Goal: Task Accomplishment & Management: Complete application form

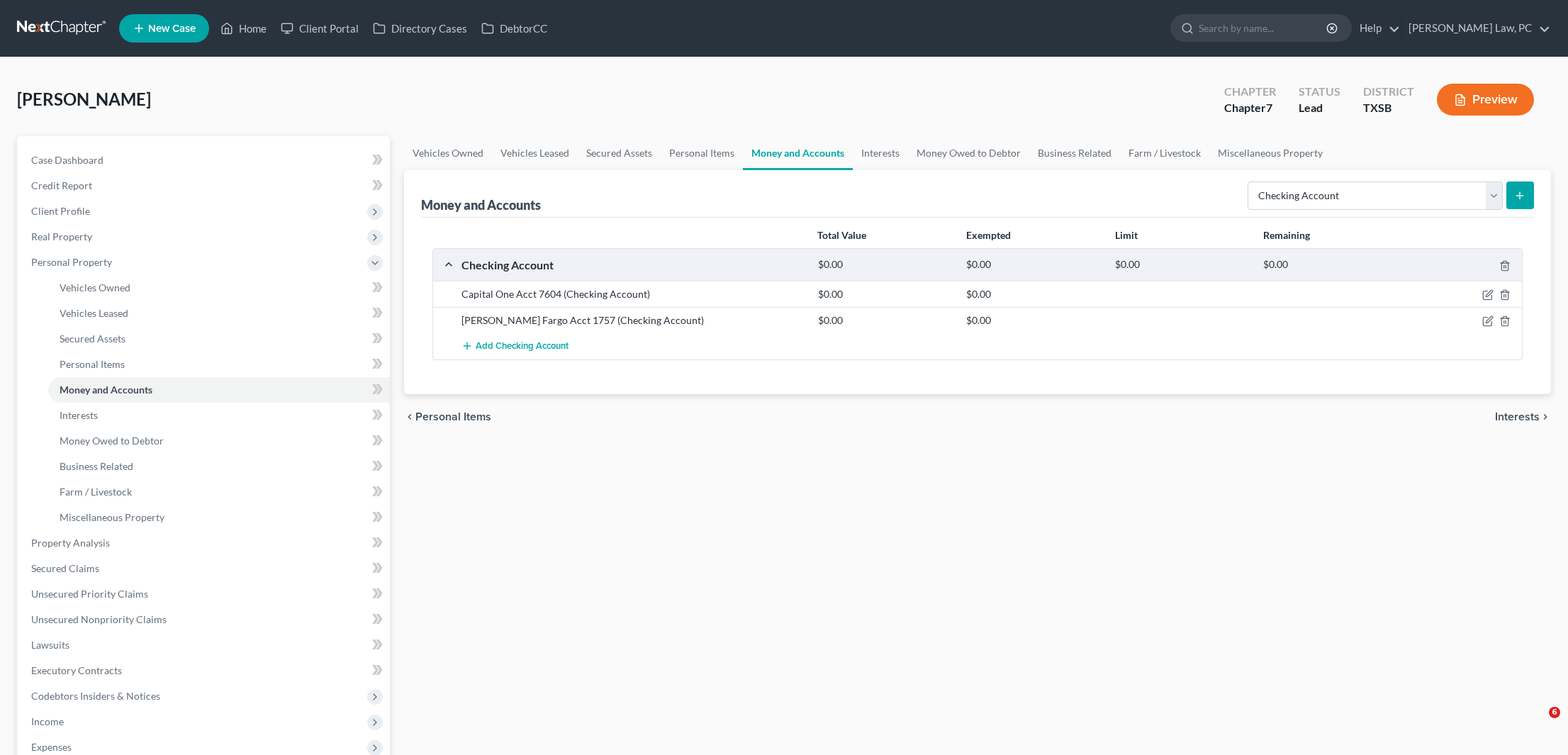
select select "checking"
click at [75, 231] on span "Real Property" at bounding box center [61, 236] width 61 height 12
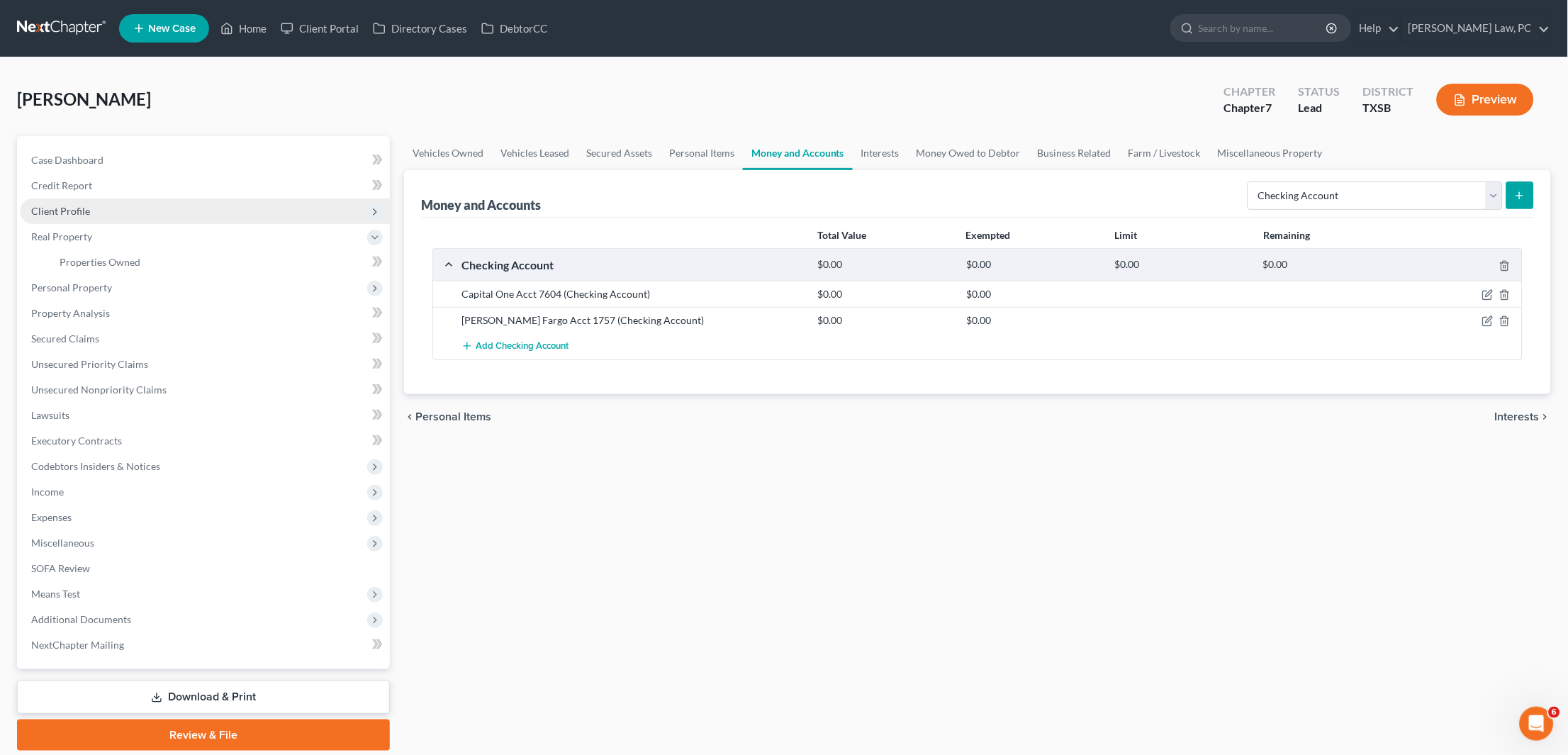
click at [81, 210] on span "Client Profile" at bounding box center [60, 210] width 59 height 12
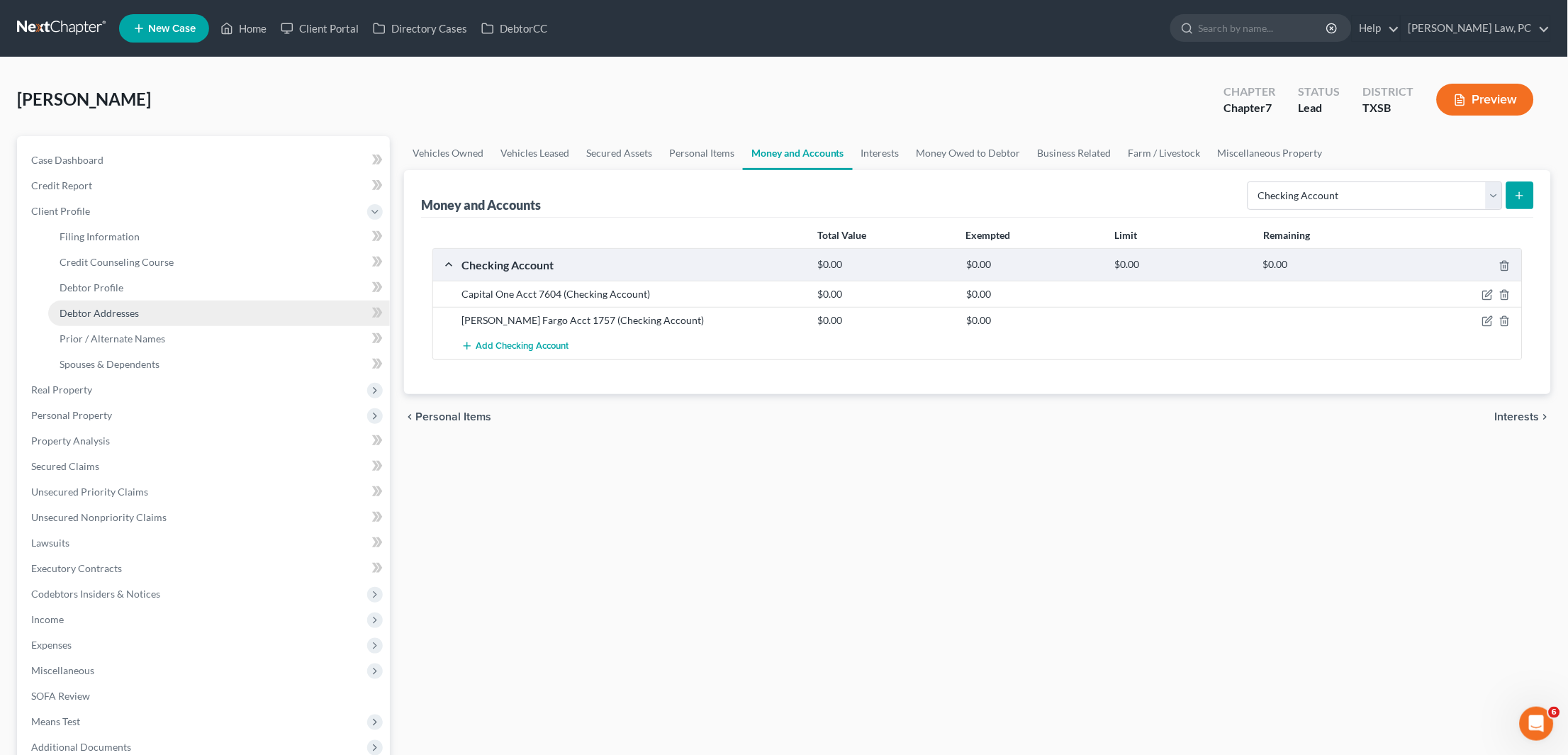
click at [112, 308] on span "Debtor Addresses" at bounding box center [99, 313] width 79 height 12
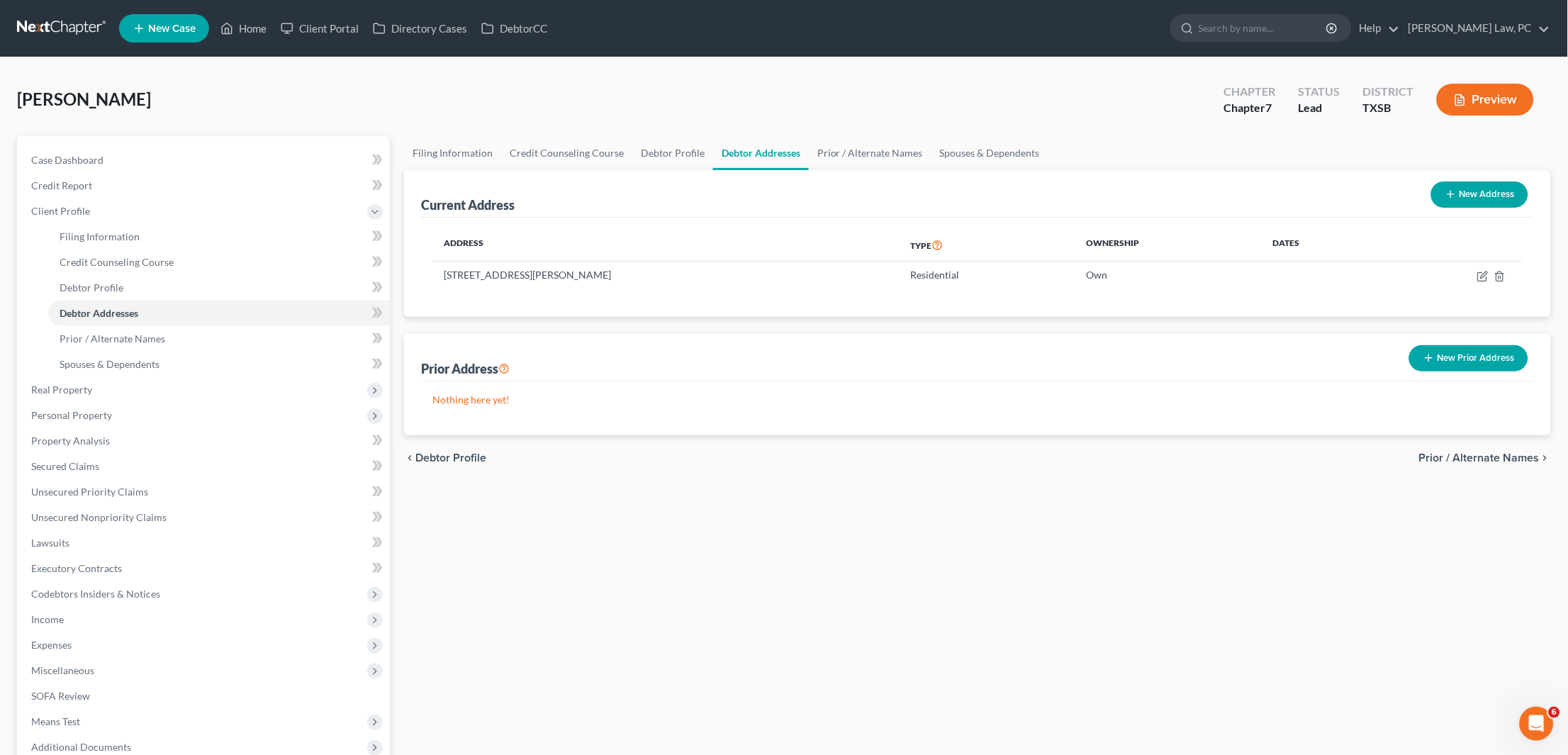
click at [1459, 360] on button "New Prior Address" at bounding box center [1469, 358] width 119 height 26
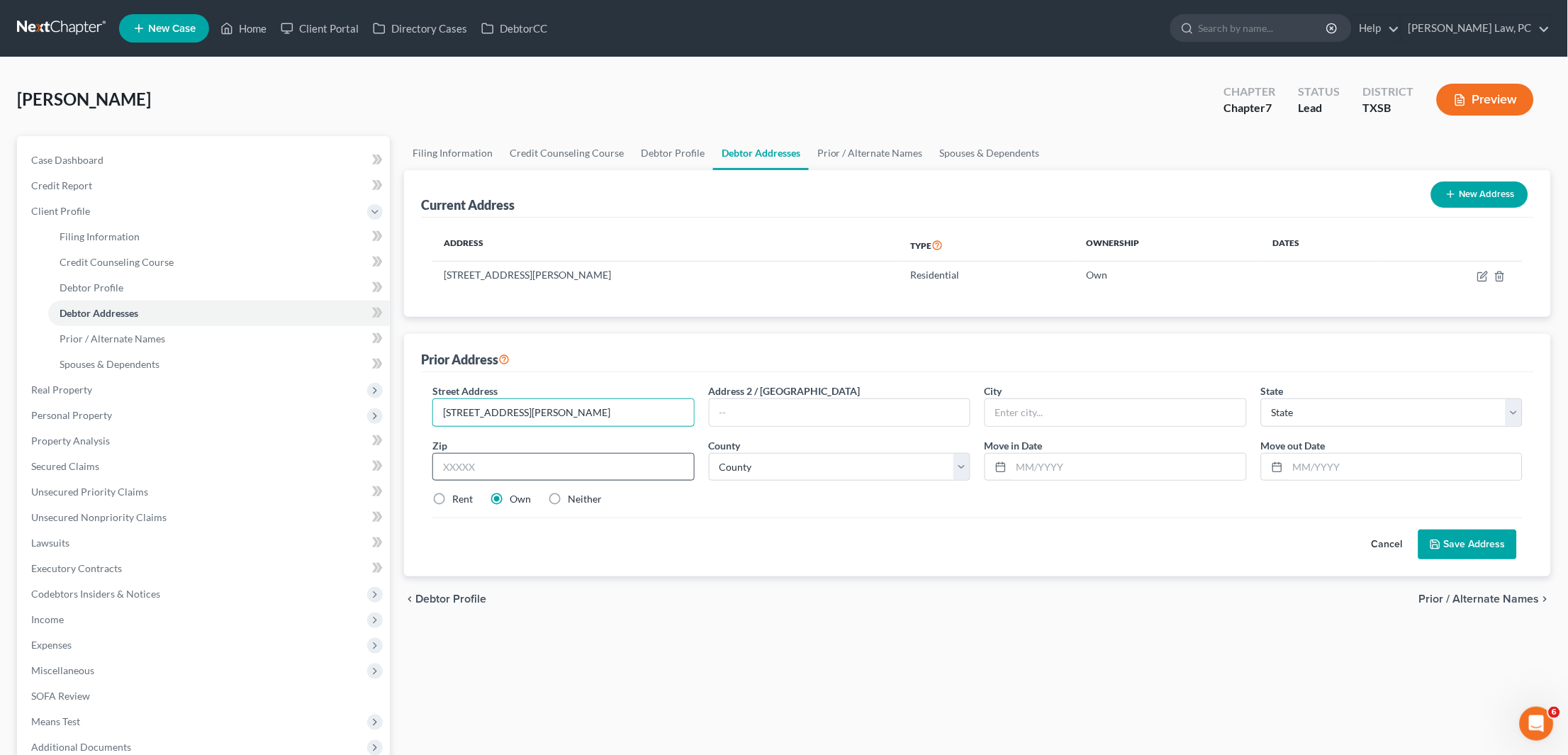
type input "211 Jaime St"
type input "78589"
type input "San Juan"
select select "45"
select select "107"
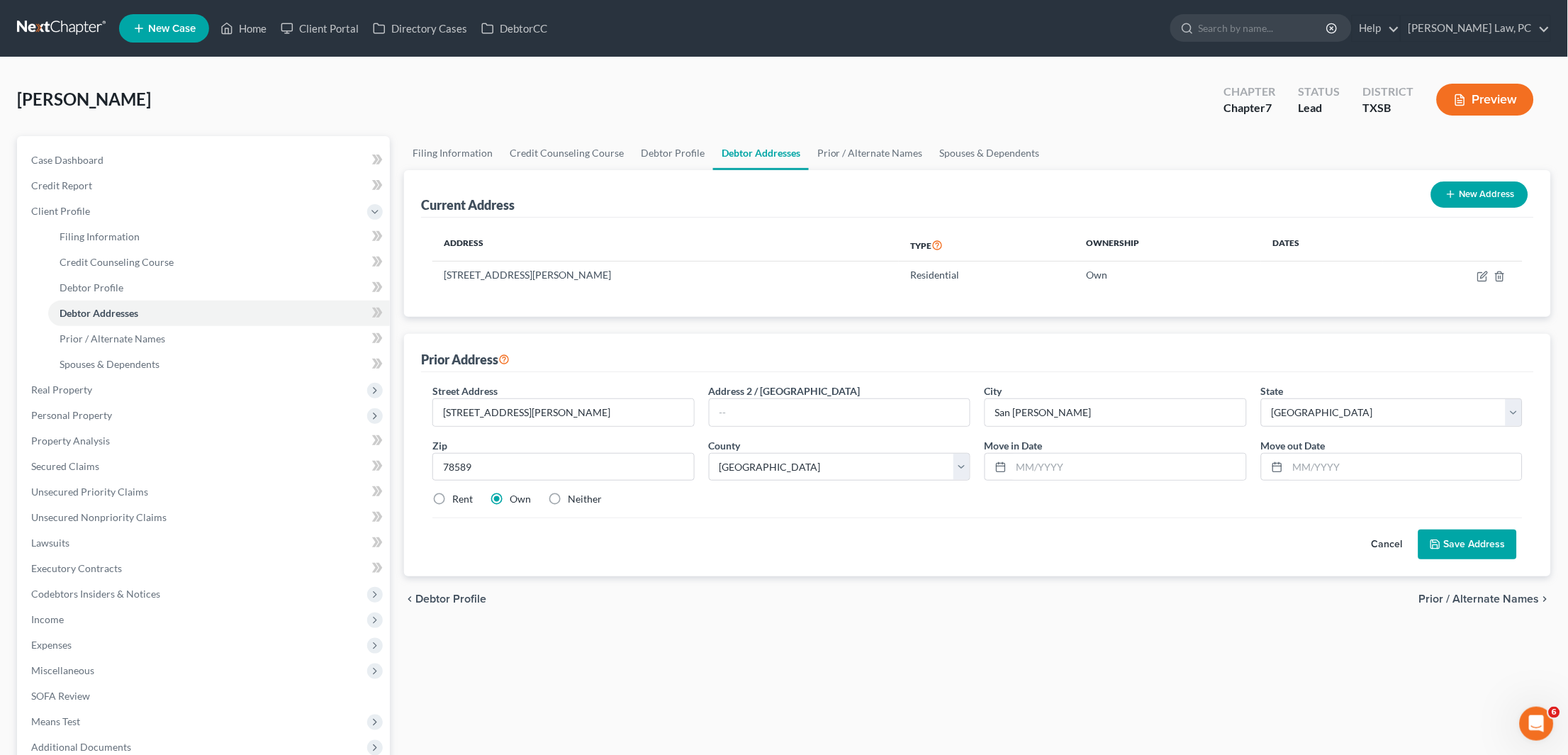
click at [453, 493] on label "Rent" at bounding box center [463, 498] width 21 height 14
click at [458, 493] on input "Rent" at bounding box center [463, 496] width 9 height 9
radio input "true"
click at [1170, 454] on input "text" at bounding box center [1128, 467] width 234 height 27
type input "01/2020"
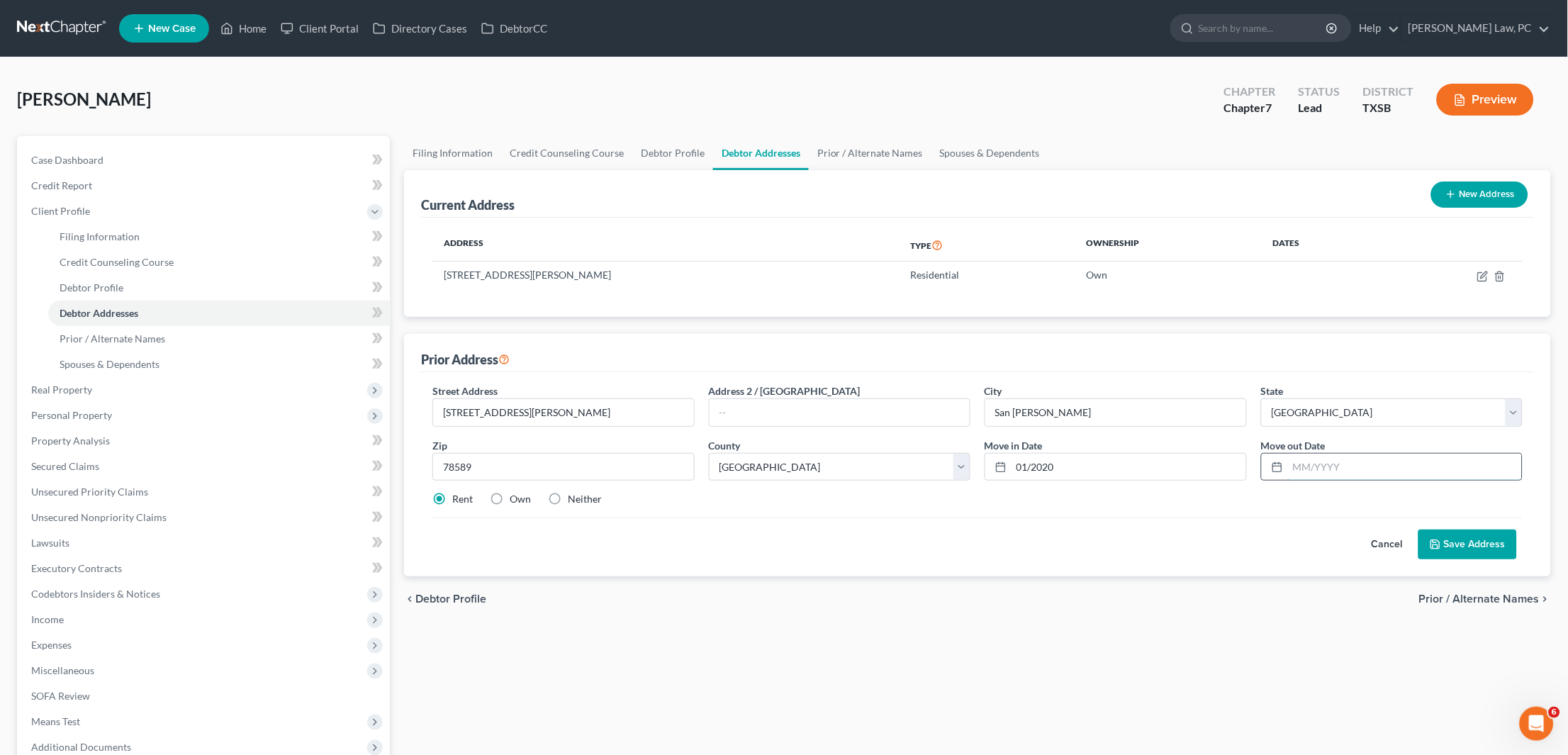
click at [1289, 457] on input "text" at bounding box center [1405, 467] width 234 height 27
type input "01/2021"
click at [1451, 547] on button "Save Address" at bounding box center [1468, 544] width 99 height 30
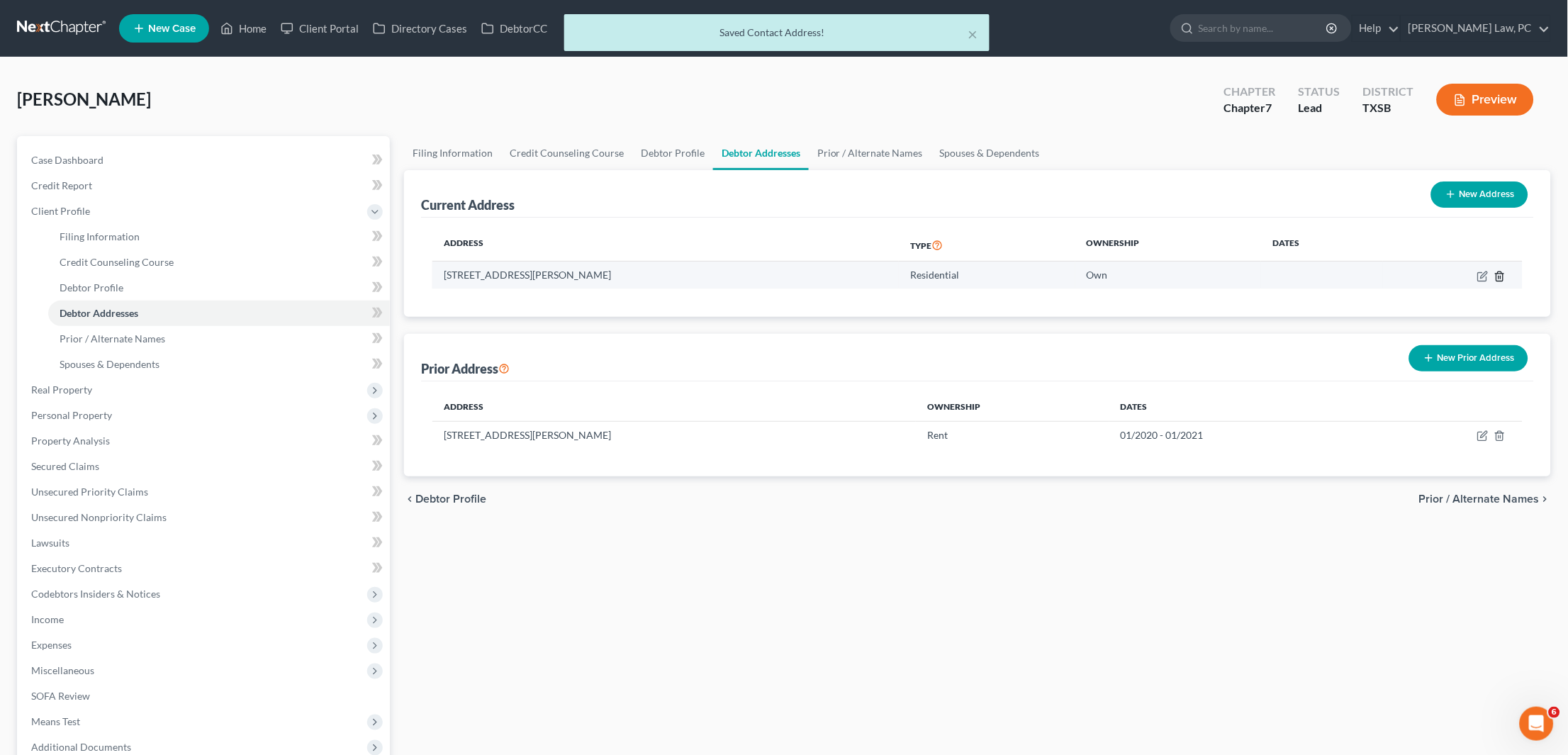
click at [1502, 278] on icon "button" at bounding box center [1500, 276] width 11 height 11
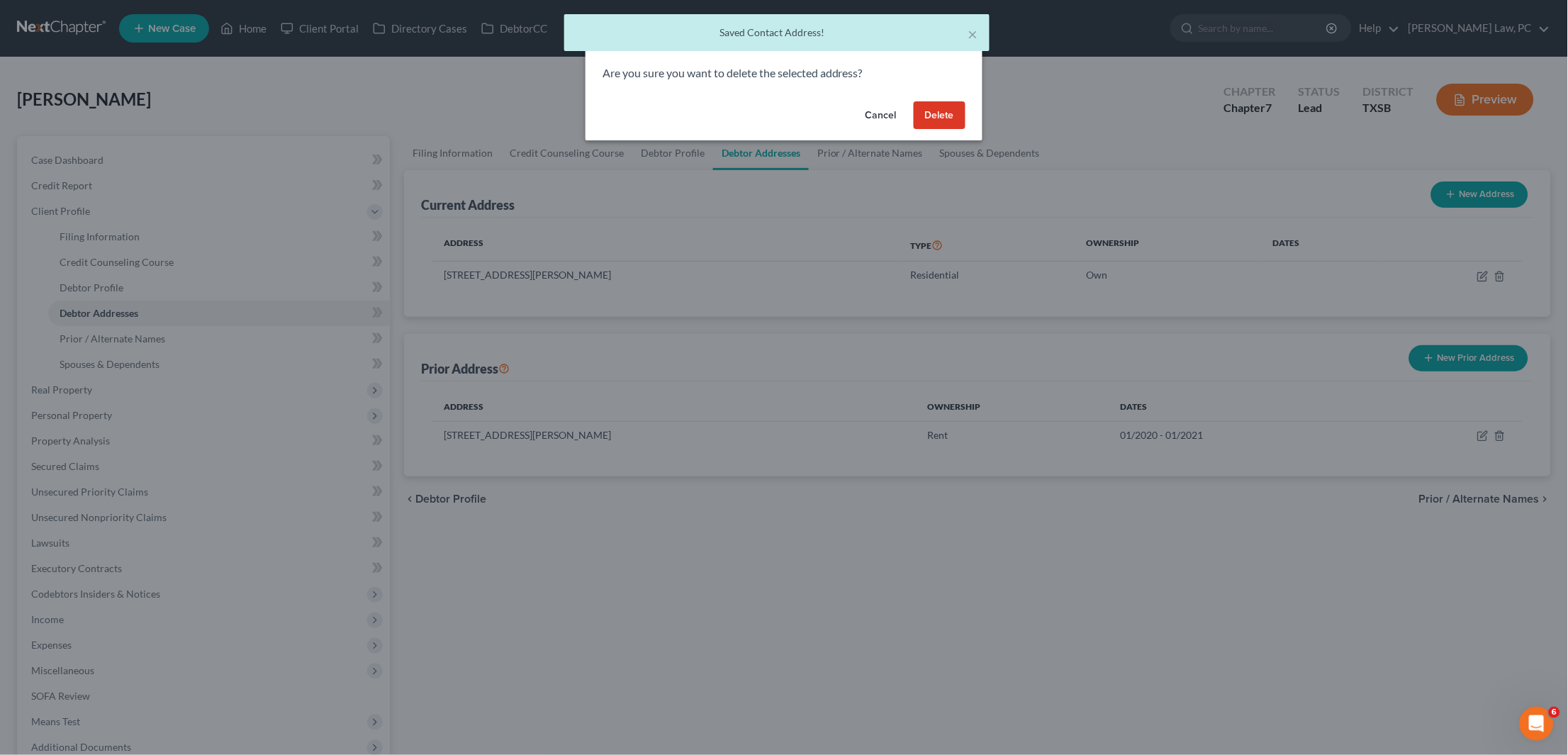
click at [938, 112] on button "Delete" at bounding box center [939, 116] width 51 height 28
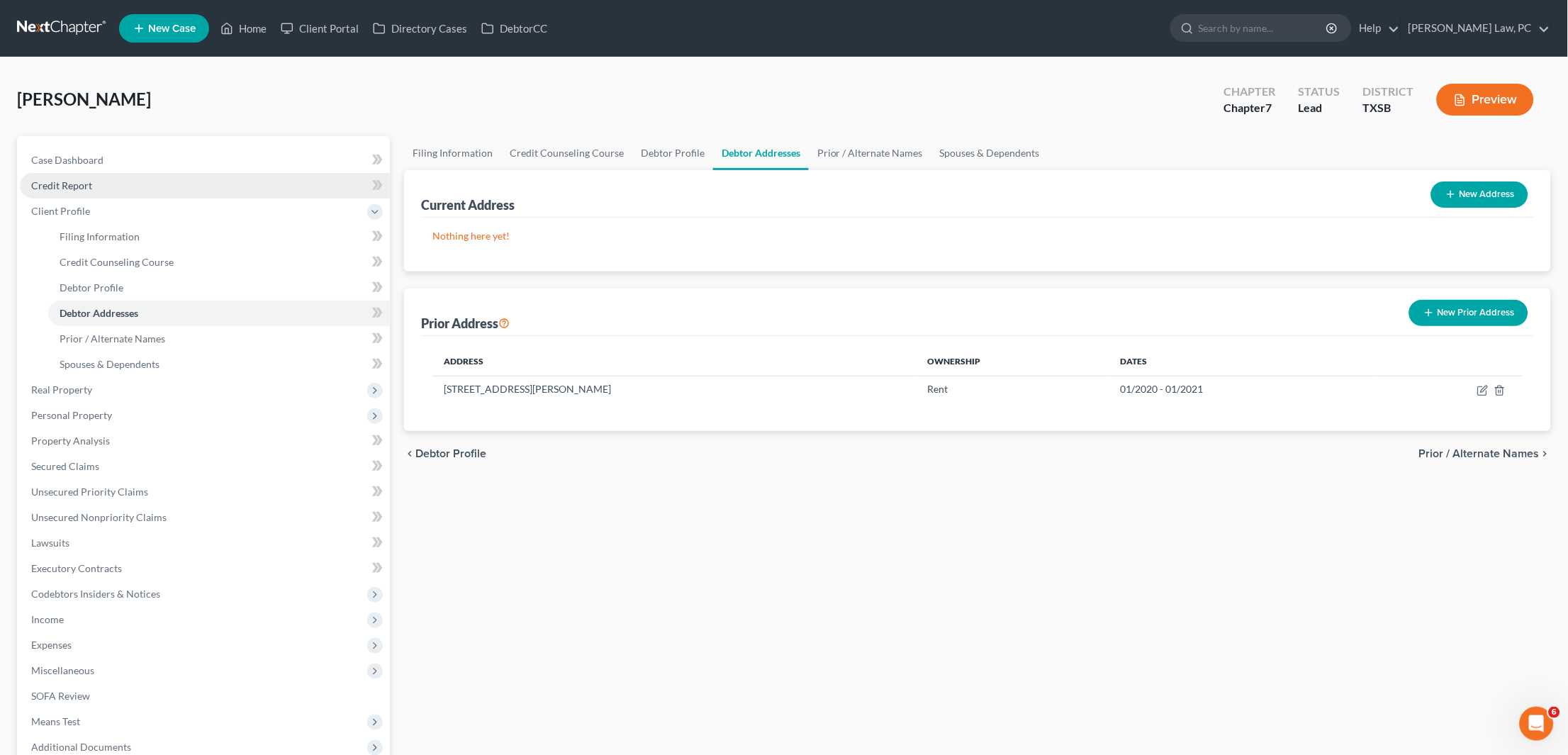
click at [112, 182] on link "Credit Report" at bounding box center [204, 185] width 370 height 25
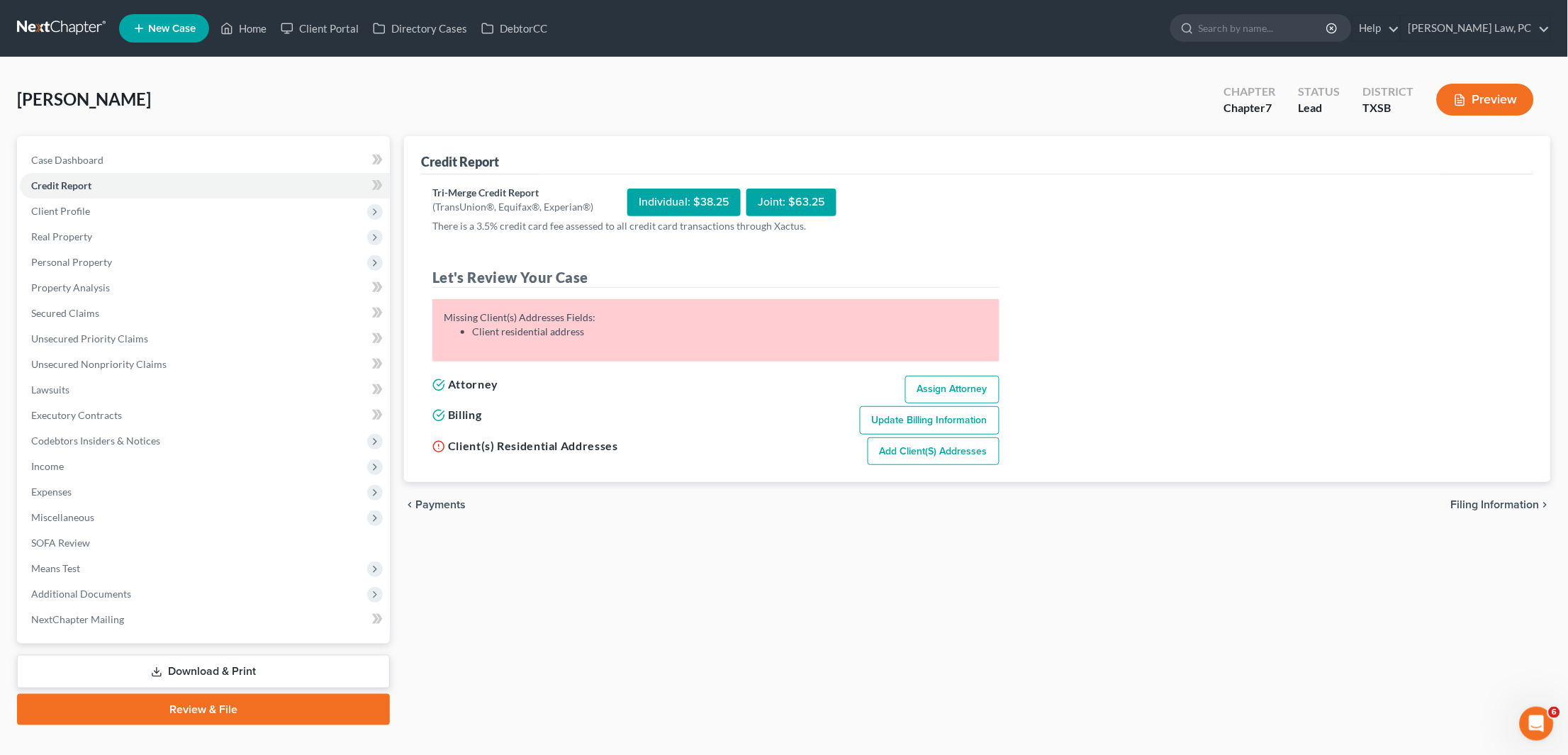
click at [62, 30] on link at bounding box center [62, 28] width 91 height 25
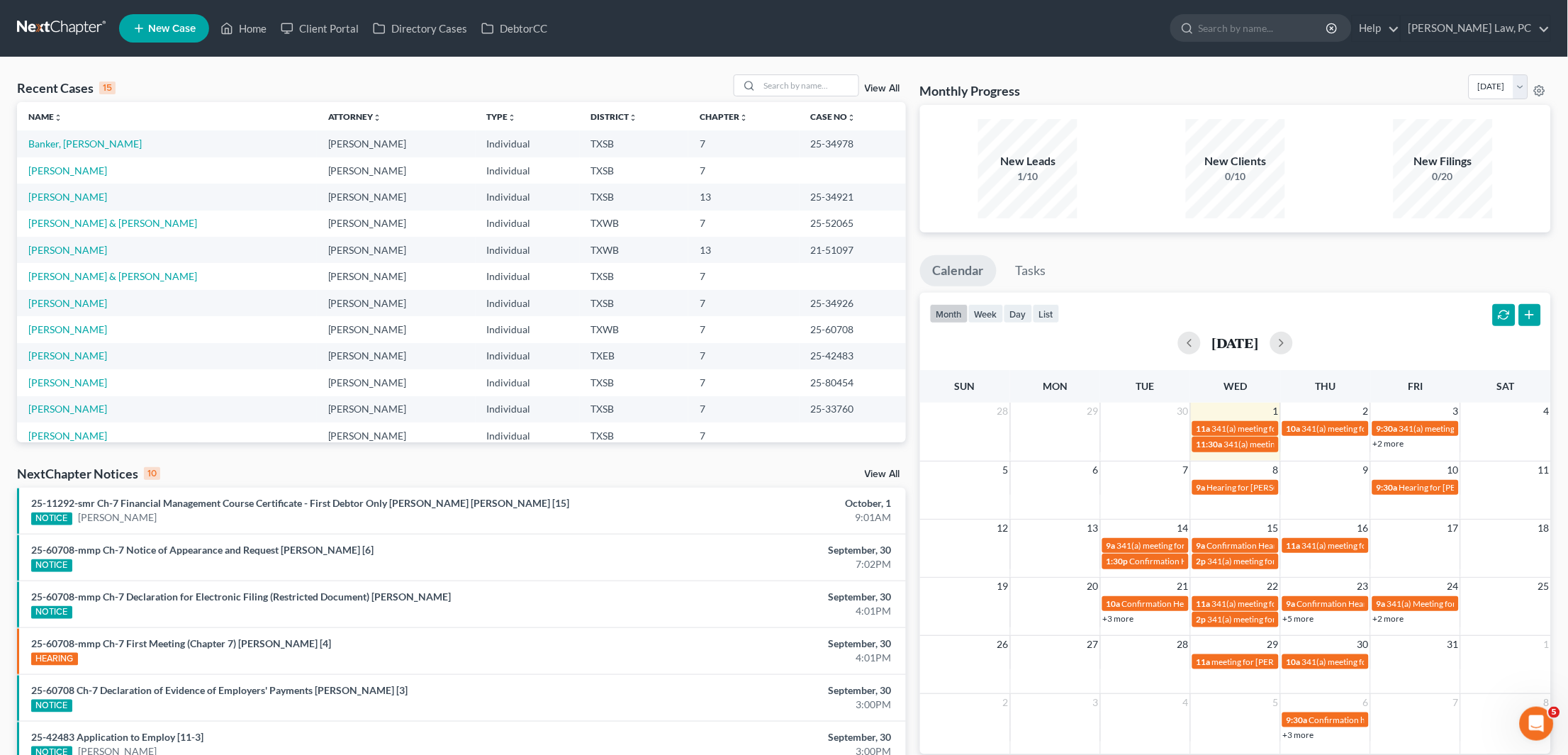
click at [159, 31] on span "New Case" at bounding box center [172, 28] width 48 height 10
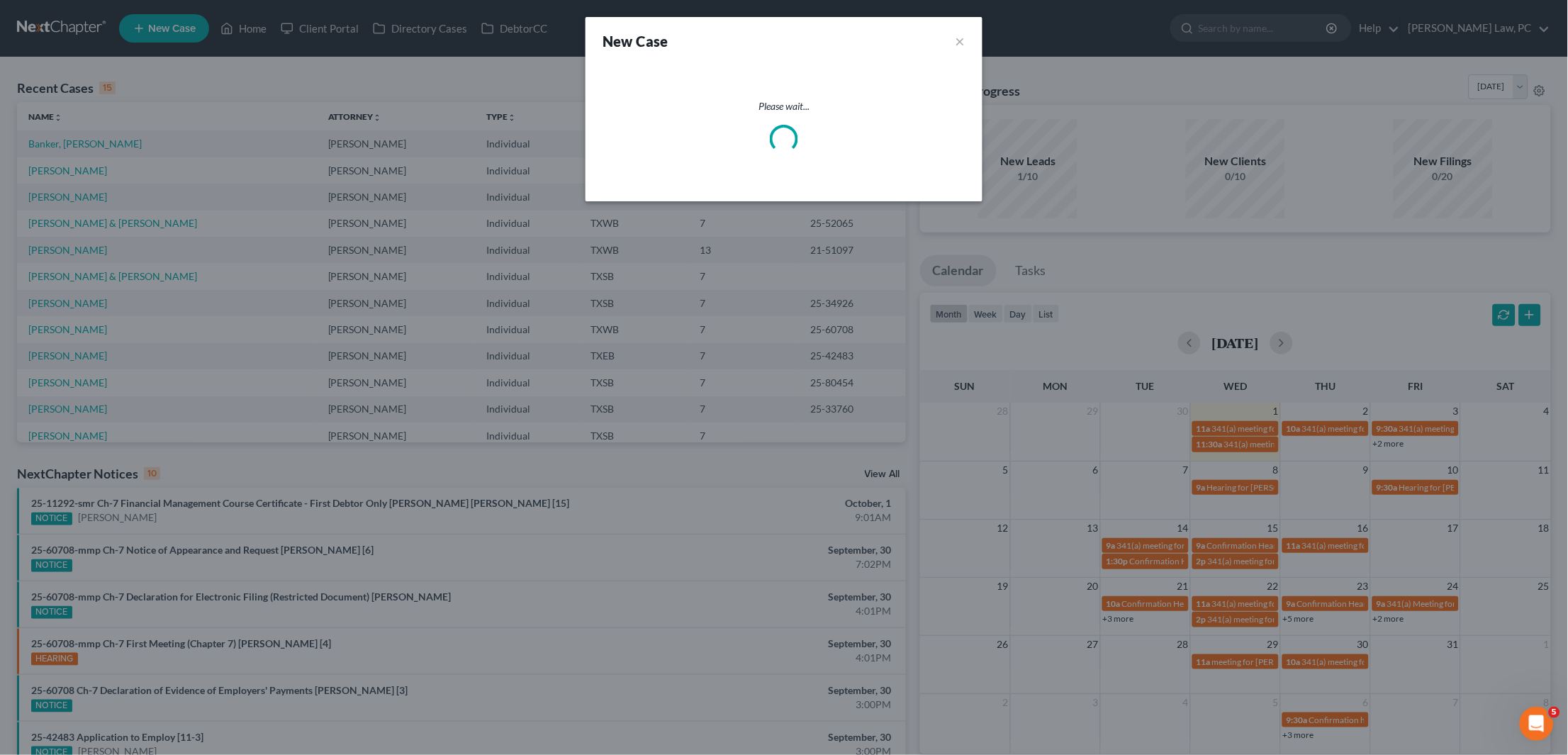
select select "79"
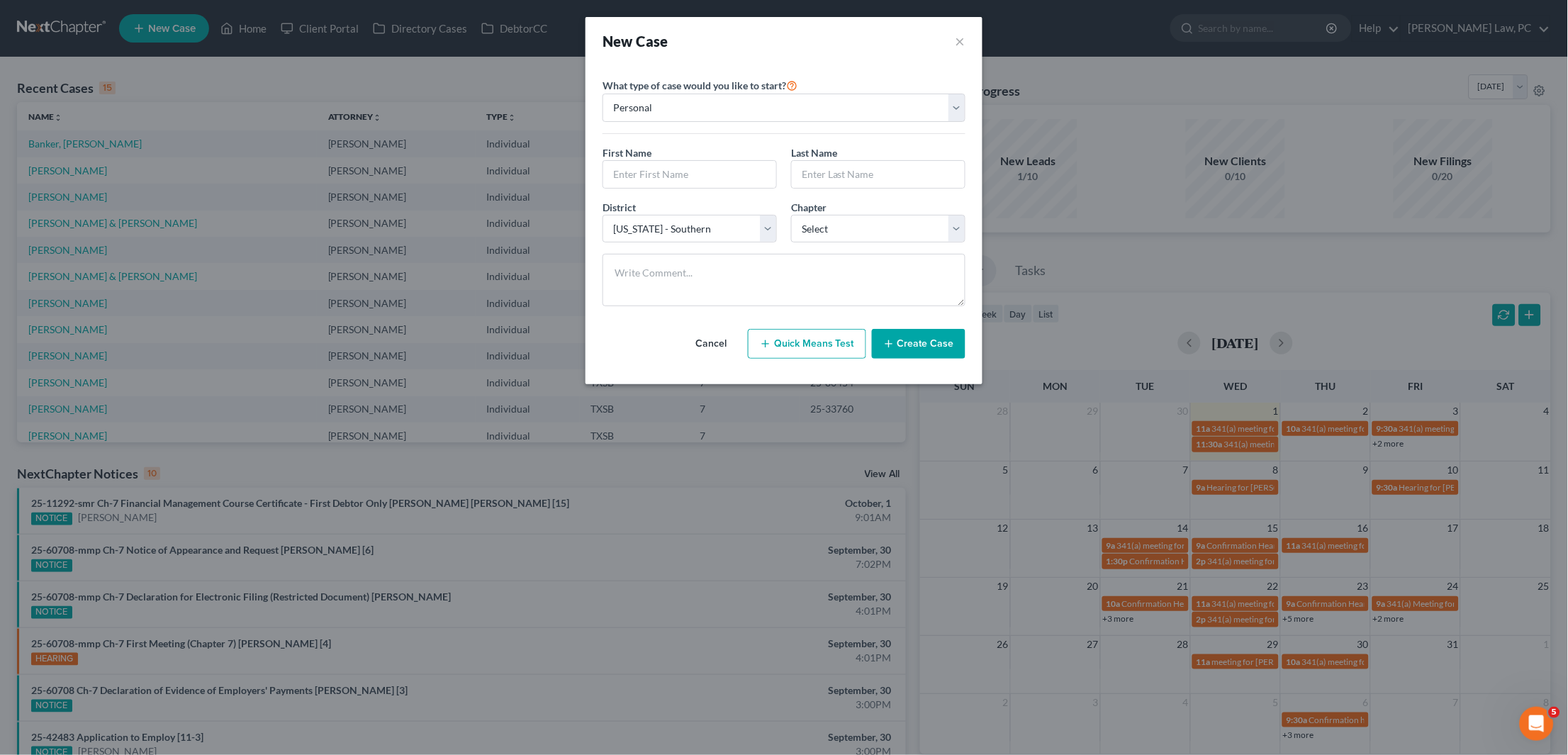
click at [716, 186] on div "First Name * Last Name *" at bounding box center [784, 173] width 377 height 54
type input "Frances"
type input "Wilhelm"
select select "0"
click at [924, 340] on button "Create Case" at bounding box center [918, 343] width 93 height 30
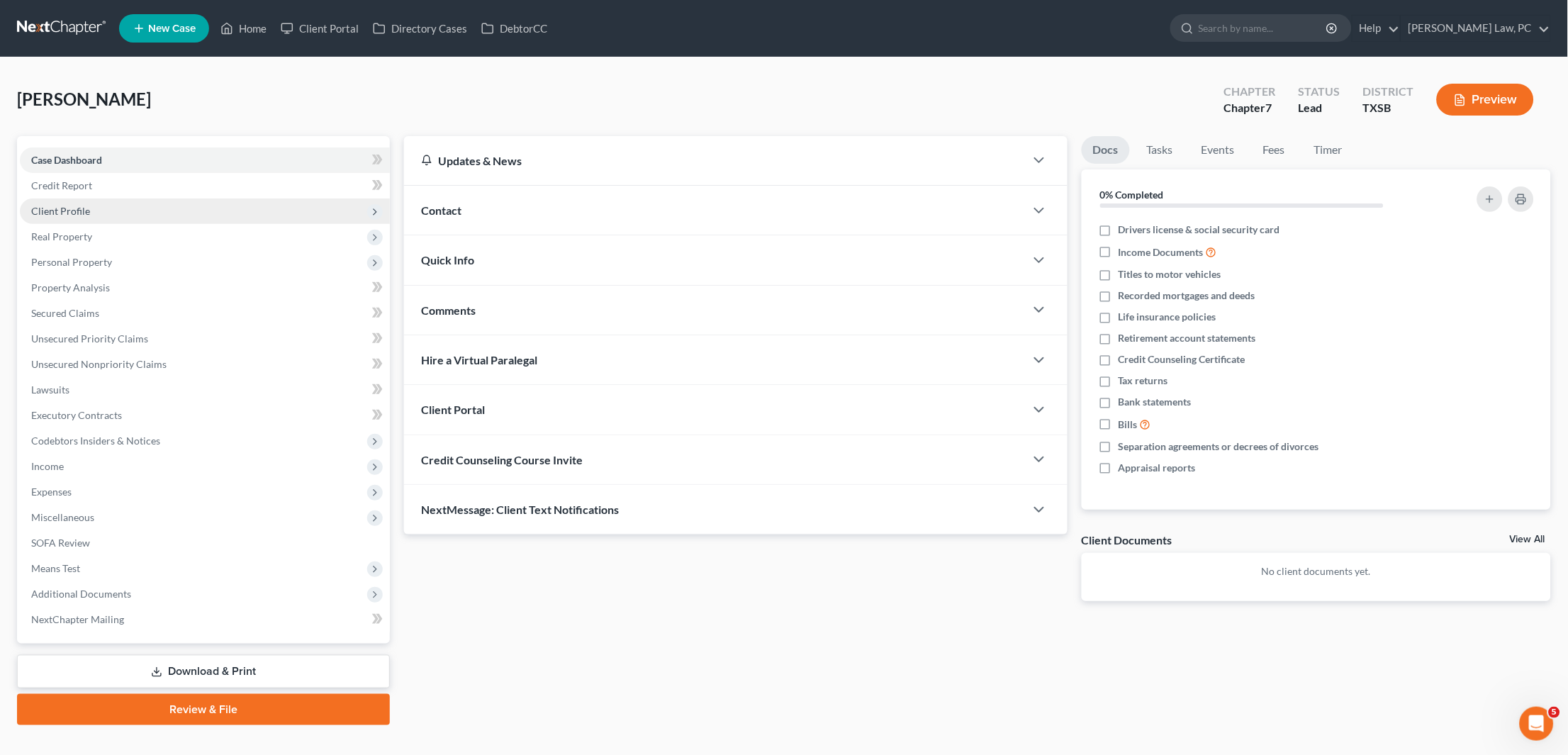
click at [152, 202] on span "Client Profile" at bounding box center [204, 211] width 370 height 25
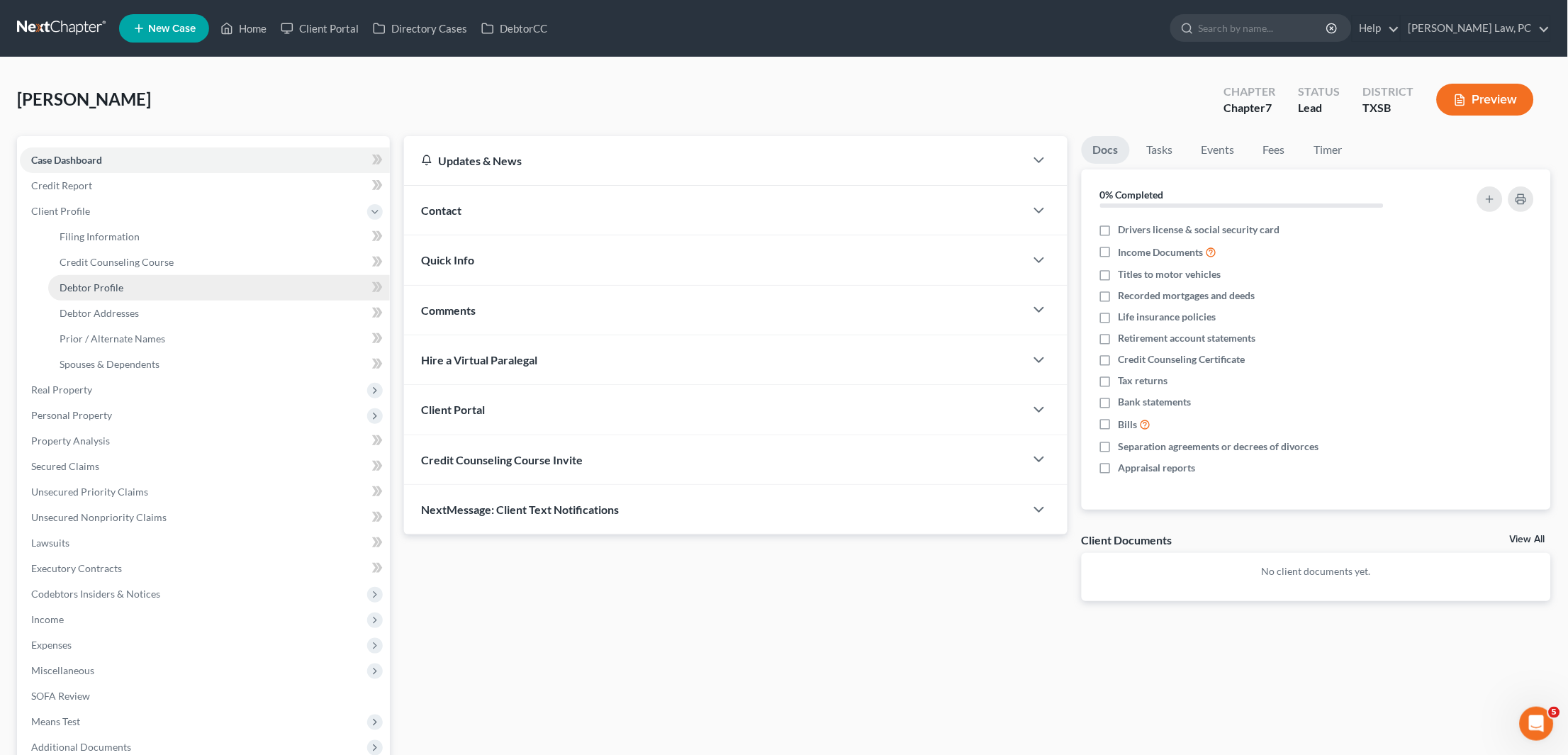
click at [147, 286] on link "Debtor Profile" at bounding box center [219, 287] width 342 height 25
select select "0"
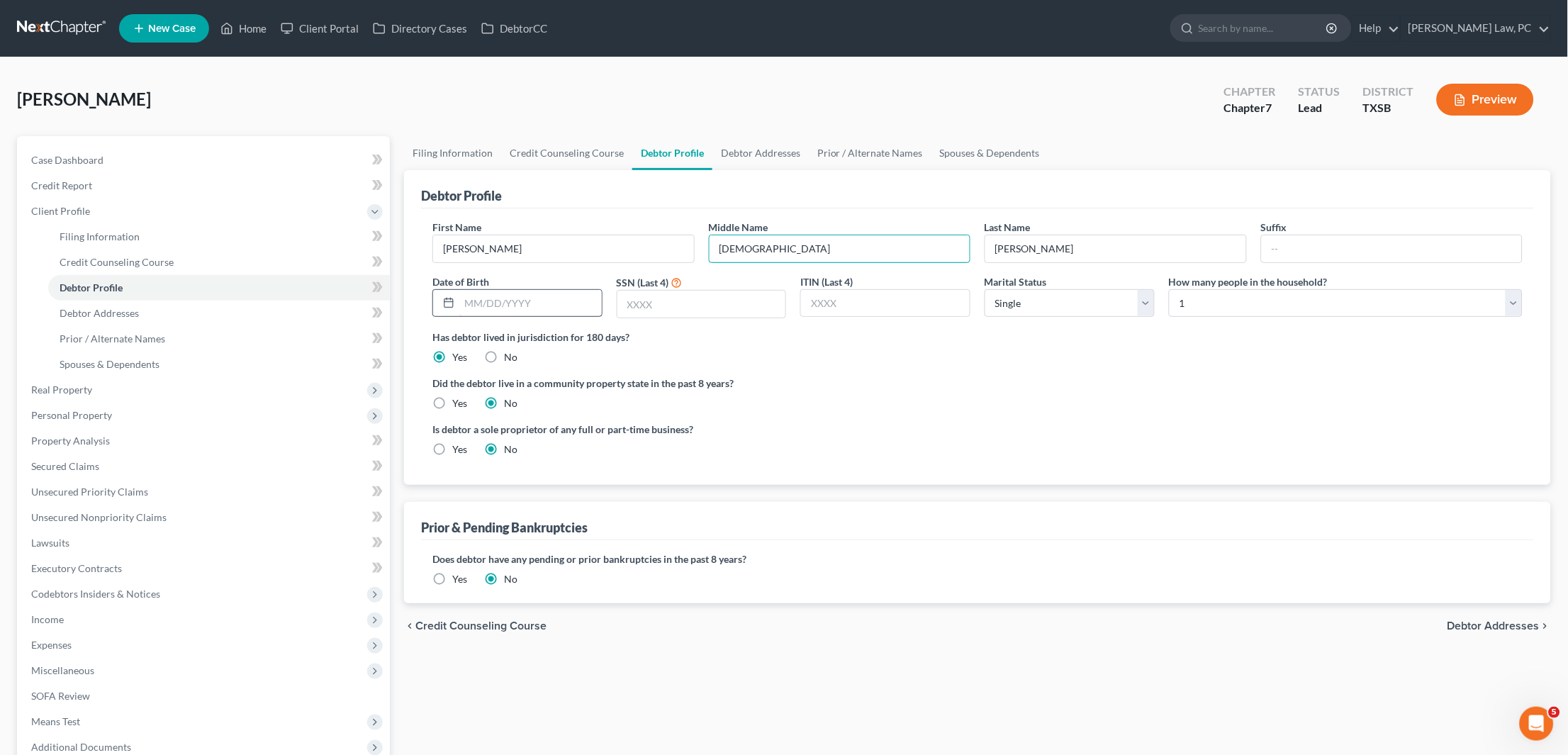
type input "Gay"
type input "06/01/1967"
click at [662, 296] on input "text" at bounding box center [702, 303] width 169 height 27
type input "2534"
click at [230, 303] on link "Debtor Addresses" at bounding box center [219, 313] width 342 height 25
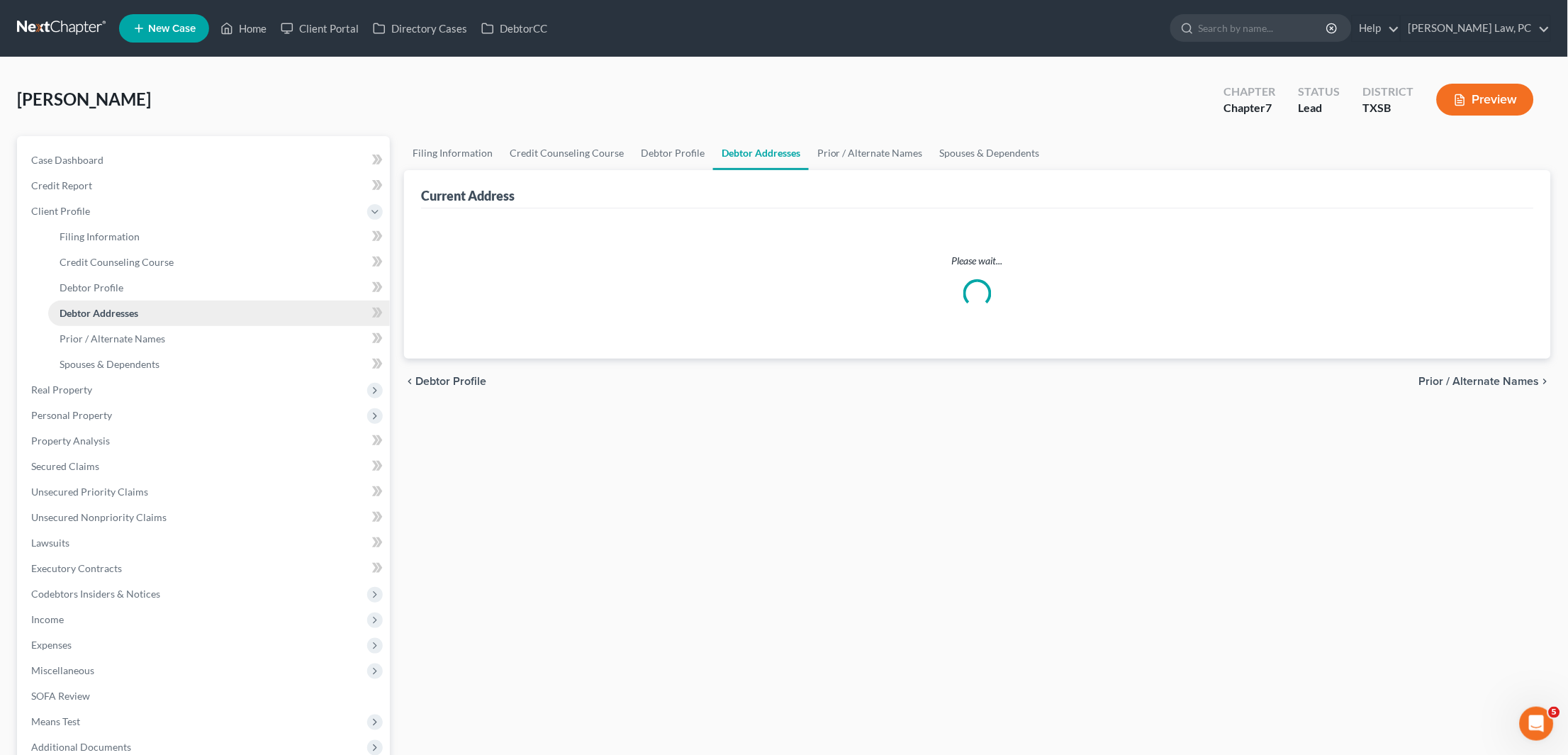
select select "0"
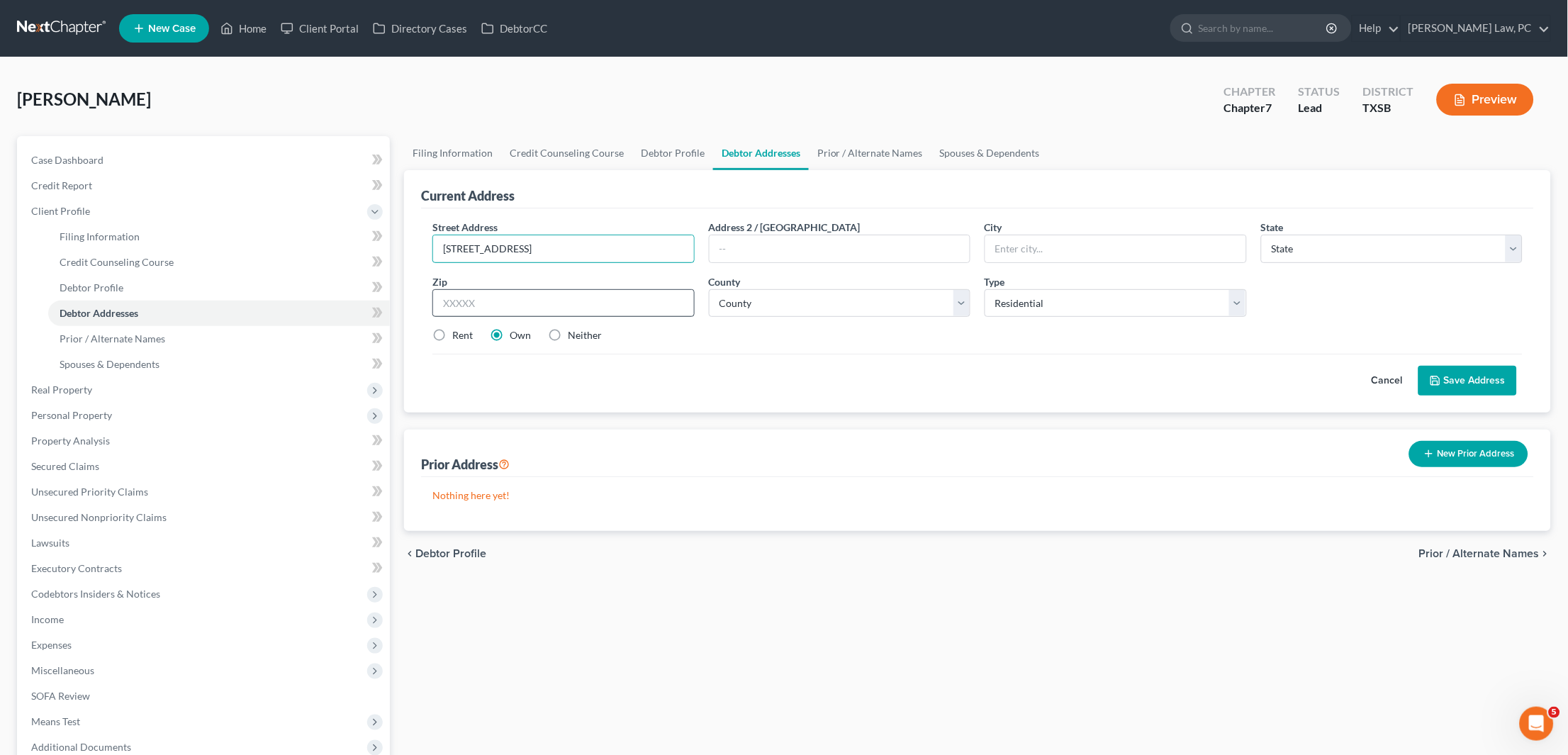
type input "6510 Brookgate Dr"
type input "77373"
click at [462, 303] on input "77373" at bounding box center [563, 303] width 262 height 28
type input "Spring"
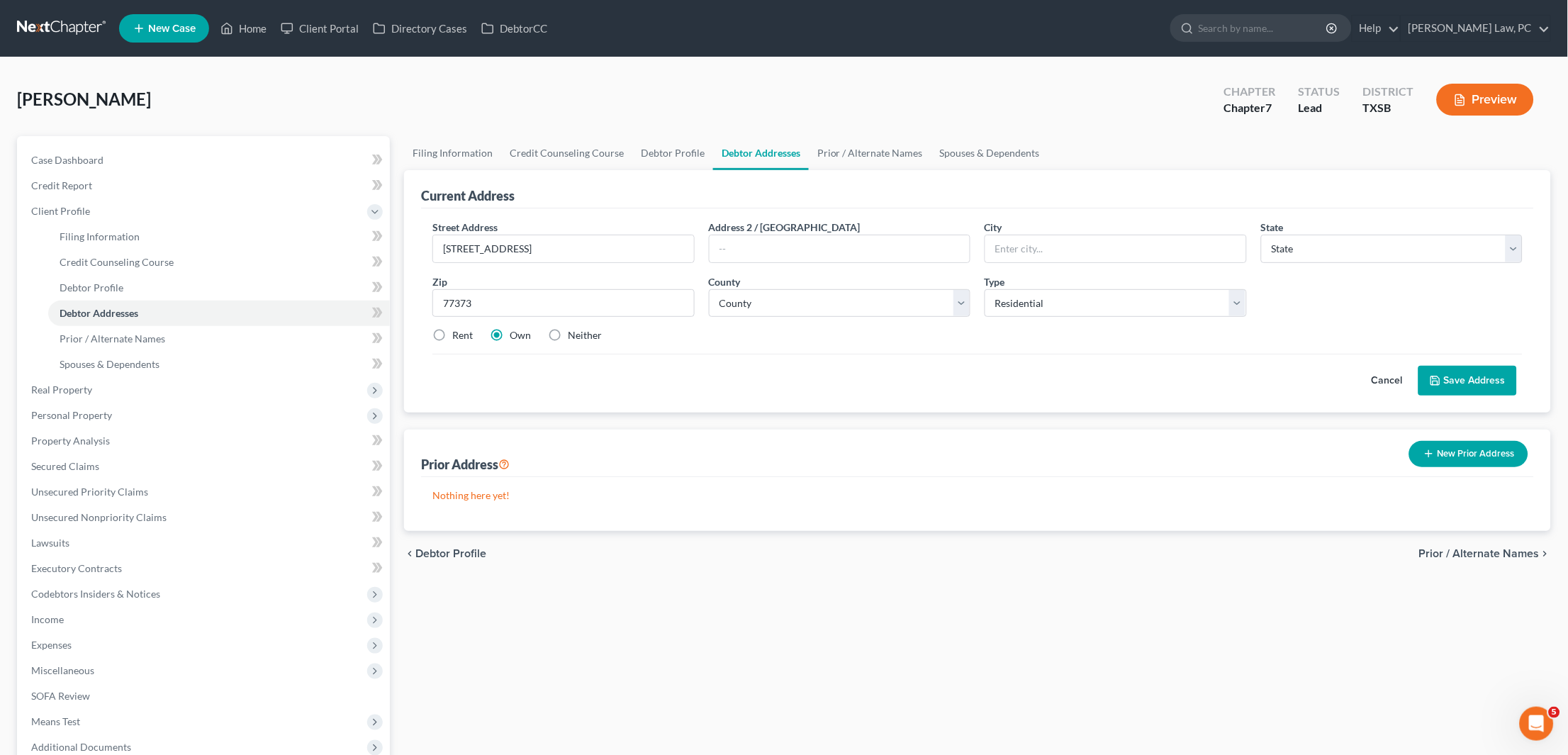
select select "45"
type input "77373"
select select "100"
click at [1485, 370] on button "Save Address" at bounding box center [1468, 381] width 99 height 30
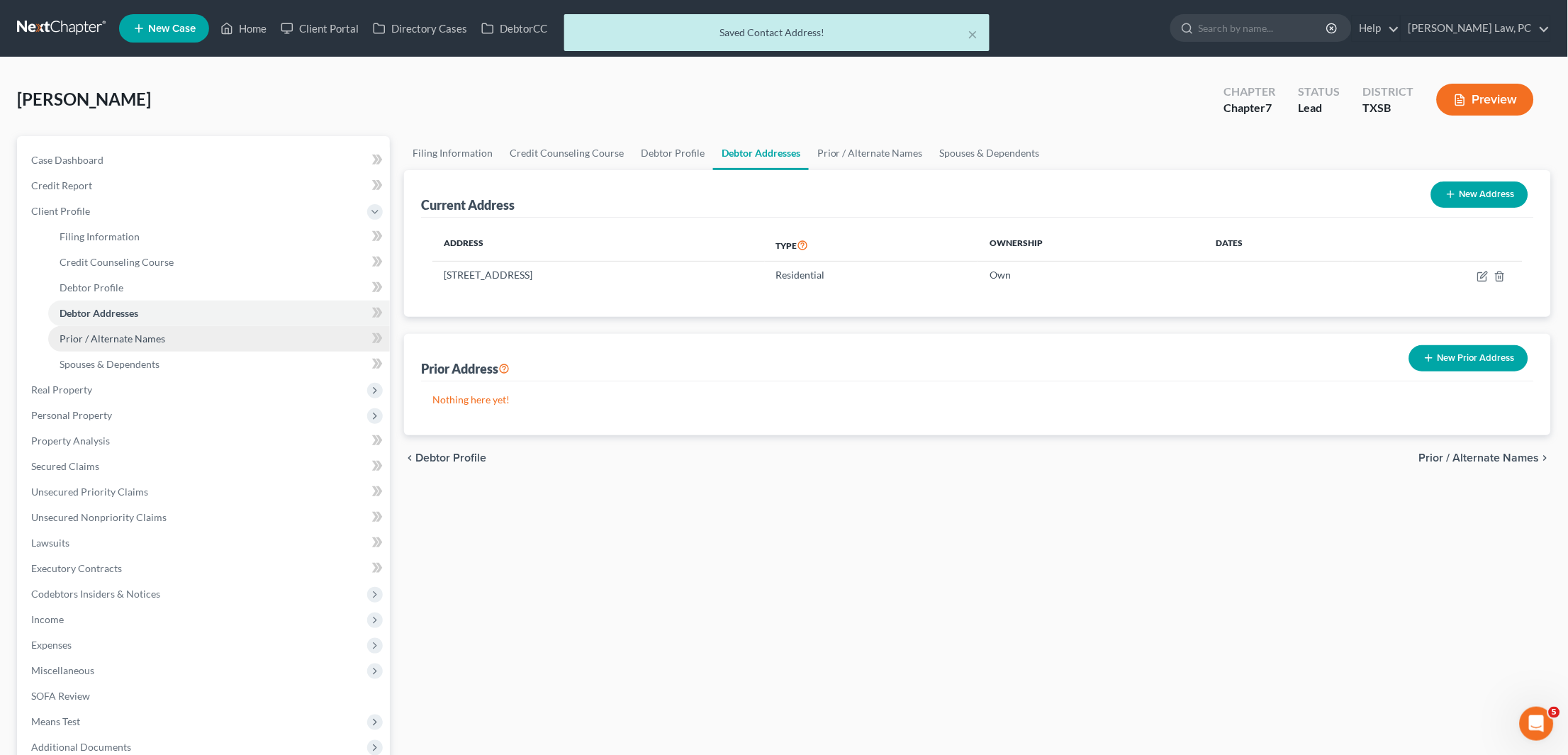
click at [155, 332] on span "Prior / Alternate Names" at bounding box center [112, 338] width 105 height 12
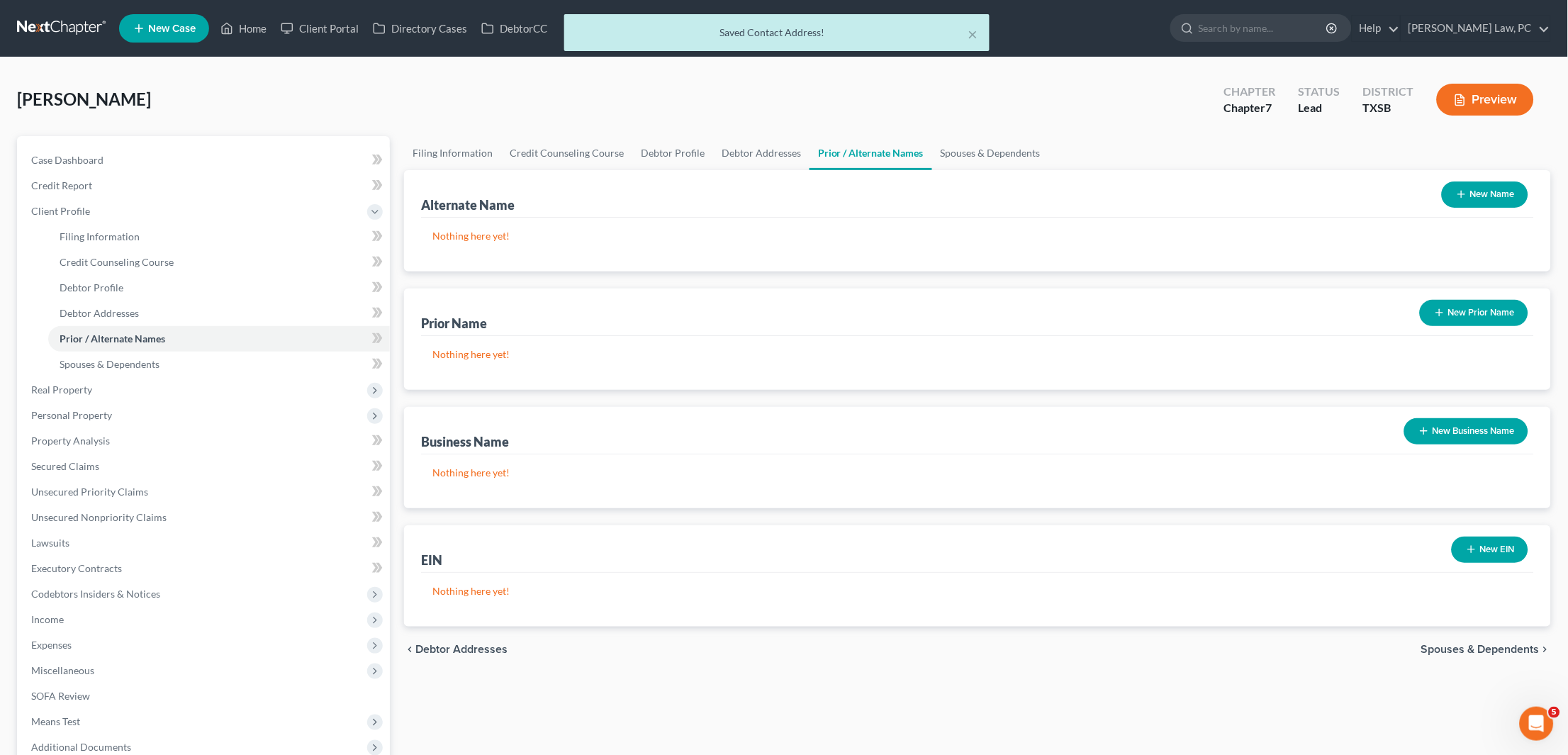
click at [1486, 189] on button "New Name" at bounding box center [1485, 194] width 87 height 26
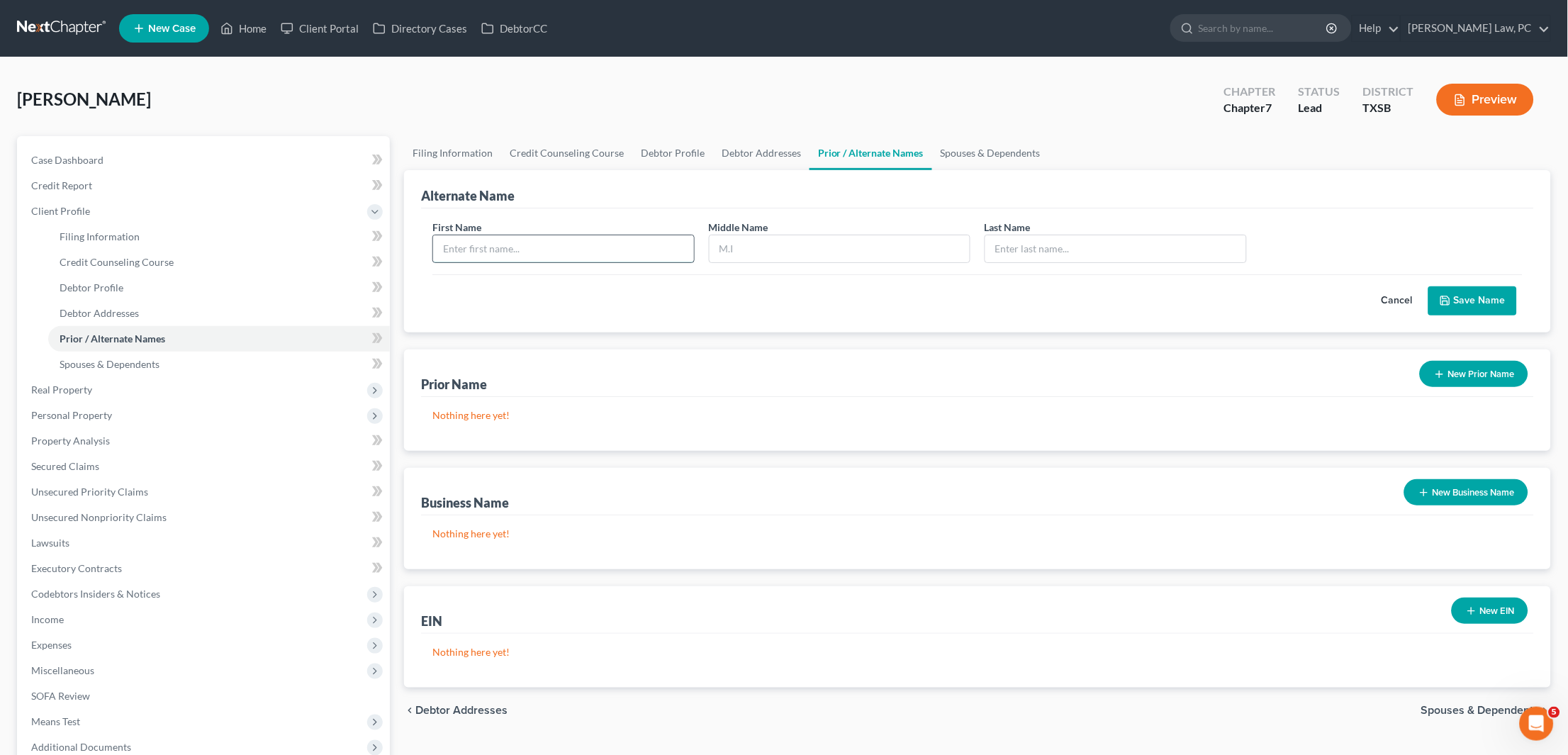
click at [578, 240] on input "text" at bounding box center [563, 248] width 260 height 27
type input "Frances"
click at [1029, 240] on input "text" at bounding box center [1115, 248] width 260 height 27
type input "Wilhelm"
click at [1492, 308] on button "Save Name" at bounding box center [1472, 301] width 89 height 30
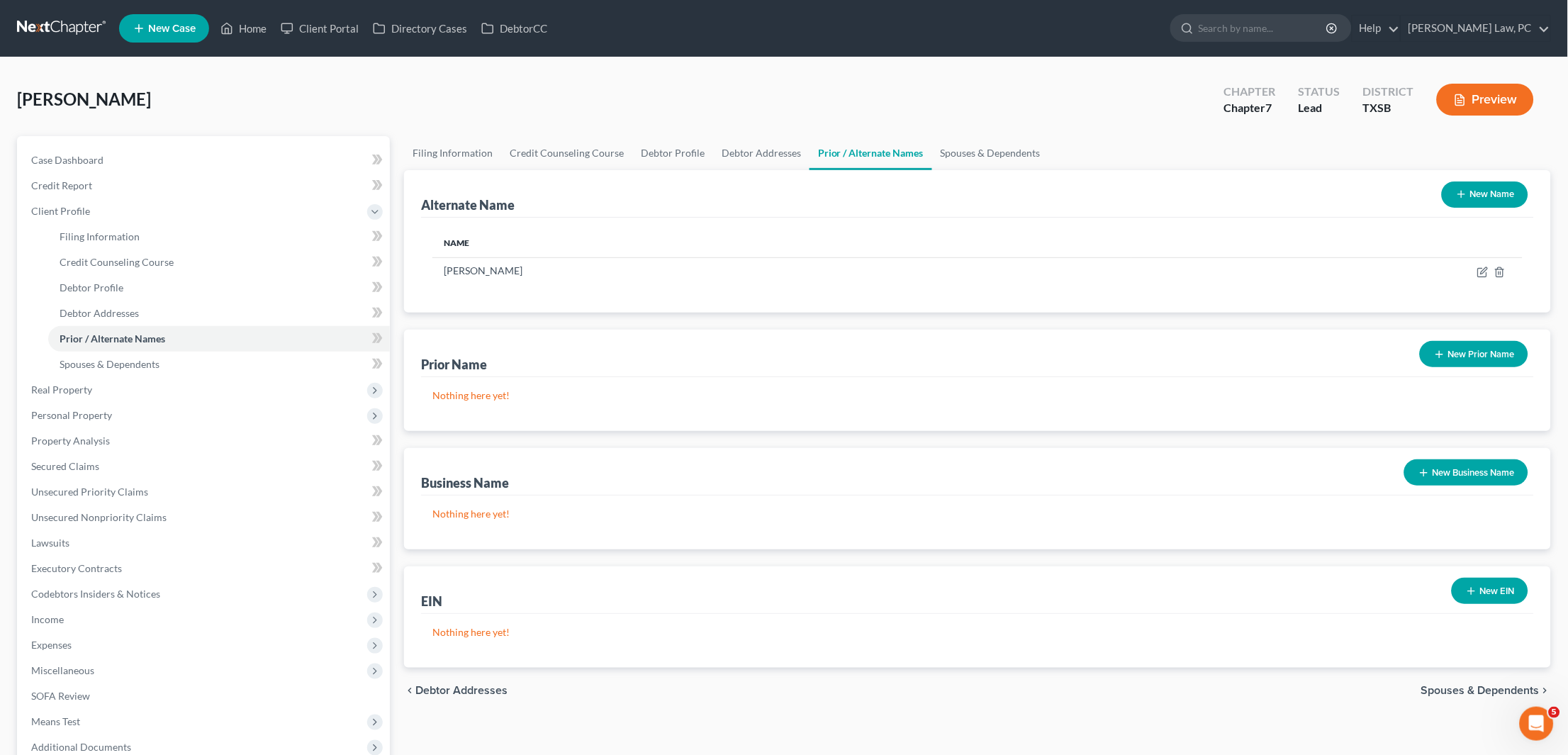
click at [77, 28] on link at bounding box center [62, 28] width 91 height 25
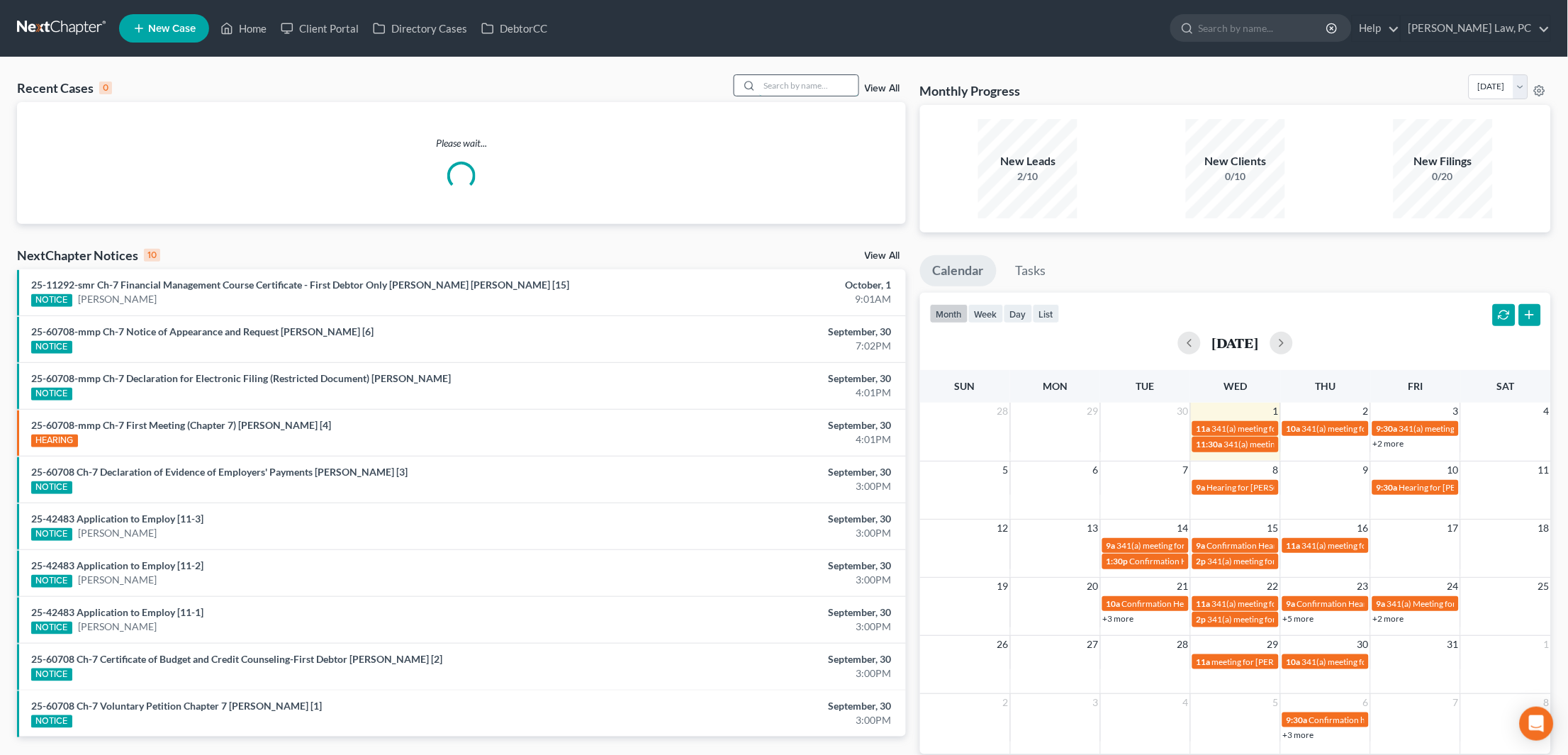
click at [782, 87] on input "search" at bounding box center [808, 86] width 99 height 21
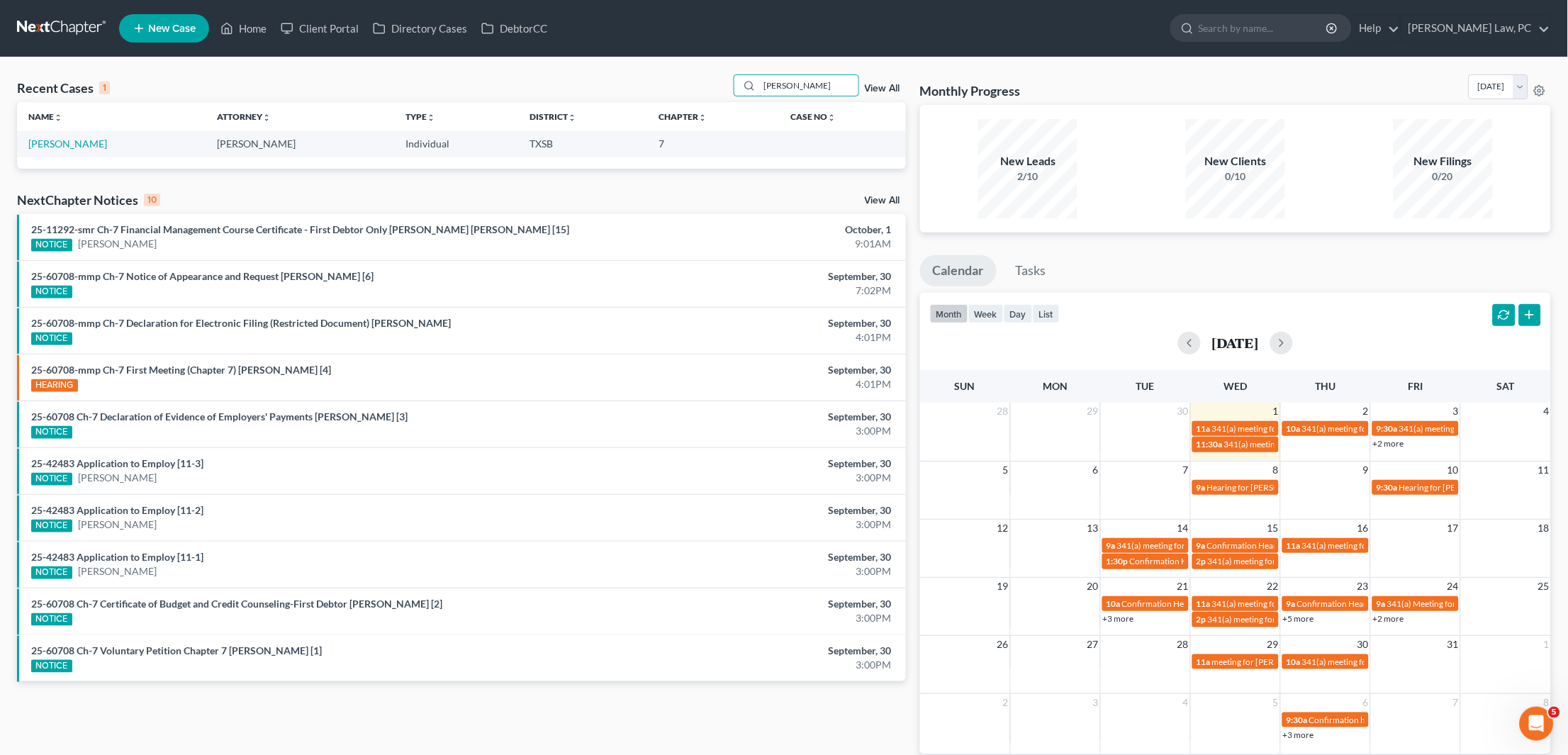
type input "Hiram"
drag, startPoint x: 769, startPoint y: 119, endPoint x: 77, endPoint y: 143, distance: 692.4
click at [77, 143] on link "[PERSON_NAME]" at bounding box center [67, 143] width 78 height 12
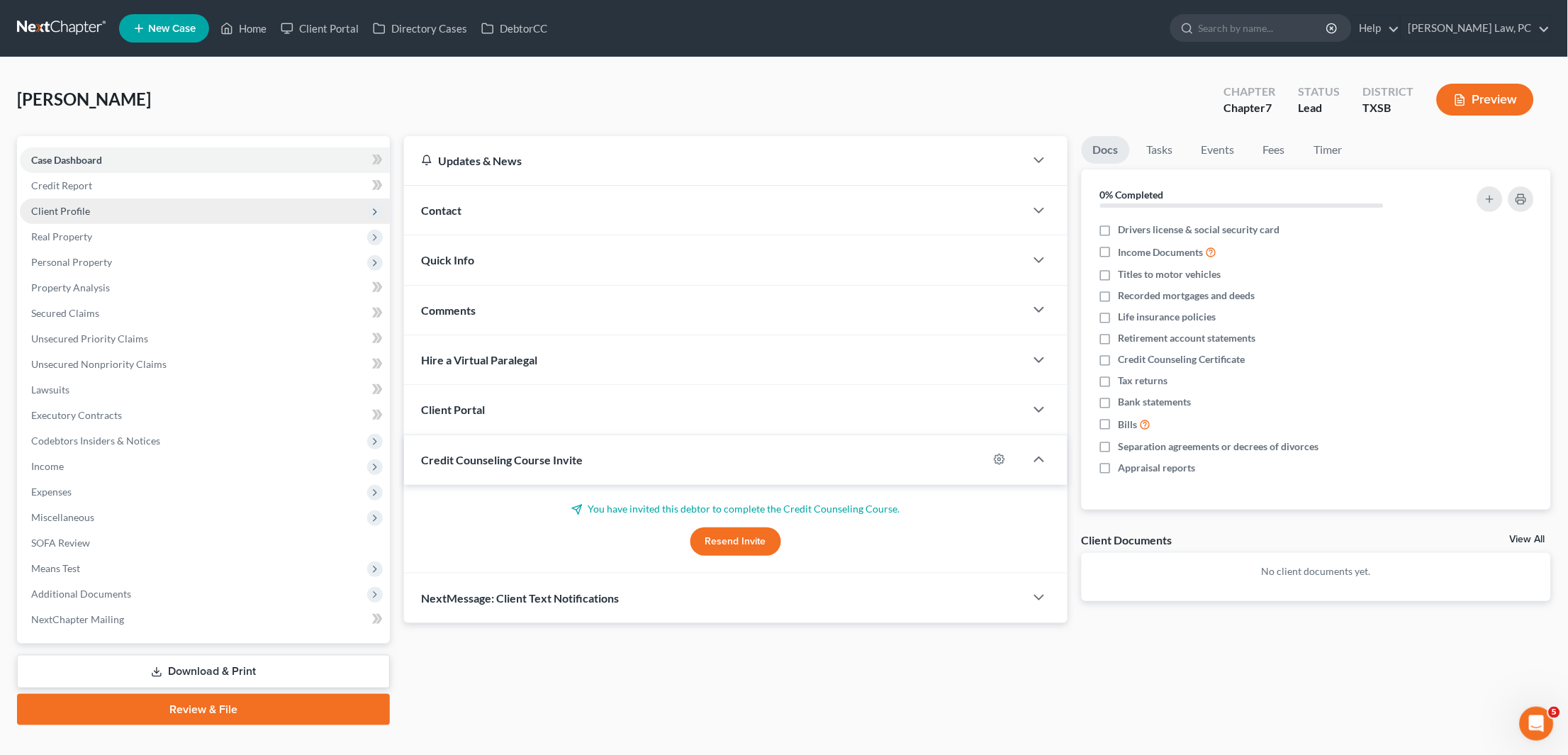
click at [81, 204] on span "Client Profile" at bounding box center [60, 210] width 59 height 12
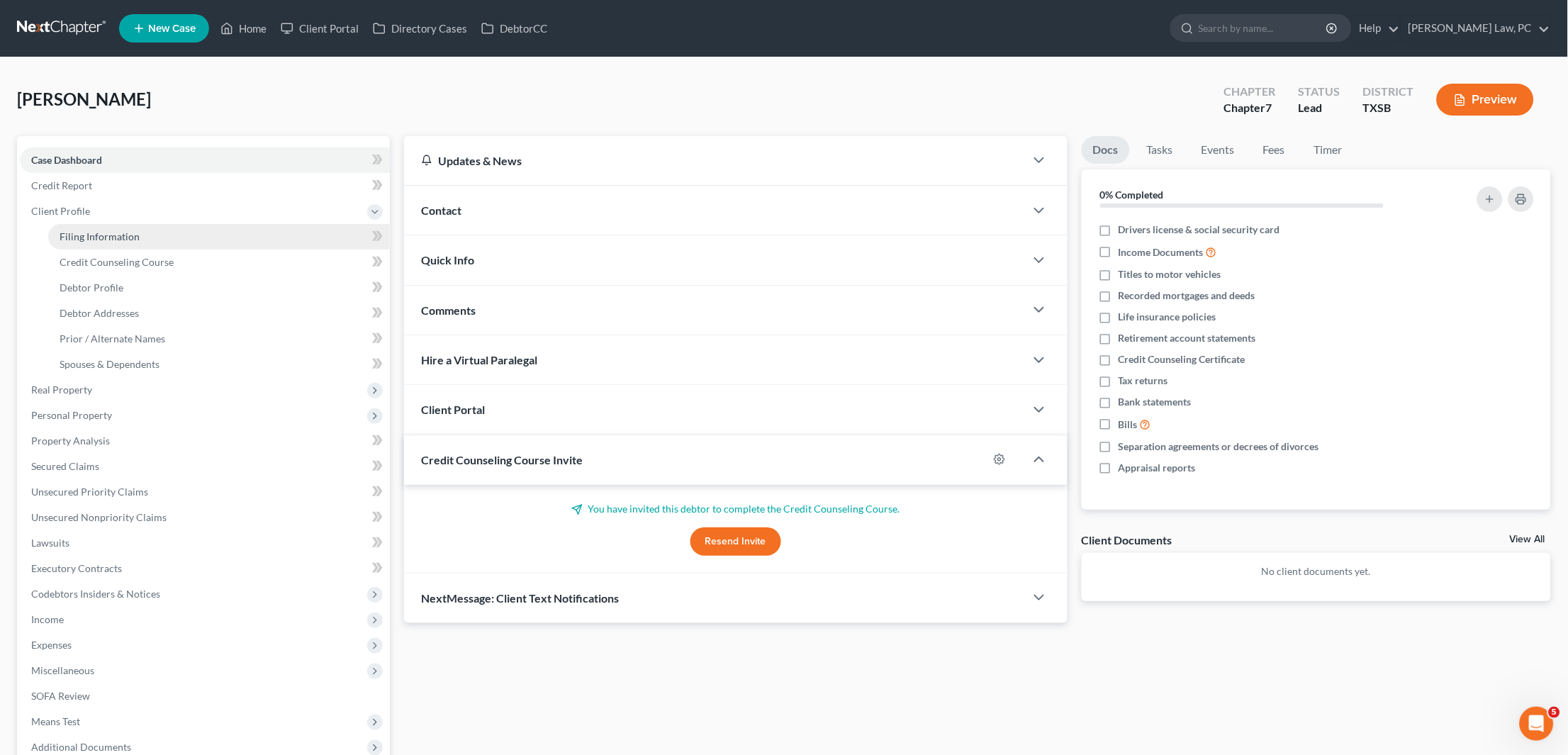
click at [99, 231] on span "Filing Information" at bounding box center [100, 236] width 80 height 12
select select "1"
select select "0"
select select "45"
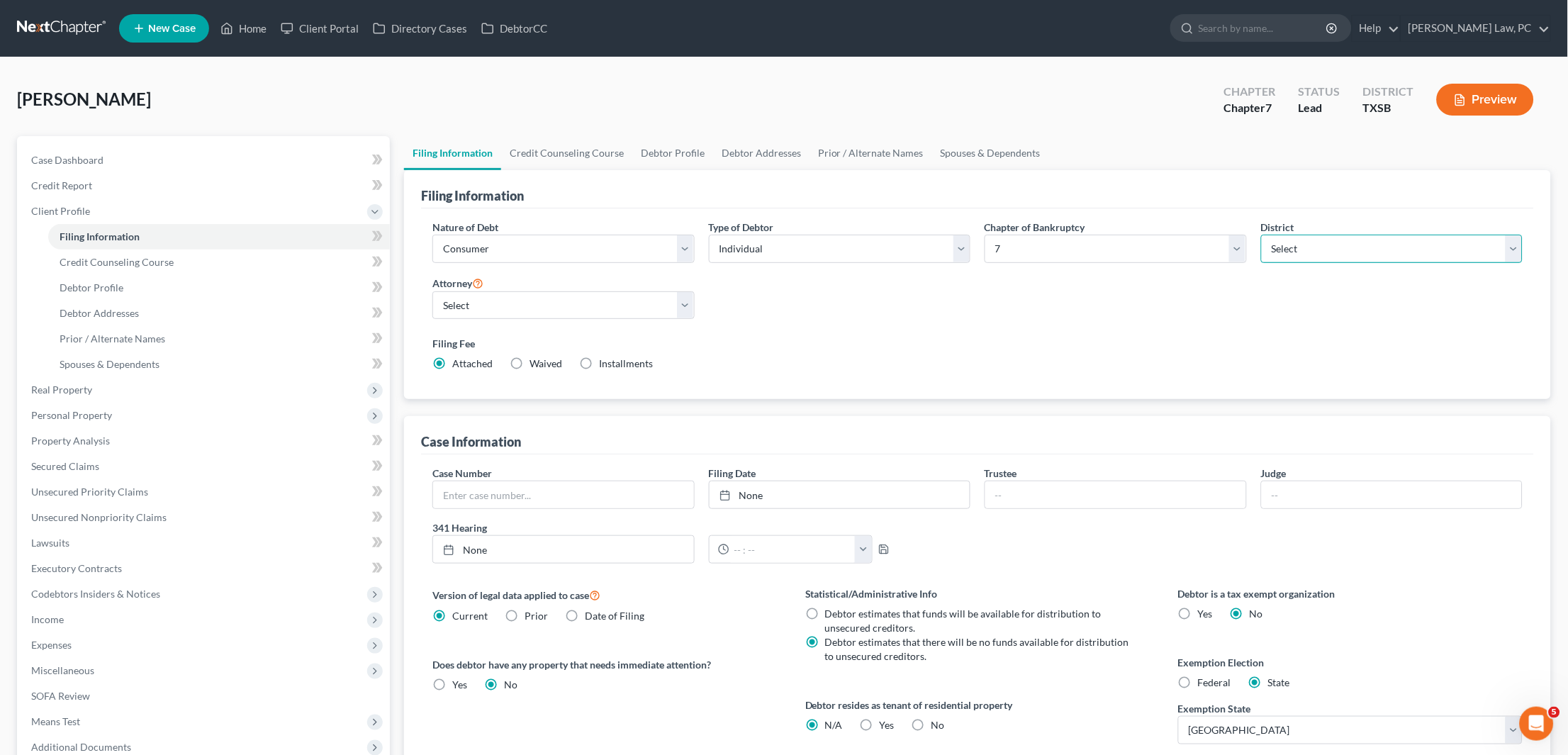
select select "80"
select select "1"
click at [211, 253] on link "Credit Counseling Course" at bounding box center [219, 261] width 342 height 25
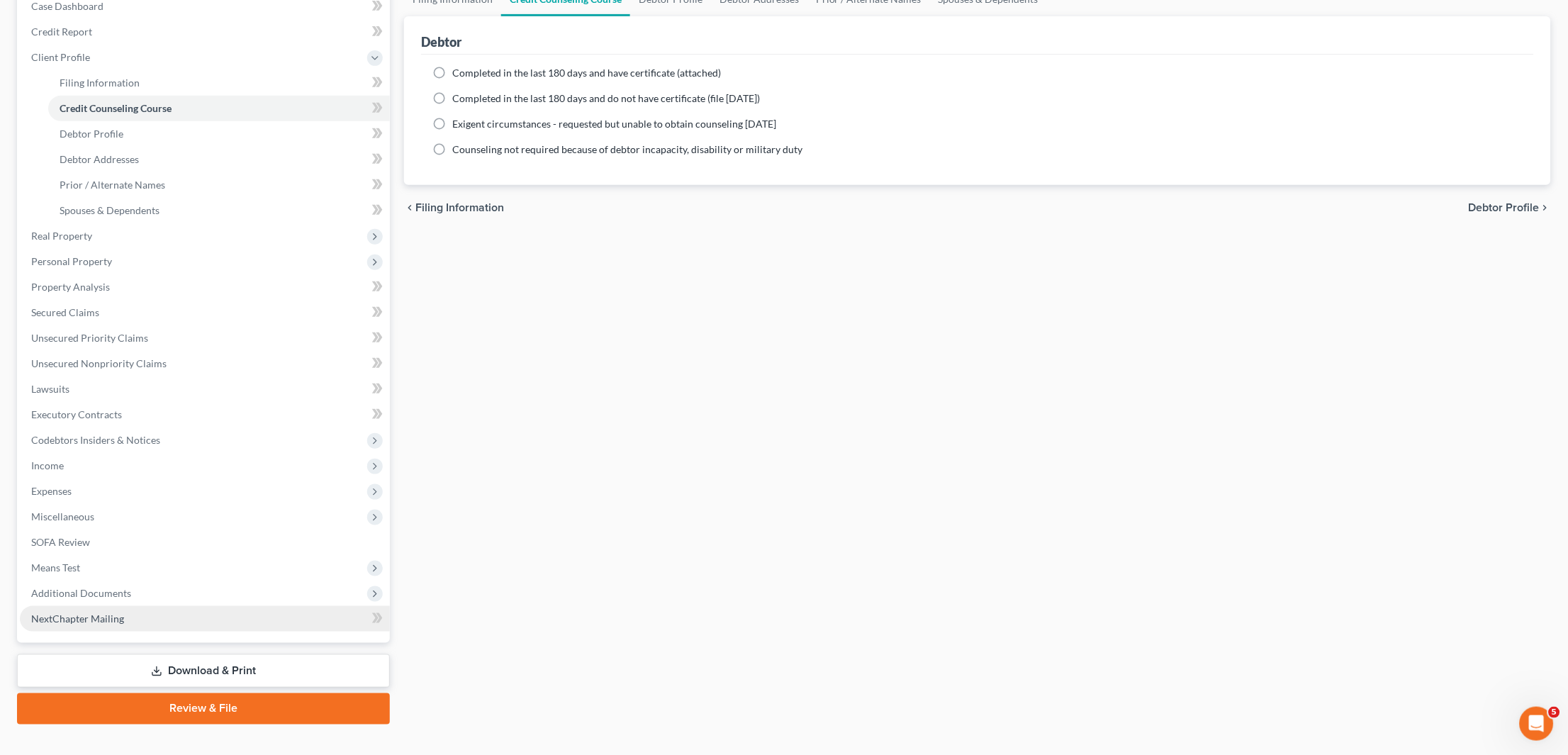
scroll to position [153, 0]
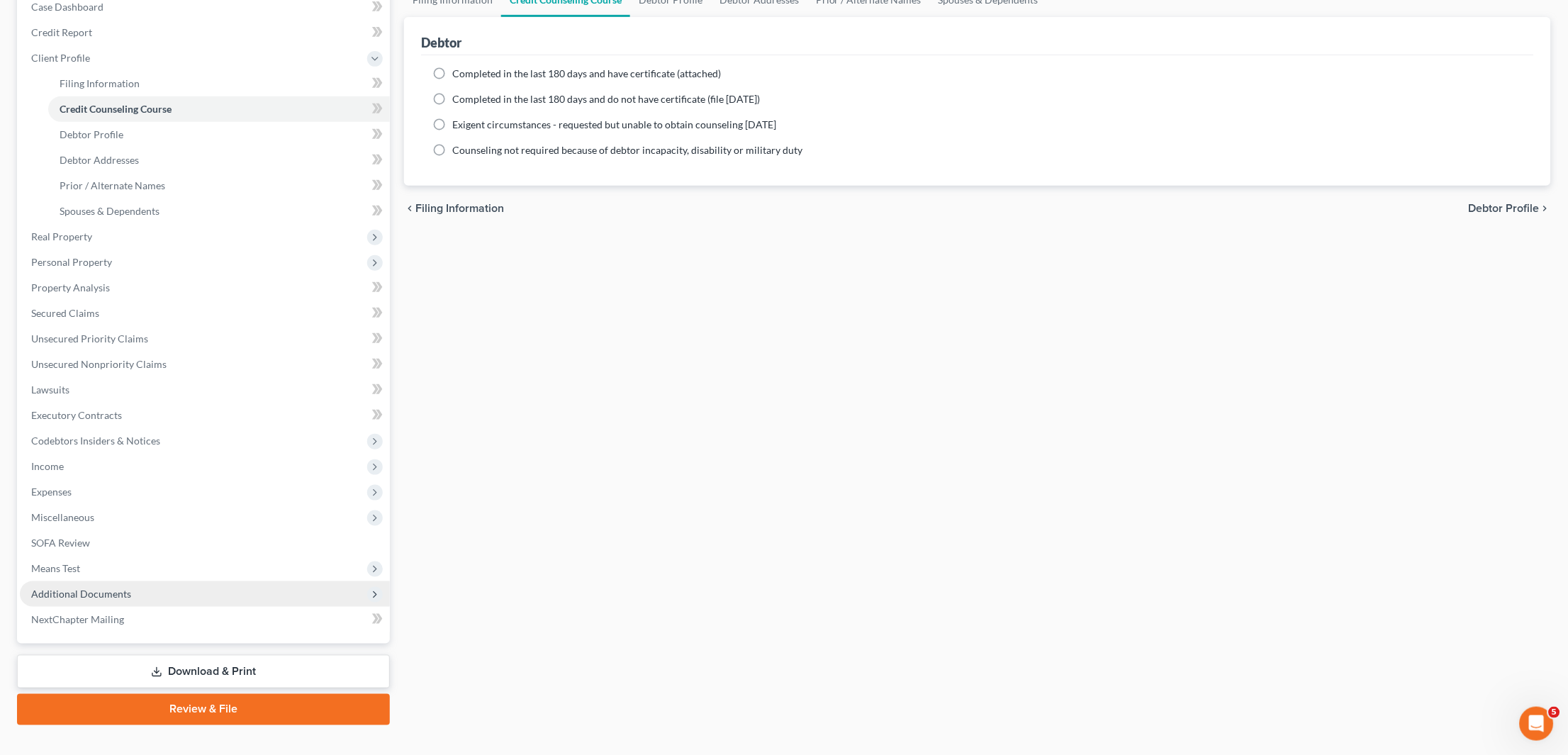
click at [125, 588] on span "Additional Documents" at bounding box center [80, 594] width 100 height 12
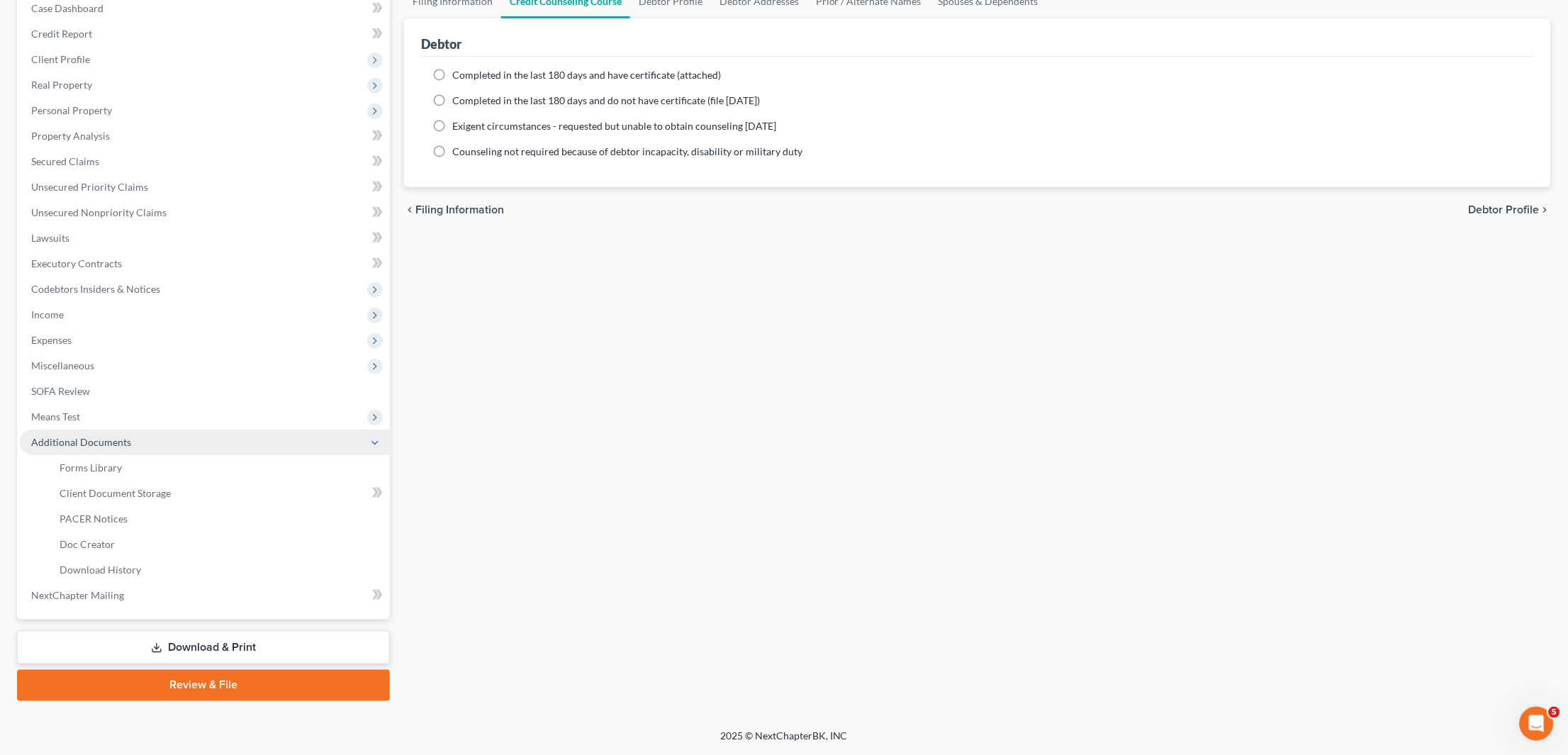
scroll to position [128, 0]
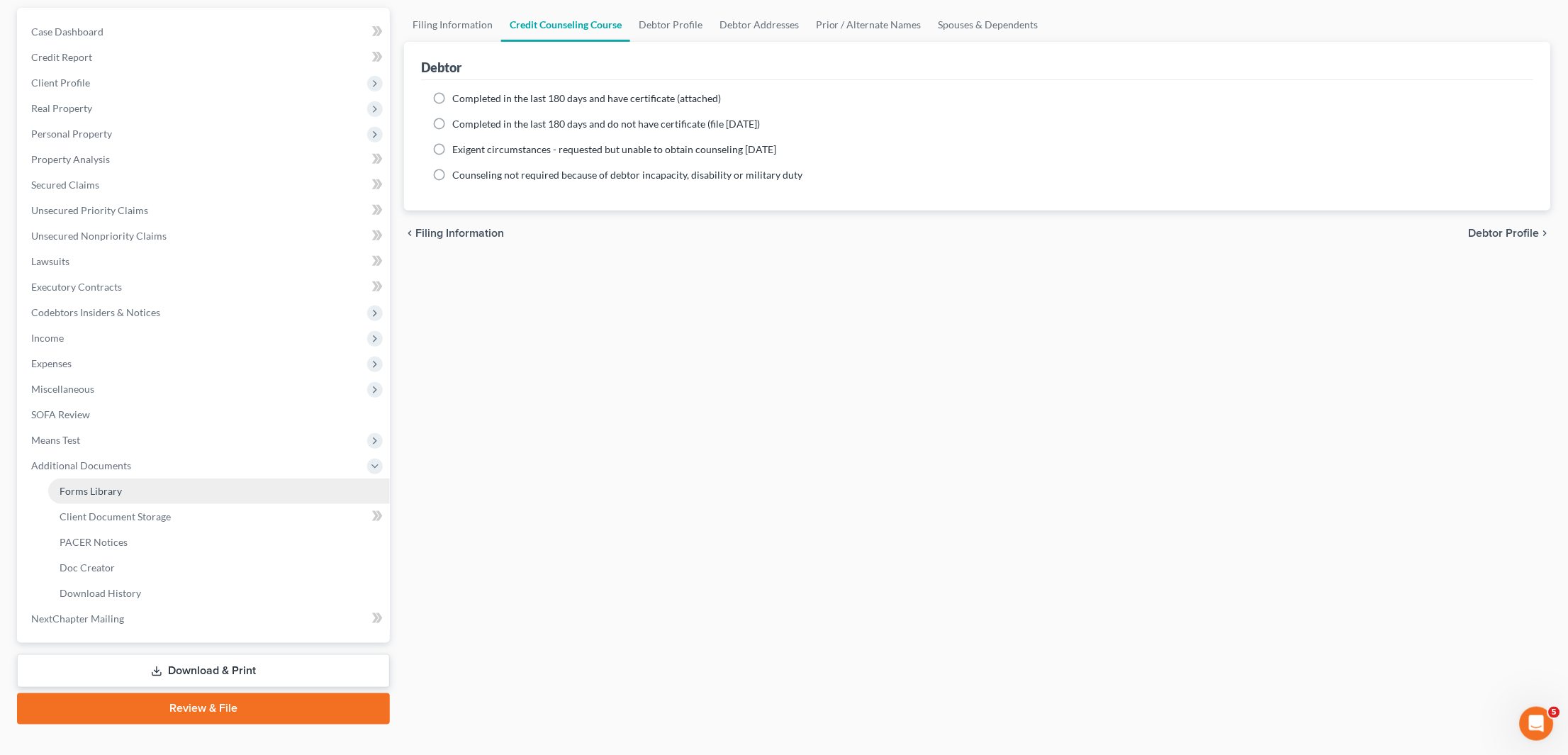
click at [121, 479] on link "Forms Library" at bounding box center [219, 491] width 342 height 25
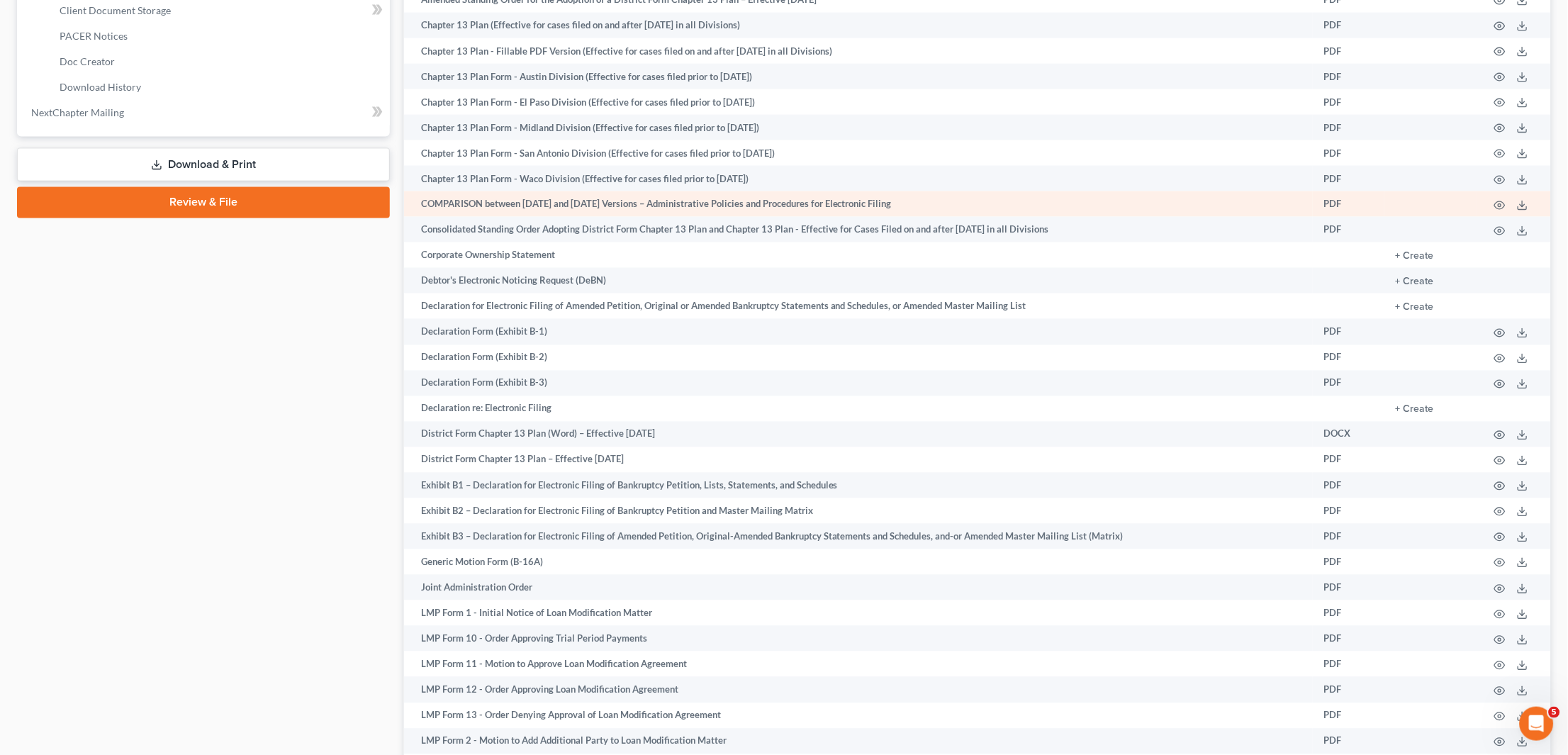
scroll to position [677, 0]
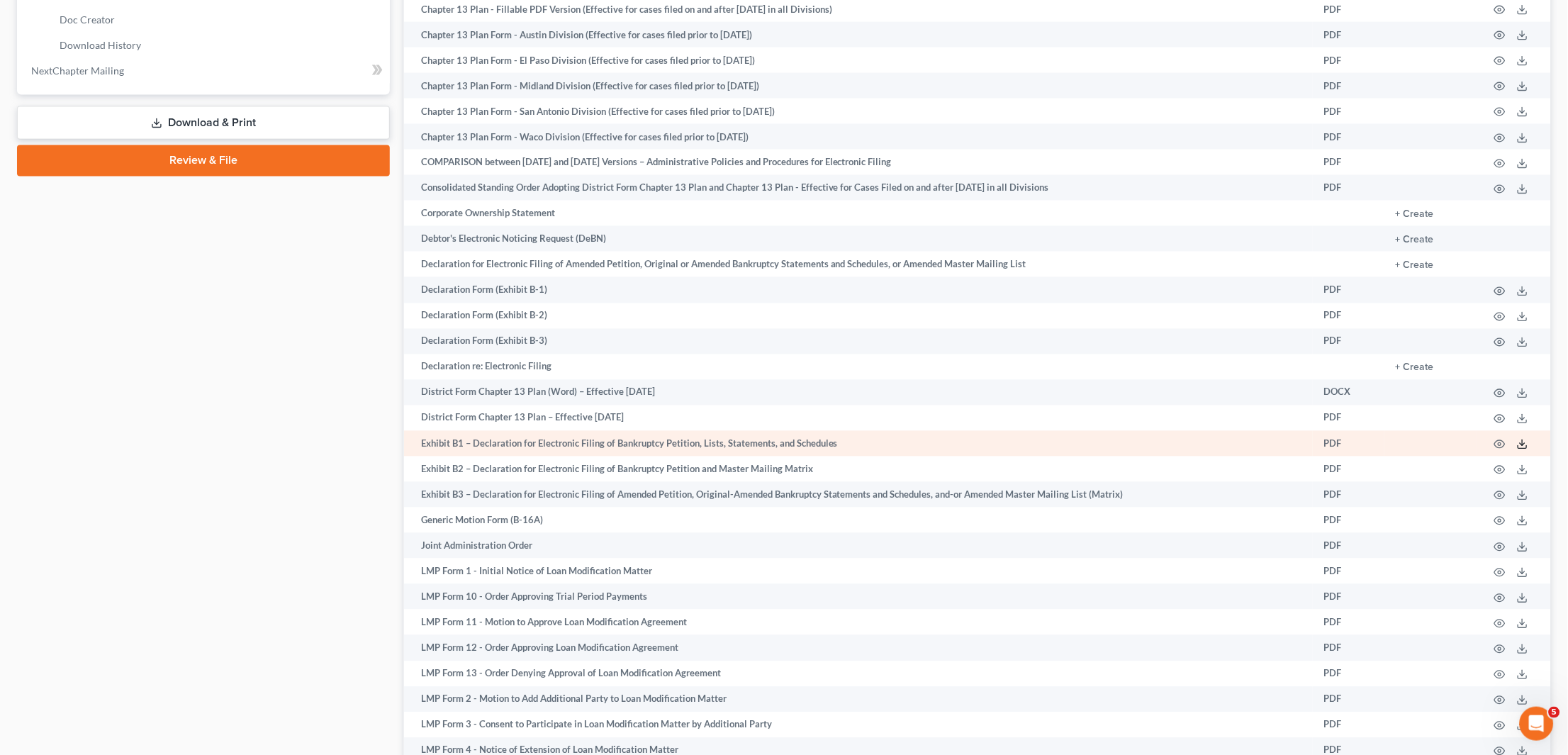
click at [1522, 446] on line at bounding box center [1522, 443] width 0 height 6
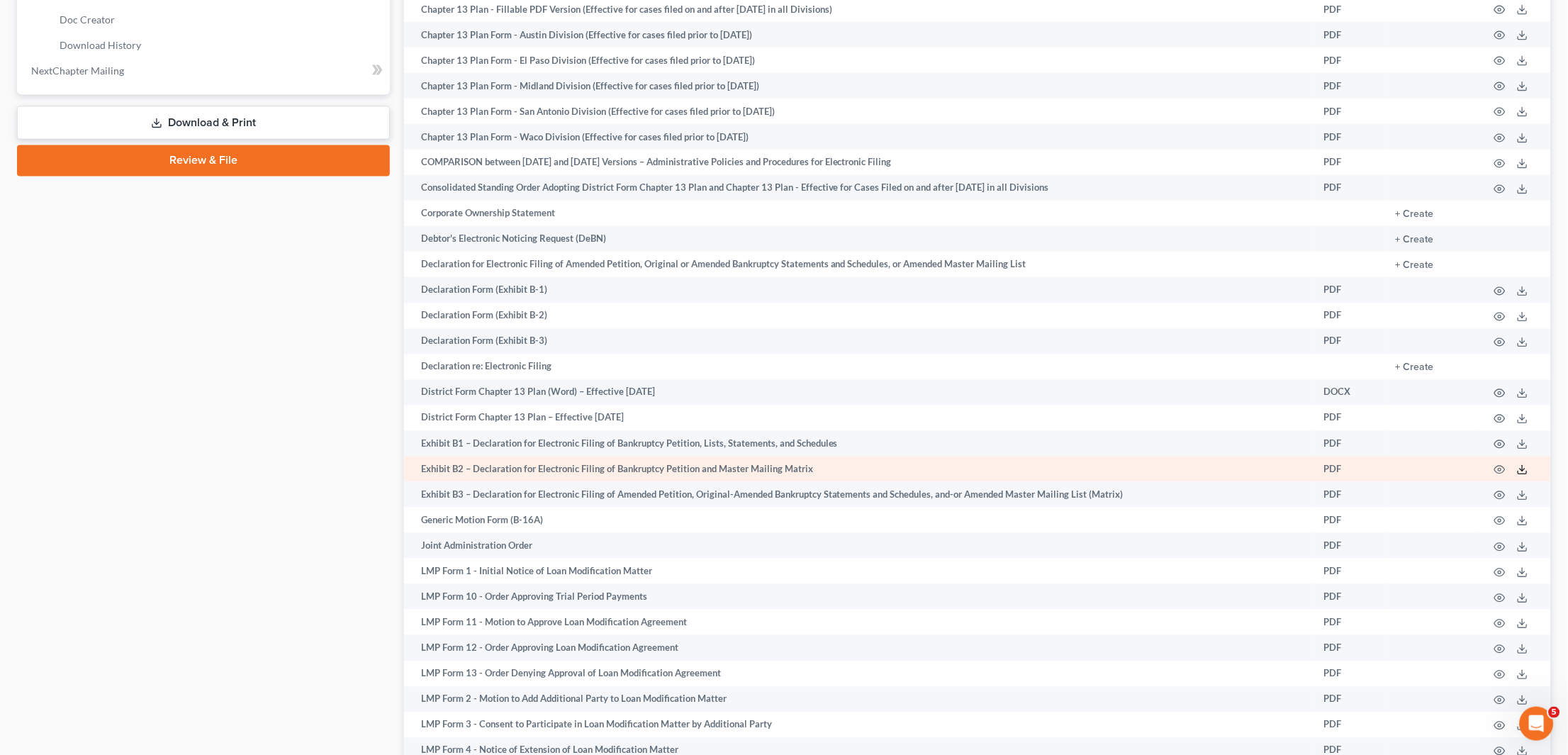
click at [1522, 471] on polyline at bounding box center [1522, 470] width 5 height 2
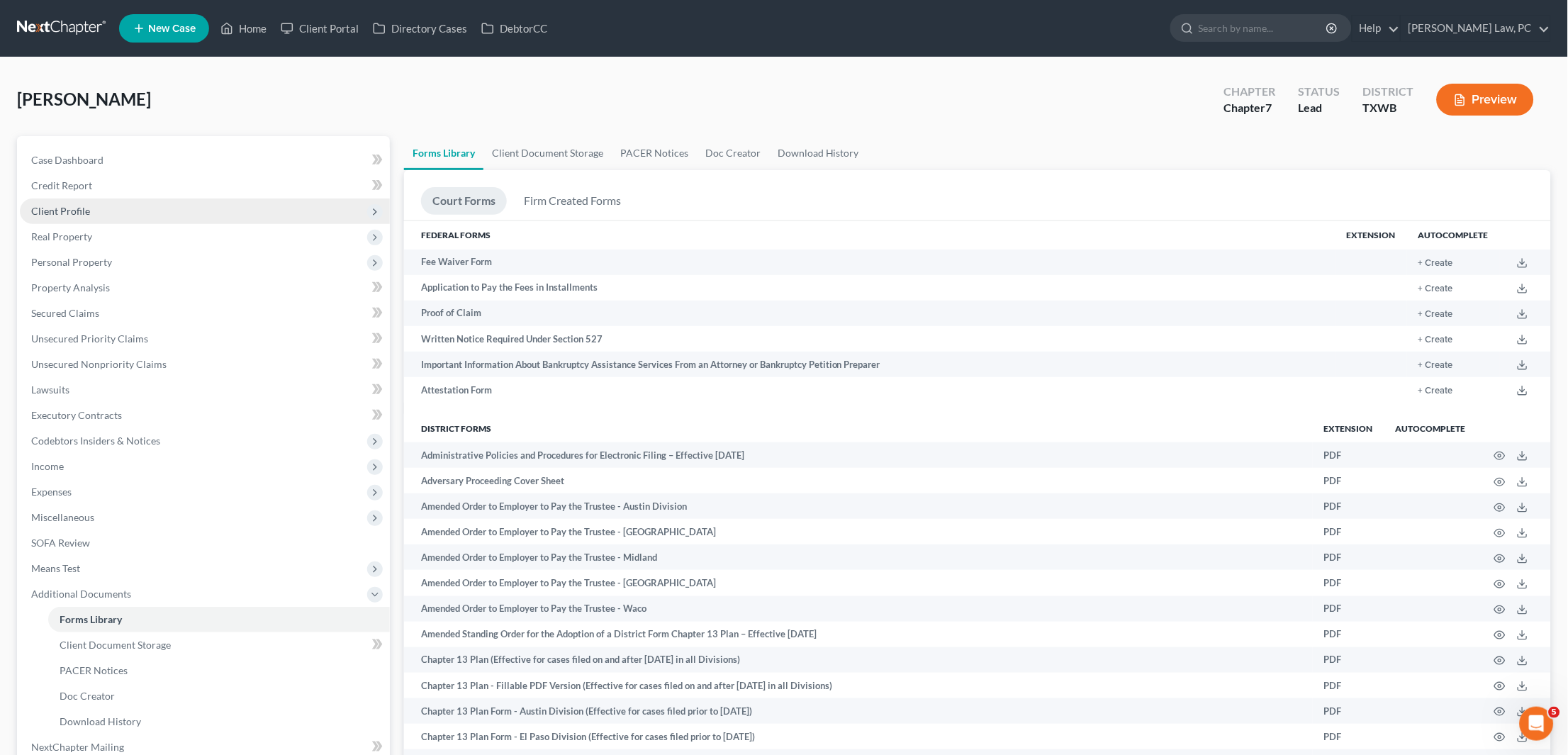
scroll to position [0, 0]
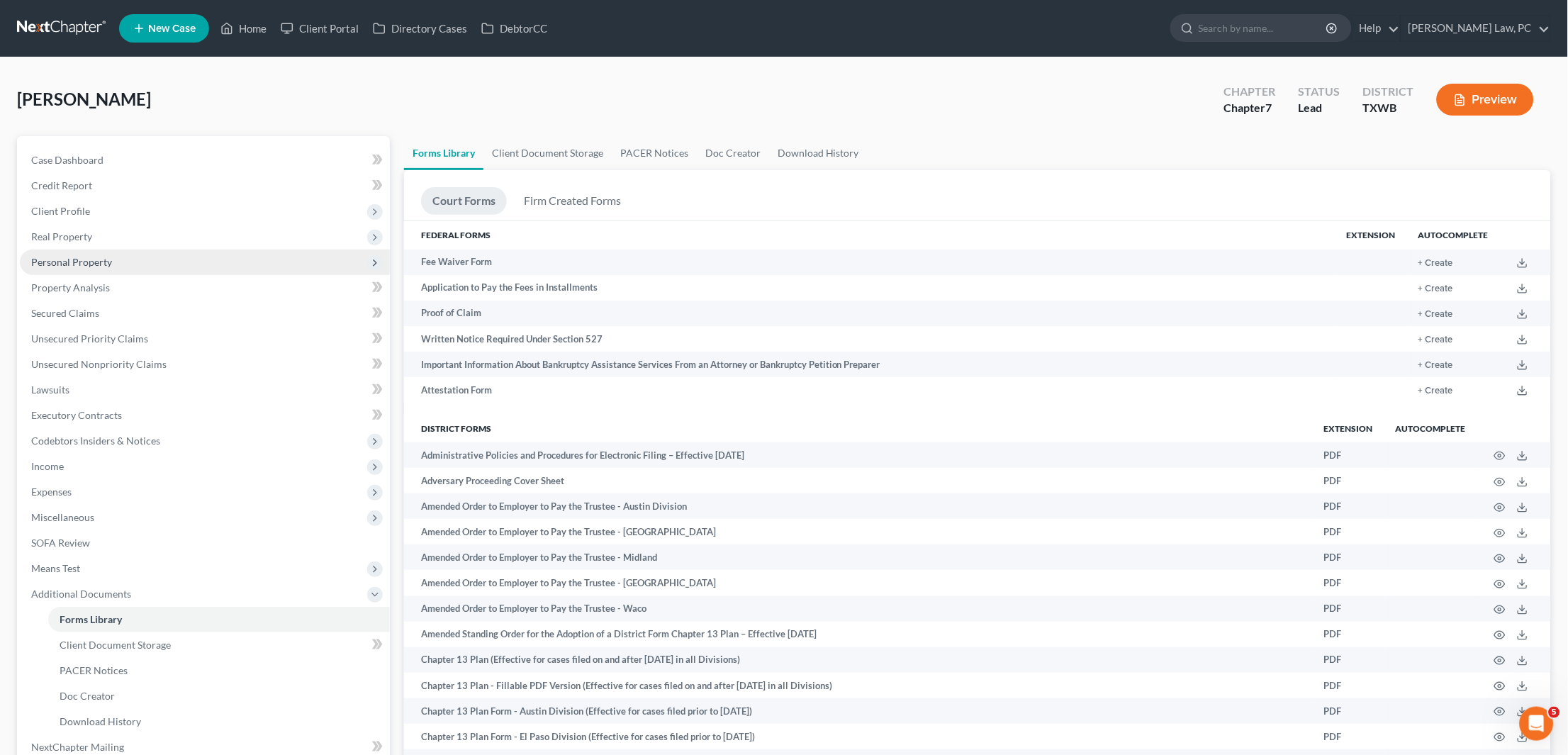
click at [110, 260] on span "Personal Property" at bounding box center [204, 261] width 370 height 25
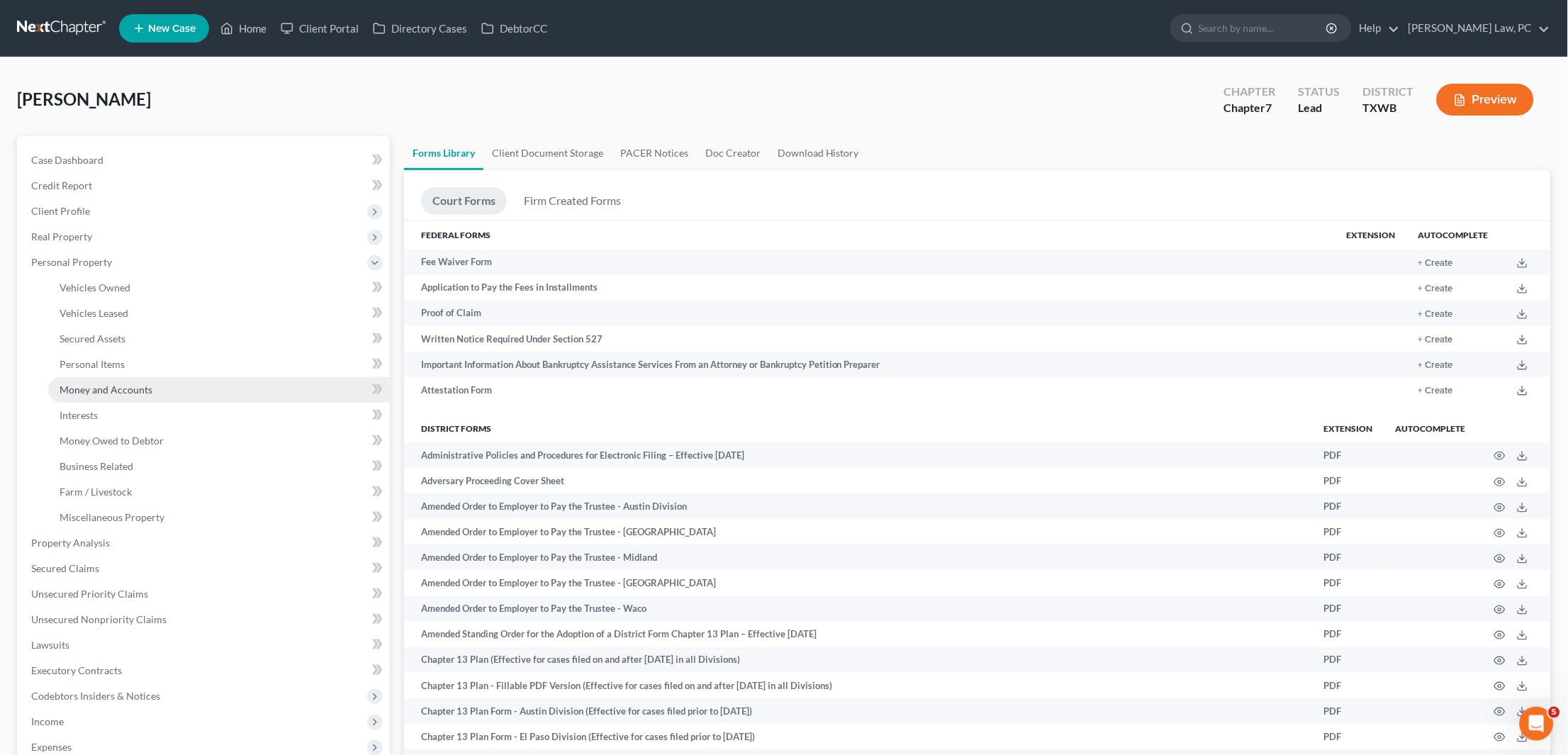
click at [129, 384] on span "Money and Accounts" at bounding box center [105, 389] width 92 height 12
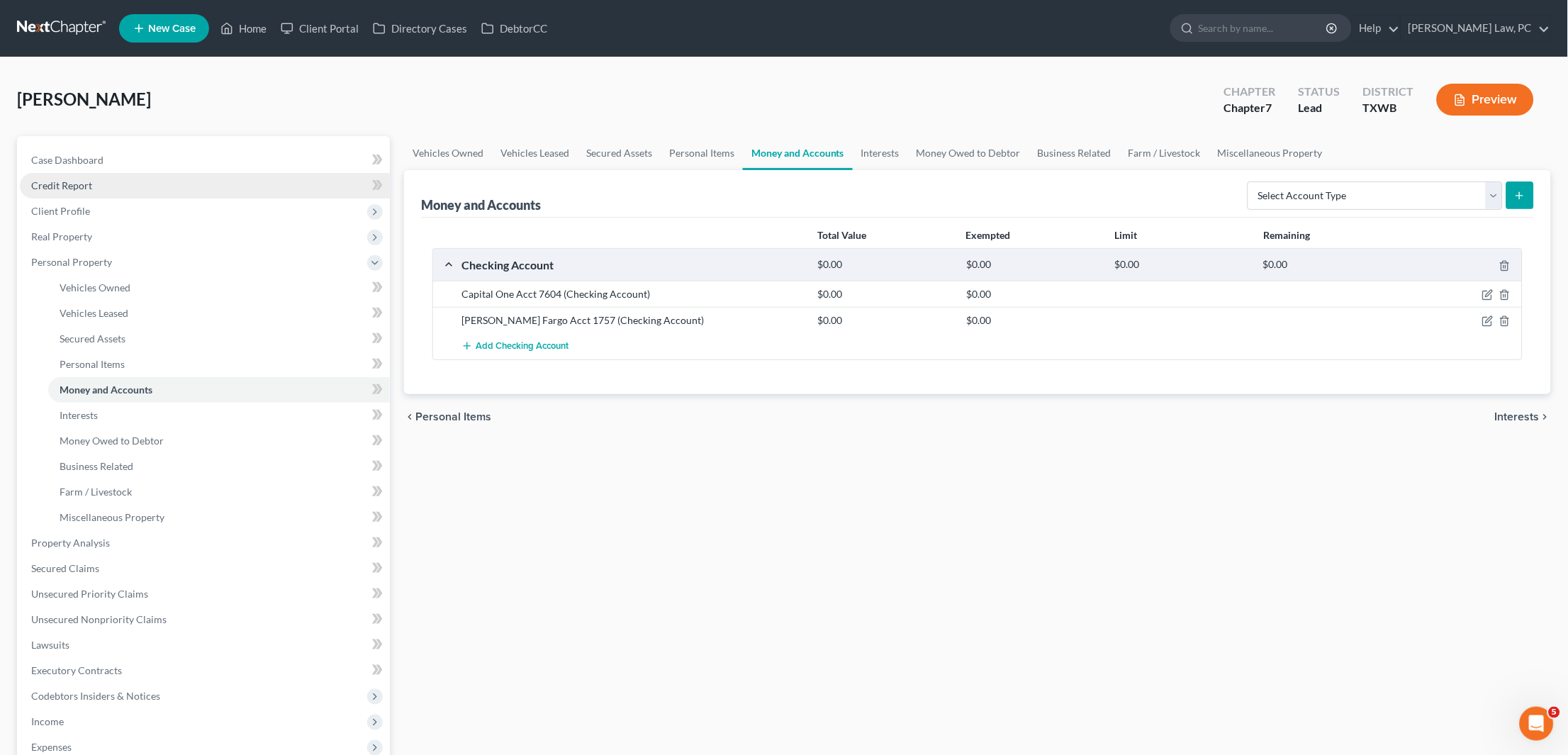
click at [109, 187] on link "Credit Report" at bounding box center [204, 185] width 370 height 25
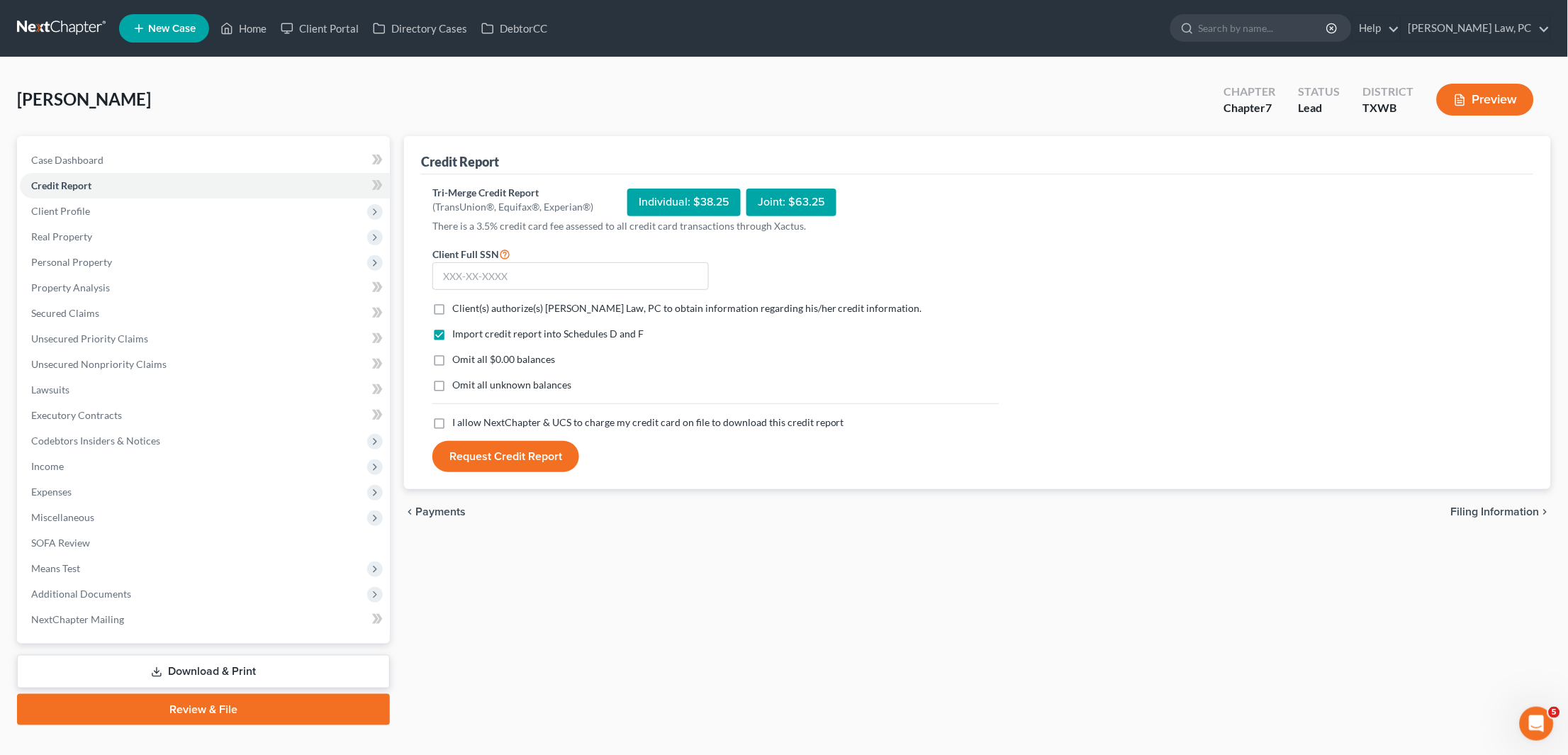
click at [453, 308] on label "Client(s) authorize(s) Hooman Khoshnood Law, PC to obtain information regarding…" at bounding box center [688, 308] width 470 height 14
click at [458, 308] on input "Client(s) authorize(s) Hooman Khoshnood Law, PC to obtain information regarding…" at bounding box center [463, 306] width 9 height 9
checkbox input "true"
click at [453, 416] on label "I allow NextChapter & UCS to charge my credit card on file to download this cre…" at bounding box center [649, 422] width 392 height 14
click at [458, 416] on input "I allow NextChapter & UCS to charge my credit card on file to download this cre…" at bounding box center [463, 420] width 9 height 9
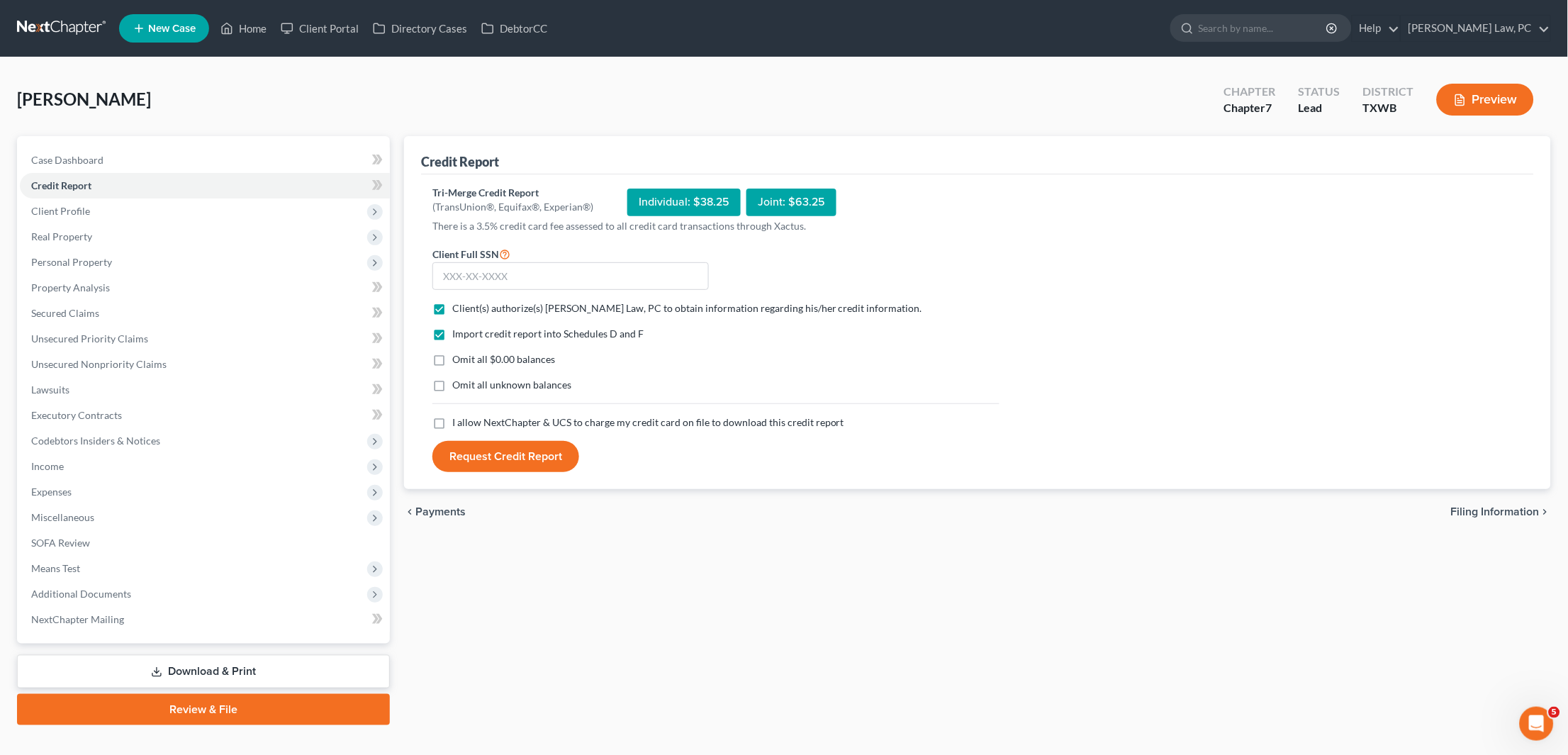
checkbox input "true"
click at [504, 267] on input "text" at bounding box center [570, 276] width 276 height 28
type input "460-79-1770"
click at [509, 453] on button "Request Credit Report" at bounding box center [505, 455] width 147 height 31
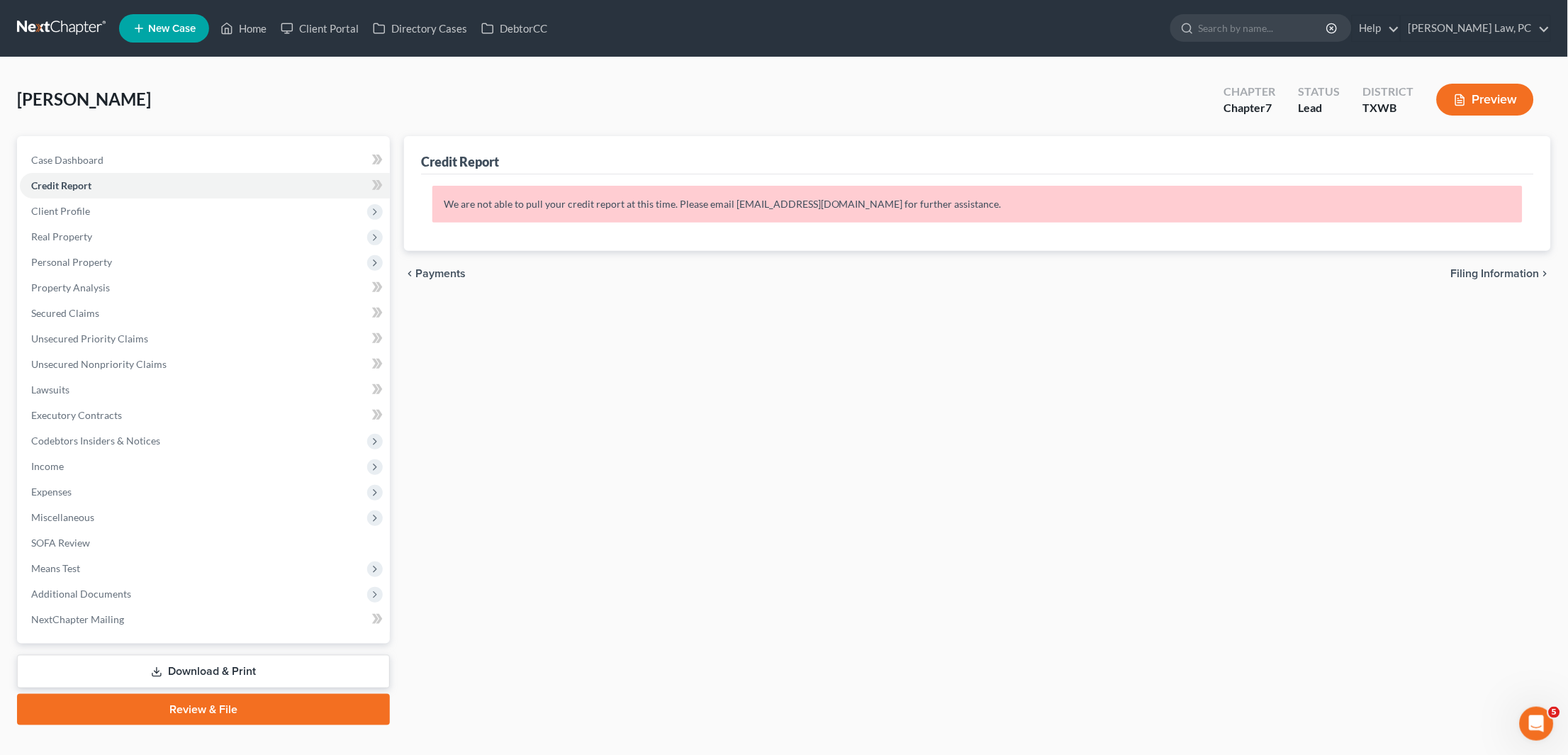
click at [52, 31] on link at bounding box center [62, 28] width 91 height 25
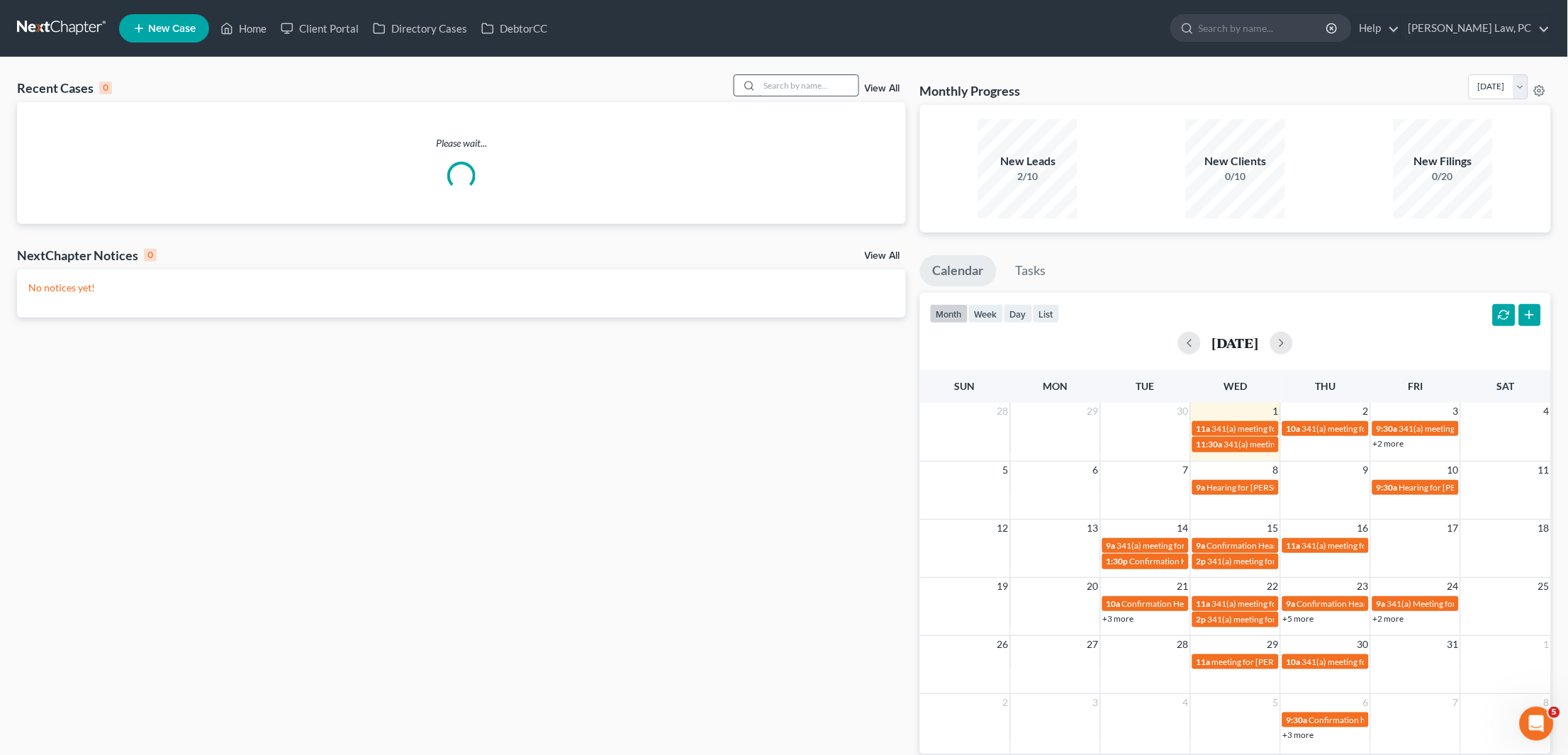
click at [789, 89] on input "search" at bounding box center [808, 86] width 99 height 21
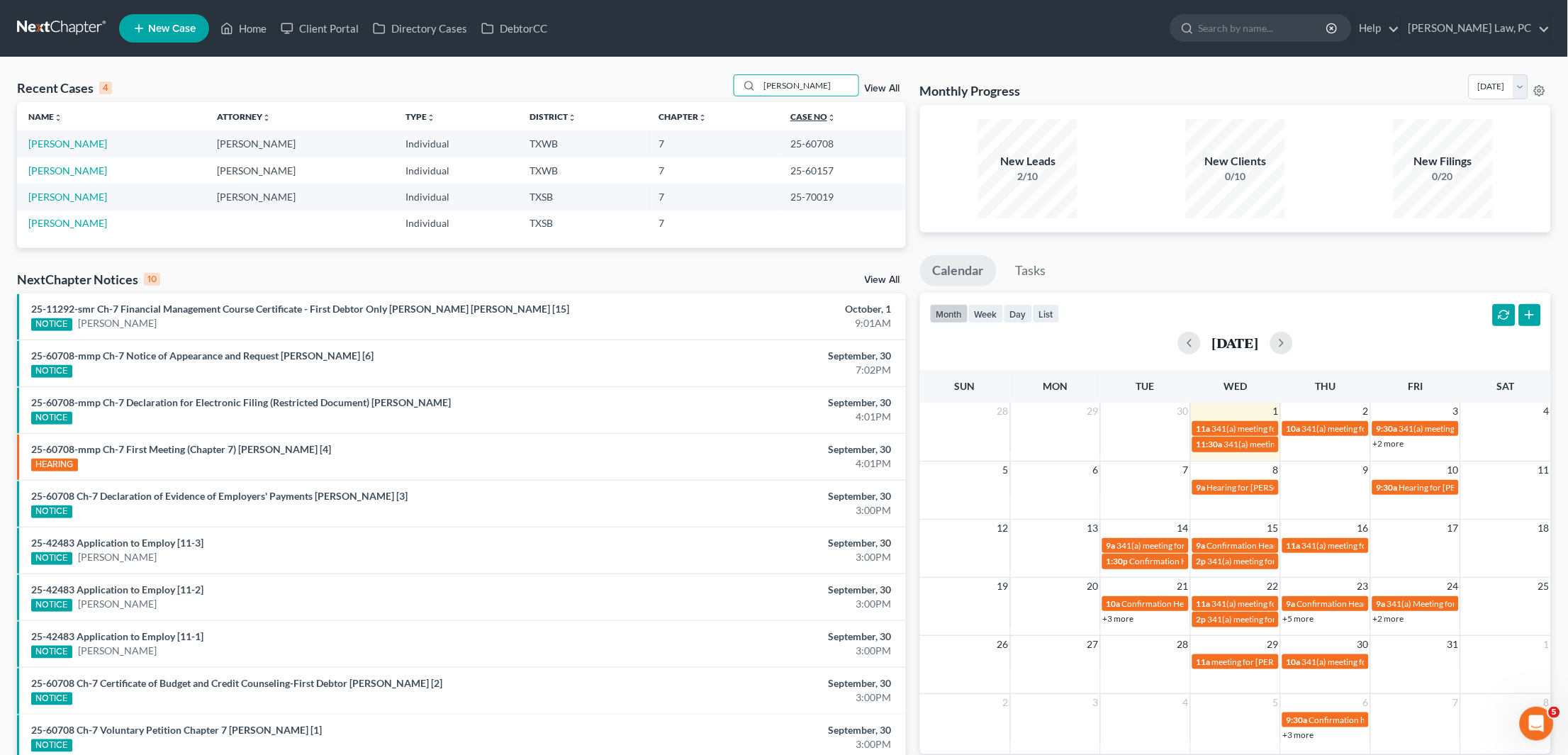
type input "[PERSON_NAME]"
drag, startPoint x: 820, startPoint y: 111, endPoint x: 82, endPoint y: 143, distance: 738.7
click at [82, 143] on link "[PERSON_NAME]" at bounding box center [67, 143] width 78 height 12
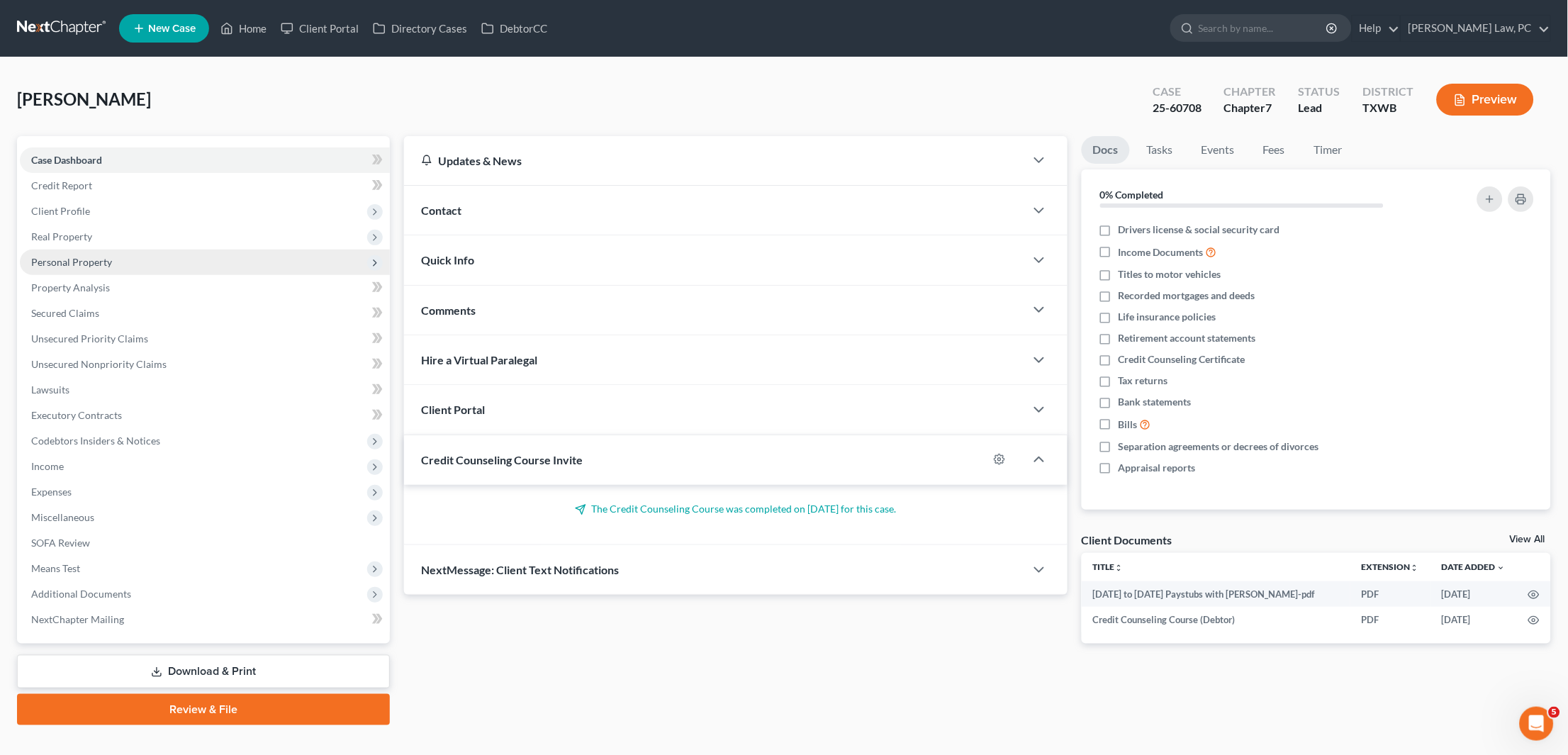
click at [105, 260] on span "Personal Property" at bounding box center [71, 261] width 81 height 12
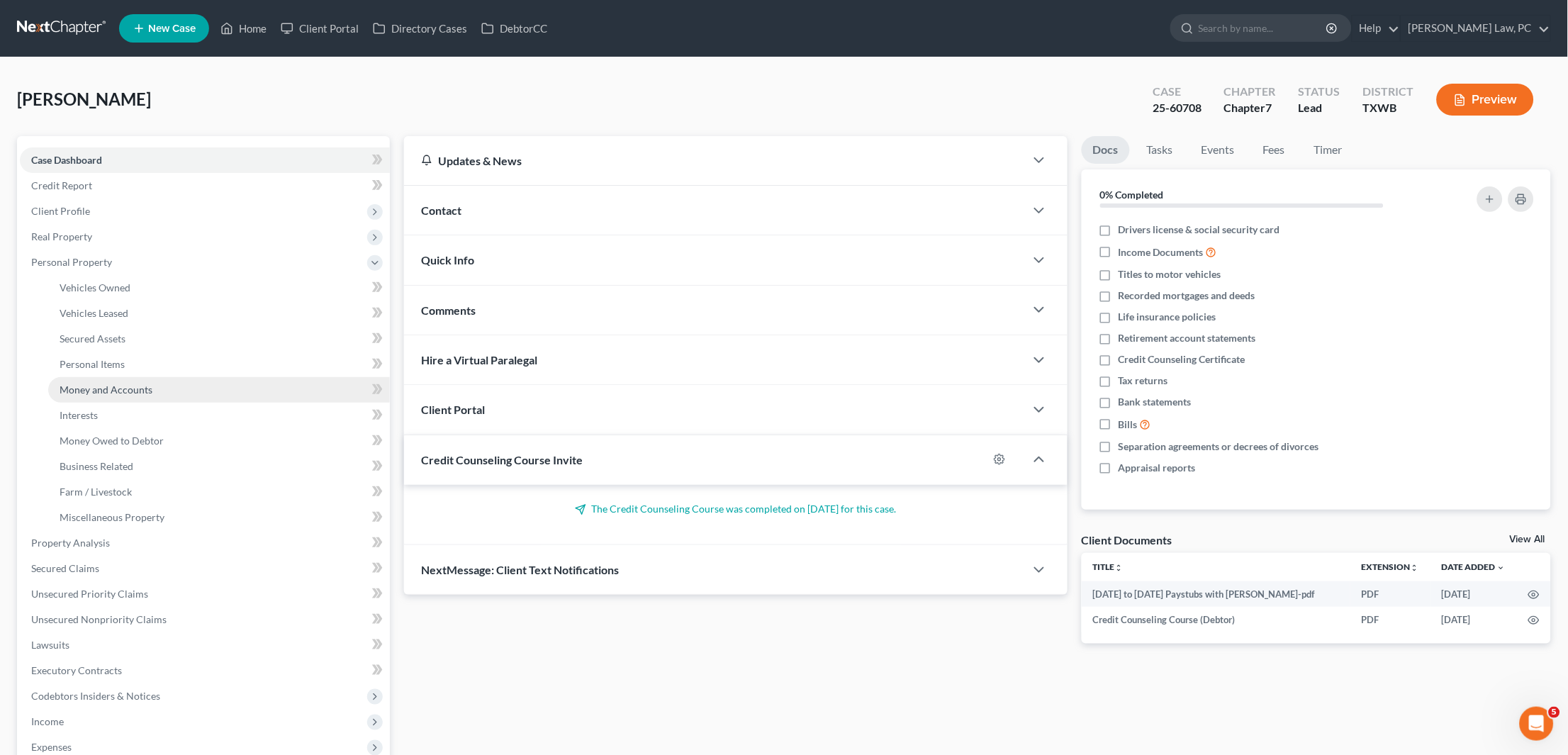
click at [119, 384] on span "Money and Accounts" at bounding box center [105, 389] width 92 height 12
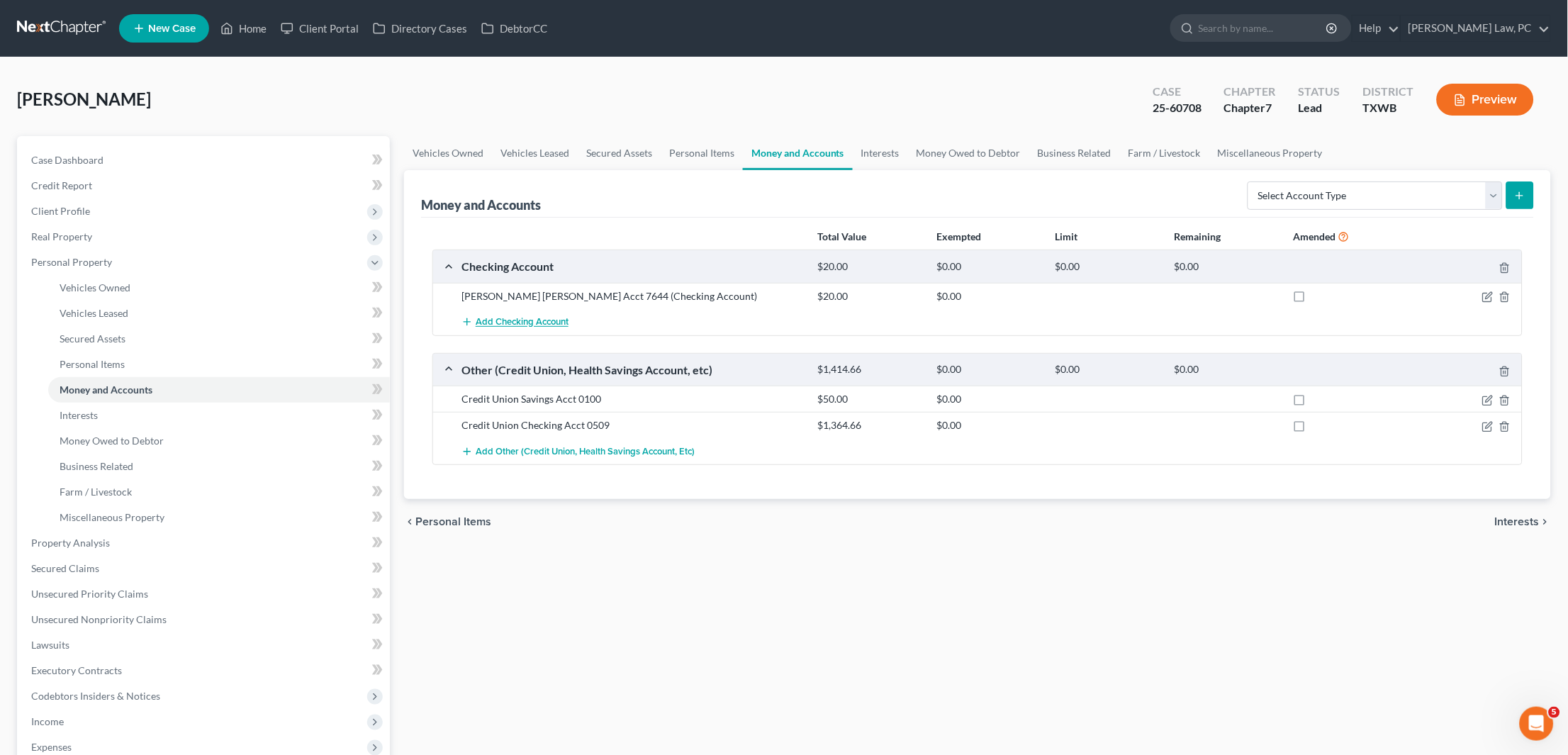
click at [538, 320] on span "Add Checking Account" at bounding box center [522, 322] width 92 height 11
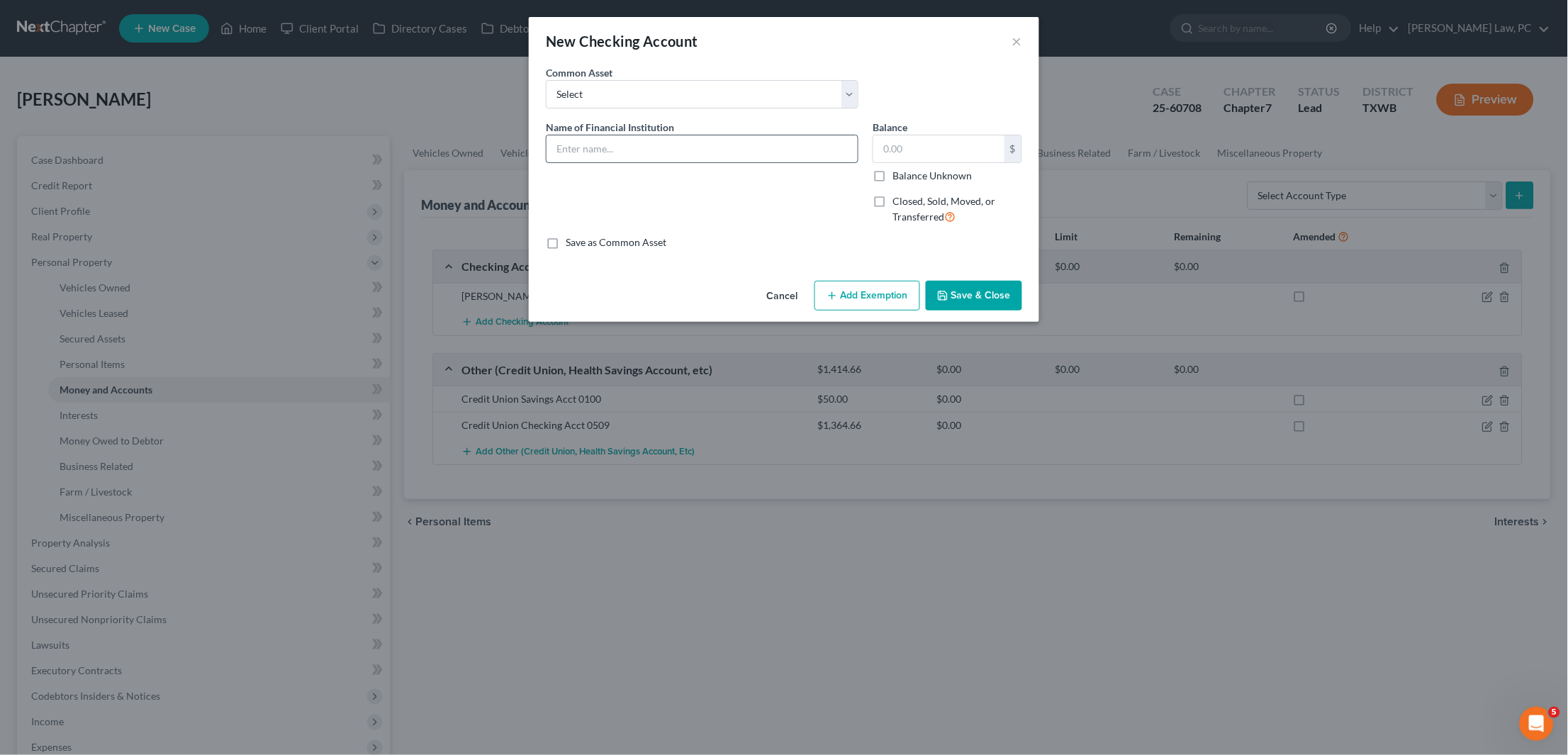
click at [661, 147] on input "text" at bounding box center [702, 148] width 311 height 27
type input "JP Morgan Chase Acct 3509 (NFS)"
click at [903, 141] on input "text" at bounding box center [939, 148] width 132 height 27
type input "747.31"
click at [961, 291] on button "Save & Close" at bounding box center [973, 296] width 96 height 30
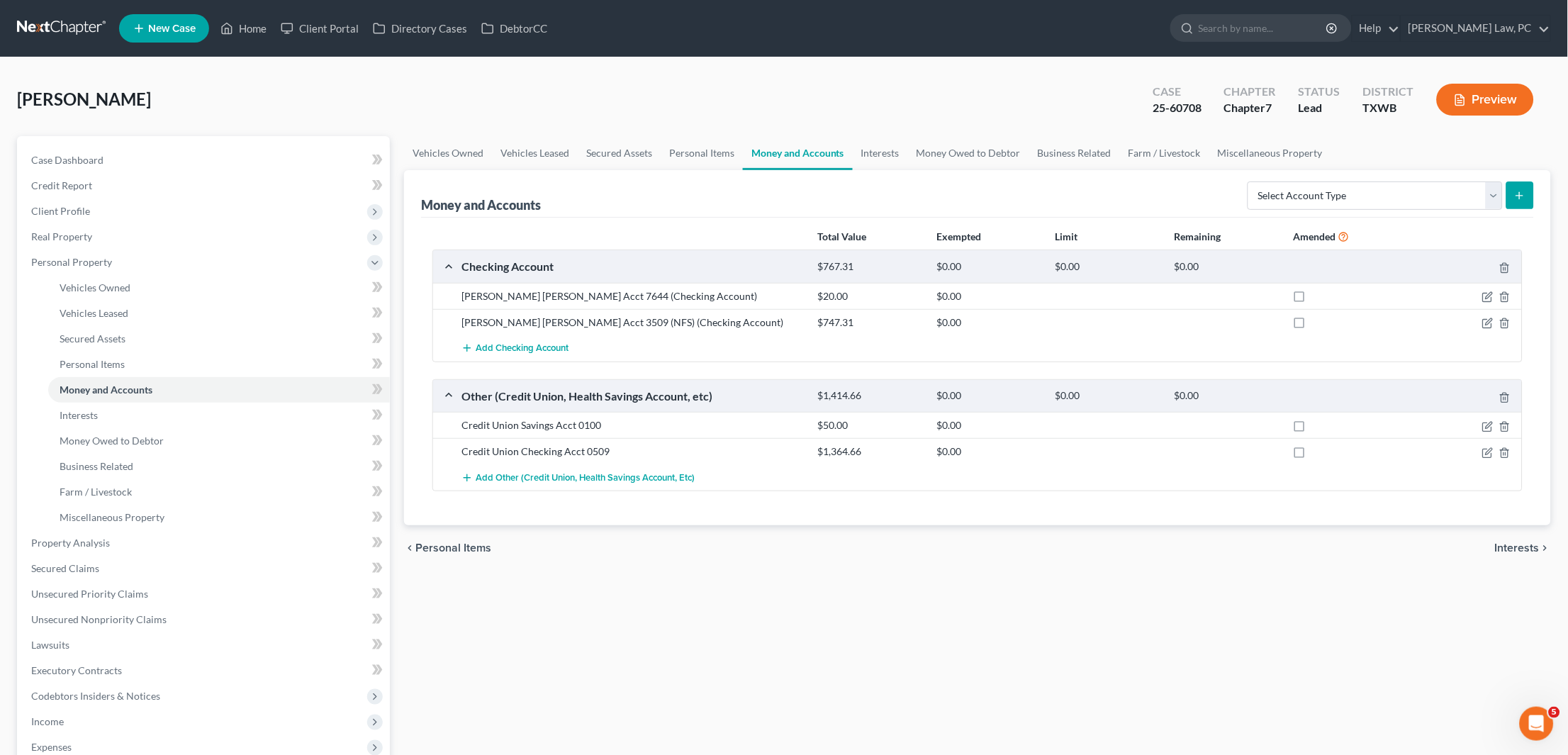
click at [31, 26] on link at bounding box center [62, 28] width 91 height 25
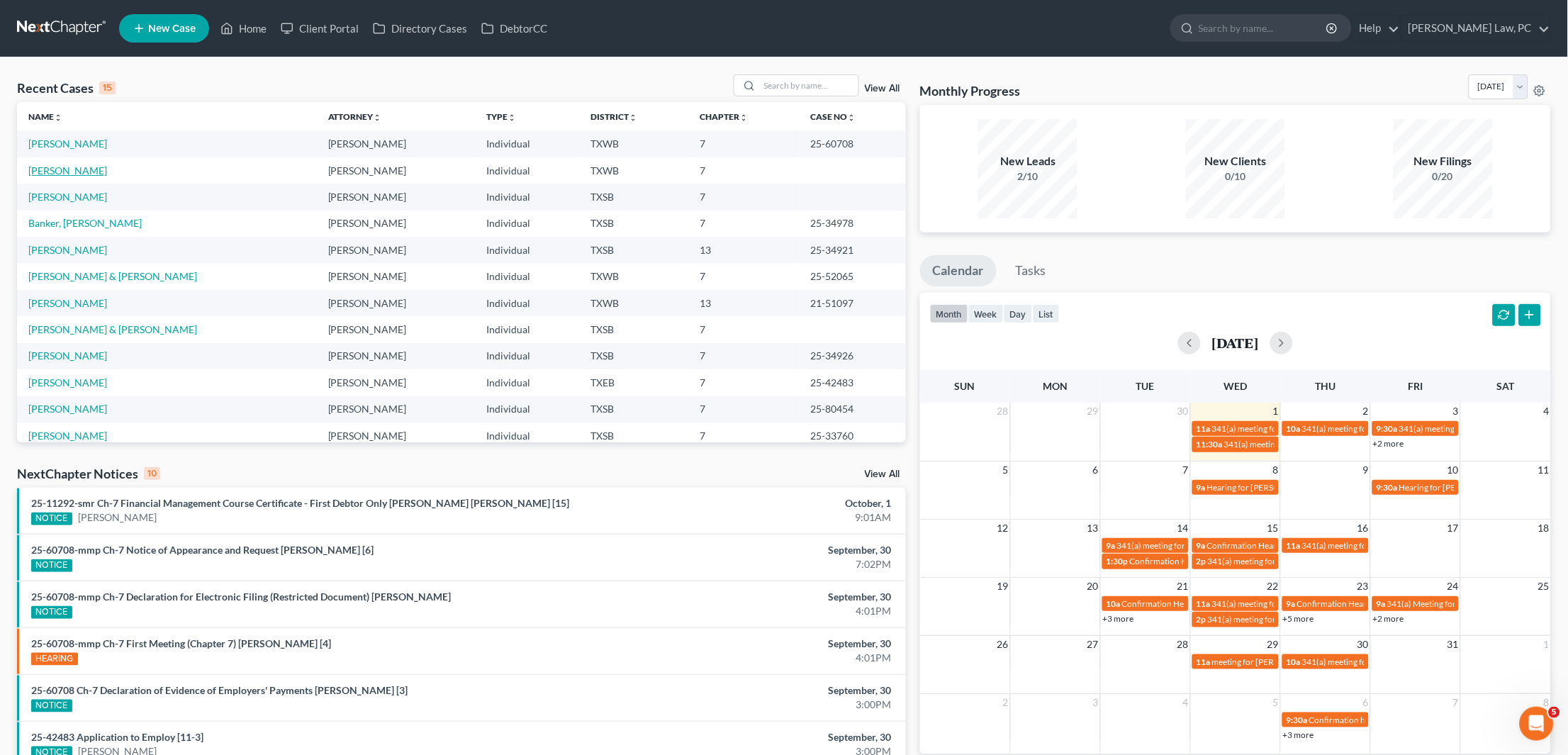
click at [53, 166] on link "[PERSON_NAME]" at bounding box center [67, 170] width 78 height 12
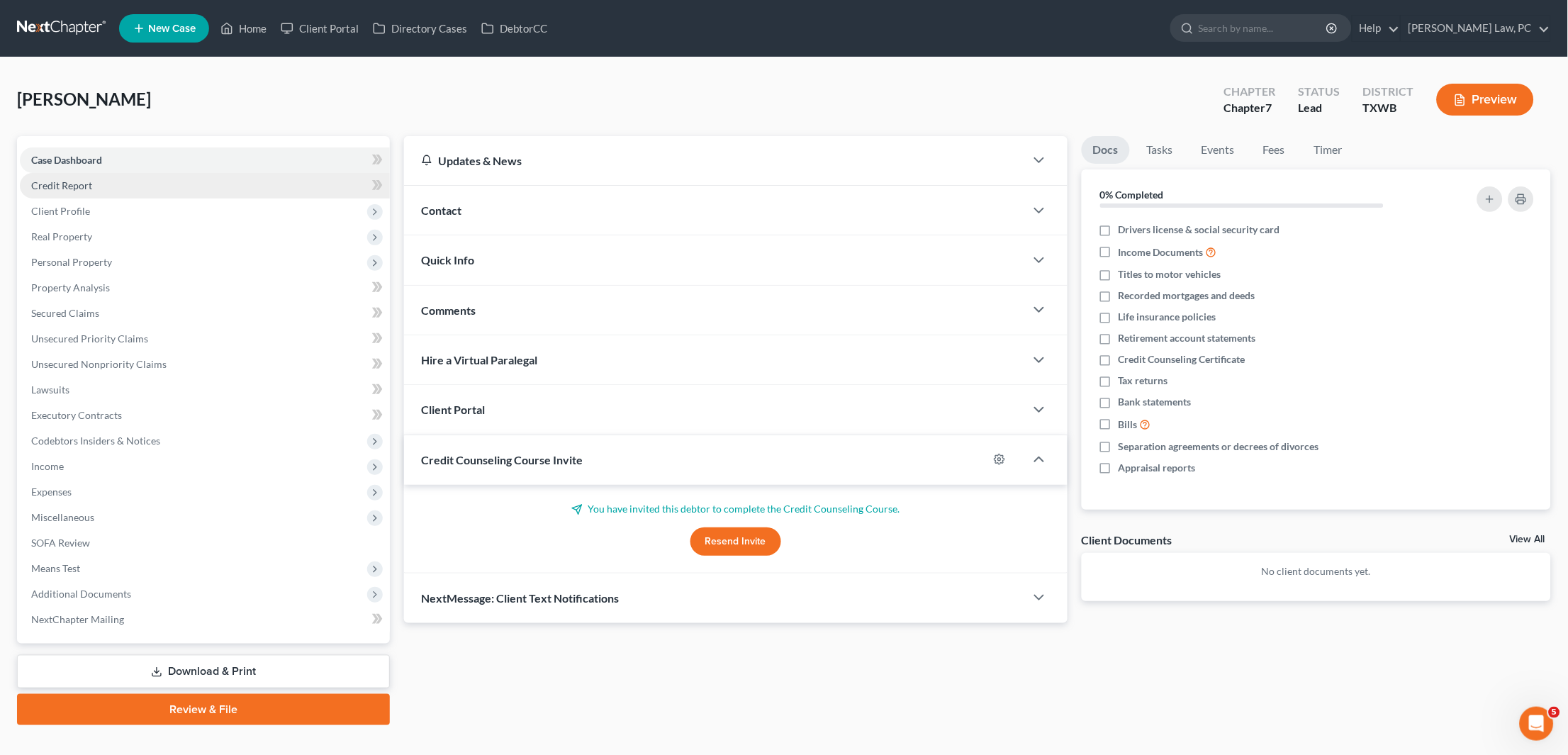
click at [119, 188] on link "Credit Report" at bounding box center [204, 185] width 370 height 25
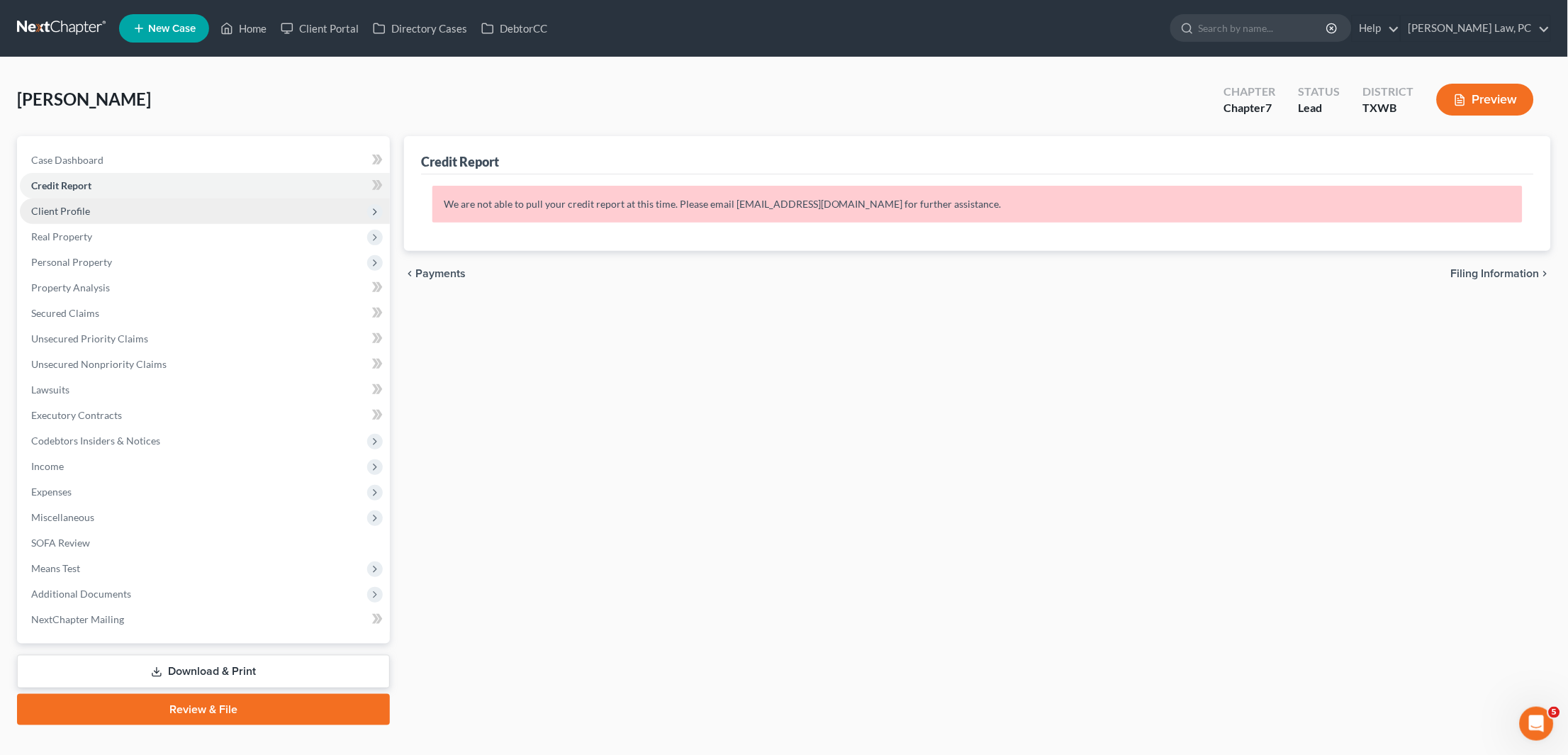
click at [81, 211] on span "Client Profile" at bounding box center [60, 210] width 59 height 12
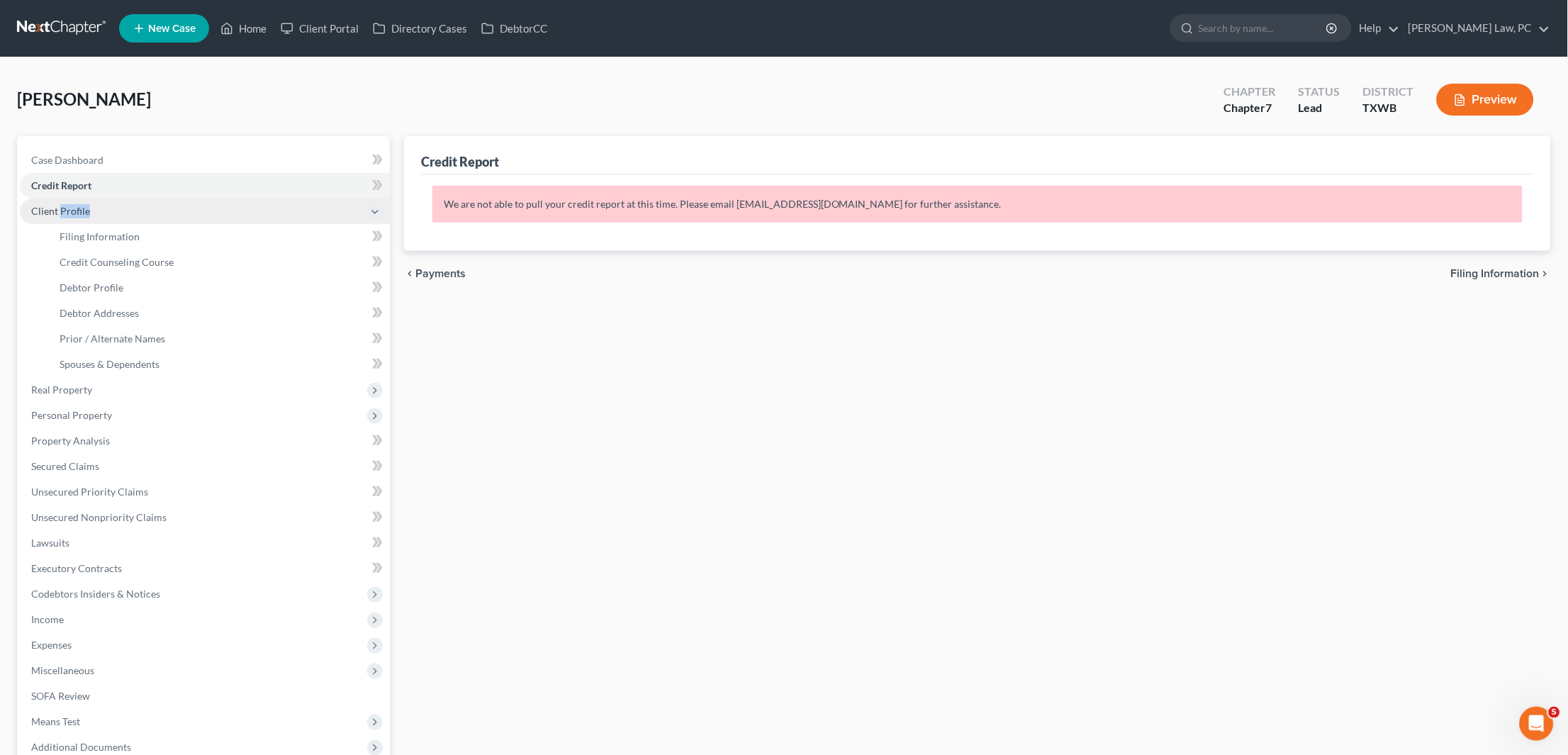
click at [81, 211] on span "Client Profile" at bounding box center [60, 210] width 59 height 12
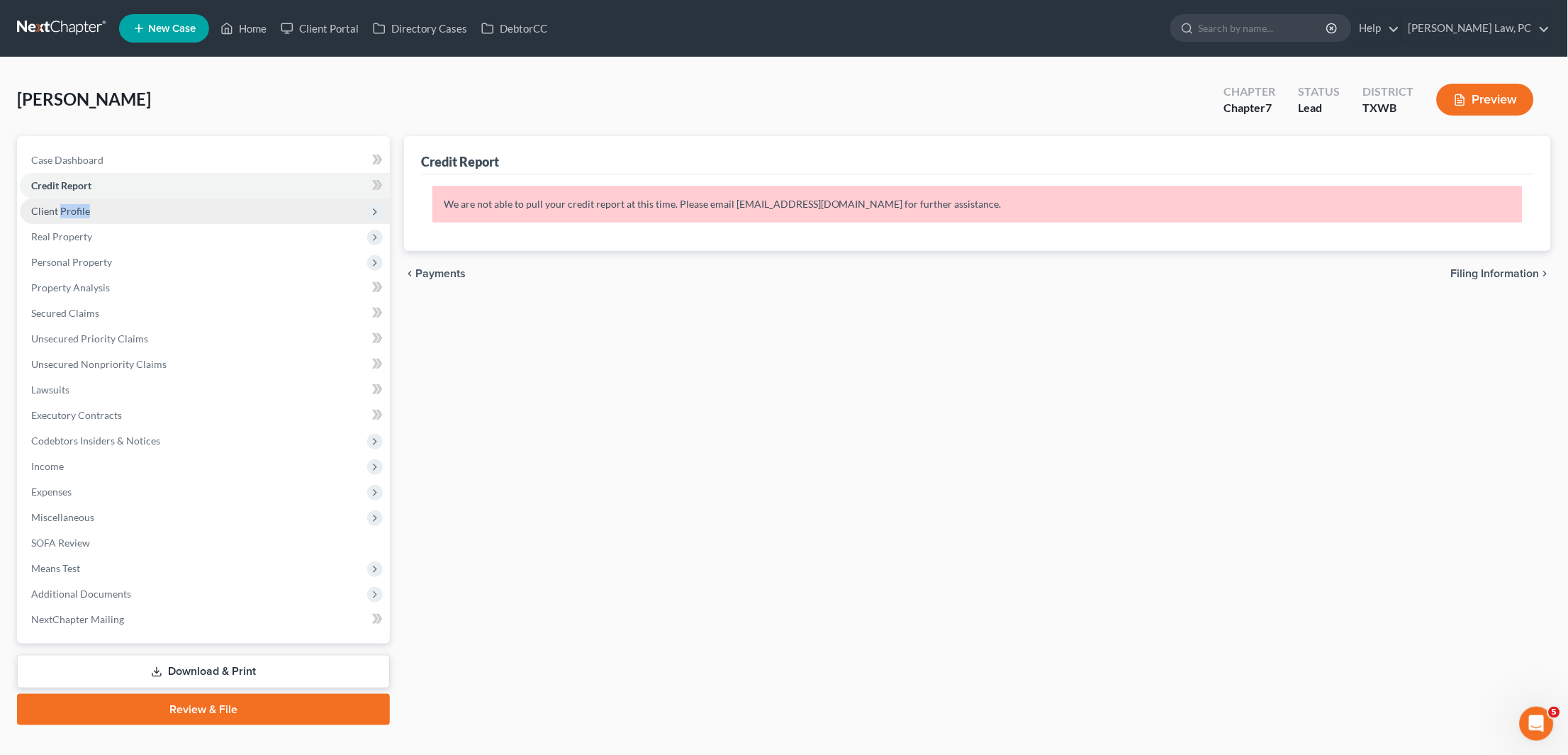
click at [106, 211] on span "Client Profile" at bounding box center [204, 211] width 370 height 25
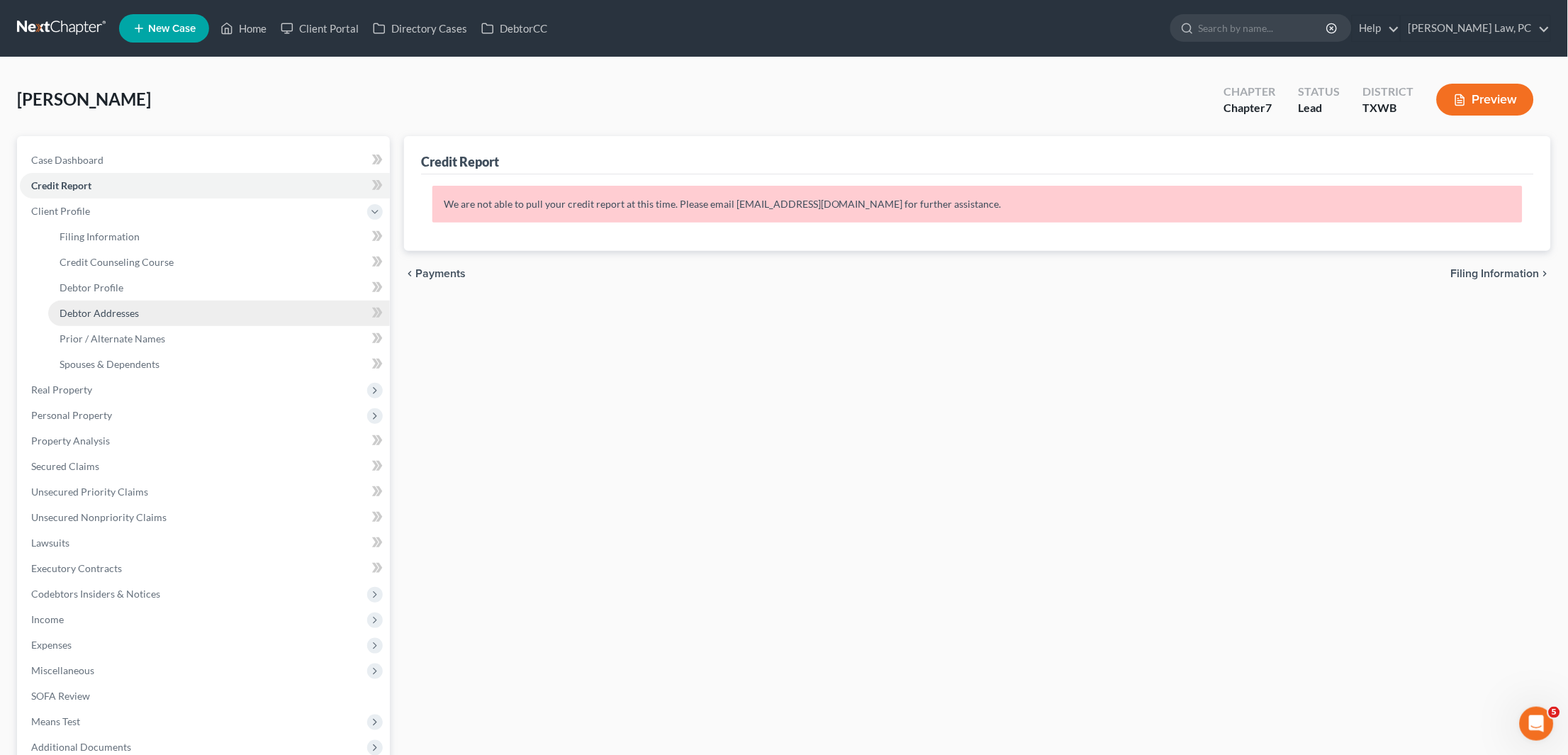
click at [148, 308] on link "Debtor Addresses" at bounding box center [219, 313] width 342 height 25
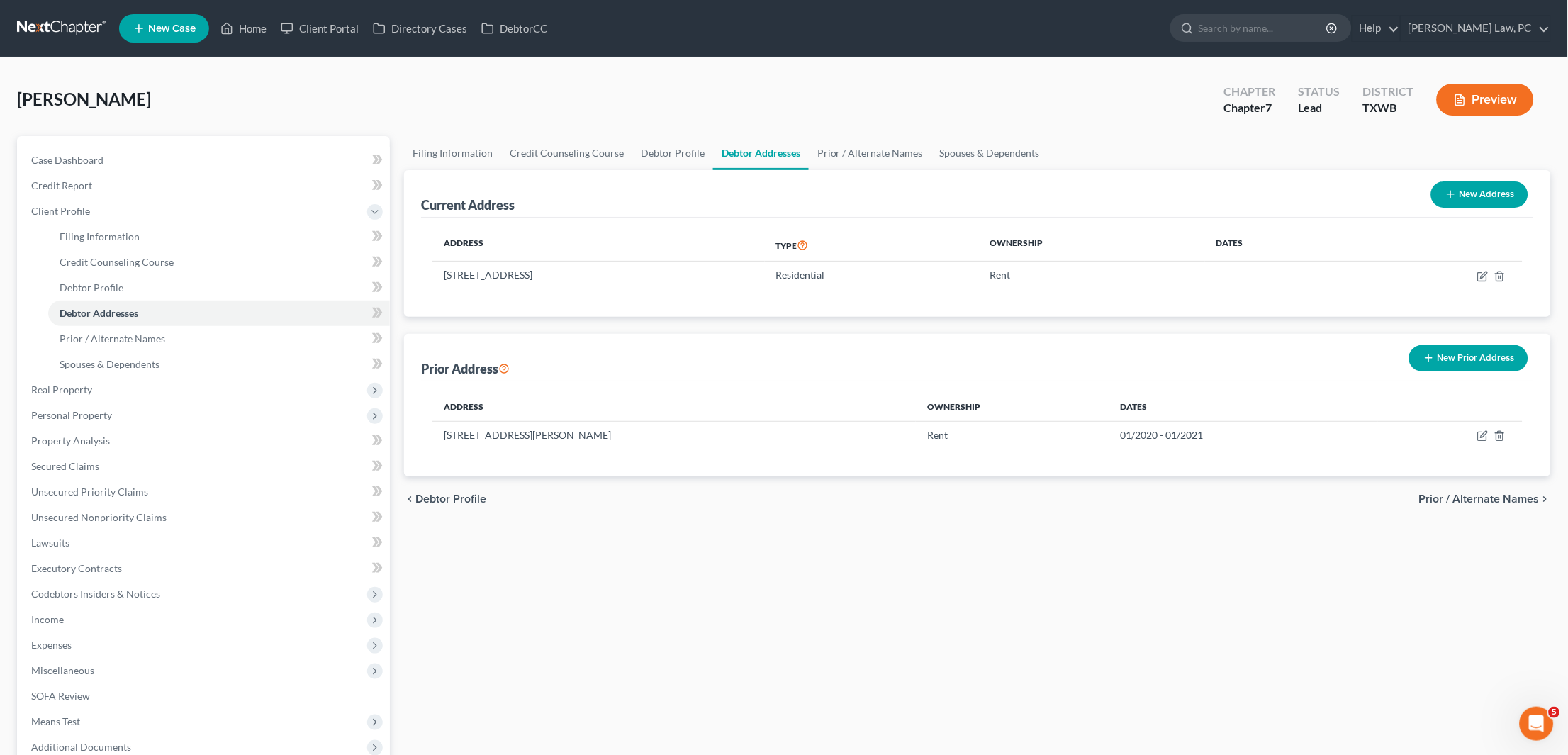
click at [66, 25] on link at bounding box center [62, 28] width 91 height 25
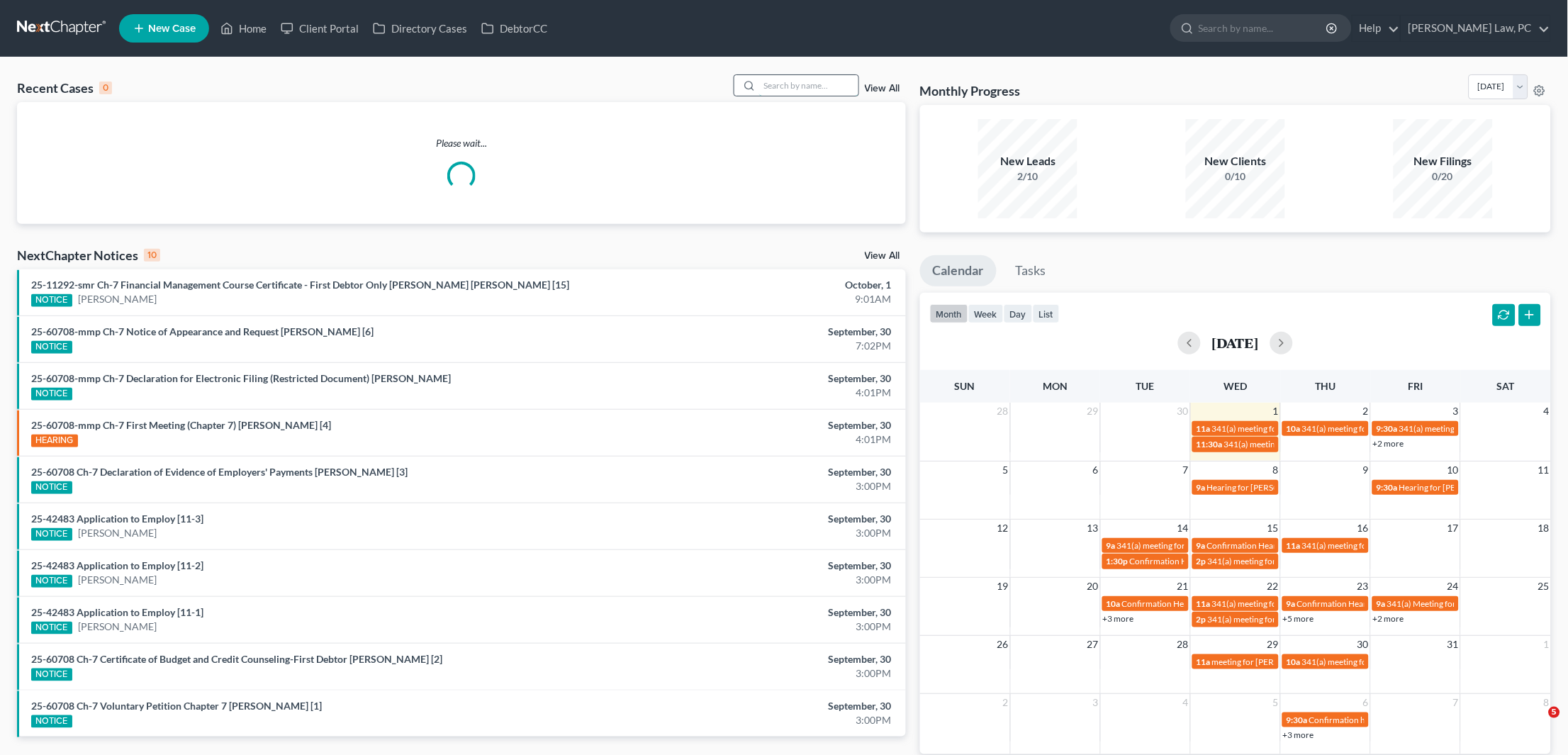
click at [799, 86] on input "search" at bounding box center [808, 86] width 99 height 21
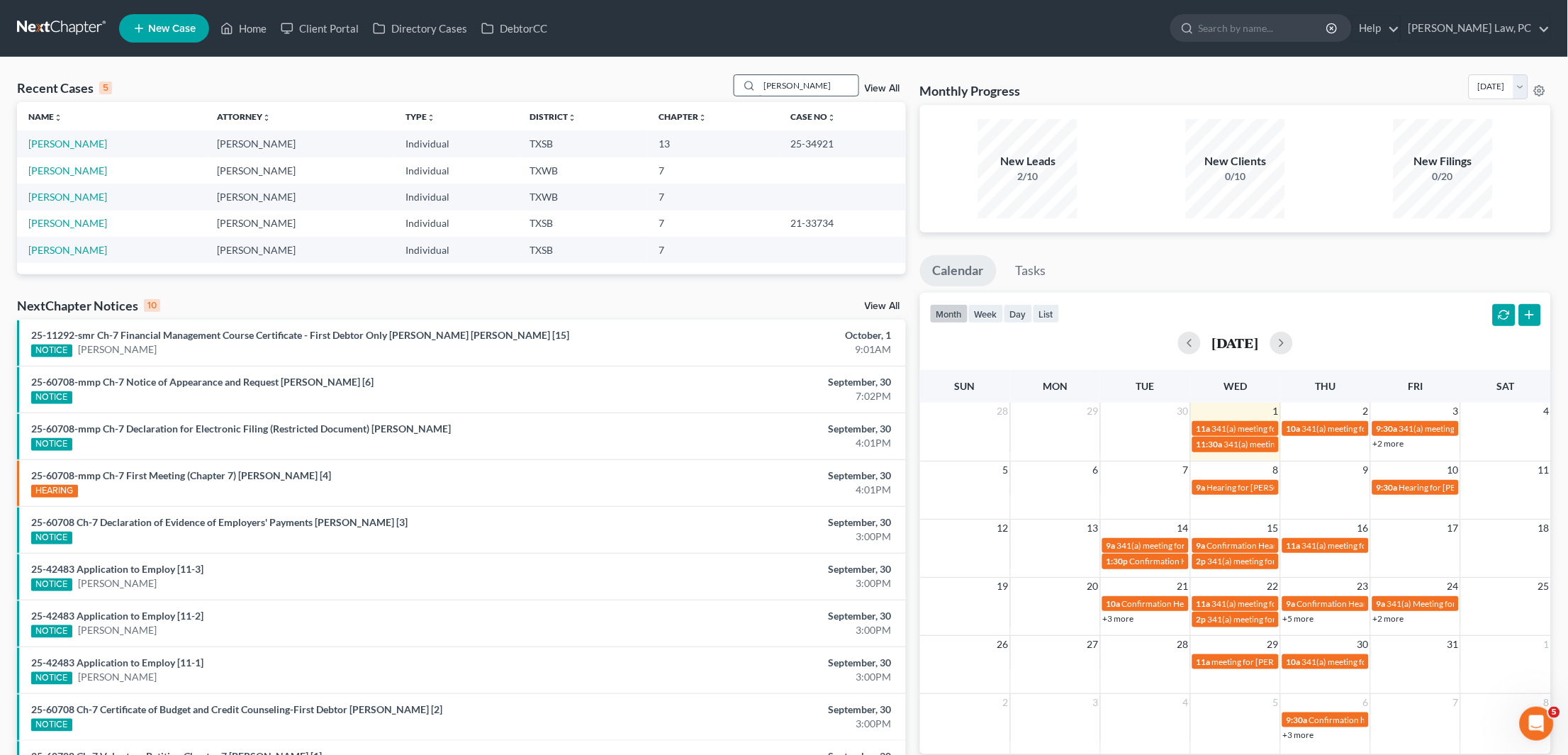
type input "Moore"
drag, startPoint x: 750, startPoint y: 96, endPoint x: 81, endPoint y: 140, distance: 670.4
click at [81, 140] on link "Moore, Duane" at bounding box center [67, 143] width 78 height 12
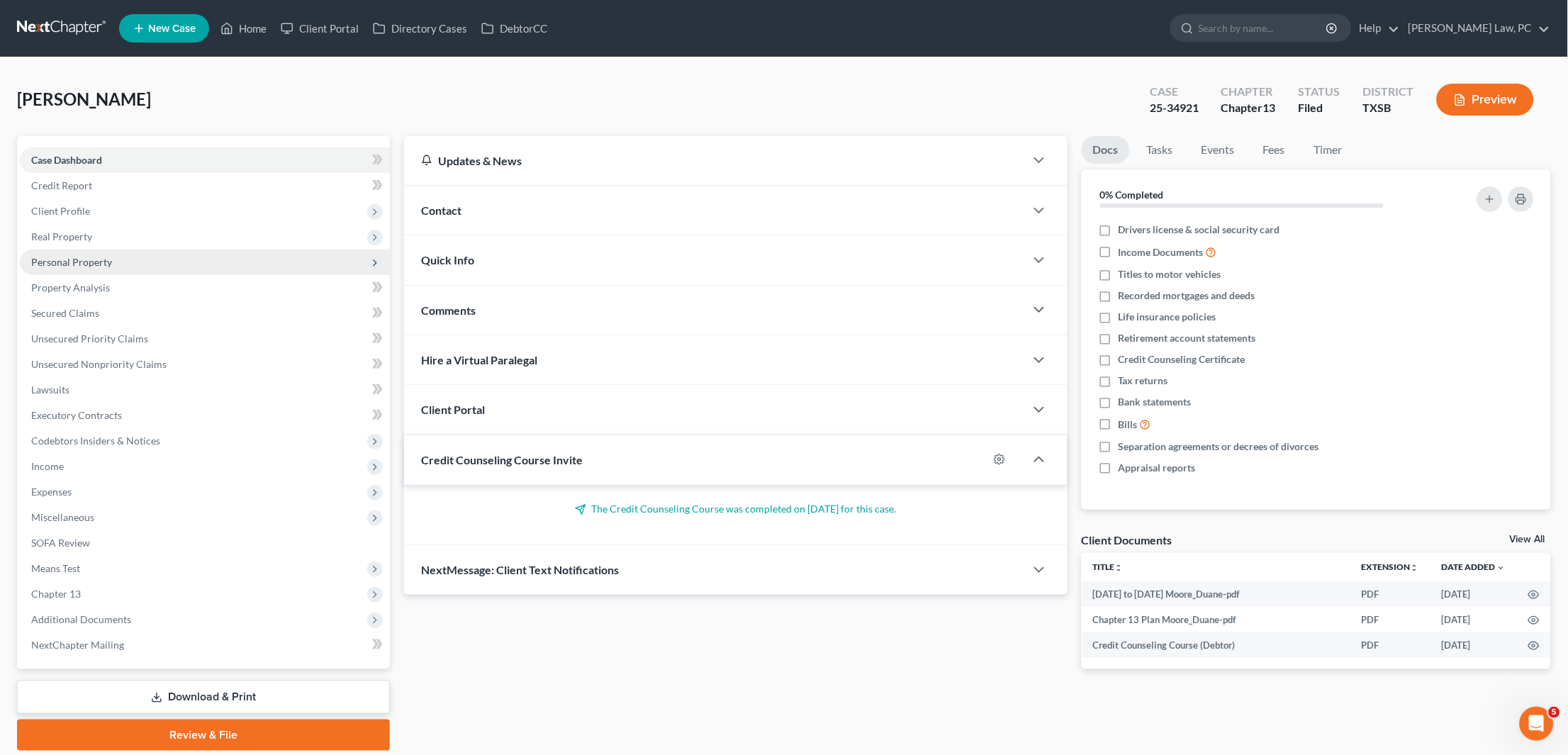
click at [128, 255] on span "Personal Property" at bounding box center [204, 261] width 370 height 25
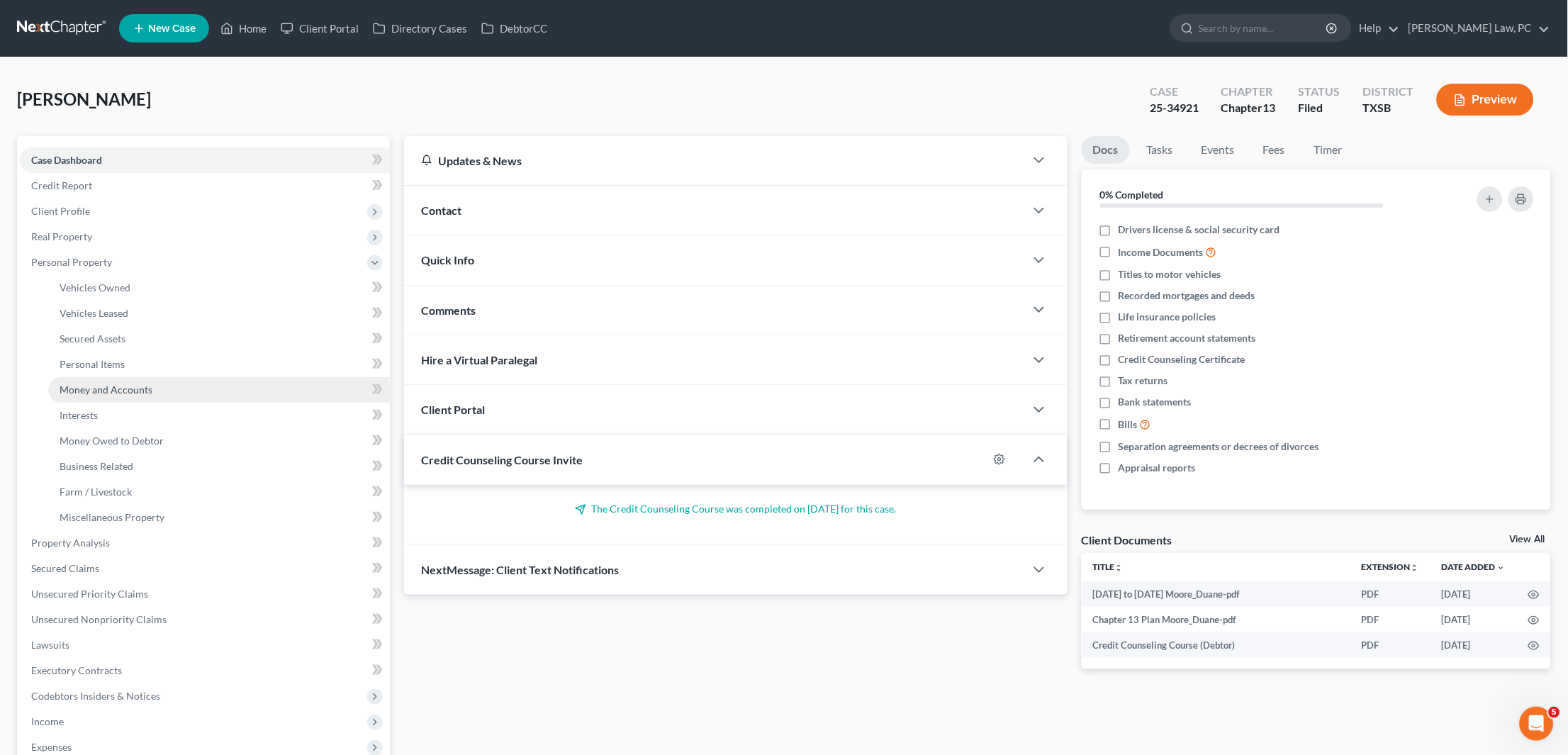
click at [137, 384] on span "Money and Accounts" at bounding box center [105, 389] width 92 height 12
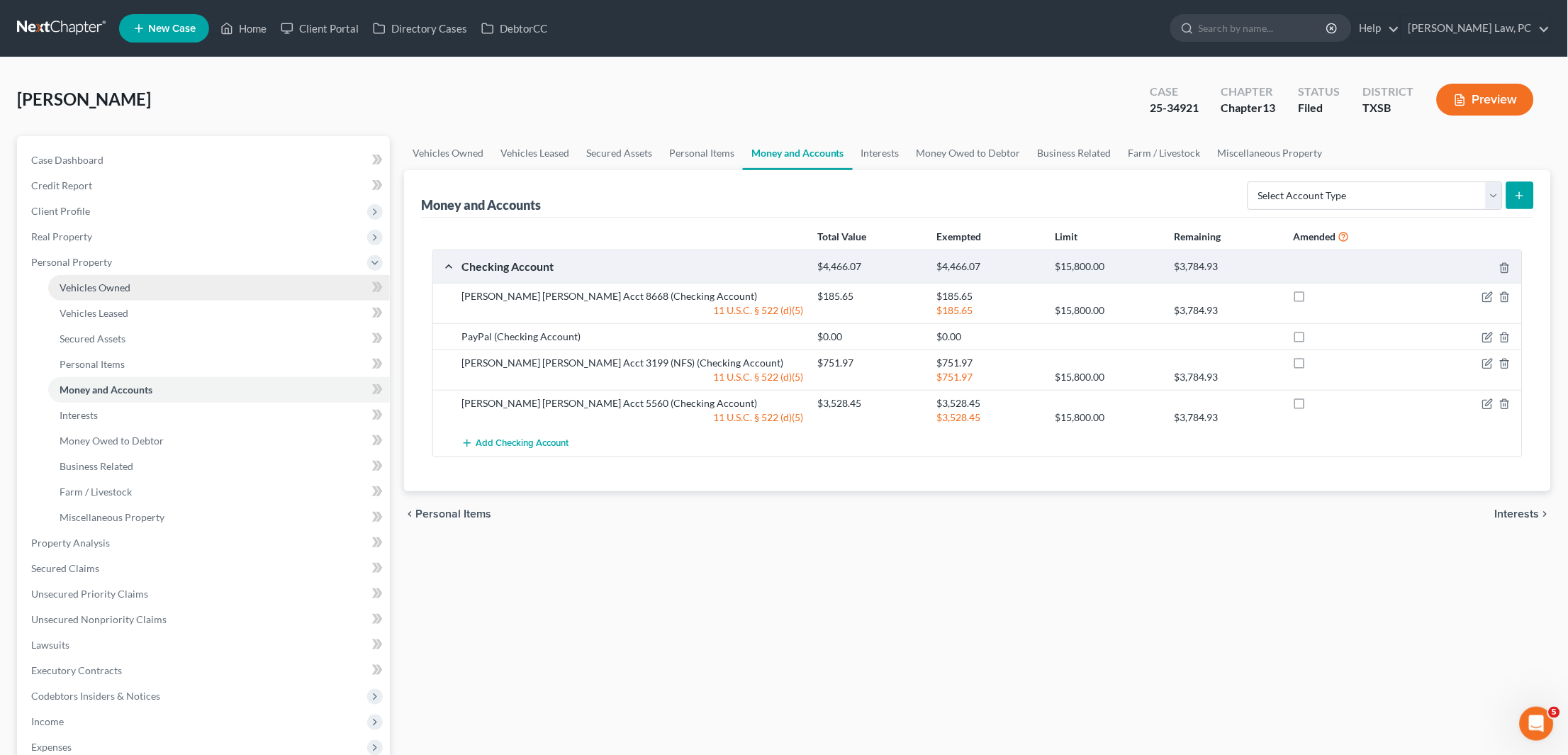
click at [211, 282] on link "Vehicles Owned" at bounding box center [219, 287] width 342 height 25
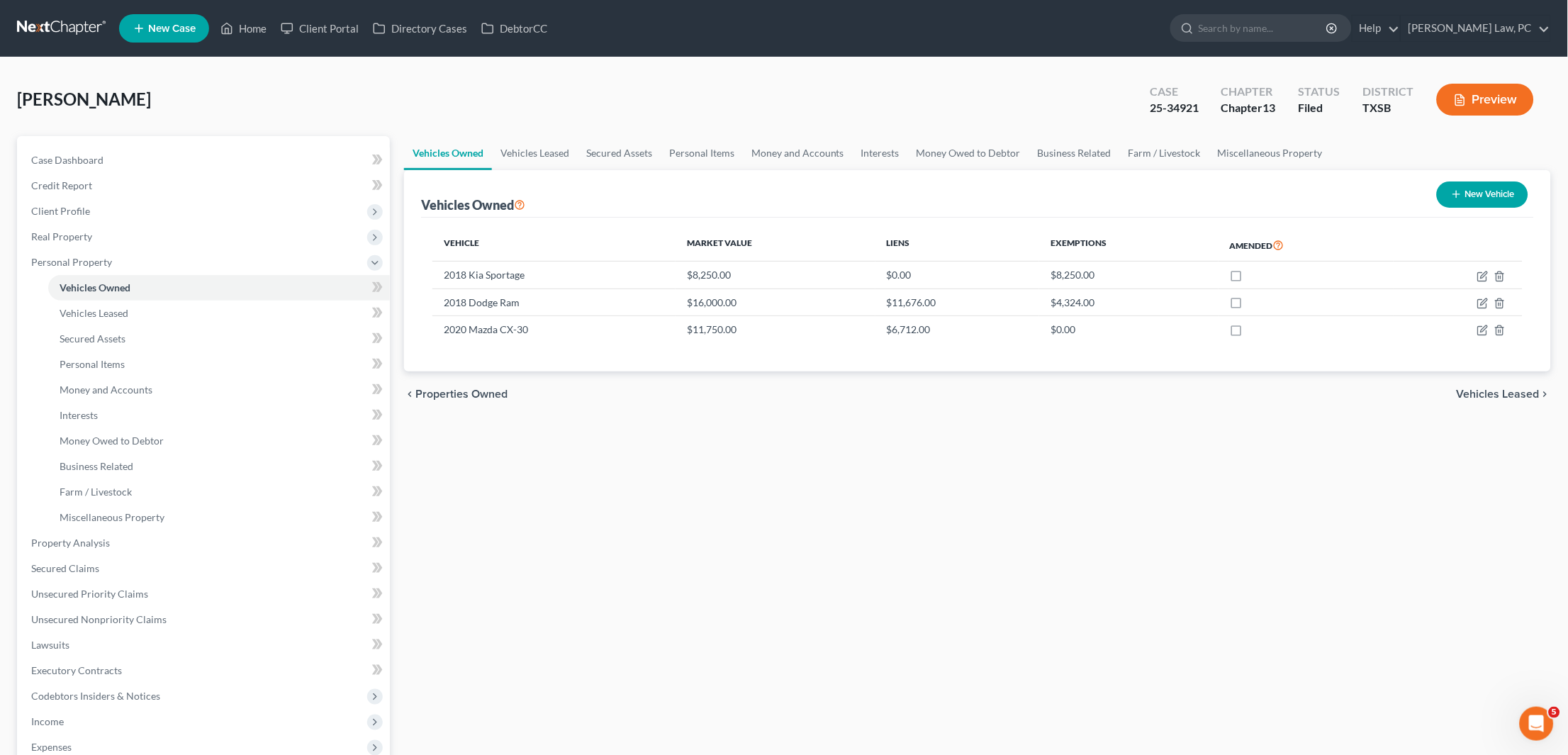
click at [88, 22] on link at bounding box center [62, 28] width 91 height 25
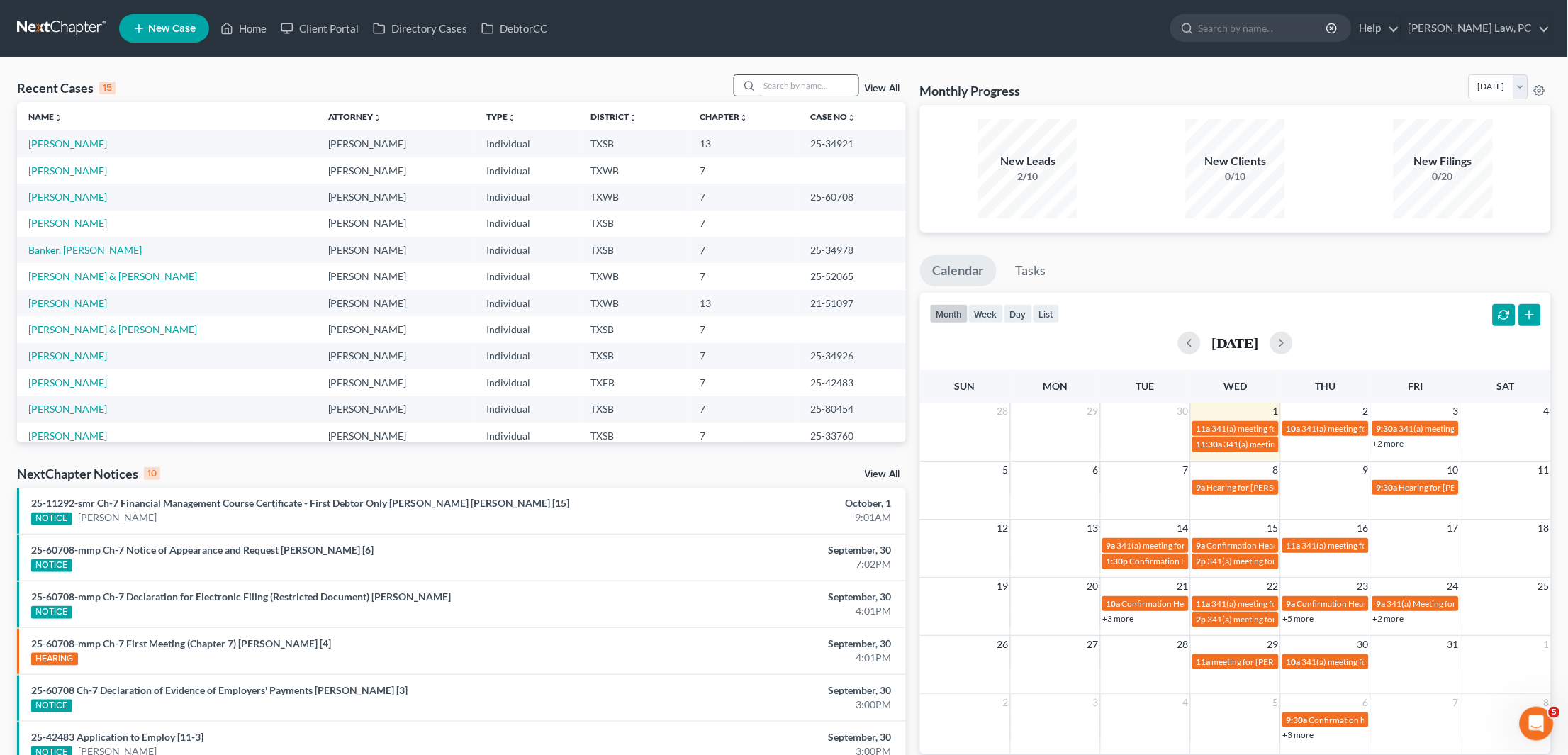
click at [805, 88] on input "search" at bounding box center [808, 86] width 99 height 21
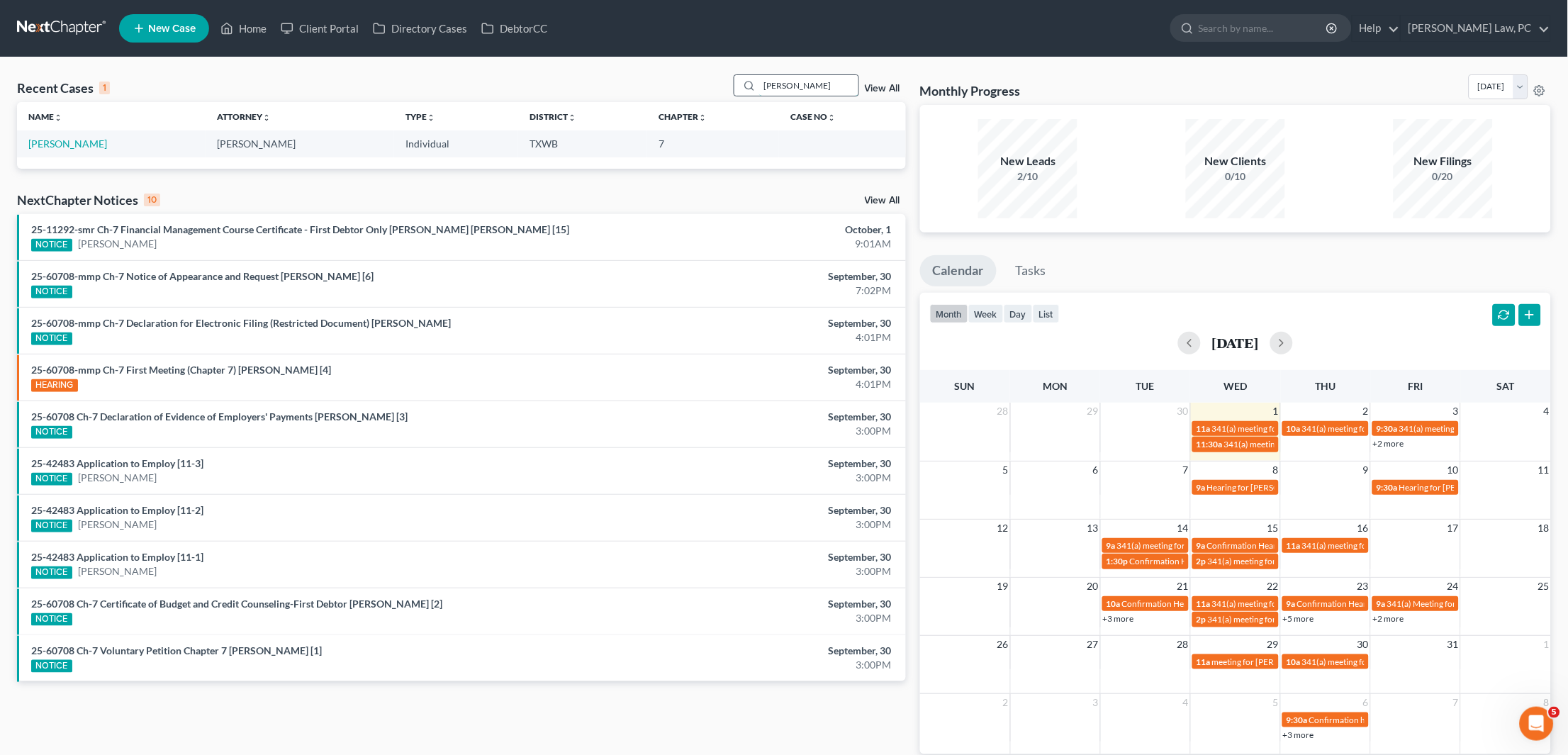
type input "[PERSON_NAME]"
drag, startPoint x: 805, startPoint y: 88, endPoint x: 62, endPoint y: 140, distance: 744.8
click at [62, 140] on link "[PERSON_NAME]" at bounding box center [67, 143] width 78 height 12
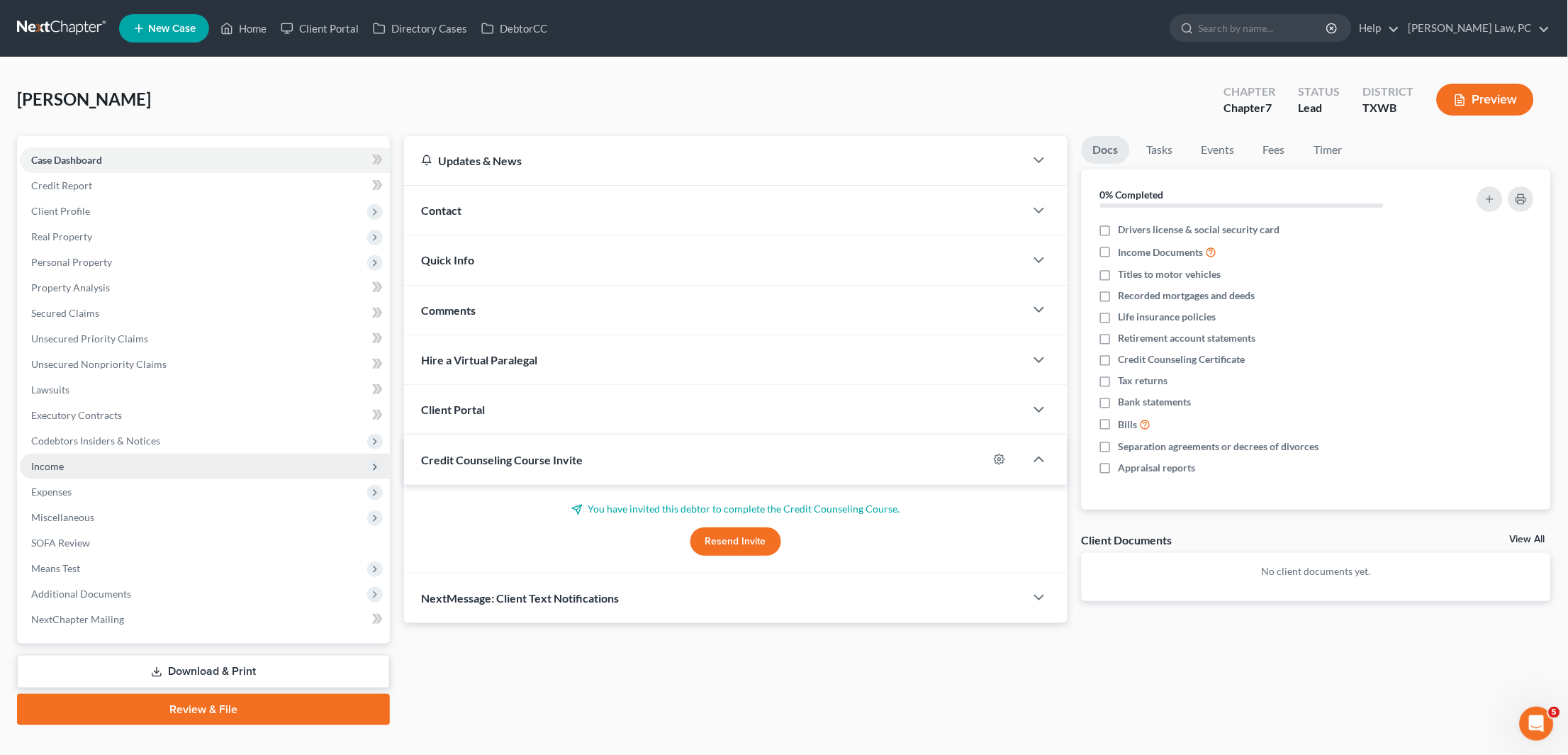
click at [78, 460] on span "Income" at bounding box center [204, 466] width 370 height 25
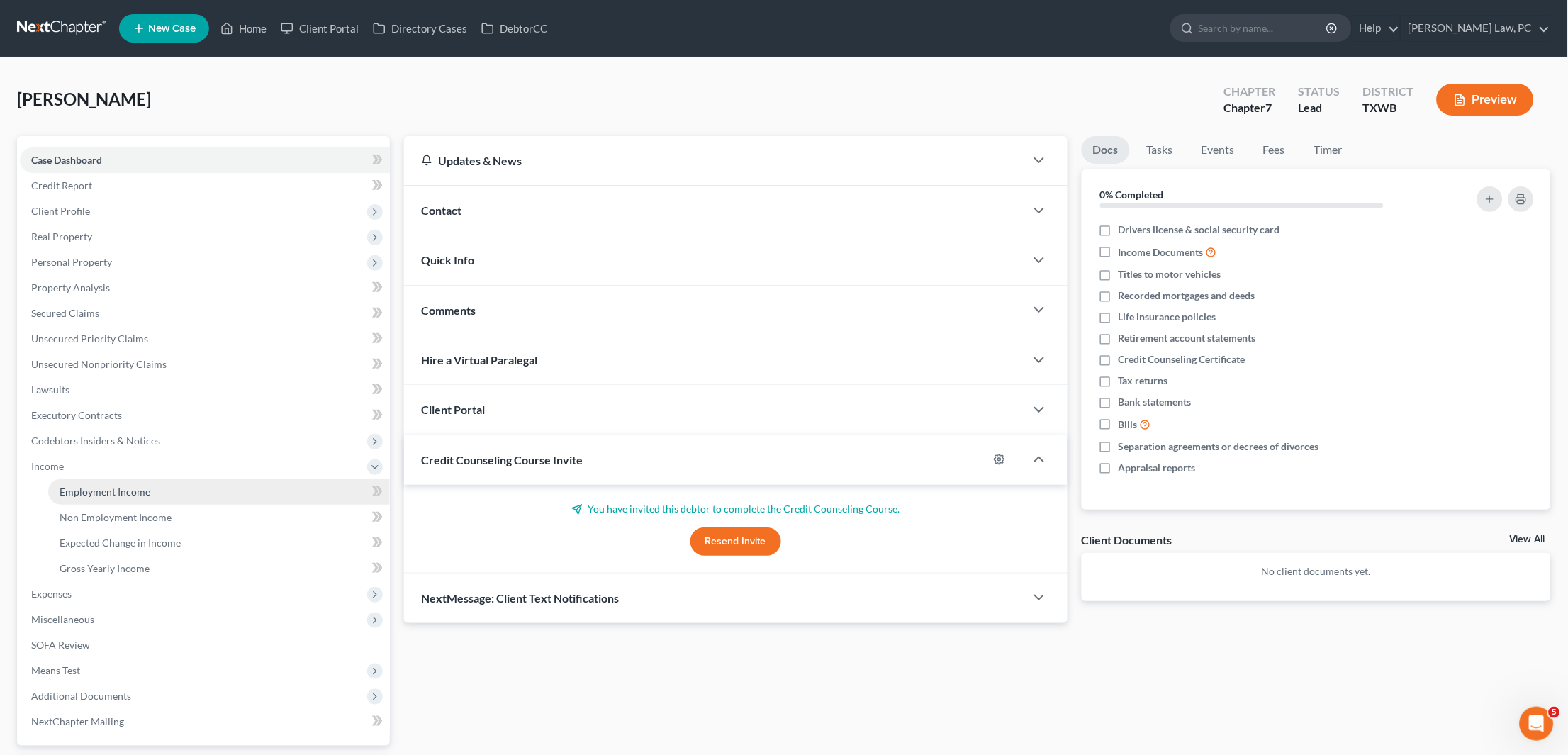
click at [76, 485] on span "Employment Income" at bounding box center [105, 491] width 91 height 12
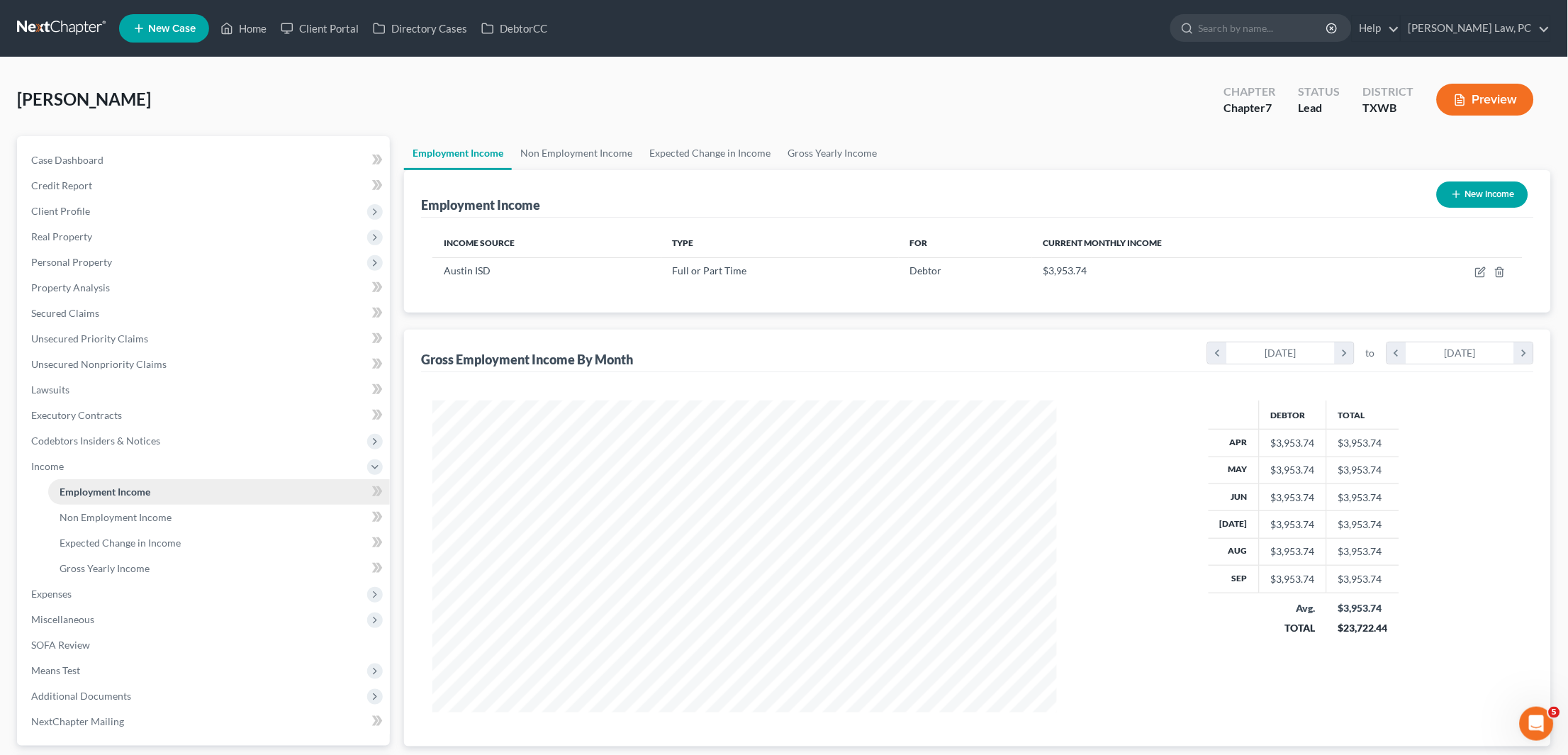
scroll to position [312, 652]
click at [148, 455] on span "Income" at bounding box center [204, 466] width 370 height 25
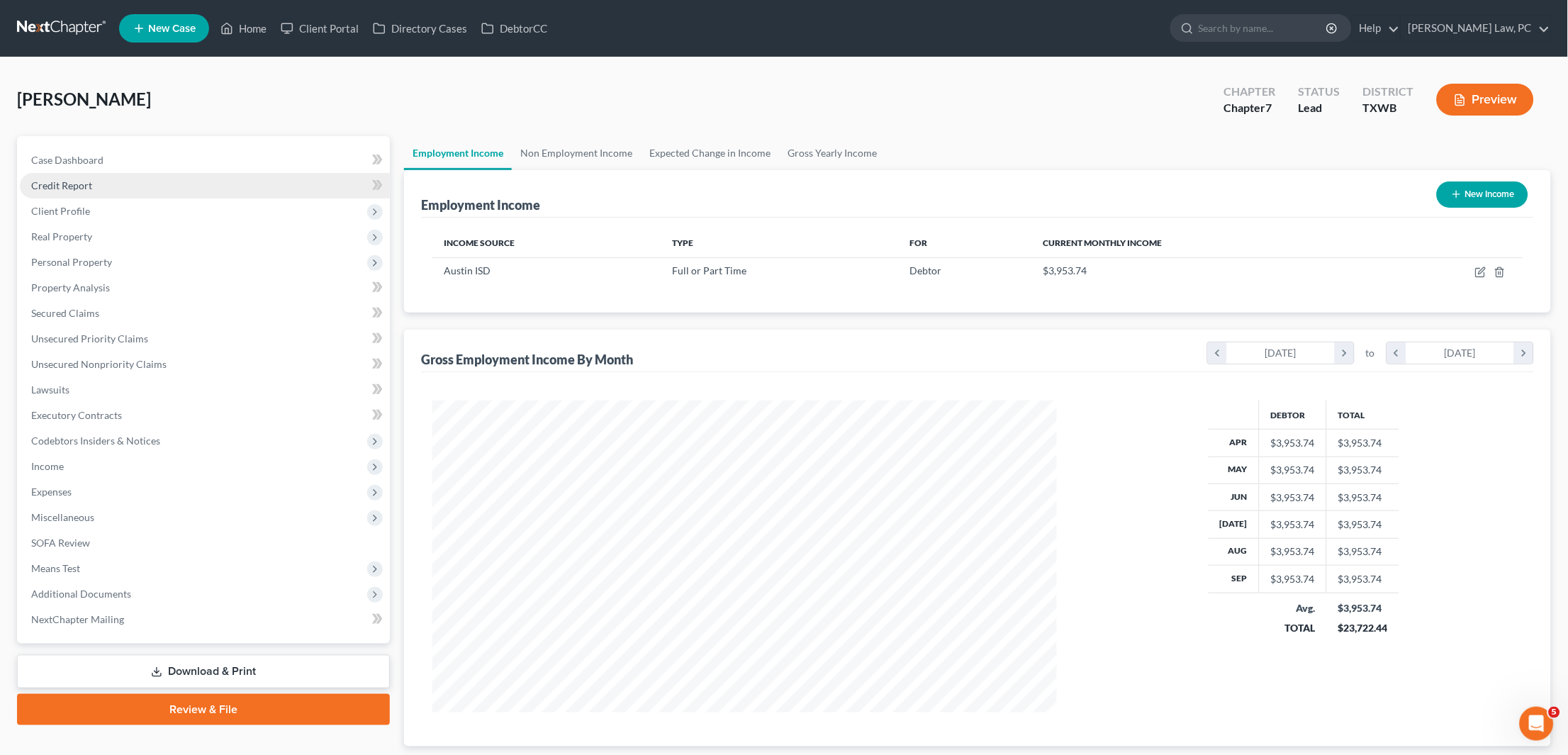
click at [103, 173] on link "Credit Report" at bounding box center [204, 185] width 370 height 25
click at [91, 183] on span "Credit Report" at bounding box center [61, 185] width 61 height 12
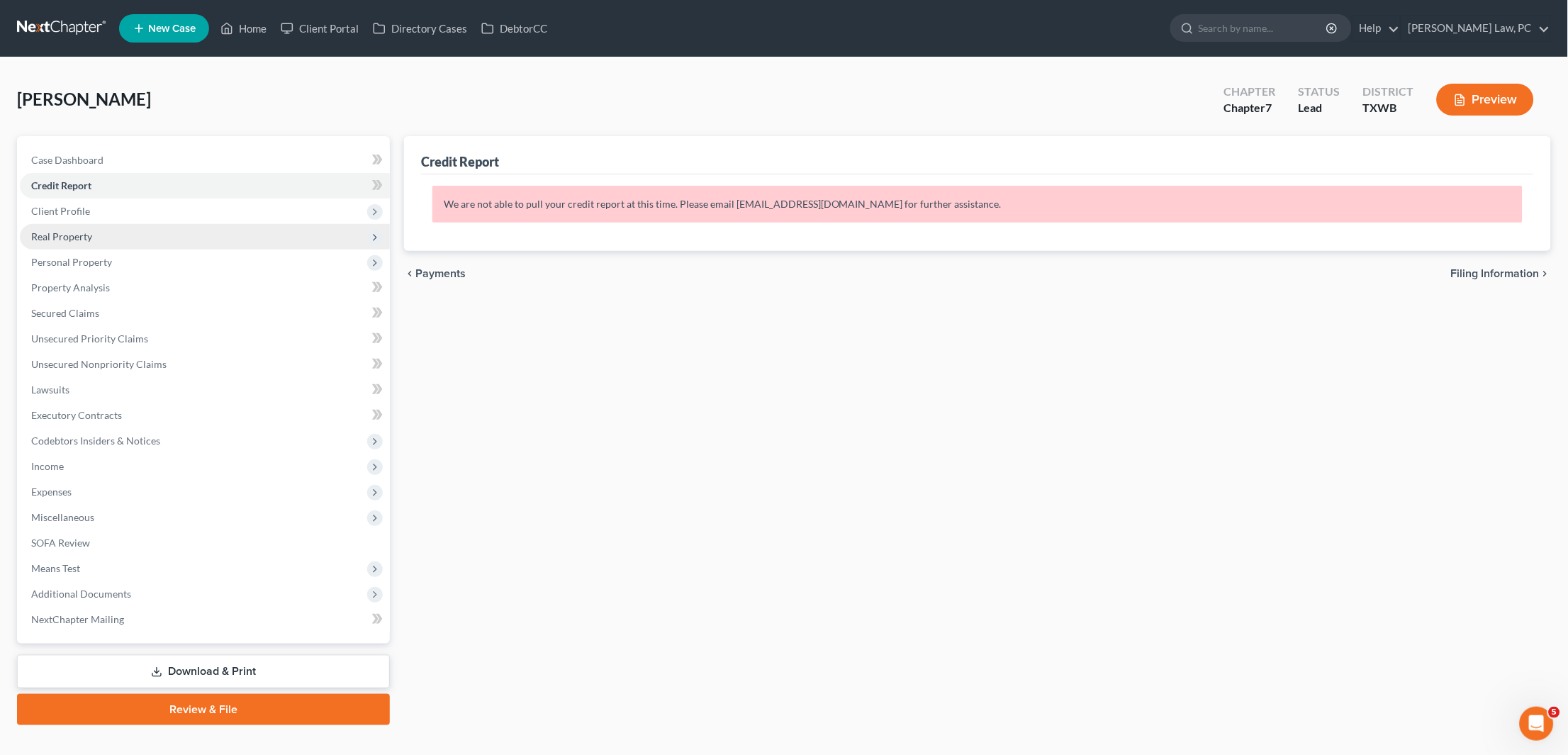
click at [308, 224] on span "Real Property" at bounding box center [204, 236] width 370 height 25
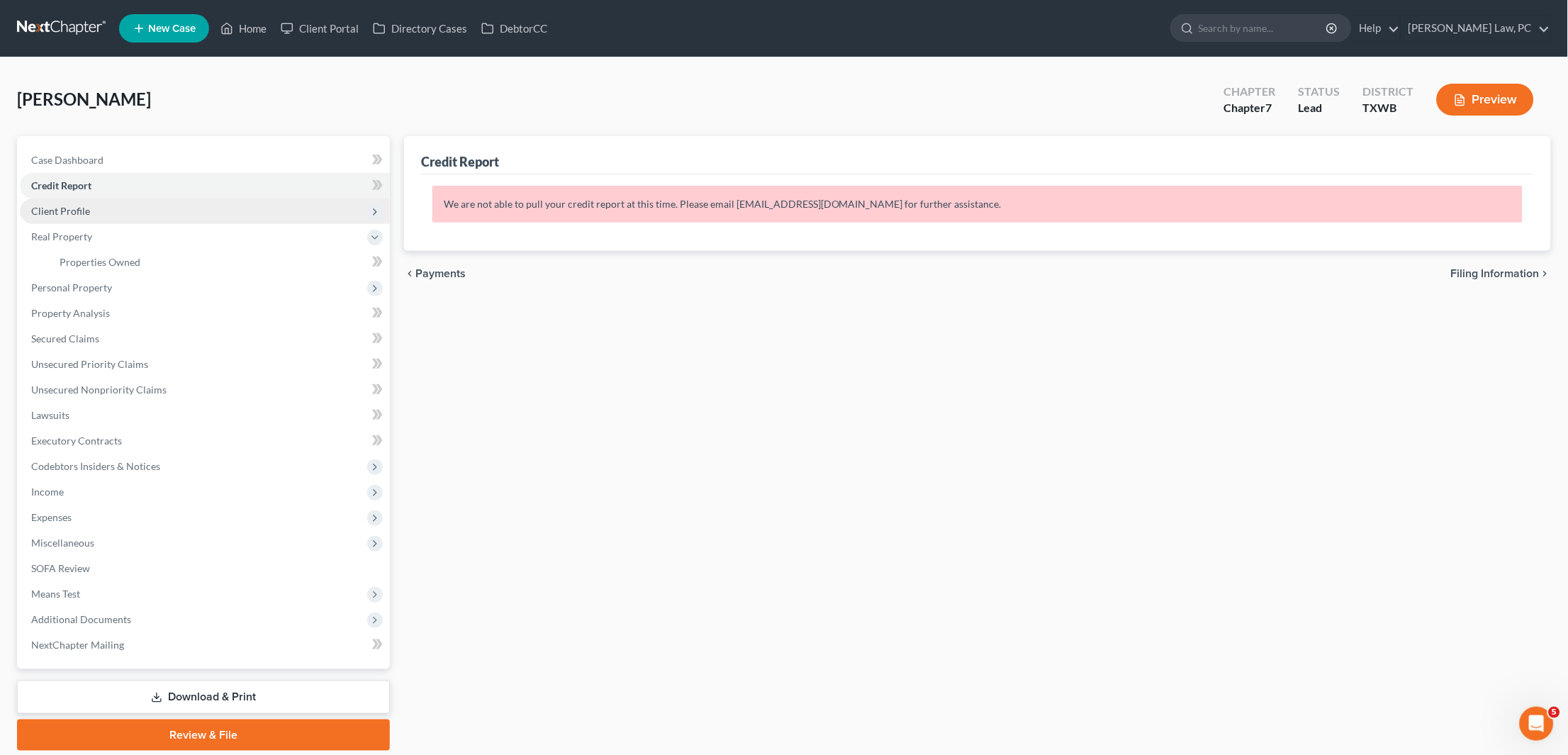
click at [311, 214] on span "Client Profile" at bounding box center [204, 211] width 370 height 25
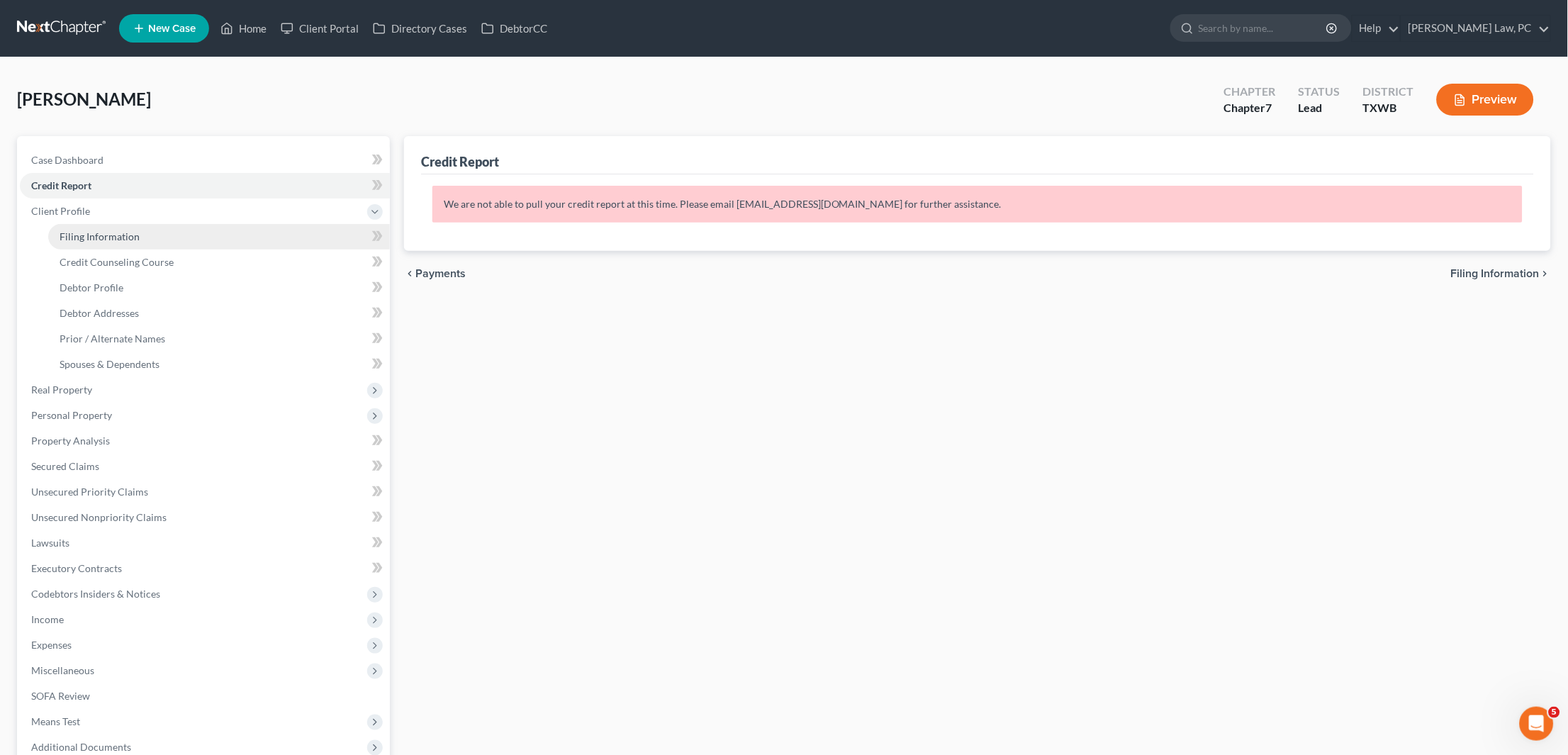
click at [181, 240] on link "Filing Information" at bounding box center [219, 236] width 342 height 25
select select "1"
select select "0"
select select "45"
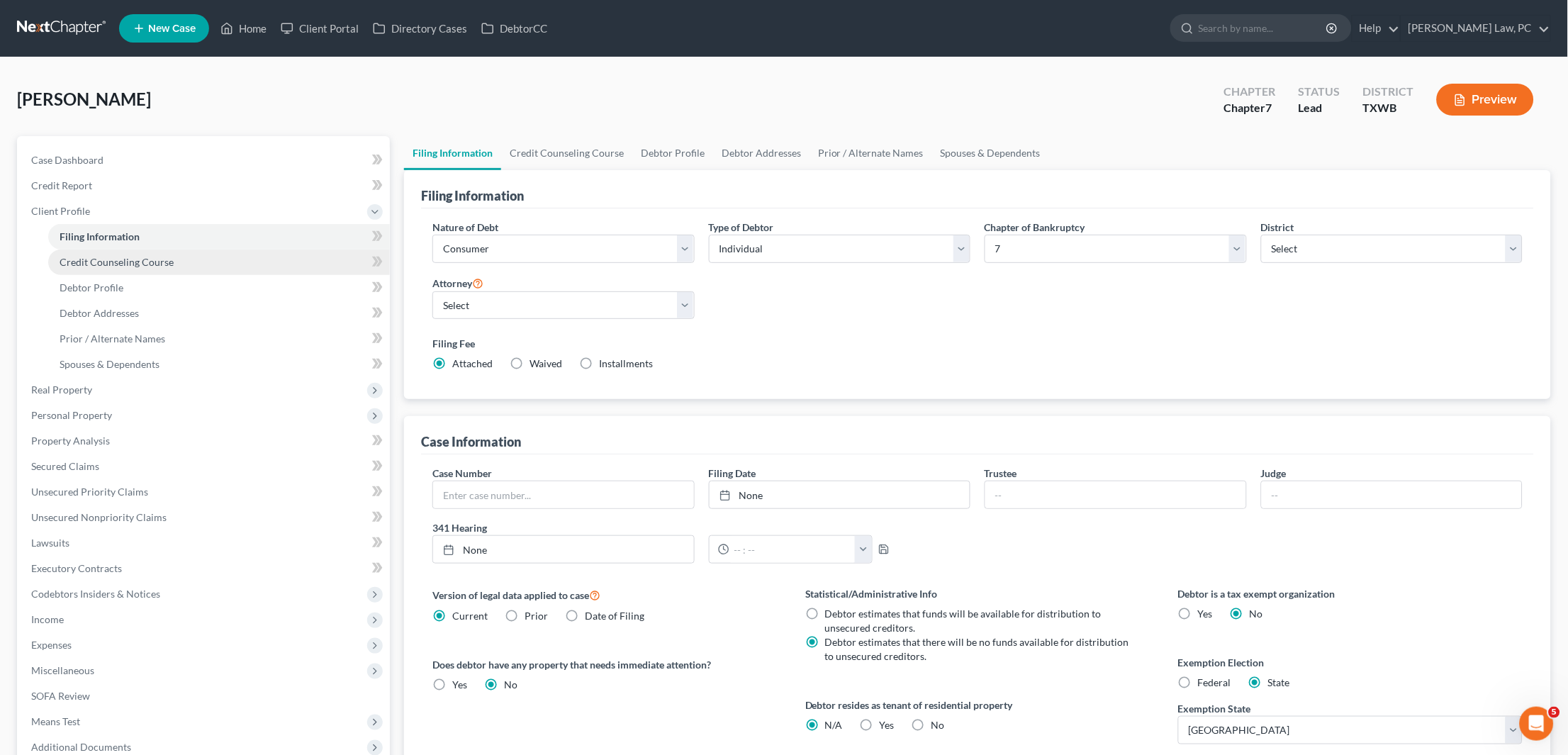
click at [170, 258] on span "Credit Counseling Course" at bounding box center [117, 261] width 114 height 12
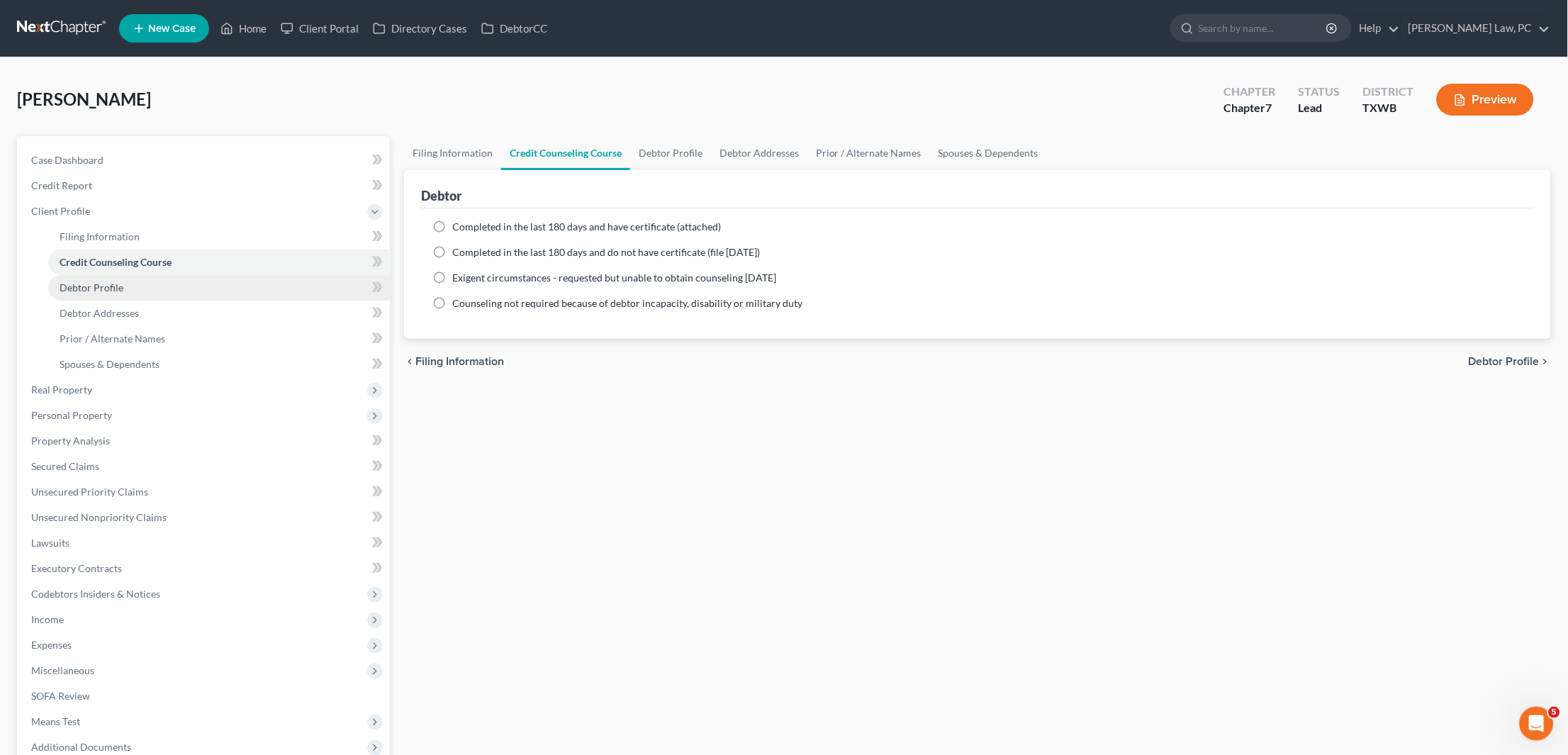
click at [141, 281] on link "Debtor Profile" at bounding box center [219, 287] width 342 height 25
select select "0"
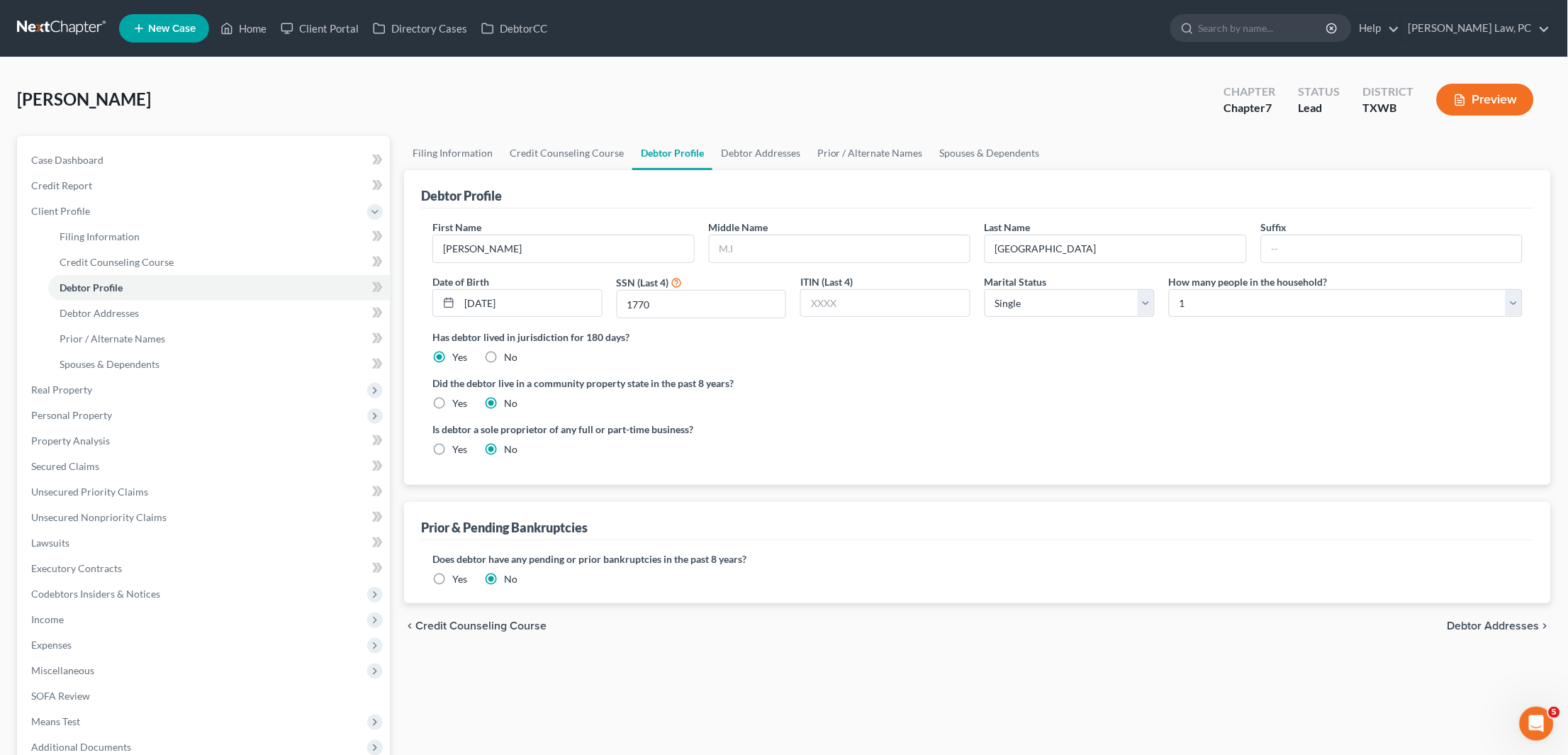
click at [453, 399] on label "Yes" at bounding box center [460, 403] width 15 height 14
click at [458, 399] on input "Yes" at bounding box center [463, 401] width 9 height 9
radio input "true"
radio input "false"
click at [238, 301] on link "Debtor Addresses" at bounding box center [219, 313] width 342 height 25
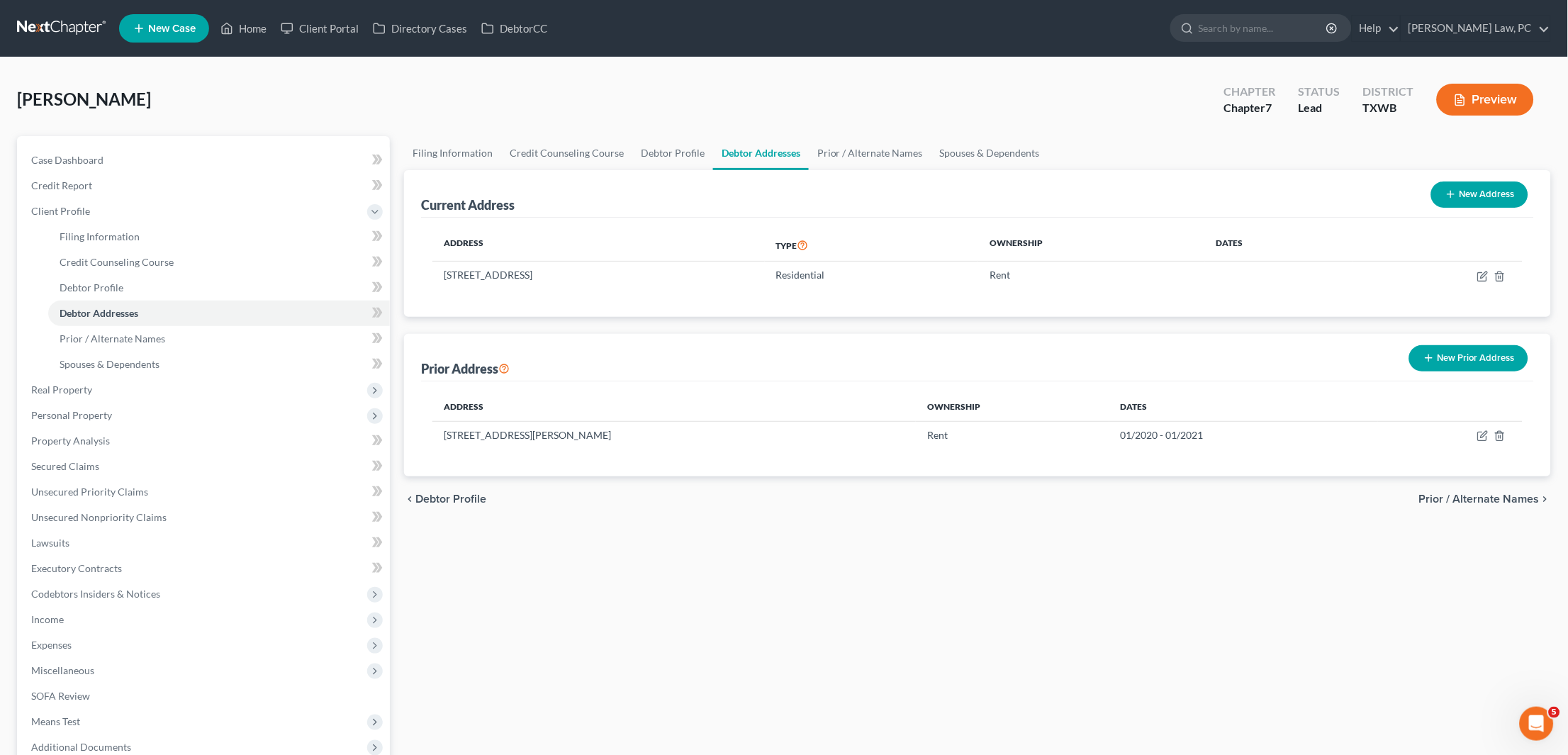
click at [1453, 354] on button "New Prior Address" at bounding box center [1469, 358] width 119 height 26
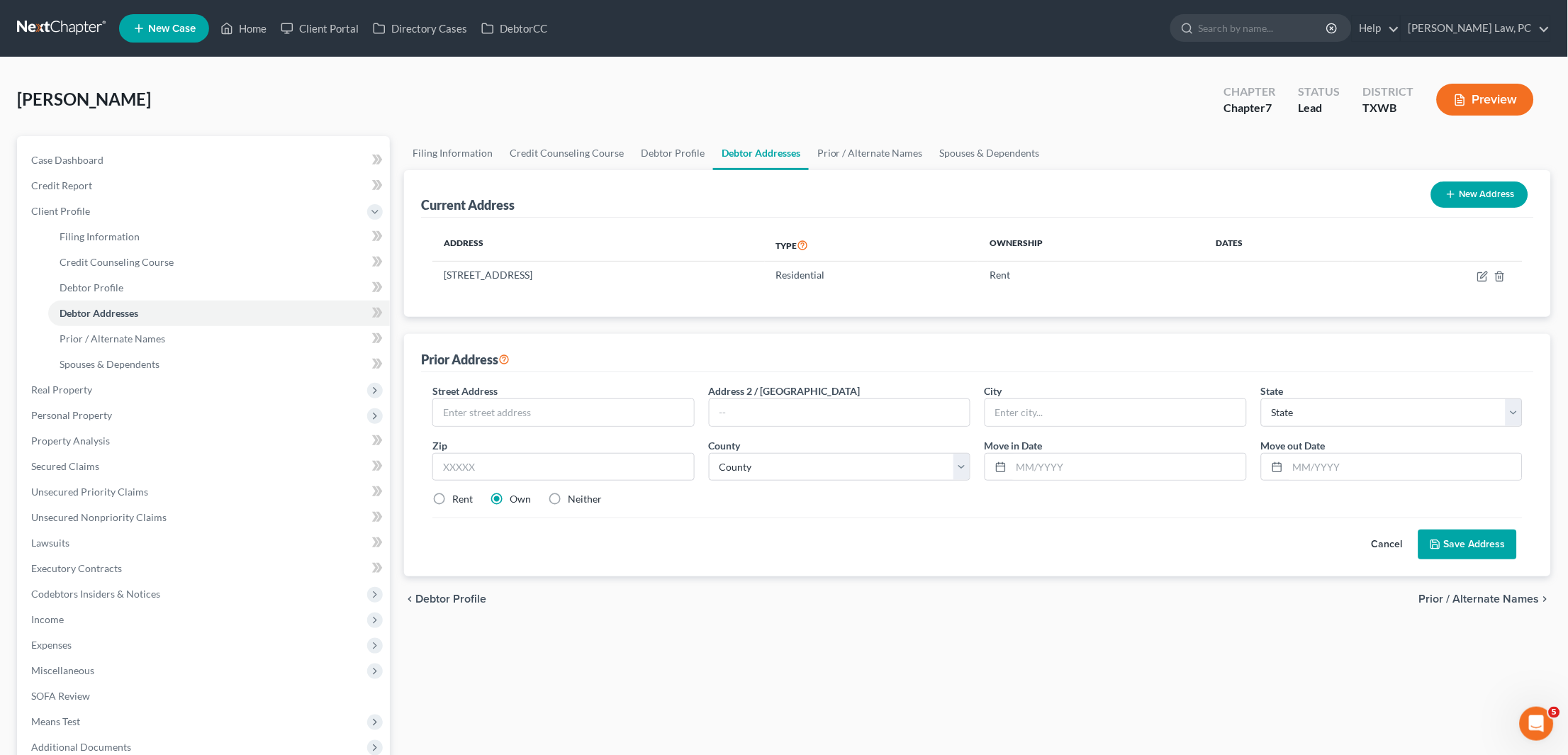
click at [1381, 540] on button "Cancel" at bounding box center [1387, 544] width 63 height 28
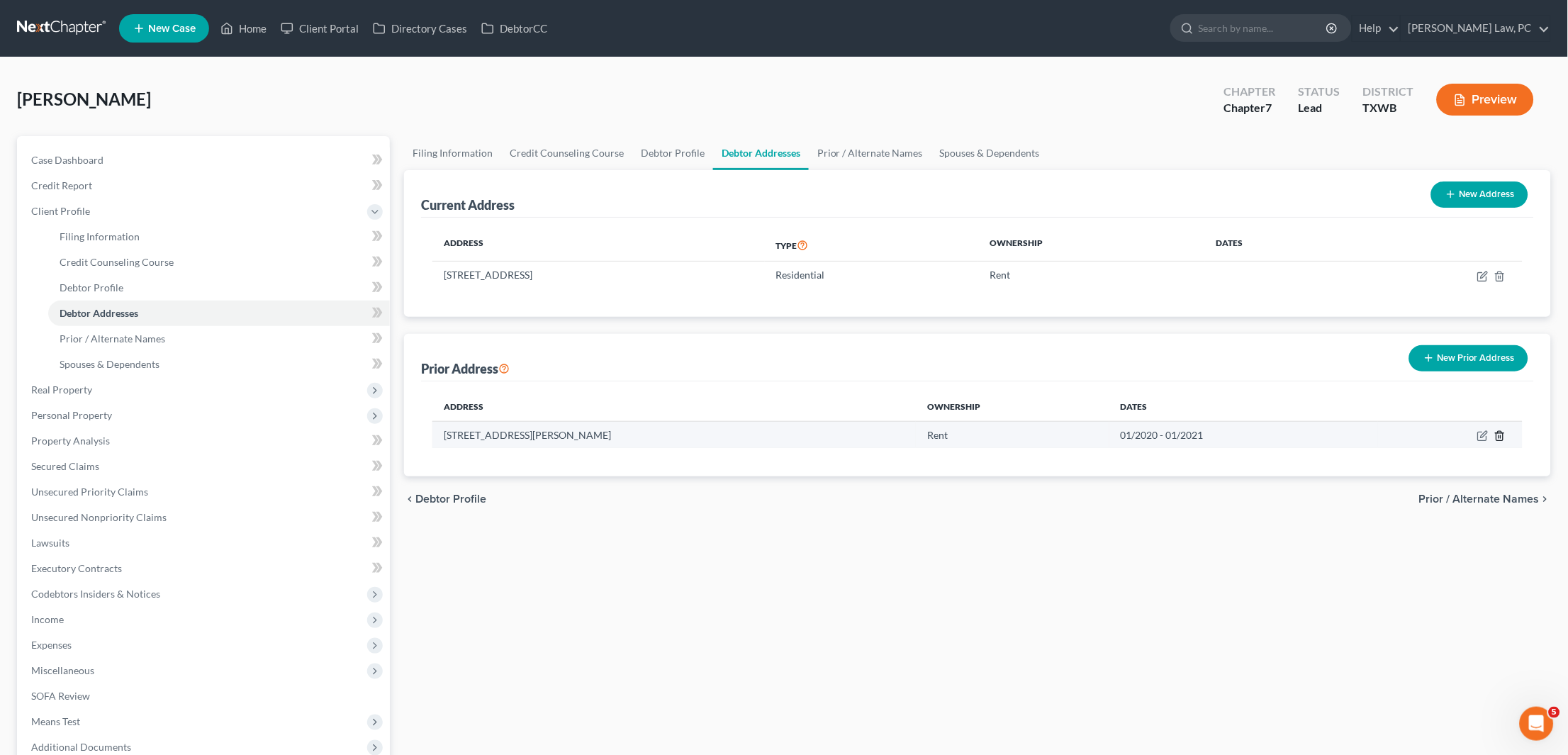
click at [1505, 432] on icon "button" at bounding box center [1500, 436] width 11 height 11
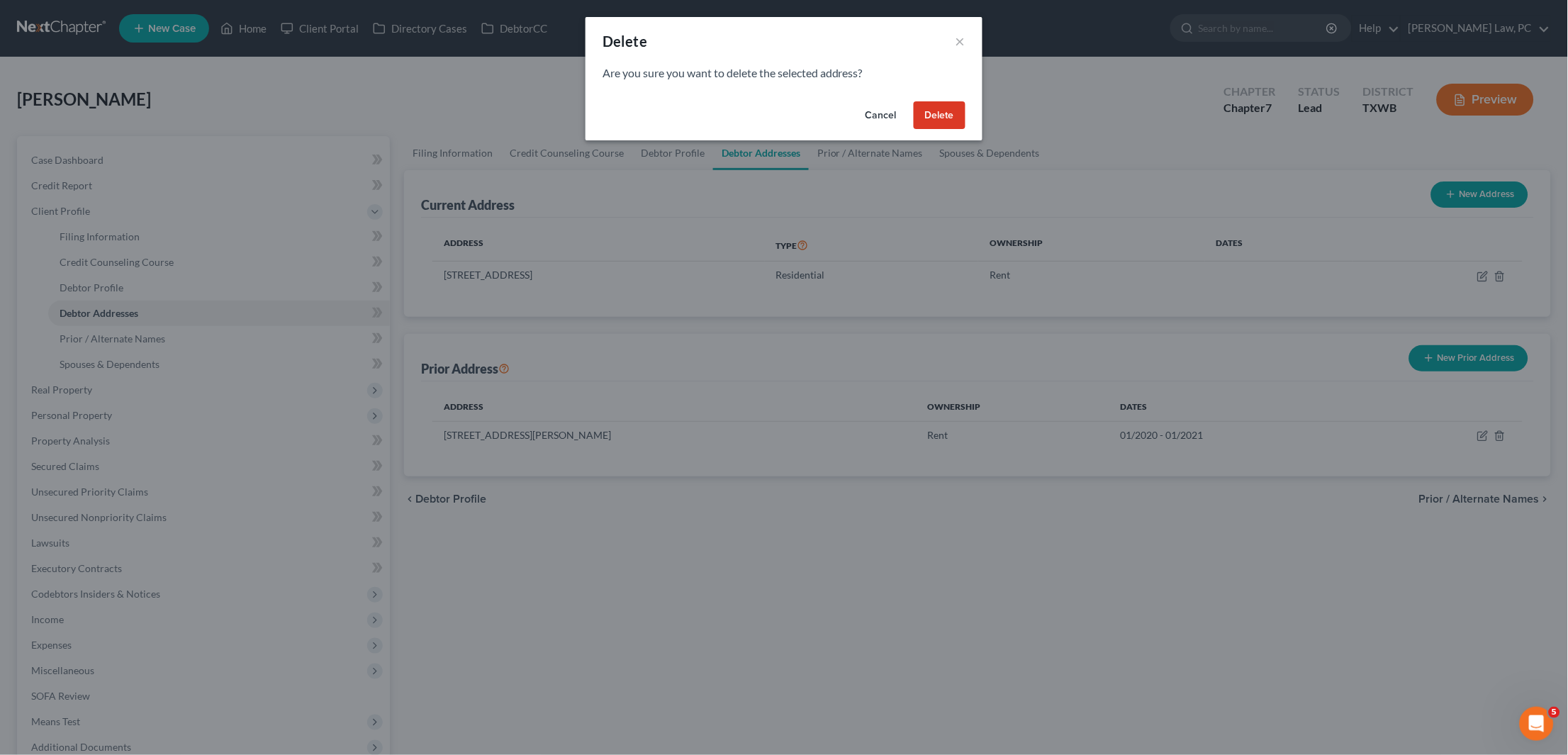
click at [945, 116] on button "Delete" at bounding box center [939, 116] width 51 height 28
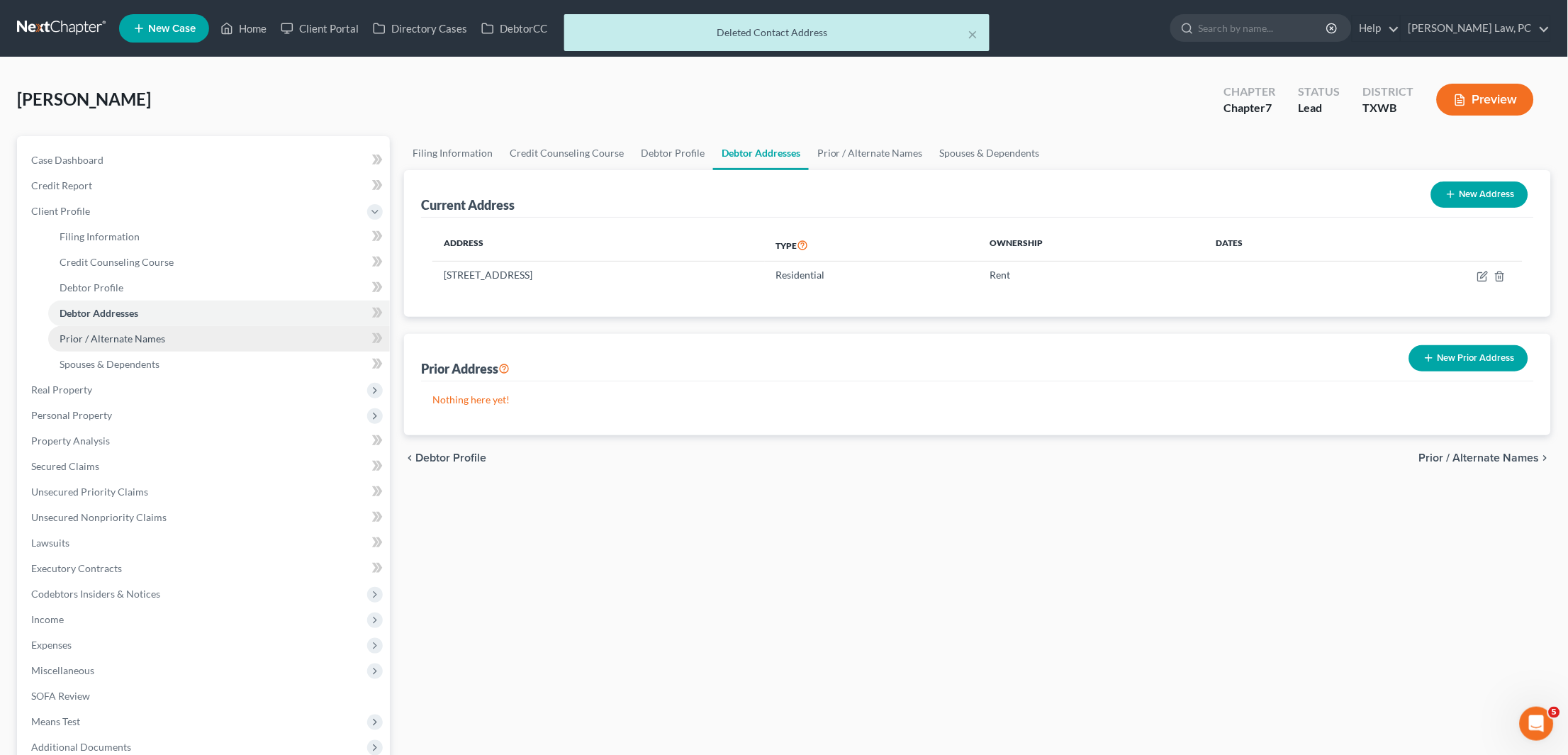
click at [178, 334] on link "Prior / Alternate Names" at bounding box center [219, 338] width 342 height 25
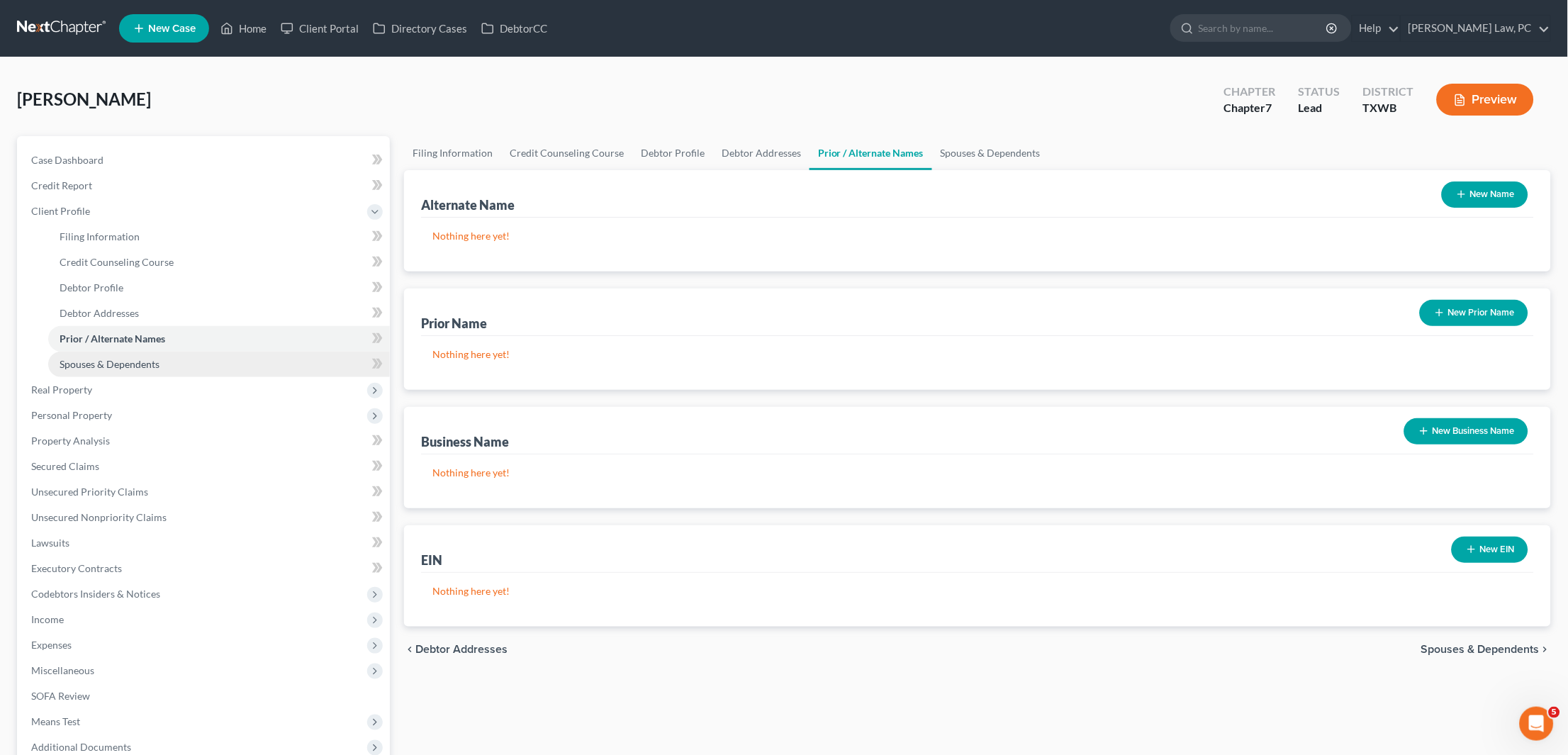
click at [178, 352] on link "Spouses & Dependents" at bounding box center [219, 364] width 342 height 25
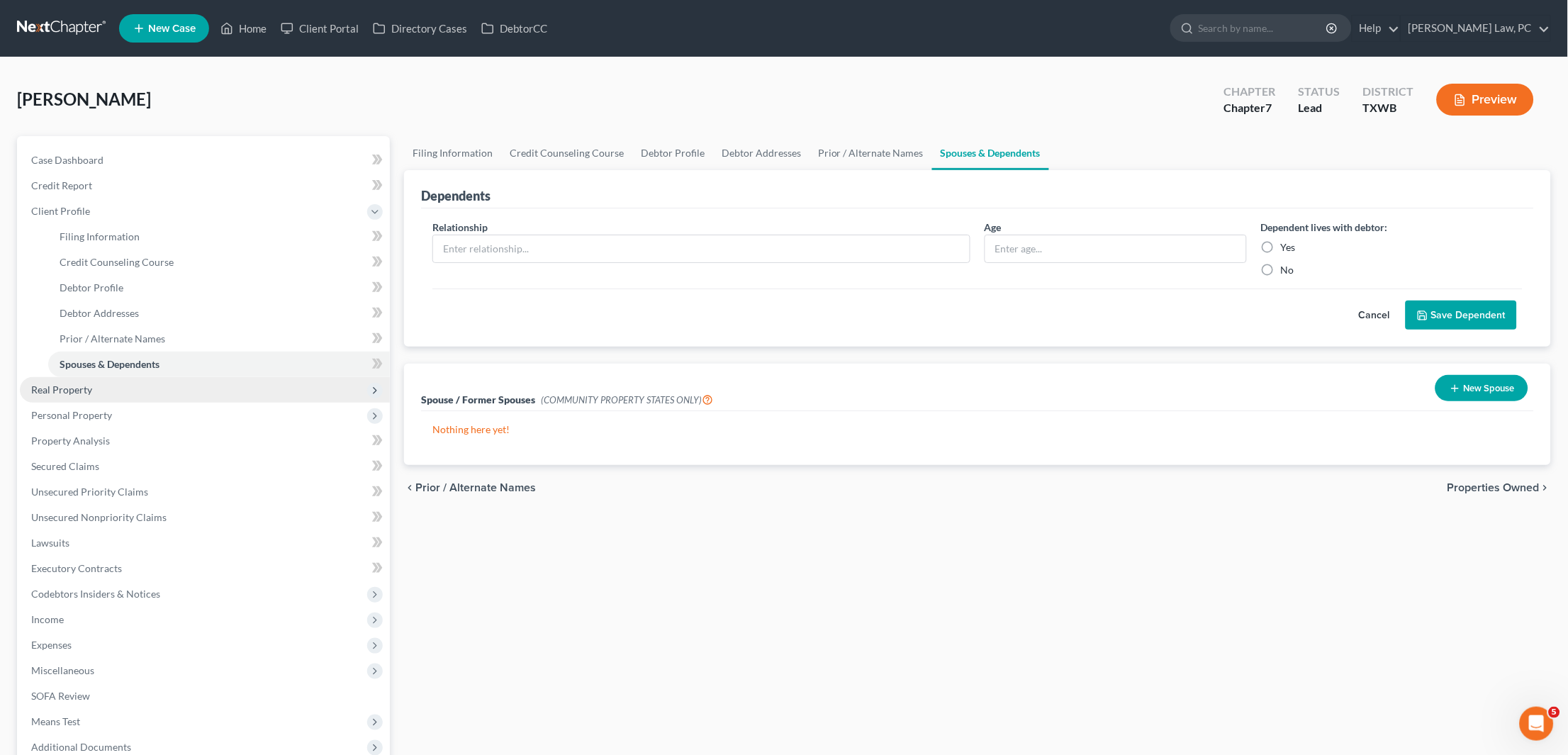
click at [149, 380] on span "Real Property" at bounding box center [204, 389] width 370 height 25
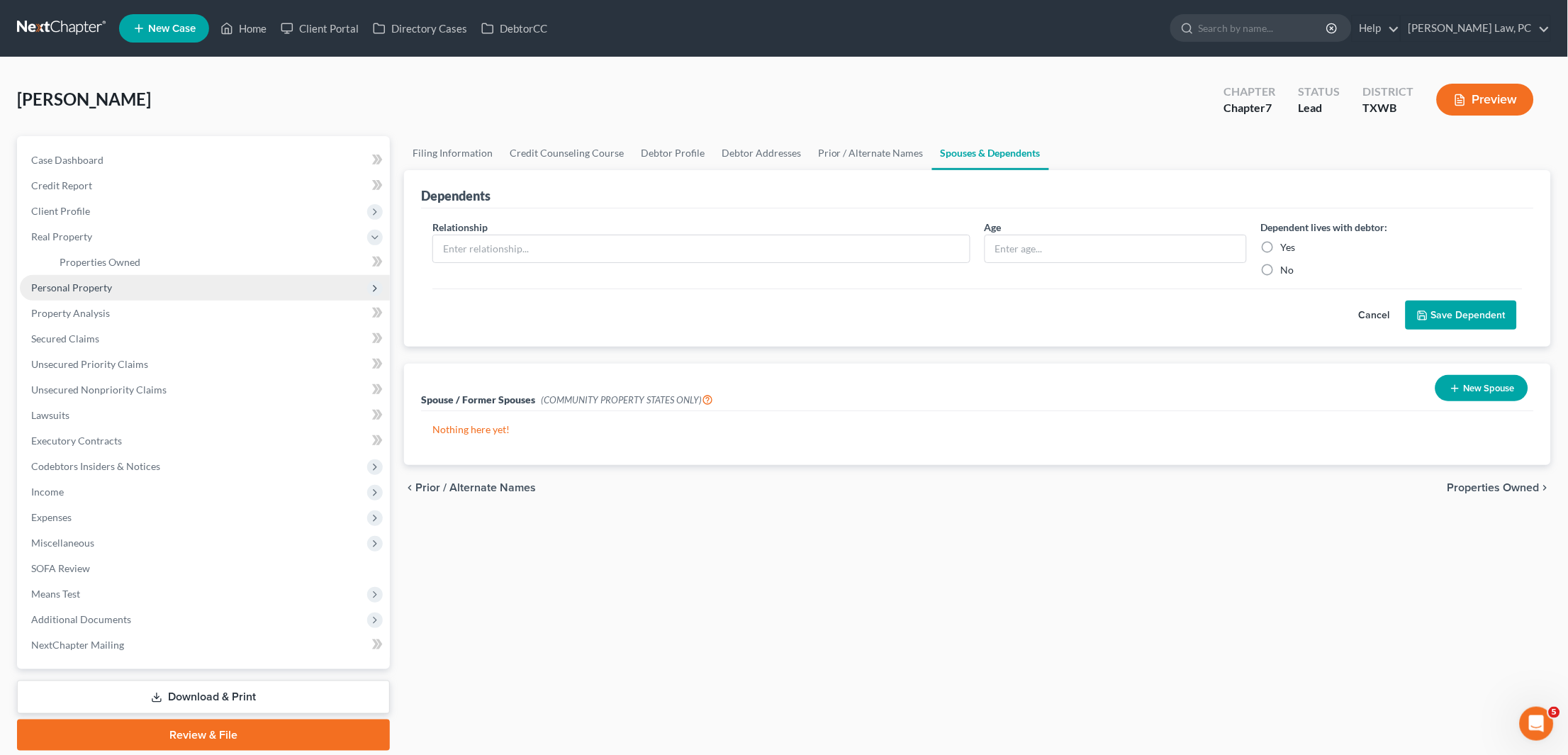
click at [102, 285] on span "Personal Property" at bounding box center [71, 287] width 81 height 12
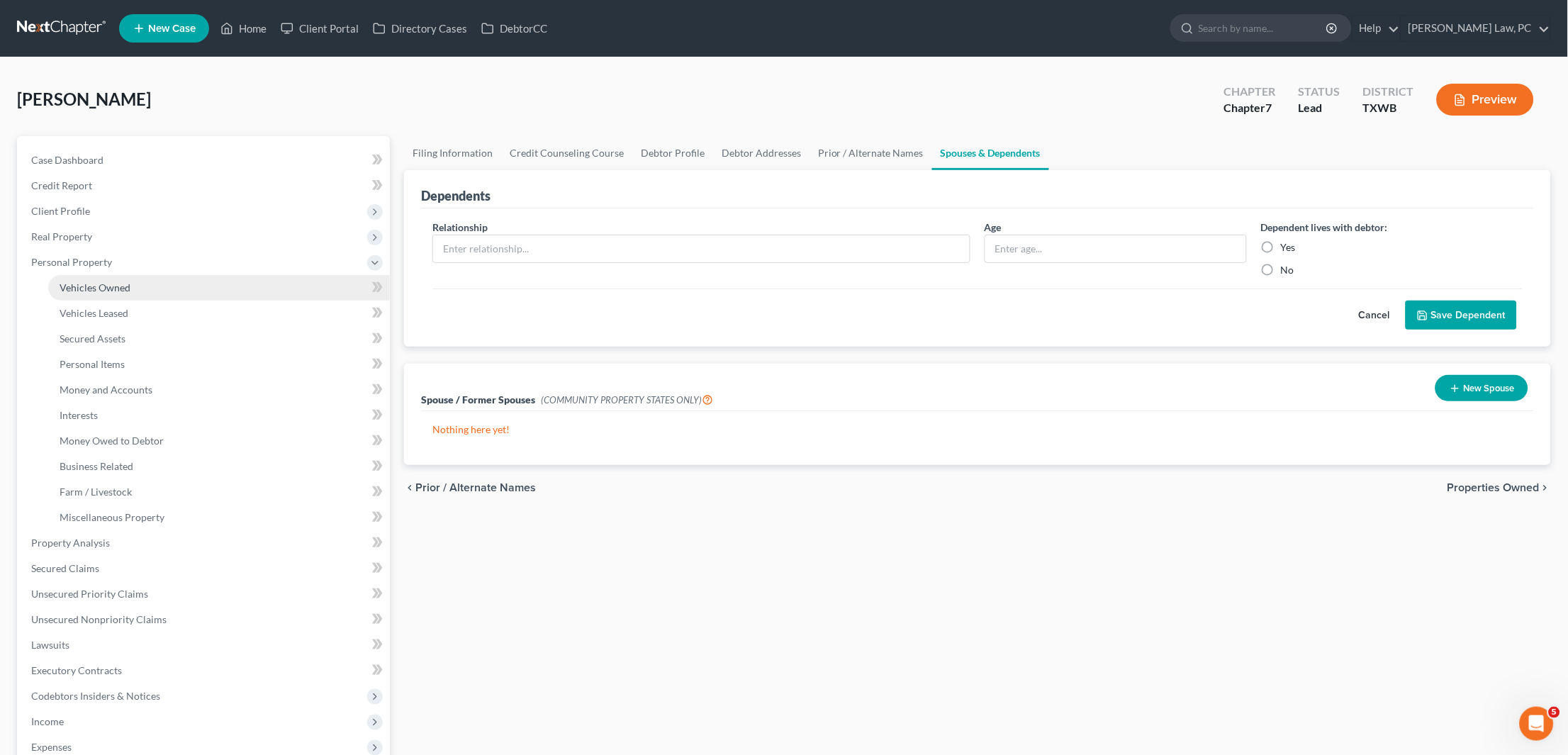
click at [105, 285] on span "Vehicles Owned" at bounding box center [95, 287] width 71 height 12
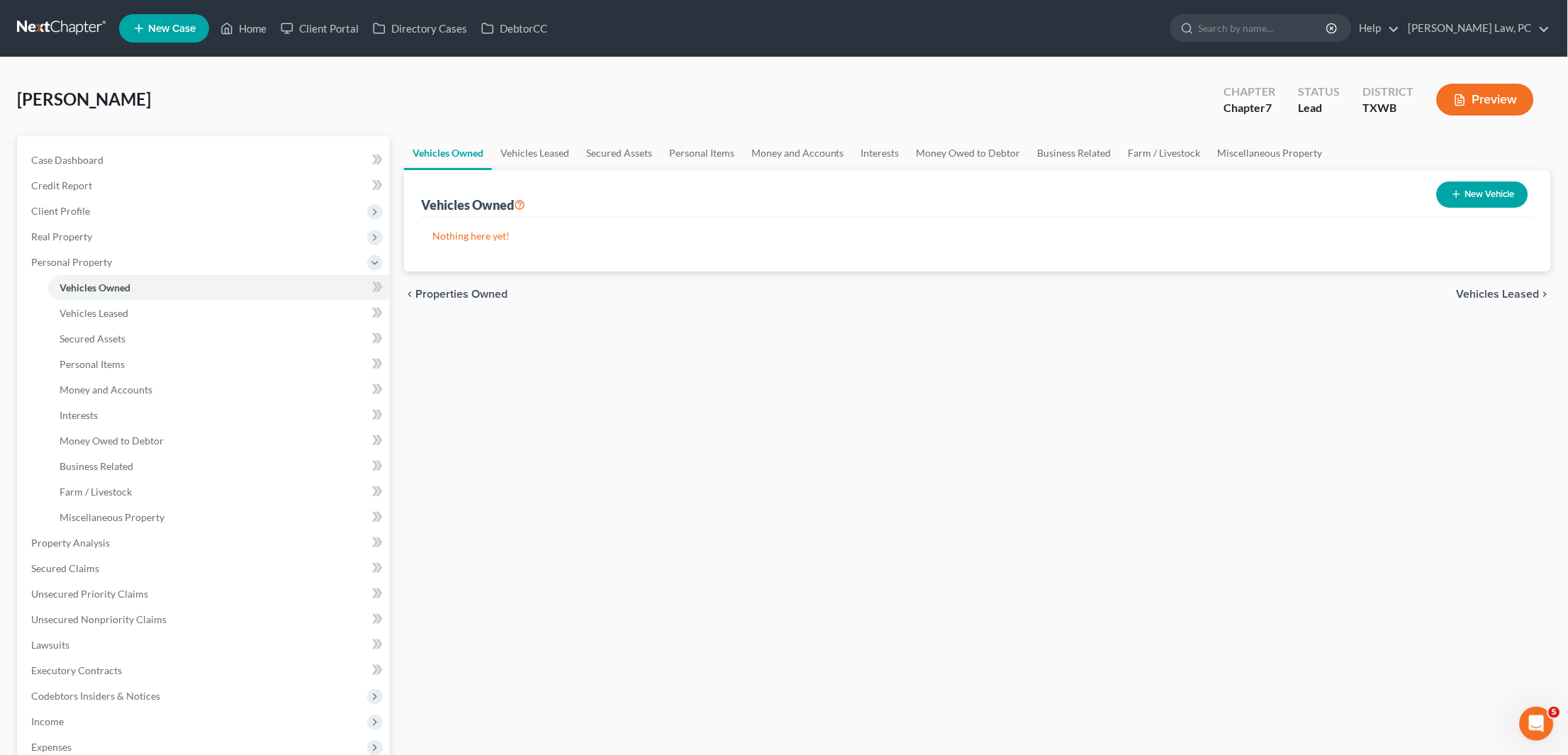
click at [1480, 191] on button "New Vehicle" at bounding box center [1482, 194] width 91 height 26
select select "0"
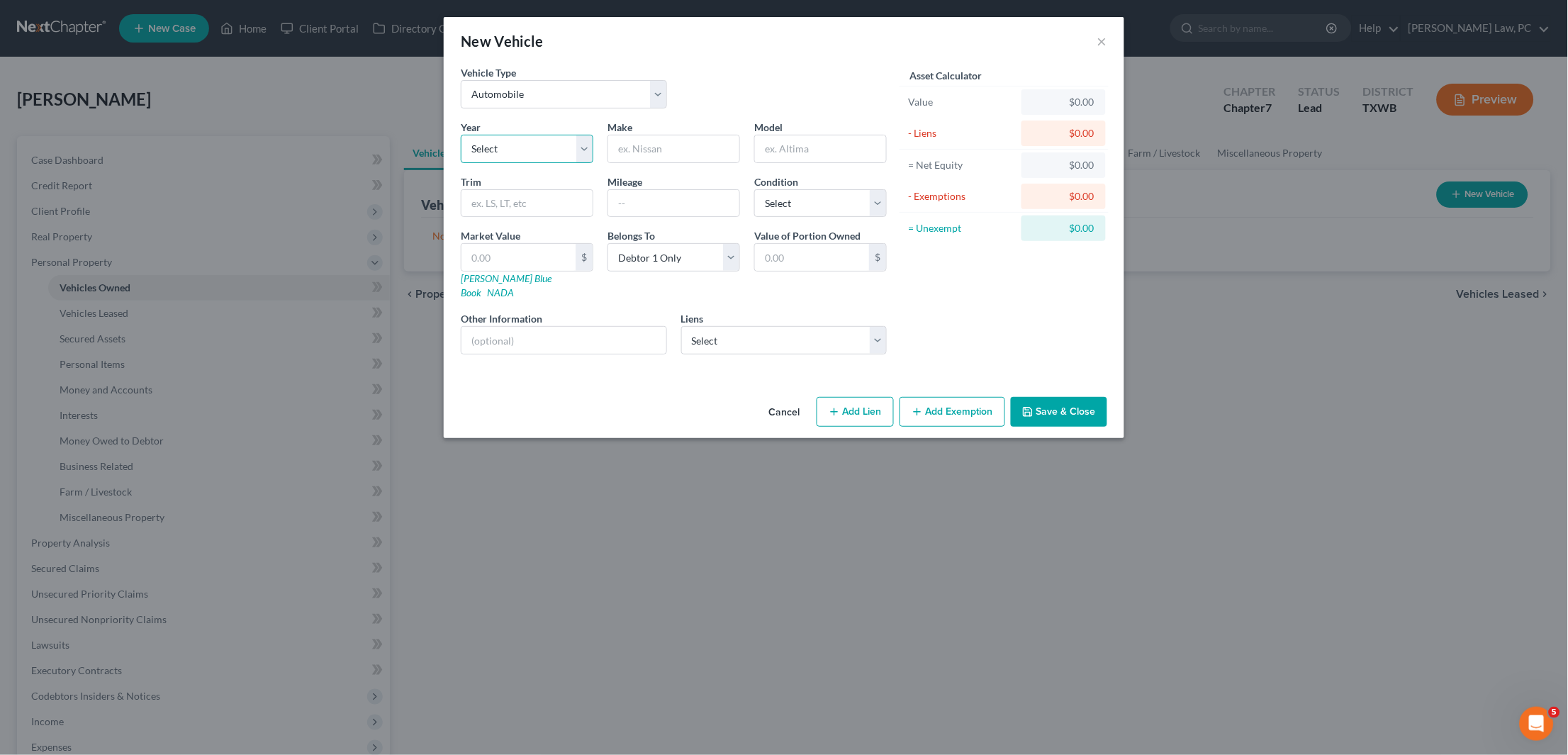
select select "15"
click at [691, 153] on input "text" at bounding box center [674, 148] width 132 height 27
type input "Ford"
click at [838, 143] on input "text" at bounding box center [820, 148] width 132 height 27
type input "F-150"
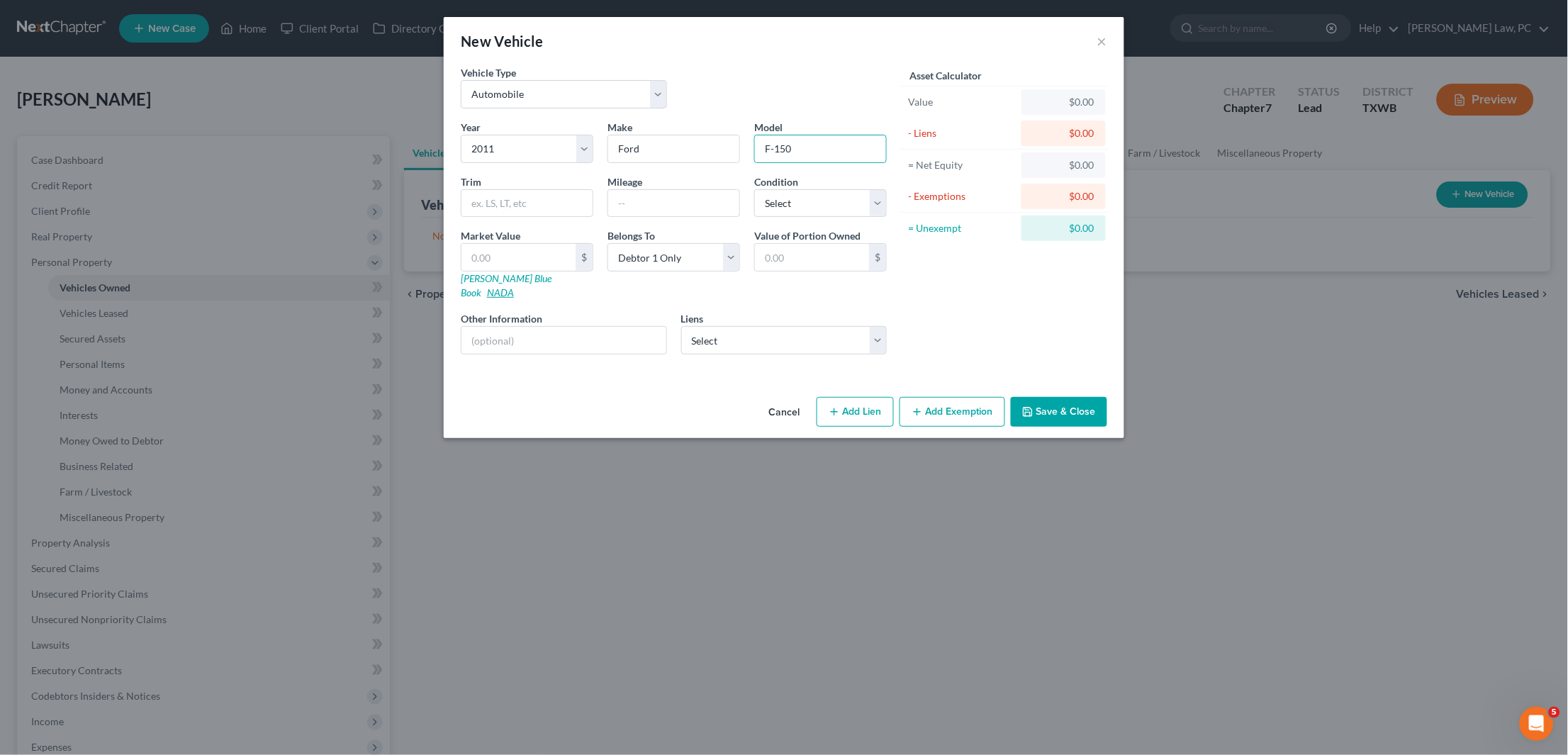
click at [514, 287] on link "NADA" at bounding box center [500, 292] width 27 height 12
click at [525, 202] on input "text" at bounding box center [526, 203] width 132 height 27
type input "V-8 SuperCrew FX4 4WD"
select select "3"
click at [532, 253] on input "text" at bounding box center [518, 257] width 114 height 27
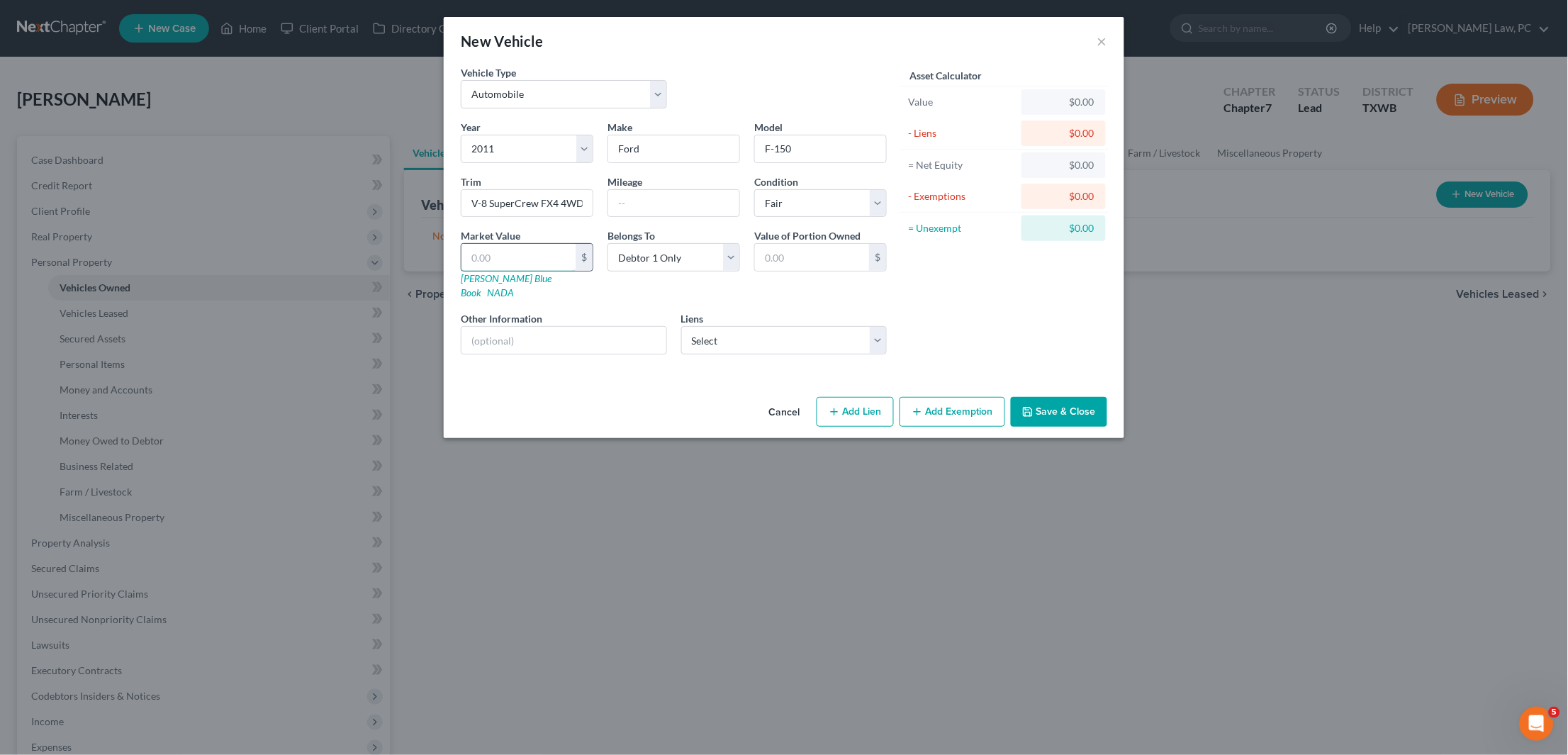
paste input "5,500"
type input "5,500"
type input "5,500.00"
type input "5,500"
click at [1060, 397] on button "Save & Close" at bounding box center [1058, 412] width 96 height 30
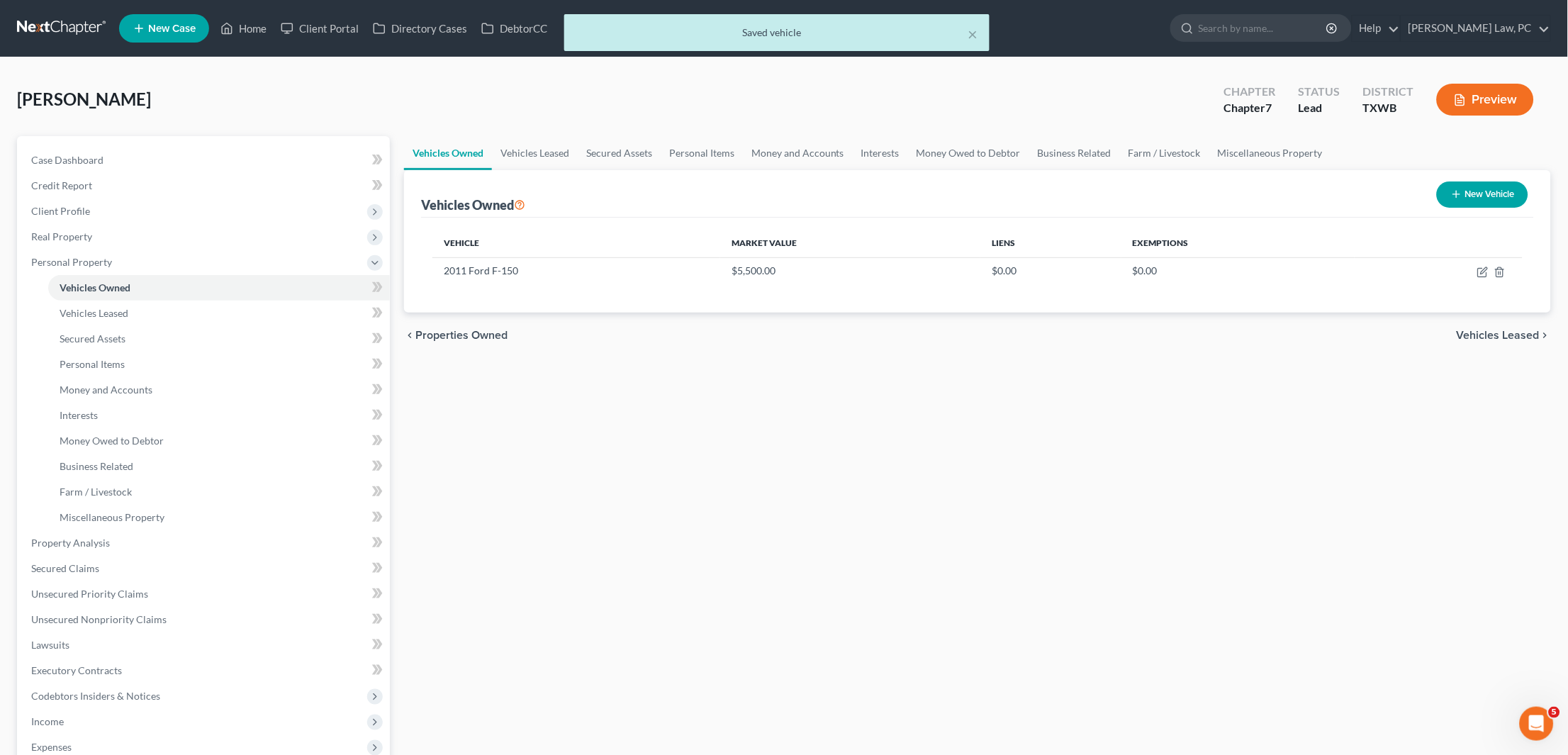
click at [1497, 191] on button "New Vehicle" at bounding box center [1482, 194] width 91 height 26
select select "0"
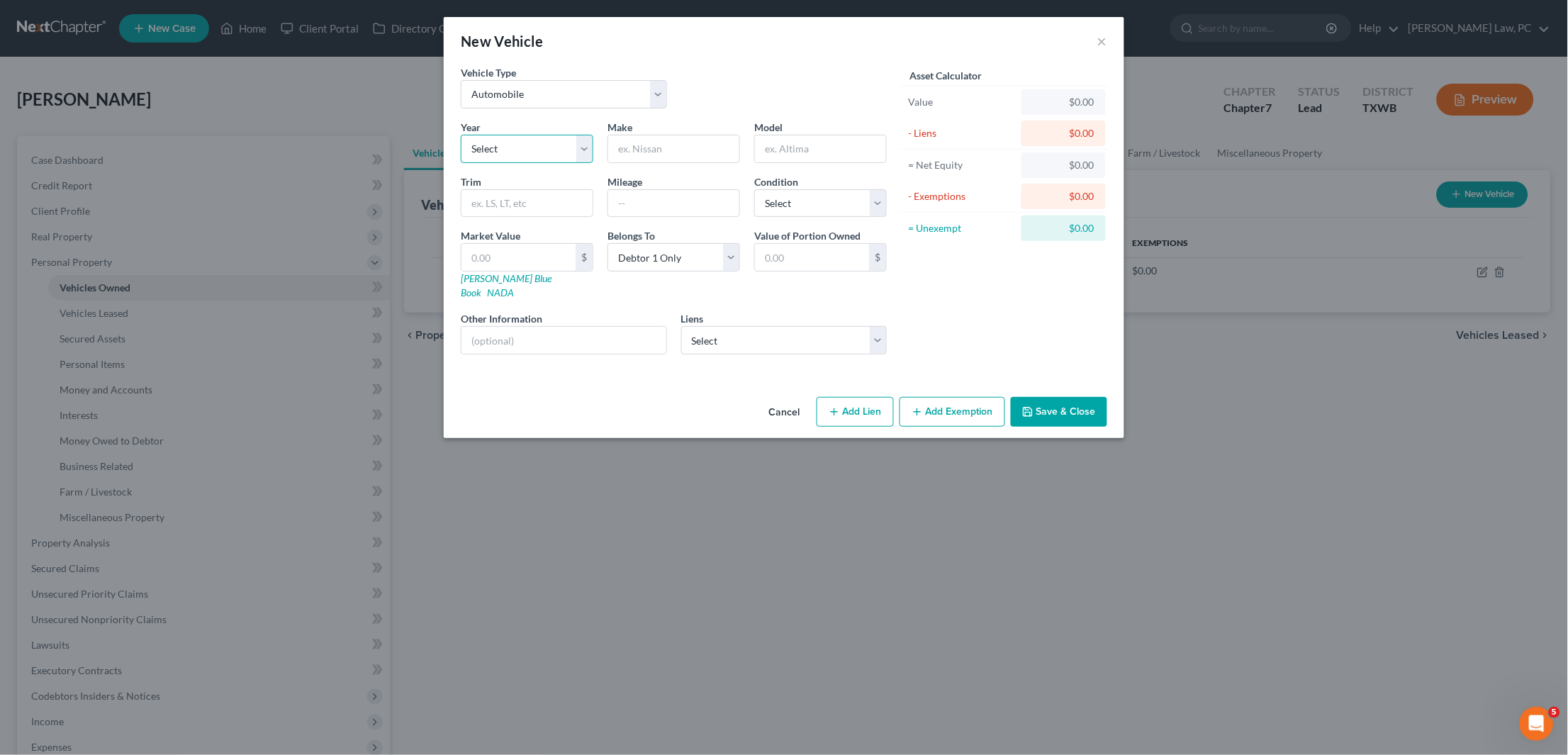
select select "3"
click at [660, 154] on input "text" at bounding box center [674, 148] width 132 height 27
type input "Kia"
click at [811, 143] on input "text" at bounding box center [820, 148] width 132 height 27
click at [514, 287] on link "NADA" at bounding box center [500, 292] width 27 height 12
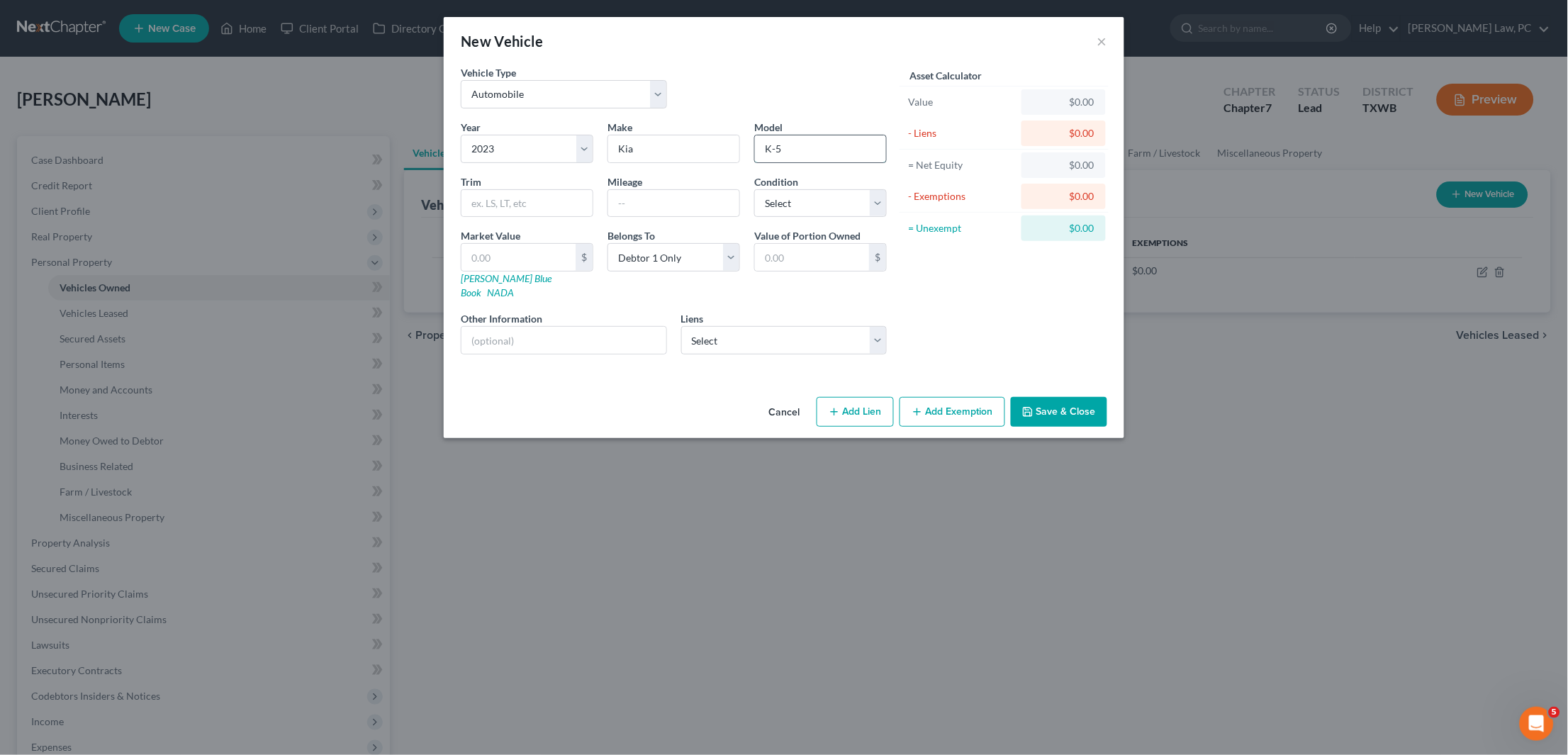
click at [778, 148] on input "K-5" at bounding box center [820, 148] width 132 height 27
type input "K5"
click at [558, 194] on input "text" at bounding box center [526, 203] width 132 height 27
type input "4D GT-Line AWD"
select select "0"
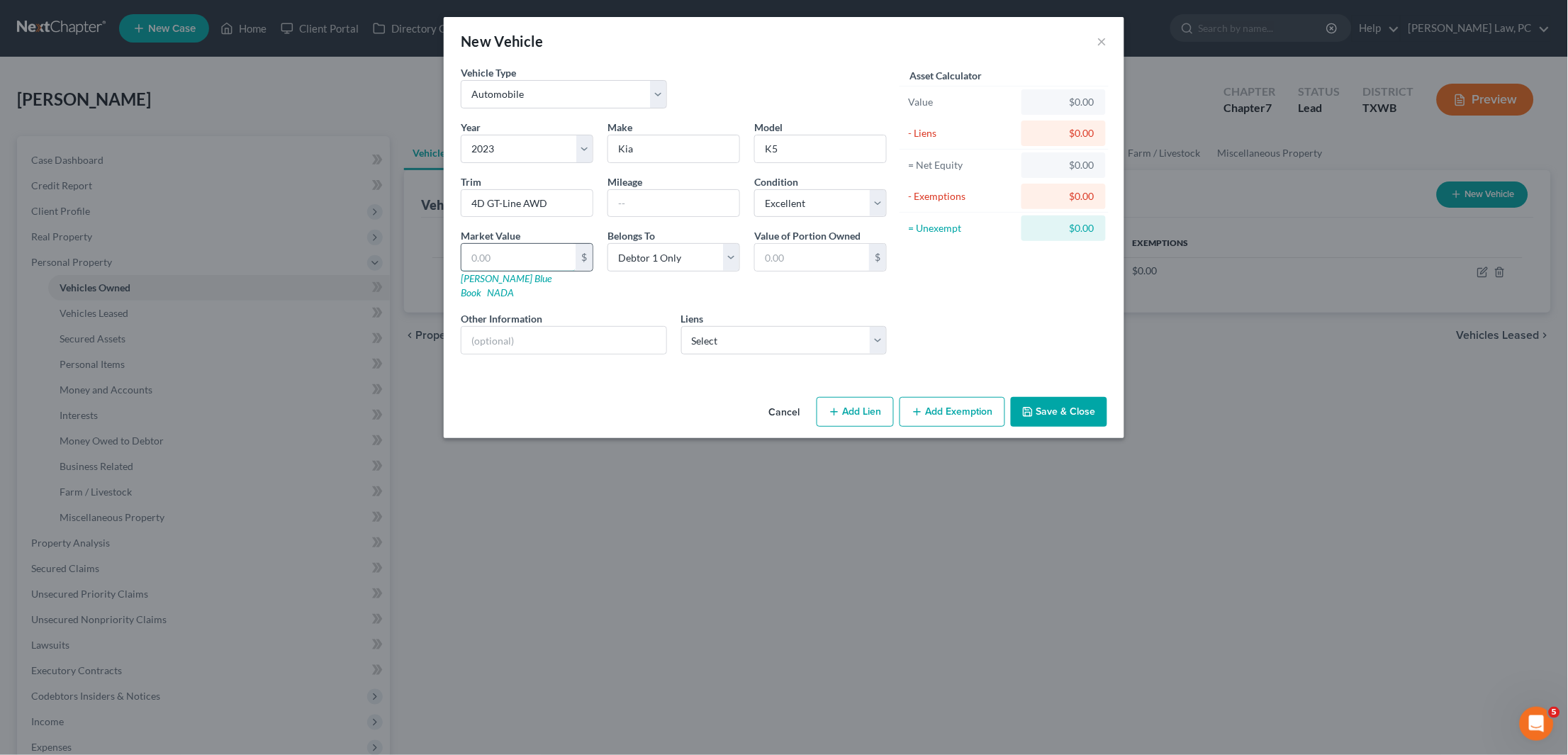
click at [551, 244] on input "text" at bounding box center [518, 257] width 114 height 27
paste input "24,000"
type input "24,000"
type input "24,000.00"
type input "24,000"
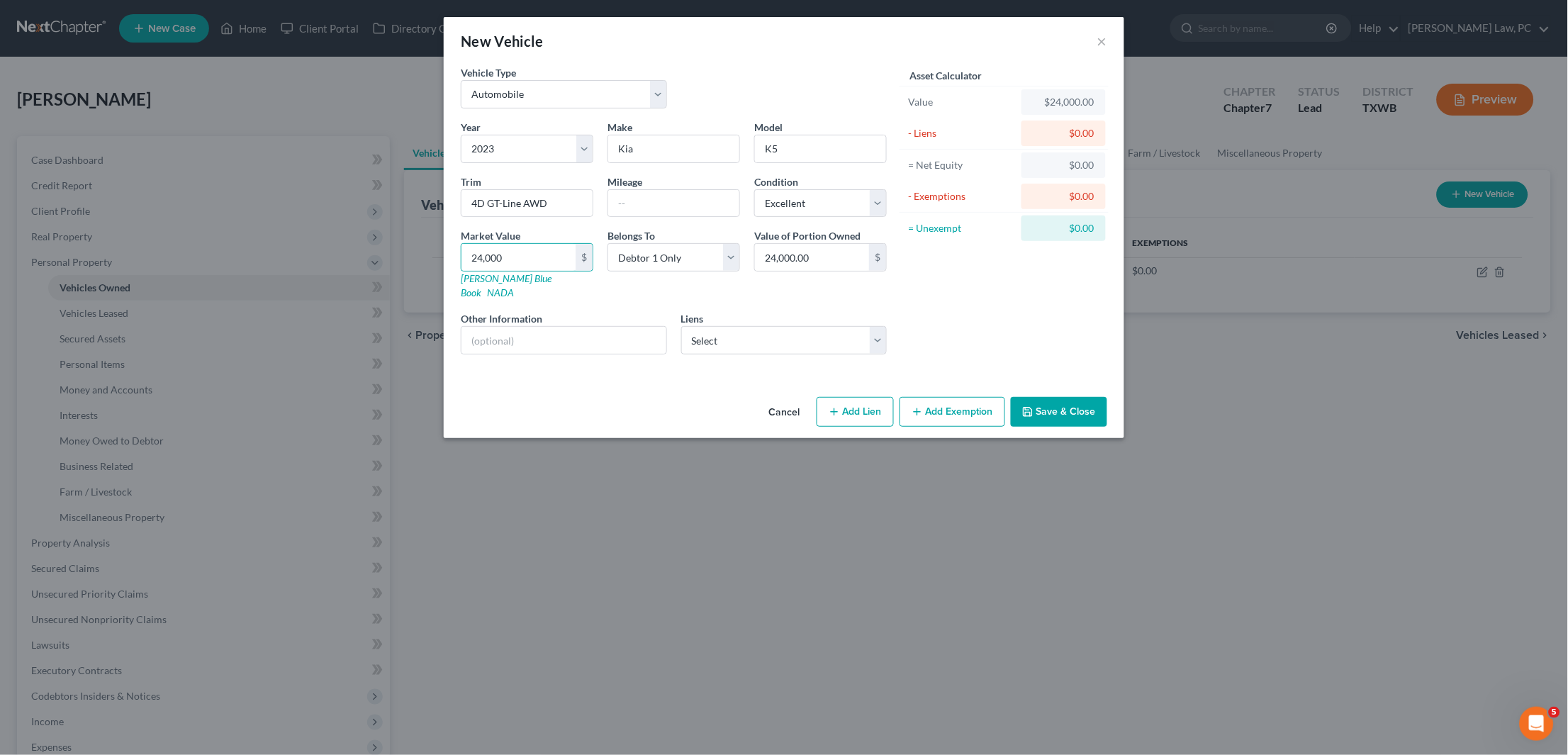
click at [830, 334] on div "Year Select 2026 2025 2024 2023 2022 2021 2020 2019 2018 2017 2016 2015 2014 20…" at bounding box center [674, 243] width 441 height 246
select select "0"
select select
select select "28"
select select "0"
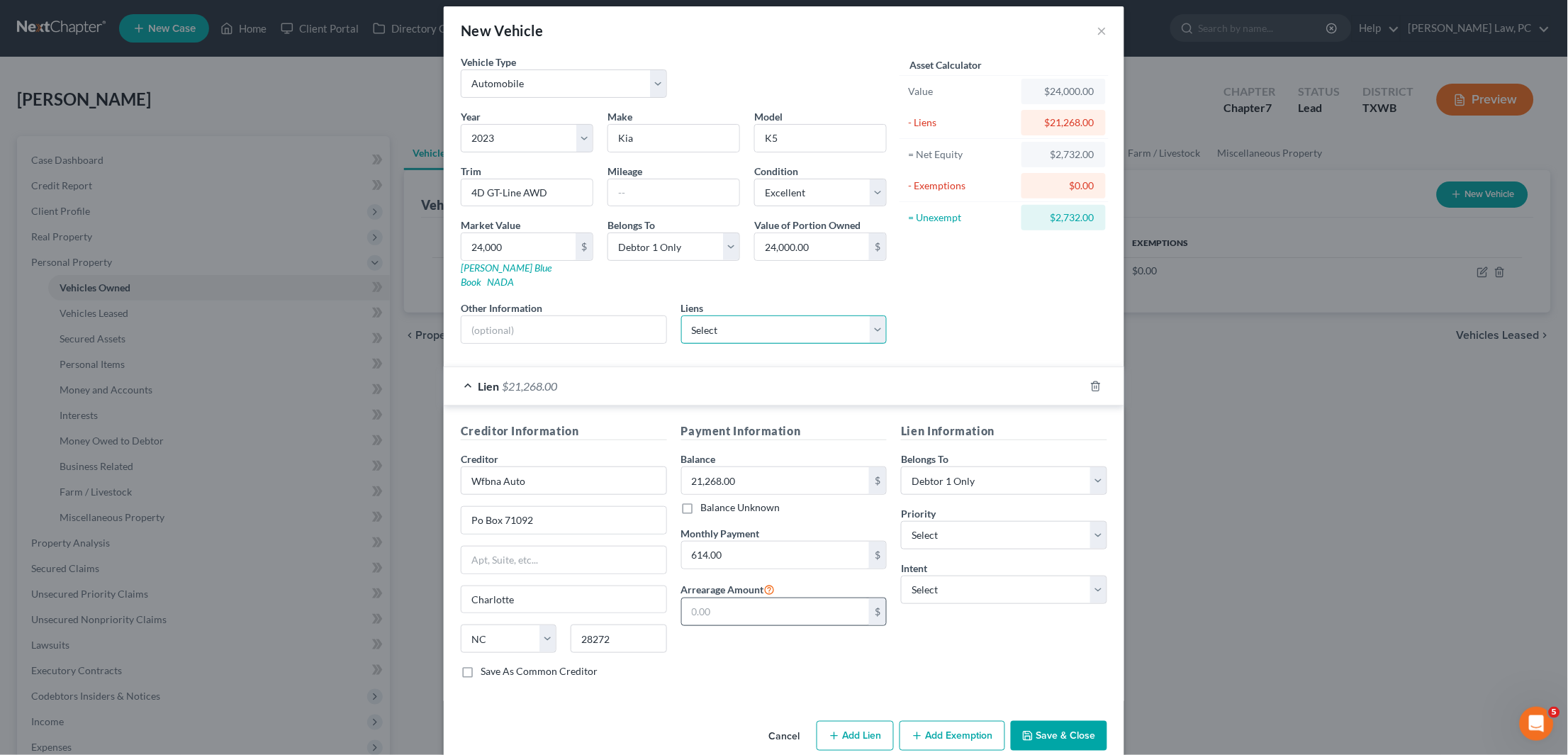
scroll to position [10, 0]
click at [1070, 721] on button "Save & Close" at bounding box center [1058, 736] width 96 height 30
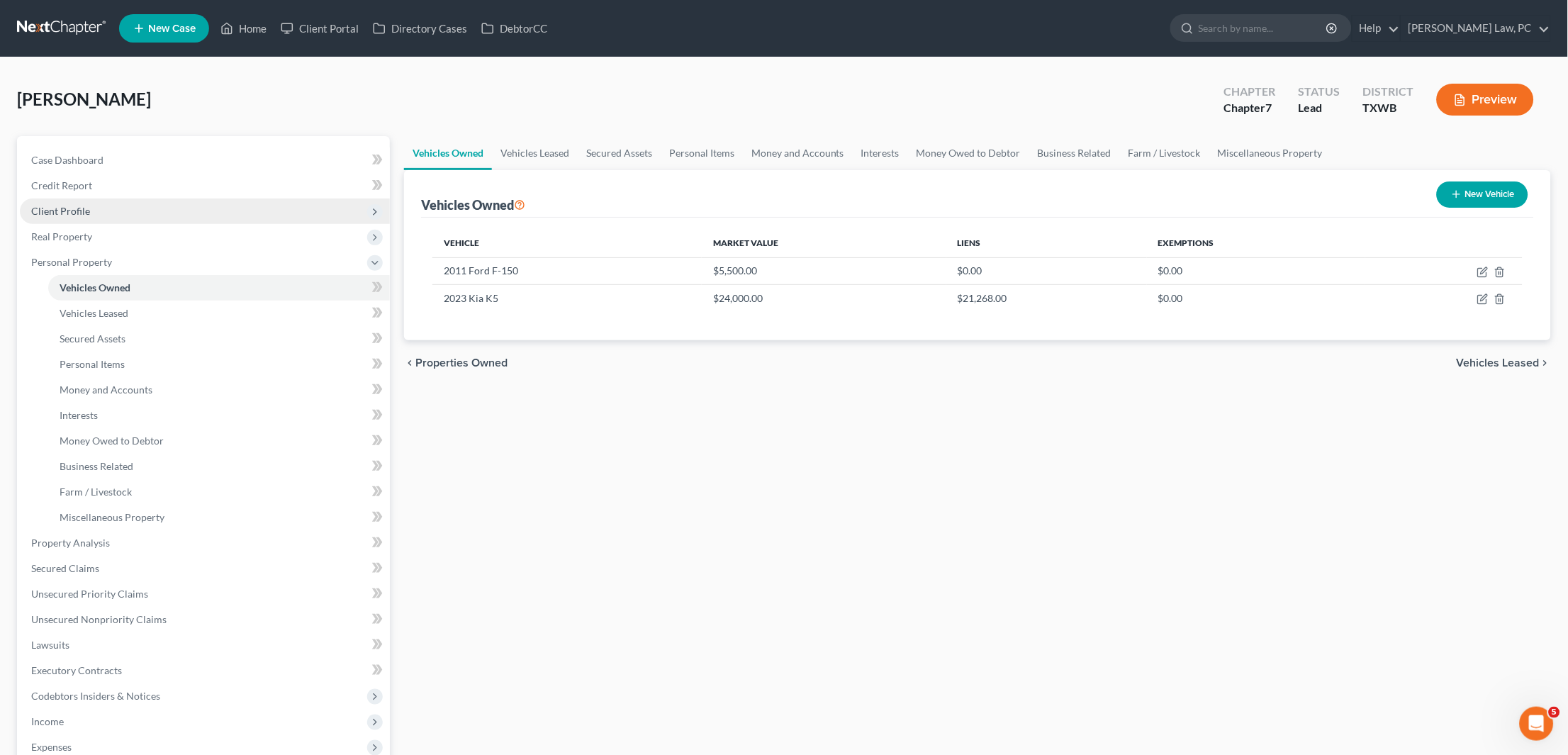
click at [75, 204] on span "Client Profile" at bounding box center [60, 210] width 59 height 12
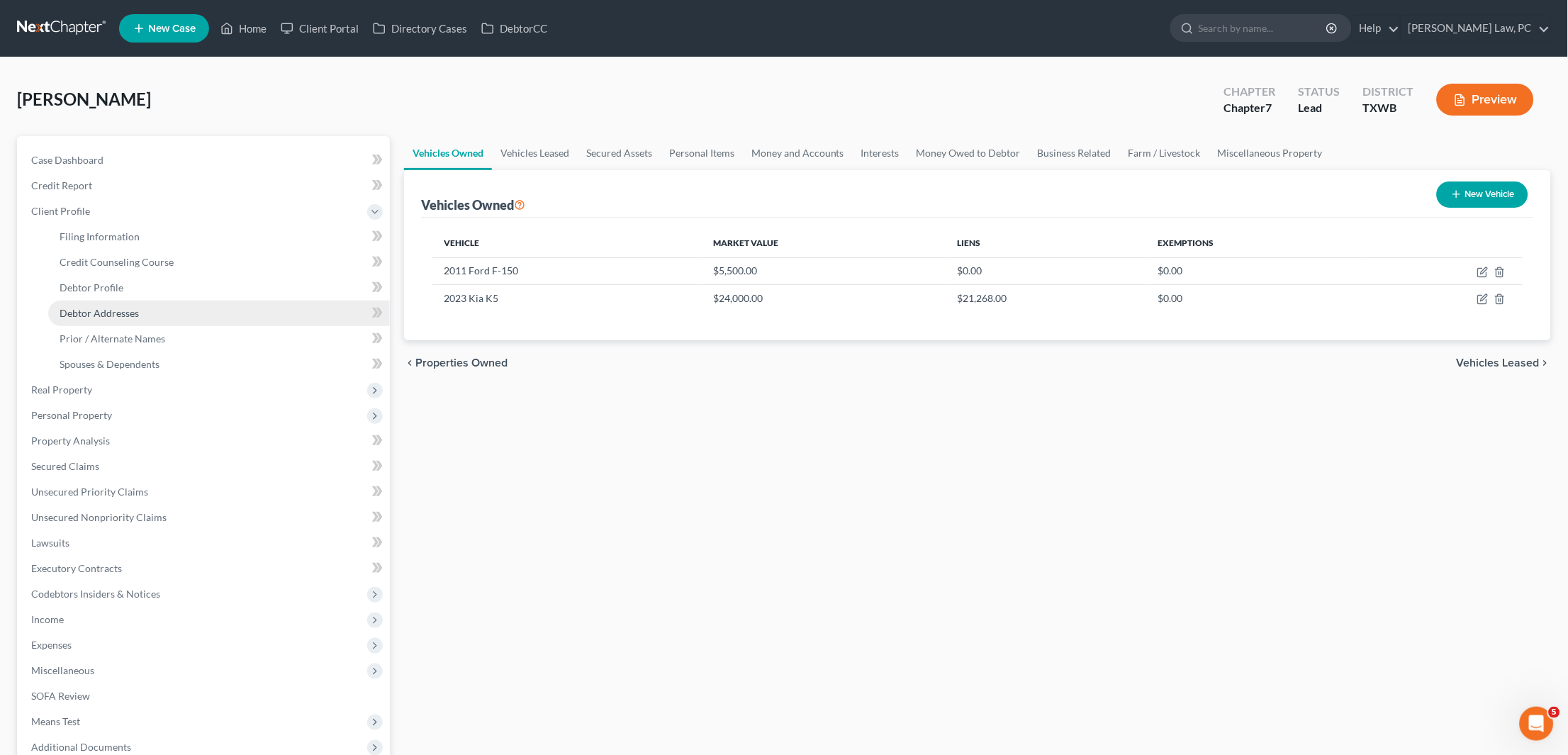
click at [129, 307] on span "Debtor Addresses" at bounding box center [99, 313] width 79 height 12
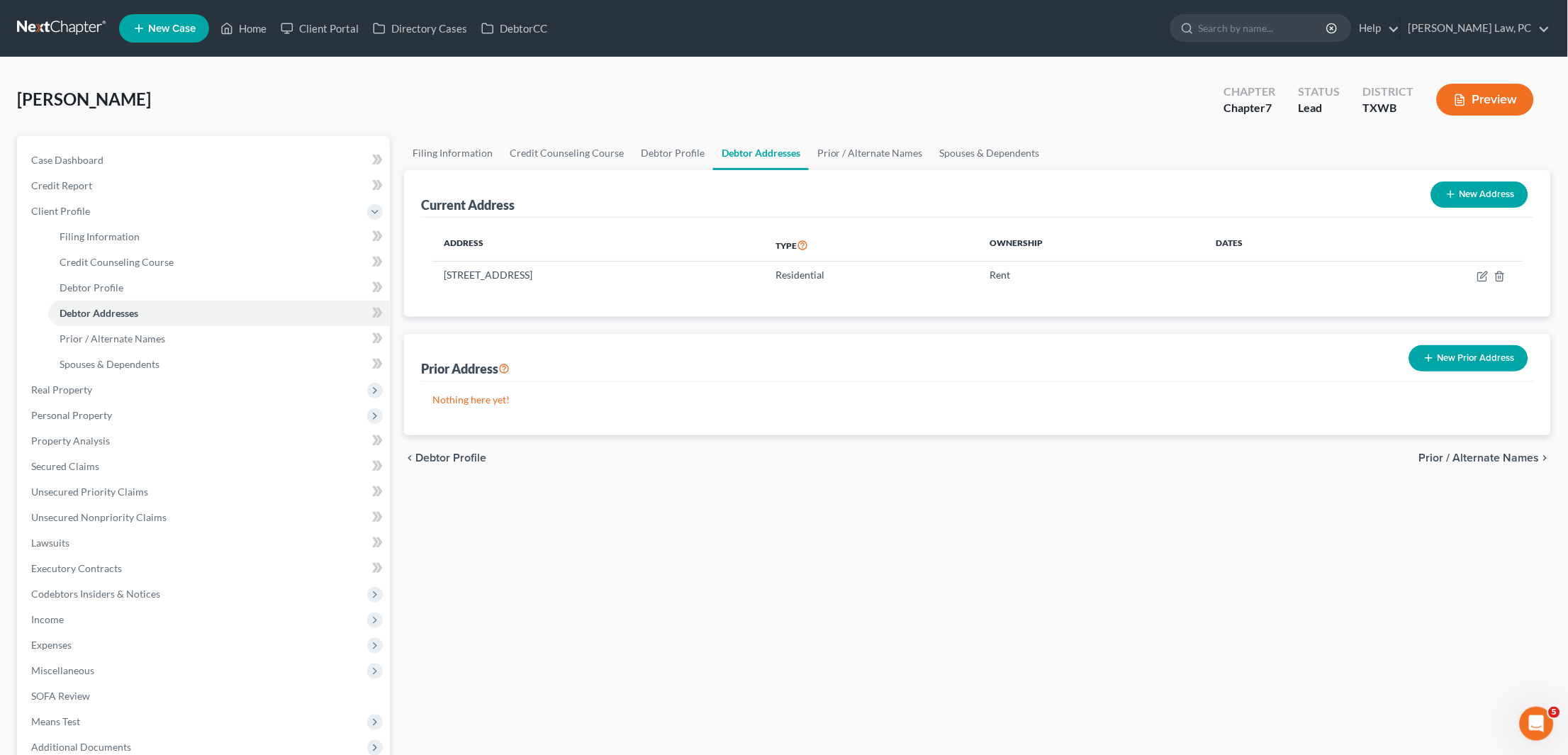
click at [1449, 359] on button "New Prior Address" at bounding box center [1469, 358] width 119 height 26
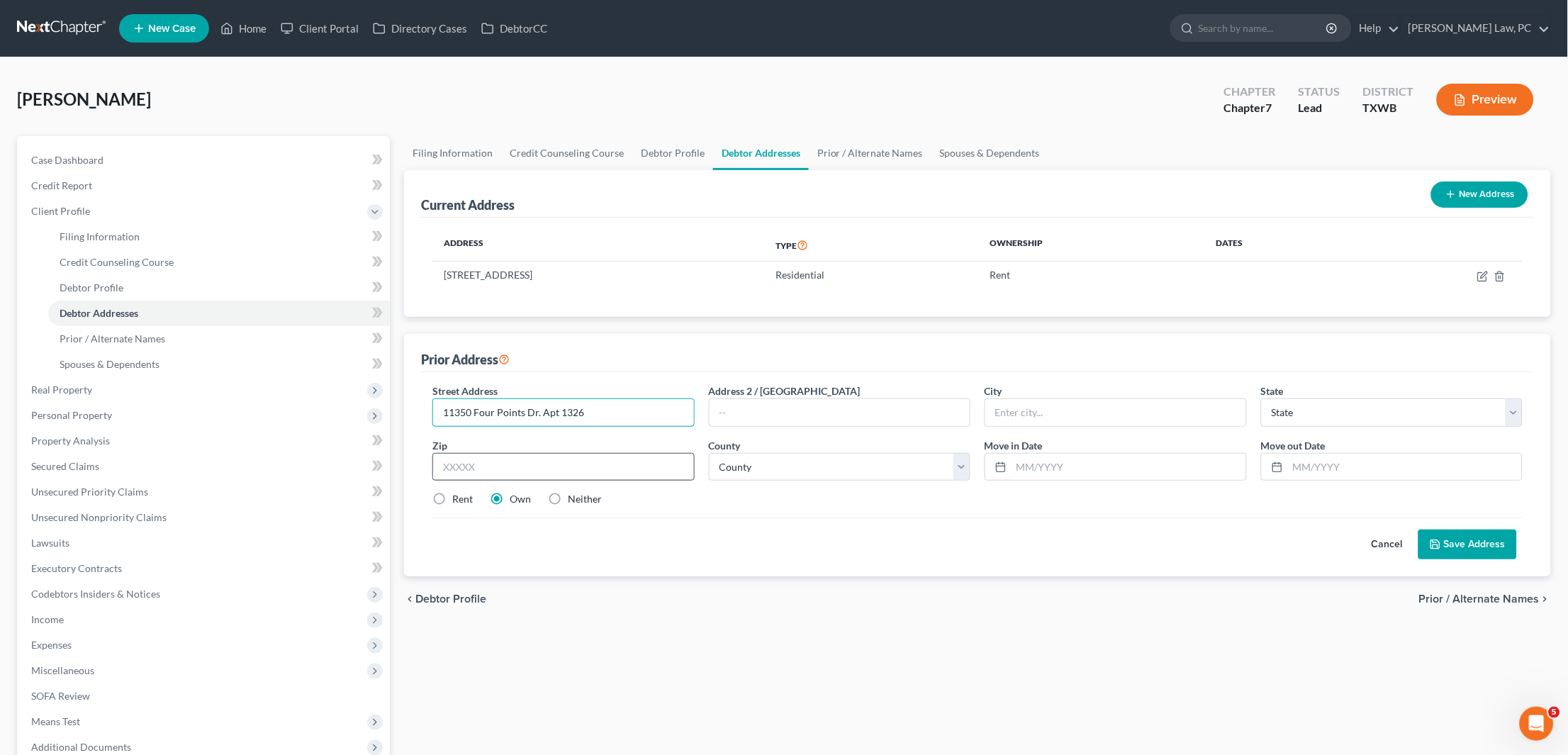
type input "11350 Four Points Dr. Apt 1326"
type input "78726"
type input "Austin"
select select "45"
select select "226"
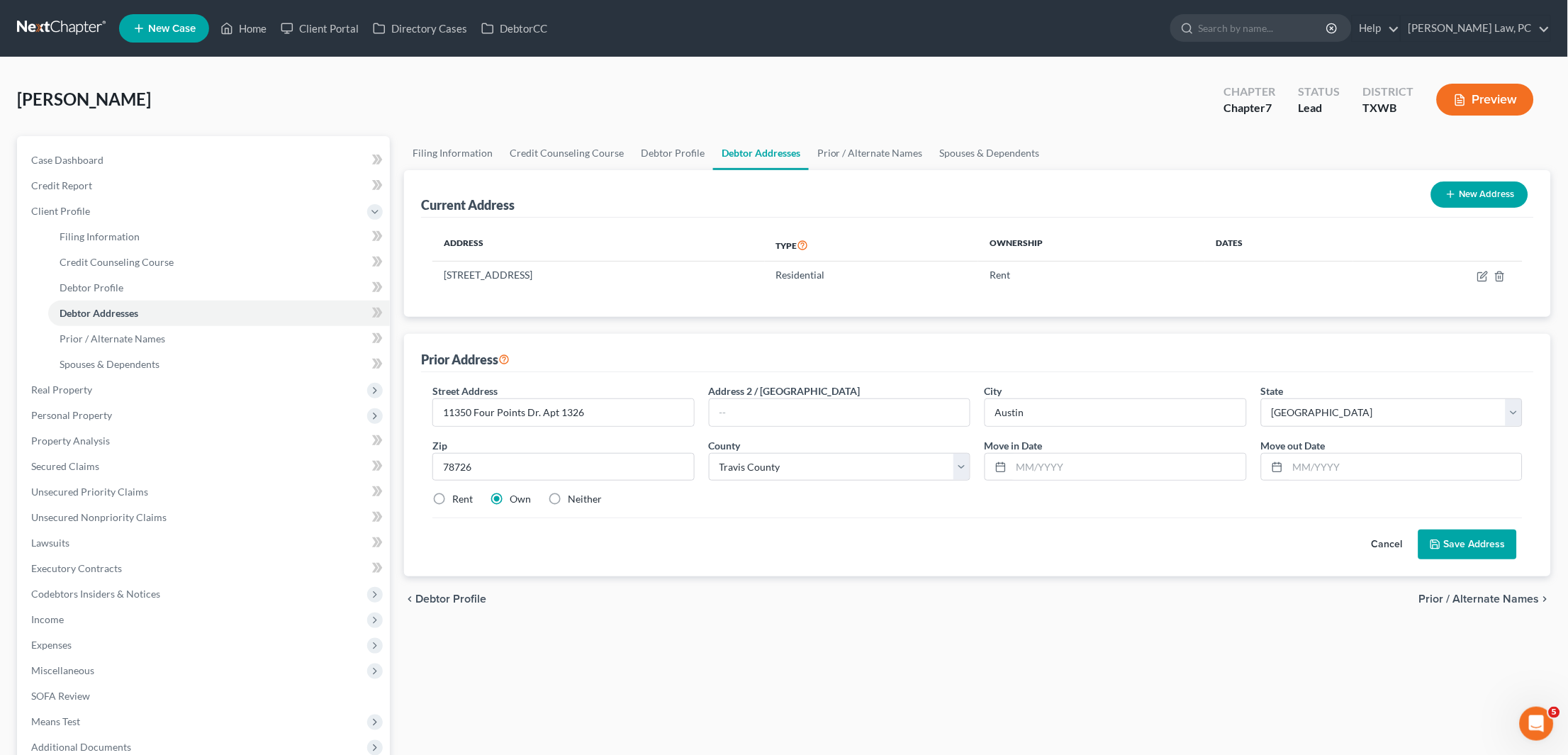
click at [453, 496] on label "Rent" at bounding box center [463, 498] width 21 height 14
click at [458, 496] on input "Rent" at bounding box center [463, 496] width 9 height 9
radio input "true"
click at [1135, 466] on input "text" at bounding box center [1128, 467] width 234 height 27
type input "04/2024"
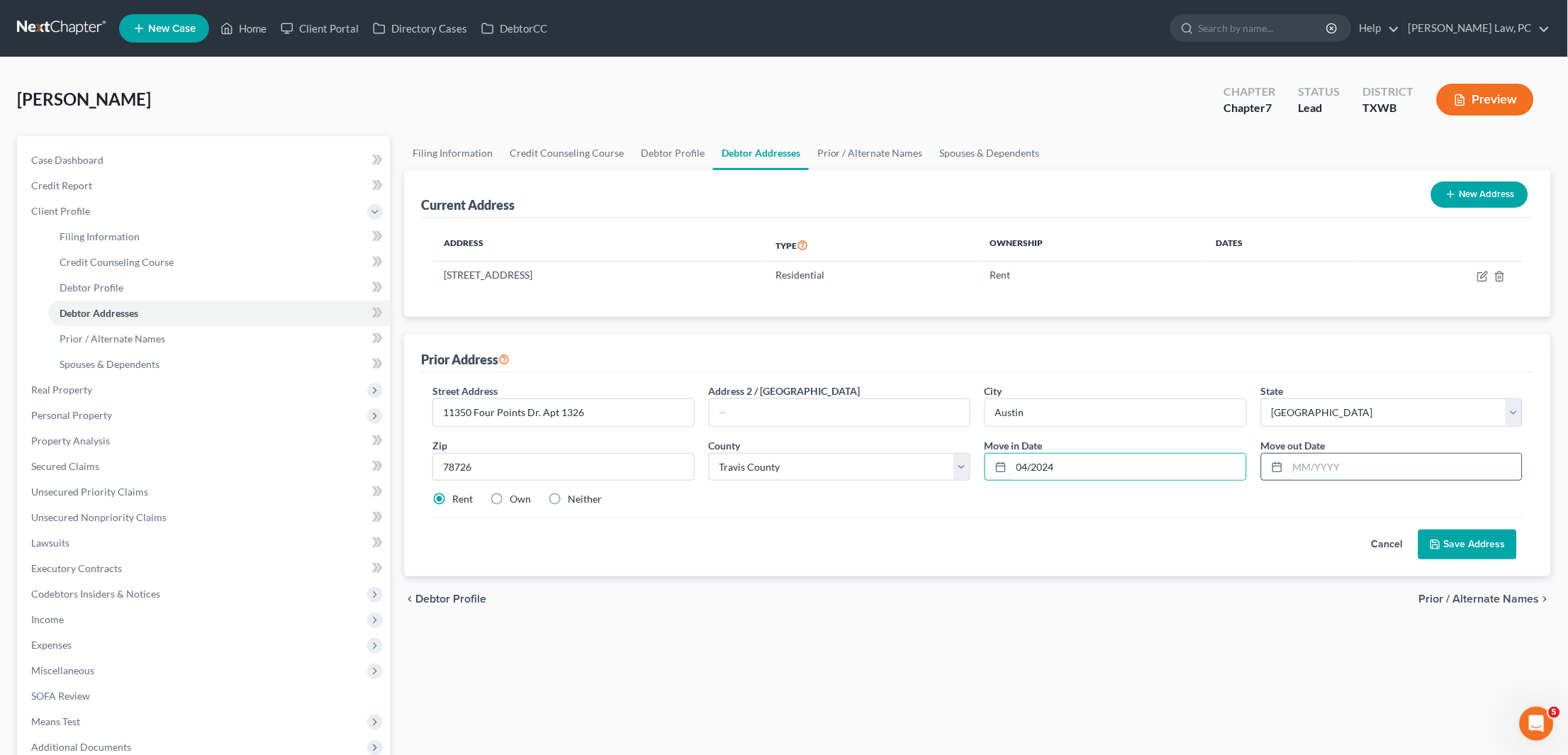
click at [1339, 465] on input "text" at bounding box center [1405, 467] width 234 height 27
type input "06/2025"
click at [1466, 538] on button "Save Address" at bounding box center [1468, 544] width 99 height 30
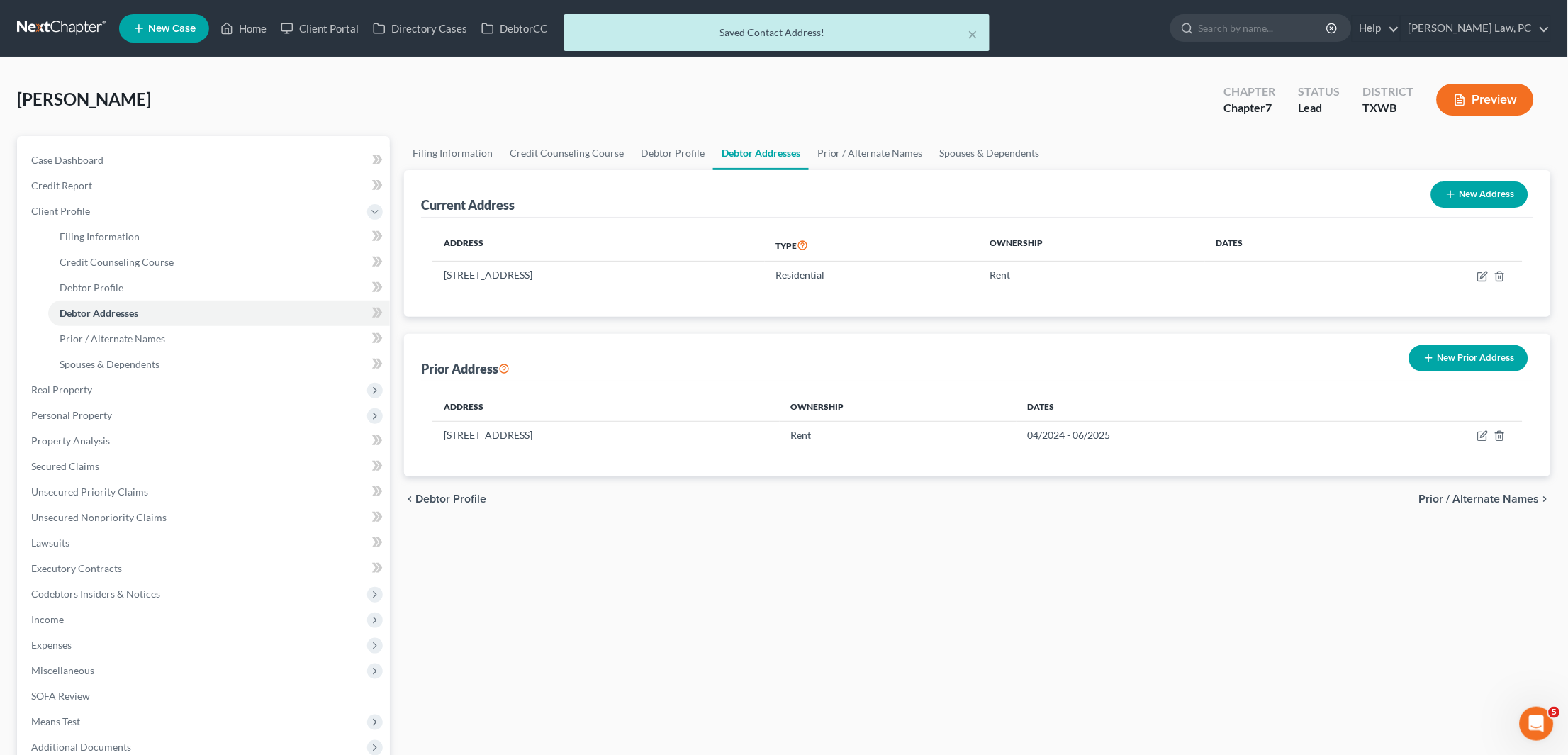
click at [1483, 357] on button "New Prior Address" at bounding box center [1469, 358] width 119 height 26
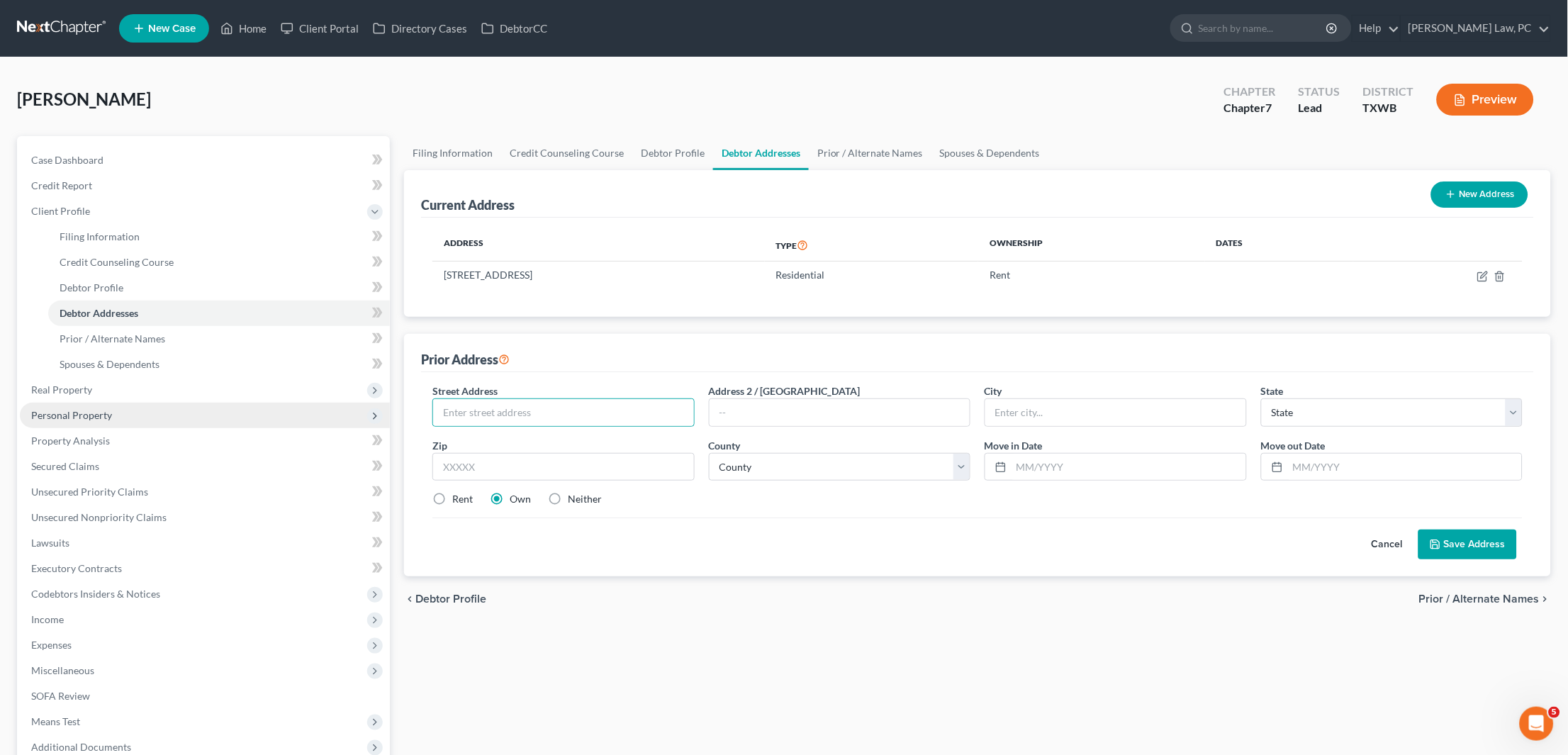
click at [119, 402] on span "Personal Property" at bounding box center [204, 414] width 370 height 25
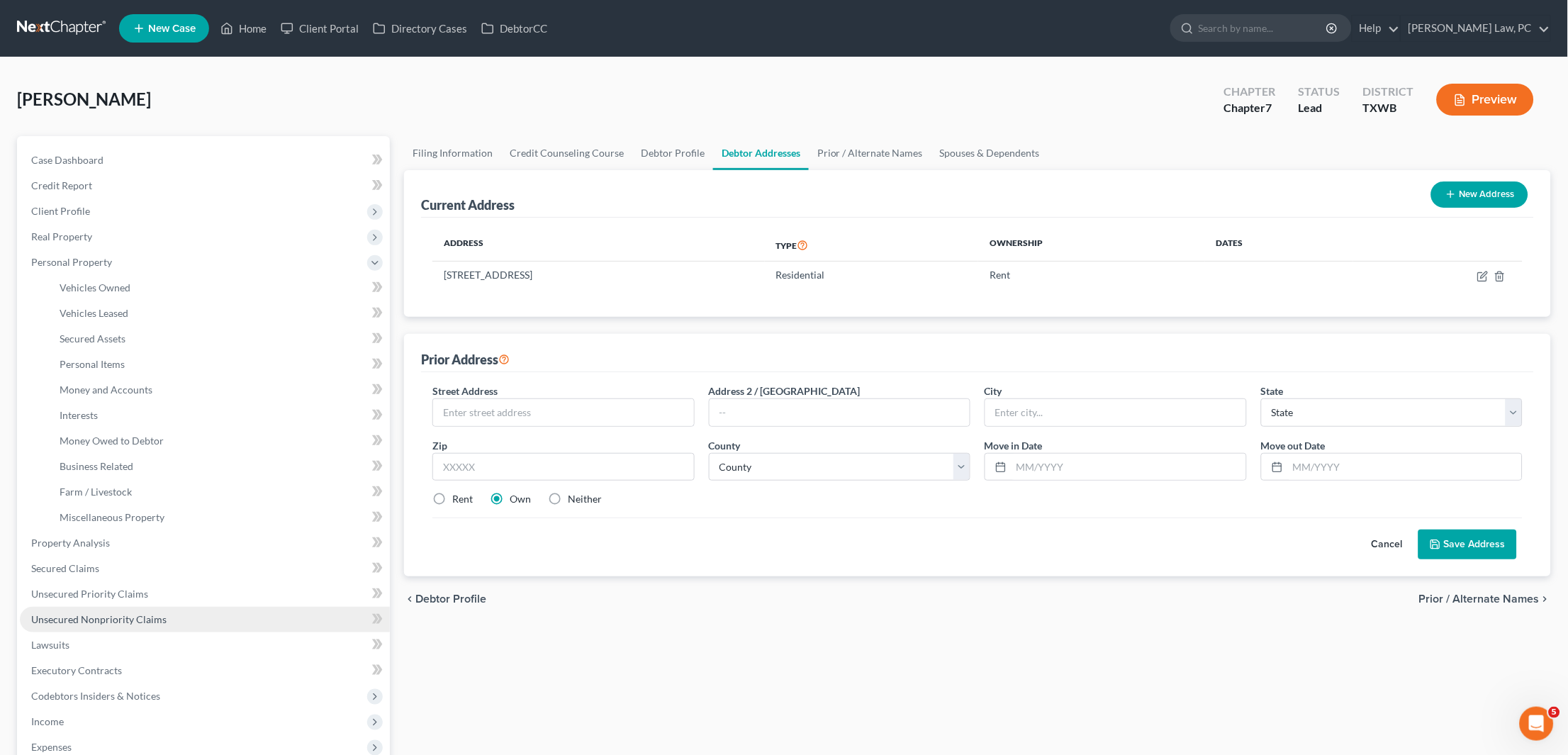
click at [93, 613] on span "Unsecured Nonpriority Claims" at bounding box center [98, 619] width 135 height 12
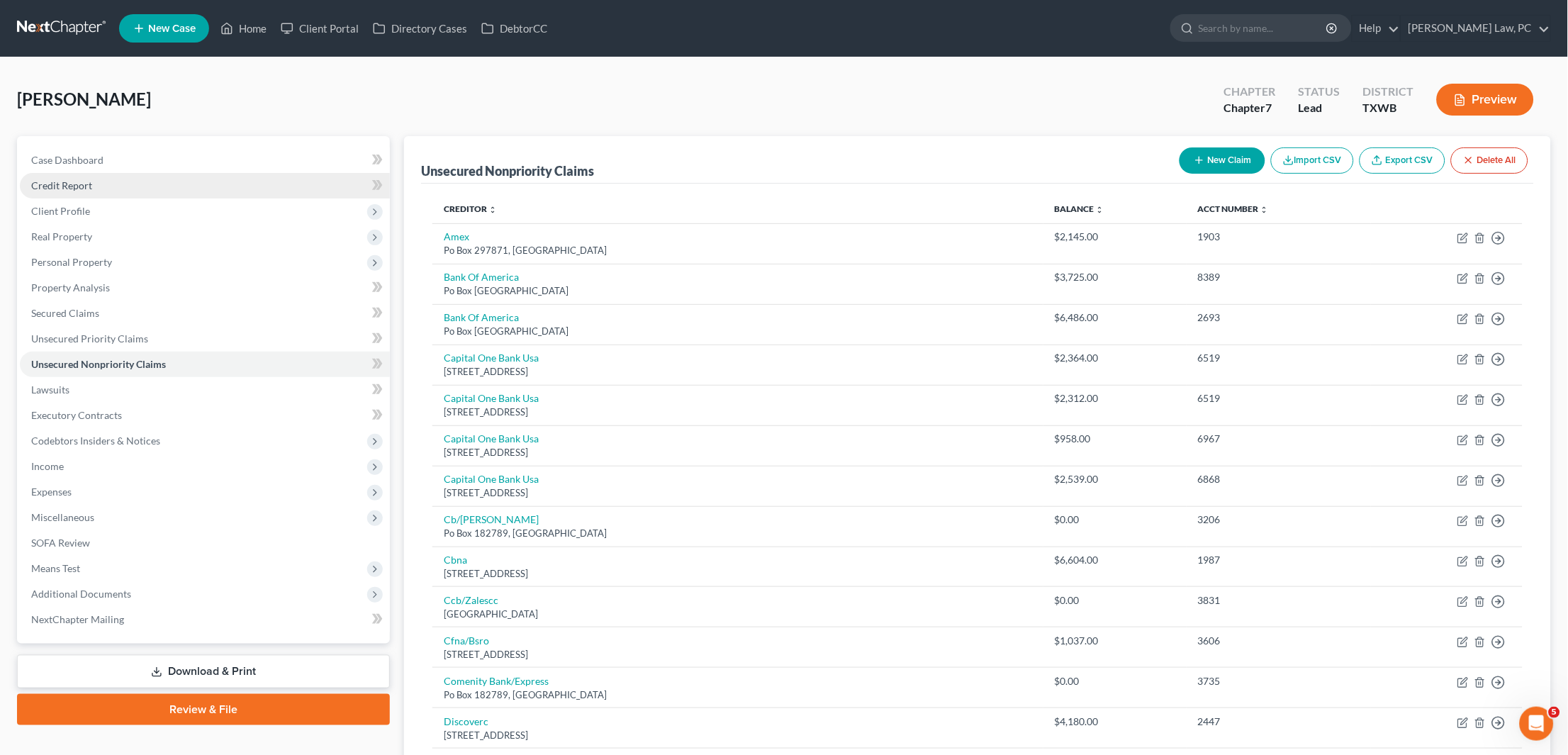
click at [217, 182] on link "Credit Report" at bounding box center [204, 185] width 370 height 25
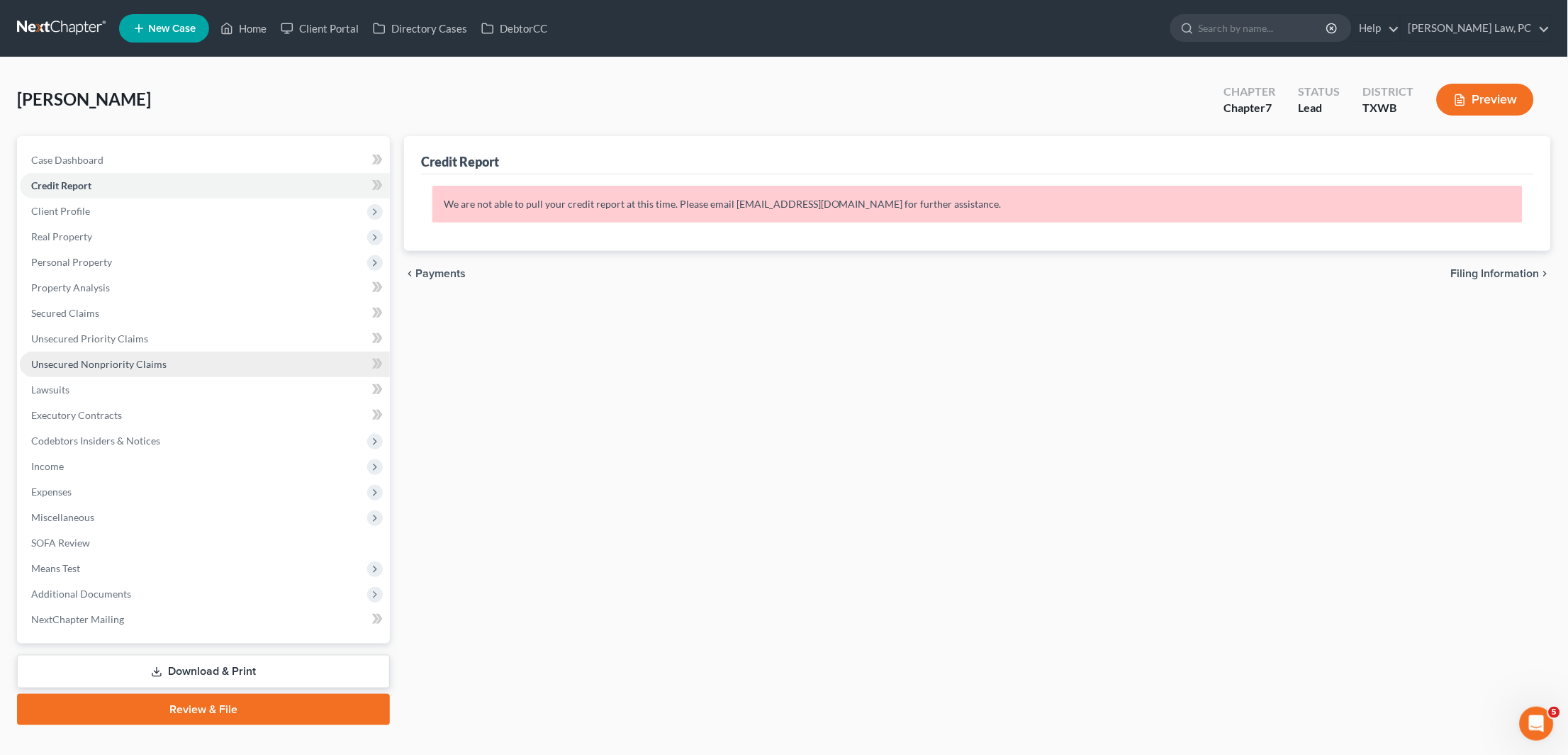
click at [139, 365] on link "Unsecured Nonpriority Claims" at bounding box center [204, 364] width 370 height 25
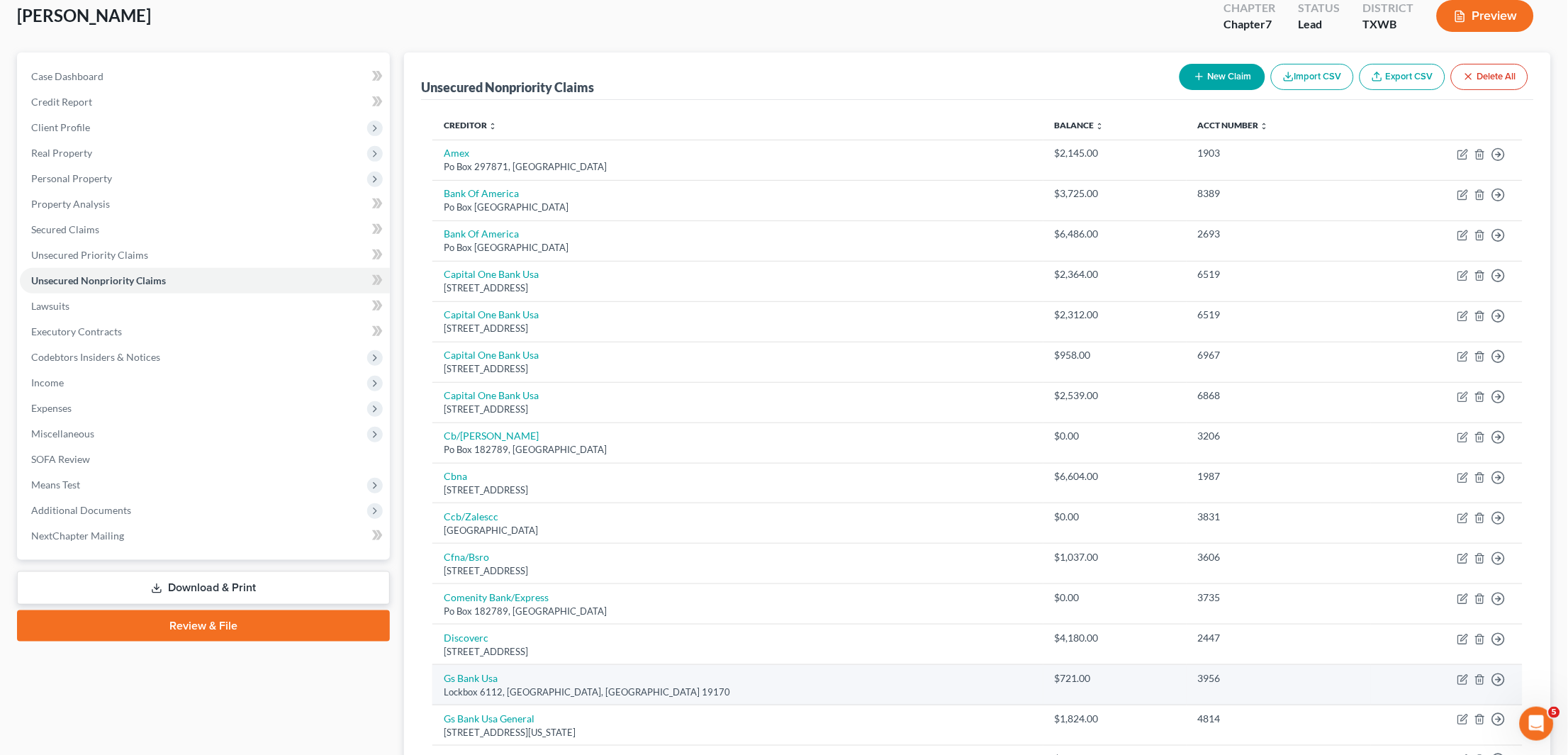
scroll to position [34, 0]
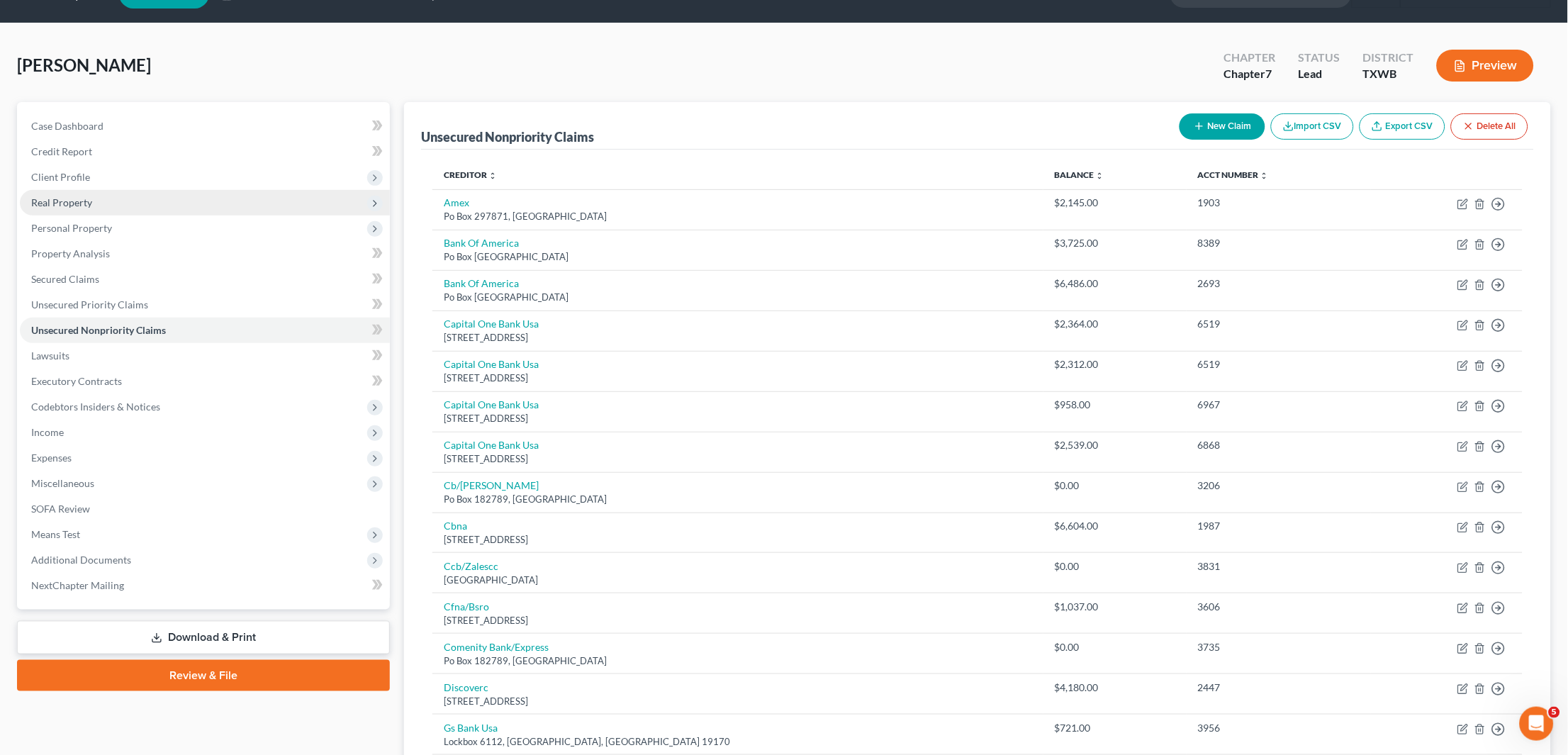
click at [113, 196] on span "Real Property" at bounding box center [204, 203] width 370 height 25
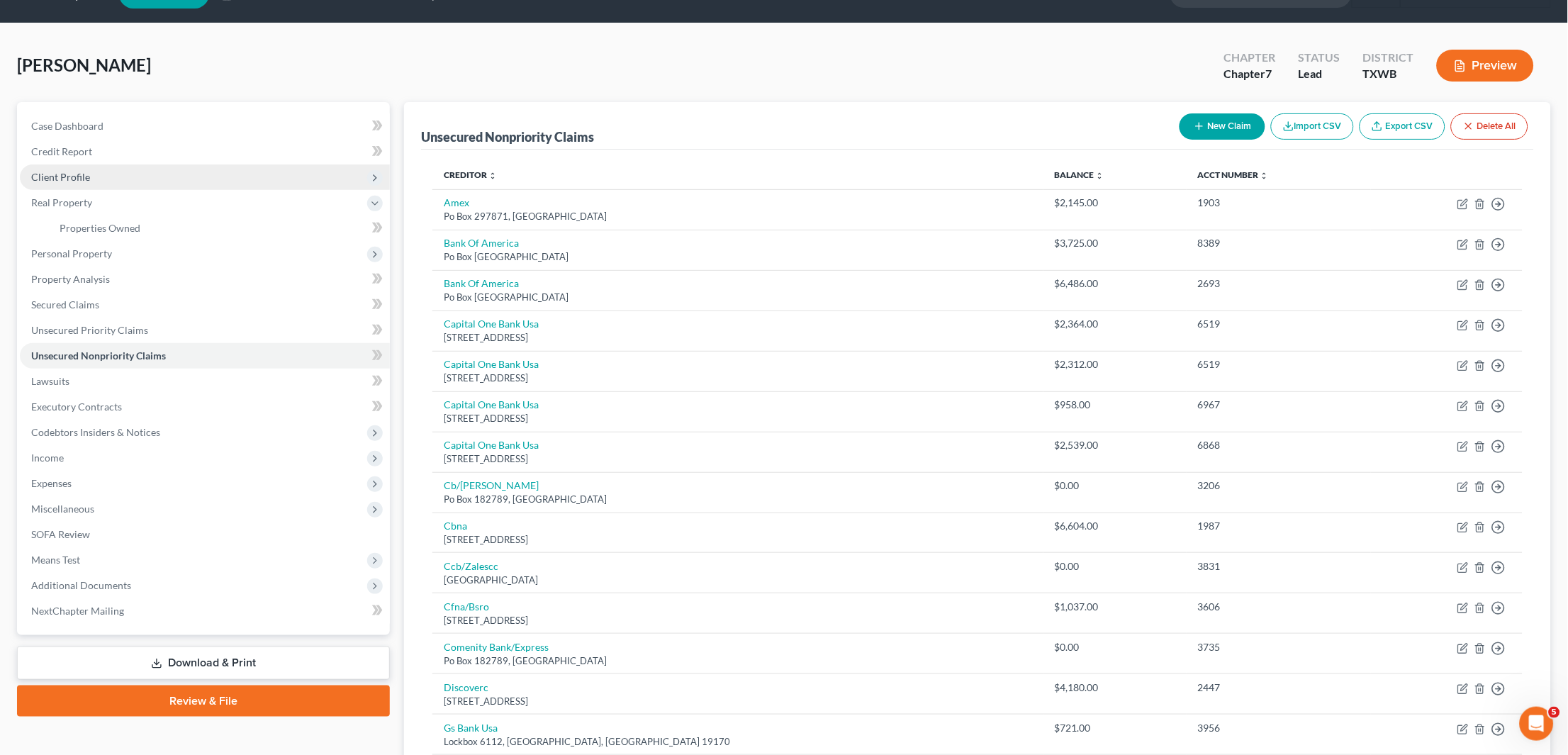
click at [99, 169] on span "Client Profile" at bounding box center [204, 176] width 370 height 25
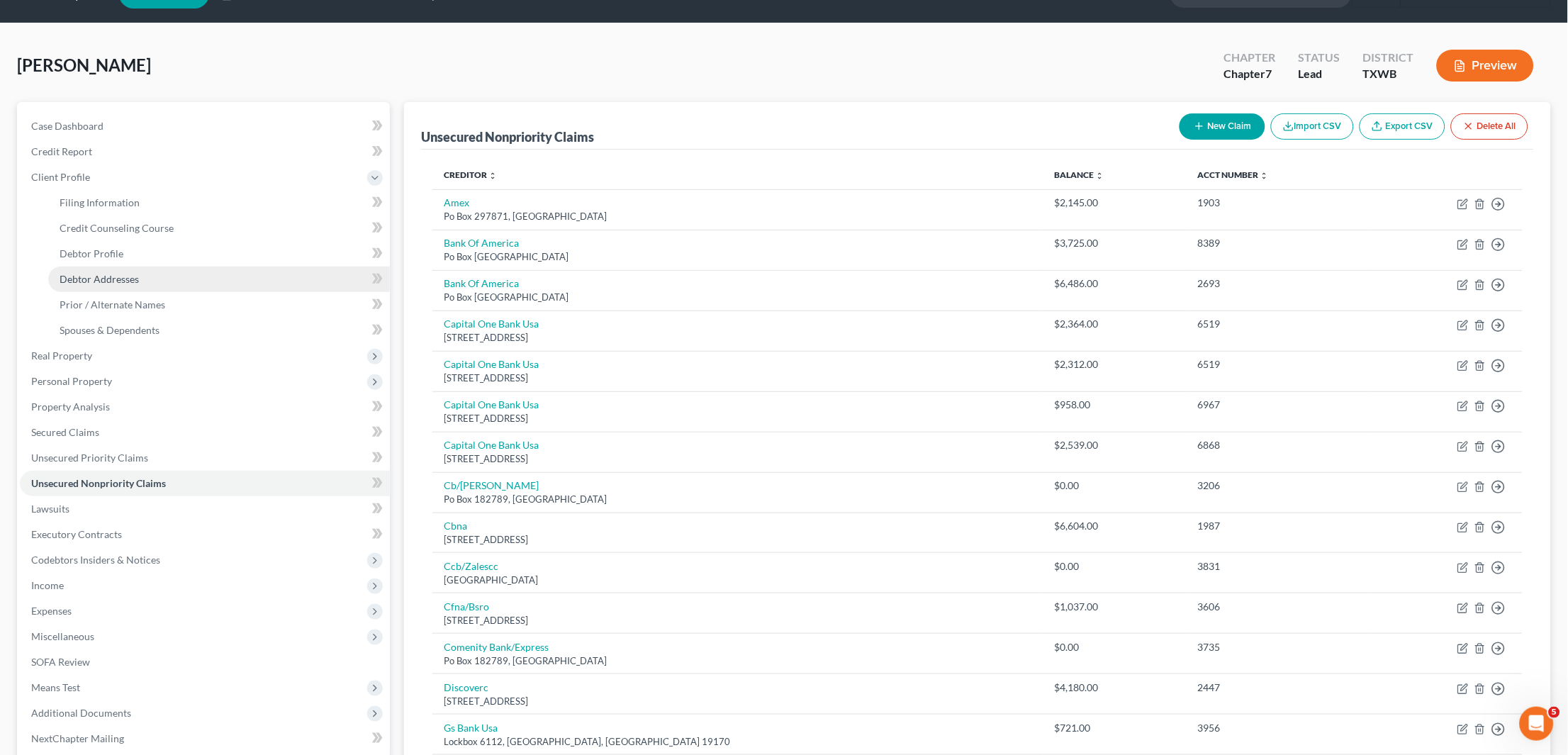
click at [133, 273] on span "Debtor Addresses" at bounding box center [99, 278] width 79 height 12
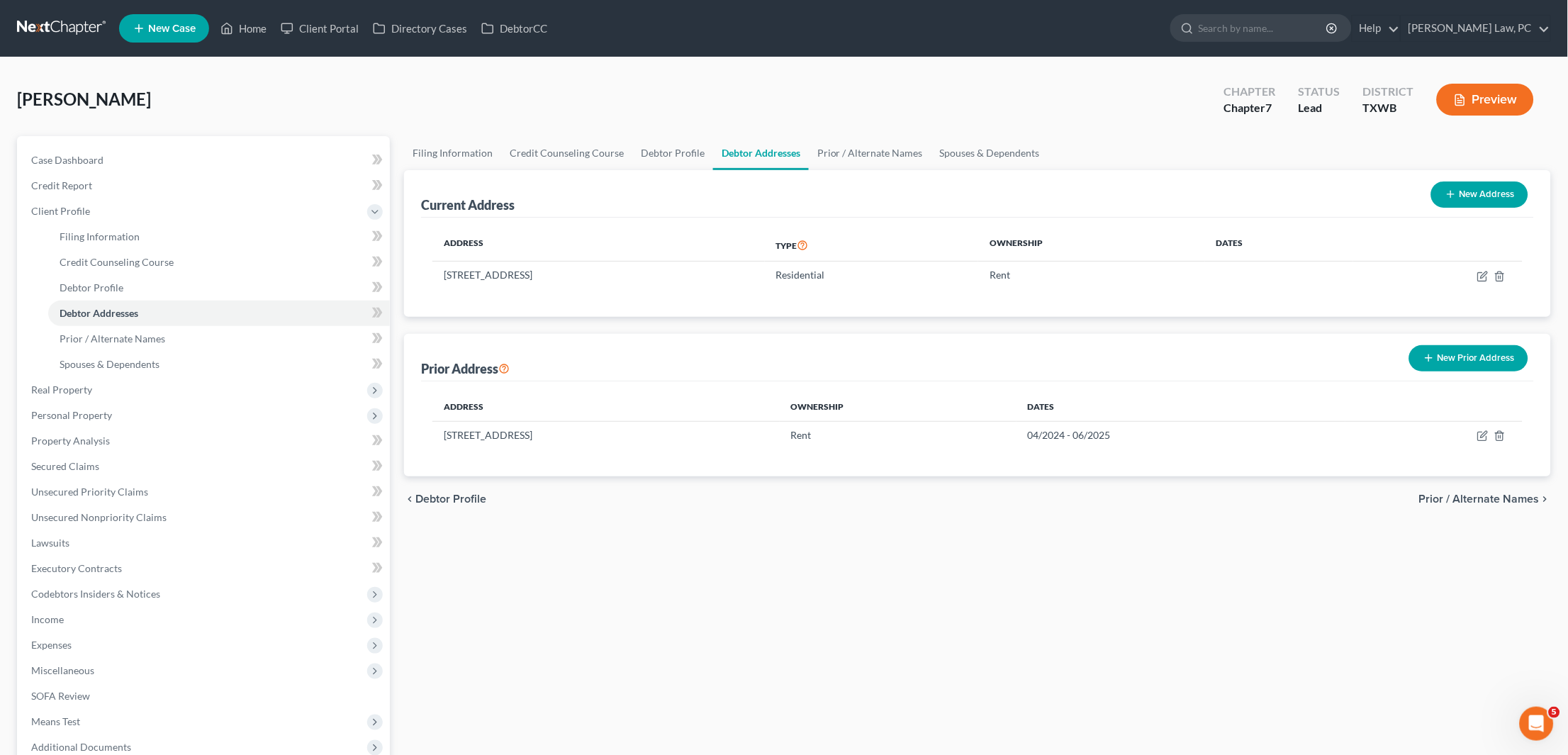
click at [1479, 363] on button "New Prior Address" at bounding box center [1469, 358] width 119 height 26
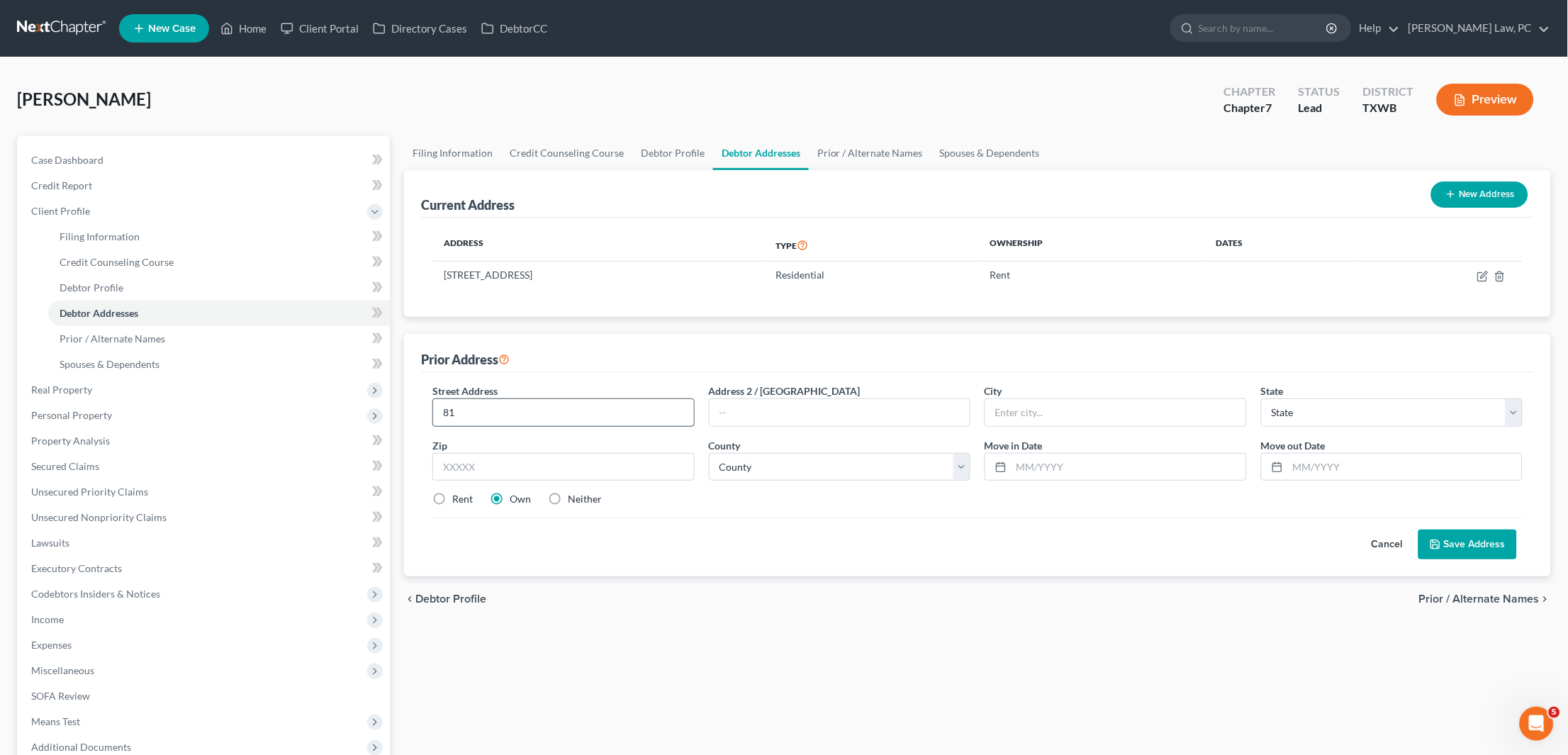
type input "8"
type input "6800 McNiel Dr. Apt. 2032"
type input "78729"
type input "Austin"
select select "45"
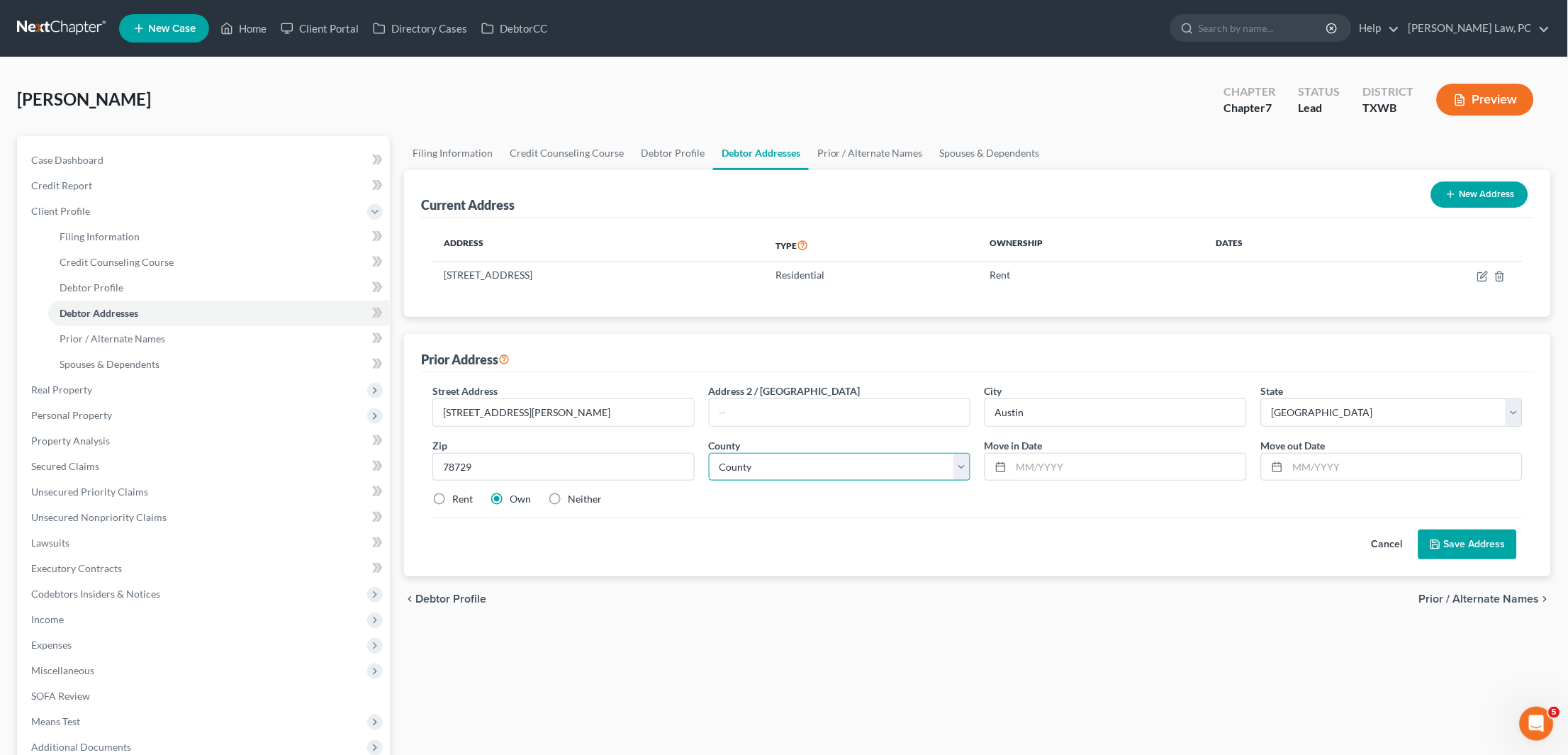
select select "226"
click at [1066, 465] on input "text" at bounding box center [1128, 467] width 234 height 27
type input "04/2023"
click at [1421, 470] on input "text" at bounding box center [1405, 467] width 234 height 27
type input "05/2024"
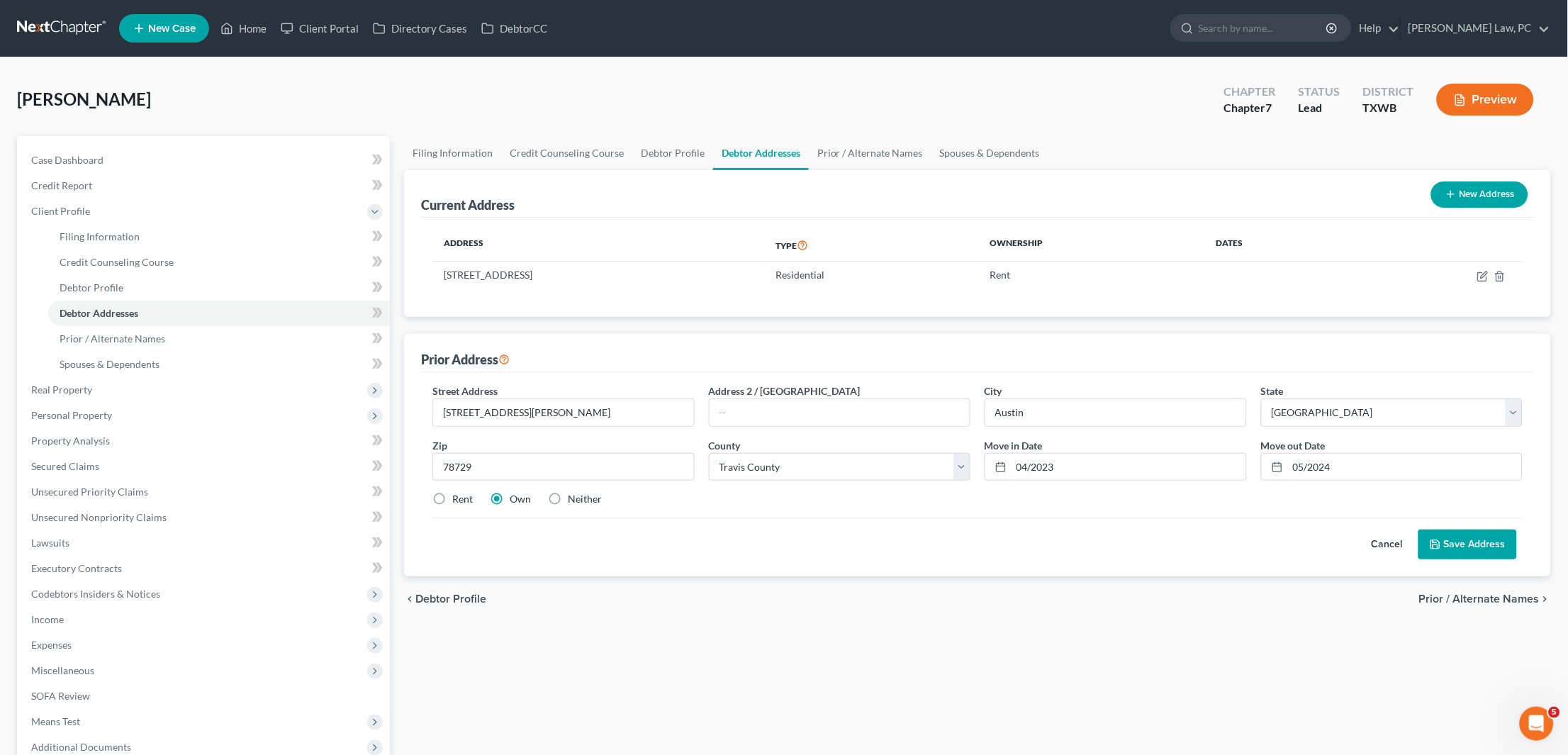
click at [1488, 536] on button "Save Address" at bounding box center [1468, 544] width 99 height 30
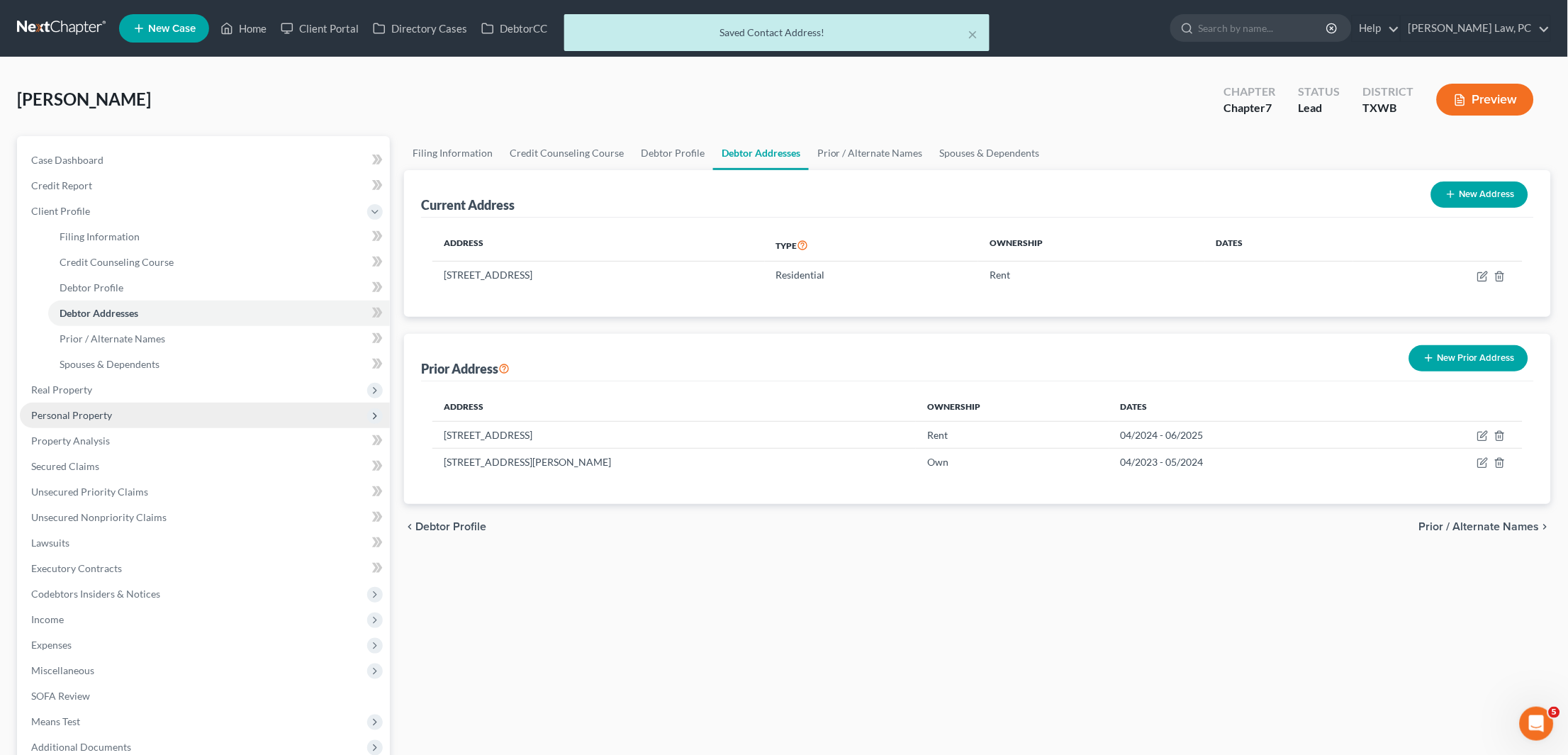
click at [106, 409] on span "Personal Property" at bounding box center [71, 414] width 81 height 12
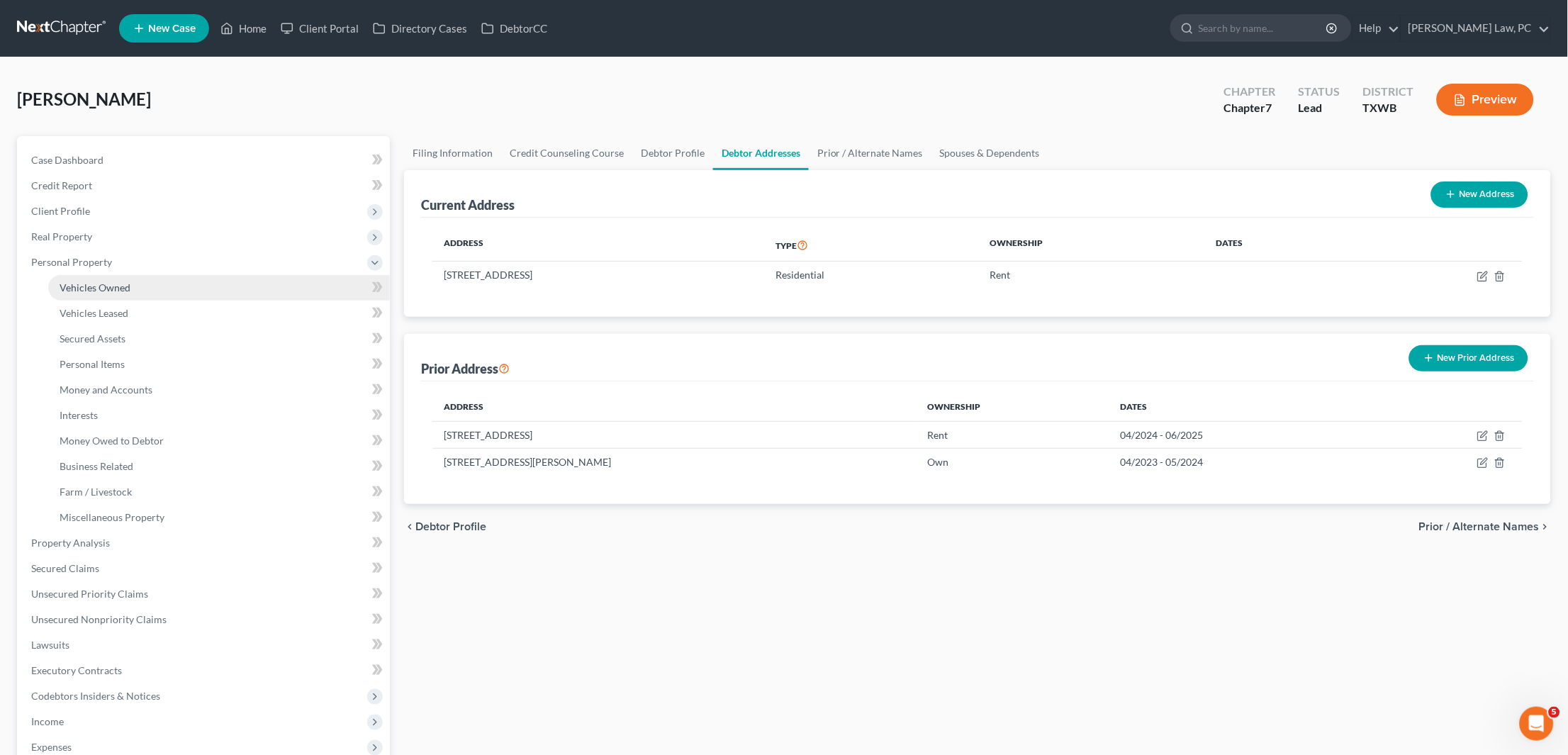
click at [140, 286] on link "Vehicles Owned" at bounding box center [219, 287] width 342 height 25
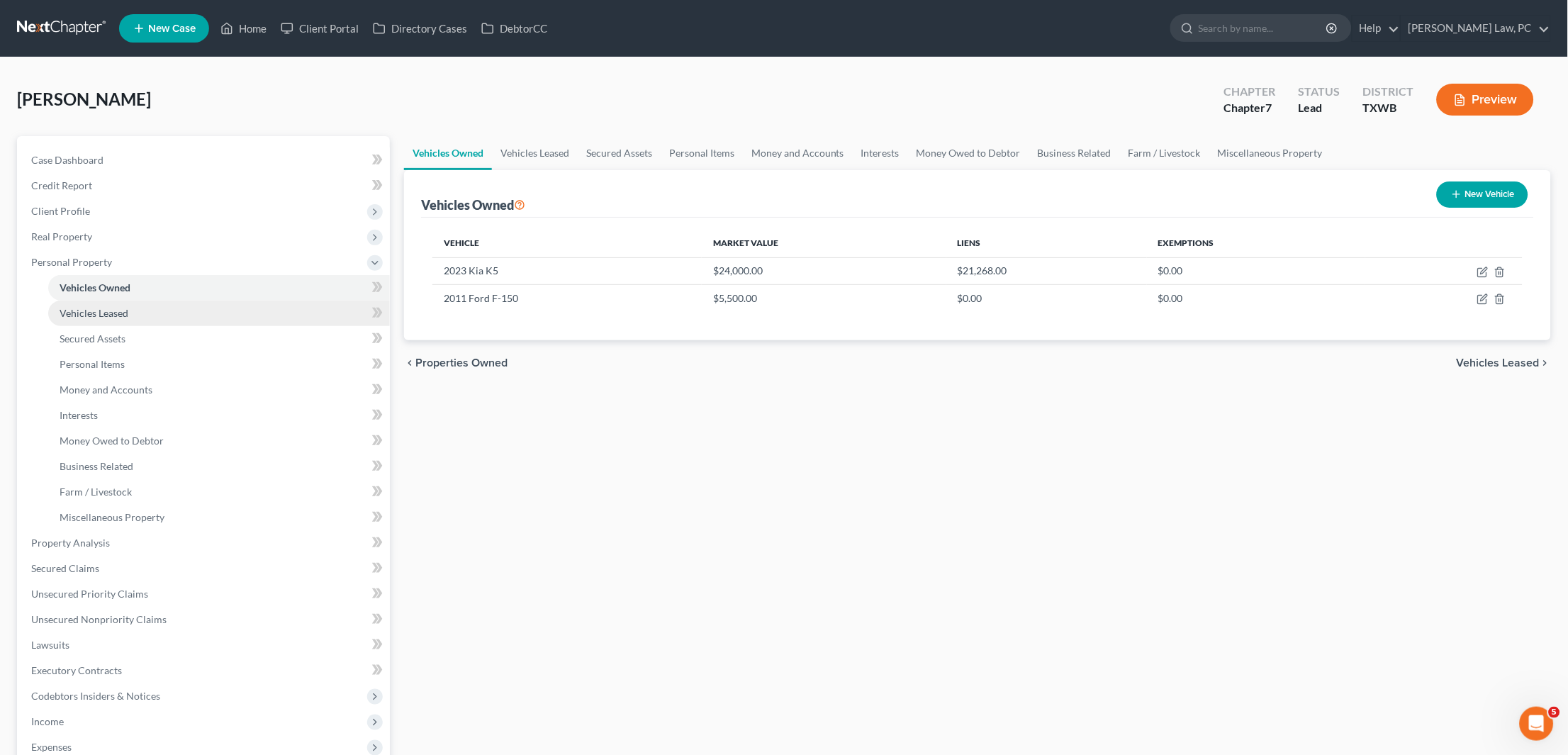
click at [139, 311] on link "Vehicles Leased" at bounding box center [219, 313] width 342 height 25
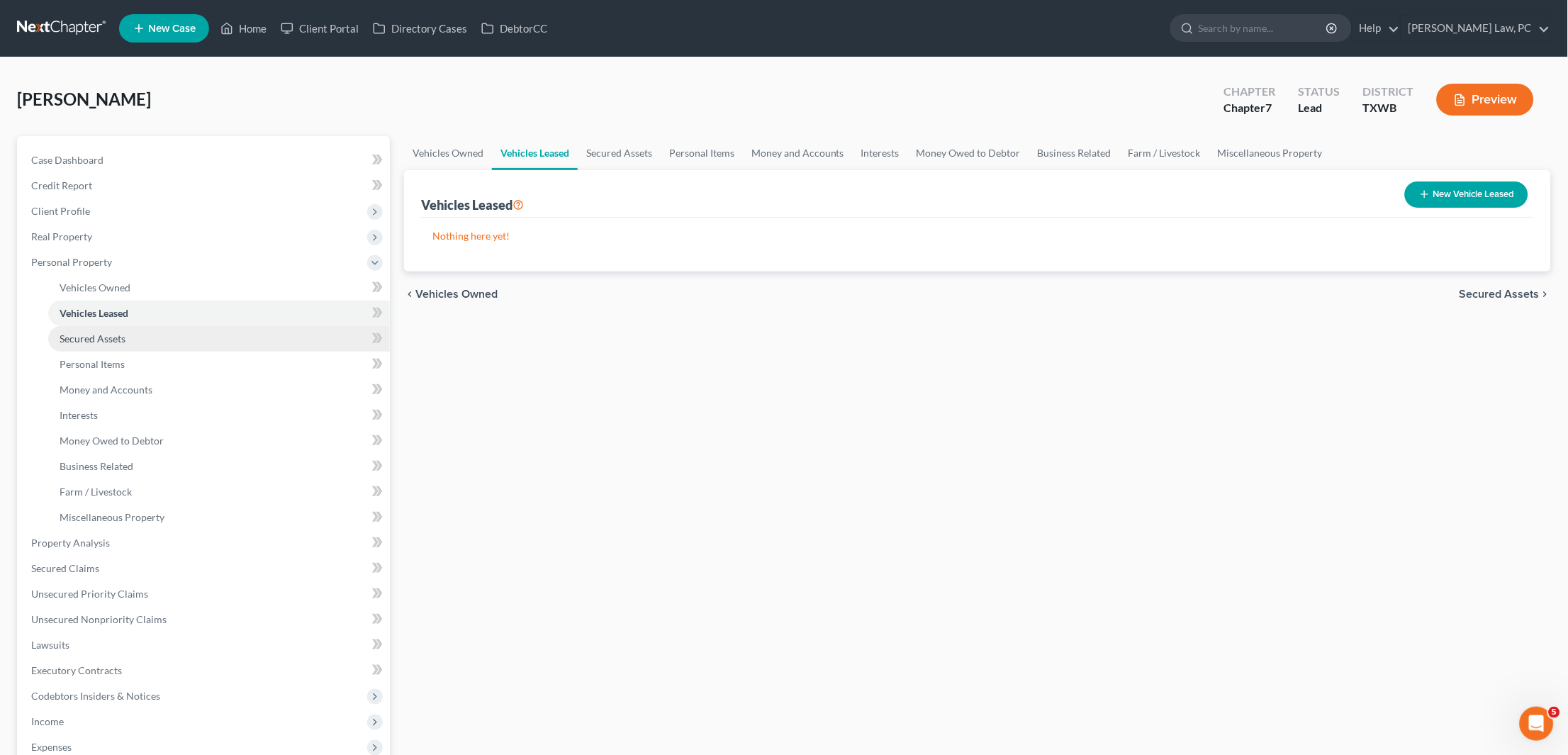
click at [128, 327] on link "Secured Assets" at bounding box center [219, 338] width 342 height 25
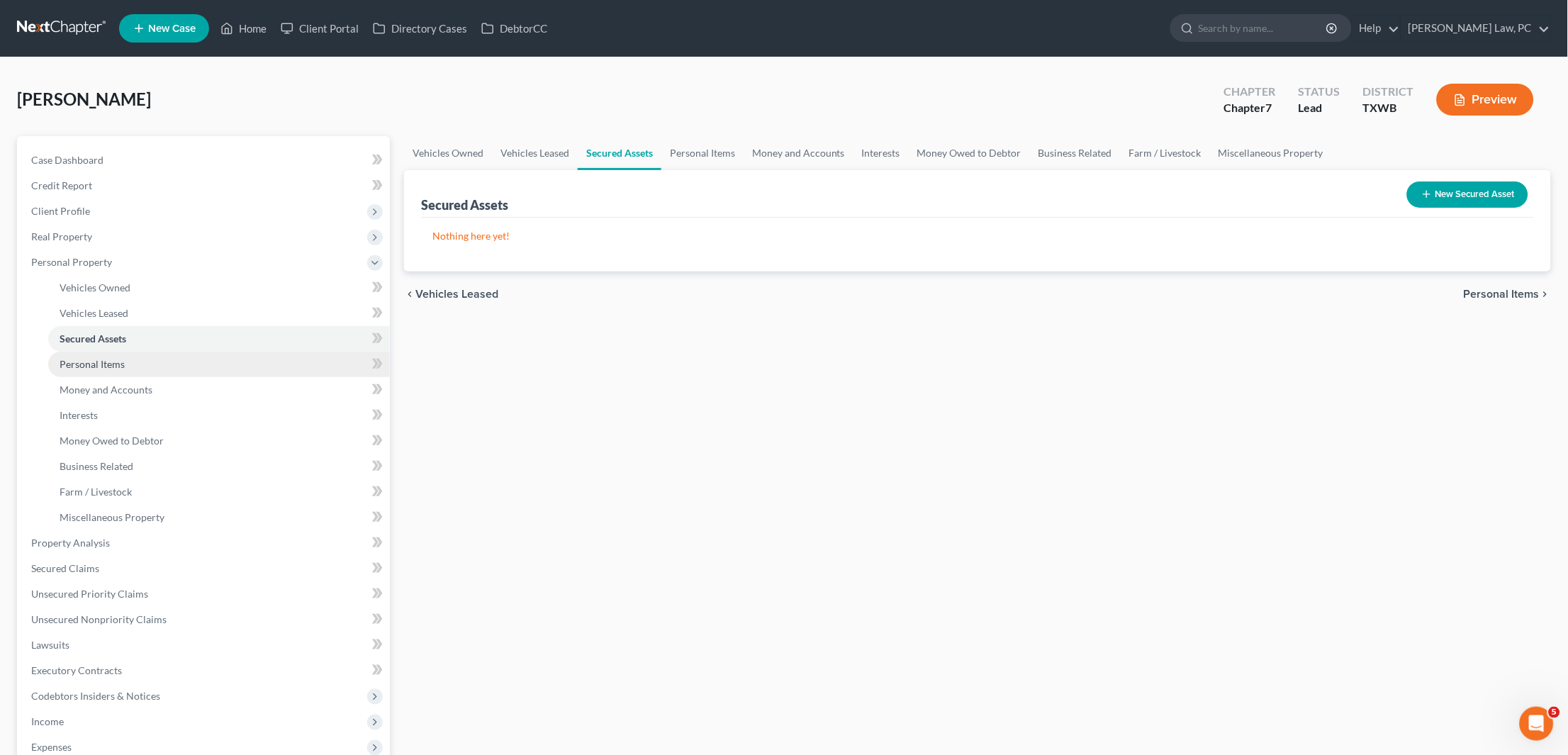
click at [119, 360] on span "Personal Items" at bounding box center [92, 364] width 65 height 12
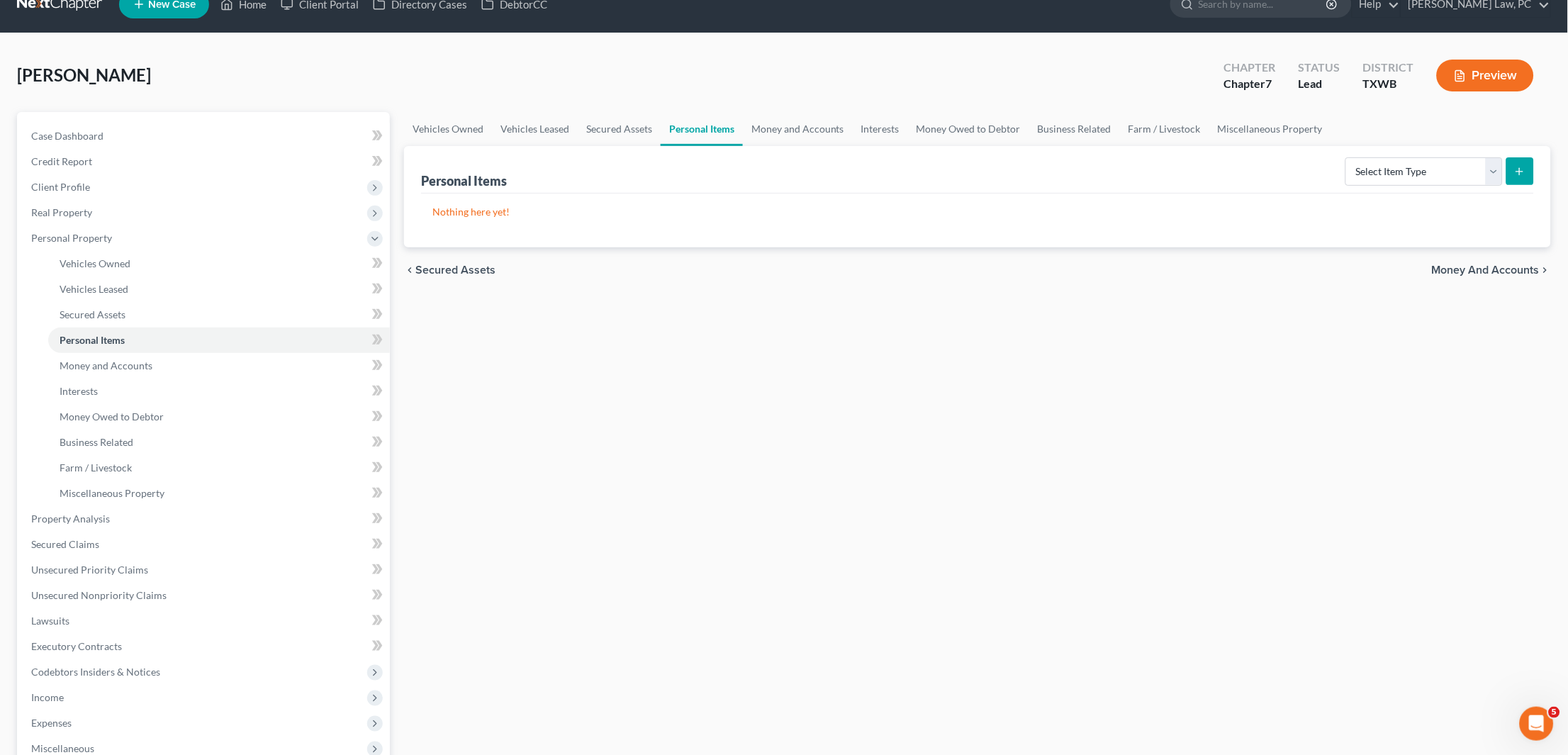
scroll to position [22, 0]
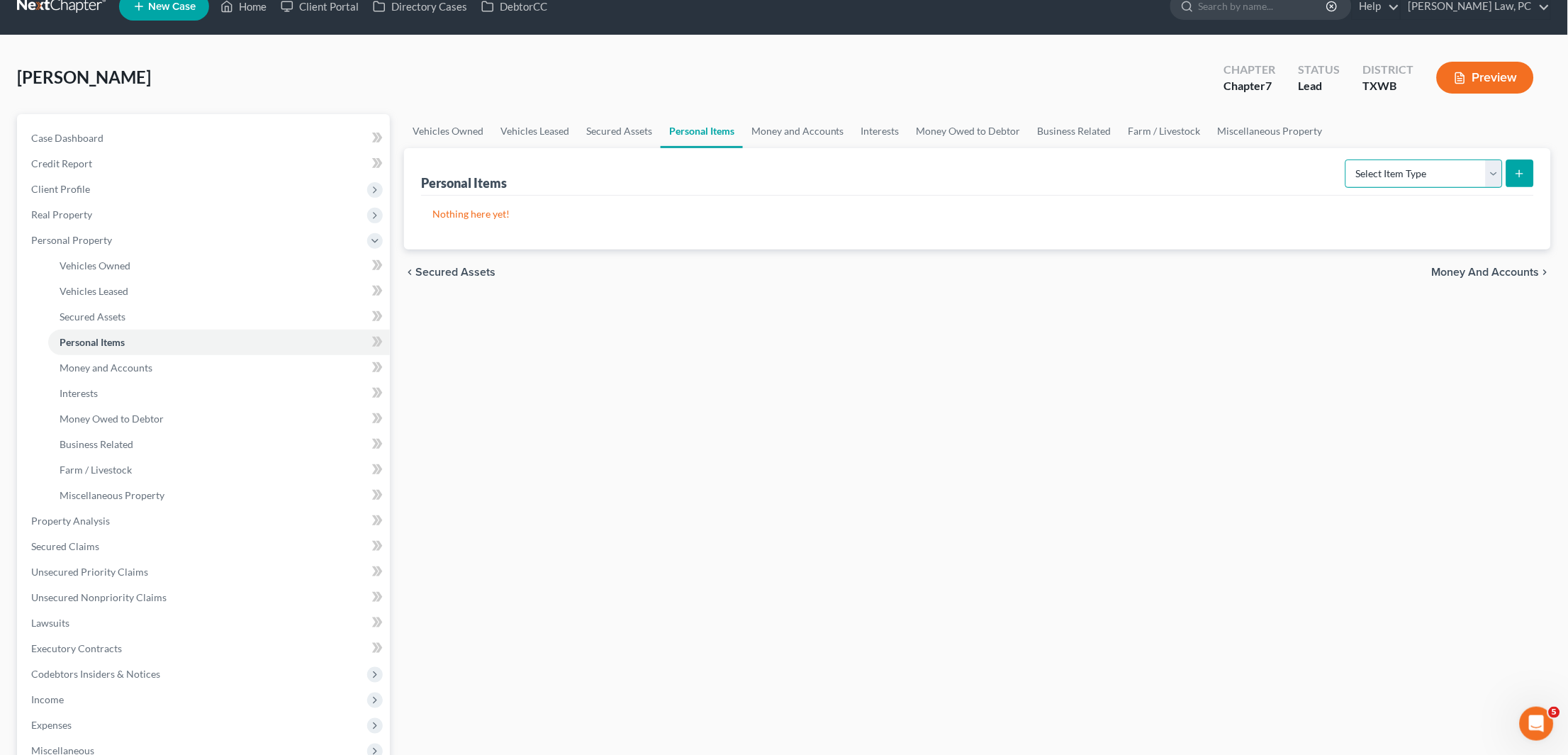
select select "clothing"
click at [1527, 173] on button "submit" at bounding box center [1520, 174] width 28 height 28
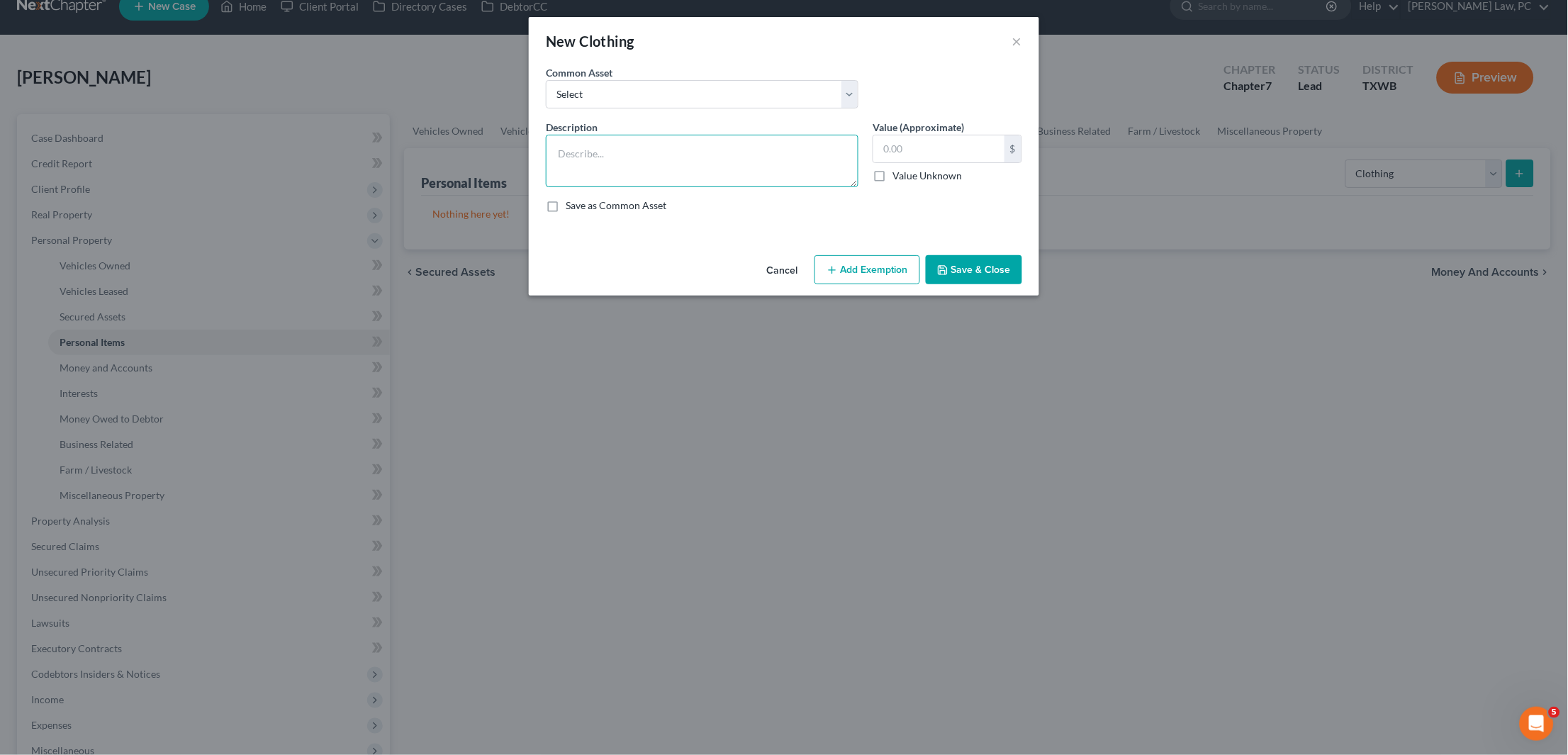
click at [710, 159] on textarea at bounding box center [702, 161] width 313 height 52
click at [903, 149] on input "text" at bounding box center [939, 148] width 132 height 27
click at [683, 152] on textarea "General Clothing Items" at bounding box center [702, 161] width 313 height 52
type textarea "General Clothing"
click at [915, 148] on input "text" at bounding box center [939, 148] width 132 height 27
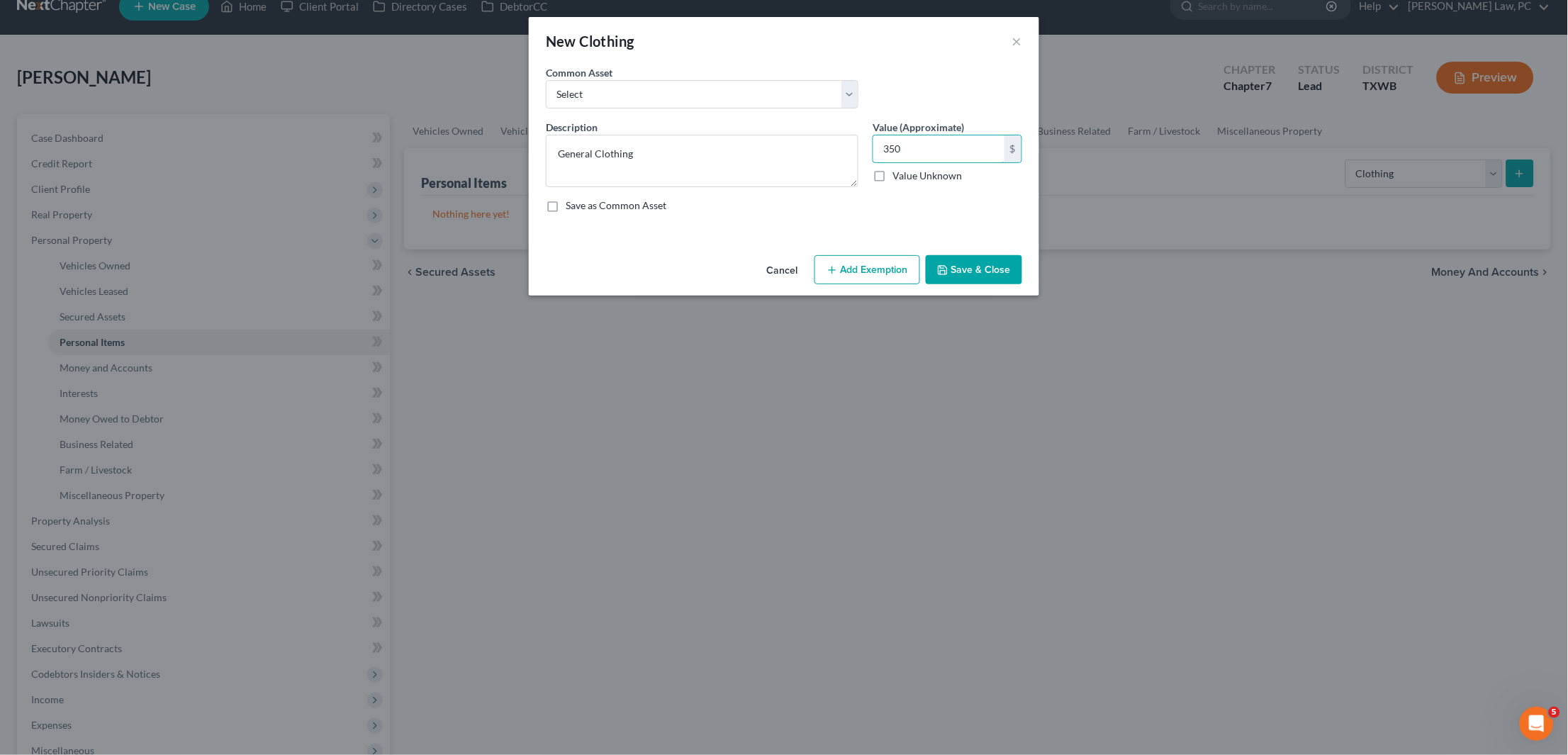
type input "350"
click at [990, 259] on button "Save & Close" at bounding box center [973, 270] width 96 height 30
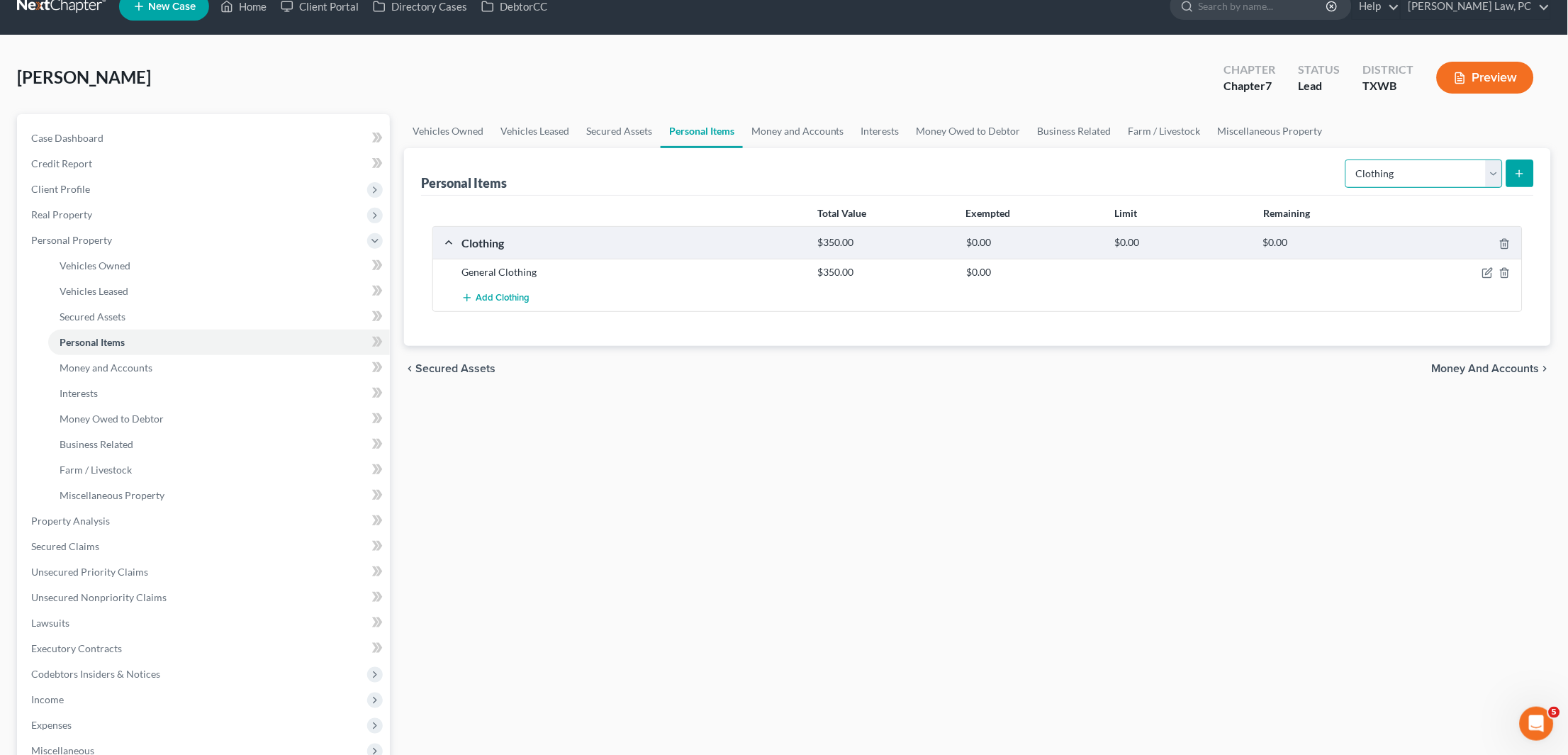
select select "collectibles_of_value"
click at [1519, 175] on icon "submit" at bounding box center [1519, 174] width 11 height 11
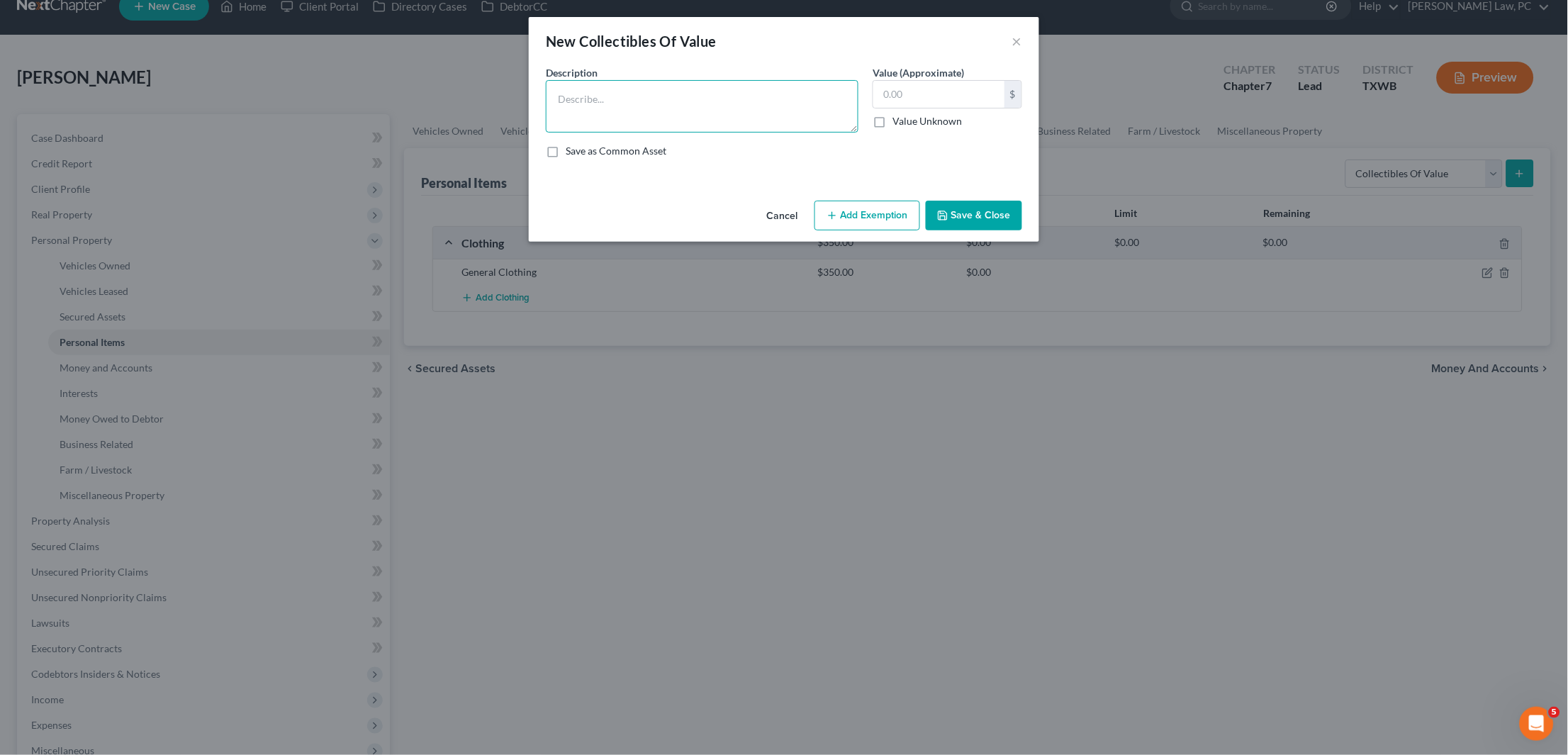
click at [707, 105] on textarea at bounding box center [702, 106] width 313 height 52
click at [558, 91] on textarea "Baseball Cards" at bounding box center [702, 106] width 313 height 52
click at [652, 100] on textarea "350 Baseball Cards" at bounding box center [702, 106] width 313 height 52
type textarea "350 Baseball Cards"
click at [924, 87] on input "text" at bounding box center [939, 94] width 132 height 27
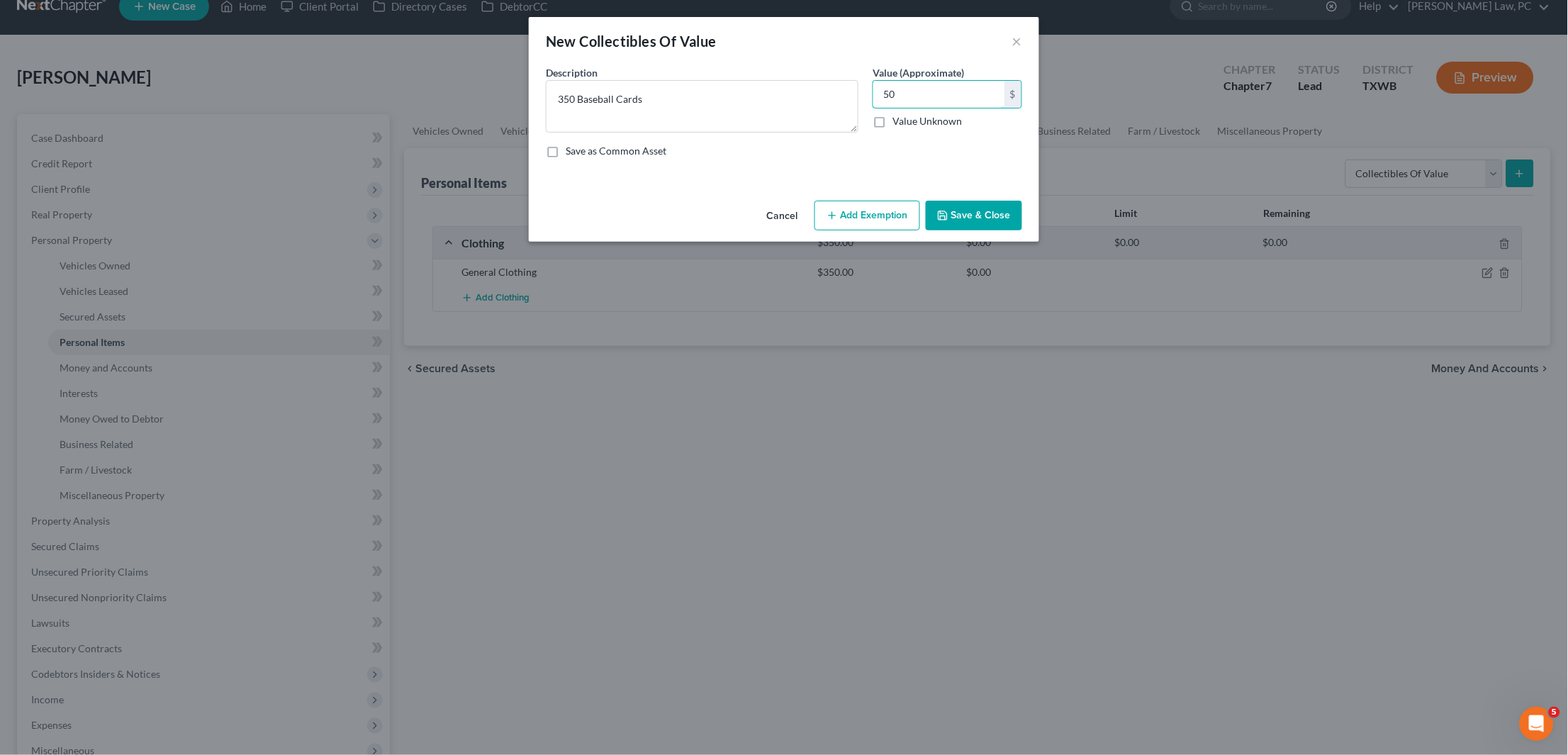
type input "50"
click at [986, 216] on button "Save & Close" at bounding box center [973, 216] width 96 height 30
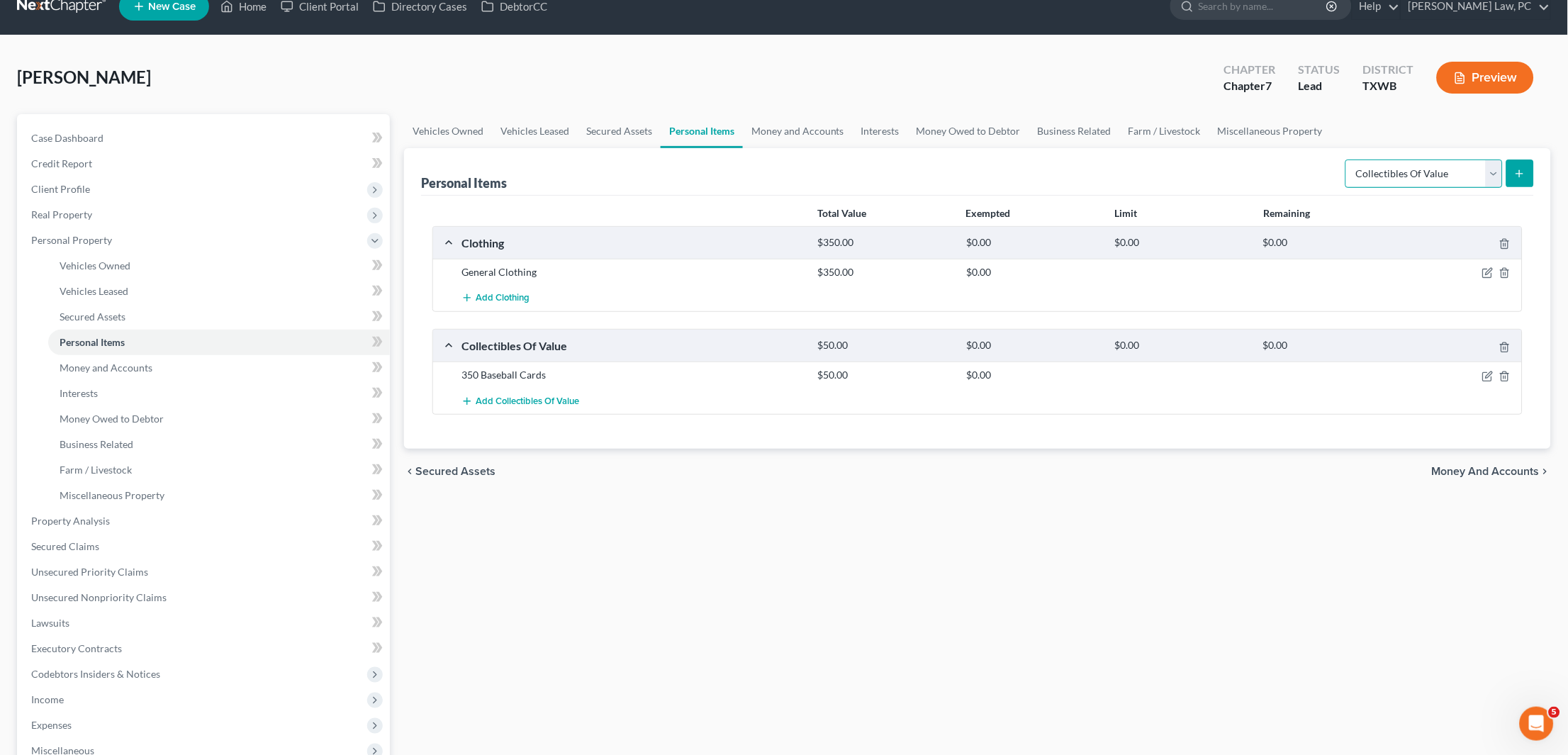
select select "electronics"
click at [1522, 169] on icon "submit" at bounding box center [1519, 174] width 11 height 11
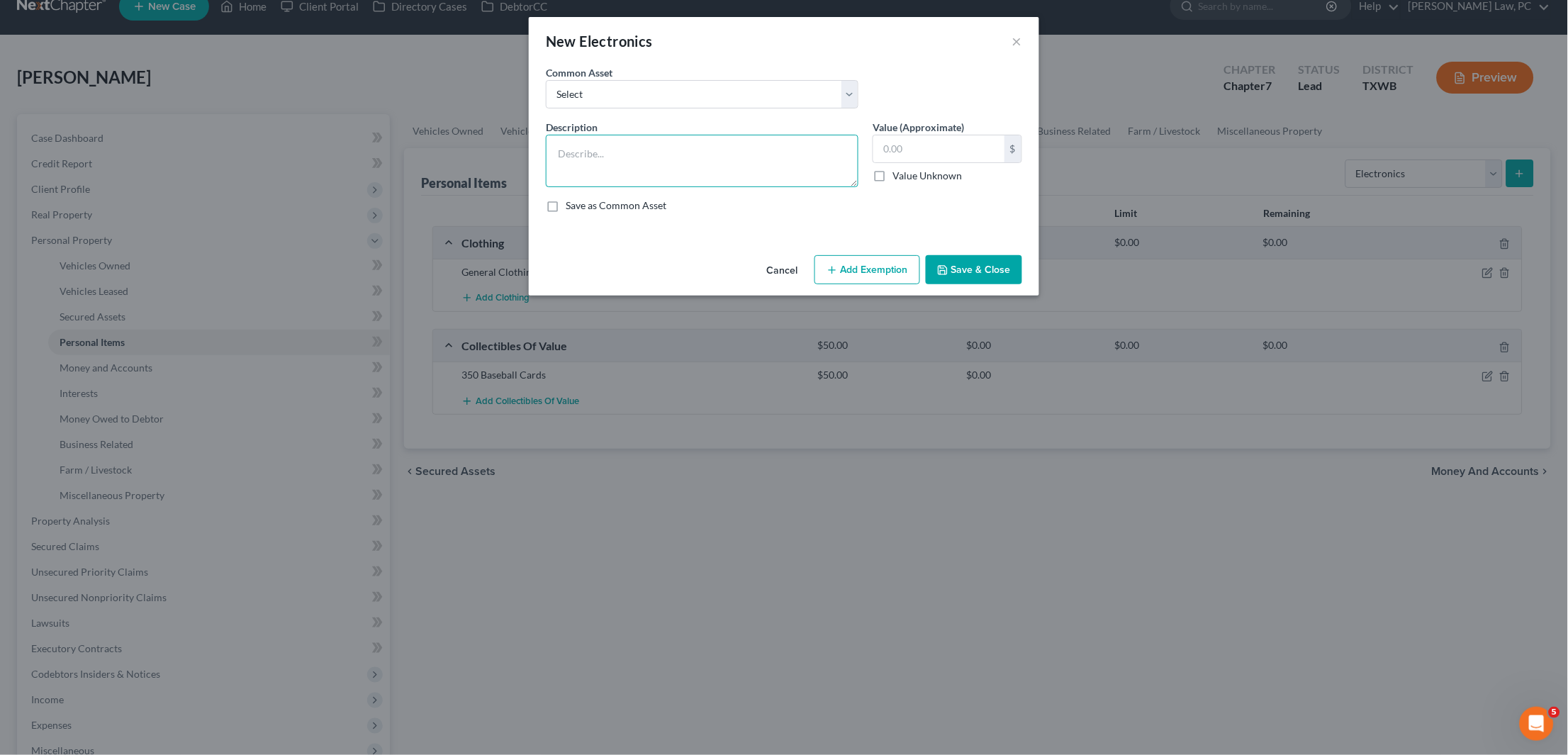
click at [688, 159] on textarea at bounding box center [702, 161] width 313 height 52
type textarea "1 cellphone $400, 1 MacBook $600, 1 AirFryer $40, 1 TV $200, 1 beats headphone …"
click at [1008, 261] on button "Save & Close" at bounding box center [973, 270] width 96 height 30
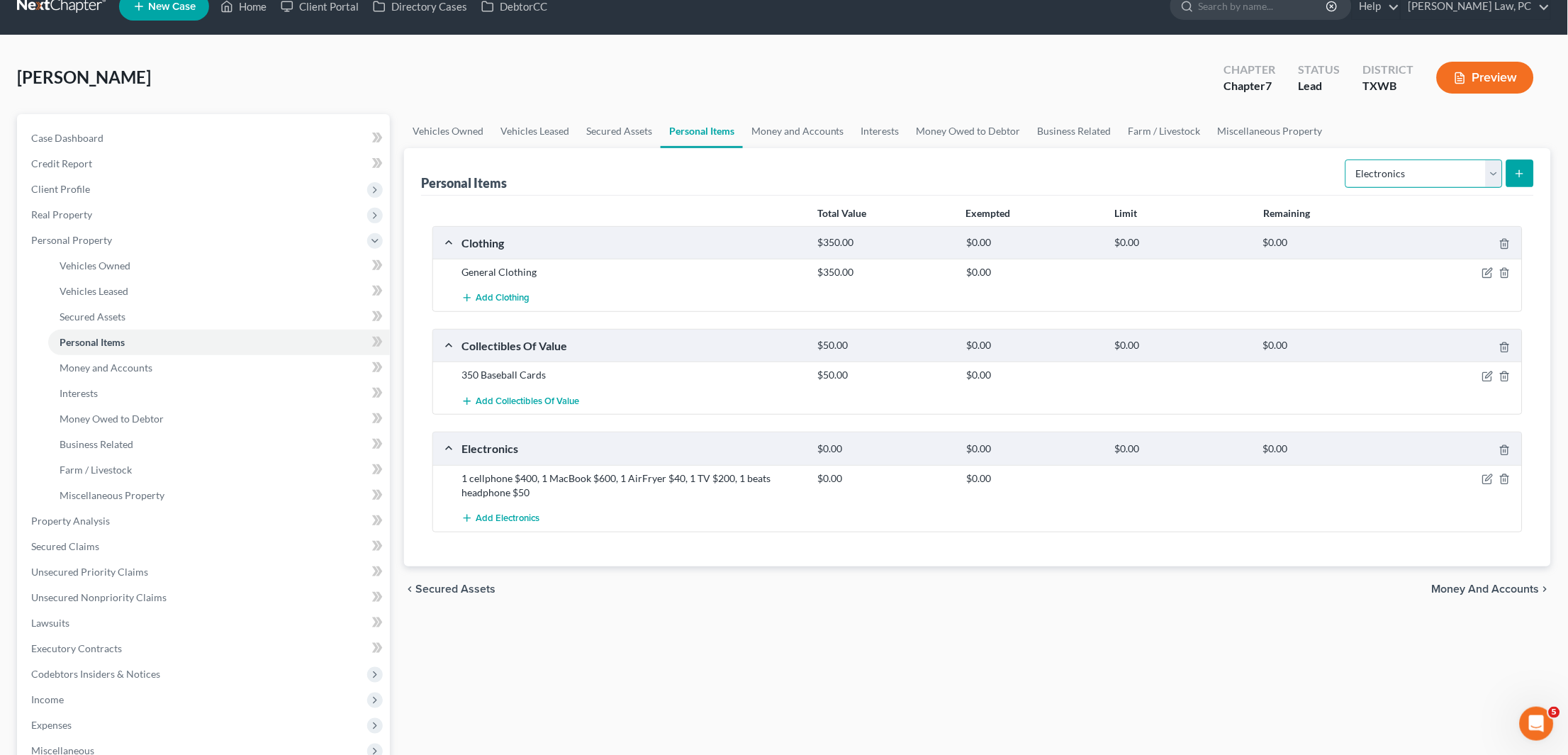
select select "household_goods"
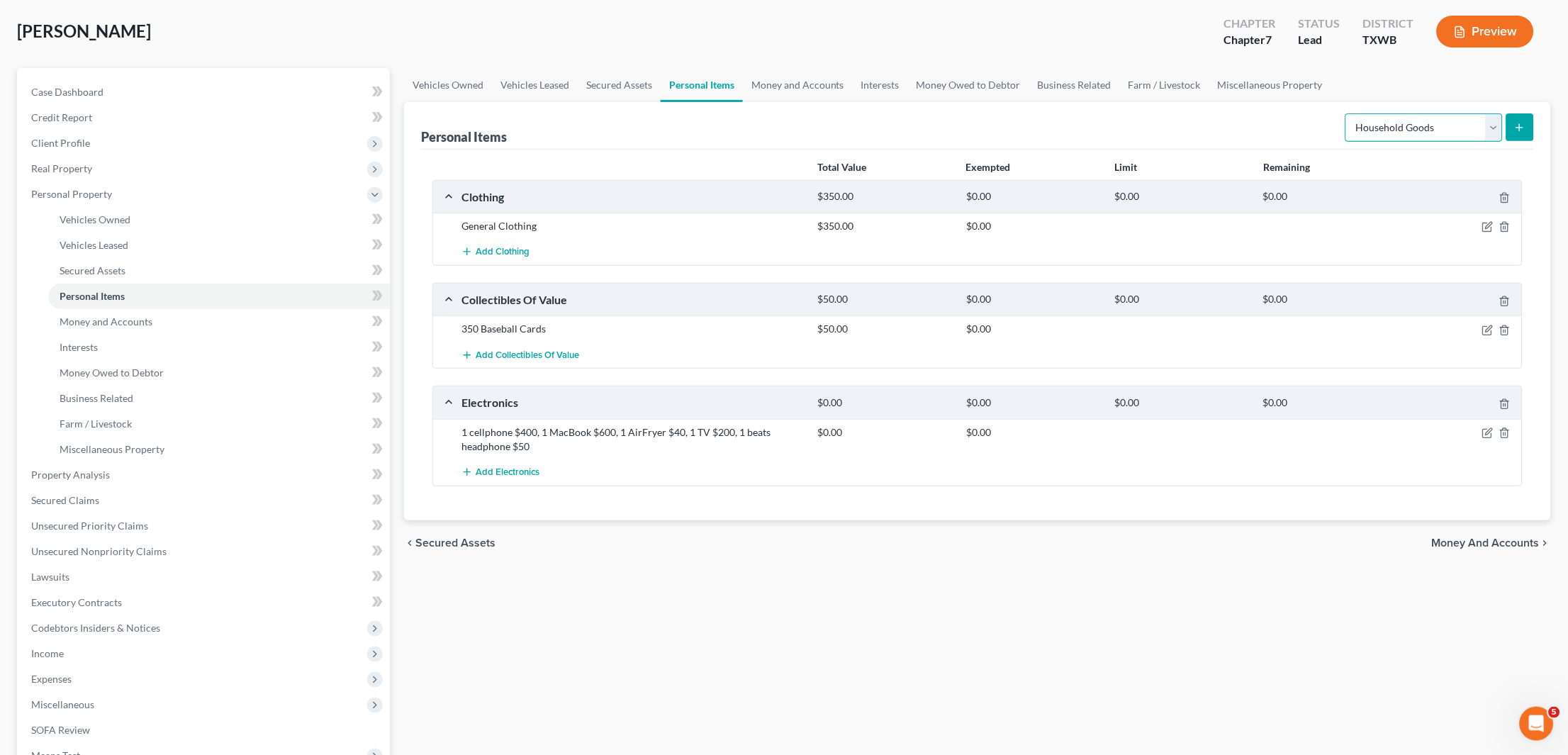
scroll to position [68, 0]
click at [1525, 127] on icon "submit" at bounding box center [1519, 128] width 11 height 11
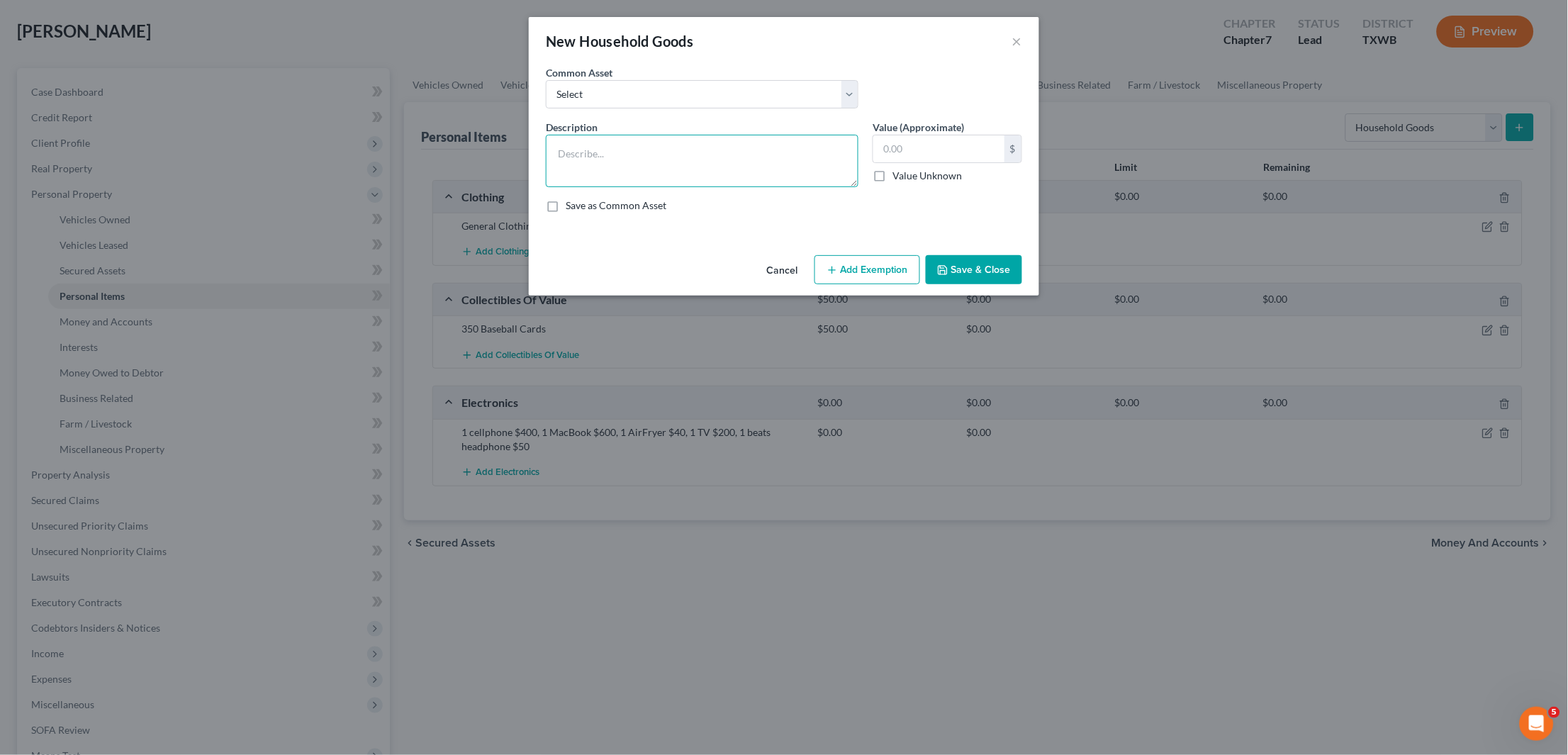
click at [718, 154] on textarea at bounding box center [702, 161] width 313 height 52
type textarea "Household Goods"
click at [959, 140] on input "text" at bounding box center [939, 148] width 132 height 27
type input "1,200"
click at [992, 266] on button "Save & Close" at bounding box center [973, 270] width 96 height 30
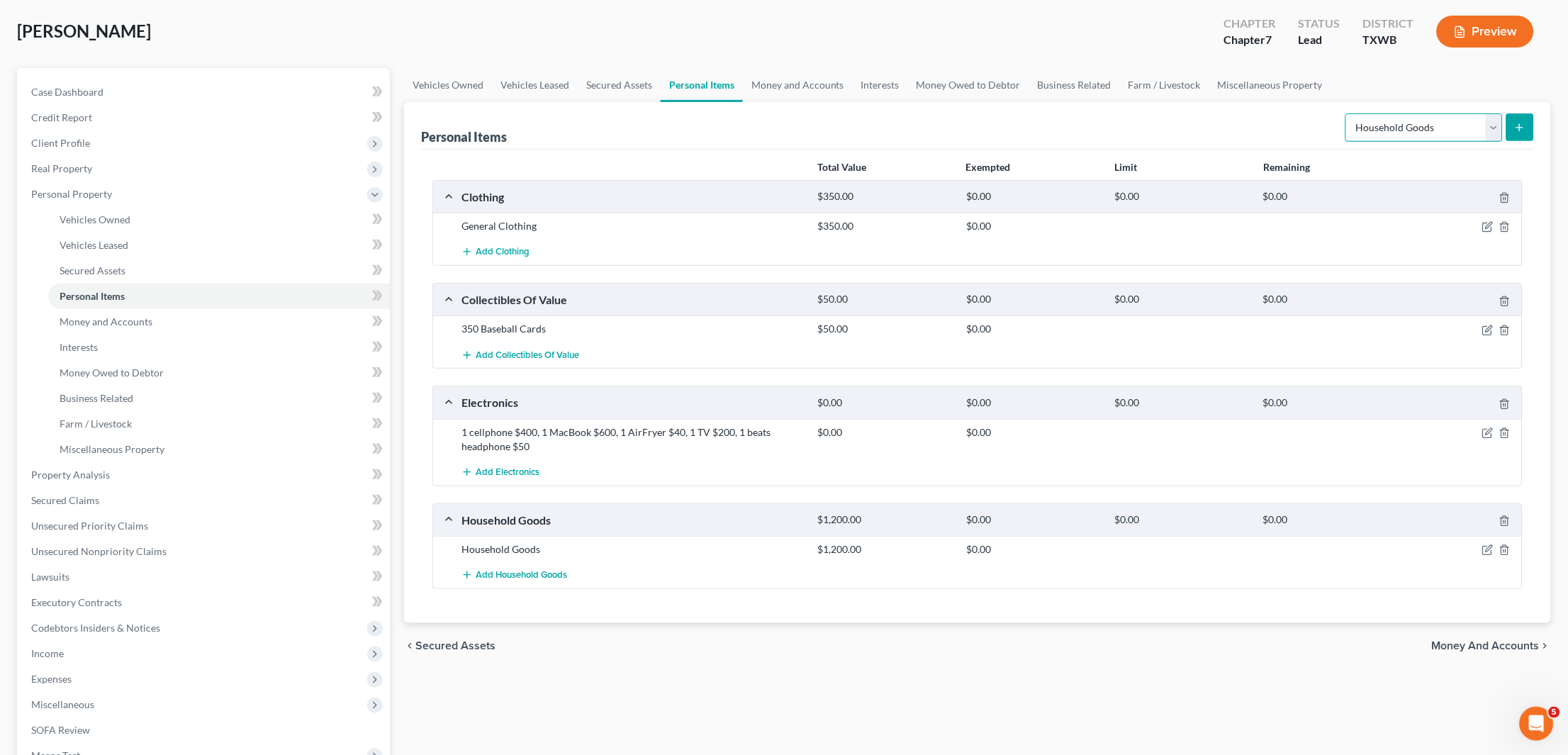
select select "jewelry"
click at [1523, 129] on icon "submit" at bounding box center [1519, 128] width 11 height 11
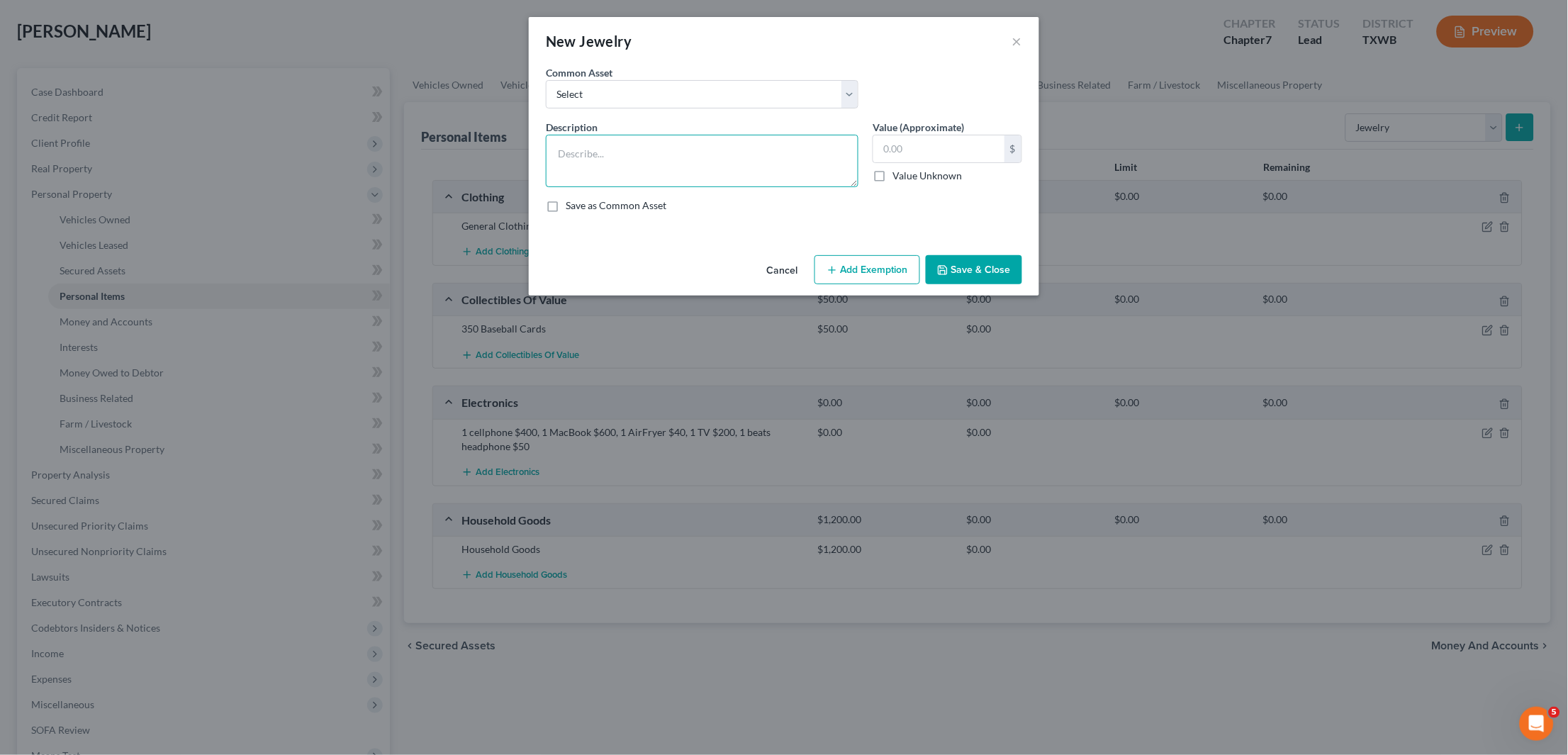
click at [786, 161] on textarea at bounding box center [702, 161] width 313 height 52
type textarea "6 watches"
click at [955, 140] on input "text" at bounding box center [939, 148] width 132 height 27
type input "200"
click at [637, 154] on textarea "6 watches" at bounding box center [702, 161] width 313 height 52
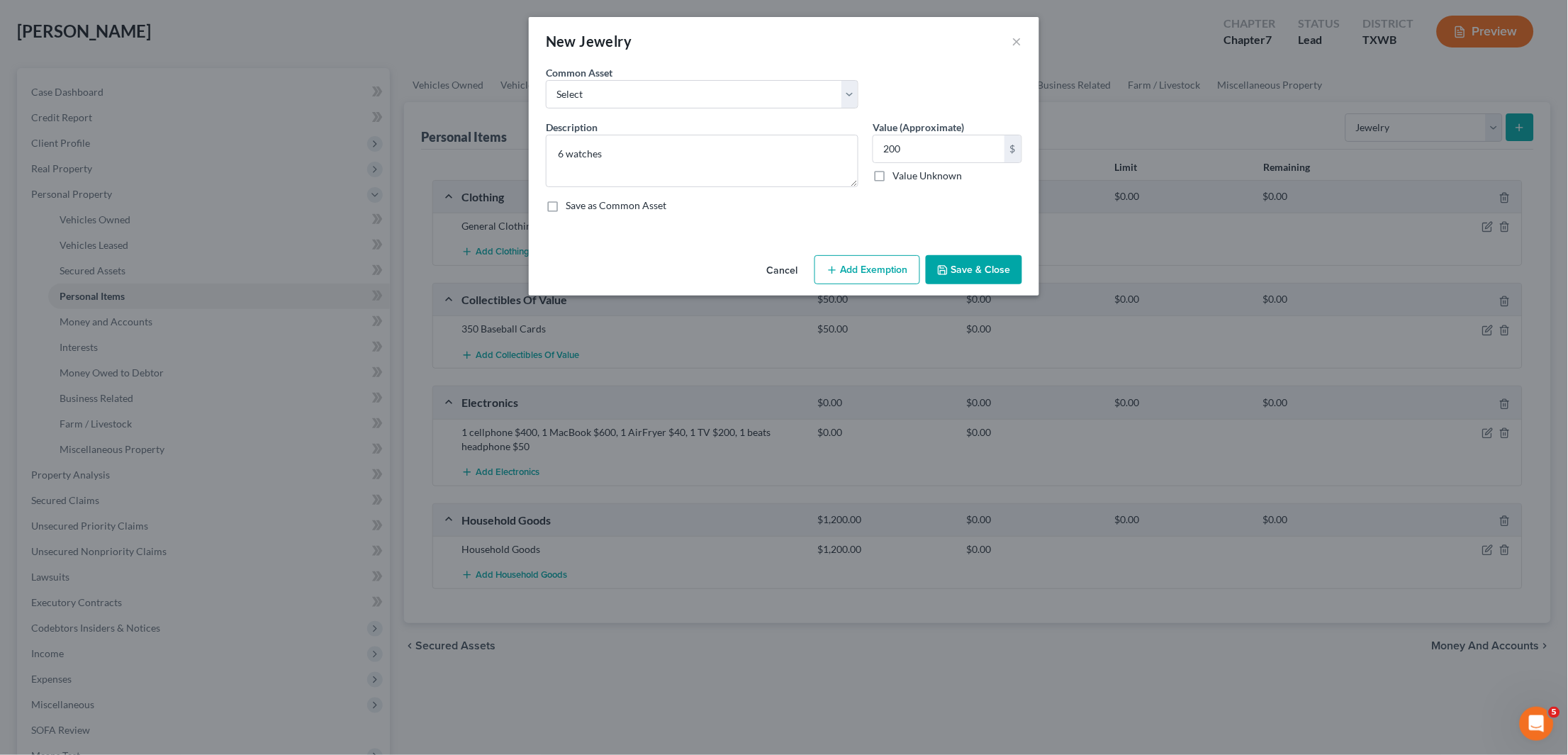
click at [968, 268] on button "Save & Close" at bounding box center [973, 270] width 96 height 30
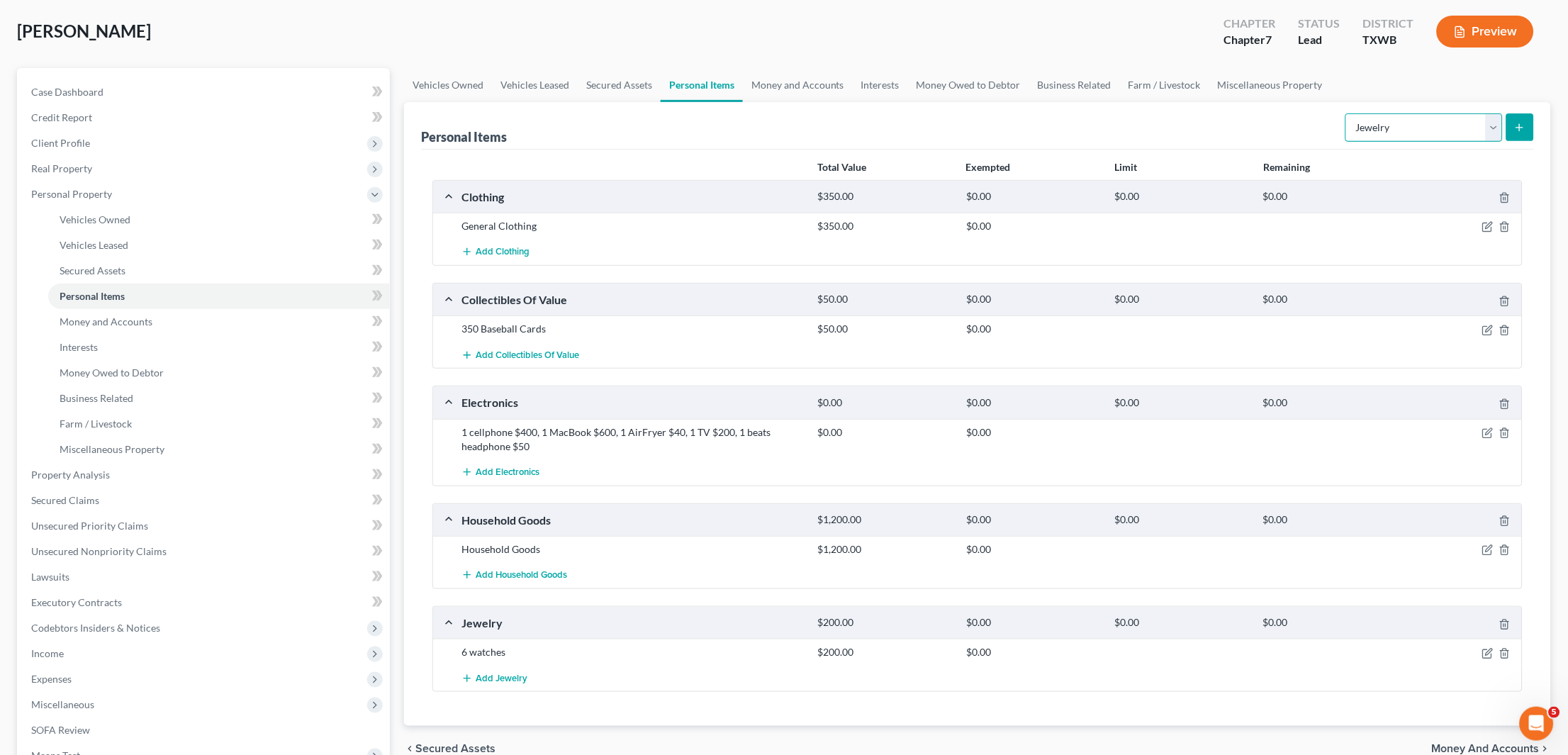
select select "pets"
click at [1519, 129] on icon "submit" at bounding box center [1519, 128] width 11 height 11
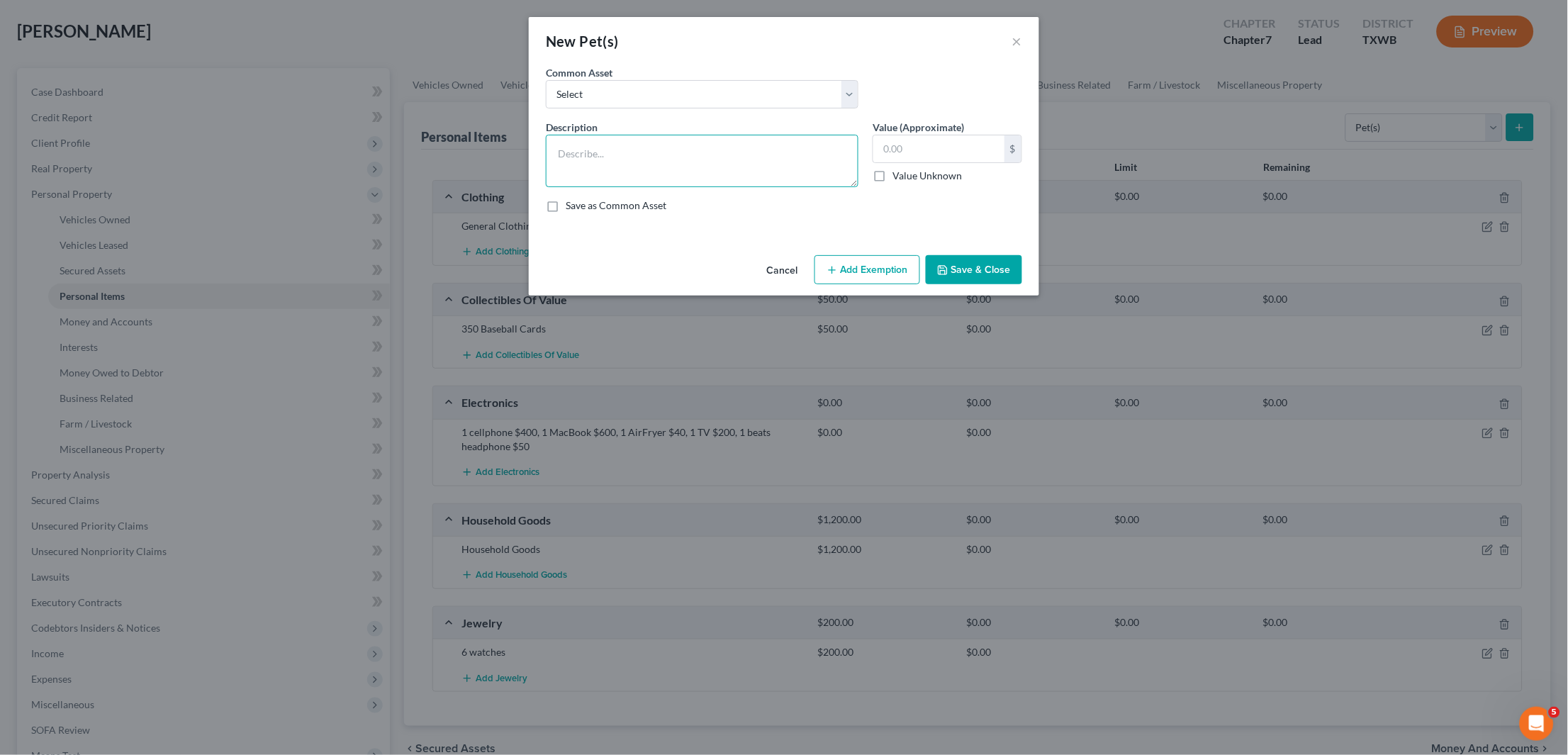
click at [620, 164] on textarea at bounding box center [702, 161] width 313 height 52
type textarea "1 cat, 1 dog (No economical value)"
click at [988, 265] on button "Save & Close" at bounding box center [973, 270] width 96 height 30
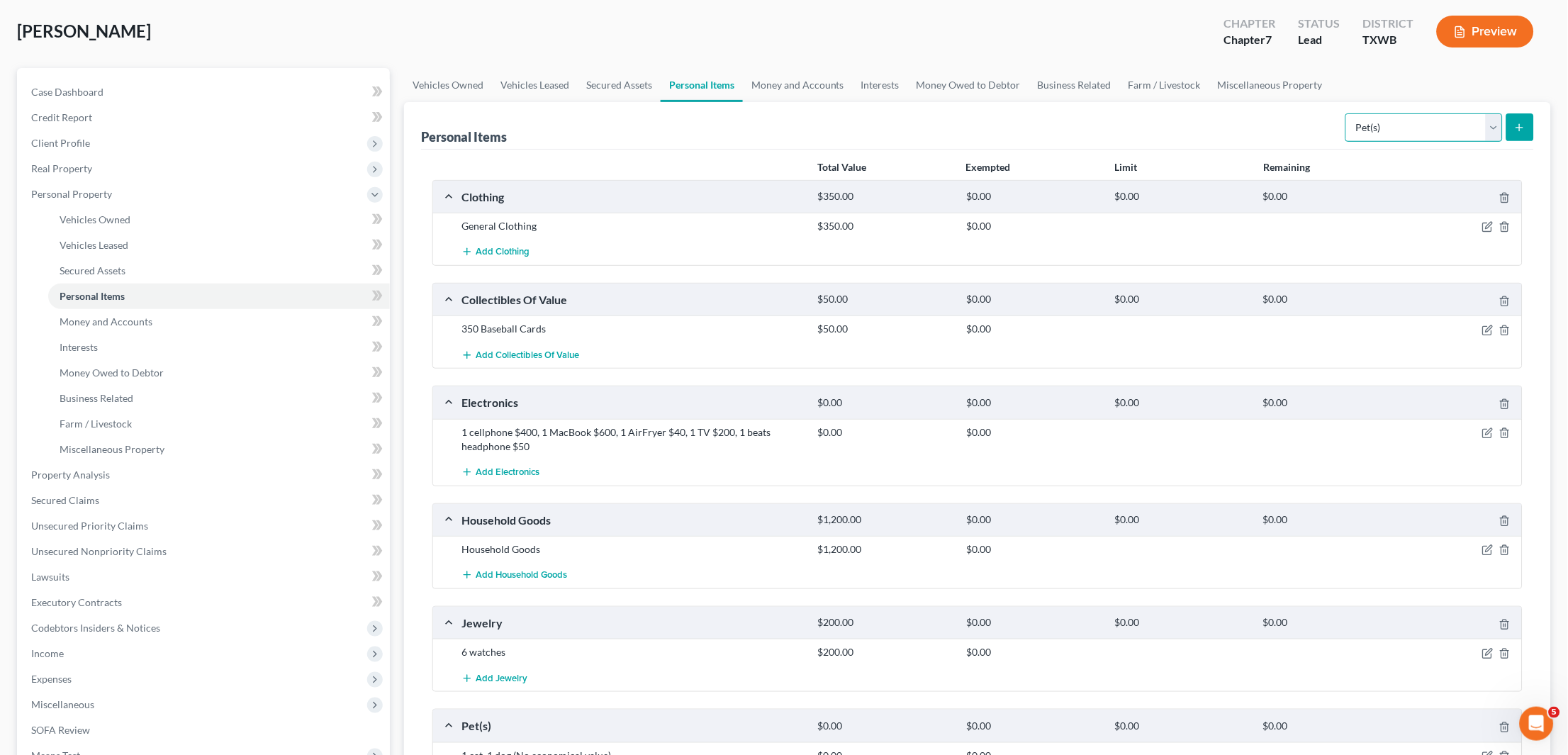
select select "sports_and_hobby_equipment"
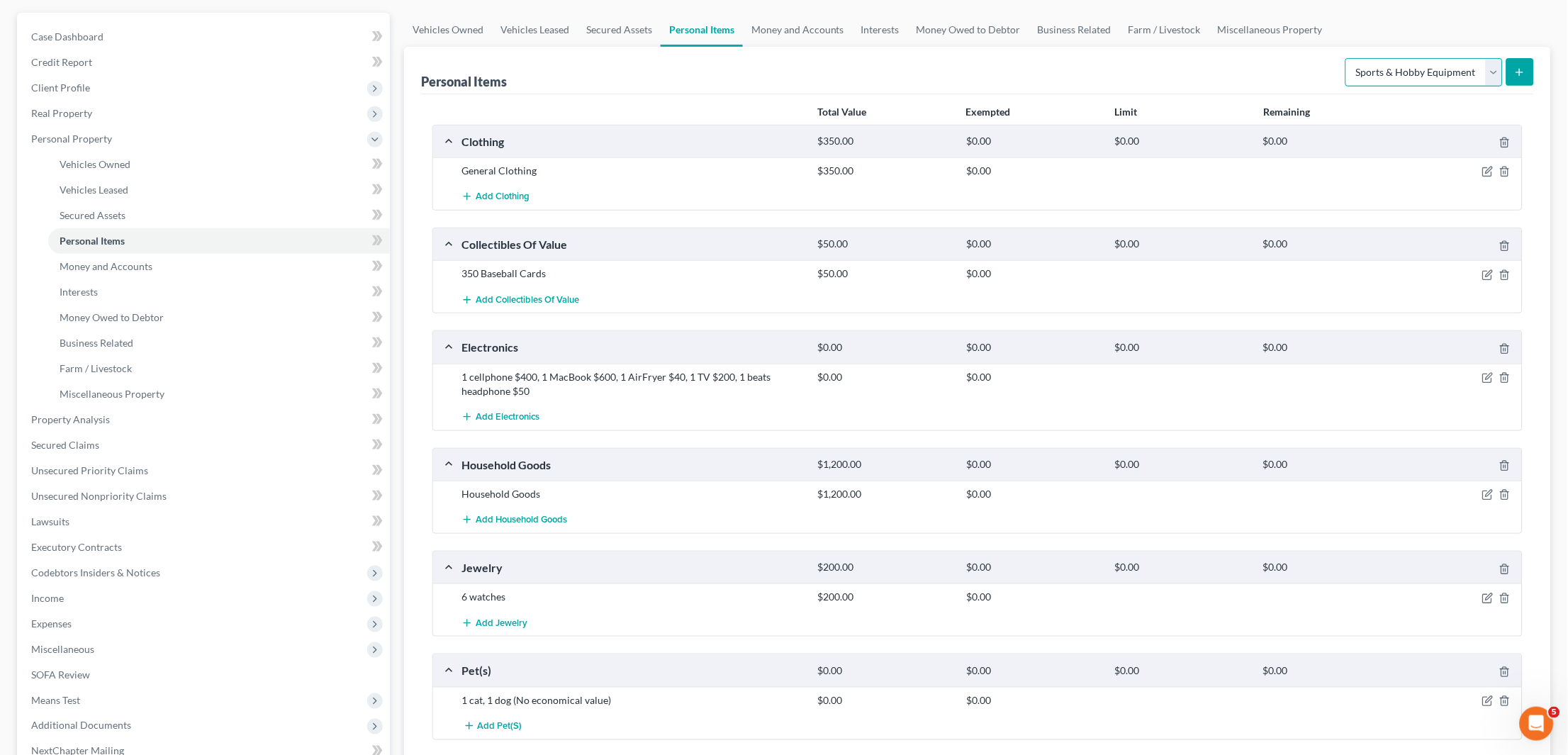
scroll to position [124, 0]
click at [1515, 70] on icon "submit" at bounding box center [1519, 72] width 11 height 11
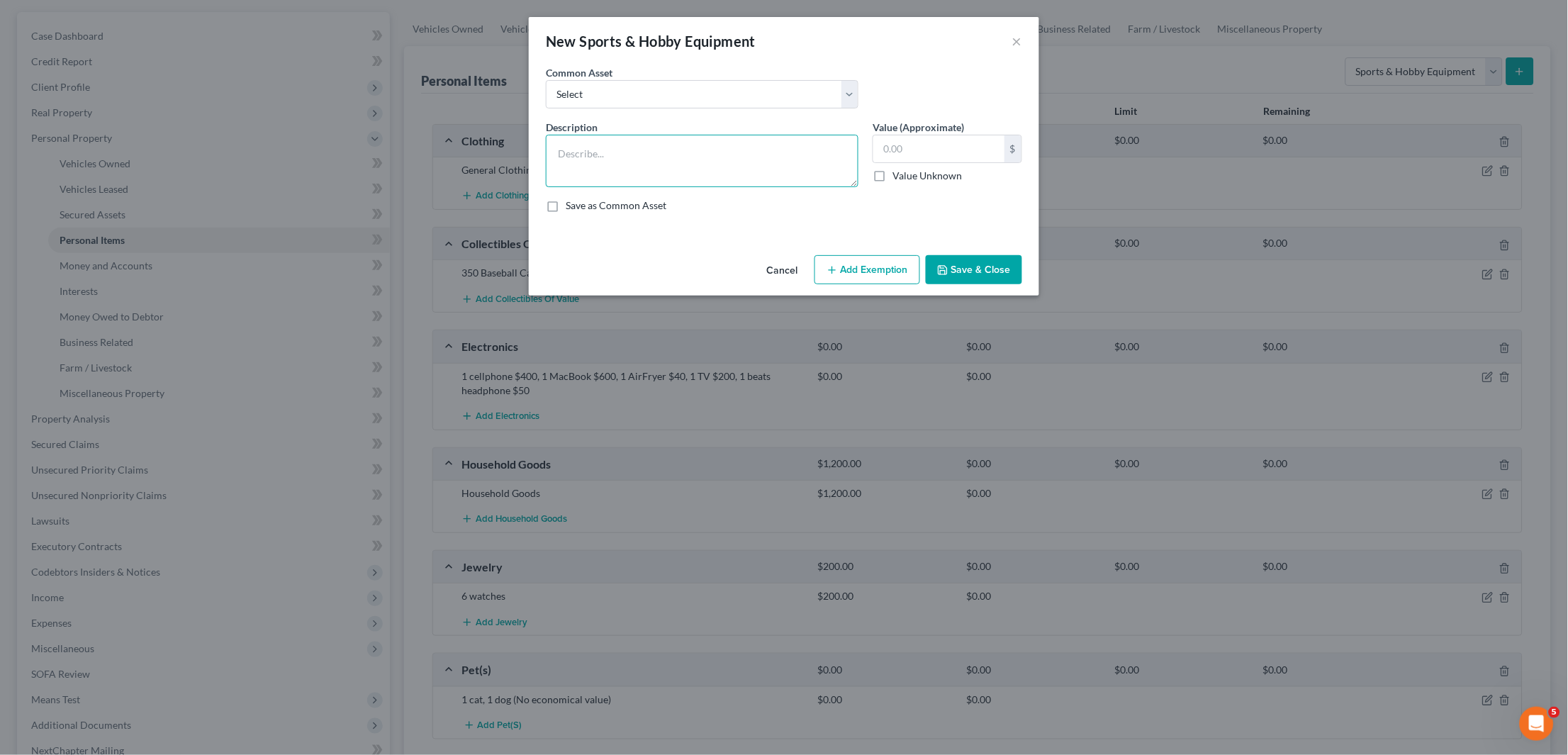
click at [781, 166] on textarea at bounding box center [702, 161] width 313 height 52
type textarea "1 yoga mat"
click at [931, 143] on input "text" at bounding box center [939, 148] width 132 height 27
type input "10"
click at [973, 273] on button "Save & Close" at bounding box center [973, 270] width 96 height 30
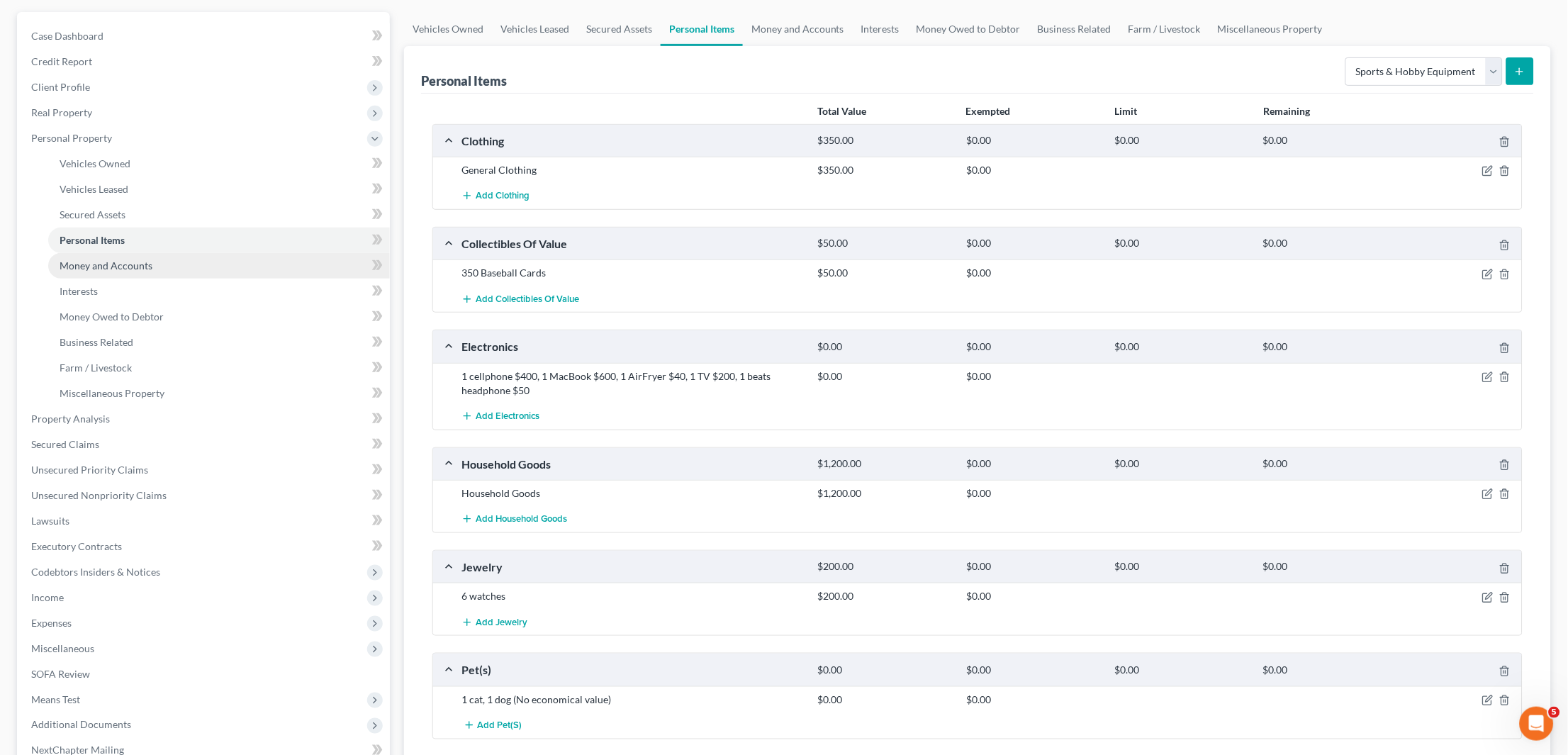
click at [139, 263] on link "Money and Accounts" at bounding box center [219, 265] width 342 height 25
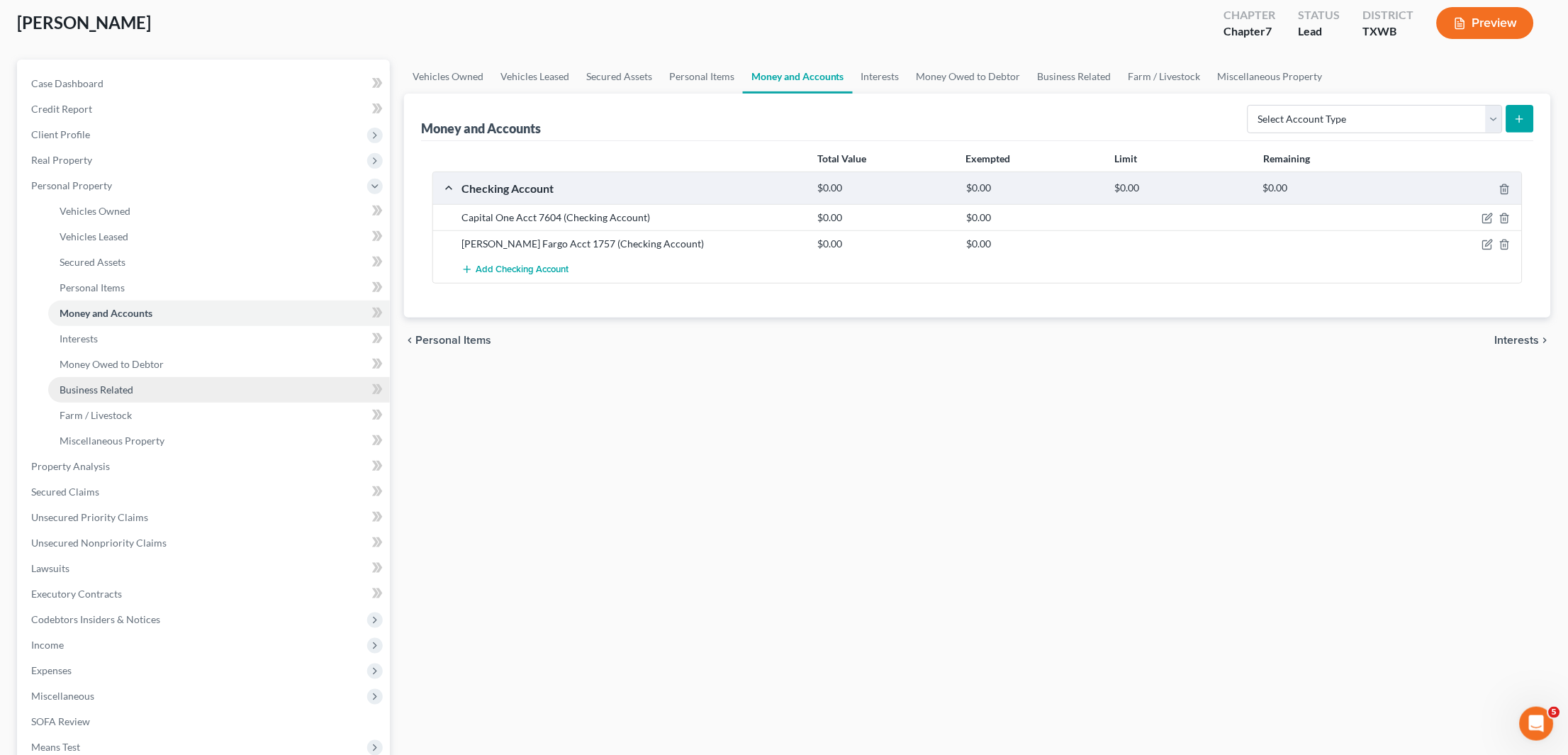
scroll to position [77, 0]
click at [511, 268] on span "Add Checking Account" at bounding box center [522, 270] width 92 height 11
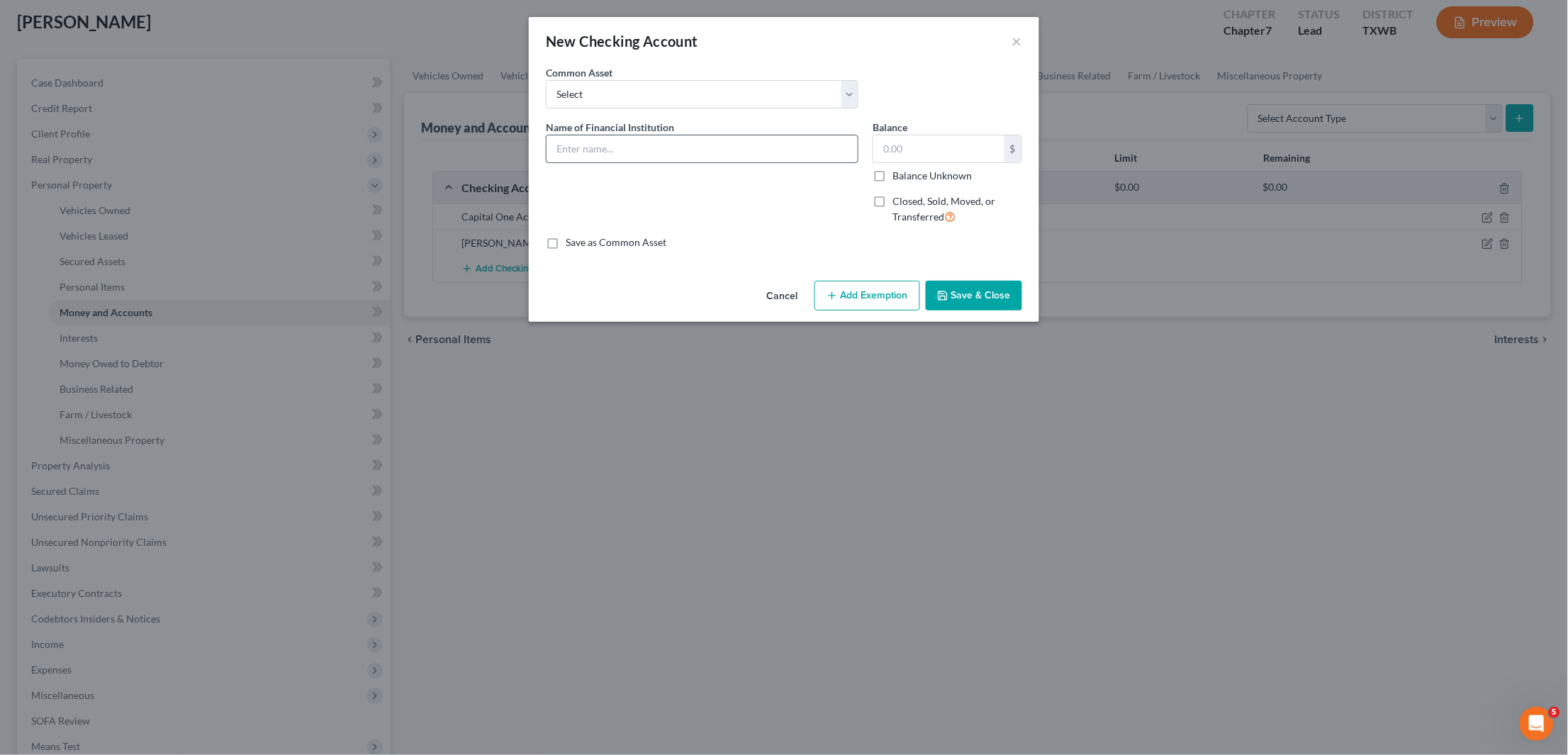
click at [703, 148] on input "text" at bounding box center [702, 148] width 311 height 27
type input "Cash App"
click at [953, 285] on button "Save & Close" at bounding box center [973, 296] width 96 height 30
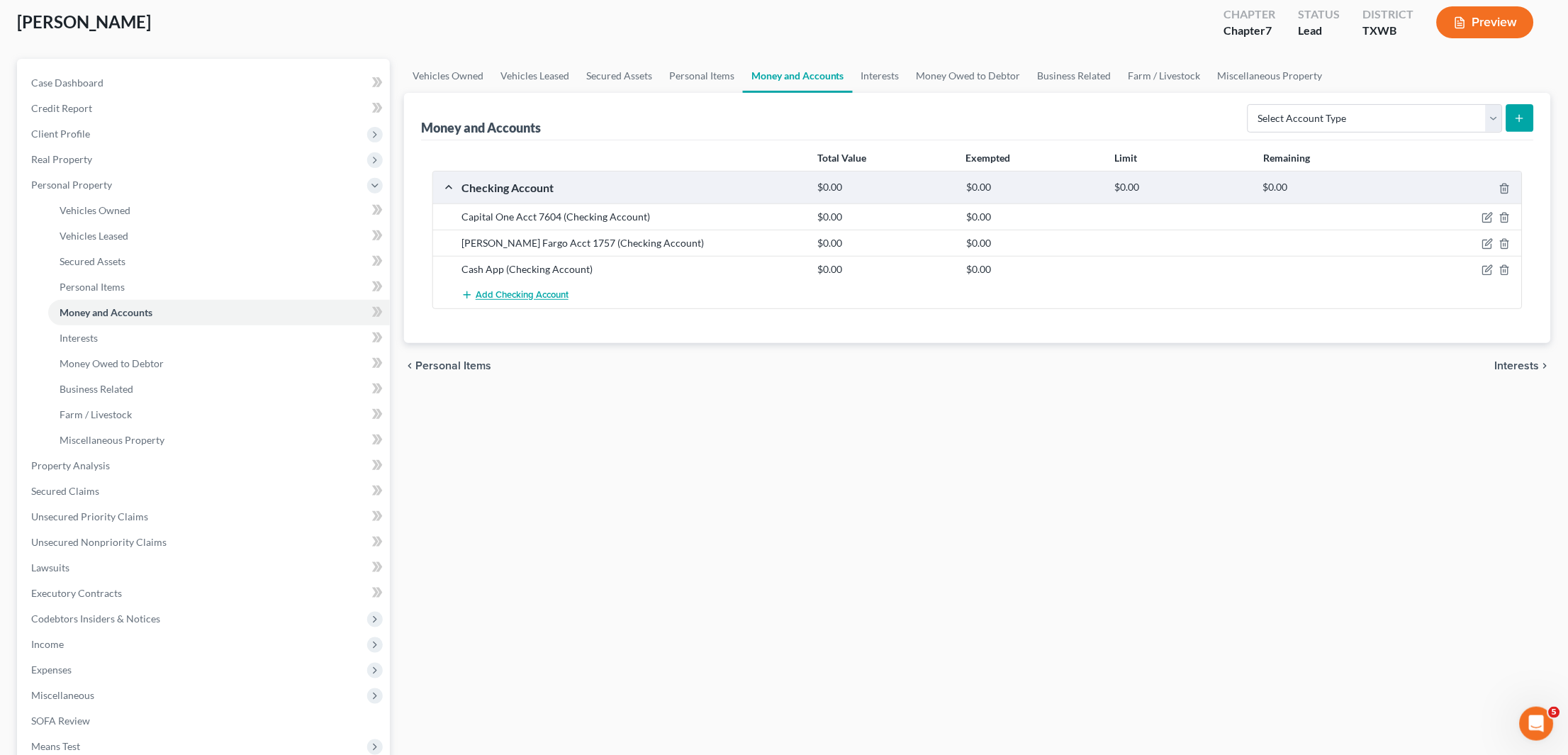
click at [517, 297] on button "Add Checking Account" at bounding box center [514, 295] width 107 height 26
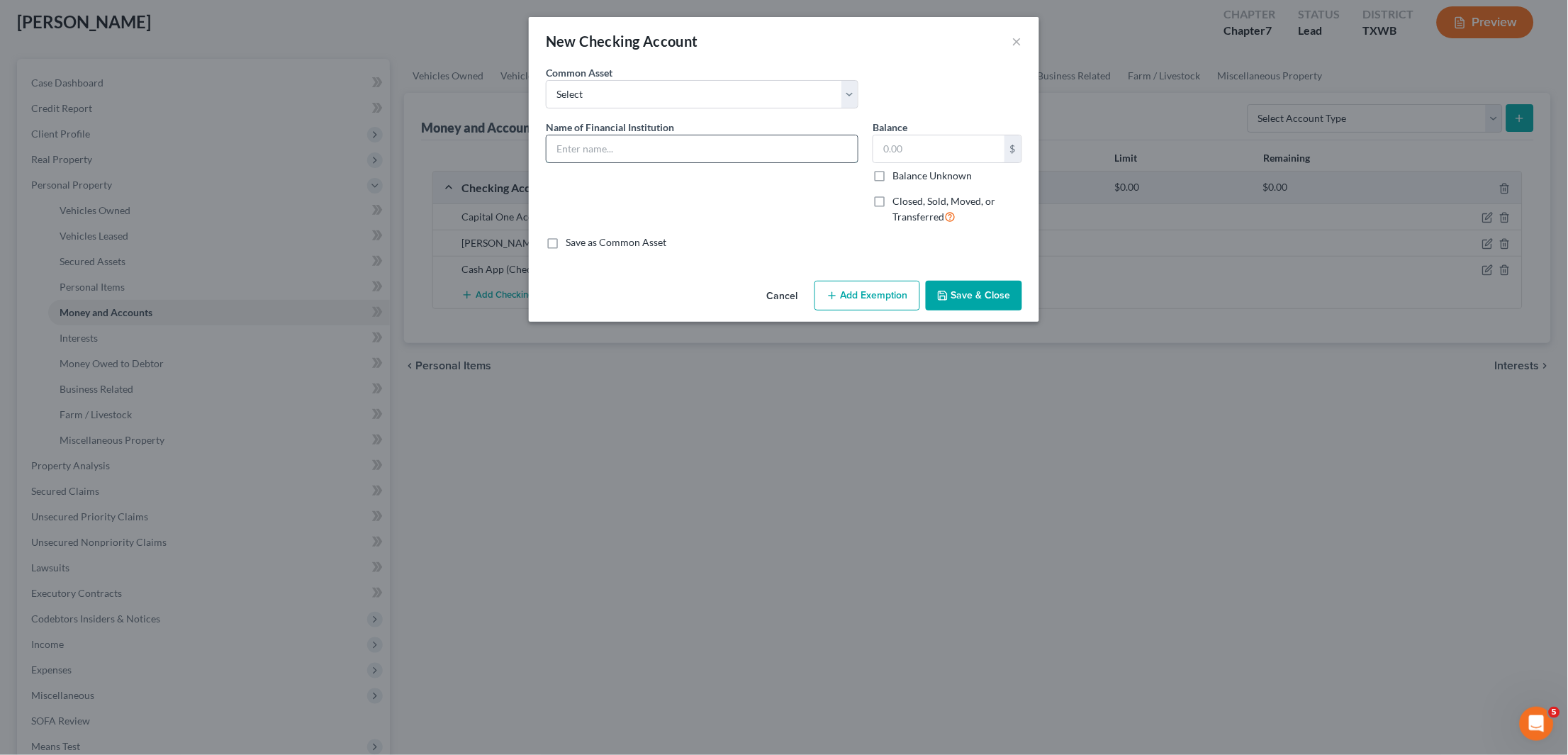
click at [764, 147] on input "text" at bounding box center [702, 148] width 311 height 27
type input "PayPal"
click at [959, 290] on button "Save & Close" at bounding box center [973, 296] width 96 height 30
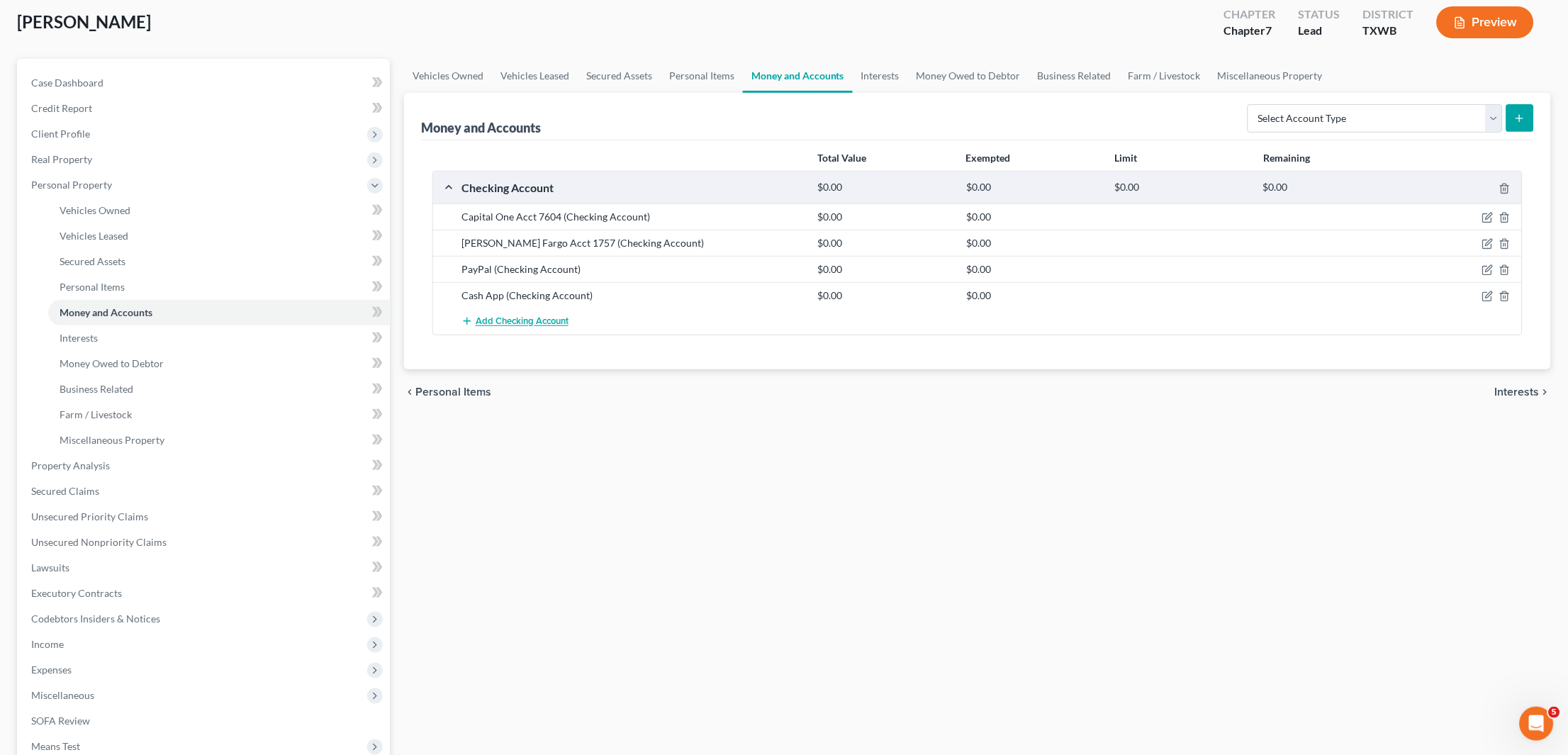
click at [528, 316] on span "Add Checking Account" at bounding box center [522, 322] width 92 height 11
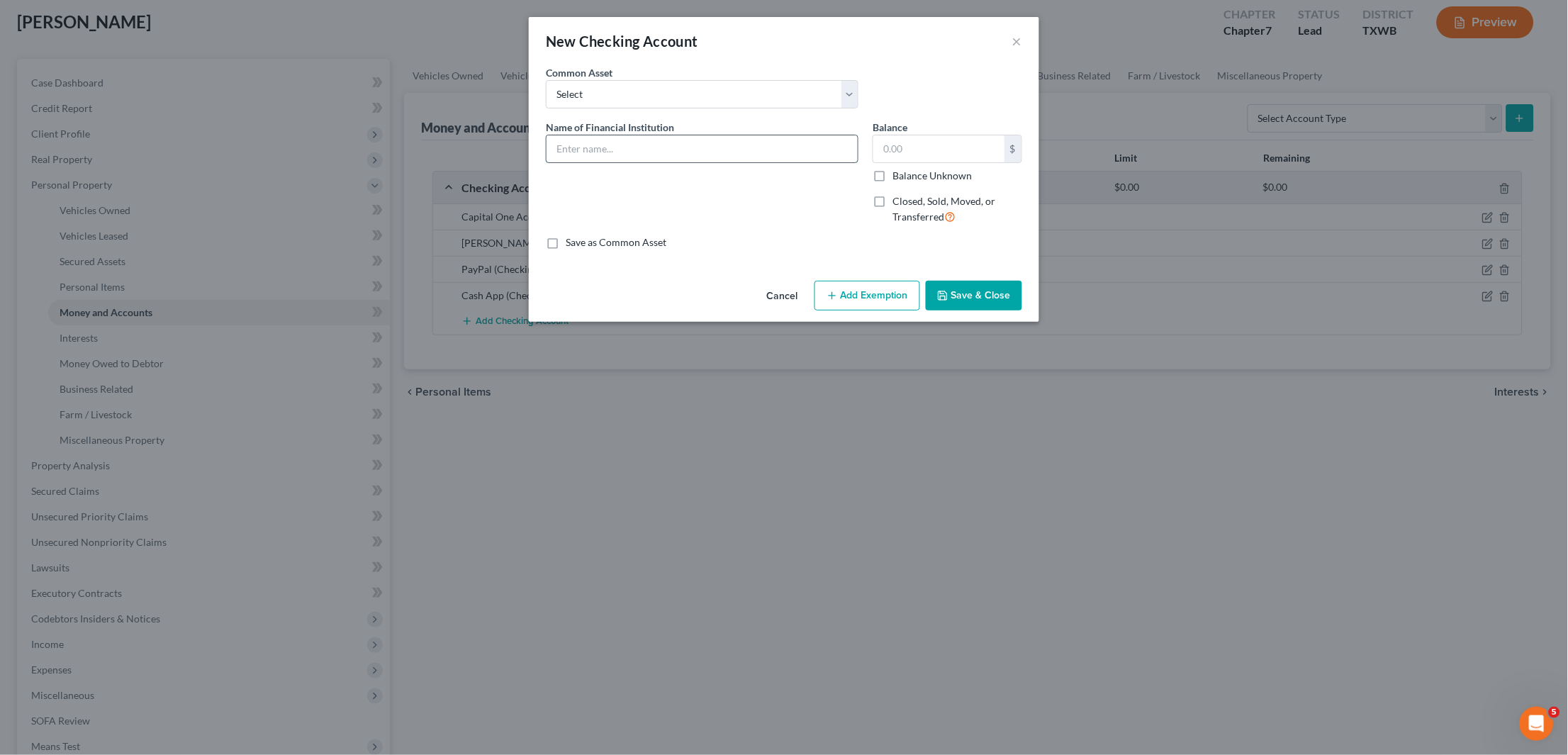
click at [744, 150] on input "text" at bounding box center [702, 148] width 311 height 27
type input "Venmo"
click at [962, 304] on button "Save & Close" at bounding box center [973, 296] width 96 height 30
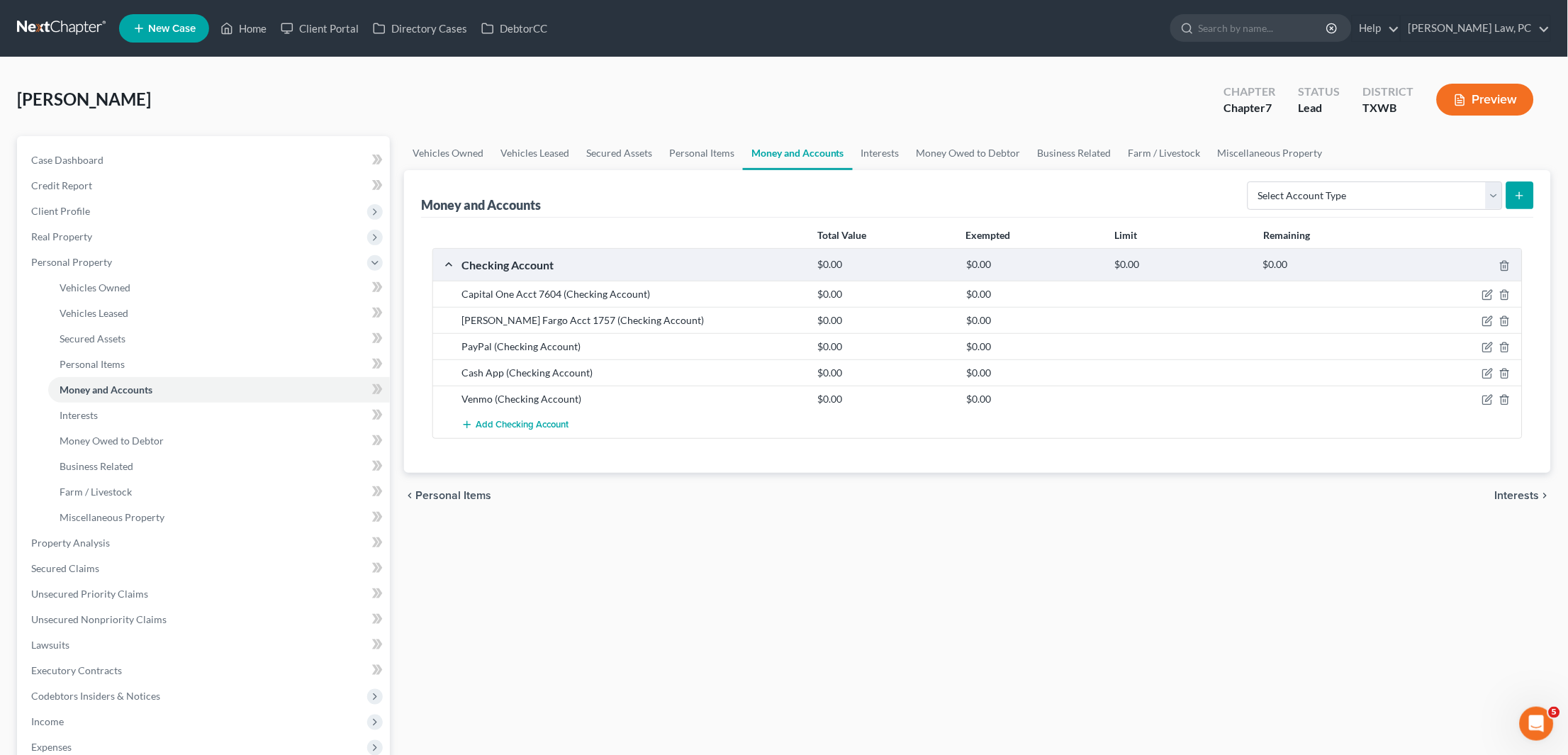
scroll to position [0, 0]
select select "security_deposits"
click at [1525, 196] on icon "submit" at bounding box center [1519, 196] width 11 height 11
click at [1523, 201] on button "submit" at bounding box center [1520, 195] width 28 height 28
click at [1522, 202] on button "submit" at bounding box center [1520, 195] width 28 height 28
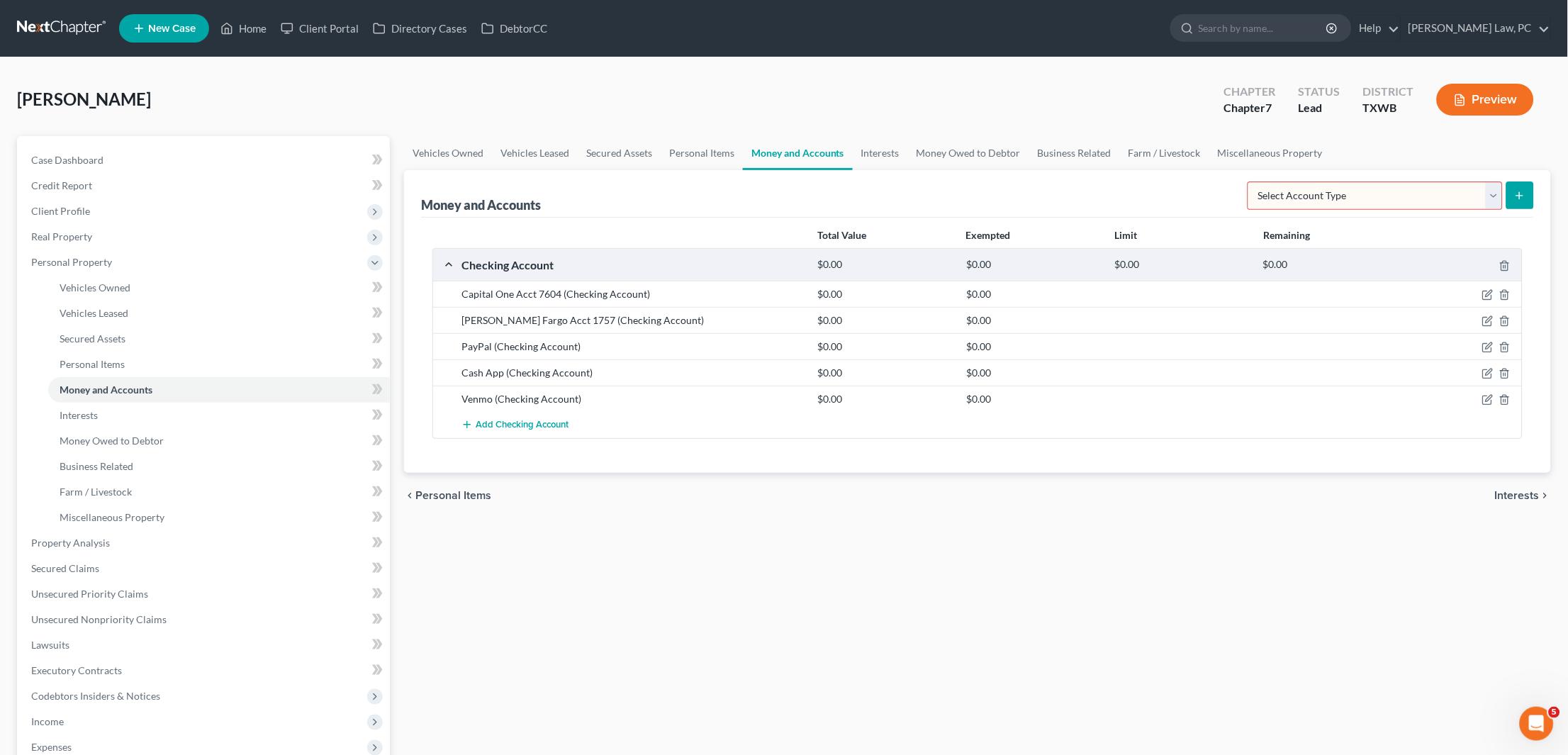
select select "security_deposits"
click at [1523, 196] on line "submit" at bounding box center [1519, 196] width 7 height 0
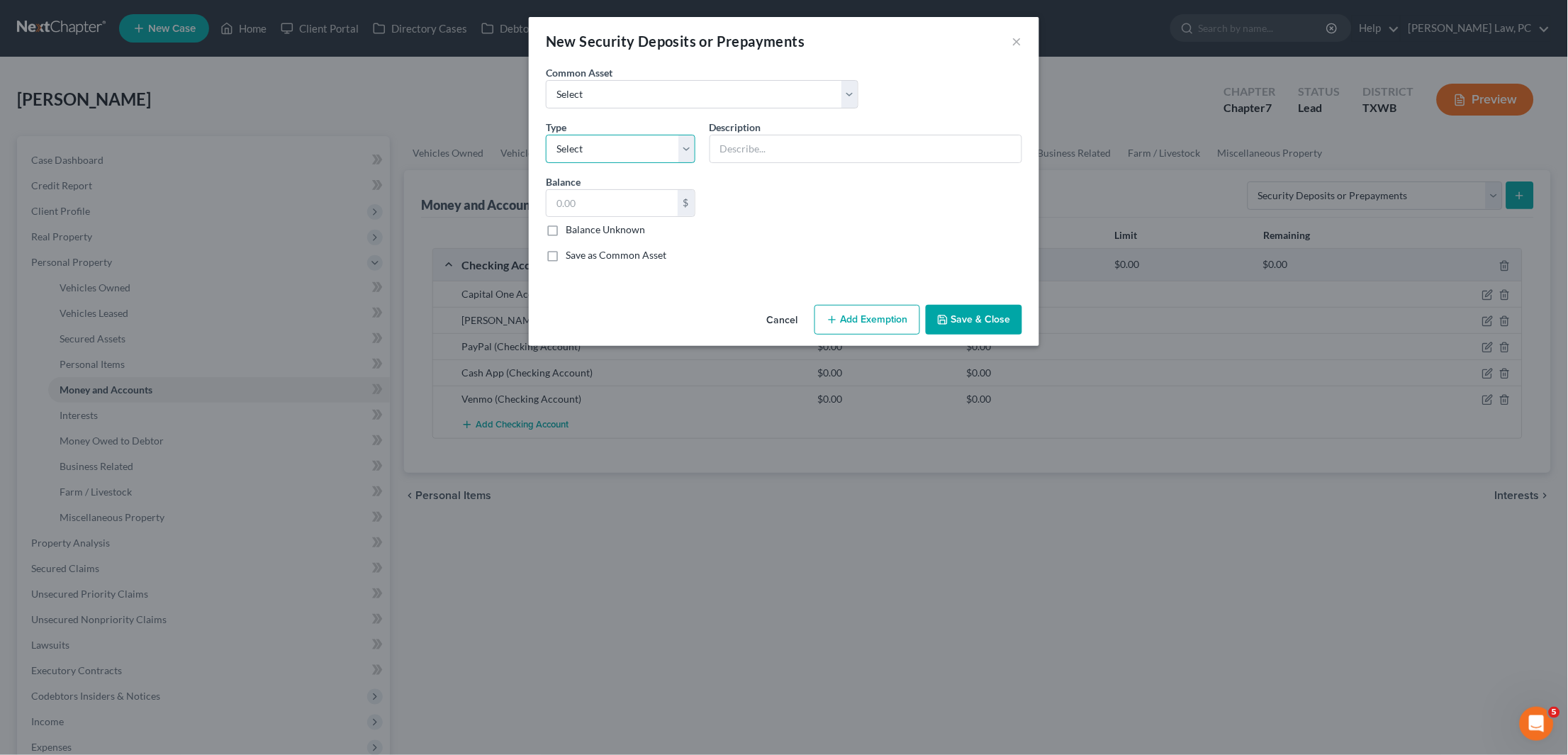
select select "3"
click at [785, 143] on input "text" at bounding box center [865, 148] width 311 height 27
type input "Security Deposit on Apartment"
select select "0"
type input "Security Deposit"
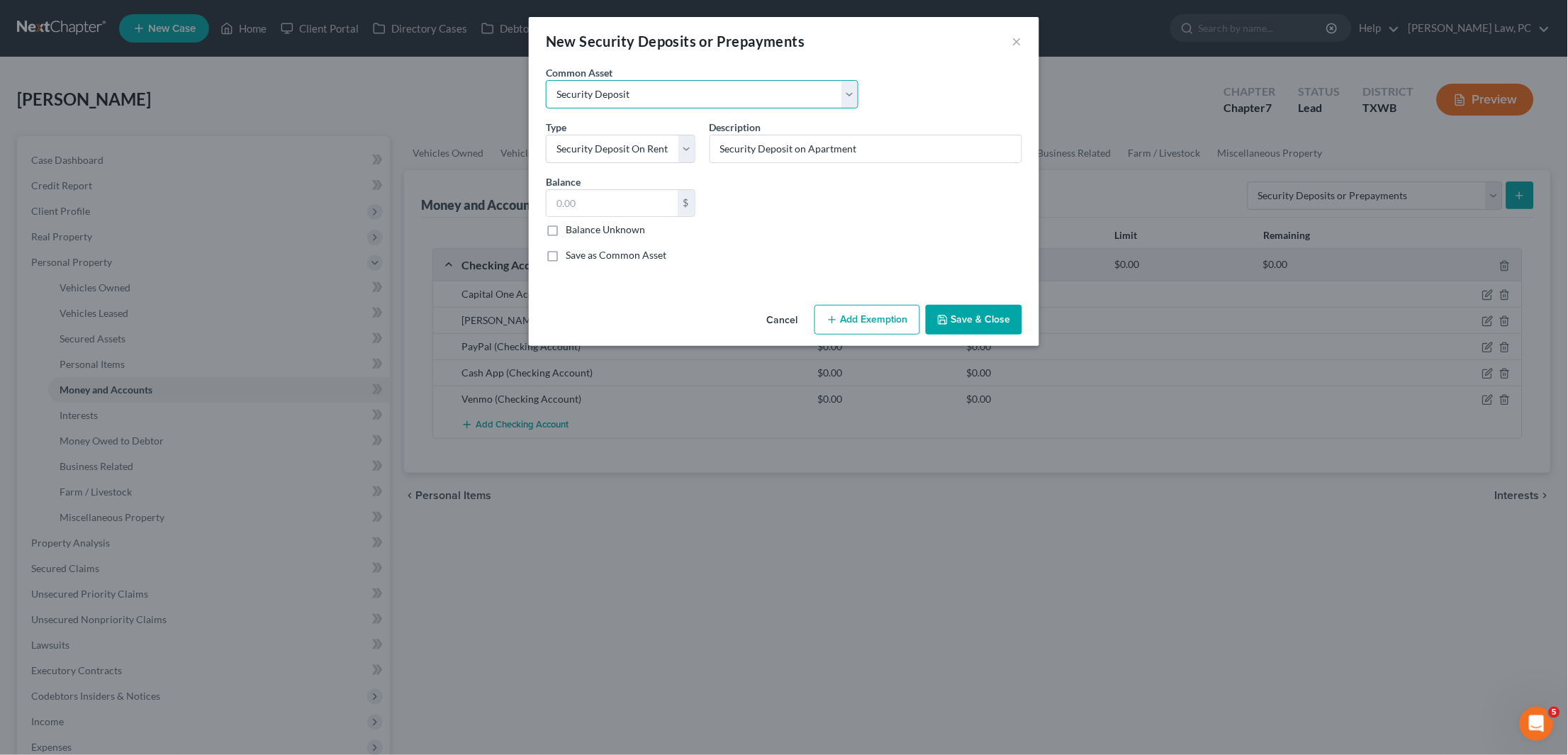
type input "1,700.00"
click at [643, 199] on input "1,700.00" at bounding box center [612, 203] width 132 height 27
click at [979, 314] on button "Save & Close" at bounding box center [973, 320] width 96 height 30
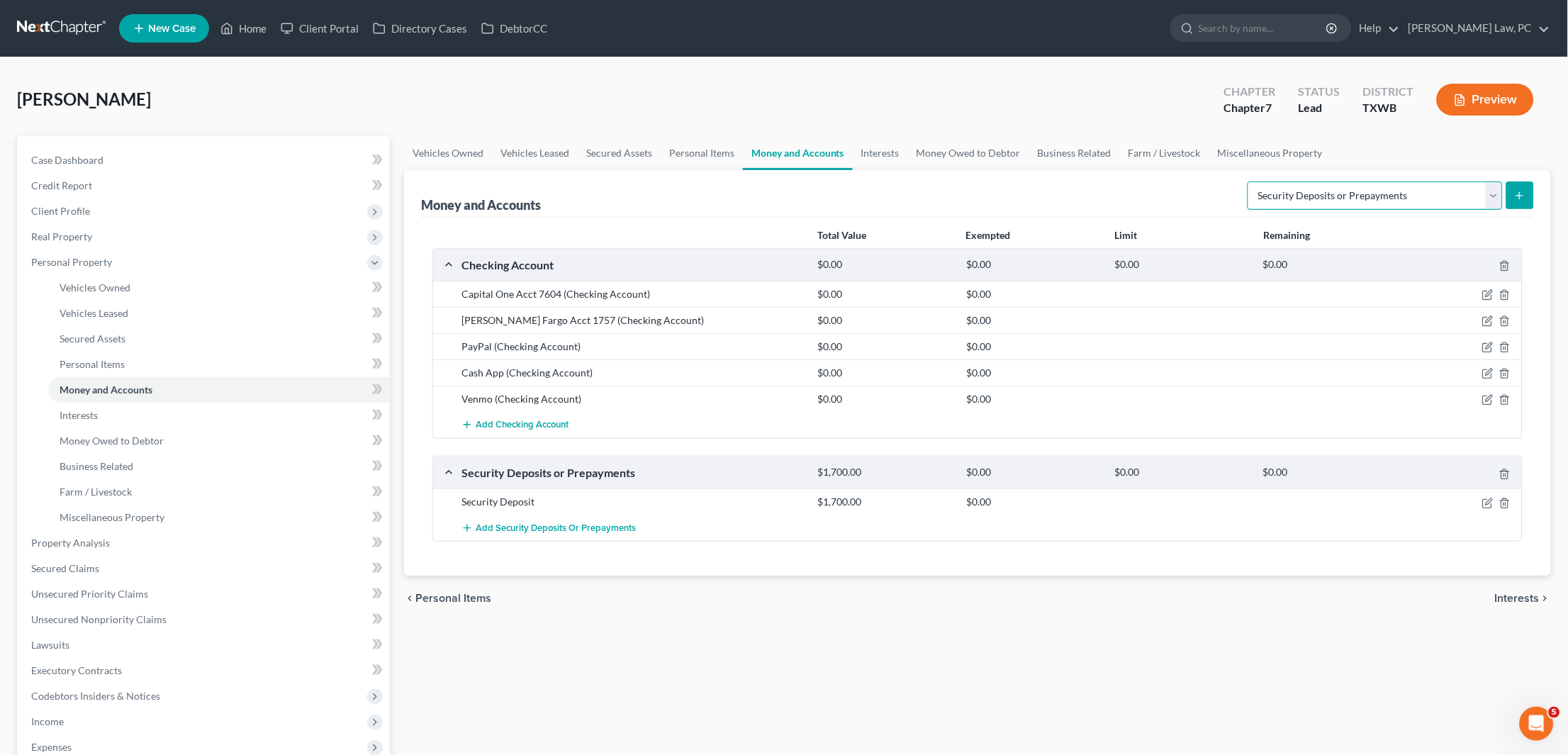
select select "brokerage"
click at [1524, 200] on icon "submit" at bounding box center [1519, 196] width 11 height 11
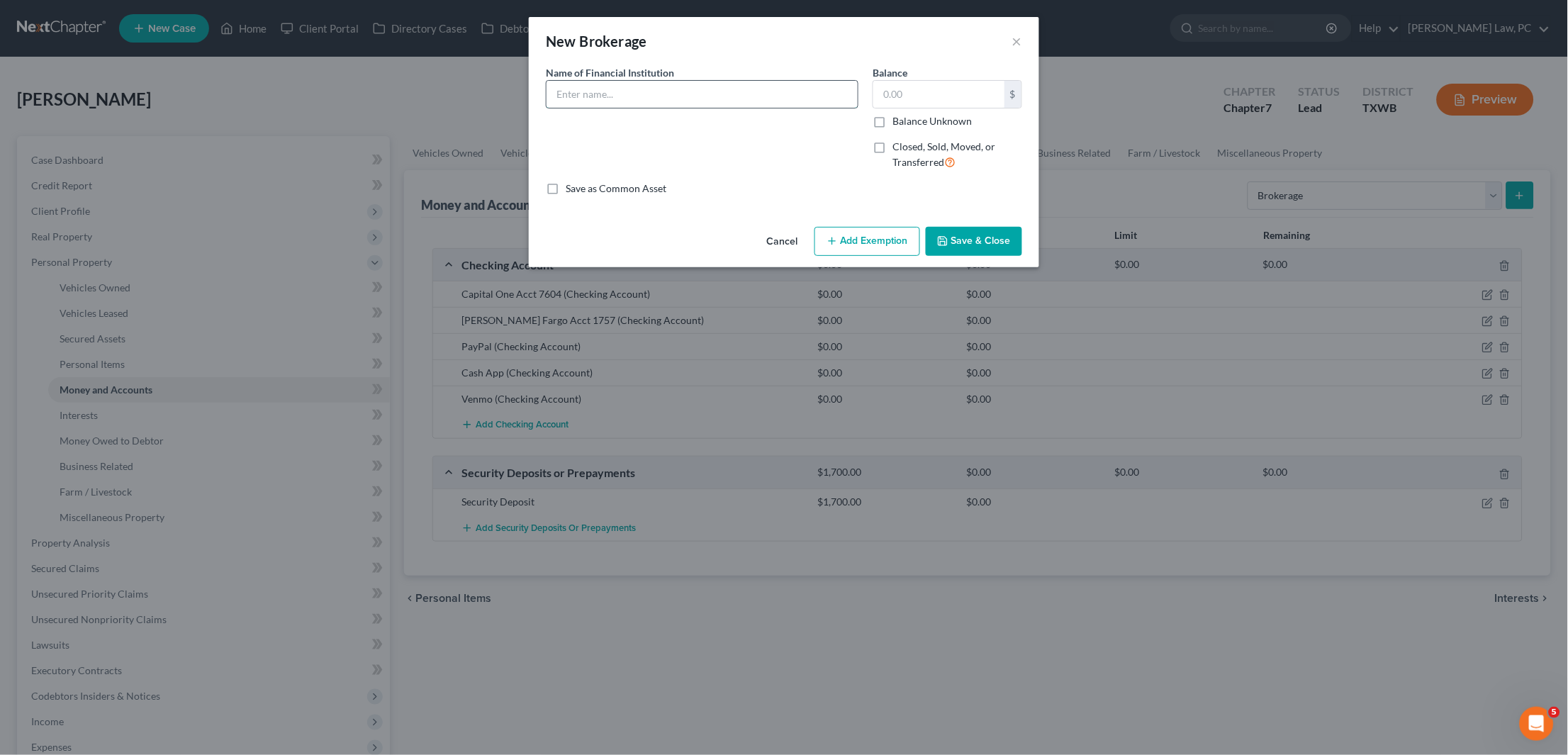
click at [739, 88] on input "text" at bounding box center [702, 94] width 311 height 27
type input "Robinhood"
click at [970, 251] on button "Save & Close" at bounding box center [973, 242] width 96 height 30
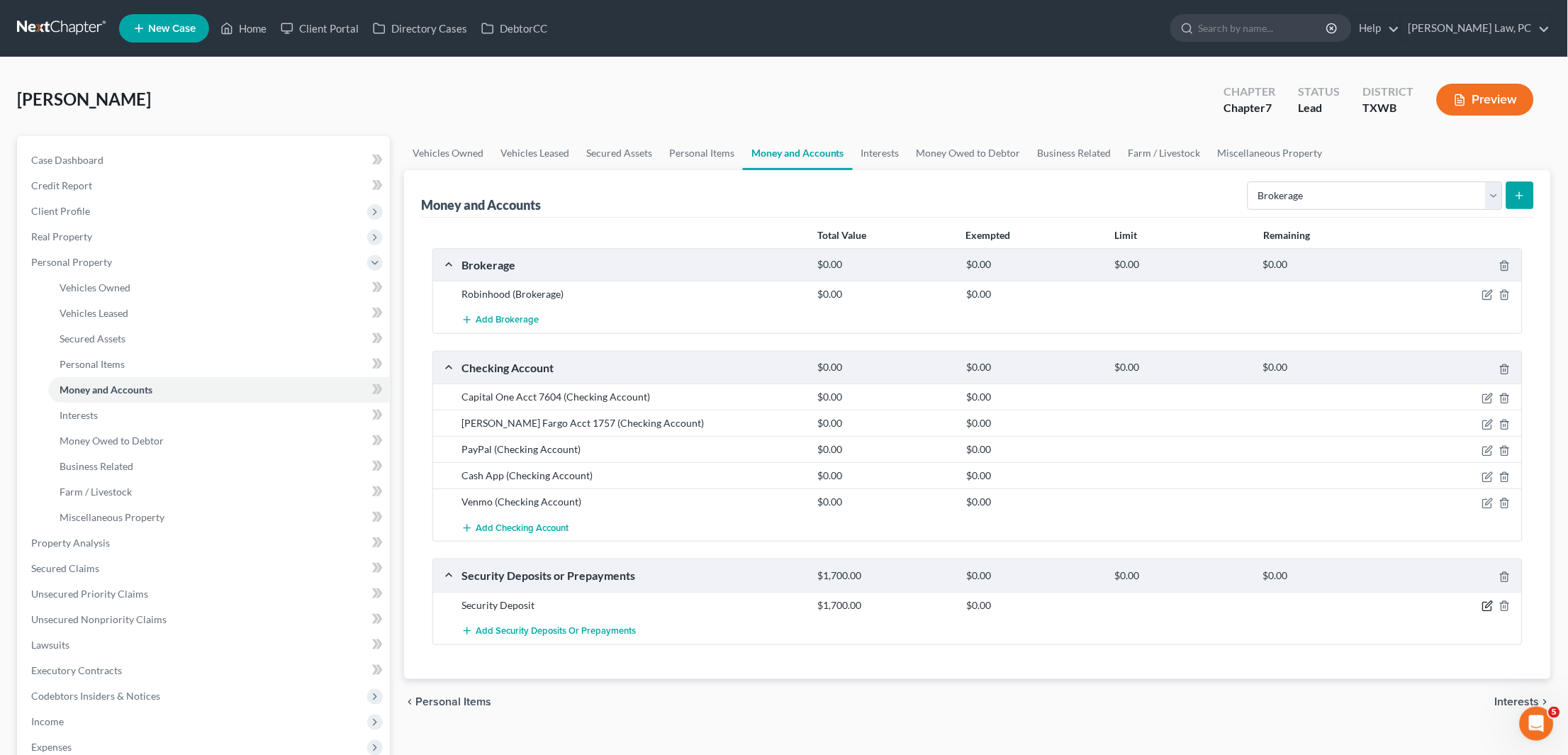
click at [1491, 601] on icon "button" at bounding box center [1488, 606] width 11 height 11
select select "3"
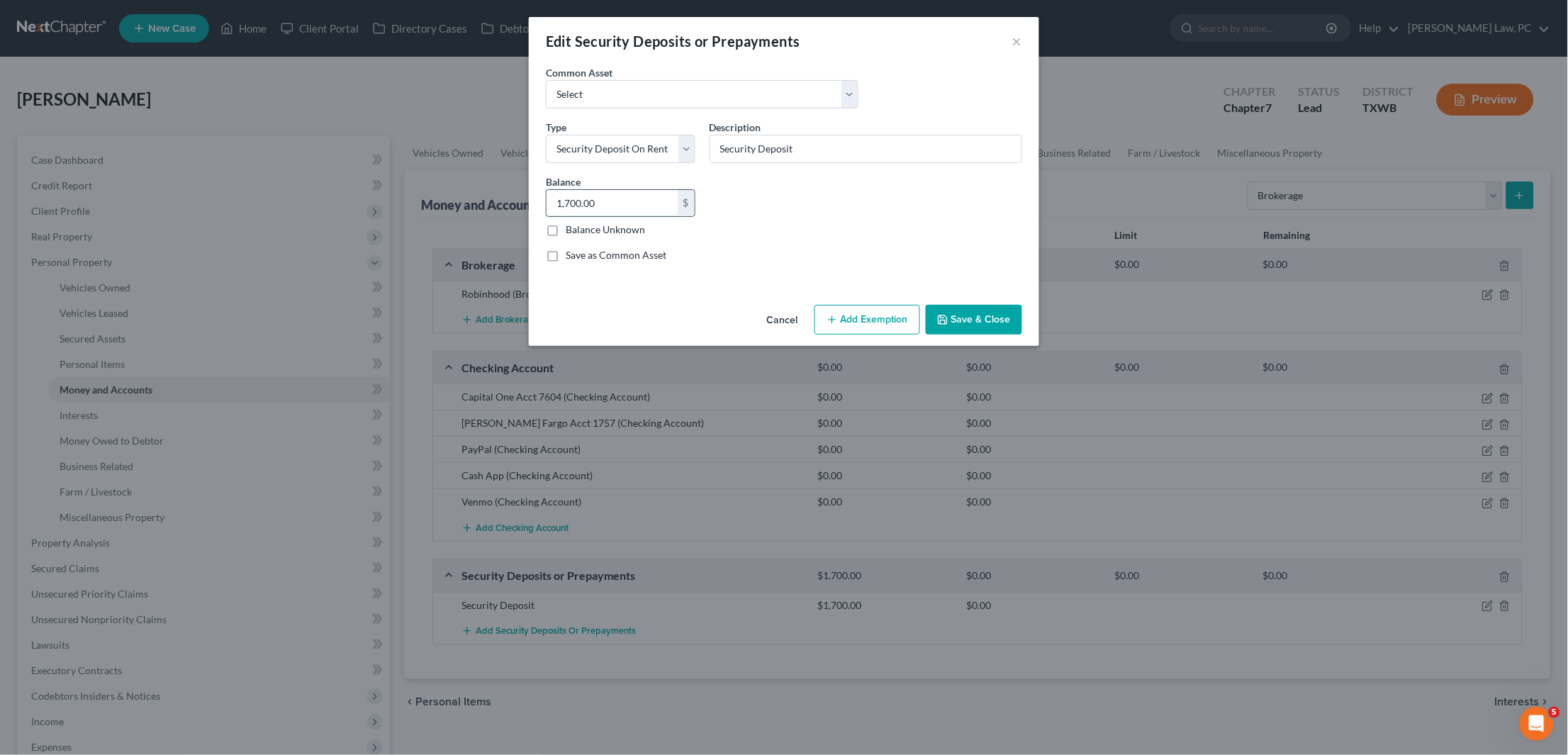
click at [603, 199] on input "1,700.00" at bounding box center [612, 203] width 132 height 27
type input "0"
click at [968, 317] on button "Save & Close" at bounding box center [973, 320] width 96 height 30
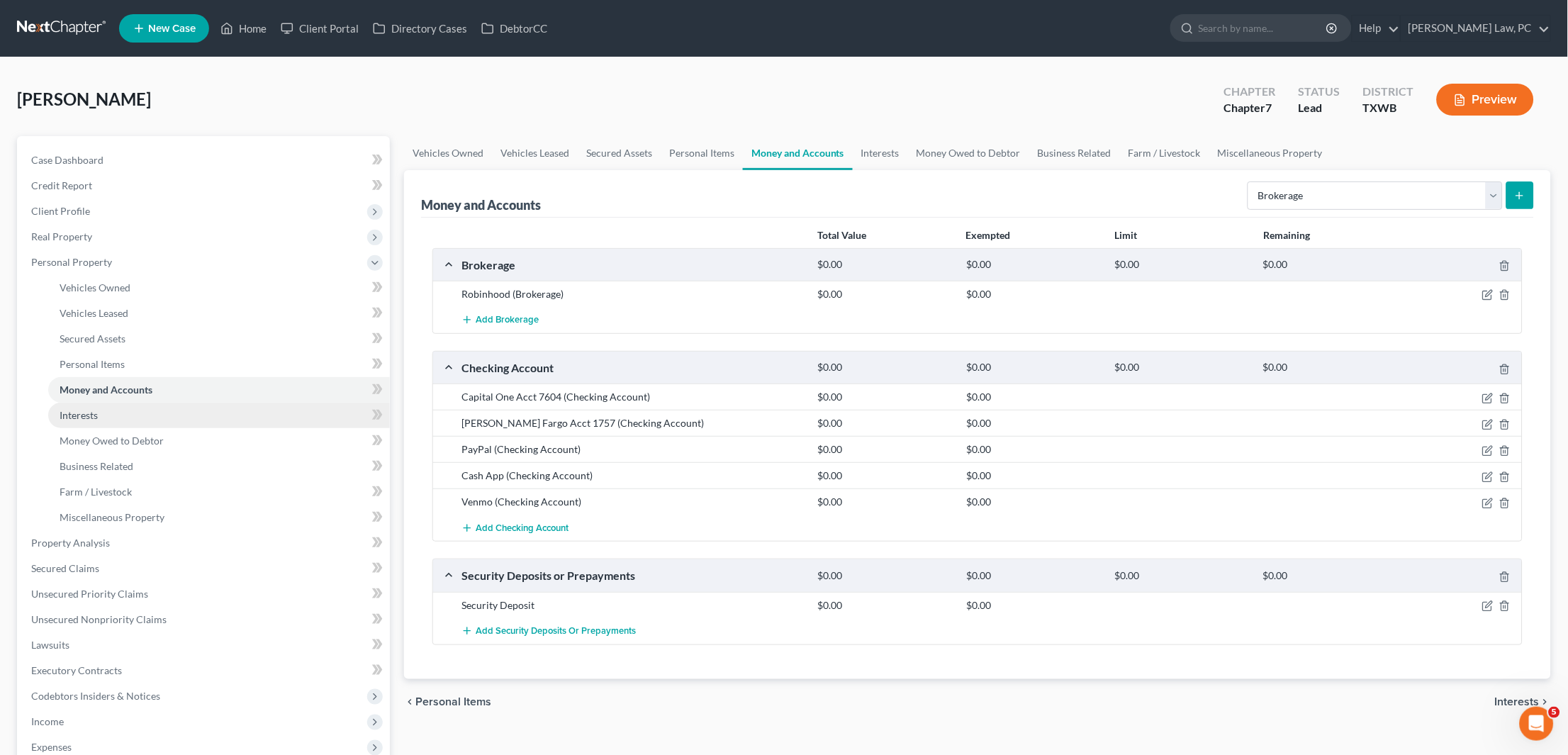
click at [102, 405] on link "Interests" at bounding box center [219, 414] width 342 height 25
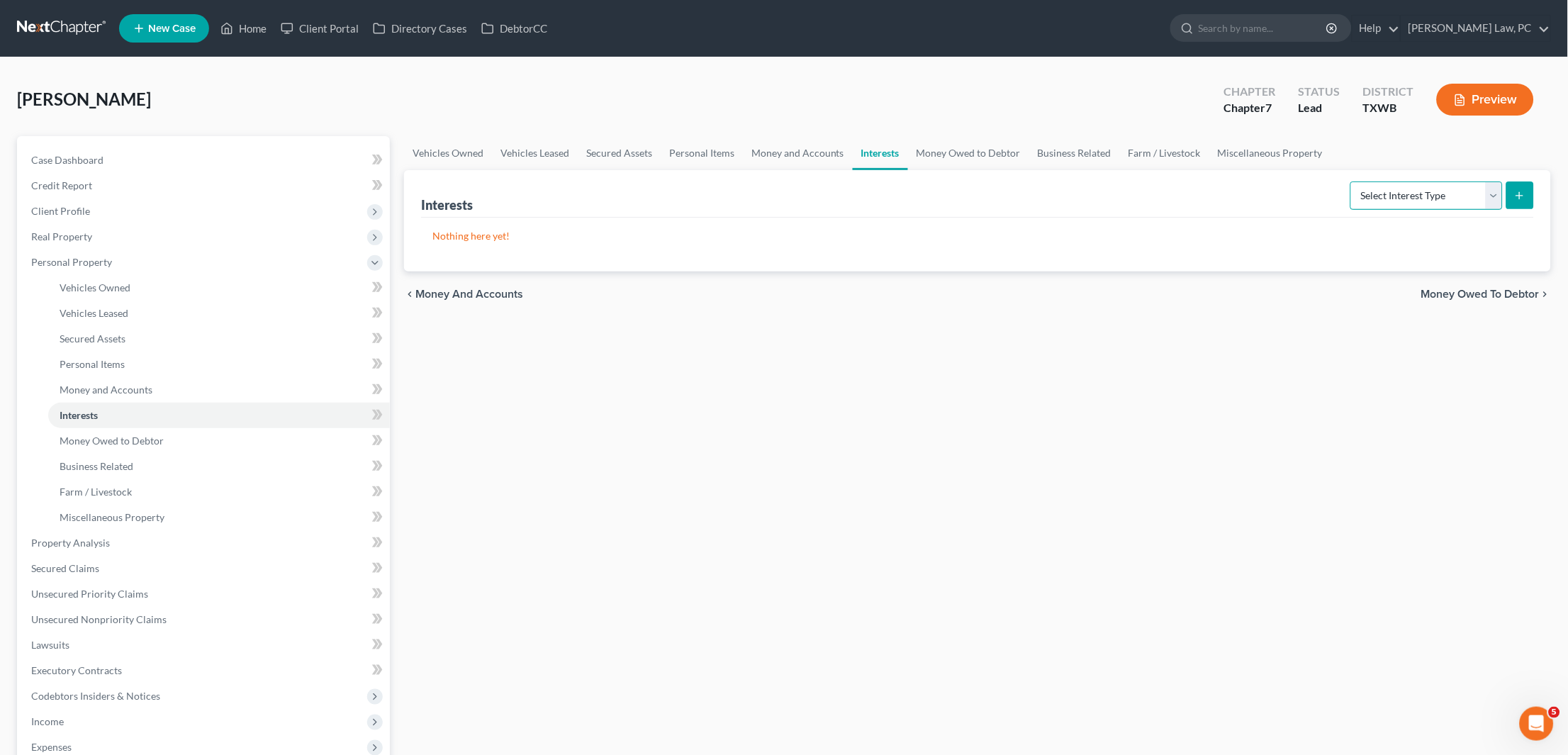
select select "other_retirement_plan"
click at [1518, 193] on icon "submit" at bounding box center [1519, 196] width 11 height 11
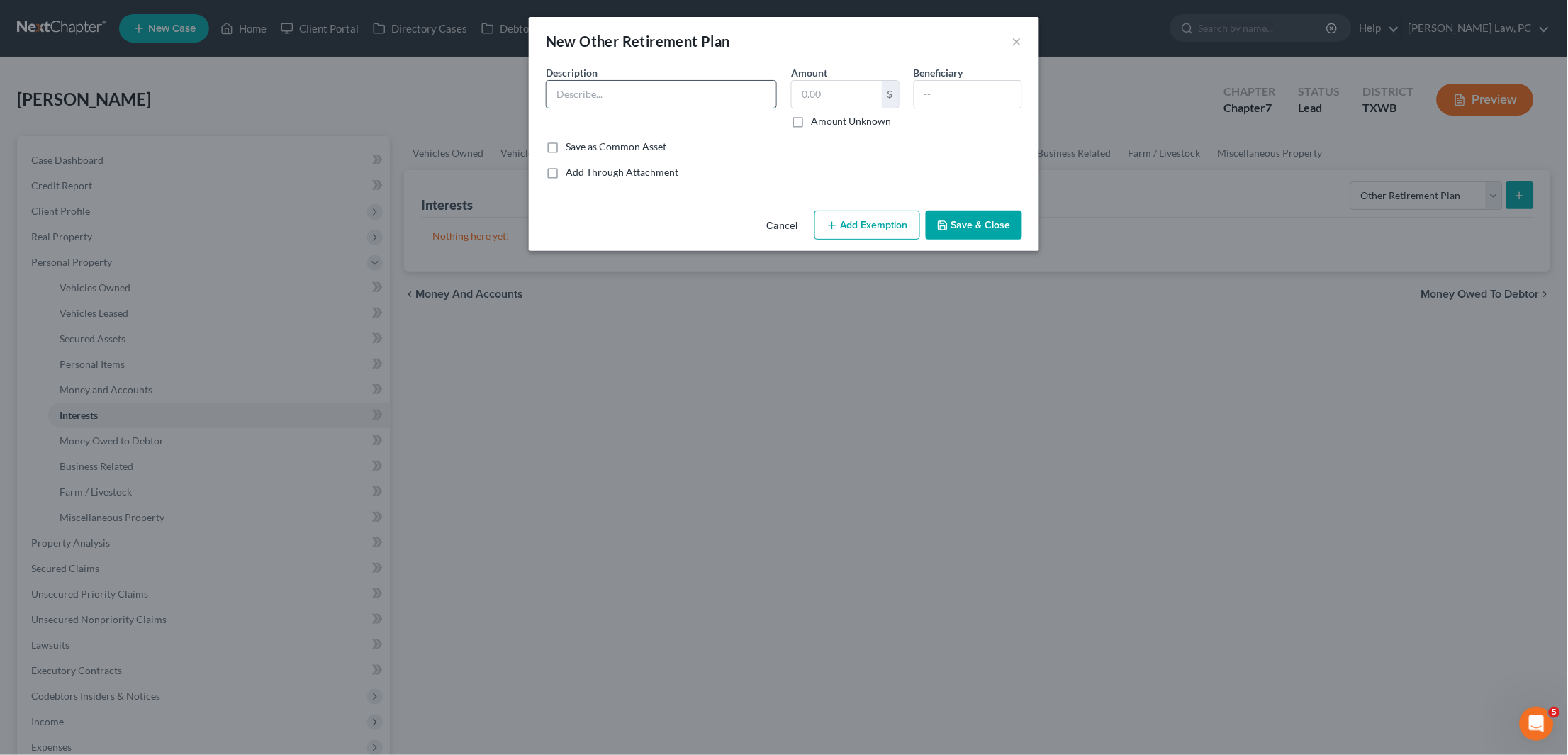
click at [665, 96] on input "text" at bounding box center [662, 94] width 230 height 27
type input "TRS through job"
click at [945, 228] on icon "button" at bounding box center [943, 225] width 8 height 8
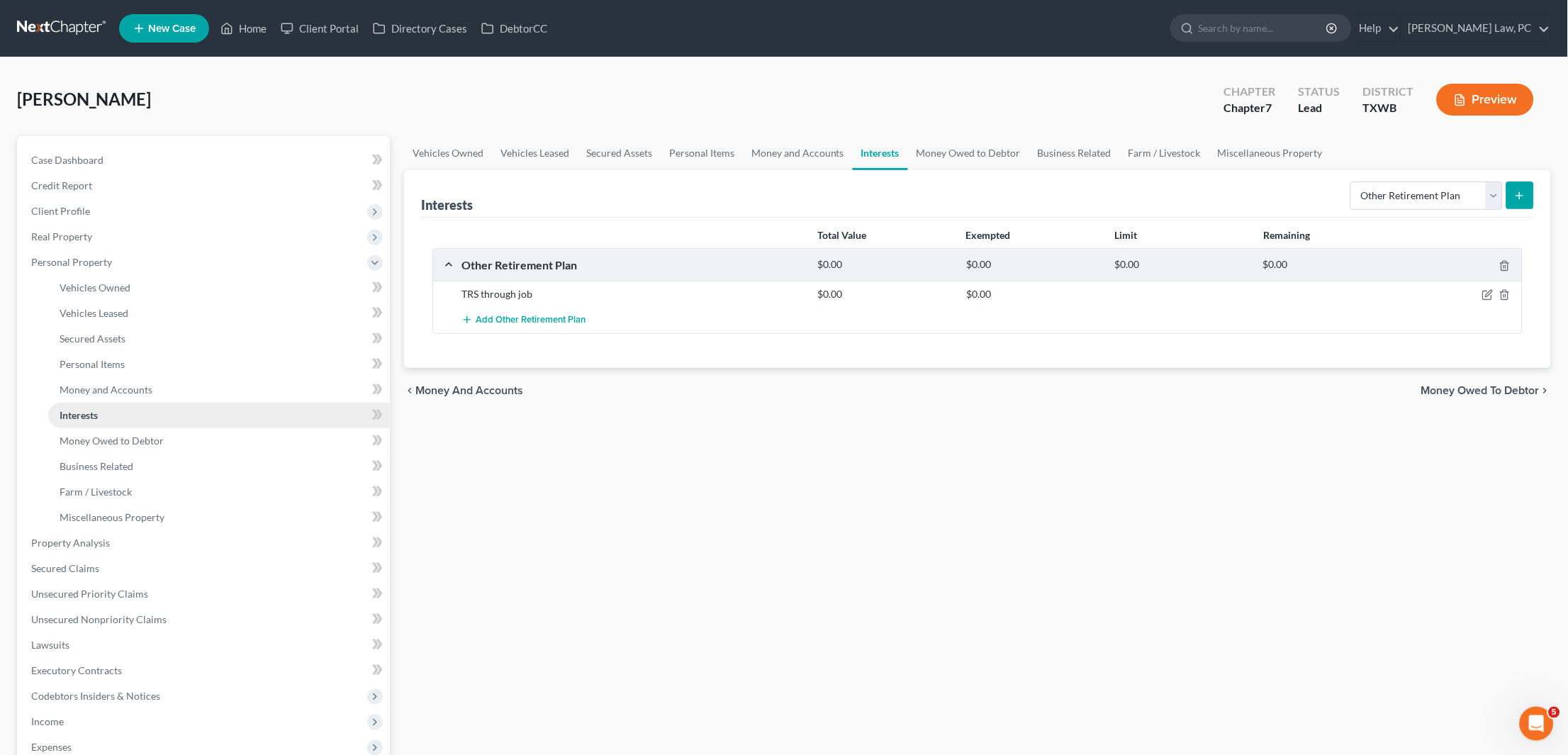
click at [226, 416] on link "Interests" at bounding box center [219, 414] width 342 height 25
click at [211, 432] on link "Money Owed to Debtor" at bounding box center [219, 440] width 342 height 25
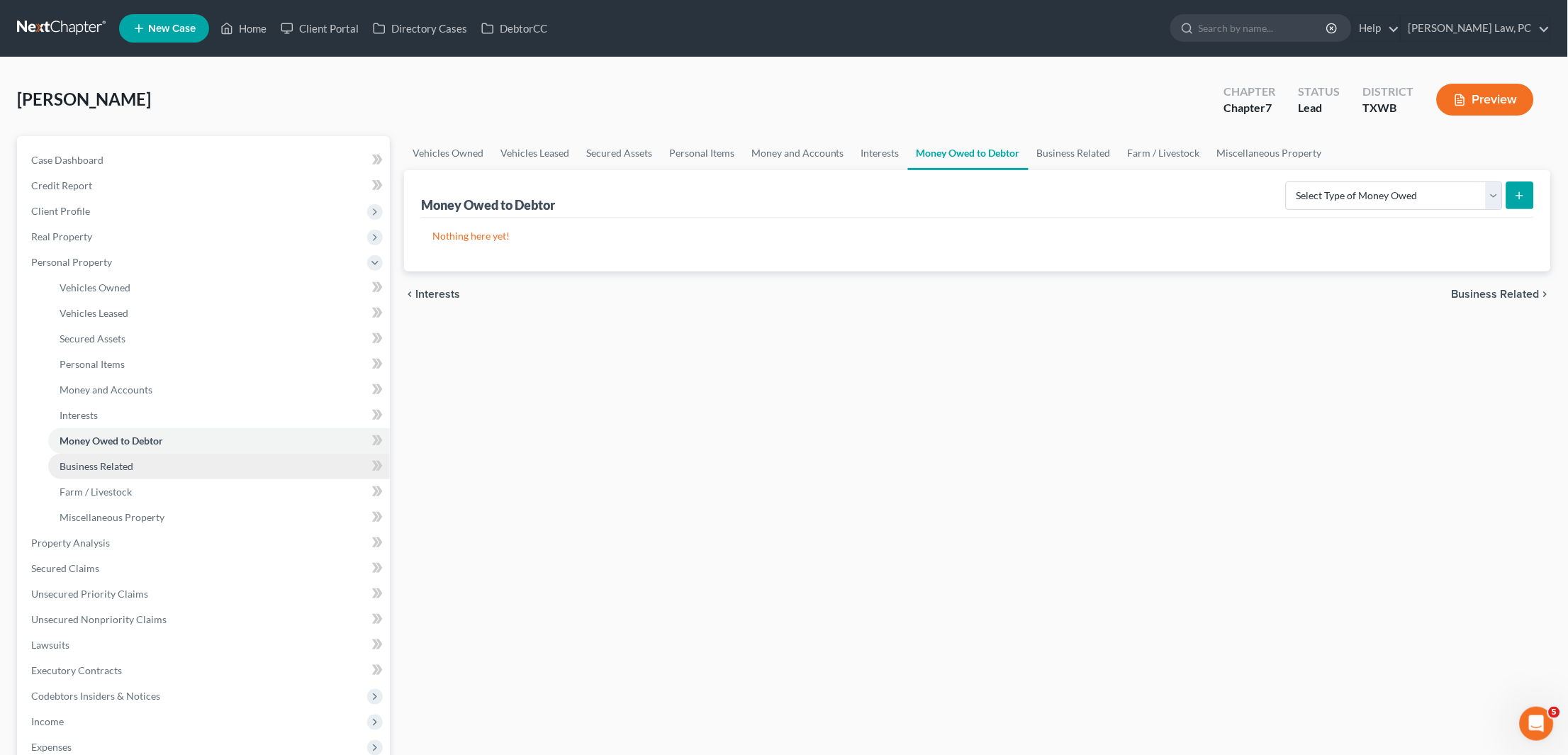
click at [143, 459] on link "Business Related" at bounding box center [219, 466] width 342 height 25
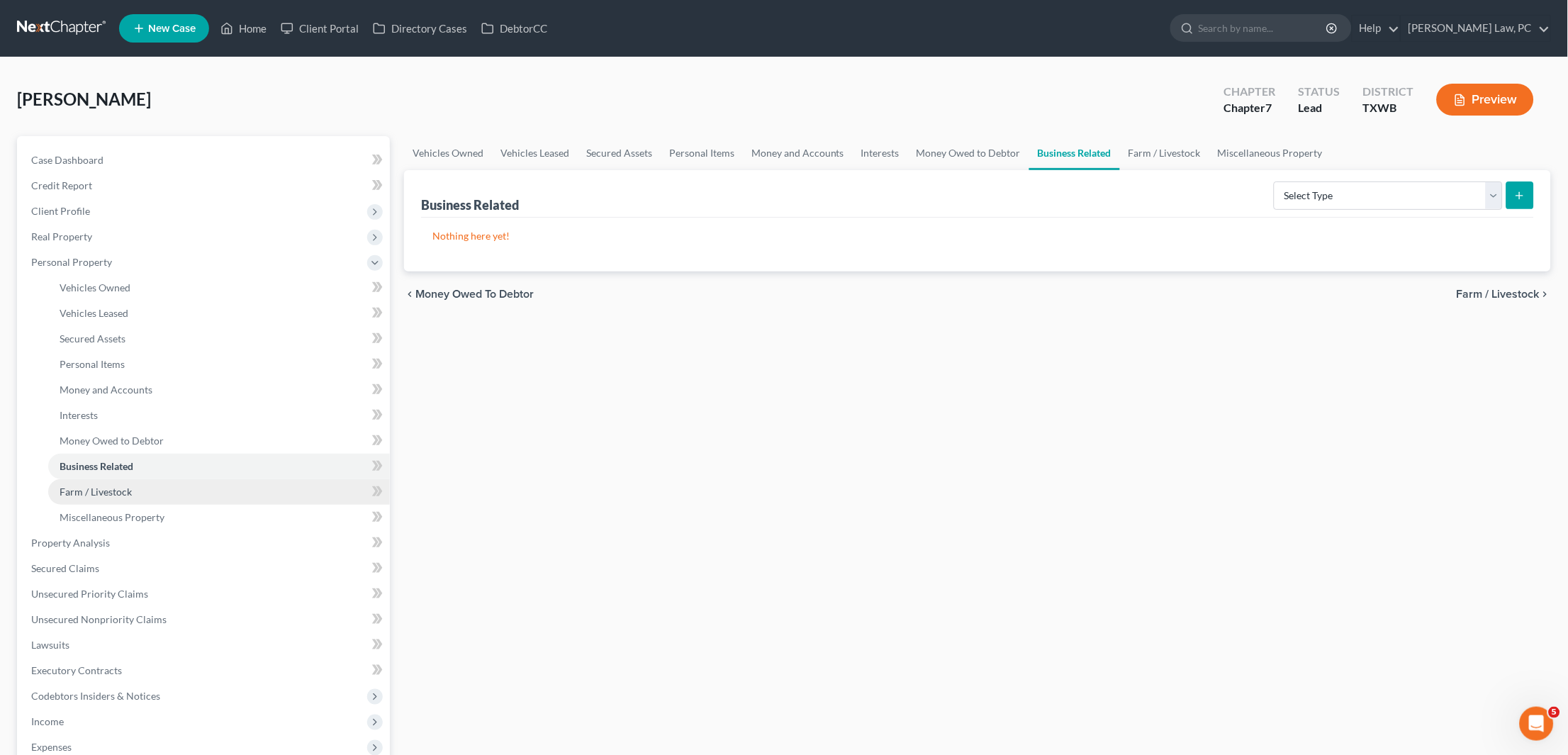
click at [98, 485] on link "Farm / Livestock" at bounding box center [219, 491] width 342 height 25
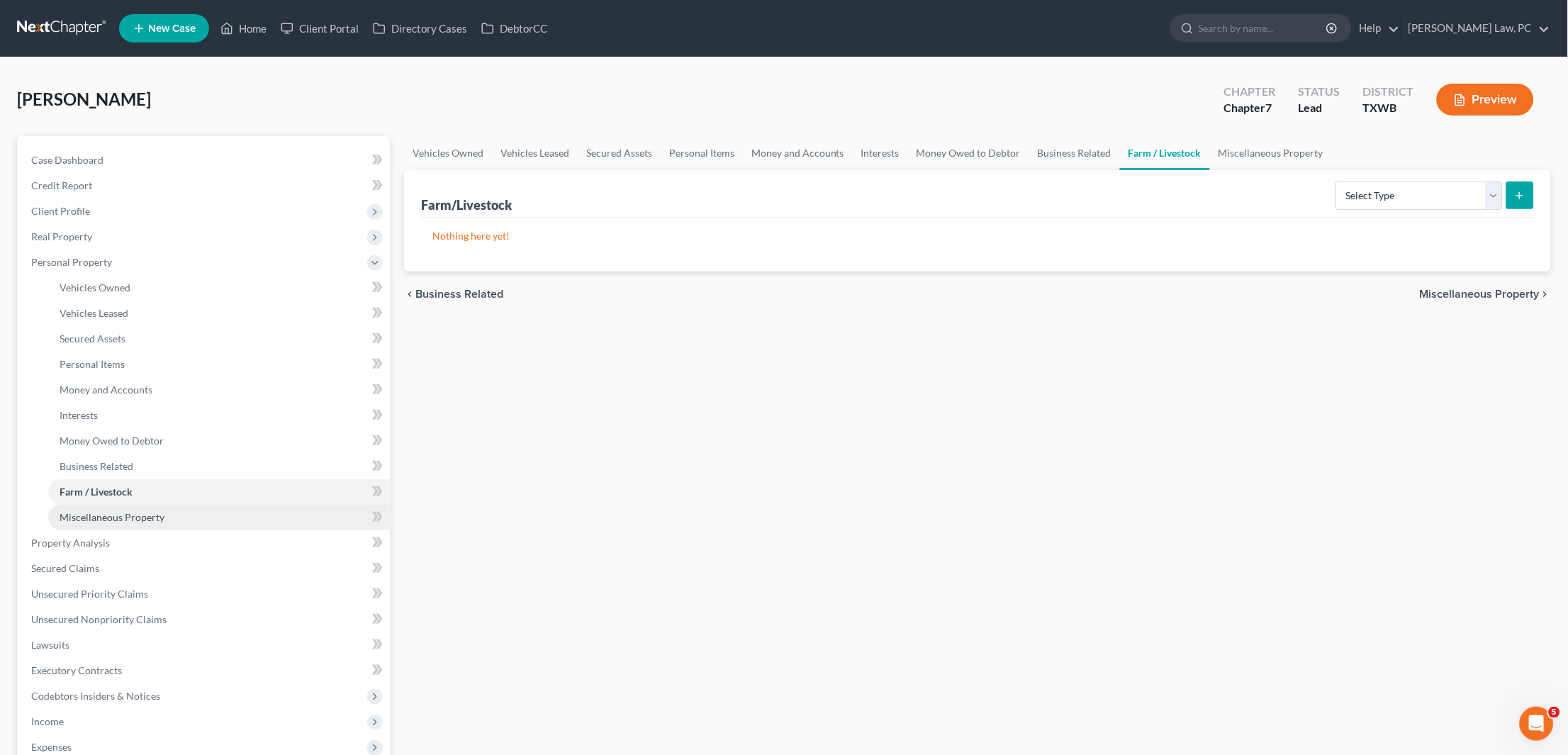
click at [138, 511] on span "Miscellaneous Property" at bounding box center [112, 517] width 105 height 12
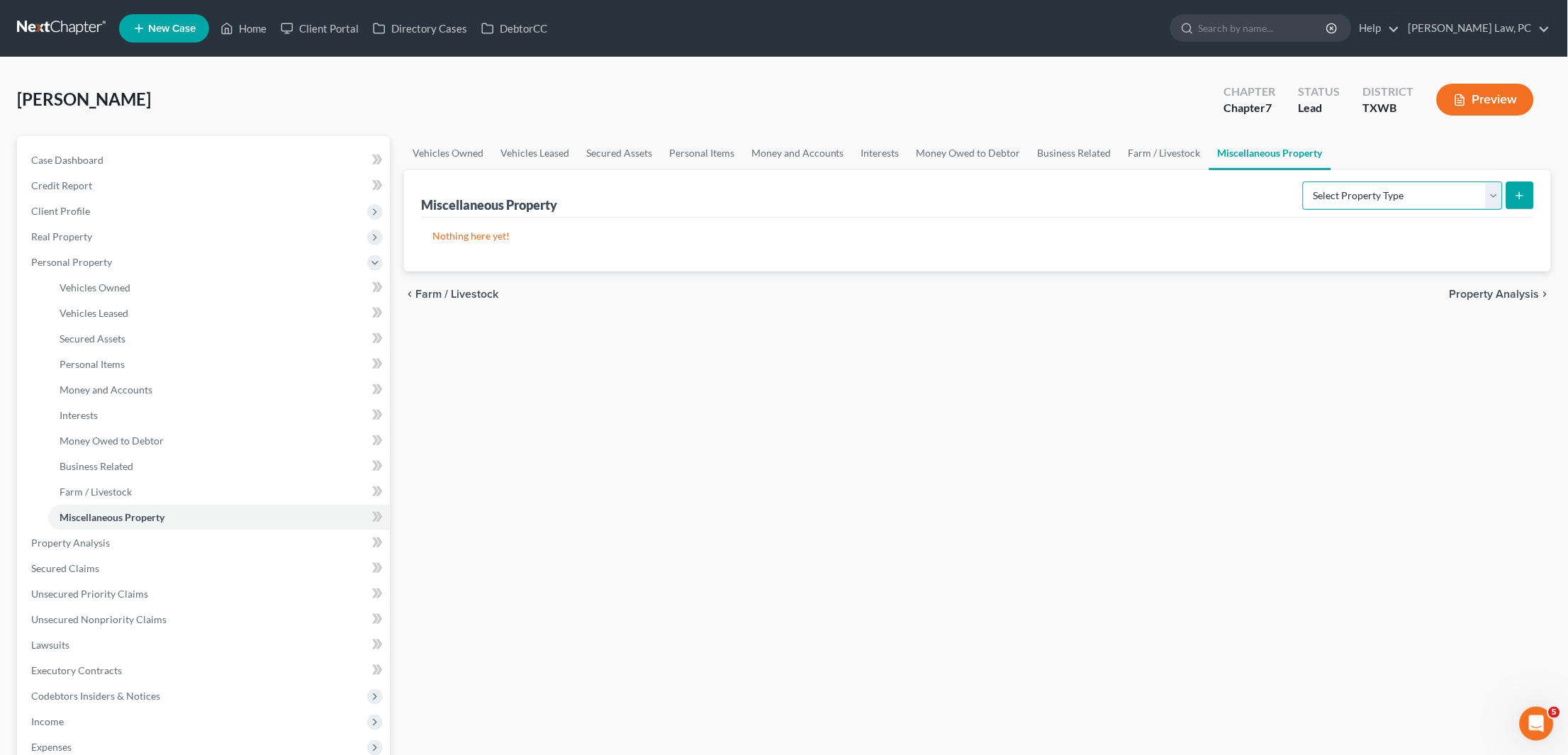
select select "holding_for_another"
click at [1528, 189] on button "submit" at bounding box center [1520, 195] width 28 height 28
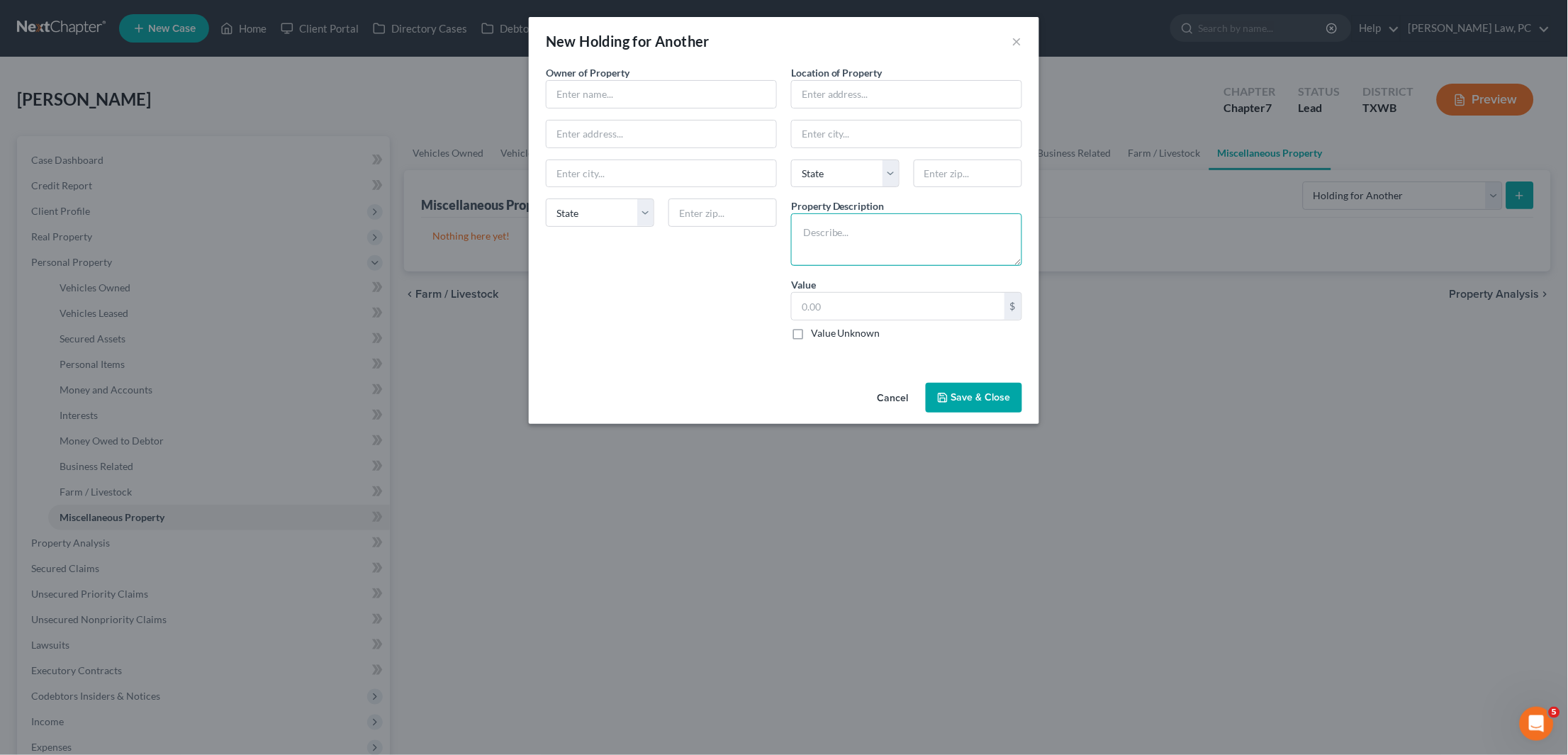
click at [838, 247] on textarea at bounding box center [907, 240] width 231 height 52
click at [839, 225] on textarea "iPad Air and Mac" at bounding box center [907, 240] width 231 height 52
click at [957, 228] on textarea "iPad Air 5th generation and Mac" at bounding box center [907, 240] width 231 height 52
drag, startPoint x: 853, startPoint y: 246, endPoint x: 803, endPoint y: 240, distance: 50.4
click at [803, 240] on textarea "iPad Air 5th generation and MacBook Pro M1 for work" at bounding box center [907, 240] width 231 height 52
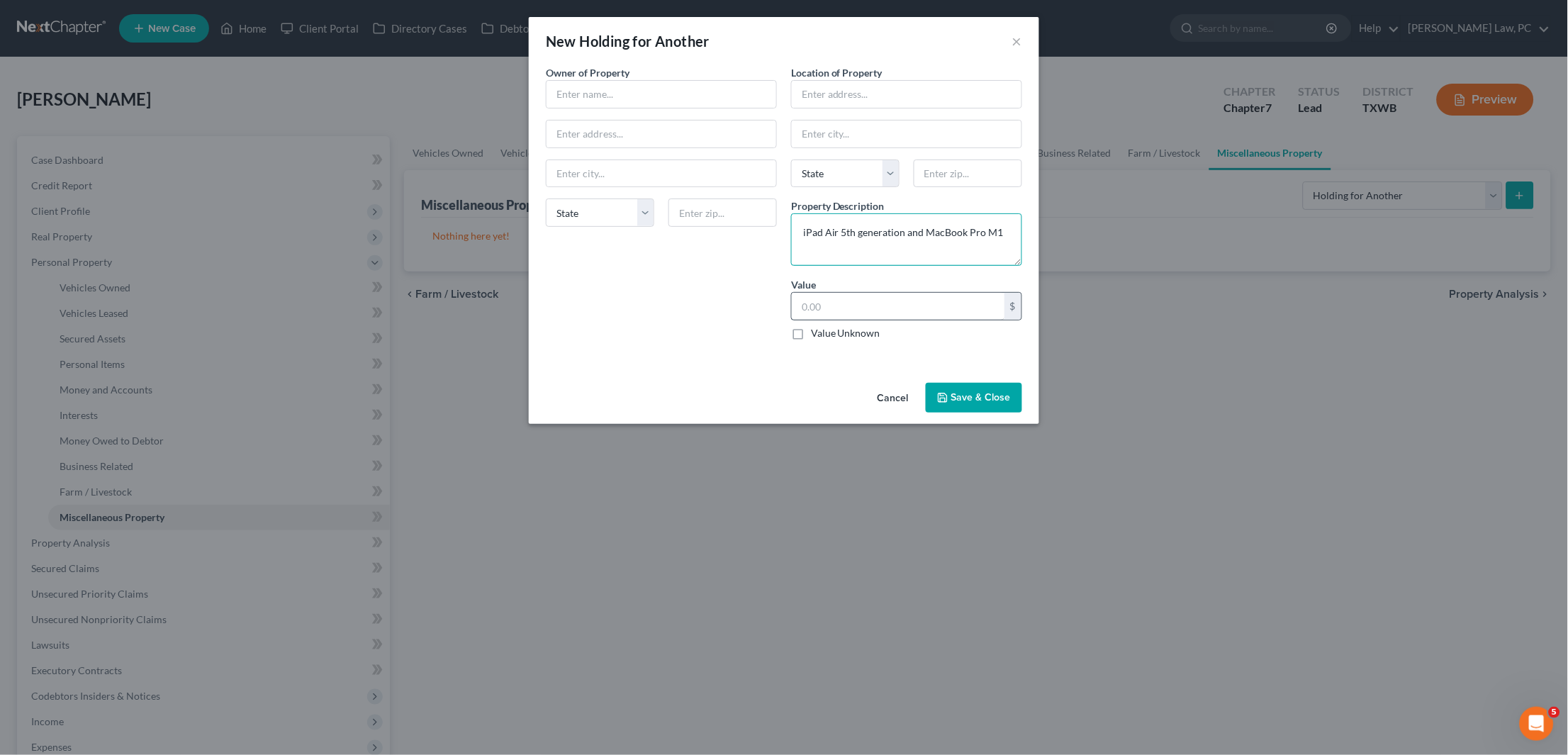
type textarea "iPad Air 5th generation and MacBook Pro M1"
click at [826, 313] on input "text" at bounding box center [898, 306] width 213 height 27
type input "800"
type input "I"
type input "AISD"
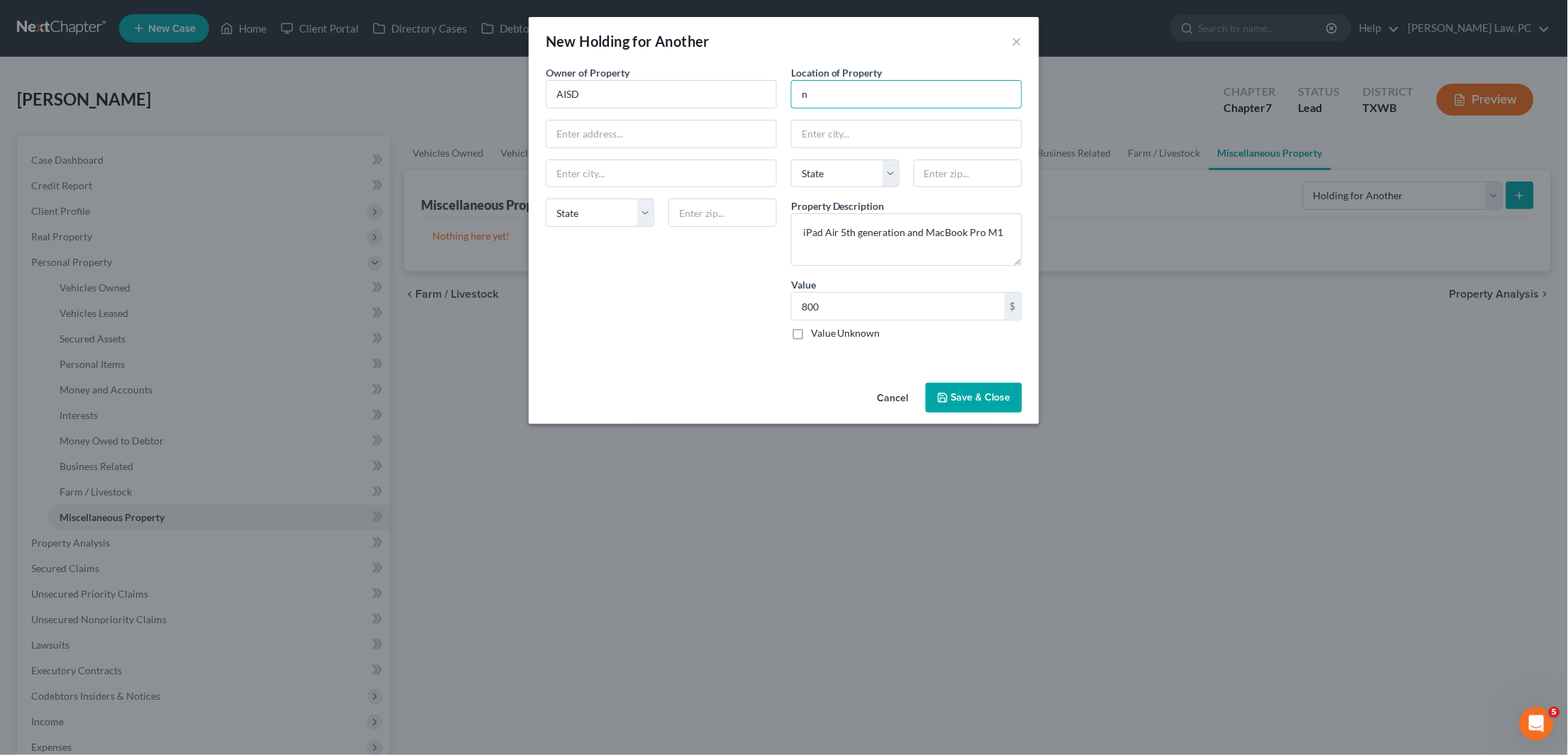
type input "n"
click at [969, 398] on button "Save & Close" at bounding box center [973, 398] width 96 height 30
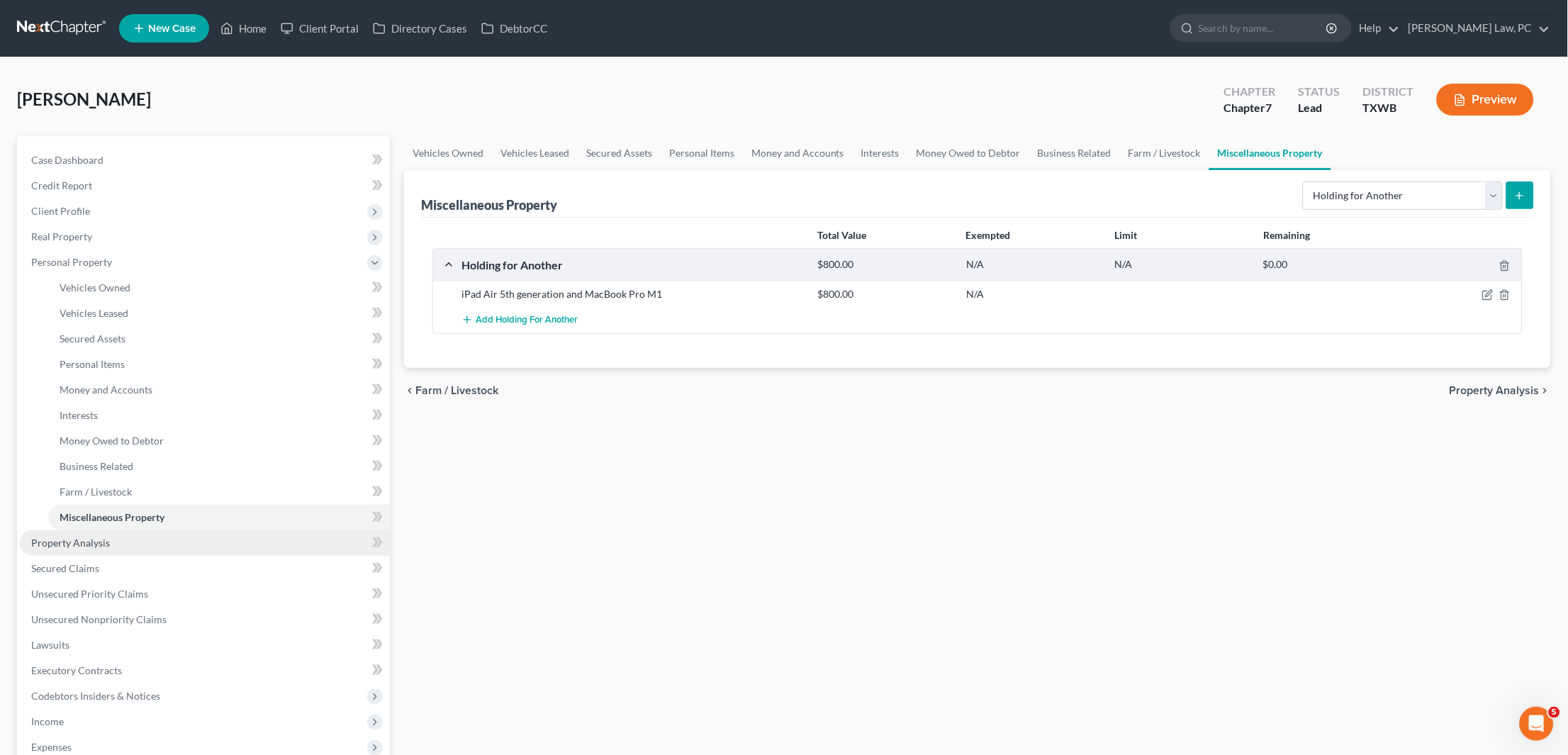
click at [126, 530] on link "Property Analysis" at bounding box center [204, 542] width 370 height 25
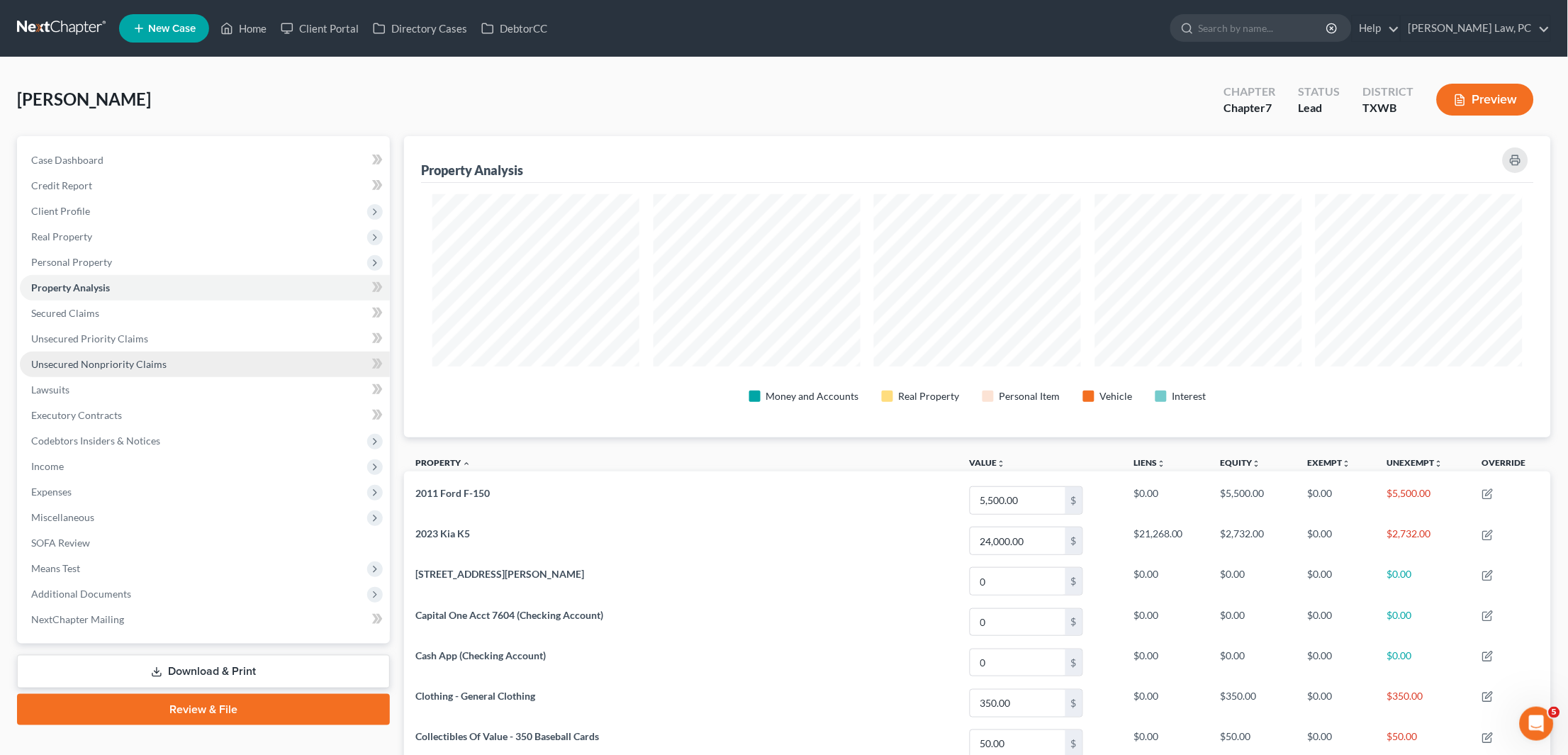
scroll to position [301, 1147]
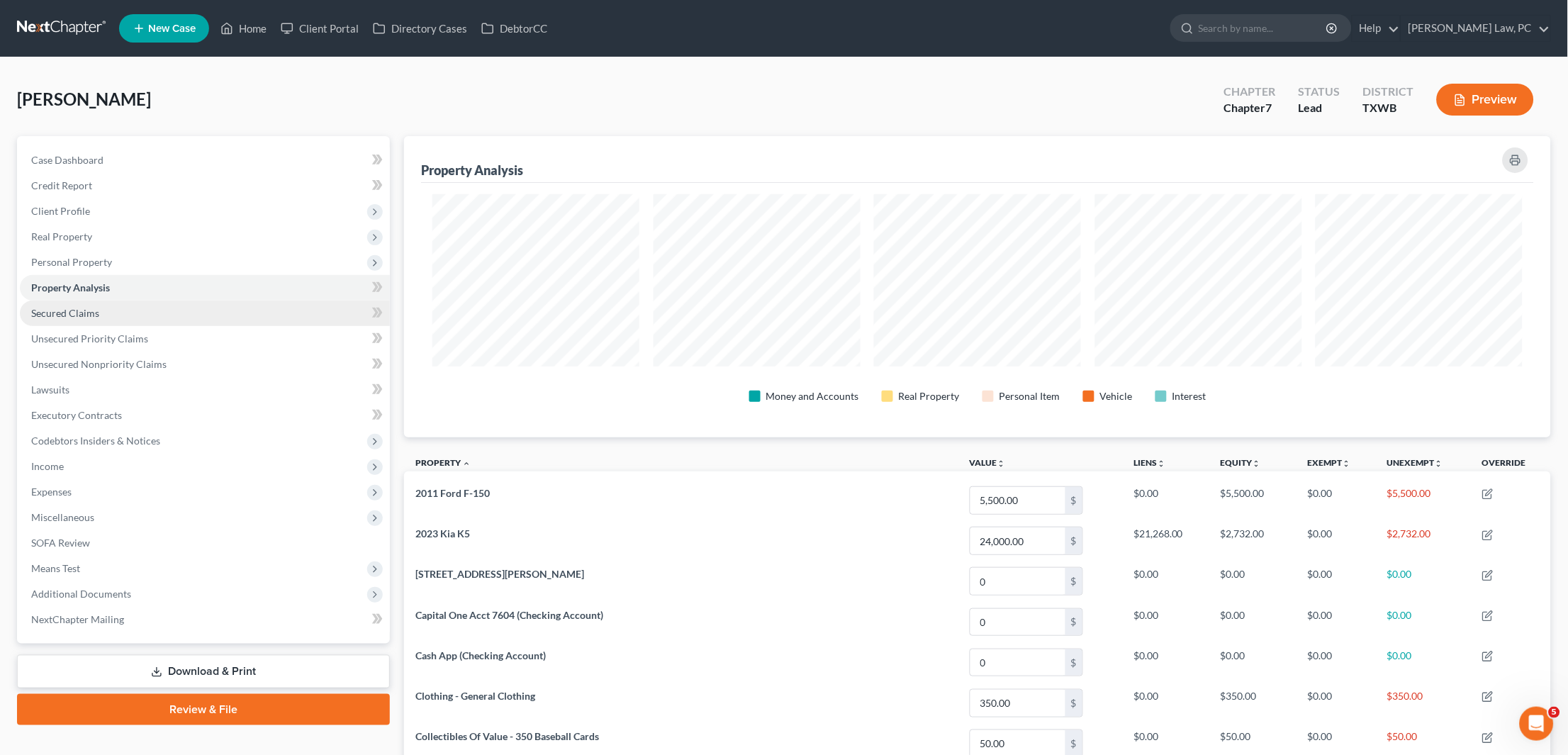
click at [143, 302] on link "Secured Claims" at bounding box center [204, 313] width 370 height 25
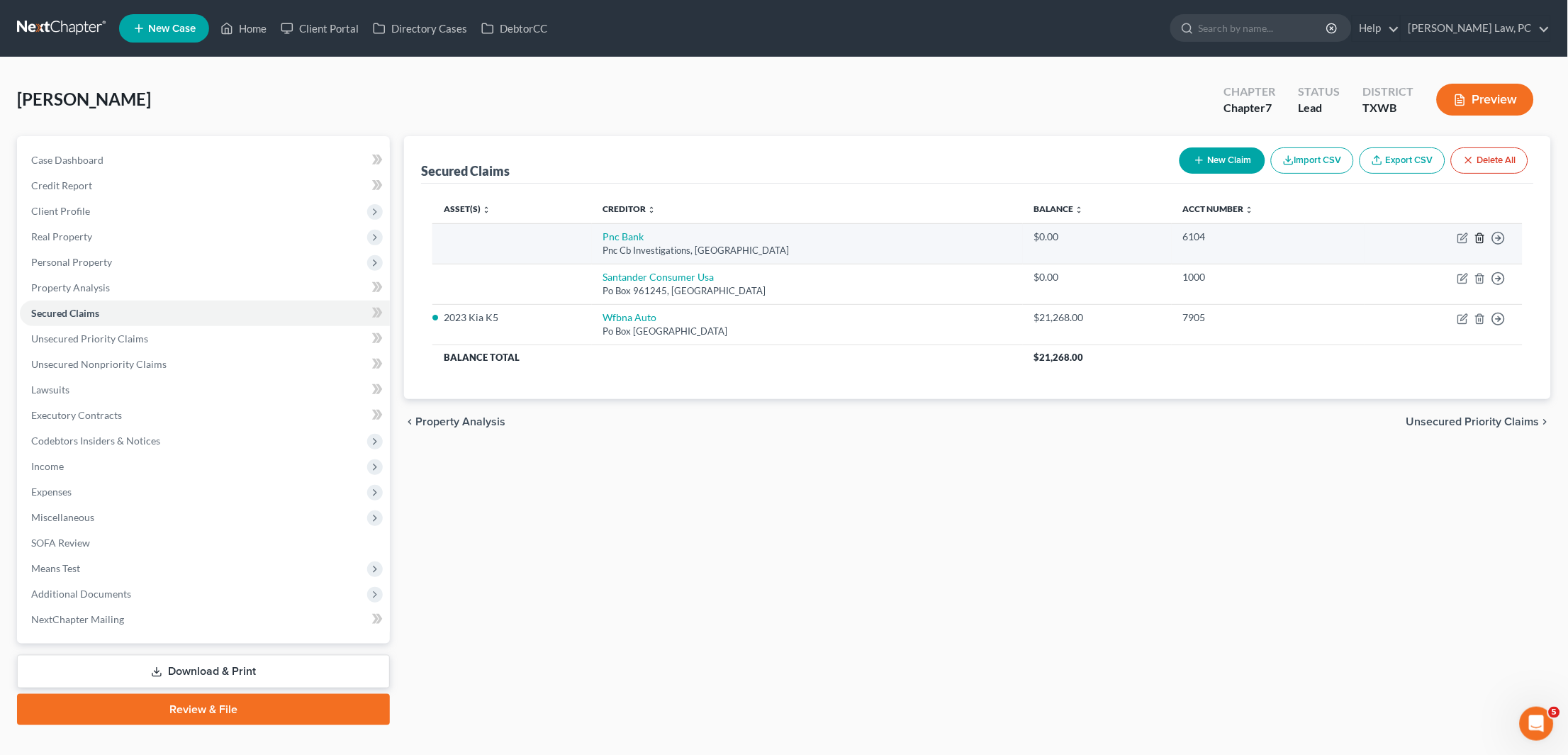
click at [1481, 240] on line "button" at bounding box center [1481, 238] width 0 height 3
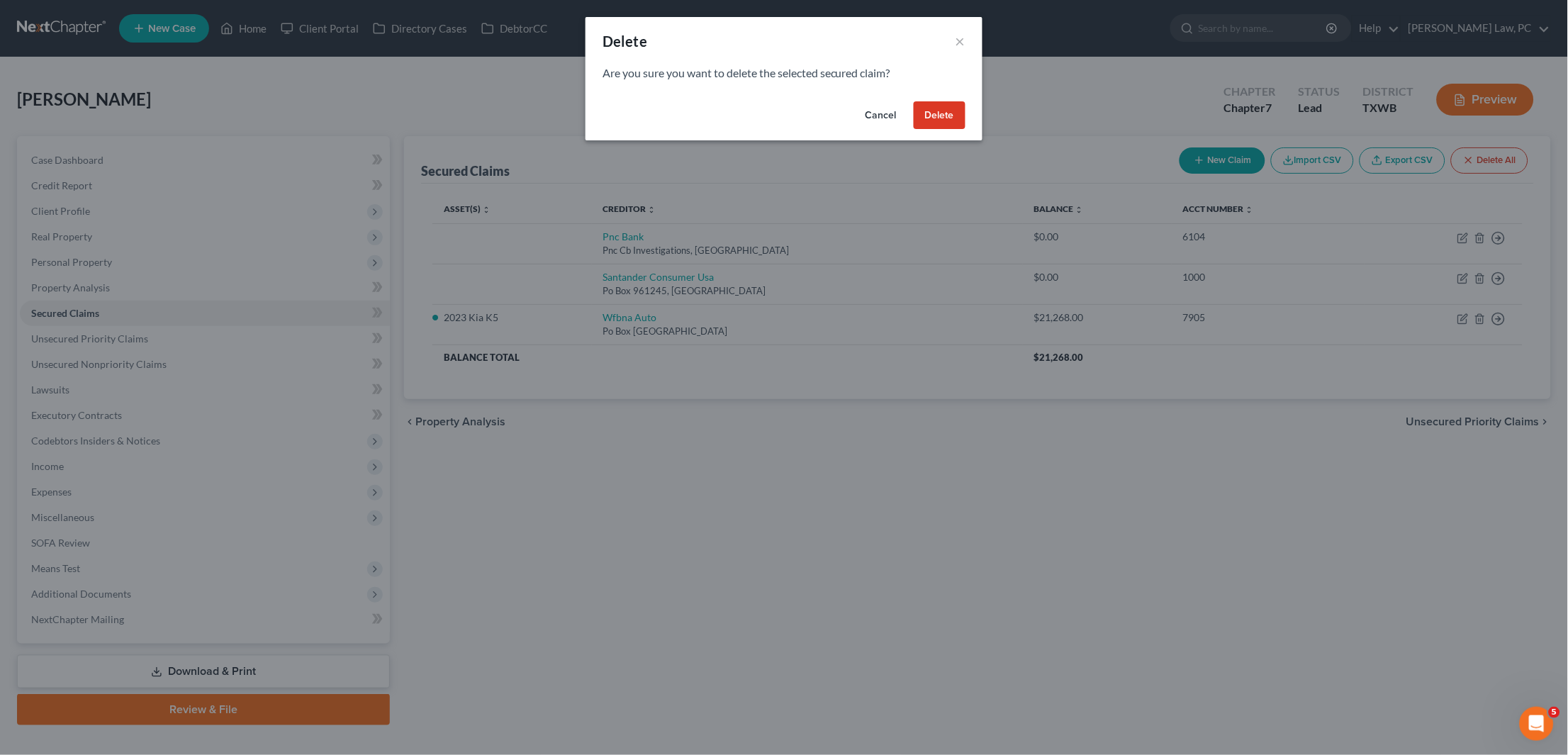
click at [952, 110] on button "Delete" at bounding box center [939, 116] width 51 height 28
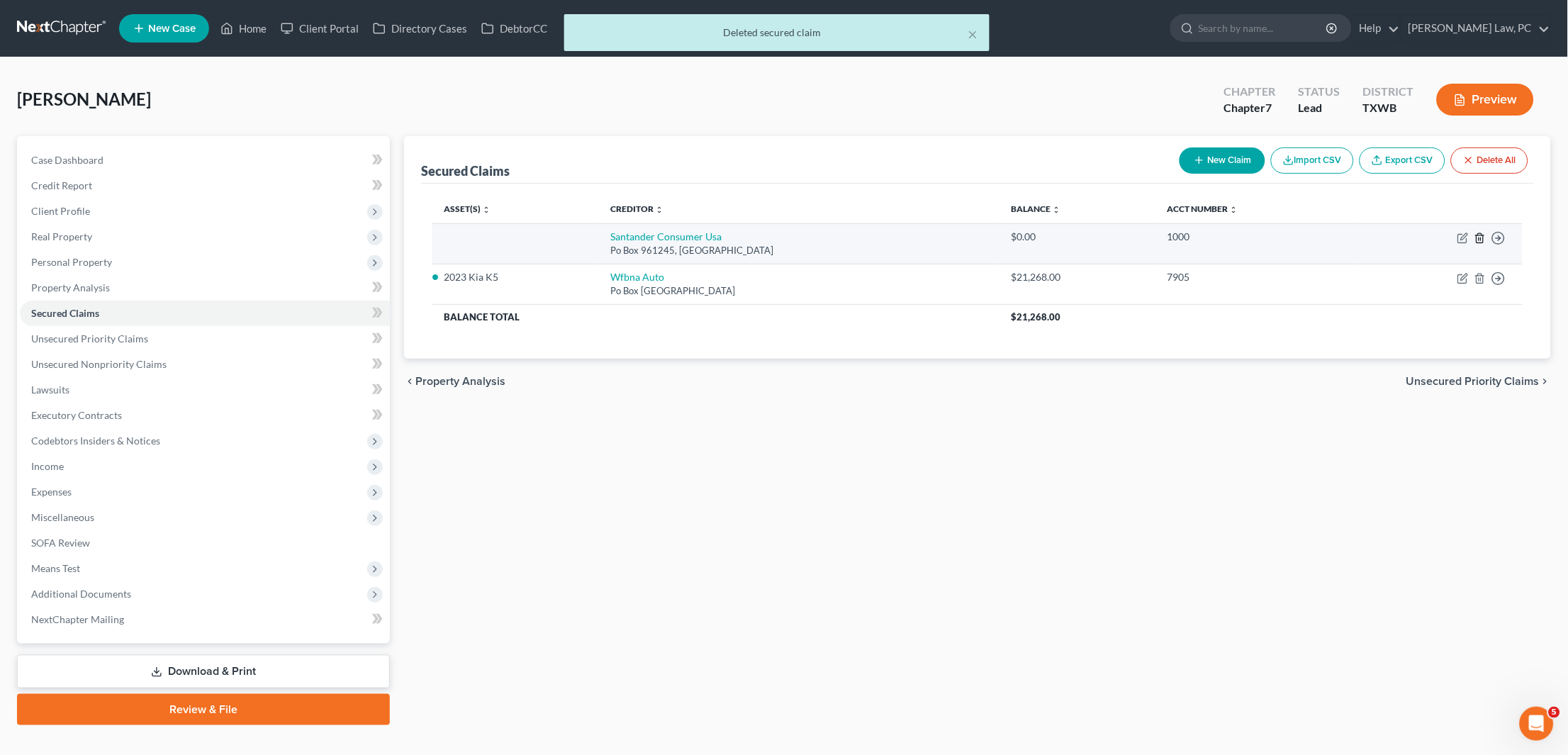
click at [1481, 239] on line "button" at bounding box center [1481, 238] width 0 height 3
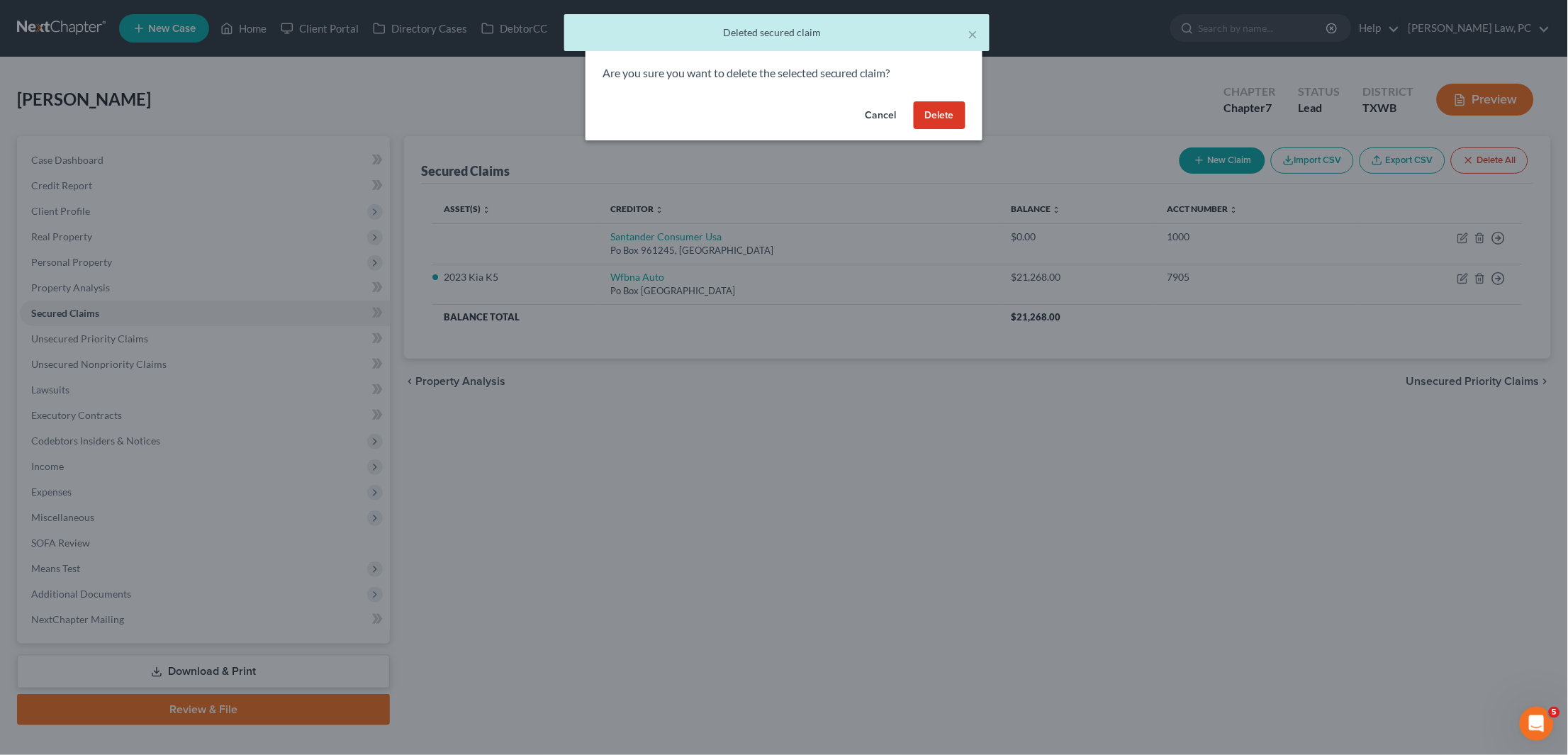
click at [941, 110] on button "Delete" at bounding box center [939, 116] width 51 height 28
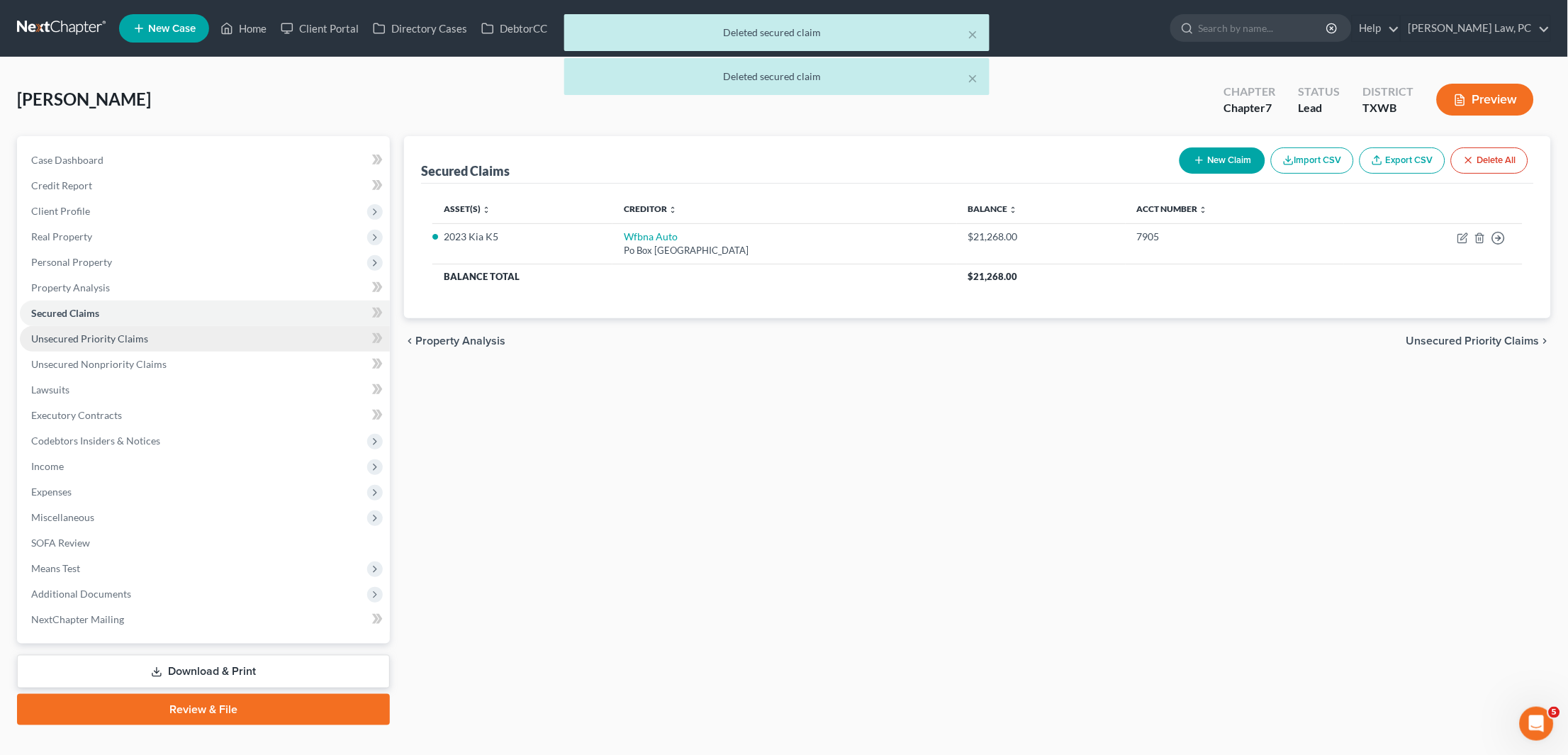
click at [121, 332] on span "Unsecured Priority Claims" at bounding box center [89, 338] width 117 height 12
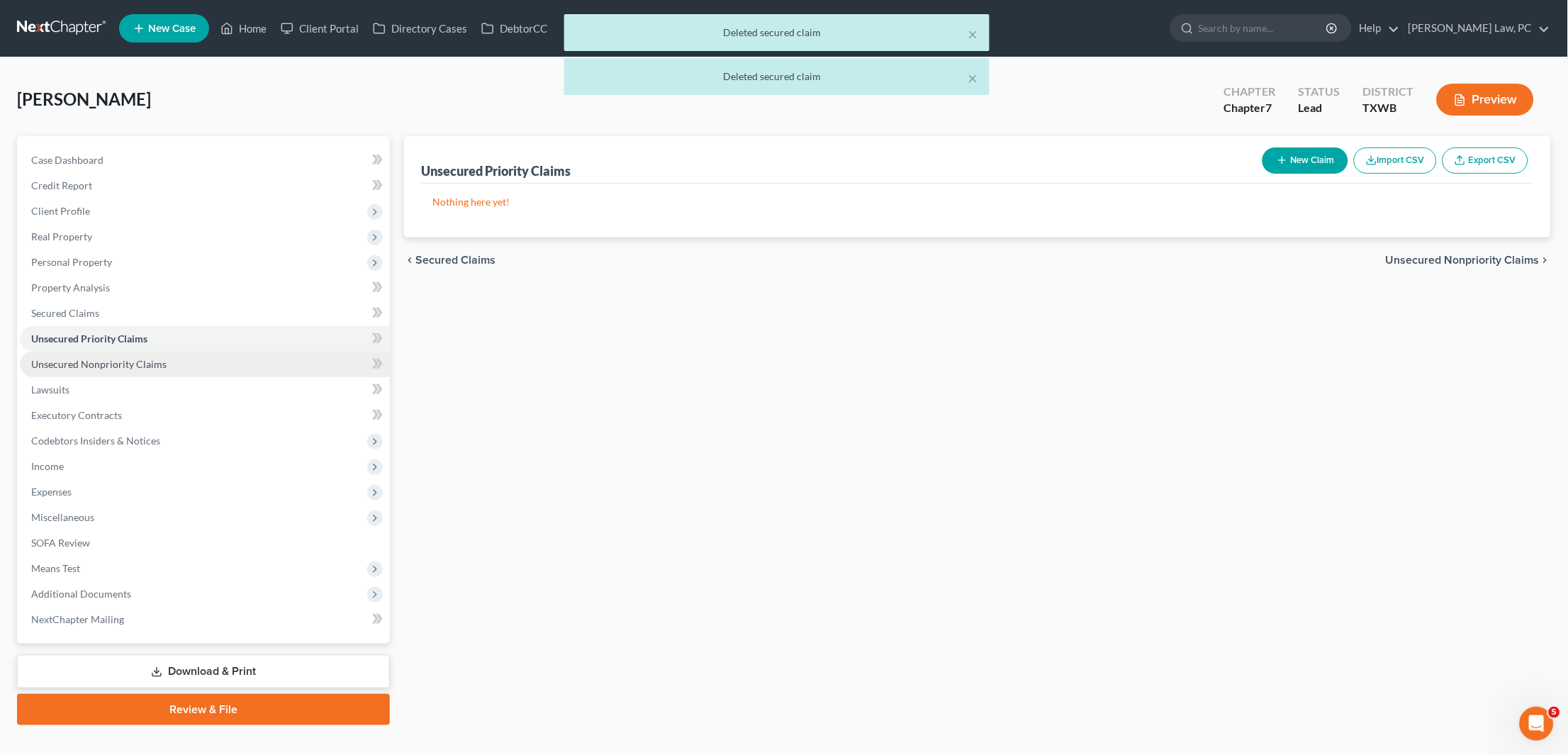
click at [113, 358] on span "Unsecured Nonpriority Claims" at bounding box center [98, 364] width 135 height 12
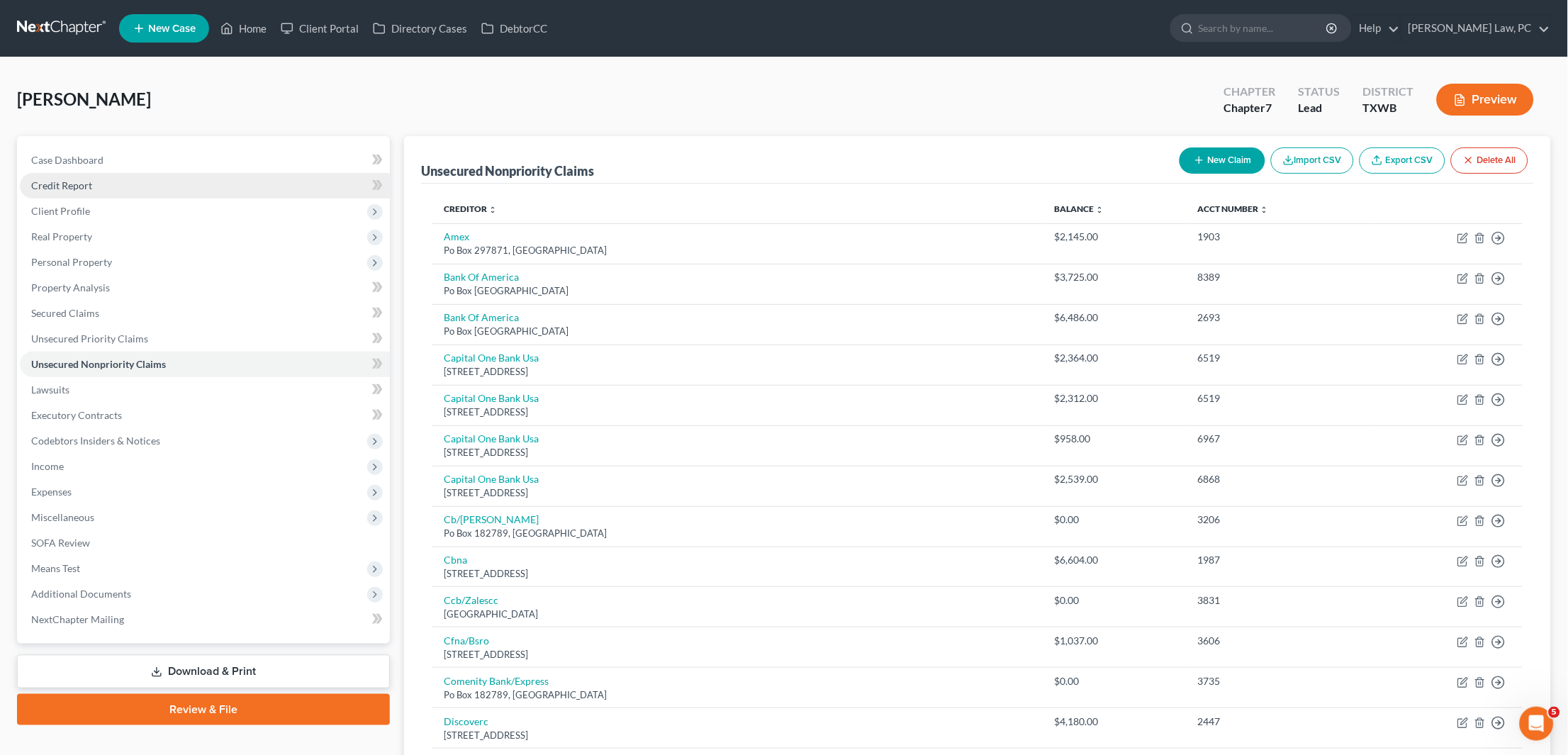
click at [68, 185] on span "Credit Report" at bounding box center [61, 185] width 61 height 12
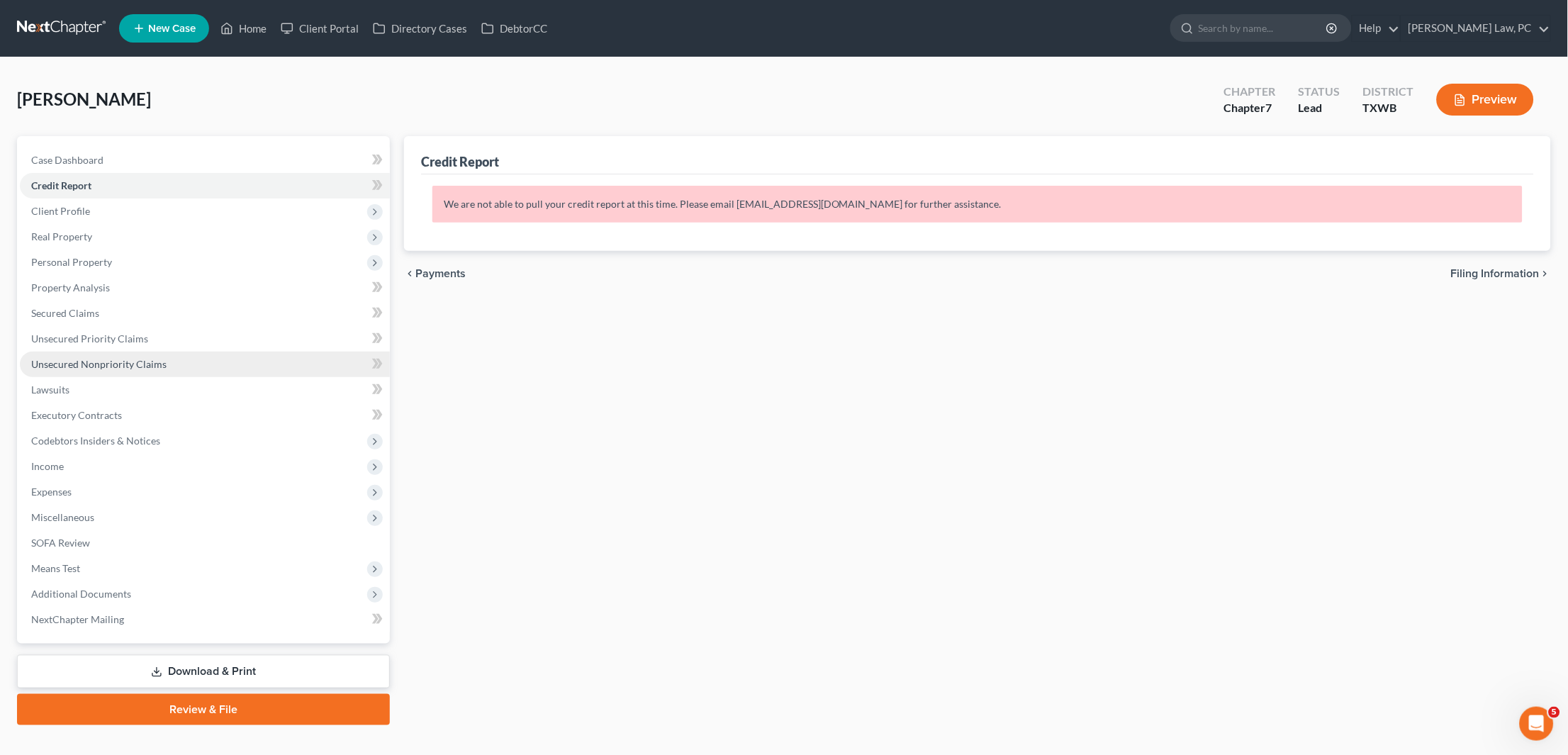
click at [78, 358] on span "Unsecured Nonpriority Claims" at bounding box center [98, 364] width 135 height 12
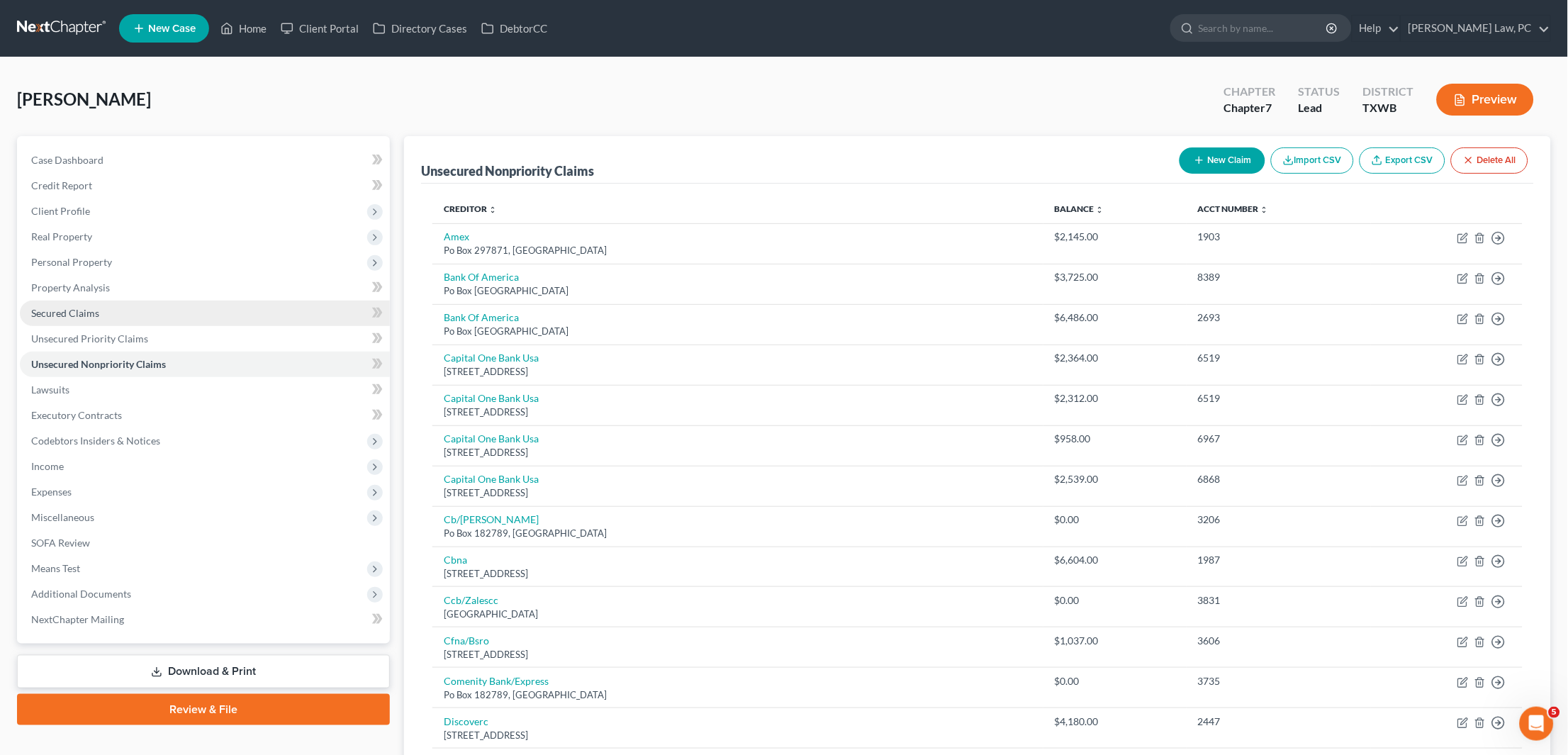
click at [70, 308] on span "Secured Claims" at bounding box center [64, 313] width 68 height 12
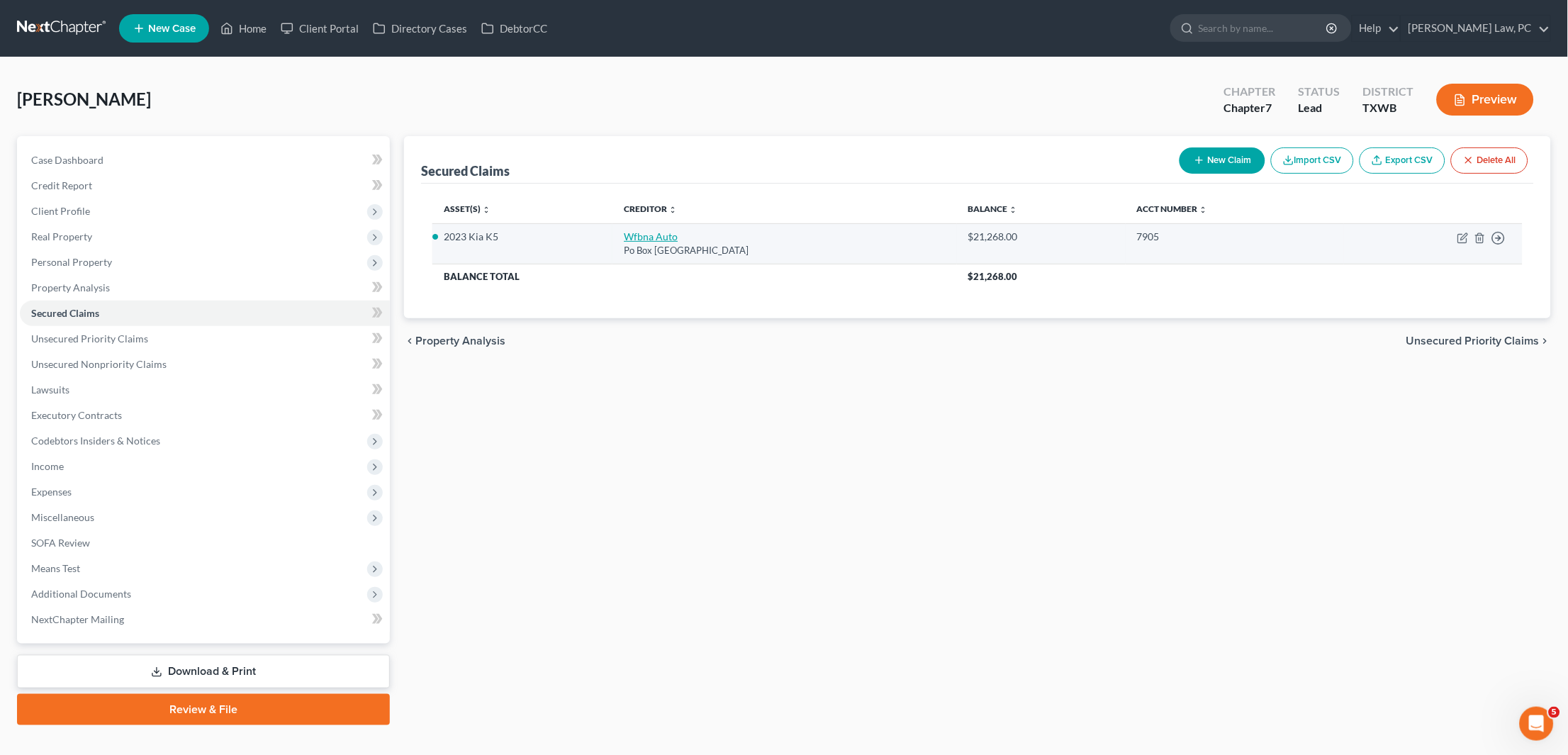
click at [658, 235] on link "Wfbna Auto" at bounding box center [651, 236] width 54 height 12
select select "28"
select select "0"
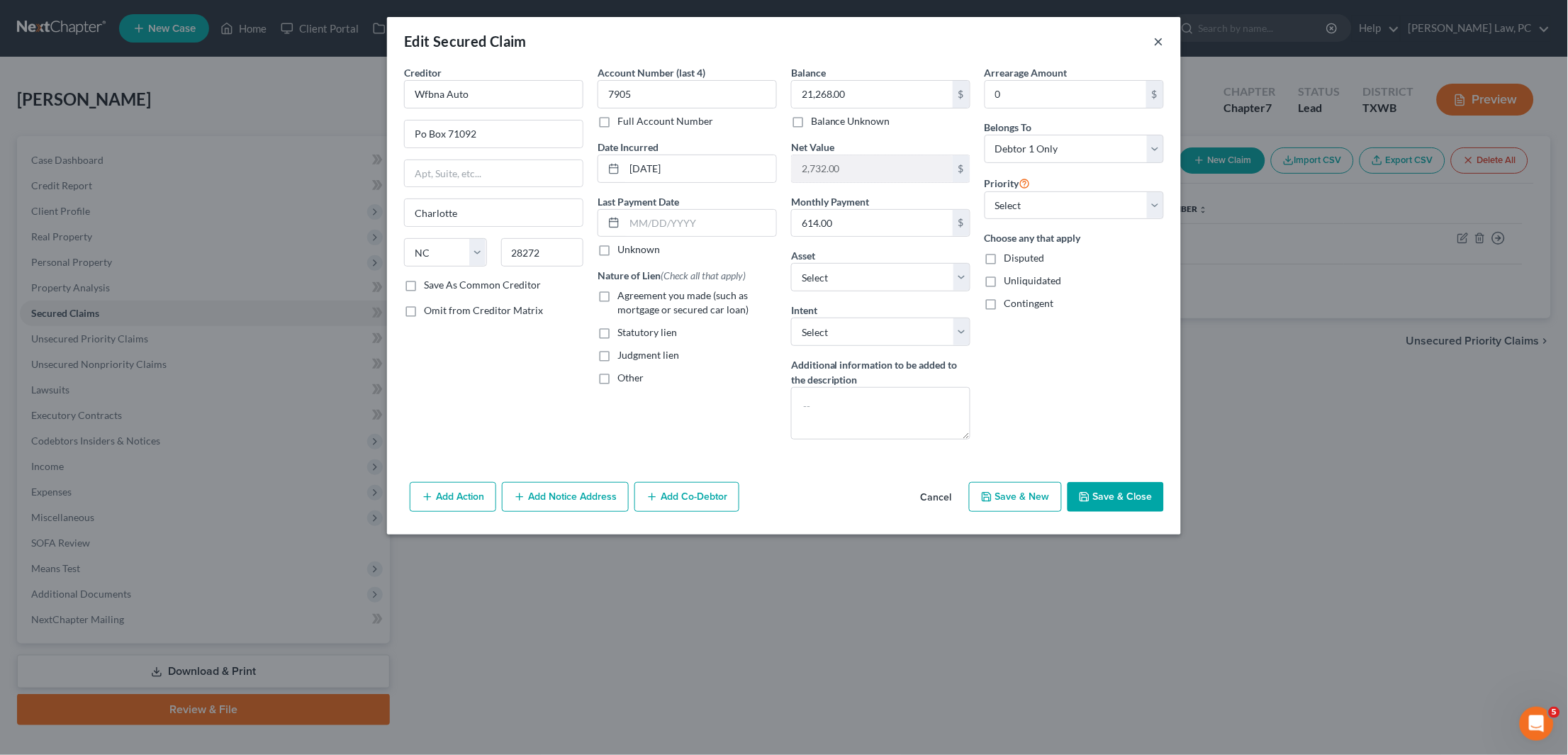
click at [1161, 48] on button "×" at bounding box center [1158, 41] width 10 height 17
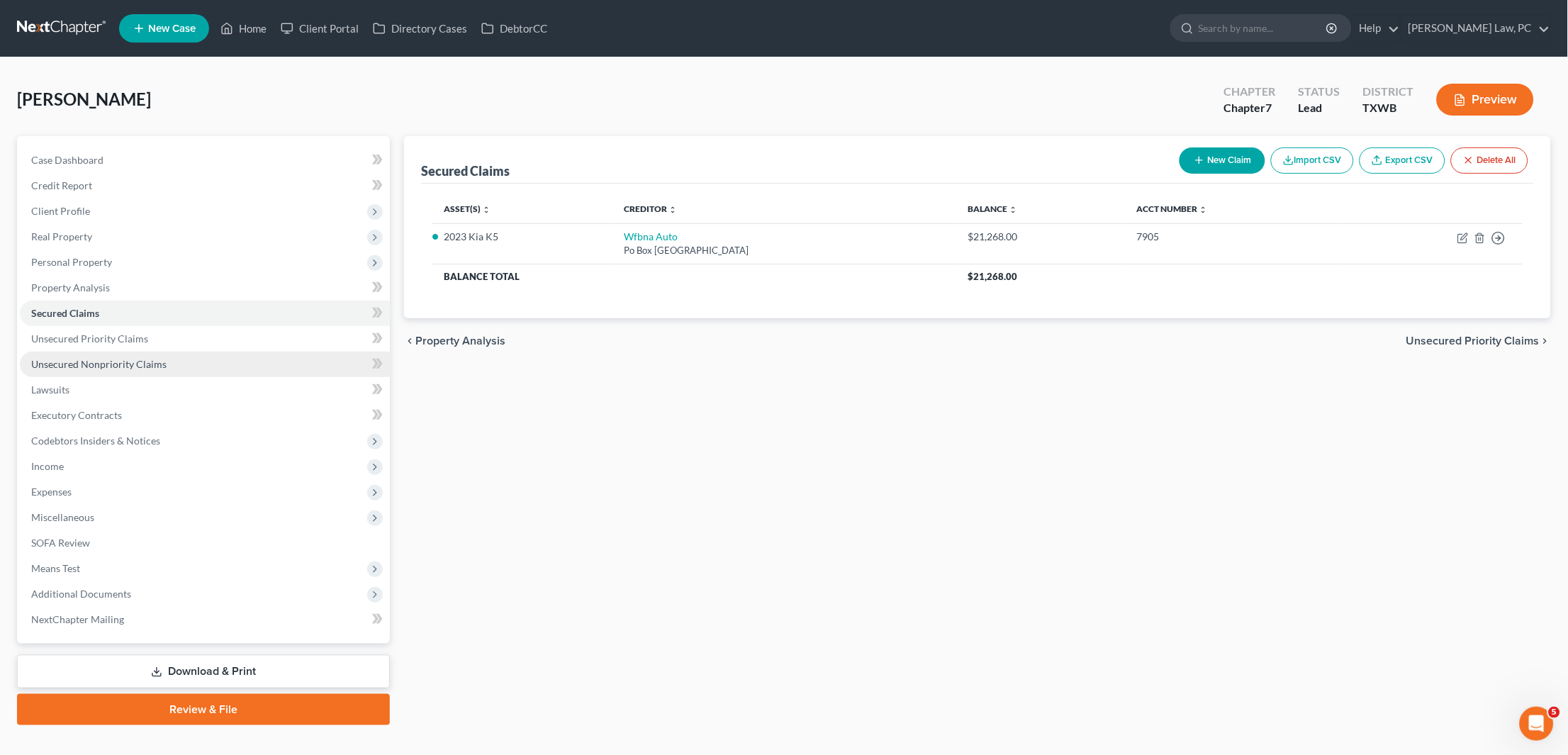
click at [113, 352] on link "Unsecured Nonpriority Claims" at bounding box center [204, 364] width 370 height 25
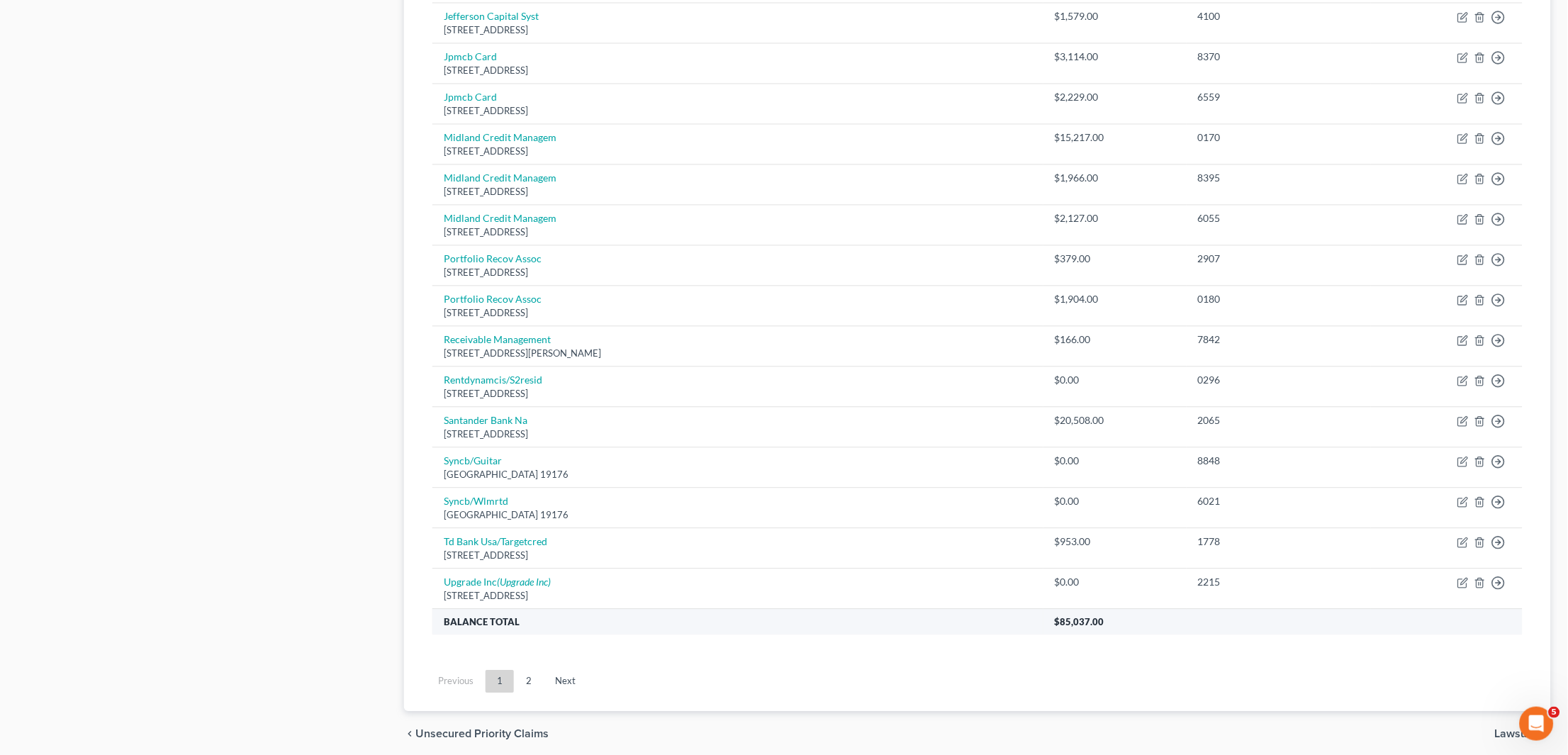
scroll to position [826, 1]
click at [531, 670] on link "2" at bounding box center [528, 681] width 28 height 22
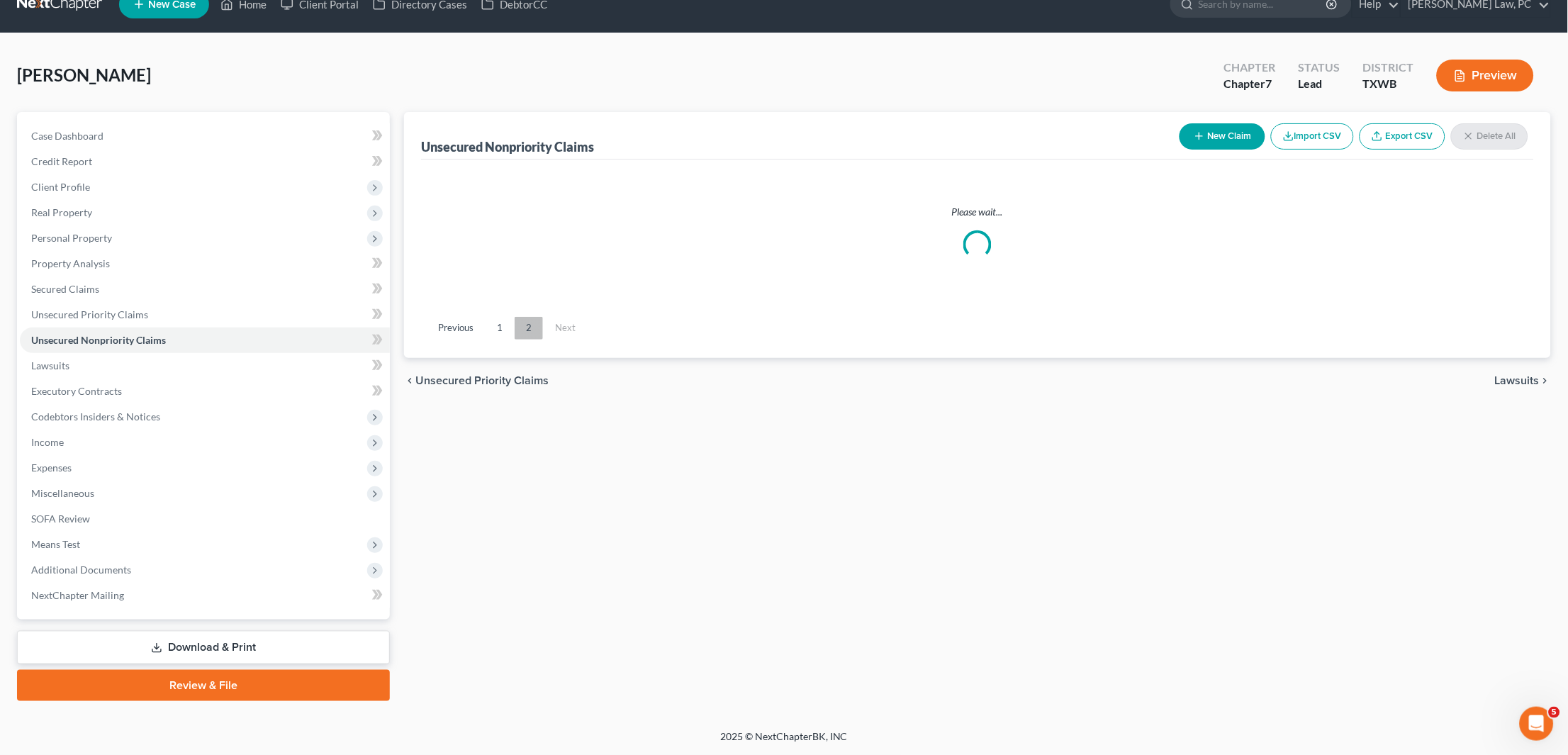
scroll to position [6, 0]
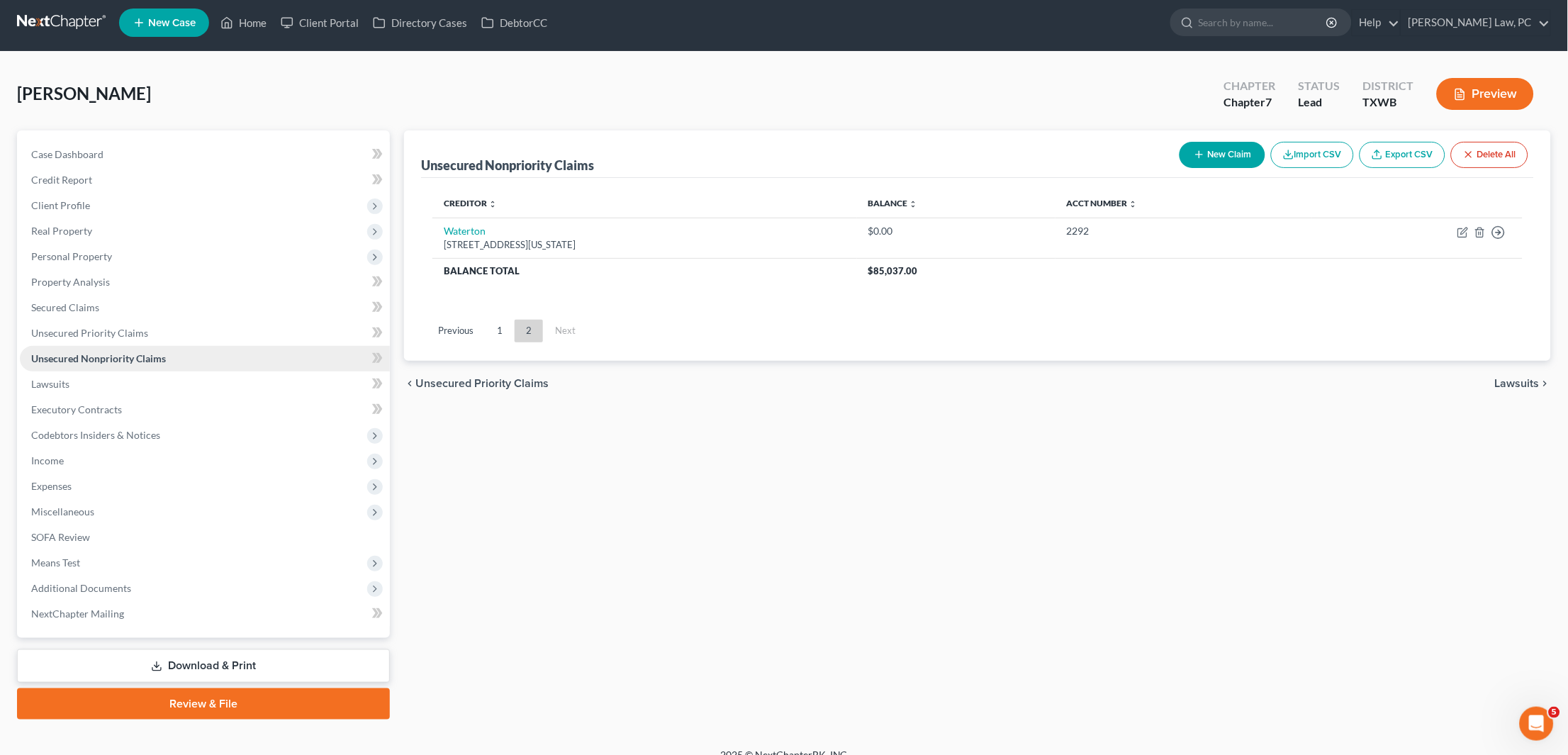
click at [113, 352] on span "Unsecured Nonpriority Claims" at bounding box center [98, 357] width 134 height 12
click at [488, 331] on link "1" at bounding box center [499, 331] width 28 height 22
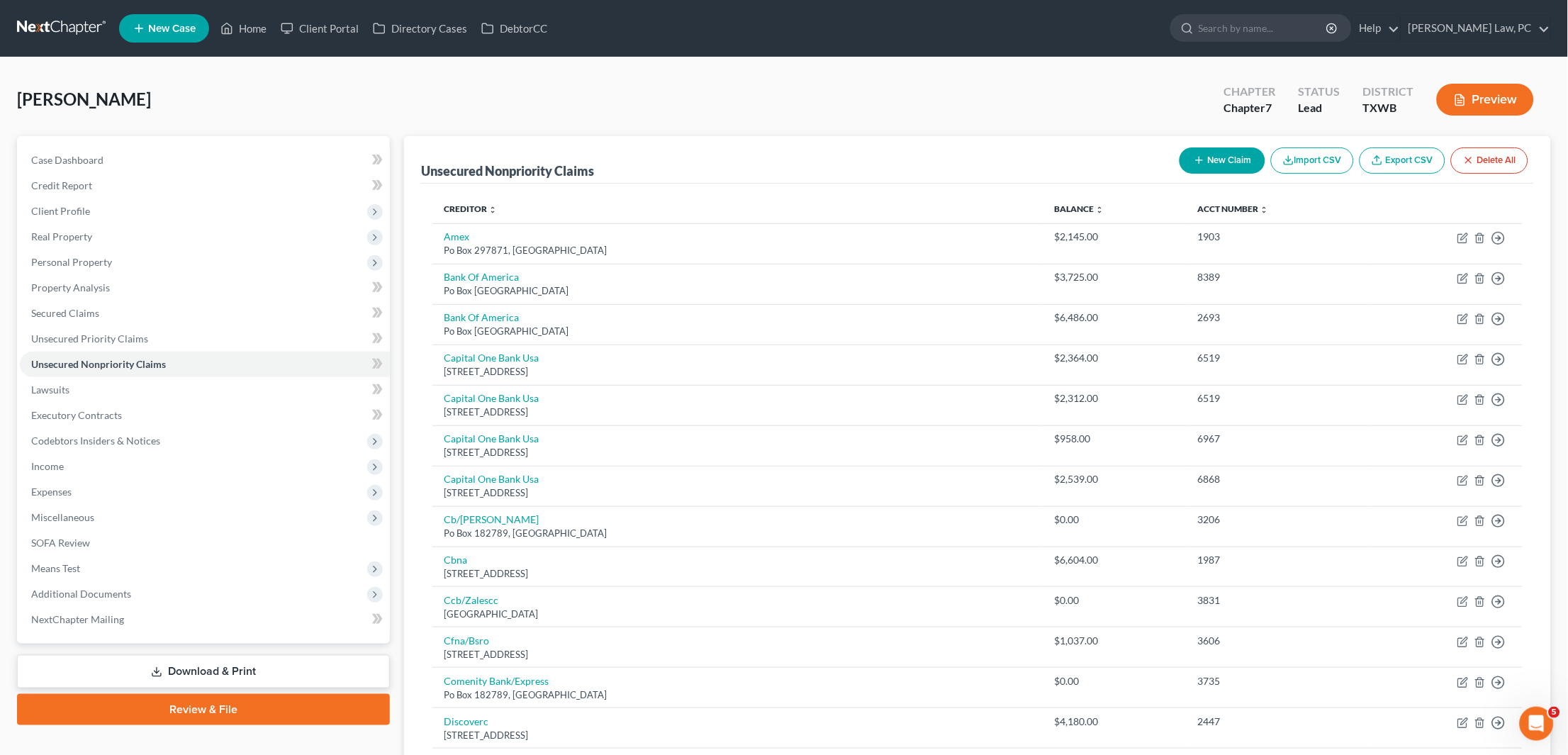
scroll to position [0, 0]
click at [113, 382] on link "Lawsuits" at bounding box center [204, 389] width 370 height 25
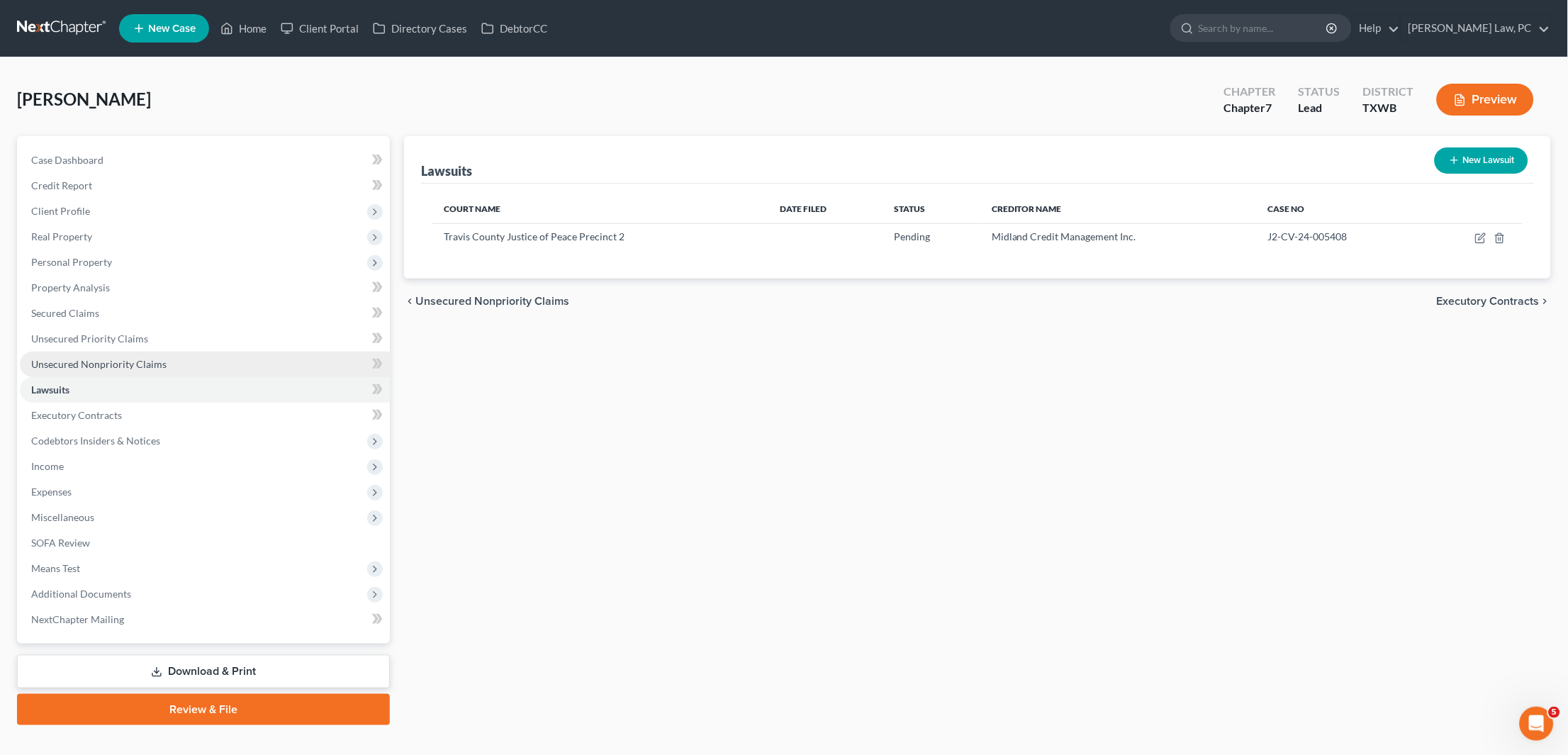
click at [117, 358] on span "Unsecured Nonpriority Claims" at bounding box center [98, 364] width 135 height 12
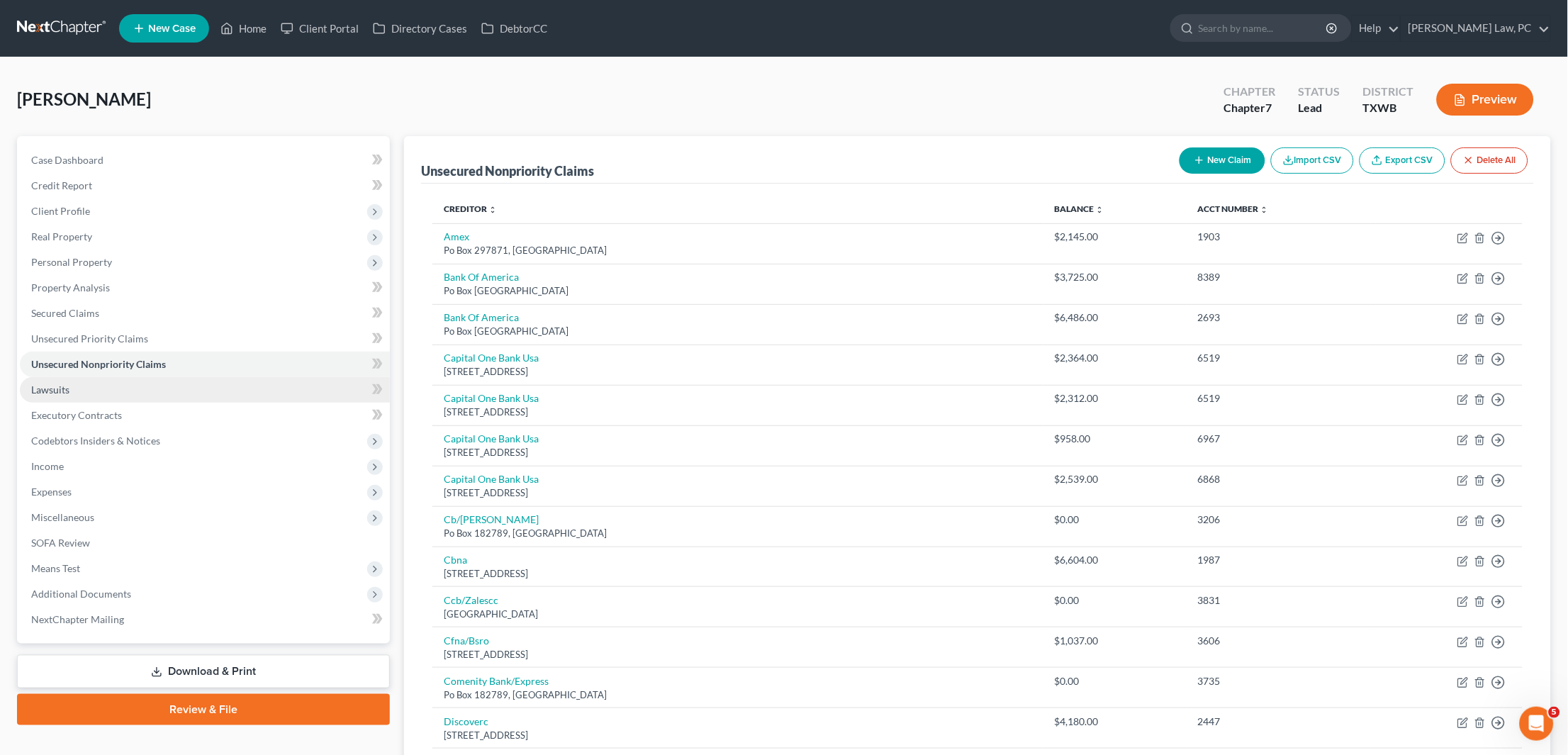
click at [82, 384] on link "Lawsuits" at bounding box center [204, 389] width 370 height 25
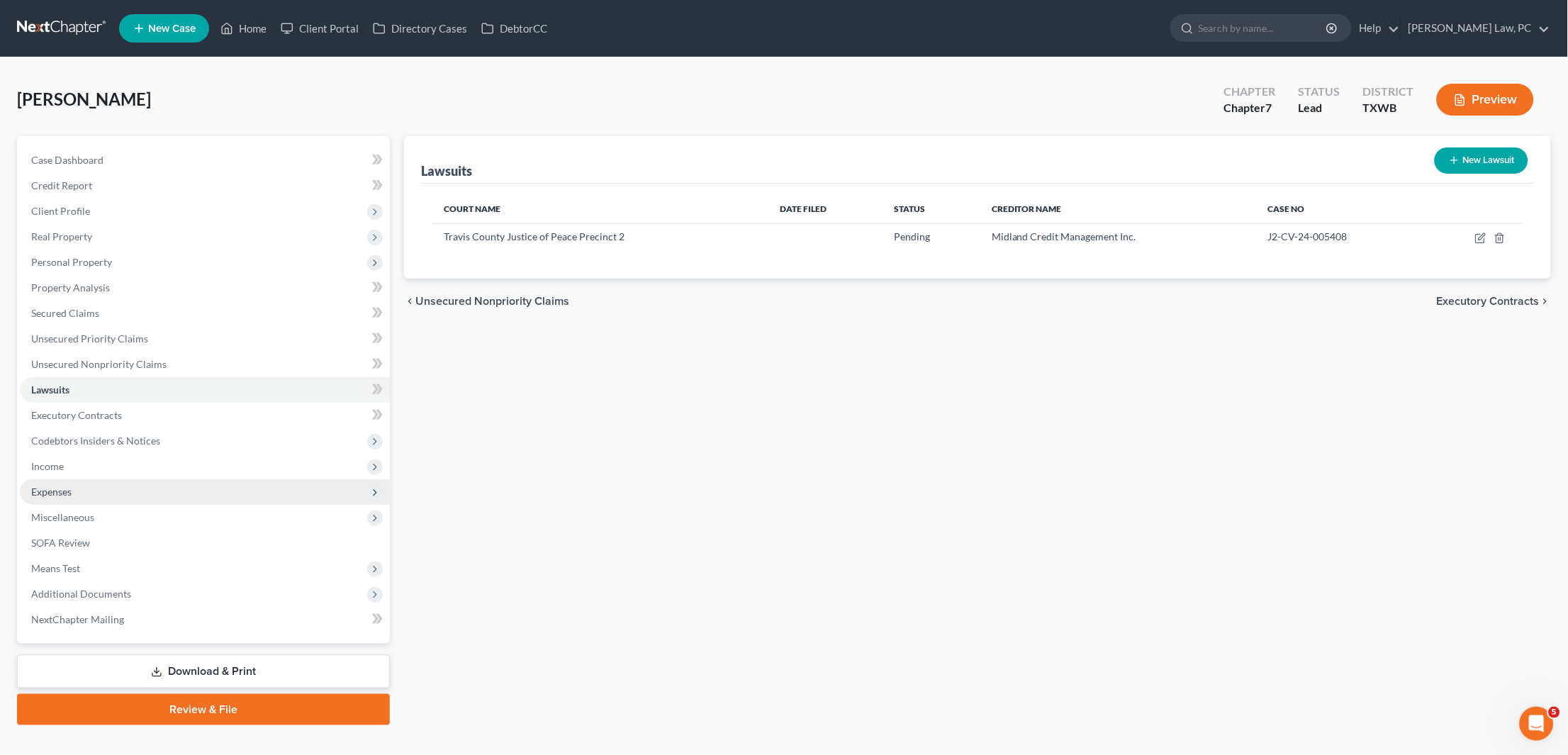
click at [56, 485] on span "Expenses" at bounding box center [50, 491] width 40 height 12
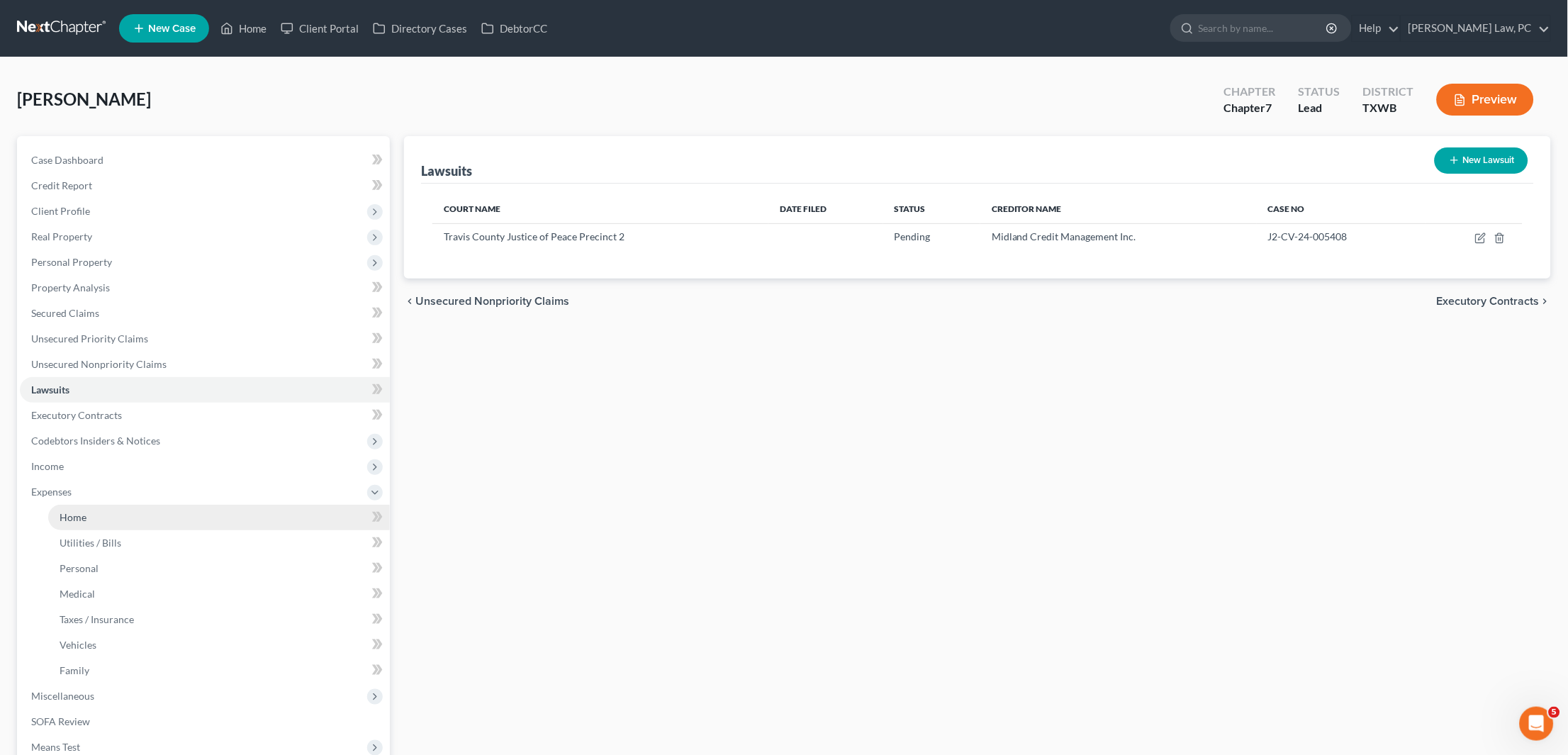
click at [79, 511] on span "Home" at bounding box center [73, 517] width 27 height 12
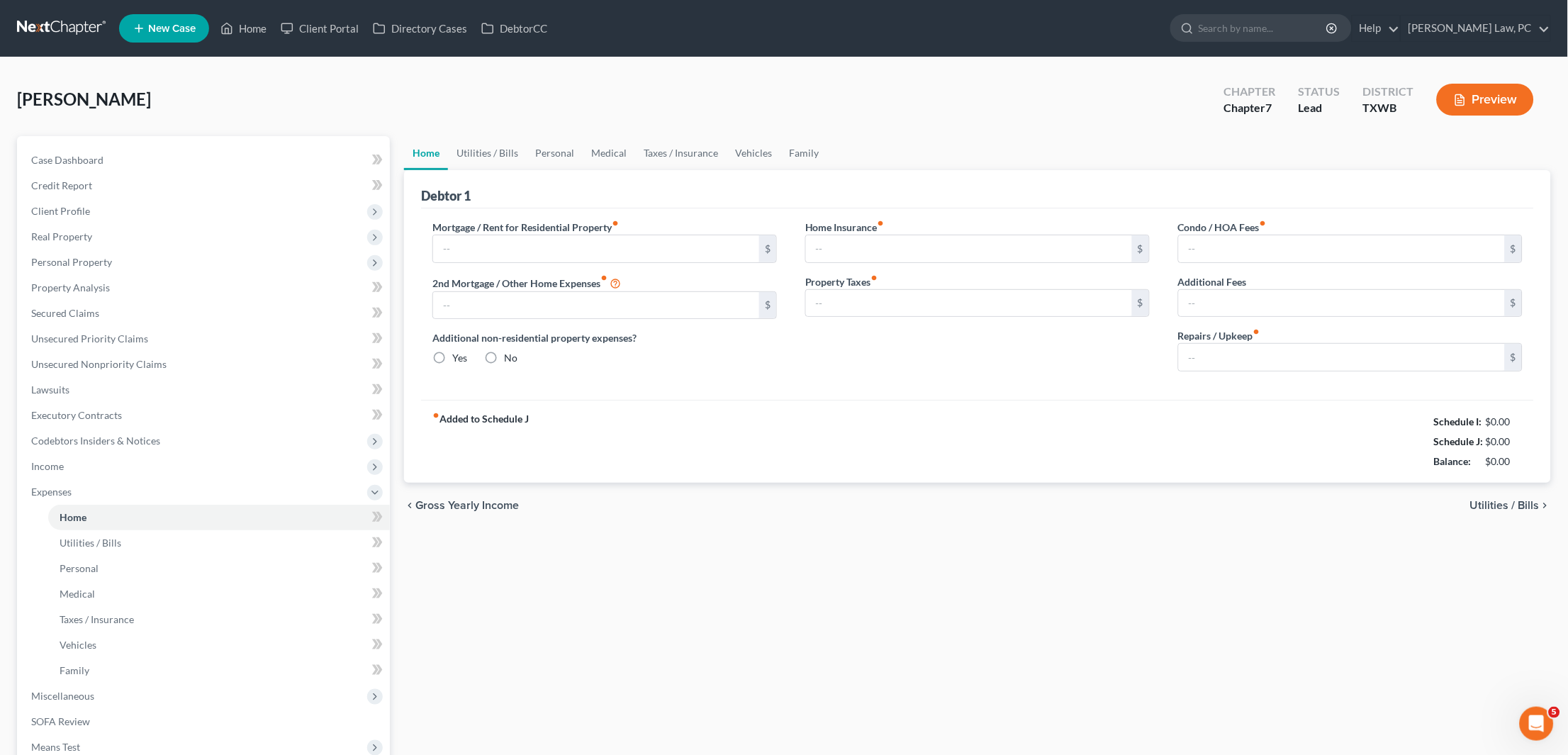
type input "0.00"
radio input "true"
type input "0.00"
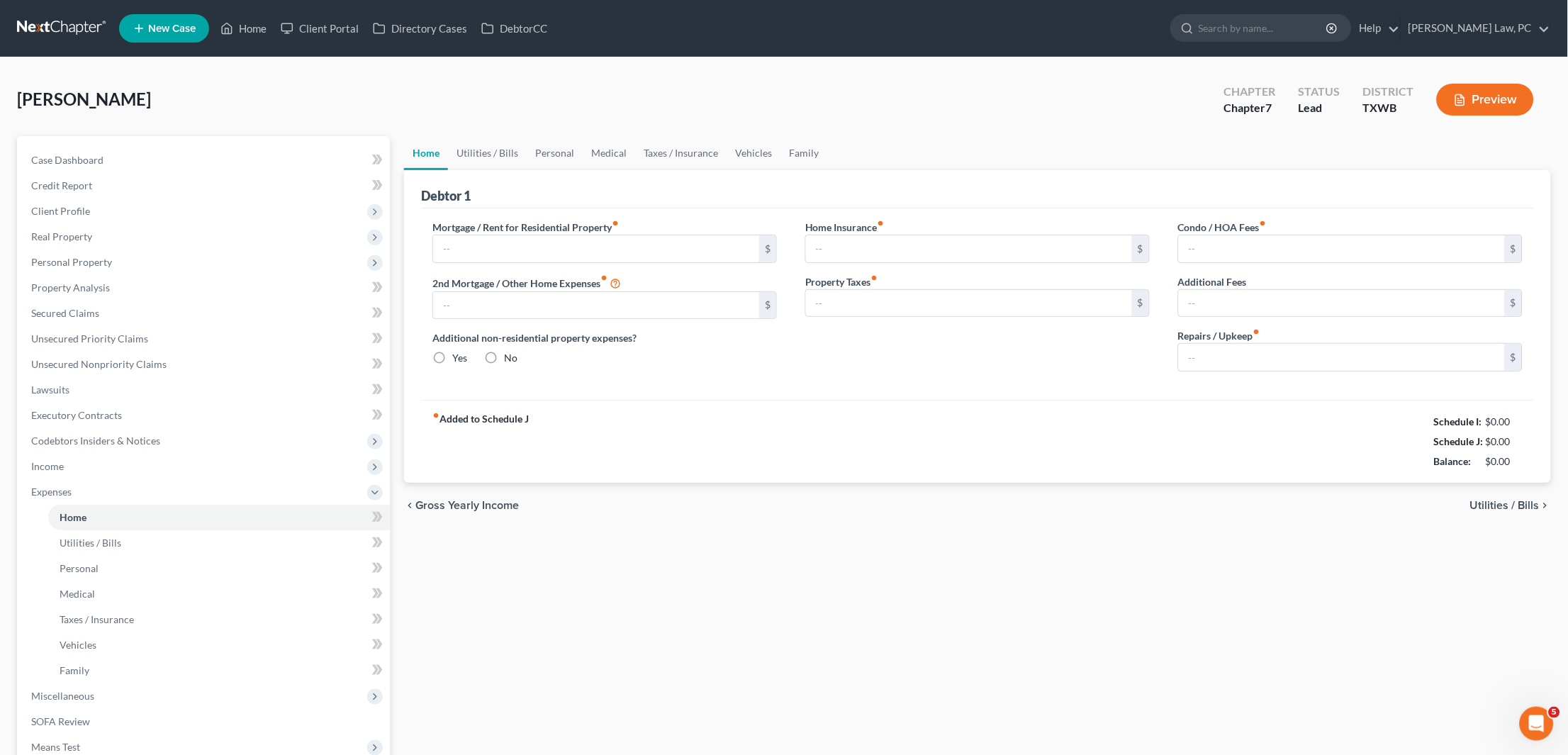
type input "0.00"
click at [469, 245] on input "text" at bounding box center [595, 248] width 326 height 27
type input "1,158"
drag, startPoint x: 852, startPoint y: 248, endPoint x: 778, endPoint y: 248, distance: 74.0
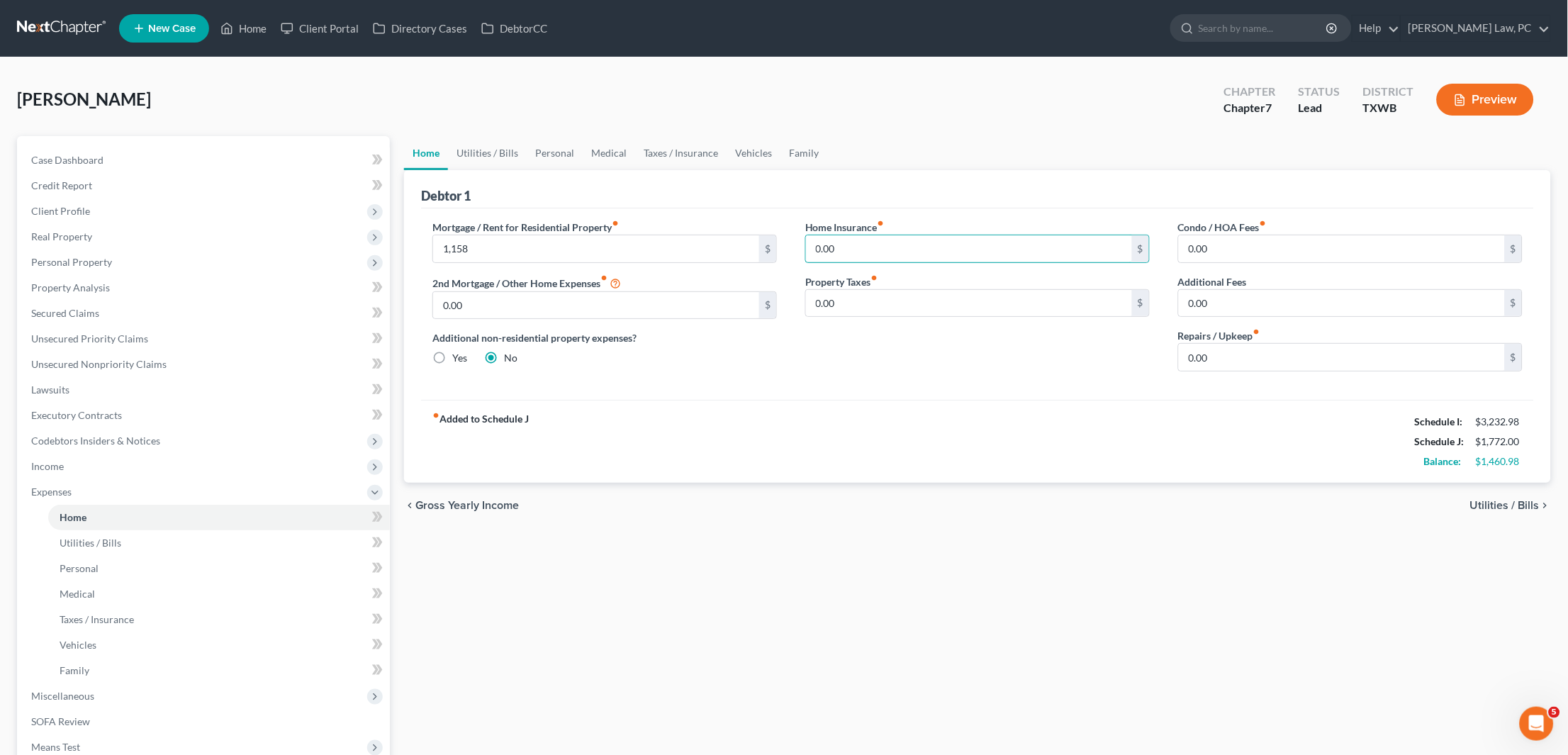
click at [778, 248] on div "Mortgage / Rent for Residential Property fiber_manual_record 1,158 $ 2nd Mortga…" at bounding box center [977, 301] width 1118 height 163
click at [482, 154] on link "Utilities / Bills" at bounding box center [487, 153] width 78 height 34
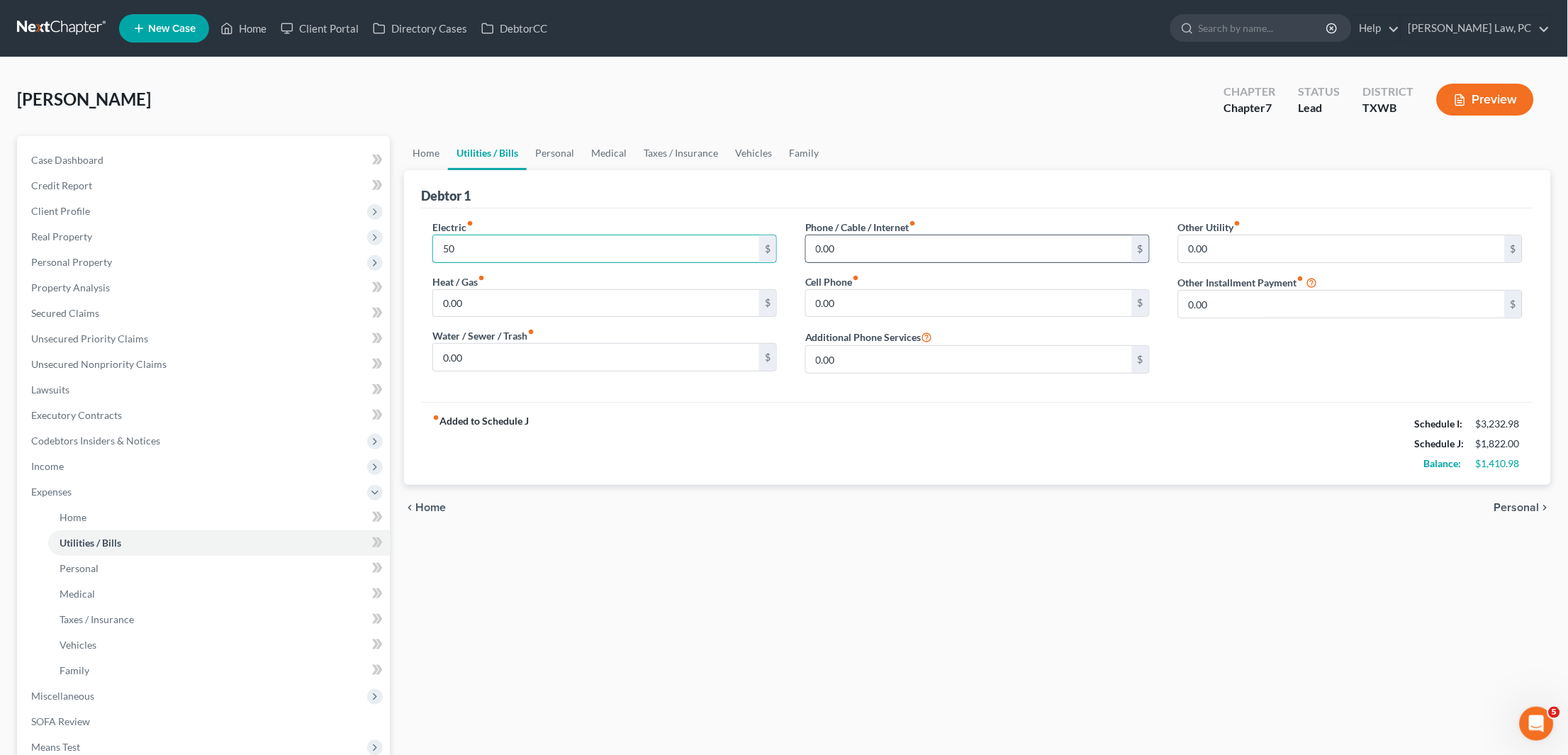
type input "50"
drag, startPoint x: 850, startPoint y: 248, endPoint x: 789, endPoint y: 248, distance: 61.0
type input "25"
drag, startPoint x: 479, startPoint y: 300, endPoint x: 403, endPoint y: 300, distance: 76.0
click at [404, 300] on div "Debtor 1 Electric fiber_manual_record 50 $ Heat / Gas fiber_manual_record 0.00 …" at bounding box center [977, 327] width 1147 height 315
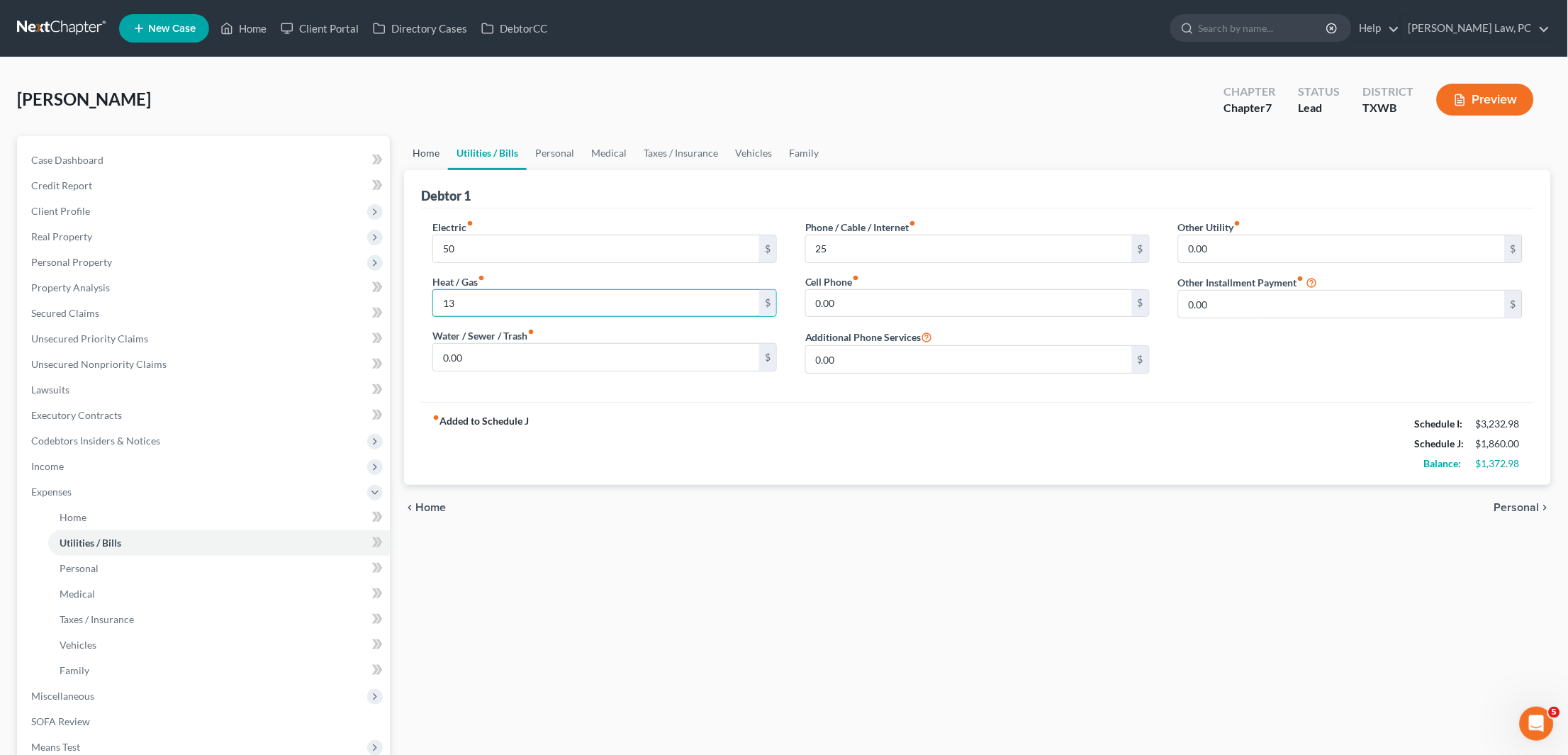
type input "13"
click at [423, 155] on link "Home" at bounding box center [426, 153] width 44 height 34
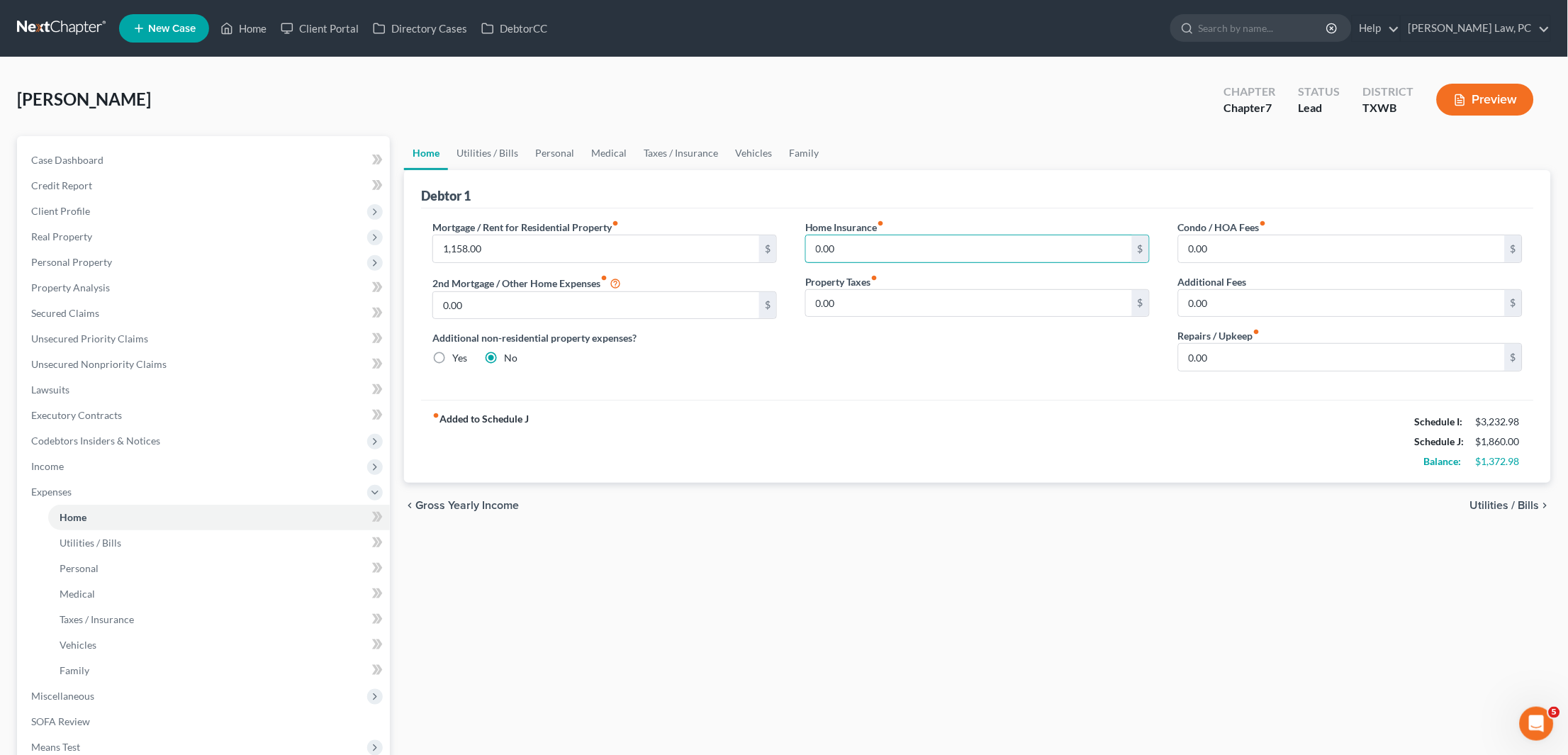
drag, startPoint x: 856, startPoint y: 248, endPoint x: 778, endPoint y: 247, distance: 78.0
click at [778, 247] on div "Mortgage / Rent for Residential Property fiber_manual_record 1,158.00 $ 2nd Mor…" at bounding box center [977, 301] width 1118 height 163
type input "22"
click at [479, 160] on link "Utilities / Bills" at bounding box center [487, 153] width 78 height 34
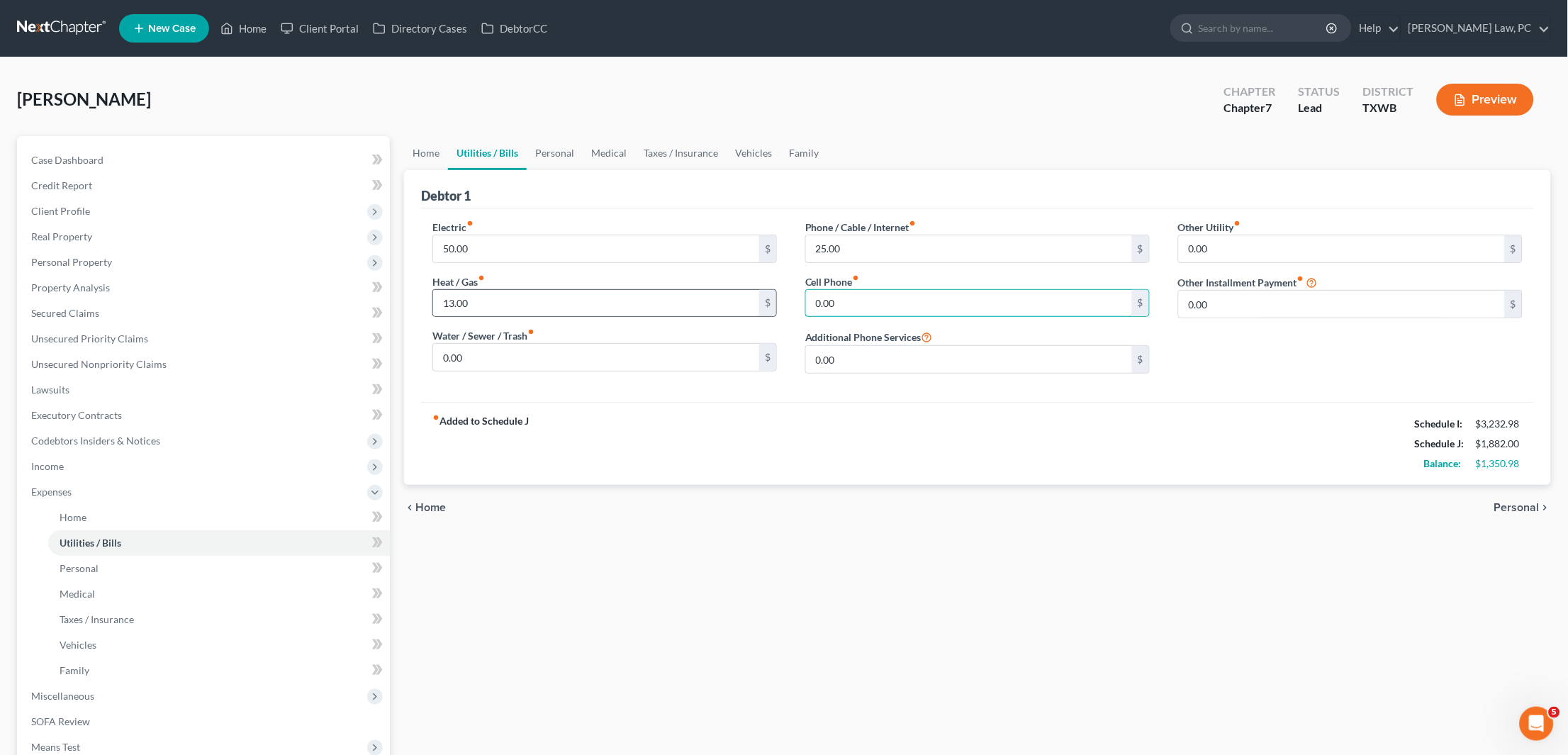
drag, startPoint x: 845, startPoint y: 296, endPoint x: 764, endPoint y: 296, distance: 81.0
type input "104"
click at [1263, 290] on input "0.00" at bounding box center [1341, 303] width 326 height 27
drag, startPoint x: 1222, startPoint y: 301, endPoint x: 1136, endPoint y: 304, distance: 86.1
click at [1136, 304] on div "Electric fiber_manual_record 50.00 $ Heat / Gas fiber_manual_record 13.00 $ Wat…" at bounding box center [977, 301] width 1118 height 165
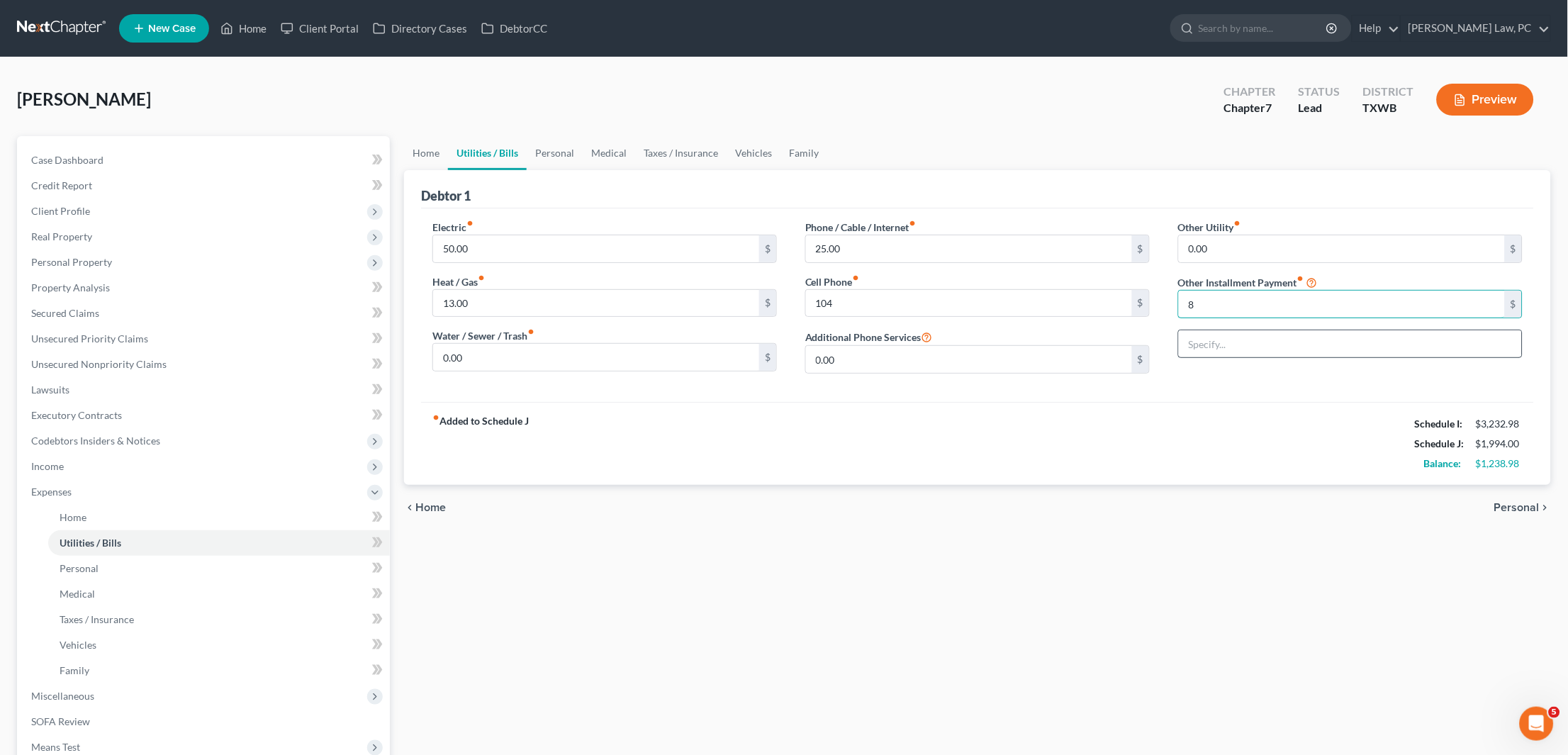
type input "8"
click at [1197, 346] on input "text" at bounding box center [1351, 343] width 343 height 27
type input "Subscriptions"
click at [1204, 306] on input "8" at bounding box center [1341, 303] width 326 height 27
click at [1251, 395] on div "Electric fiber_manual_record 50.00 $ Heat / Gas fiber_manual_record 13.00 $ Wat…" at bounding box center [977, 304] width 1113 height 193
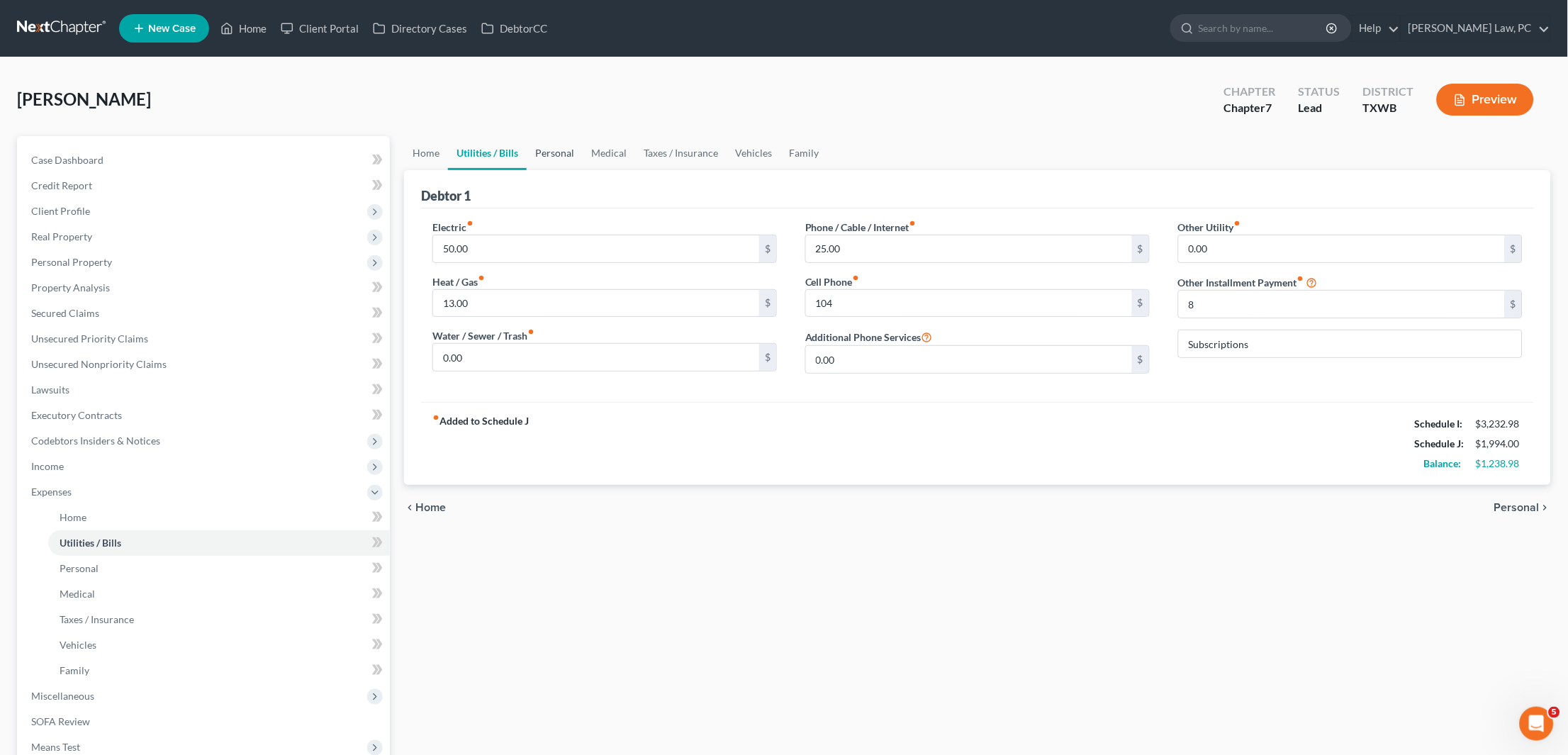
click at [562, 155] on link "Personal" at bounding box center [554, 153] width 56 height 34
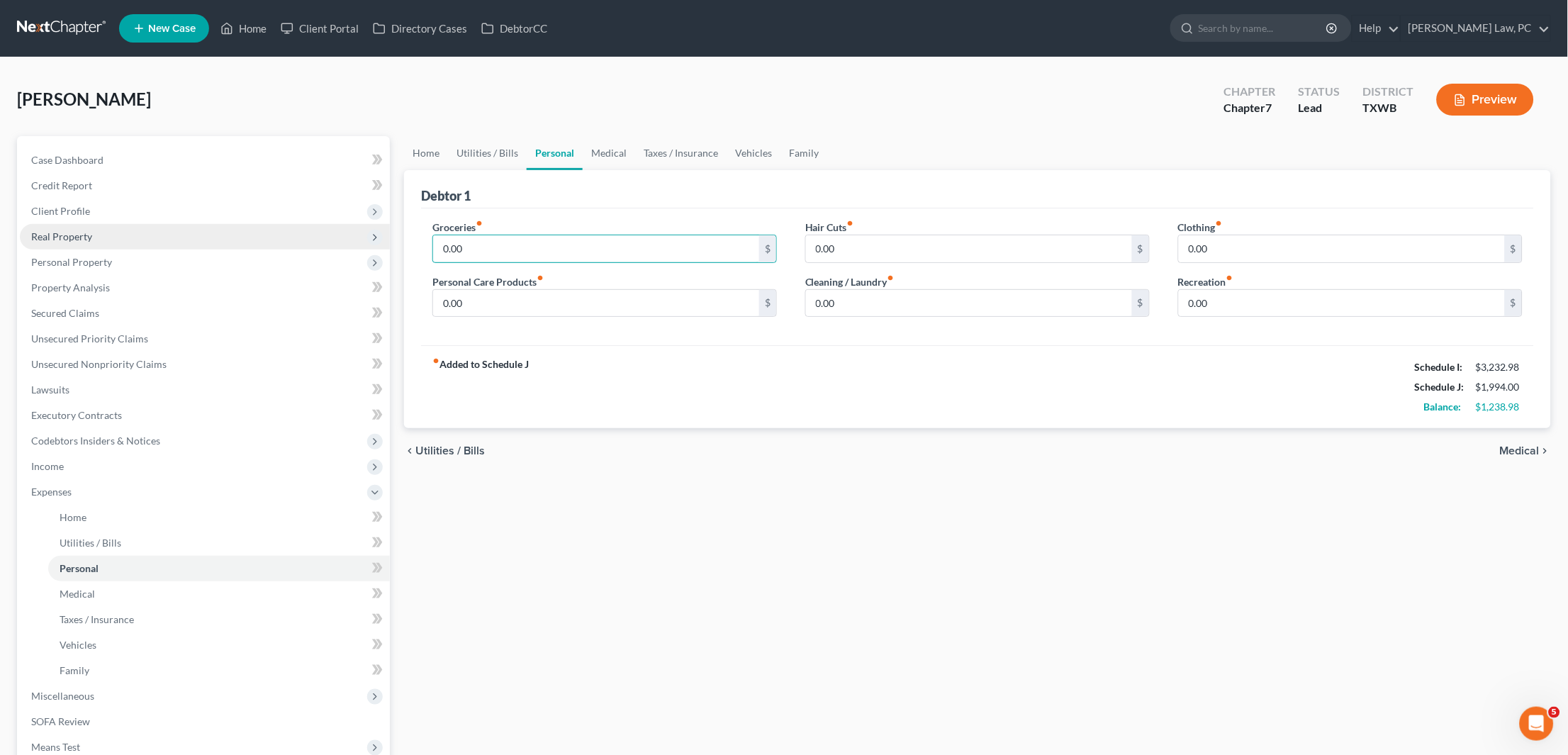
drag, startPoint x: 476, startPoint y: 245, endPoint x: 381, endPoint y: 244, distance: 95.0
click at [381, 244] on div "Petition Navigation Case Dashboard Payments Invoices Payments Payments Credit R…" at bounding box center [784, 520] width 1548 height 768
type input "460"
drag, startPoint x: 476, startPoint y: 300, endPoint x: 412, endPoint y: 300, distance: 64.0
click at [412, 299] on div "Debtor 1 Groceries fiber_manual_record 460 $ Personal Care Products fiber_manua…" at bounding box center [977, 299] width 1147 height 259
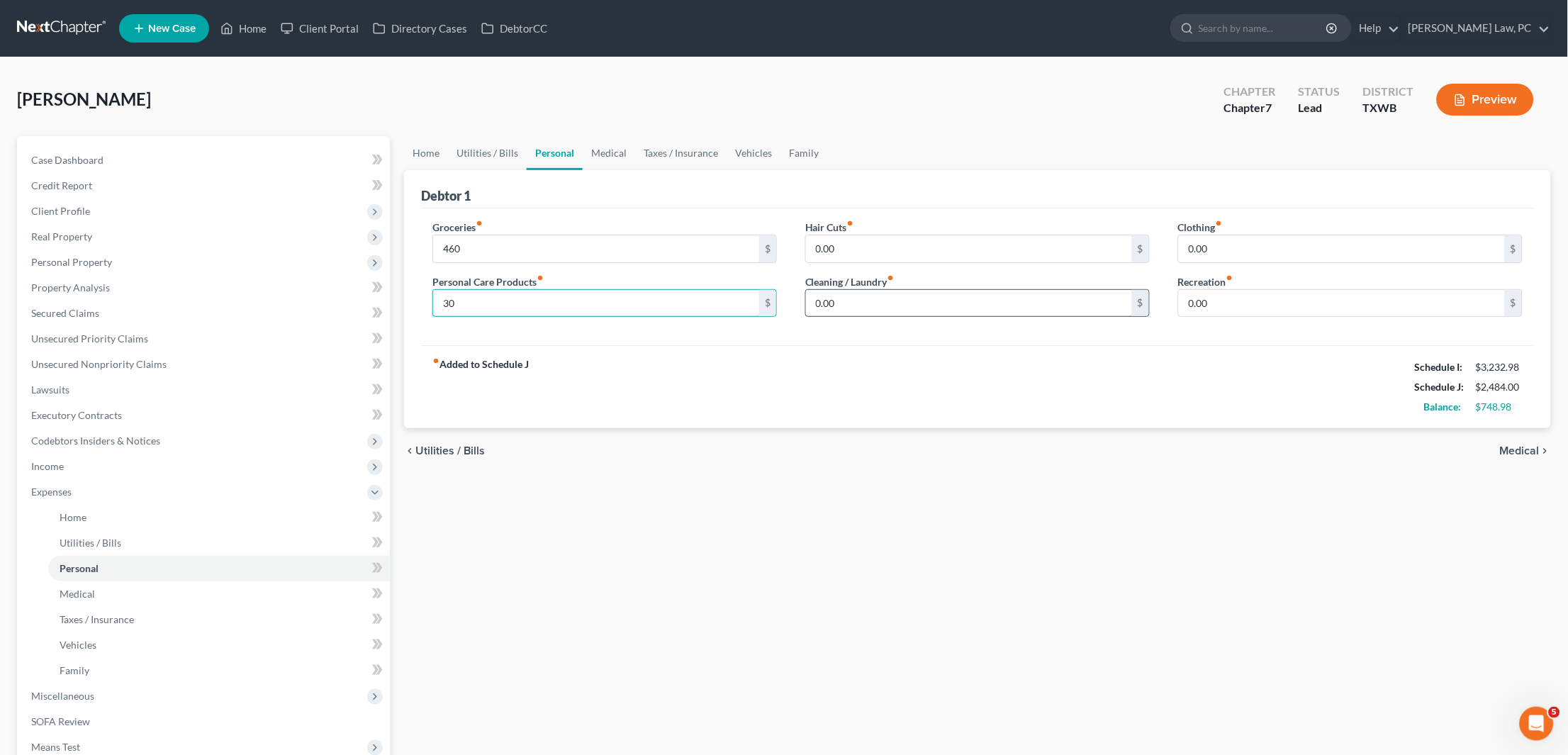
type input "30"
drag, startPoint x: 861, startPoint y: 296, endPoint x: 740, endPoint y: 293, distance: 121.0
click at [740, 293] on div "Groceries fiber_manual_record 460 $ Personal Care Products fiber_manual_record …" at bounding box center [977, 273] width 1118 height 109
type input "30"
drag, startPoint x: 1225, startPoint y: 254, endPoint x: 1131, endPoint y: 239, distance: 95.2
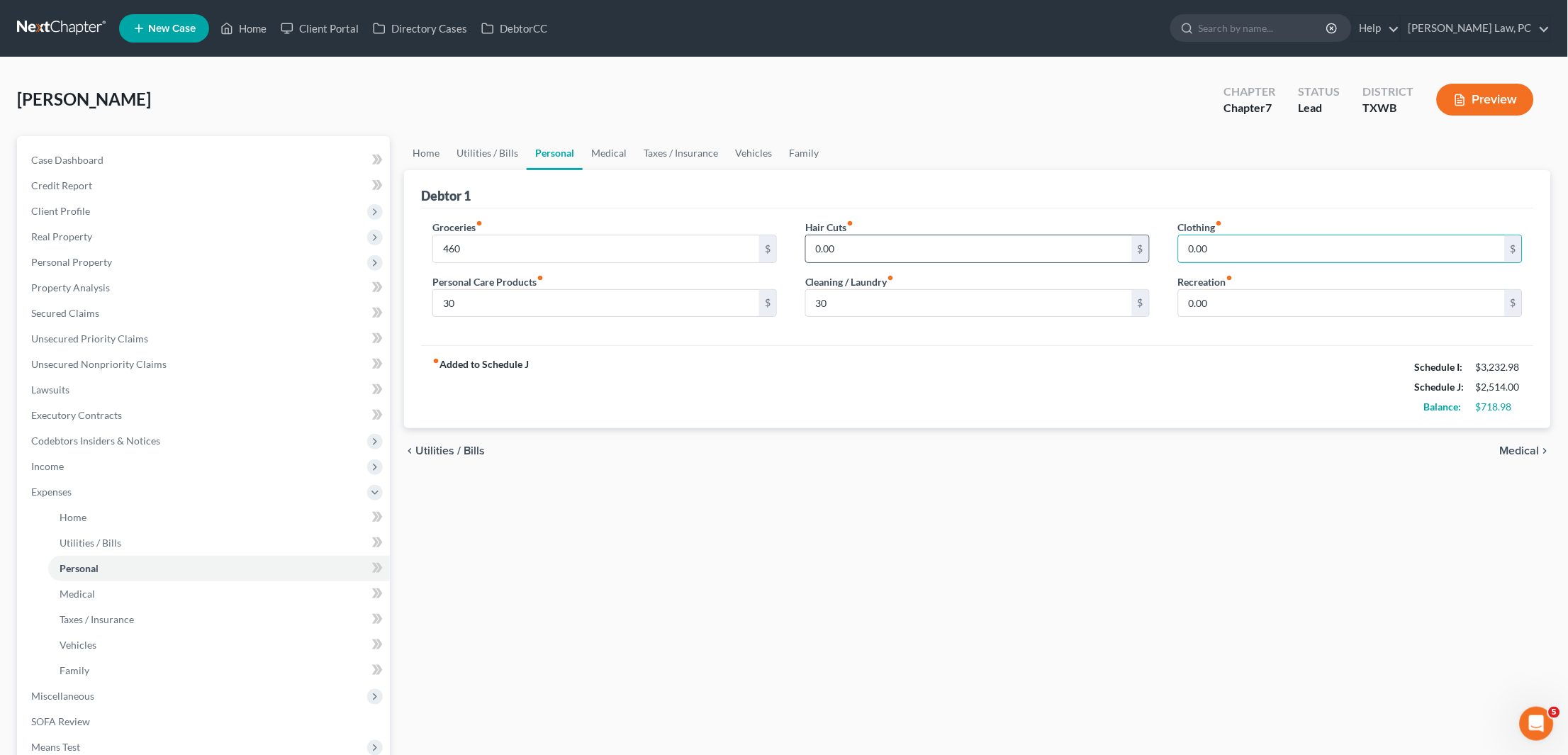
click at [1131, 239] on div "Groceries fiber_manual_record 460 $ Personal Care Products fiber_manual_record …" at bounding box center [977, 273] width 1118 height 109
type input "100"
drag, startPoint x: 1253, startPoint y: 301, endPoint x: 1151, endPoint y: 300, distance: 102.0
click at [1151, 300] on div "Groceries fiber_manual_record 460 $ Personal Care Products fiber_manual_record …" at bounding box center [977, 273] width 1118 height 109
type input "100"
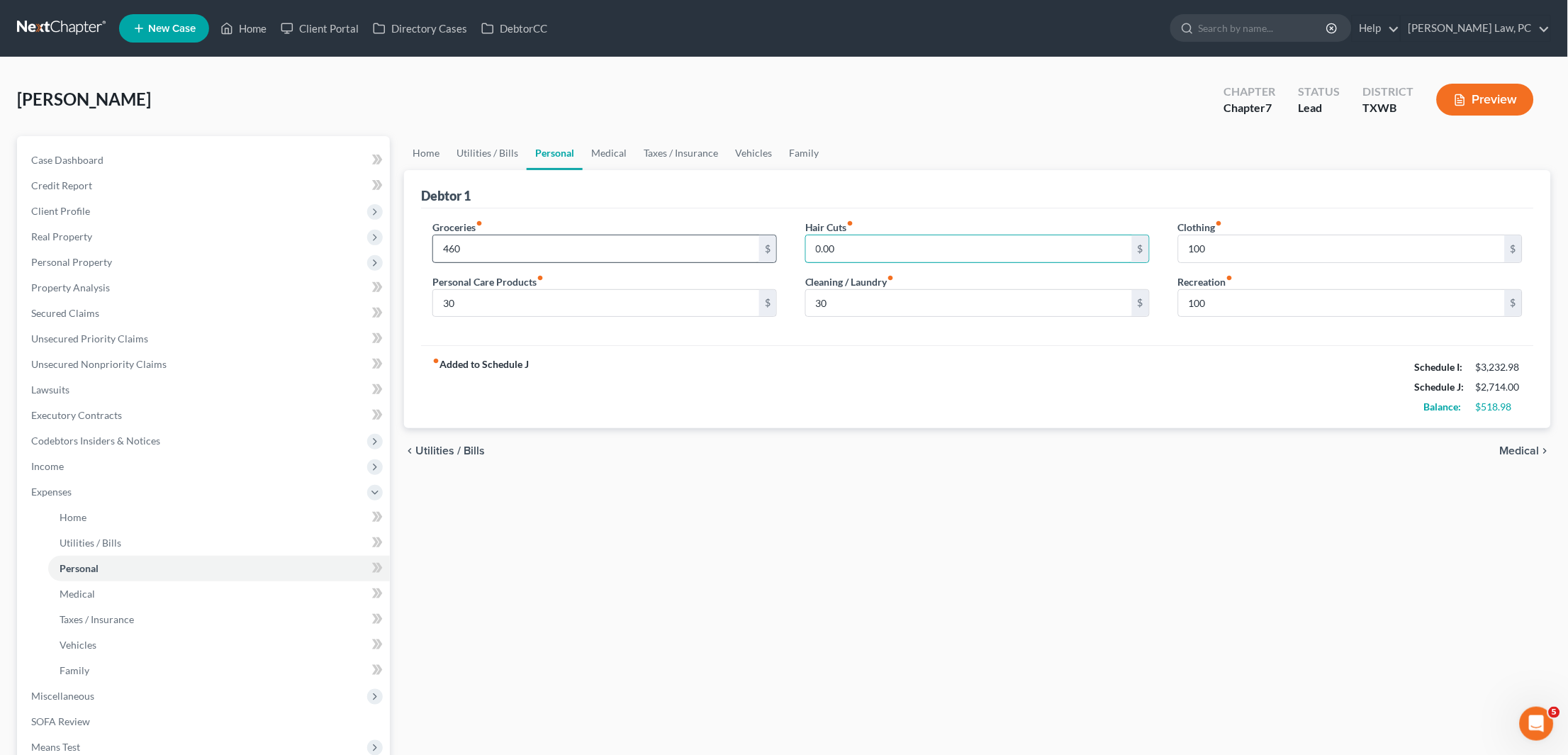
drag, startPoint x: 856, startPoint y: 249, endPoint x: 745, endPoint y: 249, distance: 111.0
click at [745, 249] on div "Groceries fiber_manual_record 460 $ Personal Care Products fiber_manual_record …" at bounding box center [977, 273] width 1118 height 109
type input "50"
click at [618, 155] on link "Medical" at bounding box center [609, 153] width 52 height 34
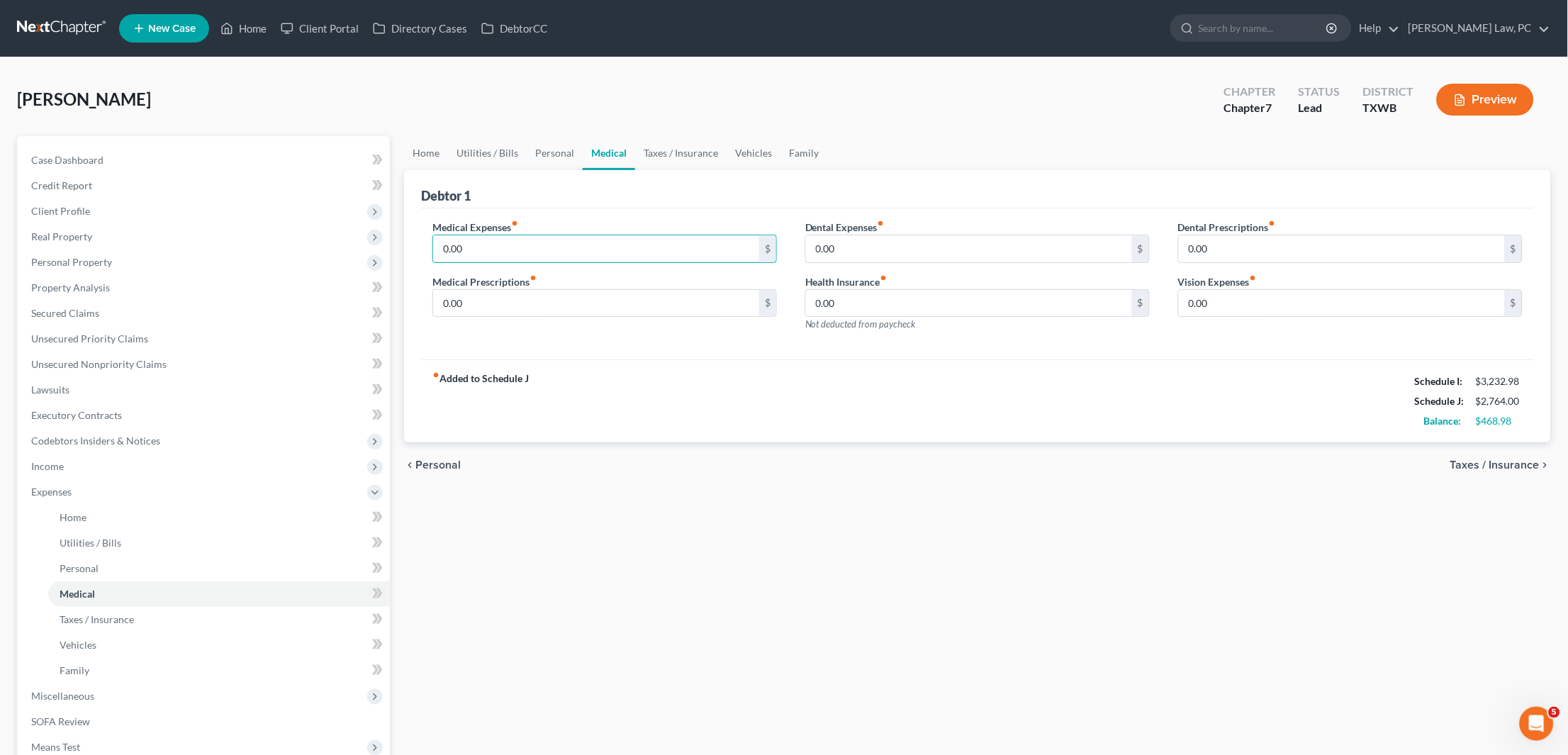
drag, startPoint x: 469, startPoint y: 245, endPoint x: 394, endPoint y: 245, distance: 75.0
click at [394, 245] on div "Petition Navigation Case Dashboard Payments Invoices Payments Payments Credit R…" at bounding box center [784, 520] width 1548 height 768
type input "100"
click at [579, 396] on div "fiber_manual_record Added to Schedule J Schedule I: $3,232.98 Schedule J: $2,86…" at bounding box center [977, 400] width 1113 height 83
click at [675, 155] on link "Taxes / Insurance" at bounding box center [680, 153] width 91 height 34
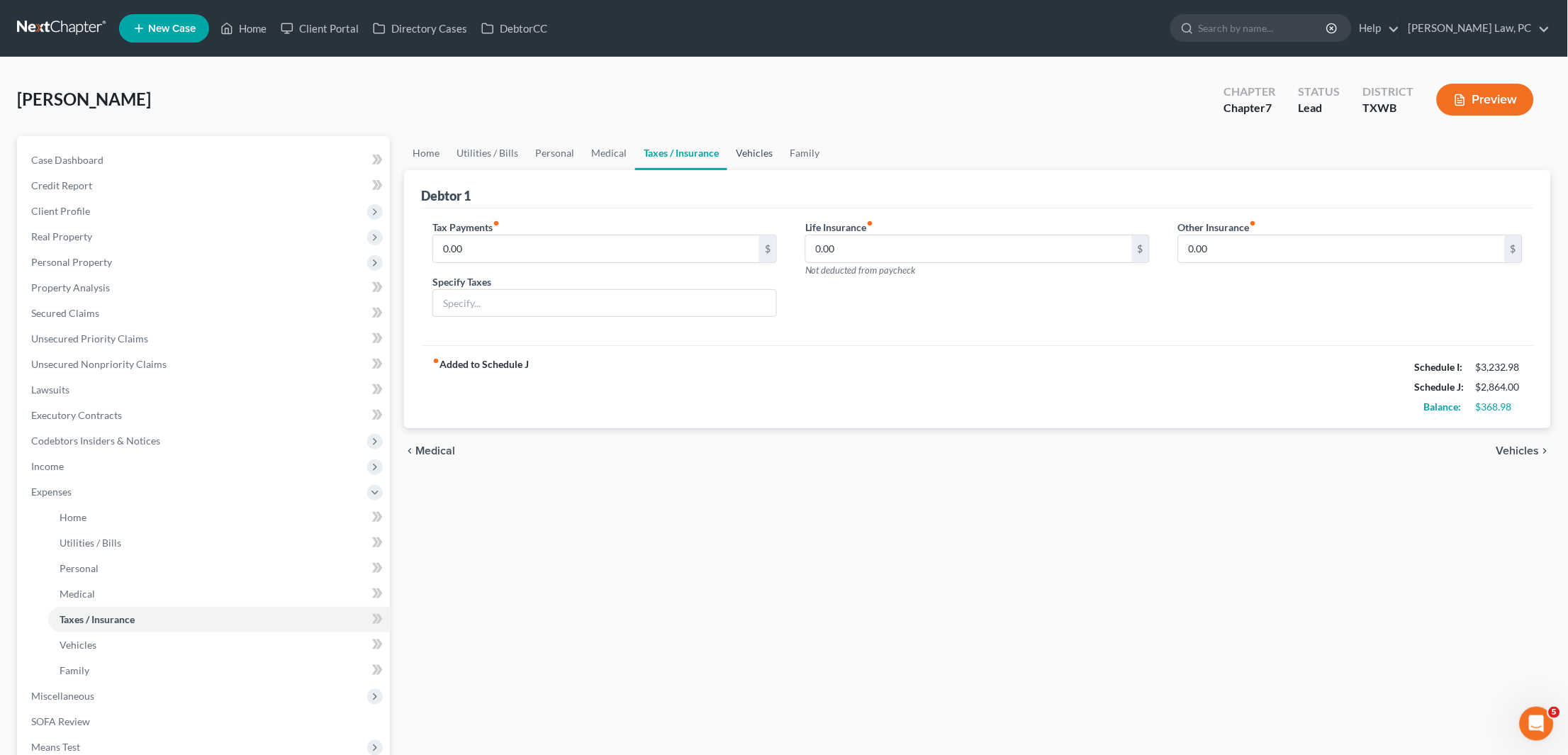
click at [747, 153] on link "Vehicles" at bounding box center [754, 153] width 54 height 34
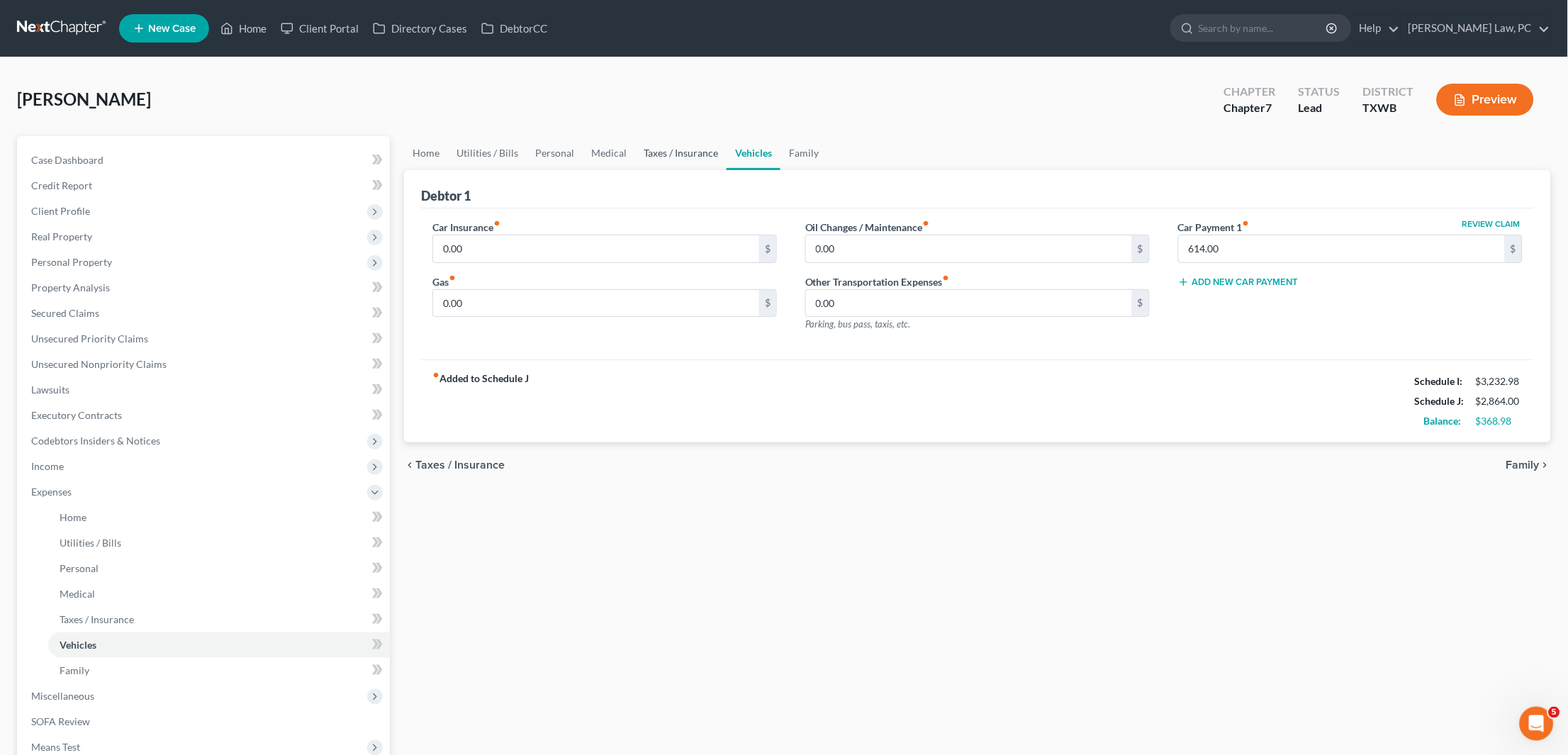
click at [671, 153] on link "Taxes / Insurance" at bounding box center [680, 153] width 91 height 34
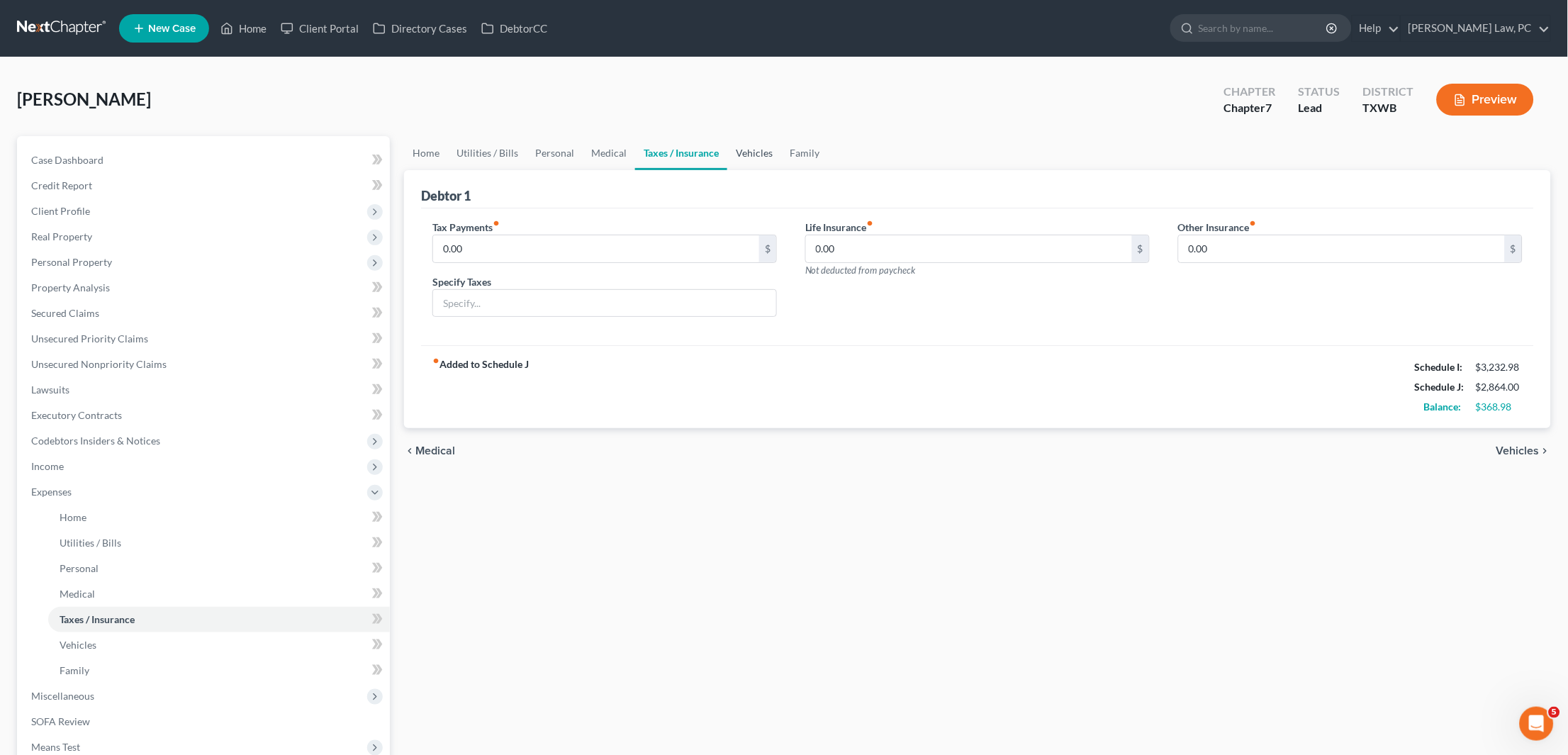
click at [760, 147] on link "Vehicles" at bounding box center [754, 153] width 54 height 34
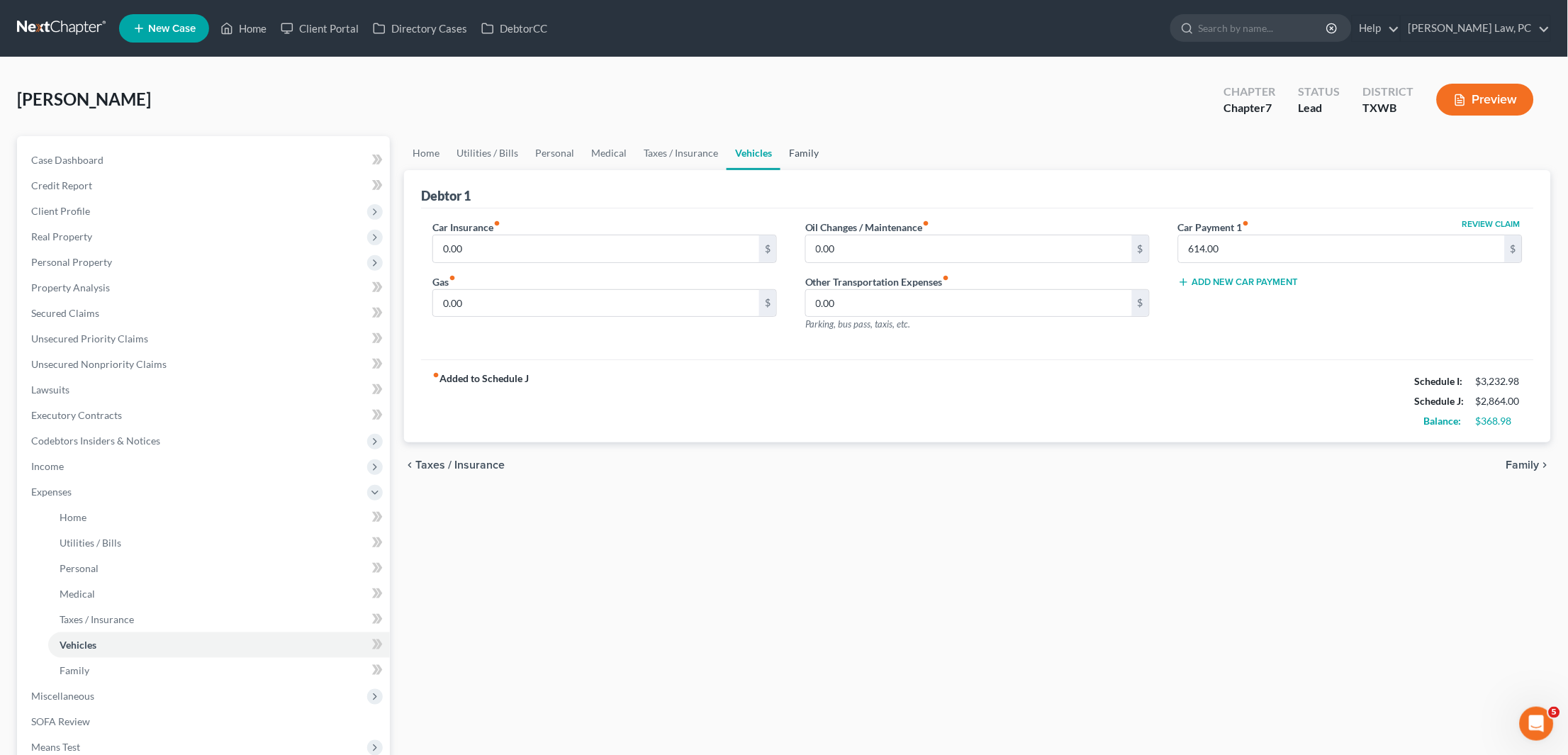
click at [793, 152] on link "Family" at bounding box center [804, 153] width 47 height 34
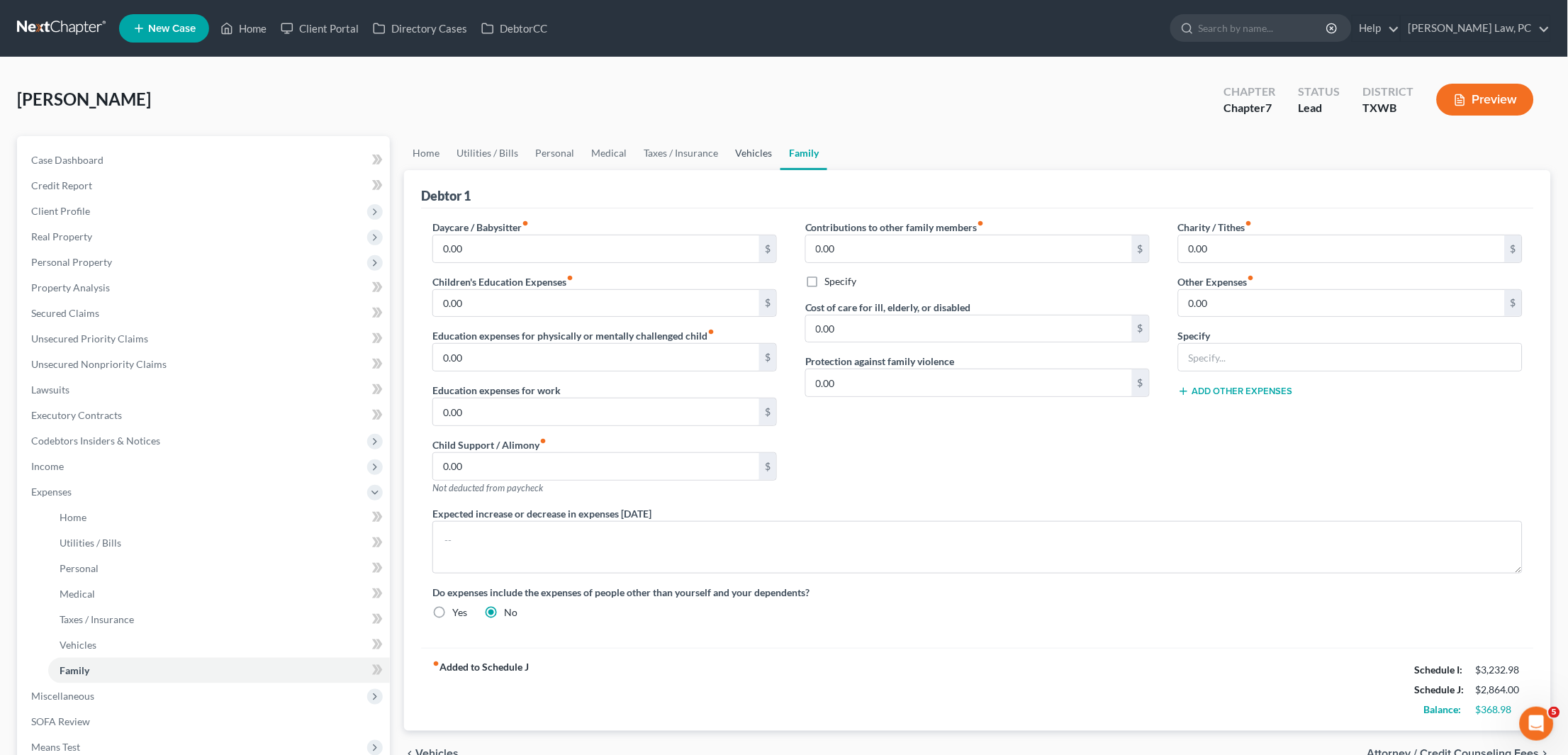
click at [738, 154] on link "Vehicles" at bounding box center [753, 153] width 54 height 34
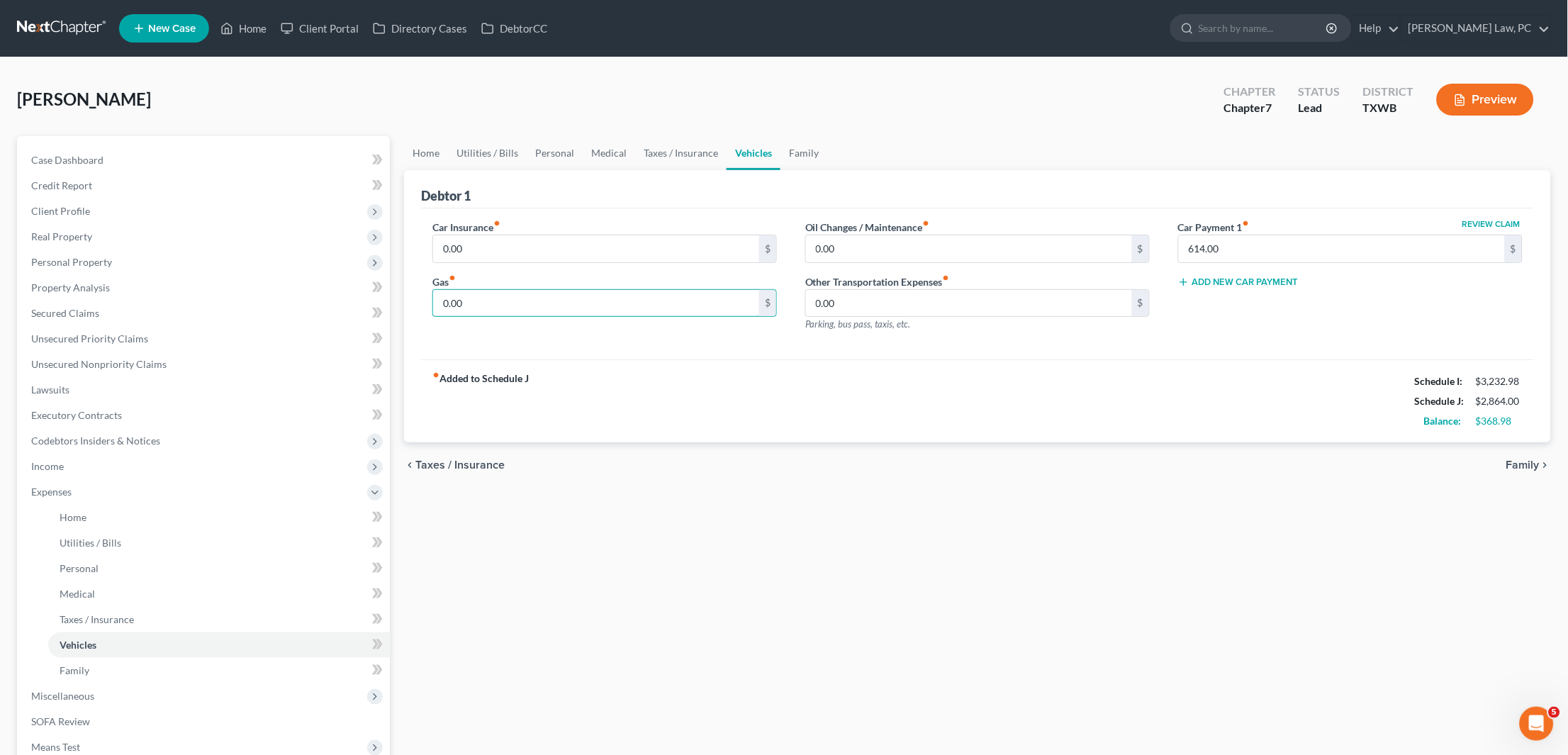
drag, startPoint x: 485, startPoint y: 302, endPoint x: 386, endPoint y: 302, distance: 99.0
click at [386, 302] on div "Petition Navigation Case Dashboard Payments Invoices Payments Payments Credit R…" at bounding box center [784, 520] width 1548 height 768
drag, startPoint x: 466, startPoint y: 300, endPoint x: 399, endPoint y: 300, distance: 67.0
click at [399, 300] on div "Home Utilities / Bills Personal Medical Taxes / Insurance Vehicles Family Debto…" at bounding box center [977, 520] width 1161 height 768
type input "200"
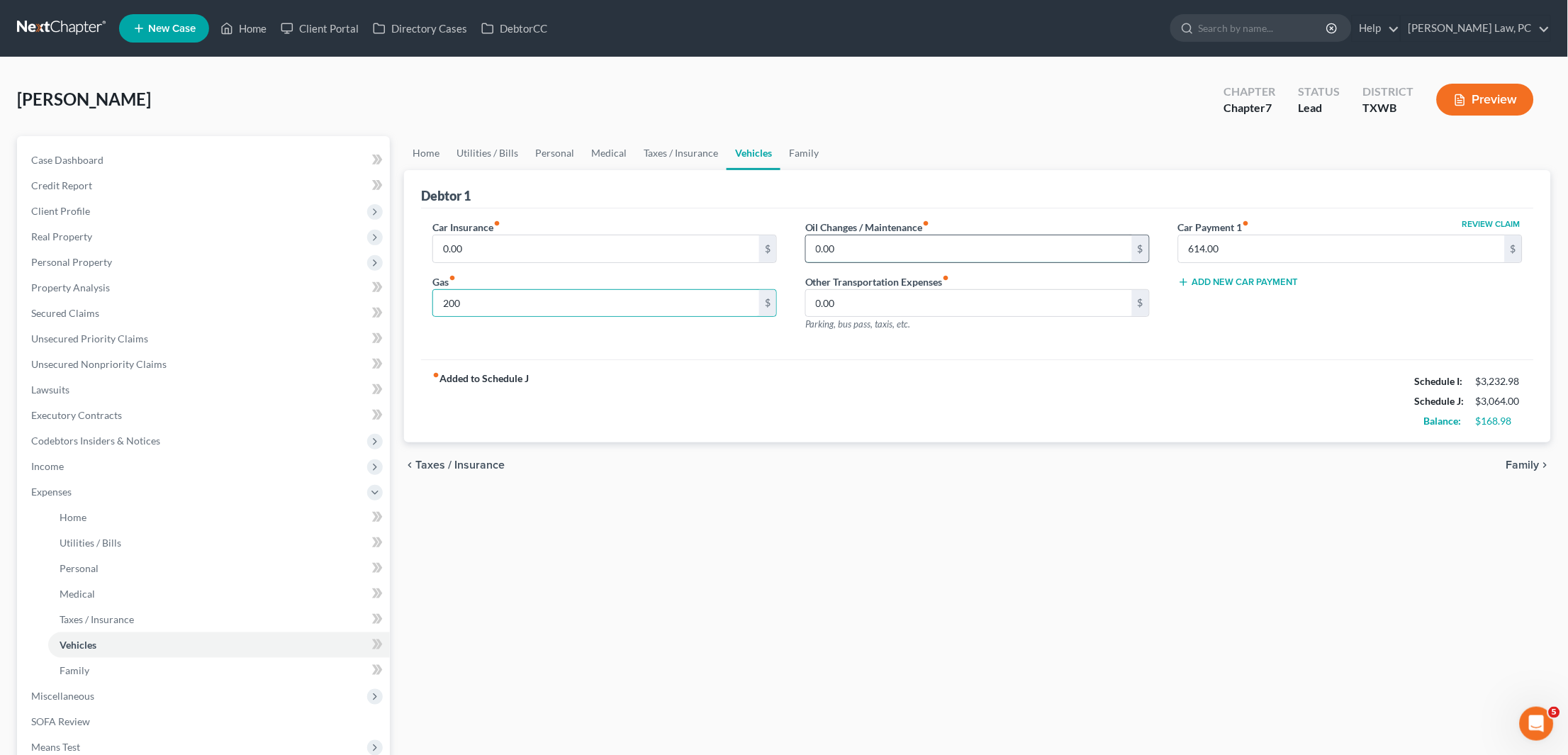
click at [850, 251] on input "0.00" at bounding box center [969, 248] width 326 height 27
drag, startPoint x: 843, startPoint y: 238, endPoint x: 924, endPoint y: 234, distance: 81.1
click at [923, 235] on input "0.00" at bounding box center [969, 248] width 326 height 27
drag, startPoint x: 892, startPoint y: 244, endPoint x: 790, endPoint y: 240, distance: 102.1
click at [791, 240] on div "Oil Changes / Maintenance fiber_manual_record 350.00 $ Other Transportation Exp…" at bounding box center [977, 281] width 372 height 123
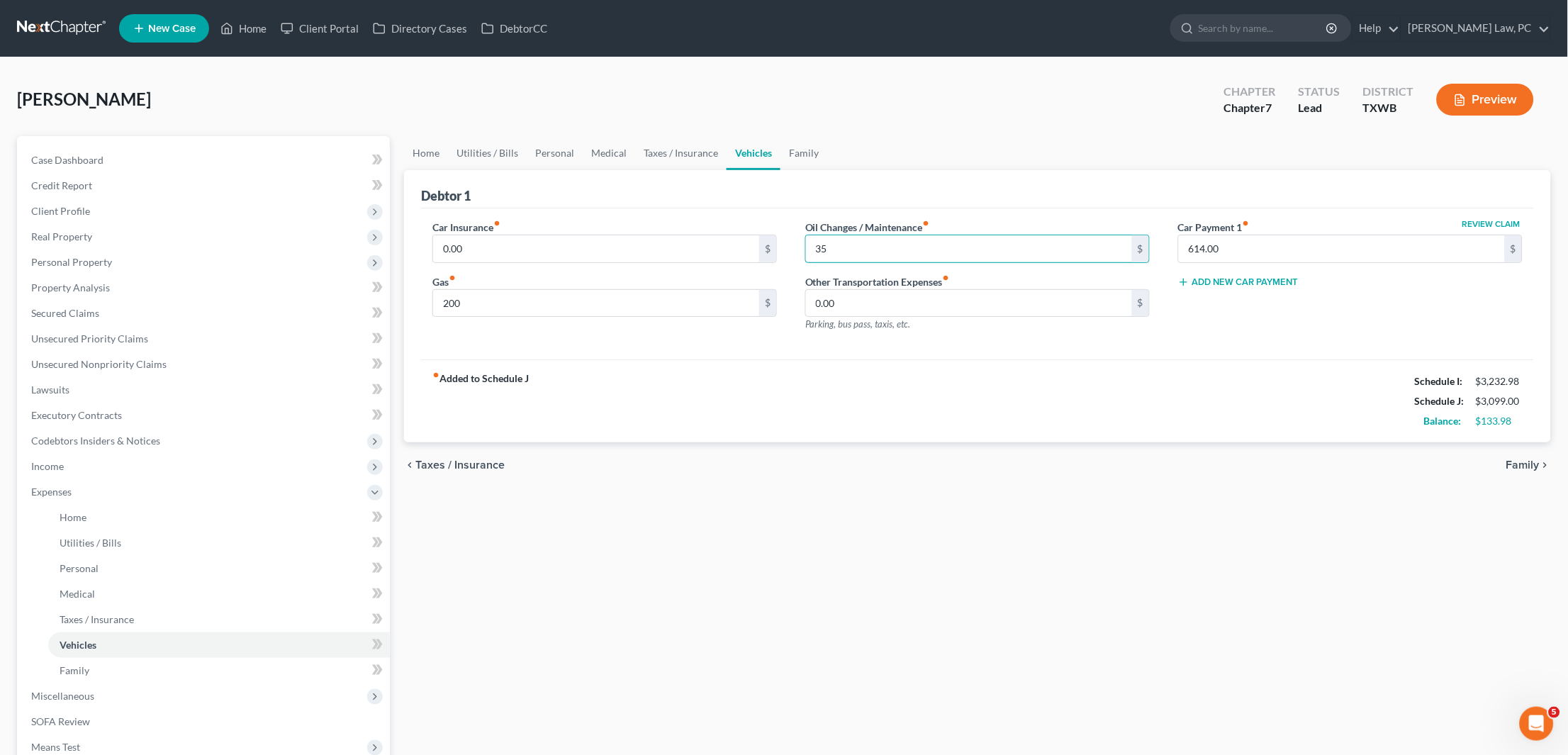
type input "35"
click at [949, 394] on div "fiber_manual_record Added to Schedule J Schedule I: $3,232.98 Schedule J: $3,09…" at bounding box center [977, 400] width 1113 height 83
click at [806, 157] on link "Family" at bounding box center [804, 153] width 47 height 34
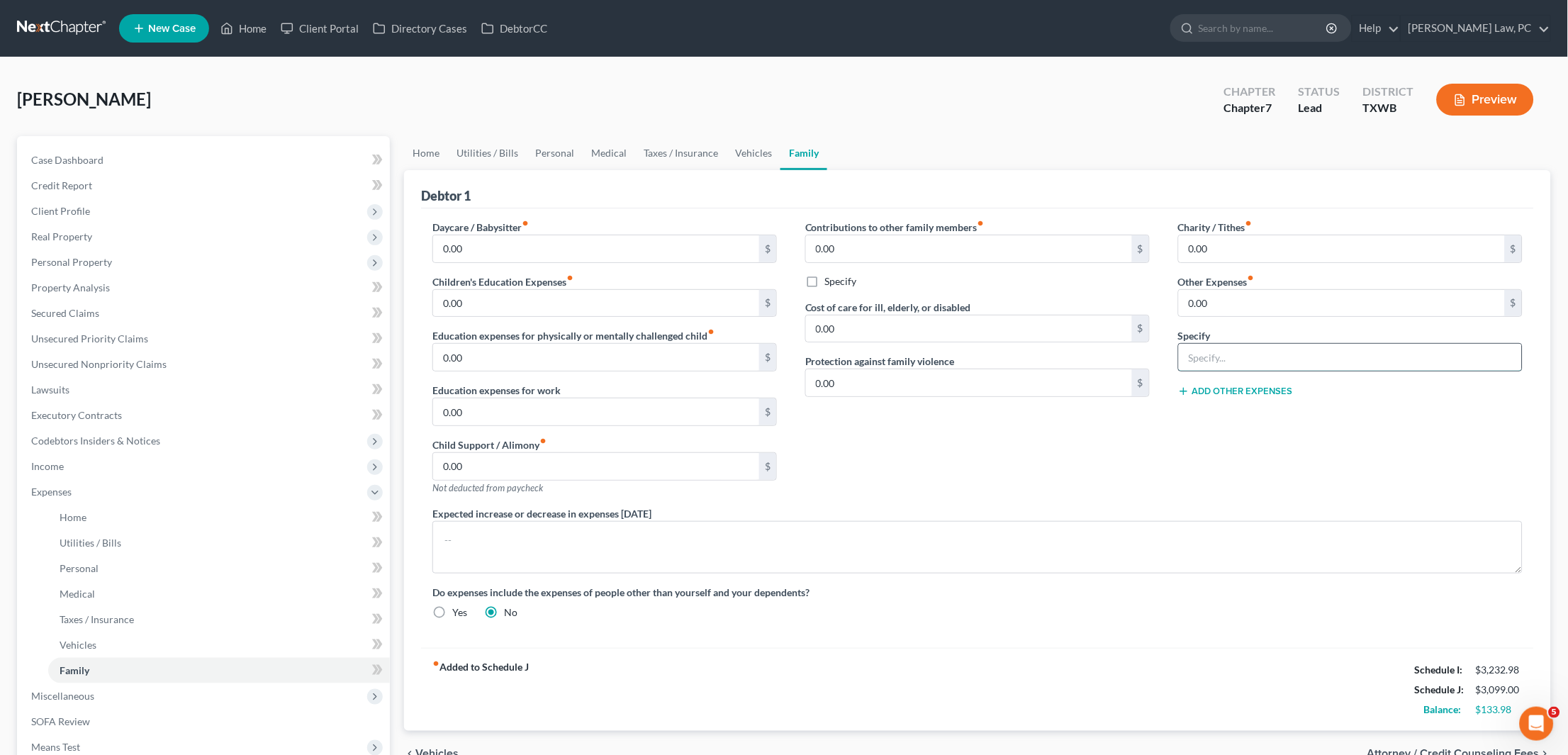
click at [1222, 348] on input "text" at bounding box center [1351, 357] width 343 height 27
type input "Pet Expenses"
drag, startPoint x: 1226, startPoint y: 300, endPoint x: 1148, endPoint y: 300, distance: 78.0
click at [1148, 300] on div "Daycare / Babysitter fiber_manual_record 0.00 $ Children's Education Expenses f…" at bounding box center [977, 425] width 1118 height 412
type input "30"
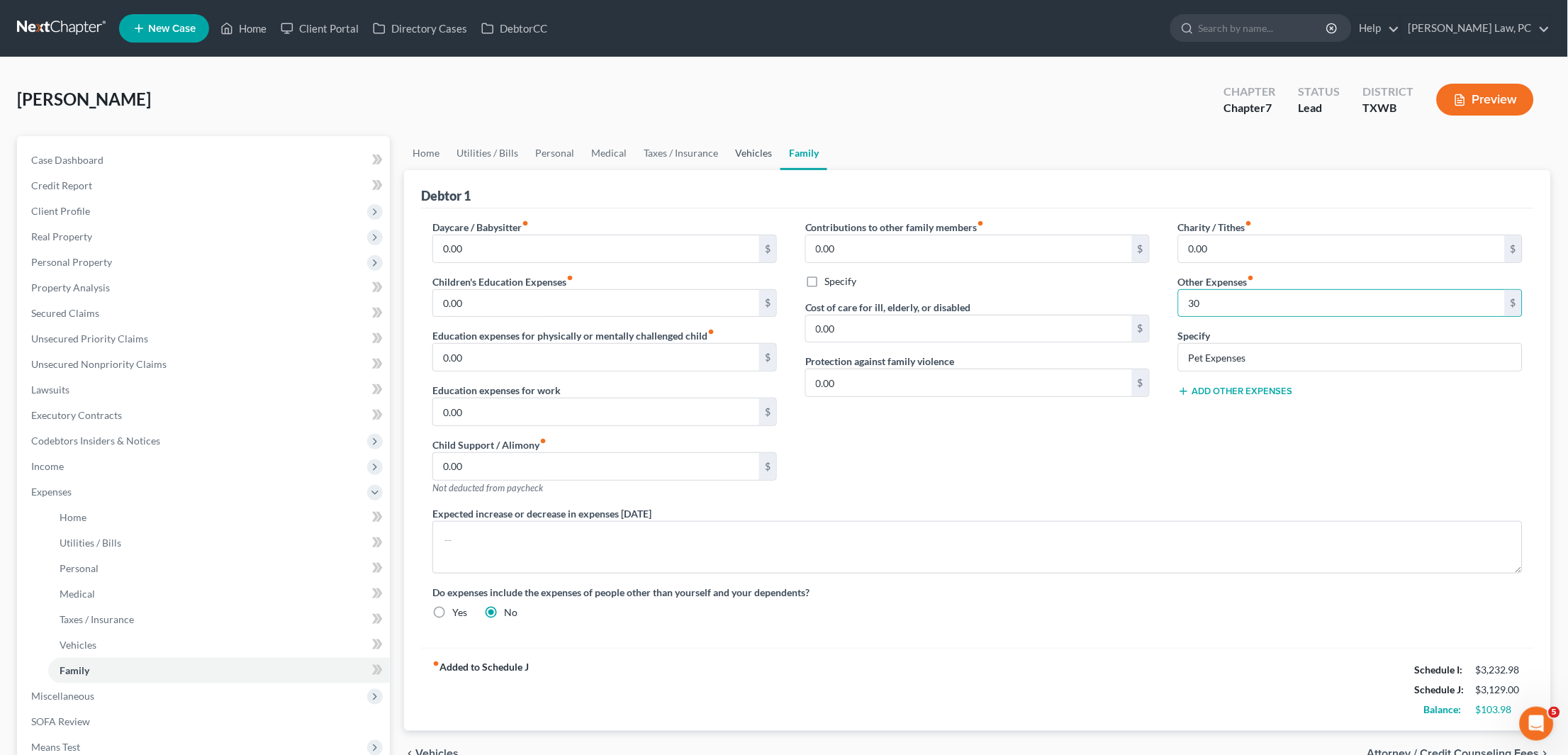
click at [742, 160] on link "Vehicles" at bounding box center [753, 153] width 54 height 34
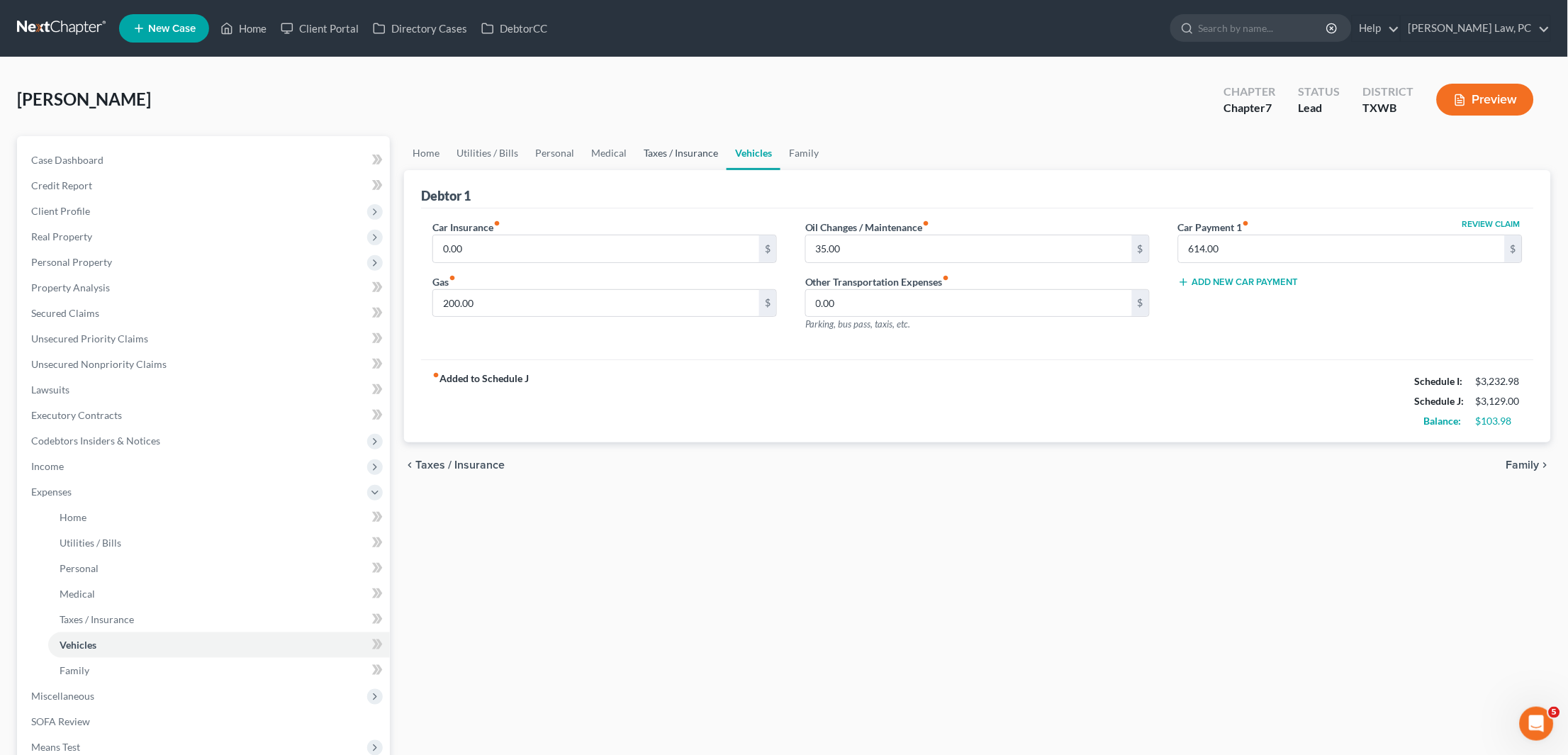
click at [693, 152] on link "Taxes / Insurance" at bounding box center [680, 153] width 91 height 34
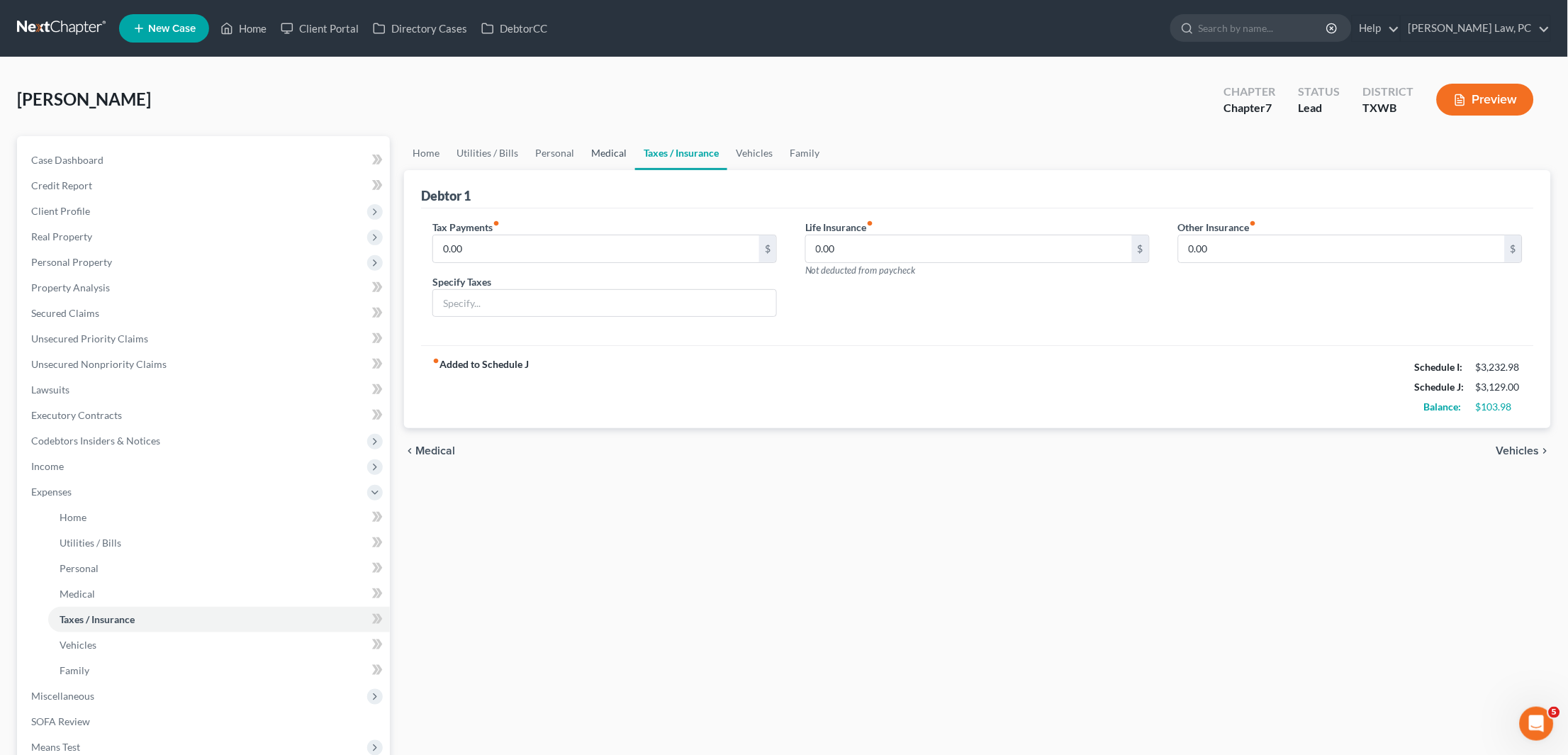
click at [594, 152] on link "Medical" at bounding box center [609, 153] width 52 height 34
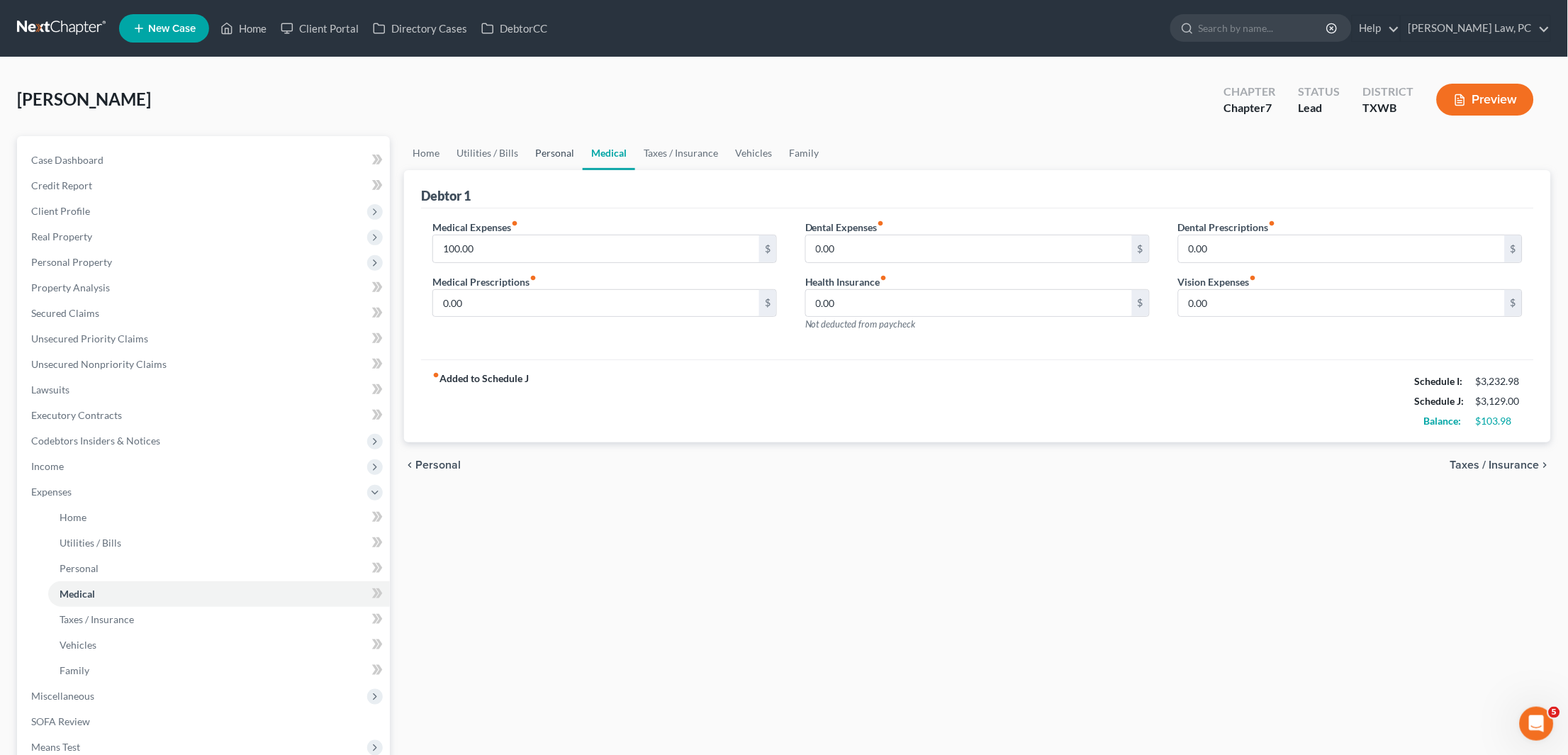
click at [558, 153] on link "Personal" at bounding box center [554, 153] width 56 height 34
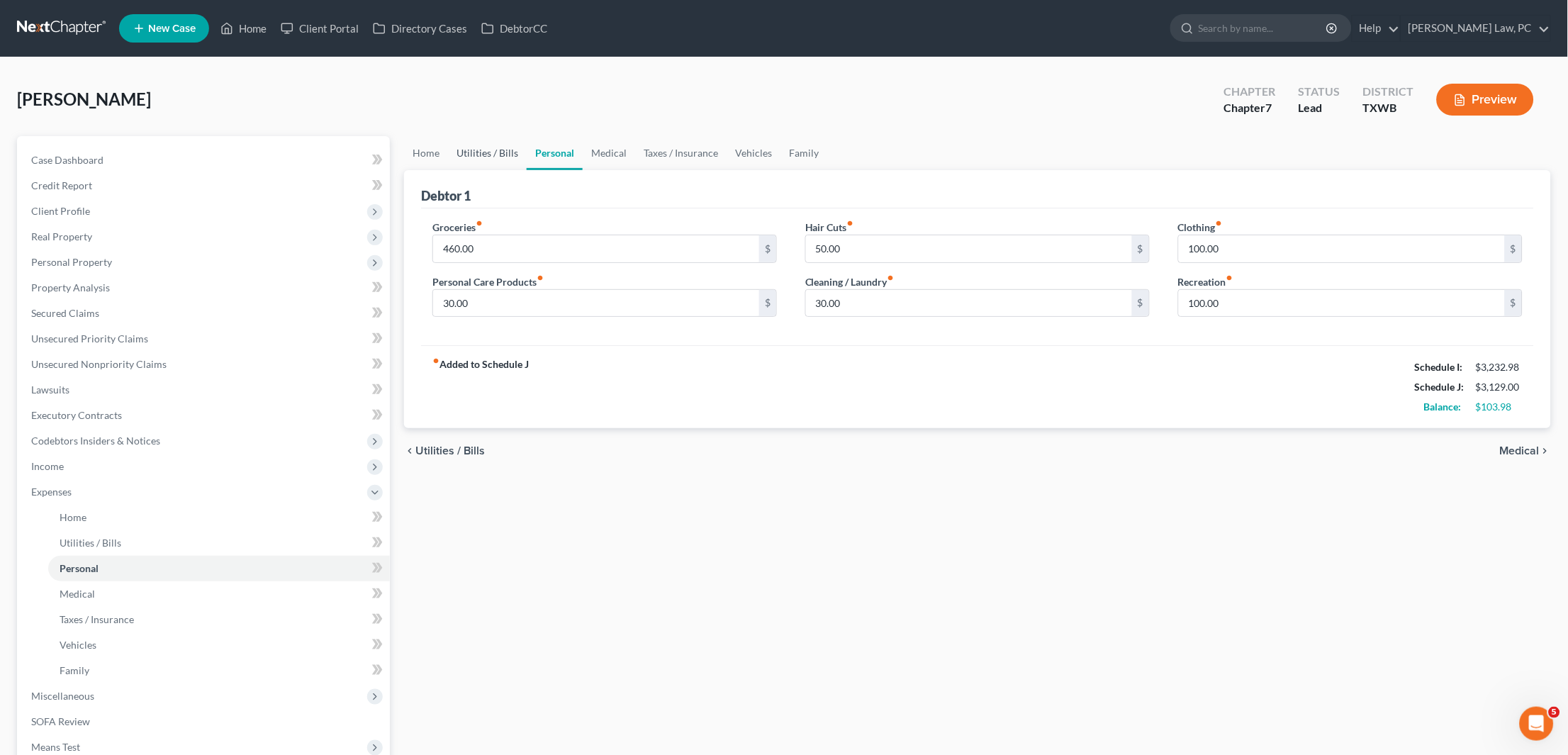
click at [498, 157] on link "Utilities / Bills" at bounding box center [487, 153] width 78 height 34
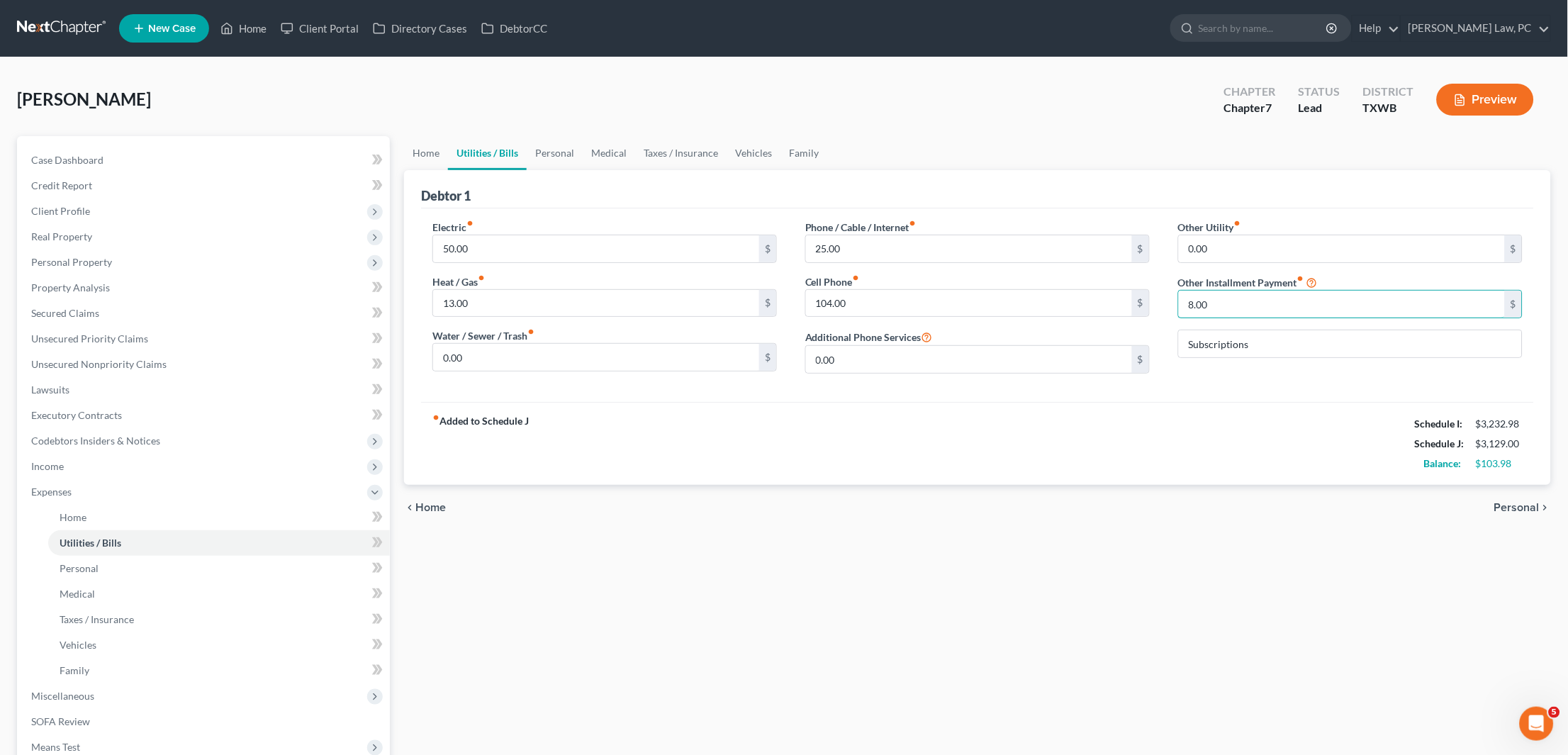
drag, startPoint x: 1226, startPoint y: 302, endPoint x: 1156, endPoint y: 303, distance: 70.0
click at [1156, 303] on div "Electric fiber_manual_record 50.00 $ Heat / Gas fiber_manual_record 13.00 $ Wat…" at bounding box center [977, 301] width 1118 height 165
type input "10"
click at [427, 160] on link "Home" at bounding box center [426, 153] width 44 height 34
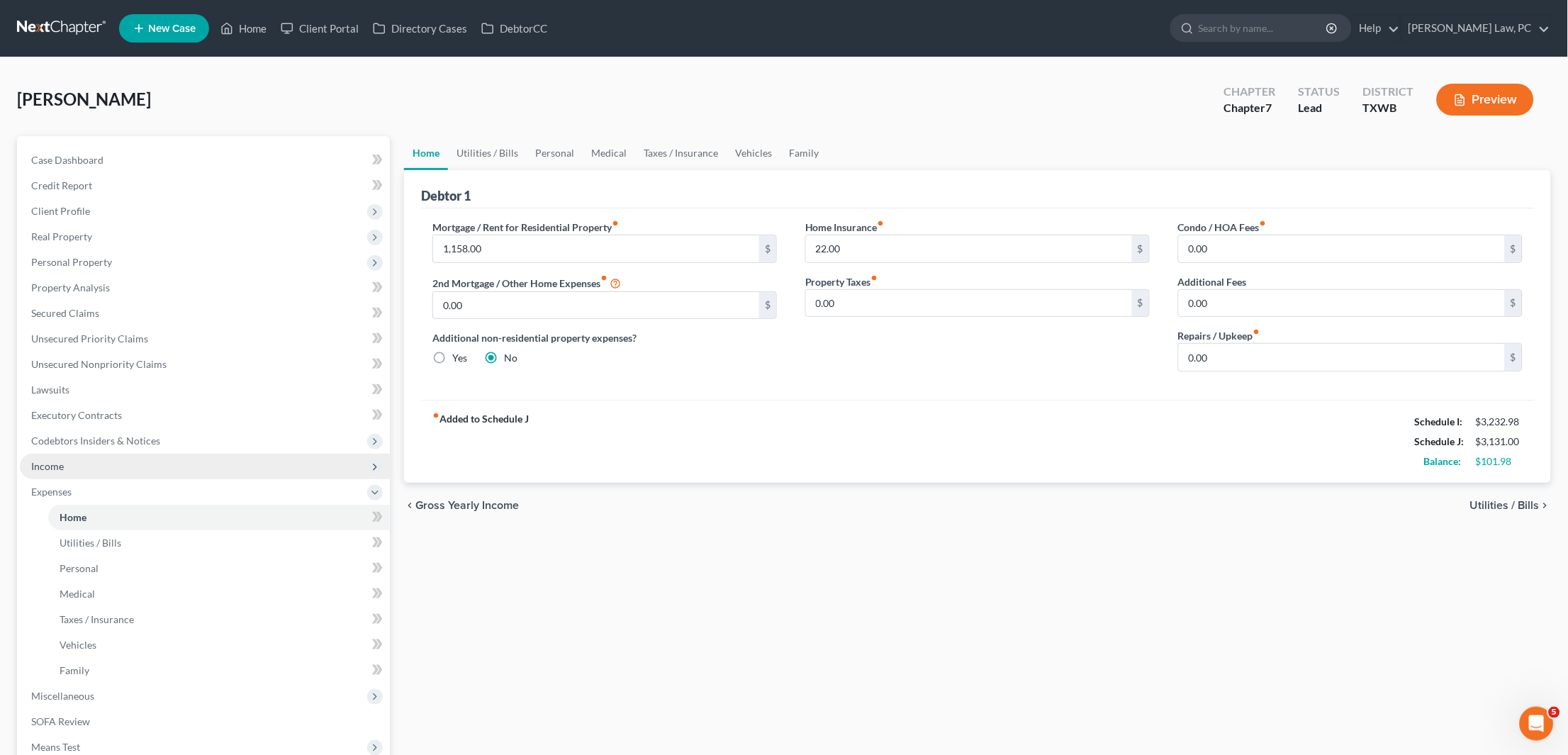
click at [52, 460] on span "Income" at bounding box center [47, 466] width 33 height 12
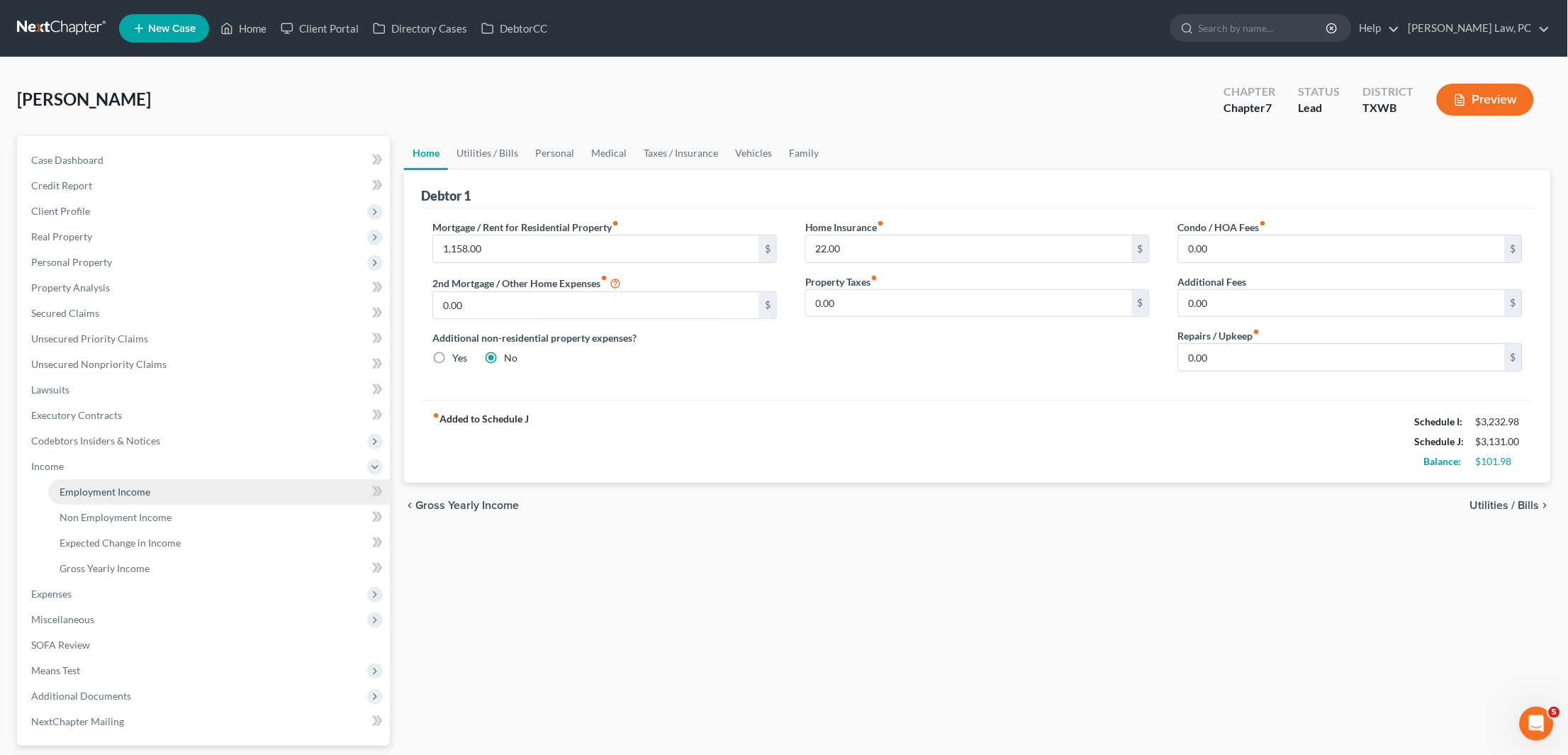
click at [119, 485] on span "Employment Income" at bounding box center [105, 491] width 91 height 12
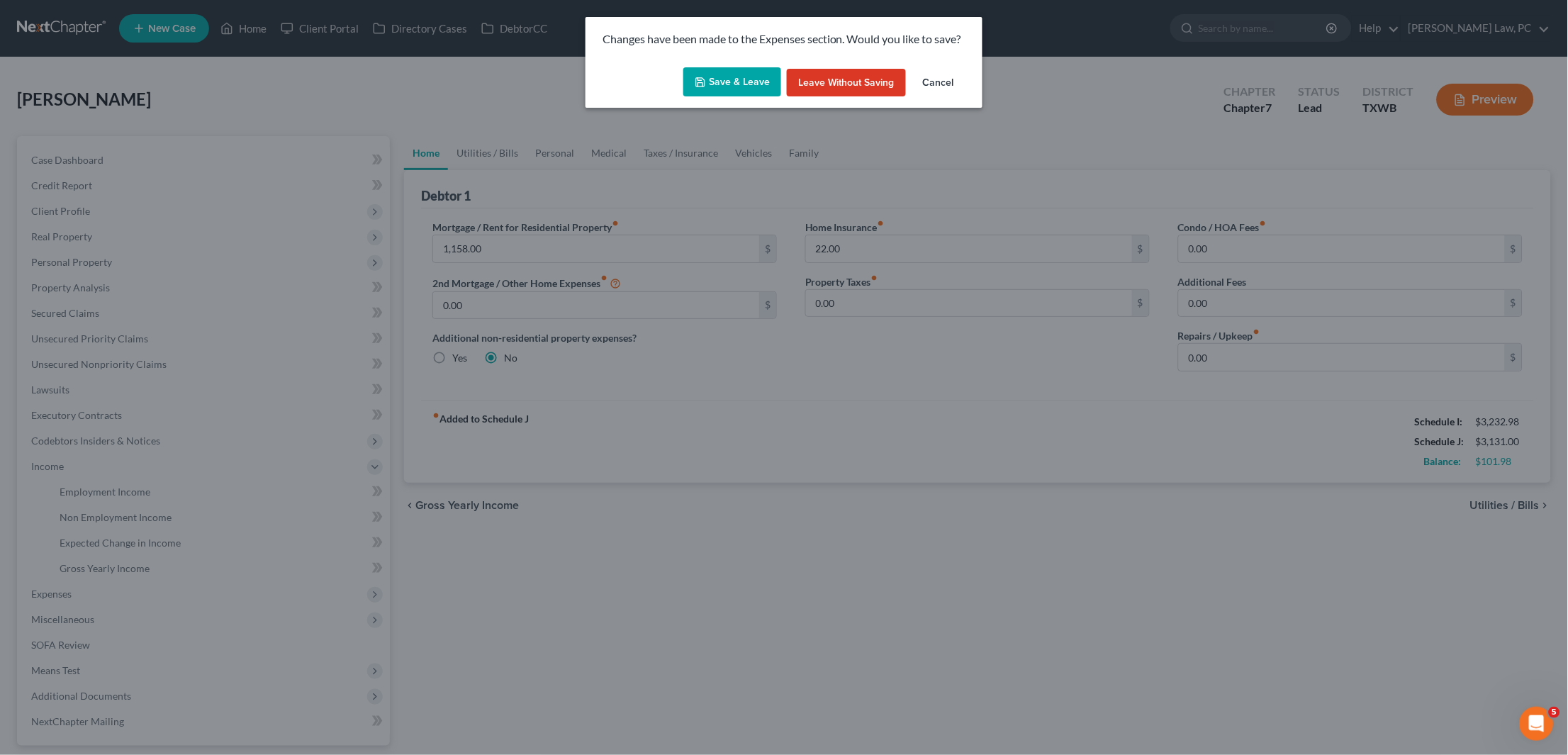
click at [733, 79] on button "Save & Leave" at bounding box center [732, 82] width 98 height 30
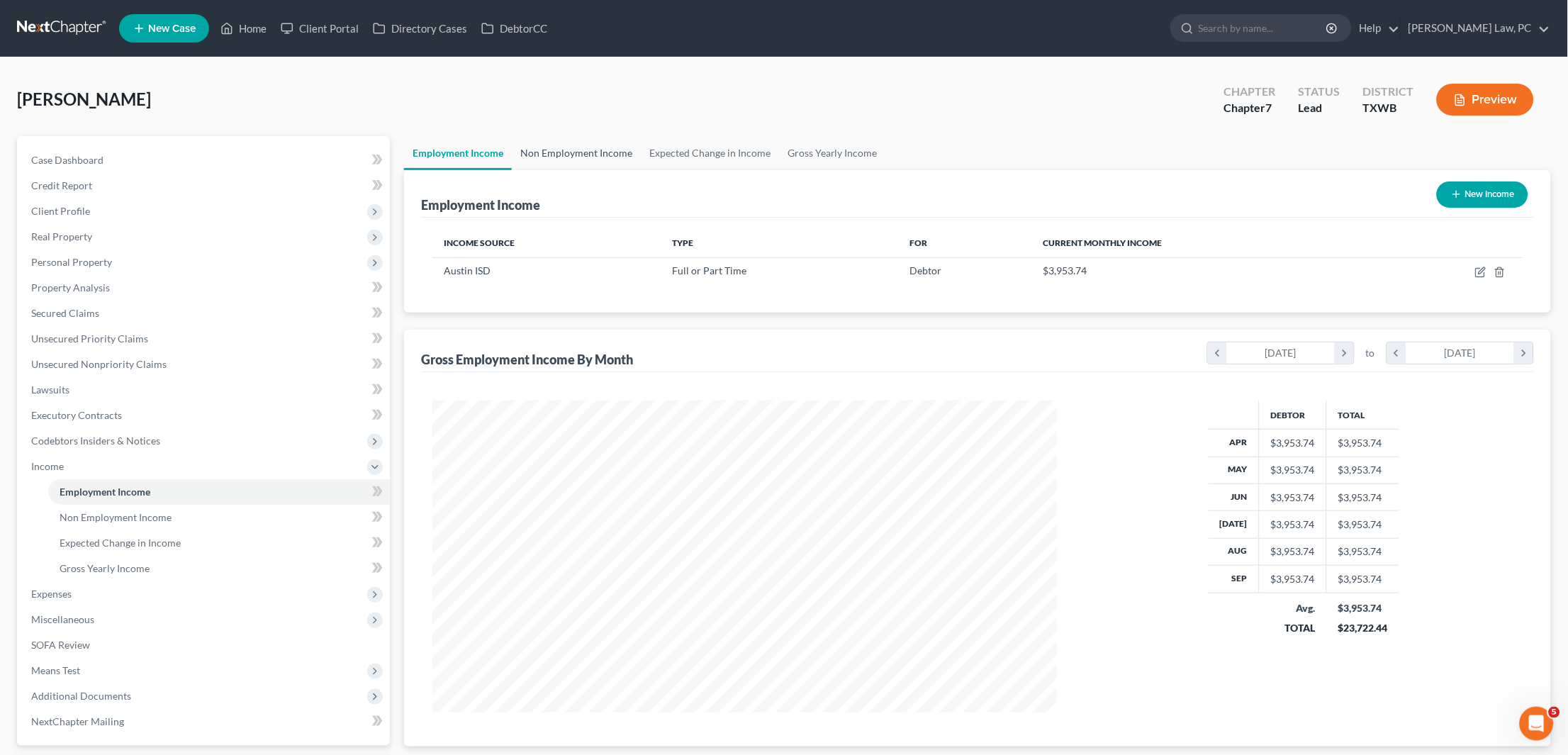
scroll to position [312, 652]
click at [544, 155] on link "Non Employment Income" at bounding box center [576, 153] width 129 height 34
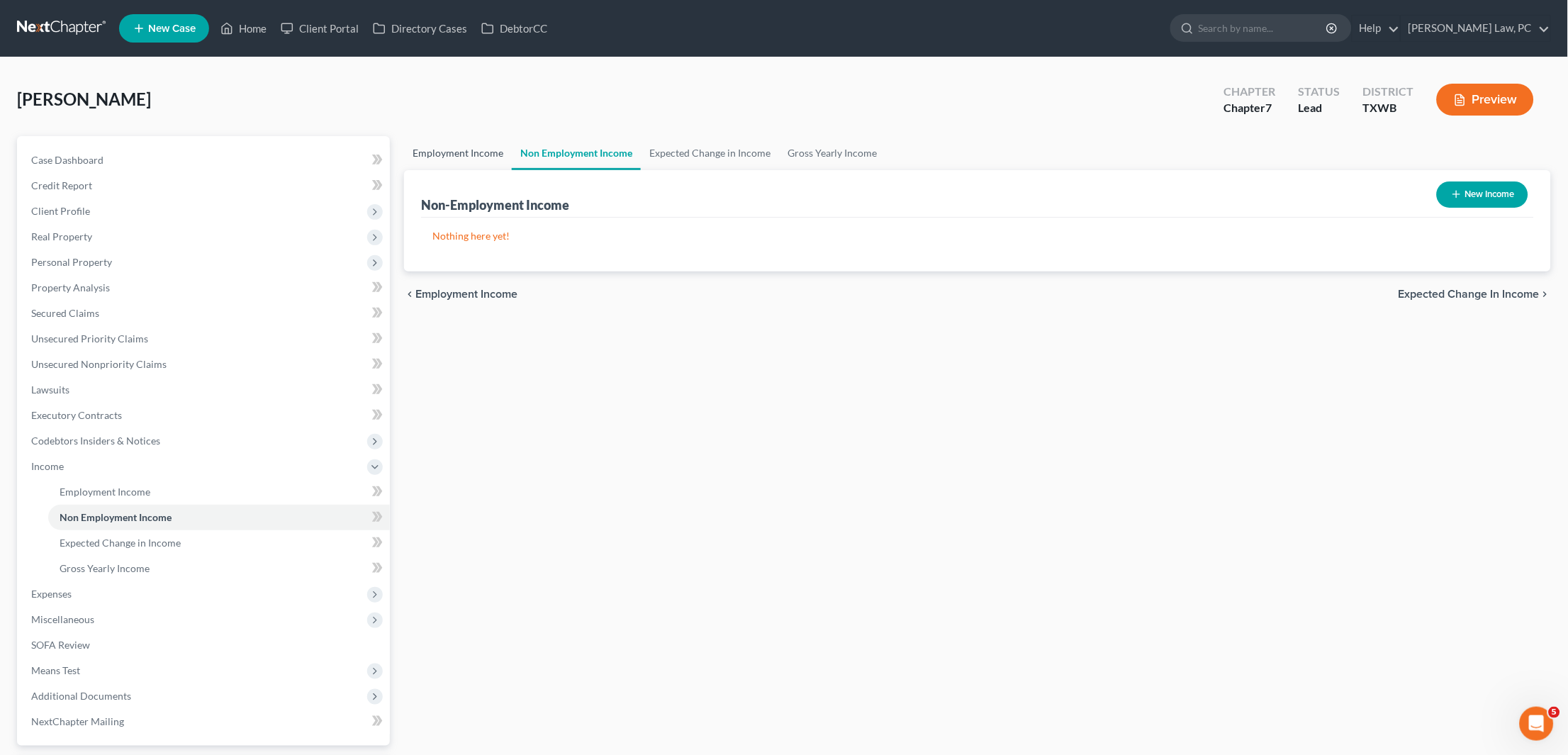
click at [473, 146] on link "Employment Income" at bounding box center [457, 153] width 107 height 34
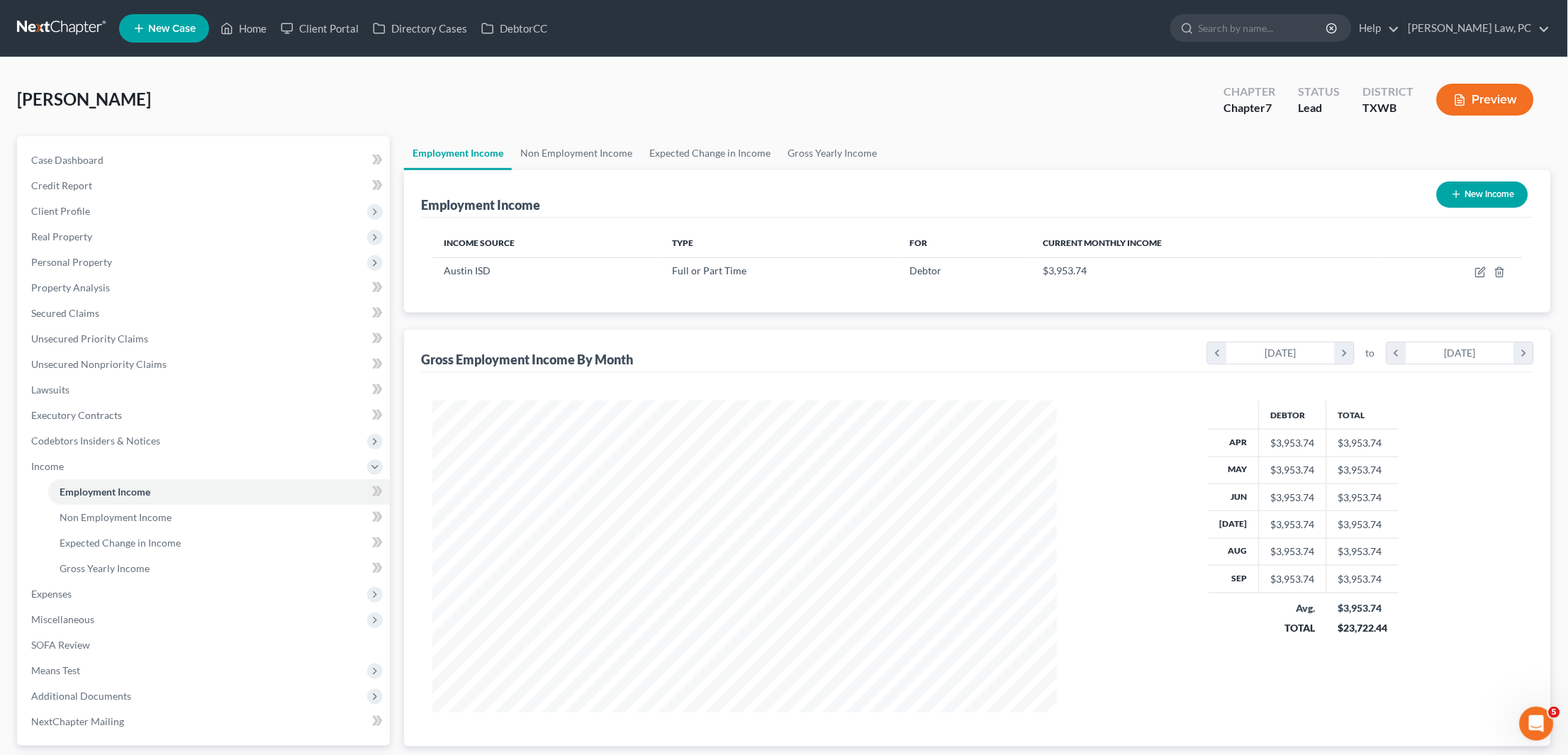
scroll to position [312, 652]
click at [84, 435] on span "Codebtors Insiders & Notices" at bounding box center [95, 440] width 129 height 12
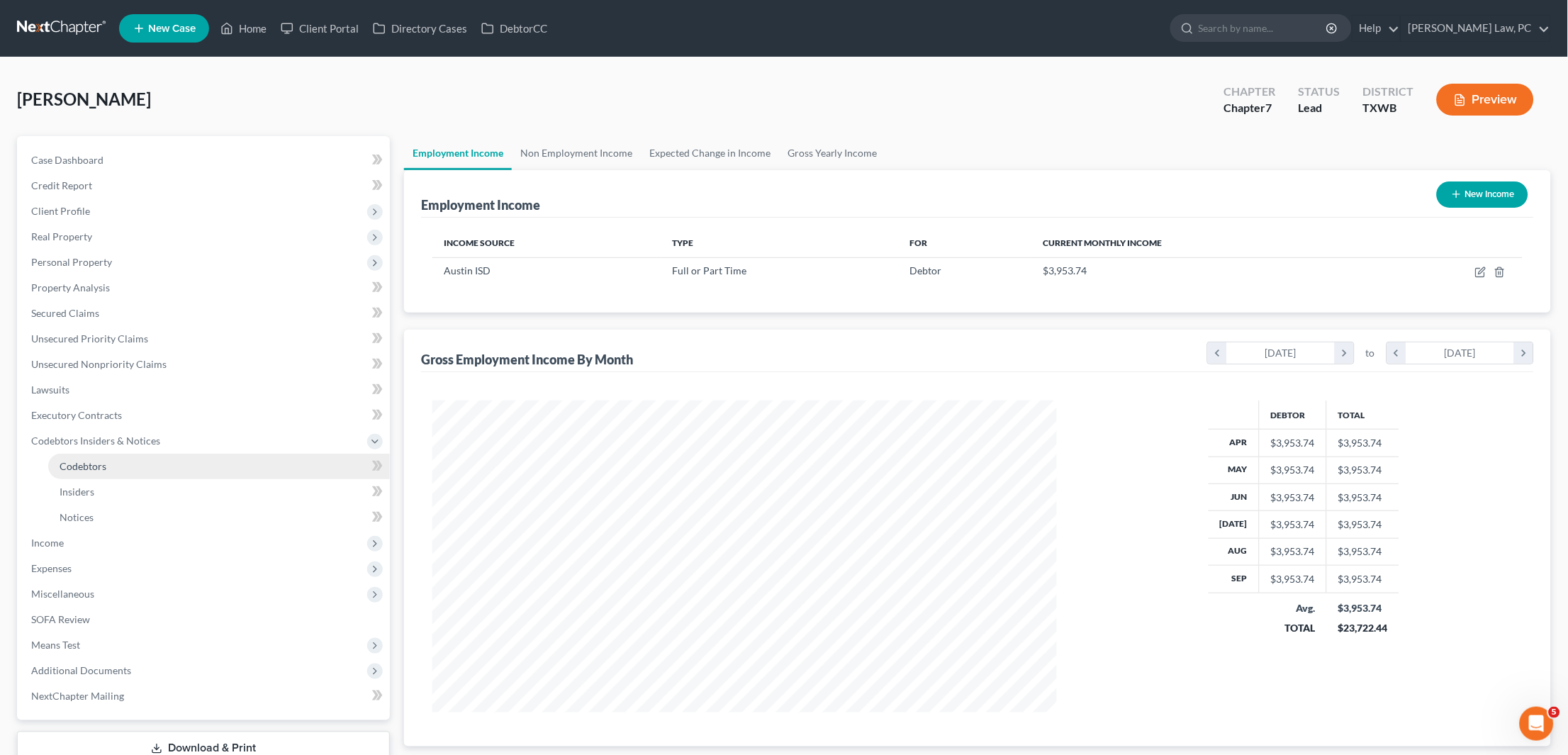
click at [89, 460] on span "Codebtors" at bounding box center [83, 466] width 47 height 12
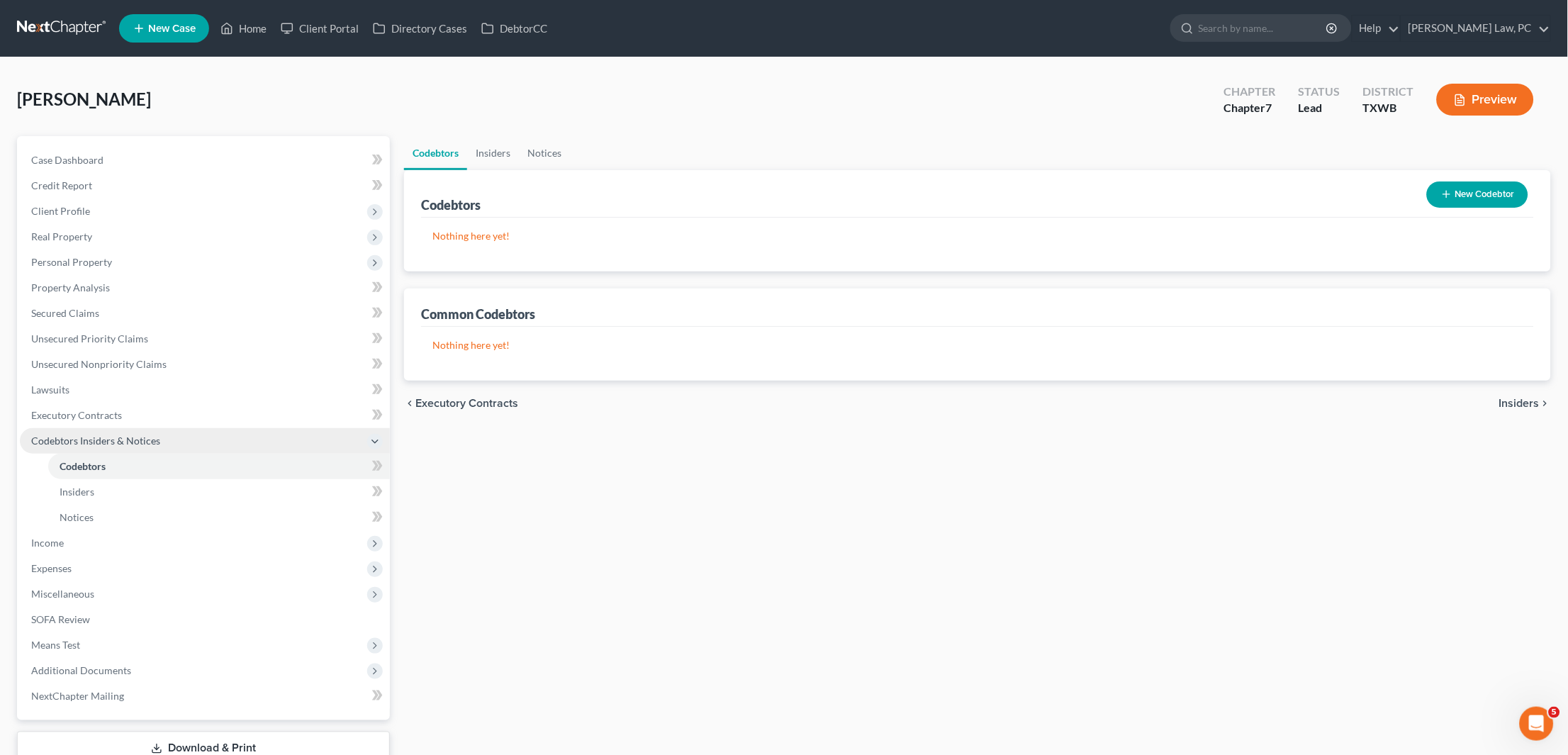
click at [112, 435] on span "Codebtors Insiders & Notices" at bounding box center [95, 440] width 129 height 12
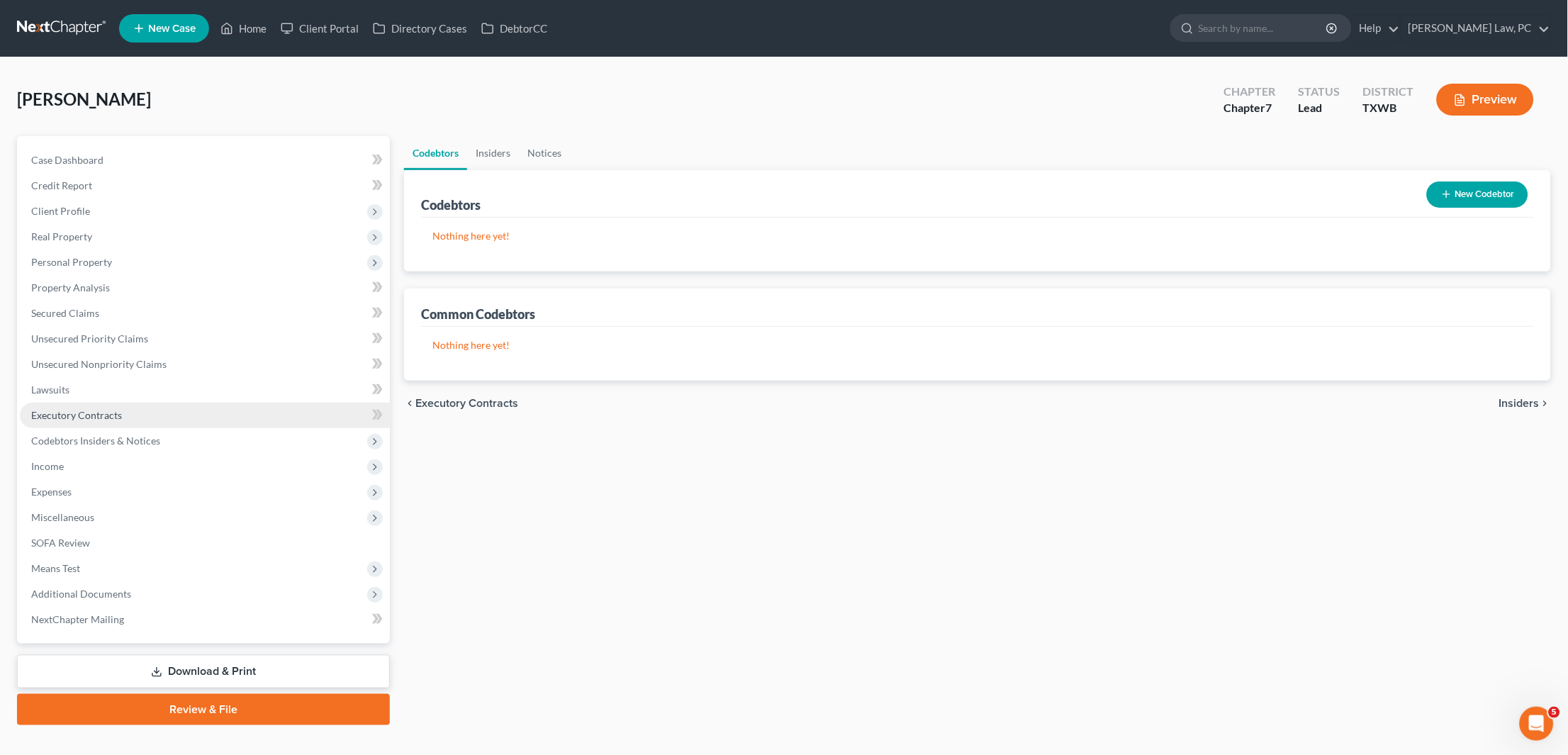
click at [81, 409] on span "Executory Contracts" at bounding box center [76, 414] width 91 height 12
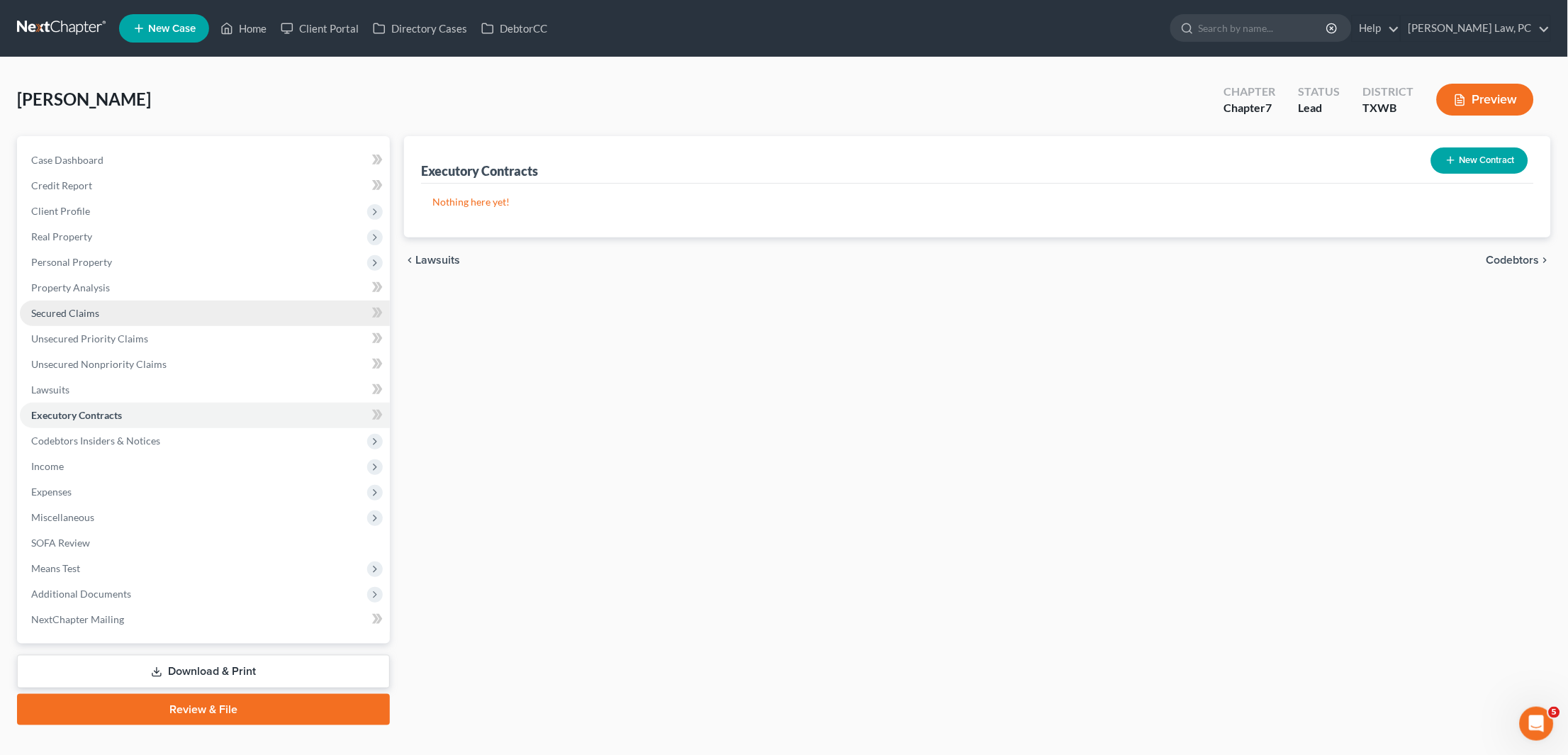
click at [49, 309] on span "Secured Claims" at bounding box center [64, 313] width 68 height 12
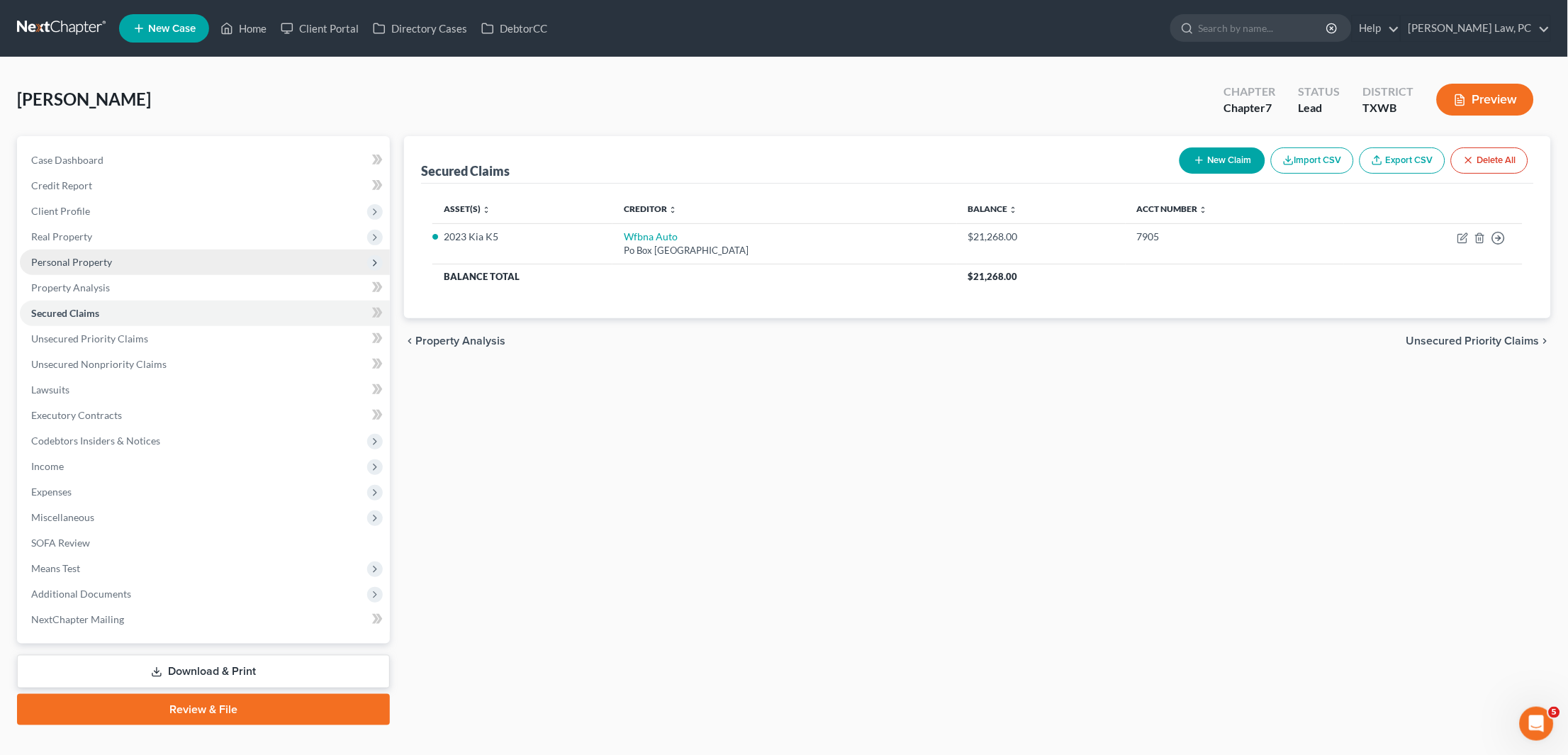
click at [74, 261] on span "Personal Property" at bounding box center [71, 261] width 81 height 12
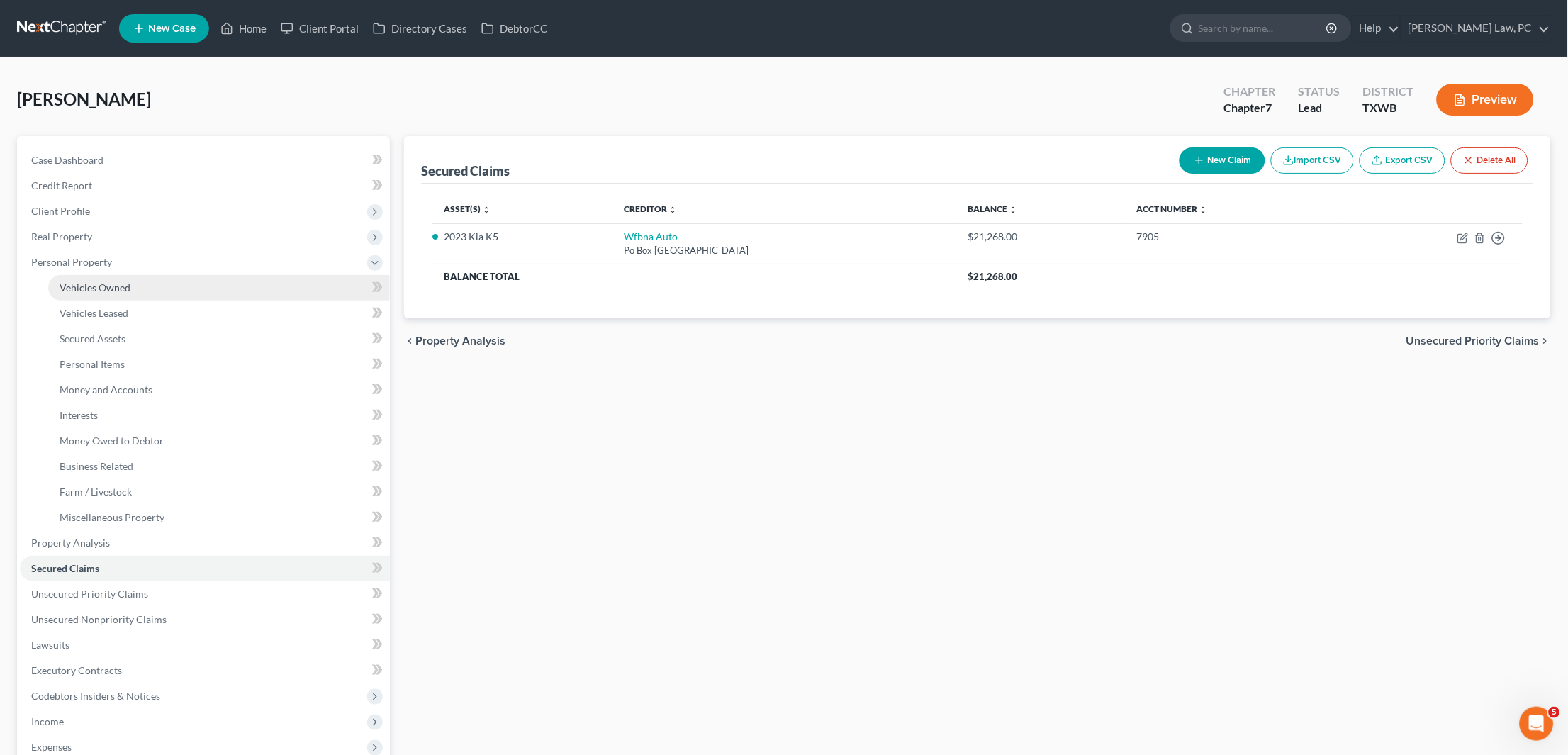
click at [97, 275] on link "Vehicles Owned" at bounding box center [219, 287] width 342 height 25
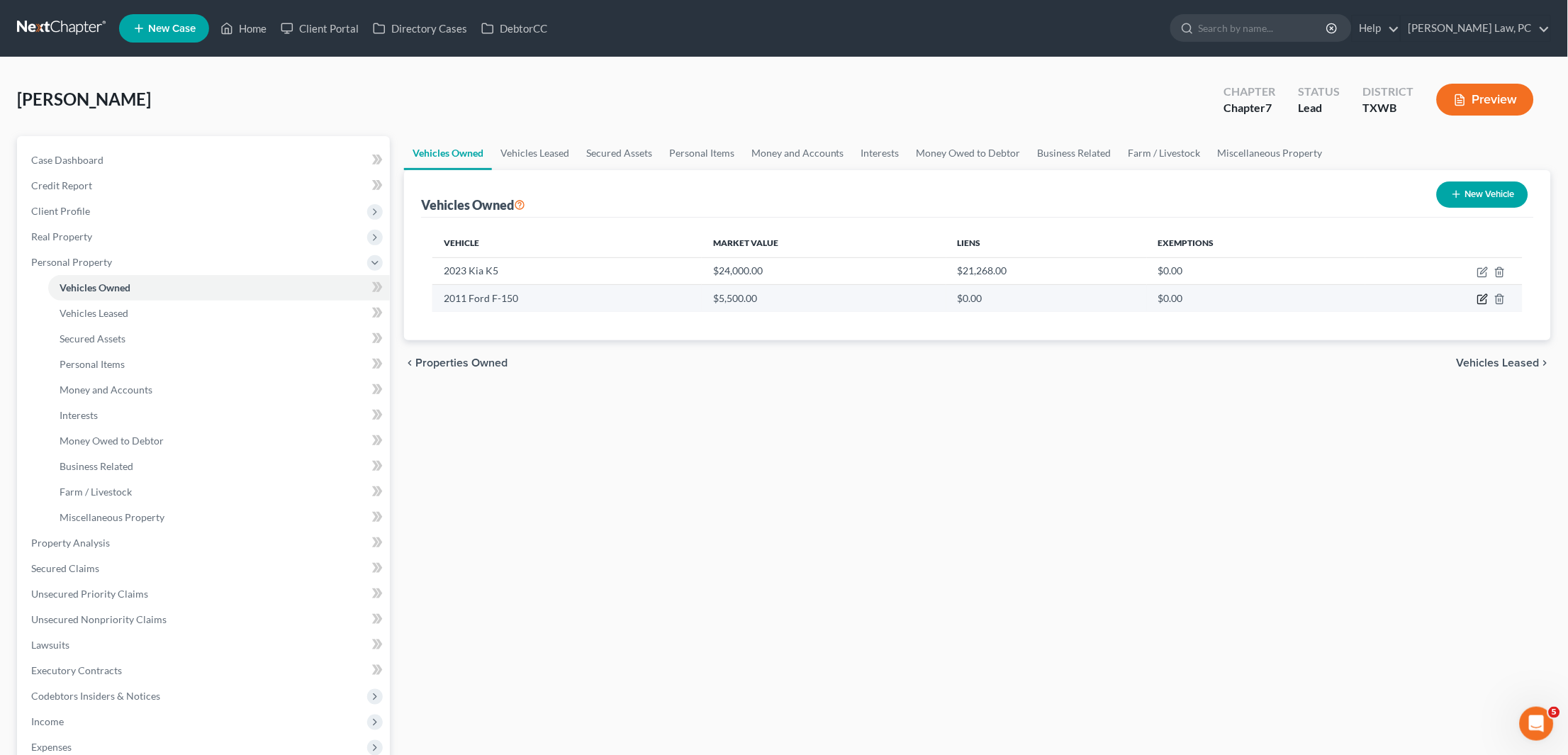
click at [1482, 300] on icon "button" at bounding box center [1483, 299] width 11 height 11
select select "0"
select select "15"
select select "3"
select select "0"
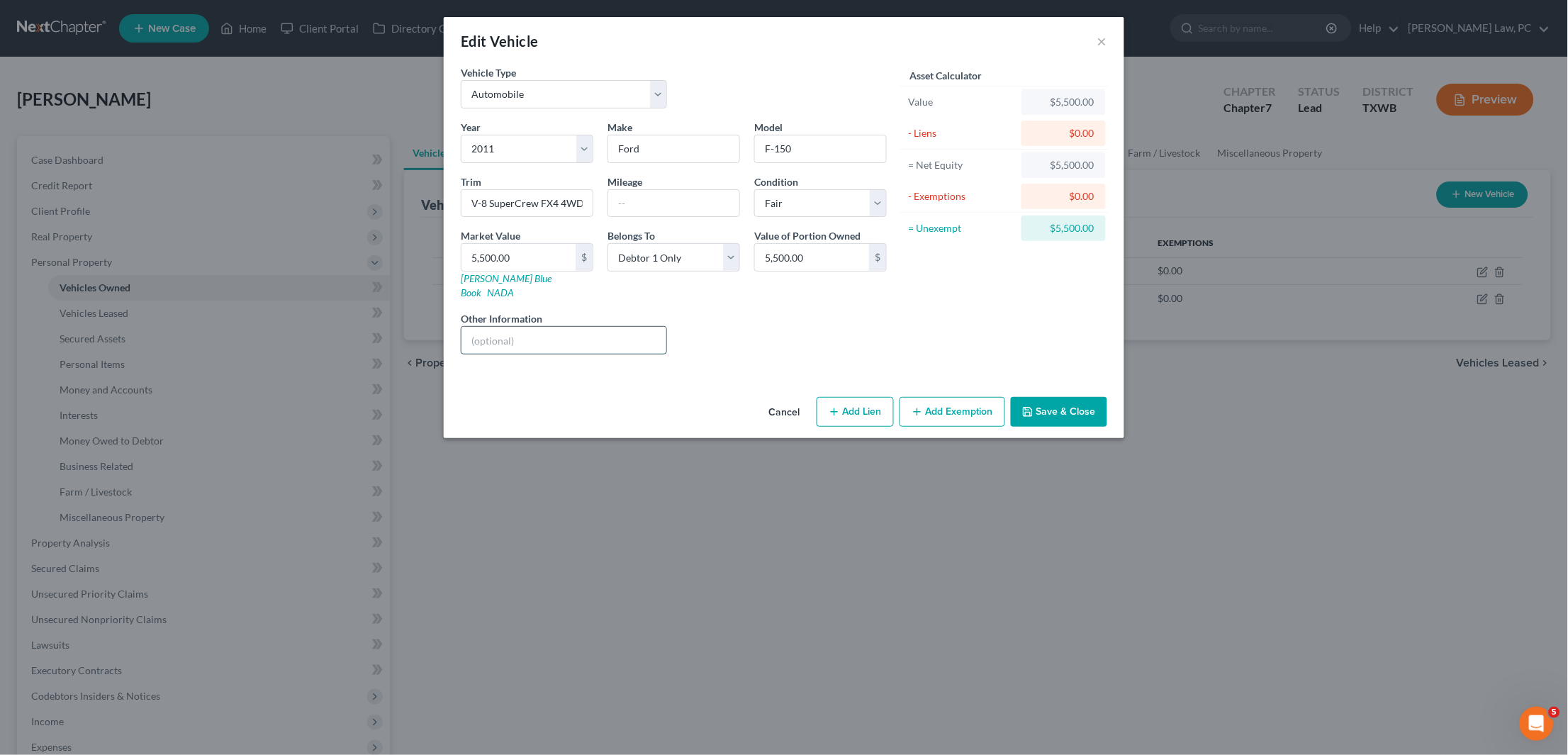
click at [514, 327] on input "text" at bounding box center [563, 340] width 204 height 27
type input "not operational. Does not turn on."
select select "4"
click at [1066, 397] on button "Save & Close" at bounding box center [1058, 412] width 96 height 30
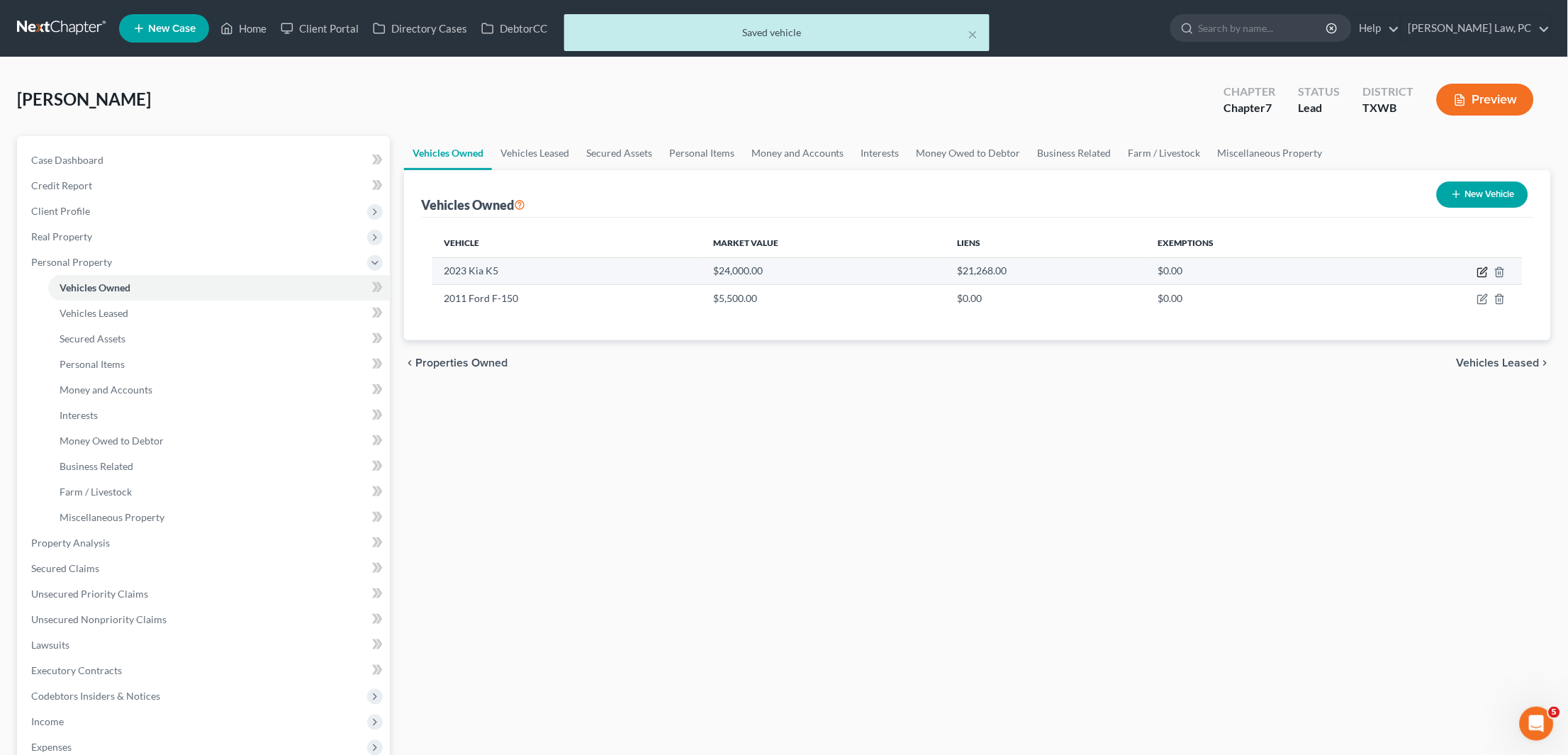
click at [1485, 271] on icon "button" at bounding box center [1484, 270] width 7 height 7
select select "0"
select select "3"
select select "0"
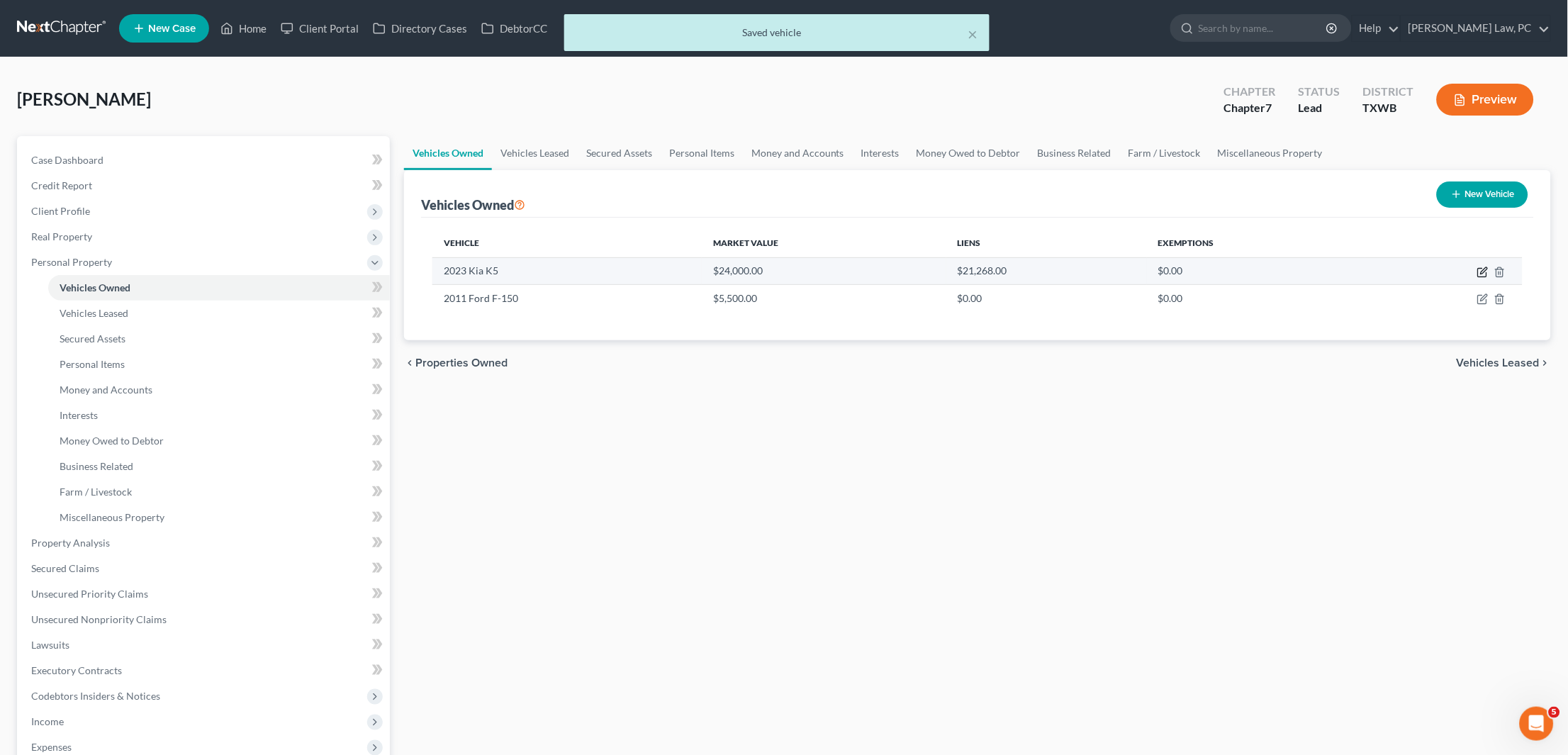
select select "28"
select select "0"
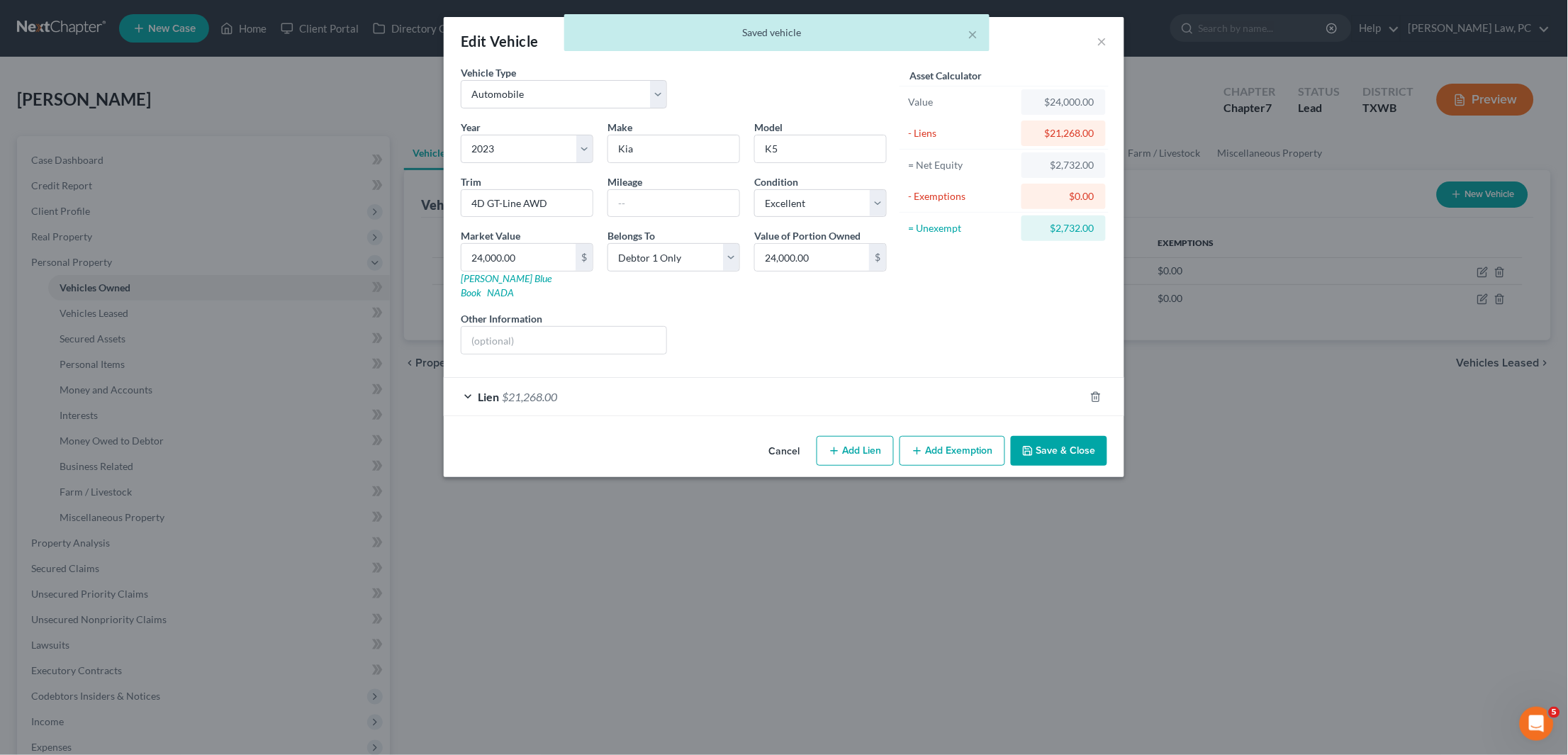
click at [750, 378] on div "Lien $21,268.00" at bounding box center [763, 397] width 641 height 37
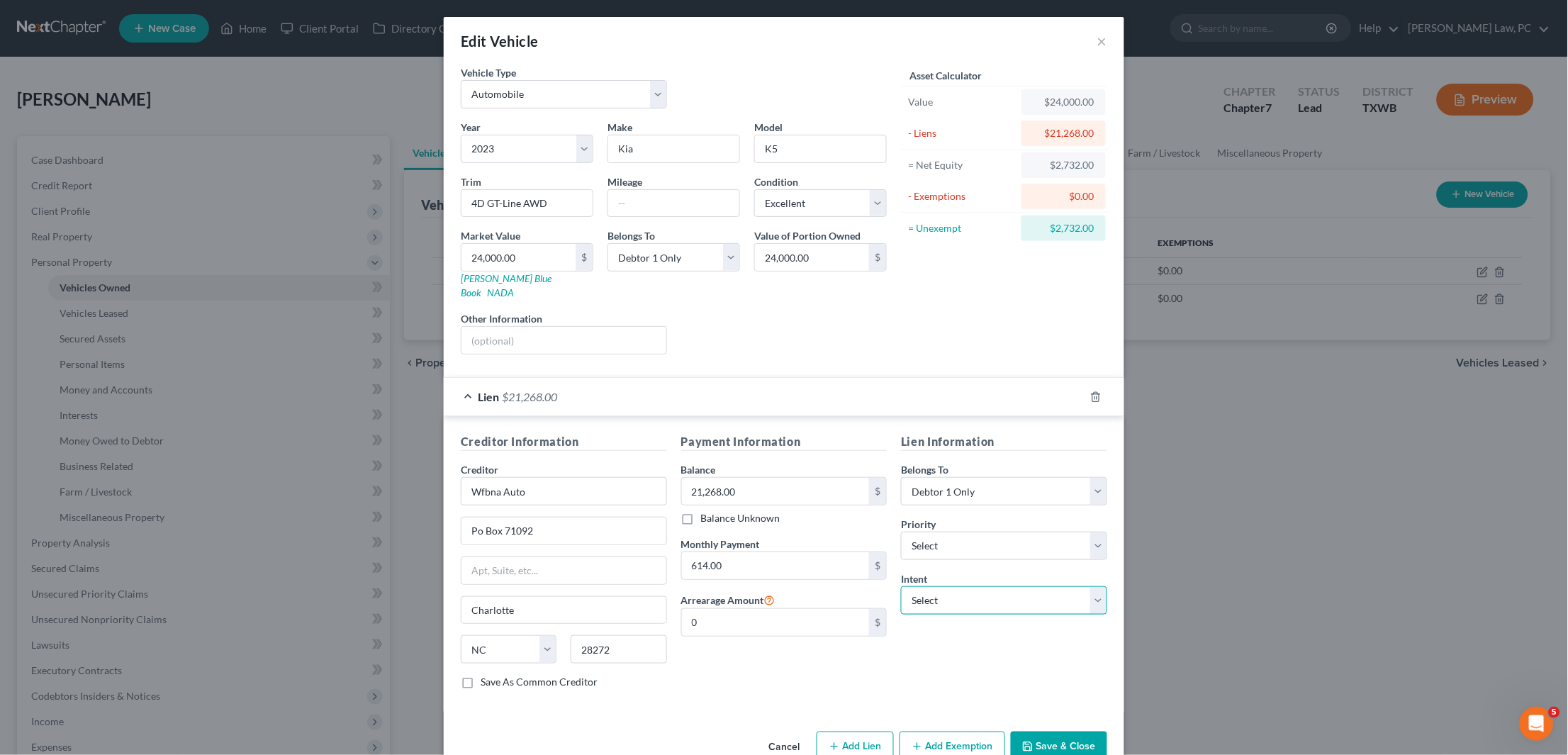
select select "2"
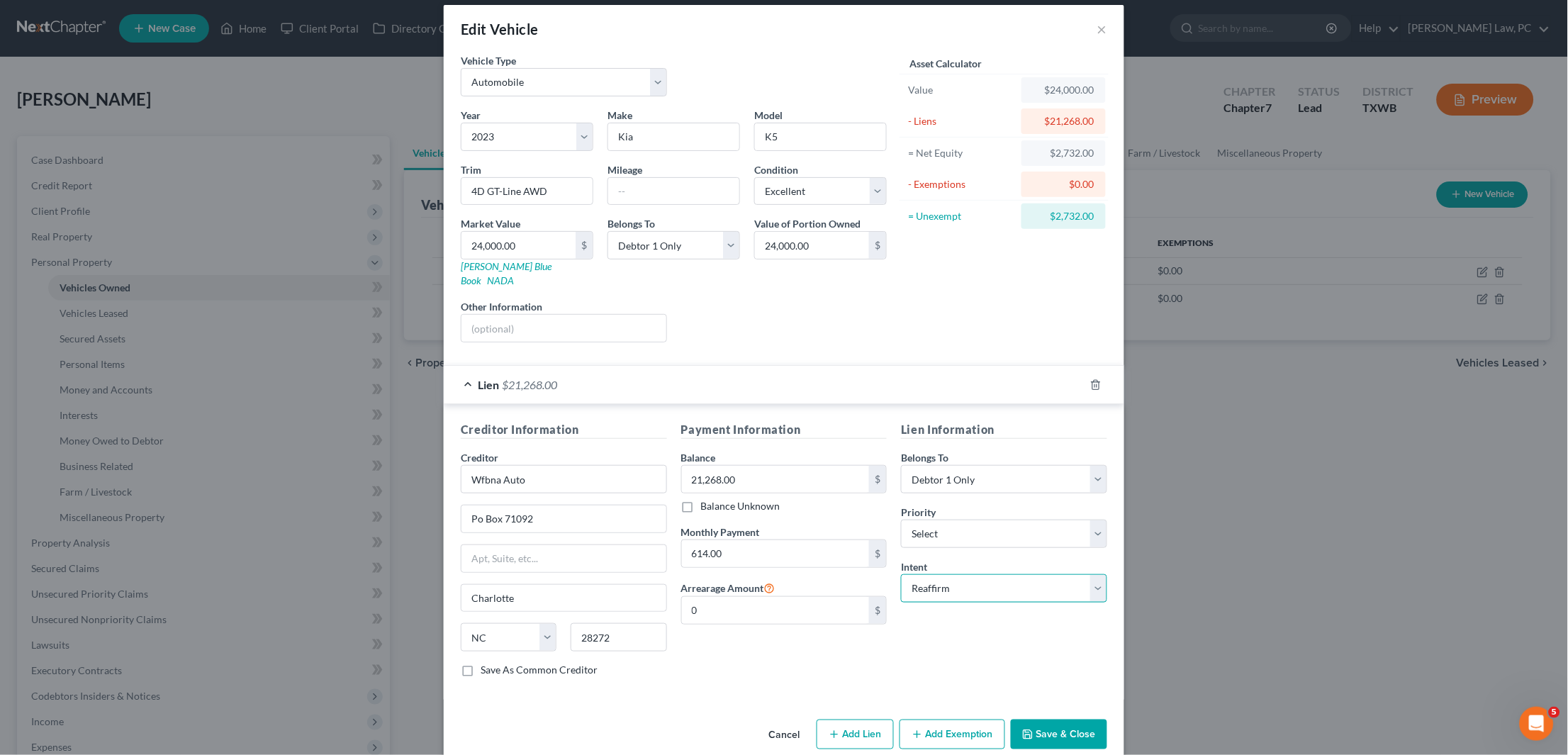
scroll to position [10, 0]
click at [963, 721] on button "Add Exemption" at bounding box center [952, 736] width 105 height 30
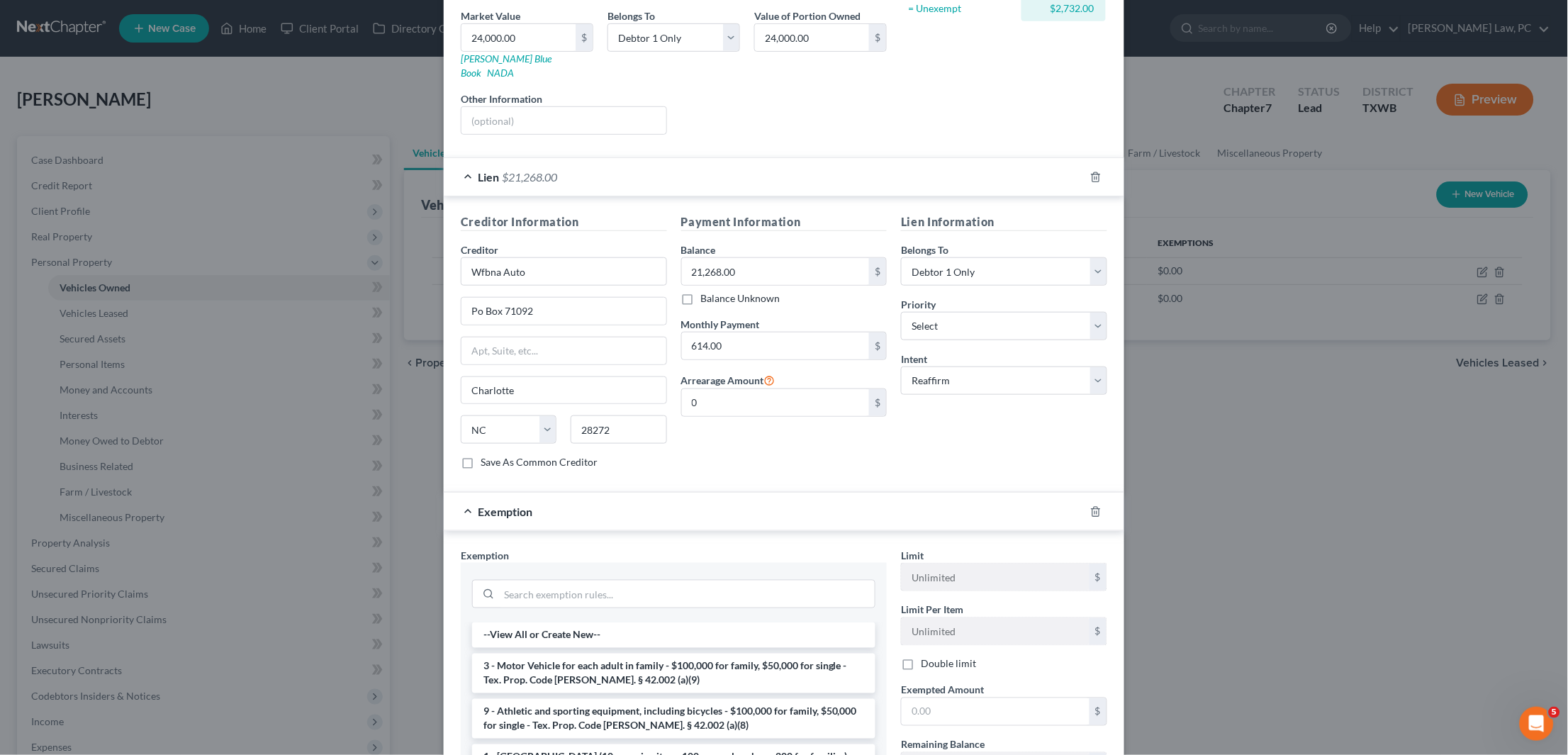
scroll to position [231, 0]
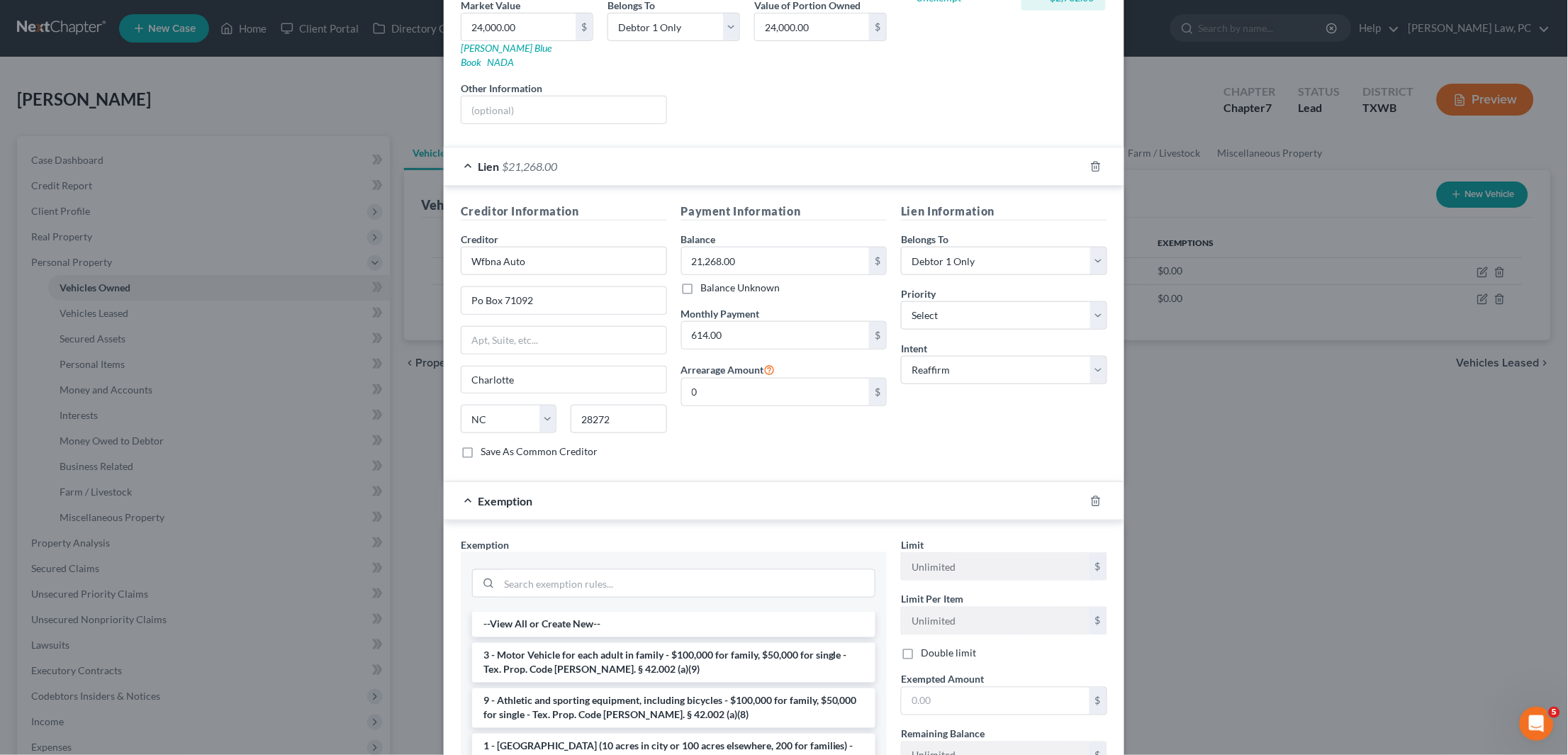
click at [470, 482] on div "Exemption" at bounding box center [763, 500] width 641 height 37
click at [1105, 490] on div at bounding box center [1104, 501] width 40 height 22
click at [1095, 496] on icon "button" at bounding box center [1096, 501] width 11 height 11
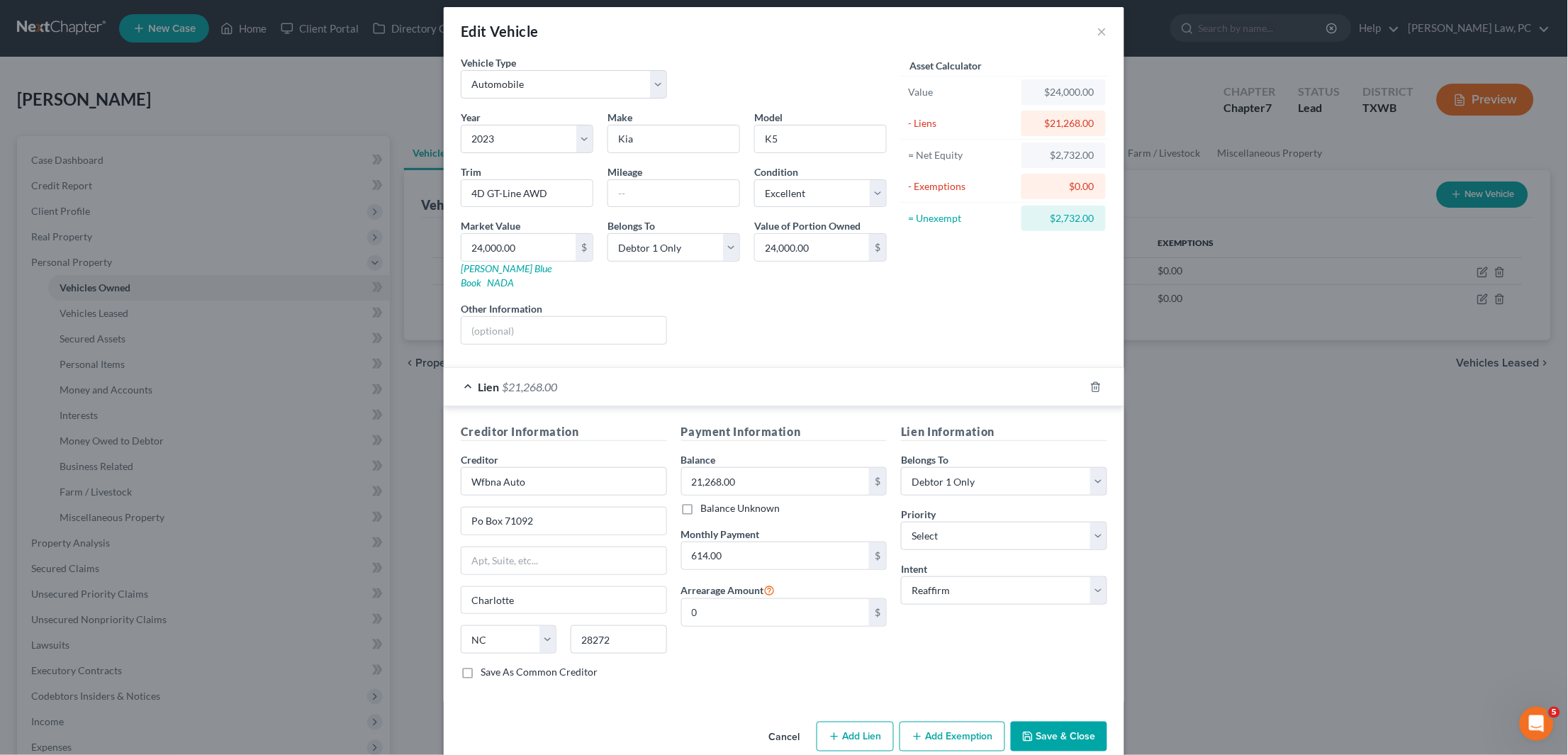
click at [1071, 721] on button "Save & Close" at bounding box center [1058, 736] width 96 height 30
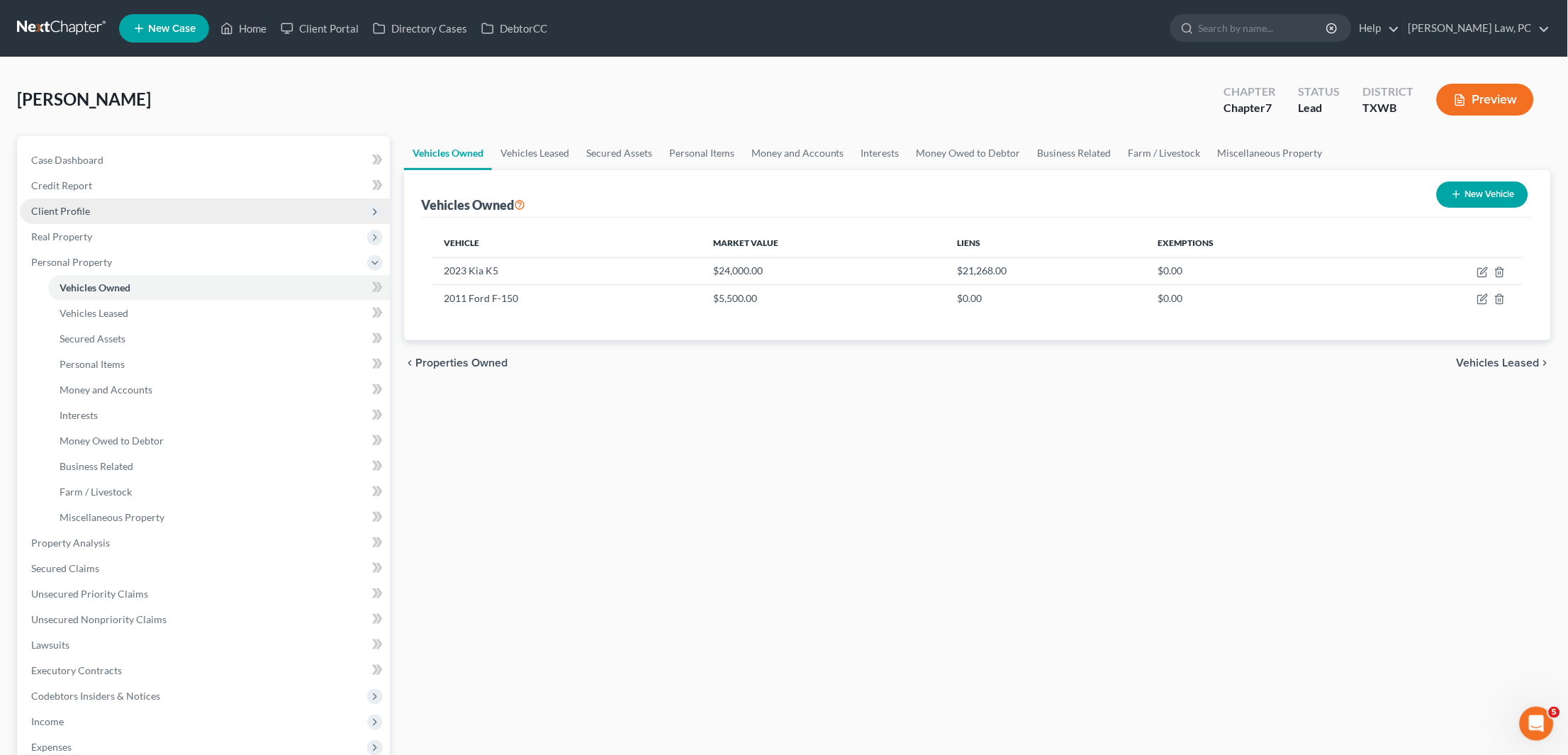
click at [46, 212] on span "Client Profile" at bounding box center [60, 210] width 59 height 12
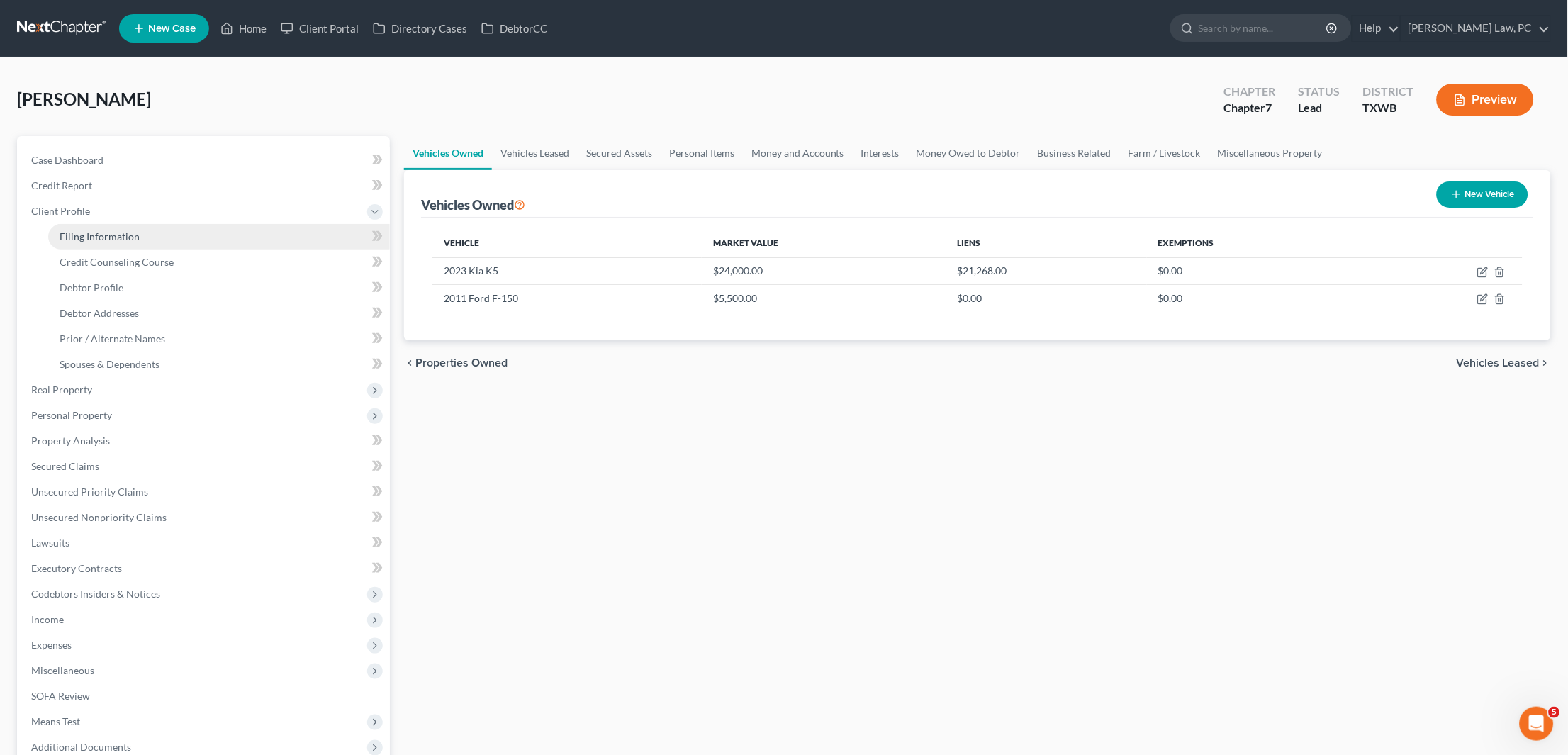
click at [128, 234] on span "Filing Information" at bounding box center [100, 236] width 80 height 12
select select "1"
select select "0"
select select "80"
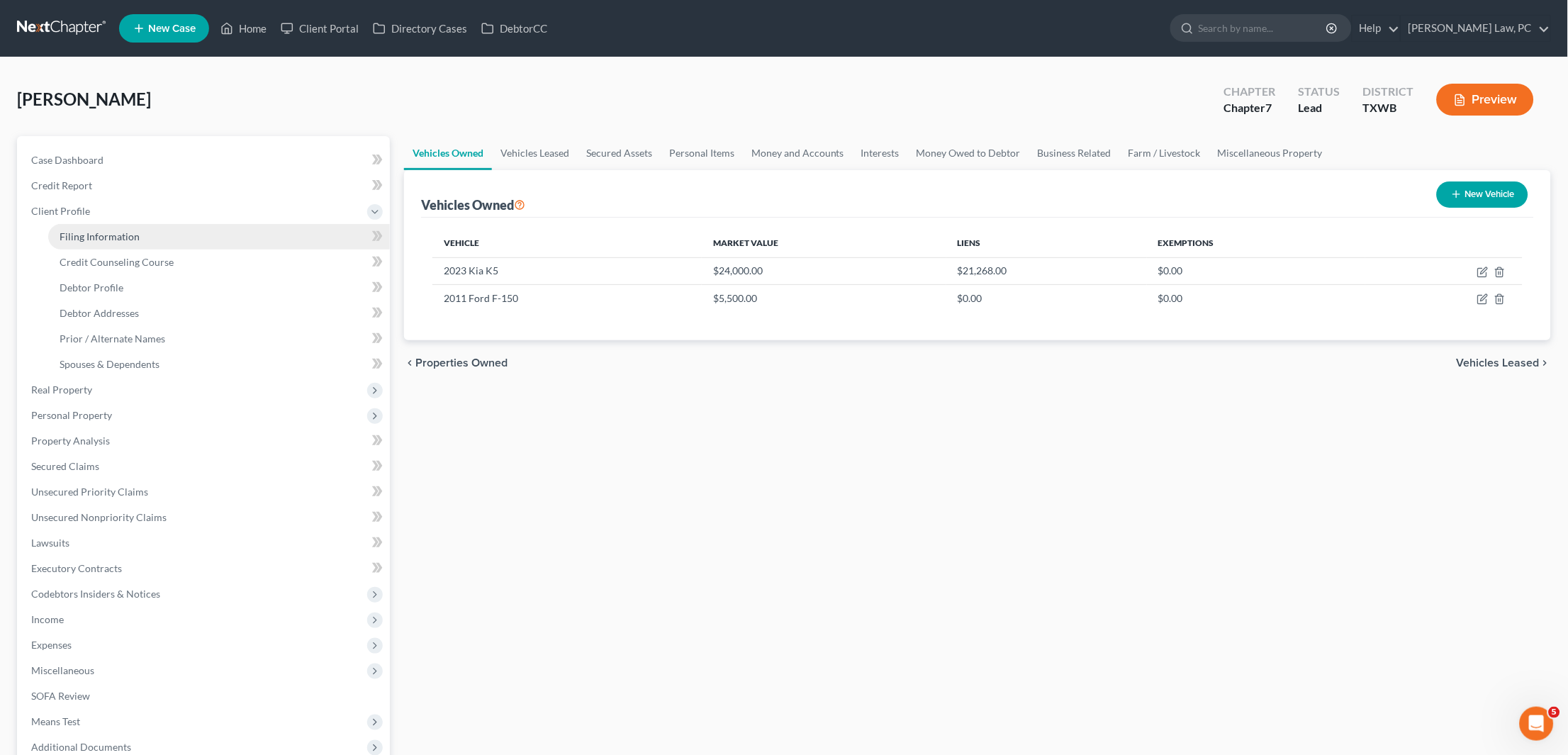
select select "1"
select select "45"
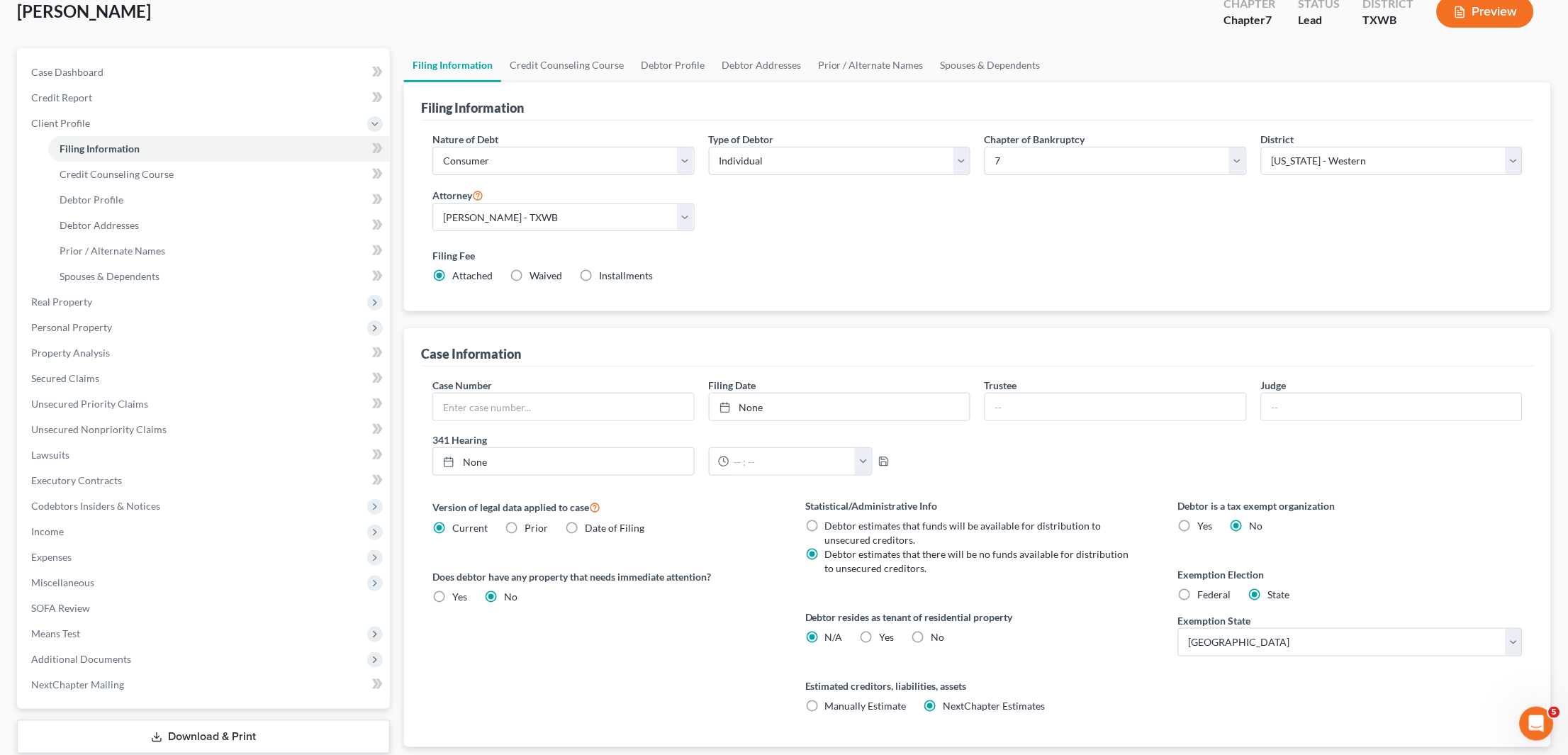
scroll to position [114, 0]
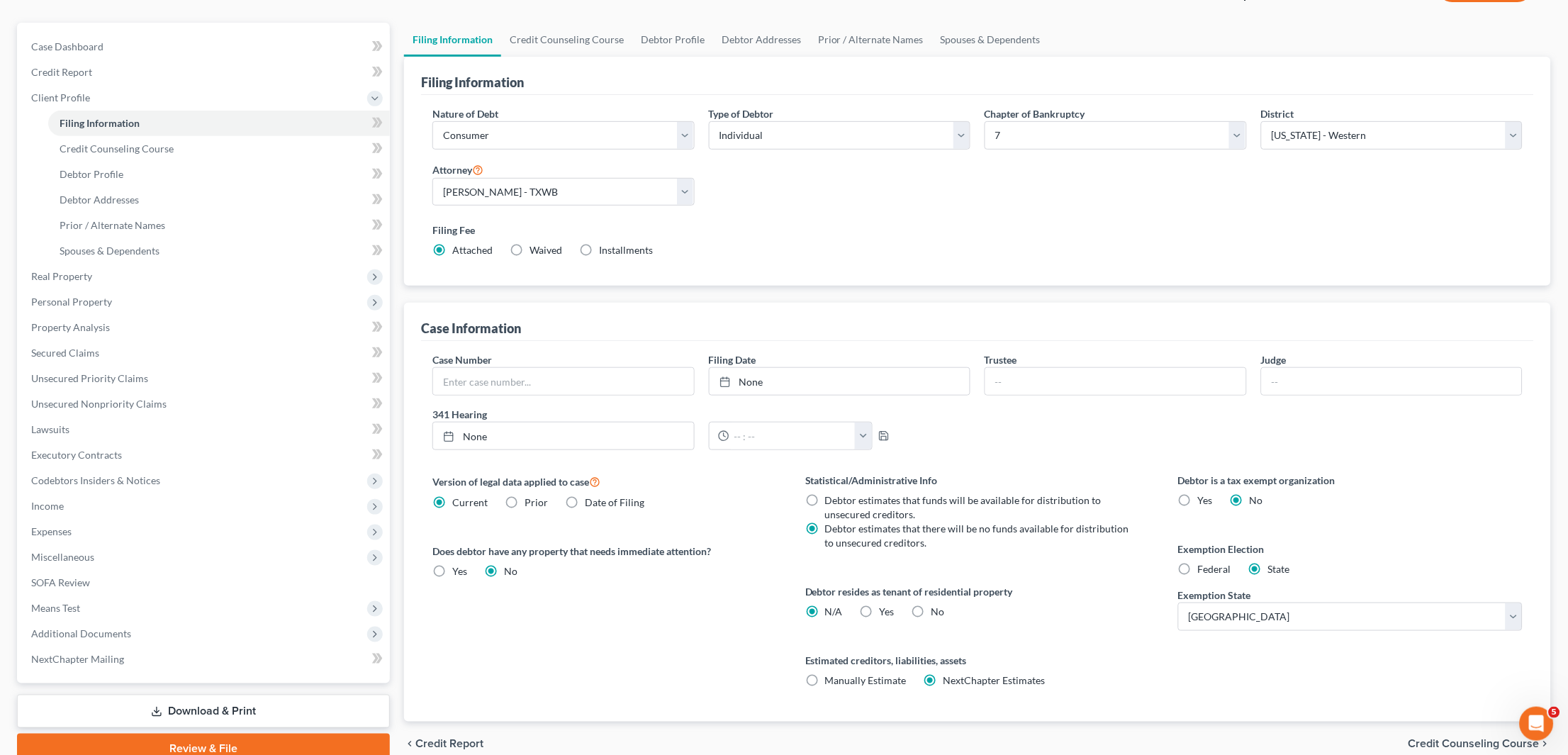
click at [1222, 564] on span "Federal" at bounding box center [1215, 568] width 34 height 12
click at [1212, 564] on input "Federal" at bounding box center [1209, 566] width 9 height 9
radio input "true"
radio input "false"
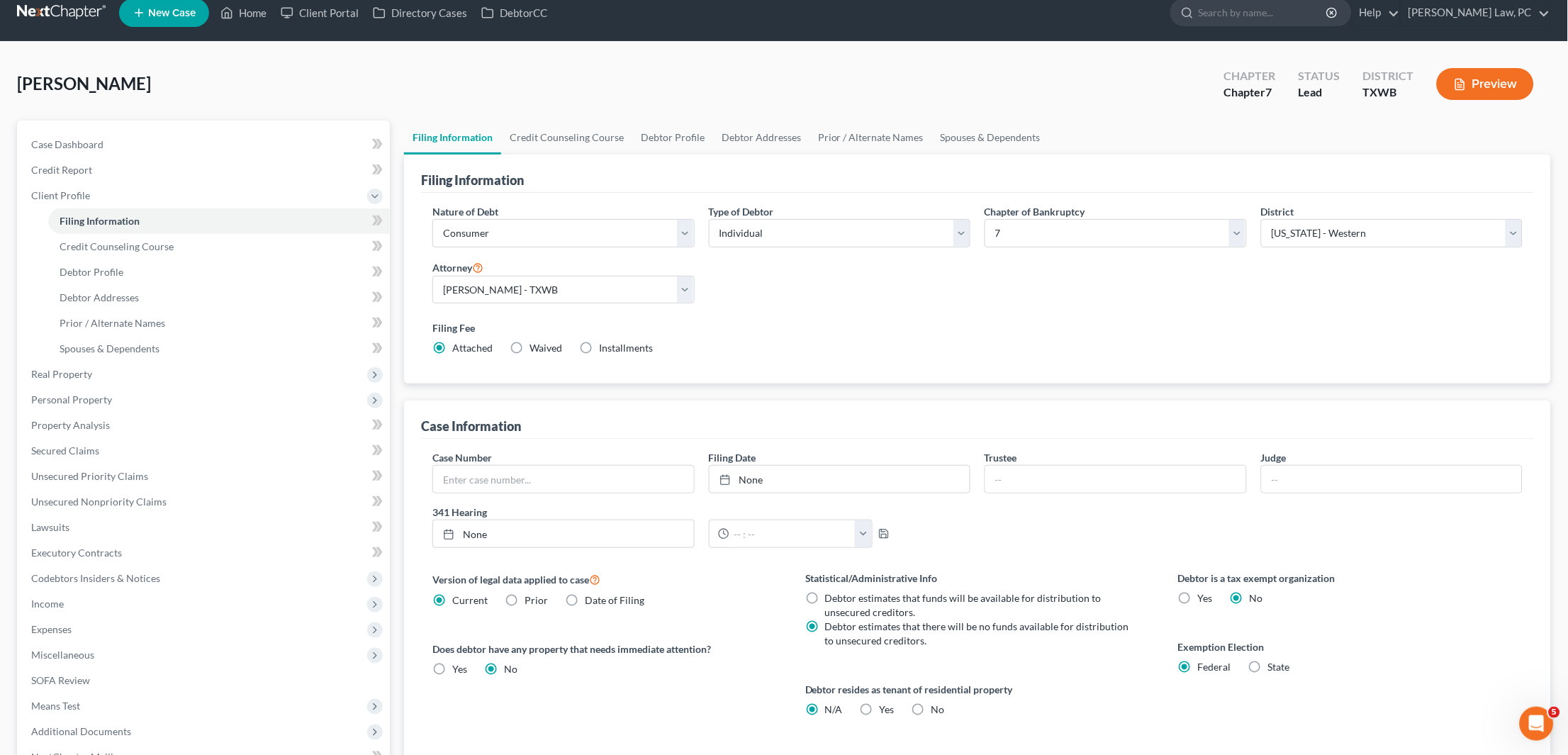
scroll to position [13, 0]
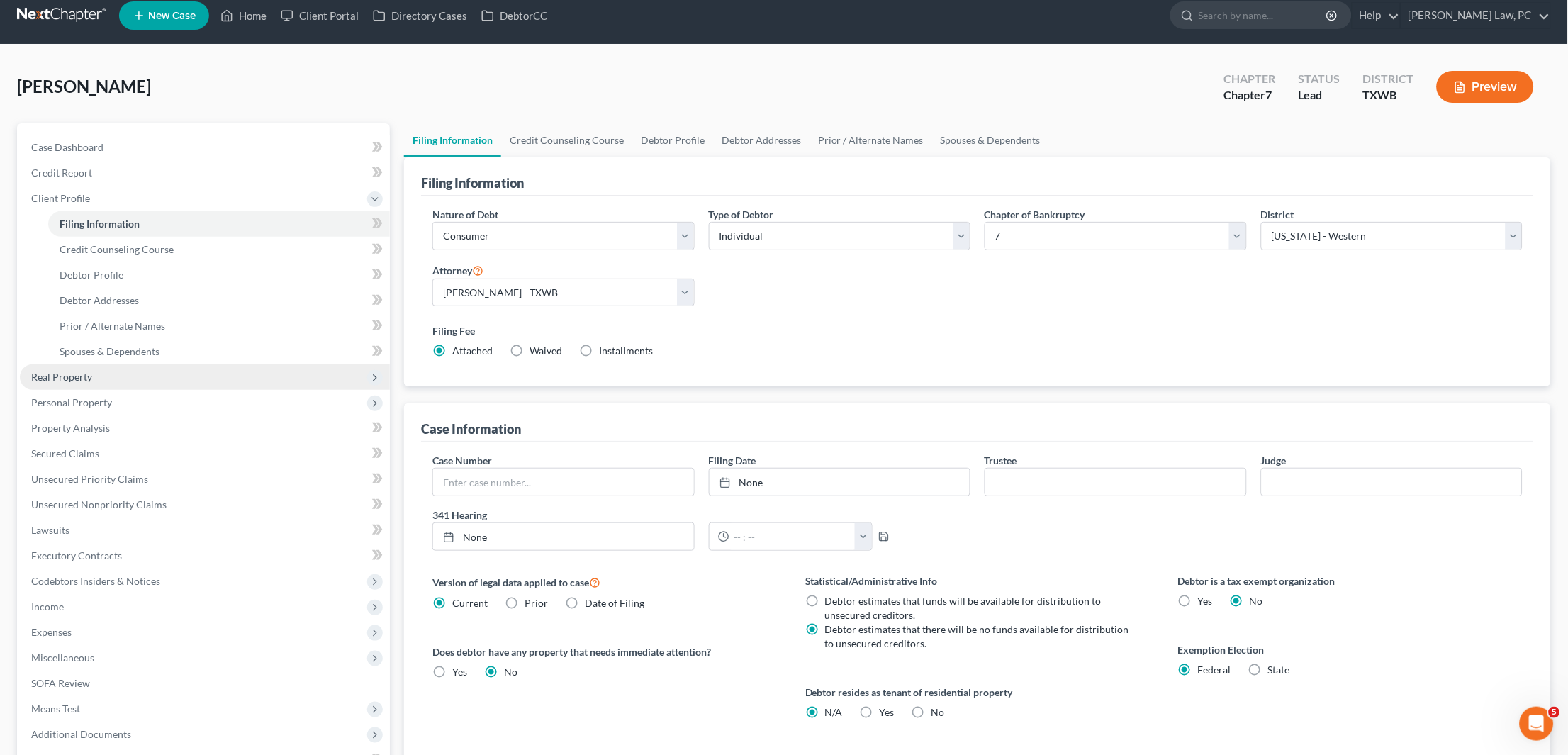
click at [89, 371] on span "Real Property" at bounding box center [61, 376] width 61 height 12
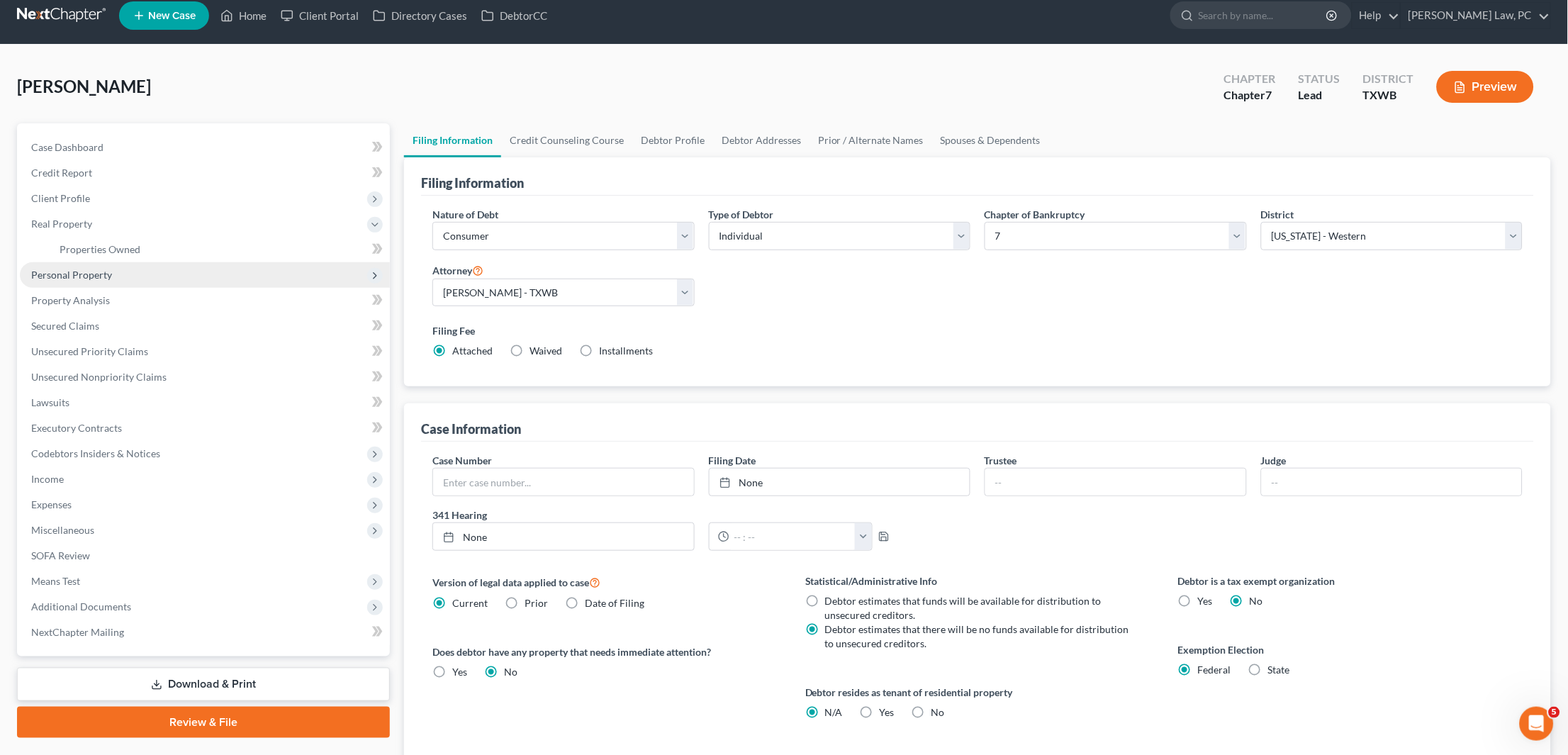
click at [69, 269] on span "Personal Property" at bounding box center [71, 274] width 81 height 12
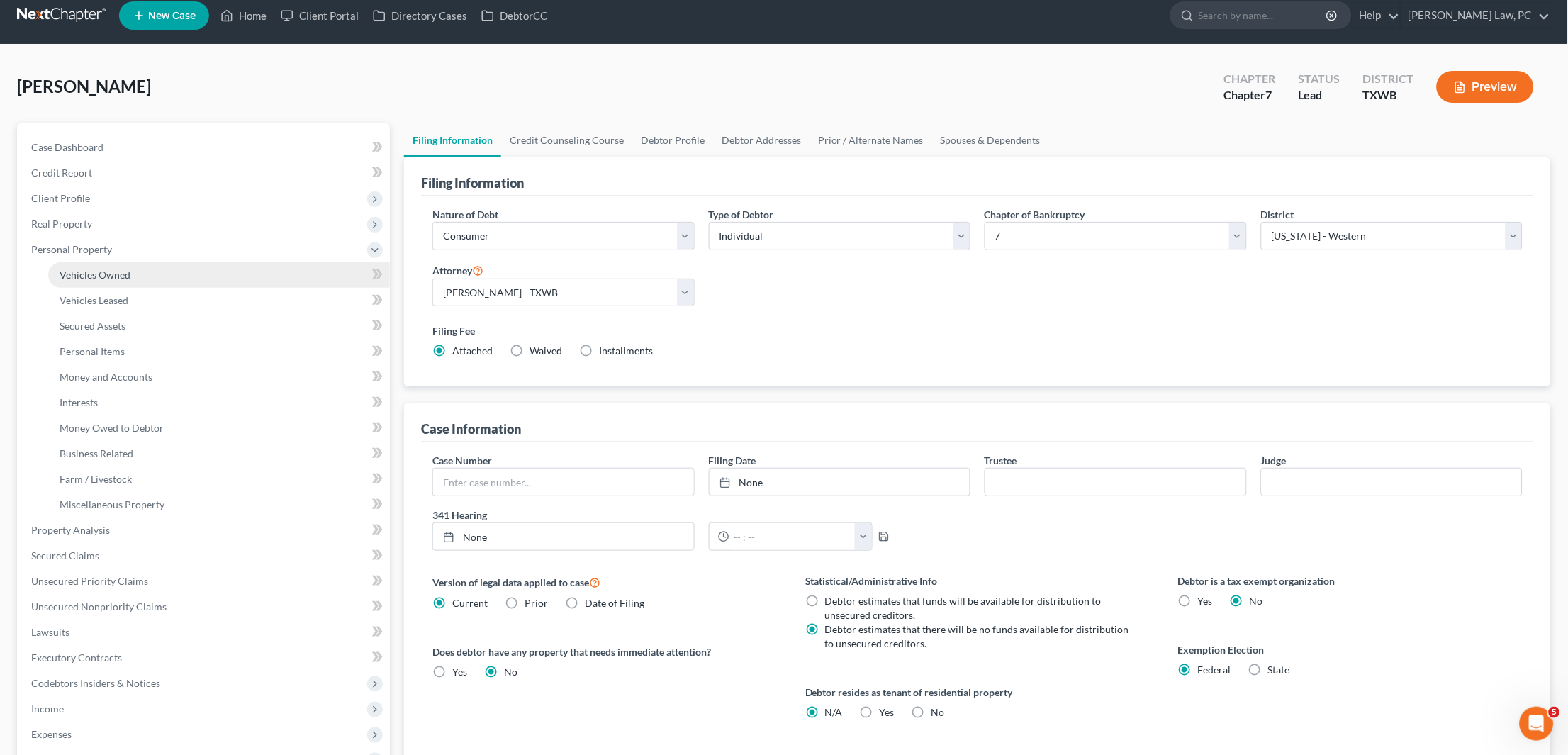
click at [96, 269] on span "Vehicles Owned" at bounding box center [95, 274] width 71 height 12
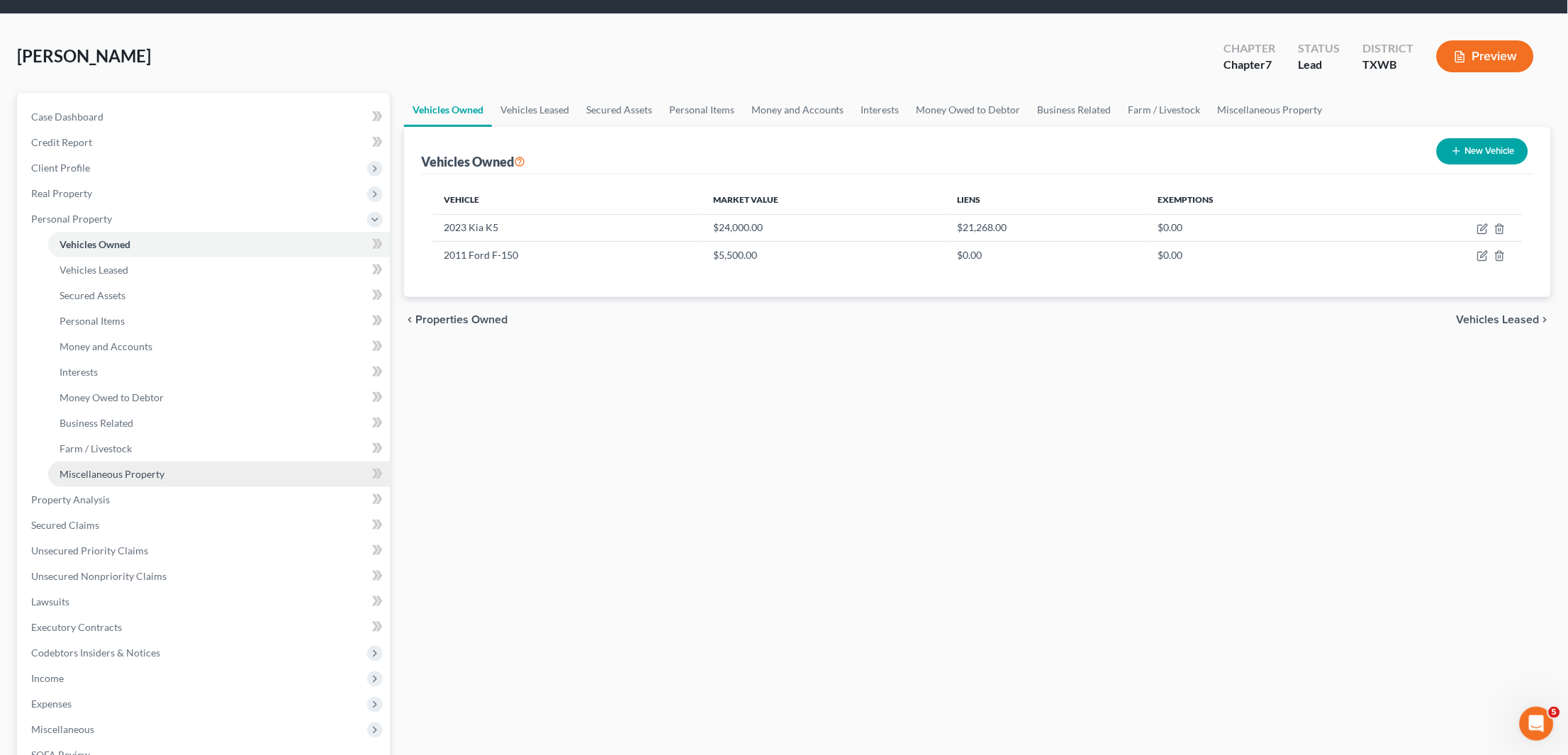
scroll to position [60, 0]
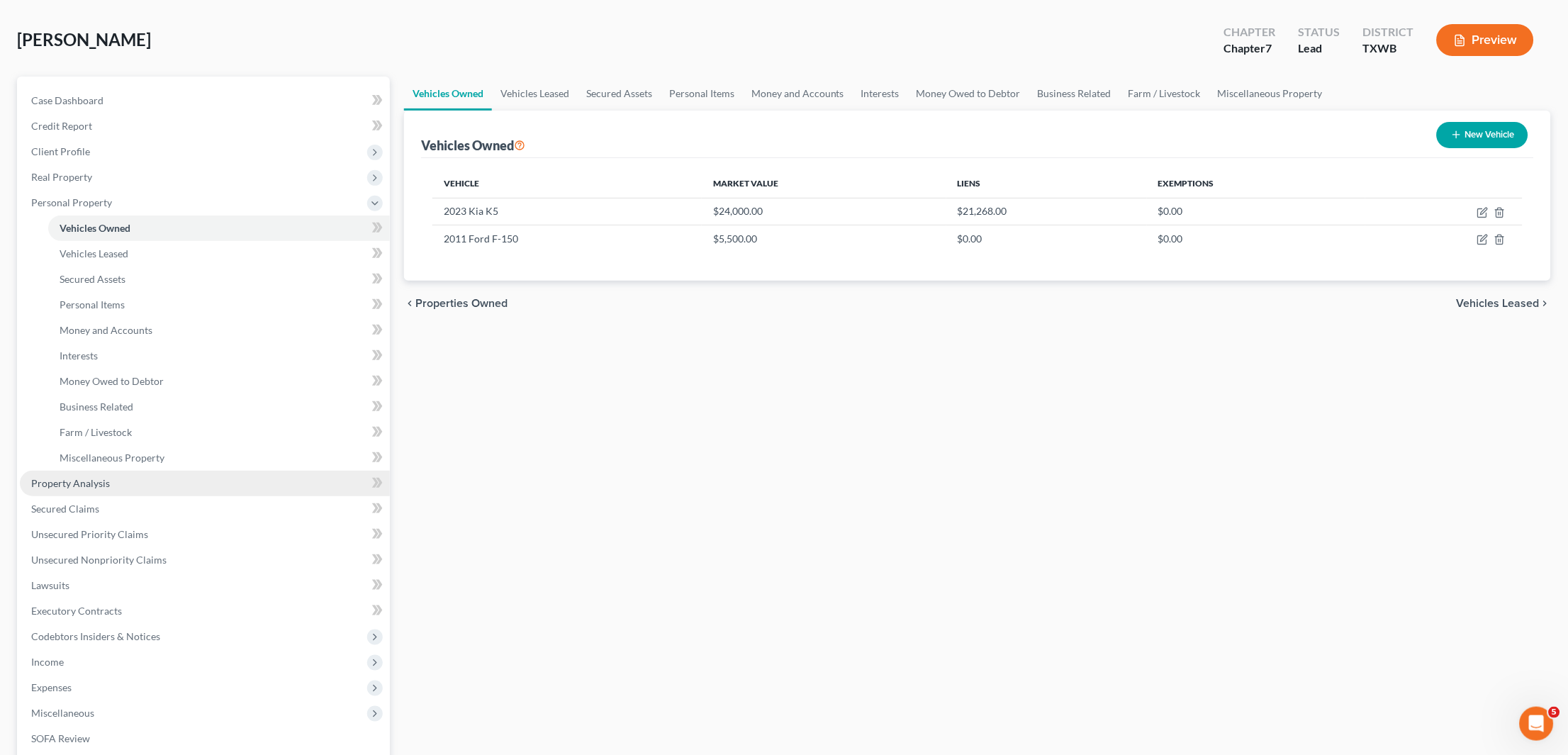
click at [92, 477] on span "Property Analysis" at bounding box center [70, 482] width 78 height 12
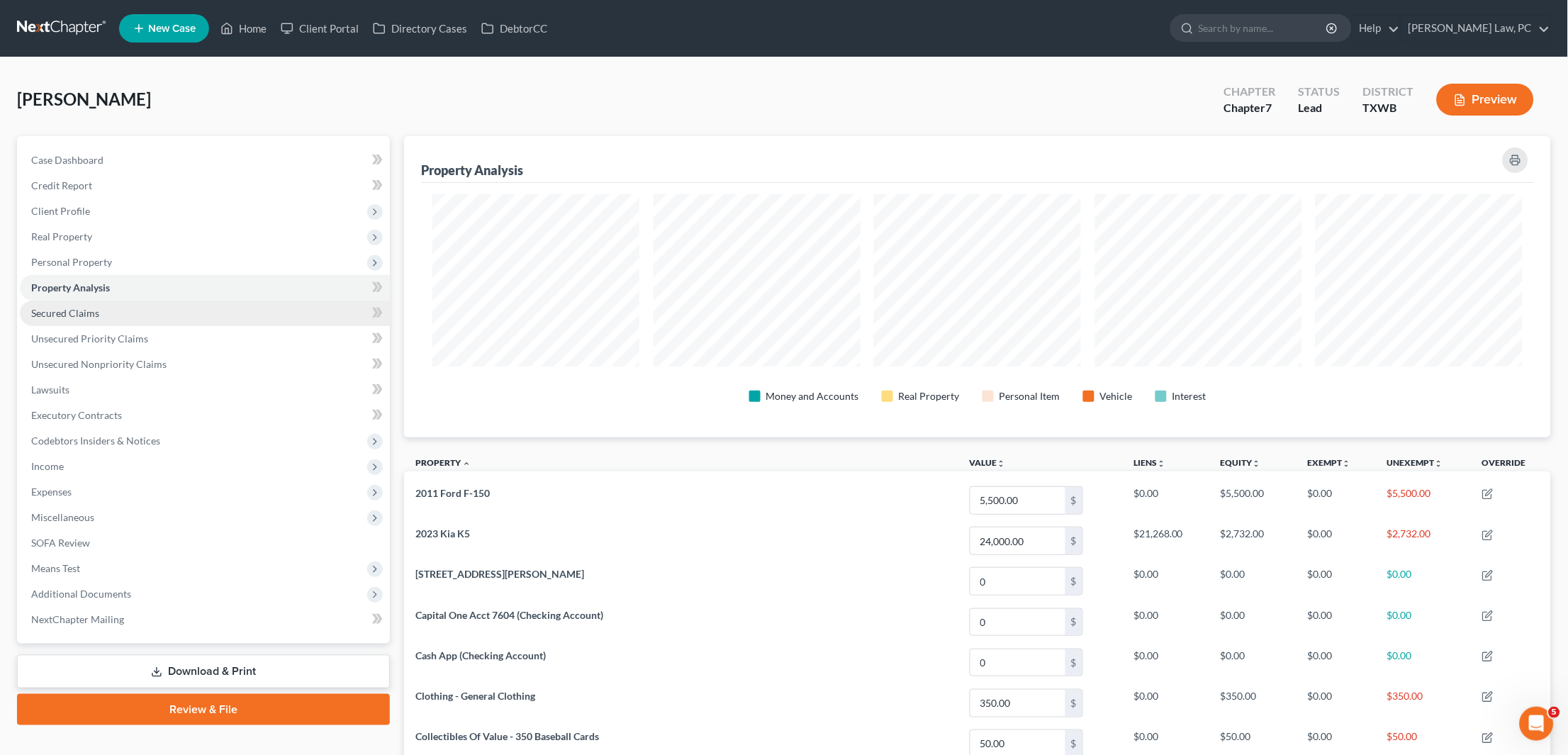
click at [111, 301] on link "Secured Claims" at bounding box center [204, 313] width 370 height 25
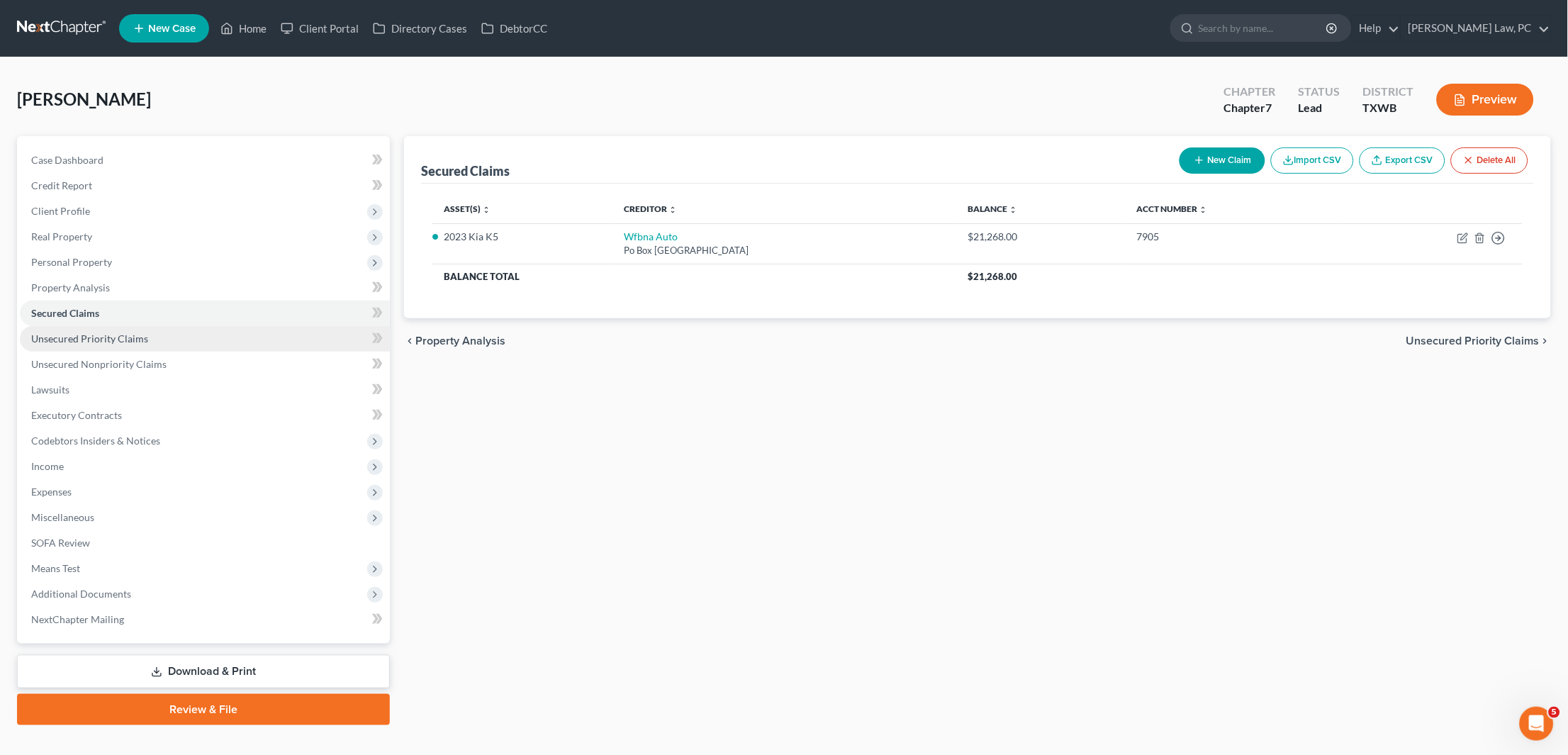
click at [131, 333] on span "Unsecured Priority Claims" at bounding box center [89, 338] width 117 height 12
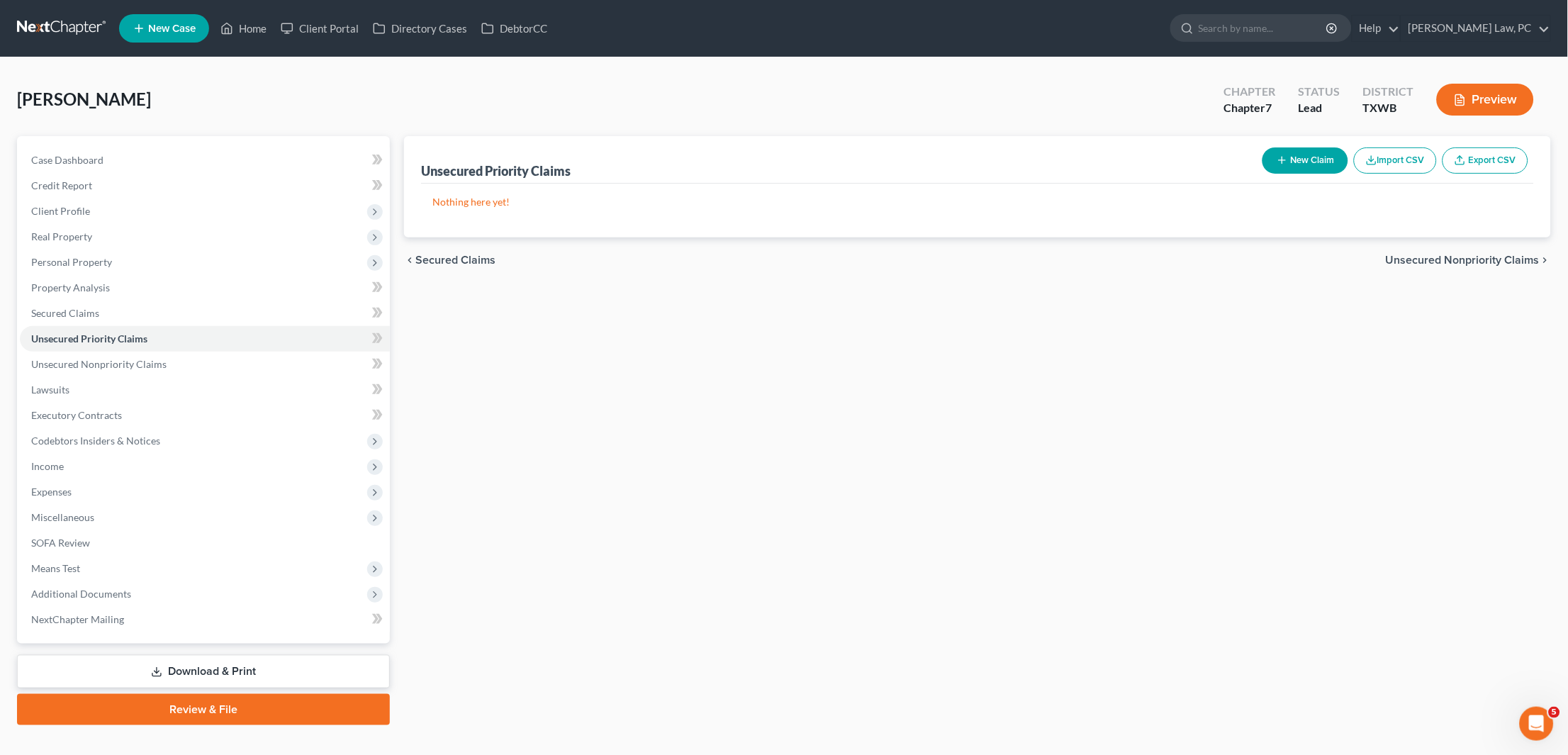
click at [1289, 167] on button "New Claim" at bounding box center [1306, 161] width 86 height 26
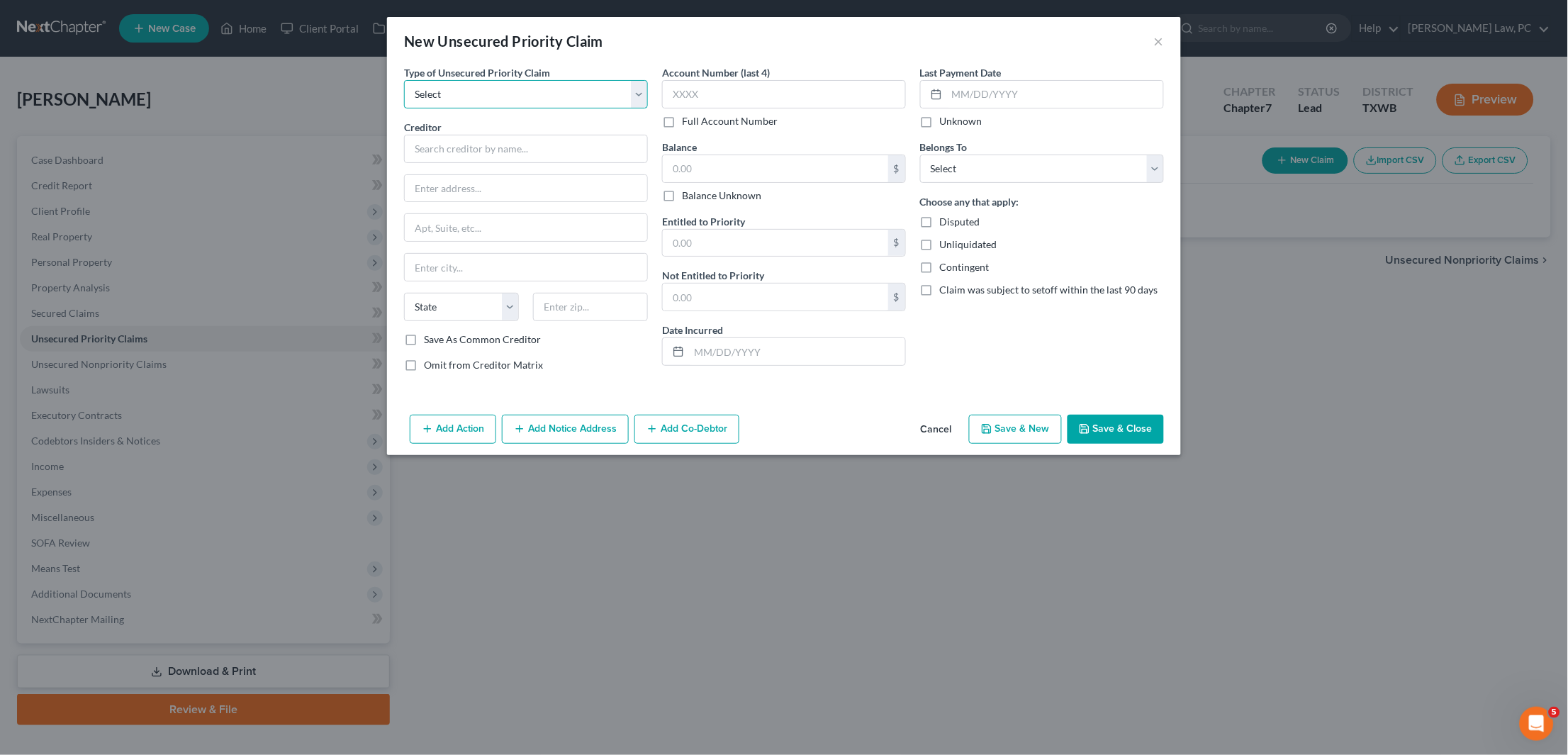
select select "0"
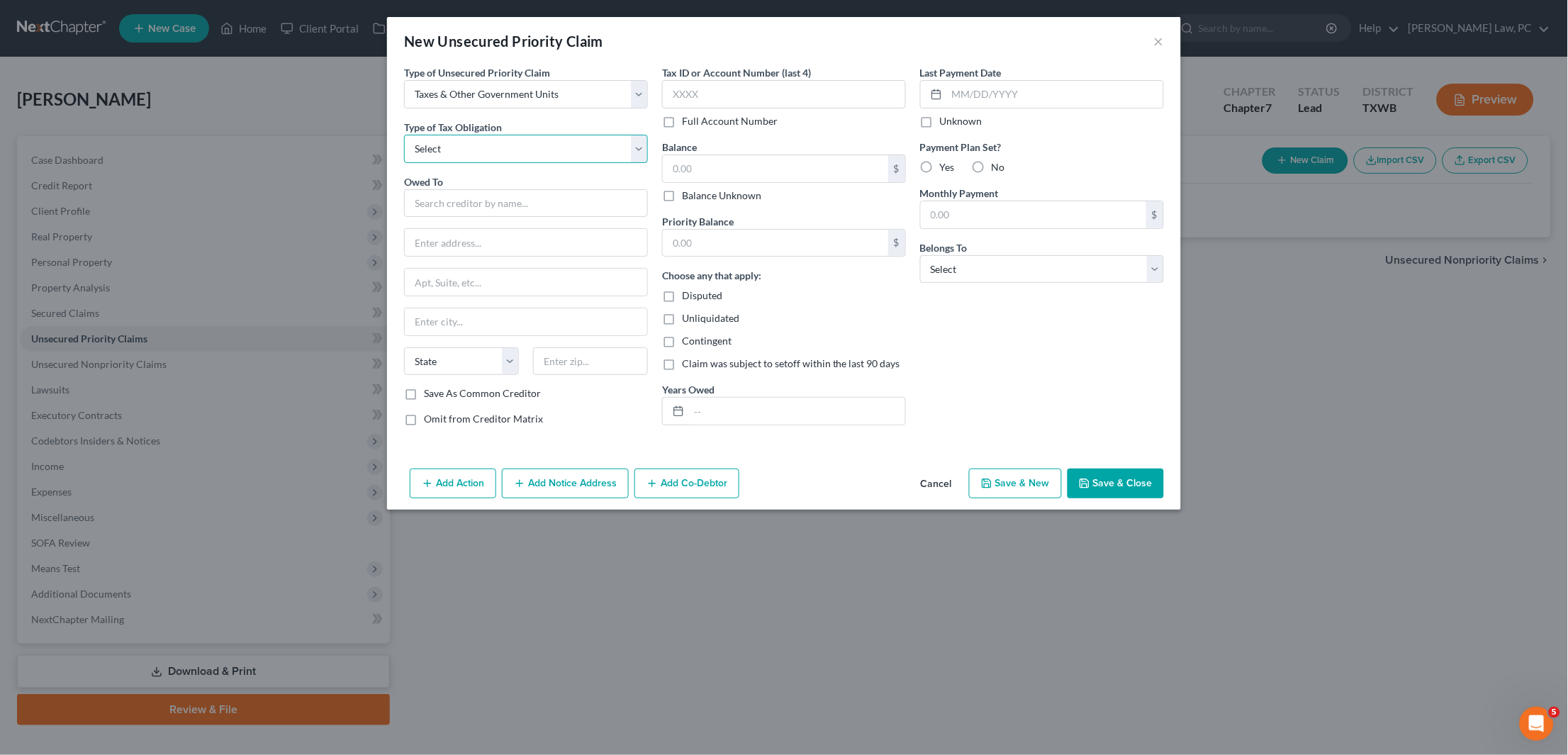
select select "0"
click at [481, 204] on input "text" at bounding box center [525, 203] width 244 height 28
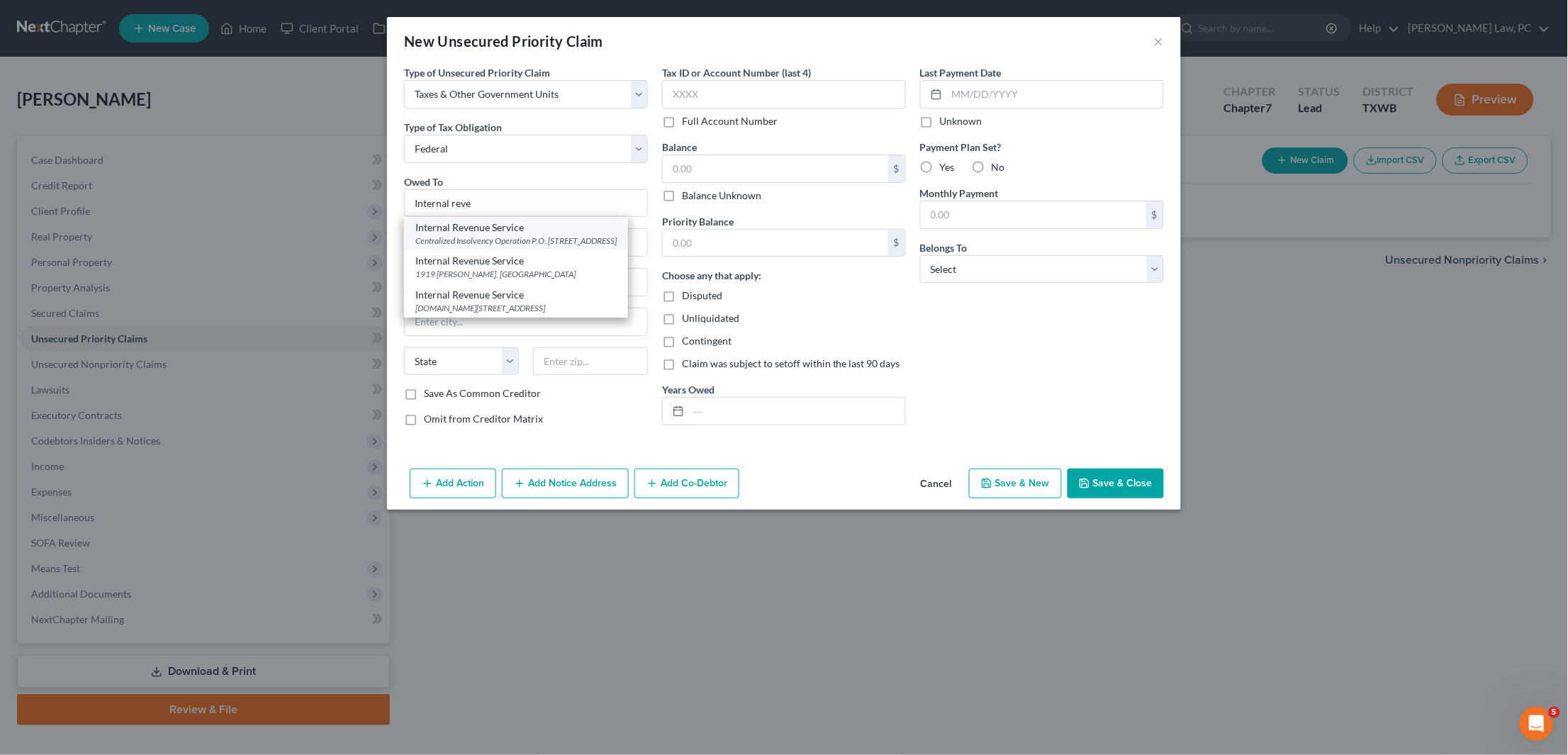
click at [494, 228] on div "Internal Revenue Service" at bounding box center [516, 227] width 202 height 14
type input "Internal Revenue Service"
type input "Centralized Insolvency Operation"
type input "P.O. Box 7346"
type input "Philadelphia"
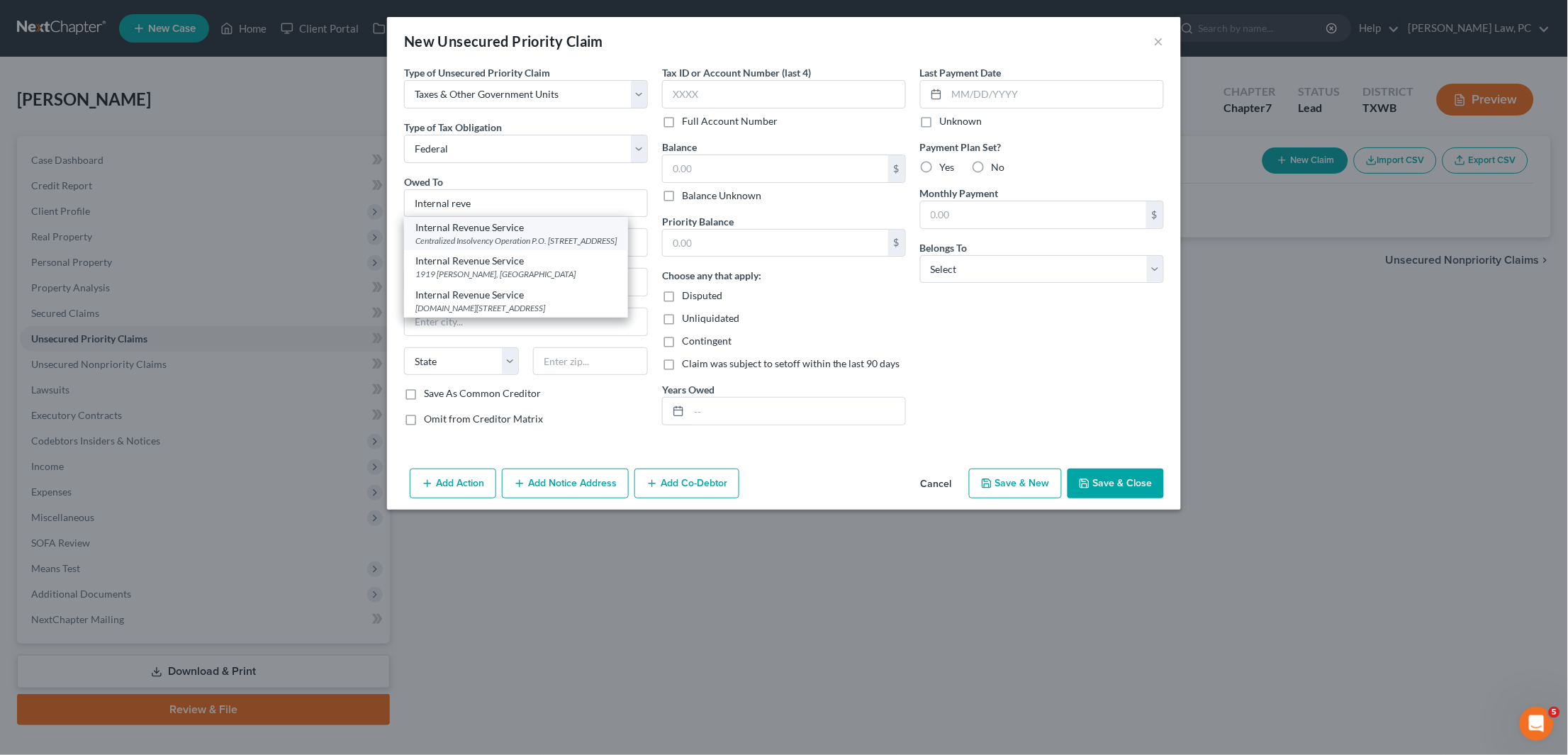
select select "39"
type input "19101"
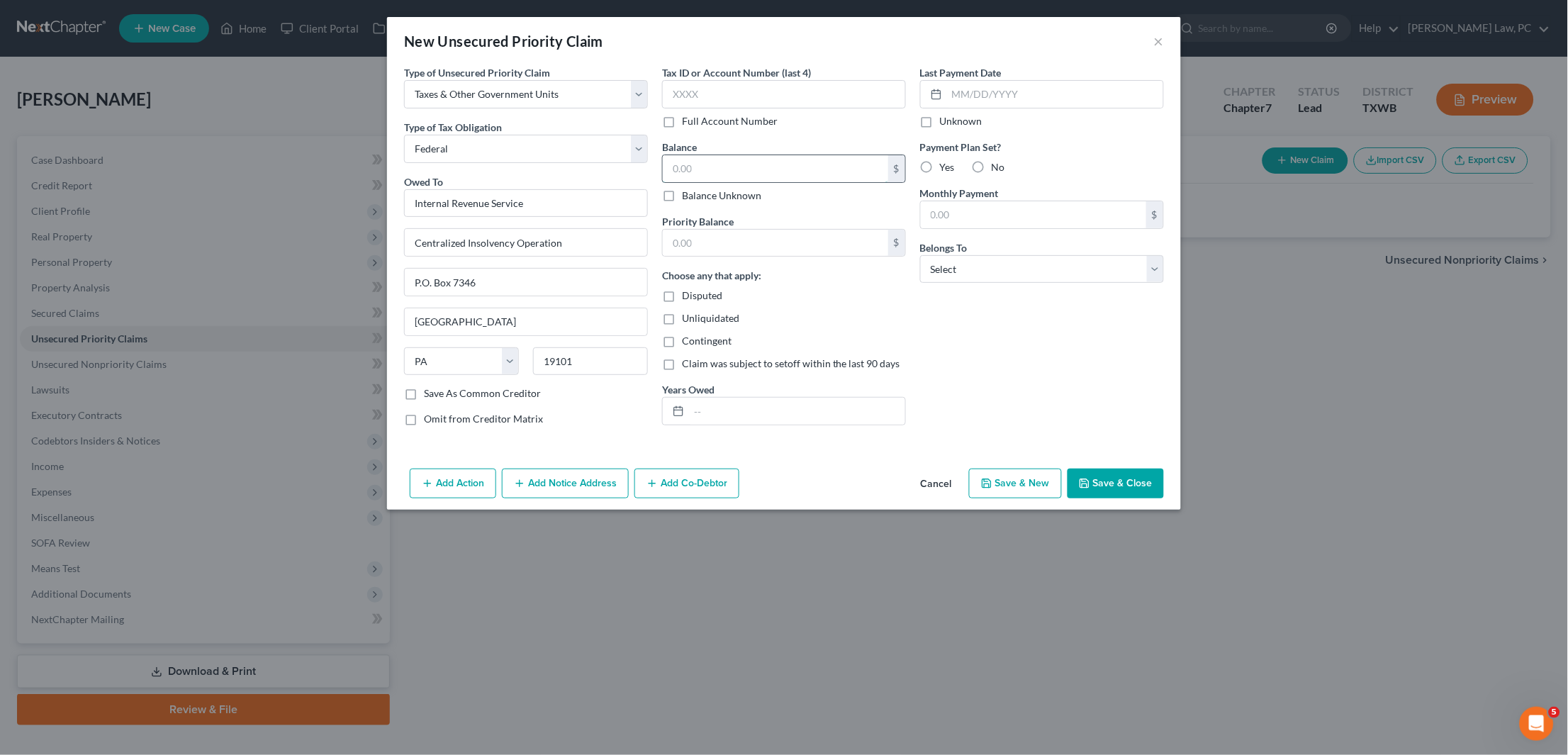
click at [723, 161] on input "text" at bounding box center [776, 168] width 226 height 27
type input "1,800"
click at [744, 237] on input "text" at bounding box center [776, 243] width 226 height 27
type input "1,800"
click at [804, 414] on input "text" at bounding box center [797, 411] width 217 height 27
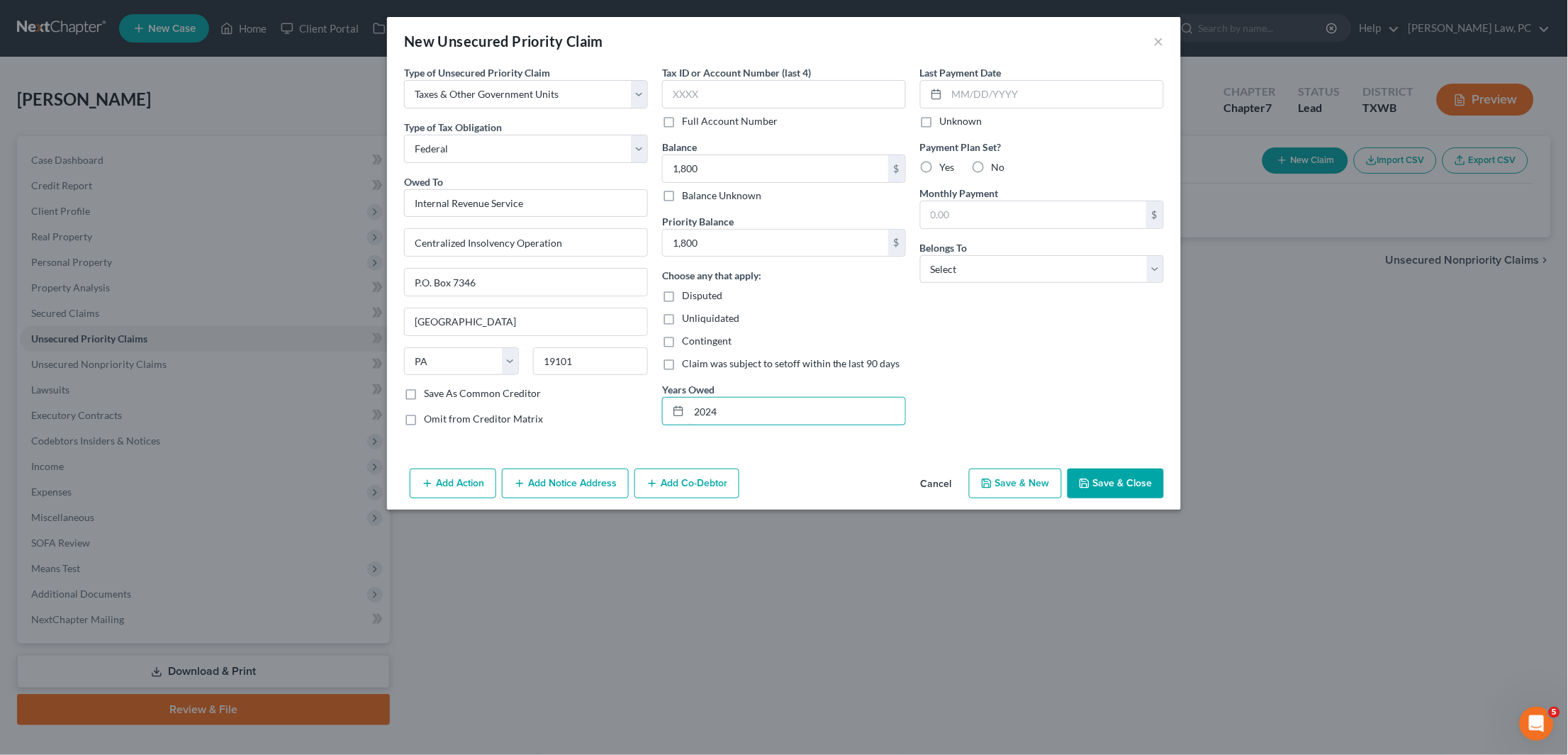
type input "2024"
click at [1140, 487] on button "Save & Close" at bounding box center [1115, 483] width 96 height 30
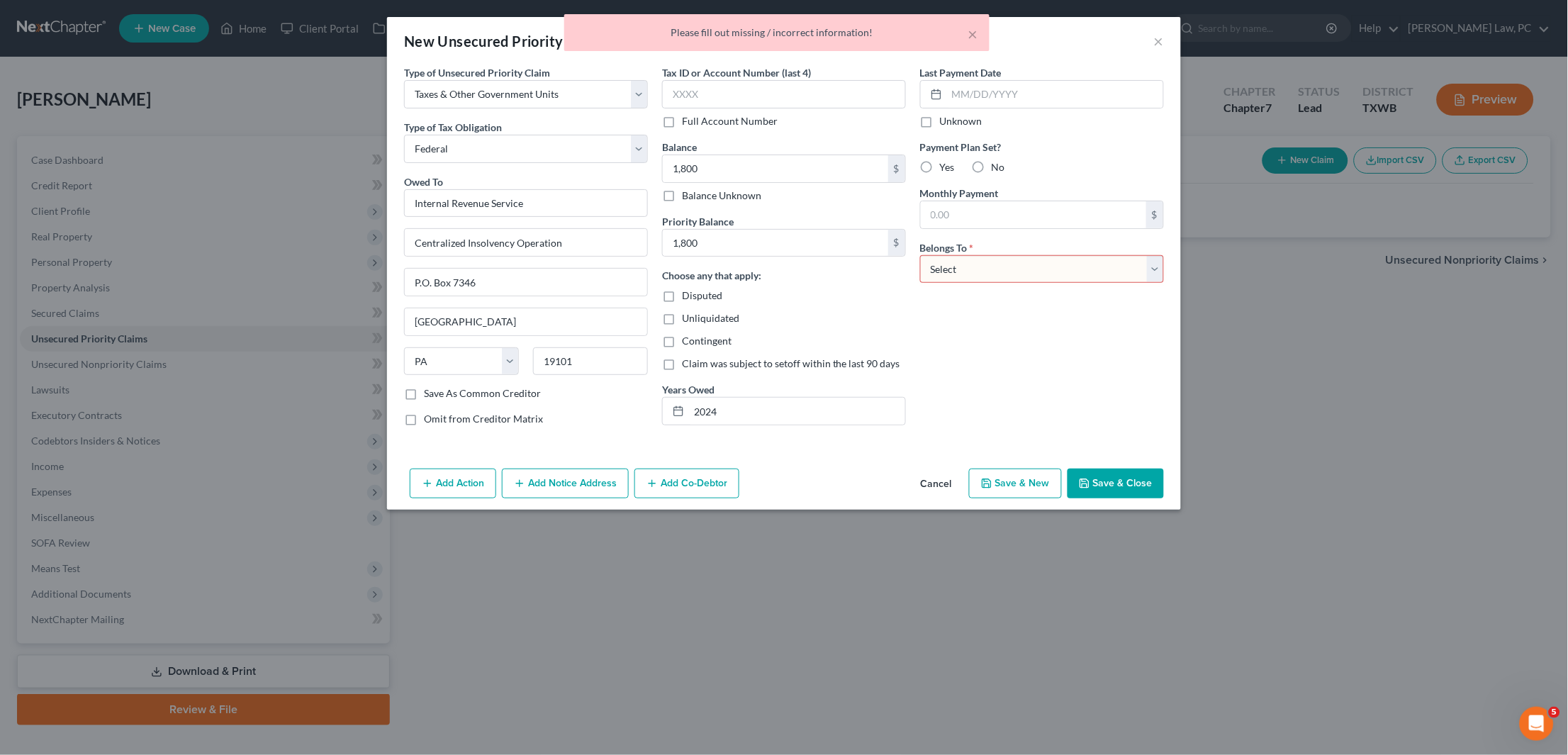
select select "0"
click at [1107, 473] on button "Save & Close" at bounding box center [1115, 483] width 96 height 30
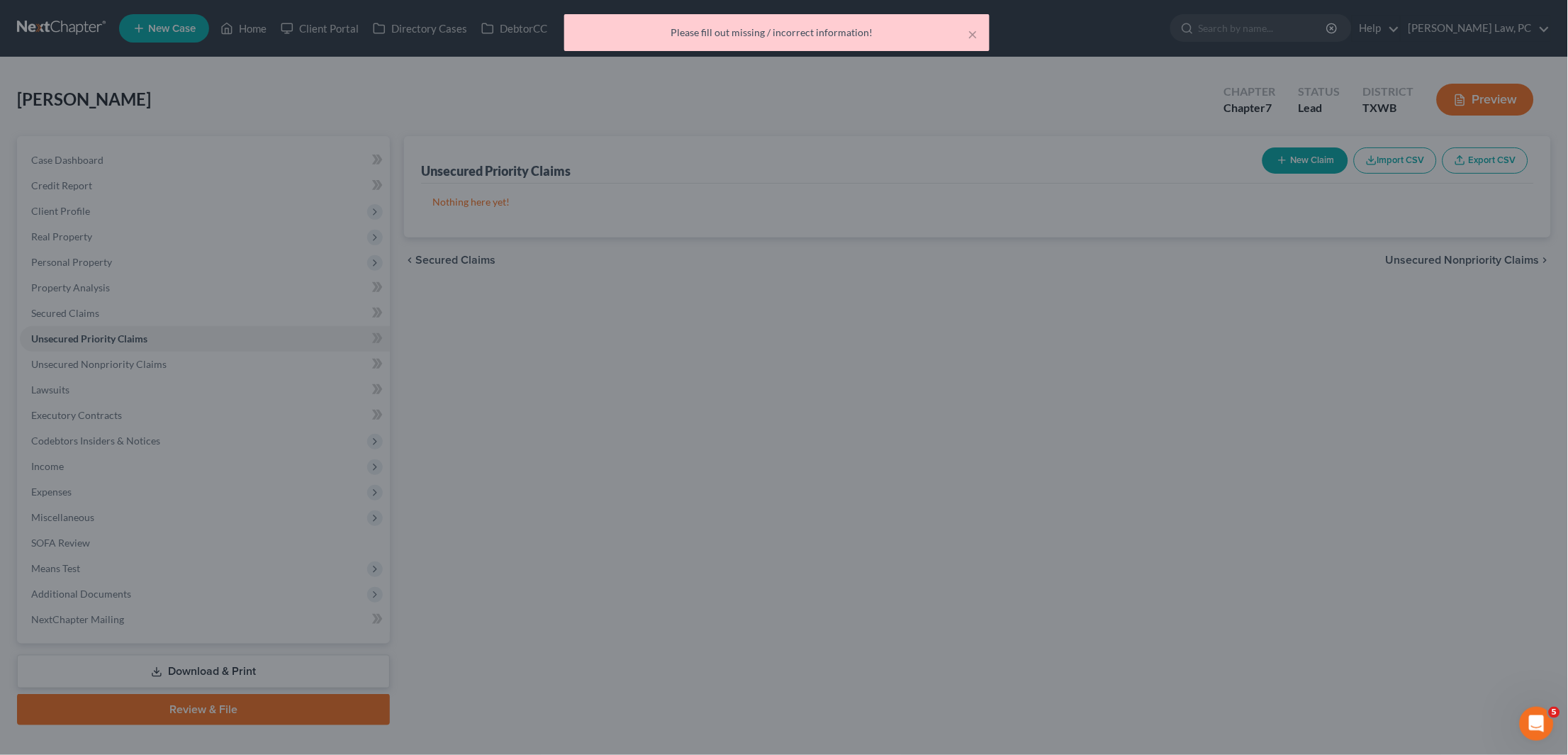
type input "1,800.00"
type input "0.00"
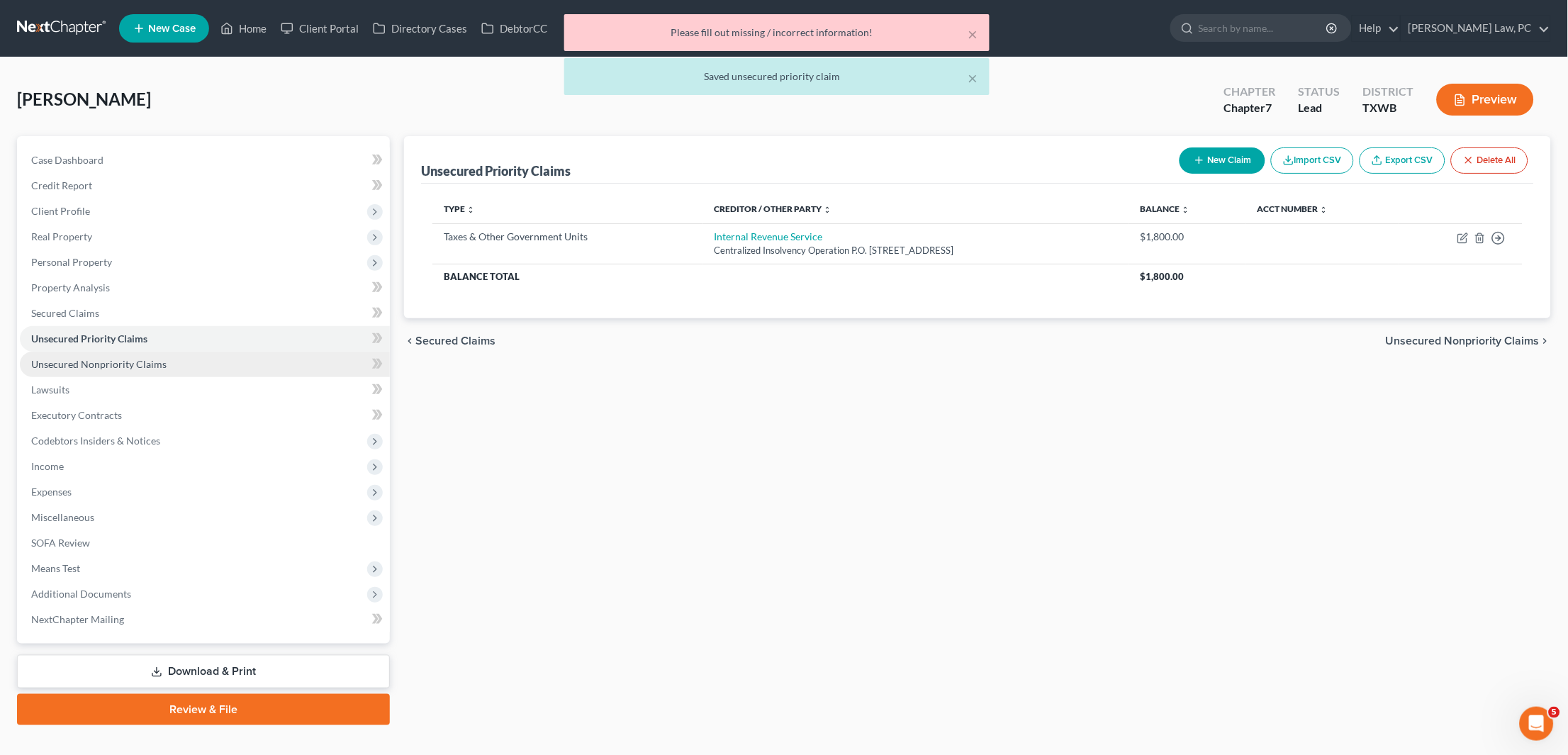
click at [117, 364] on link "Unsecured Nonpriority Claims" at bounding box center [204, 364] width 370 height 25
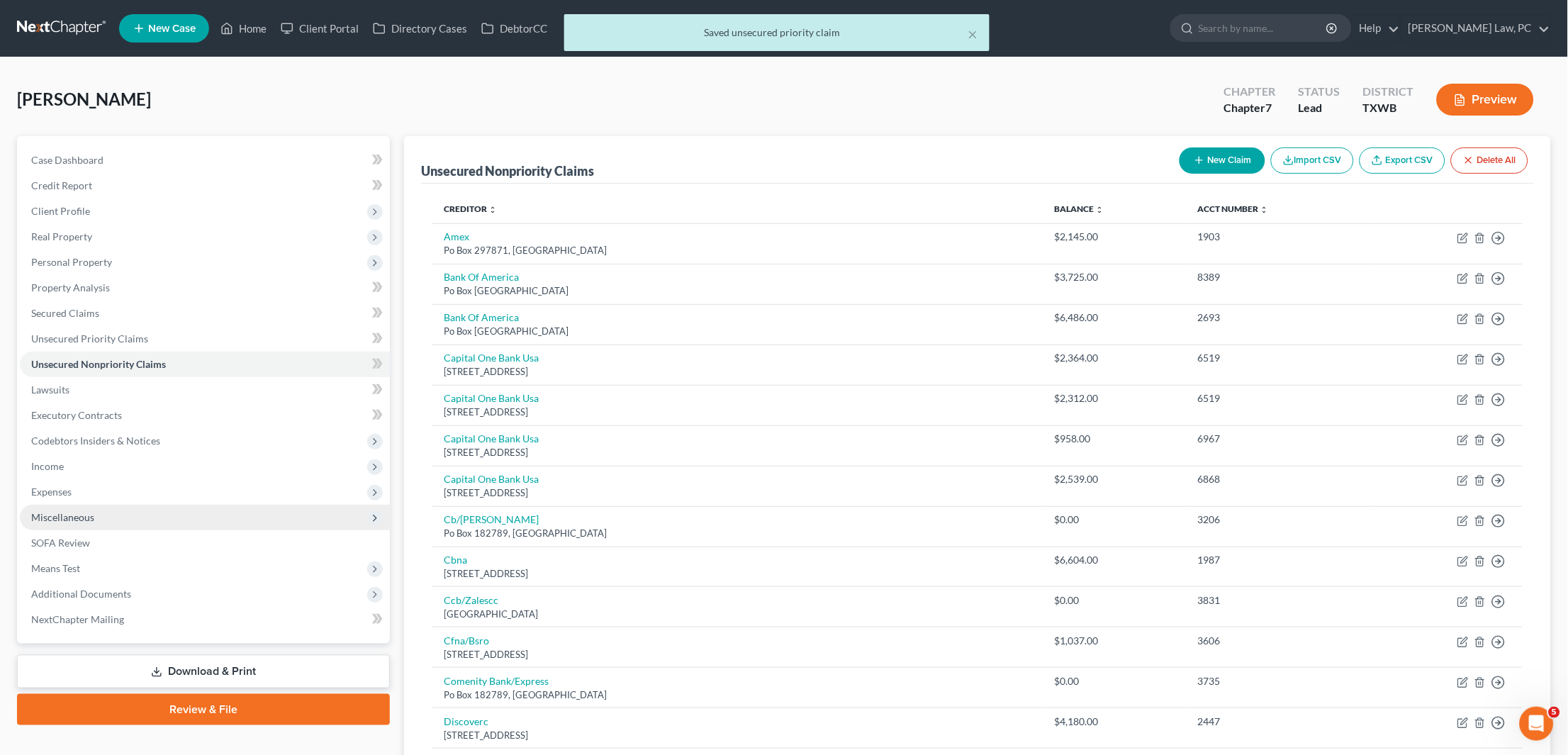
click at [82, 511] on span "Miscellaneous" at bounding box center [63, 517] width 63 height 12
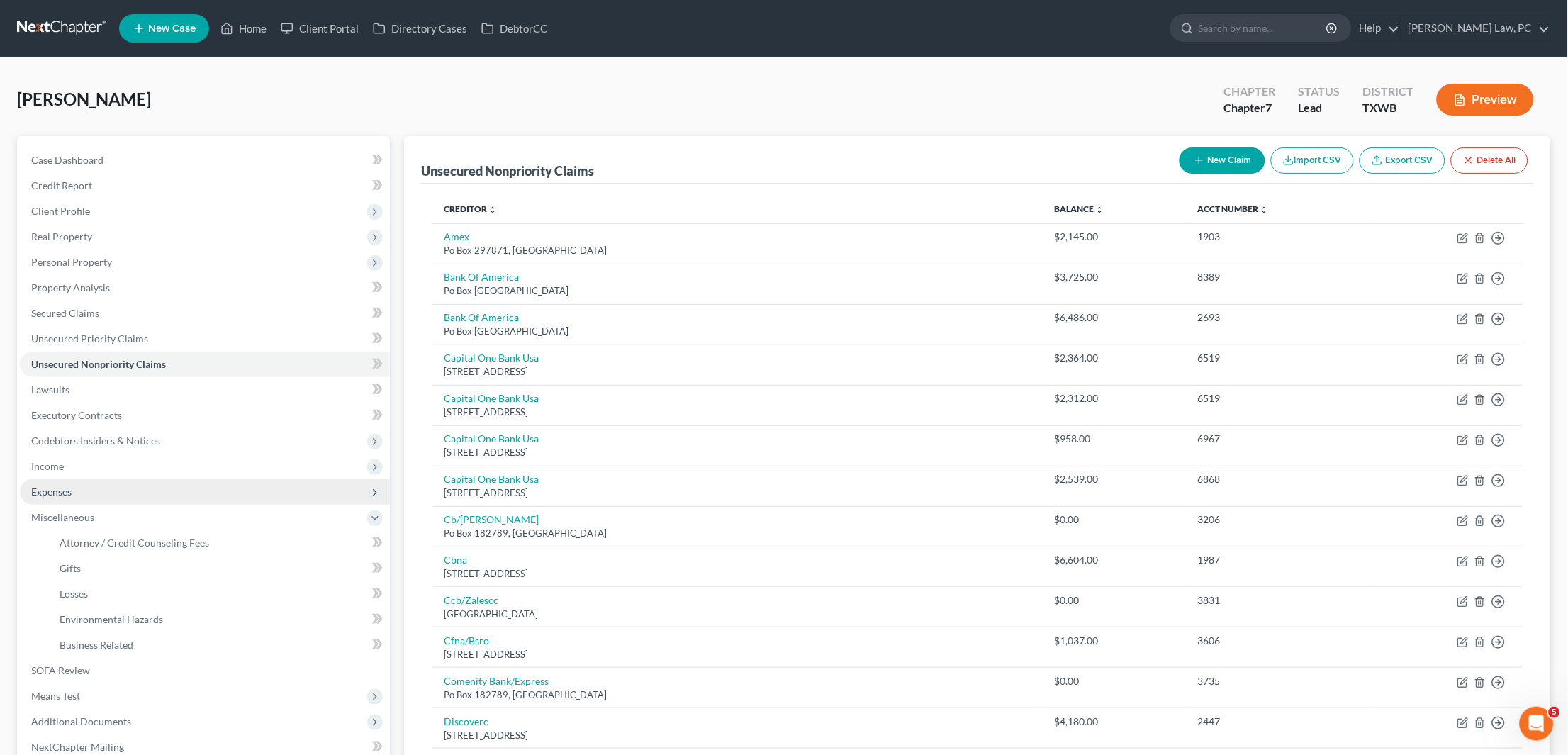
click at [64, 485] on span "Expenses" at bounding box center [50, 491] width 40 height 12
click at [77, 514] on link "Home" at bounding box center [219, 517] width 342 height 25
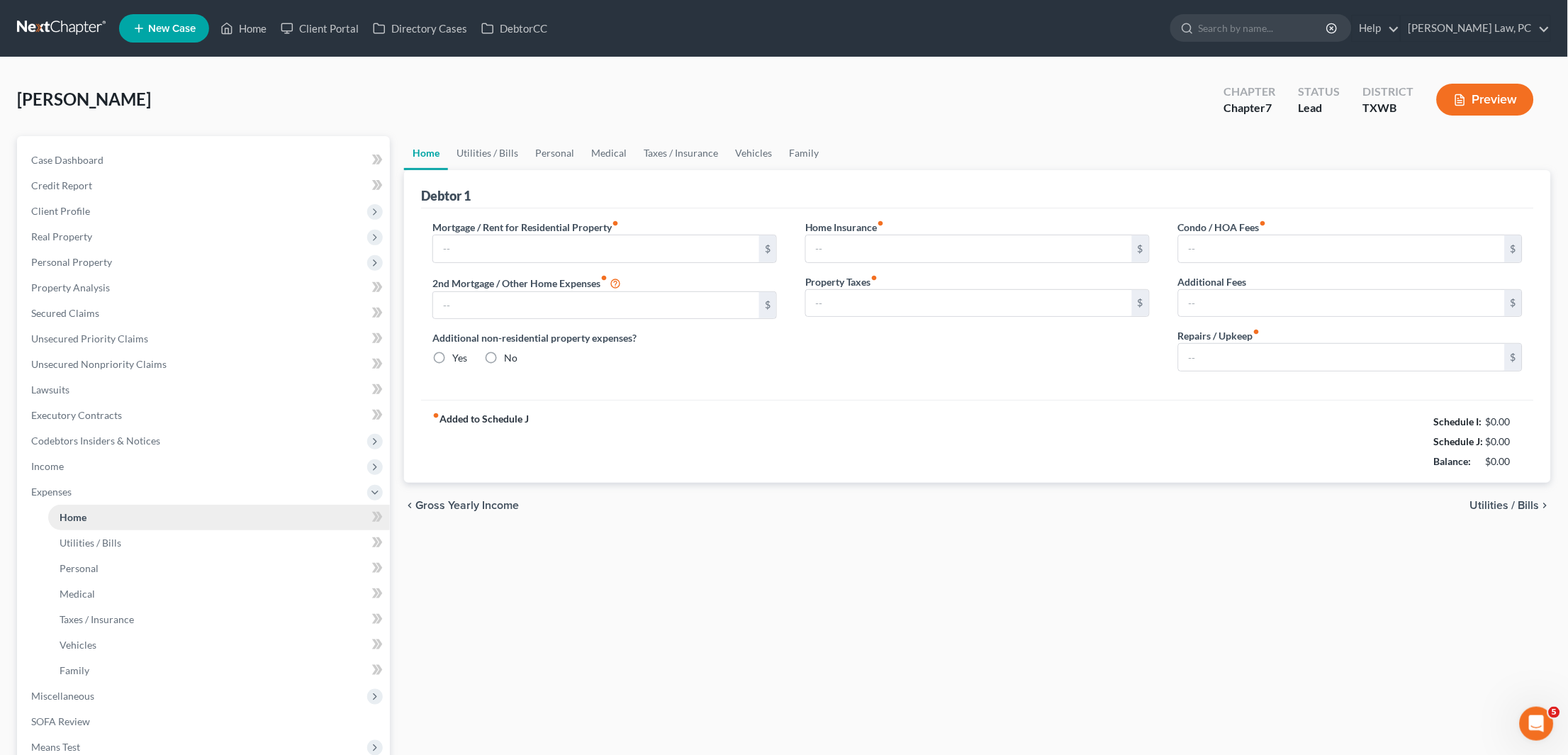
type input "1,158.00"
type input "0.00"
radio input "true"
type input "22.00"
type input "0.00"
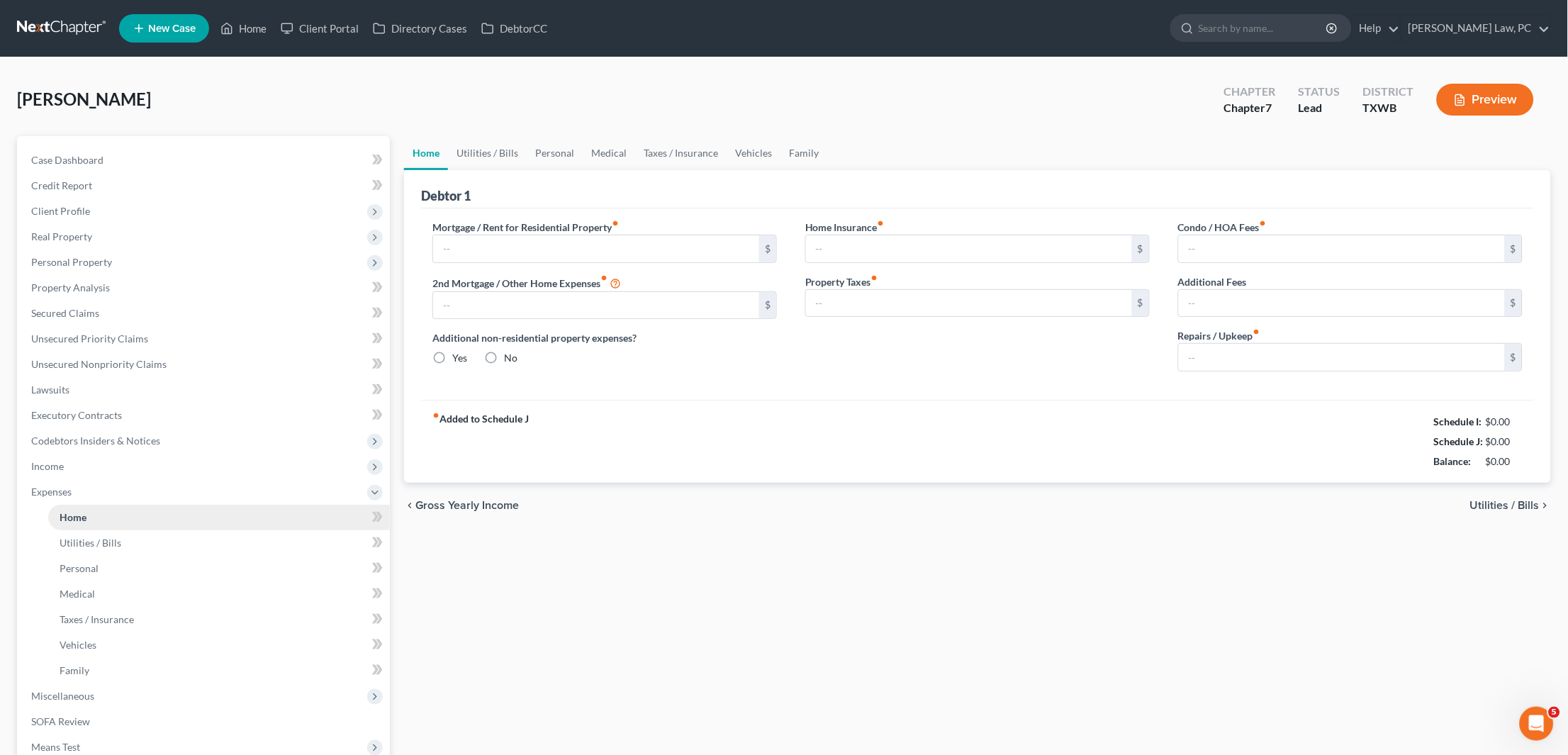
type input "0.00"
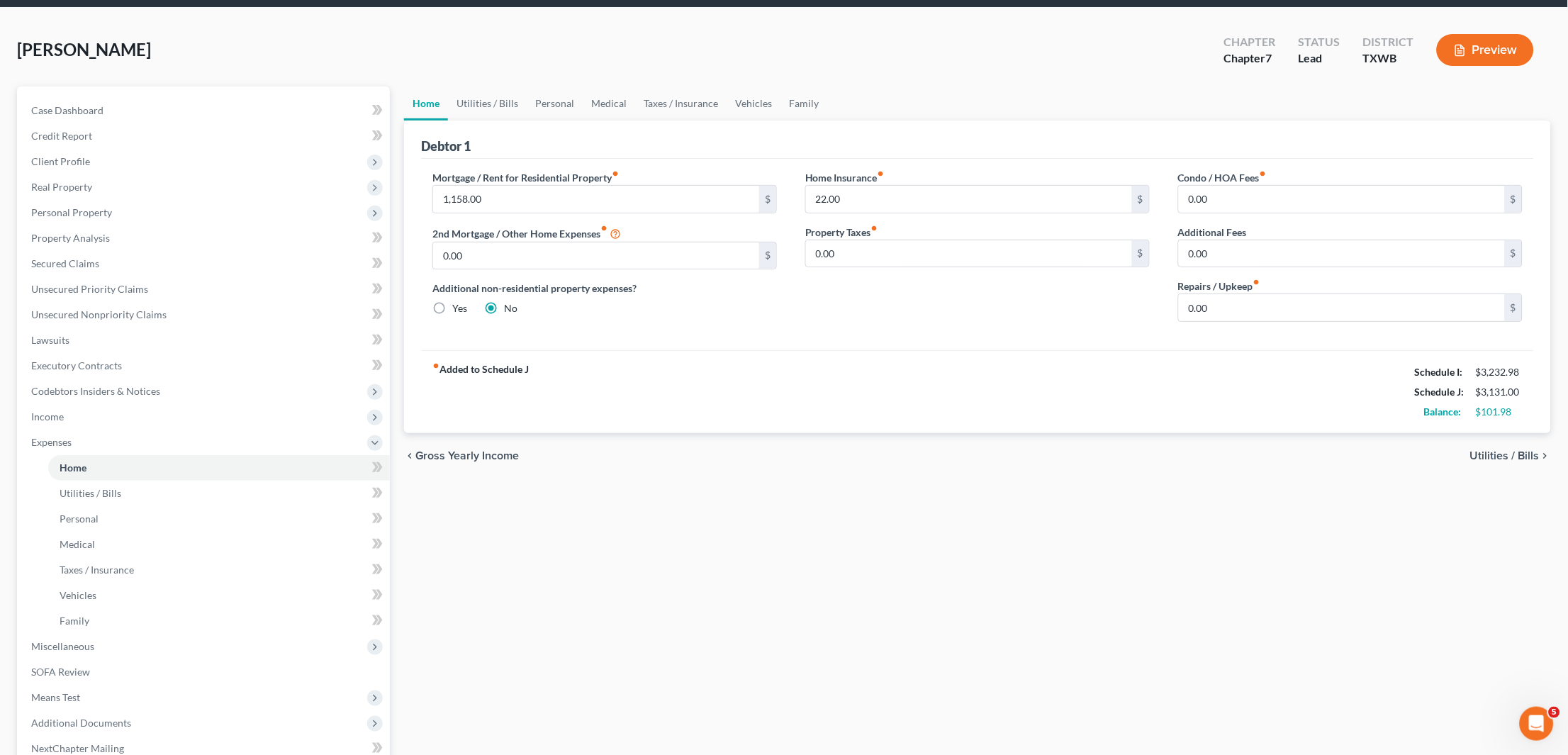
scroll to position [43, 0]
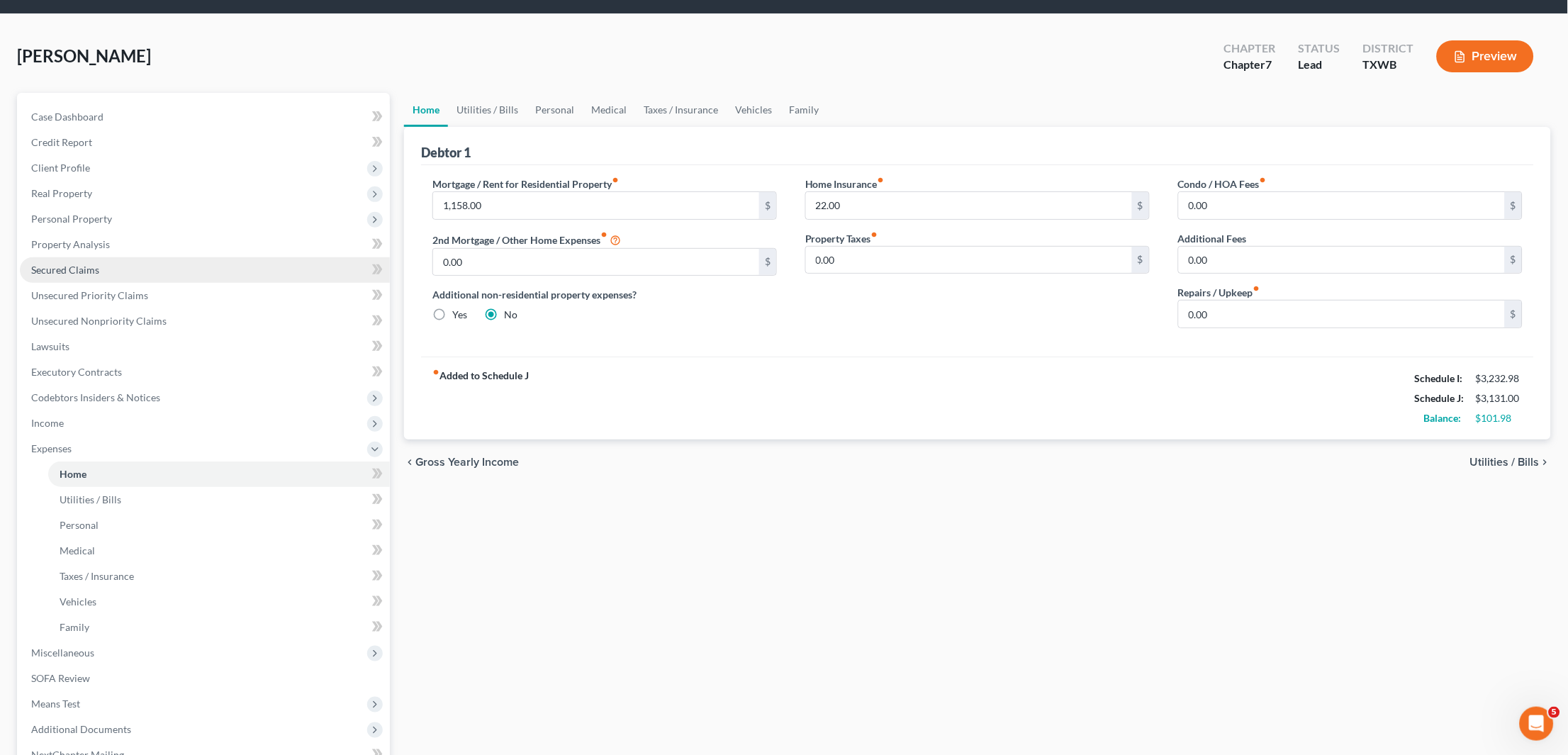
click at [87, 265] on span "Secured Claims" at bounding box center [64, 270] width 68 height 12
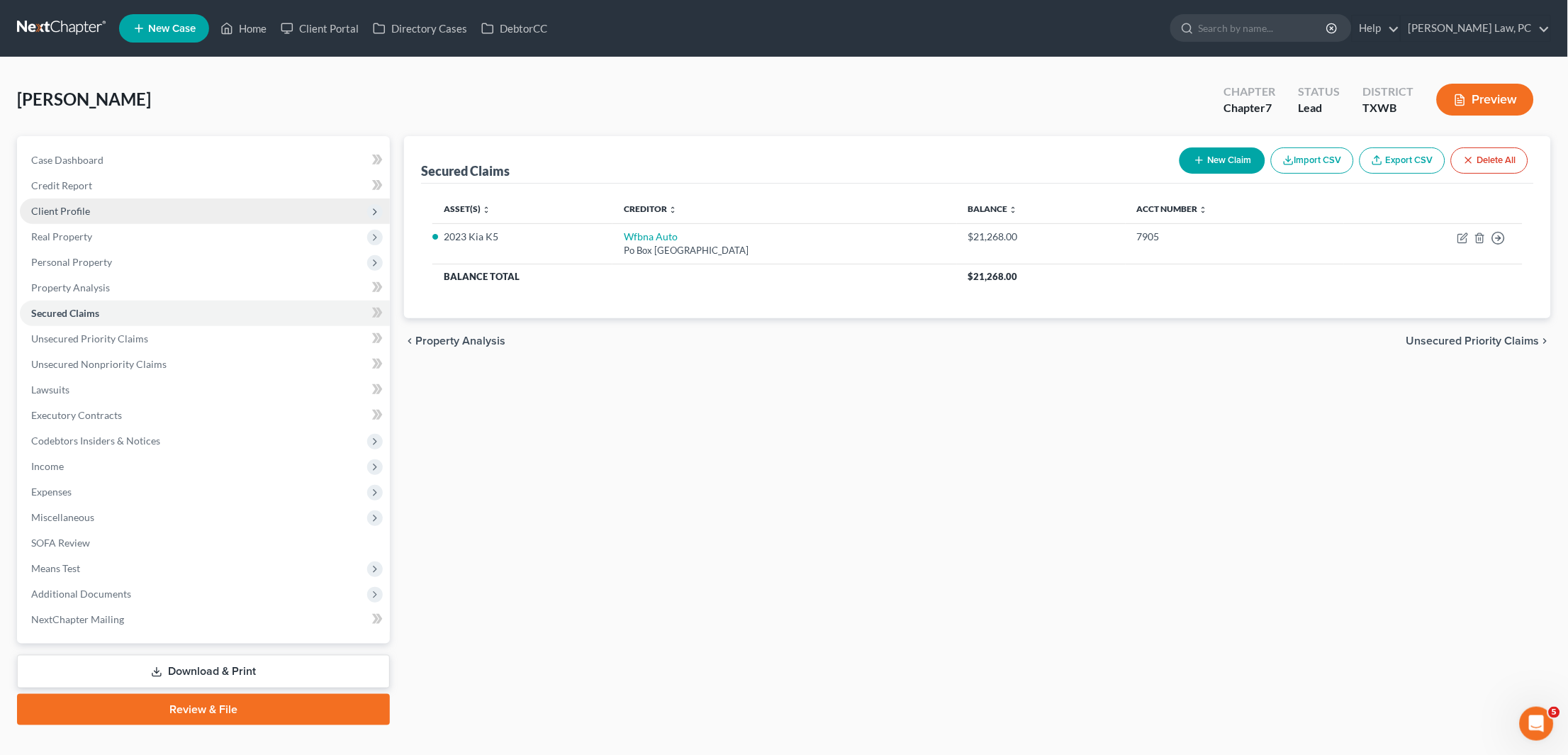
click at [97, 207] on span "Client Profile" at bounding box center [204, 211] width 370 height 25
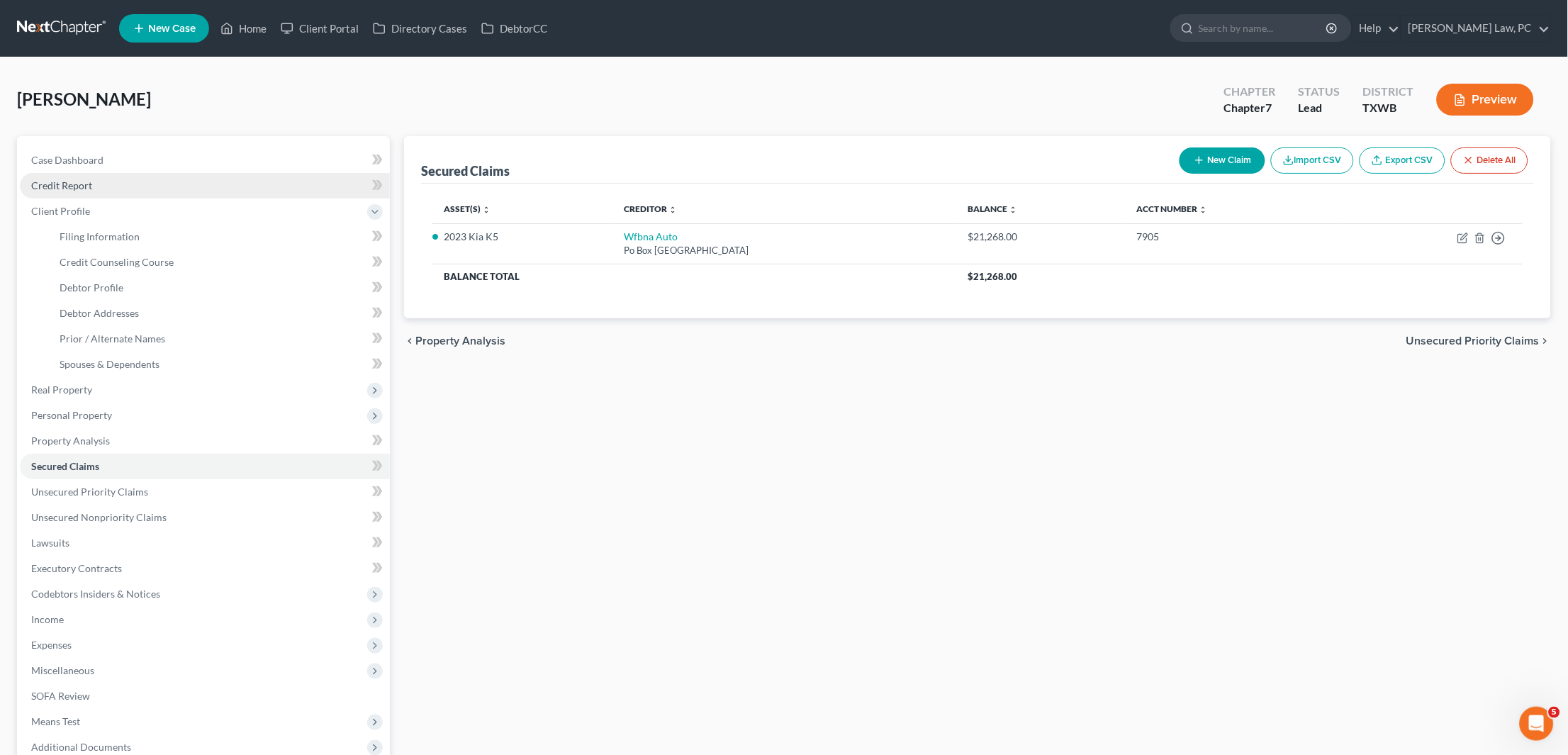
click at [92, 188] on link "Credit Report" at bounding box center [204, 185] width 370 height 25
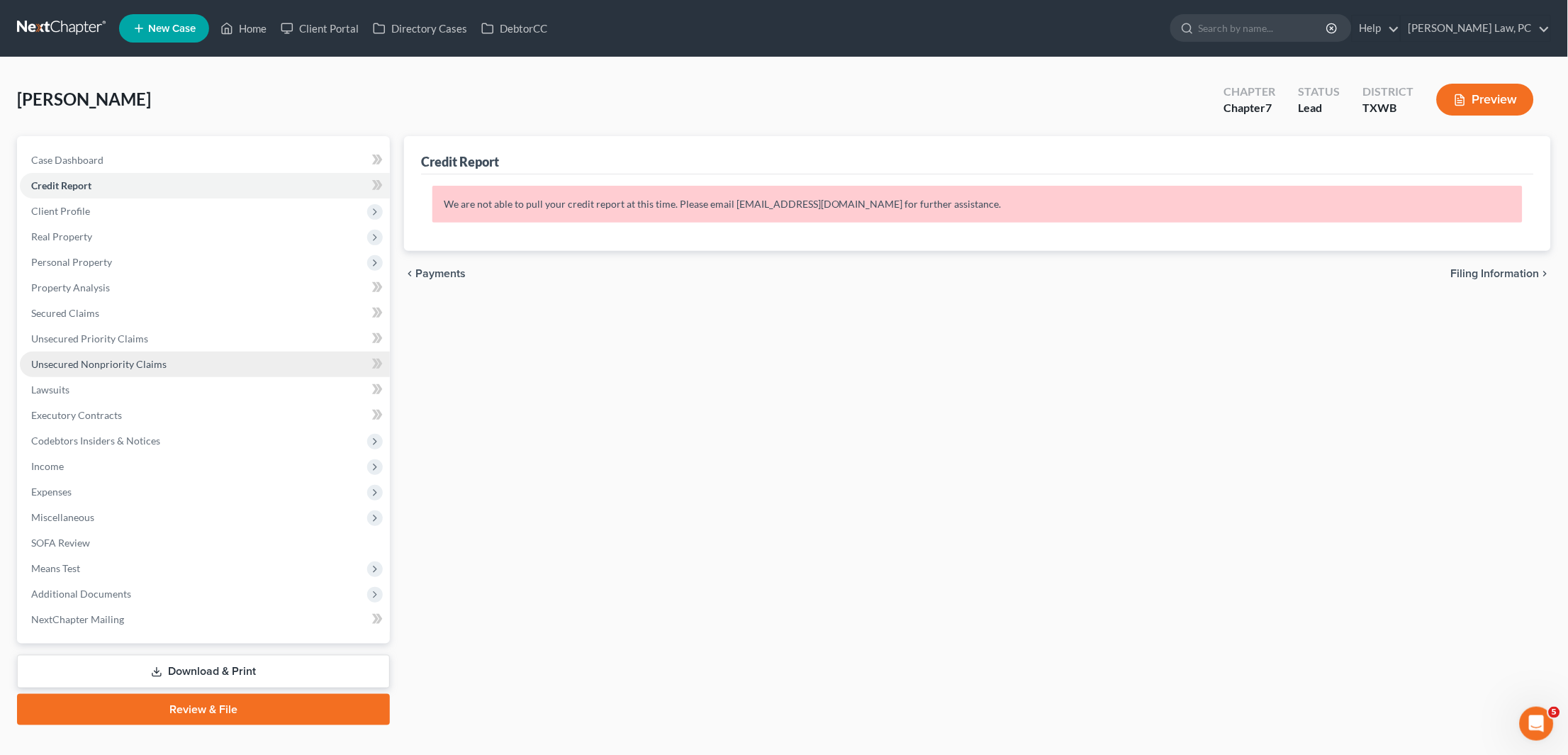
click at [86, 358] on span "Unsecured Nonpriority Claims" at bounding box center [98, 364] width 135 height 12
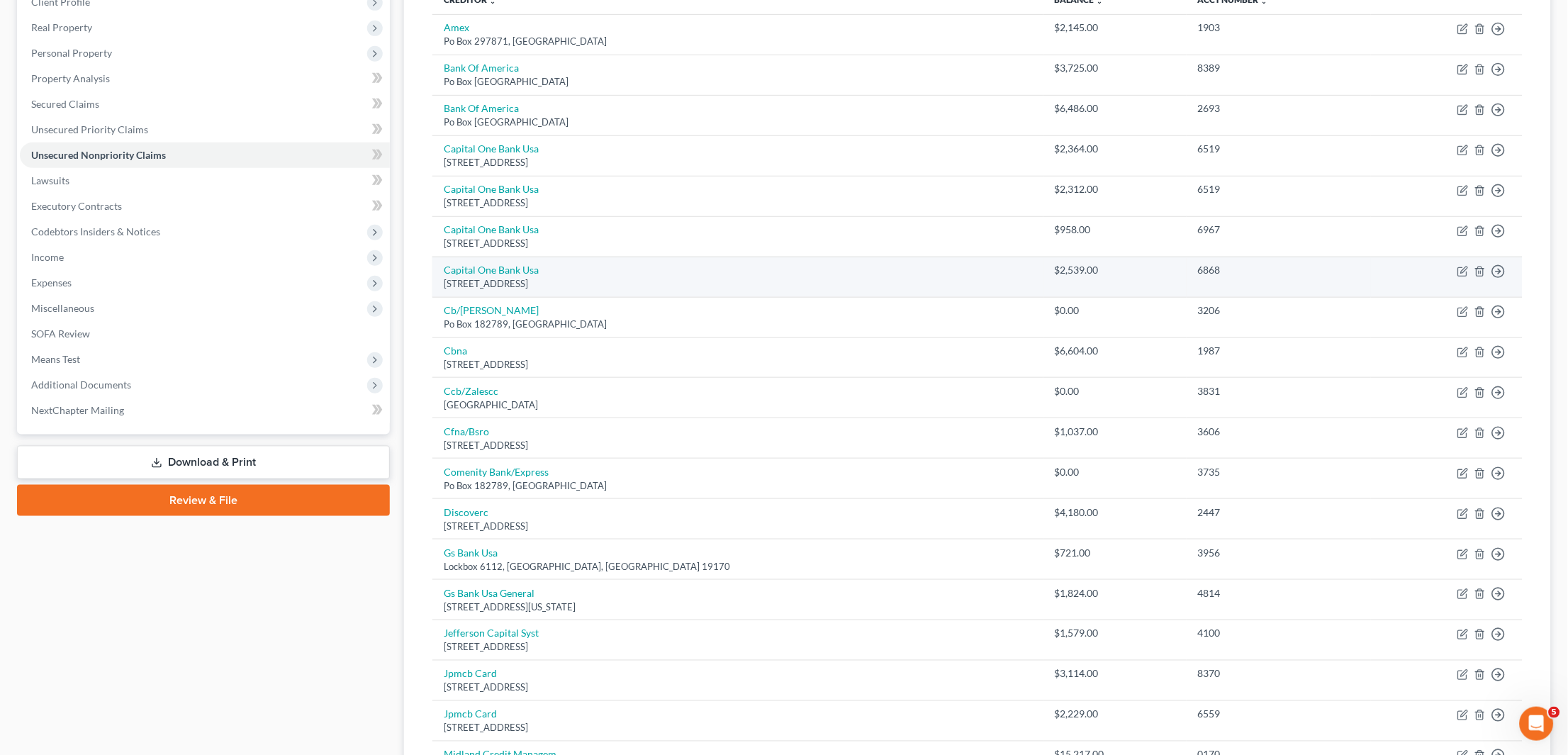
scroll to position [171, 0]
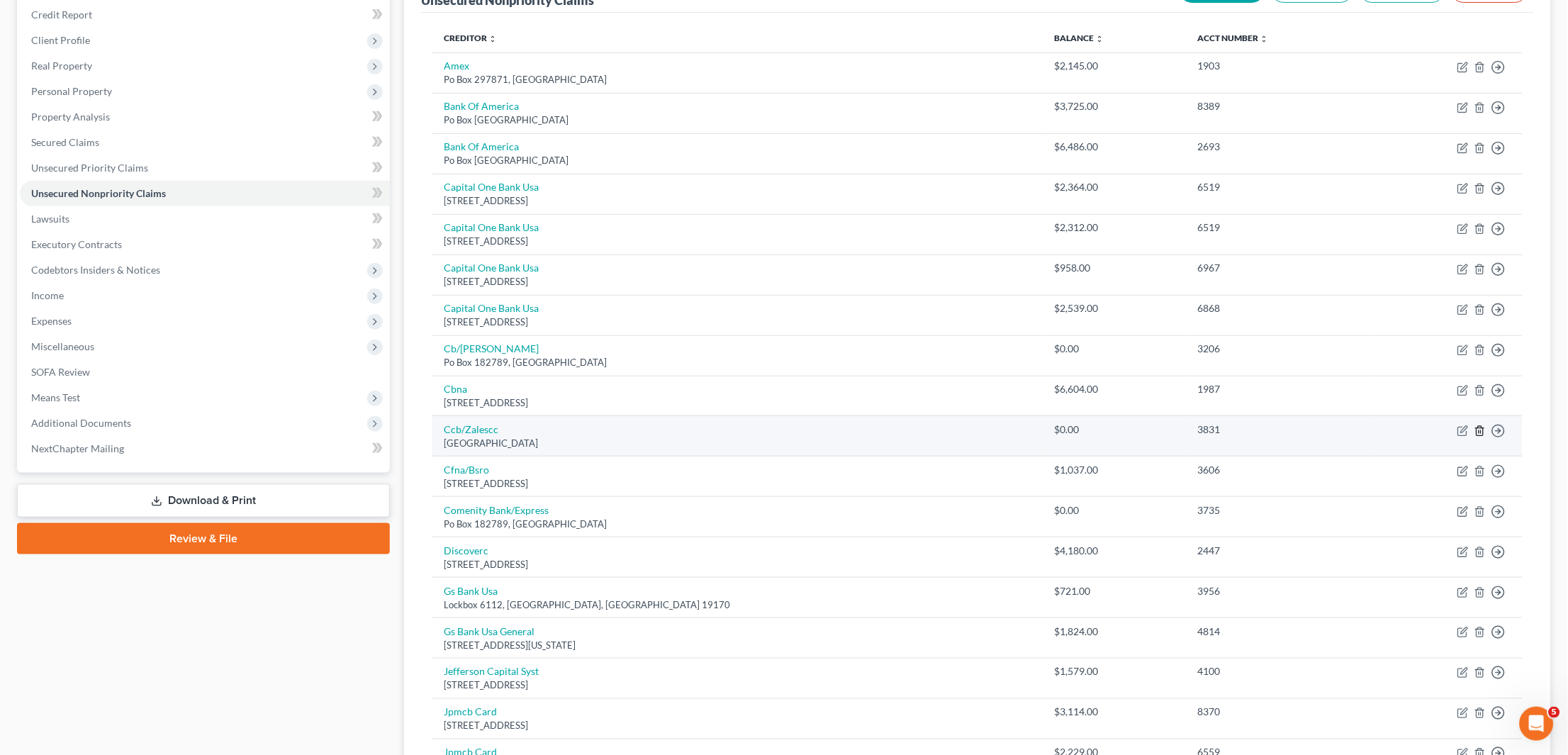
click at [1480, 426] on icon "button" at bounding box center [1480, 431] width 11 height 11
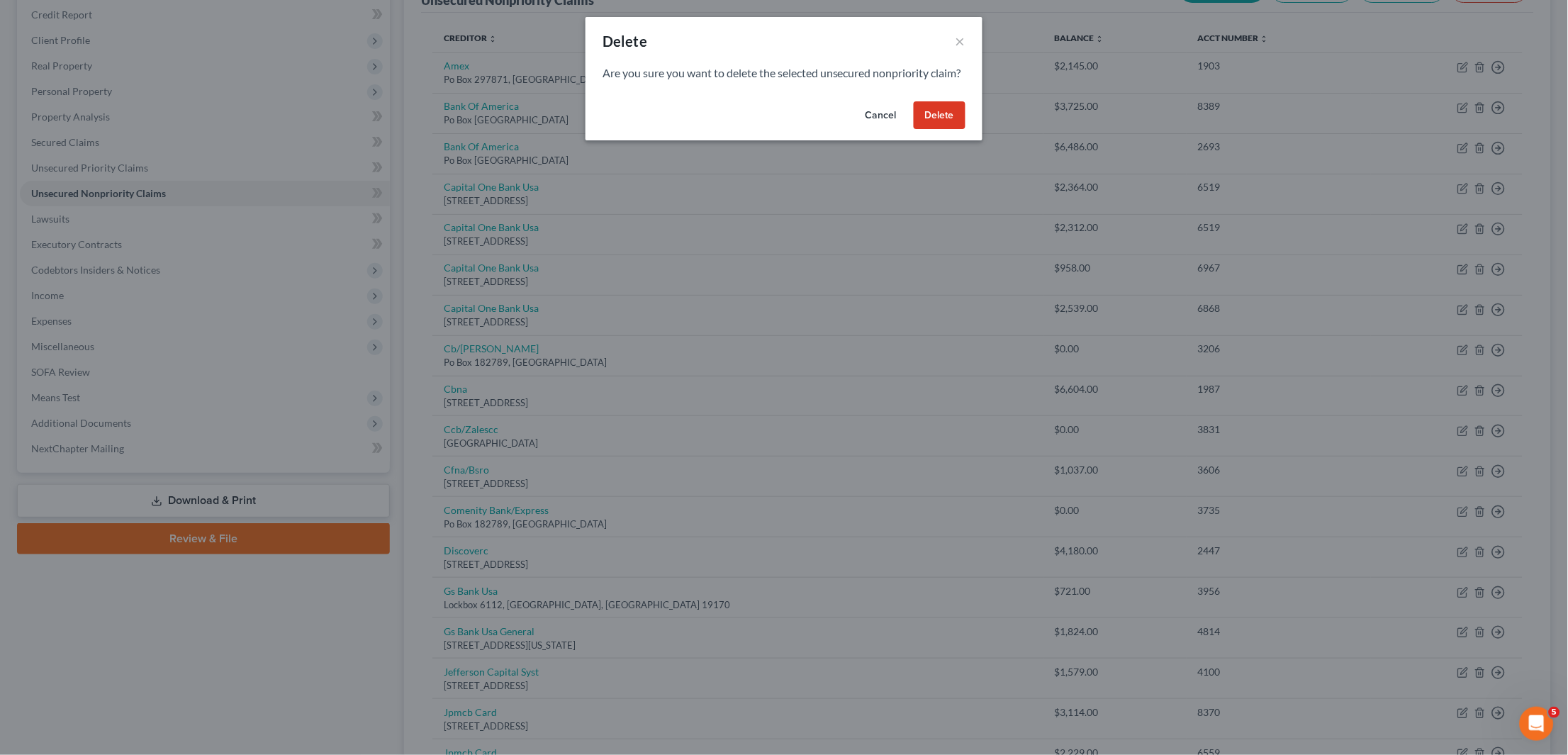
click at [945, 130] on button "Delete" at bounding box center [939, 116] width 51 height 28
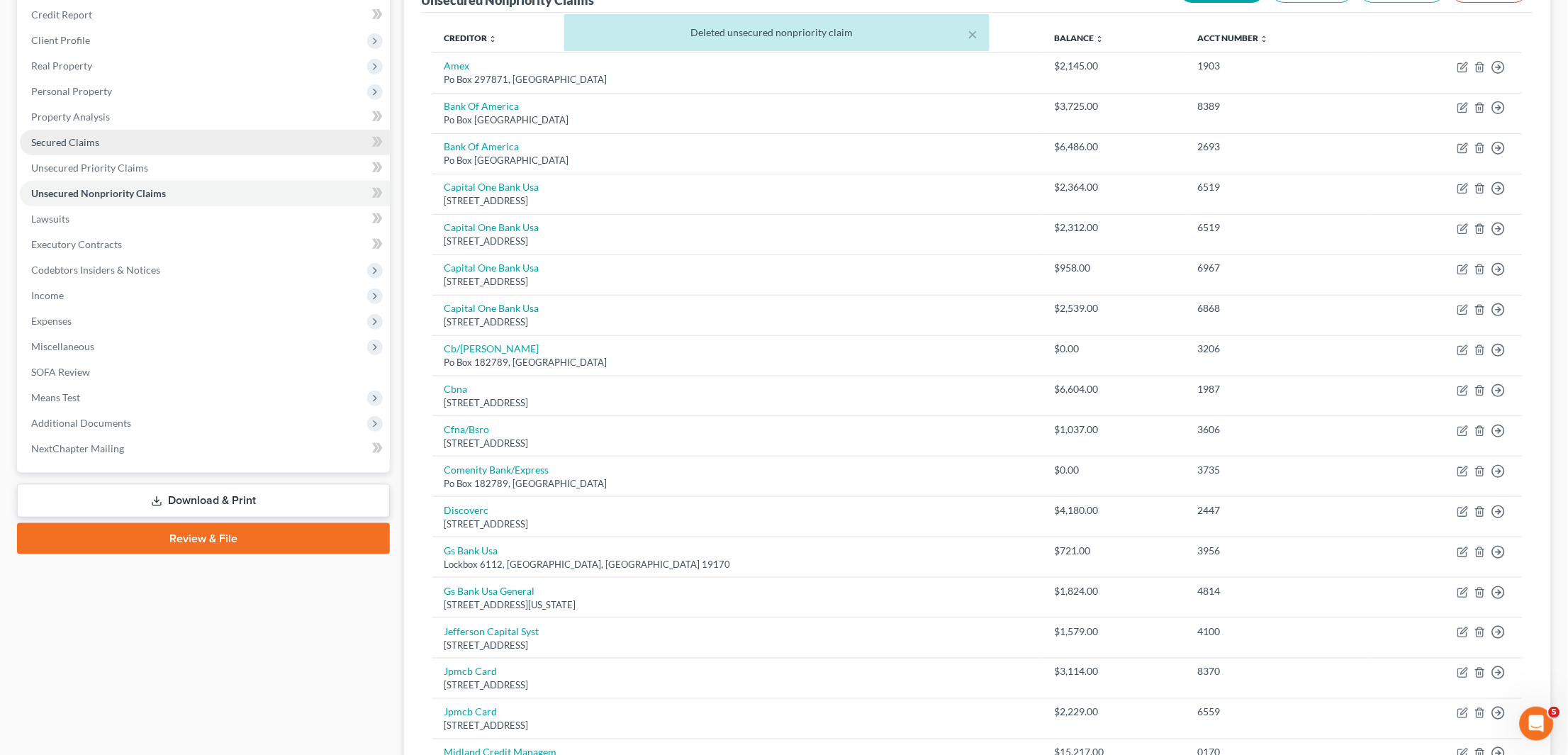
click at [235, 135] on link "Secured Claims" at bounding box center [204, 142] width 370 height 25
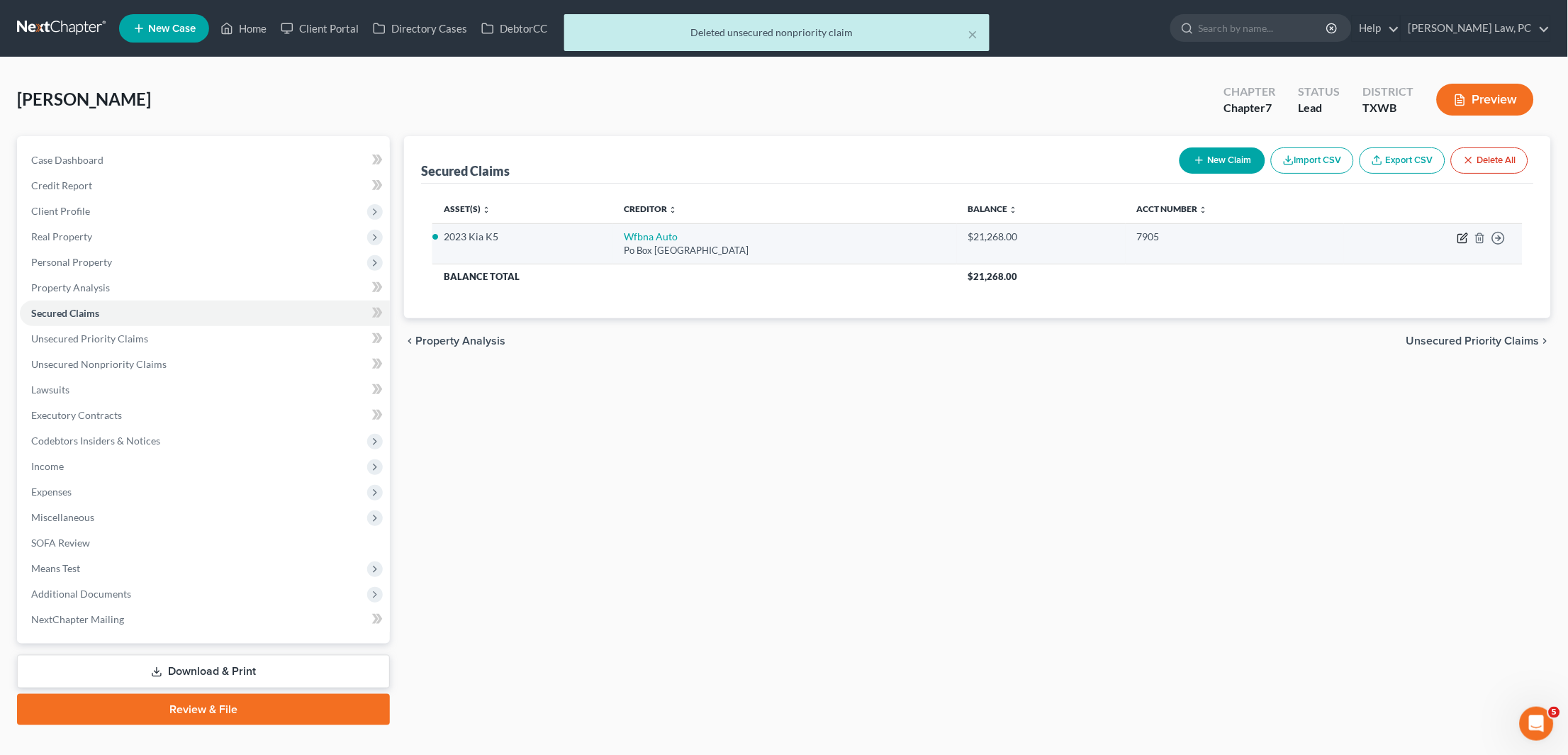
click at [1461, 235] on icon "button" at bounding box center [1463, 238] width 11 height 11
select select "28"
select select "2"
select select "0"
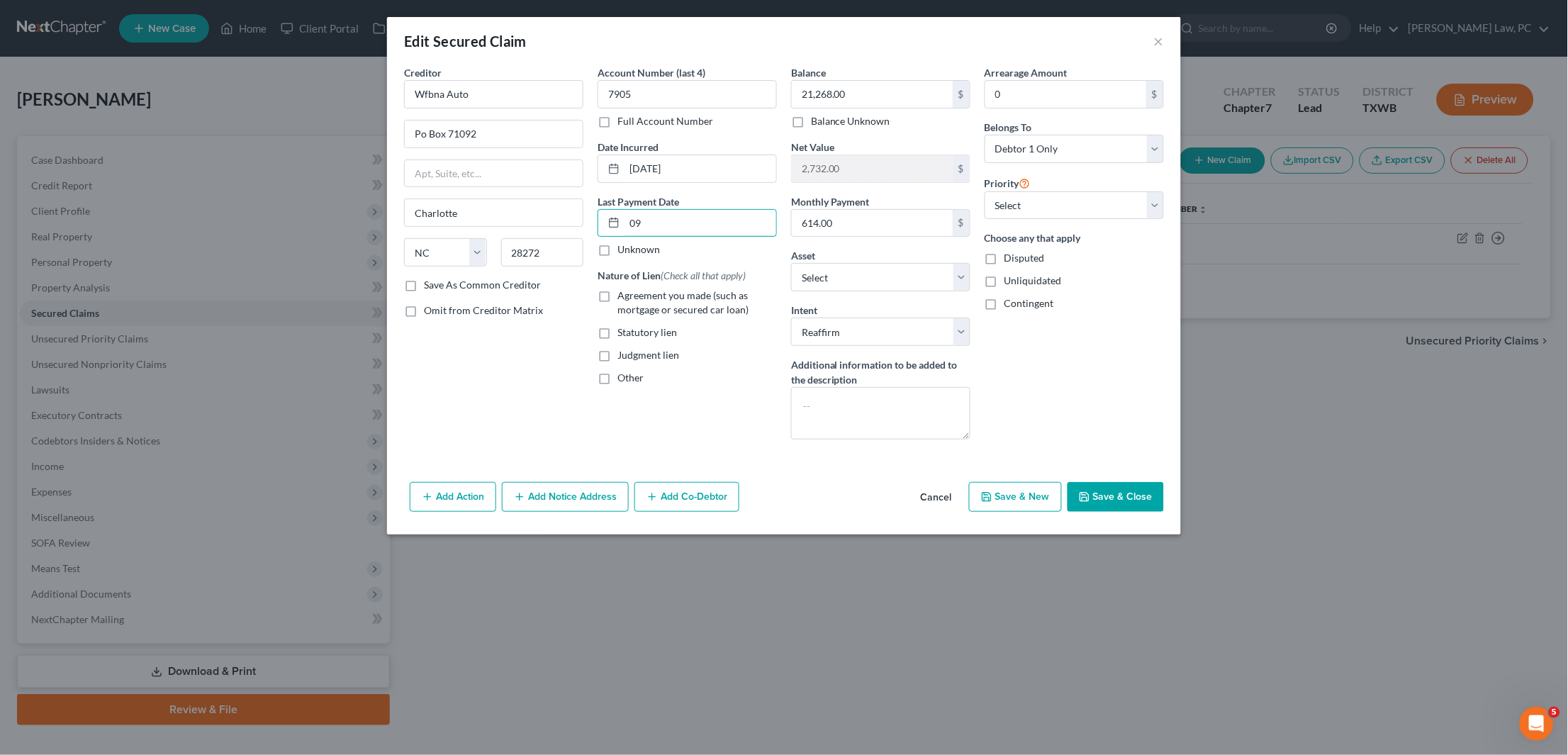
type input "09"
click at [618, 288] on label "Agreement you made (such as mortgage or secured car loan)" at bounding box center [697, 302] width 160 height 28
click at [623, 288] on input "Agreement you made (such as mortgage or secured car loan)" at bounding box center [628, 293] width 9 height 9
checkbox input "true"
select select "0"
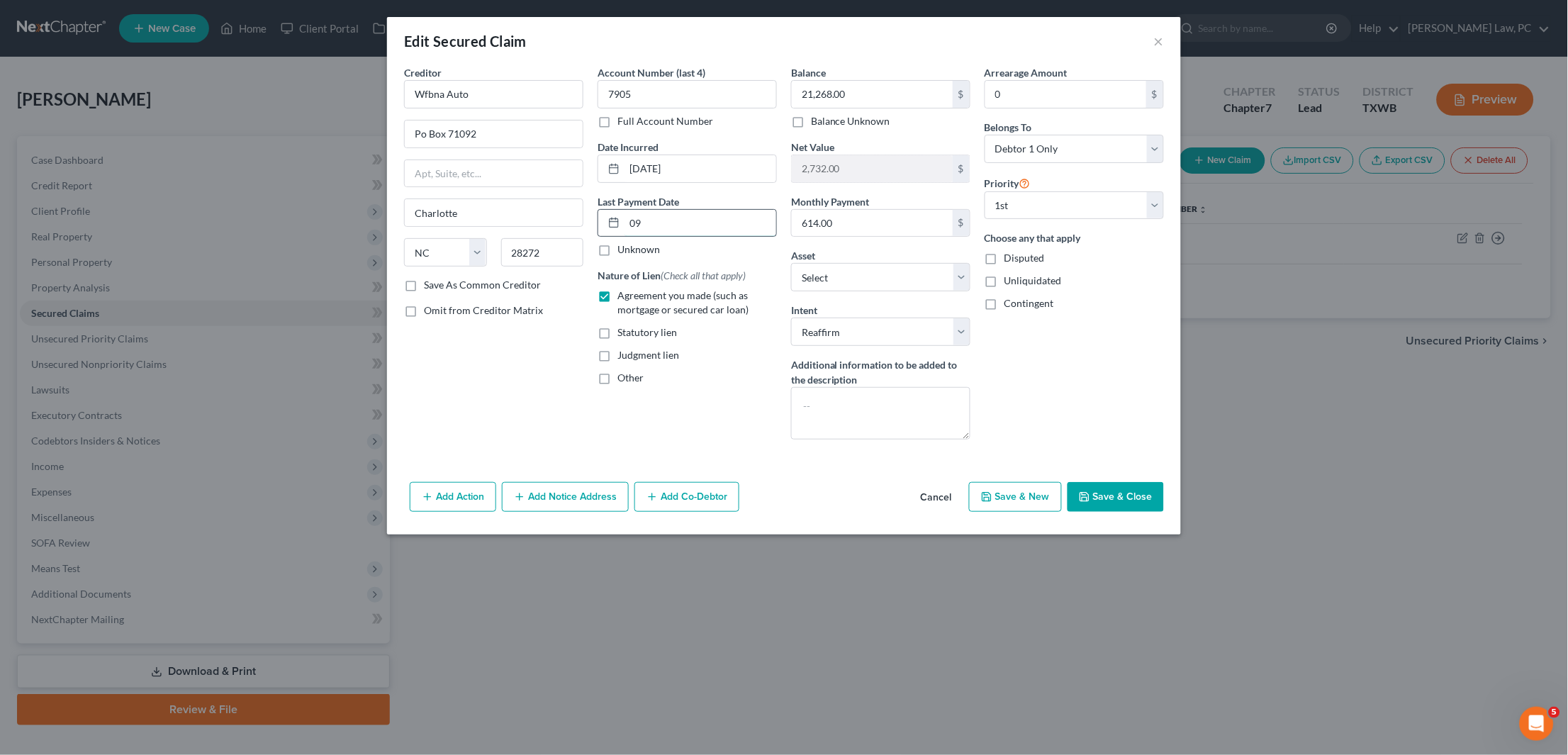
click at [674, 223] on input "09" at bounding box center [700, 223] width 152 height 27
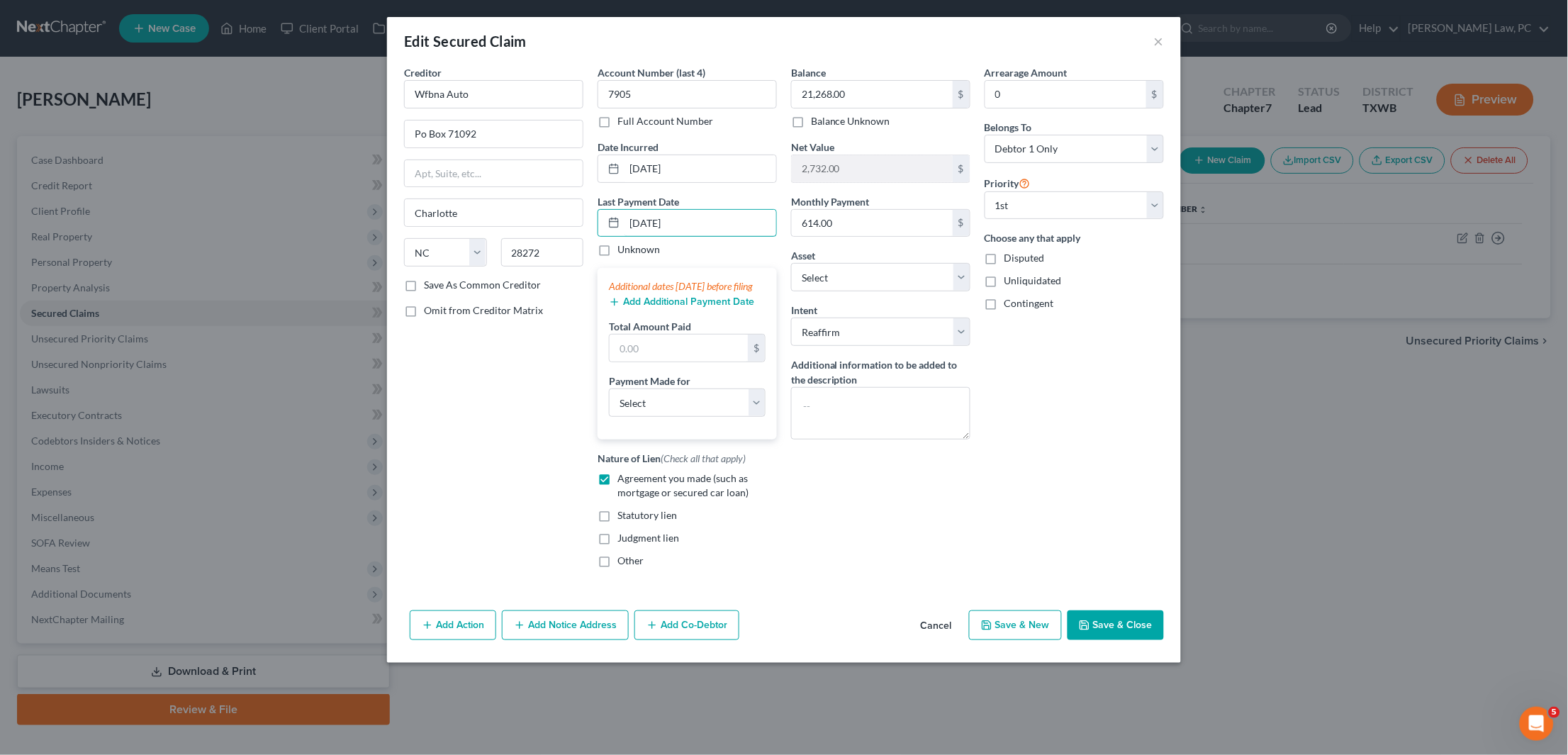
type input "09/19/2025"
click at [662, 305] on button "Add Additional Payment Date" at bounding box center [681, 301] width 146 height 11
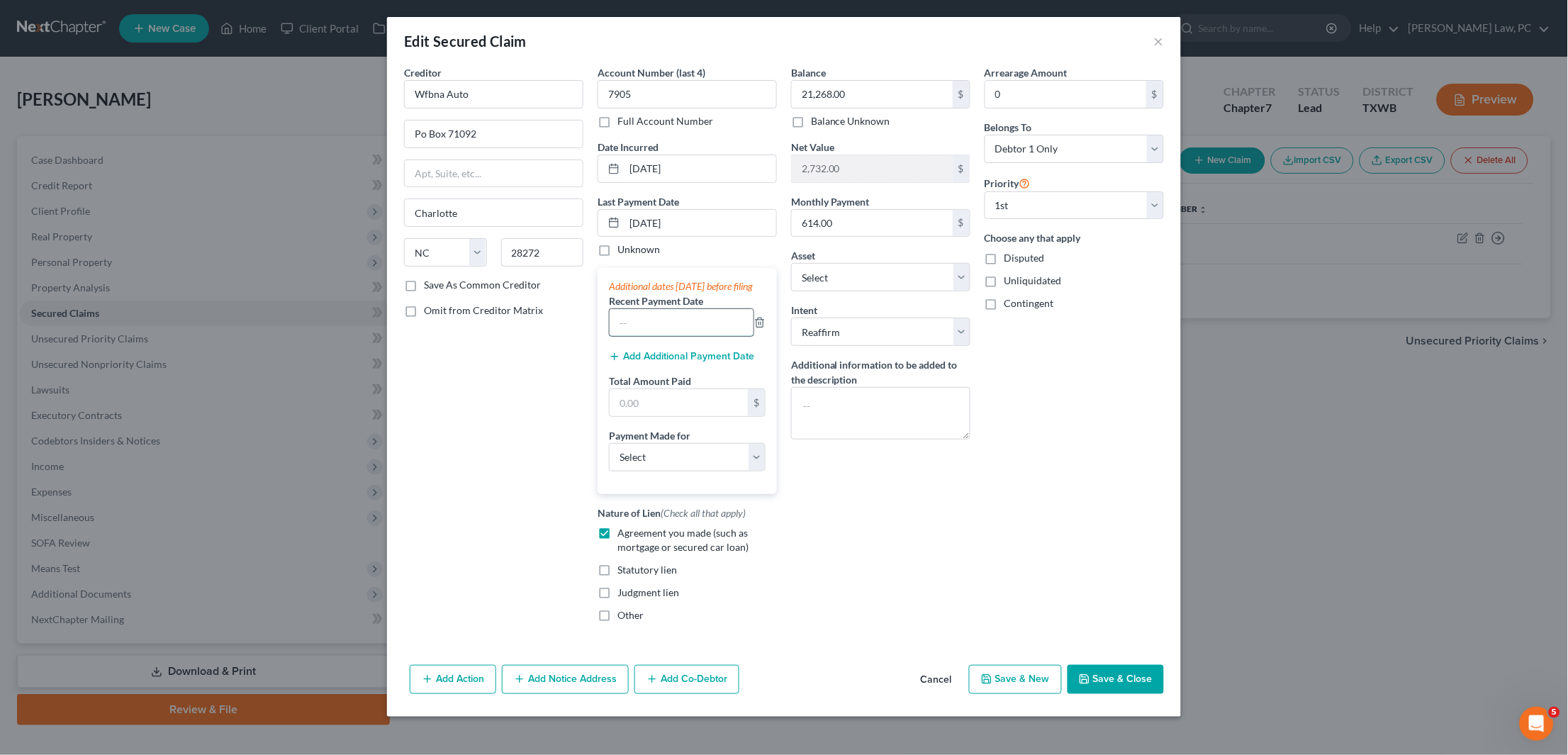
click at [679, 336] on input "text" at bounding box center [681, 322] width 144 height 27
type input "08/20/2025"
click at [664, 361] on button "Add Additional Payment Date" at bounding box center [681, 357] width 146 height 11
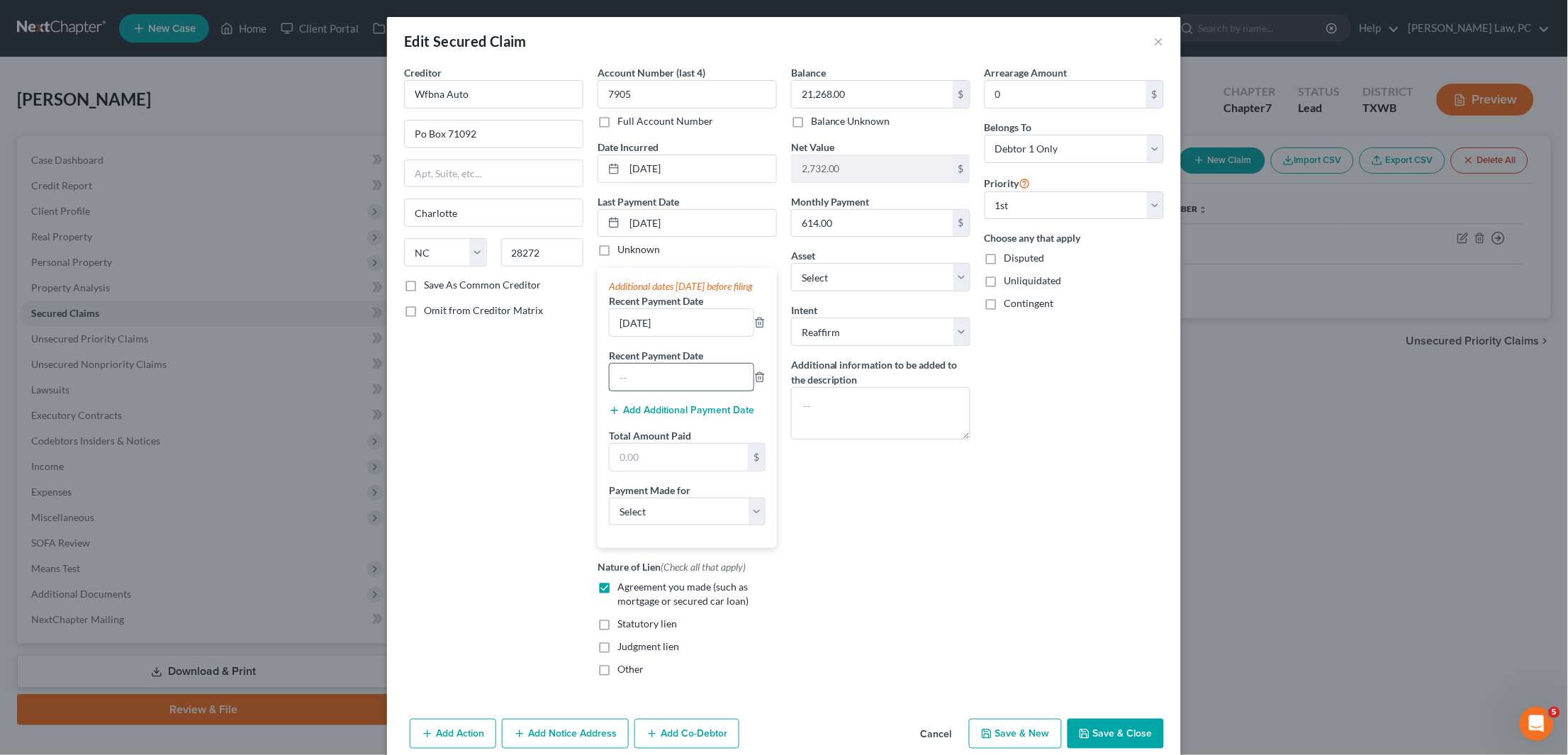
click at [658, 377] on input "text" at bounding box center [681, 377] width 144 height 27
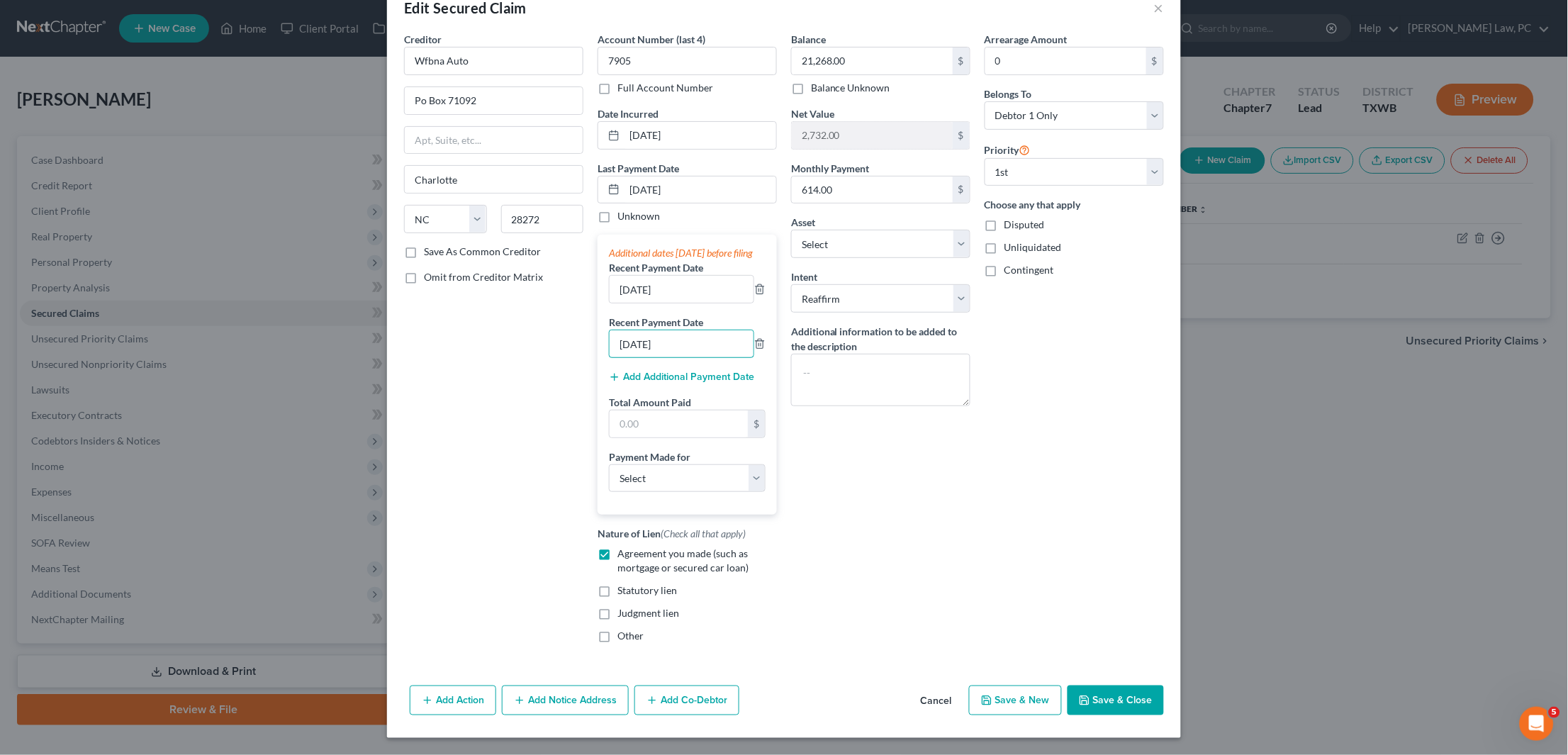
type input "07/18/2025"
click at [1110, 701] on button "Save & Close" at bounding box center [1115, 700] width 96 height 30
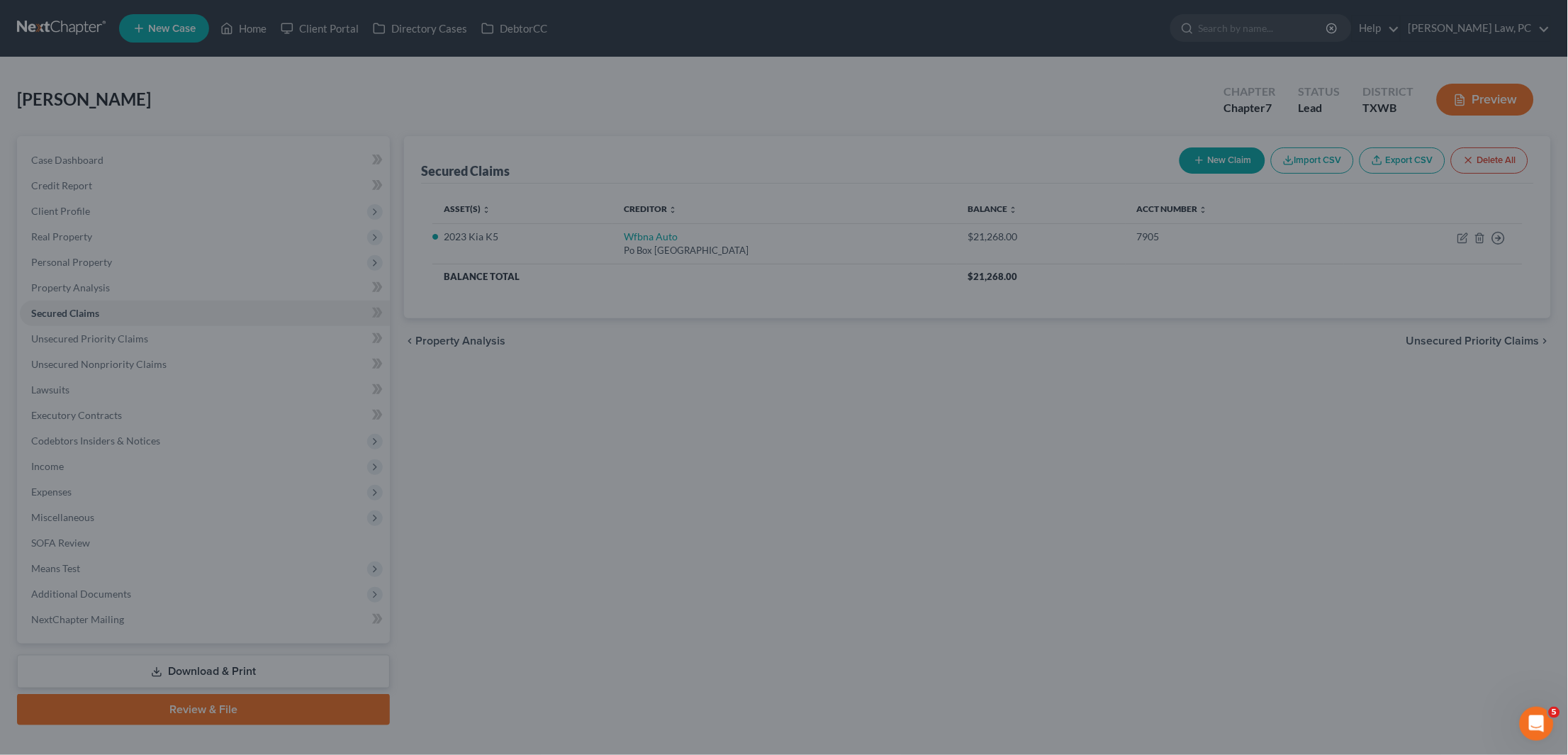
select select "7"
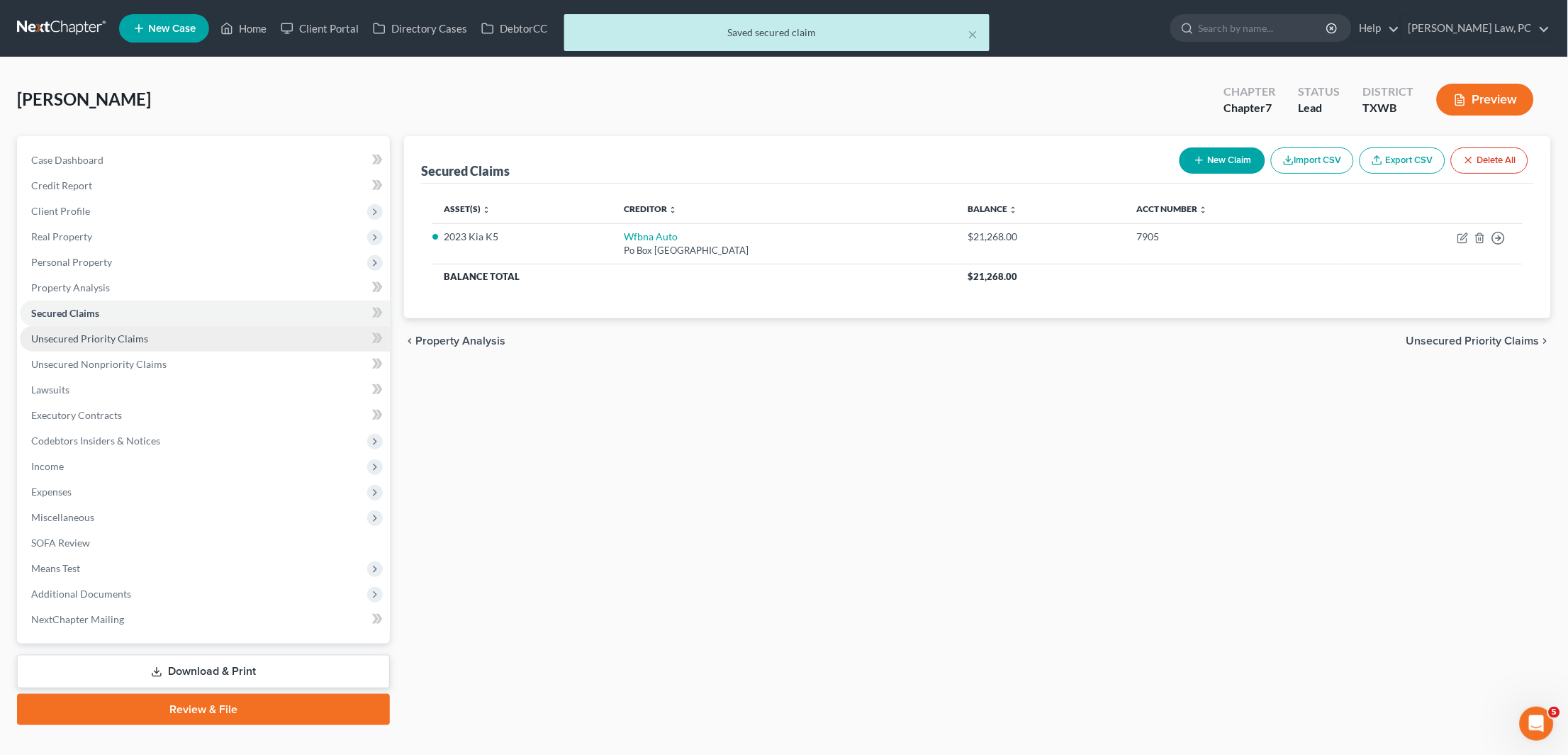
click at [140, 332] on span "Unsecured Priority Claims" at bounding box center [89, 338] width 117 height 12
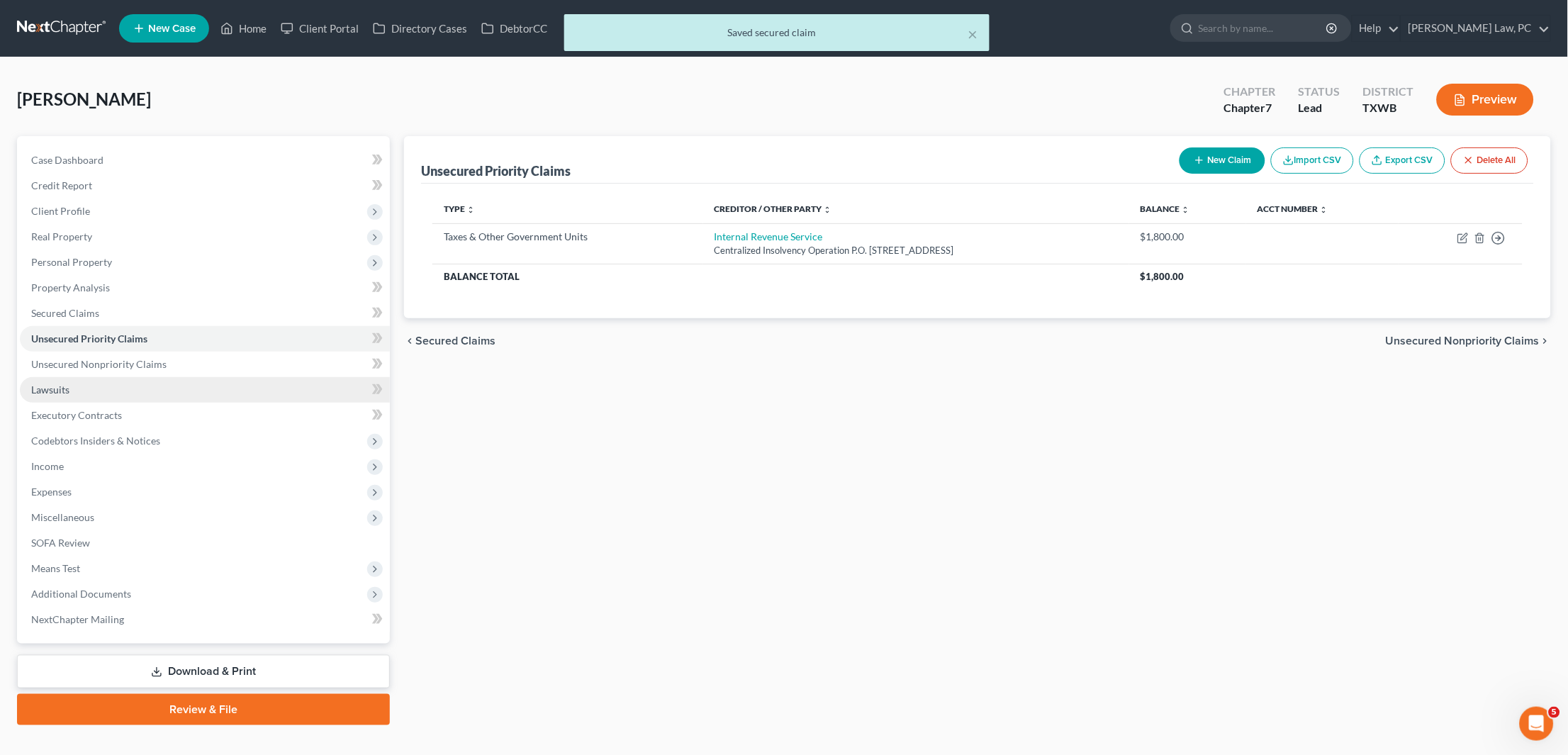
click at [70, 377] on link "Lawsuits" at bounding box center [204, 389] width 370 height 25
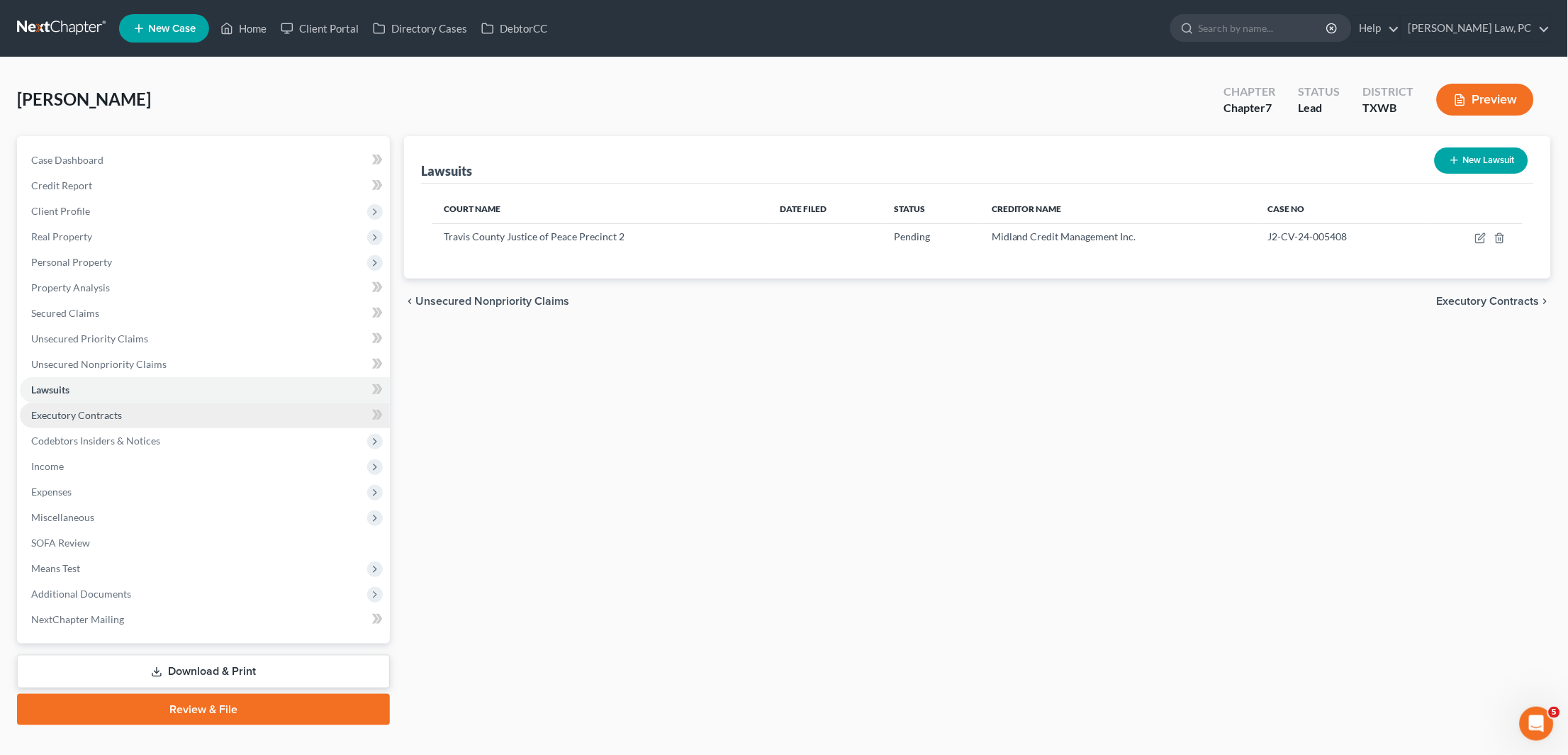
click at [92, 409] on span "Executory Contracts" at bounding box center [76, 414] width 91 height 12
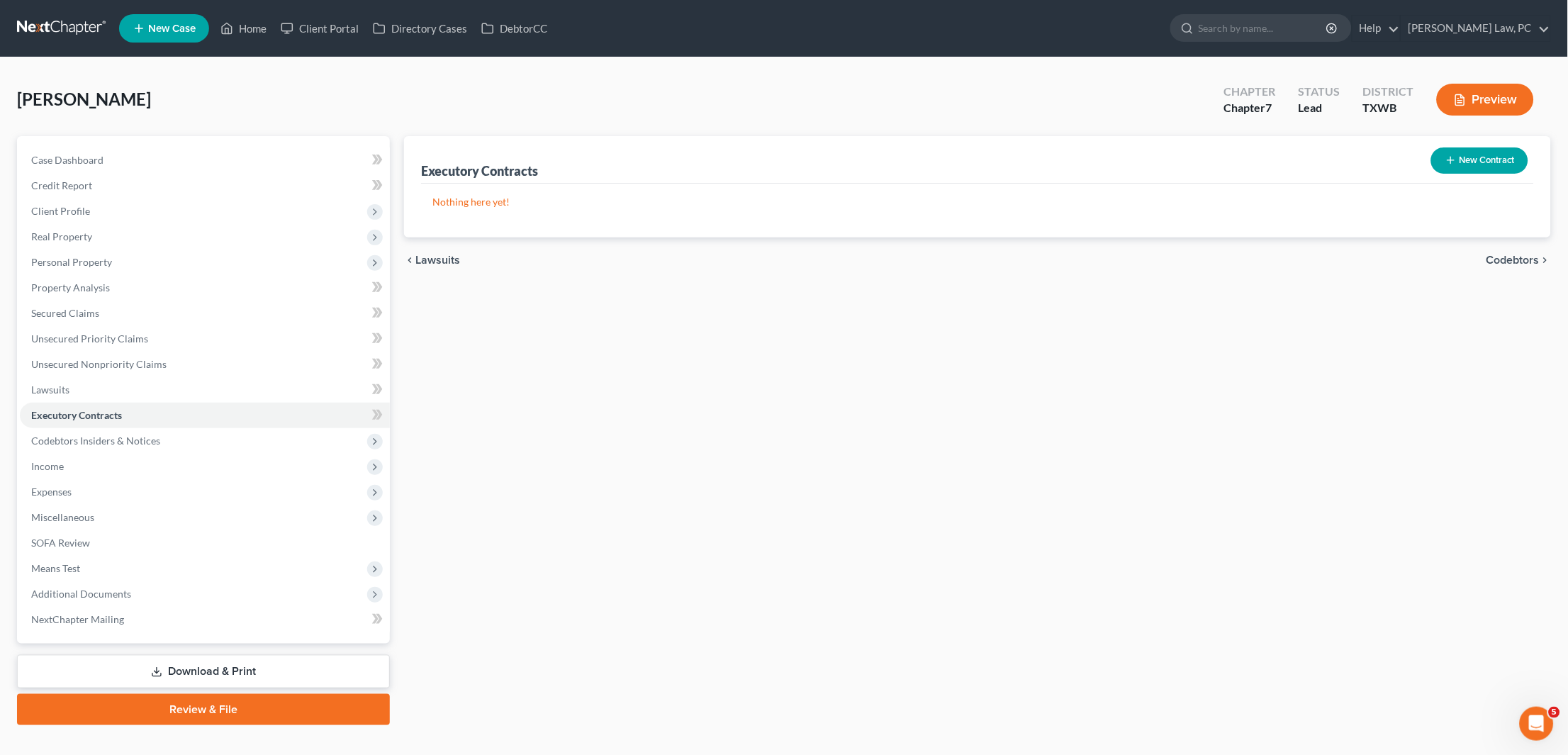
click at [1465, 170] on button "New Contract" at bounding box center [1479, 161] width 97 height 26
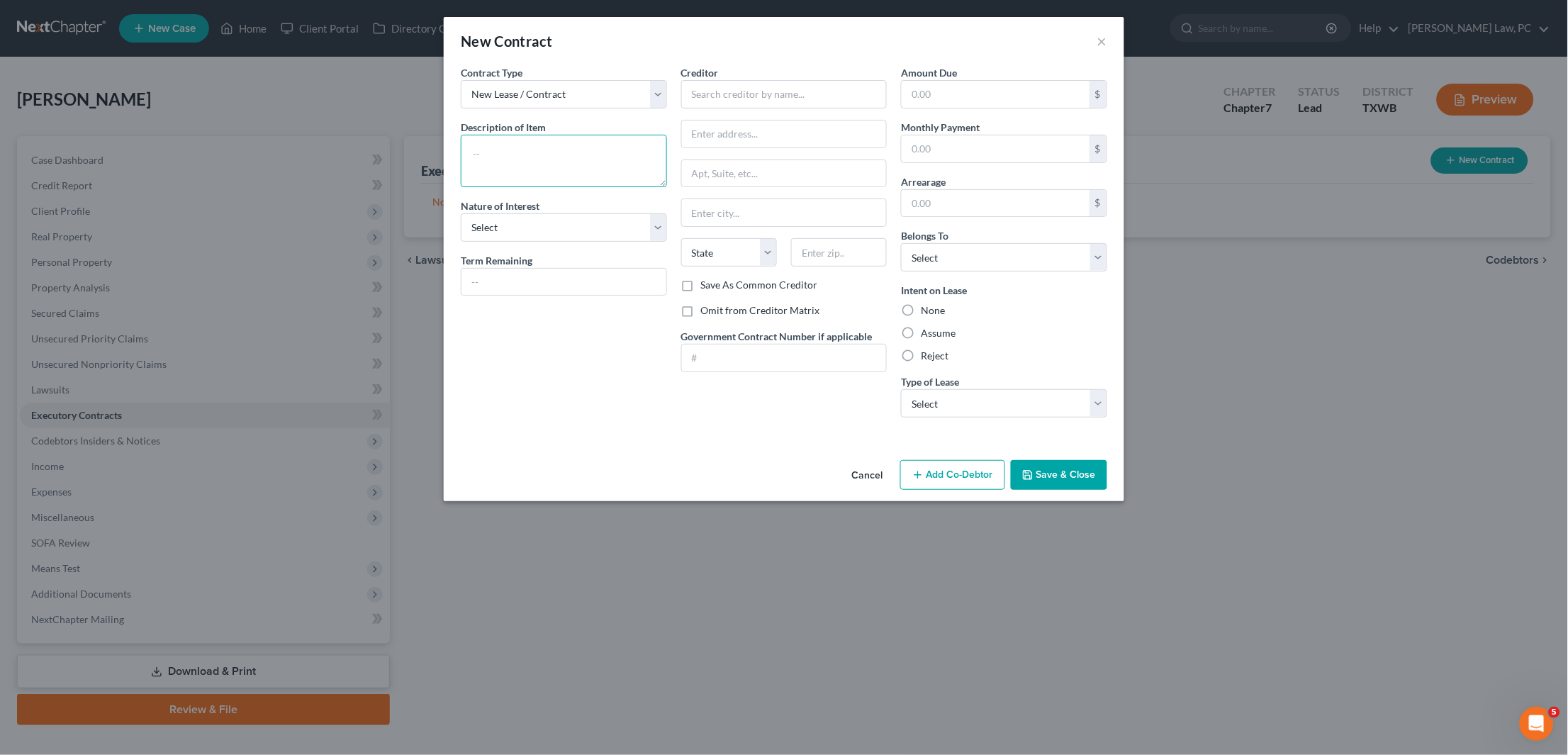
click at [511, 135] on textarea at bounding box center [564, 161] width 206 height 52
type textarea "Lease Contract"
select select "3"
click at [526, 272] on input "text" at bounding box center [563, 282] width 204 height 27
select select "0"
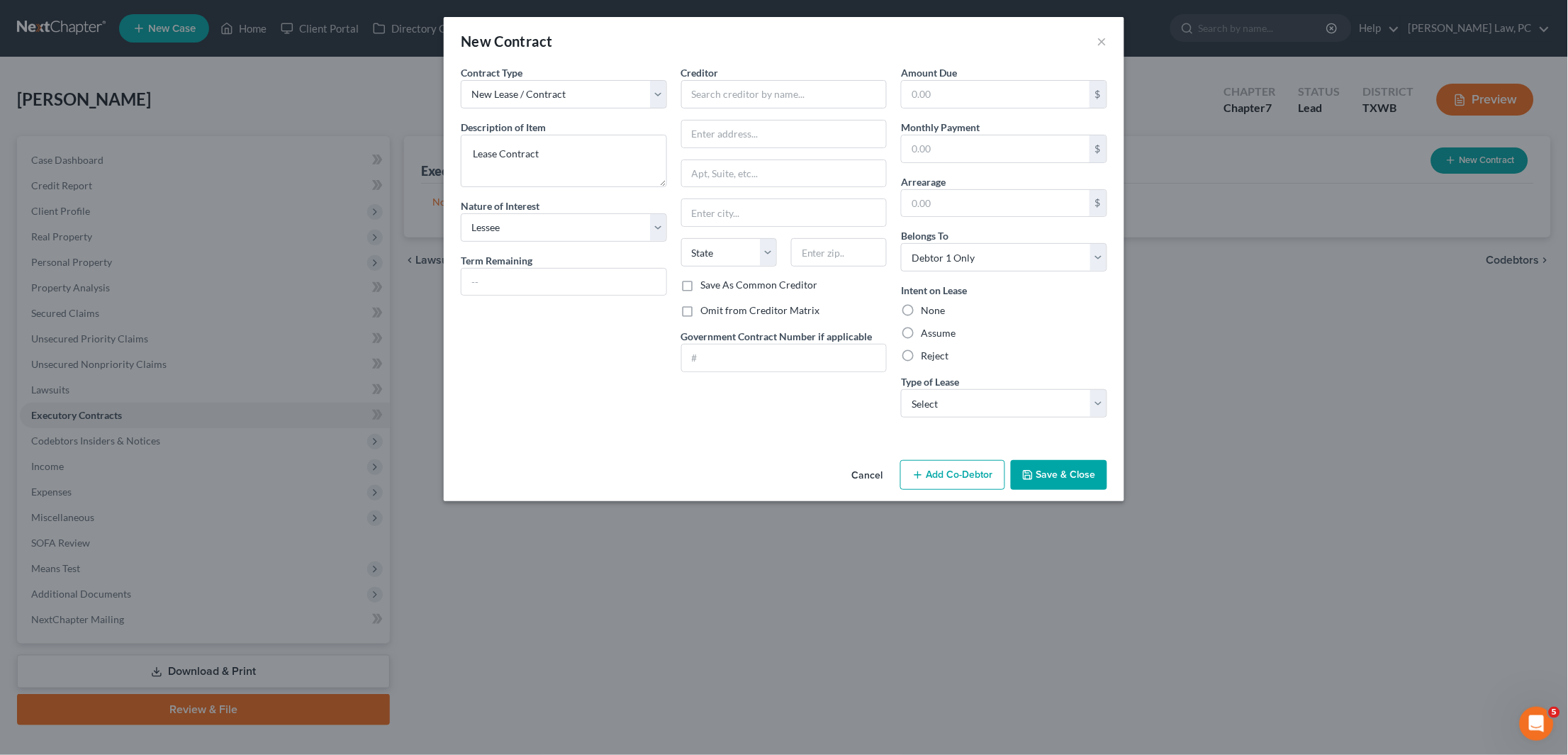
click at [921, 329] on label "Assume" at bounding box center [938, 332] width 35 height 14
click at [927, 329] on input "Assume" at bounding box center [931, 330] width 9 height 9
radio input "true"
select select "0"
click at [1001, 146] on input "text" at bounding box center [995, 148] width 188 height 27
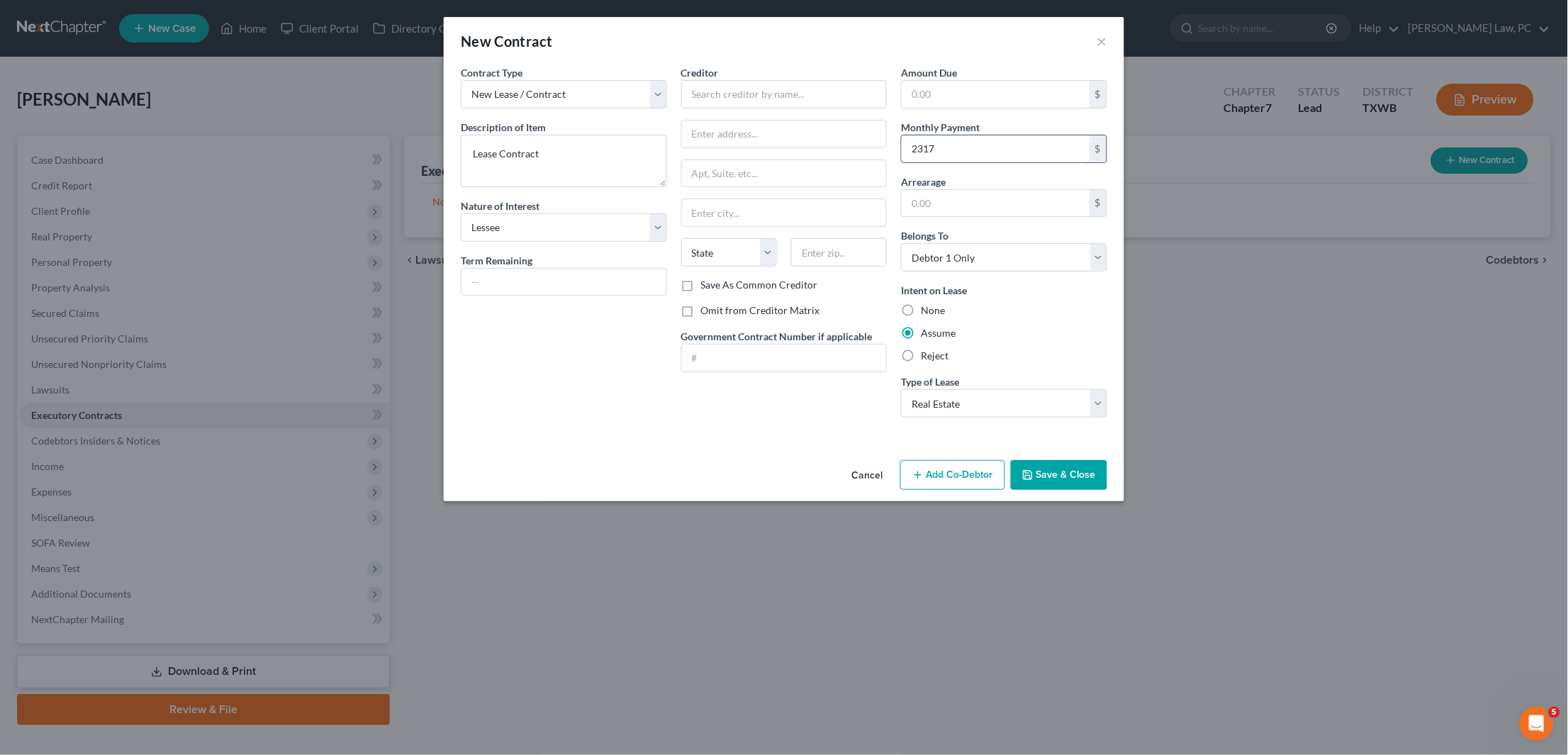
type input "2,317"
click at [525, 274] on input "text" at bounding box center [563, 282] width 204 height 27
click at [1041, 469] on button "Save & Close" at bounding box center [1058, 475] width 96 height 30
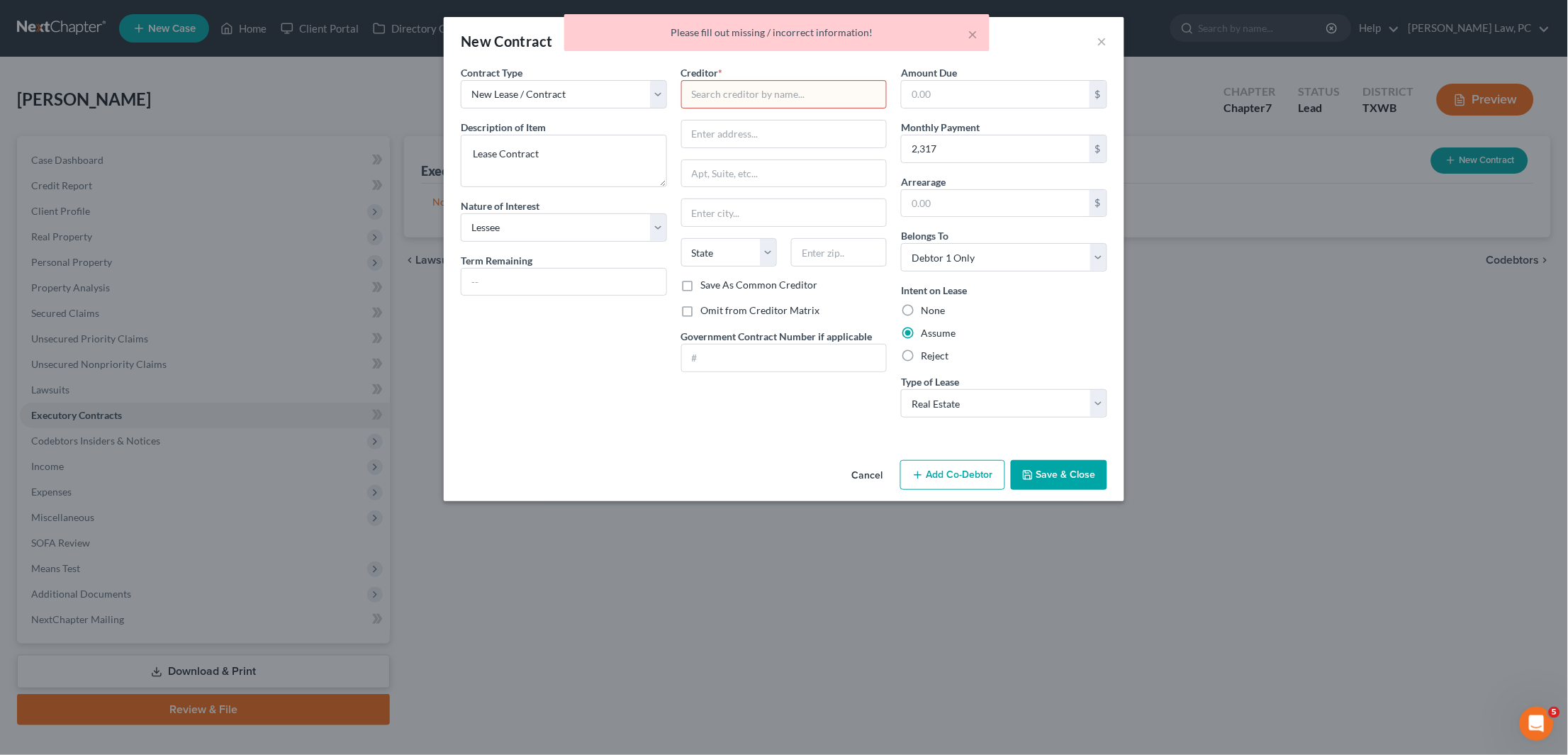
click at [732, 88] on input "text" at bounding box center [784, 94] width 206 height 28
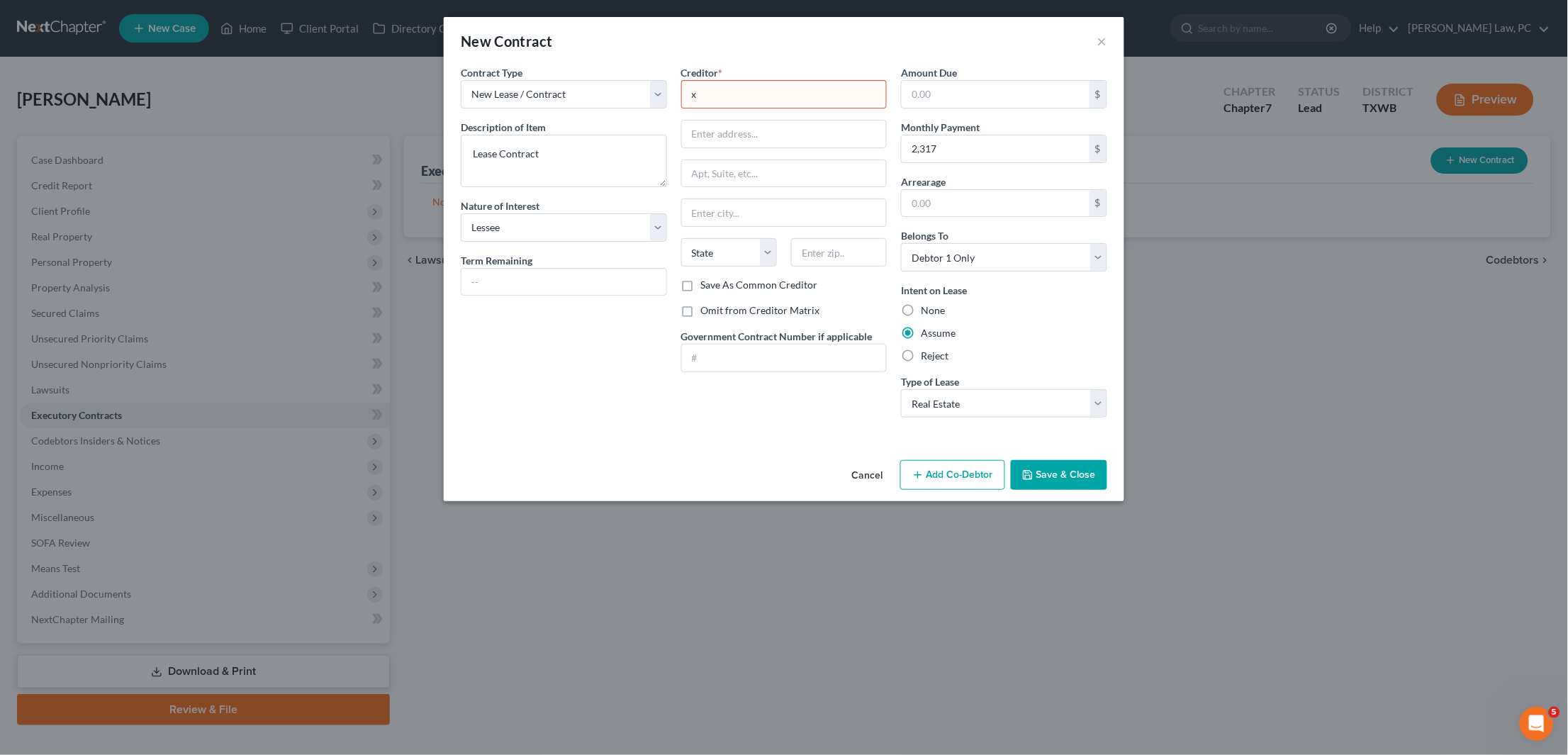
type input "x"
click at [1052, 464] on button "Save & Close" at bounding box center [1058, 475] width 96 height 30
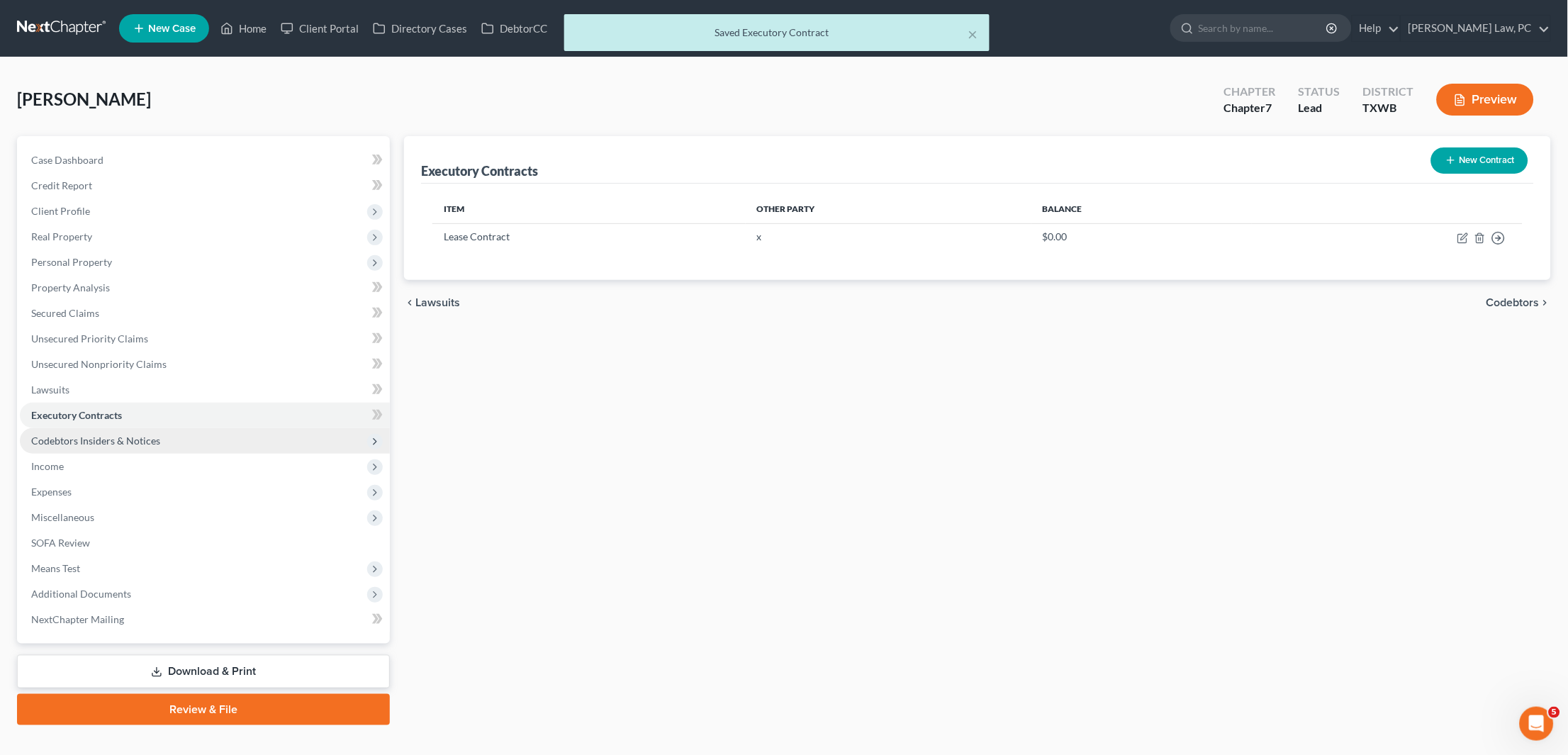
click at [89, 435] on span "Codebtors Insiders & Notices" at bounding box center [95, 440] width 129 height 12
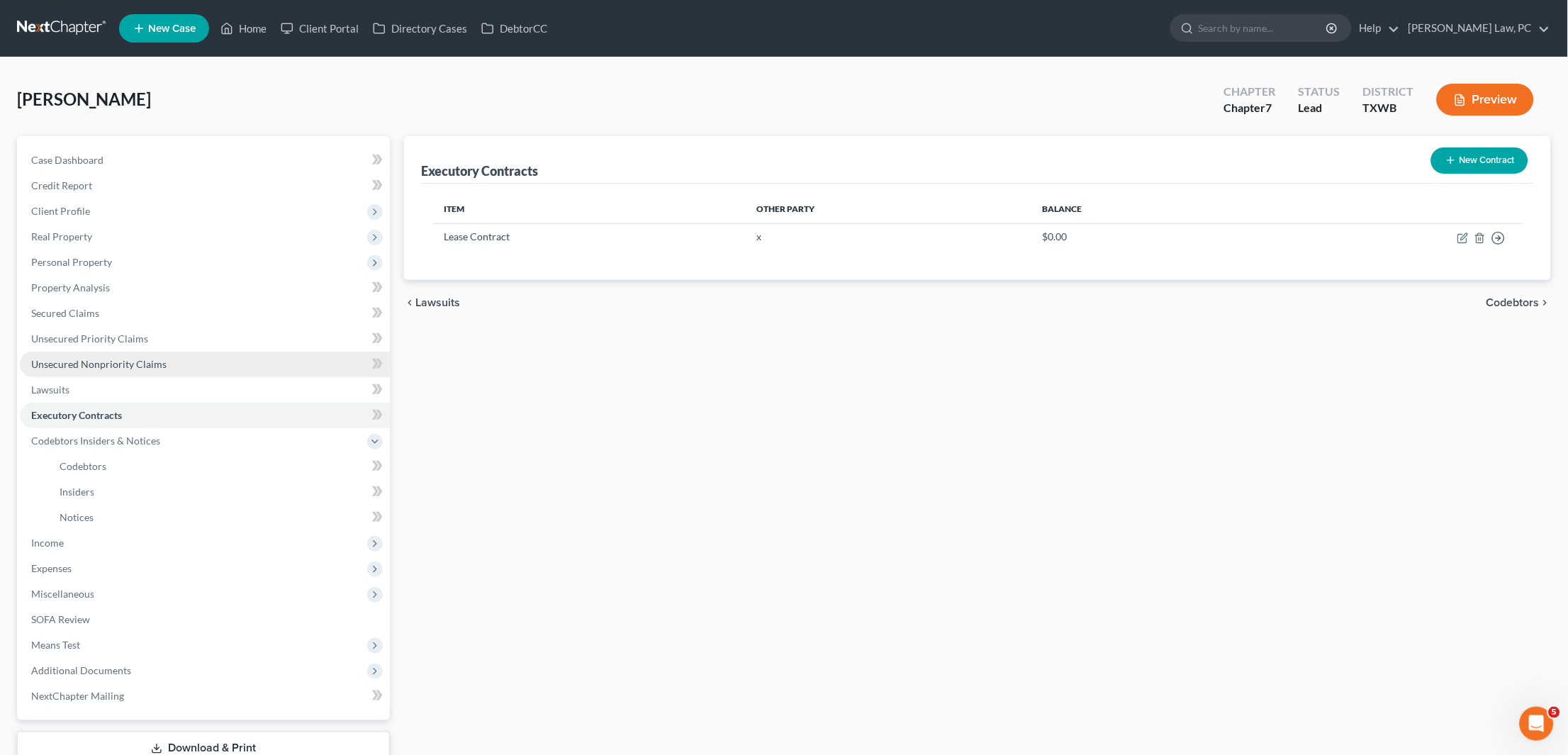
click at [102, 363] on link "Unsecured Nonpriority Claims" at bounding box center [204, 364] width 370 height 25
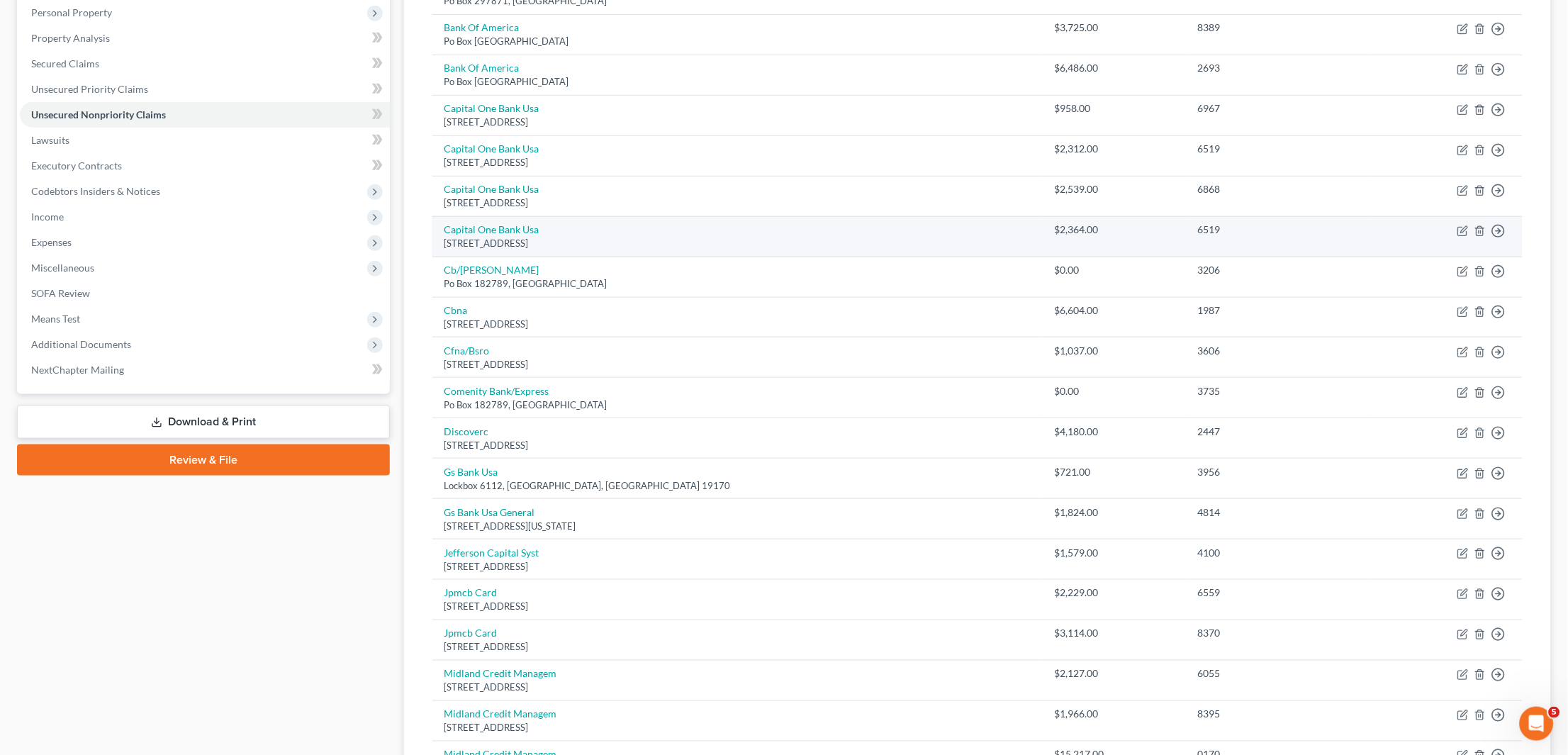
scroll to position [272, 0]
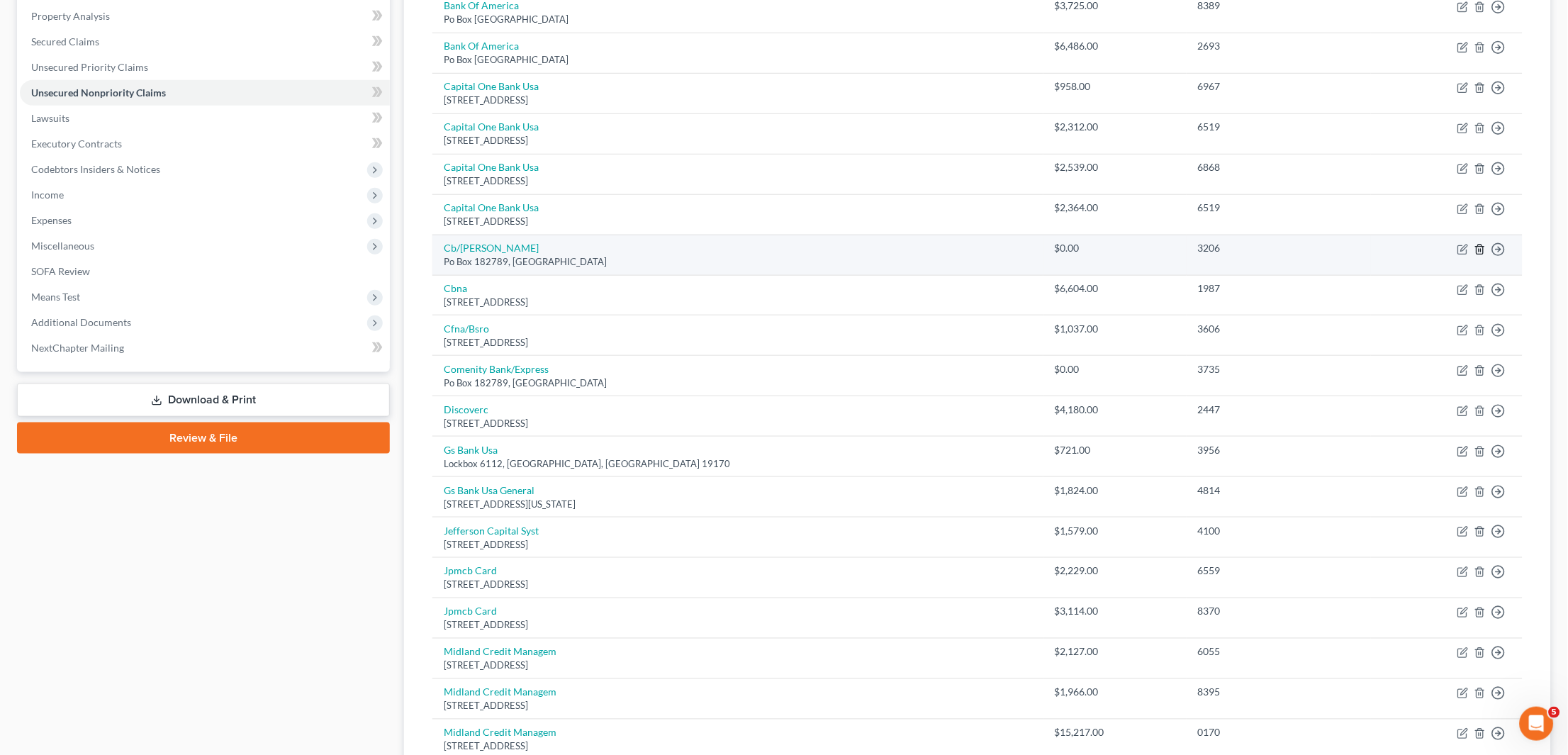
click at [1479, 244] on icon "button" at bounding box center [1480, 249] width 11 height 11
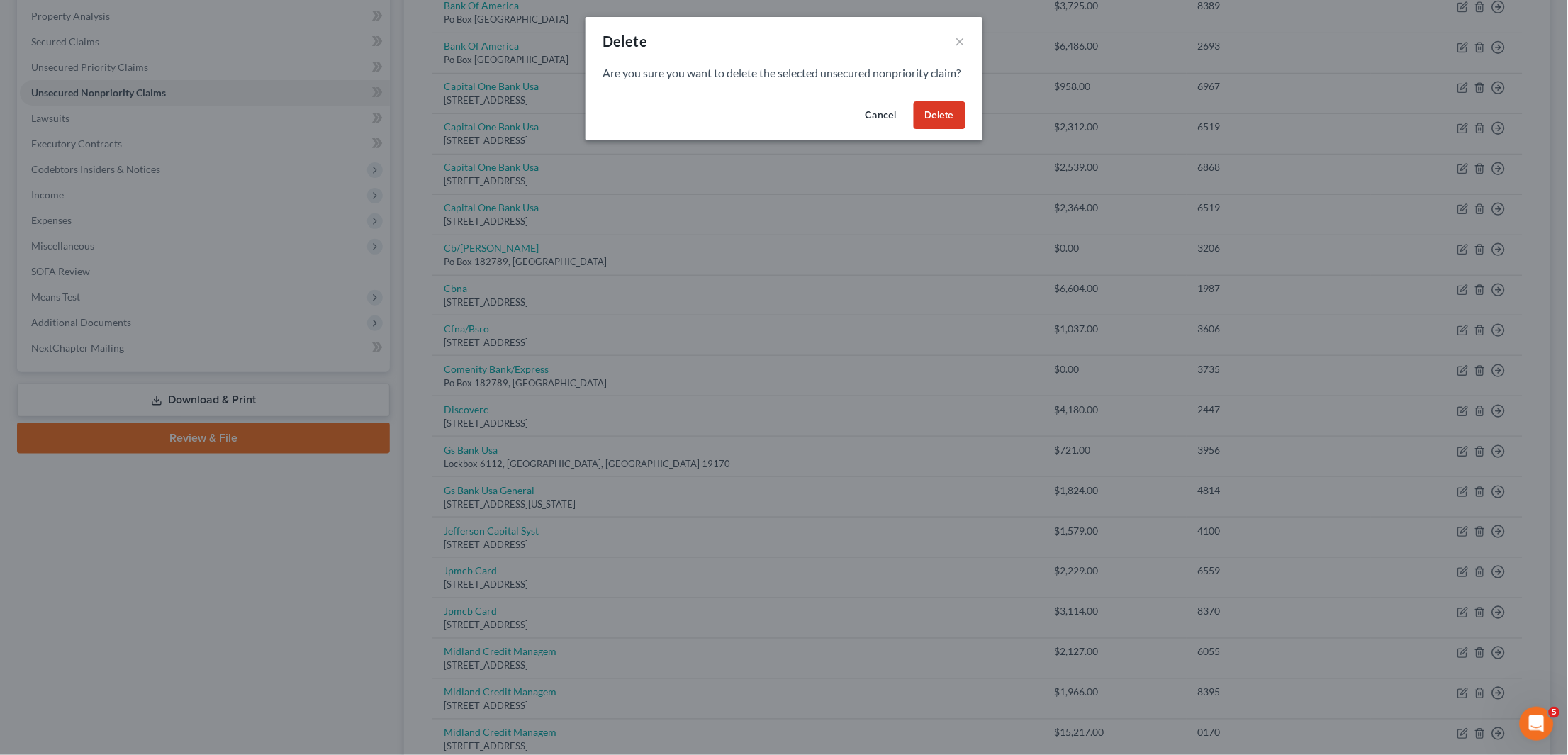
click at [939, 130] on button "Delete" at bounding box center [939, 116] width 51 height 28
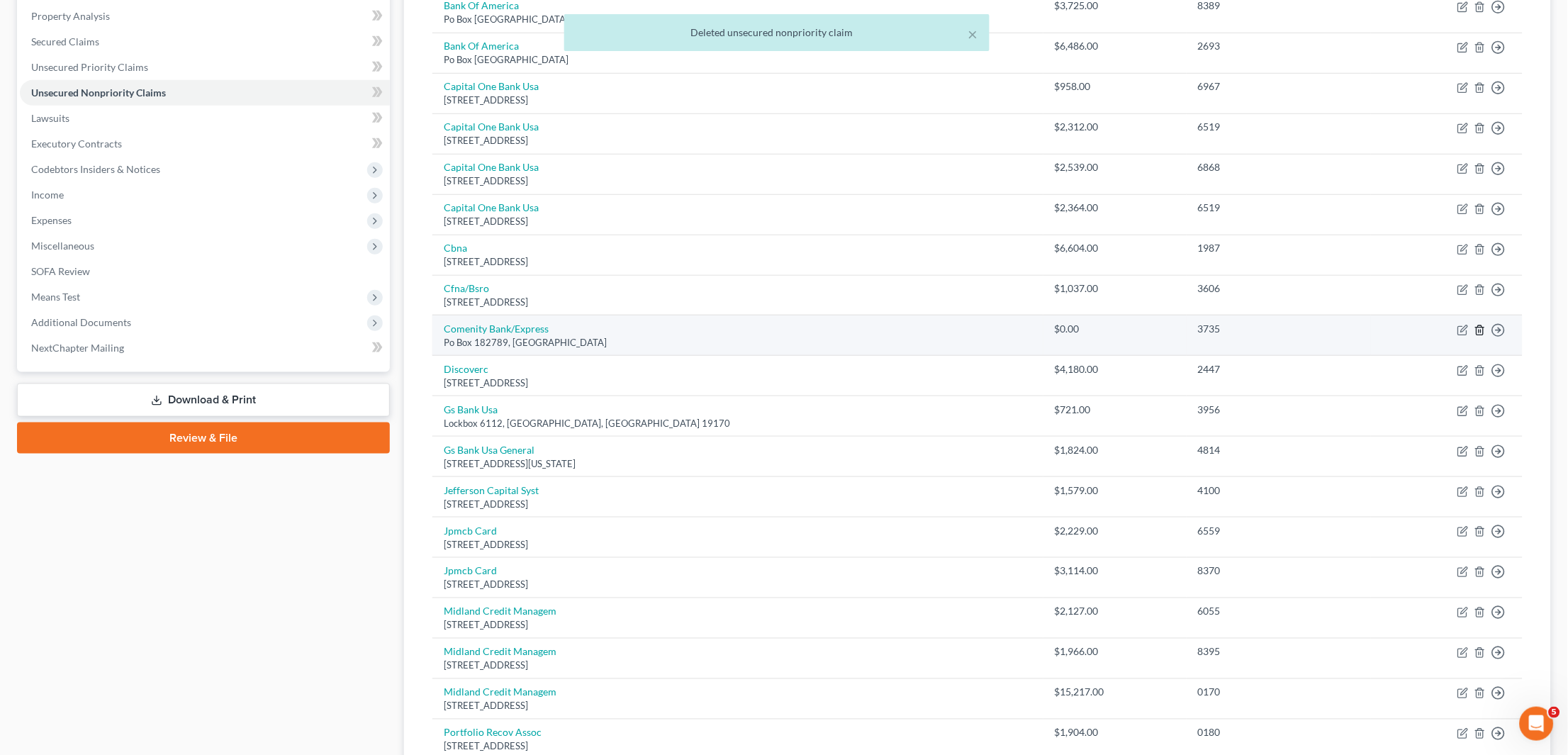
click at [1481, 325] on icon "button" at bounding box center [1480, 330] width 11 height 11
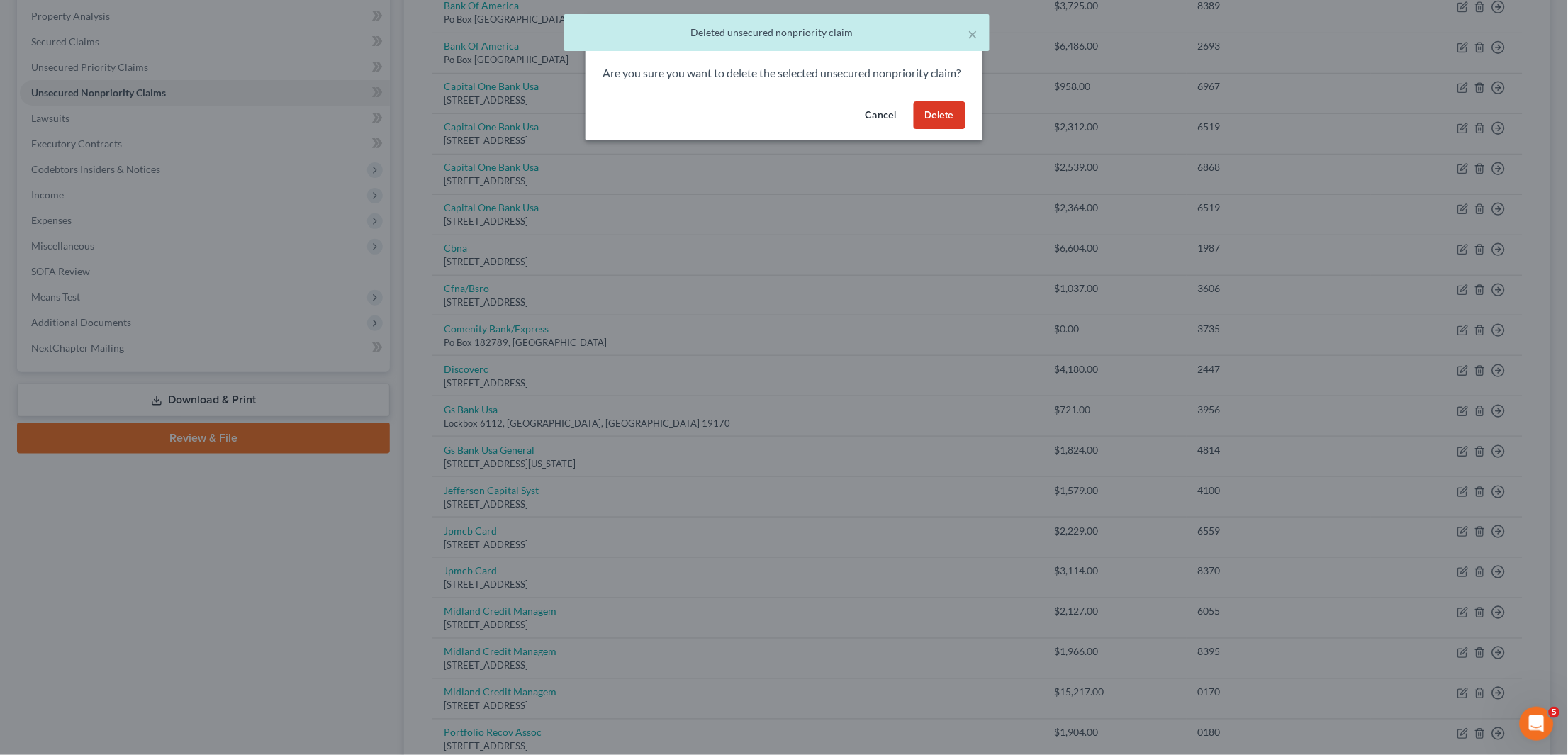
click at [944, 130] on button "Delete" at bounding box center [939, 116] width 51 height 28
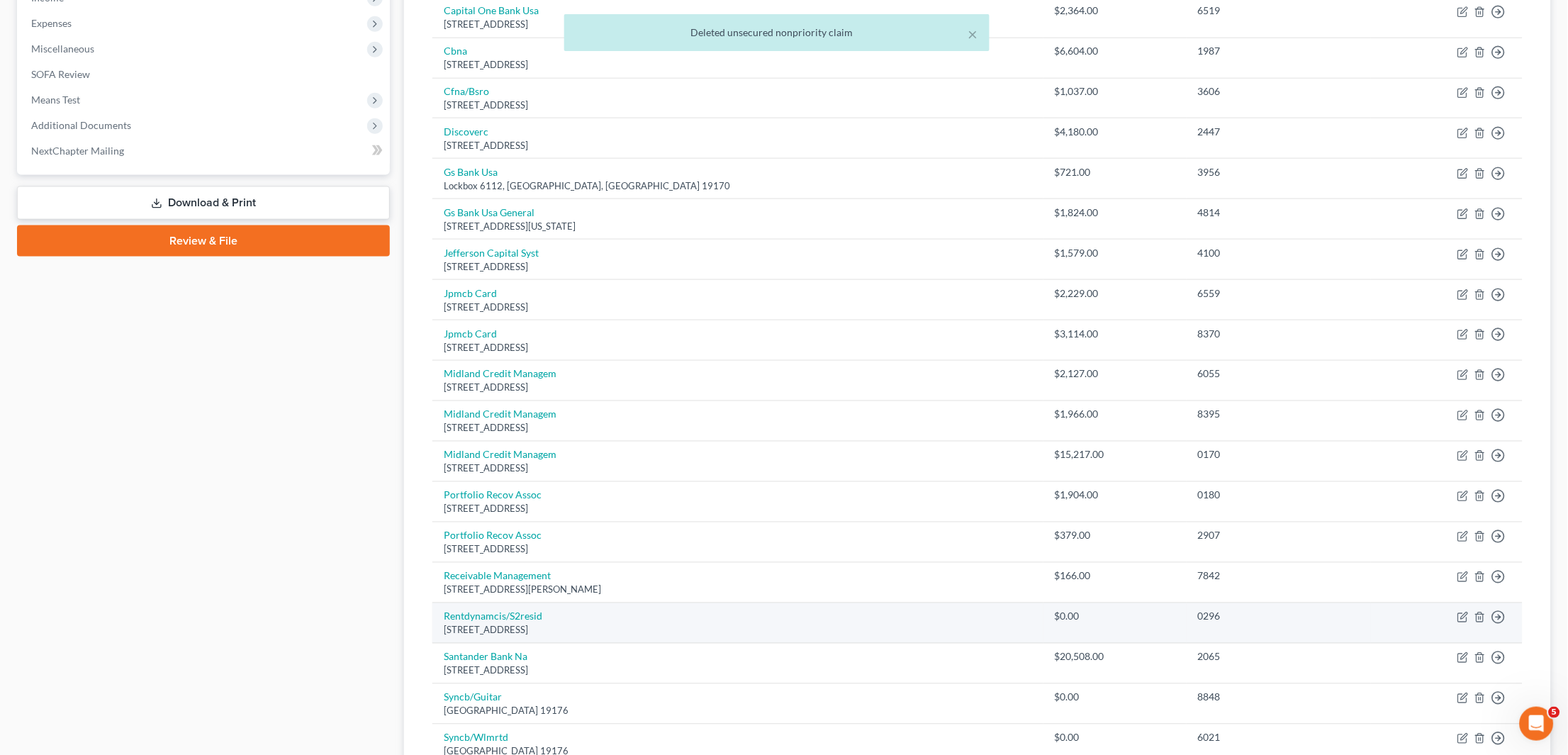
scroll to position [469, 0]
click at [1479, 611] on icon "button" at bounding box center [1480, 617] width 11 height 11
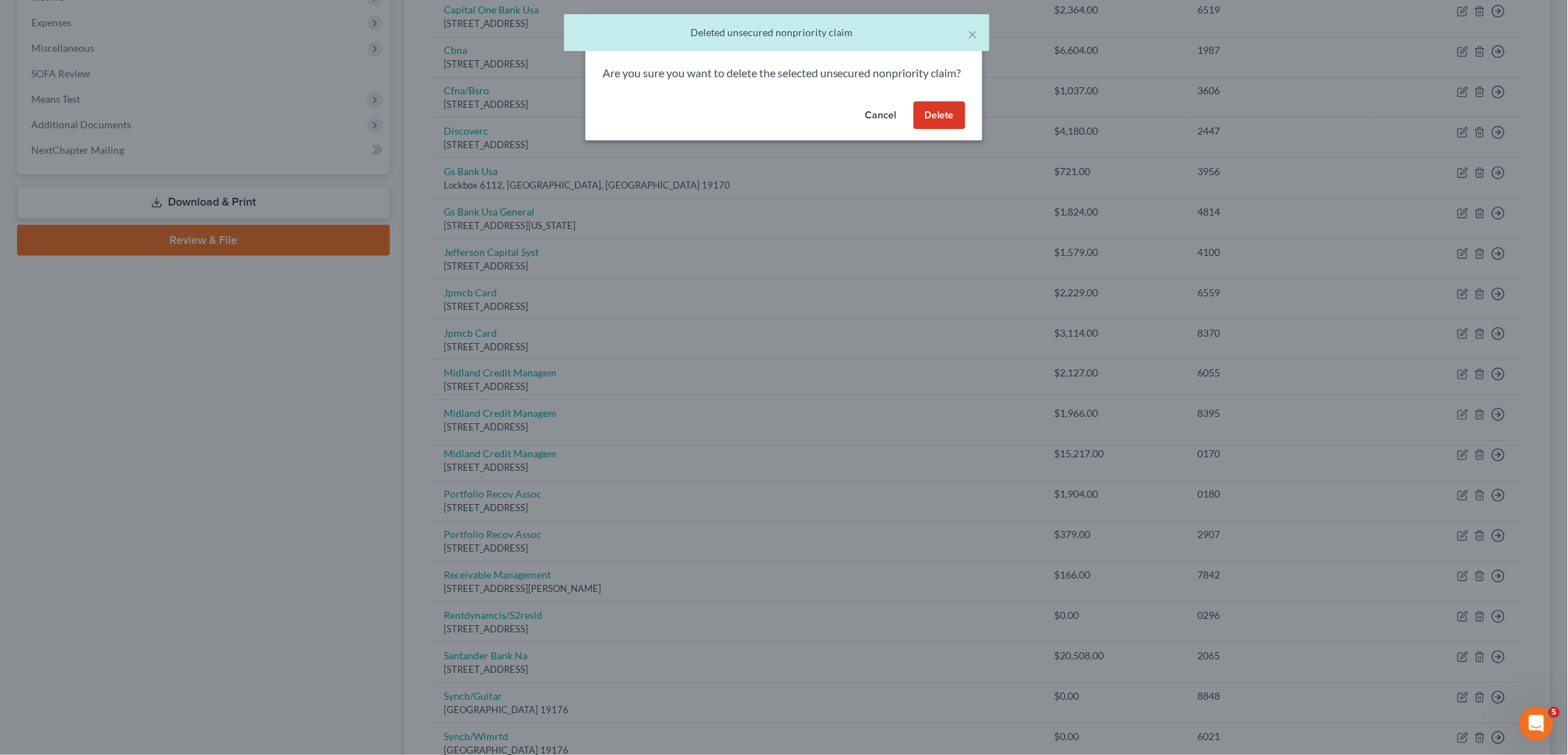
click at [938, 126] on button "Delete" at bounding box center [939, 116] width 51 height 28
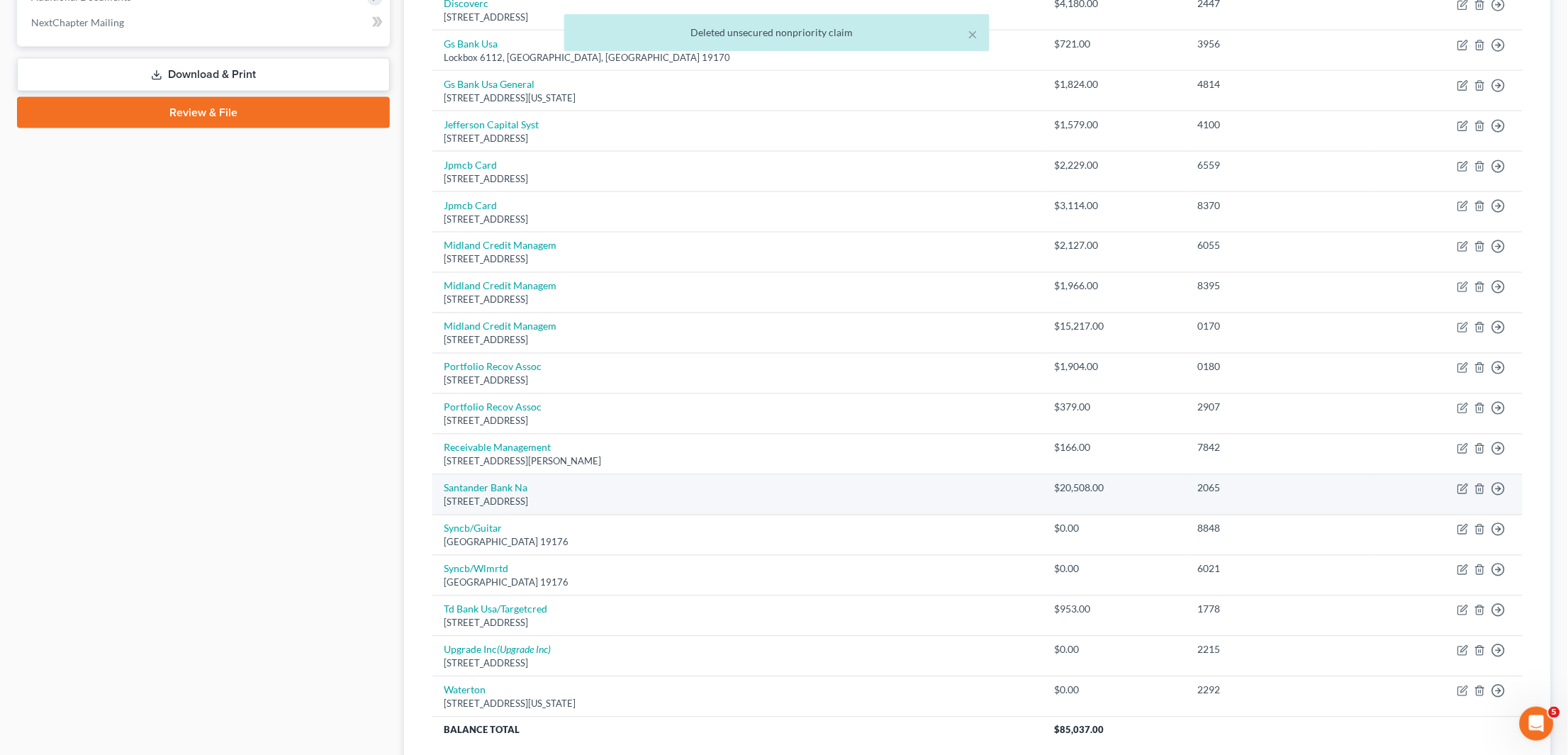
scroll to position [604, 0]
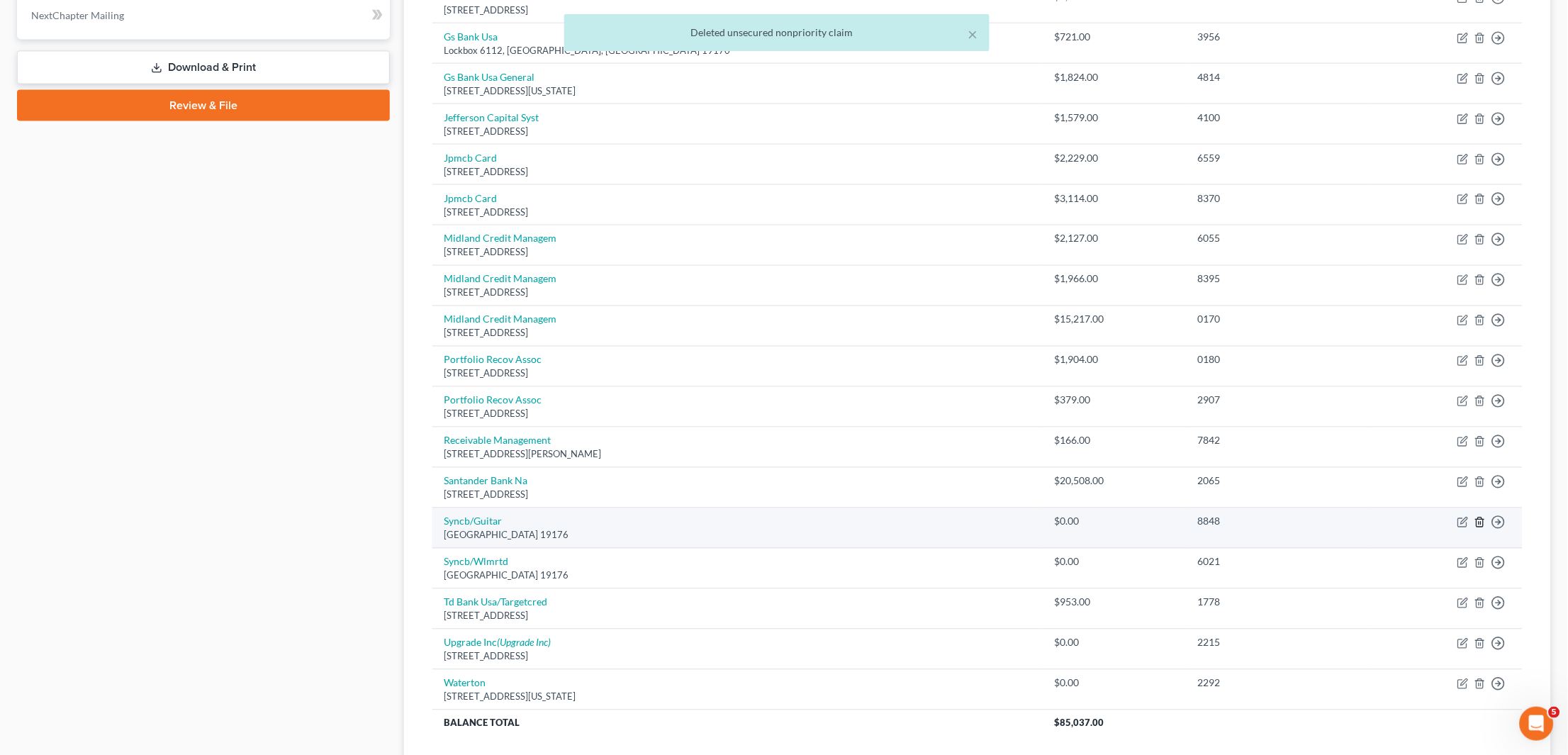
click at [1485, 517] on icon "button" at bounding box center [1480, 523] width 11 height 11
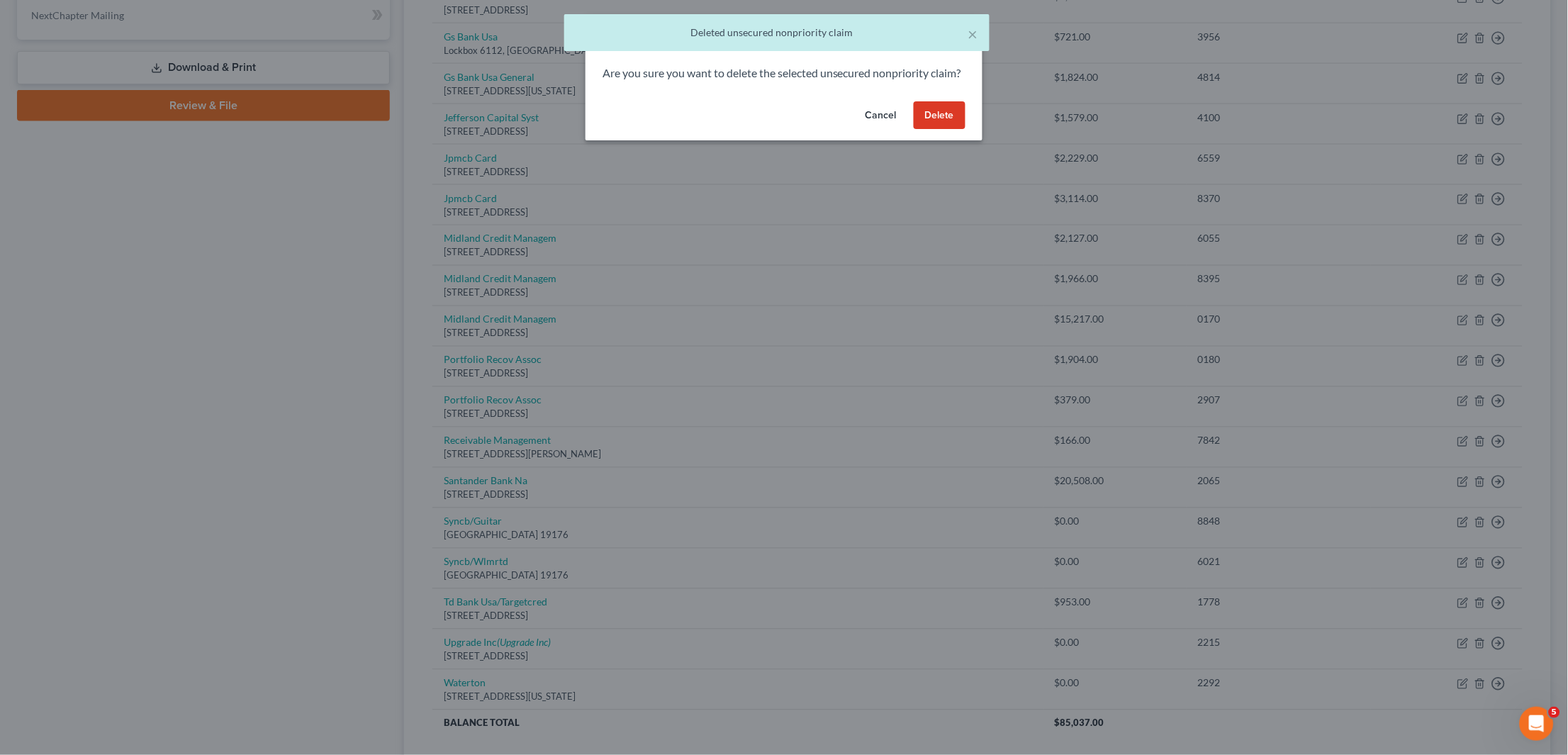
click at [952, 130] on button "Delete" at bounding box center [939, 116] width 51 height 28
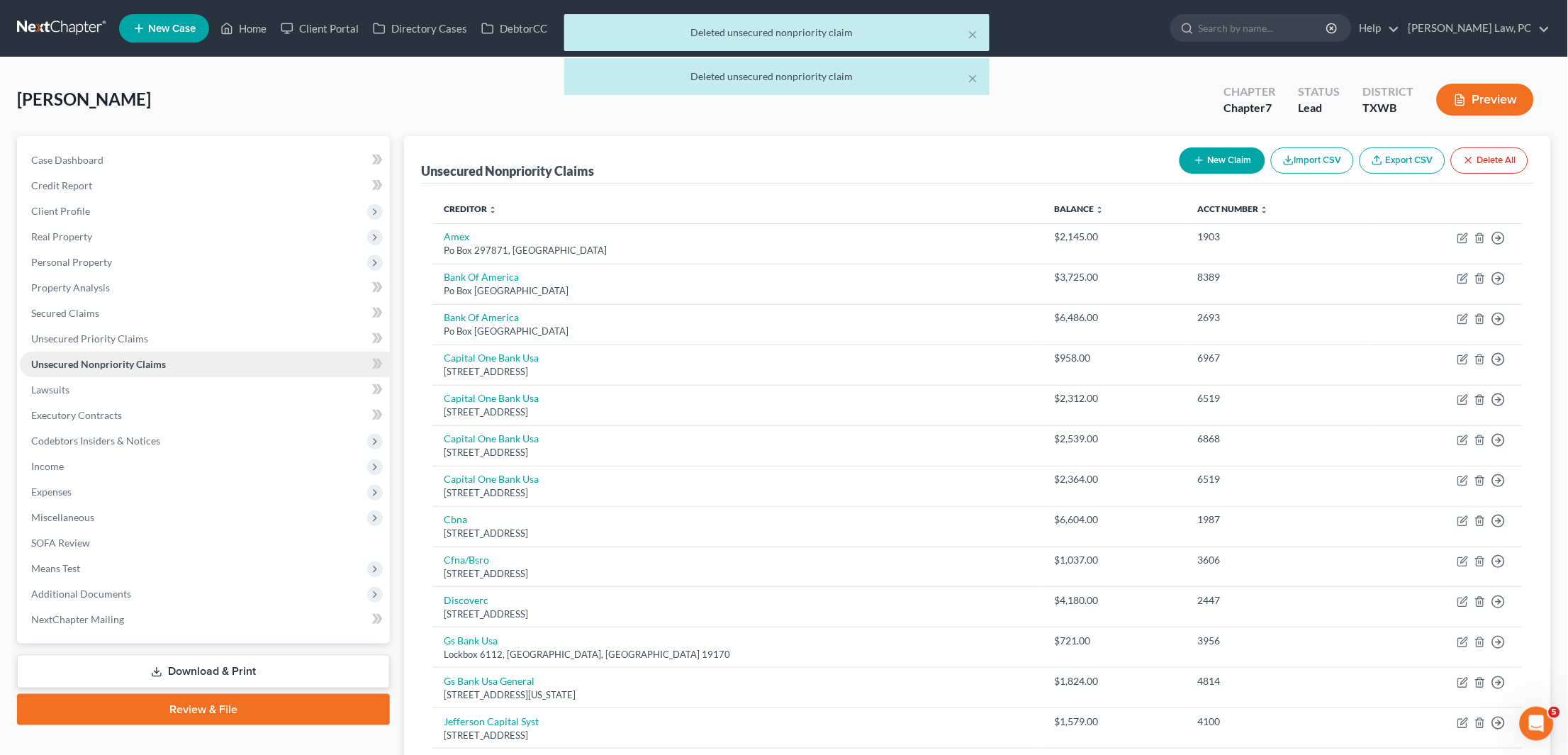
scroll to position [0, 0]
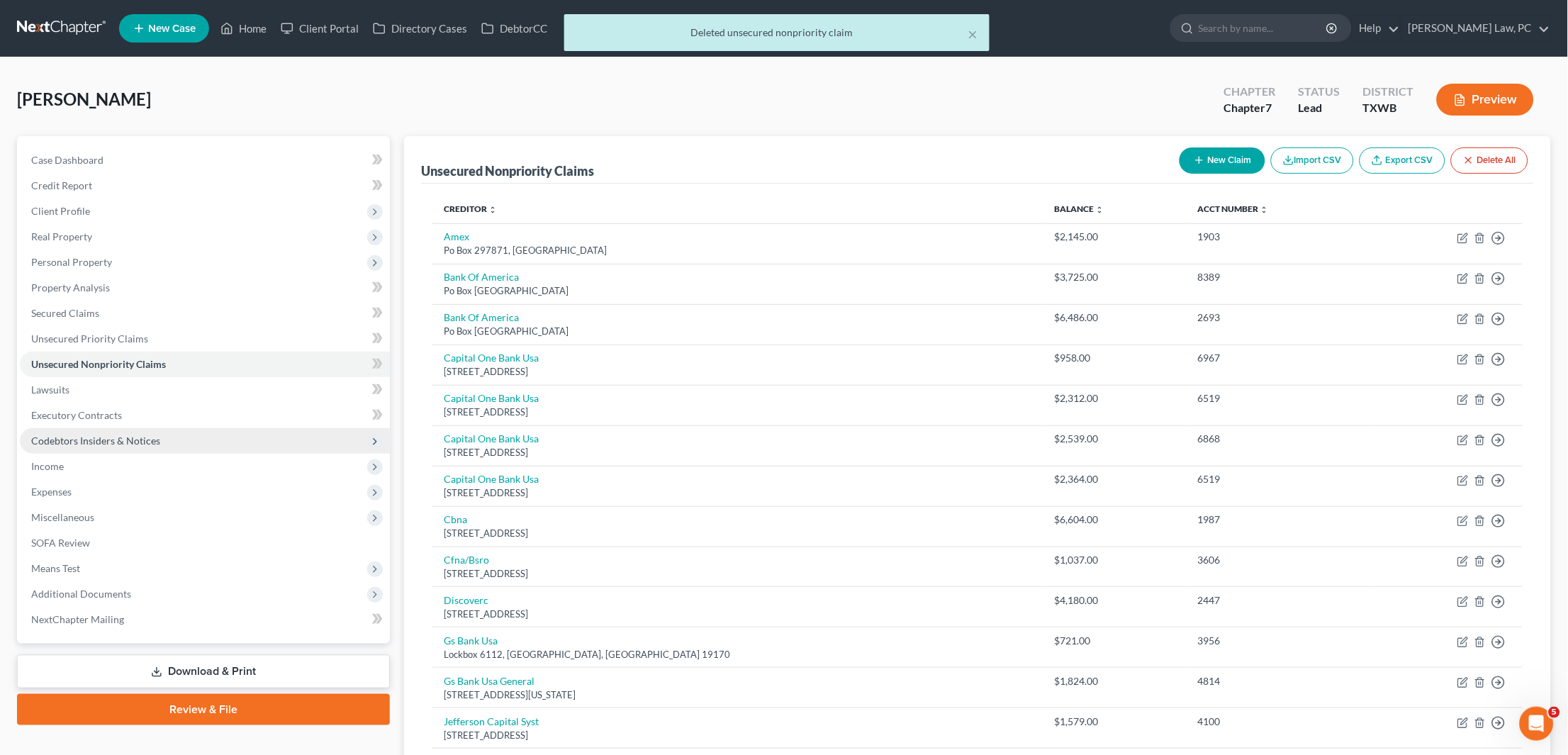
click at [92, 435] on span "Codebtors Insiders & Notices" at bounding box center [95, 440] width 129 height 12
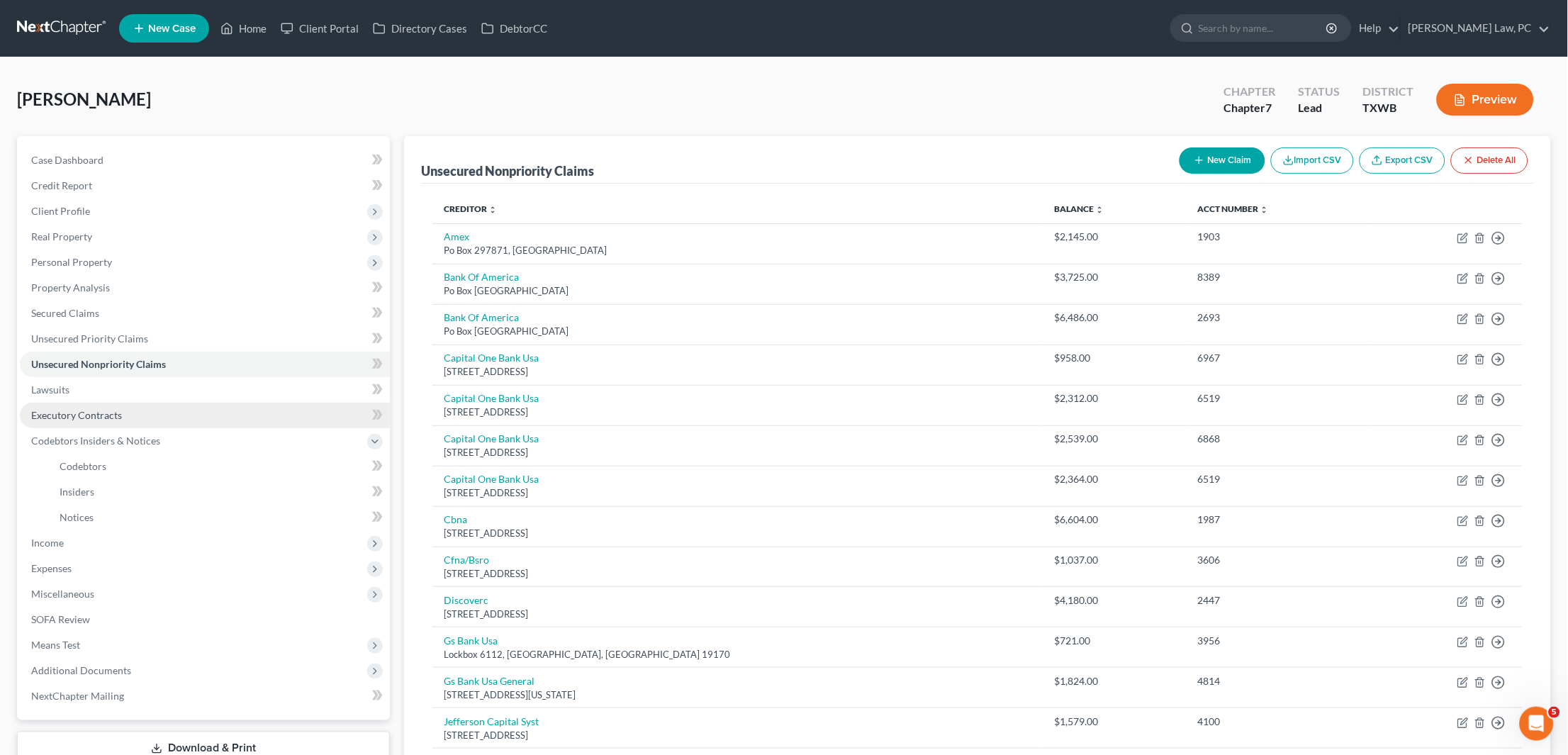
click at [105, 409] on span "Executory Contracts" at bounding box center [76, 414] width 91 height 12
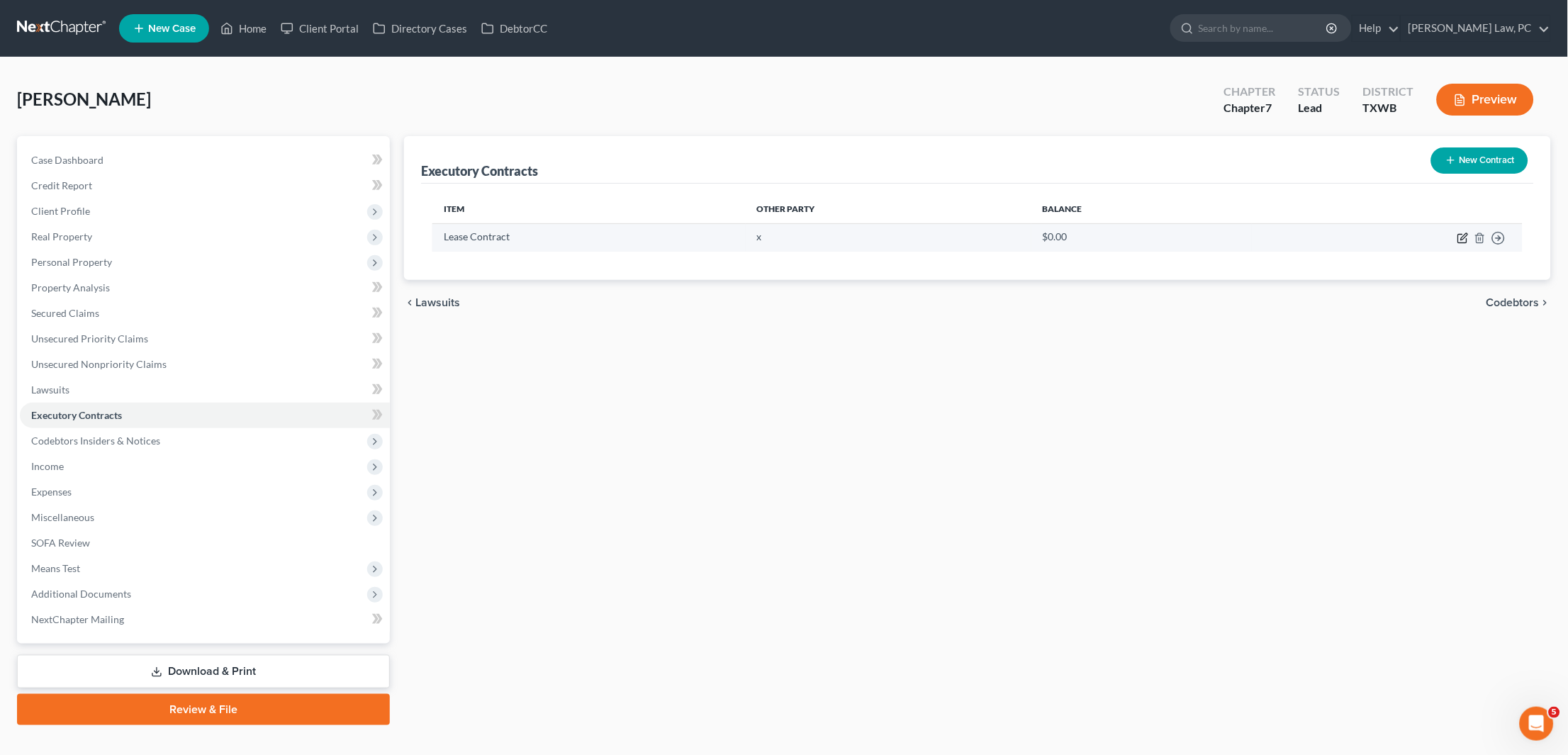
click at [1461, 242] on icon "button" at bounding box center [1462, 238] width 8 height 8
select select "3"
select select "0"
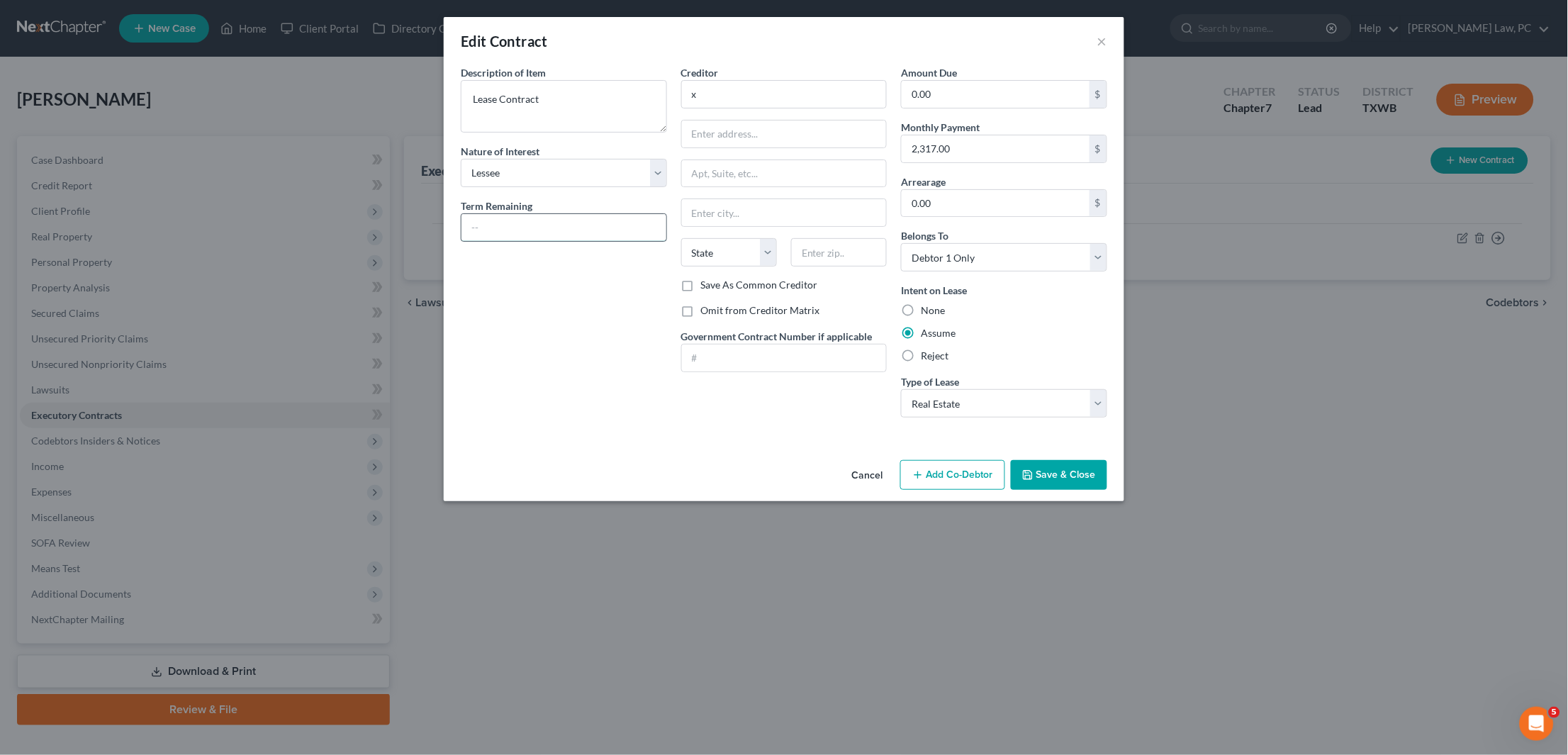
click at [541, 226] on input "text" at bounding box center [563, 227] width 204 height 27
click at [478, 219] on input "10 months" at bounding box center [563, 227] width 204 height 27
type input "9 months"
click at [1064, 471] on button "Save & Close" at bounding box center [1058, 475] width 96 height 30
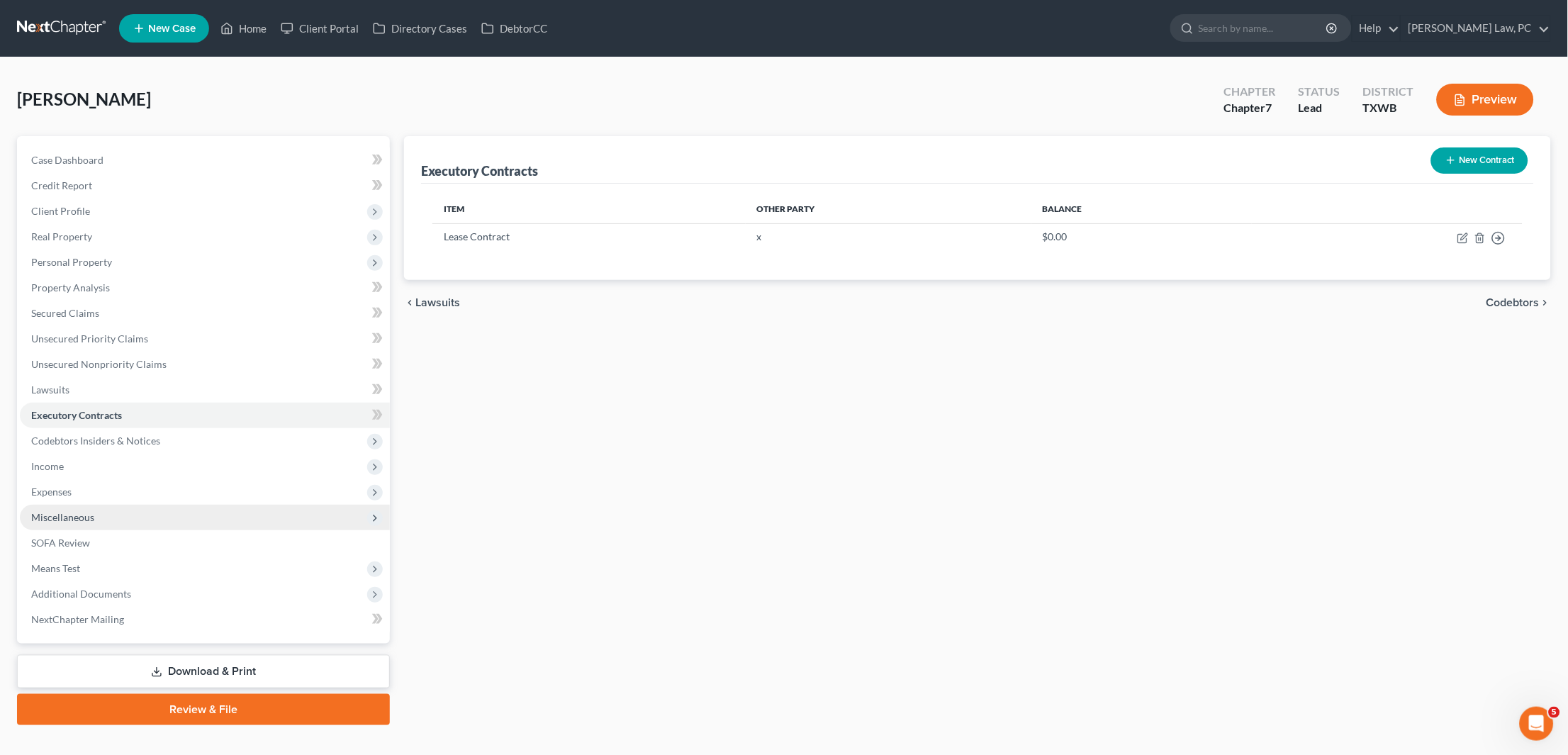
click at [62, 505] on span "Miscellaneous" at bounding box center [204, 517] width 370 height 25
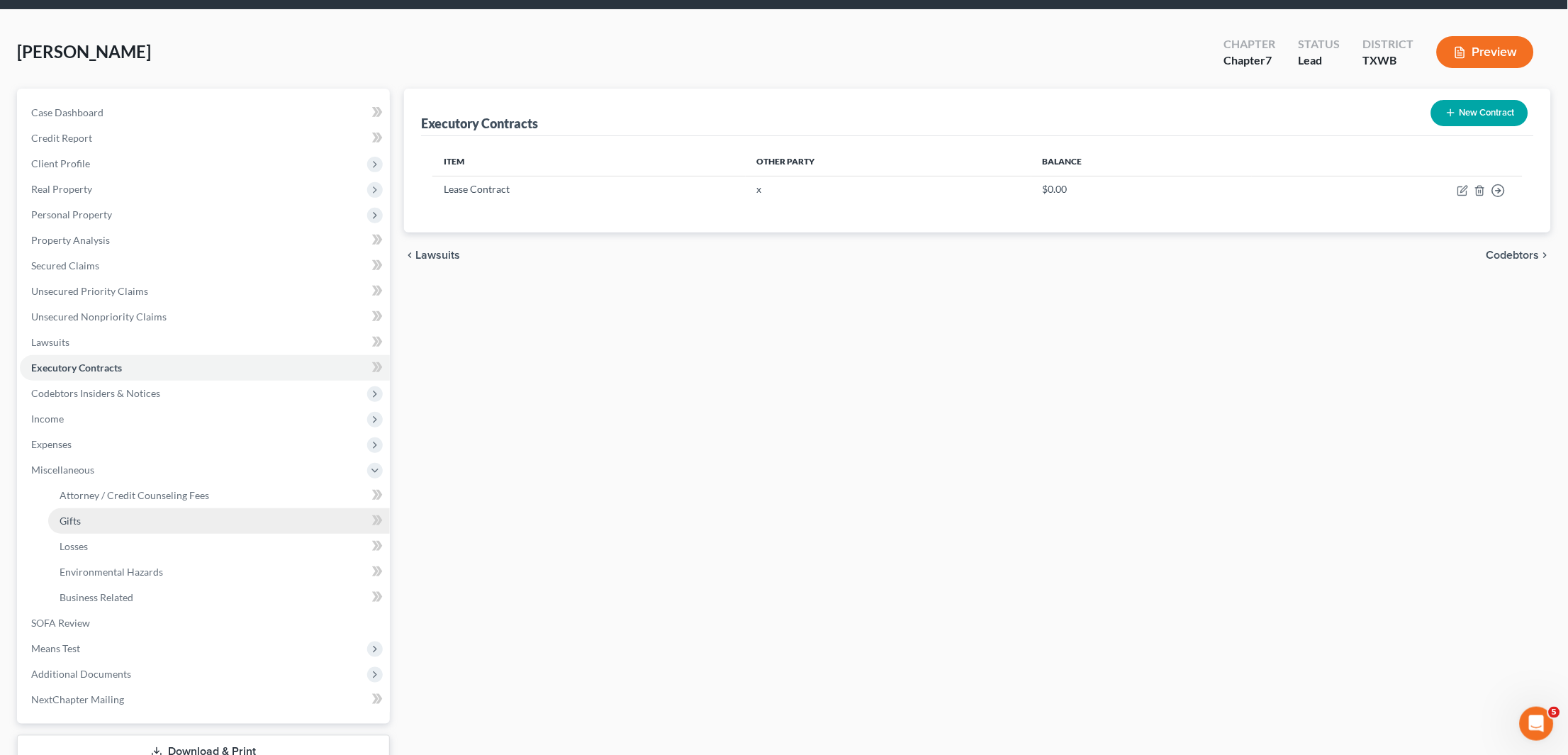
scroll to position [50, 0]
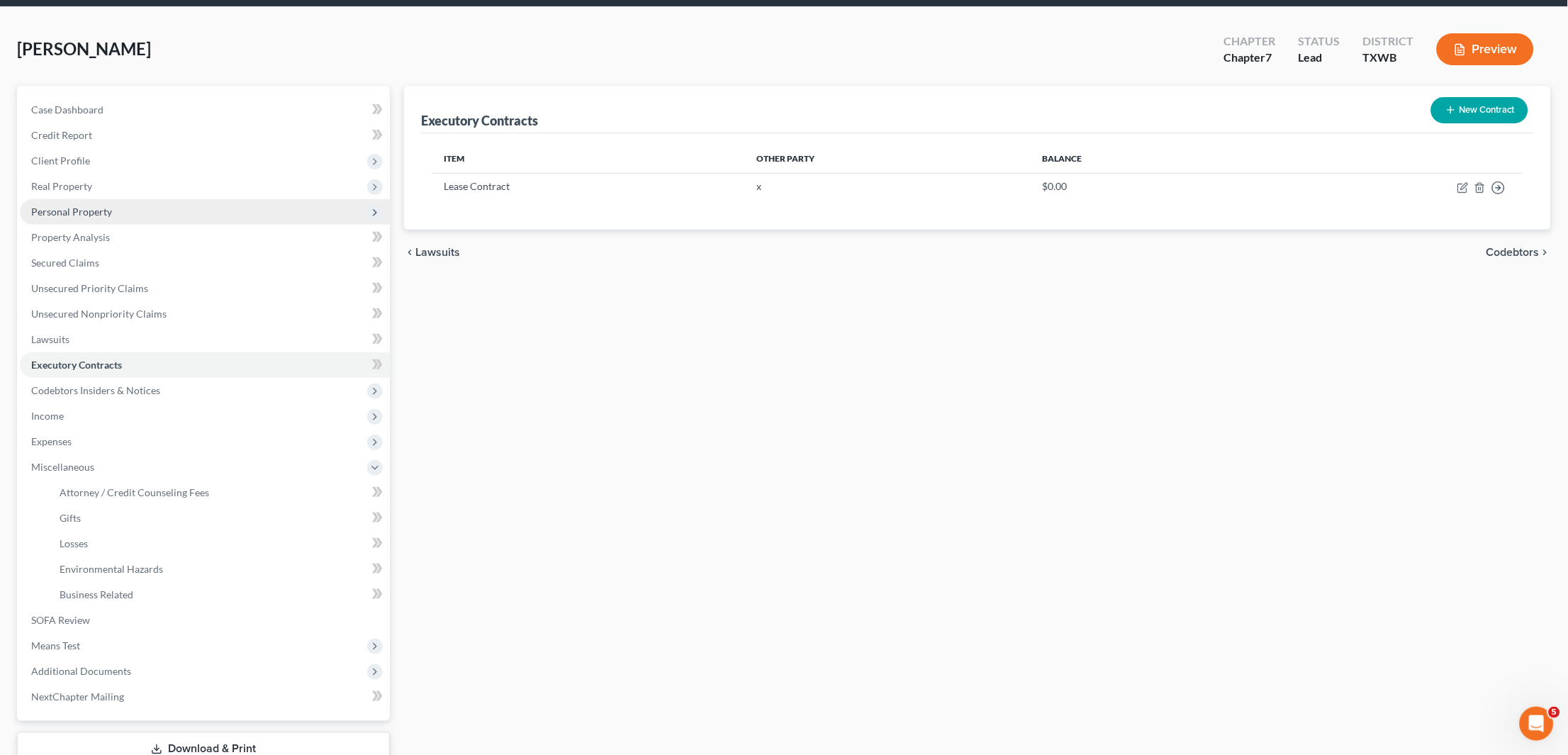
click at [110, 217] on span "Personal Property" at bounding box center [204, 211] width 370 height 25
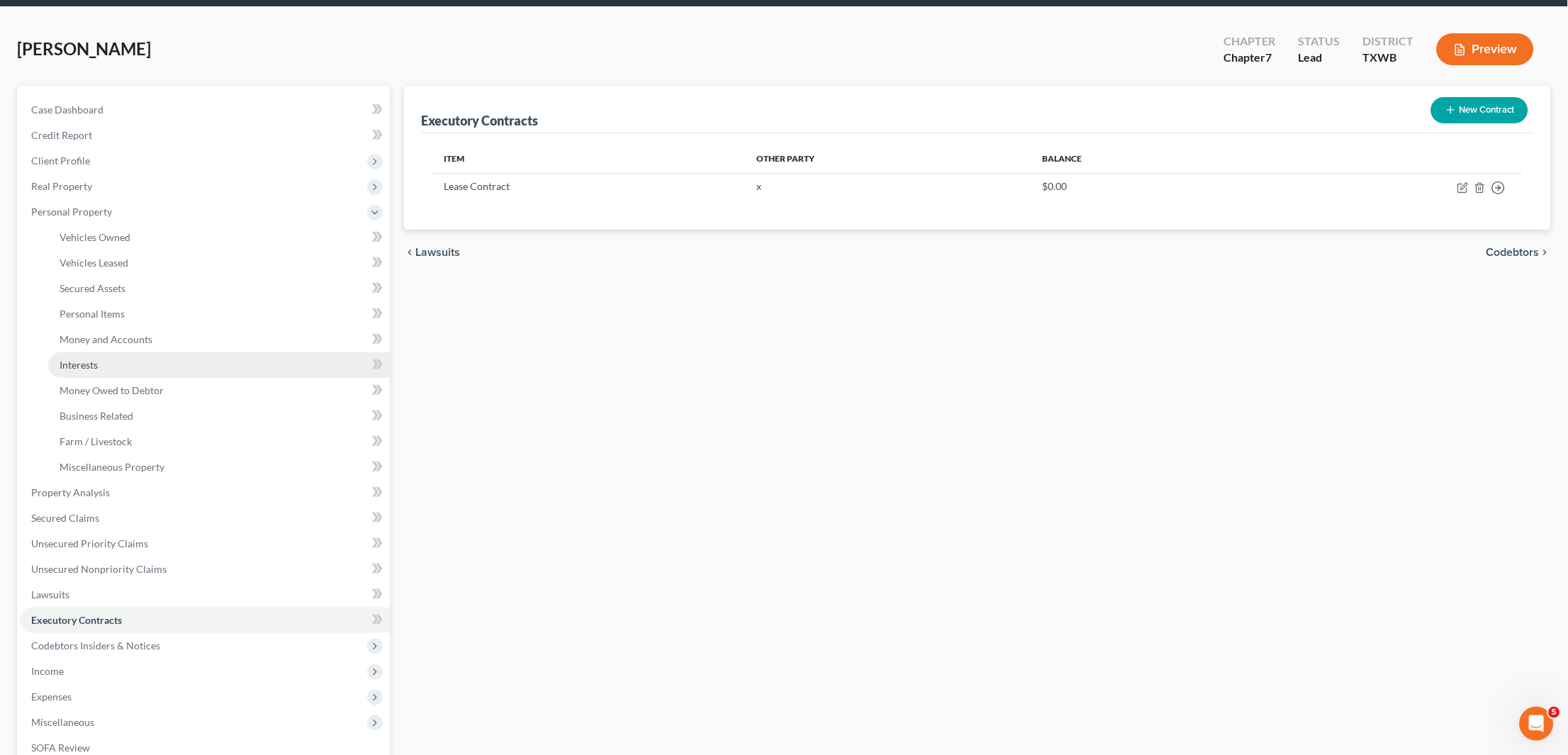
click at [113, 356] on link "Interests" at bounding box center [219, 364] width 342 height 25
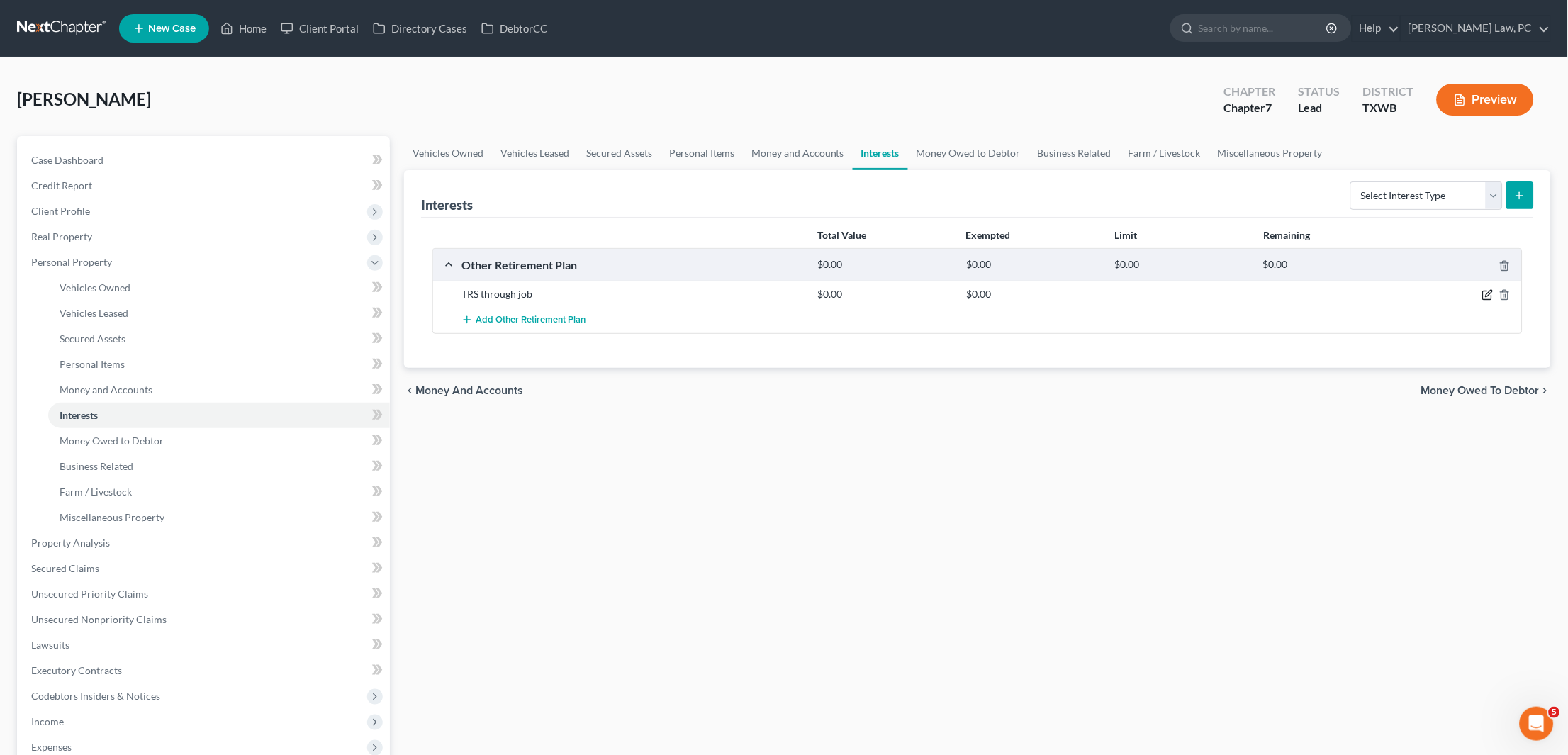
click at [1487, 290] on icon "button" at bounding box center [1488, 295] width 11 height 11
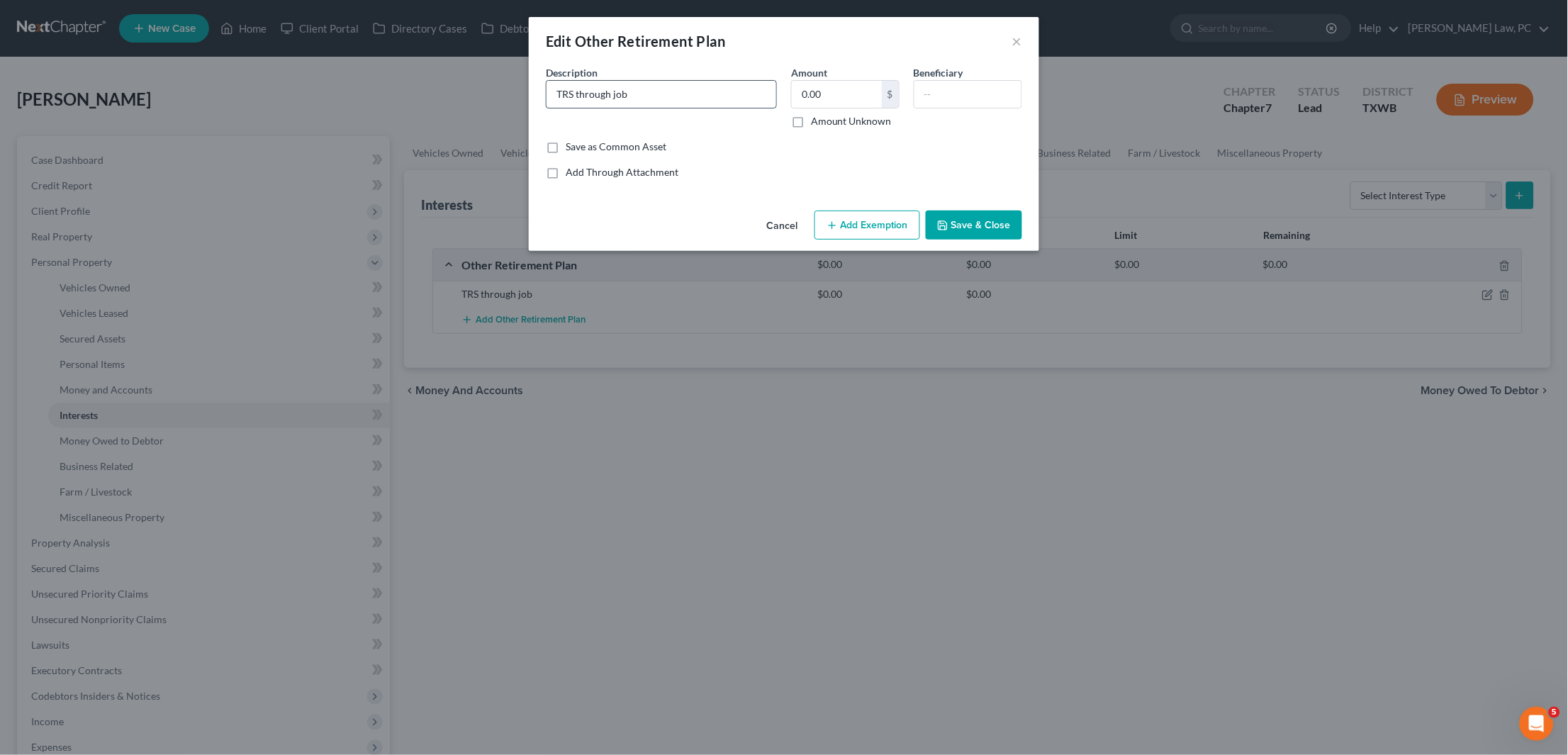
click at [648, 99] on input "TRS through job" at bounding box center [662, 94] width 230 height 27
type input "TRS through AISD"
click at [849, 87] on input "0.00" at bounding box center [836, 94] width 90 height 27
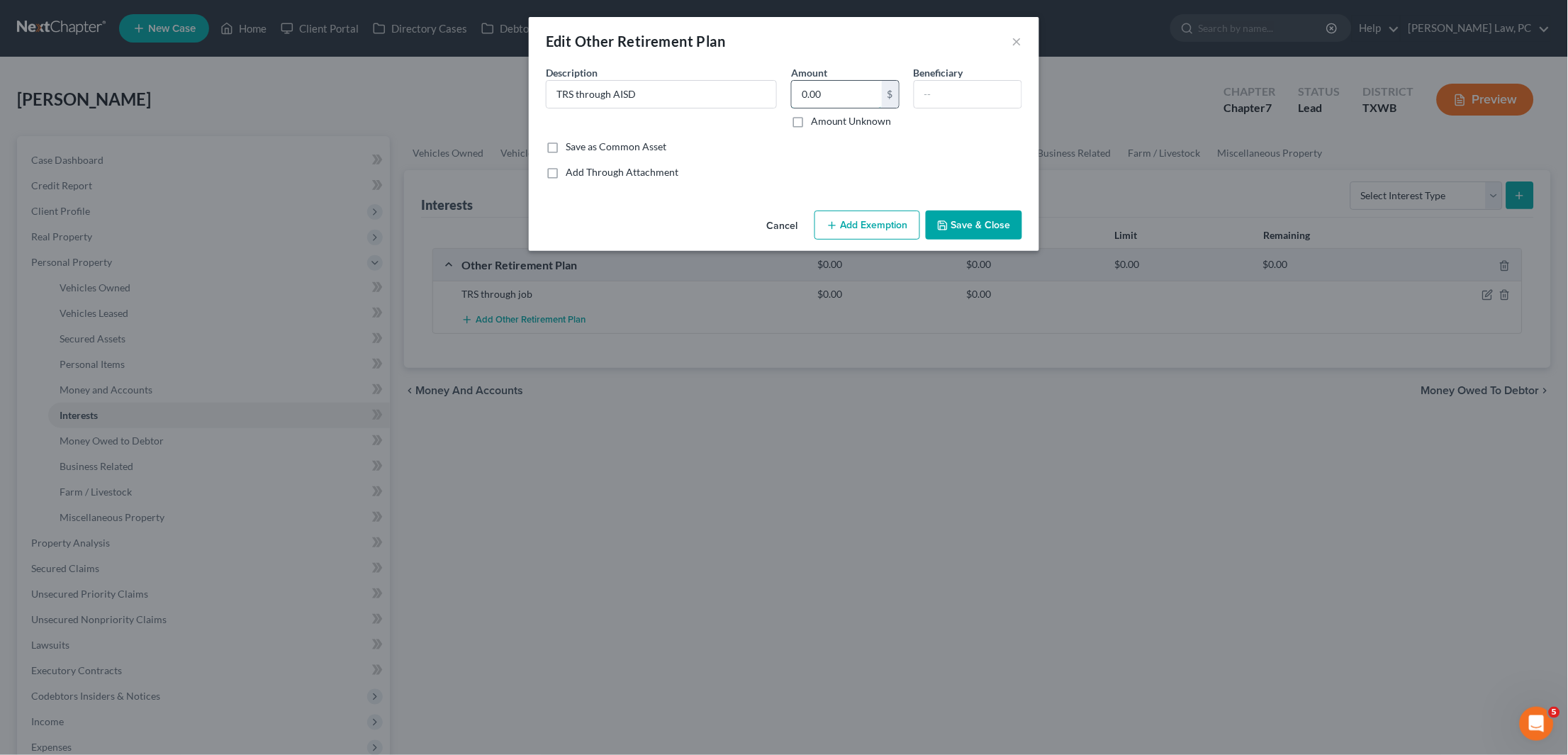
click at [849, 87] on input "0.00" at bounding box center [836, 94] width 90 height 27
click at [1002, 101] on input "text" at bounding box center [968, 94] width 107 height 27
click at [831, 86] on input "0.00" at bounding box center [836, 94] width 90 height 27
click at [845, 95] on input "0.00" at bounding box center [836, 94] width 90 height 27
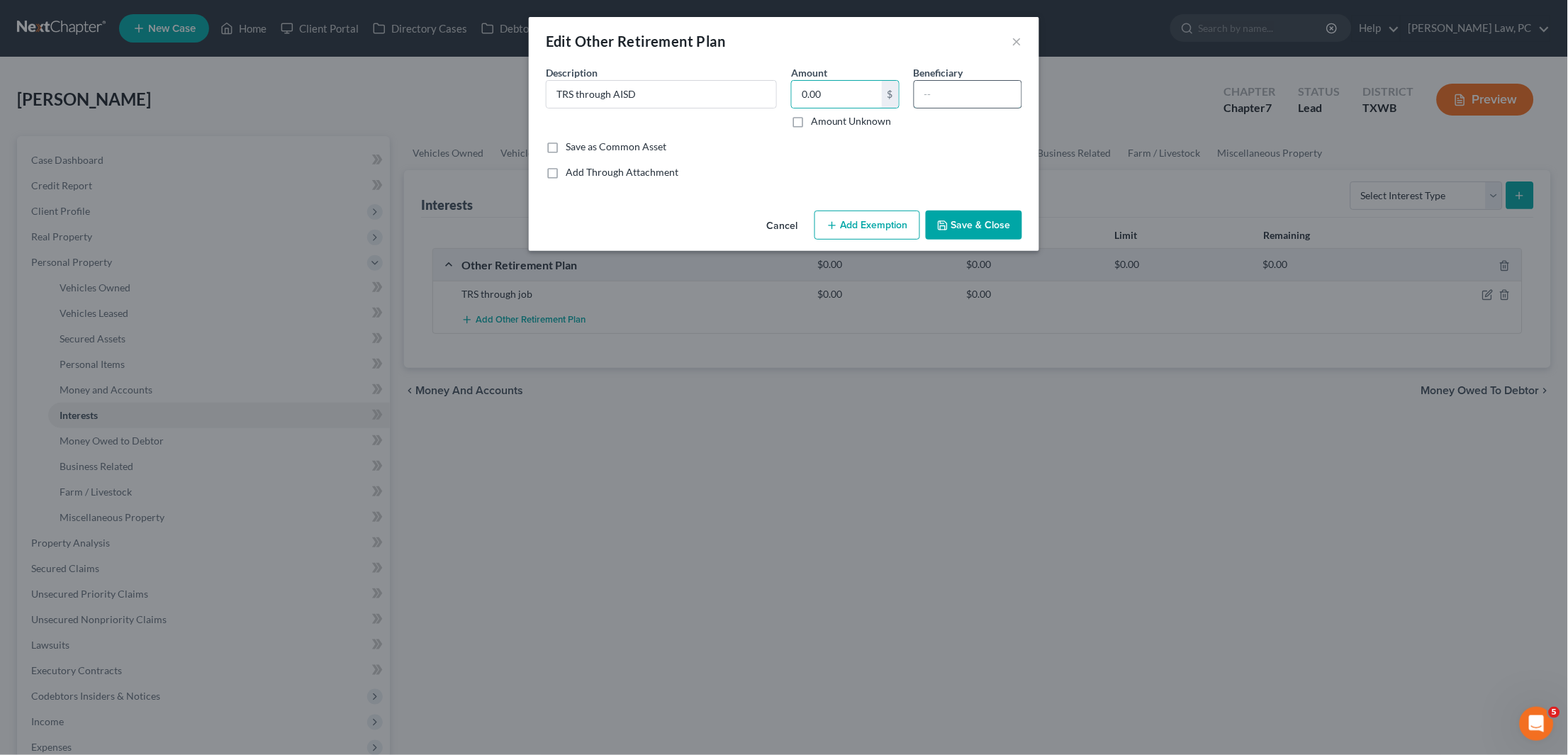
click at [943, 101] on input "text" at bounding box center [968, 94] width 107 height 27
type input "N/A"
click at [828, 97] on input "0.00" at bounding box center [836, 94] width 90 height 27
type input "12,842"
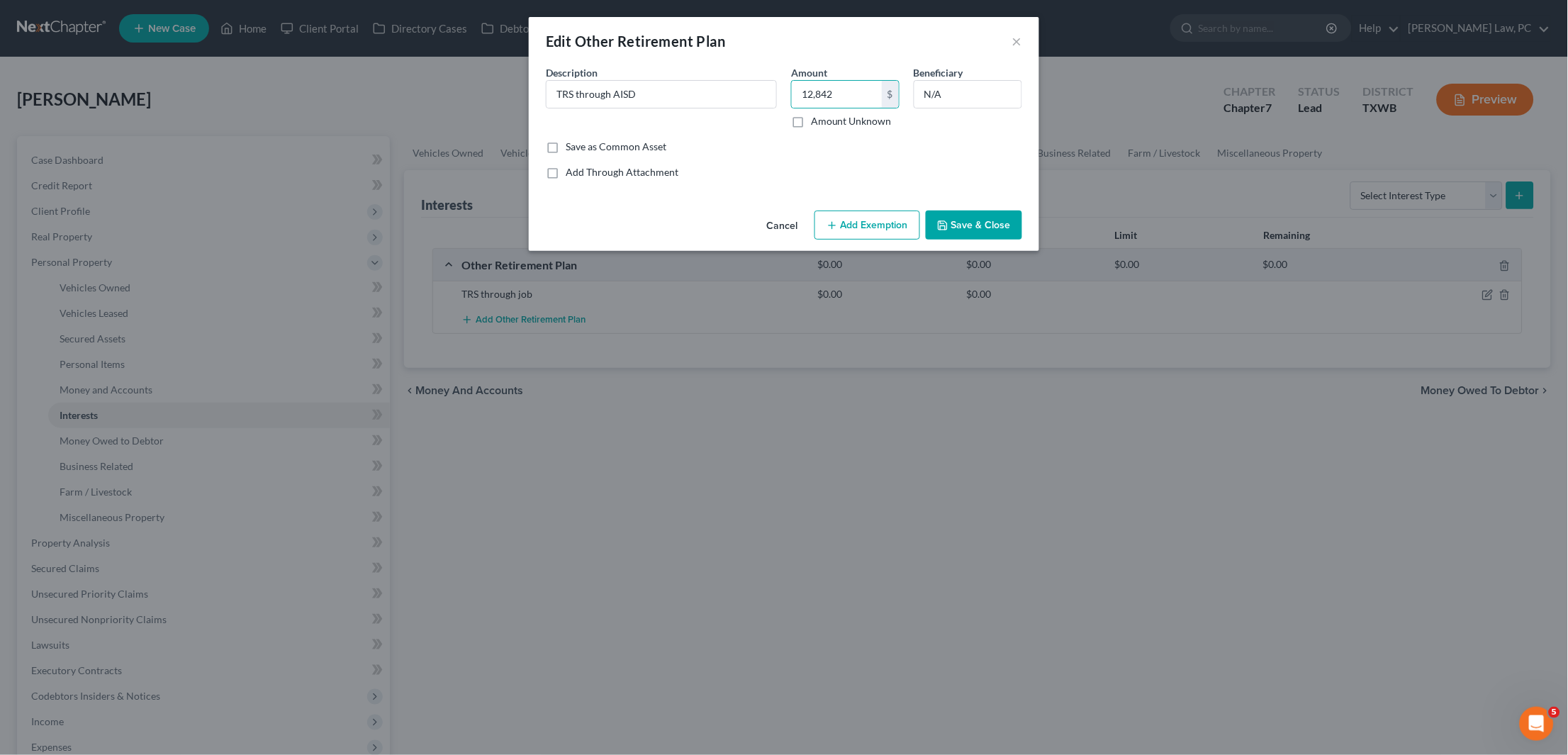
click at [961, 229] on button "Save & Close" at bounding box center [973, 226] width 96 height 30
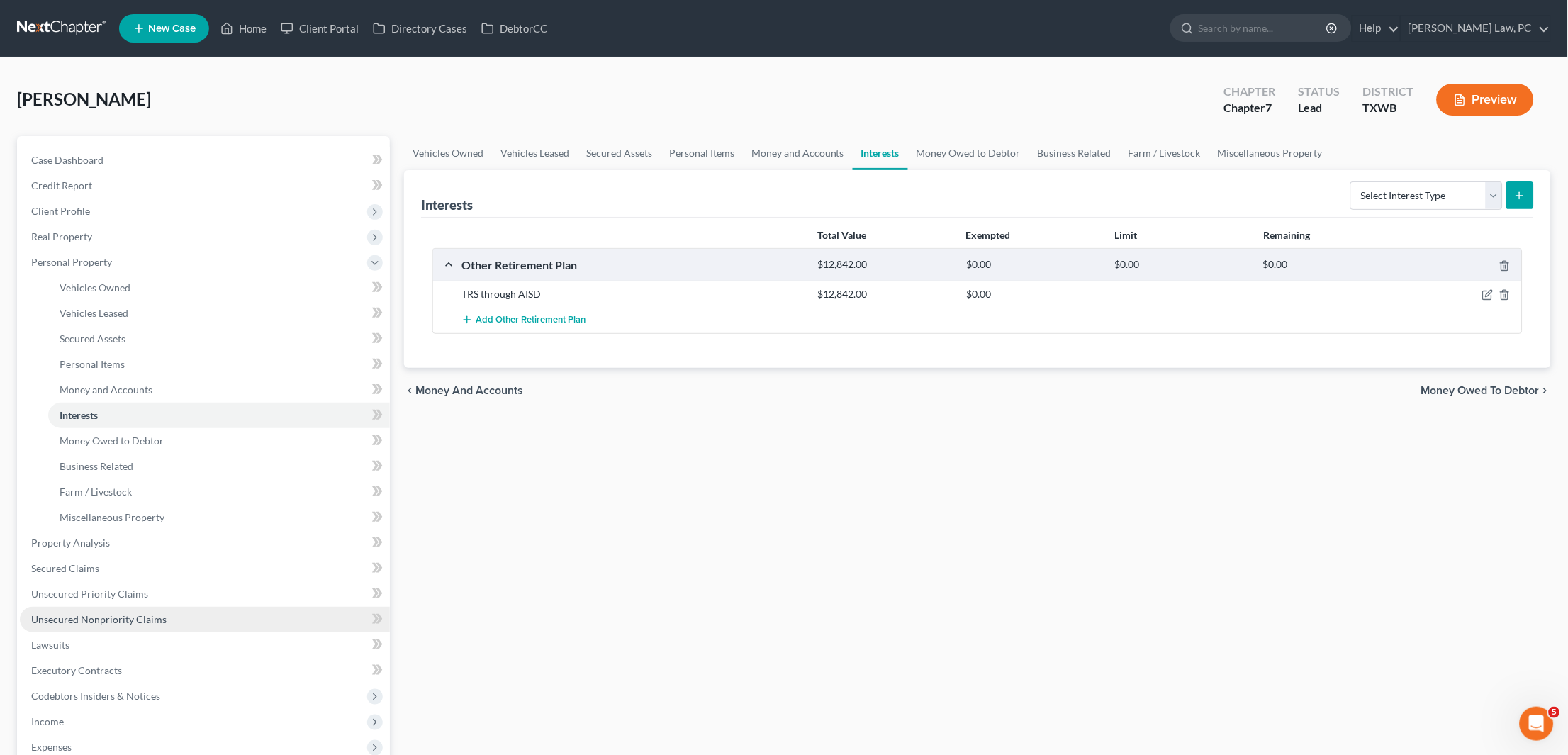
click at [65, 613] on span "Unsecured Nonpriority Claims" at bounding box center [98, 619] width 135 height 12
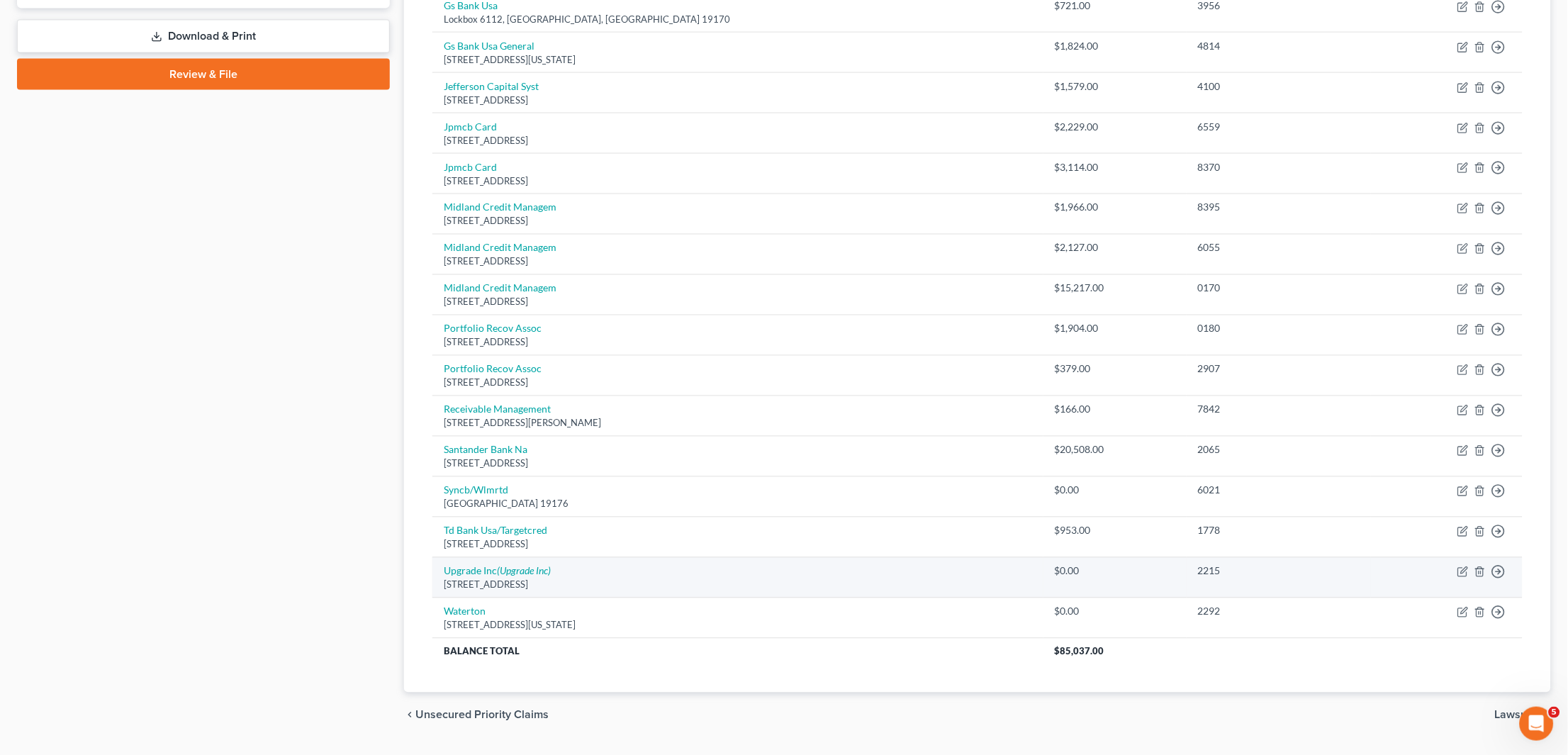
scroll to position [635, 0]
click at [1481, 567] on icon "button" at bounding box center [1480, 573] width 11 height 11
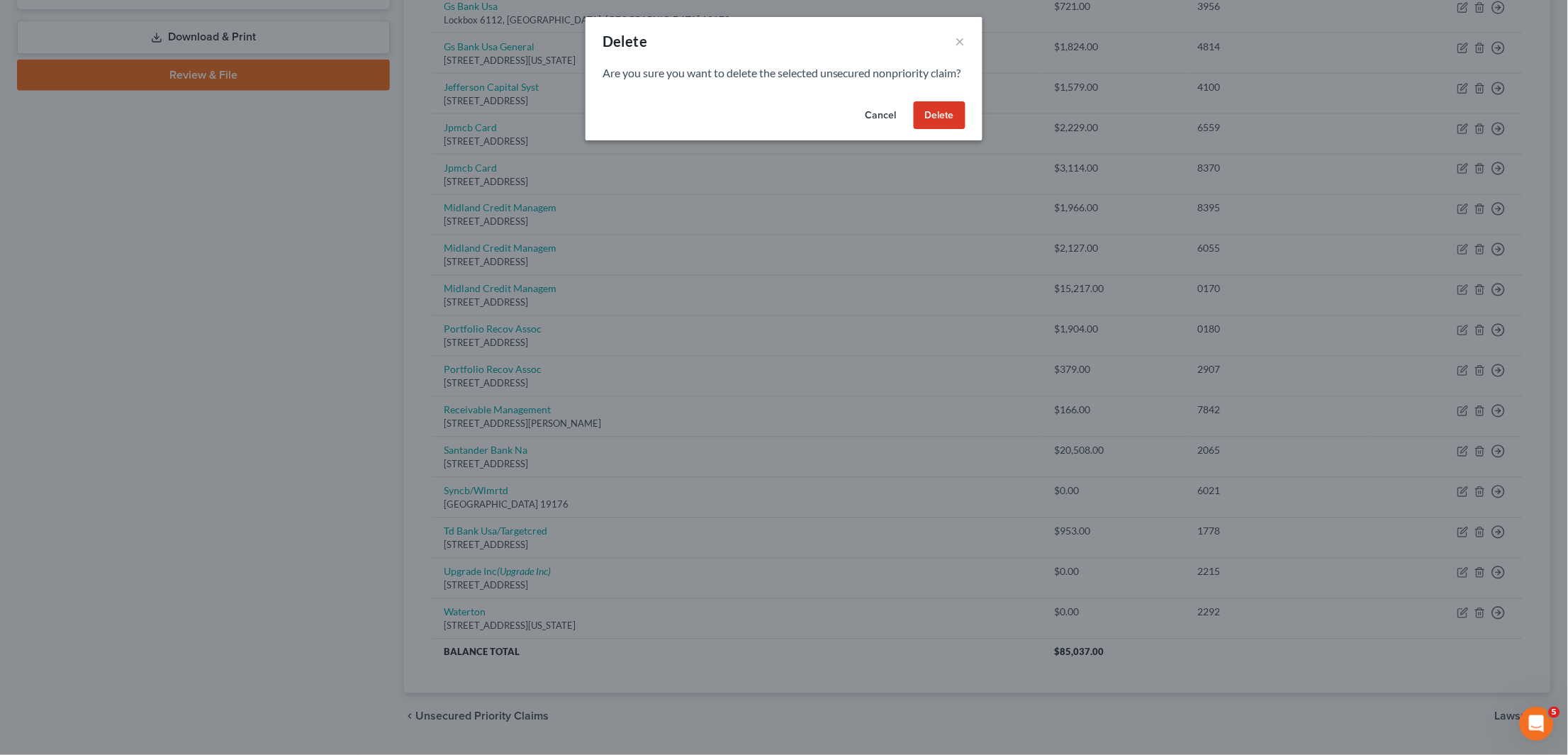
click at [957, 130] on button "Delete" at bounding box center [939, 116] width 51 height 28
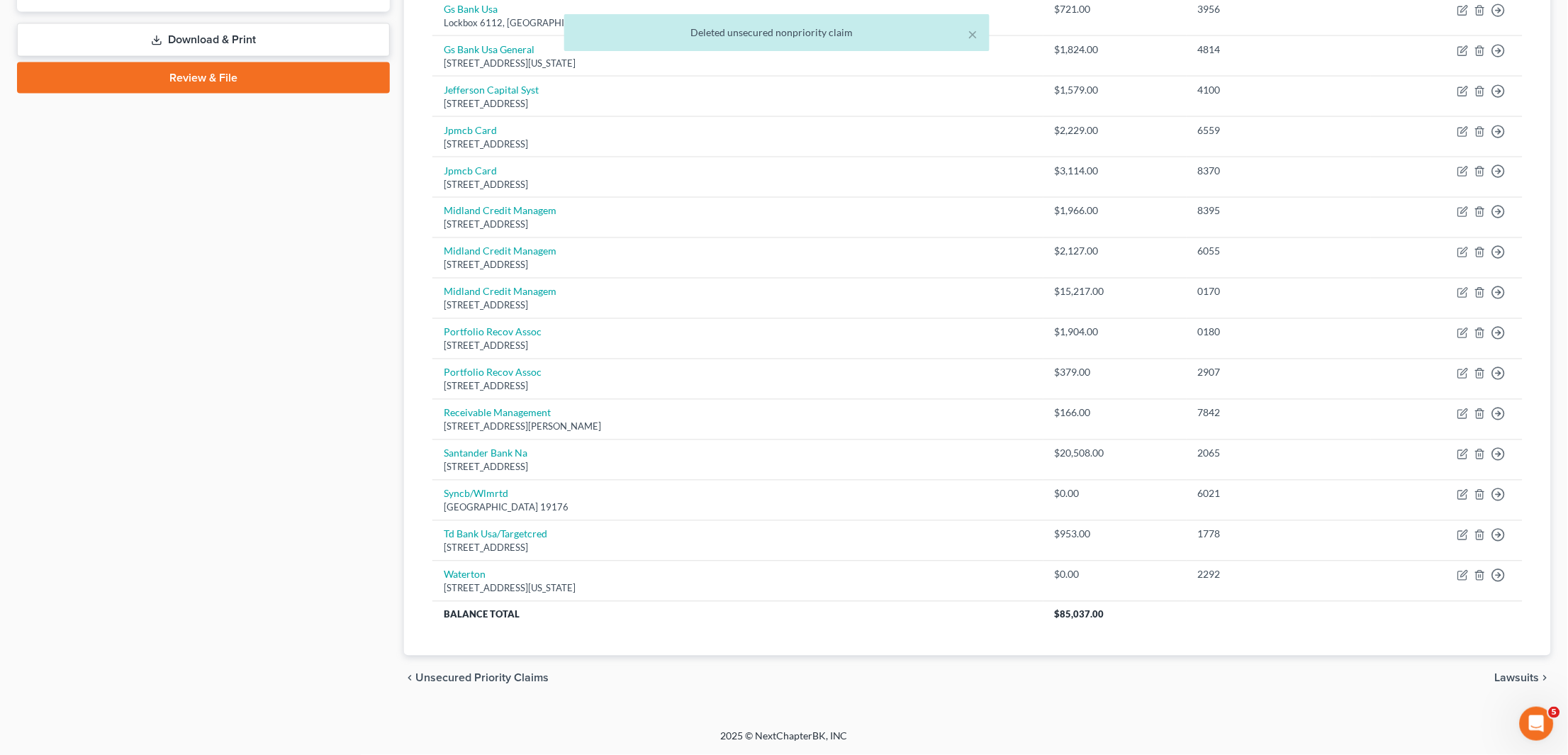
scroll to position [595, 0]
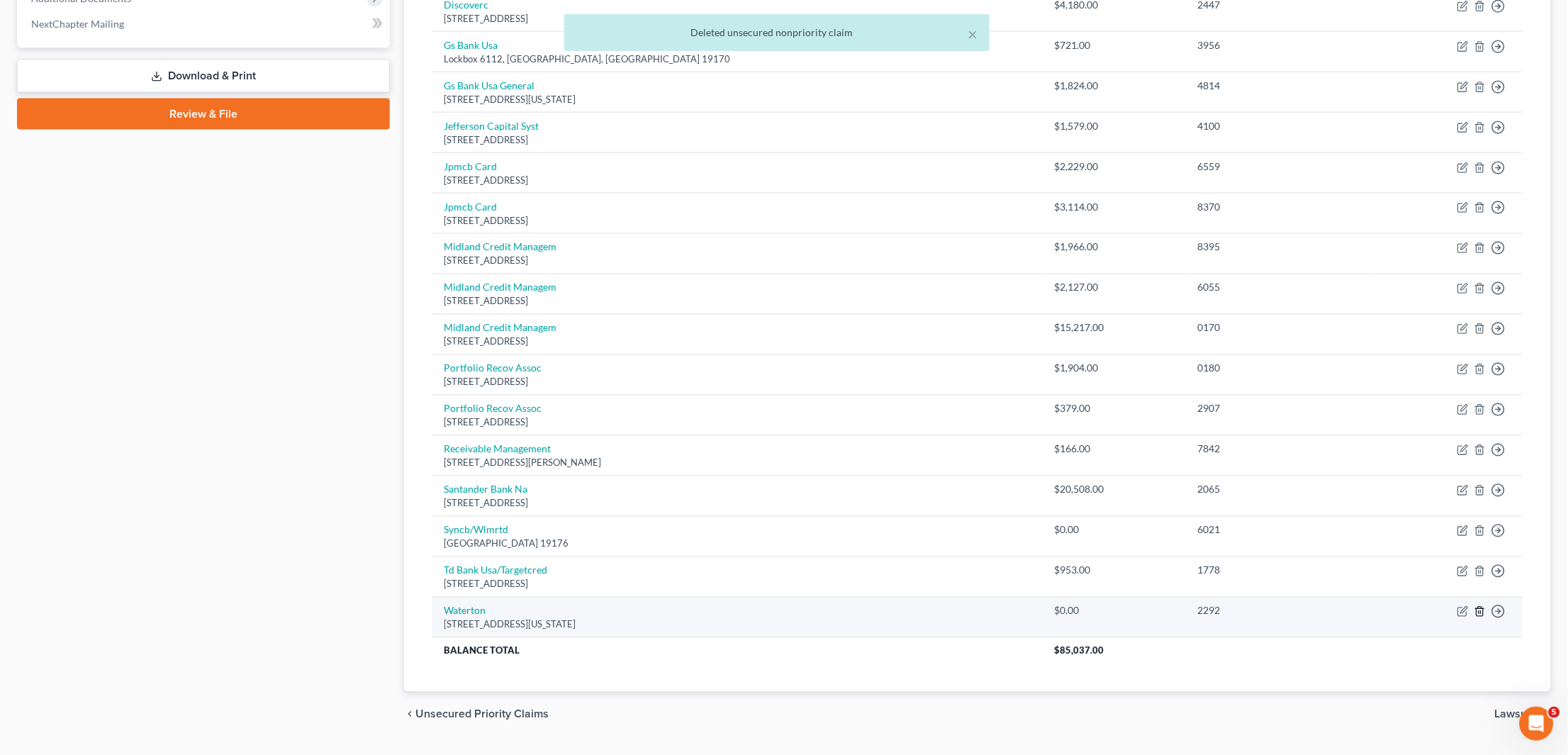
click at [1480, 606] on icon "button" at bounding box center [1480, 611] width 11 height 11
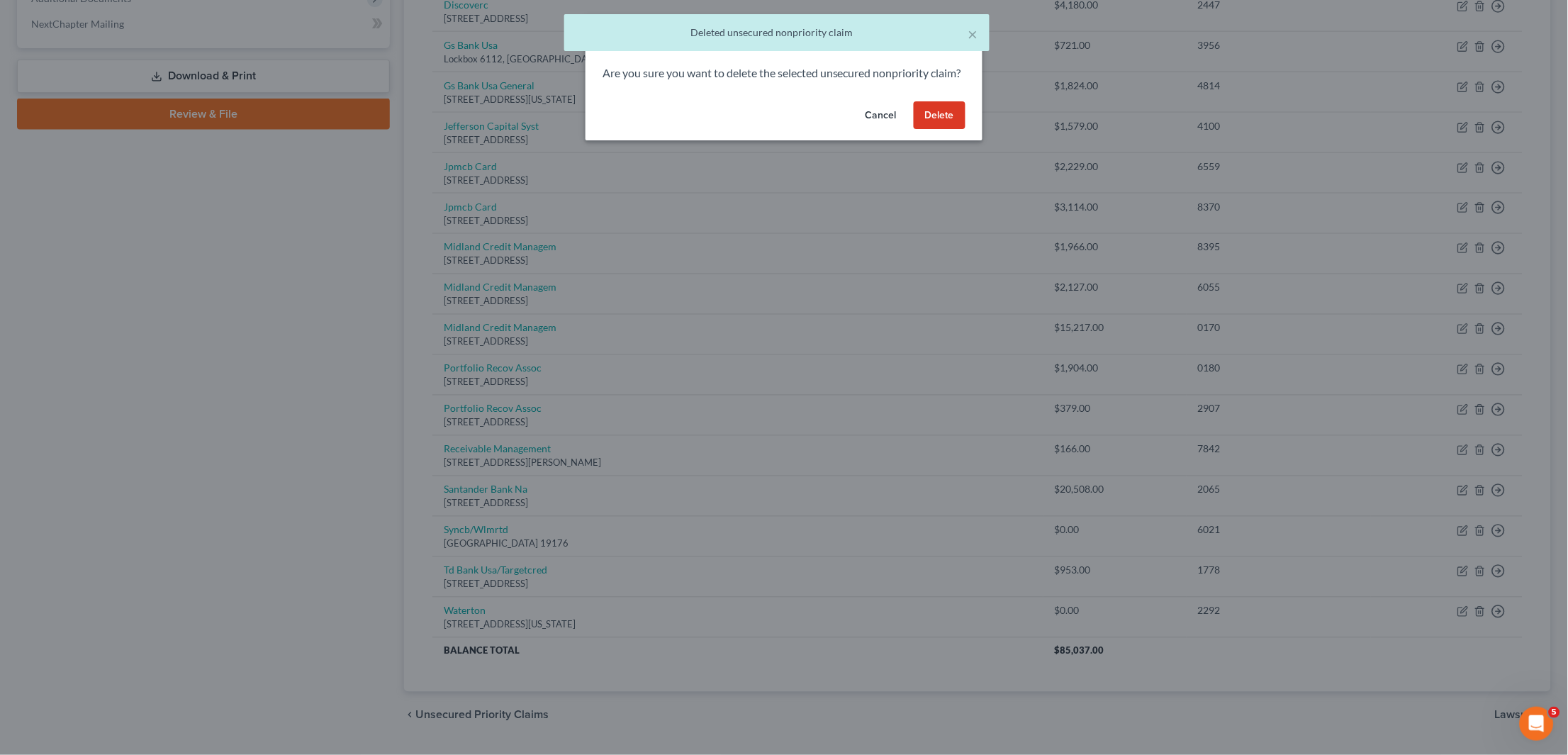
click at [947, 130] on button "Delete" at bounding box center [939, 116] width 51 height 28
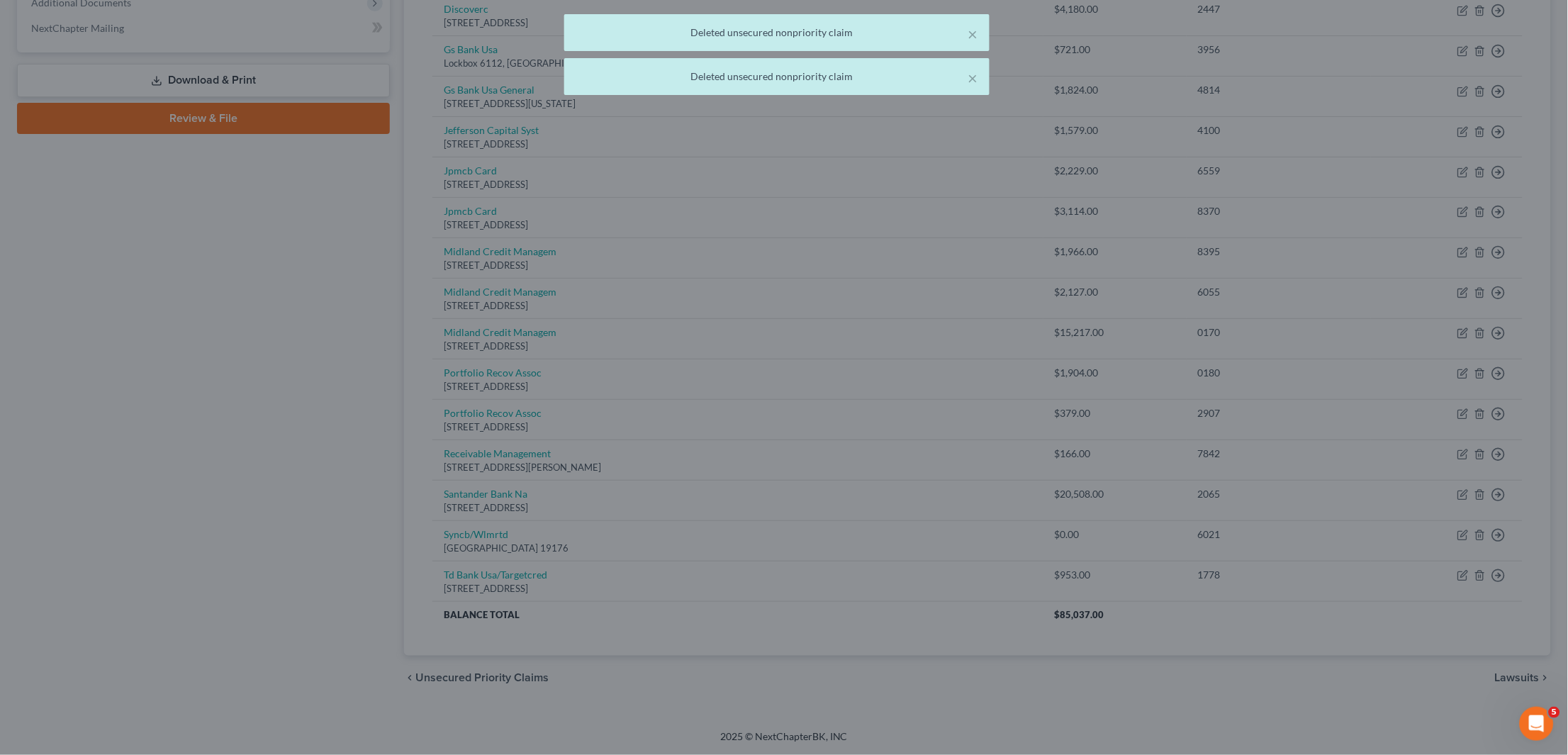
scroll to position [556, 0]
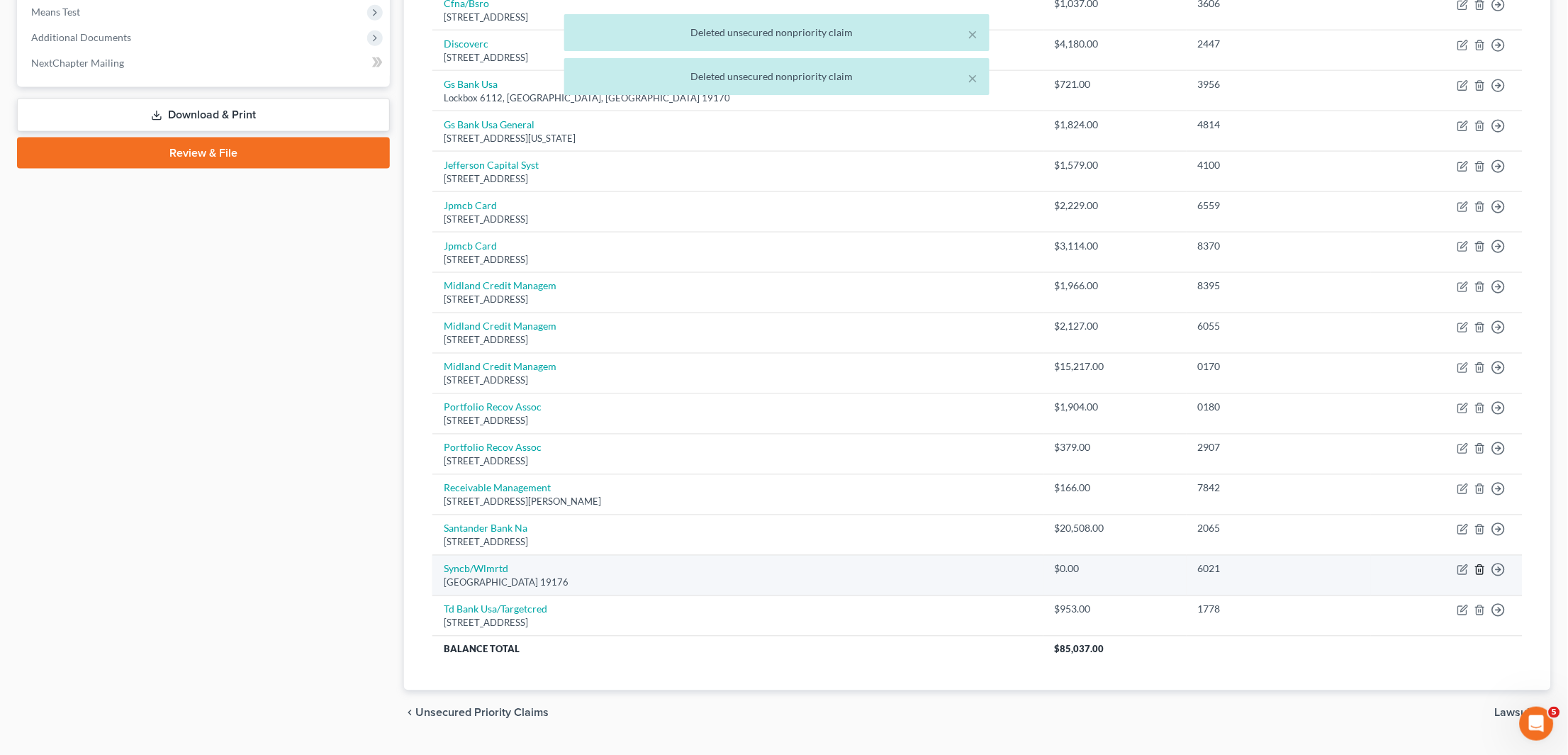
click at [1485, 565] on icon "button" at bounding box center [1480, 570] width 11 height 11
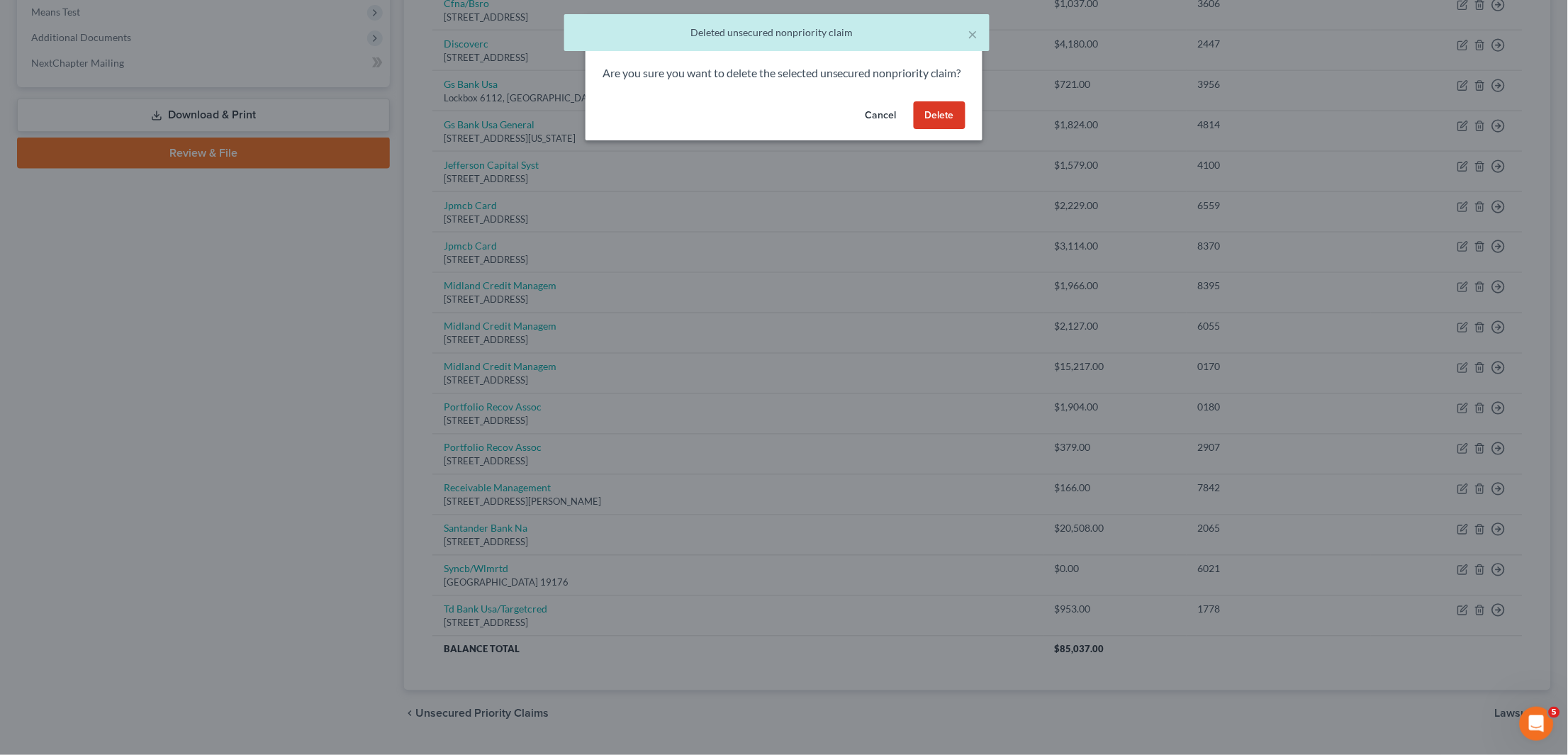
click at [959, 129] on button "Delete" at bounding box center [939, 116] width 51 height 28
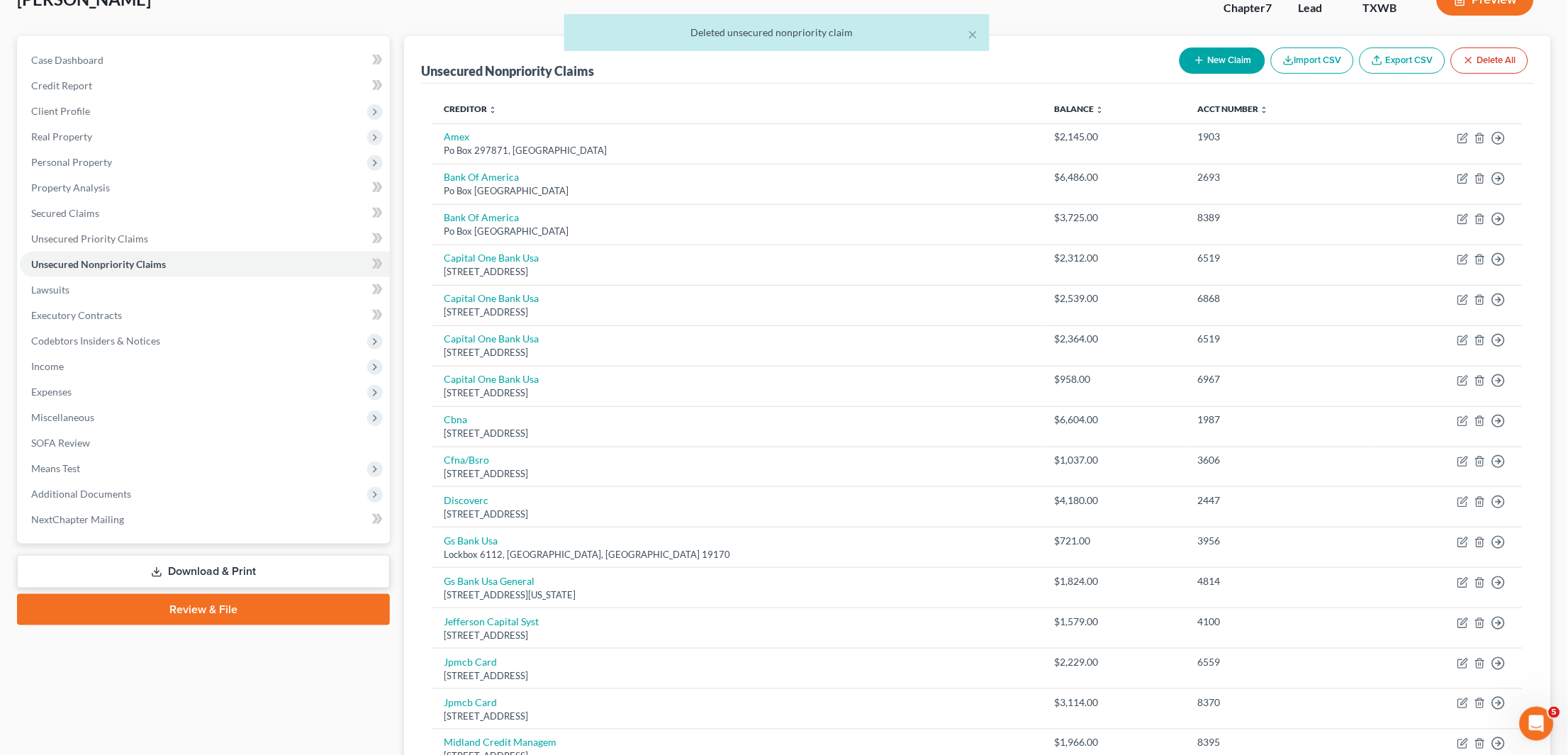
scroll to position [102, 0]
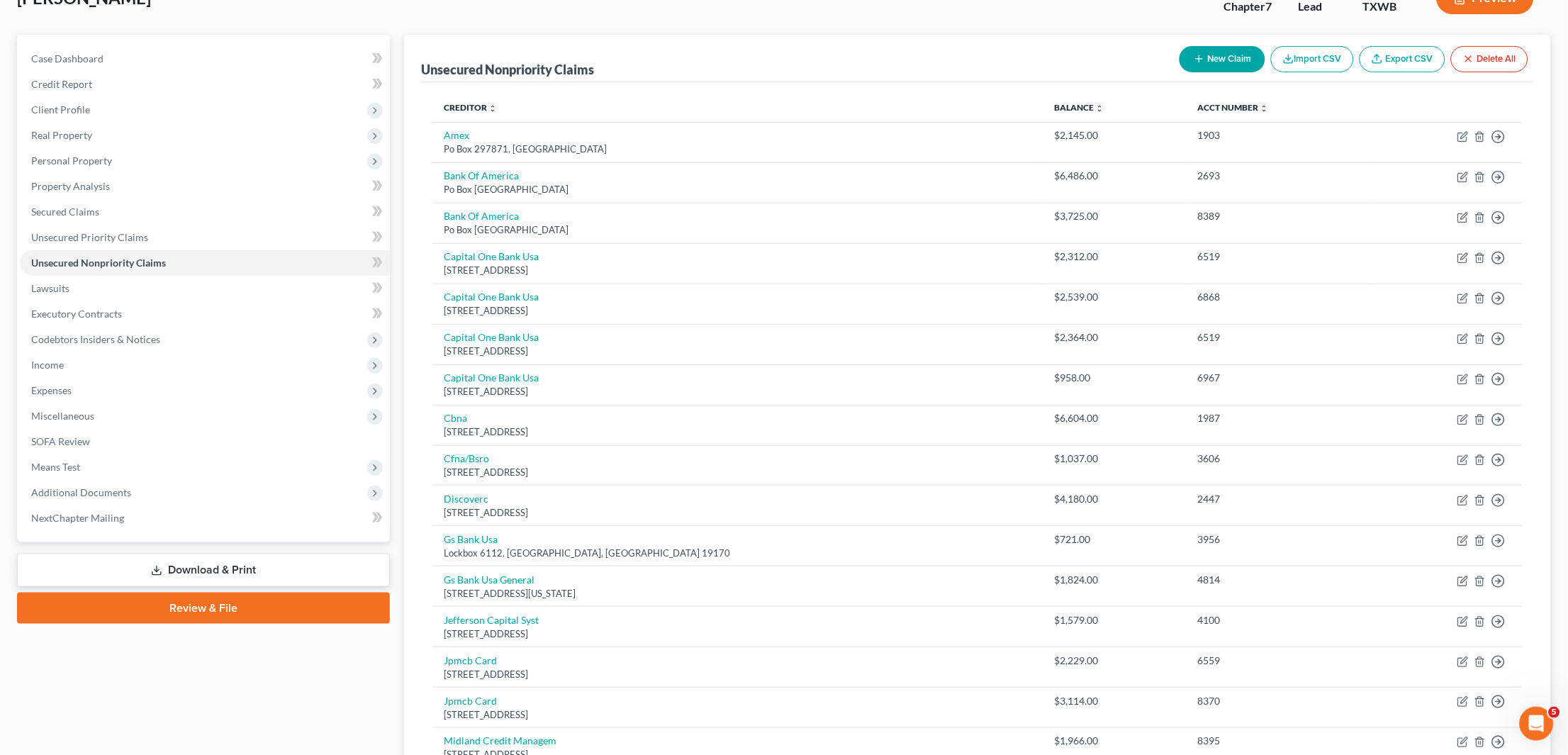
click at [1399, 67] on link "Export CSV" at bounding box center [1403, 59] width 86 height 26
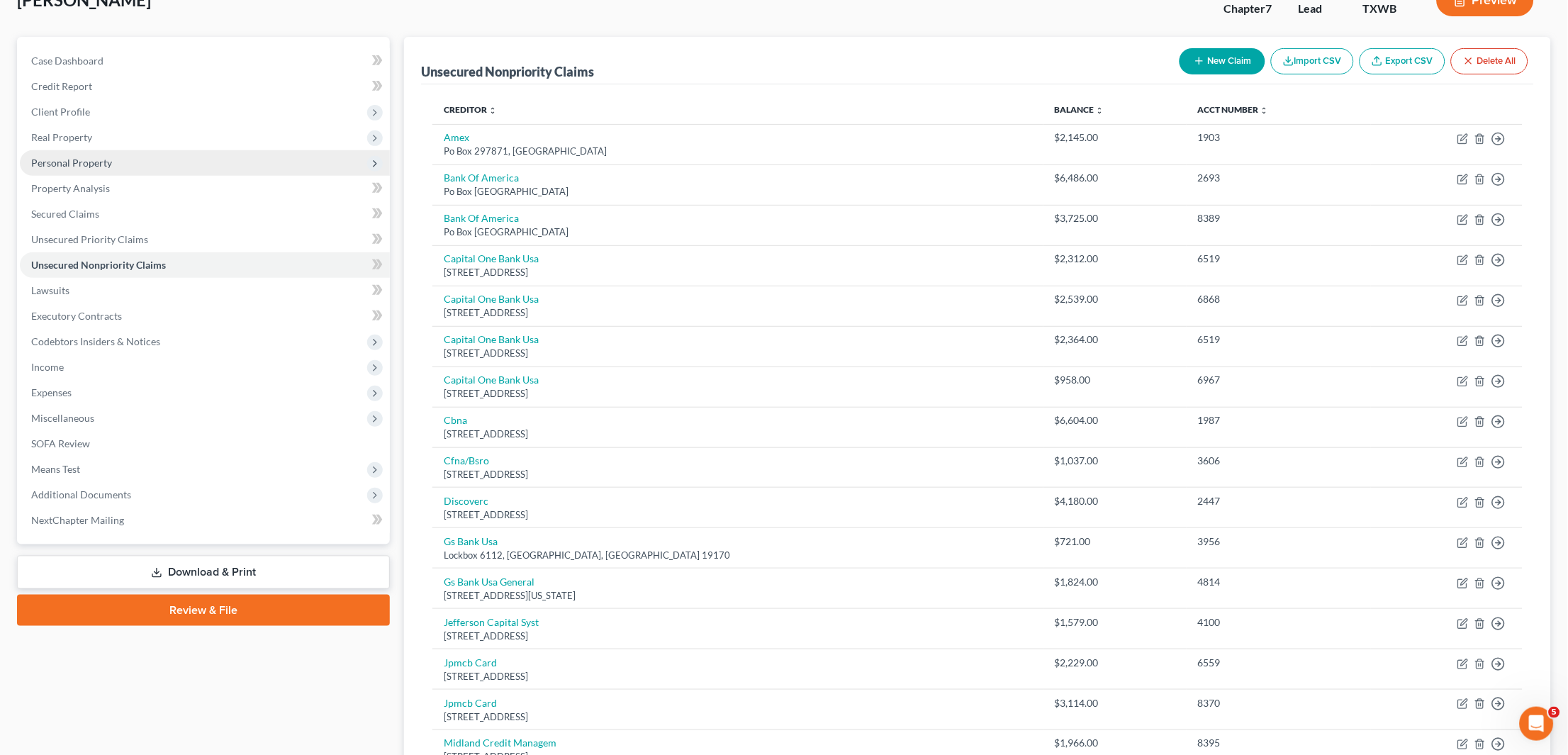
scroll to position [60, 0]
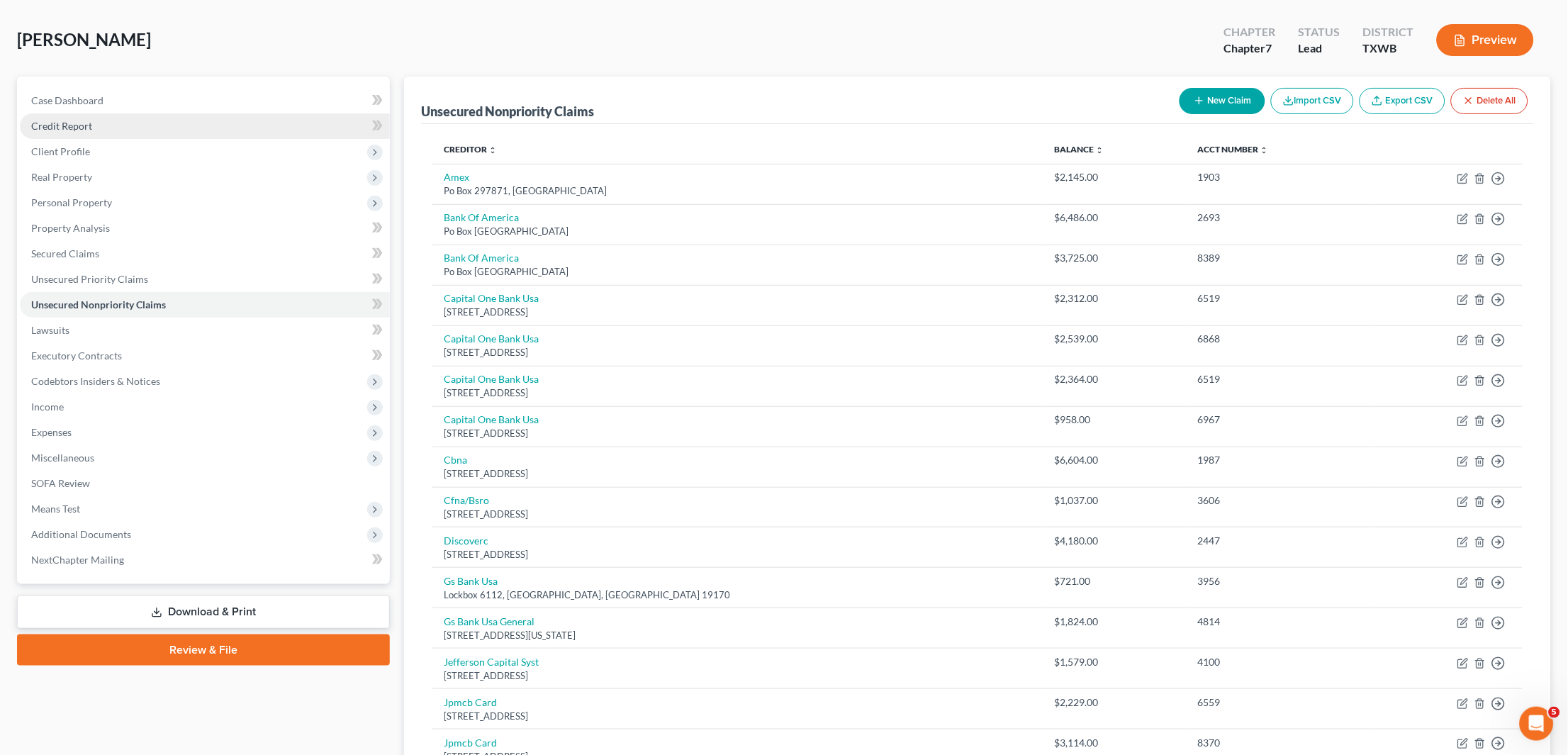
click at [66, 119] on span "Credit Report" at bounding box center [61, 125] width 61 height 12
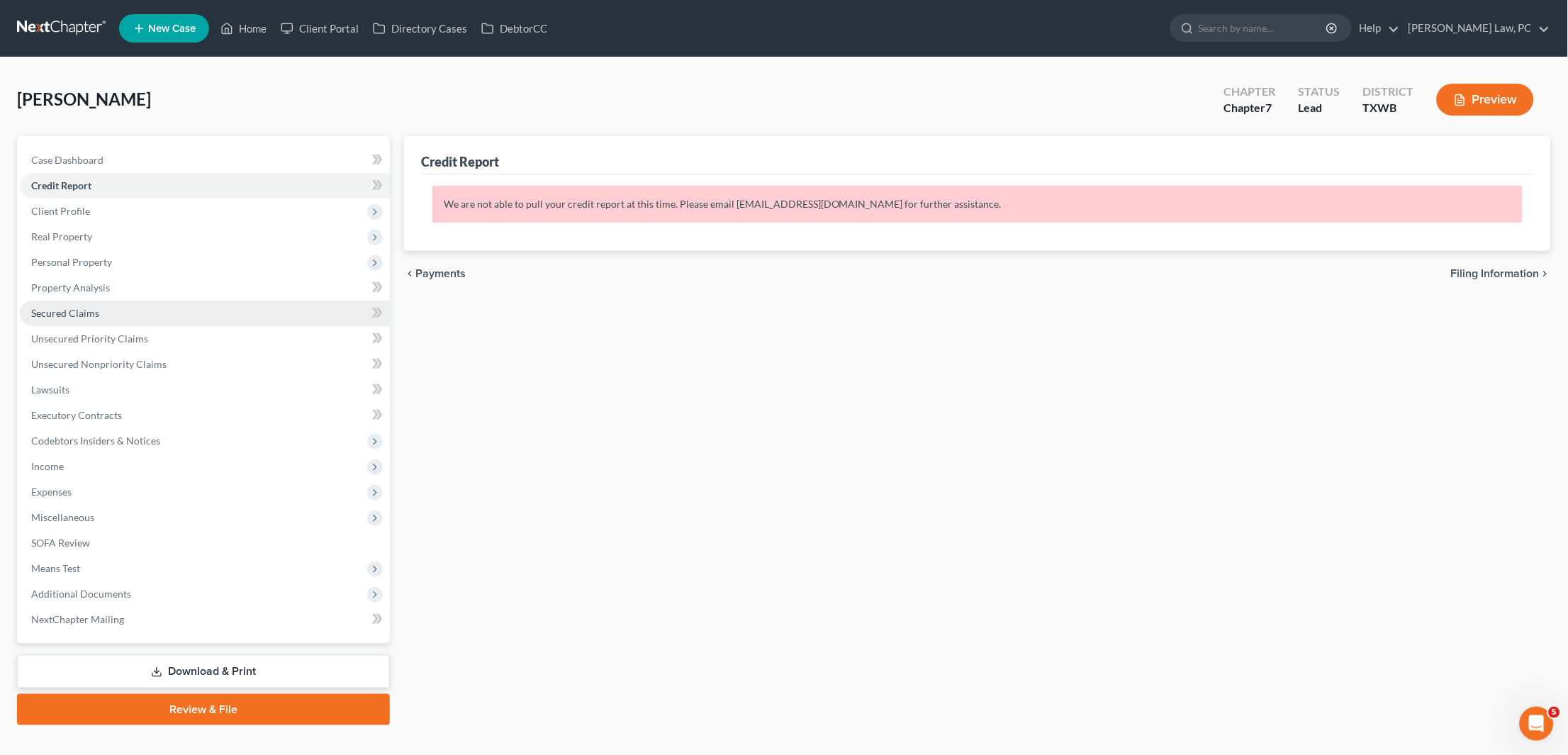
click at [54, 301] on link "Secured Claims" at bounding box center [204, 313] width 370 height 25
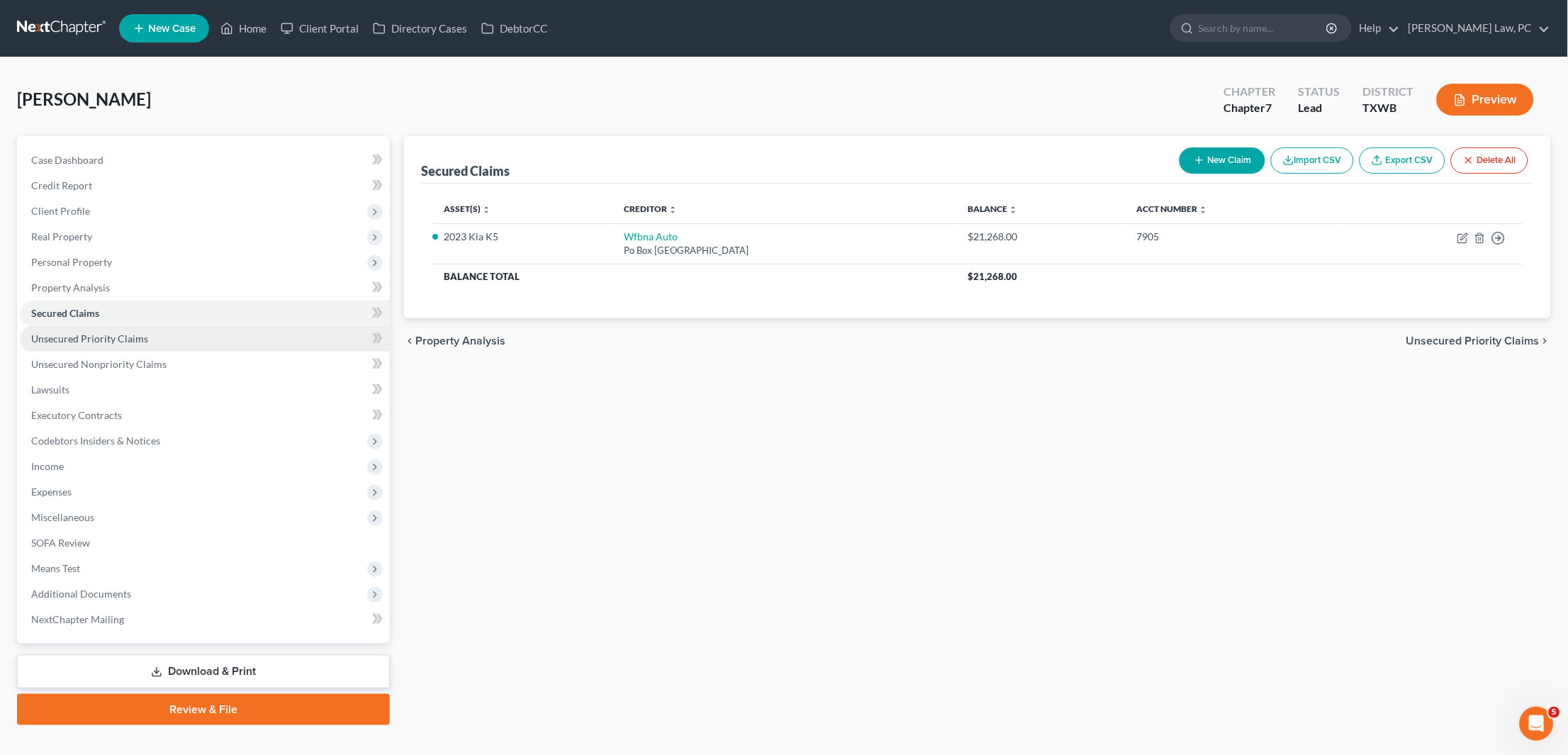
click at [87, 334] on span "Unsecured Priority Claims" at bounding box center [89, 338] width 117 height 12
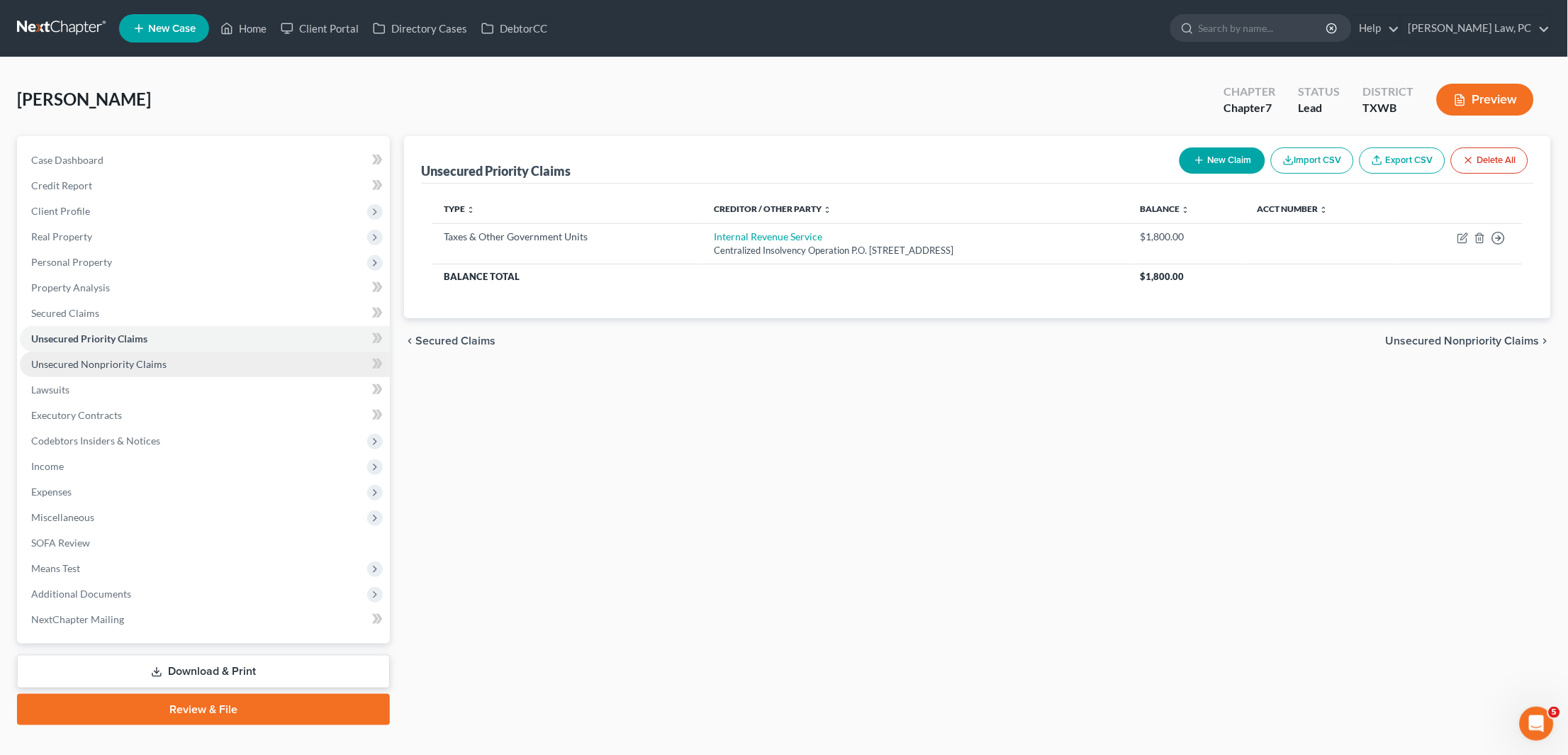
click at [132, 358] on span "Unsecured Nonpriority Claims" at bounding box center [98, 364] width 135 height 12
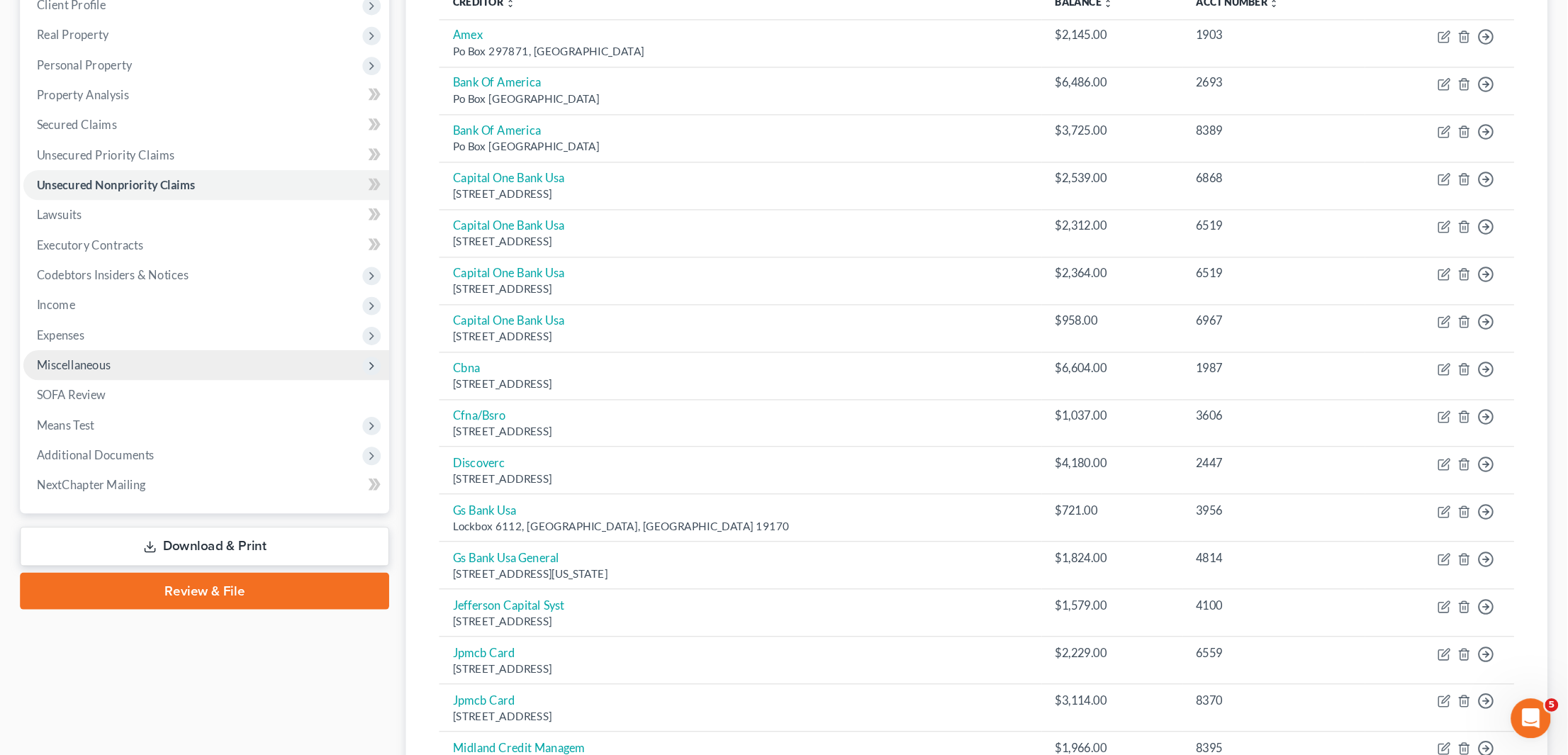
scroll to position [206, 0]
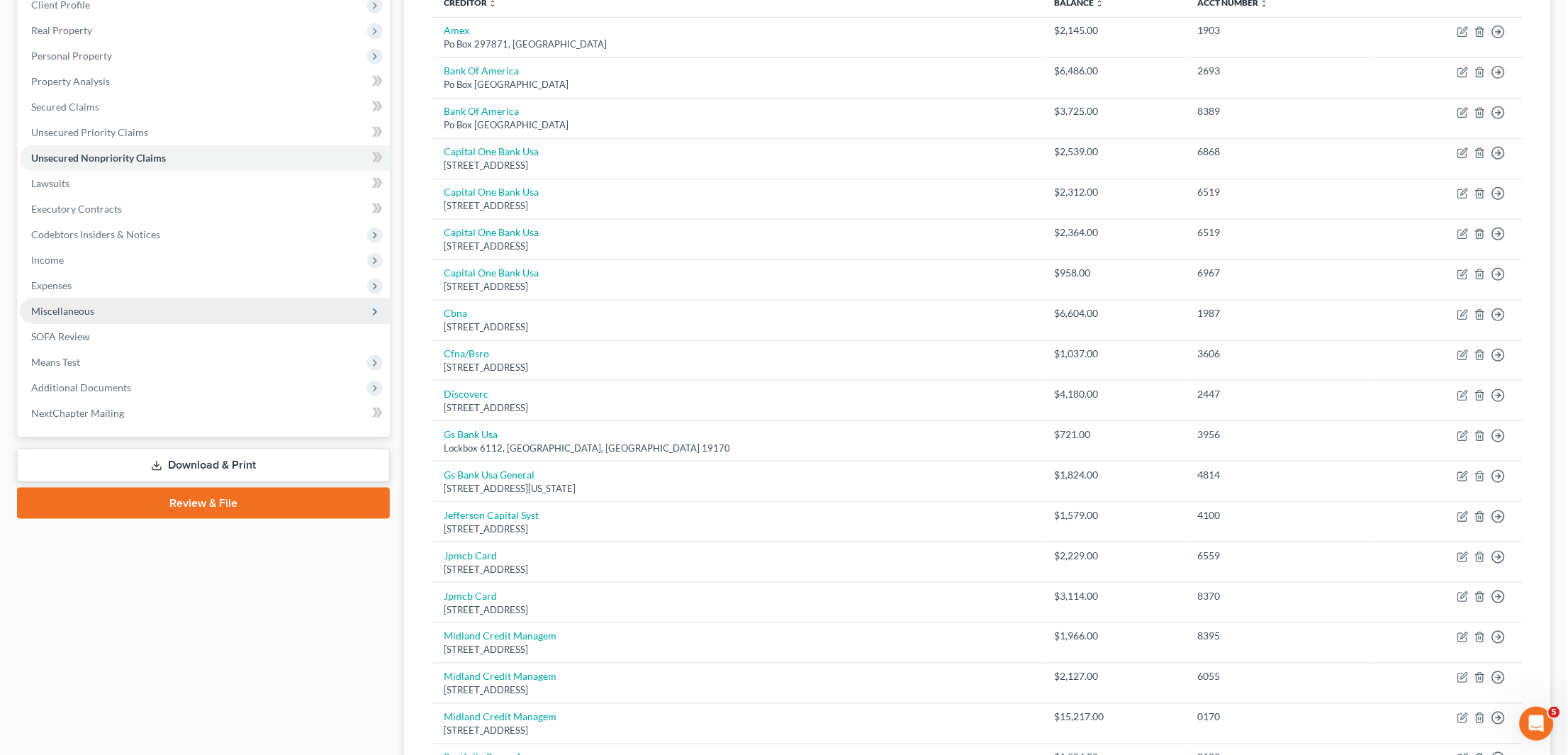
click at [74, 305] on span "Miscellaneous" at bounding box center [63, 311] width 63 height 12
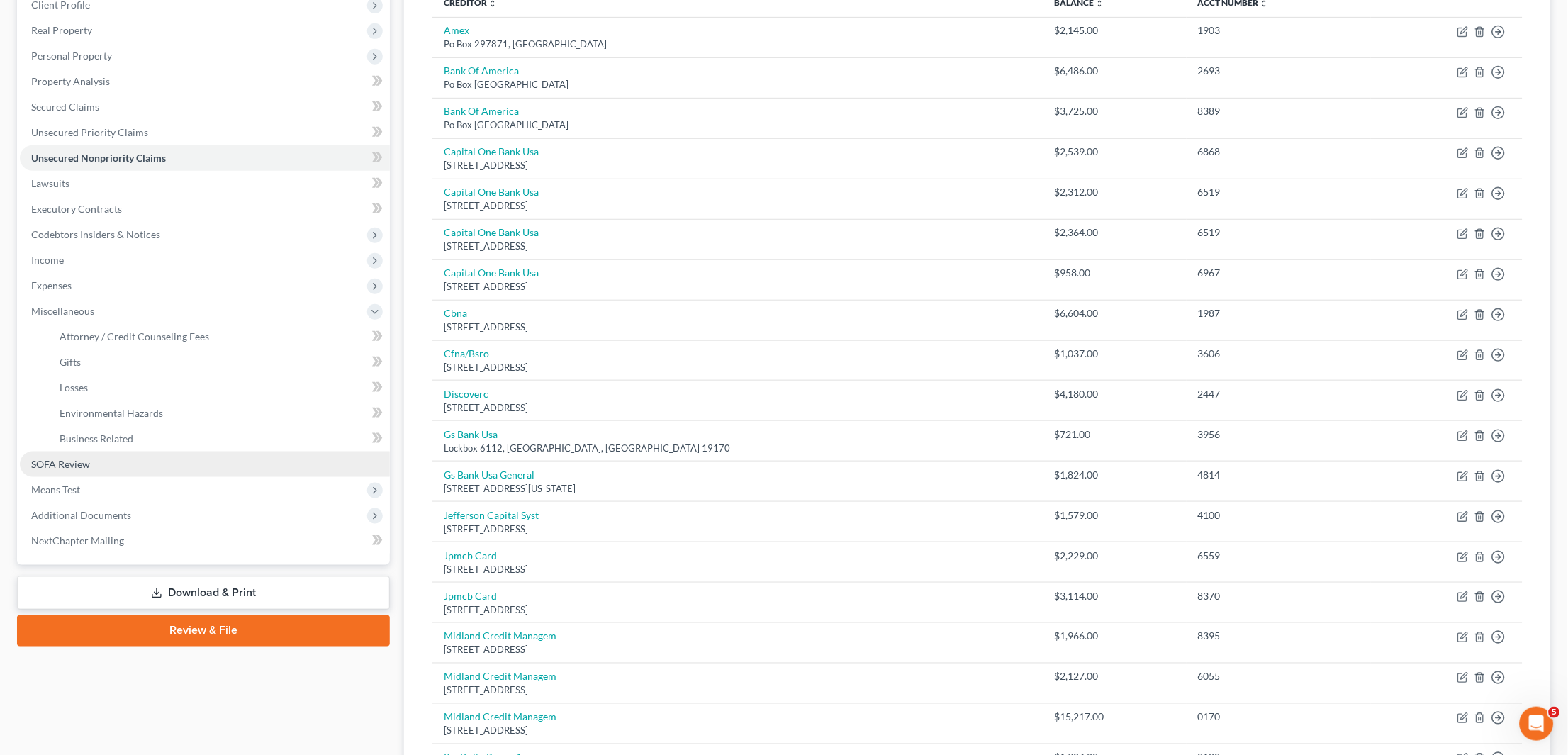
click at [88, 458] on span "SOFA Review" at bounding box center [60, 464] width 59 height 12
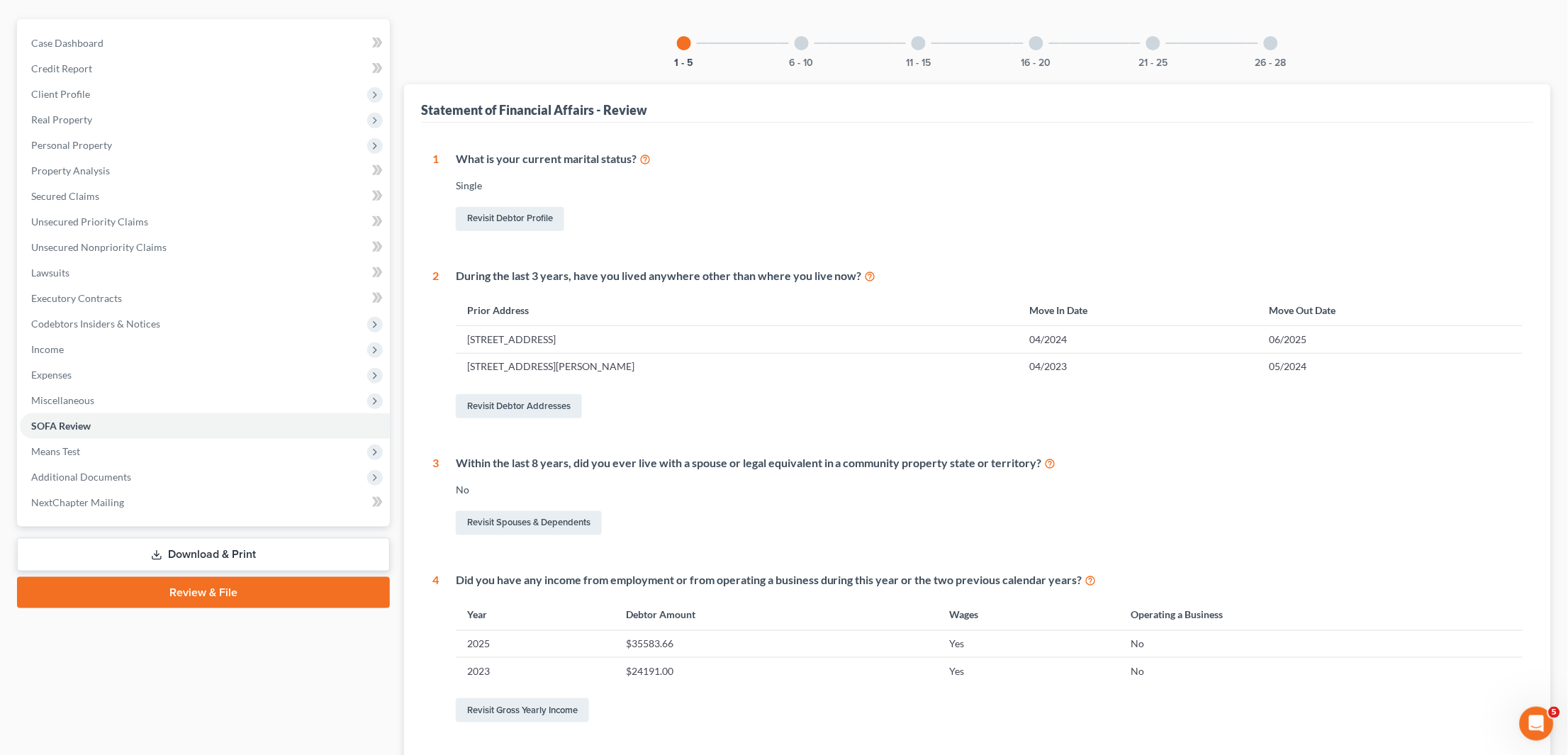
scroll to position [82, 0]
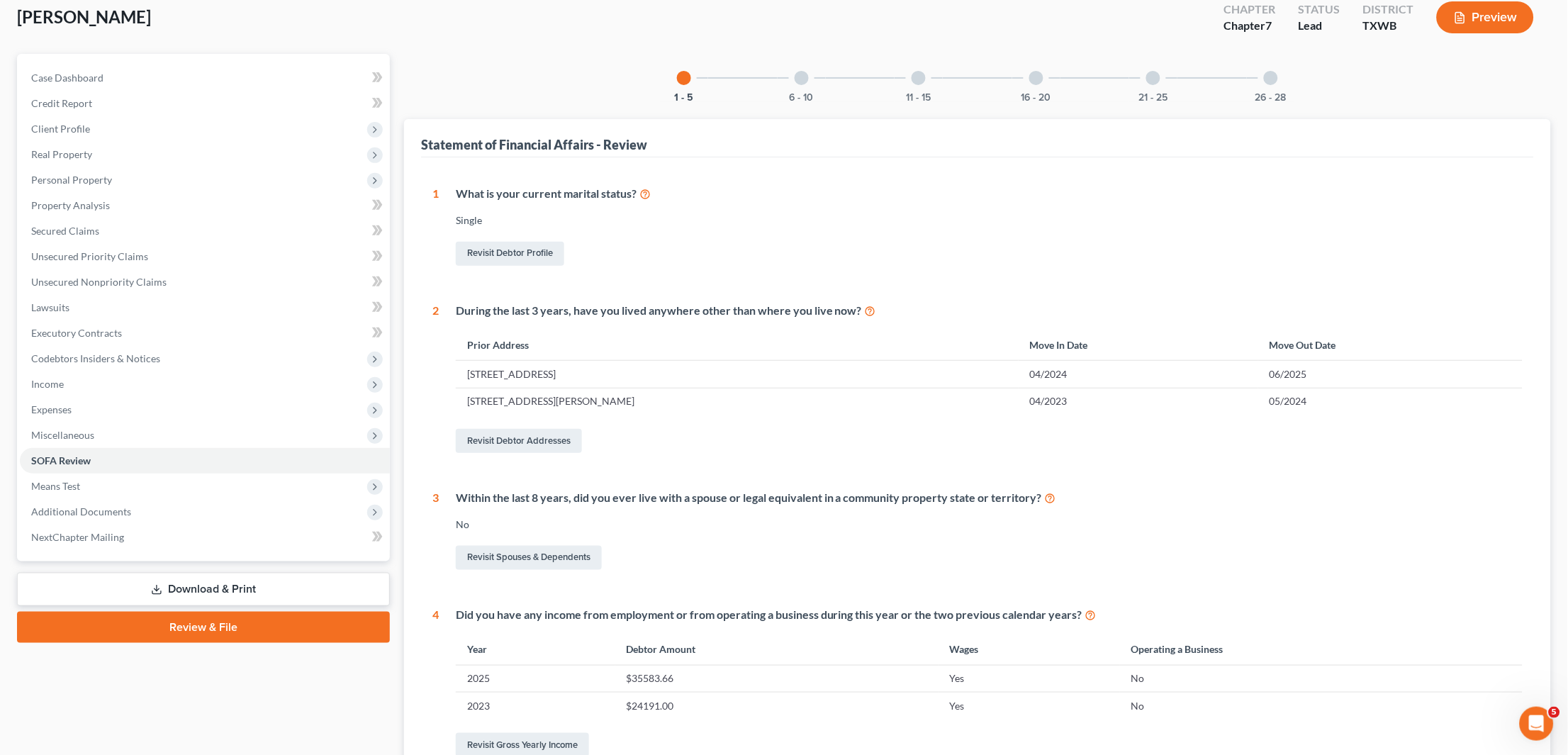
click at [806, 74] on div at bounding box center [801, 77] width 14 height 14
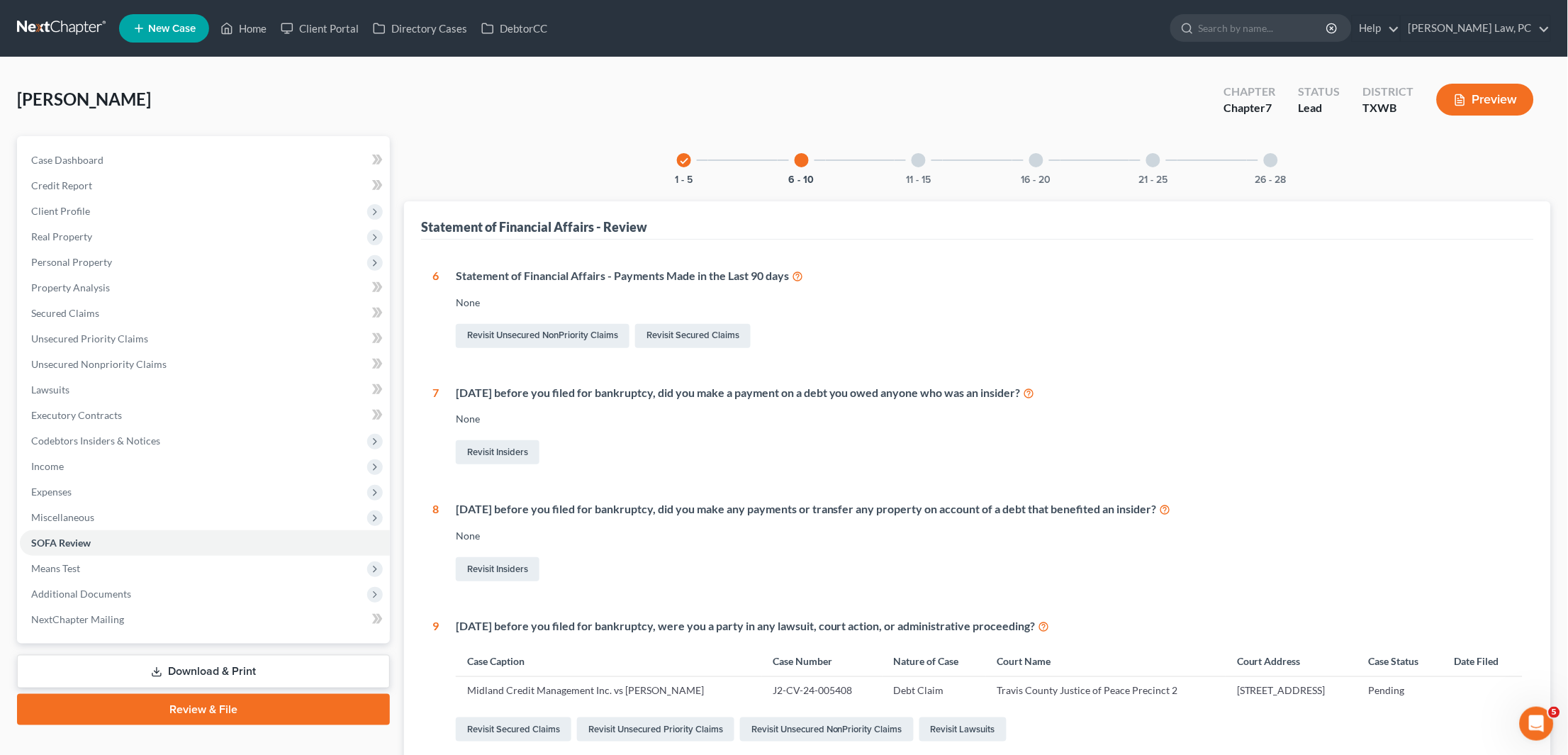
scroll to position [0, 0]
click at [918, 158] on div at bounding box center [918, 160] width 14 height 14
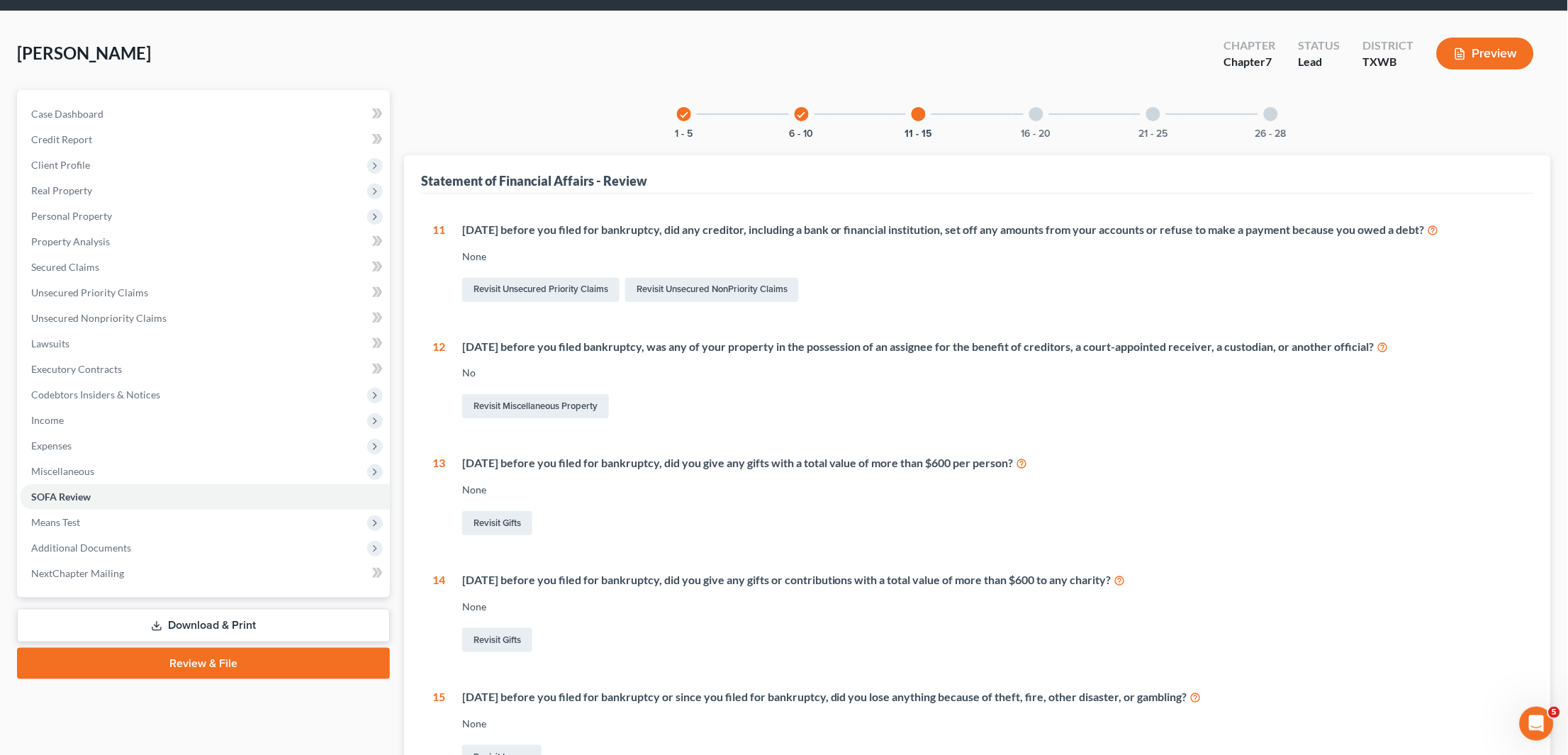
scroll to position [41, 0]
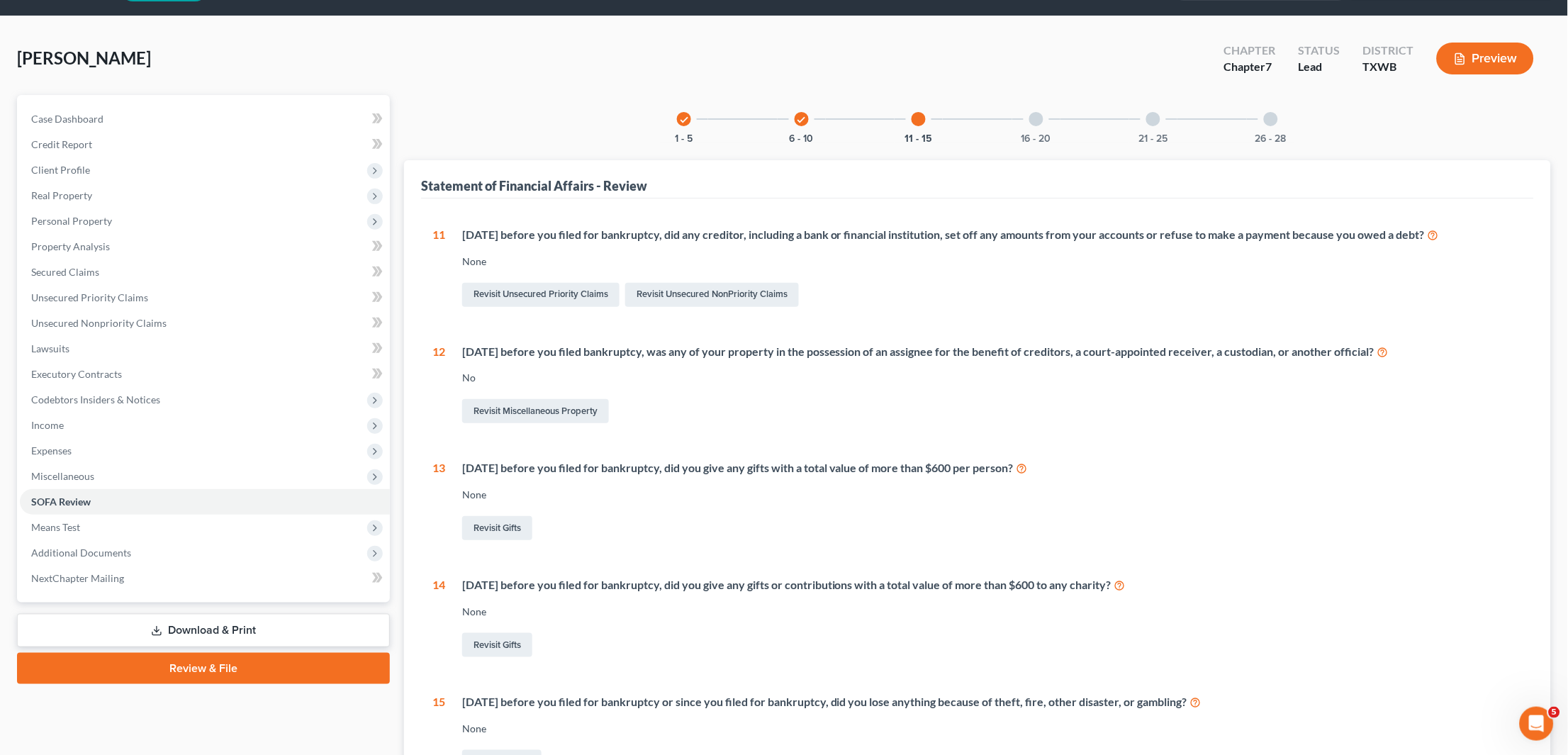
click at [1038, 122] on div at bounding box center [1036, 119] width 14 height 14
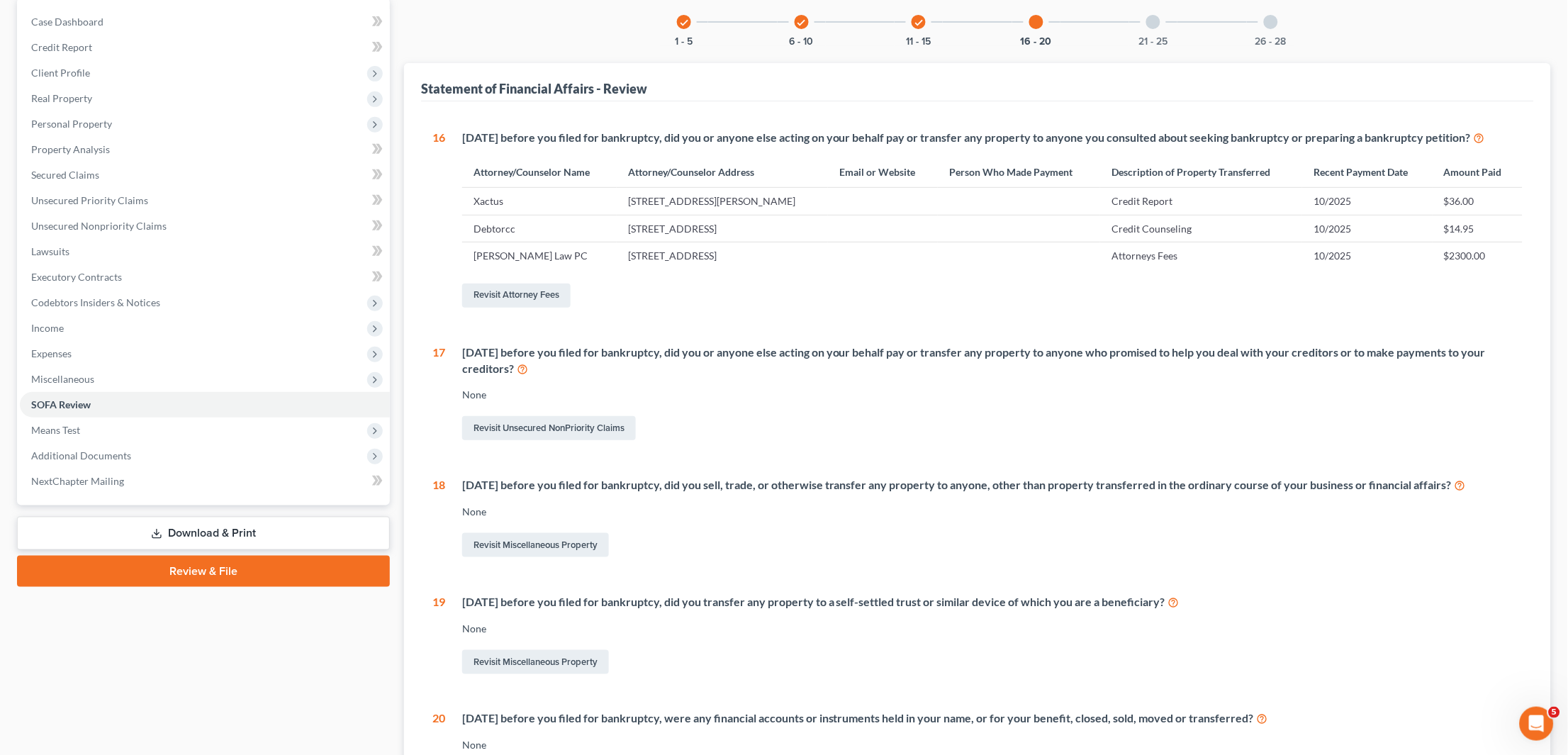
scroll to position [114, 0]
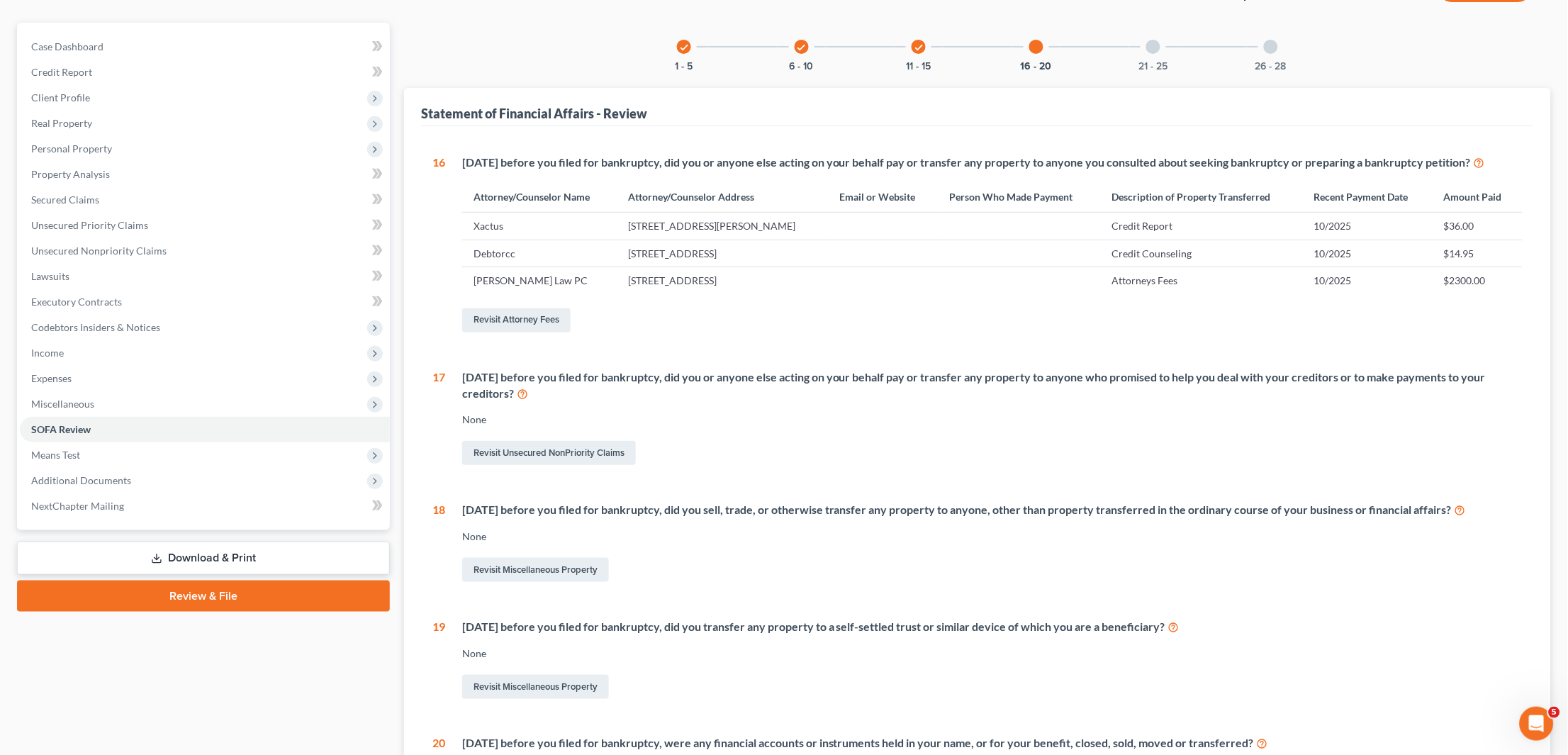
click at [918, 43] on icon "check" at bounding box center [918, 48] width 10 height 10
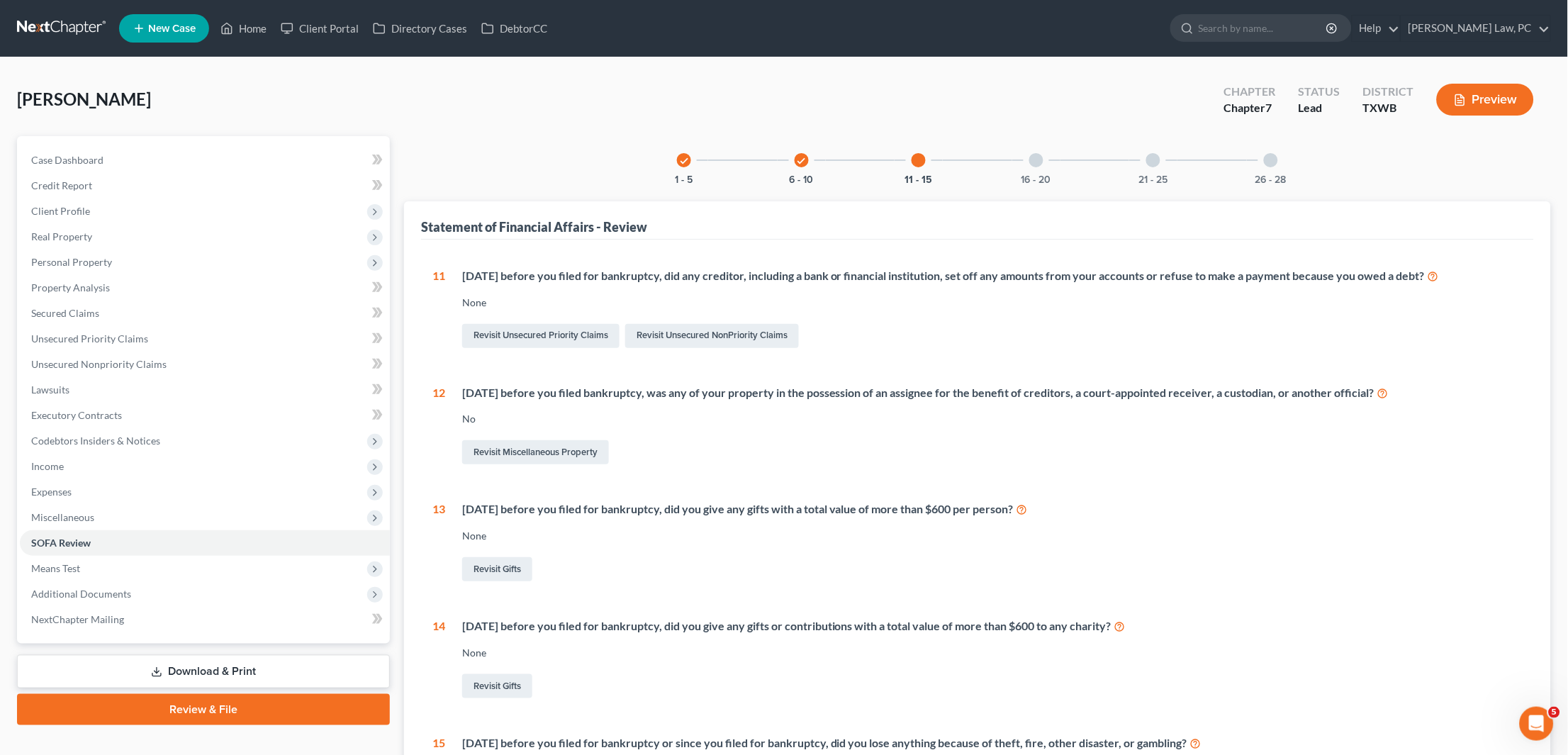
scroll to position [0, 0]
click at [1038, 157] on div at bounding box center [1036, 160] width 14 height 14
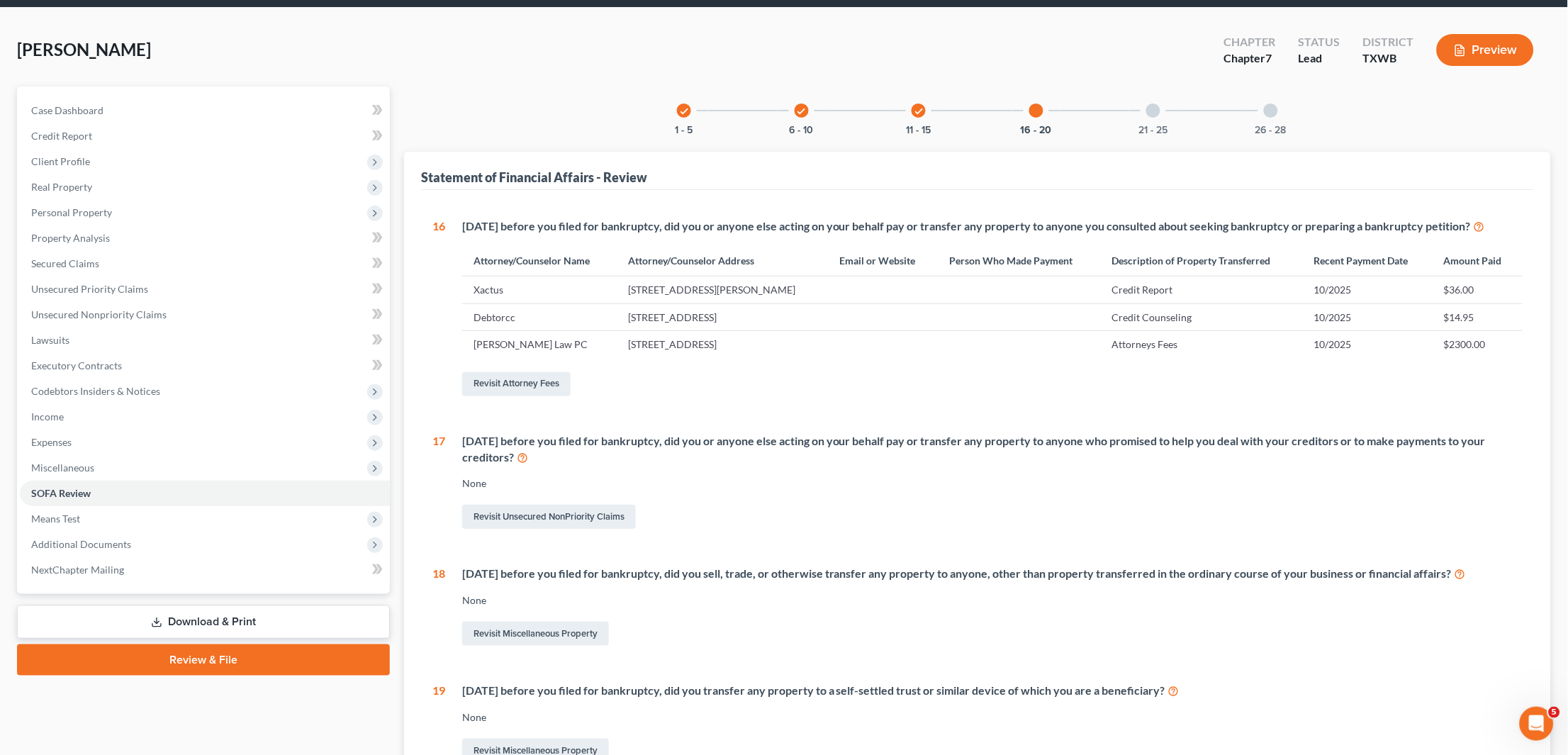
scroll to position [32, 0]
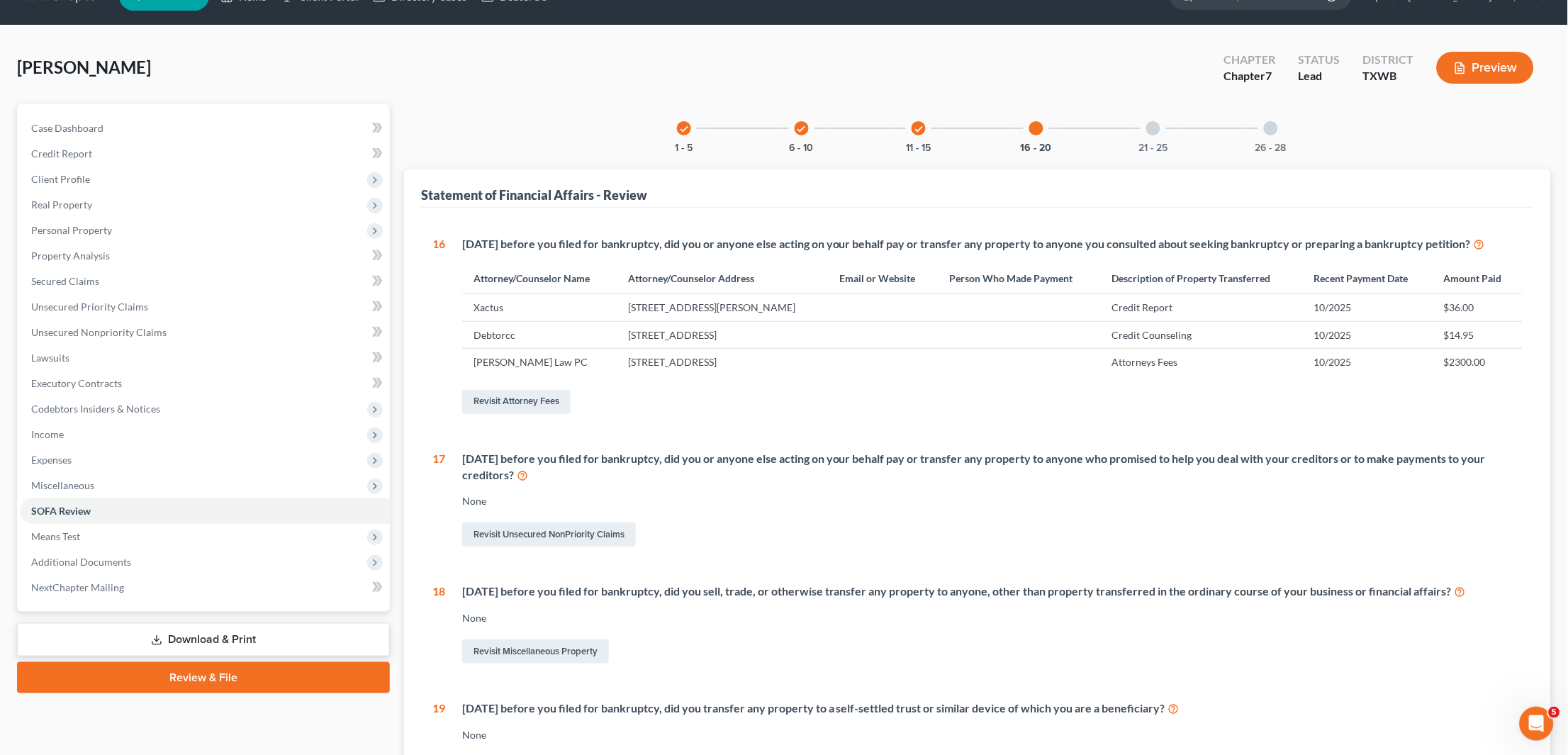
click at [1156, 122] on div at bounding box center [1153, 128] width 14 height 14
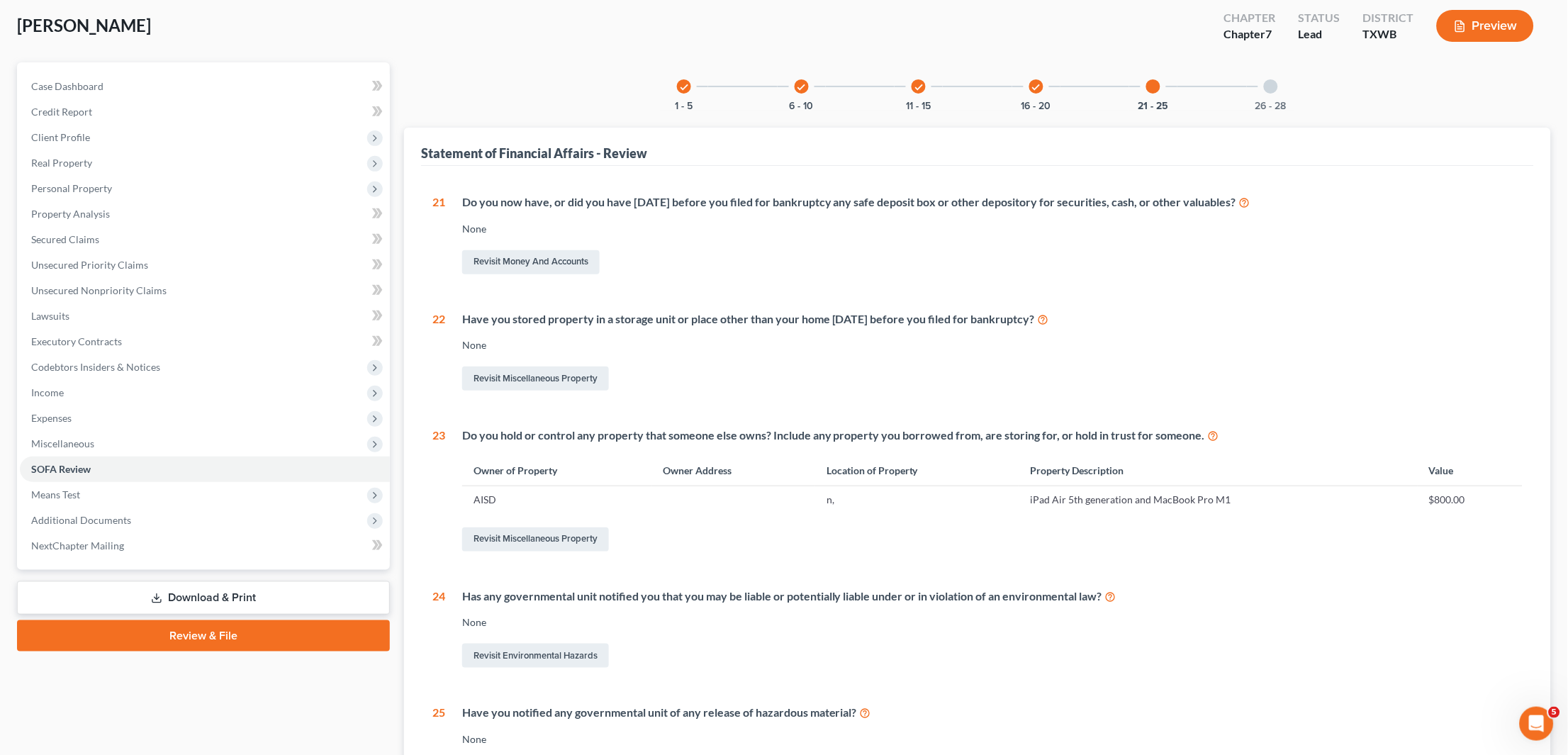
scroll to position [74, 0]
click at [1273, 83] on div at bounding box center [1270, 86] width 14 height 14
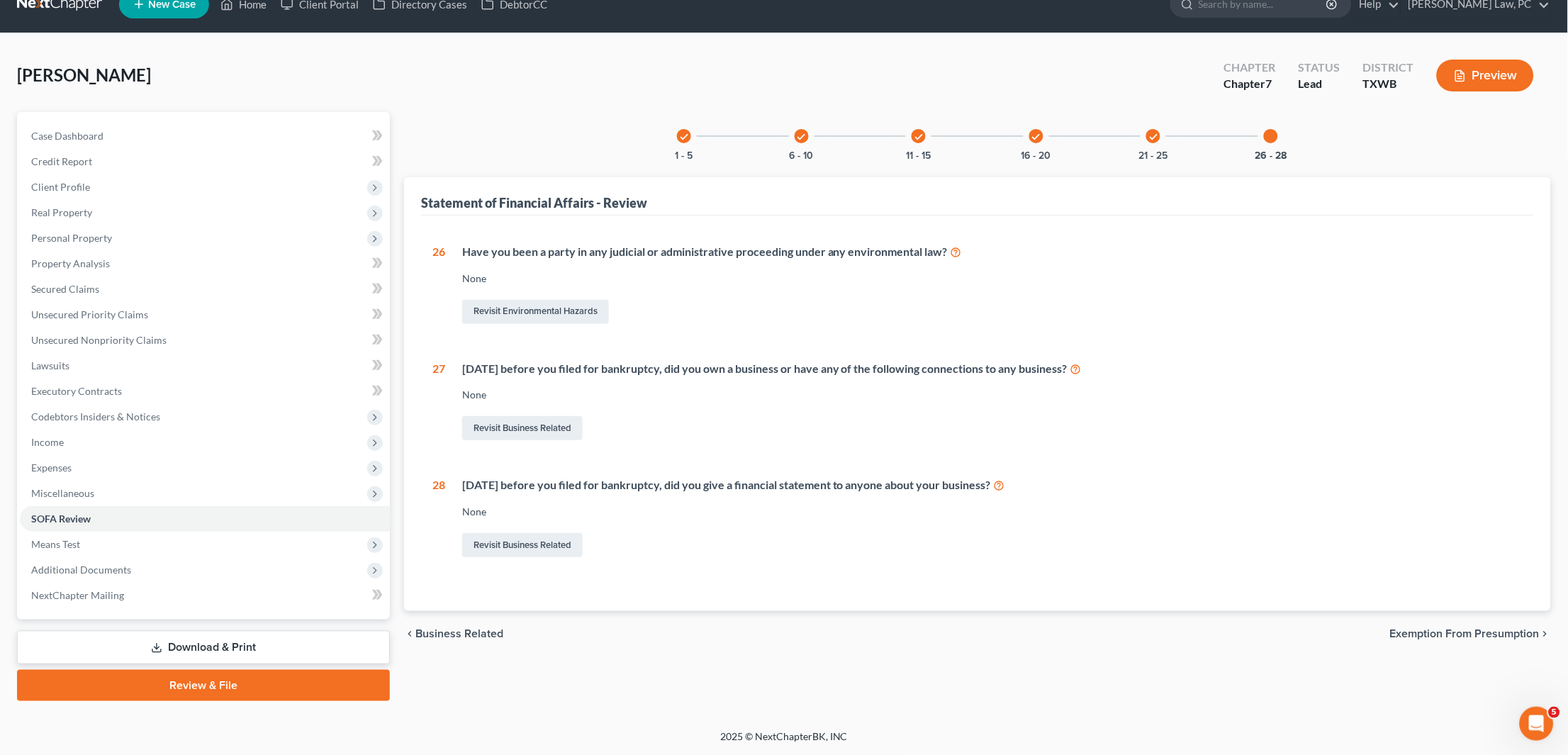
scroll to position [6, 0]
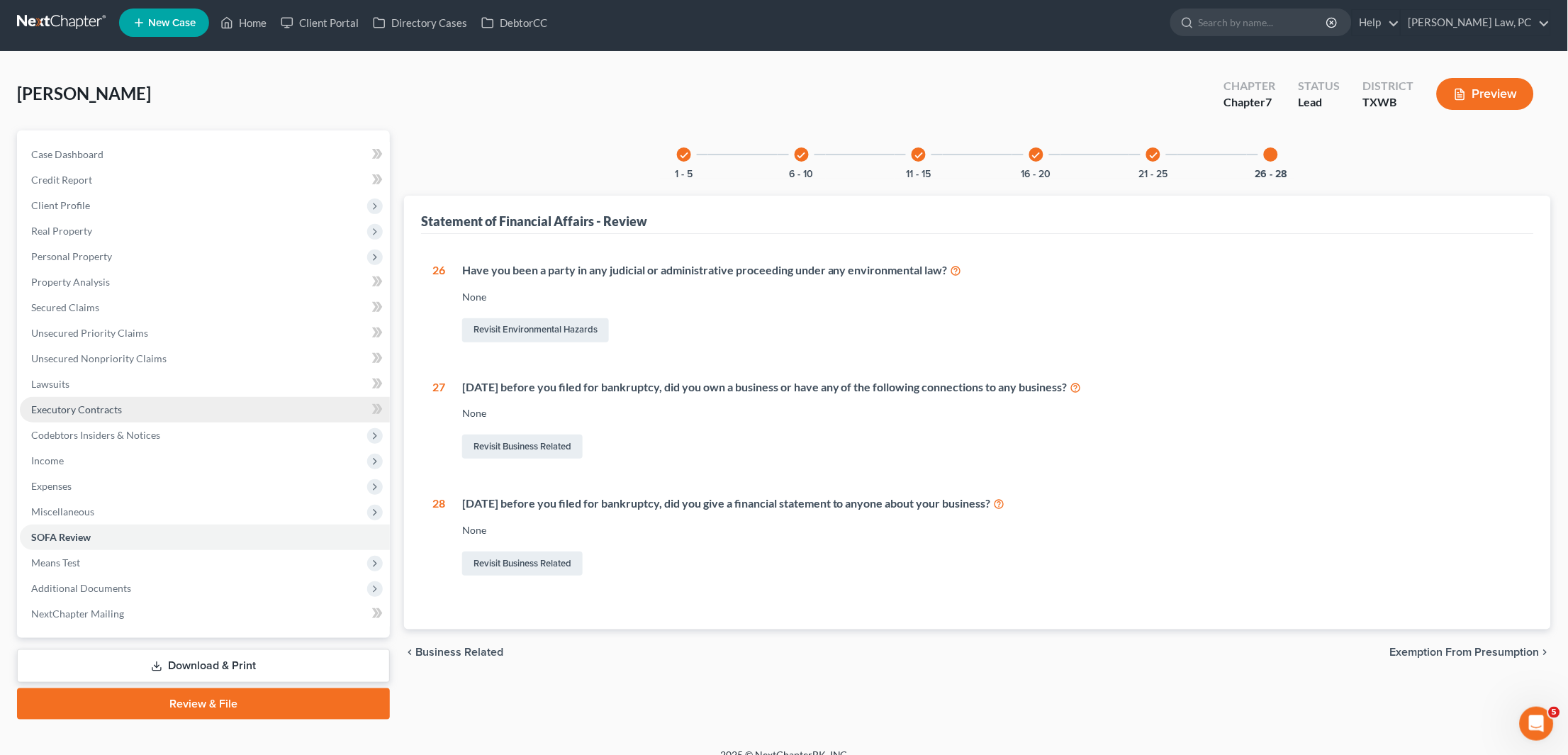
click at [124, 404] on link "Executory Contracts" at bounding box center [204, 409] width 370 height 25
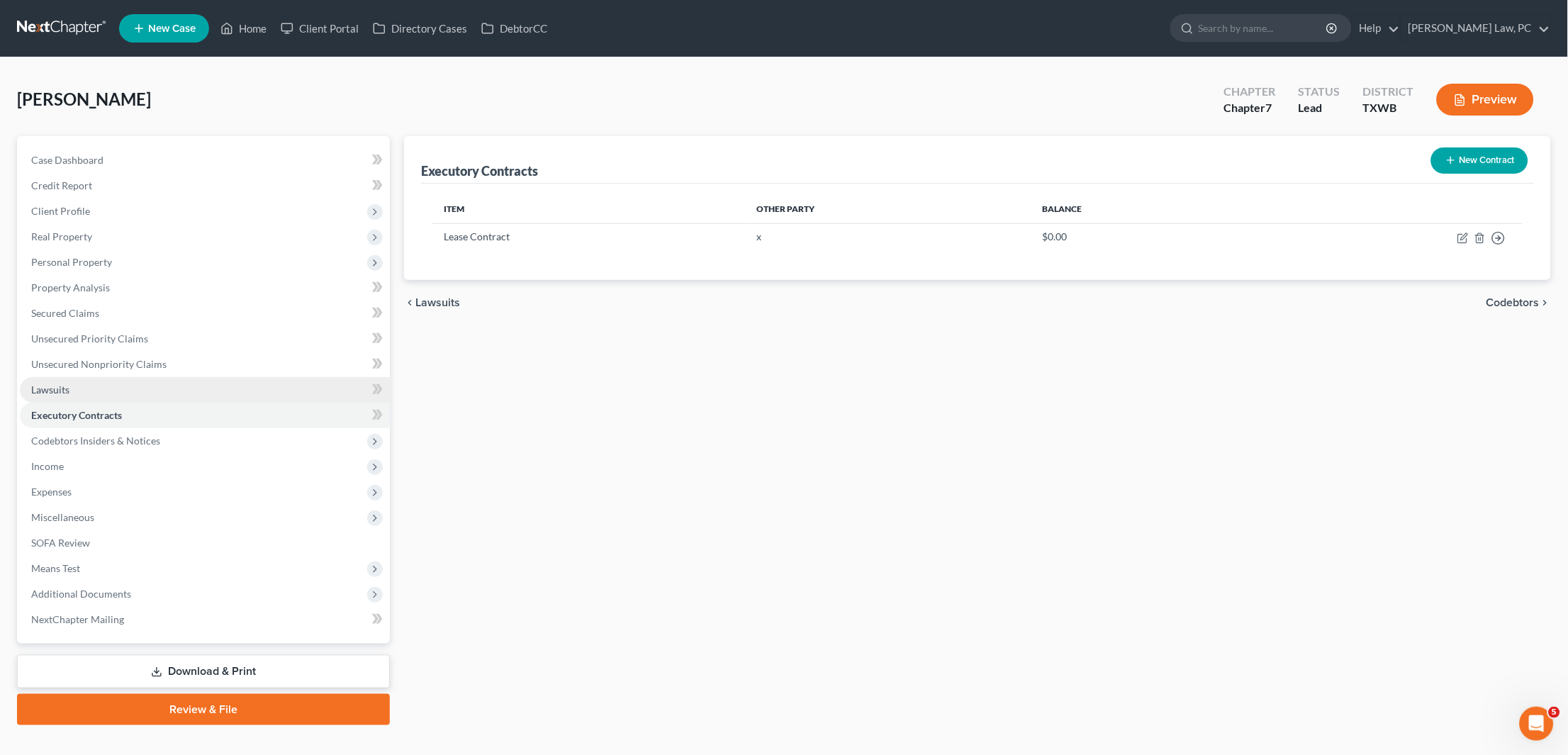
click at [76, 377] on link "Lawsuits" at bounding box center [204, 389] width 370 height 25
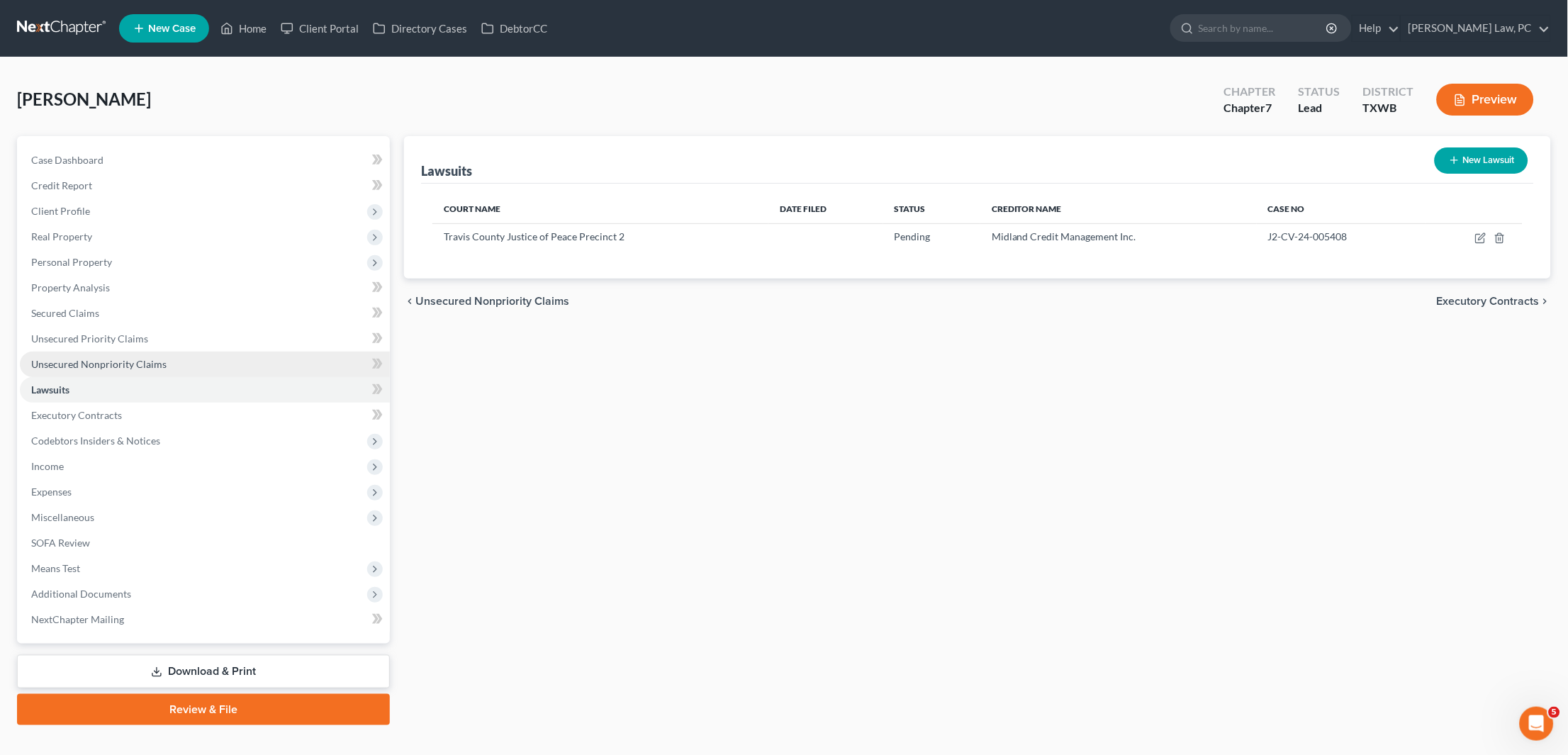
click at [107, 358] on span "Unsecured Nonpriority Claims" at bounding box center [98, 364] width 135 height 12
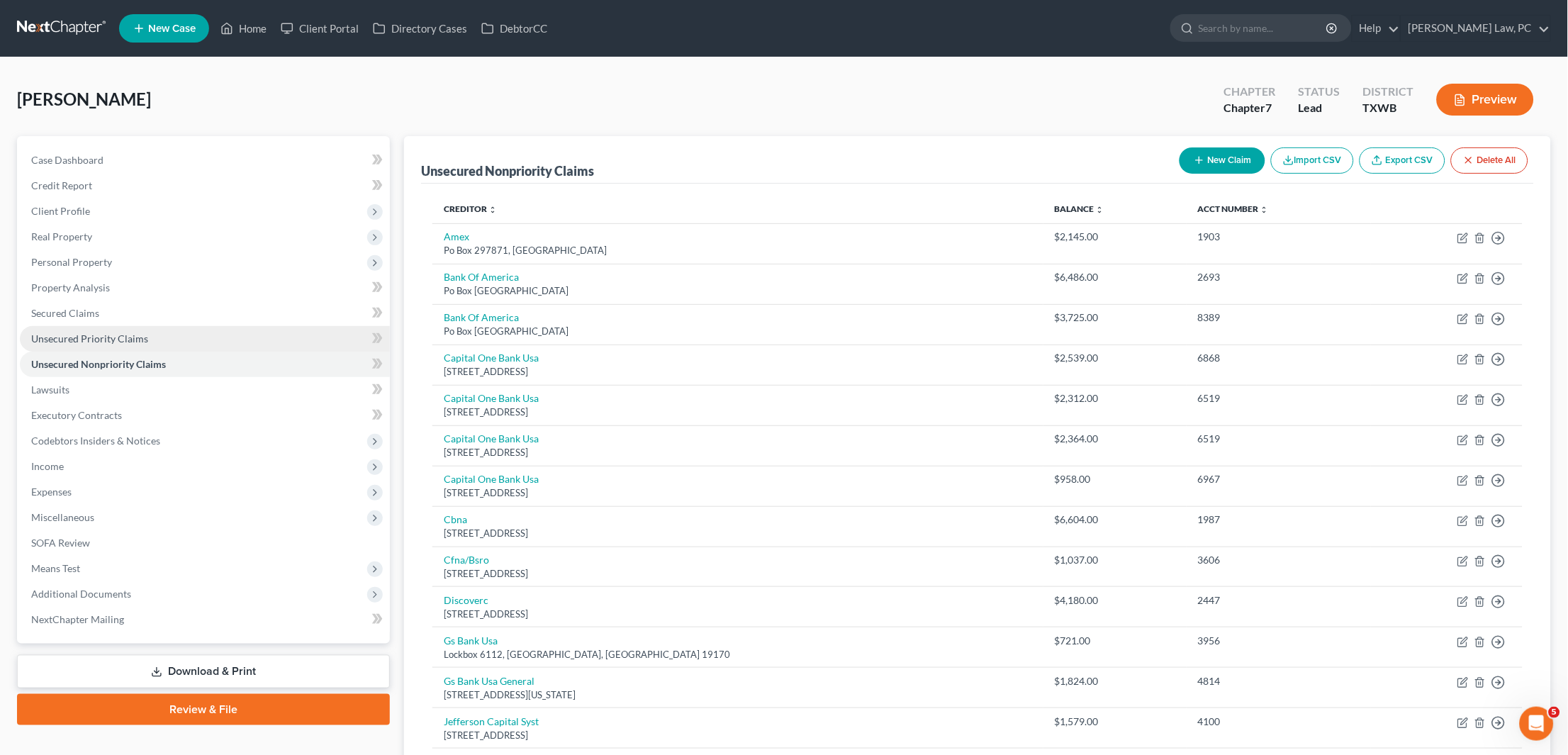
click at [117, 332] on span "Unsecured Priority Claims" at bounding box center [89, 338] width 117 height 12
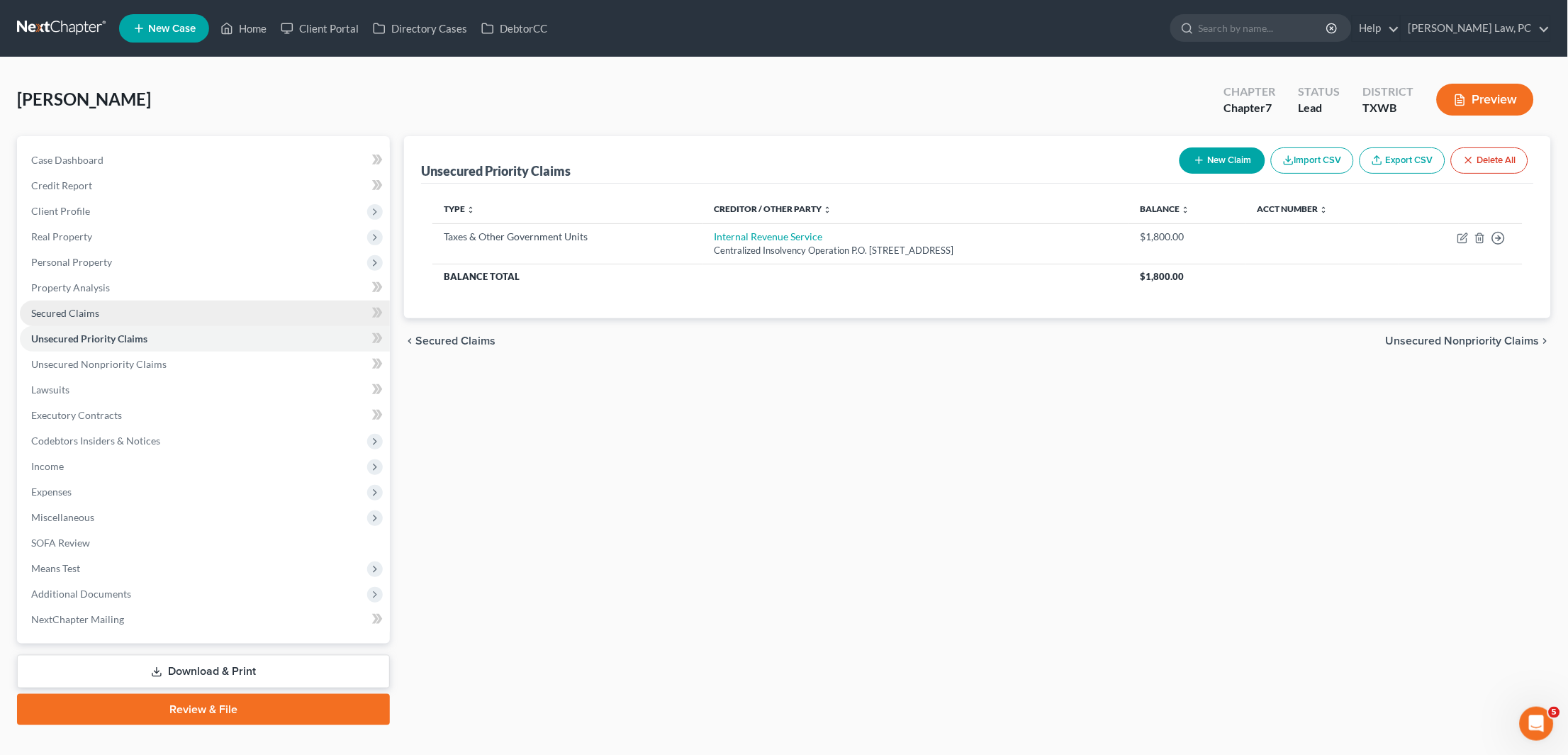
click at [119, 301] on link "Secured Claims" at bounding box center [204, 313] width 370 height 25
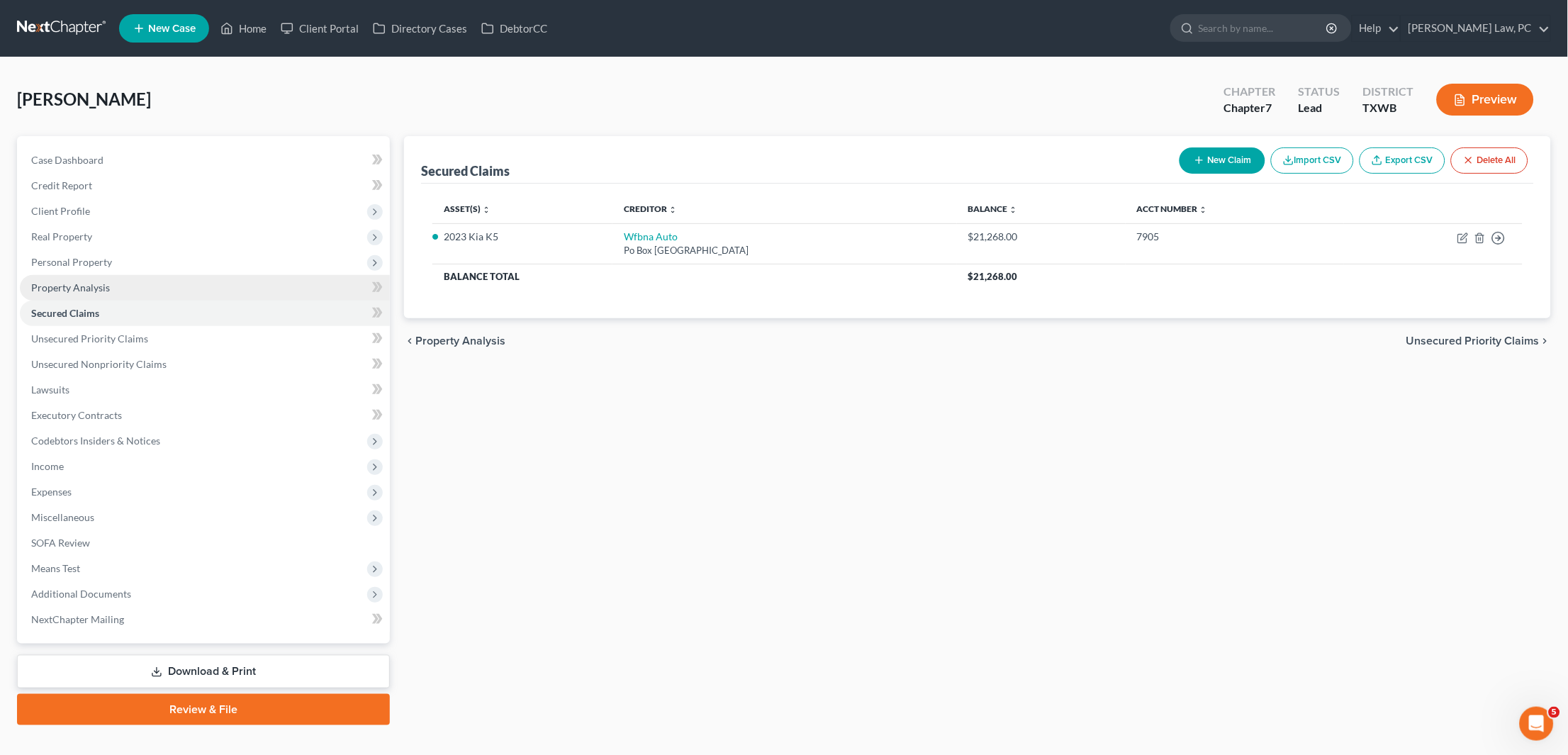
click at [126, 275] on link "Property Analysis" at bounding box center [204, 287] width 370 height 25
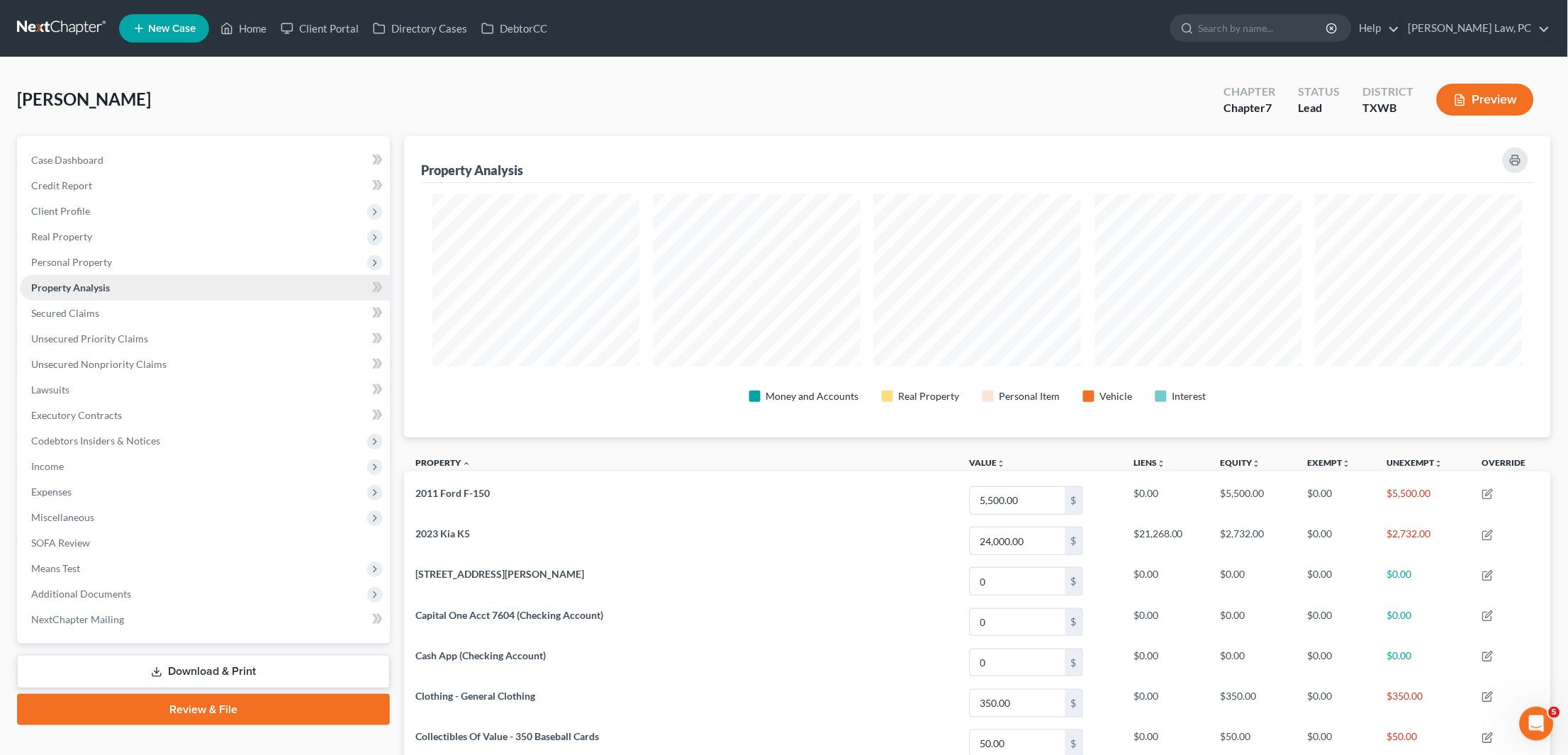
scroll to position [301, 1147]
click at [133, 257] on span "Personal Property" at bounding box center [204, 261] width 370 height 25
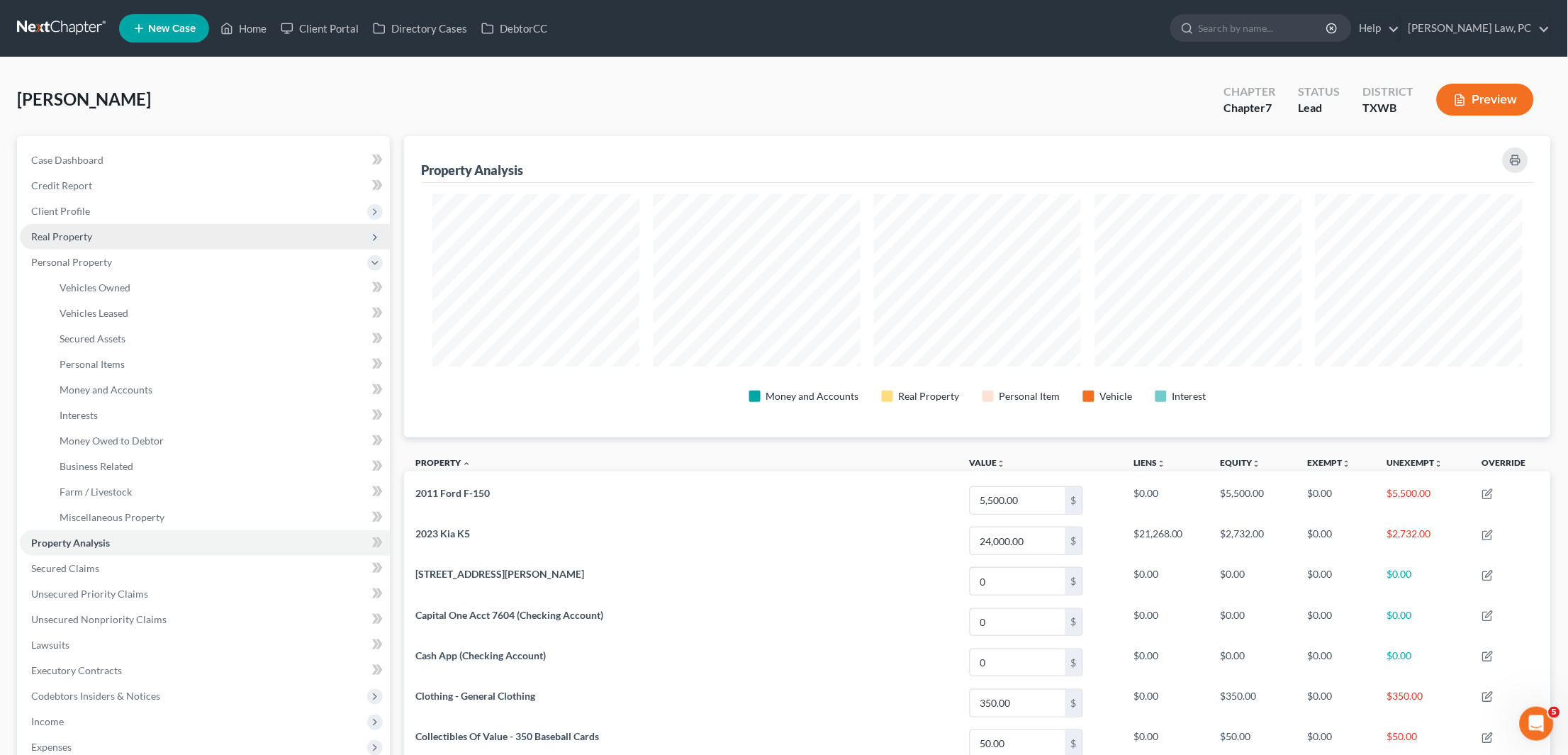
click at [112, 231] on span "Real Property" at bounding box center [204, 236] width 370 height 25
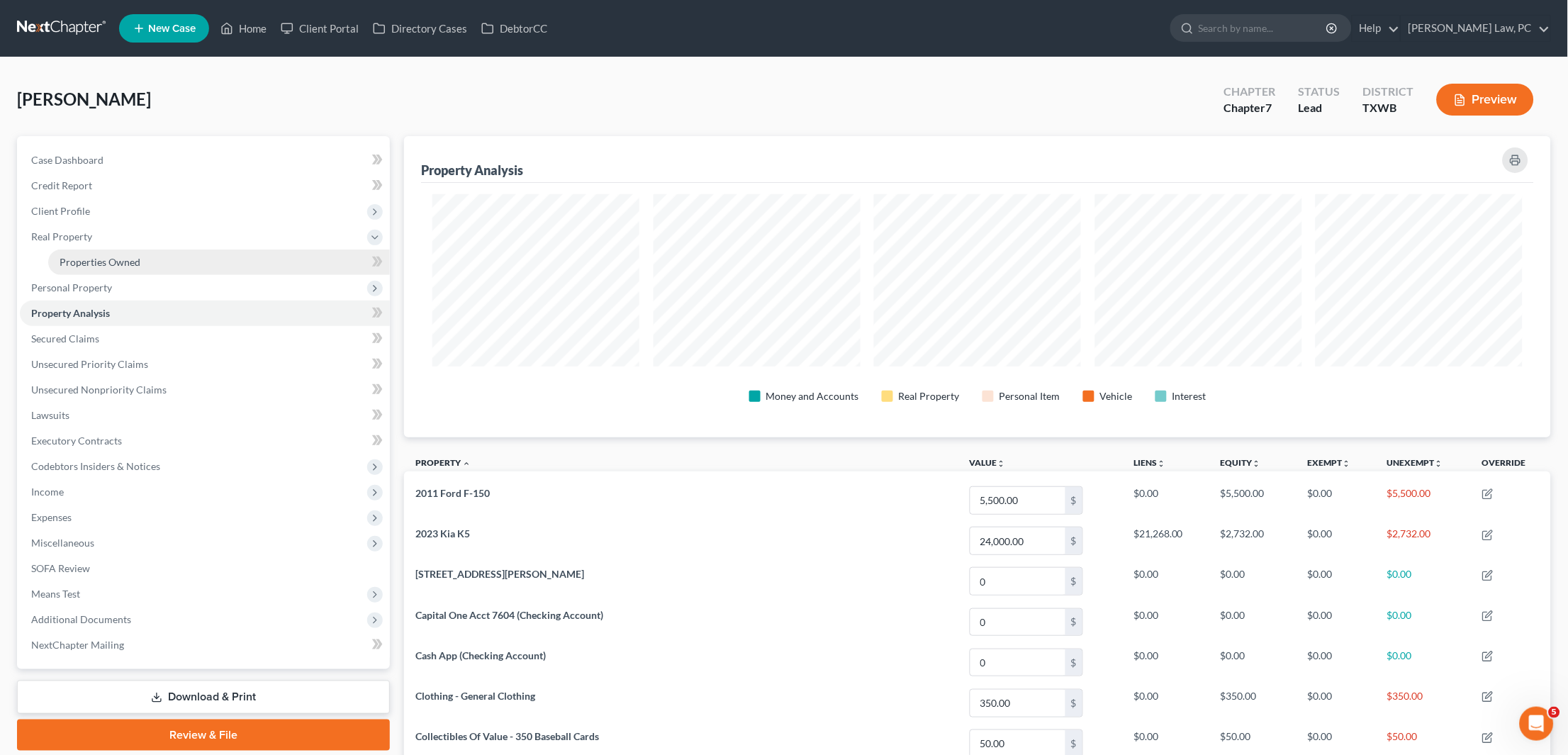
click at [103, 256] on span "Properties Owned" at bounding box center [100, 261] width 81 height 12
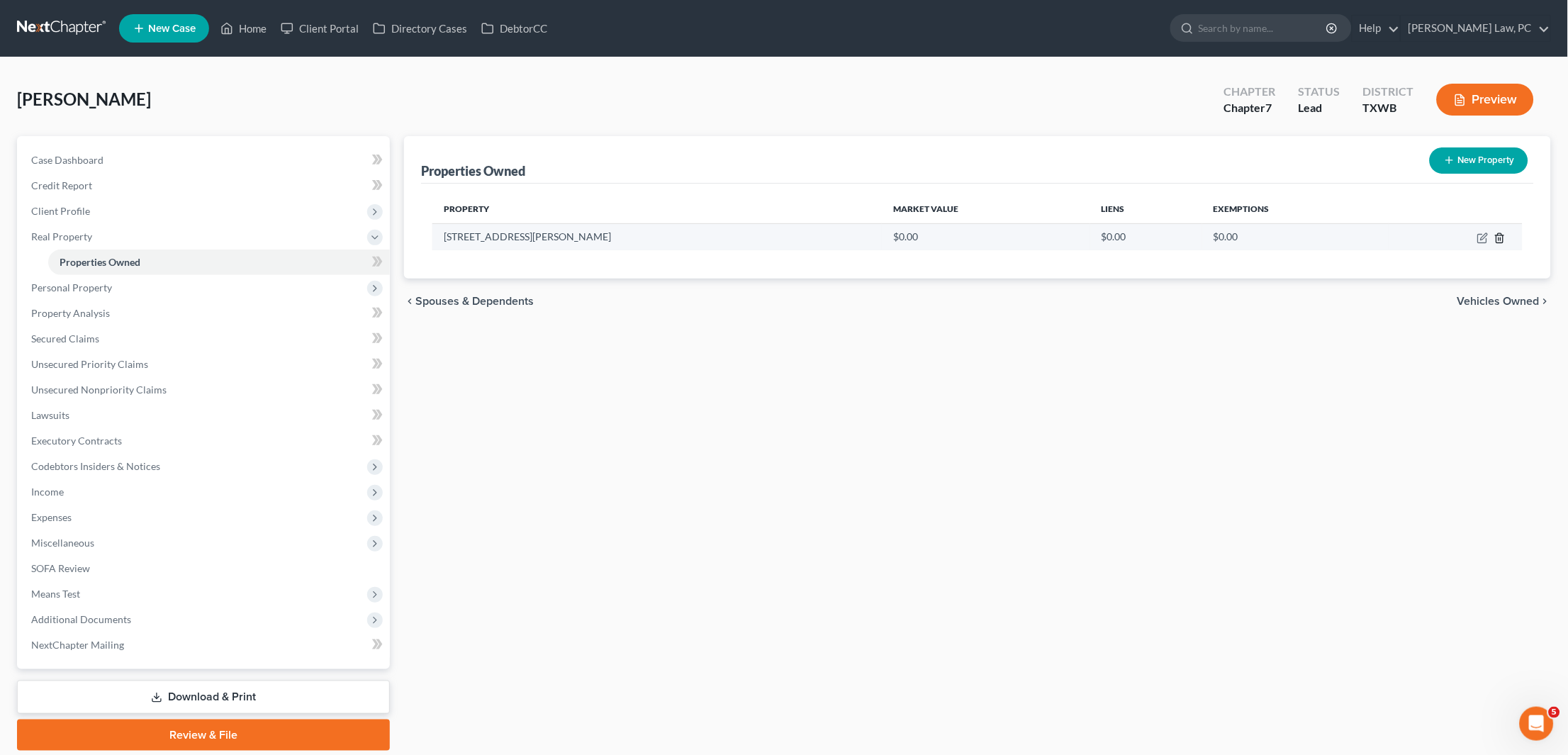
click at [1499, 242] on icon "button" at bounding box center [1499, 238] width 7 height 9
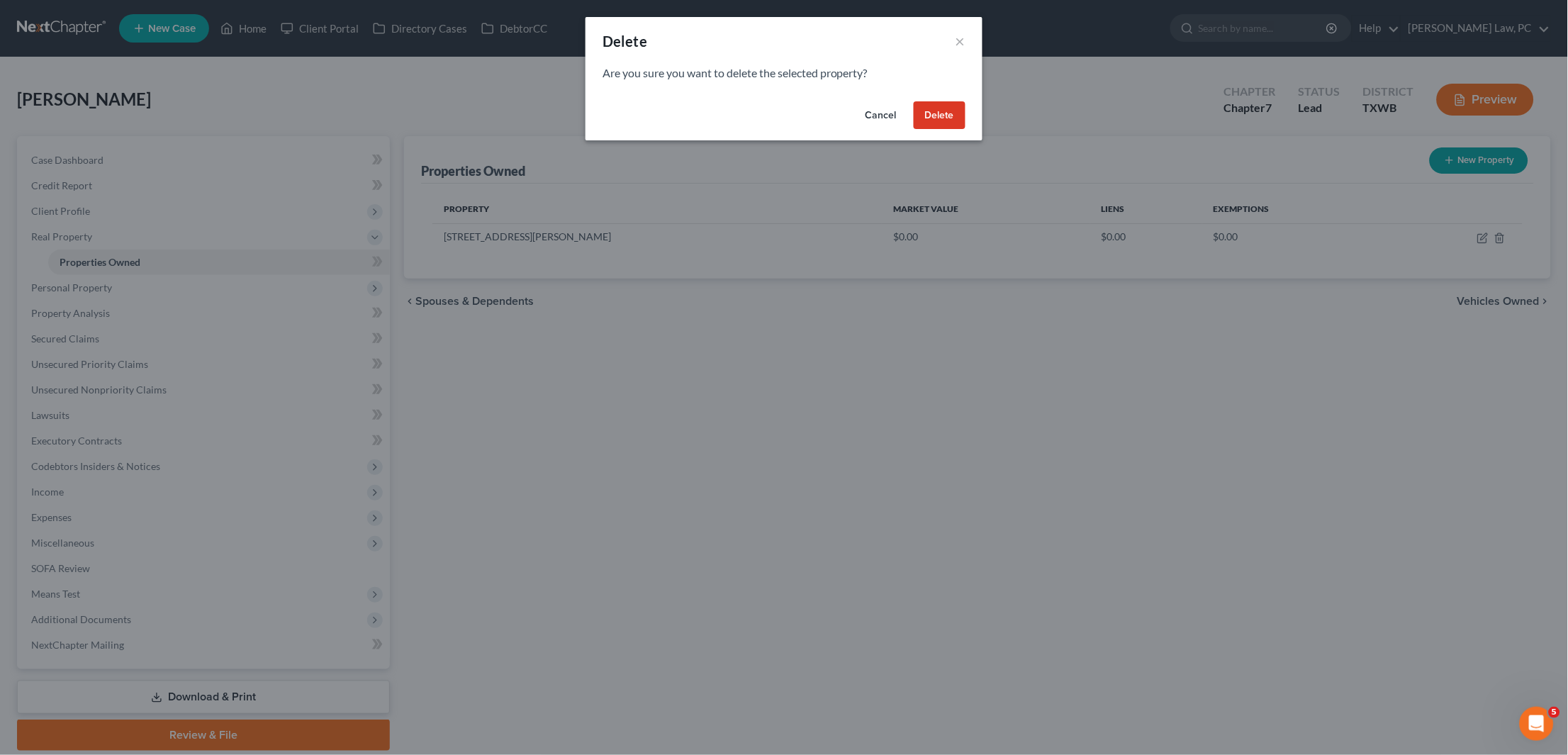
click at [938, 112] on button "Delete" at bounding box center [939, 116] width 51 height 28
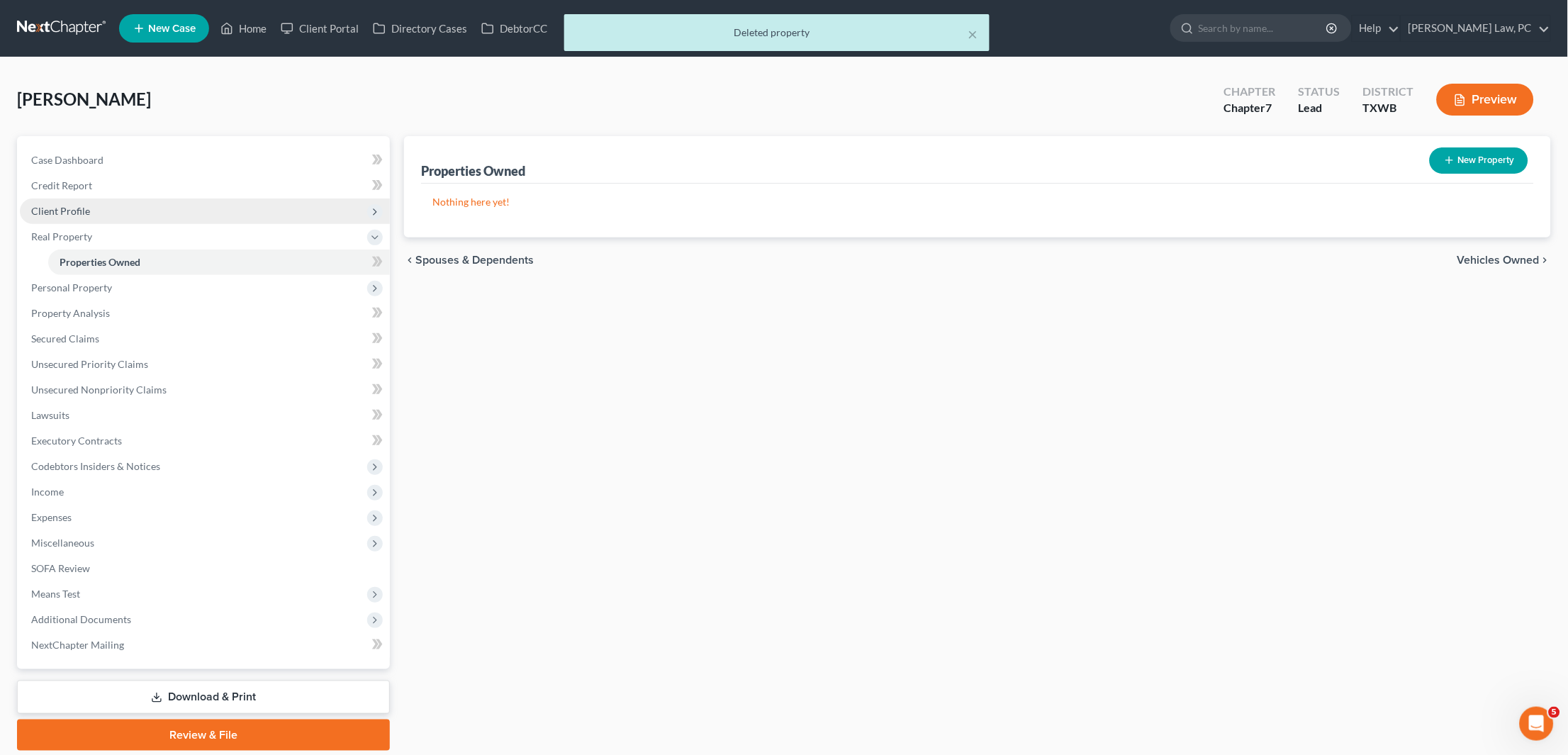
click at [66, 208] on span "Client Profile" at bounding box center [60, 210] width 59 height 12
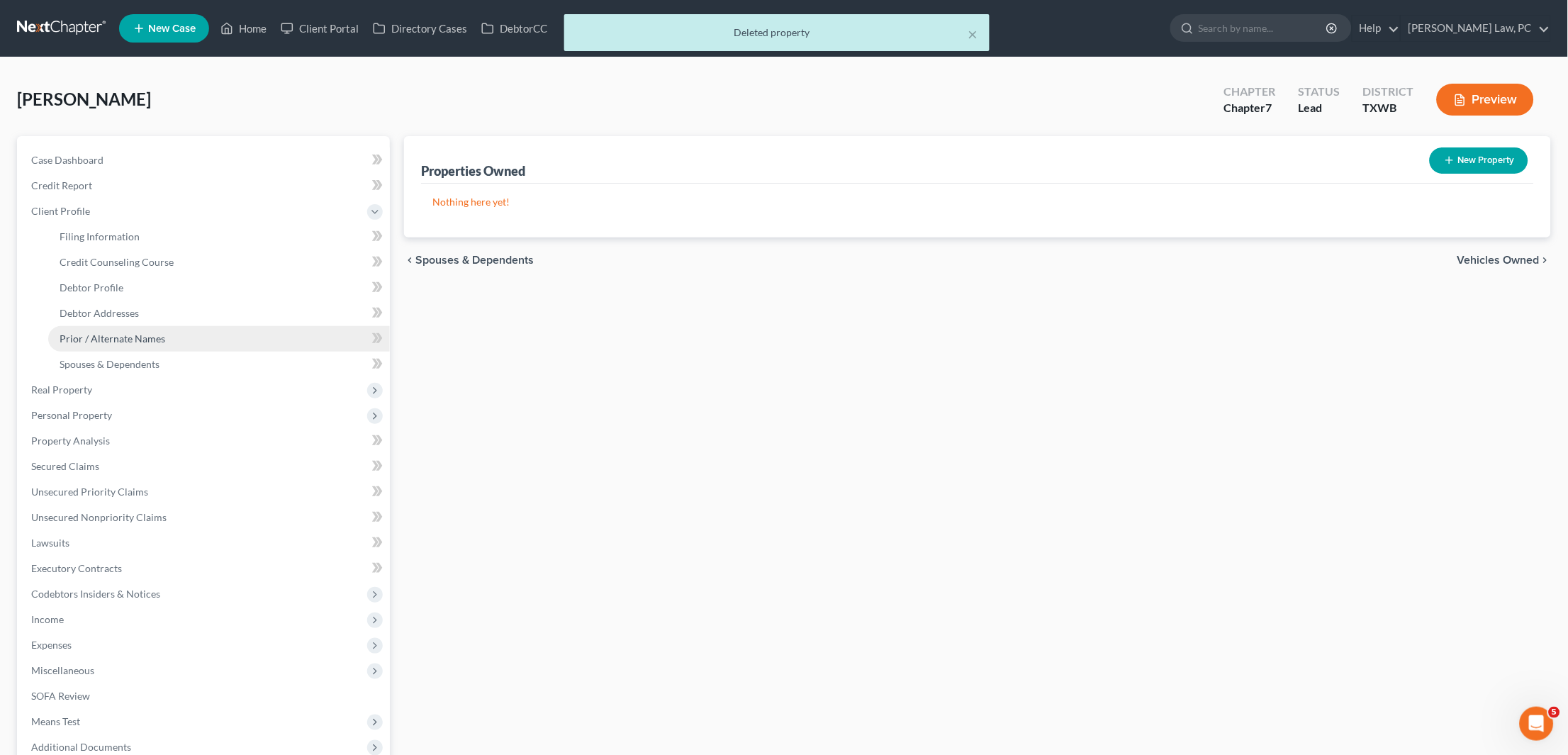
click at [95, 337] on span "Prior / Alternate Names" at bounding box center [112, 338] width 105 height 12
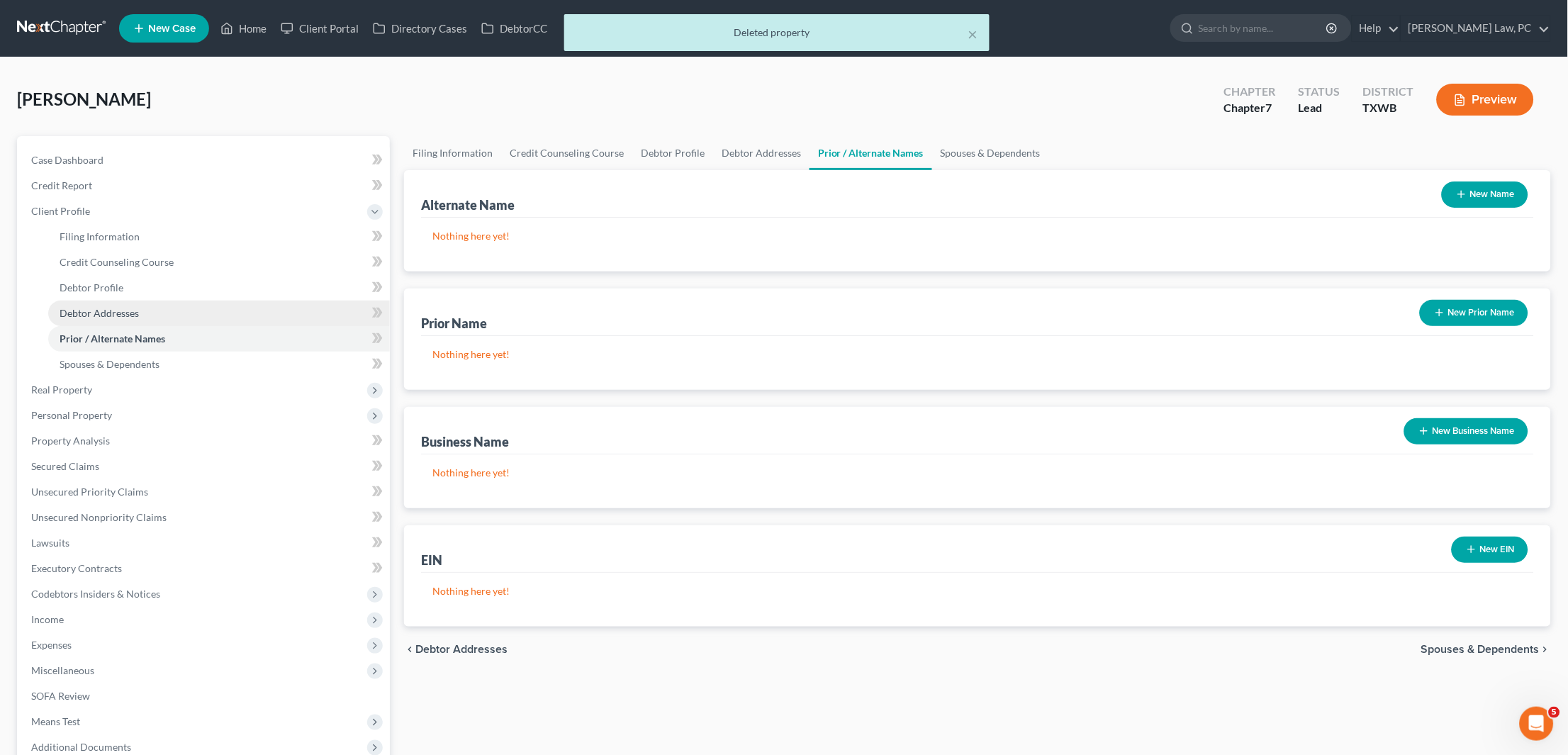
click at [99, 307] on span "Debtor Addresses" at bounding box center [99, 313] width 79 height 12
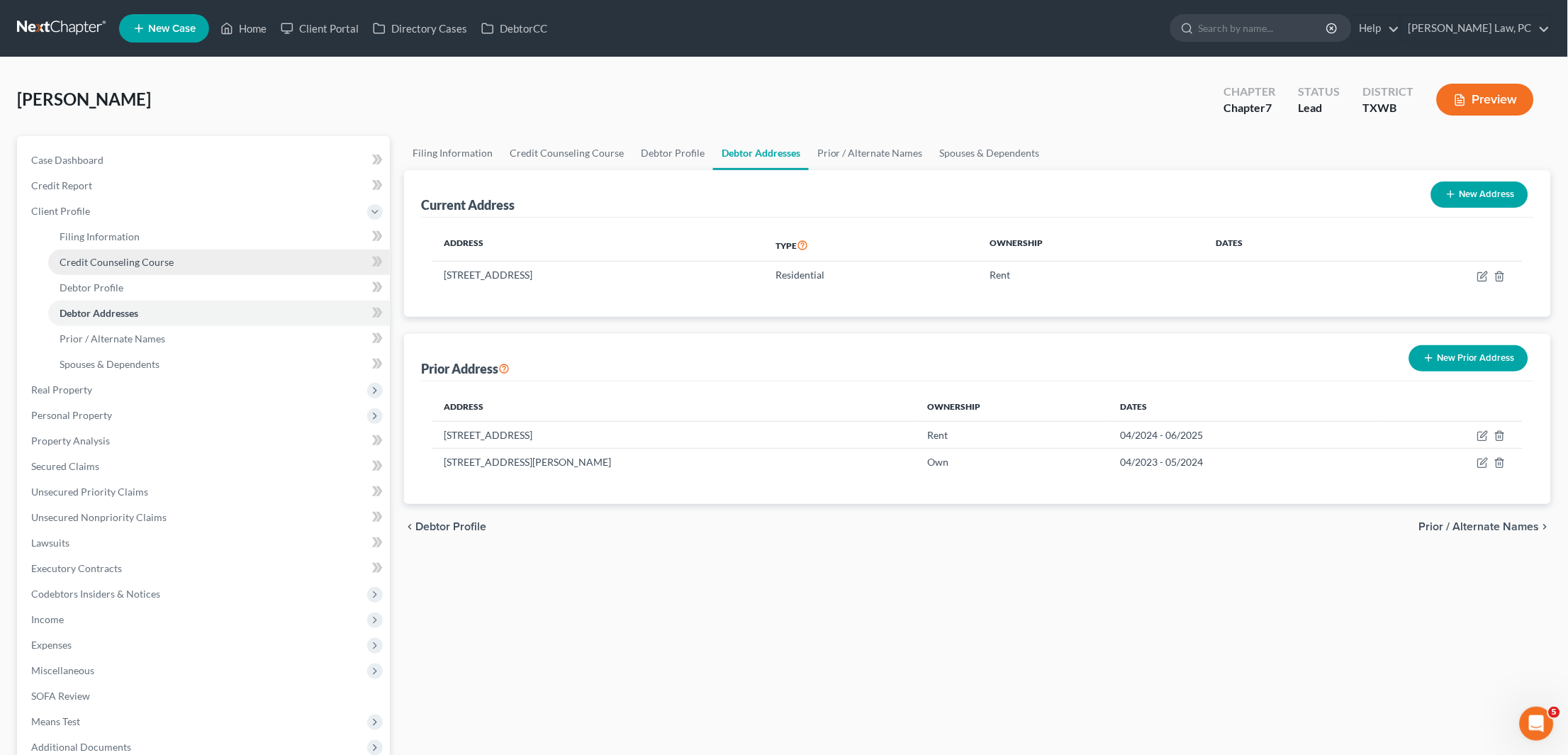
click at [121, 256] on span "Credit Counseling Course" at bounding box center [117, 261] width 114 height 12
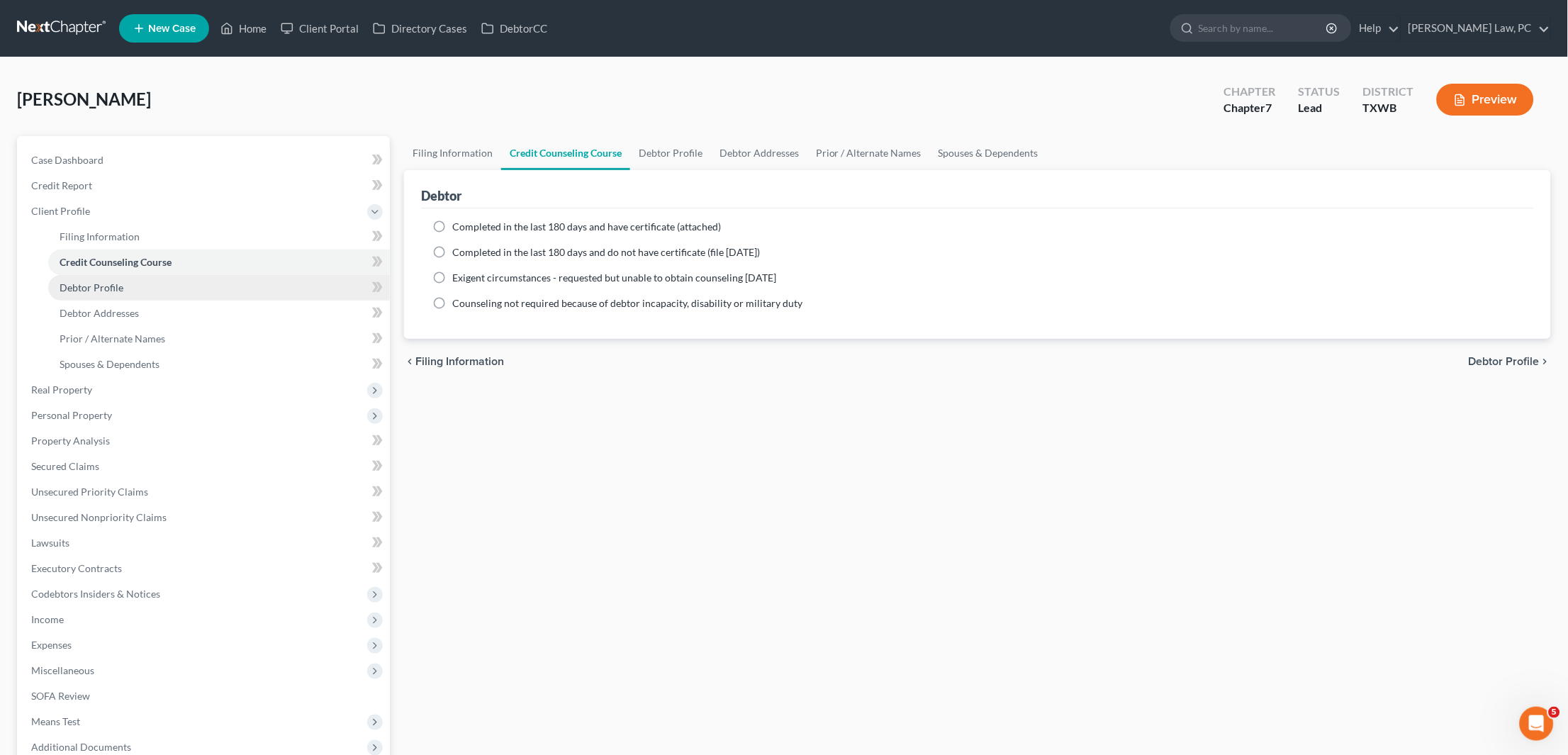
click at [99, 292] on link "Debtor Profile" at bounding box center [219, 287] width 342 height 25
select select "0"
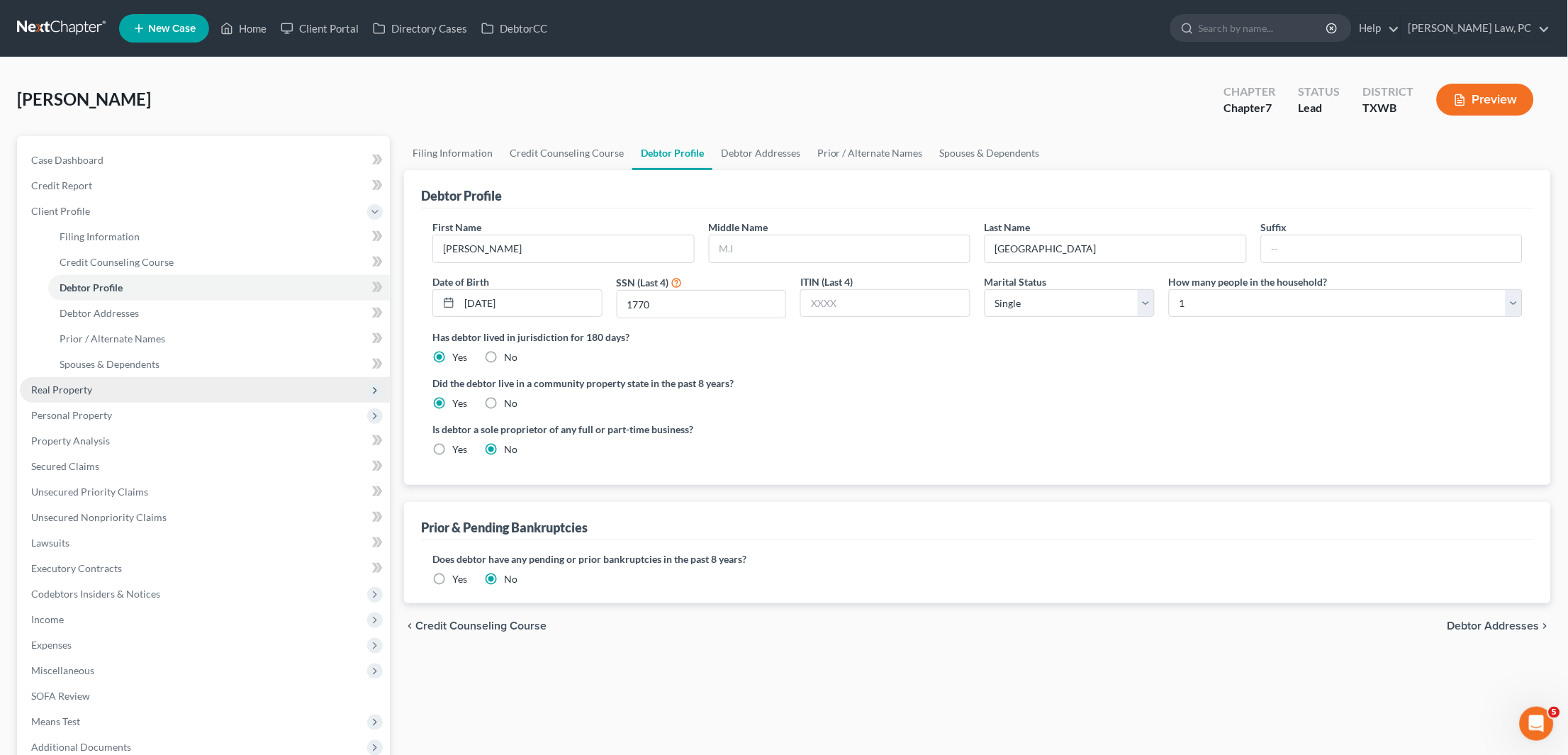
click at [63, 384] on span "Real Property" at bounding box center [61, 389] width 61 height 12
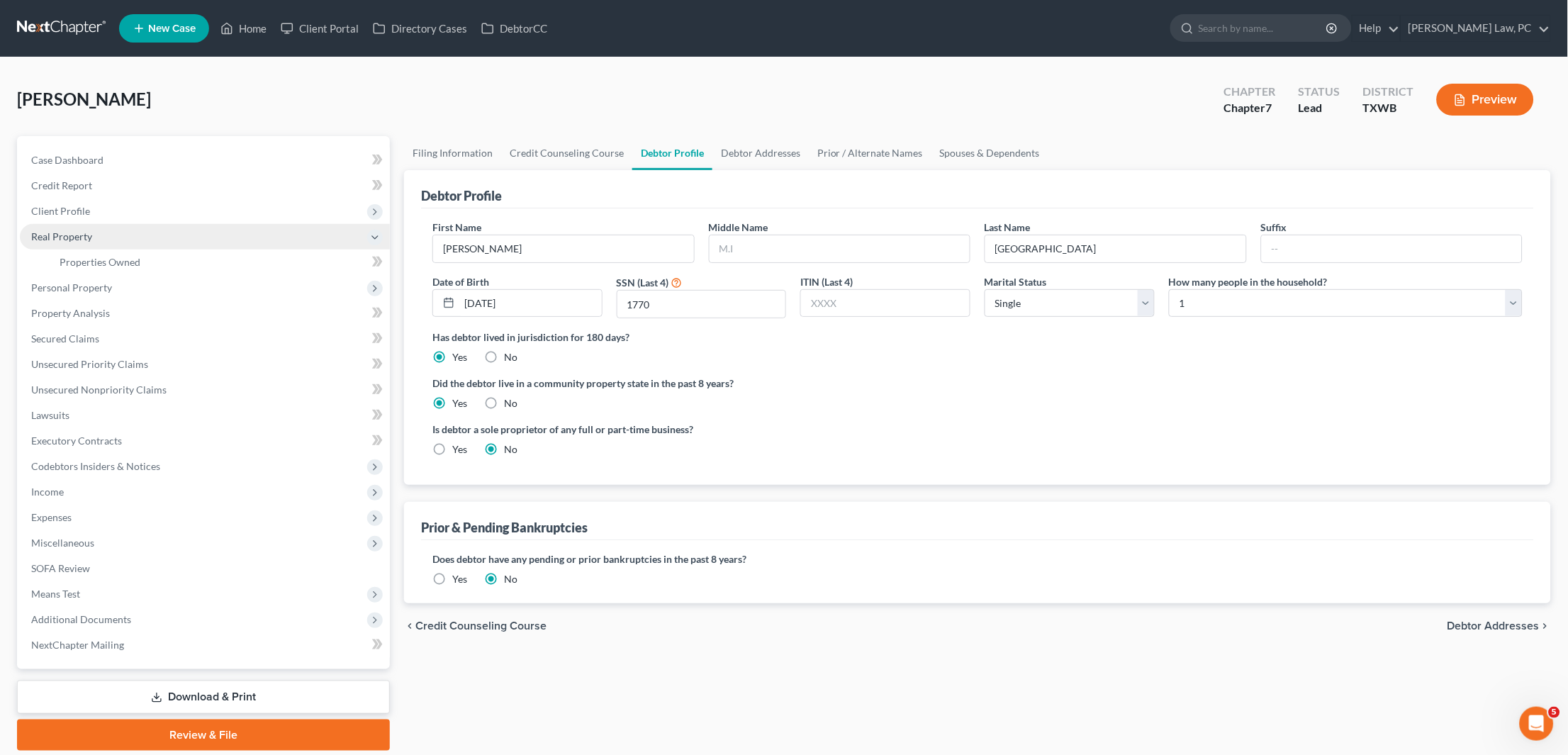
click at [49, 231] on span "Real Property" at bounding box center [61, 236] width 61 height 12
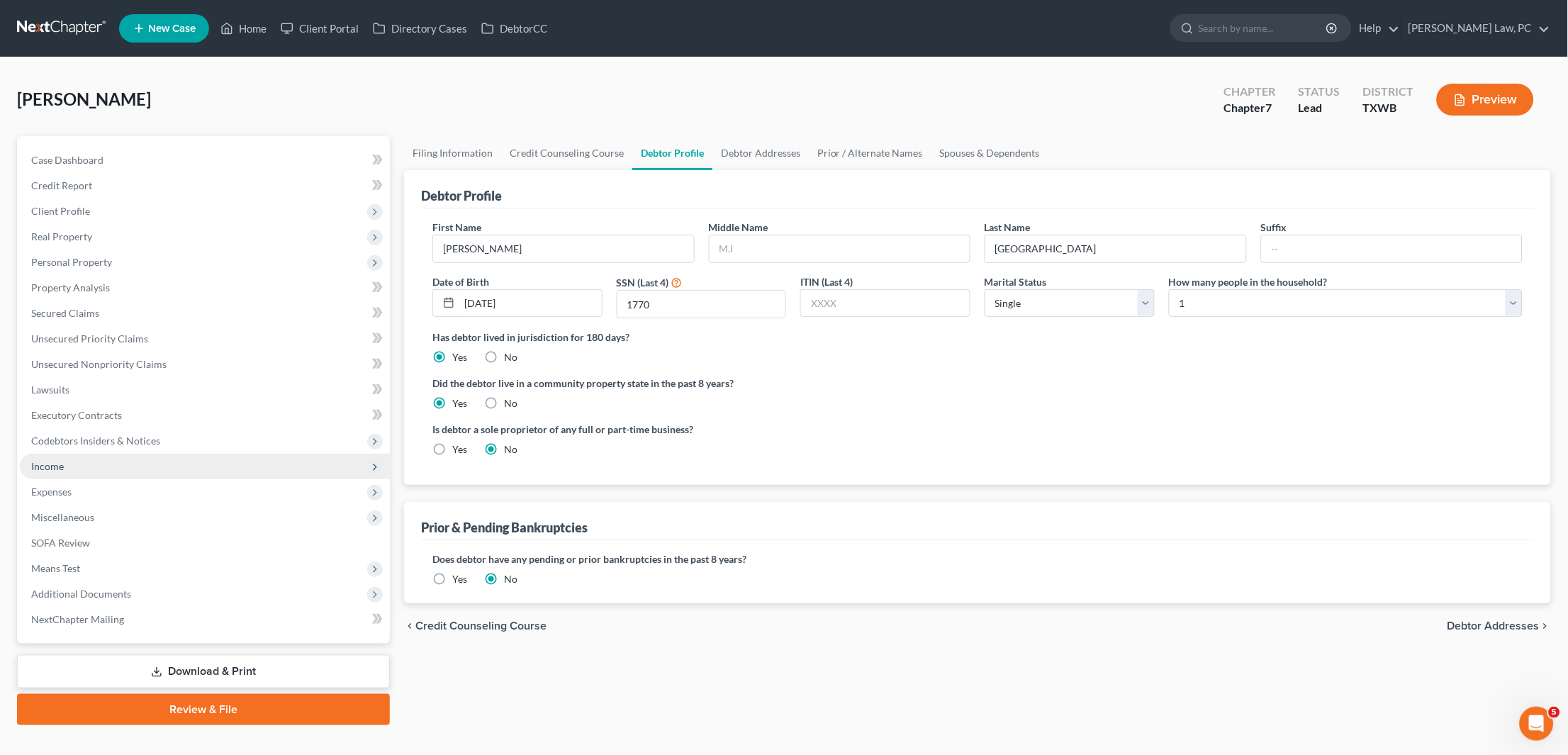
click at [65, 457] on span "Income" at bounding box center [204, 466] width 370 height 25
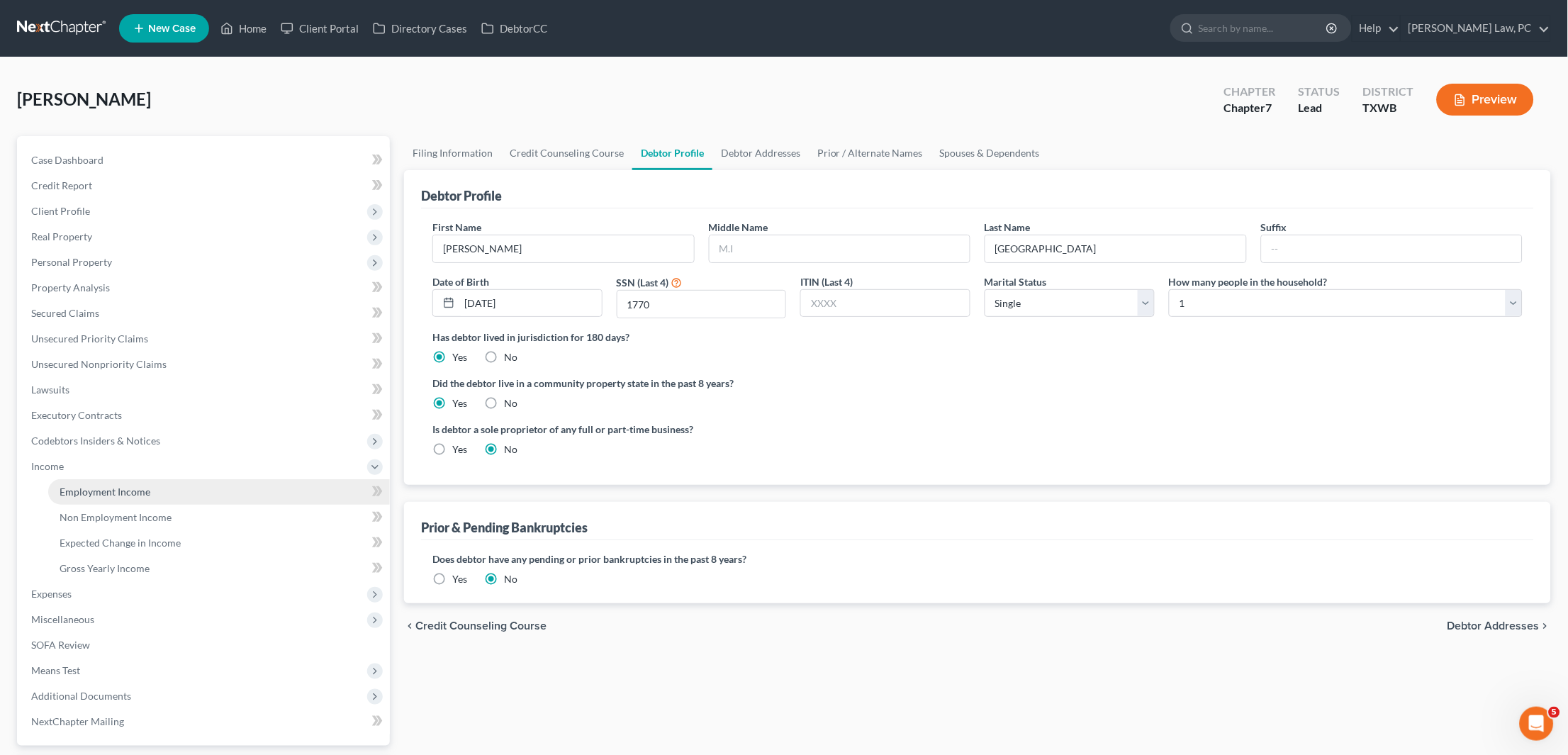
click at [109, 485] on span "Employment Income" at bounding box center [105, 491] width 91 height 12
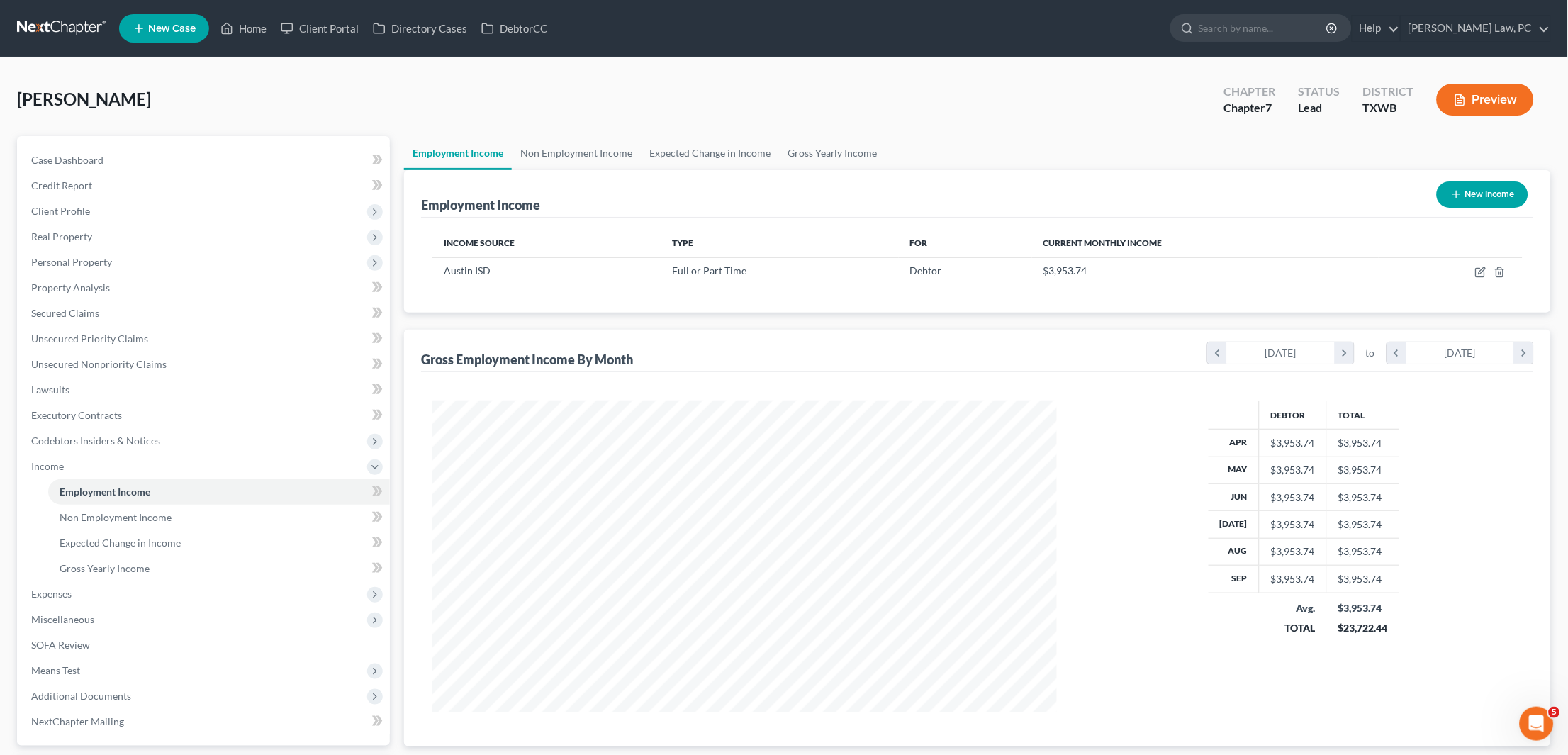
scroll to position [312, 652]
click at [1485, 267] on icon "button" at bounding box center [1480, 273] width 11 height 11
select select "0"
select select "45"
select select "1"
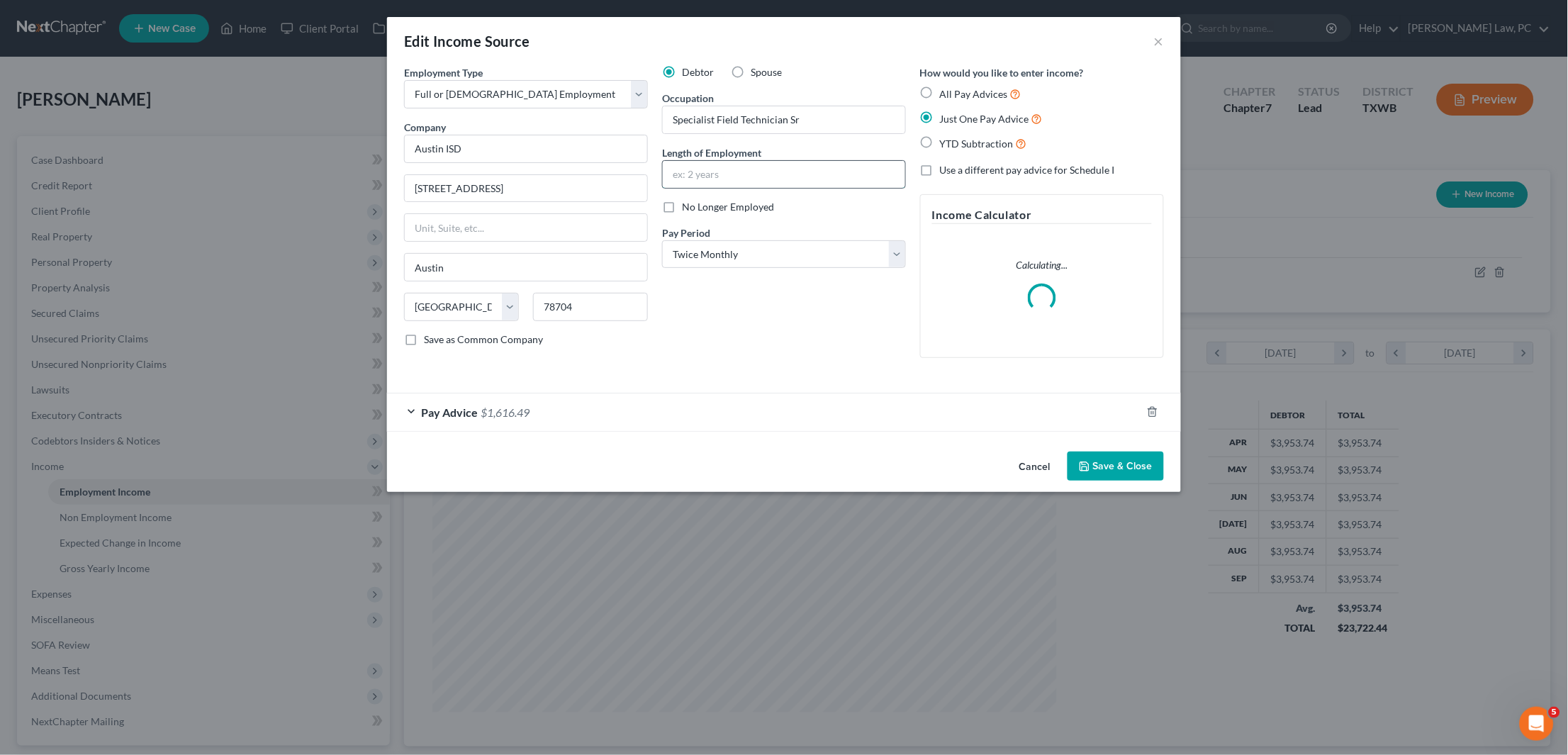
click at [762, 162] on input "text" at bounding box center [784, 174] width 243 height 27
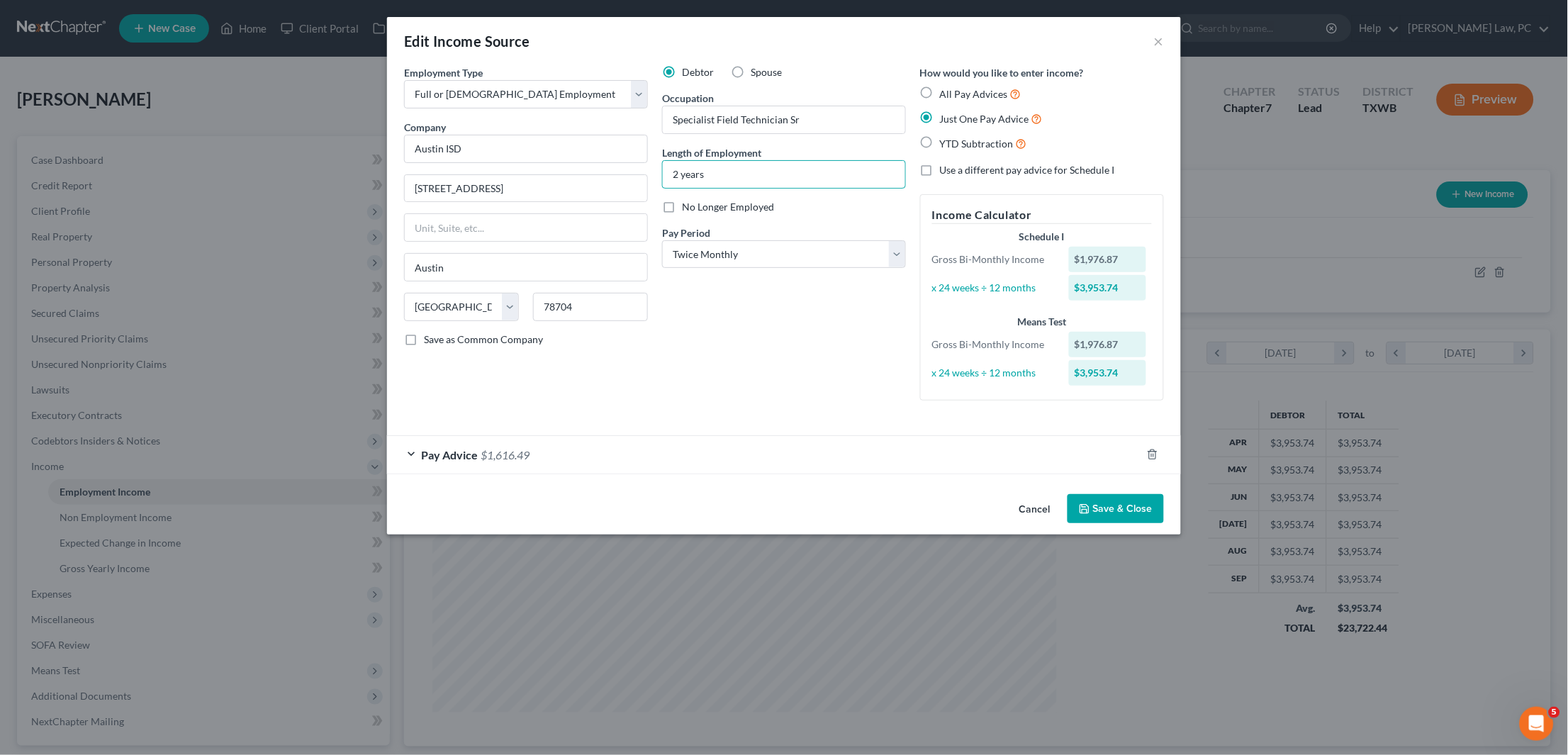
type input "2 years"
click at [1094, 499] on button "Save & Close" at bounding box center [1115, 509] width 96 height 30
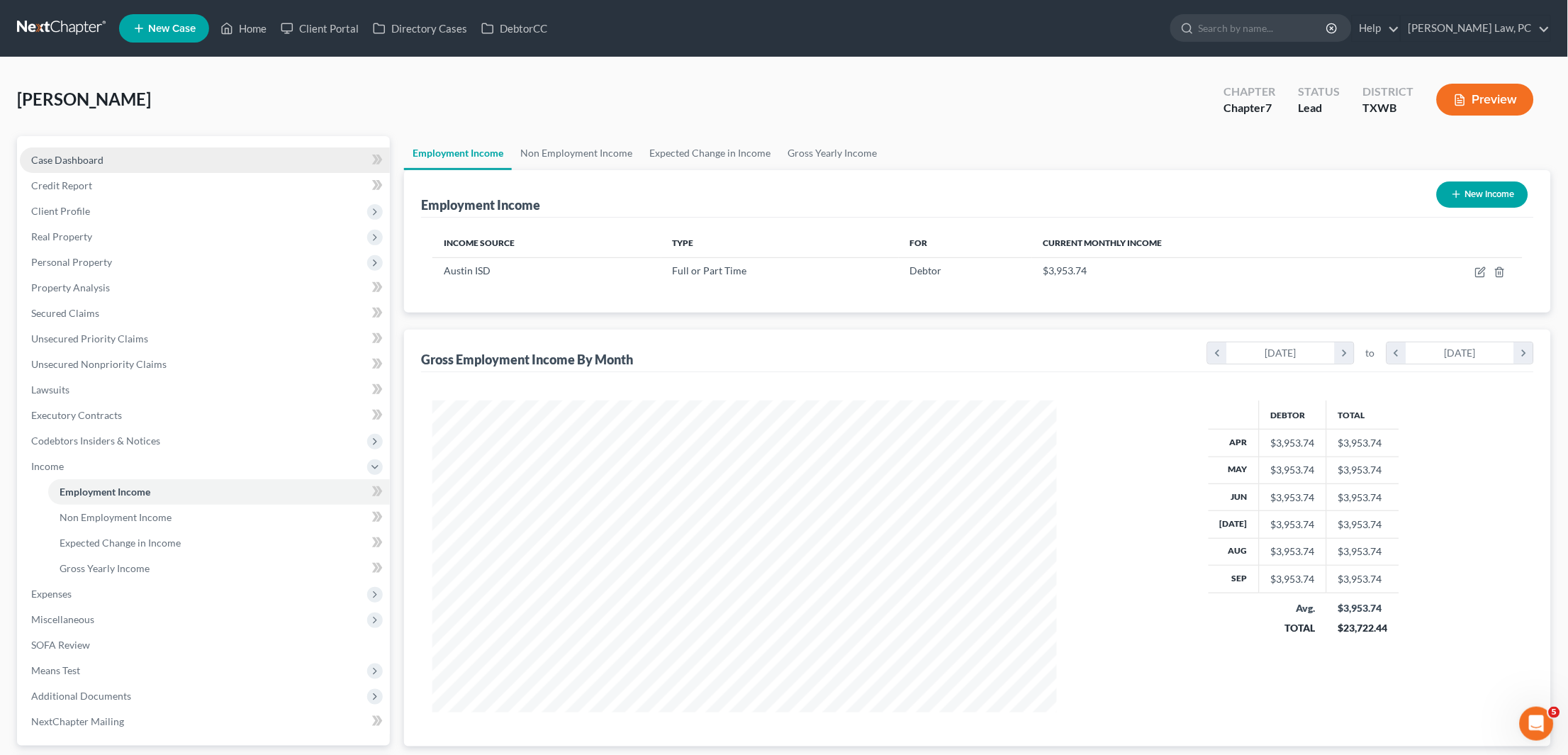
click at [117, 162] on link "Case Dashboard" at bounding box center [204, 160] width 370 height 25
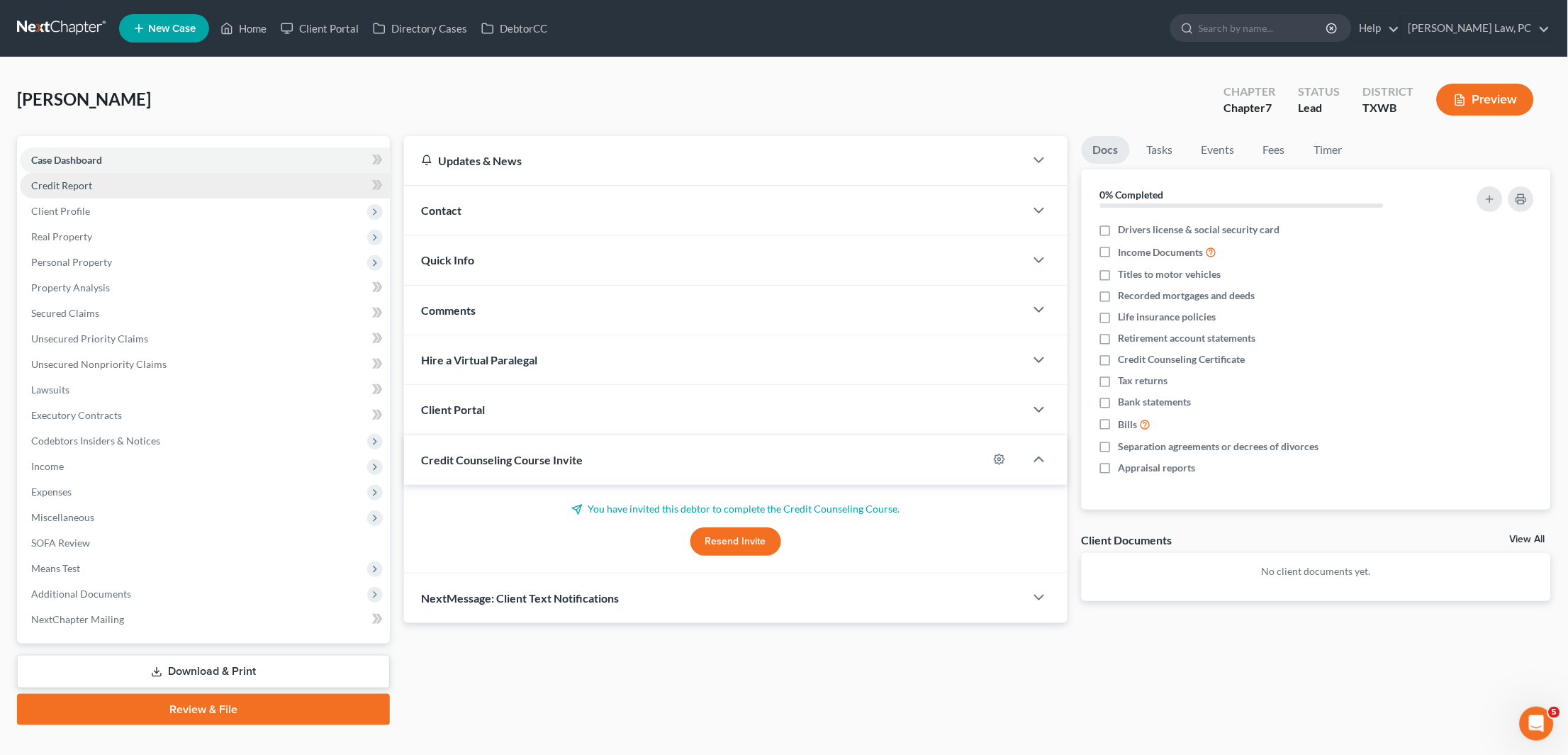
click at [109, 188] on link "Credit Report" at bounding box center [204, 185] width 370 height 25
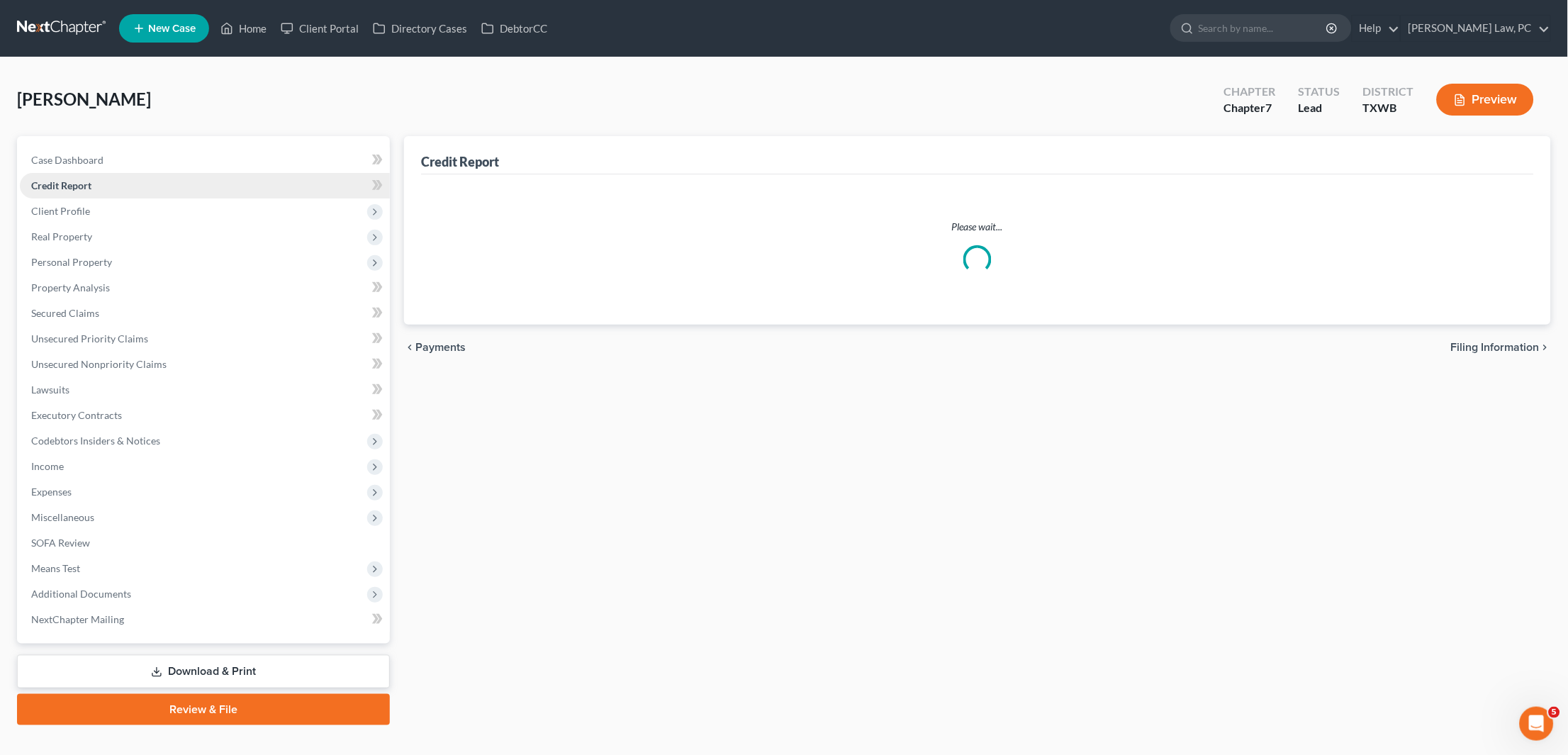
click at [207, 190] on link "Credit Report" at bounding box center [204, 185] width 370 height 25
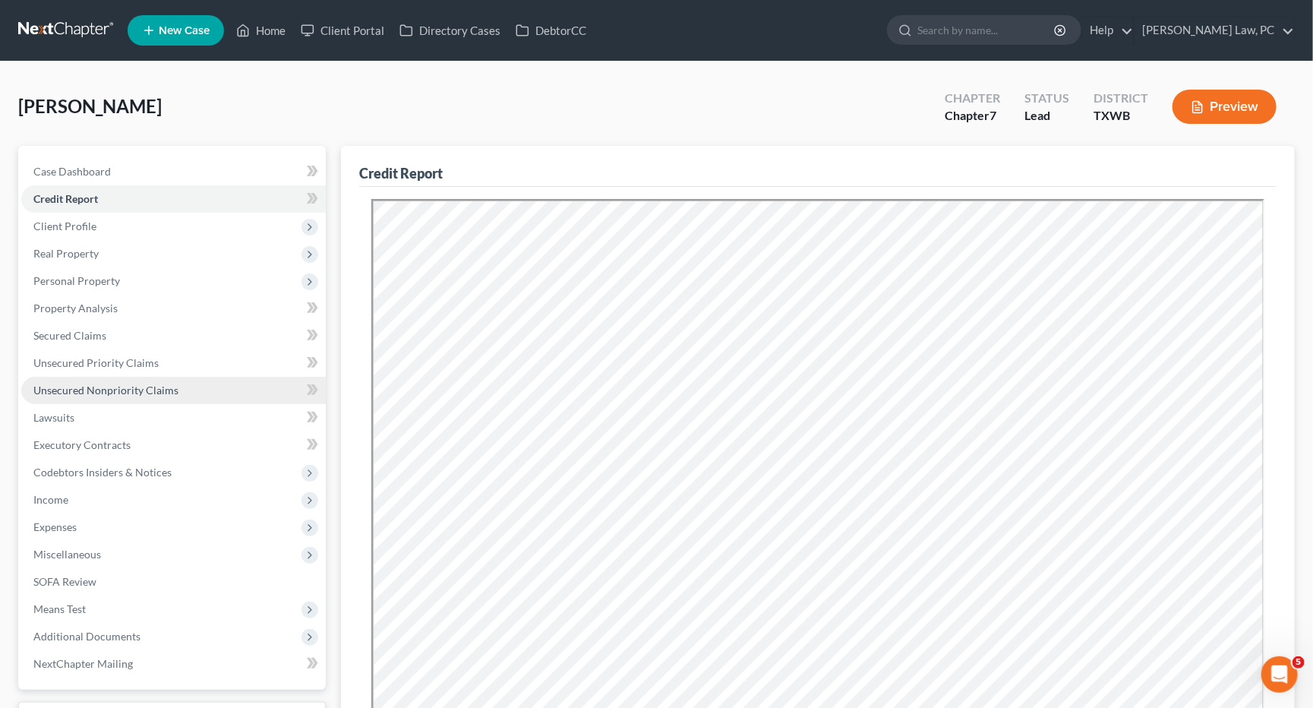
click at [103, 384] on span "Unsecured Nonpriority Claims" at bounding box center [105, 390] width 145 height 13
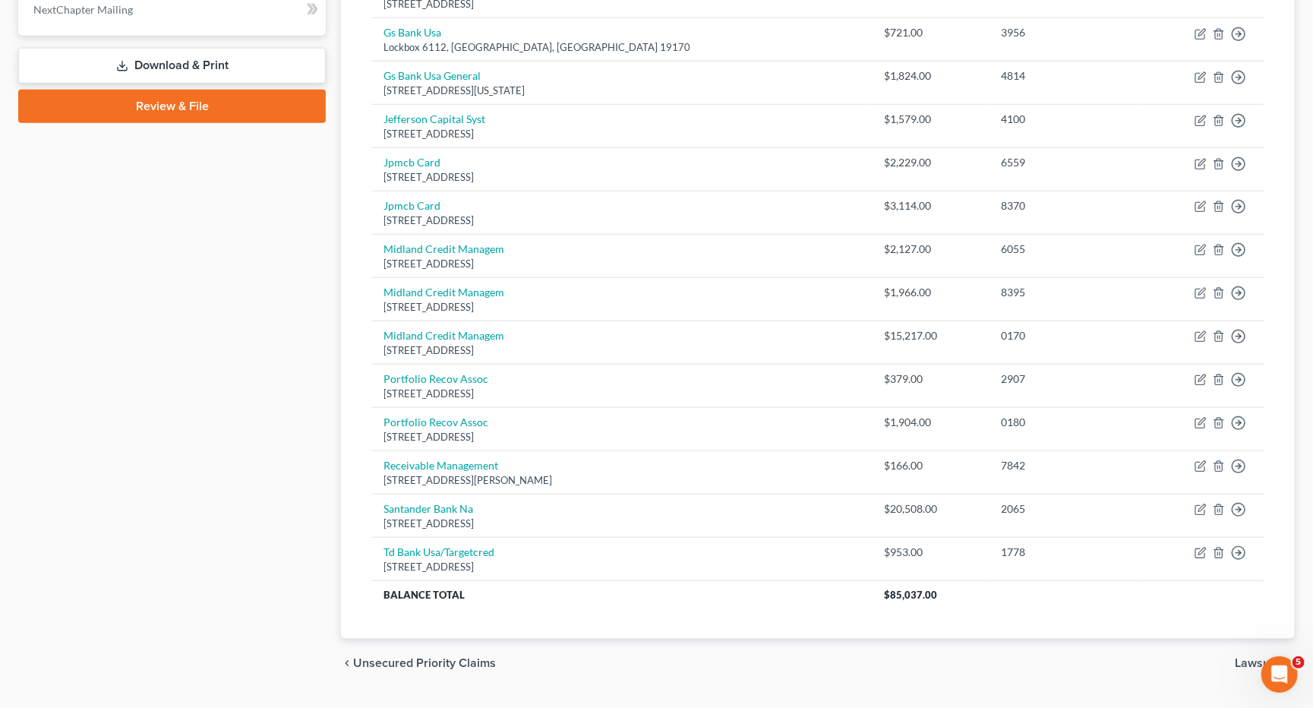
scroll to position [655, 0]
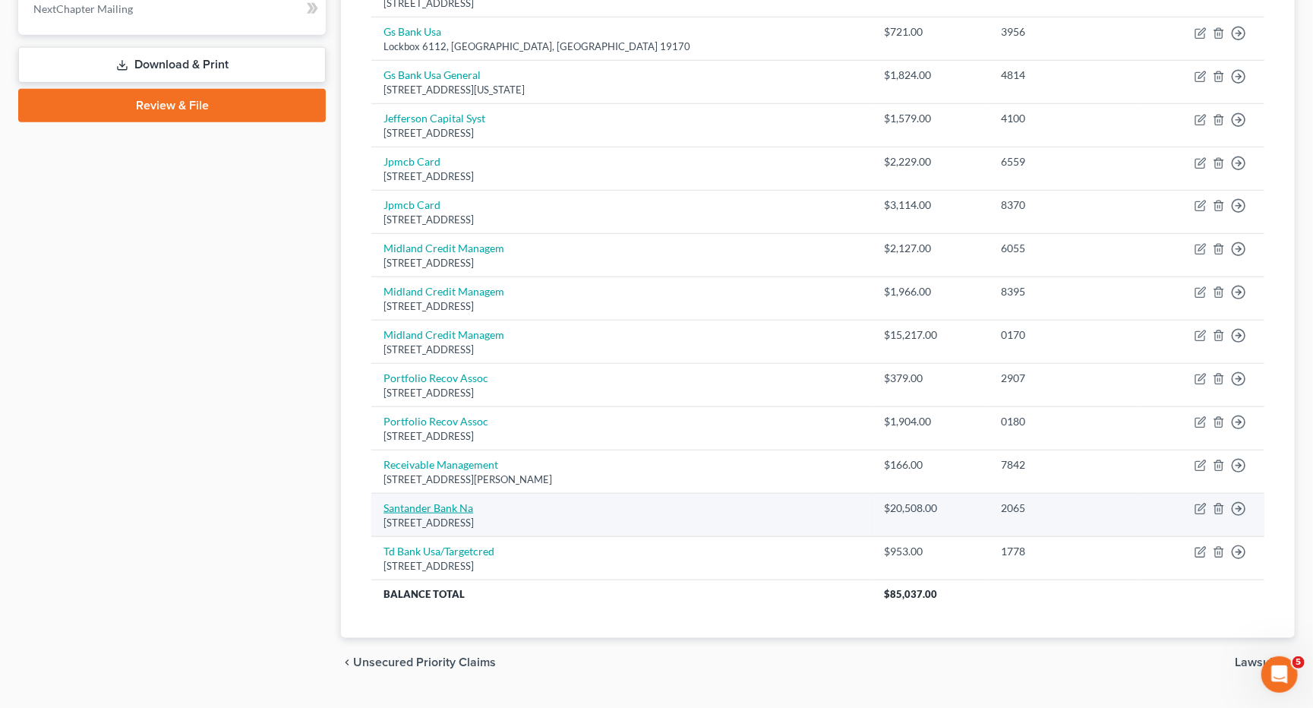
click at [440, 501] on link "Santander Bank Na" at bounding box center [429, 507] width 90 height 13
select select "39"
select select "0"
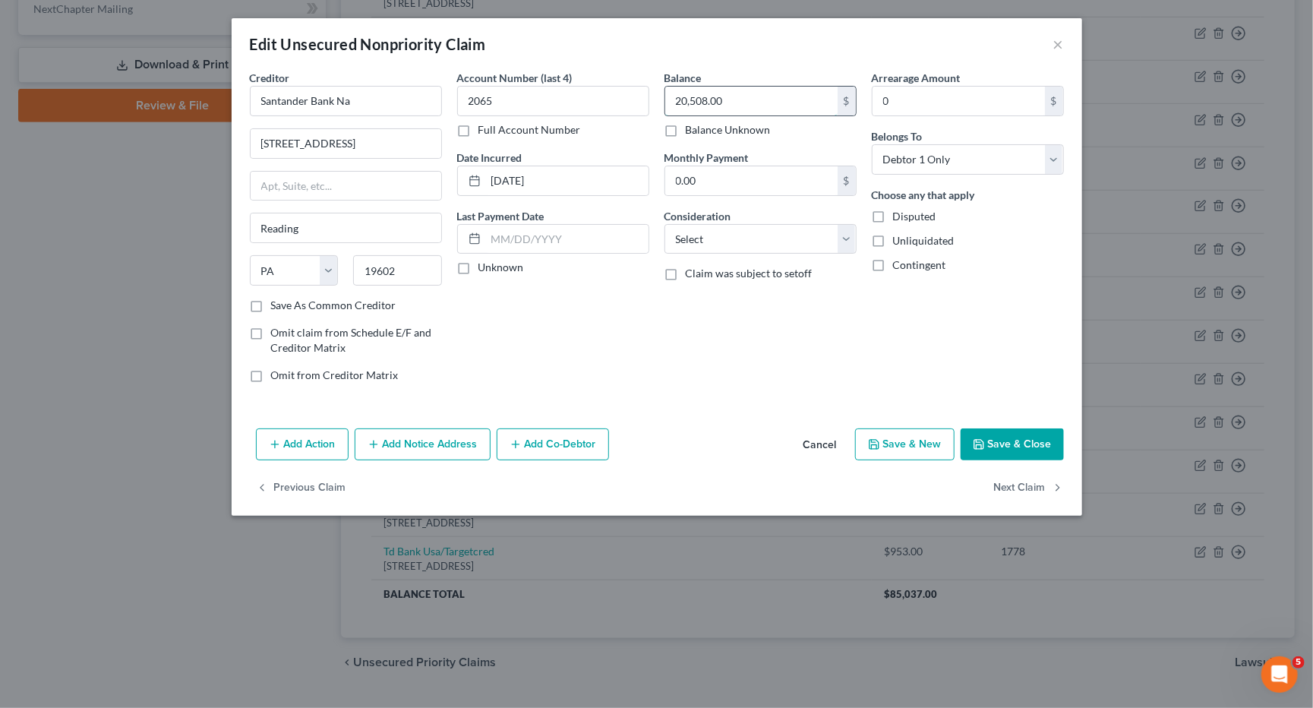
drag, startPoint x: 731, startPoint y: 100, endPoint x: 665, endPoint y: 103, distance: 66.9
click at [665, 103] on input "20,508.00" at bounding box center [751, 101] width 172 height 29
click at [1060, 46] on button "×" at bounding box center [1058, 44] width 11 height 18
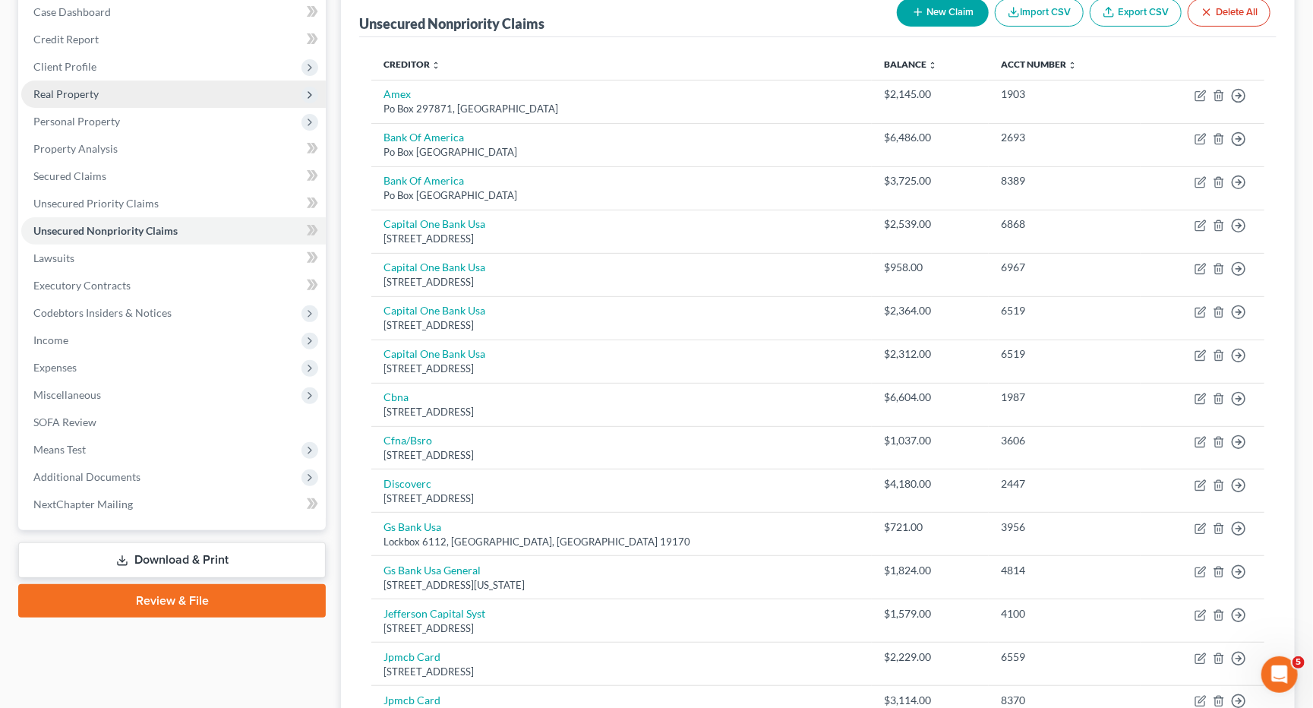
scroll to position [153, 0]
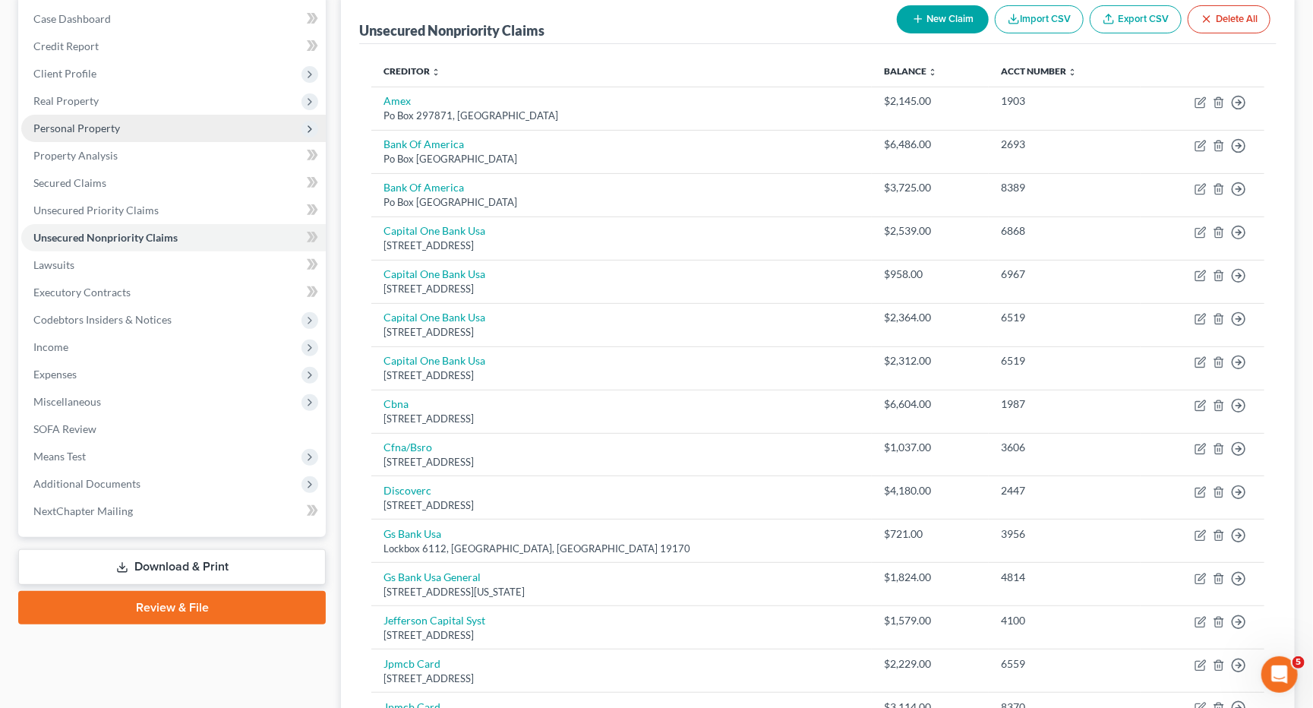
click at [94, 128] on span "Personal Property" at bounding box center [76, 128] width 87 height 13
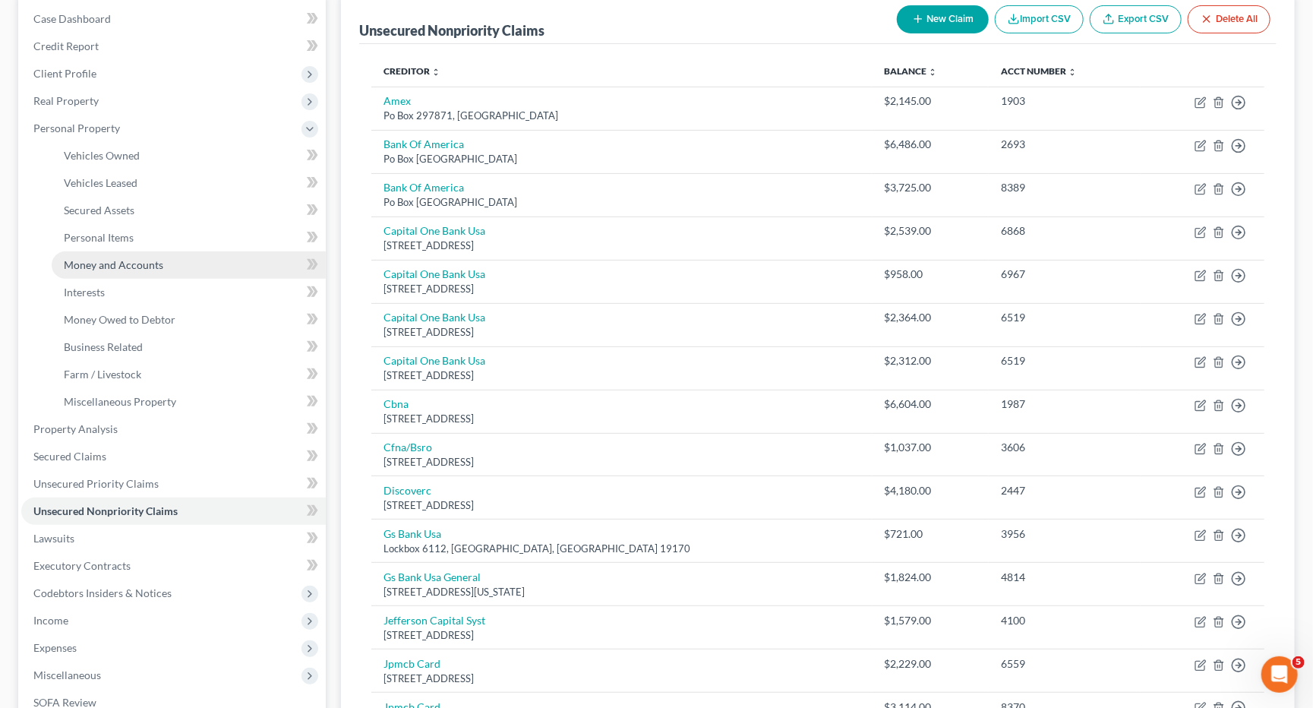
click at [163, 254] on link "Money and Accounts" at bounding box center [189, 264] width 274 height 27
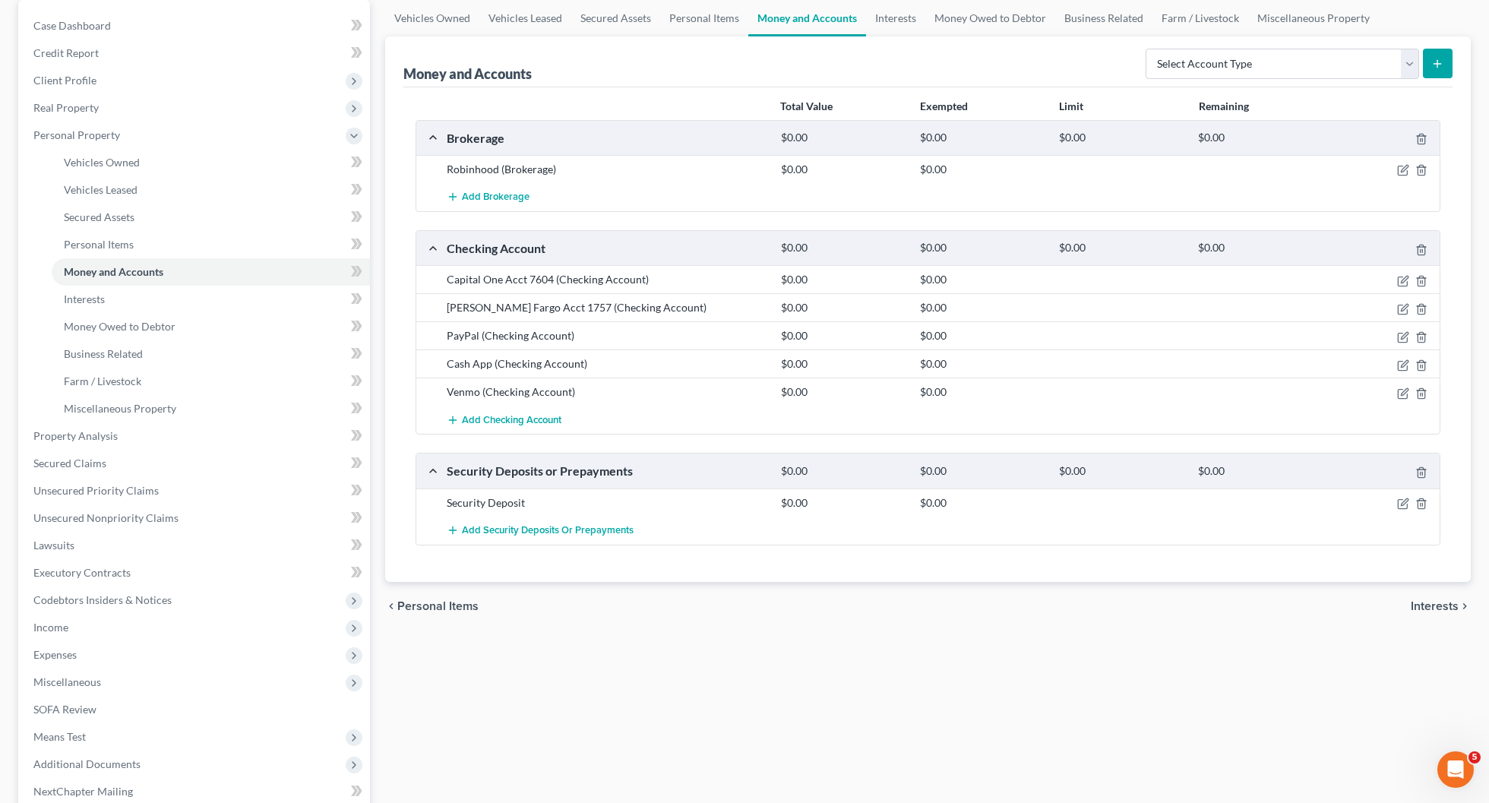
scroll to position [150, 0]
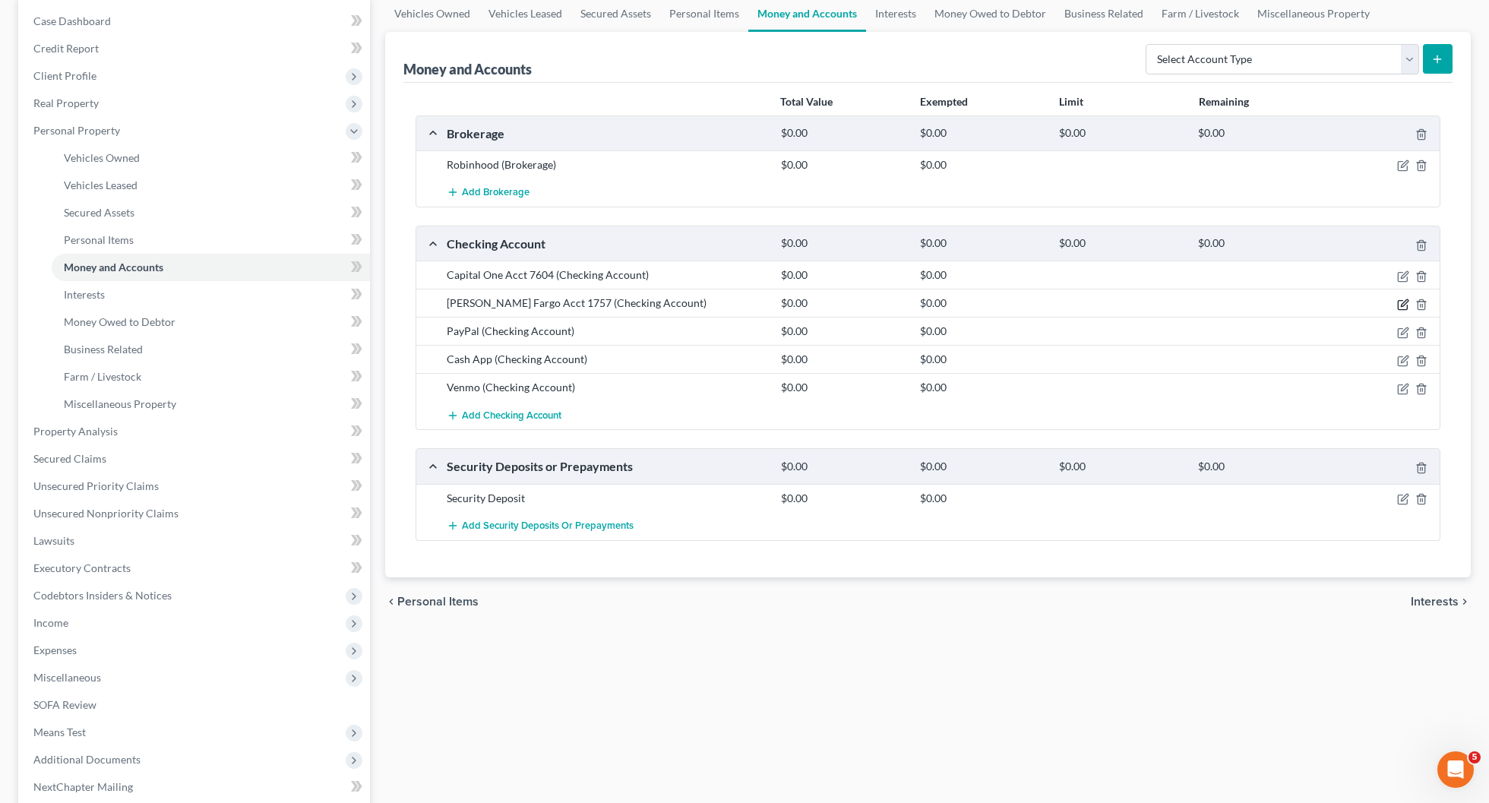
click at [1399, 305] on icon "button" at bounding box center [1403, 304] width 12 height 12
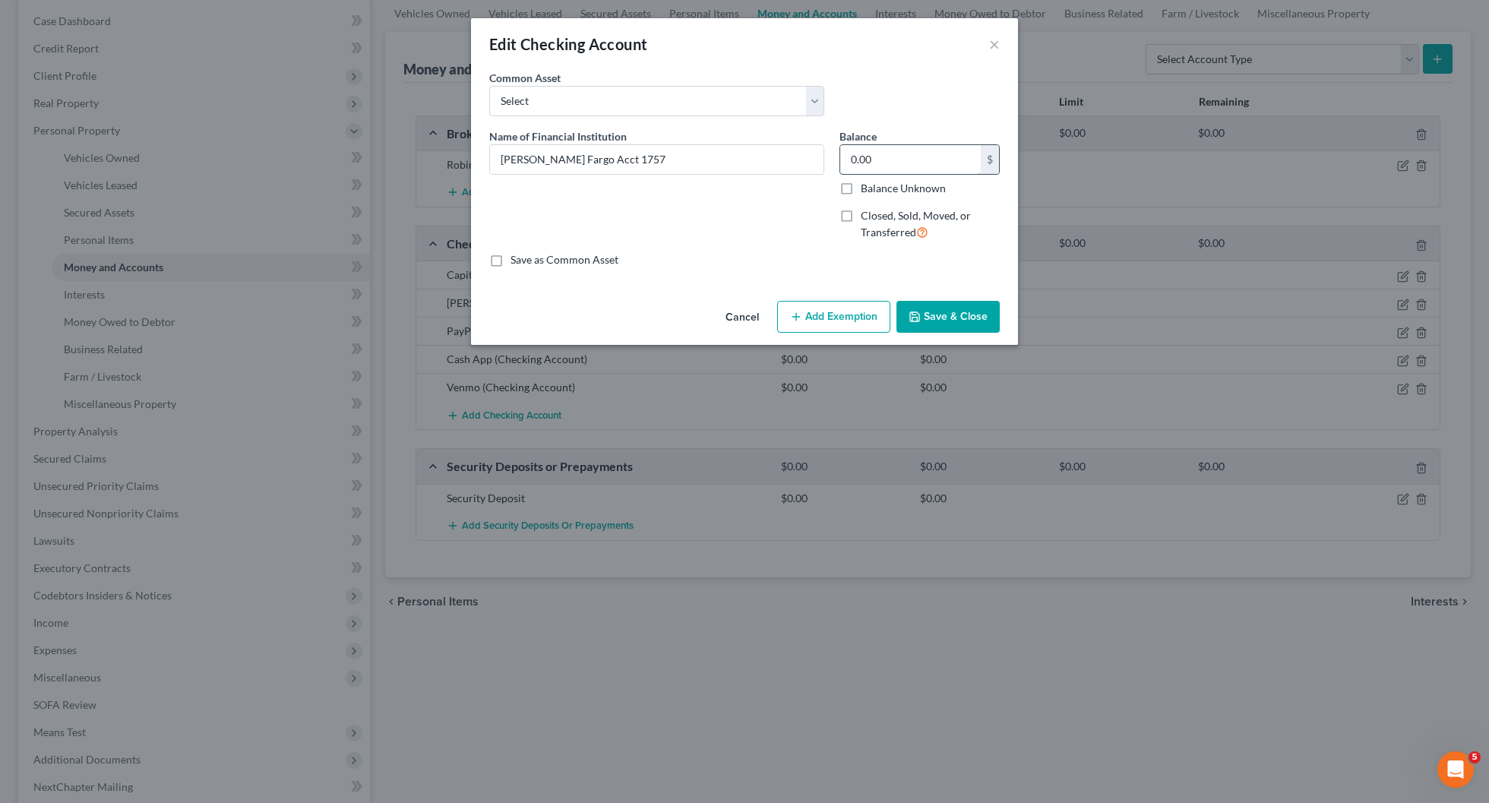
click at [895, 151] on input "0.00" at bounding box center [910, 159] width 141 height 29
type input "517.38"
click at [948, 321] on button "Save & Close" at bounding box center [947, 317] width 103 height 32
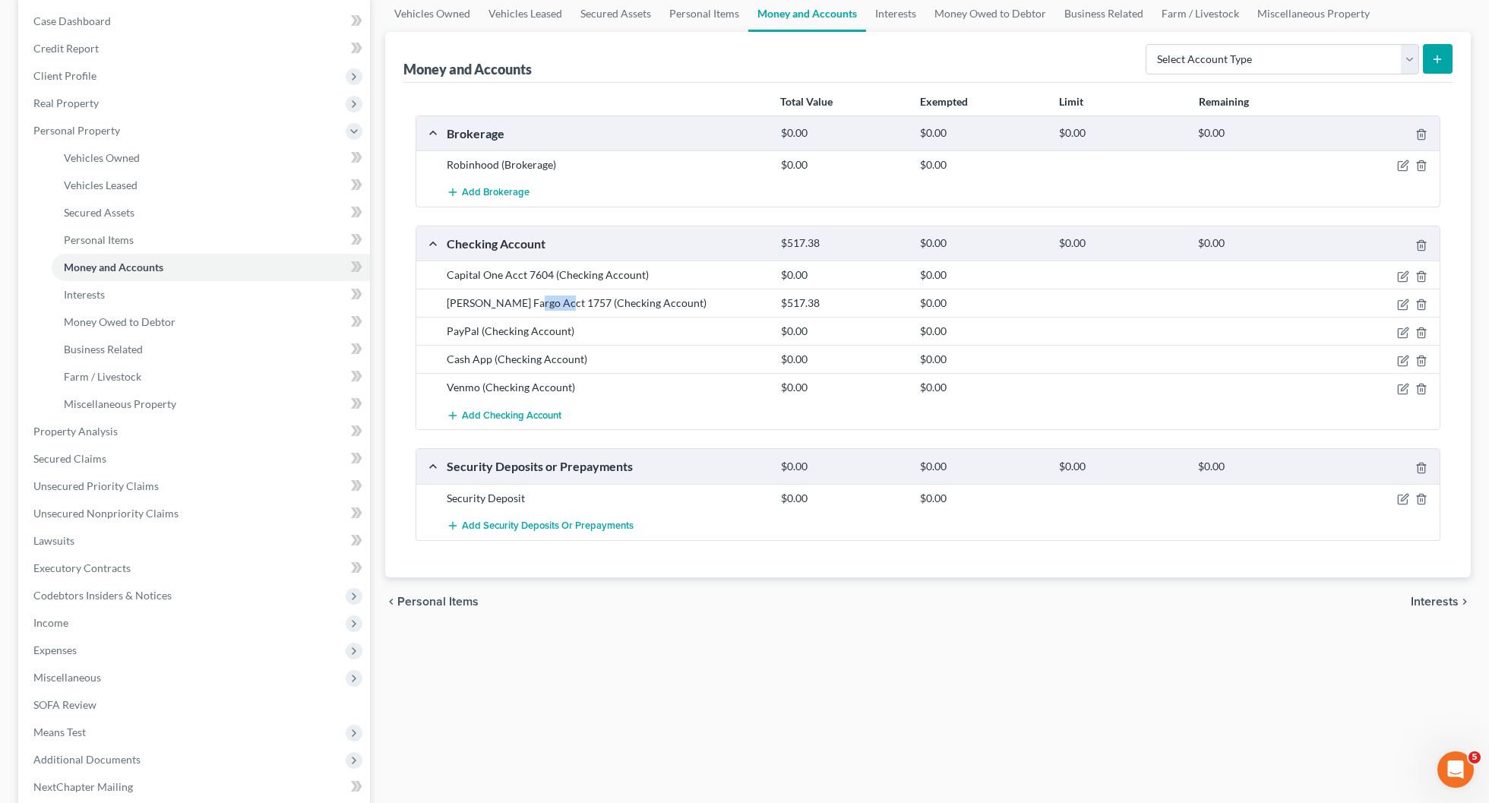
drag, startPoint x: 554, startPoint y: 305, endPoint x: 526, endPoint y: 305, distance: 28.9
click at [526, 305] on div "Wells Fargo Acct 1757 (Checking Account)" at bounding box center [606, 302] width 334 height 15
click at [644, 302] on div "Wells Fargo Acct 1757 (Checking Account)" at bounding box center [606, 302] width 334 height 15
click at [1402, 275] on icon "button" at bounding box center [1403, 276] width 12 height 12
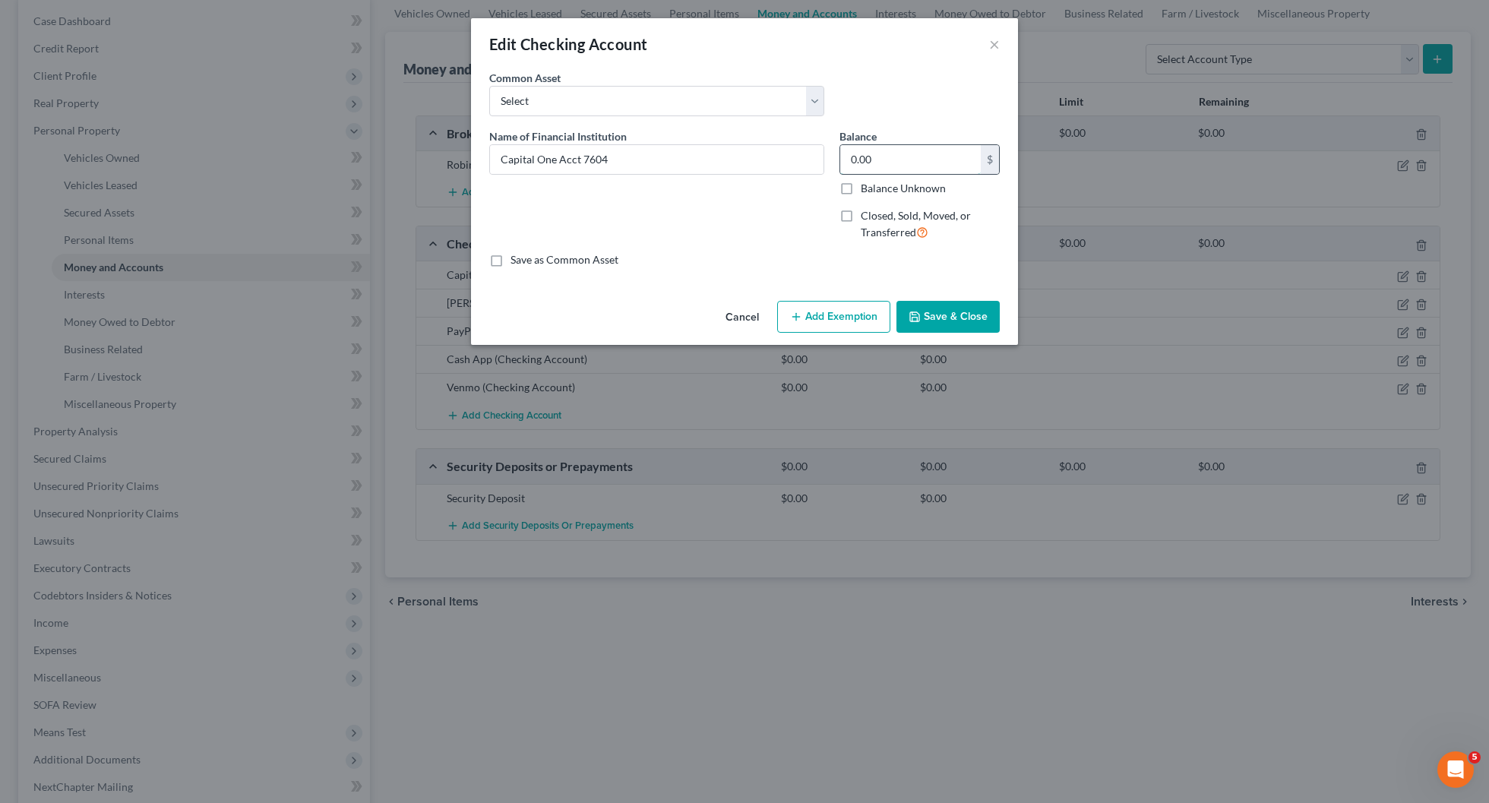
click at [879, 150] on input "0.00" at bounding box center [910, 159] width 141 height 29
click at [943, 318] on button "Save & Close" at bounding box center [947, 317] width 103 height 32
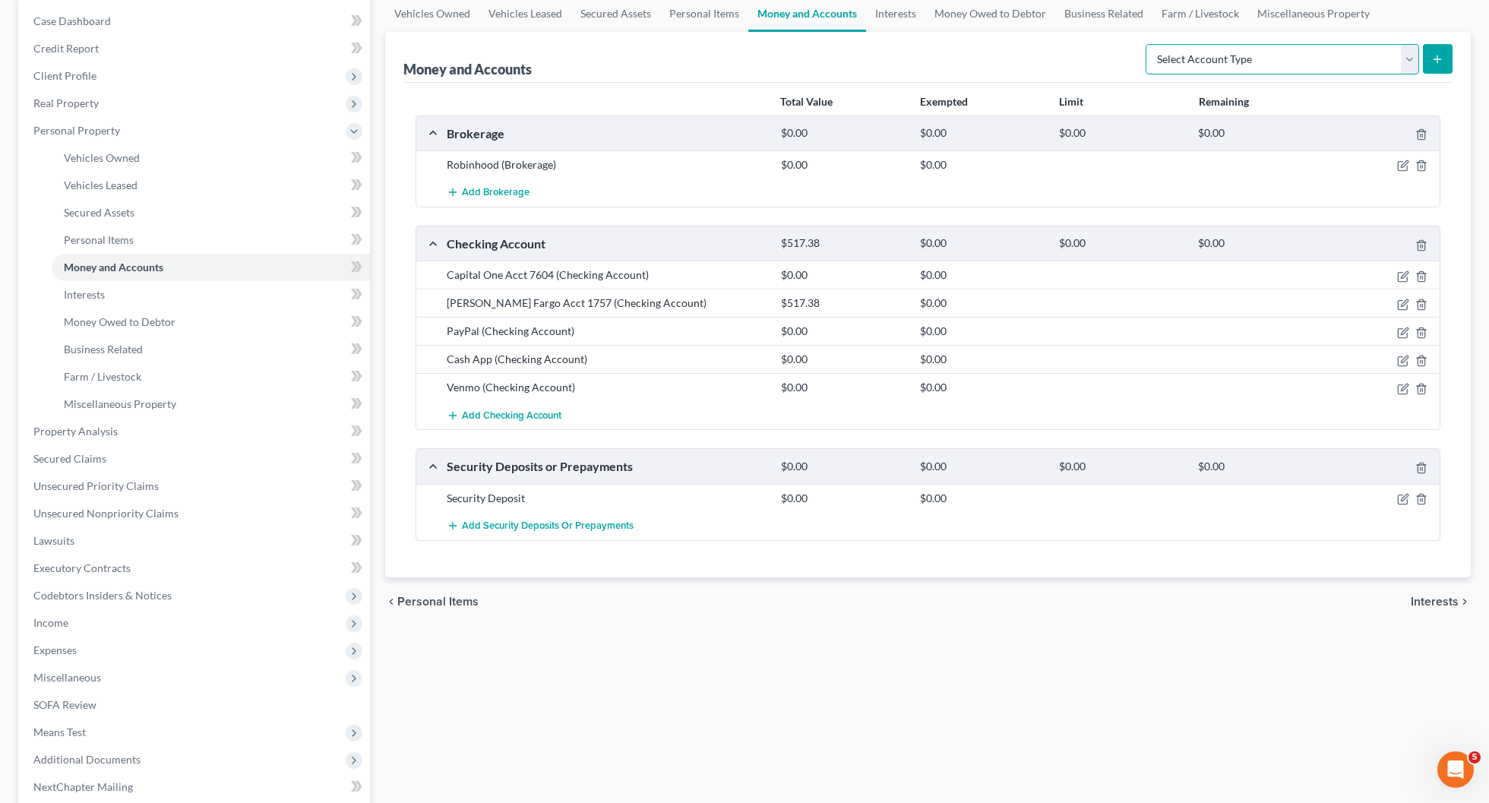
select select "savings"
click at [1441, 59] on icon "submit" at bounding box center [1437, 59] width 12 height 12
select select "savings"
click at [1435, 51] on button "submit" at bounding box center [1438, 59] width 30 height 30
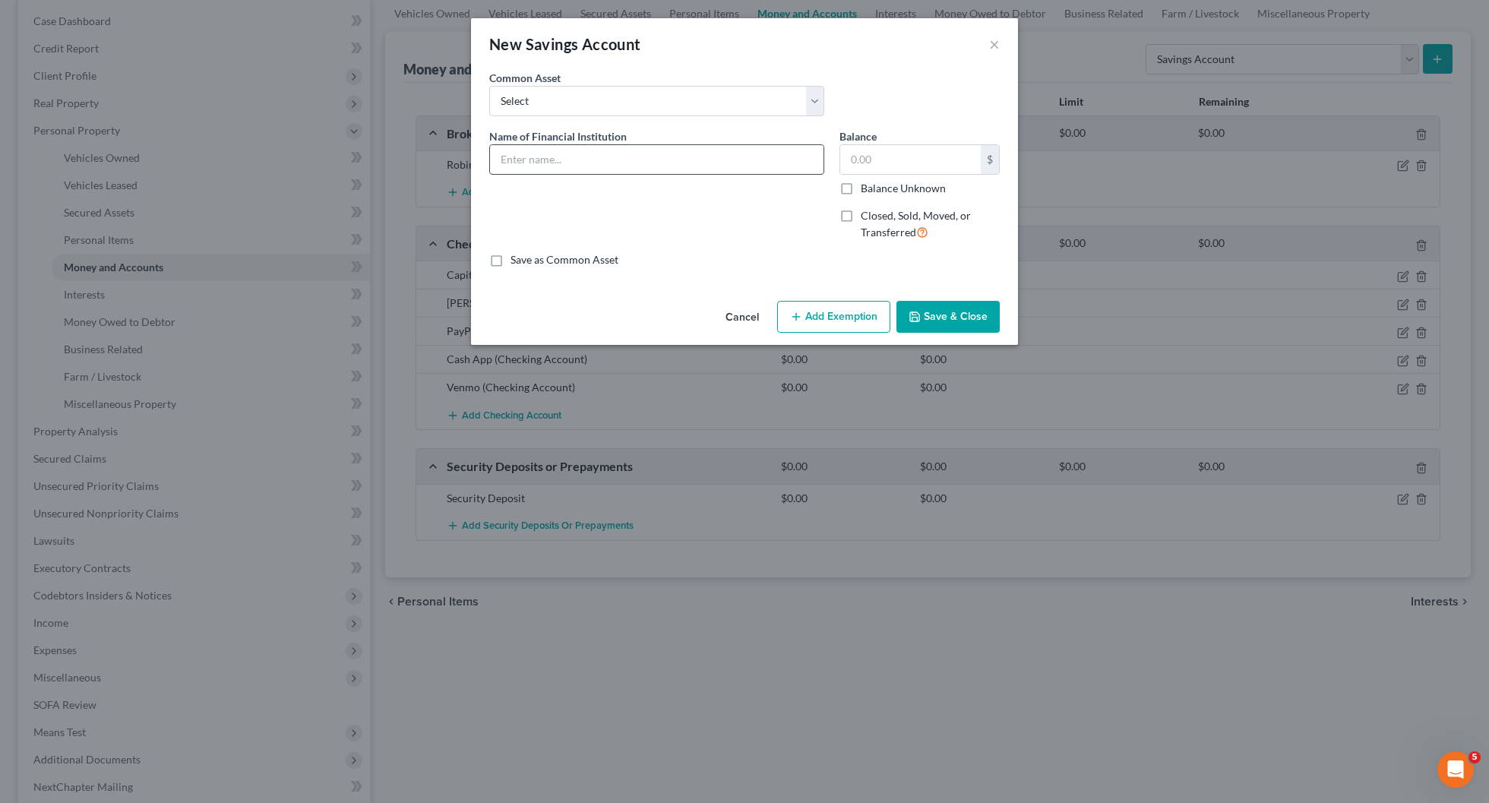
click at [770, 159] on input "text" at bounding box center [656, 159] width 333 height 29
type input "Capital One Acct 2185"
click at [908, 162] on input "text" at bounding box center [910, 159] width 141 height 29
type input "1,019.56"
click at [955, 320] on button "Save & Close" at bounding box center [947, 317] width 103 height 32
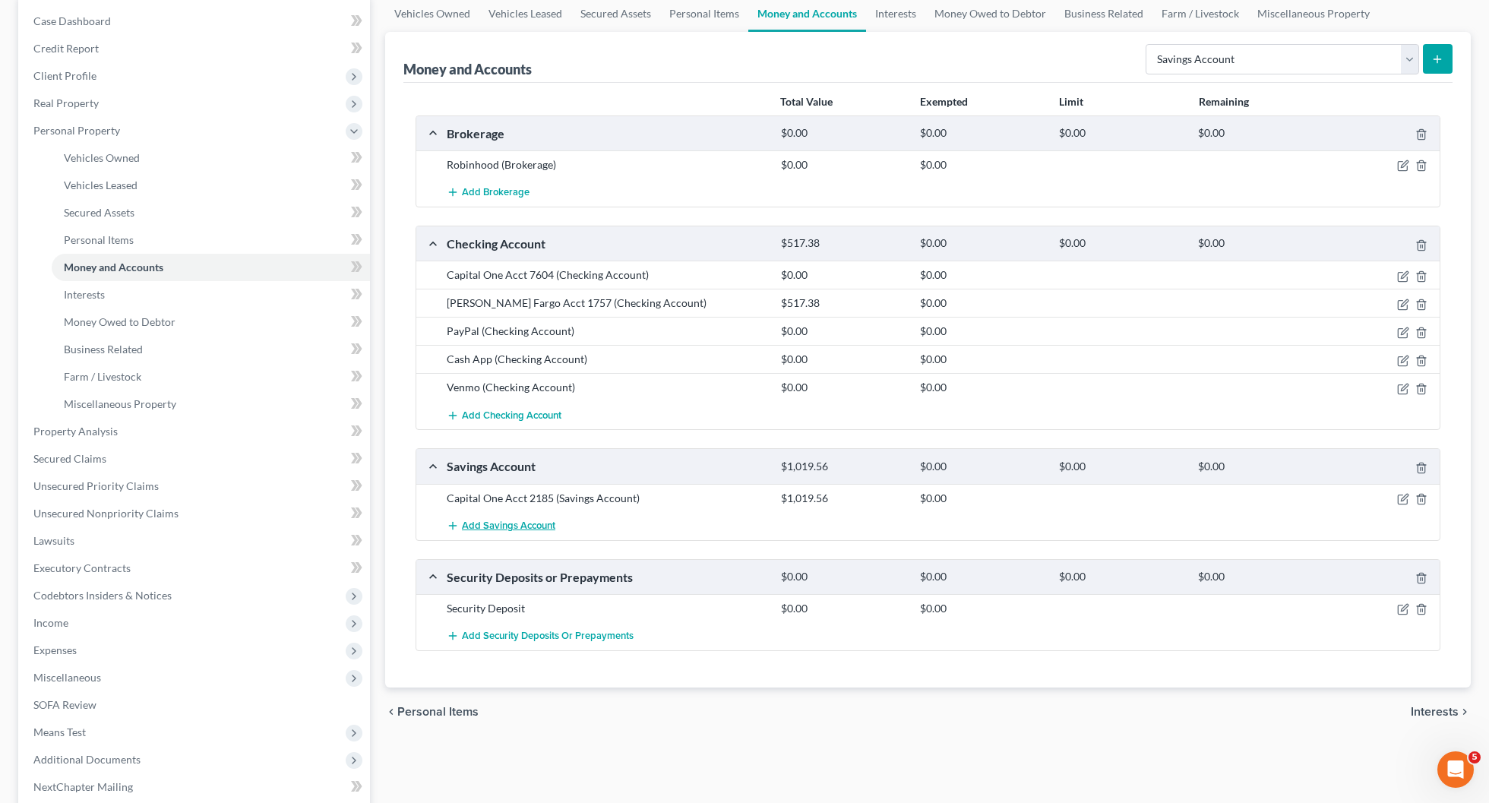
click at [544, 531] on span "Add Savings Account" at bounding box center [508, 525] width 93 height 12
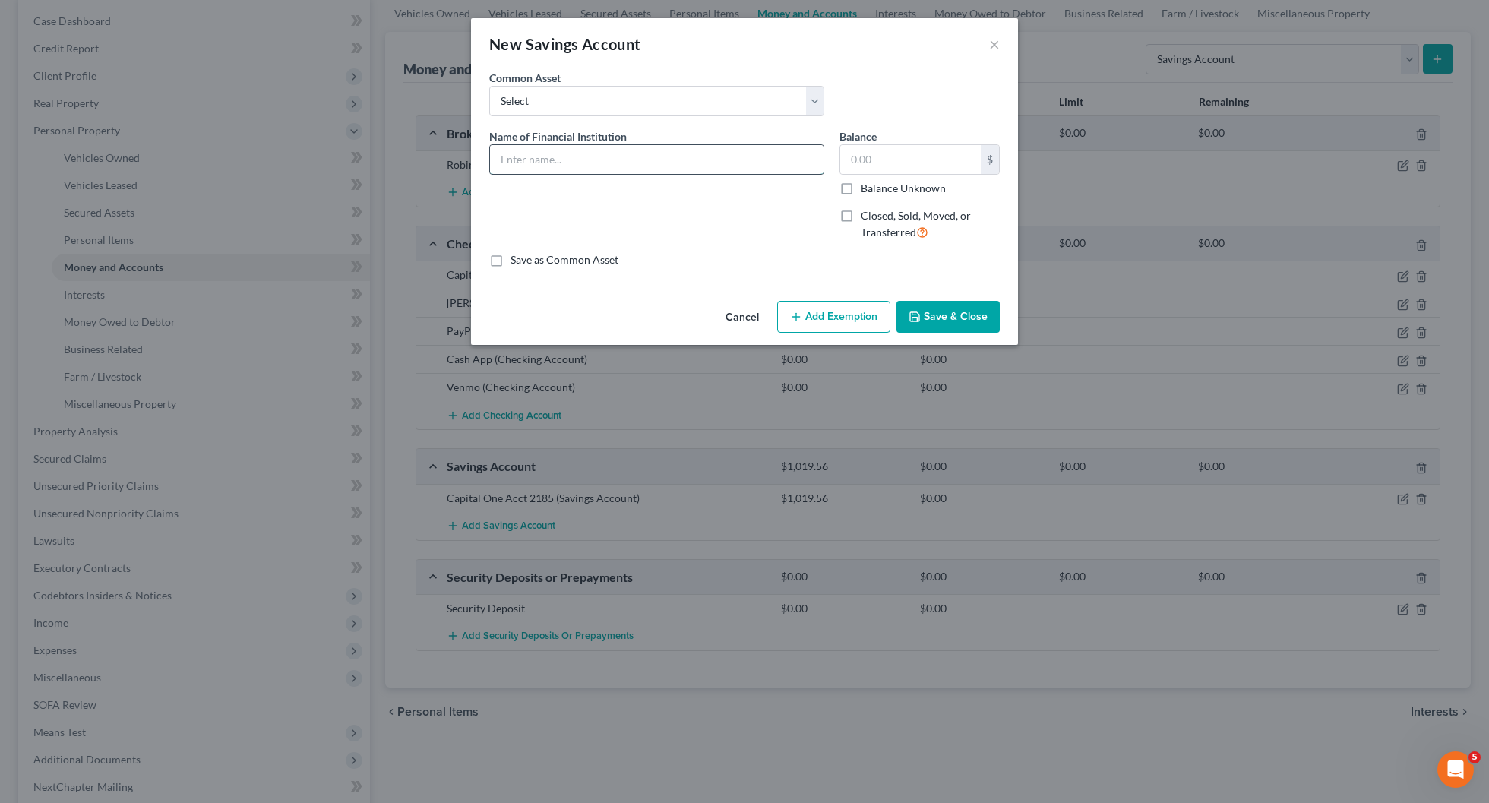
click at [680, 160] on input "text" at bounding box center [656, 159] width 333 height 29
click at [563, 153] on input "Capital One 9677" at bounding box center [656, 159] width 333 height 29
type input "Capital One 9677"
click at [882, 145] on input "text" at bounding box center [910, 159] width 141 height 29
type input "0.57"
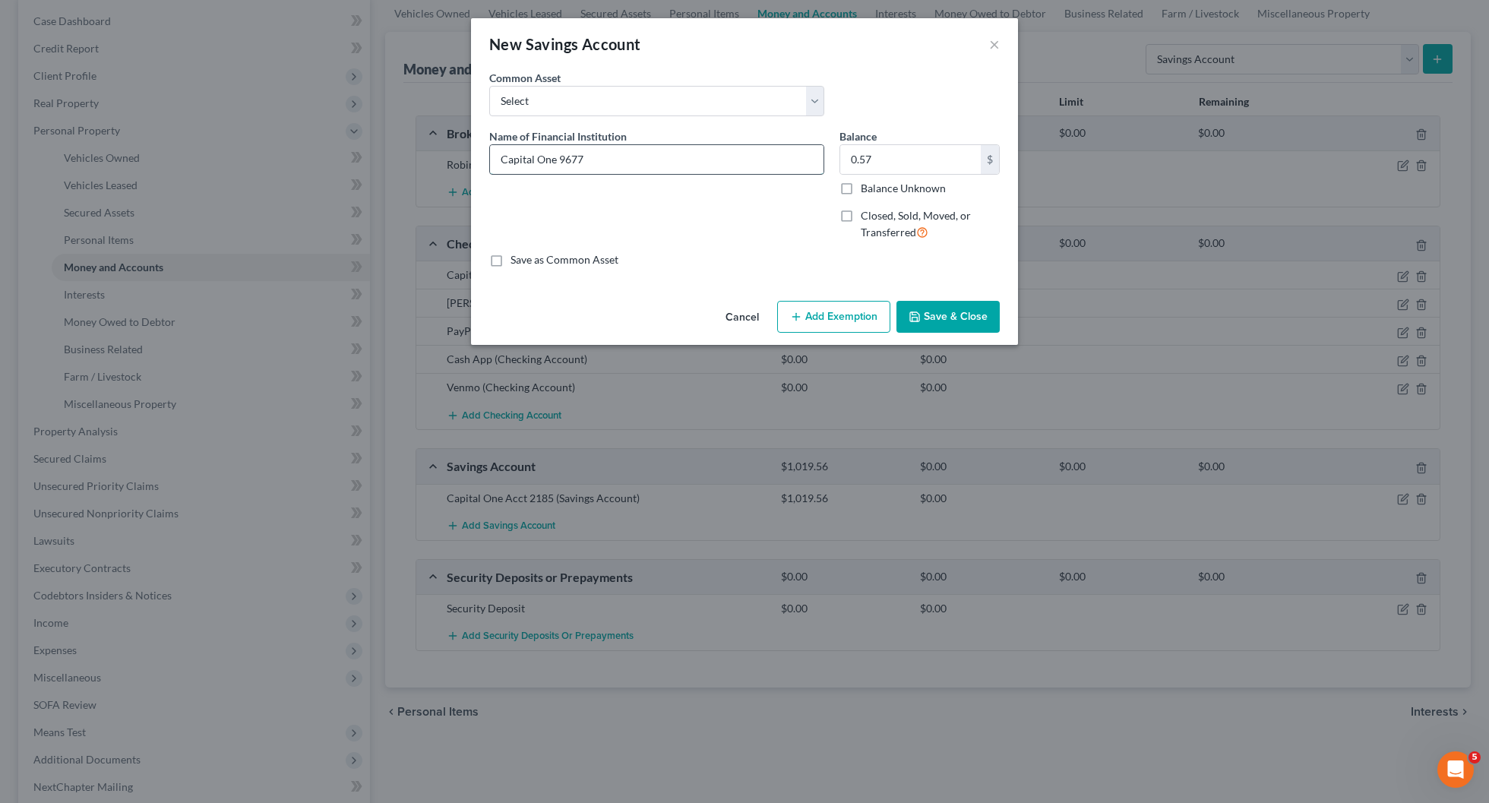
click at [562, 154] on input "Capital One 9677" at bounding box center [656, 159] width 333 height 29
type input "Capital One Acct 9677"
click at [958, 320] on button "Save & Close" at bounding box center [947, 317] width 103 height 32
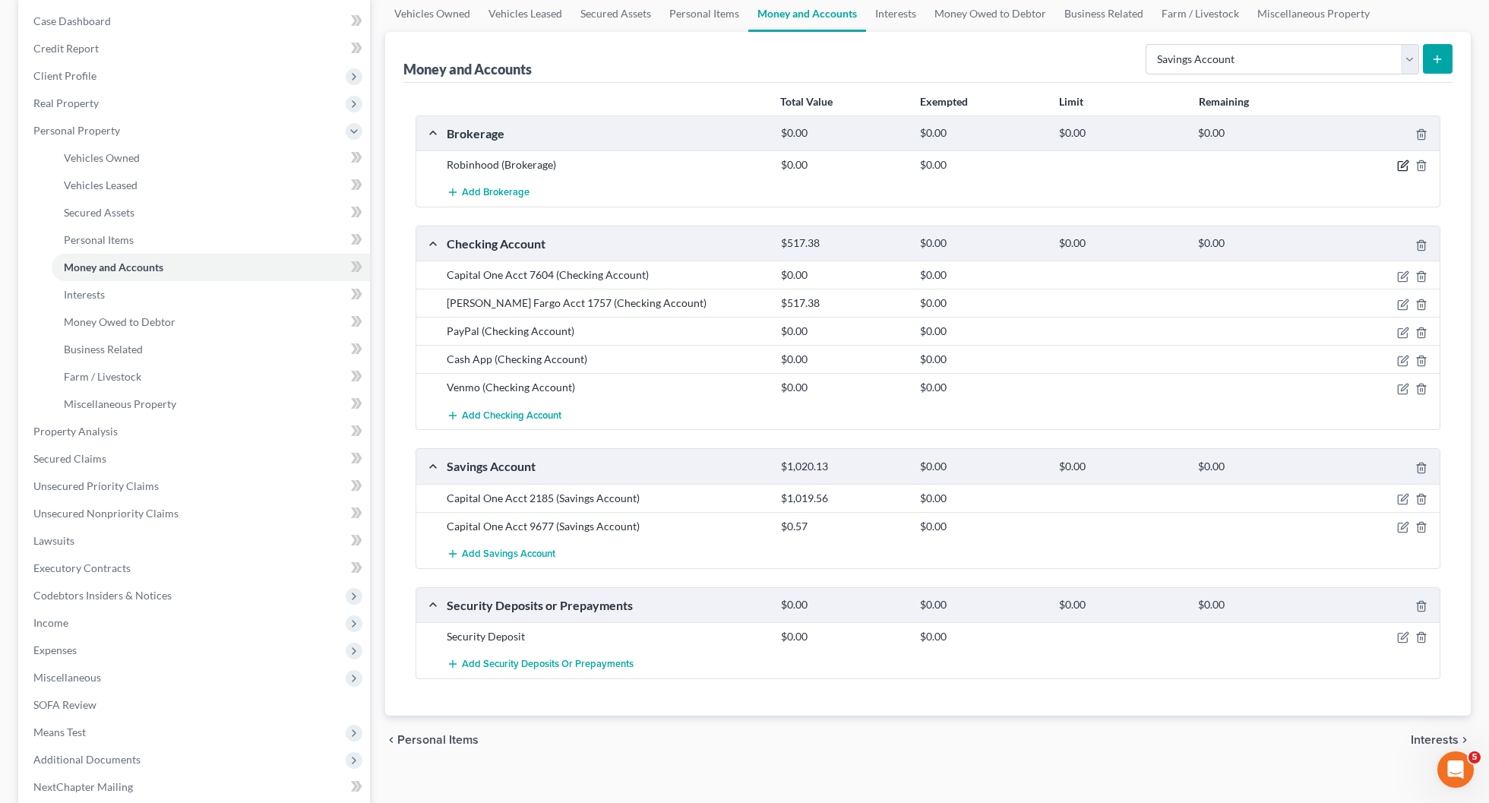
click at [1405, 162] on icon "button" at bounding box center [1403, 165] width 12 height 12
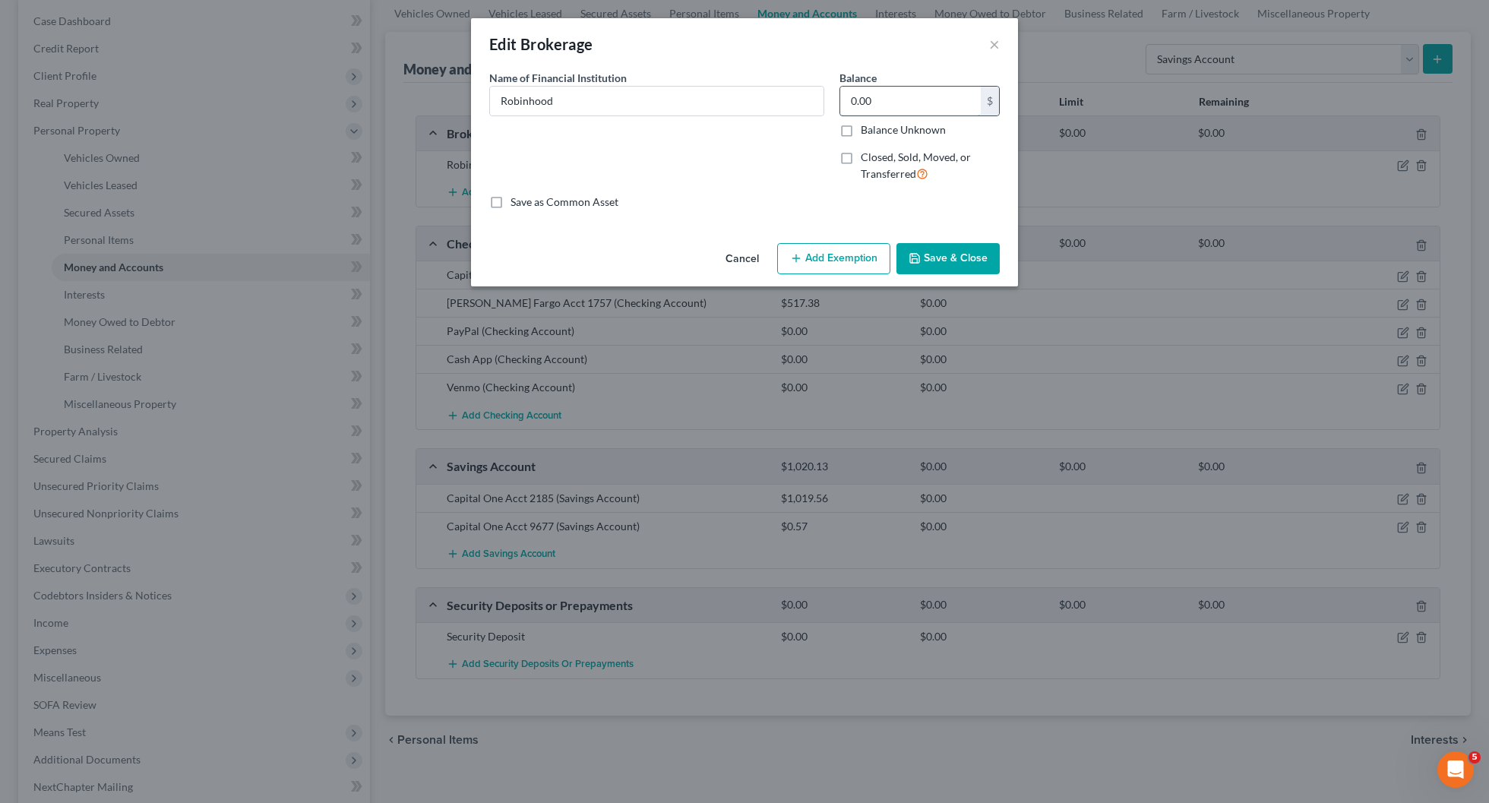
click at [908, 103] on input "0.00" at bounding box center [910, 101] width 141 height 29
type input "513.06"
click at [965, 261] on button "Save & Close" at bounding box center [947, 259] width 103 height 32
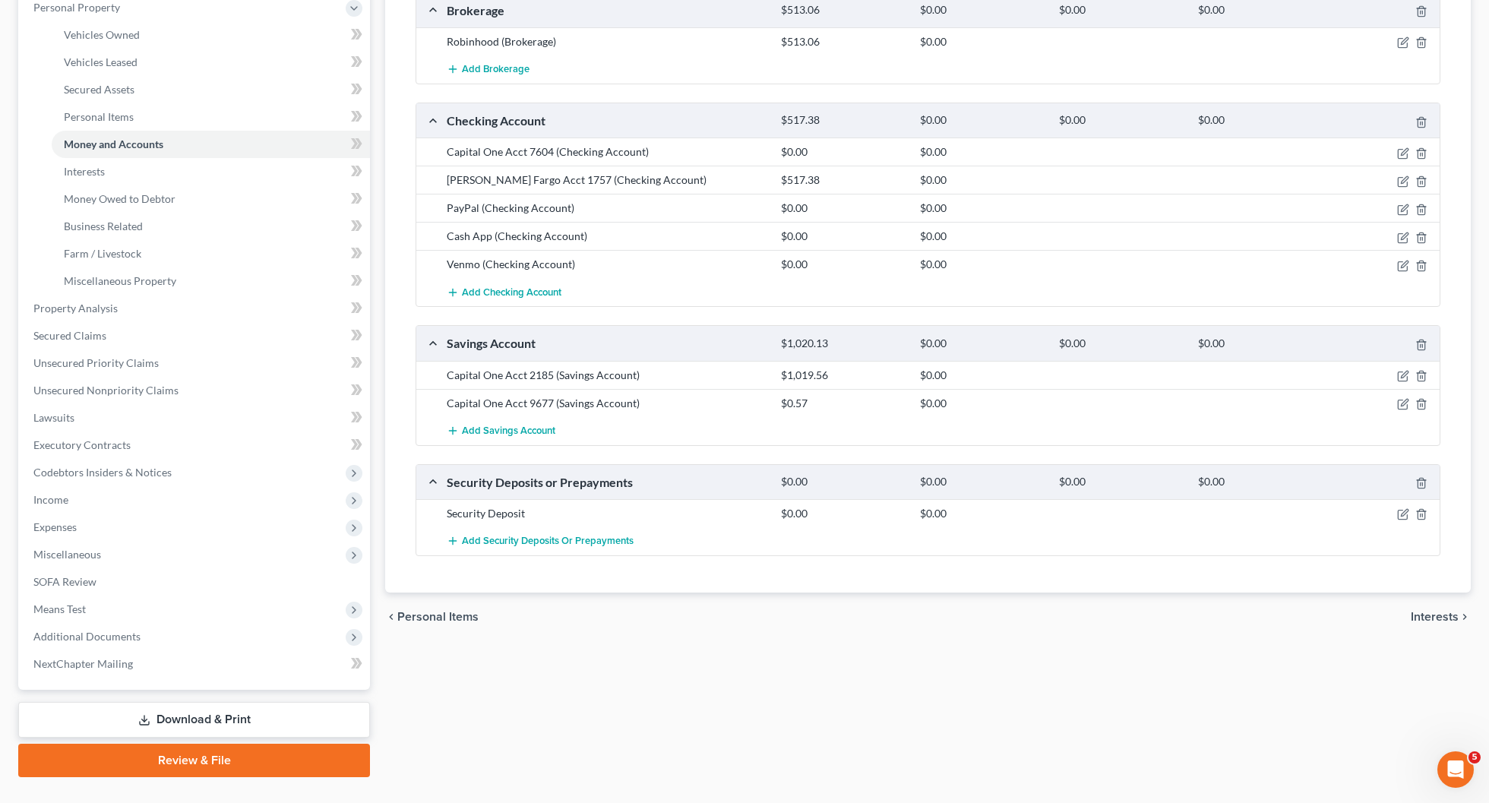
scroll to position [275, 0]
click at [1404, 518] on icon "button" at bounding box center [1403, 513] width 12 height 12
select select "3"
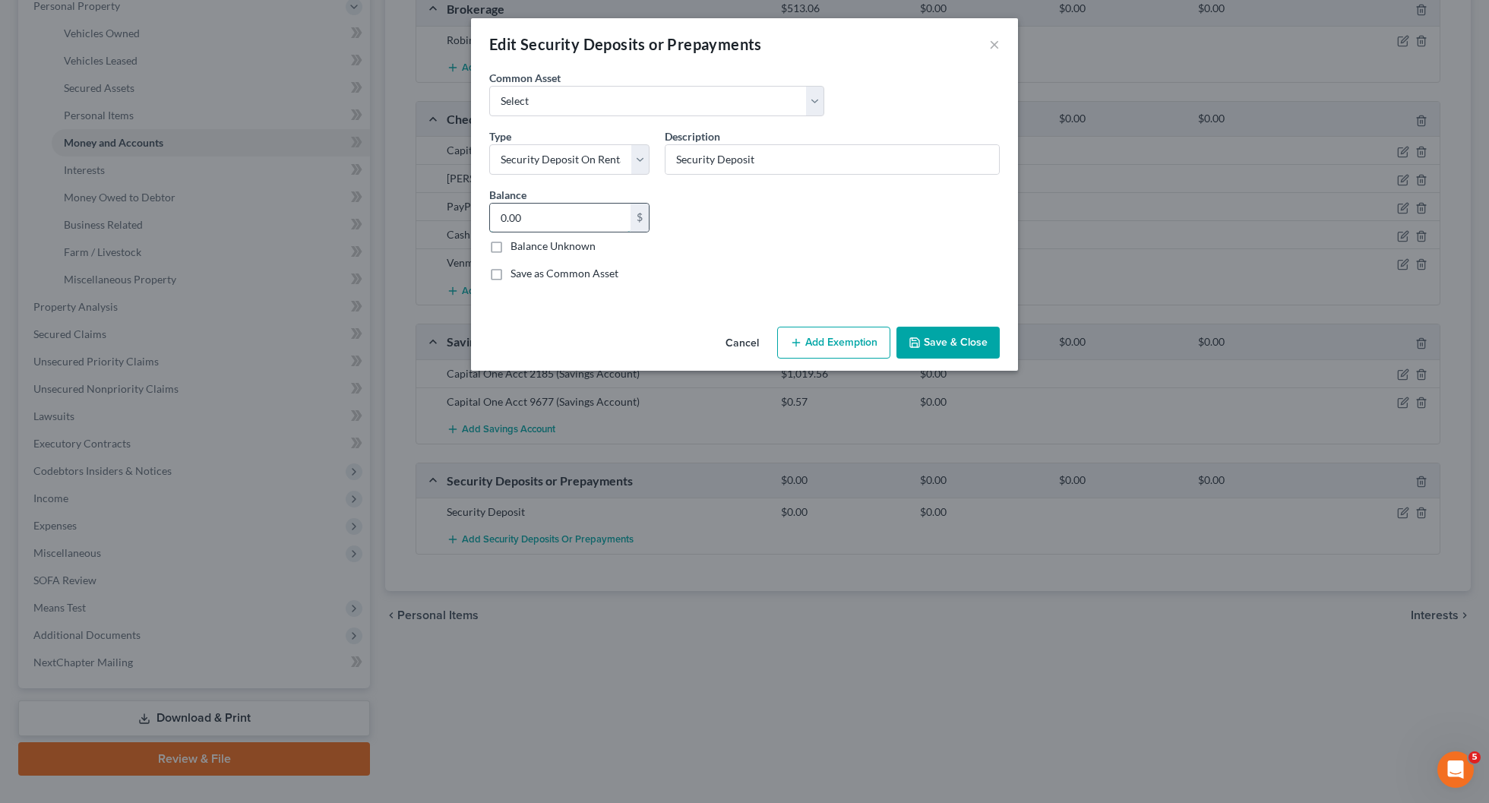
click at [562, 212] on input "0.00" at bounding box center [560, 218] width 141 height 29
type input "1,100"
click at [937, 338] on button "Save & Close" at bounding box center [947, 343] width 103 height 32
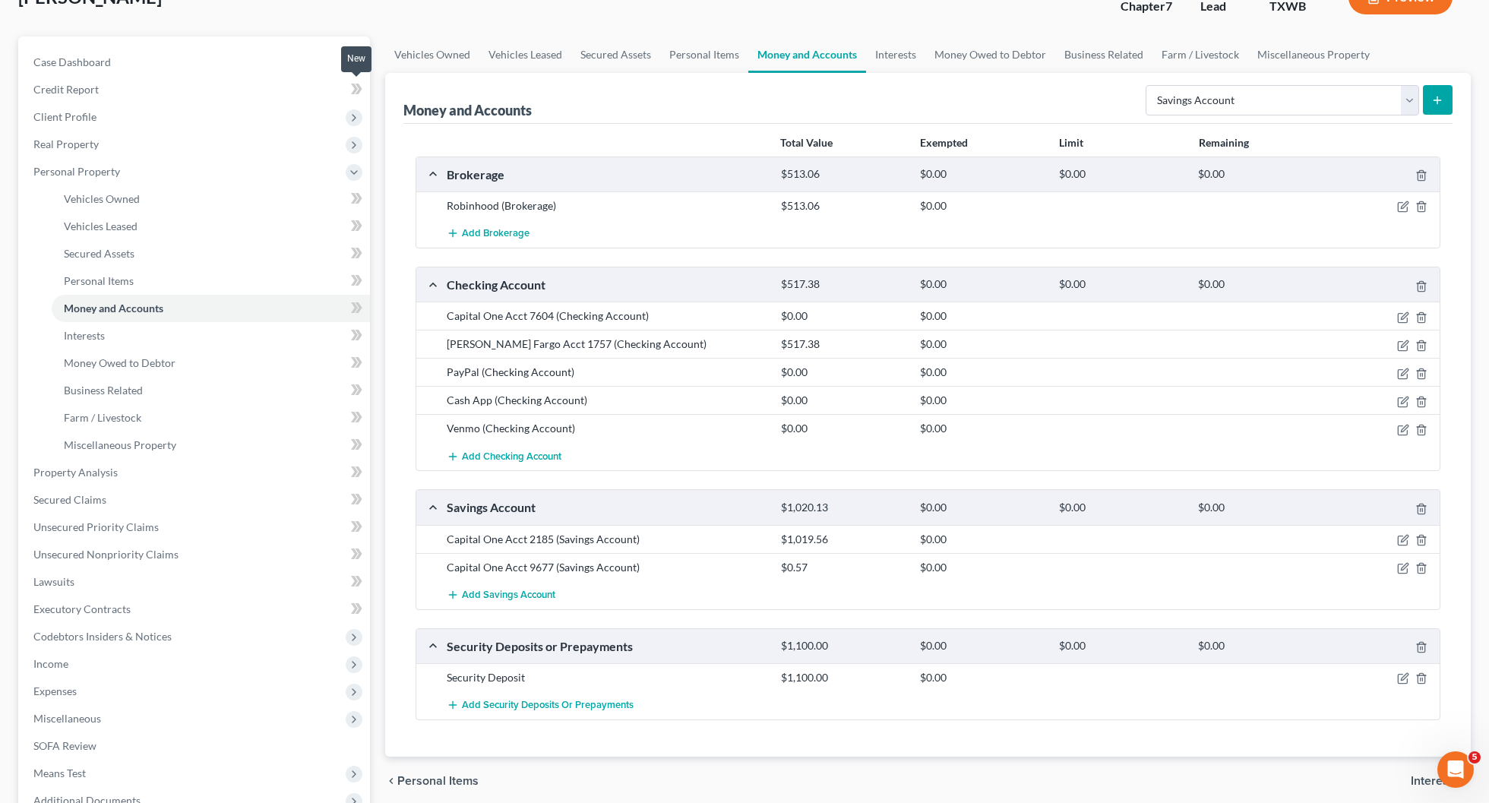
scroll to position [147, 0]
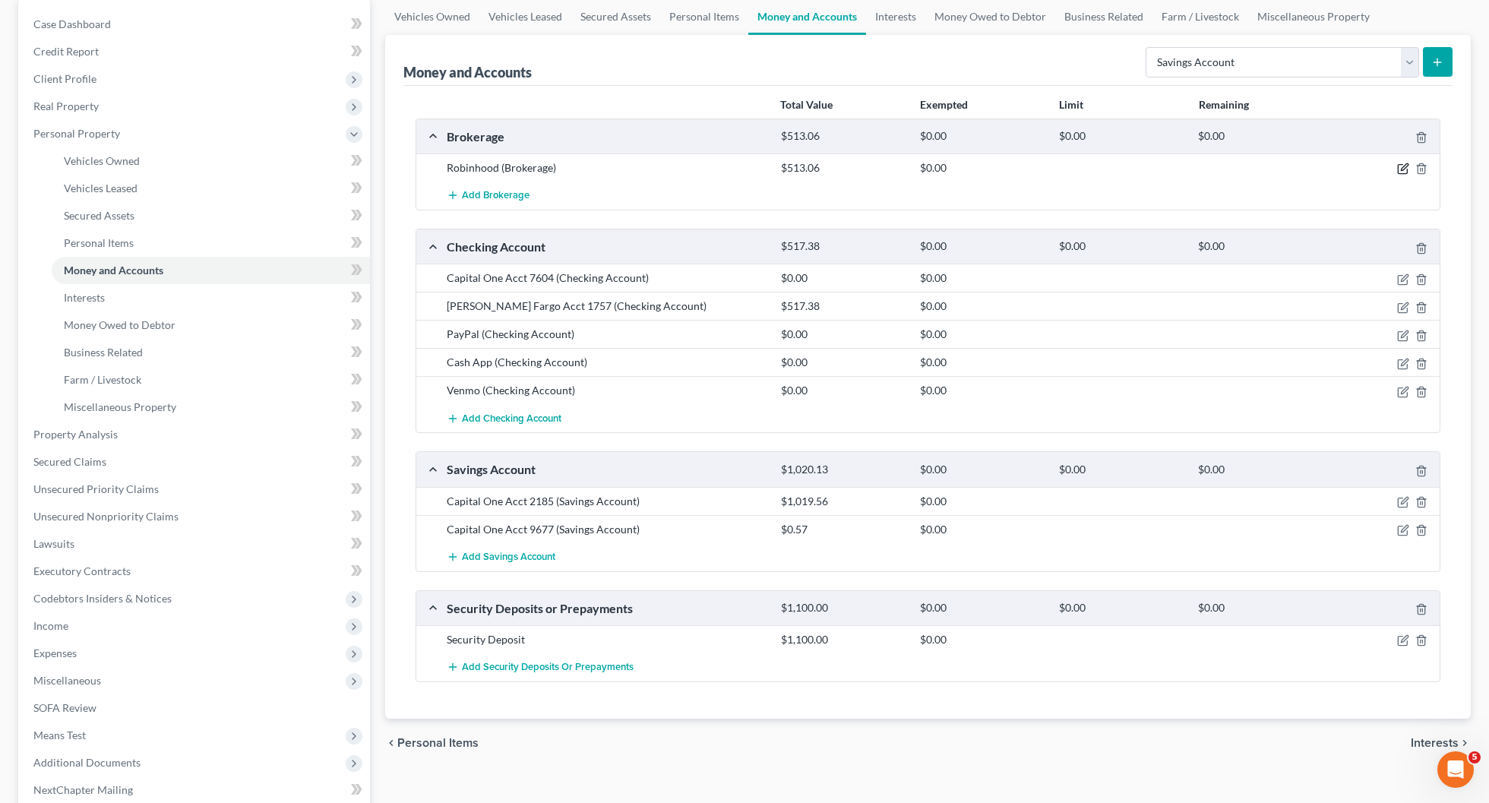
click at [1402, 166] on icon "button" at bounding box center [1403, 169] width 12 height 12
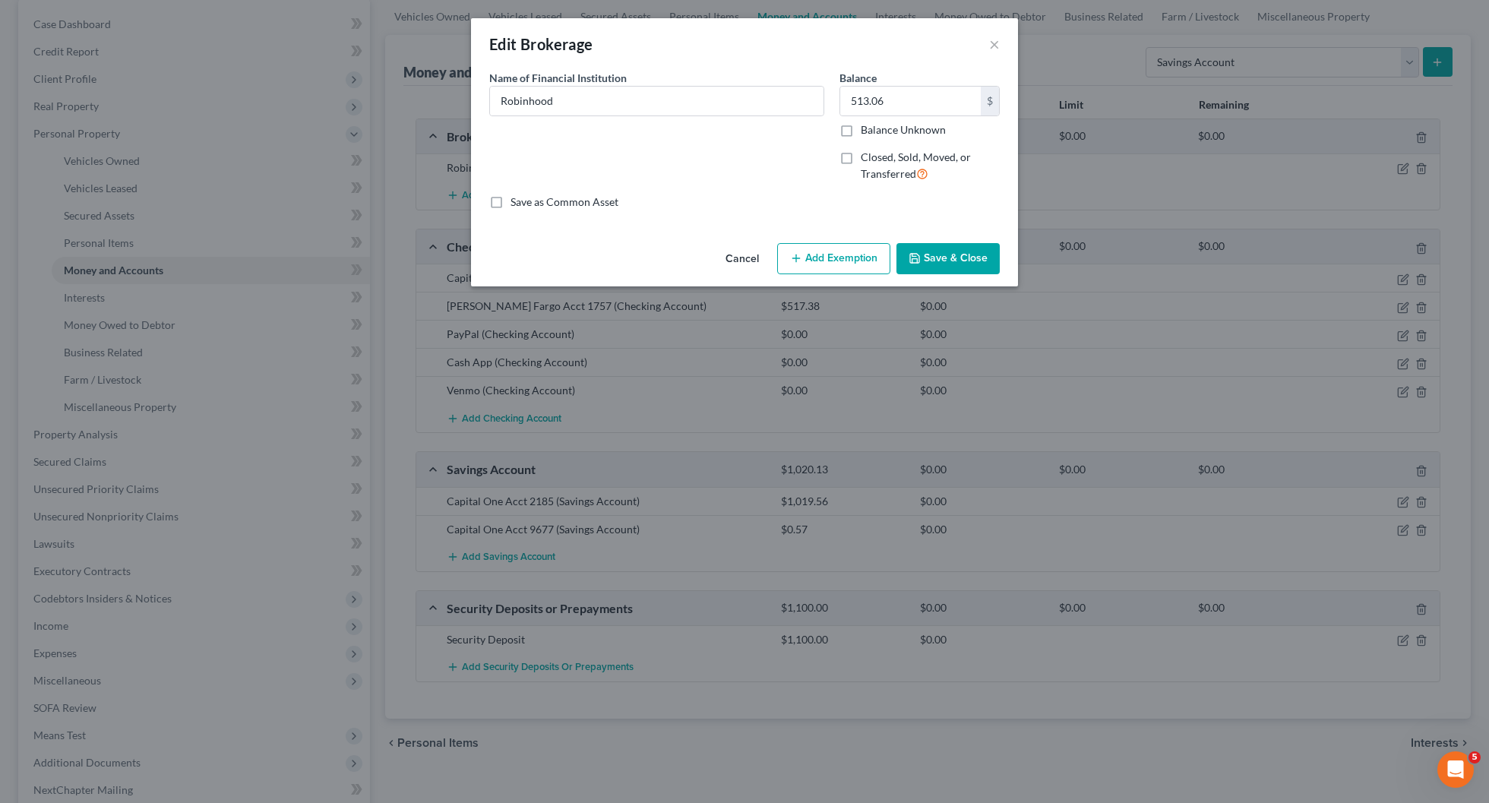
click at [869, 253] on button "Add Exemption" at bounding box center [833, 259] width 113 height 32
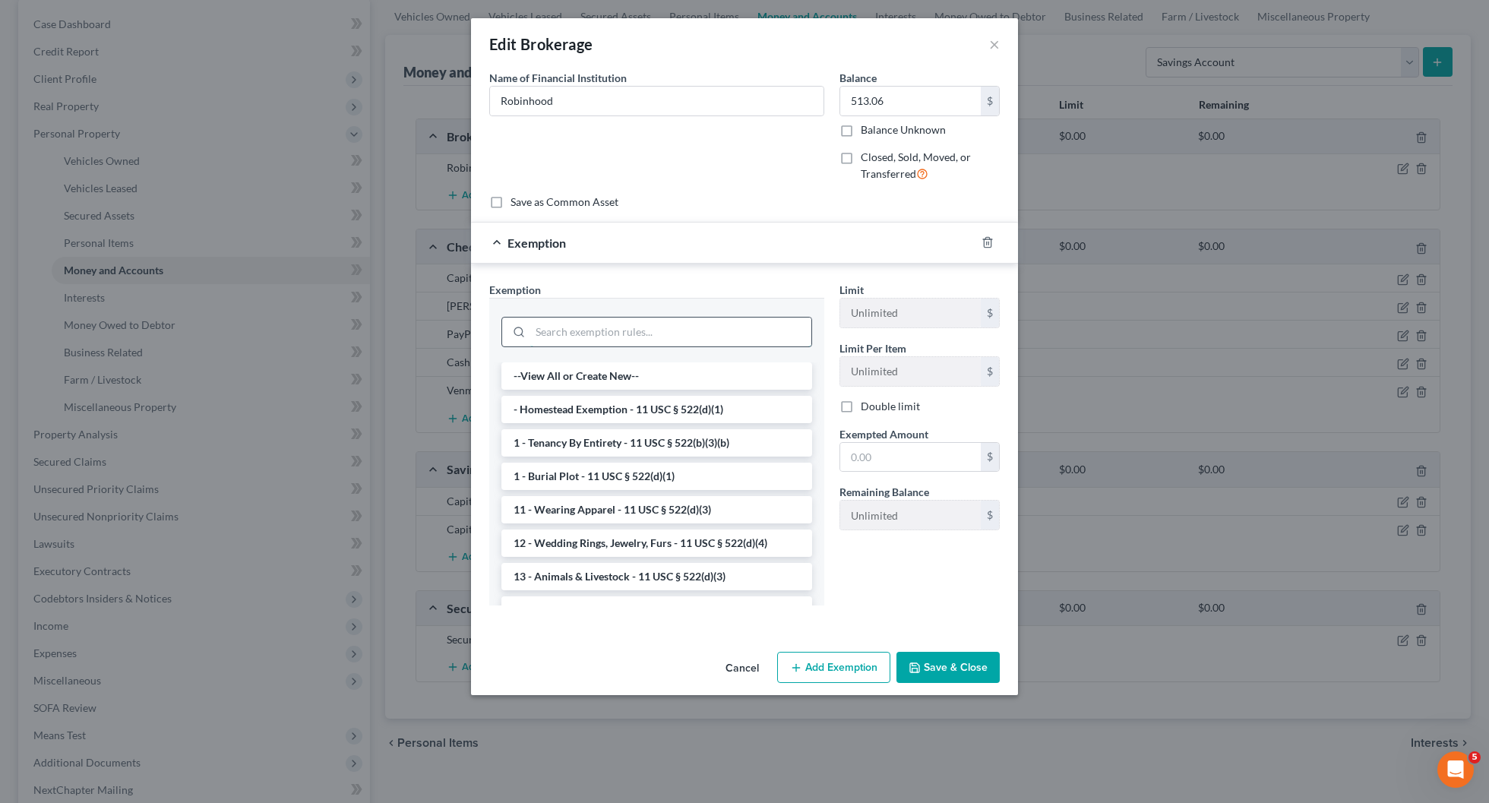
click at [700, 330] on input "search" at bounding box center [670, 331] width 281 height 29
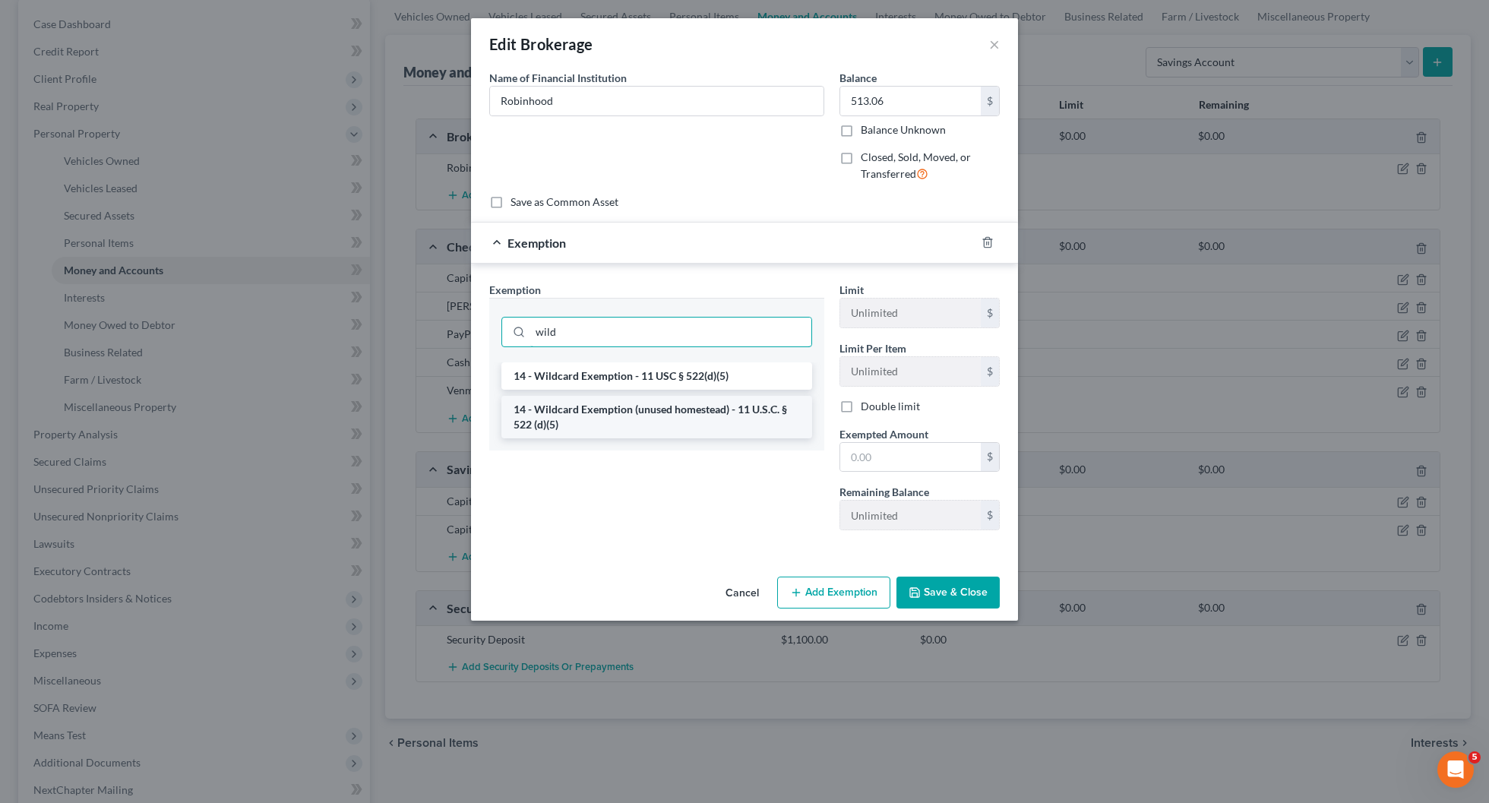
type input "wild"
click at [696, 415] on li "14 - Wildcard Exemption (unused homestead) - 11 U.S.C. § 522 (d)(5)" at bounding box center [656, 417] width 311 height 43
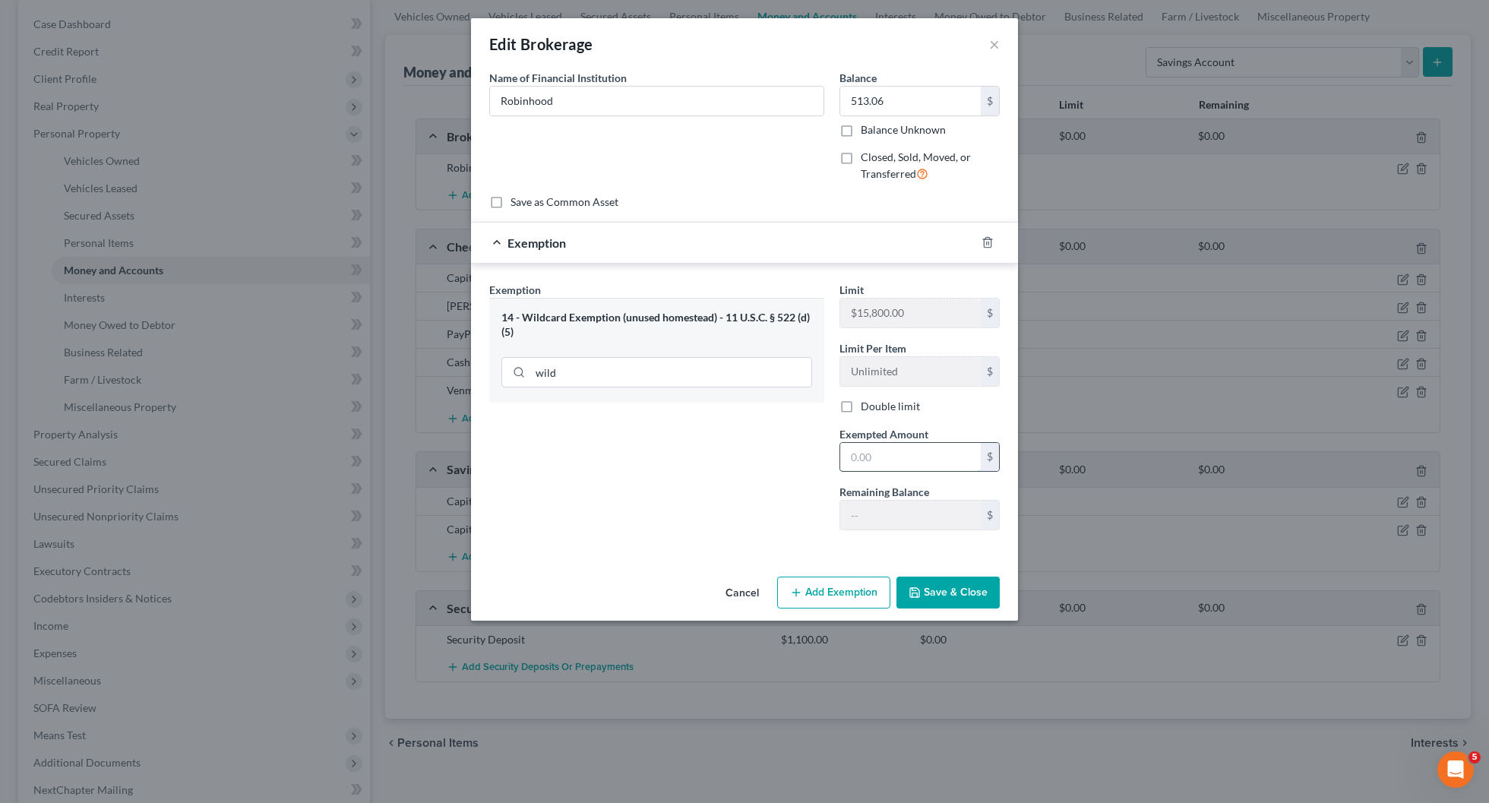
click at [888, 446] on input "text" at bounding box center [910, 457] width 141 height 29
click at [894, 110] on input "513.06" at bounding box center [910, 101] width 141 height 29
click at [876, 457] on input "text" at bounding box center [910, 457] width 141 height 29
paste input "513.06"
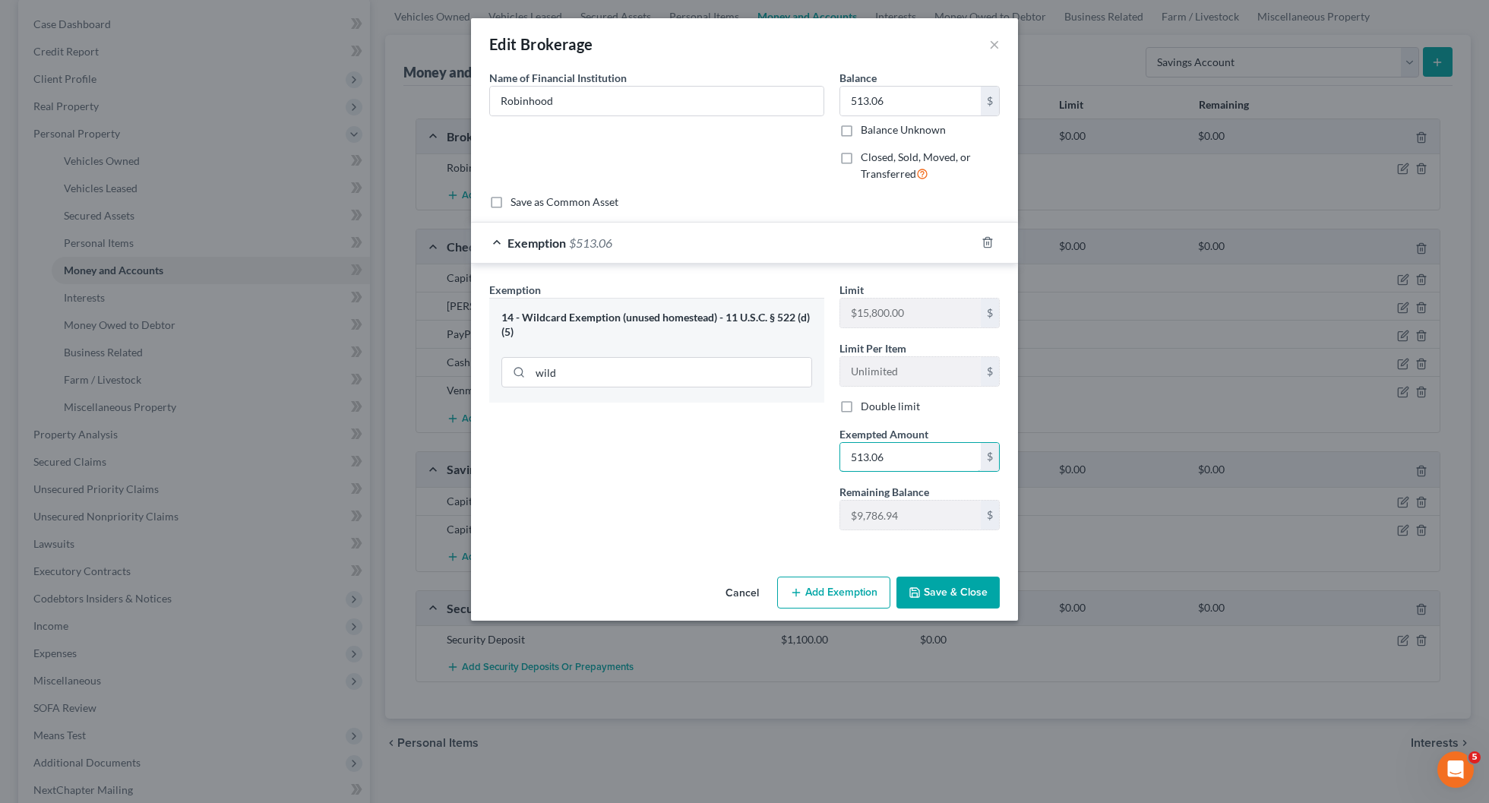
type input "513.06"
click at [943, 595] on button "Save & Close" at bounding box center [947, 592] width 103 height 32
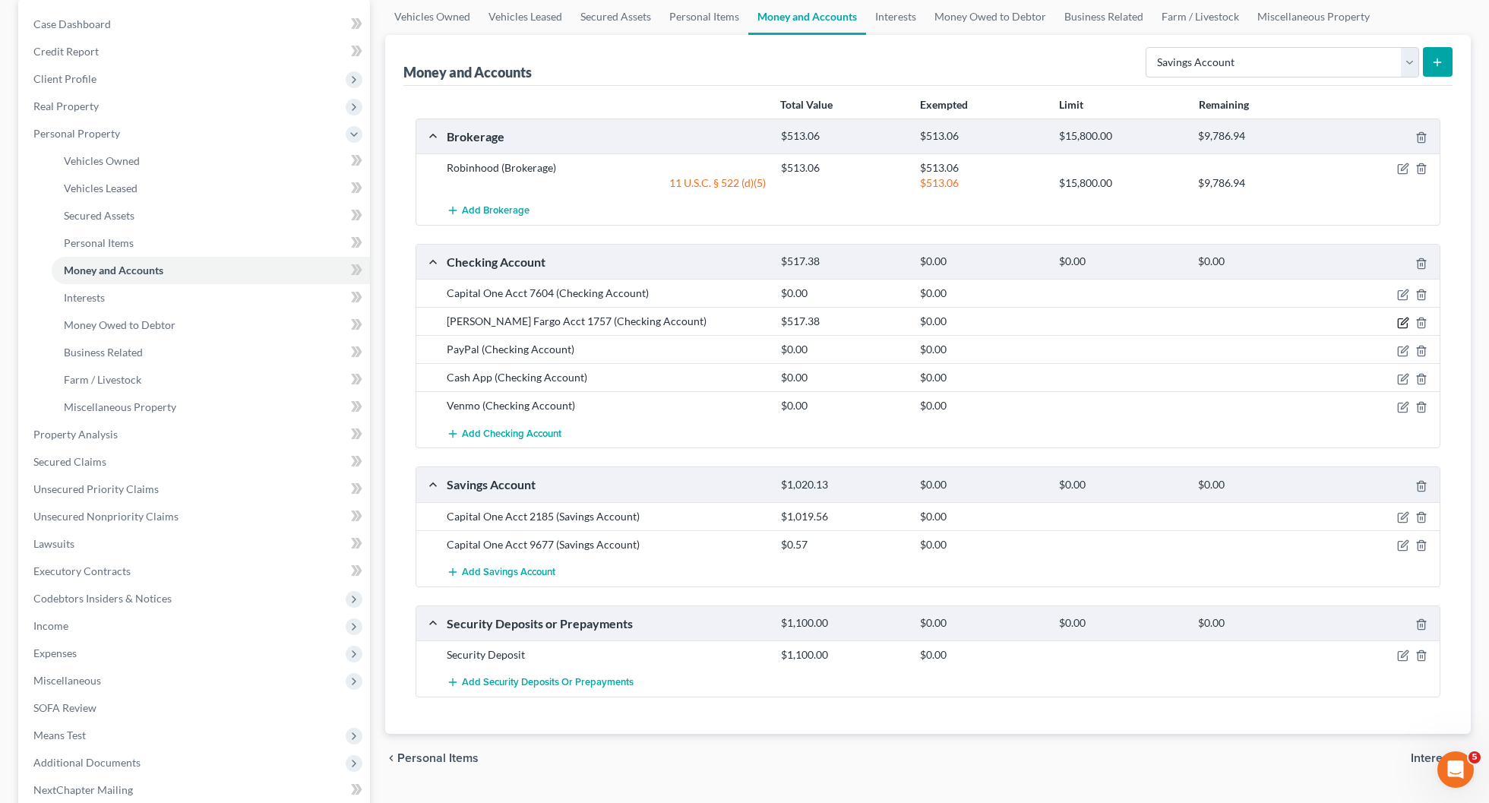
click at [1402, 323] on icon "button" at bounding box center [1403, 323] width 12 height 12
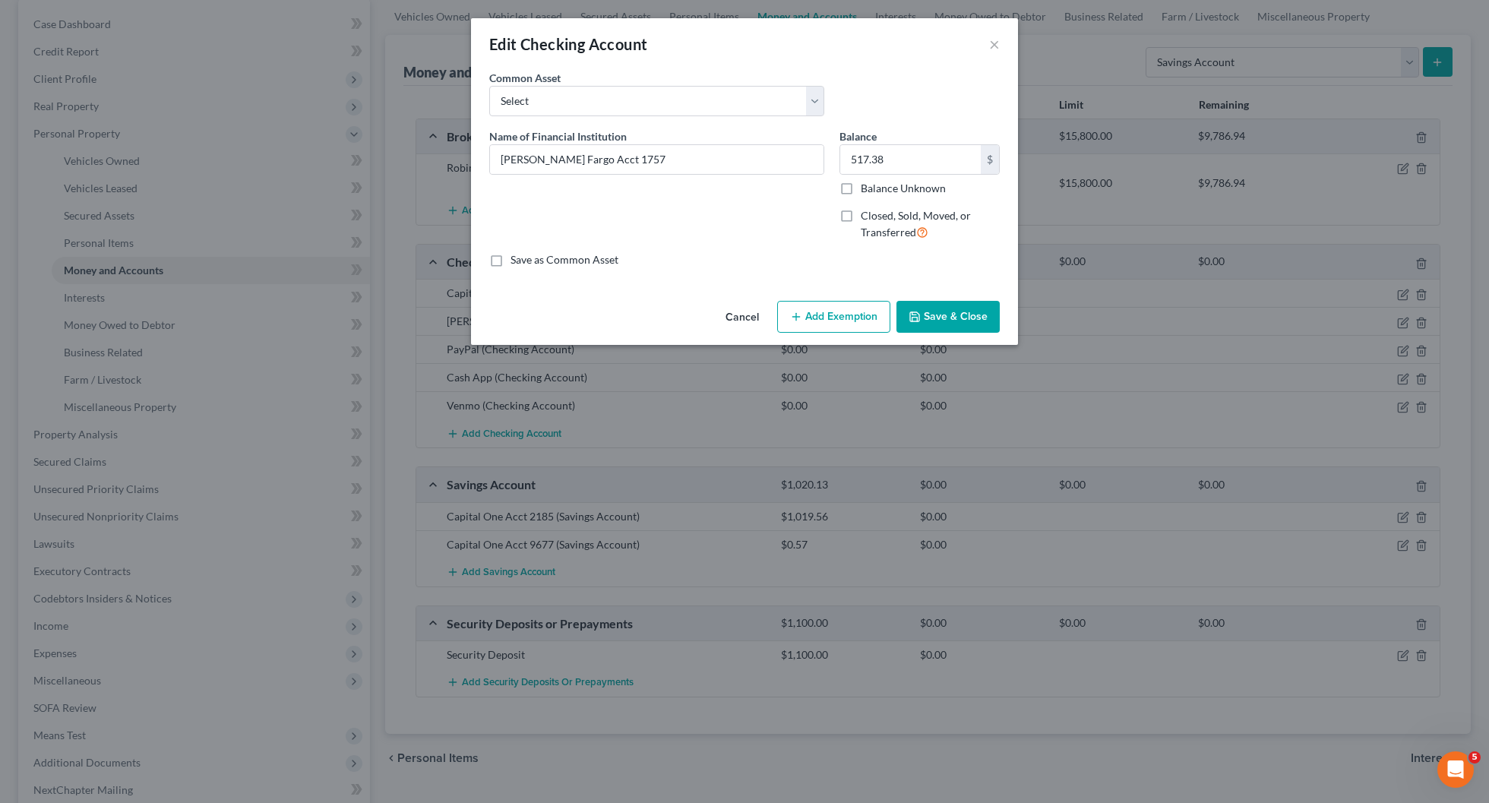
click at [846, 336] on div "Cancel Add Exemption Save & Close" at bounding box center [744, 320] width 547 height 50
click at [846, 317] on button "Add Exemption" at bounding box center [833, 317] width 113 height 32
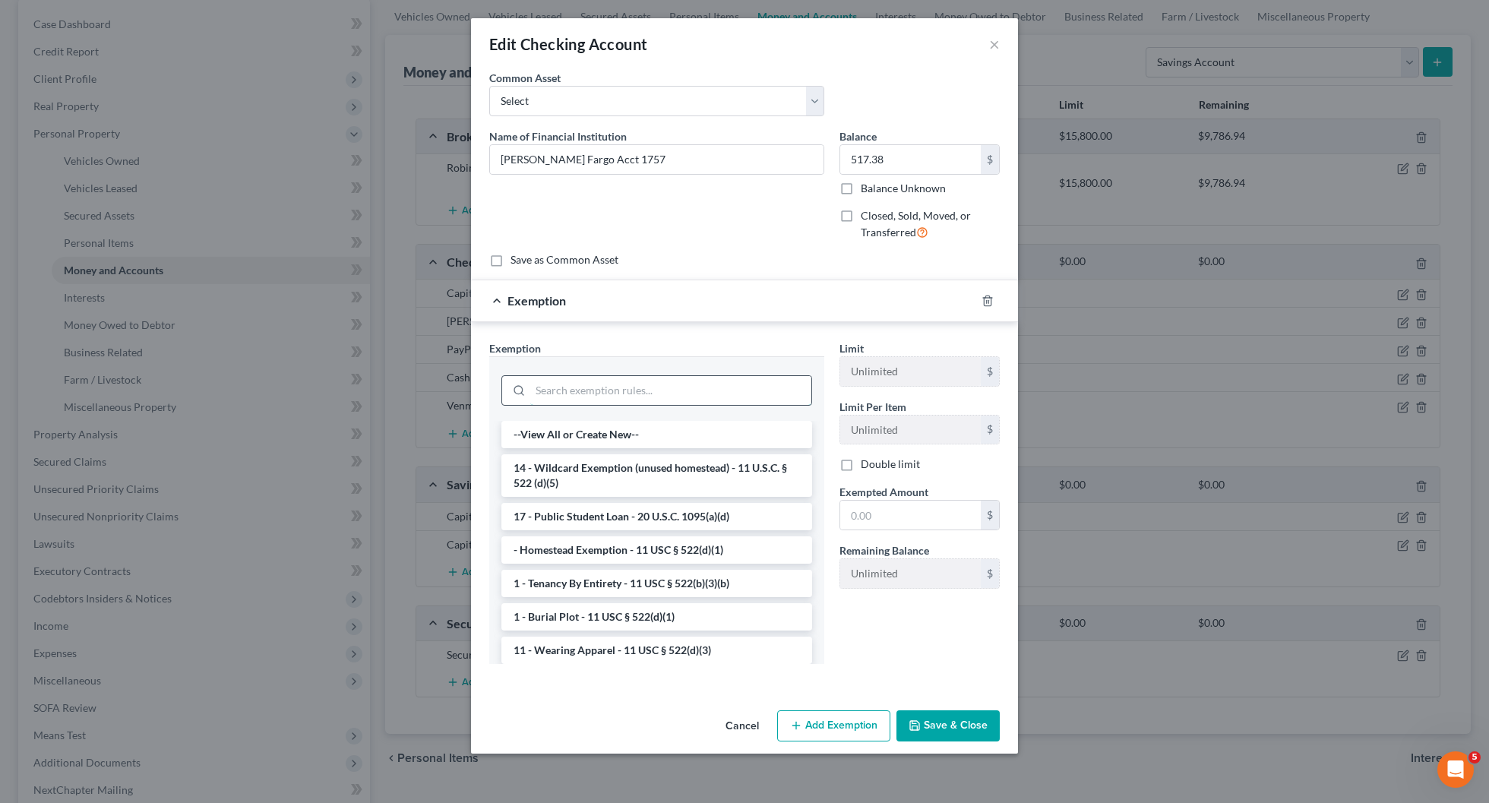
click at [735, 381] on input "search" at bounding box center [670, 390] width 281 height 29
click at [666, 479] on li "14 - Wildcard Exemption (unused homestead) - 11 U.S.C. § 522 (d)(5)" at bounding box center [656, 475] width 311 height 43
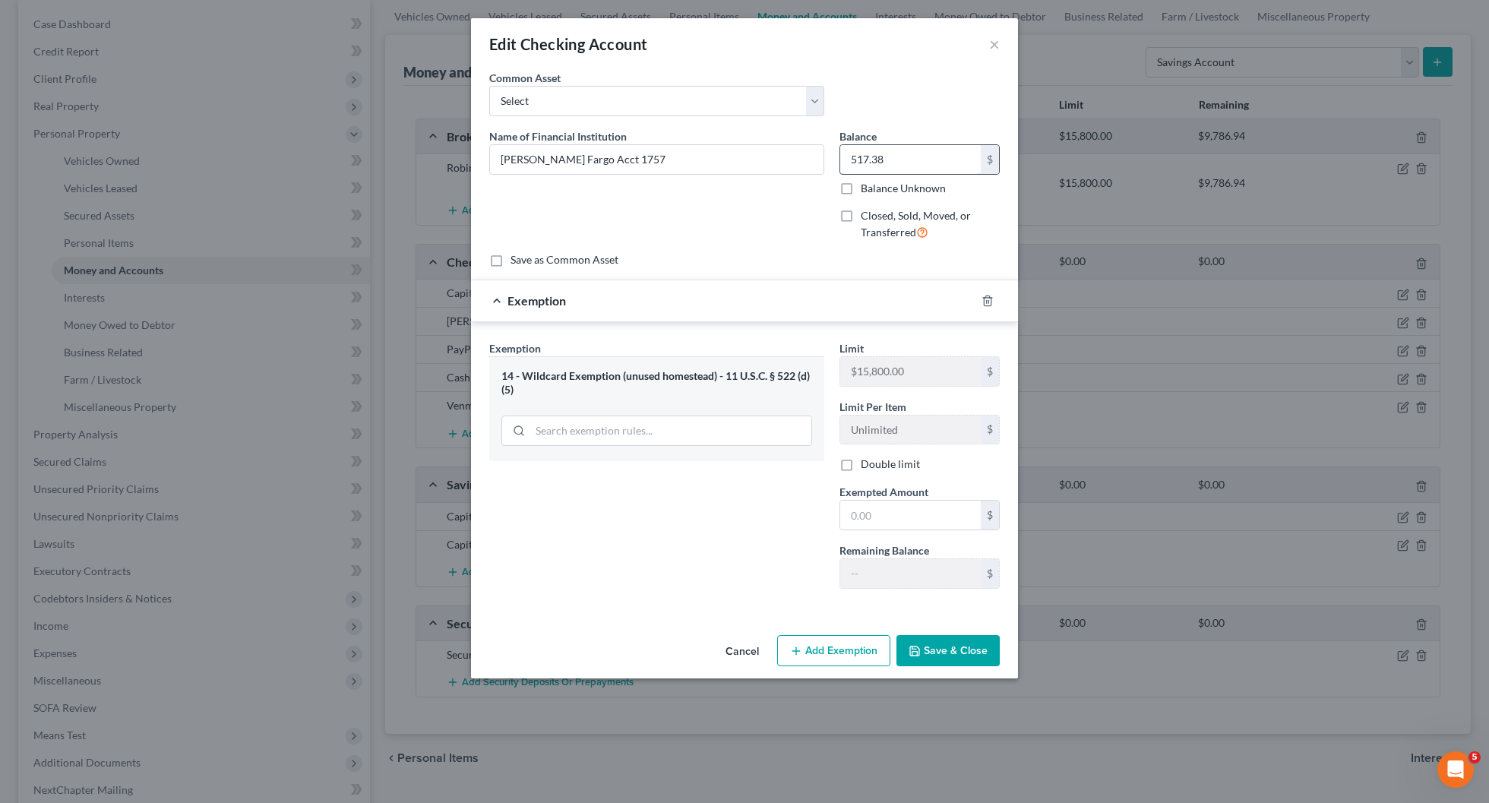
click at [902, 153] on input "517.38" at bounding box center [910, 159] width 141 height 29
click at [891, 515] on input "text" at bounding box center [910, 514] width 141 height 29
paste input "517.38"
type input "517.38"
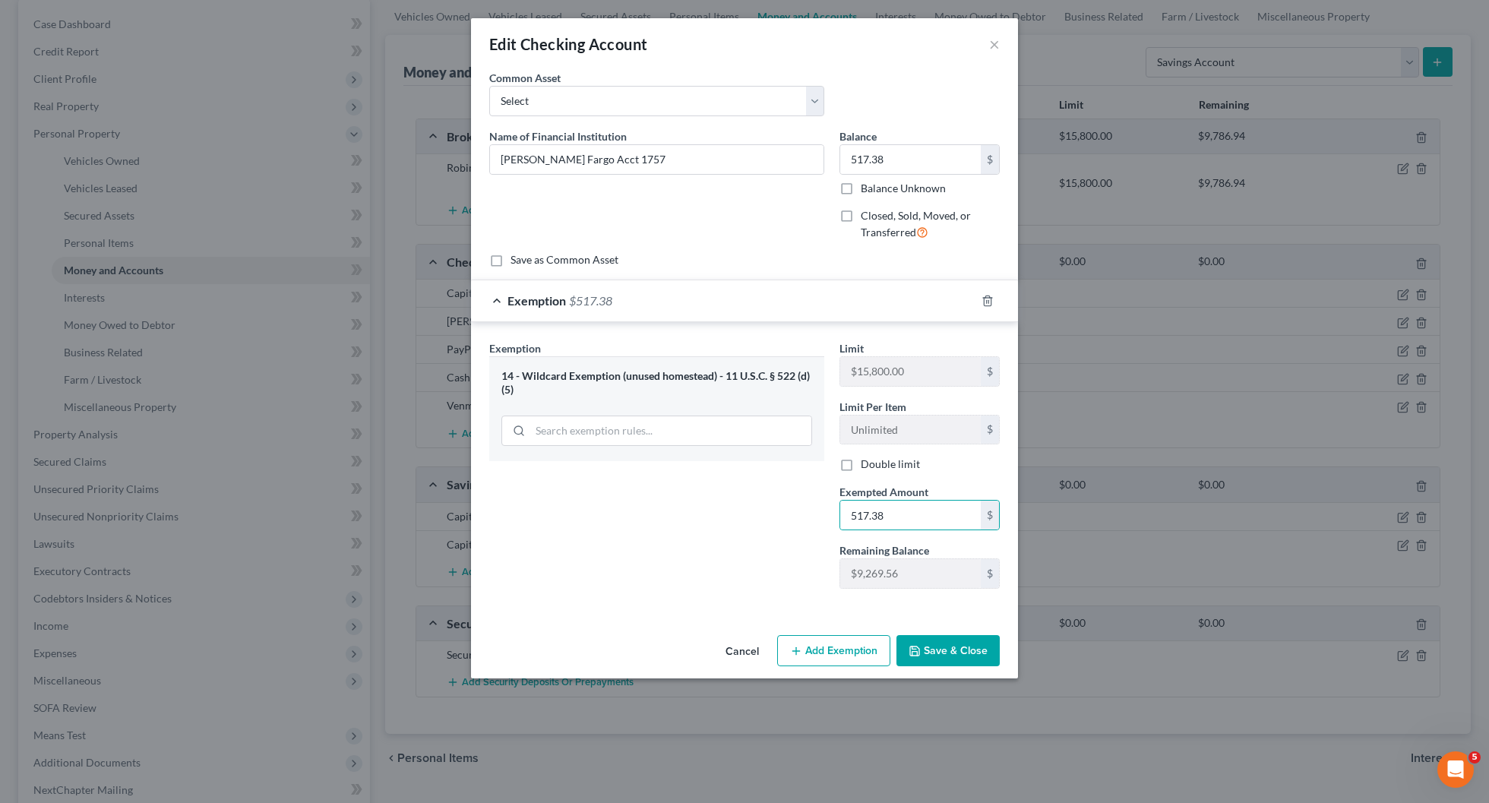
click at [939, 642] on button "Save & Close" at bounding box center [947, 651] width 103 height 32
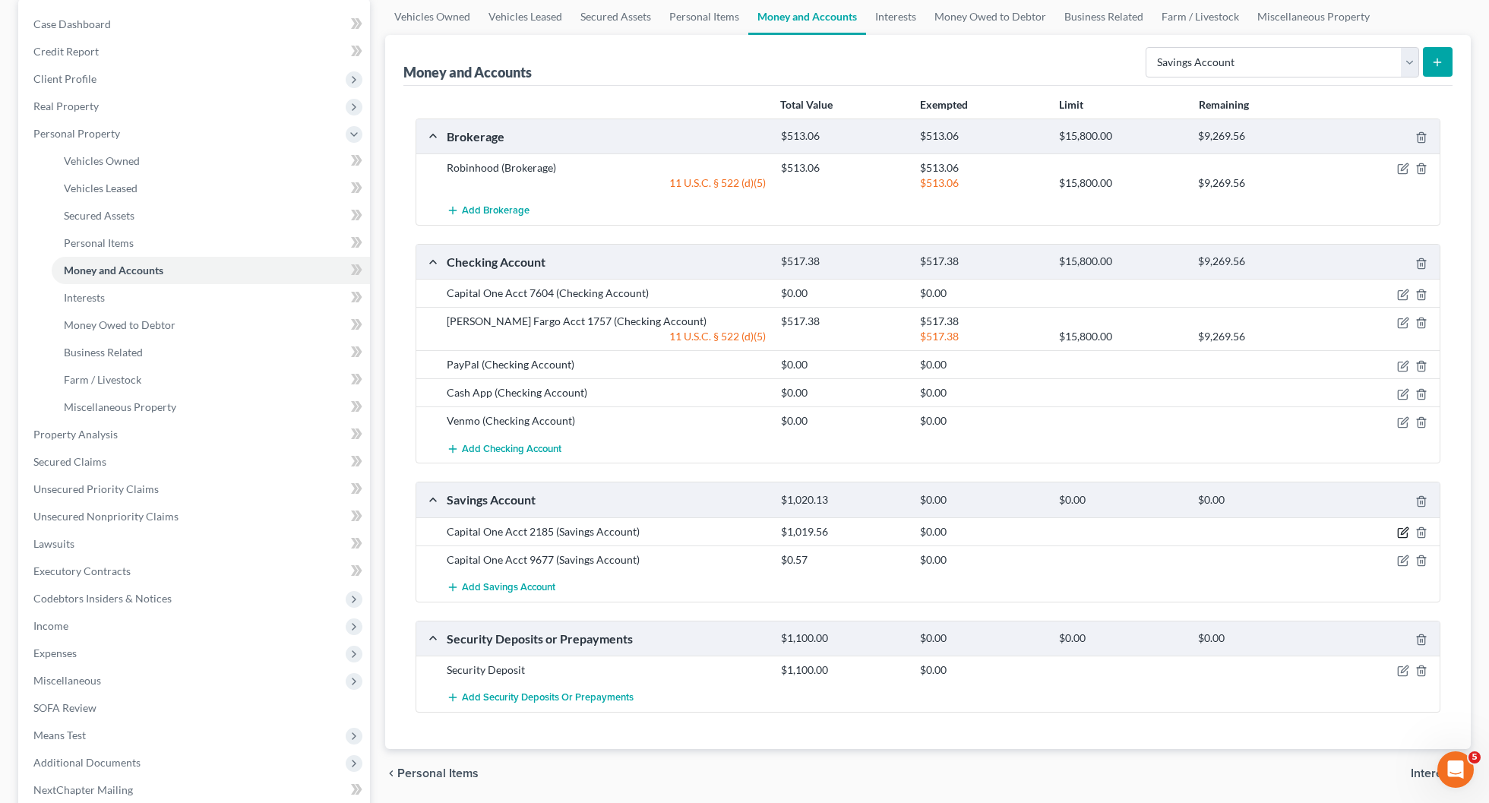
click at [1401, 534] on icon "button" at bounding box center [1403, 530] width 7 height 7
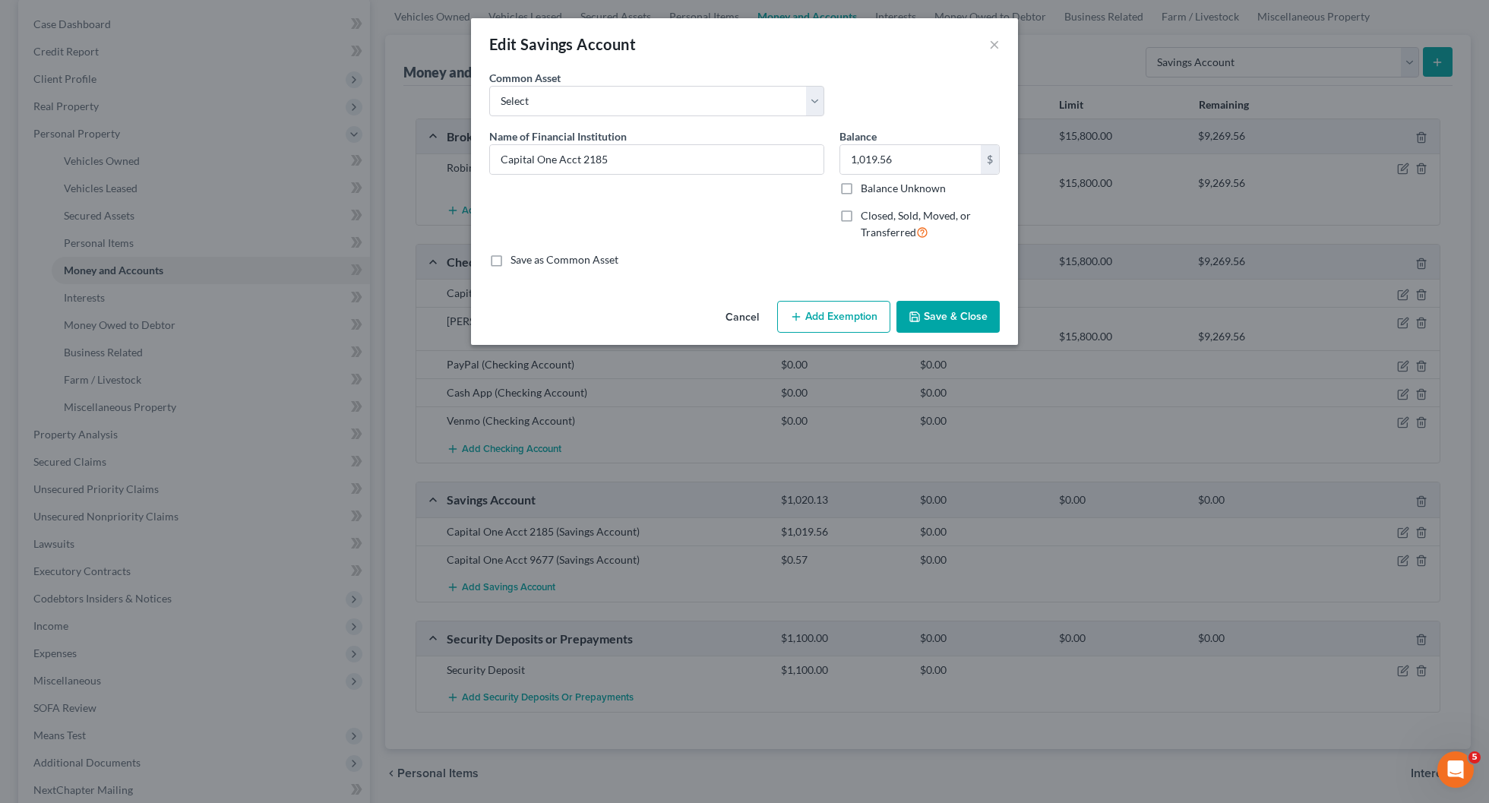
click at [848, 318] on button "Add Exemption" at bounding box center [833, 317] width 113 height 32
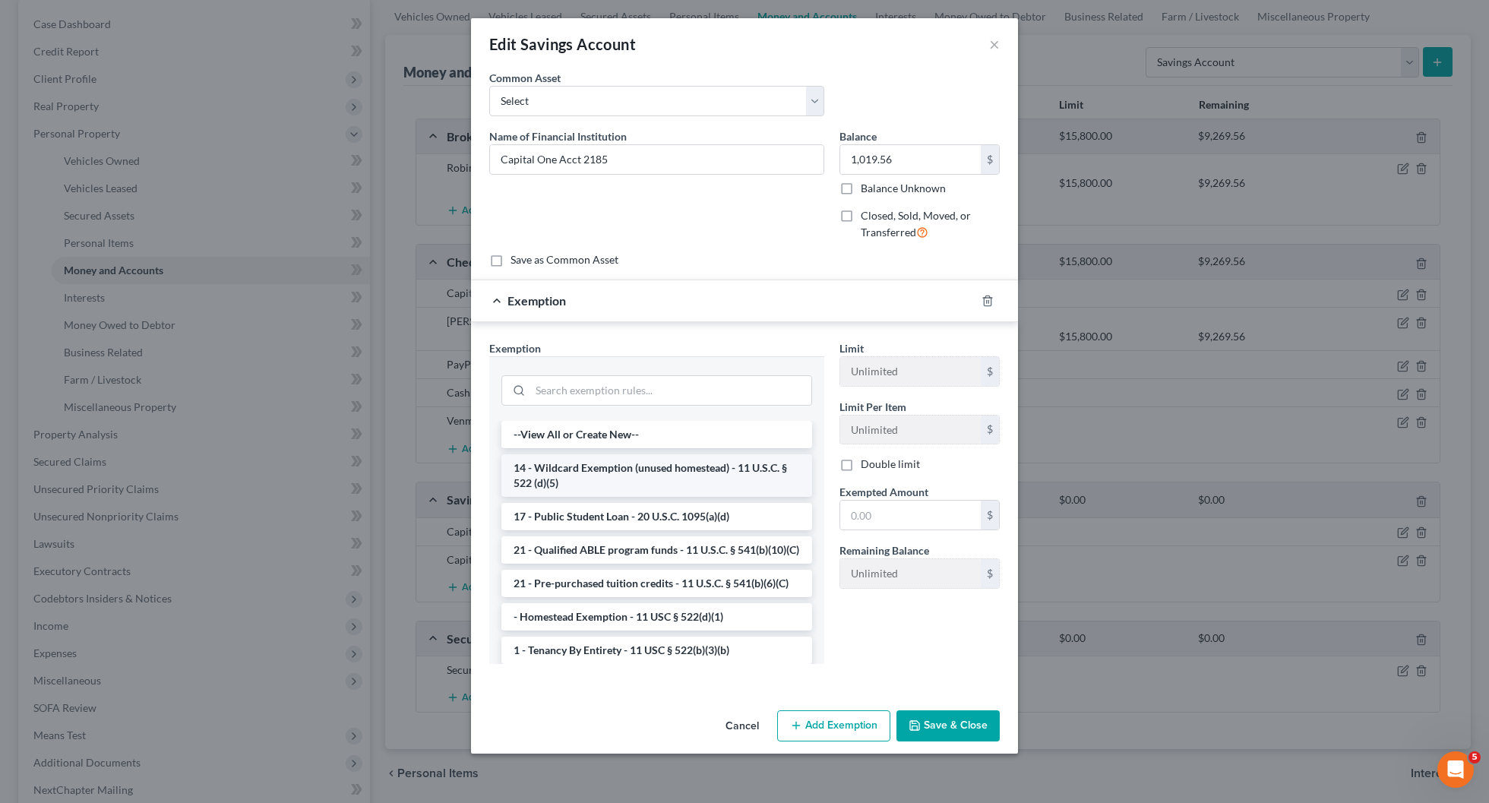
click at [702, 461] on li "14 - Wildcard Exemption (unused homestead) - 11 U.S.C. § 522 (d)(5)" at bounding box center [656, 475] width 311 height 43
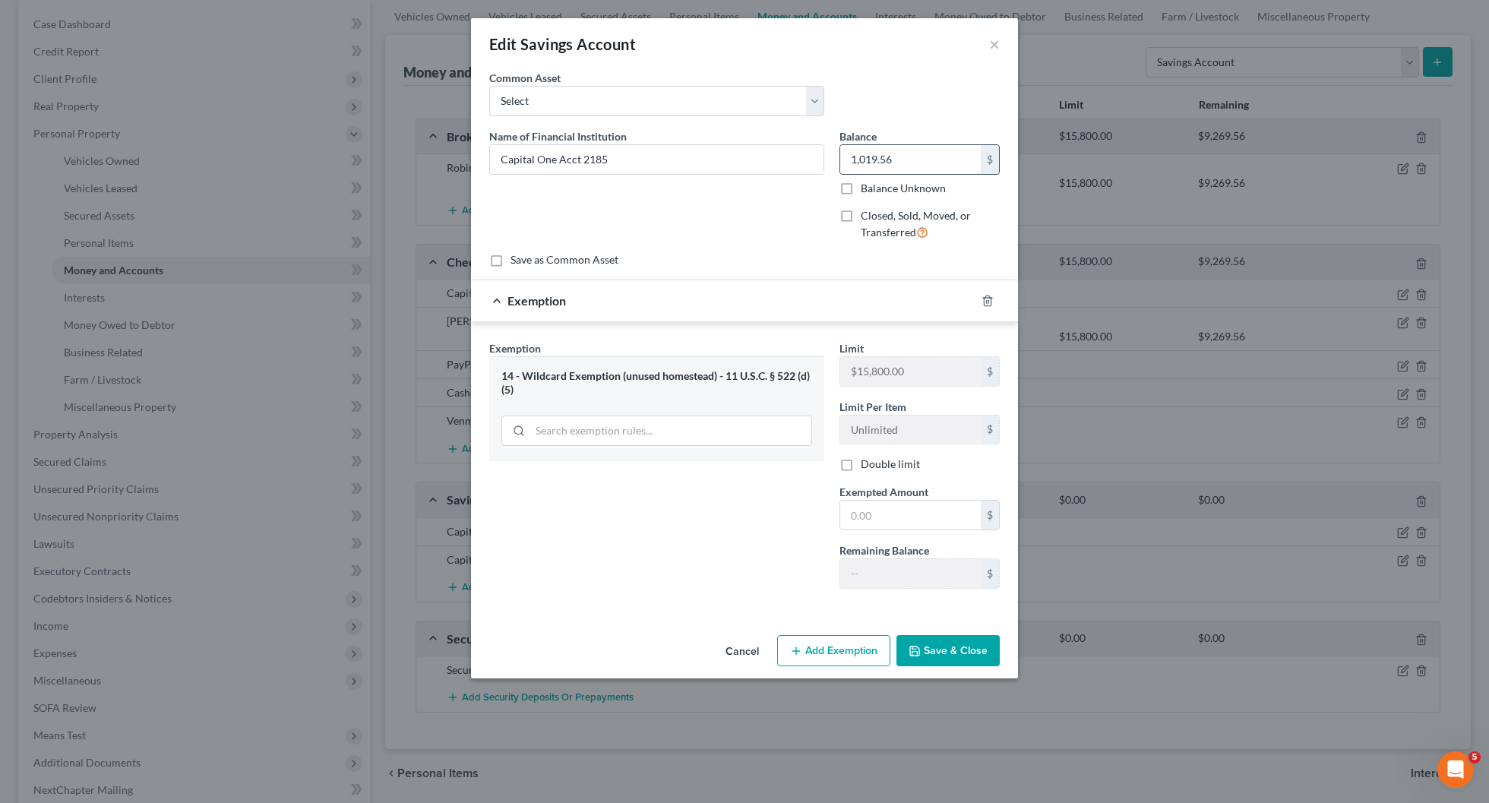
click at [891, 156] on input "1,019.56" at bounding box center [910, 159] width 141 height 29
click at [900, 510] on input "text" at bounding box center [910, 514] width 141 height 29
paste input "1,019.56"
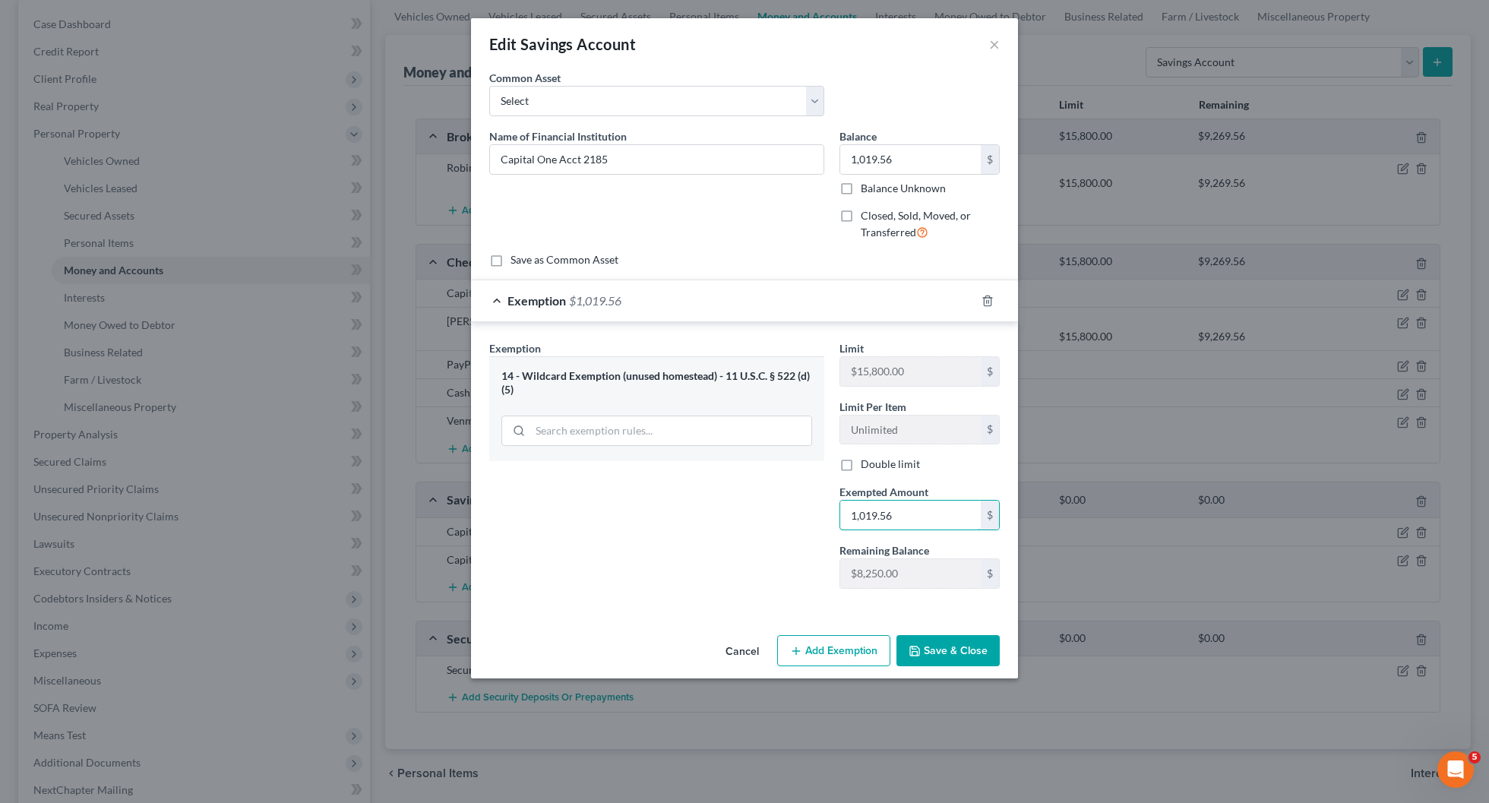
type input "1,019.56"
click at [949, 643] on button "Save & Close" at bounding box center [947, 651] width 103 height 32
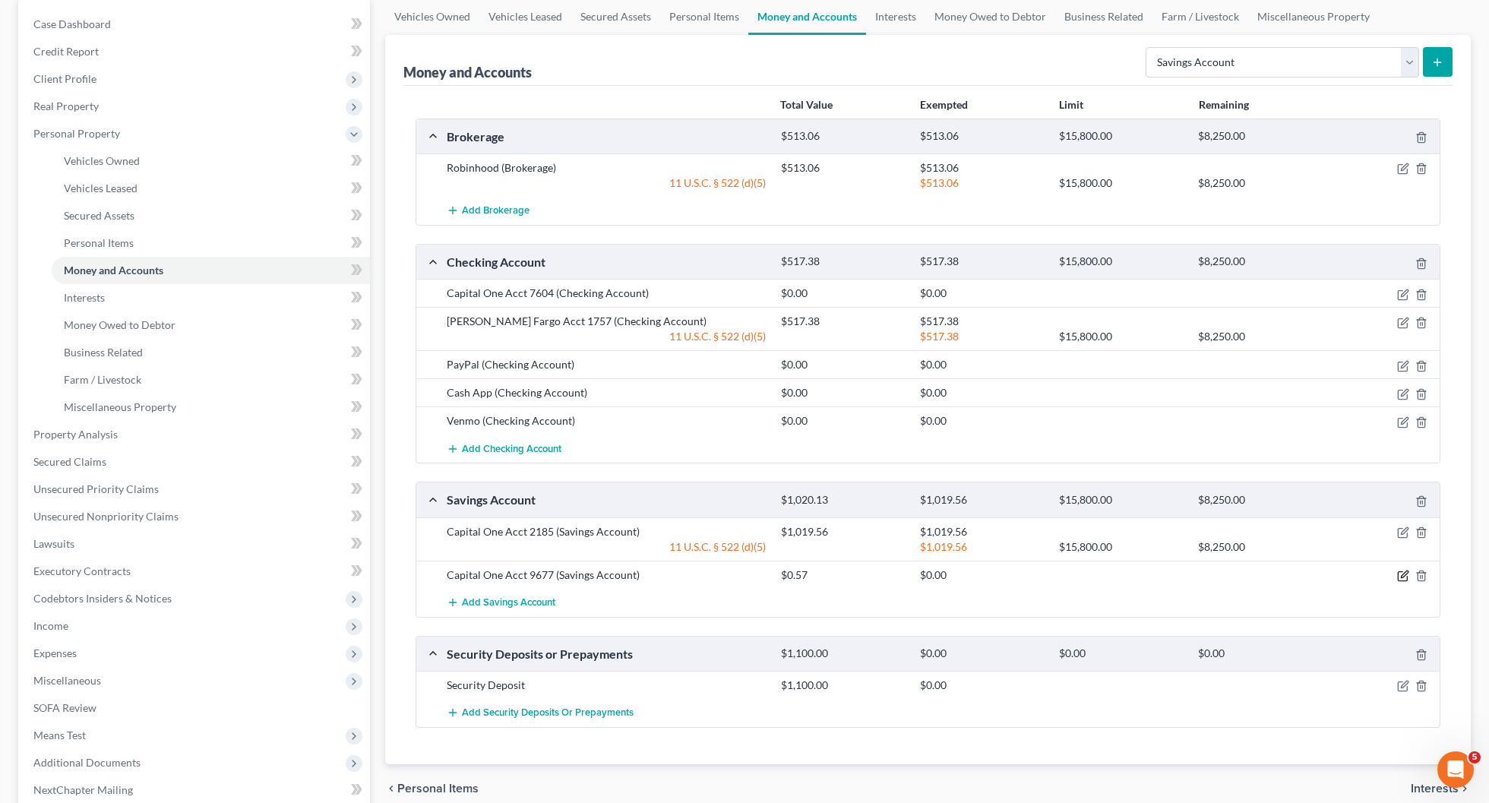
click at [1404, 573] on icon "button" at bounding box center [1403, 576] width 12 height 12
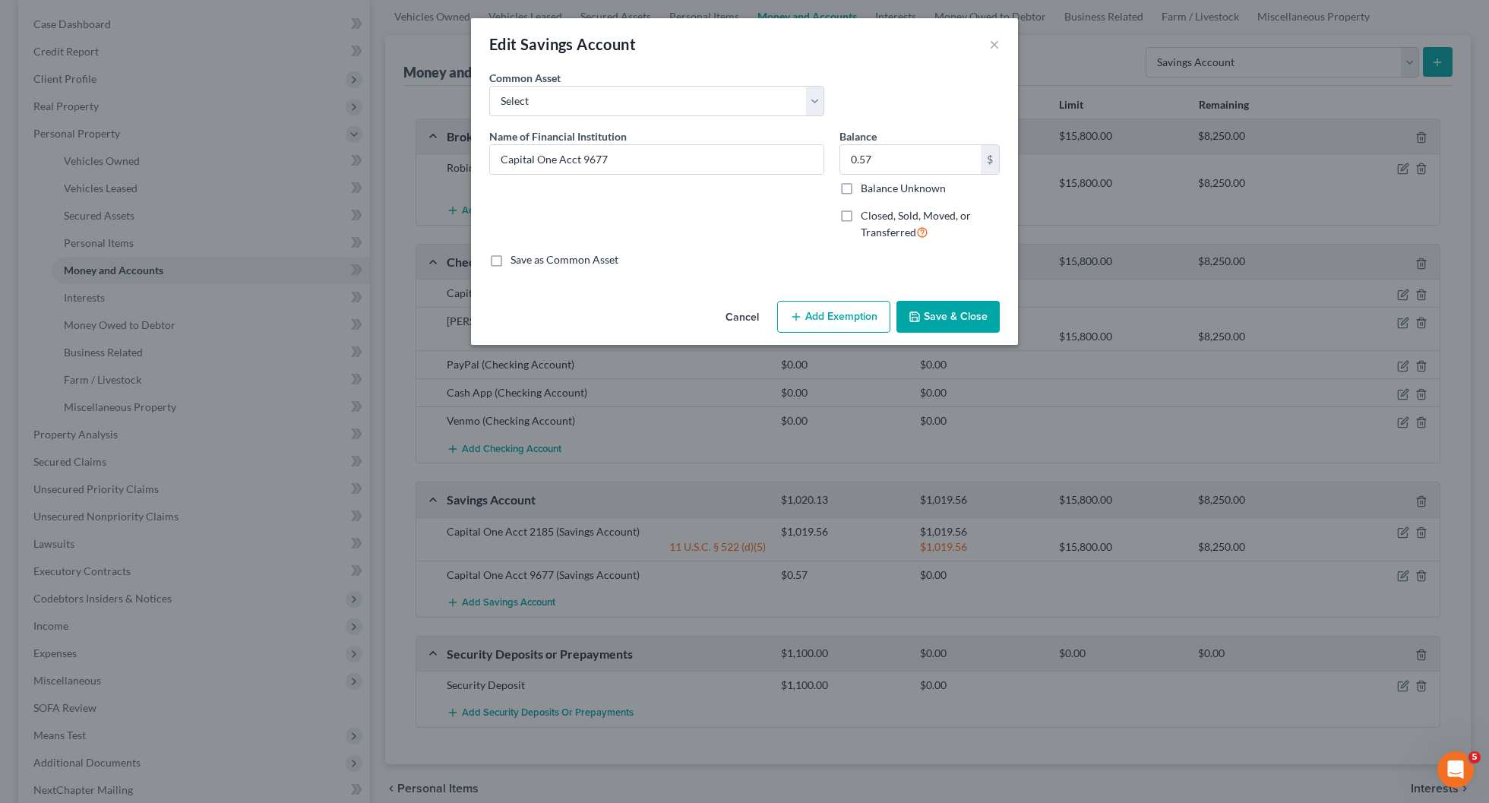
click at [811, 314] on button "Add Exemption" at bounding box center [833, 317] width 113 height 32
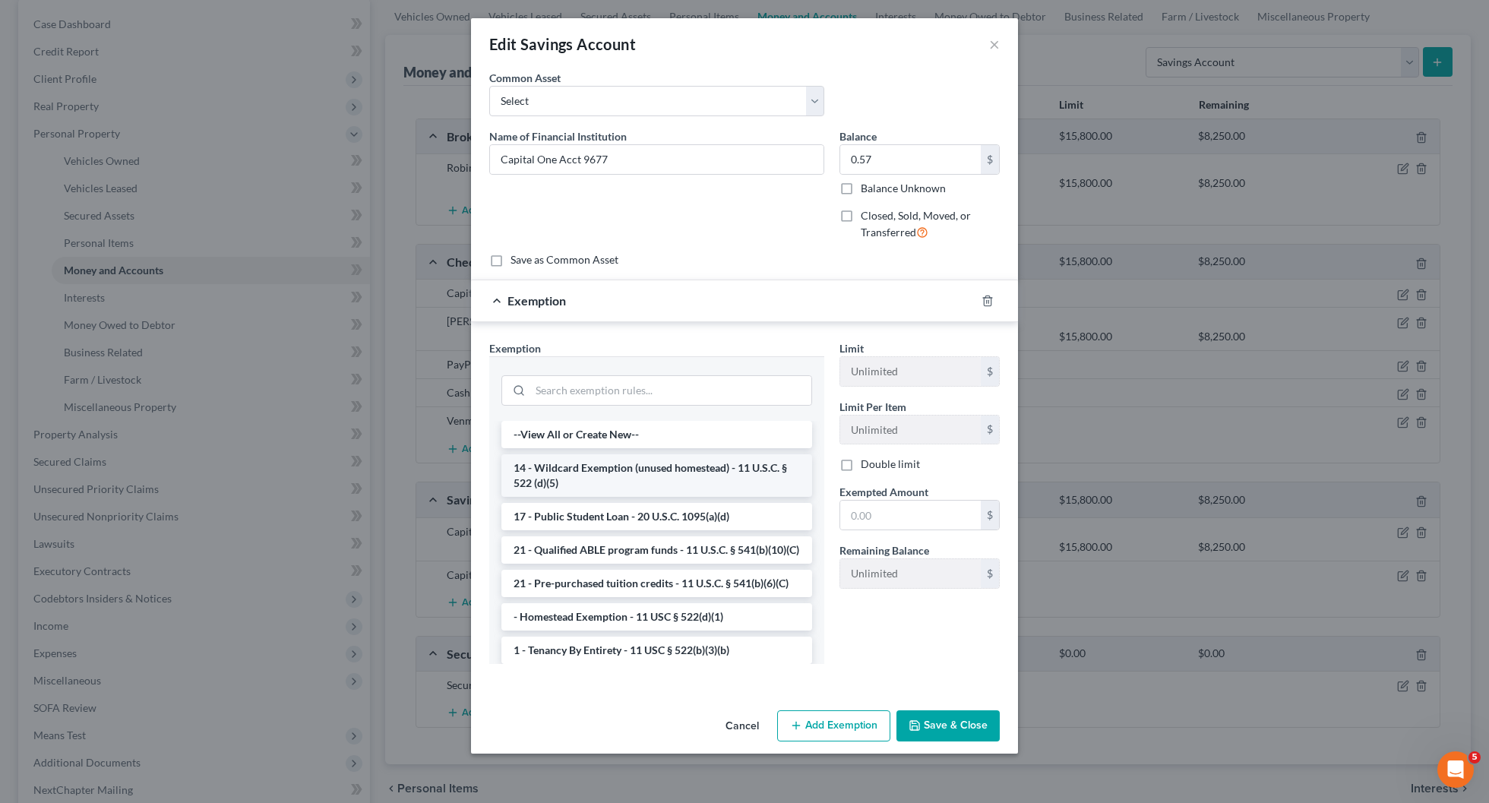
click at [708, 476] on li "14 - Wildcard Exemption (unused homestead) - 11 U.S.C. § 522 (d)(5)" at bounding box center [656, 475] width 311 height 43
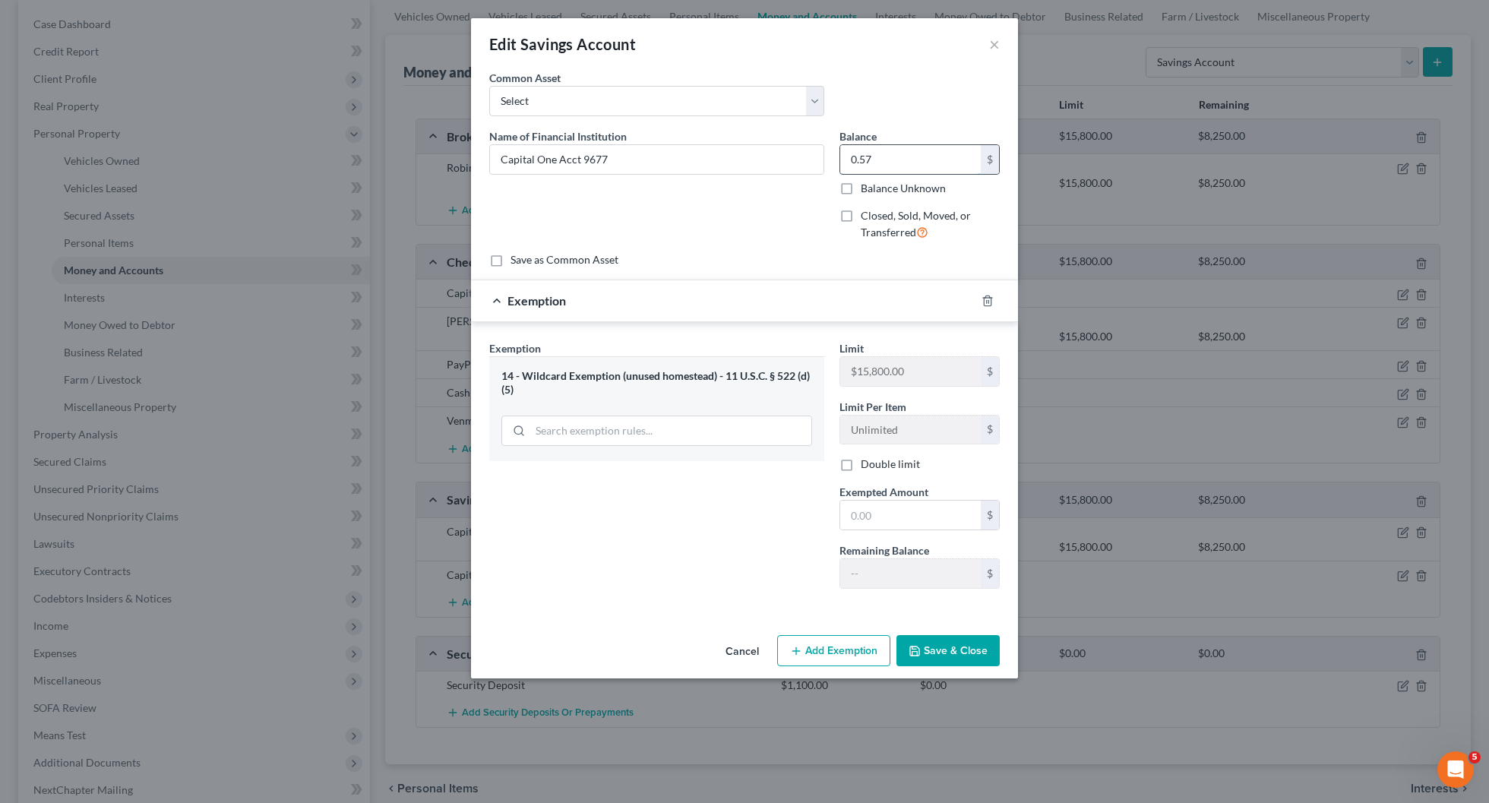
click at [883, 157] on input "0.57" at bounding box center [910, 159] width 141 height 29
click at [883, 510] on input "text" at bounding box center [910, 514] width 141 height 29
paste input "0.57"
type input "0.57"
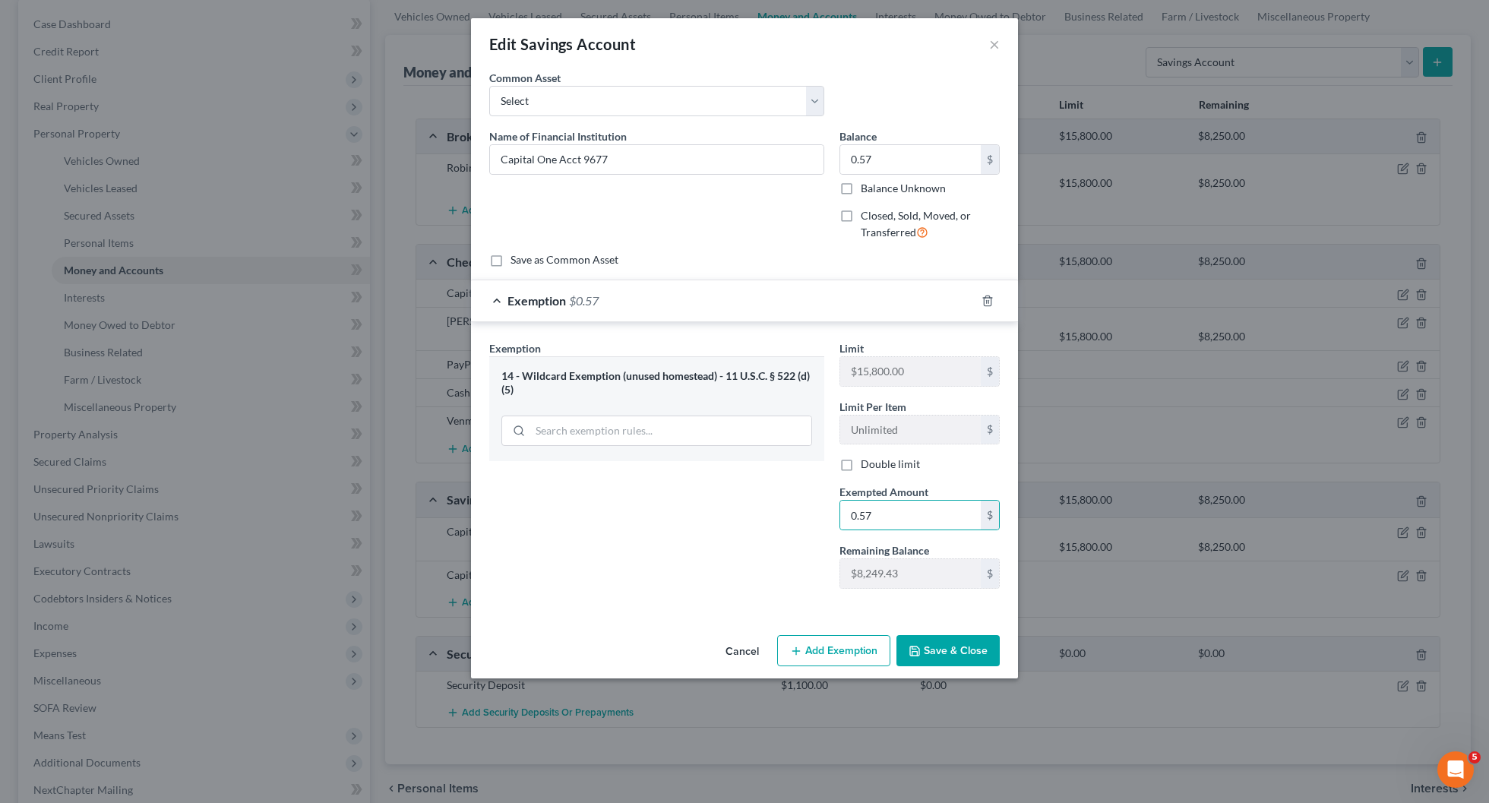
click at [946, 639] on button "Save & Close" at bounding box center [947, 651] width 103 height 32
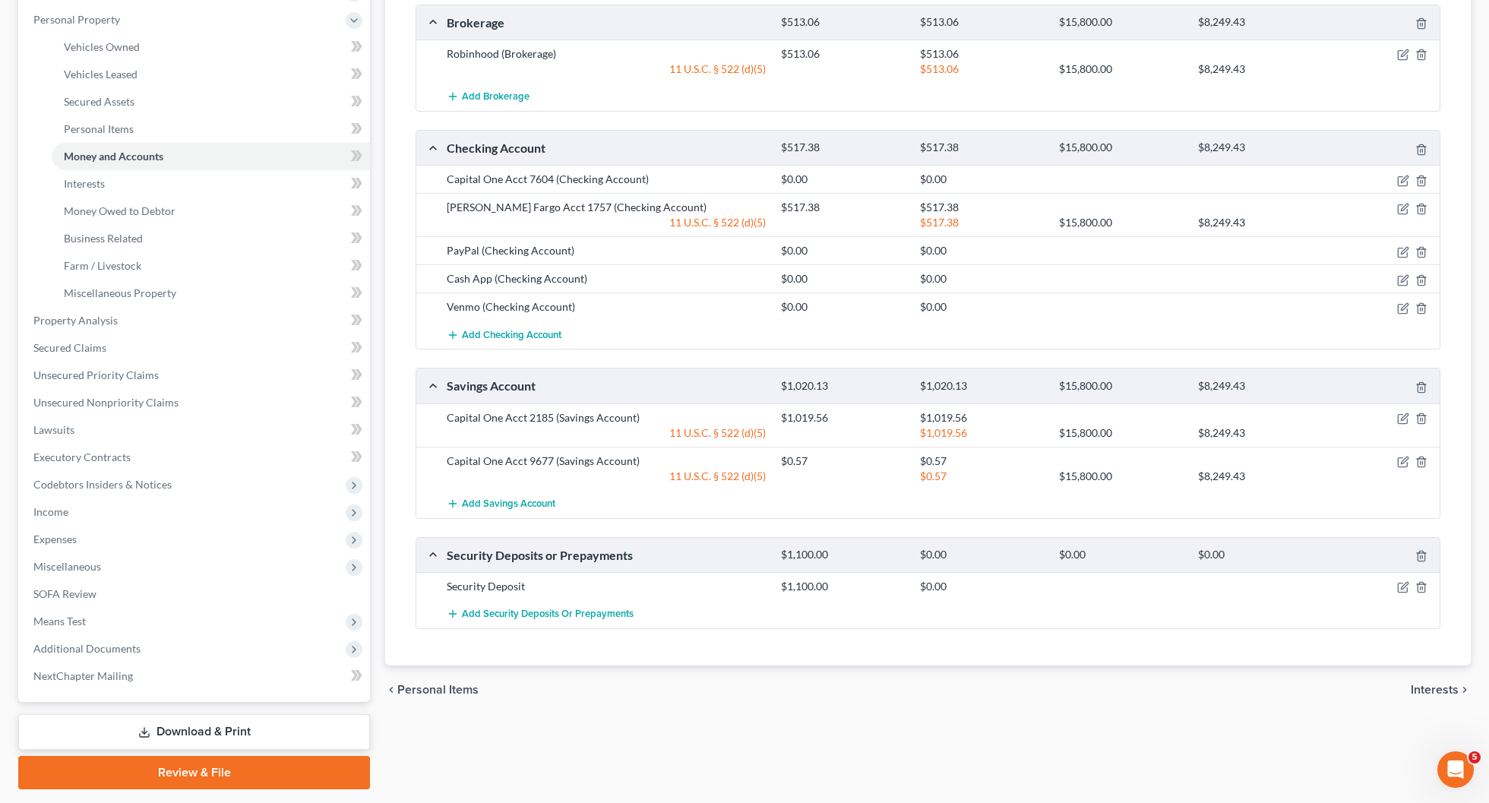
scroll to position [267, 0]
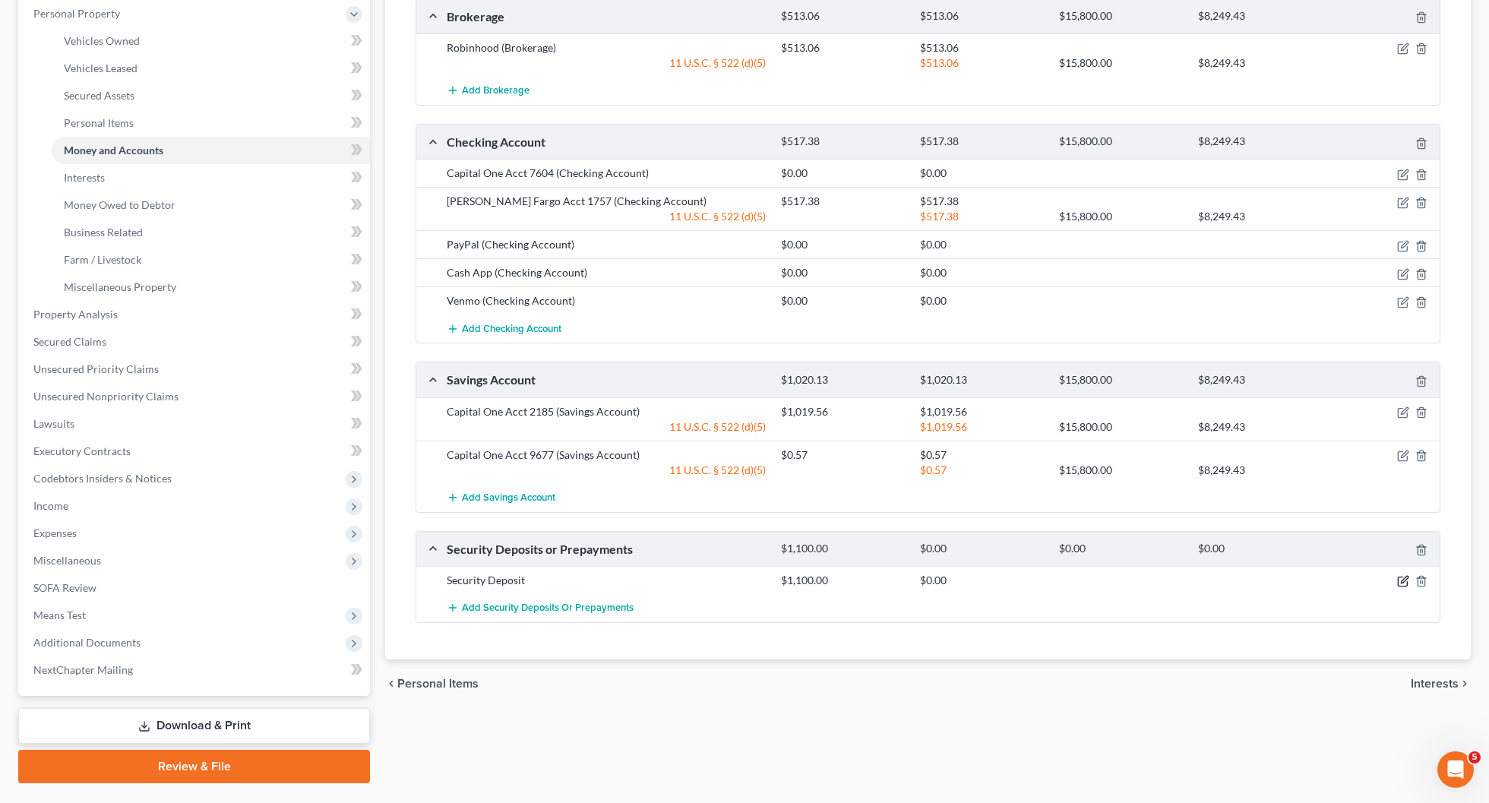
click at [1400, 581] on icon "button" at bounding box center [1403, 581] width 12 height 12
select select "3"
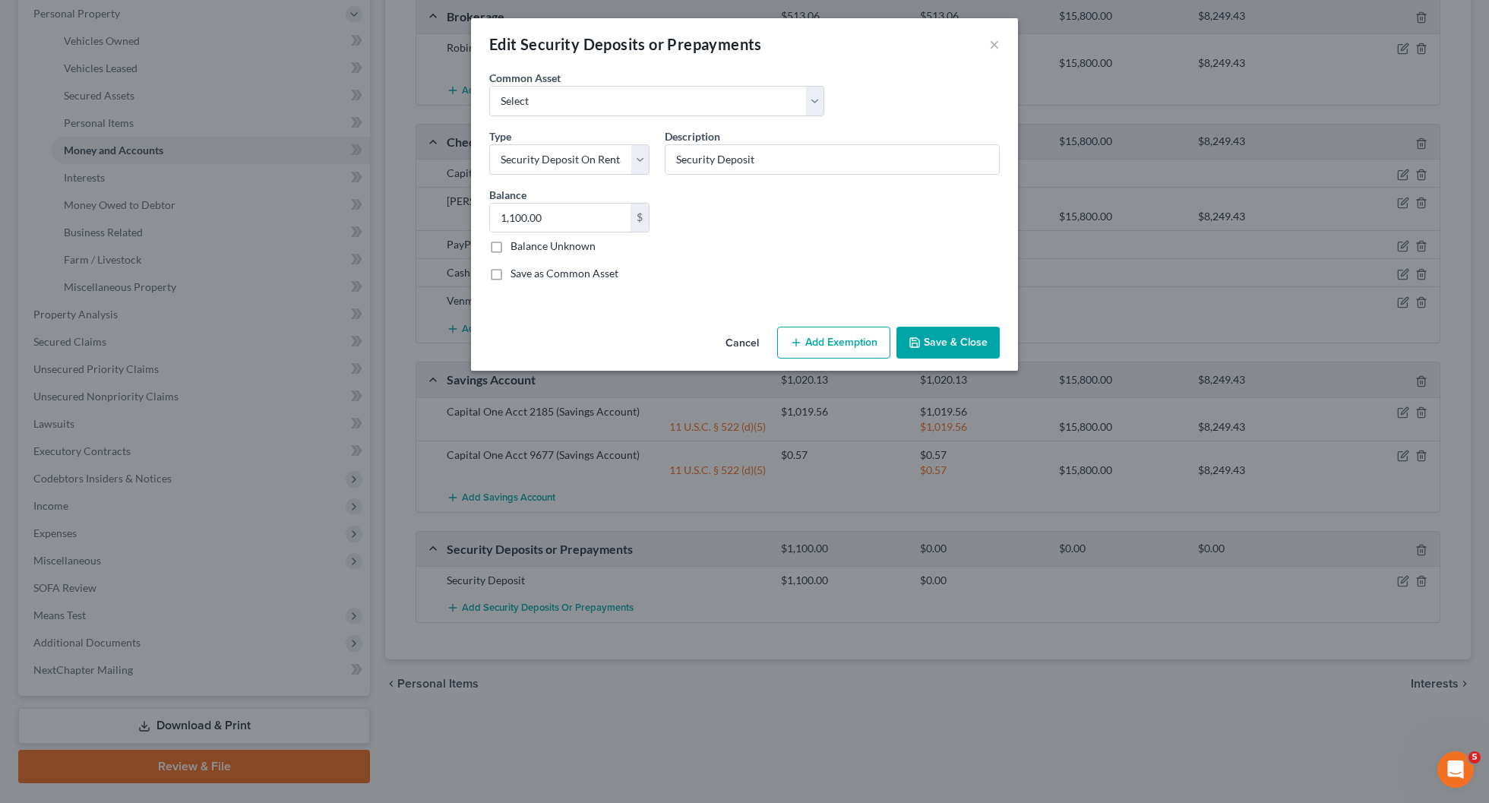
click at [858, 341] on button "Add Exemption" at bounding box center [833, 343] width 113 height 32
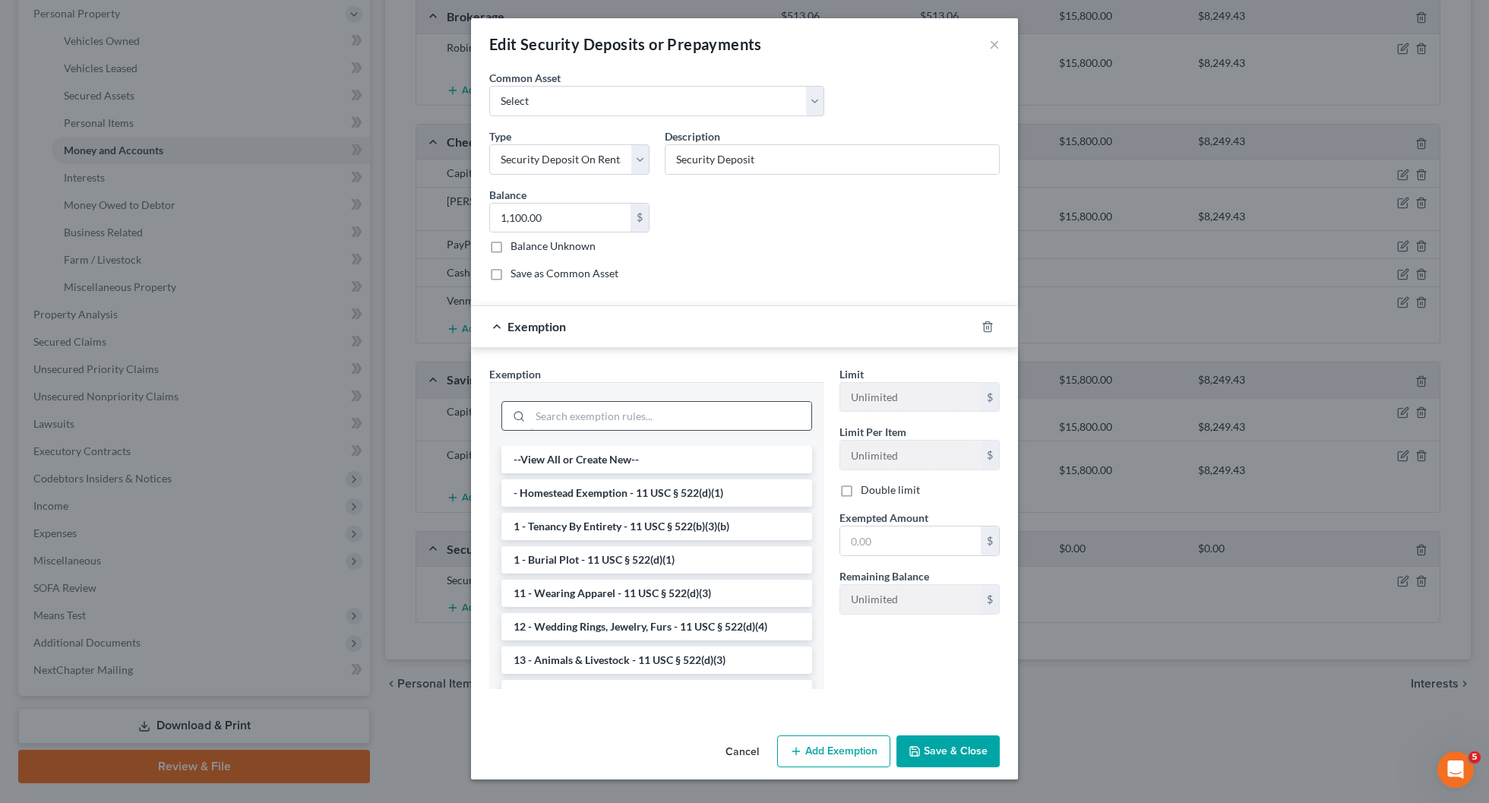
click at [731, 409] on input "search" at bounding box center [670, 416] width 281 height 29
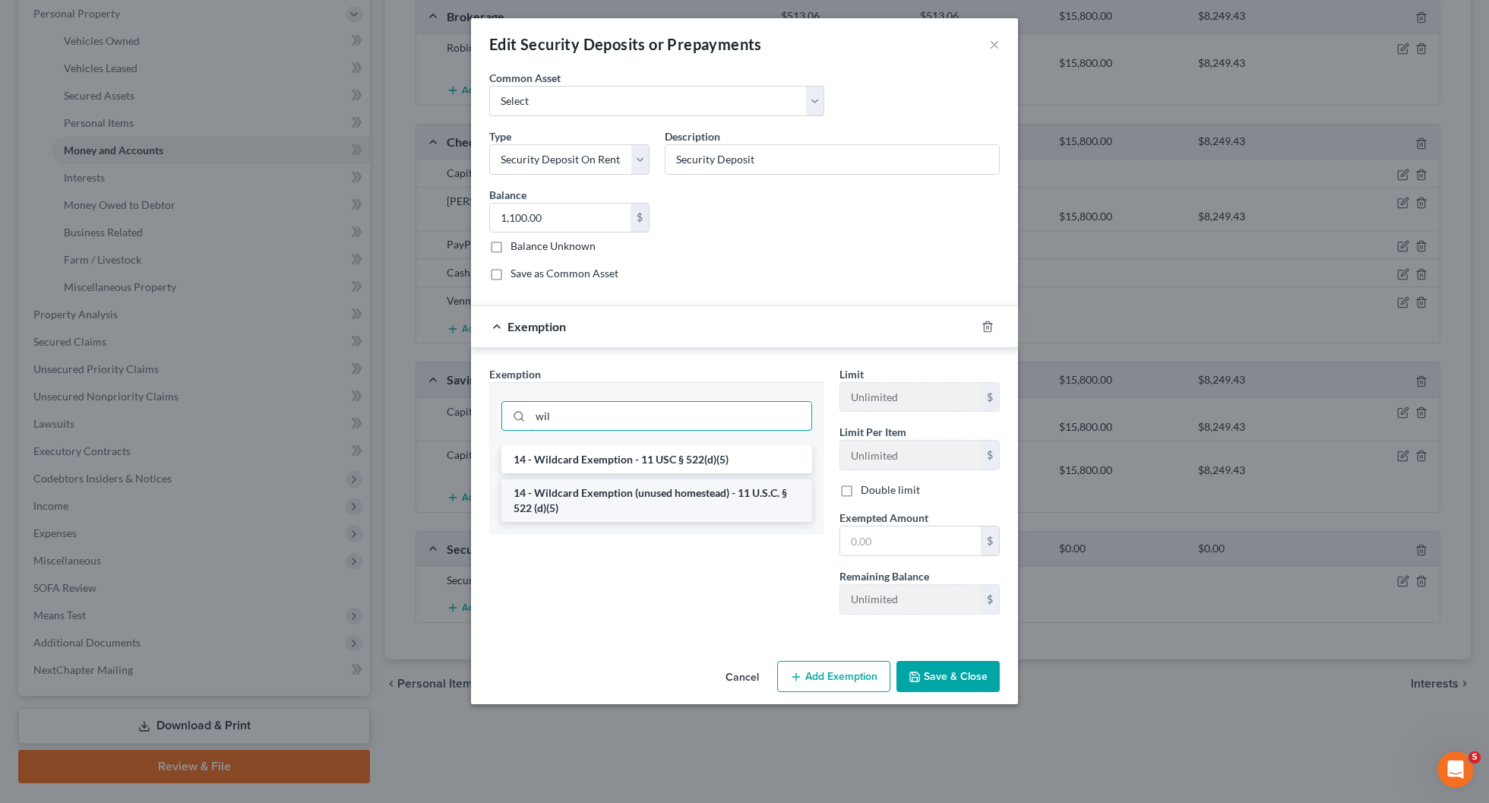
type input "wil"
click at [646, 509] on li "14 - Wildcard Exemption (unused homestead) - 11 U.S.C. § 522 (d)(5)" at bounding box center [656, 500] width 311 height 43
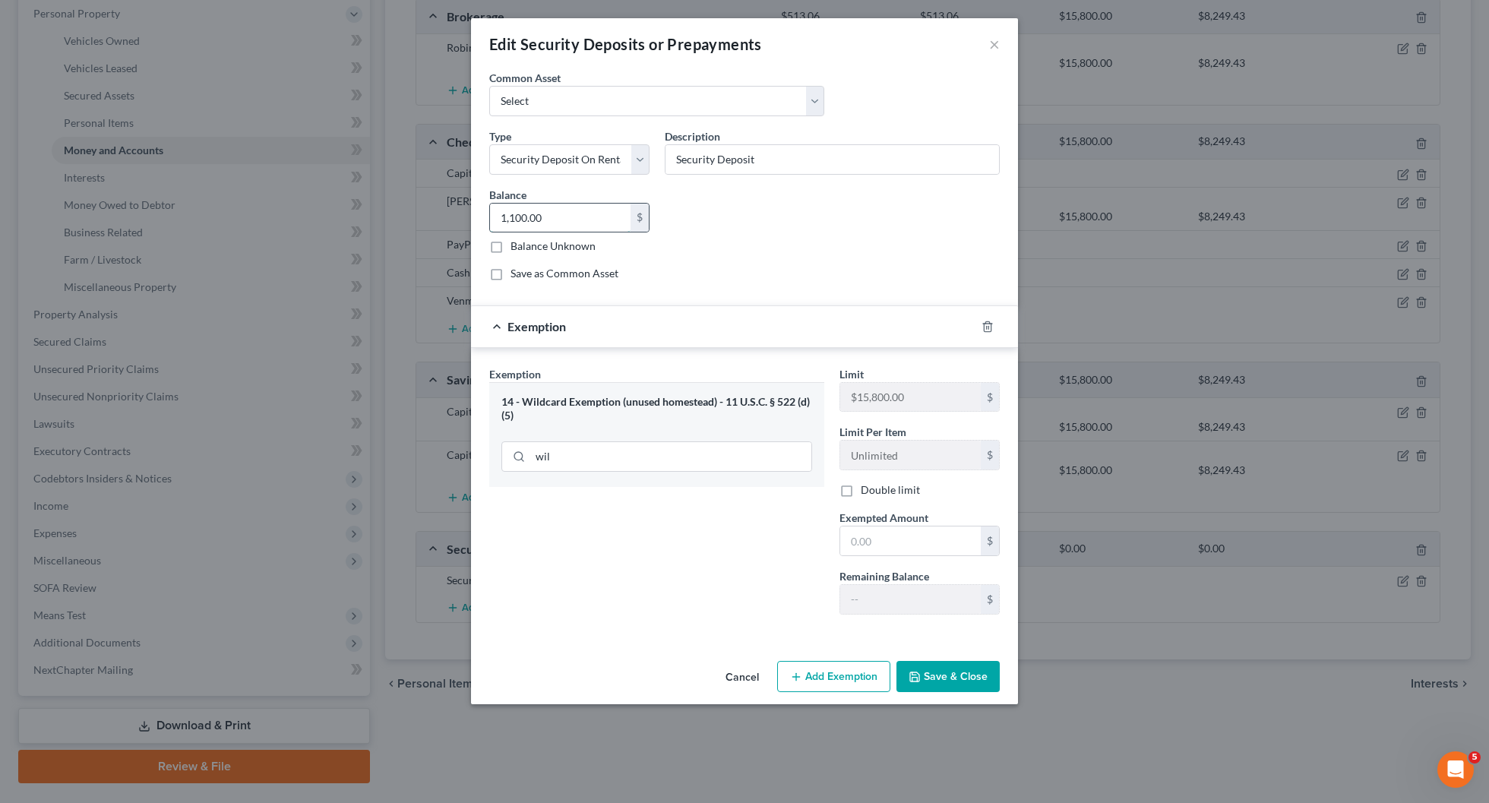
click at [599, 216] on input "1,100.00" at bounding box center [560, 218] width 141 height 29
click at [894, 532] on input "text" at bounding box center [910, 540] width 141 height 29
paste input "1,100.00"
type input "1,100.00"
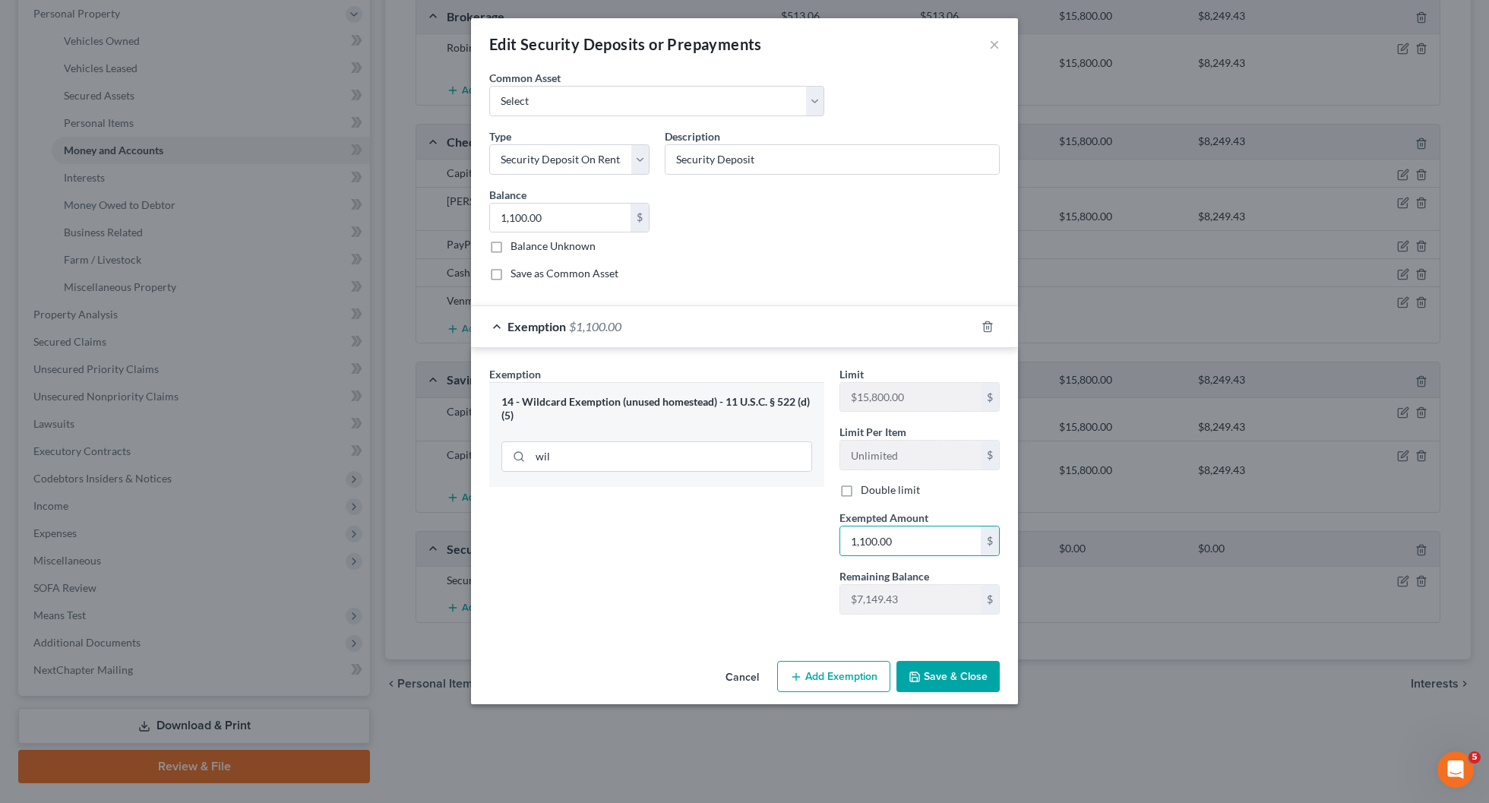
click at [955, 676] on button "Save & Close" at bounding box center [947, 677] width 103 height 32
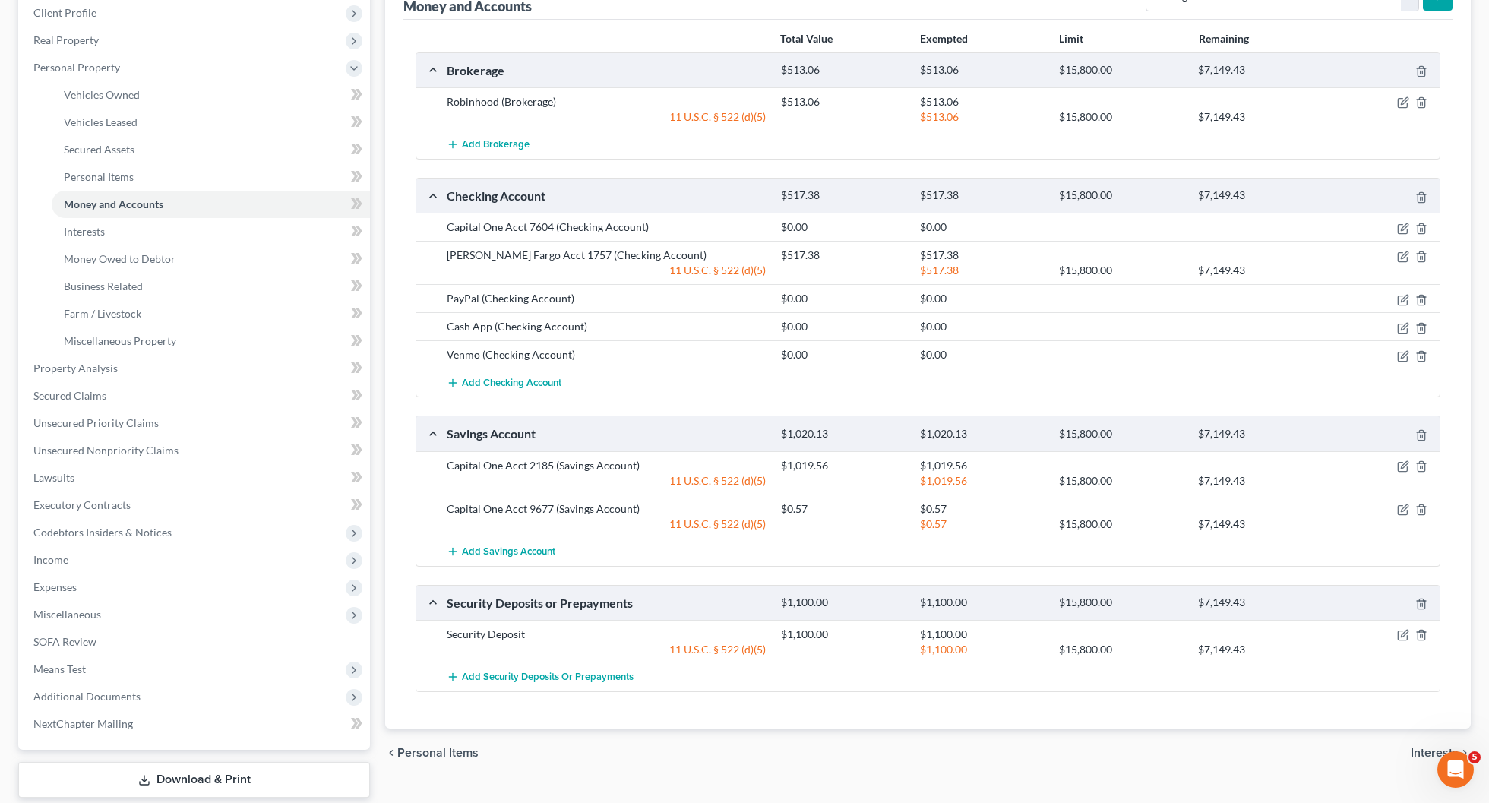
scroll to position [213, 0]
click at [1401, 226] on icon "button" at bounding box center [1403, 229] width 12 height 12
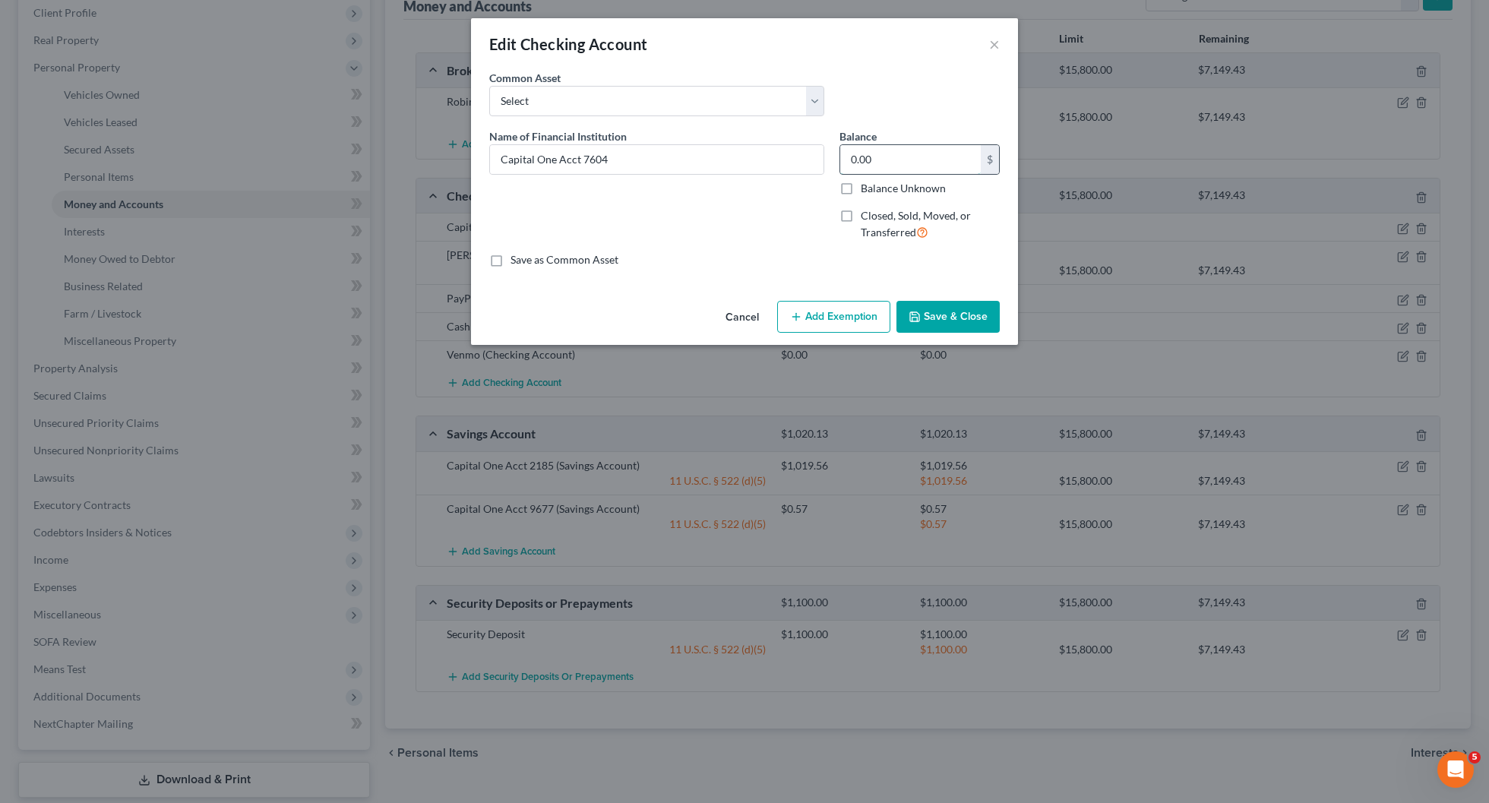
click at [886, 151] on input "0.00" at bounding box center [910, 159] width 141 height 29
click at [977, 317] on button "Save & Close" at bounding box center [947, 317] width 103 height 32
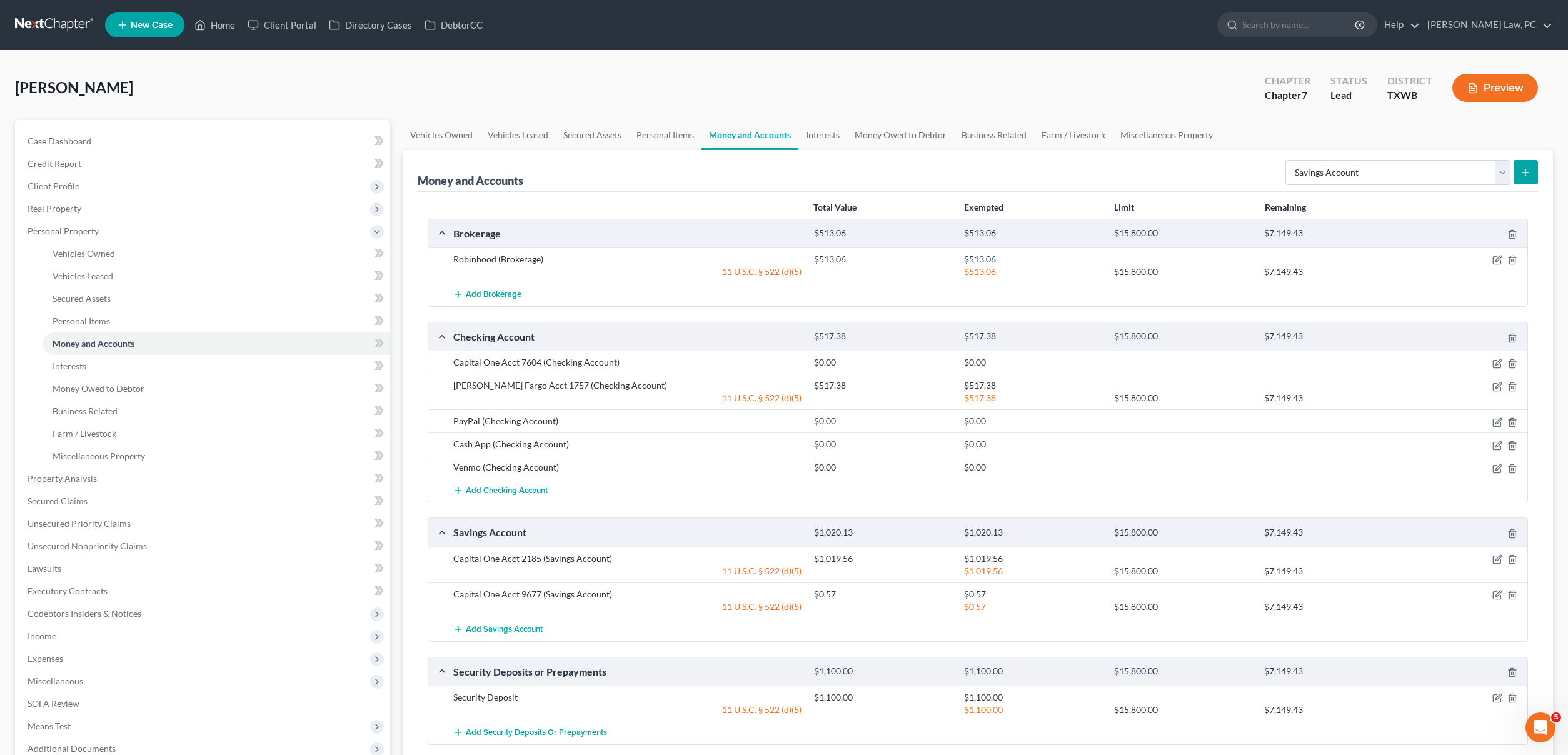
scroll to position [0, 0]
click at [77, 164] on span "Credit Report" at bounding box center [54, 163] width 54 height 11
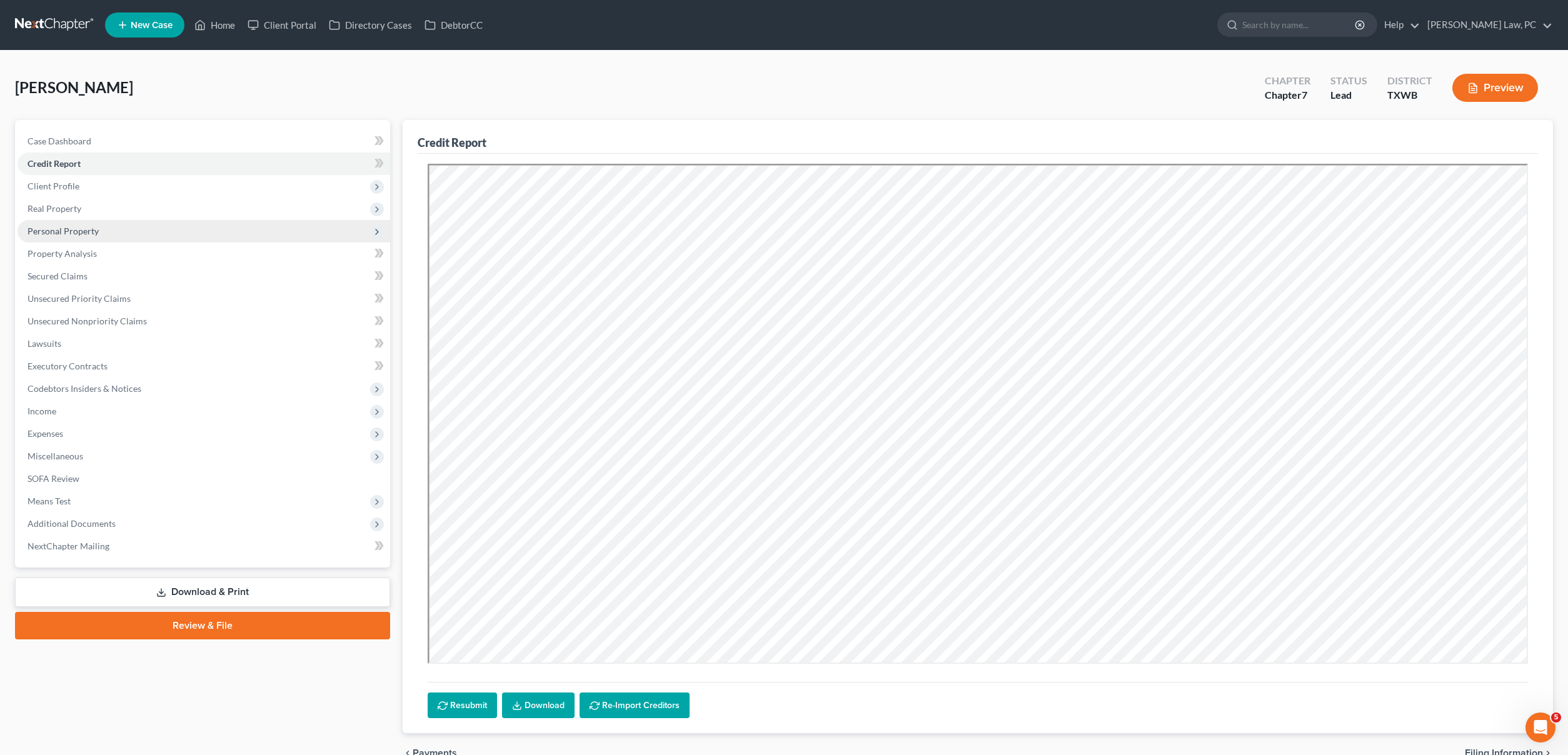
click at [95, 233] on span "Personal Property" at bounding box center [63, 231] width 72 height 11
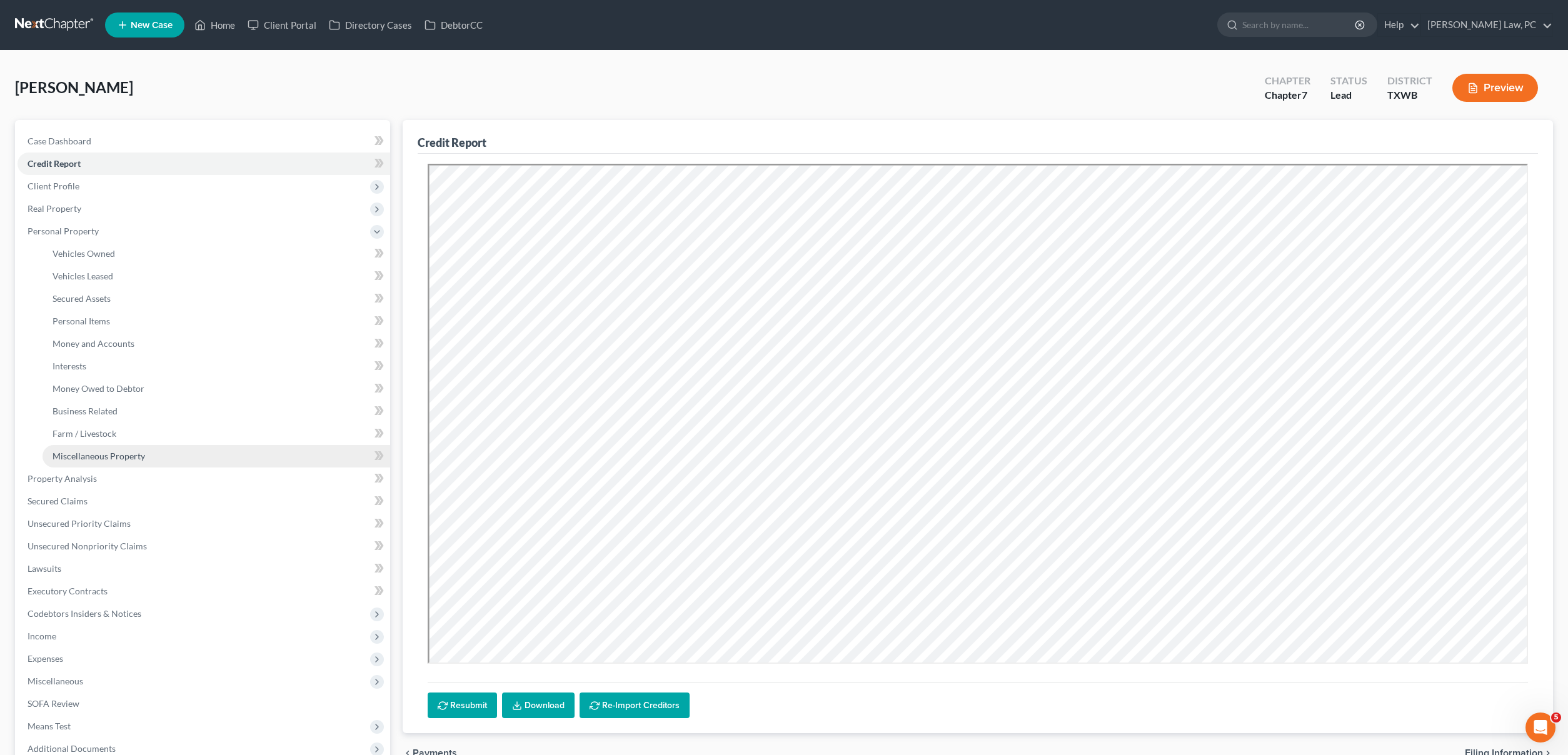
click at [92, 448] on link "Miscellaneous Property" at bounding box center [216, 456] width 347 height 22
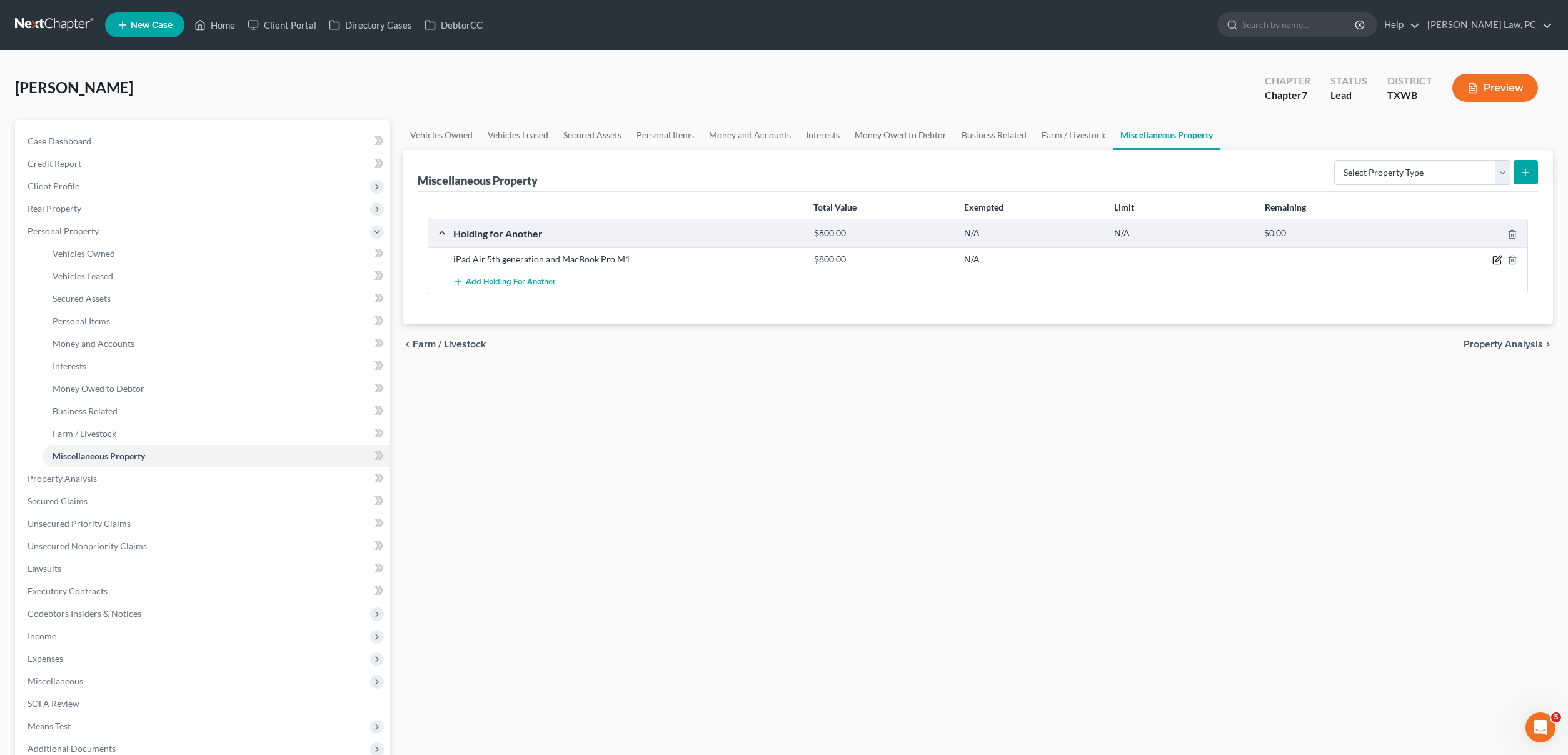
click at [1225, 261] on icon "button" at bounding box center [1497, 260] width 10 height 10
select select "45"
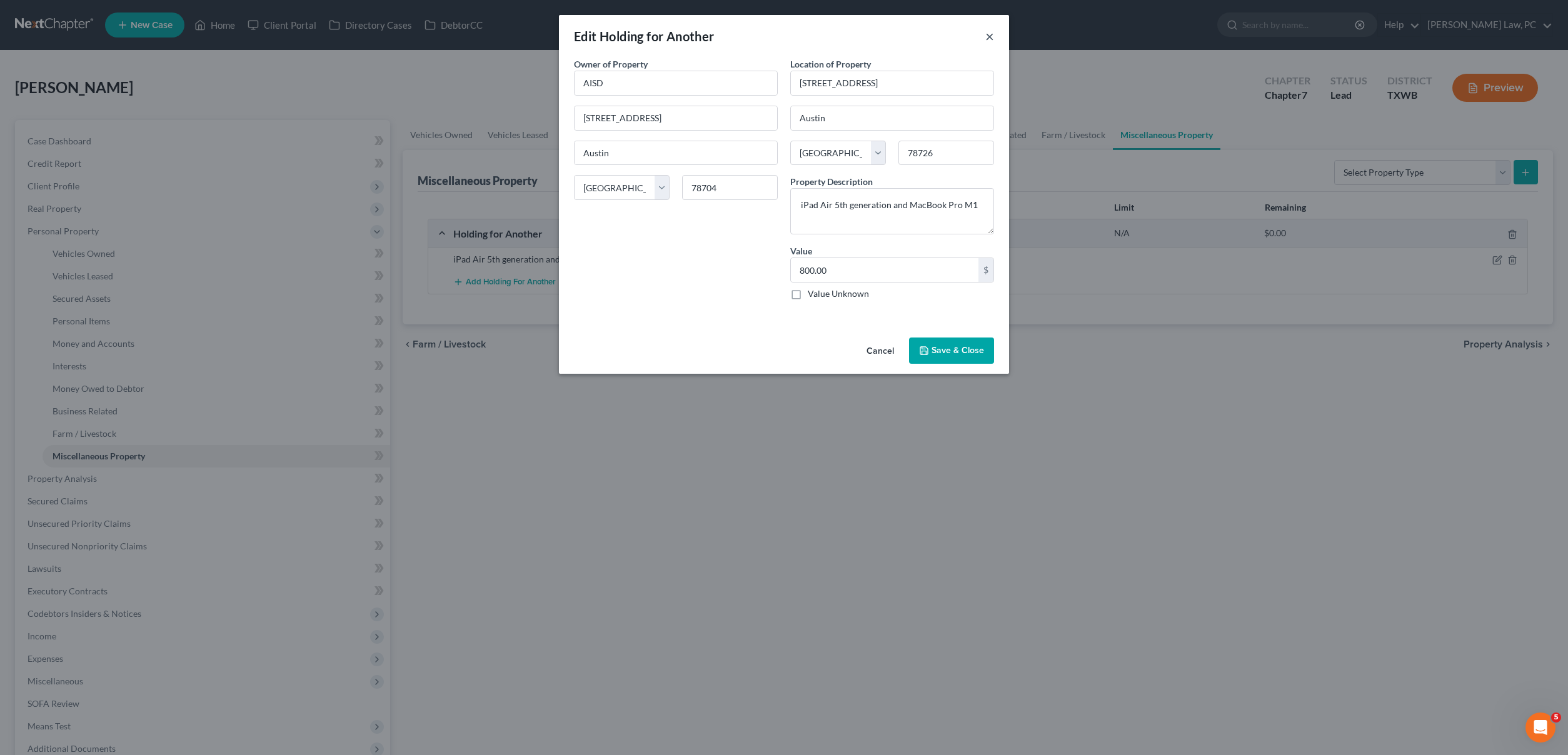
click at [989, 40] on button "×" at bounding box center [989, 36] width 9 height 15
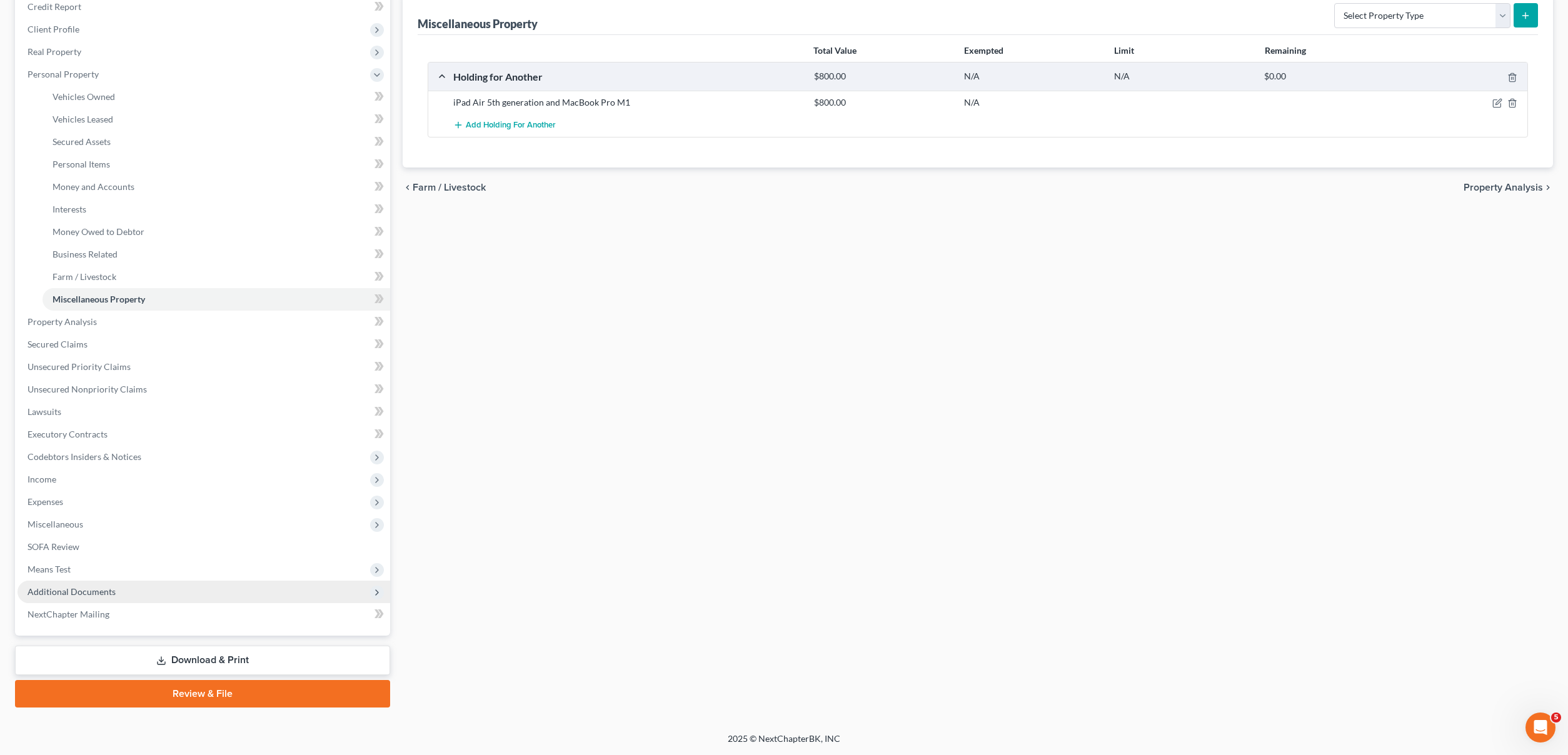
click at [84, 591] on span "Additional Documents" at bounding box center [71, 591] width 88 height 11
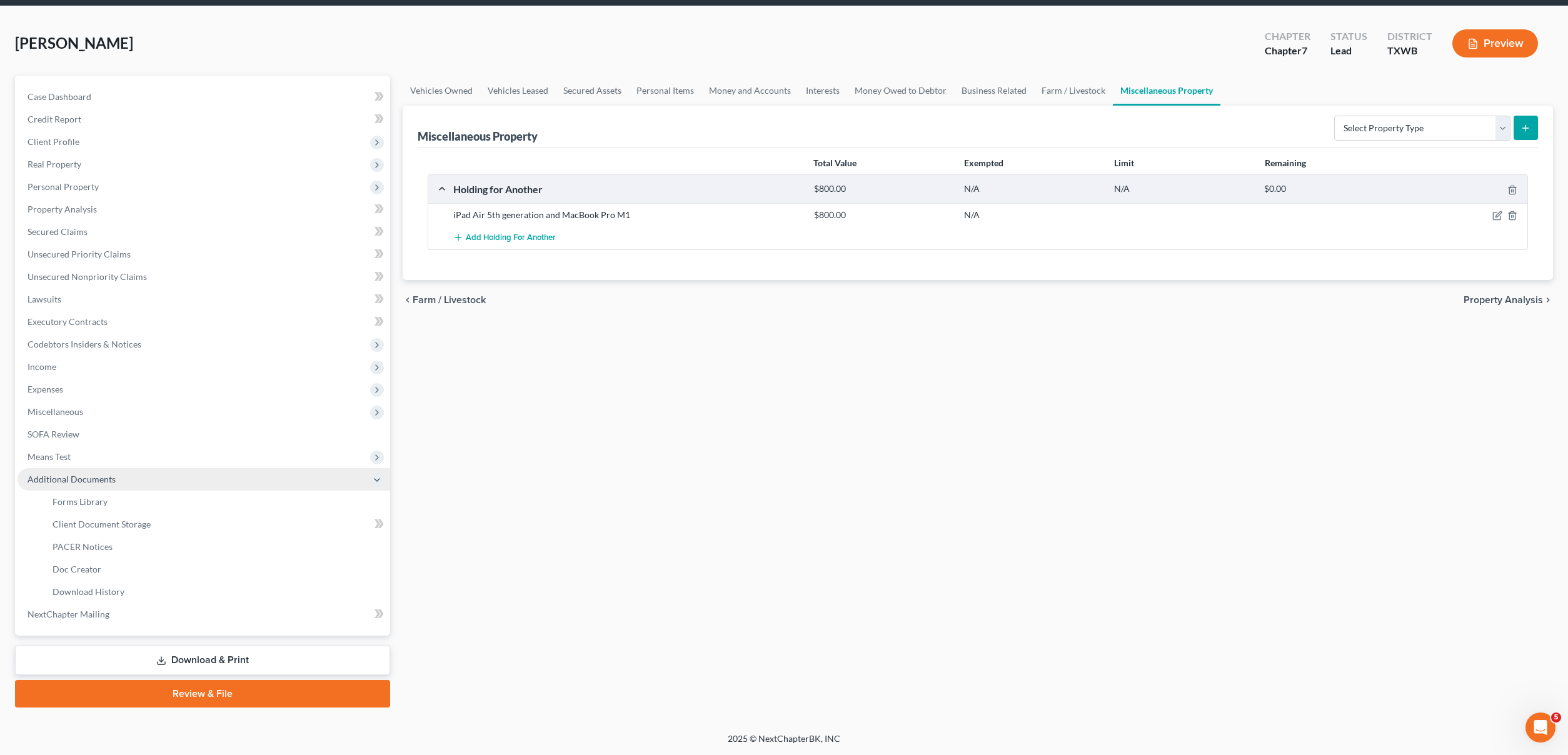
scroll to position [45, 0]
click at [84, 646] on link "Download & Print" at bounding box center [202, 661] width 375 height 30
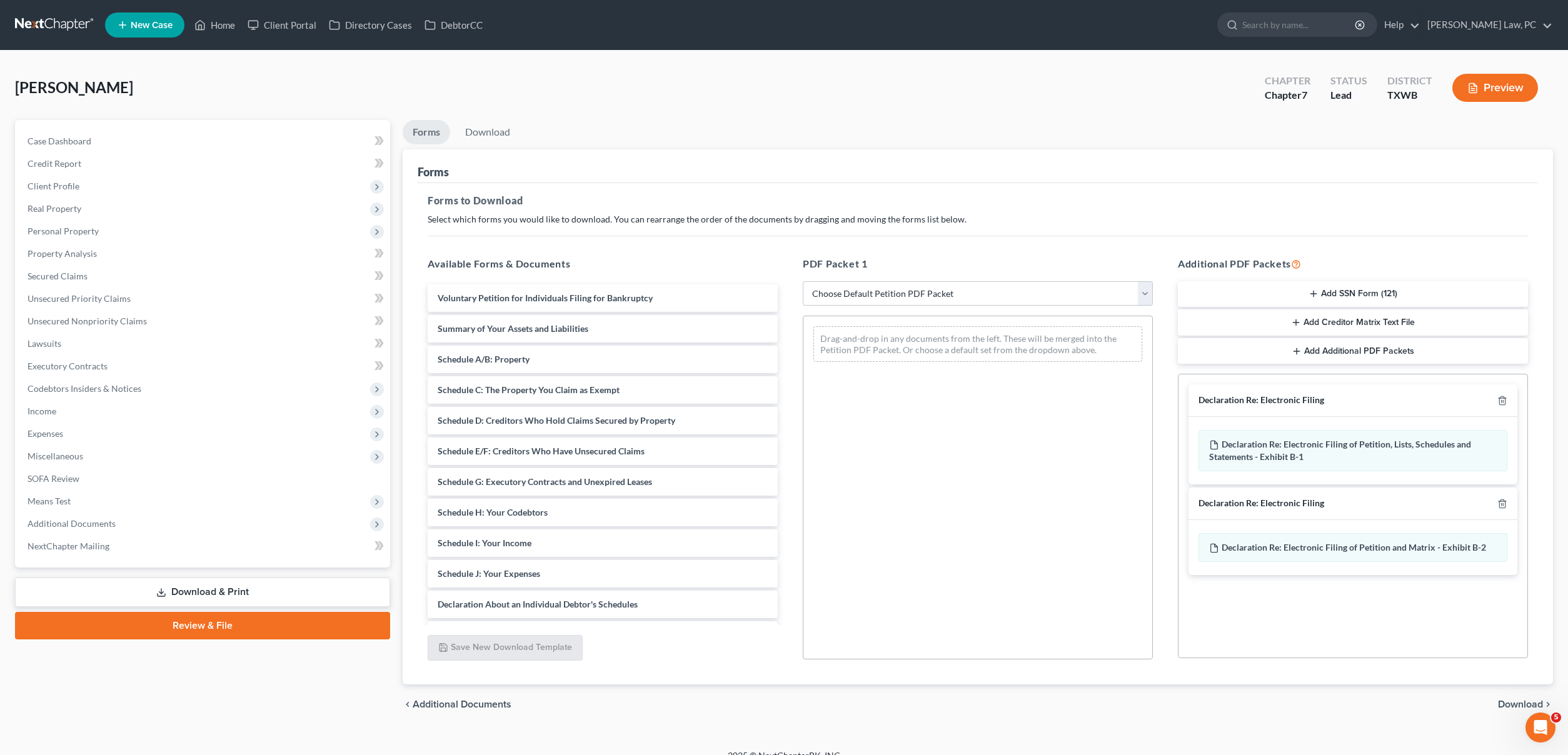
click at [166, 589] on link "Download & Print" at bounding box center [202, 593] width 375 height 30
select select "0"
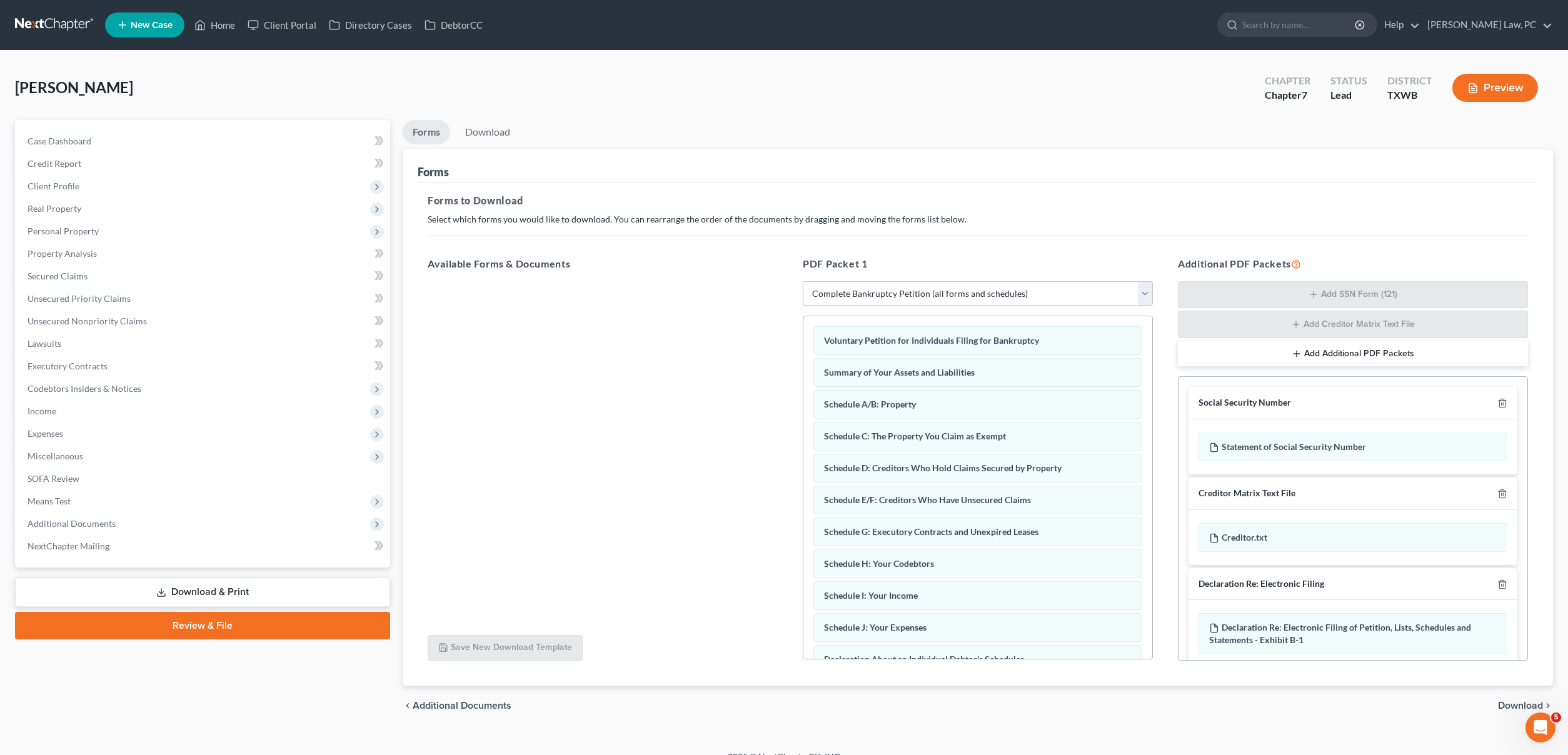
click at [1509, 708] on span "Download" at bounding box center [1520, 706] width 45 height 10
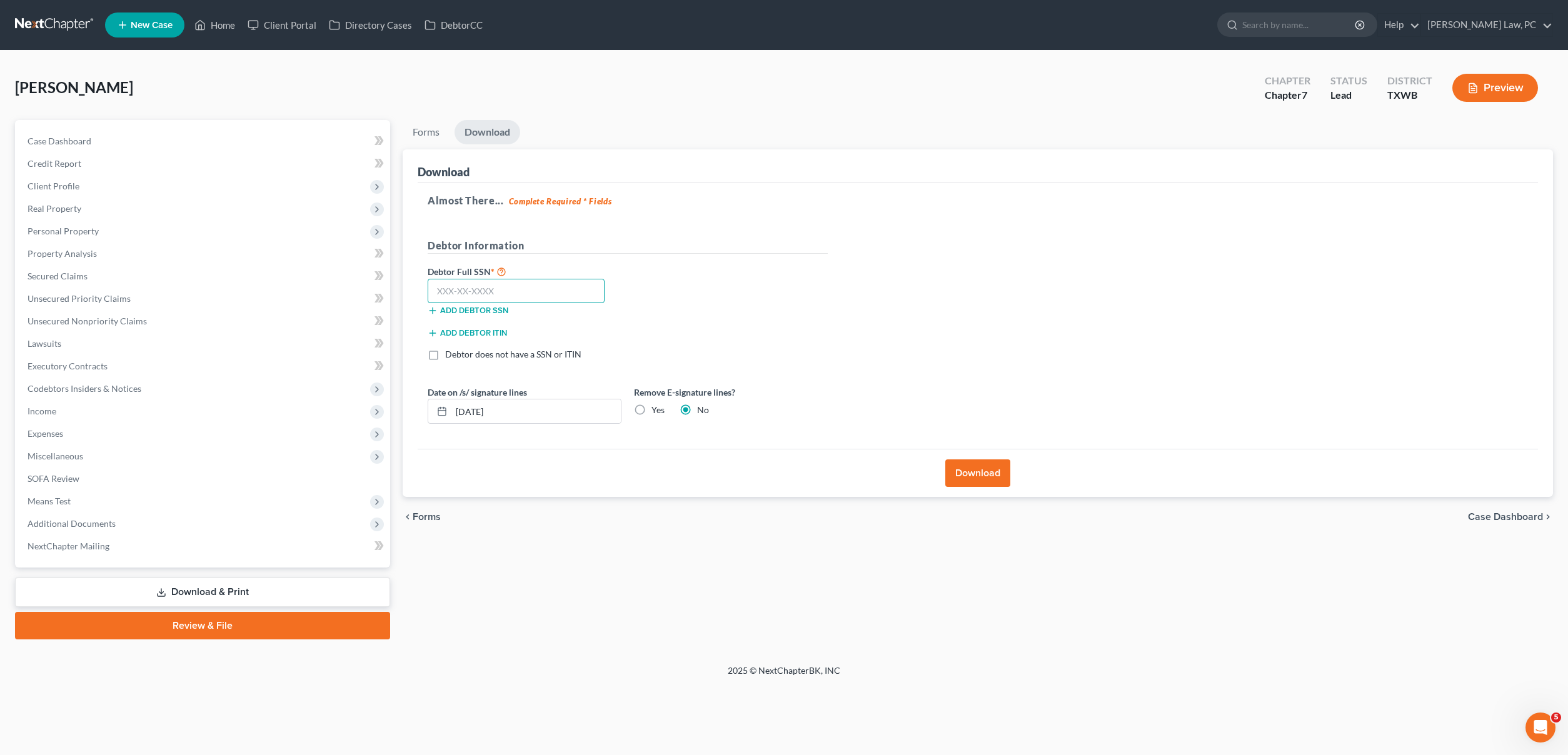
click at [579, 293] on input "text" at bounding box center [515, 291] width 177 height 25
type input "460-79-1770"
click at [956, 476] on button "Download" at bounding box center [977, 473] width 65 height 27
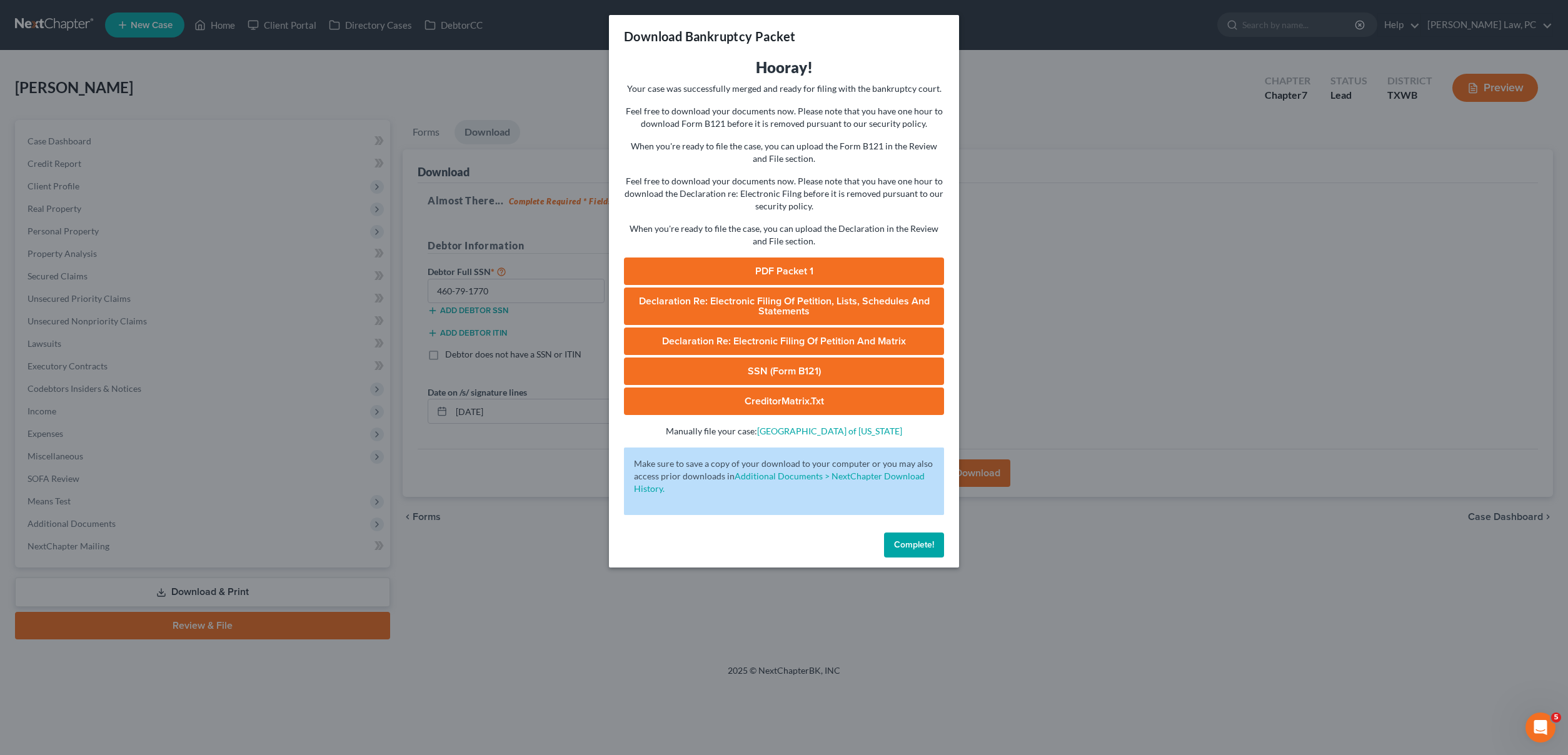
click at [791, 272] on link "PDF Packet 1" at bounding box center [784, 271] width 320 height 27
click at [778, 373] on link "SSN (Form B121)" at bounding box center [784, 371] width 320 height 27
click at [921, 548] on span "Complete!" at bounding box center [914, 544] width 40 height 11
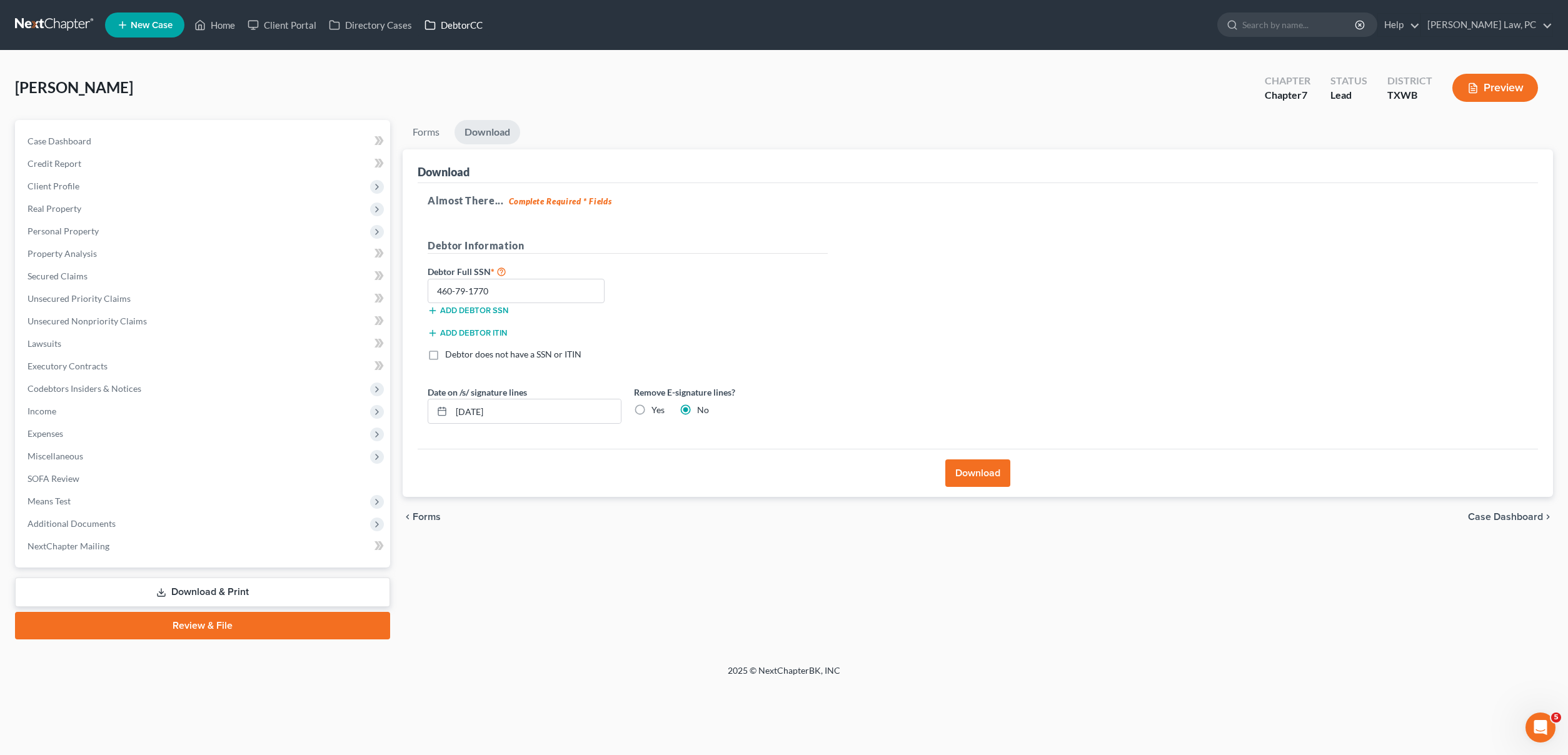
click at [463, 25] on link "DebtorCC" at bounding box center [454, 25] width 71 height 22
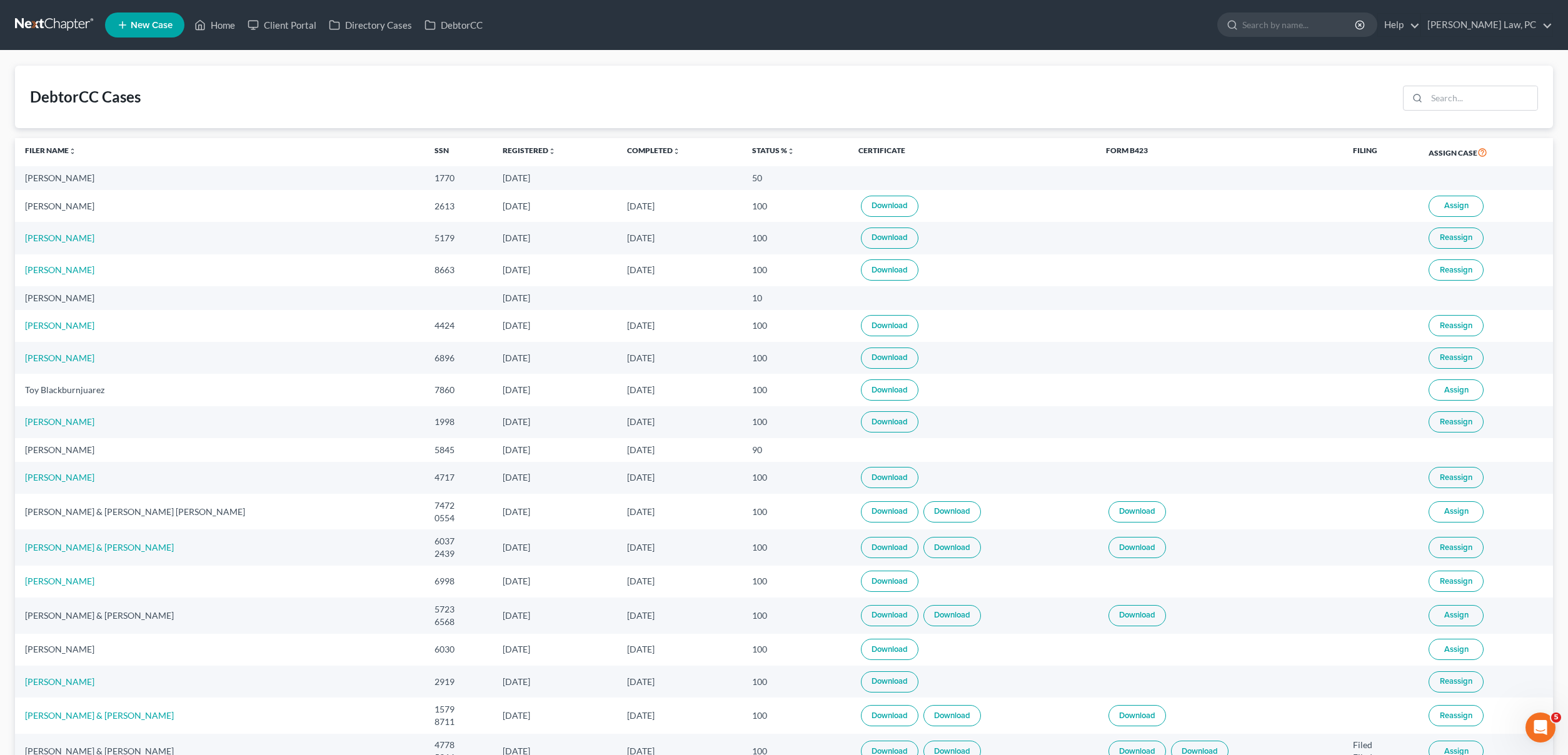
click at [63, 30] on link at bounding box center [54, 25] width 80 height 22
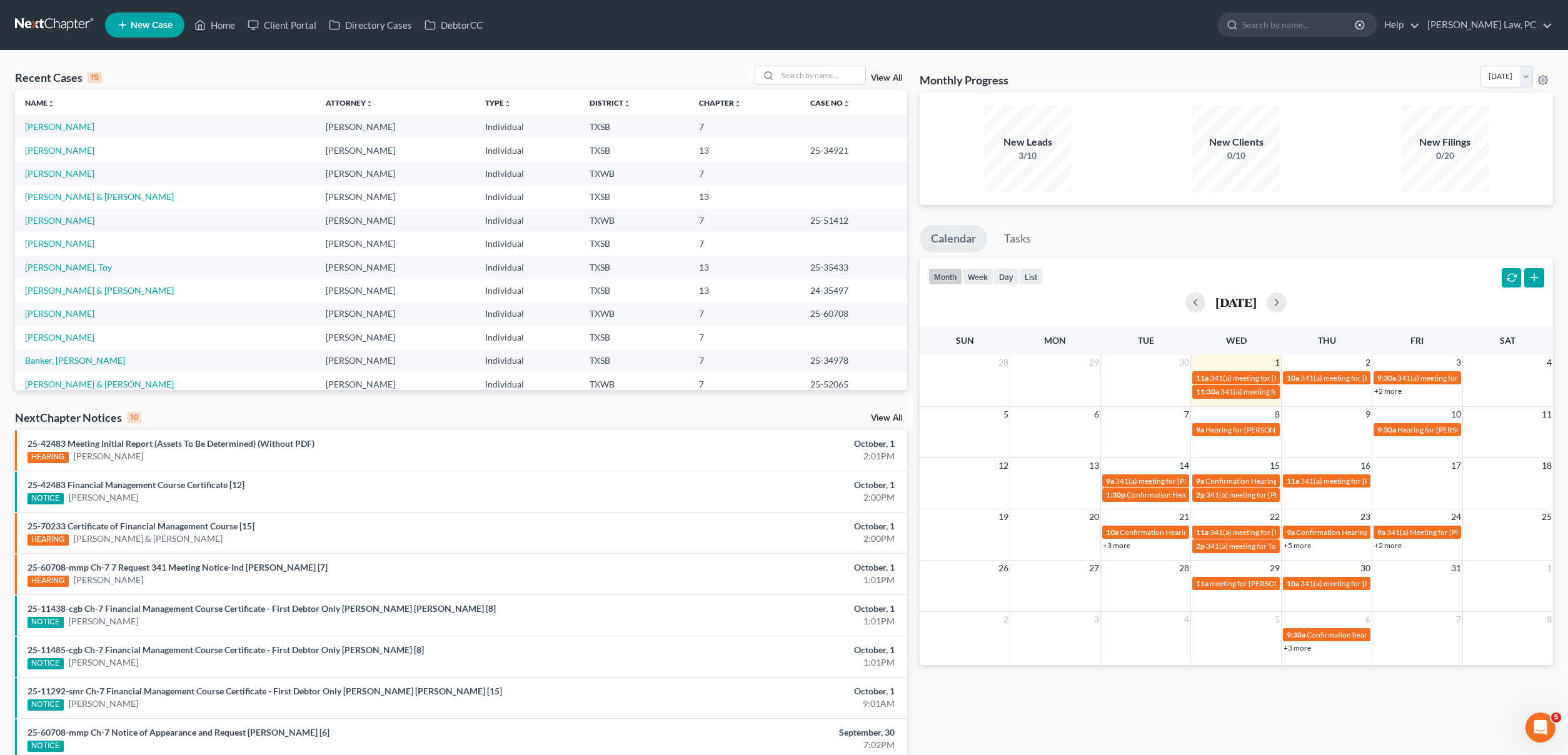
click at [51, 134] on td "[PERSON_NAME]" at bounding box center [165, 127] width 300 height 23
click at [54, 126] on link "[PERSON_NAME]" at bounding box center [59, 126] width 69 height 11
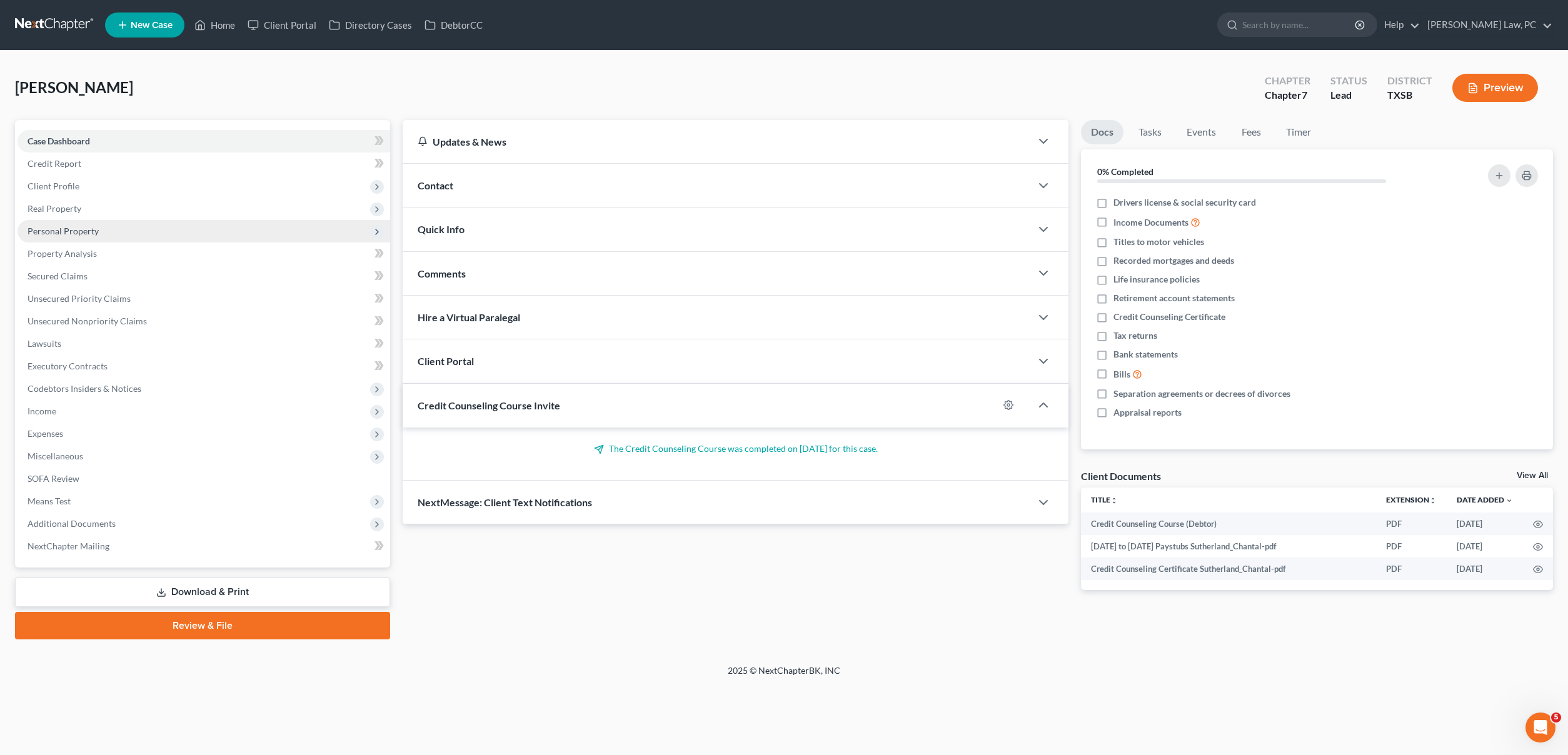
click at [96, 226] on span "Personal Property" at bounding box center [63, 231] width 72 height 11
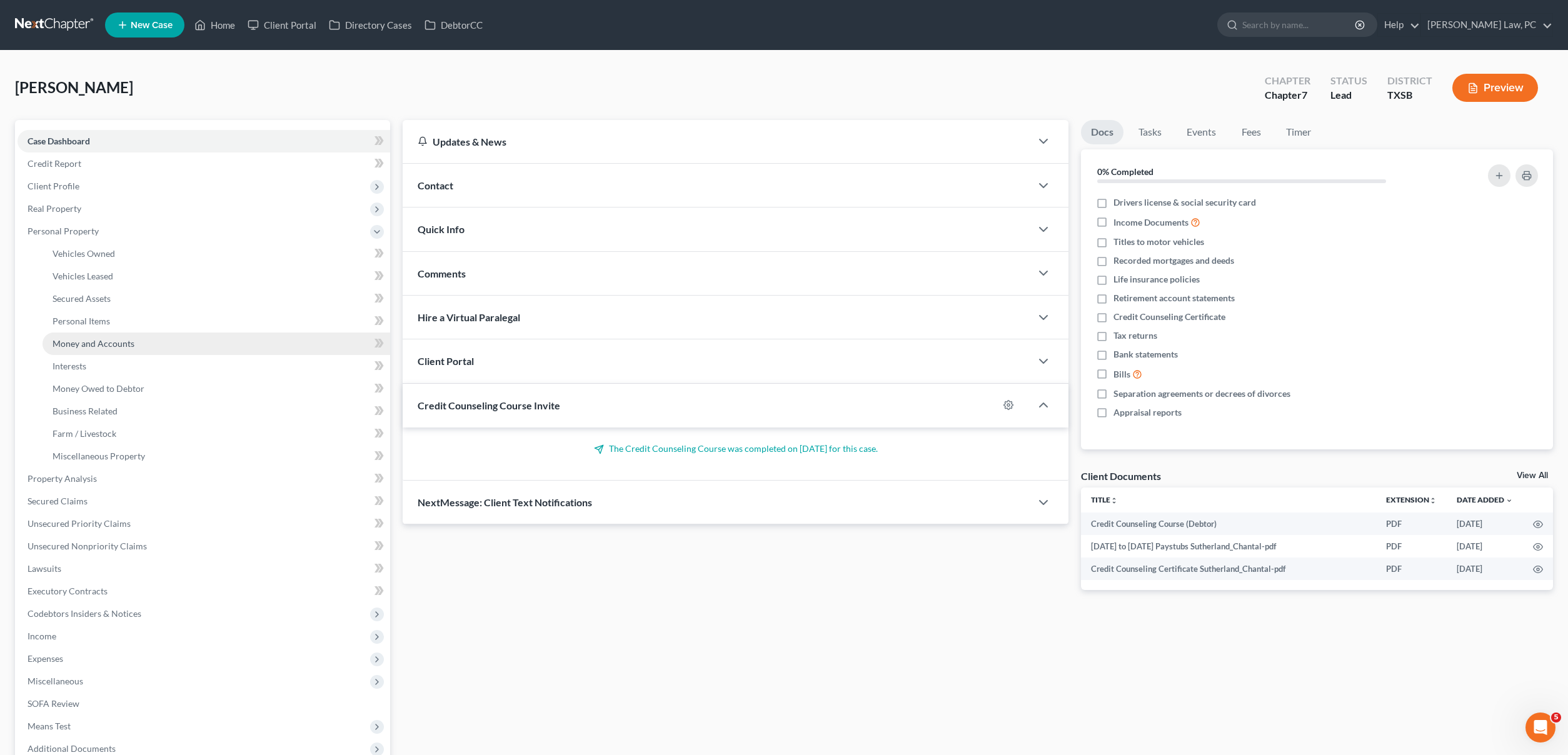
click at [131, 346] on span "Money and Accounts" at bounding box center [93, 343] width 81 height 11
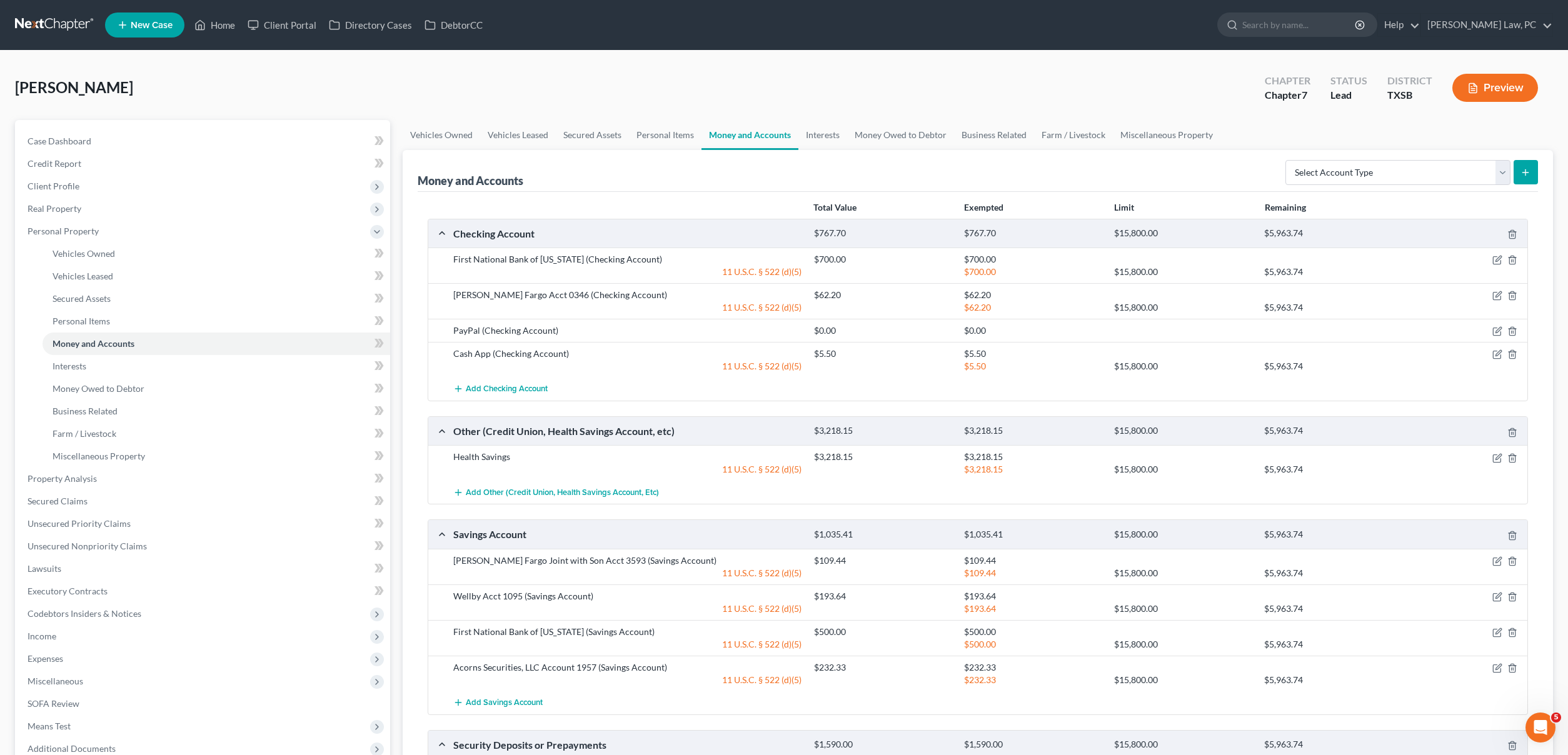
click at [67, 18] on link at bounding box center [54, 25] width 80 height 22
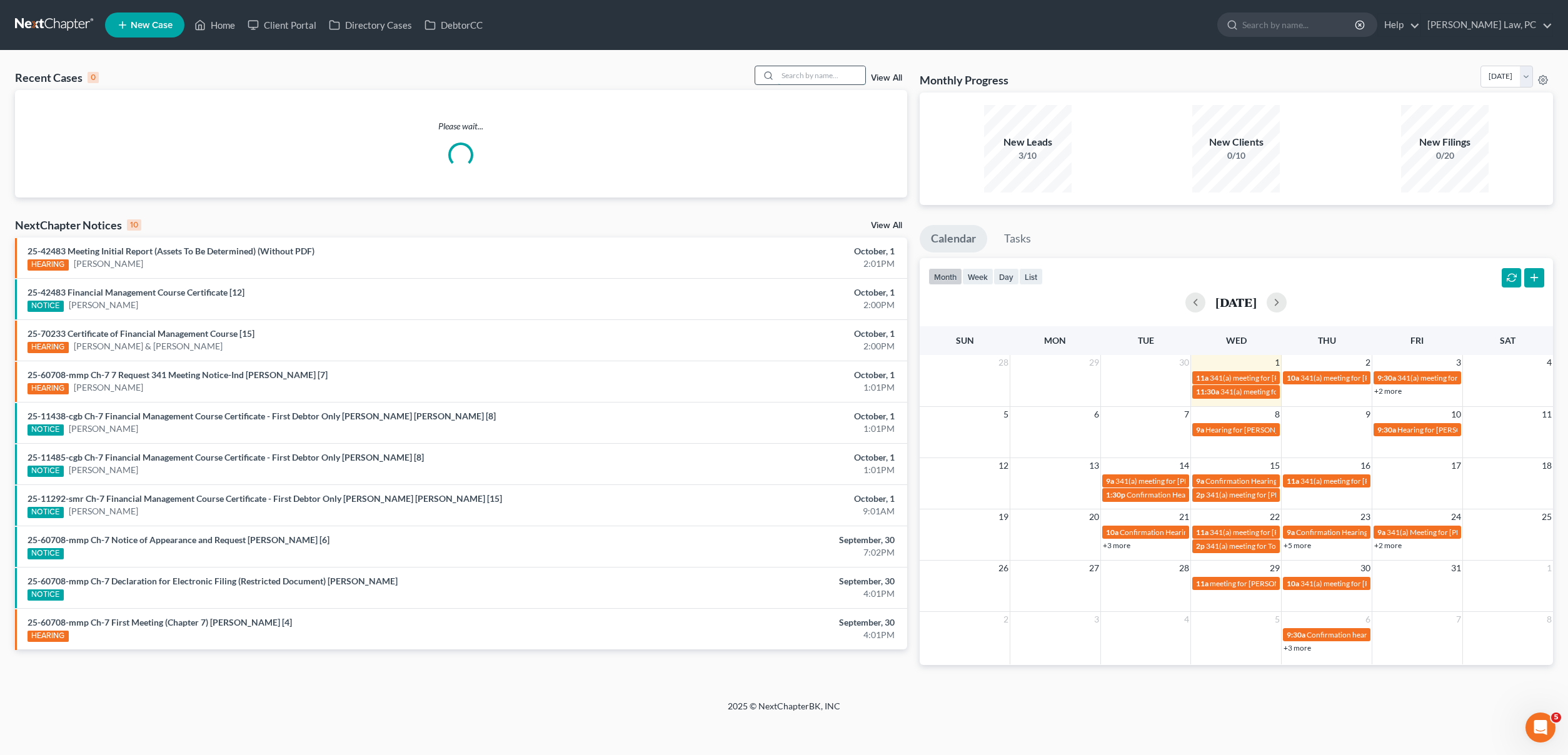
click at [807, 68] on input "search" at bounding box center [821, 76] width 87 height 18
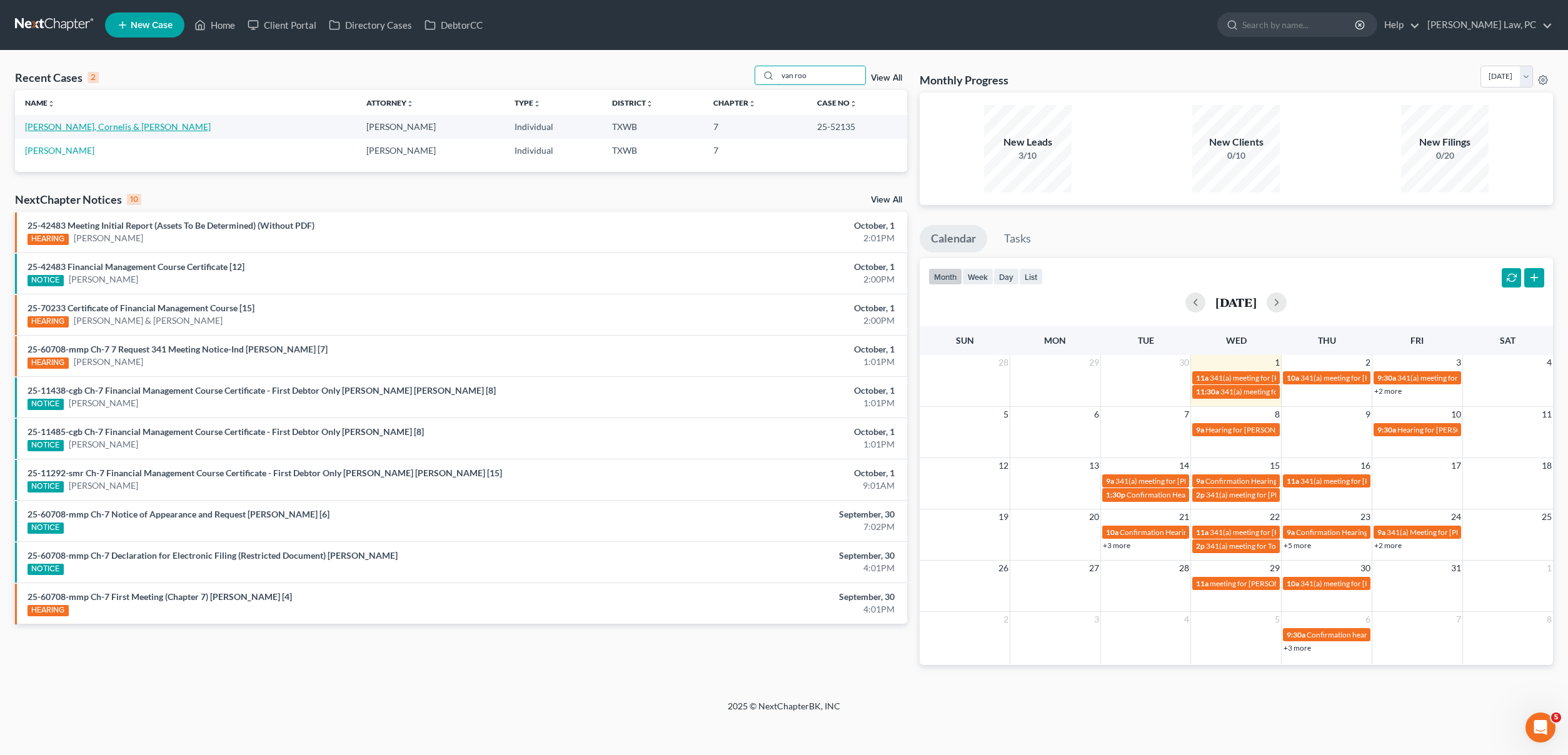
type input "van roo"
click at [56, 125] on link "[PERSON_NAME], Cornelis & [PERSON_NAME]" at bounding box center [118, 126] width 186 height 11
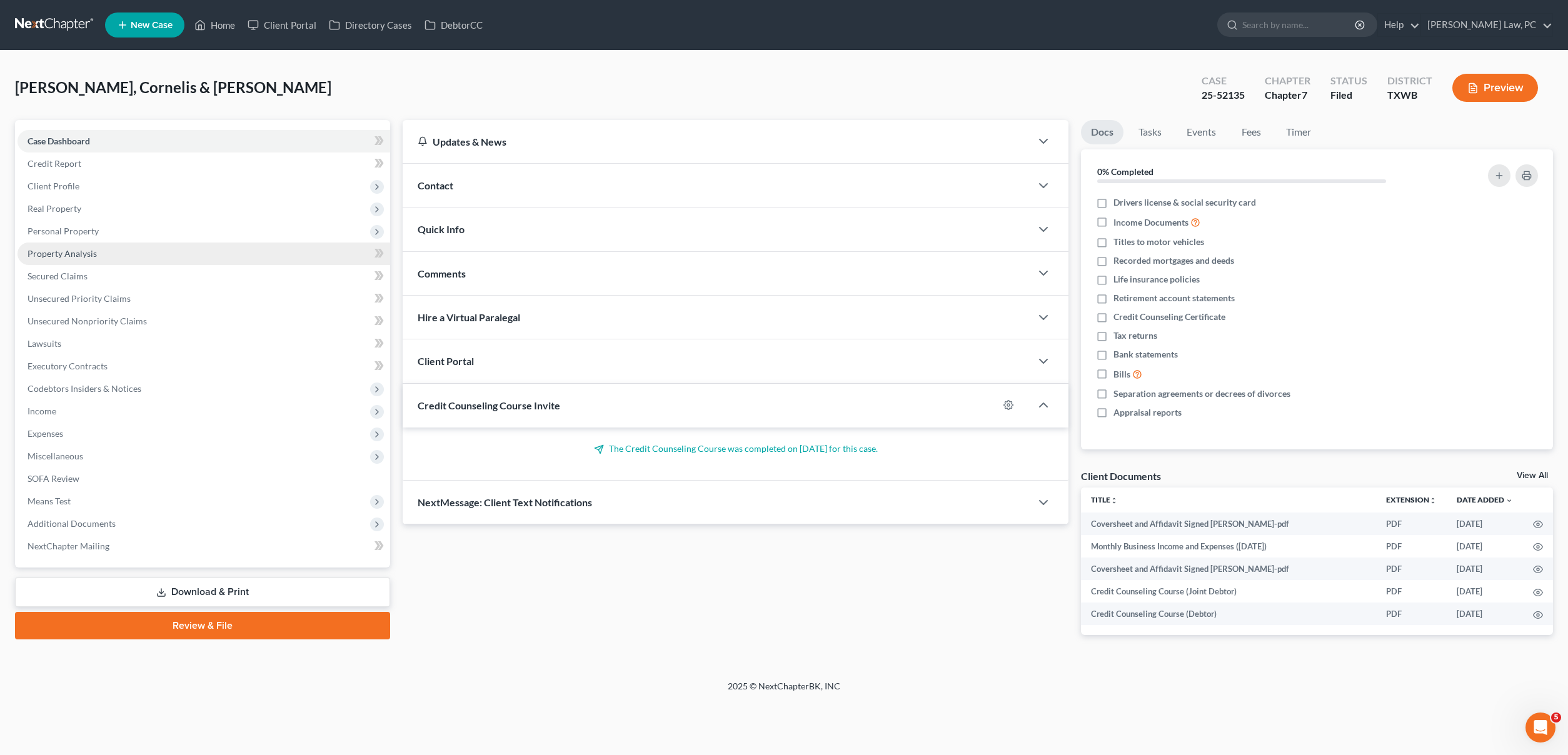
drag, startPoint x: 100, startPoint y: 256, endPoint x: 88, endPoint y: 256, distance: 12.0
click at [88, 256] on link "Property Analysis" at bounding box center [203, 254] width 373 height 22
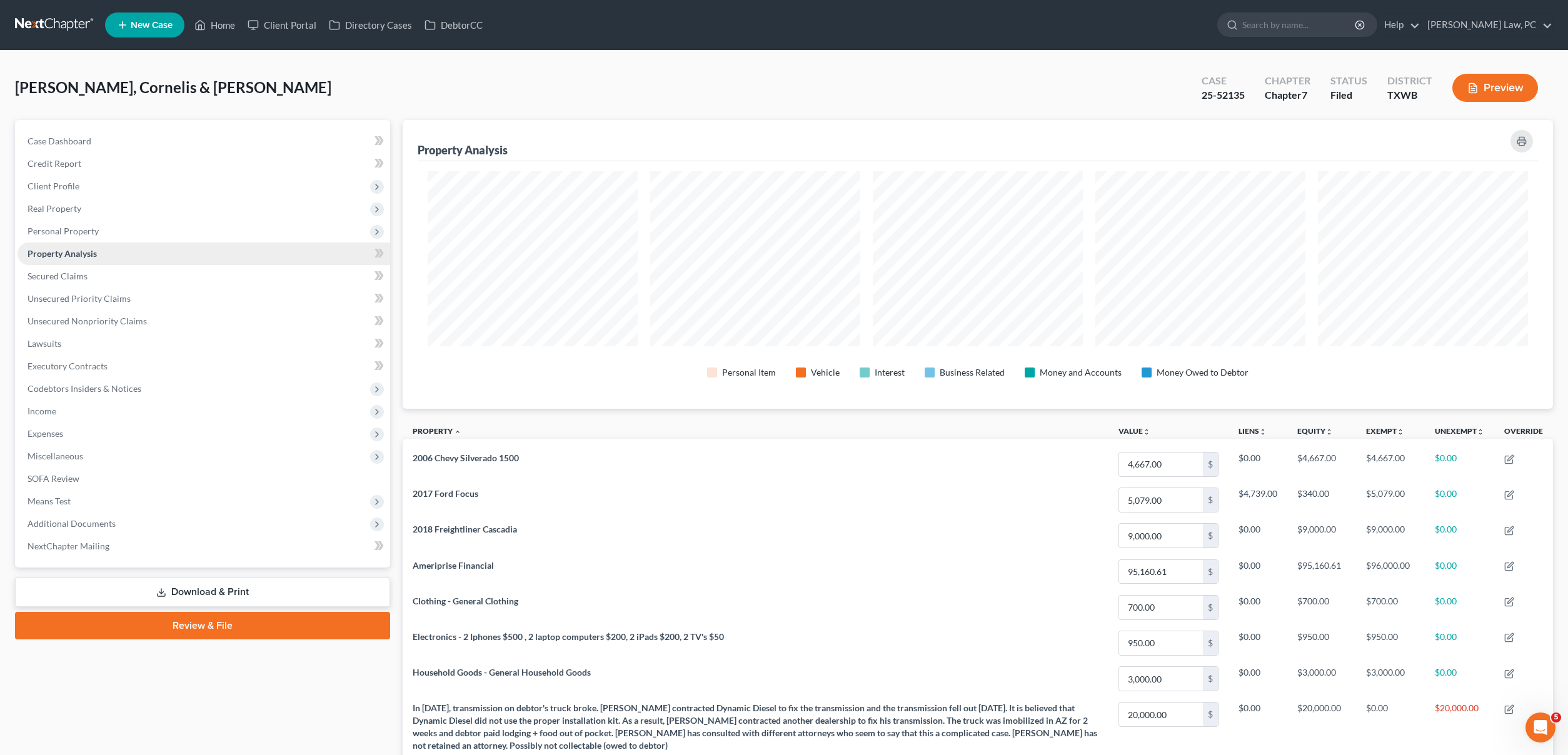
scroll to position [289, 1150]
click at [79, 233] on span "Personal Property" at bounding box center [63, 231] width 72 height 11
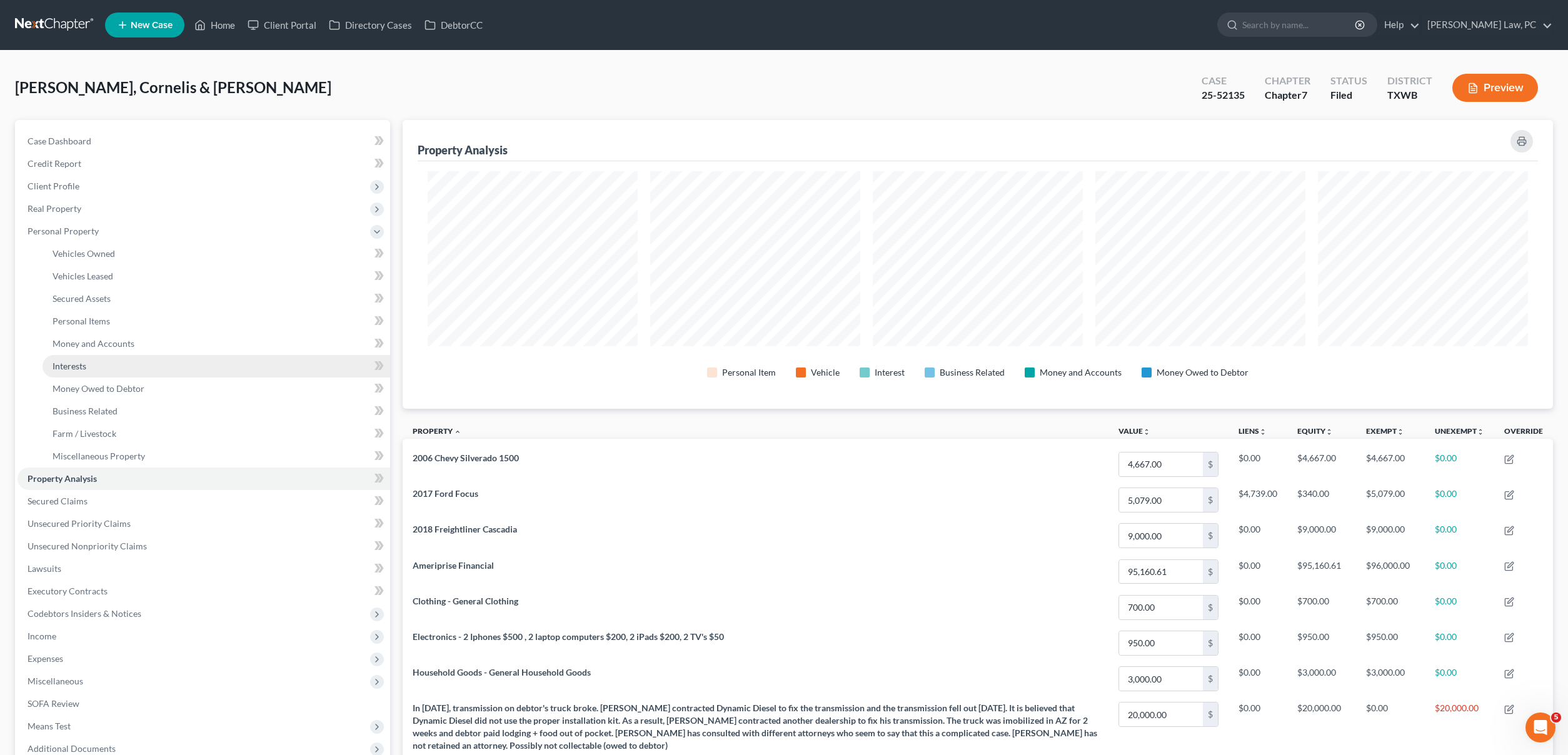
click at [74, 361] on span "Interests" at bounding box center [69, 366] width 34 height 11
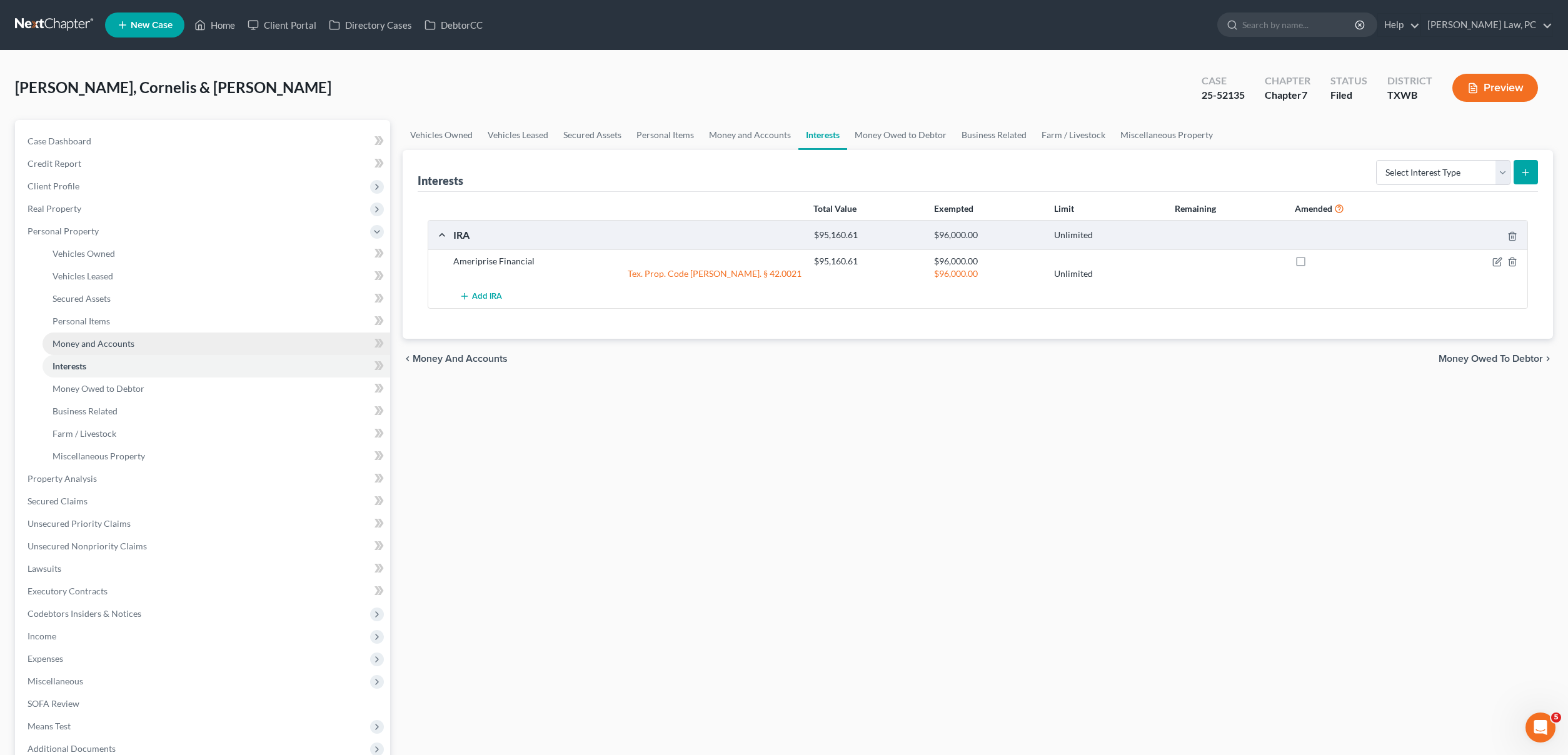
click at [89, 347] on span "Money and Accounts" at bounding box center [93, 343] width 81 height 11
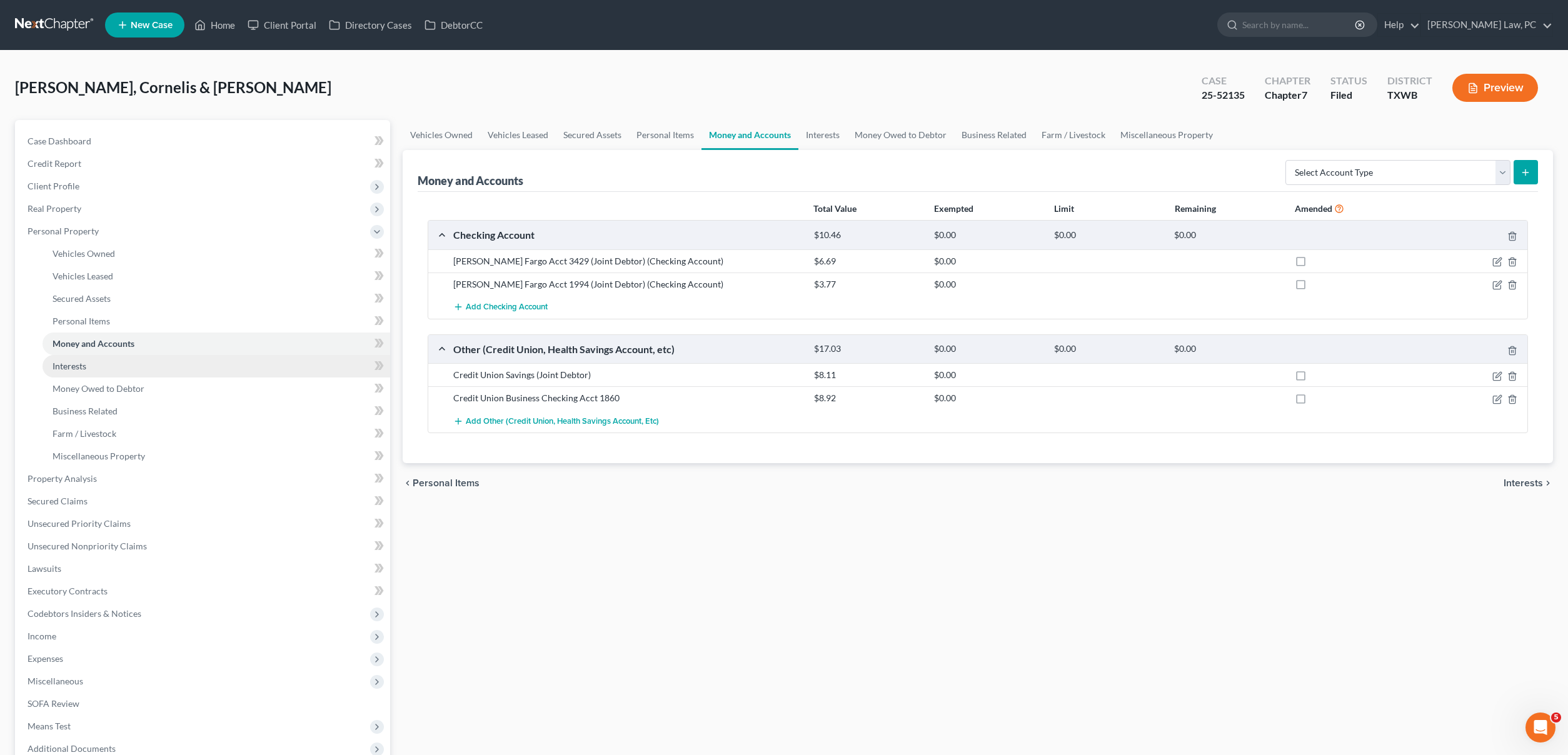
click at [81, 368] on span "Interests" at bounding box center [69, 366] width 34 height 11
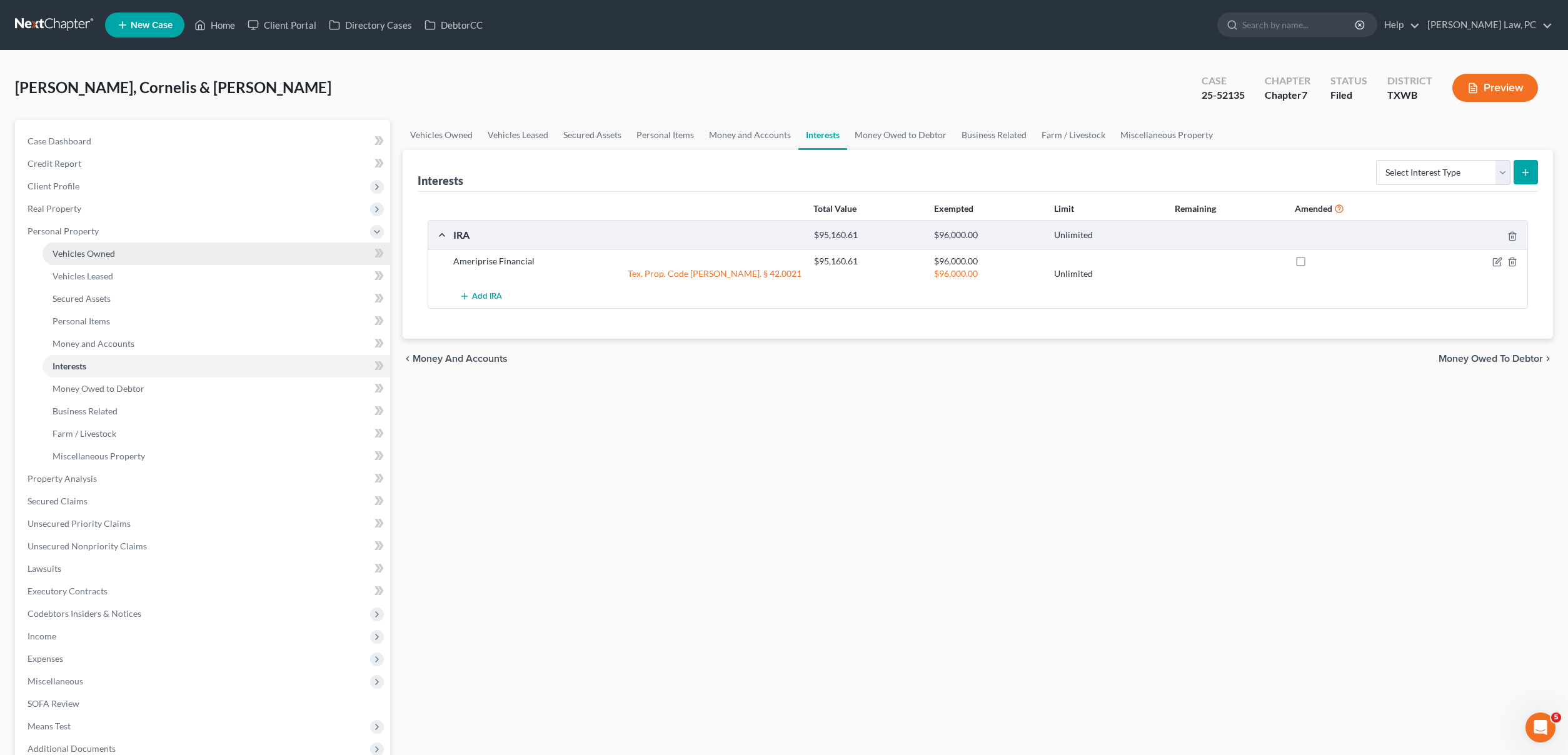
click at [100, 254] on span "Vehicles Owned" at bounding box center [84, 254] width 63 height 11
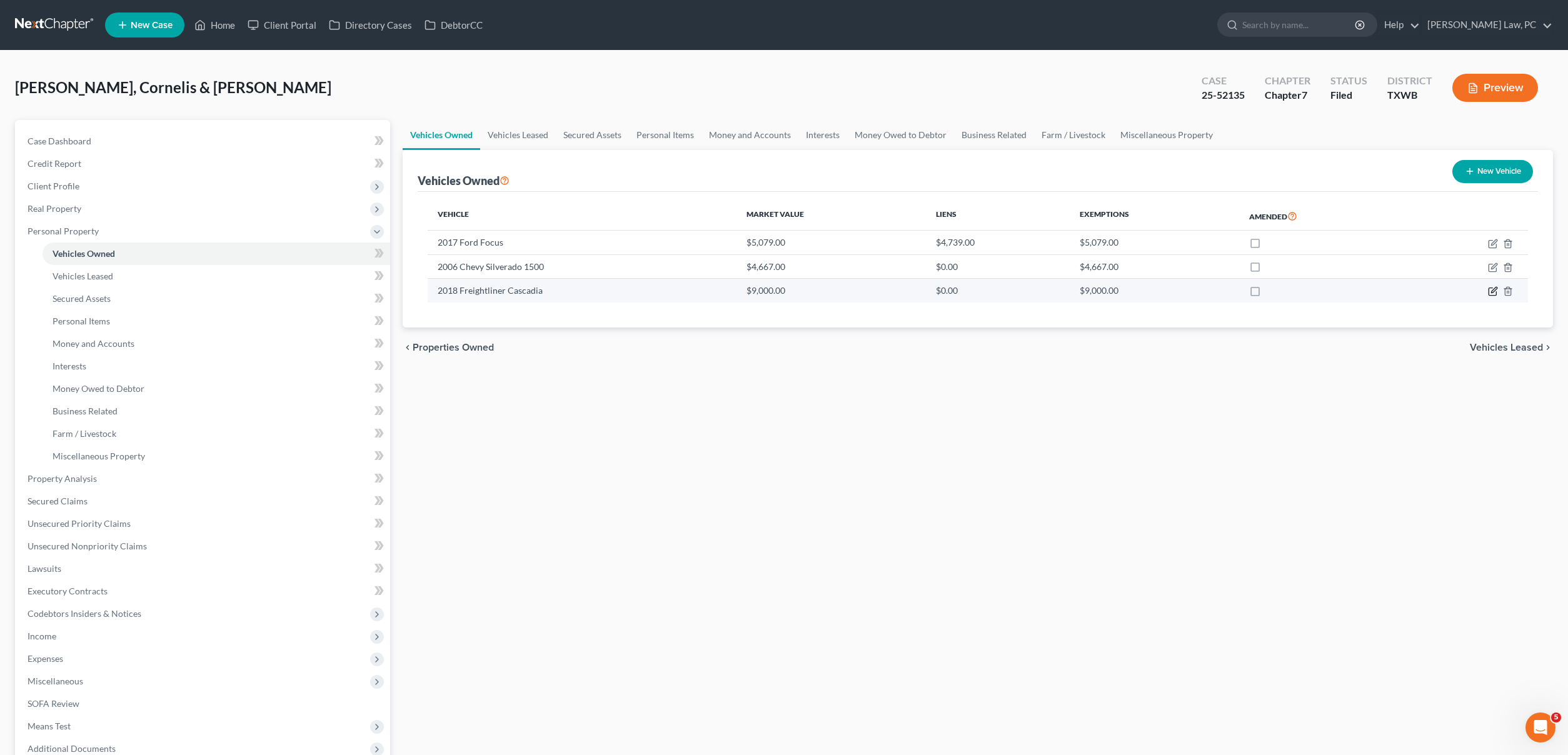
click at [1488, 294] on icon "button" at bounding box center [1491, 291] width 7 height 7
select select "0"
select select "8"
select select "3"
select select "2"
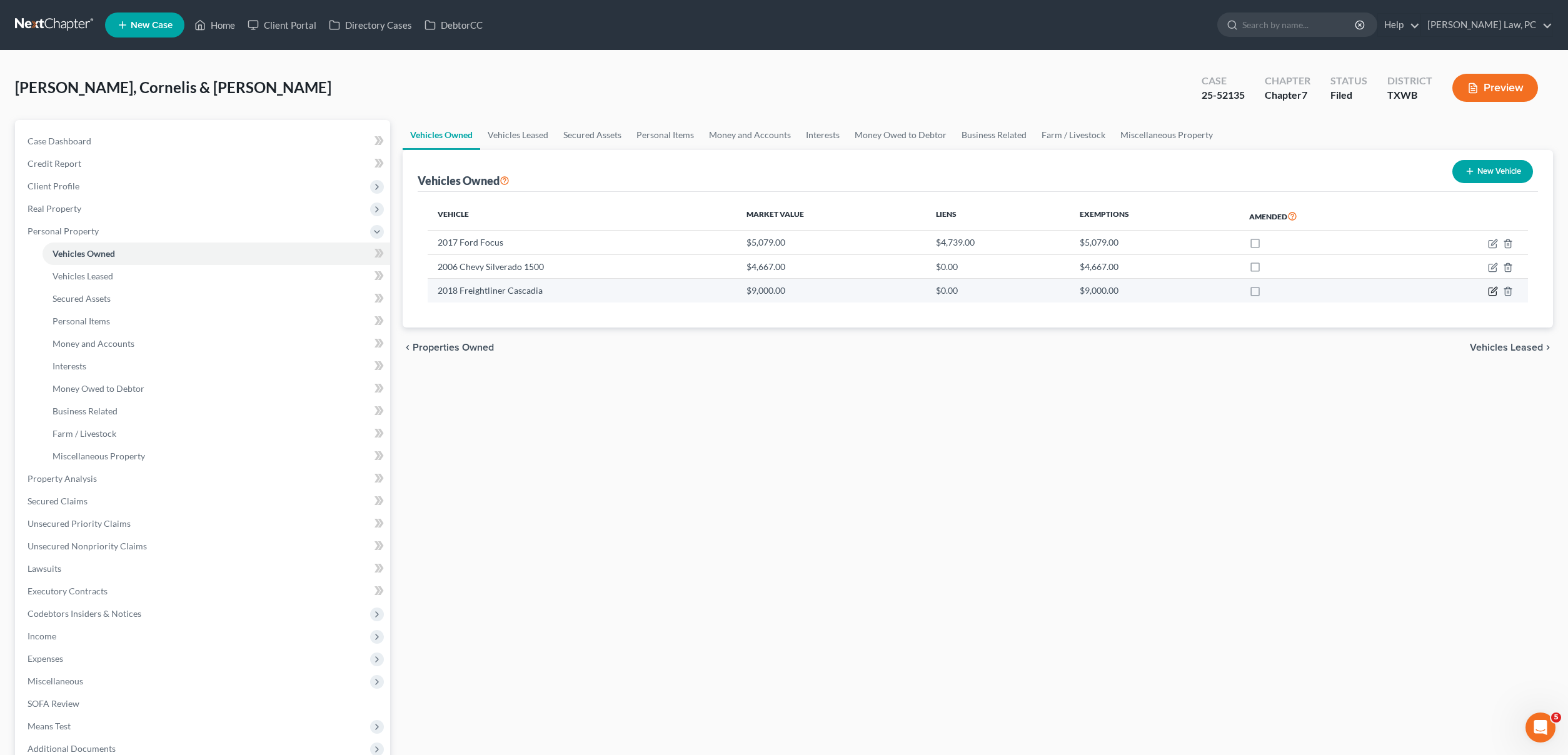
select select "2"
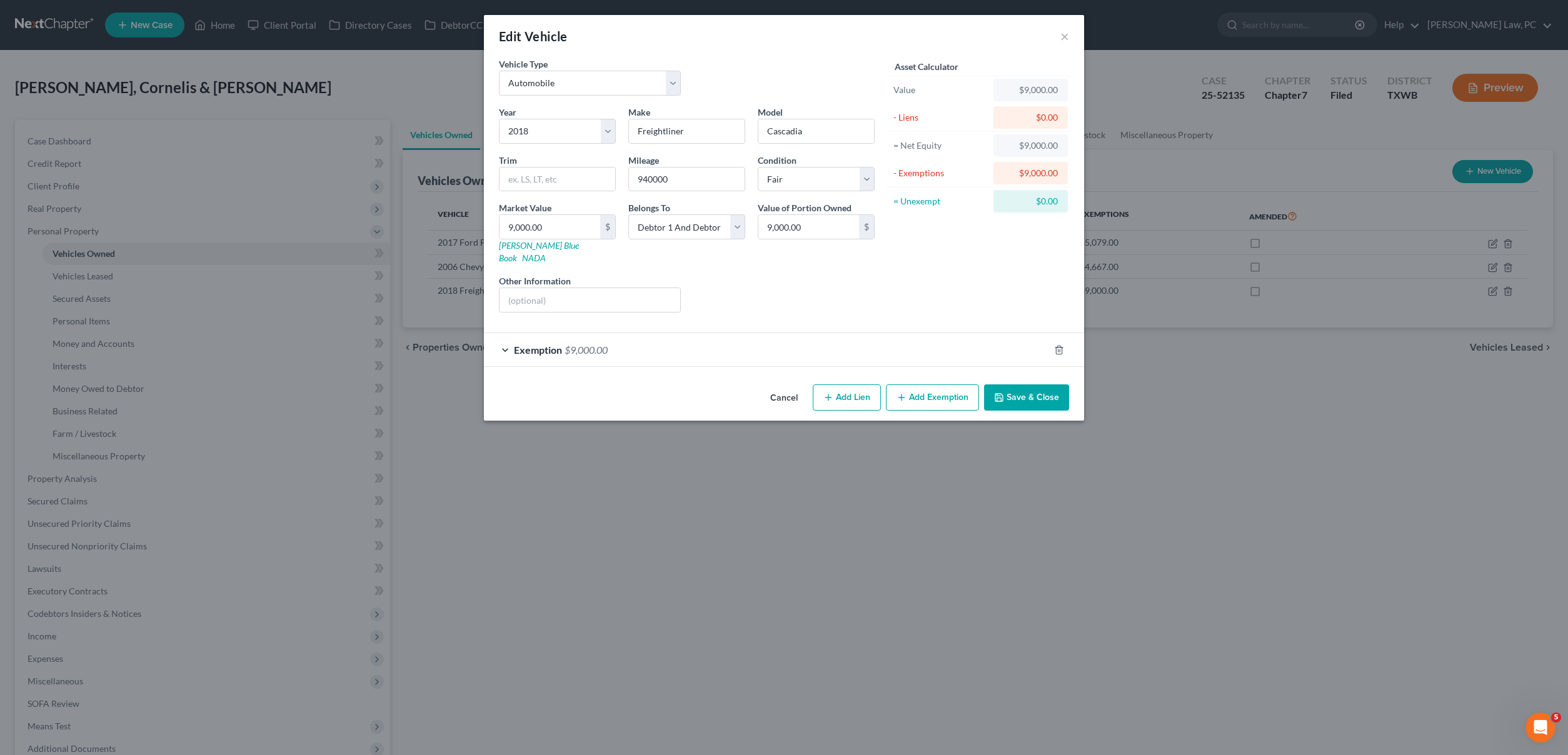
click at [624, 333] on div "Exemption $9,000.00" at bounding box center [766, 350] width 565 height 33
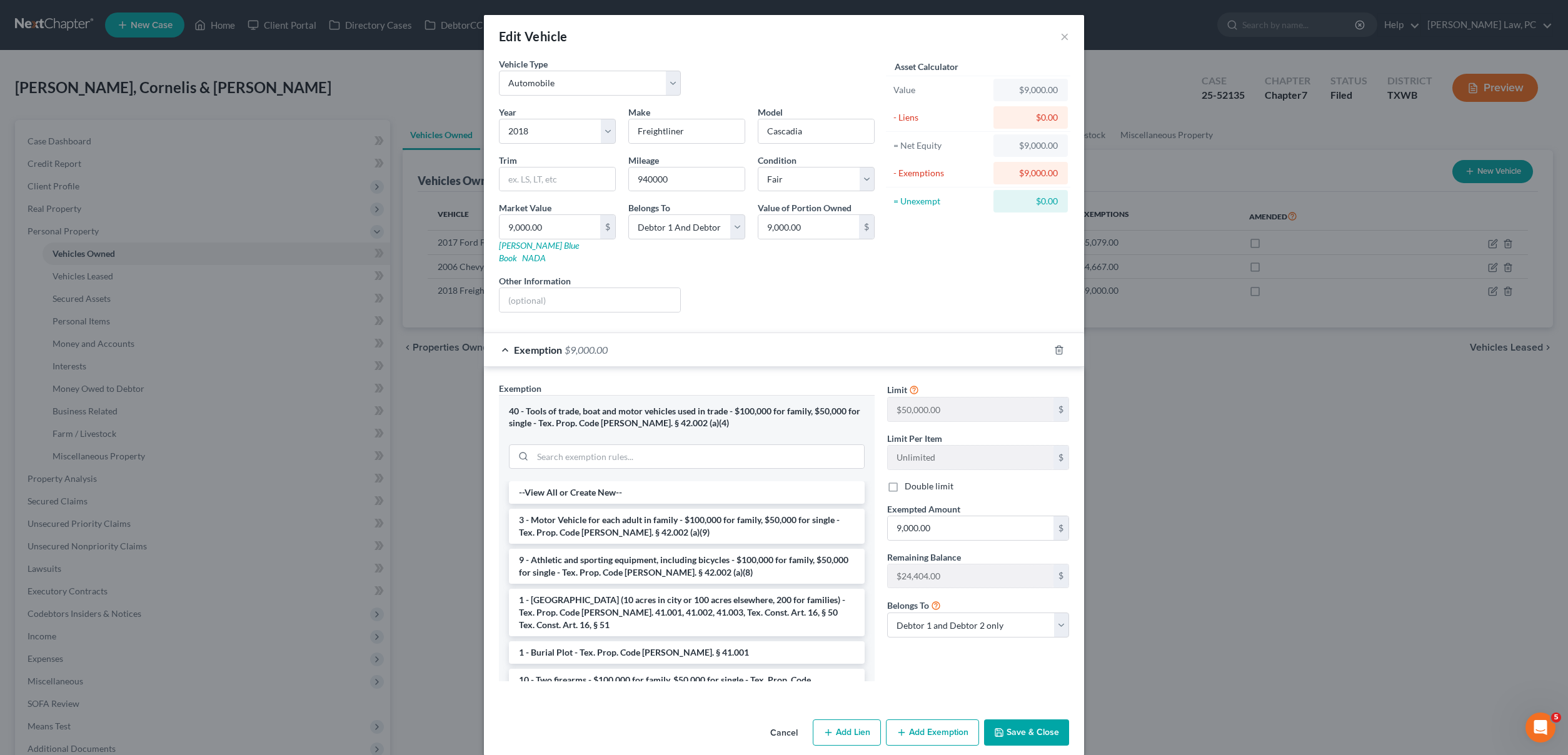
click at [1020, 720] on button "Save & Close" at bounding box center [1026, 733] width 85 height 26
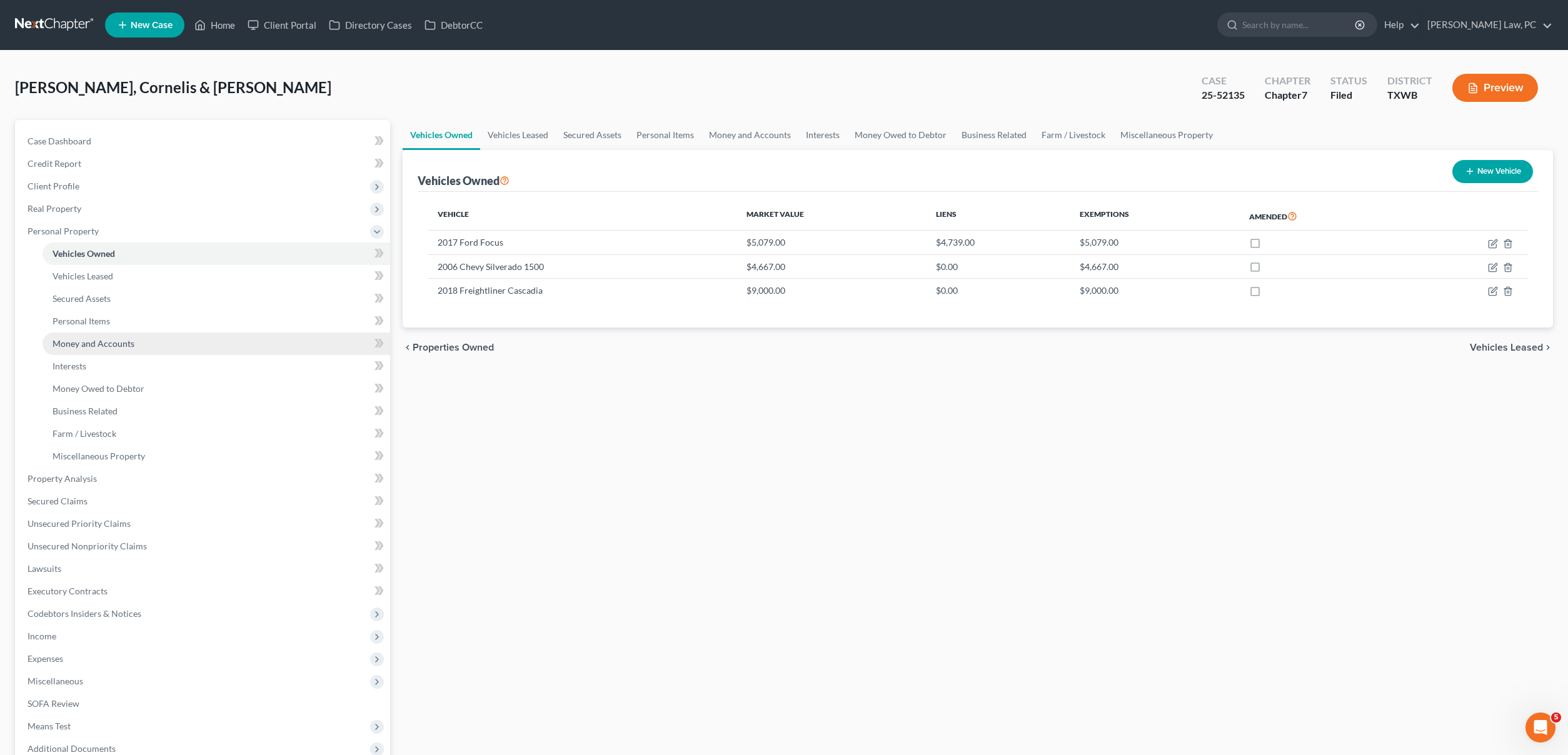
click at [119, 346] on span "Money and Accounts" at bounding box center [93, 343] width 81 height 11
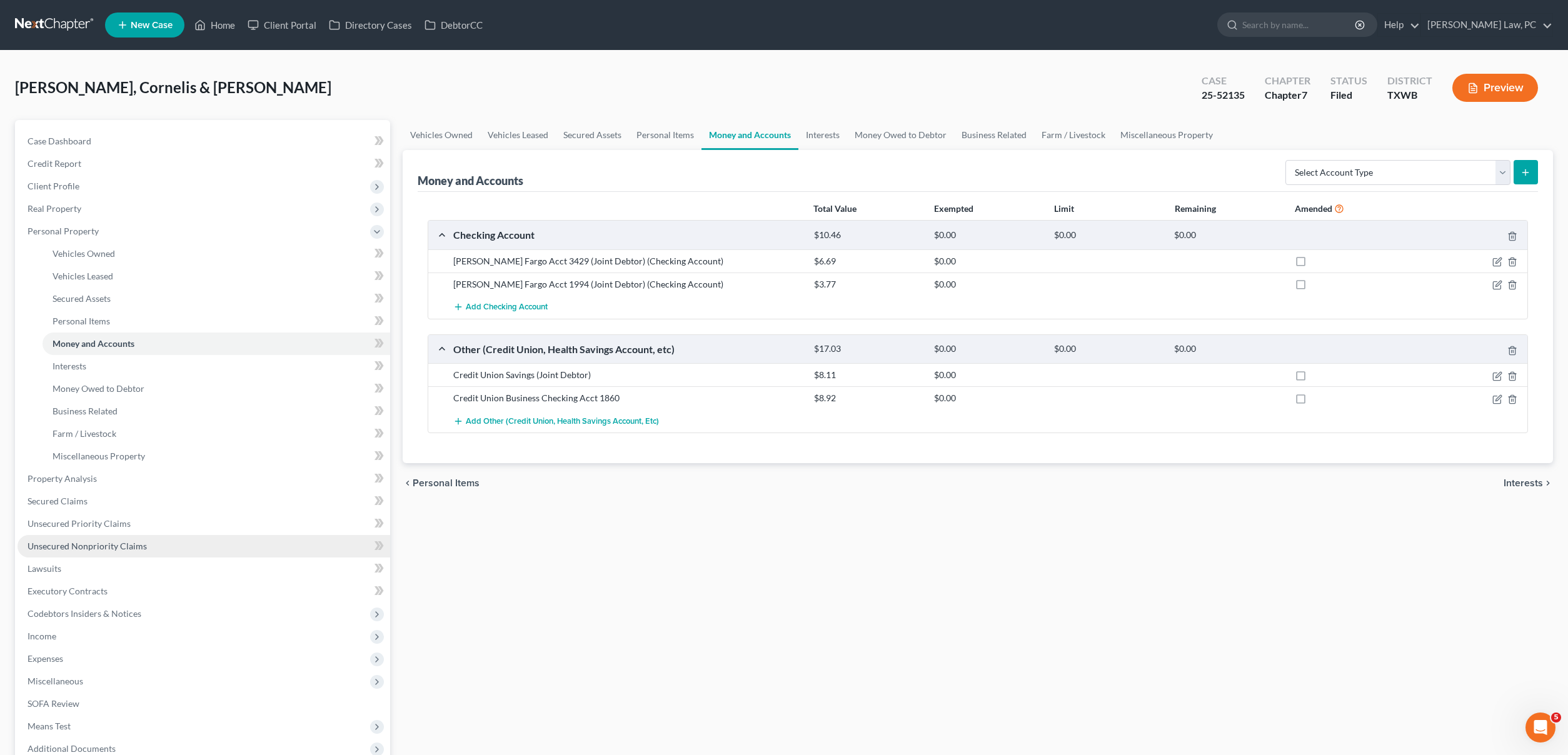
click at [101, 550] on span "Unsecured Nonpriority Claims" at bounding box center [86, 546] width 119 height 11
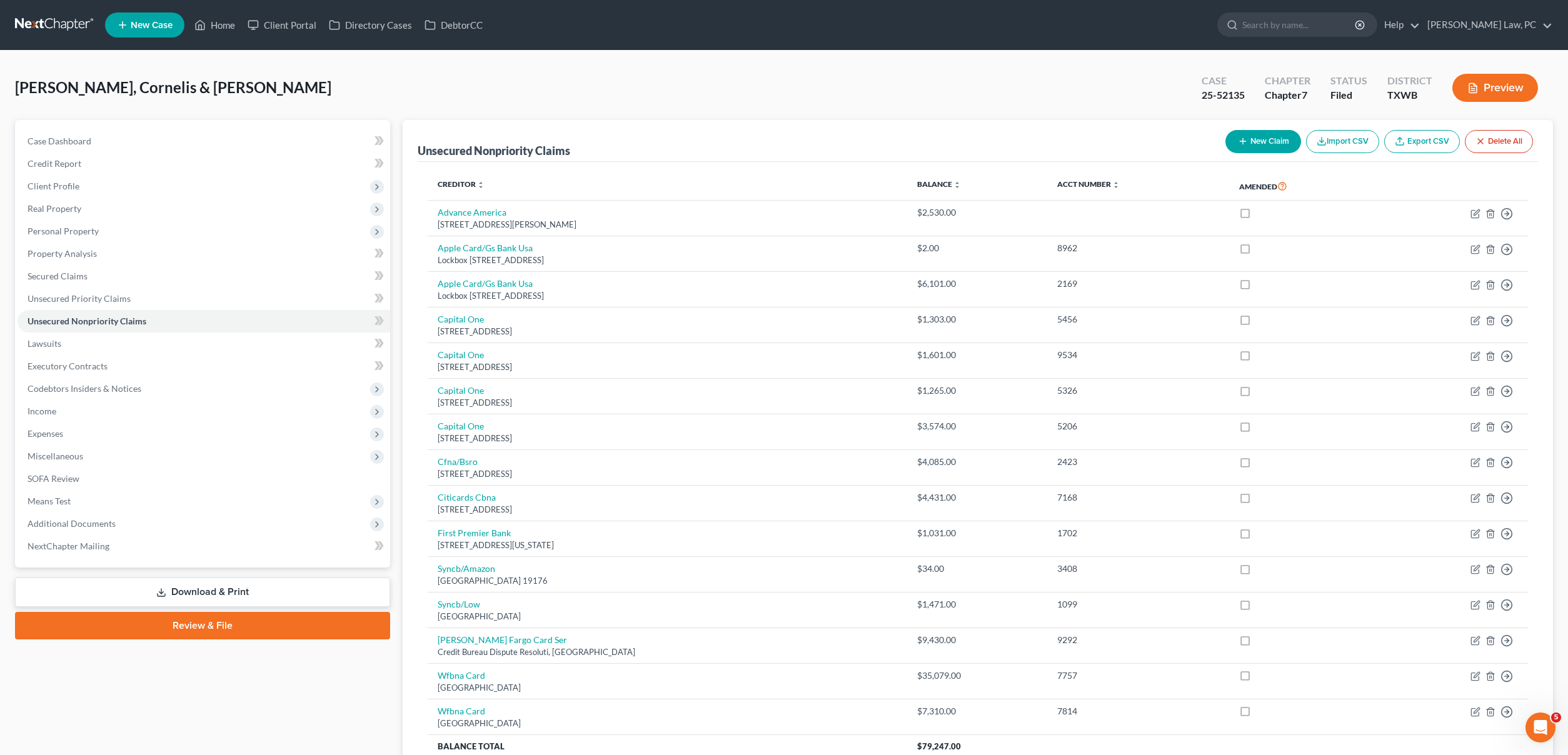
click at [72, 26] on link at bounding box center [54, 25] width 80 height 22
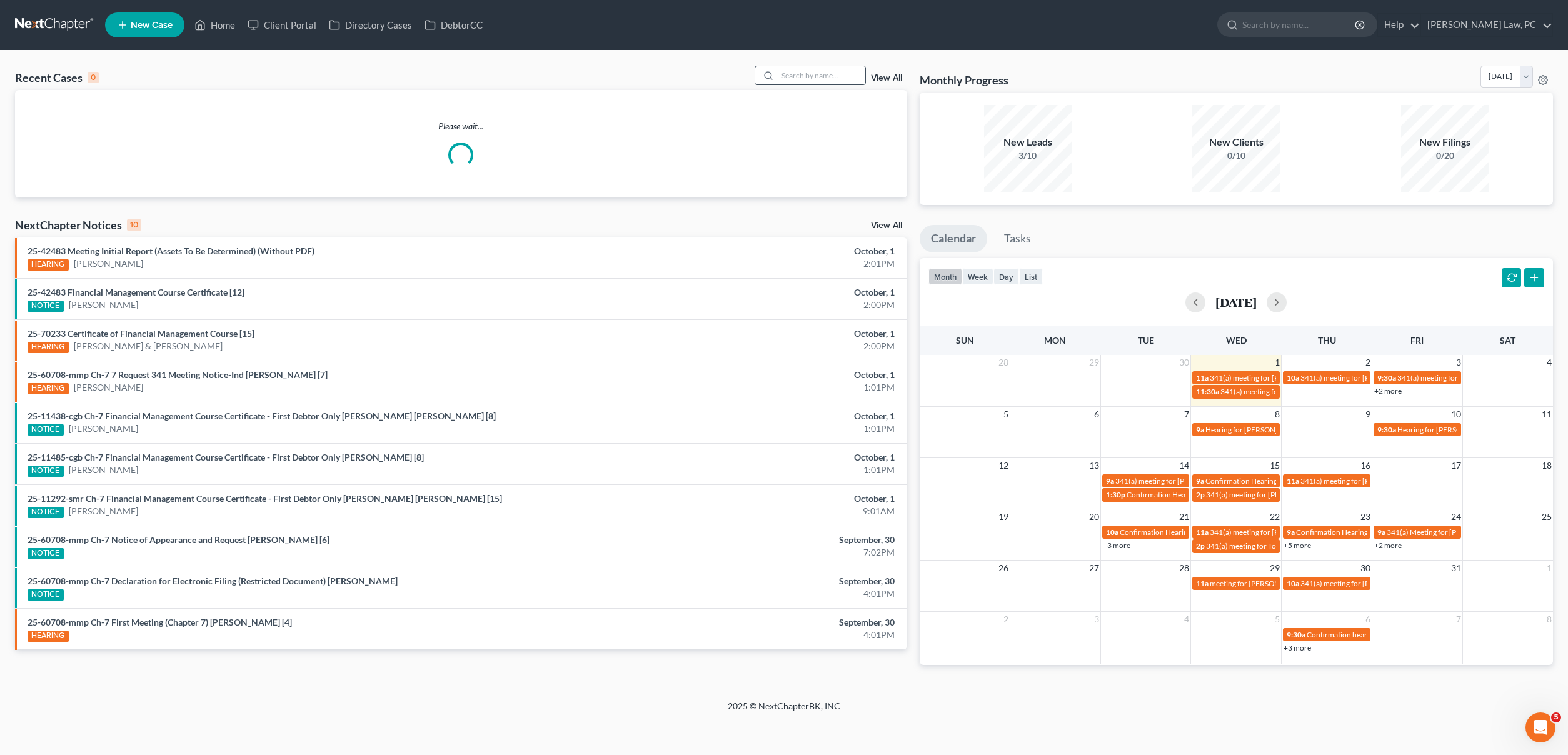
click at [798, 77] on input "search" at bounding box center [821, 76] width 87 height 18
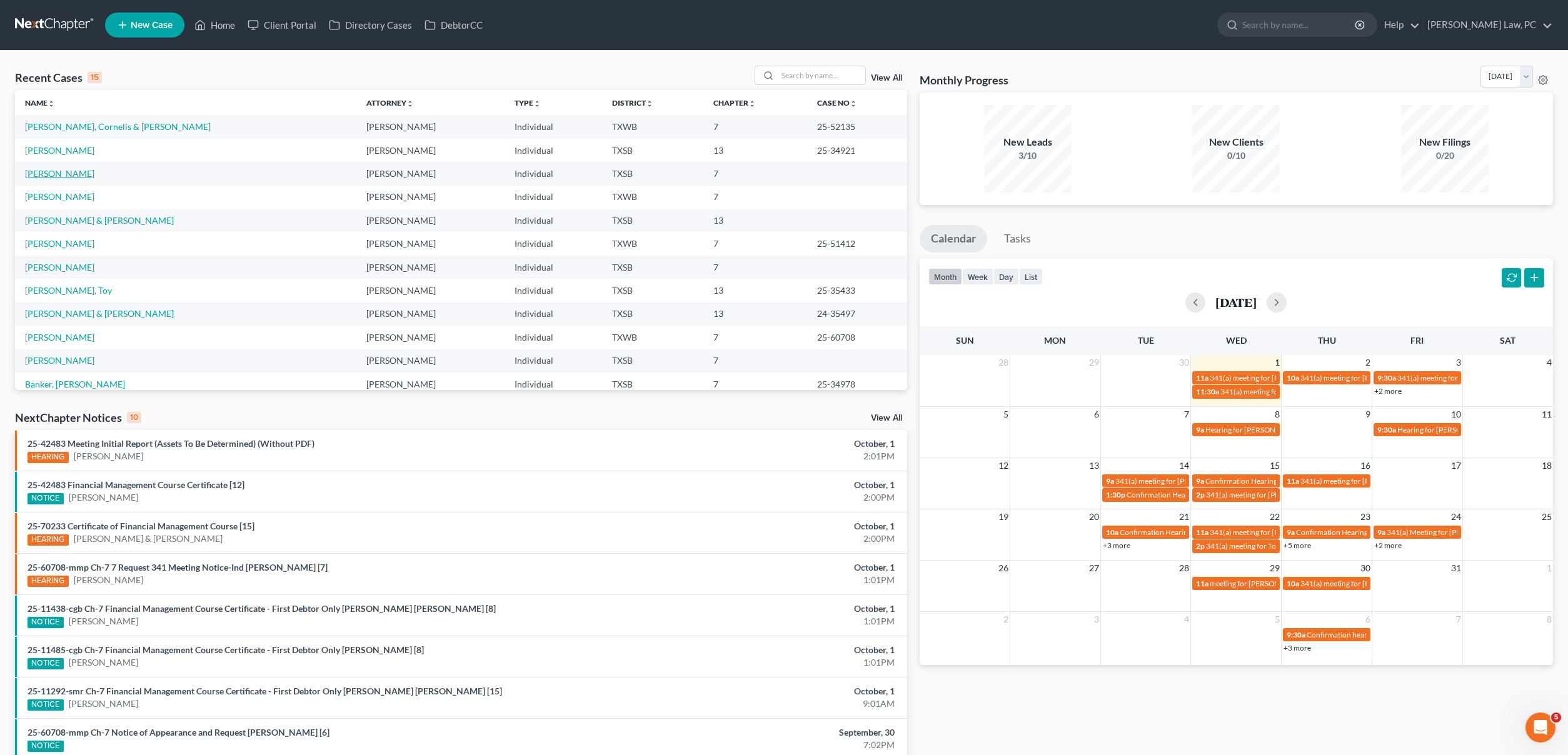
click at [54, 173] on link "[PERSON_NAME]" at bounding box center [59, 173] width 69 height 11
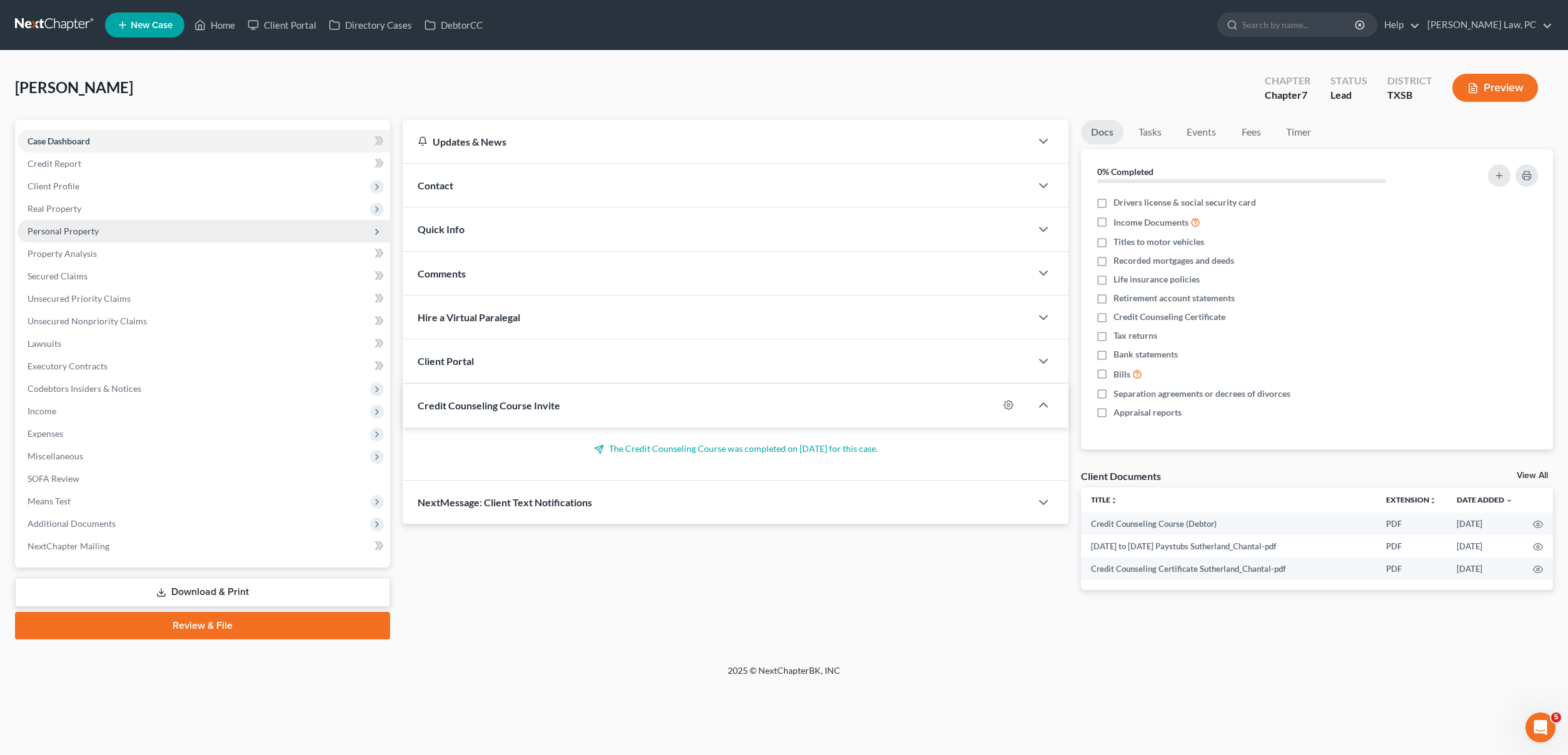
click at [86, 226] on span "Personal Property" at bounding box center [63, 231] width 72 height 11
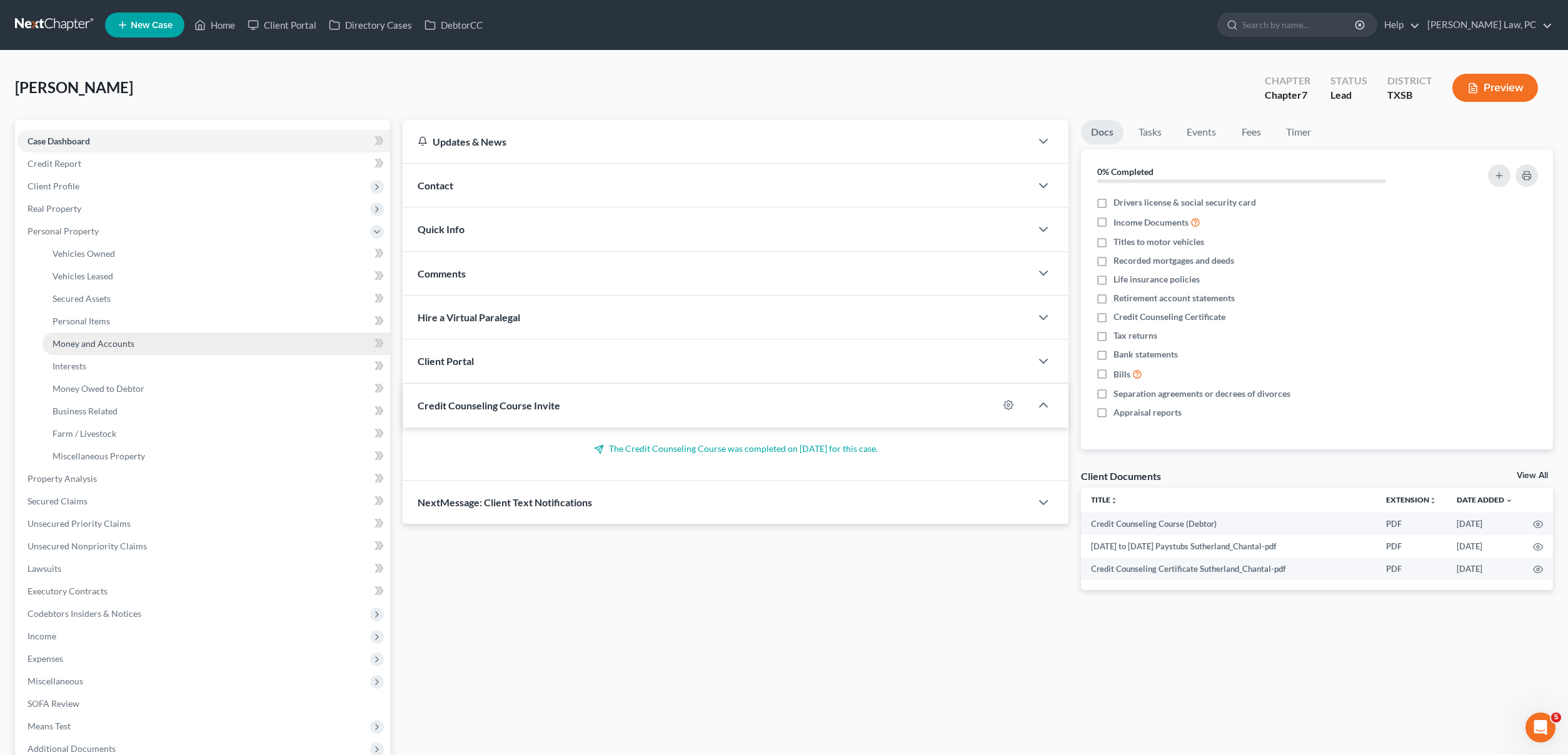
click at [86, 342] on span "Money and Accounts" at bounding box center [93, 343] width 81 height 11
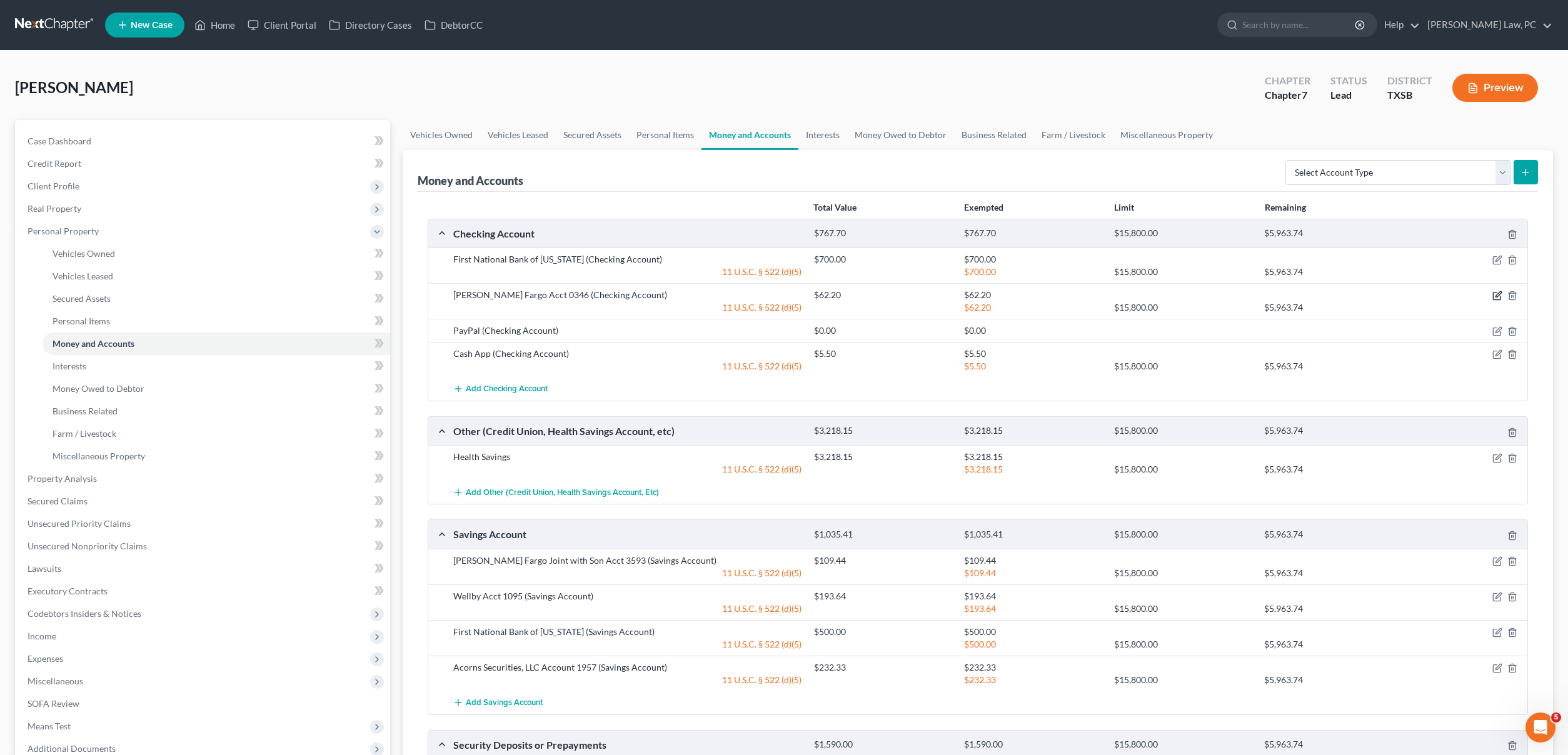
click at [1494, 293] on icon "button" at bounding box center [1497, 296] width 10 height 10
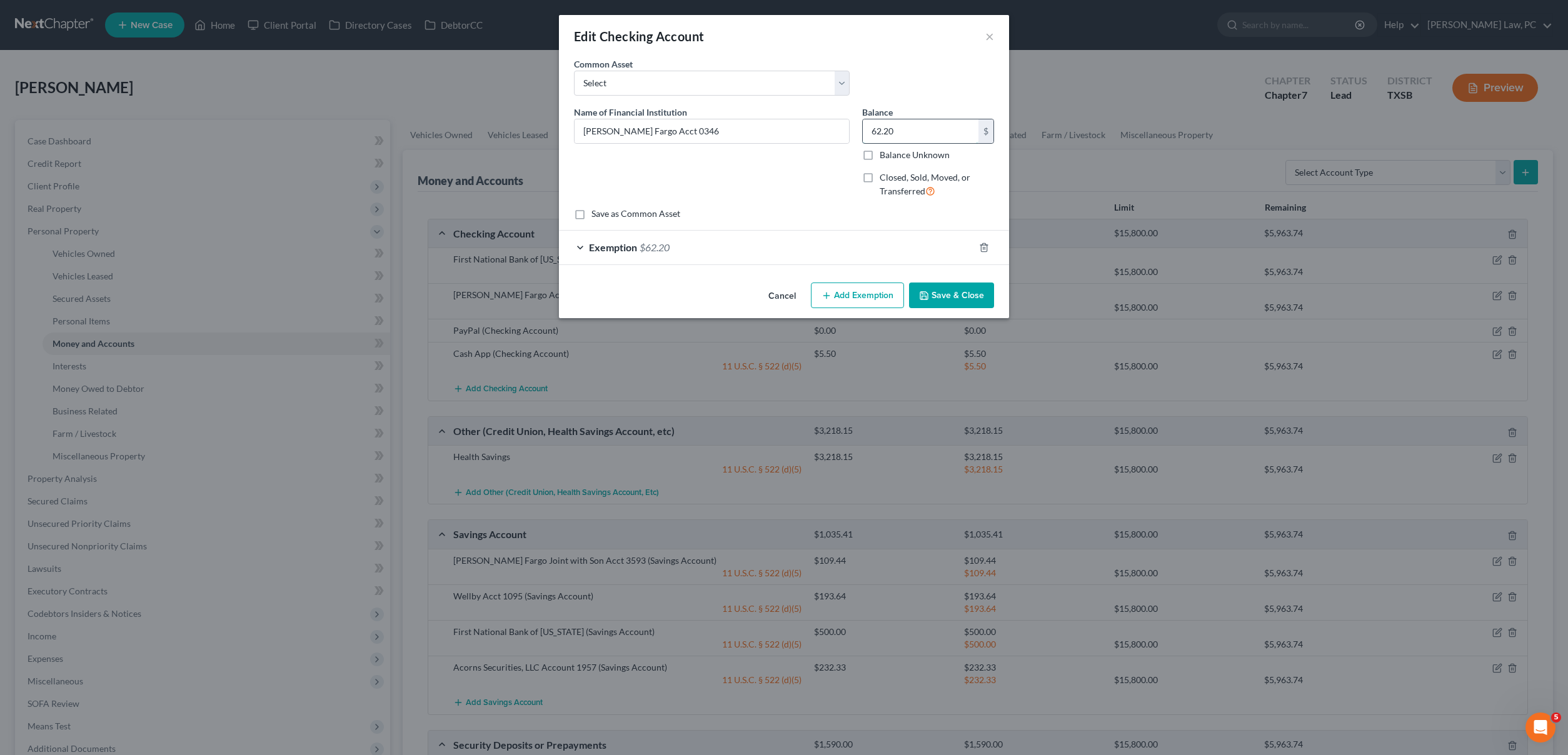
click at [929, 128] on input "62.20" at bounding box center [920, 131] width 116 height 24
type input "24.52"
click at [613, 253] on div "Exemption $62.20" at bounding box center [766, 247] width 415 height 33
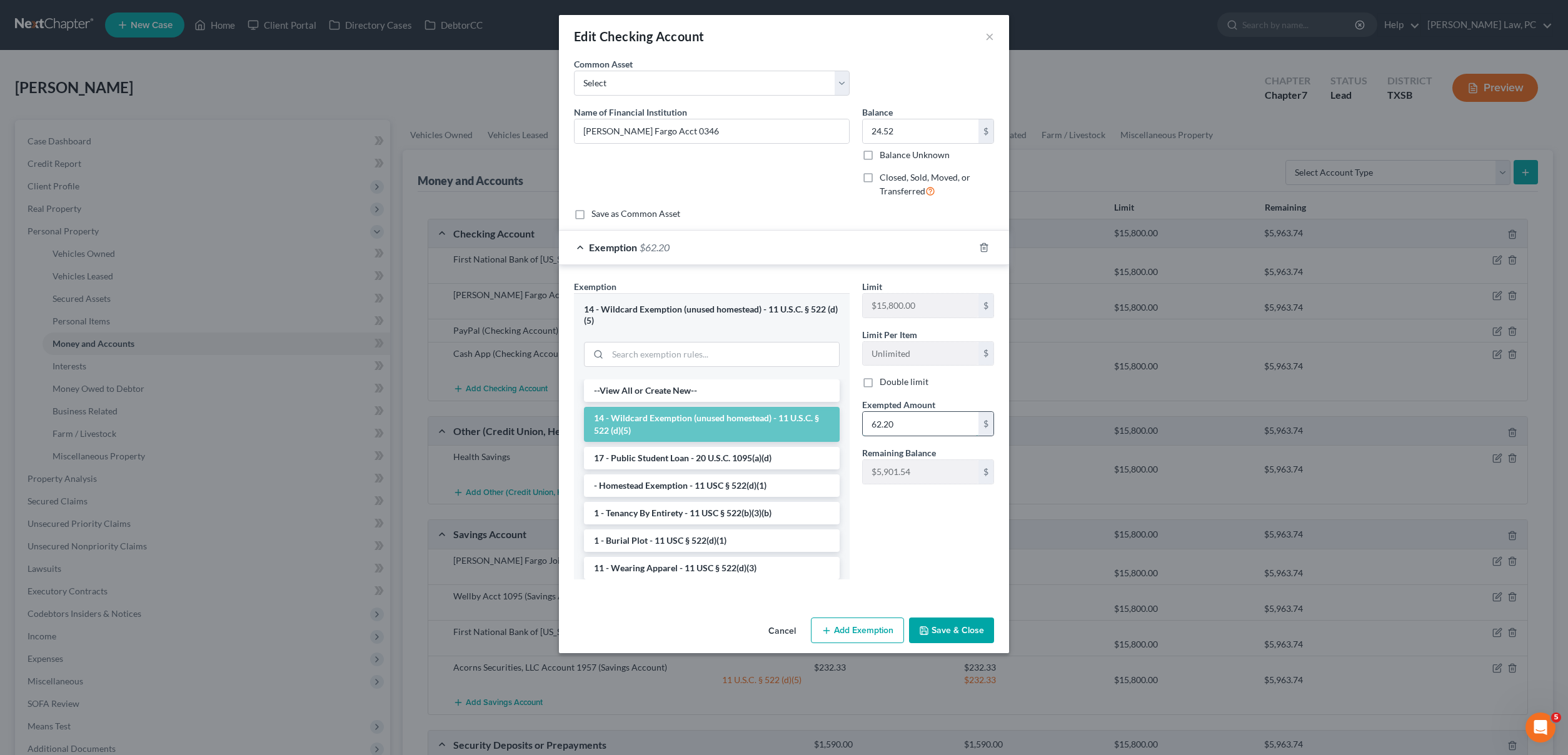
click at [905, 426] on input "62.20" at bounding box center [920, 423] width 116 height 24
type input "24.52"
click at [961, 628] on button "Save & Close" at bounding box center [951, 631] width 85 height 26
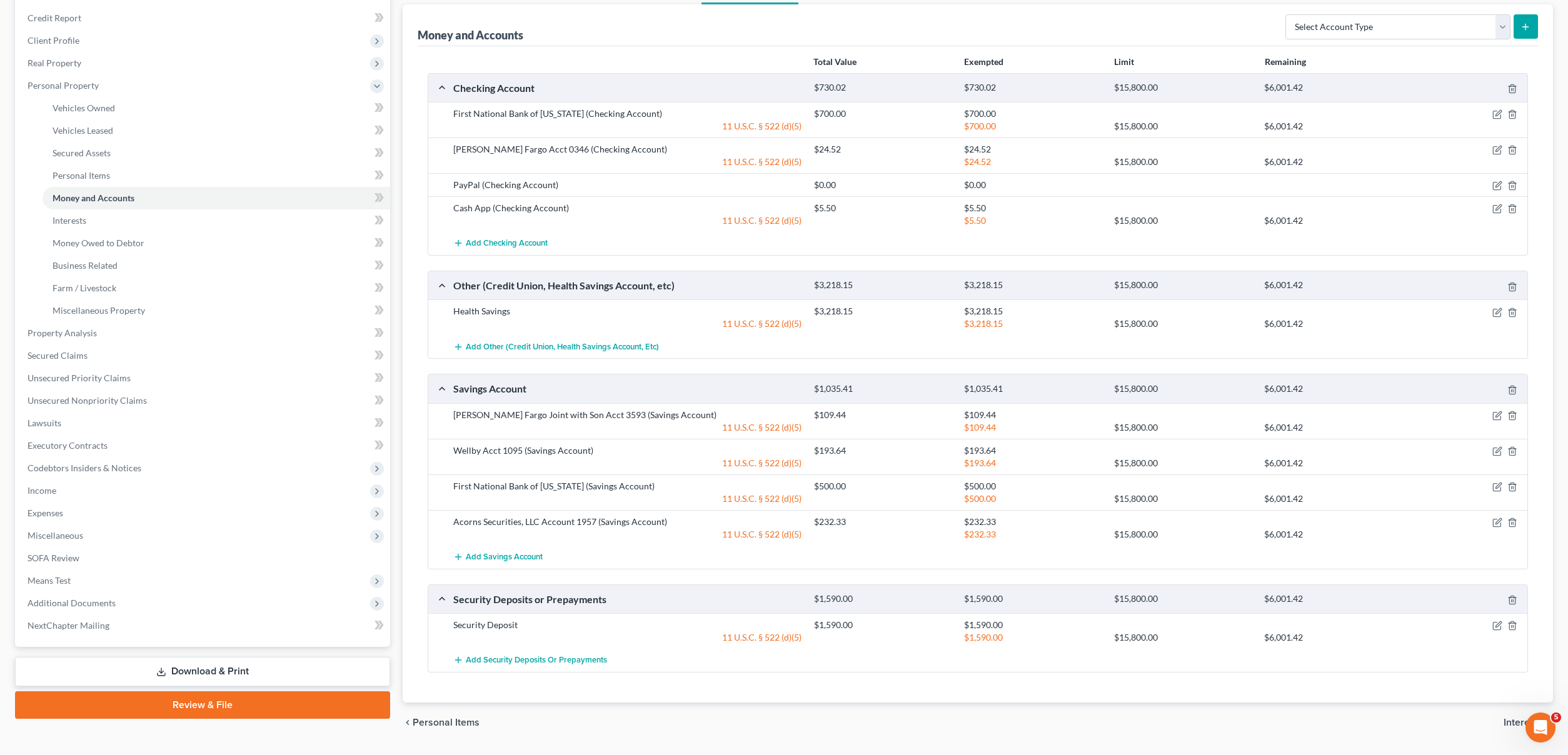
scroll to position [151, 0]
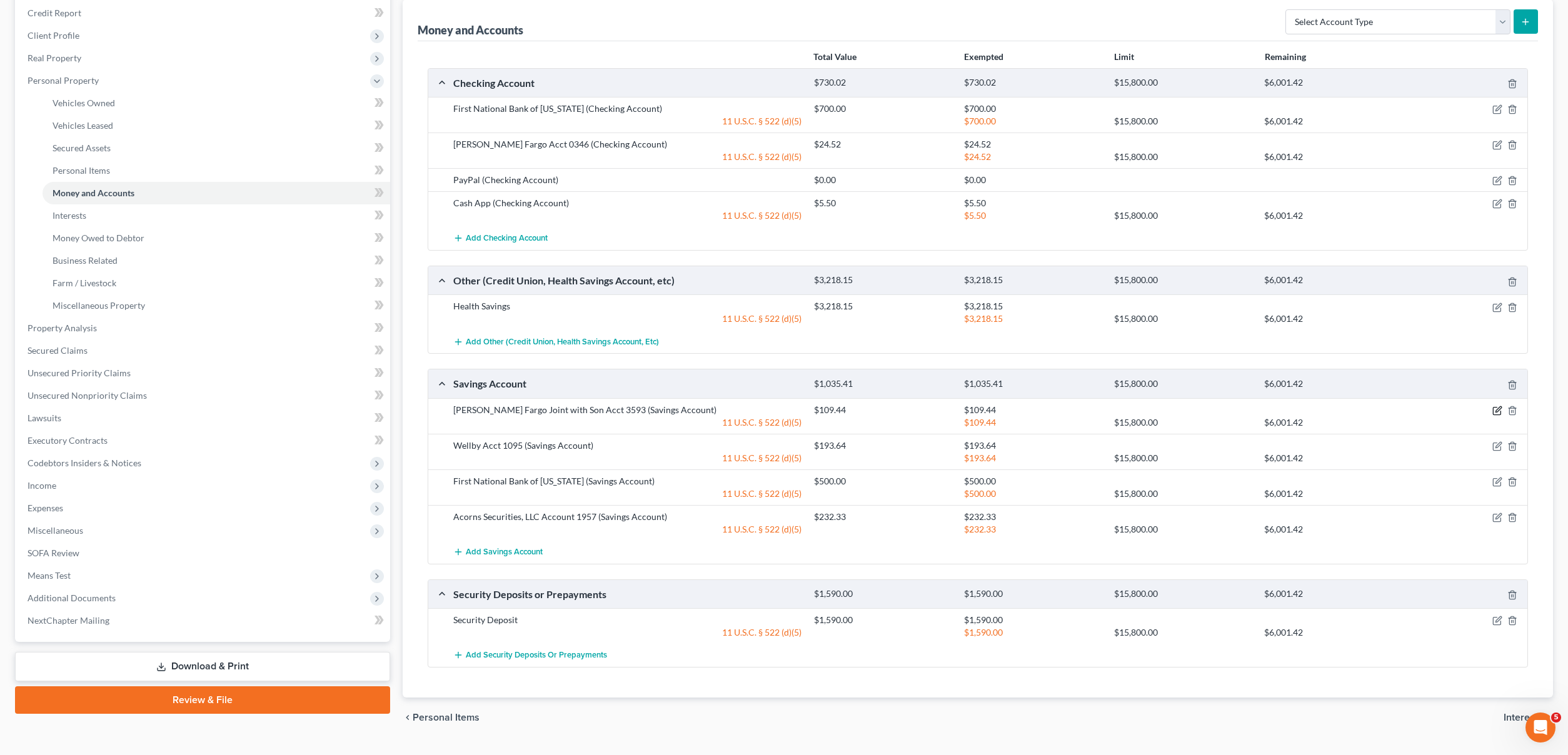
click at [1493, 411] on icon "button" at bounding box center [1497, 411] width 10 height 10
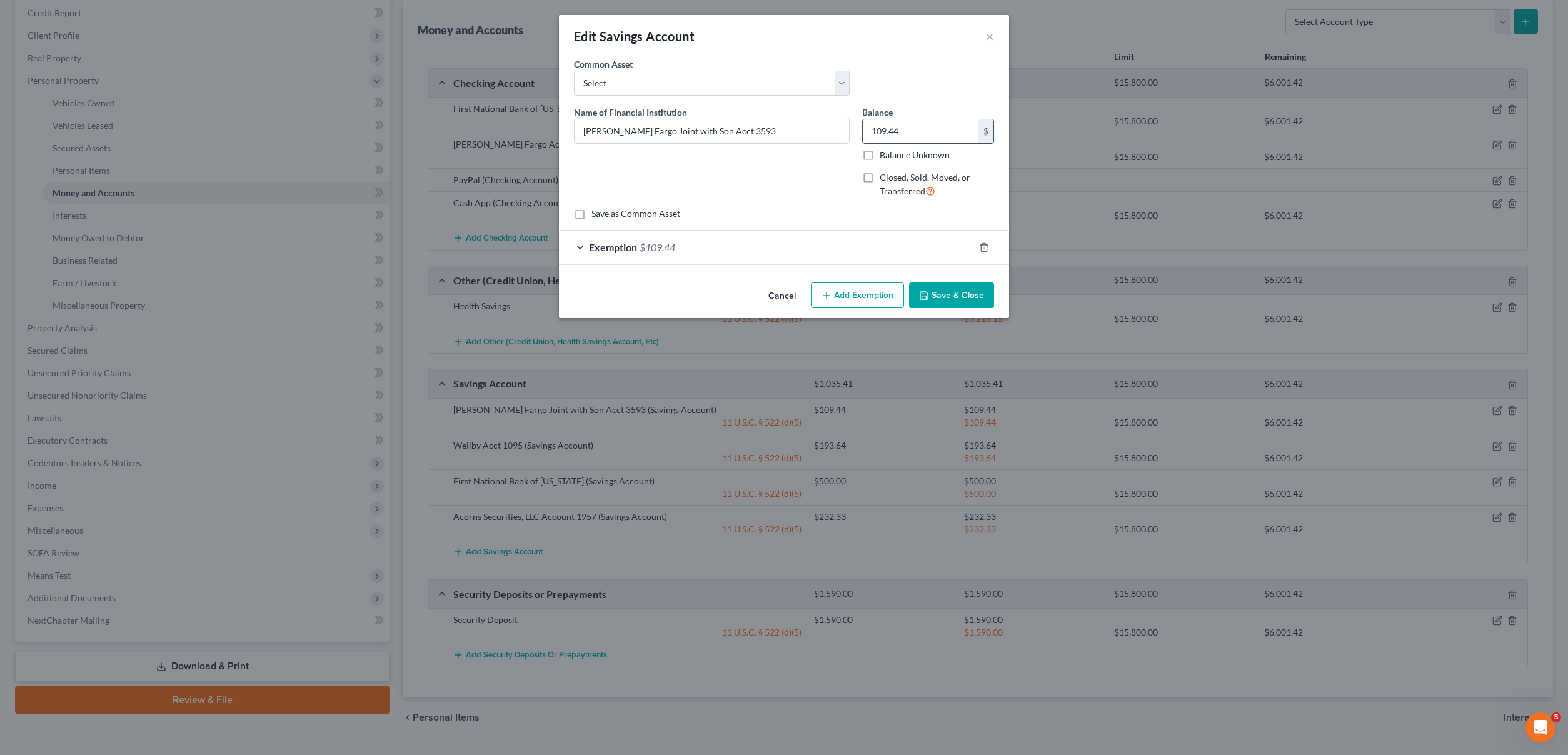
click at [919, 124] on input "109.44" at bounding box center [920, 131] width 116 height 24
type input "109.45"
click at [952, 295] on button "Save & Close" at bounding box center [951, 296] width 85 height 26
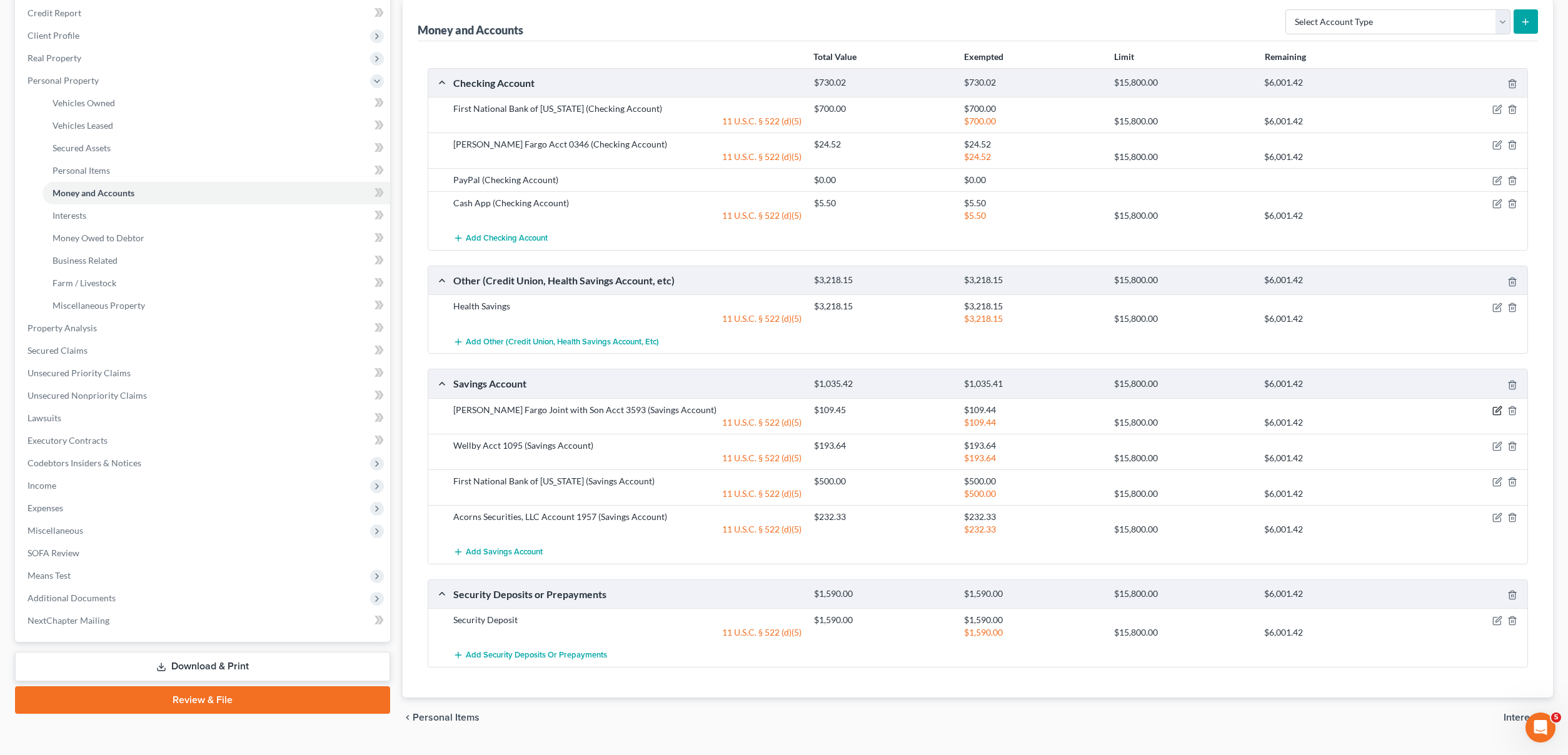
click at [1496, 411] on icon "button" at bounding box center [1497, 411] width 10 height 10
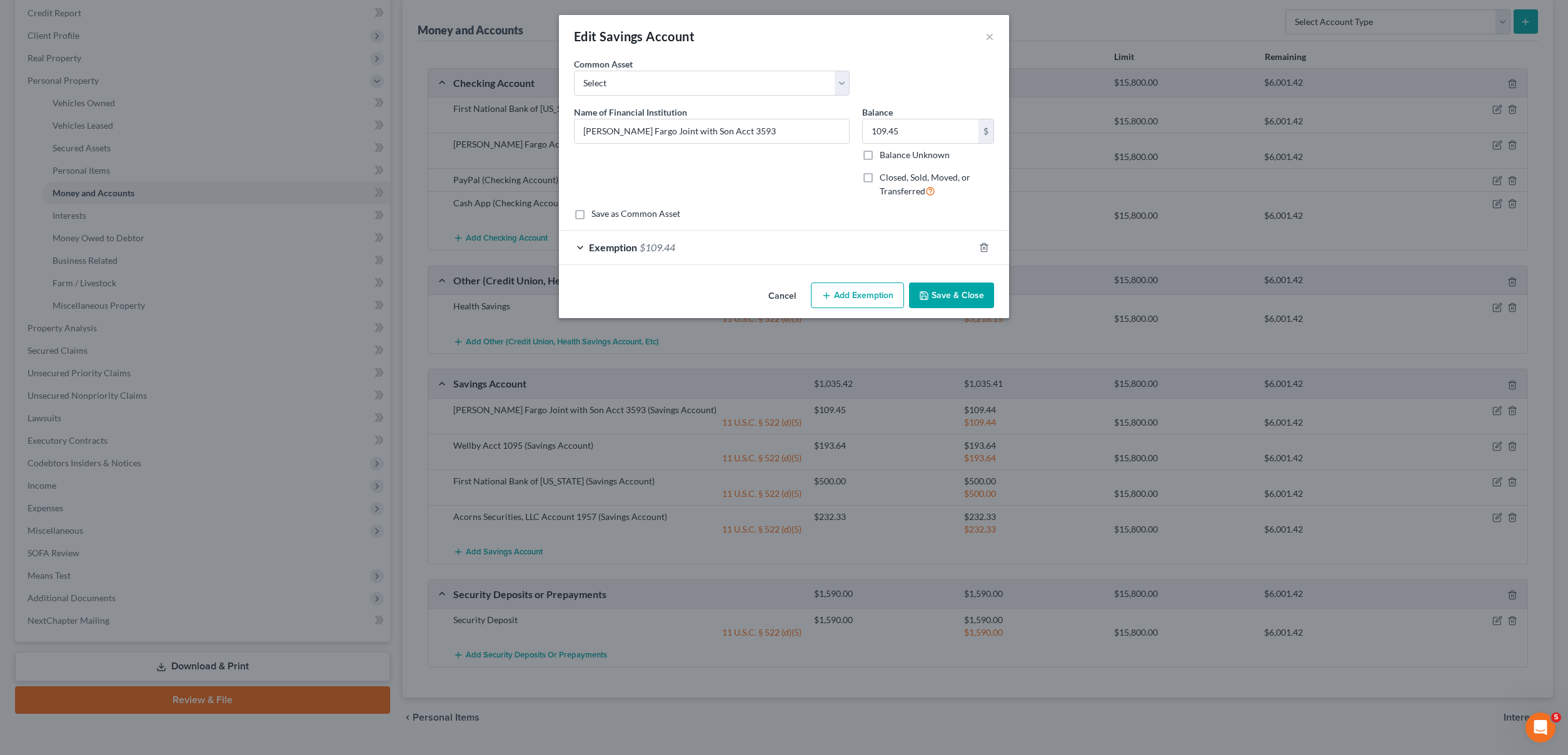
click at [677, 240] on div "Exemption $109.44" at bounding box center [766, 247] width 415 height 33
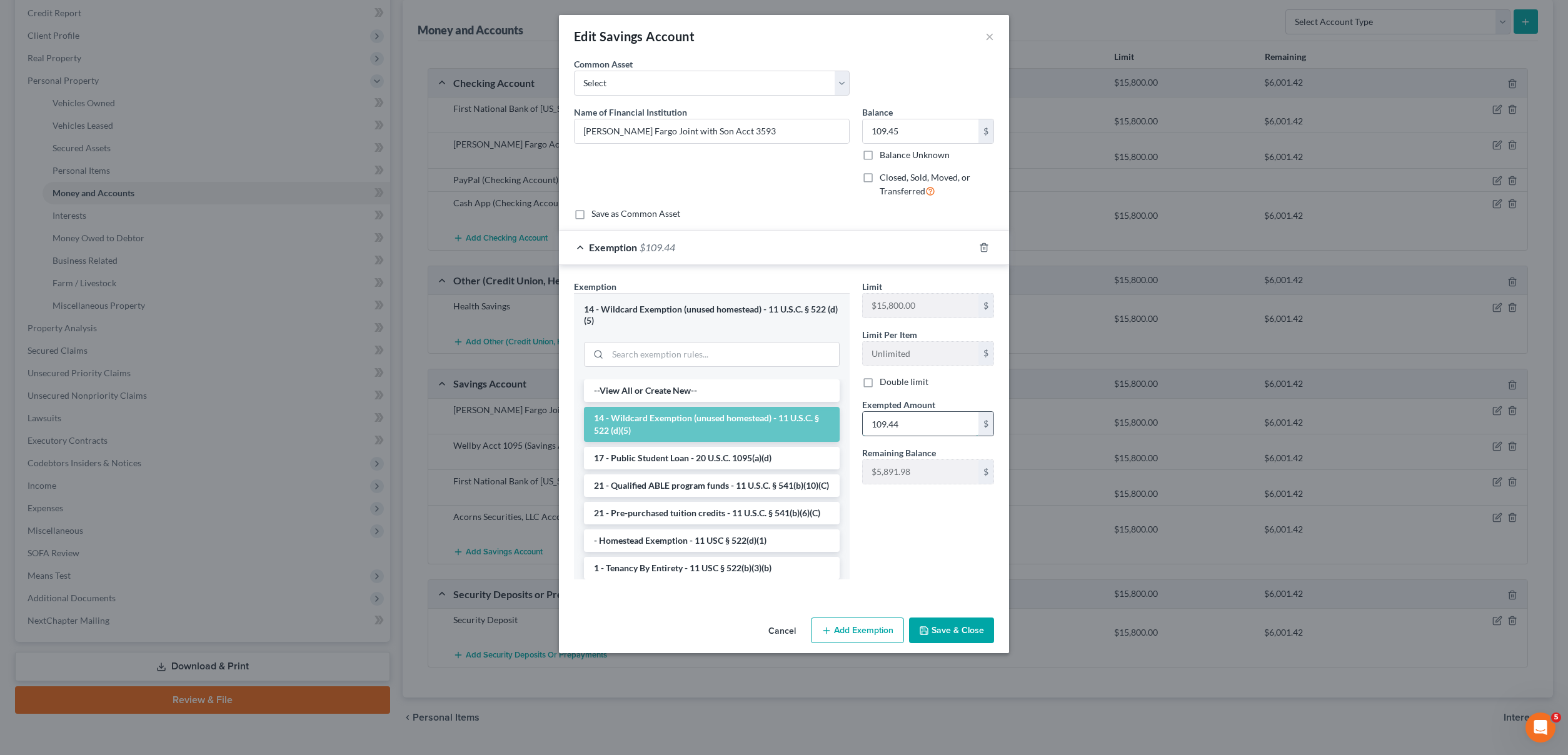
click at [908, 422] on input "109.44" at bounding box center [920, 423] width 116 height 24
type input "109.45"
click at [951, 631] on button "Save & Close" at bounding box center [951, 631] width 85 height 26
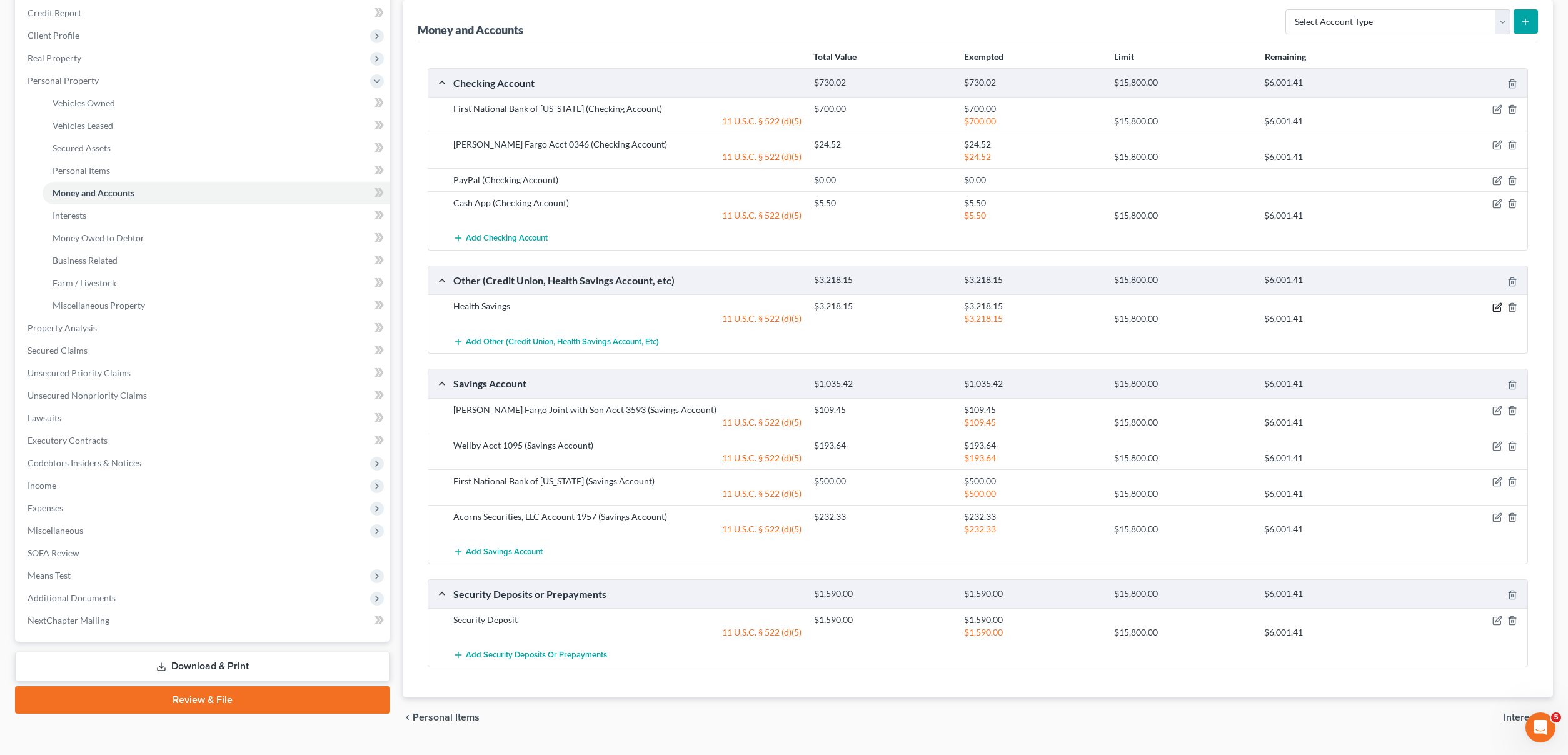
click at [1498, 309] on icon "button" at bounding box center [1497, 308] width 10 height 10
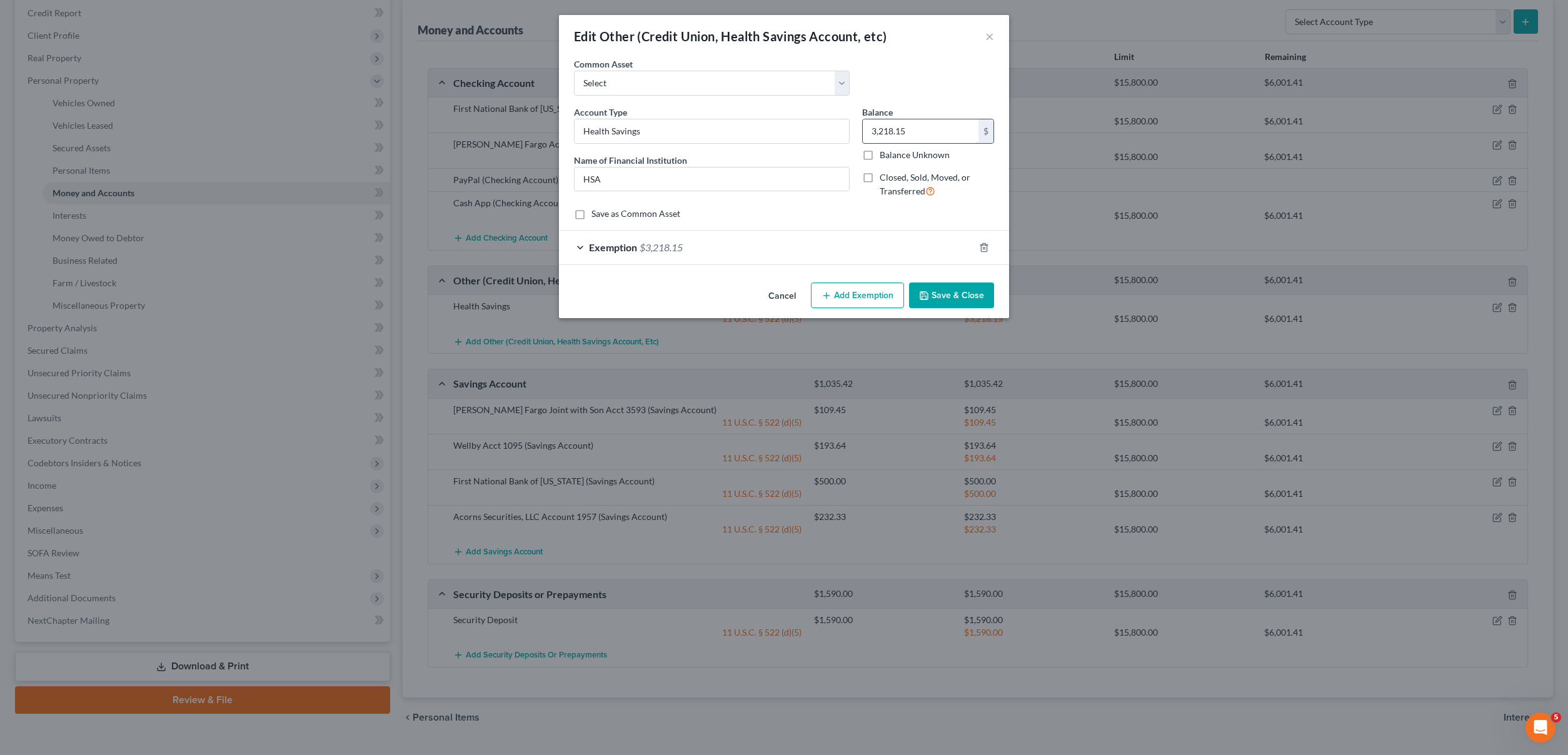
click at [916, 128] on input "3,218.15" at bounding box center [920, 131] width 116 height 24
drag, startPoint x: 916, startPoint y: 128, endPoint x: 861, endPoint y: 126, distance: 55.0
click at [861, 126] on div "Balance 3,218.15 $ Balance Unknown Balance Undetermined 3,218.15 $ Balance Unkn…" at bounding box center [928, 156] width 144 height 103
type input "3,018.27"
click at [784, 259] on div "Exemption $3,218.15" at bounding box center [766, 247] width 415 height 33
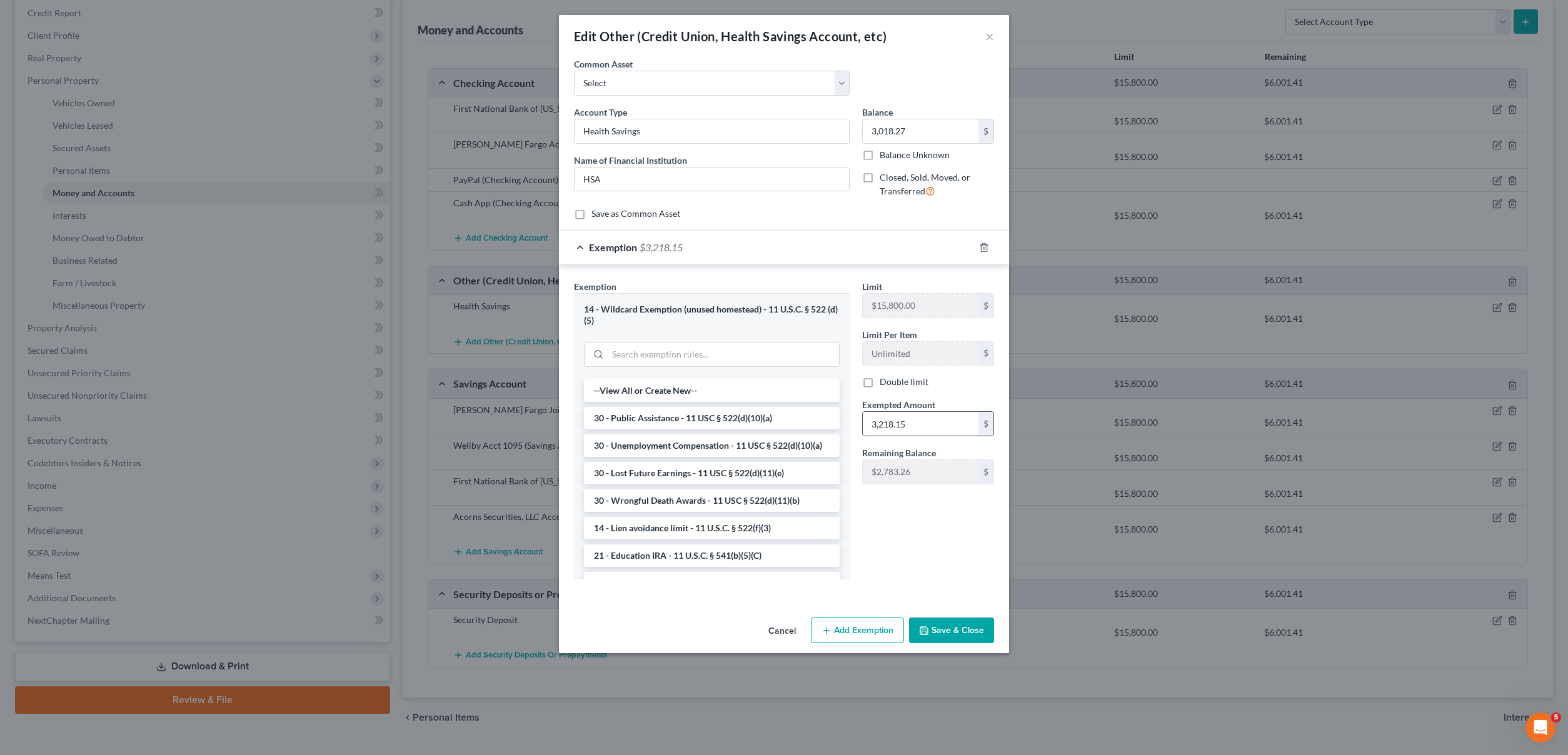
click at [905, 414] on input "3,218.15" at bounding box center [920, 423] width 116 height 24
type input "3,018.27"
click at [965, 636] on button "Save & Close" at bounding box center [951, 631] width 85 height 26
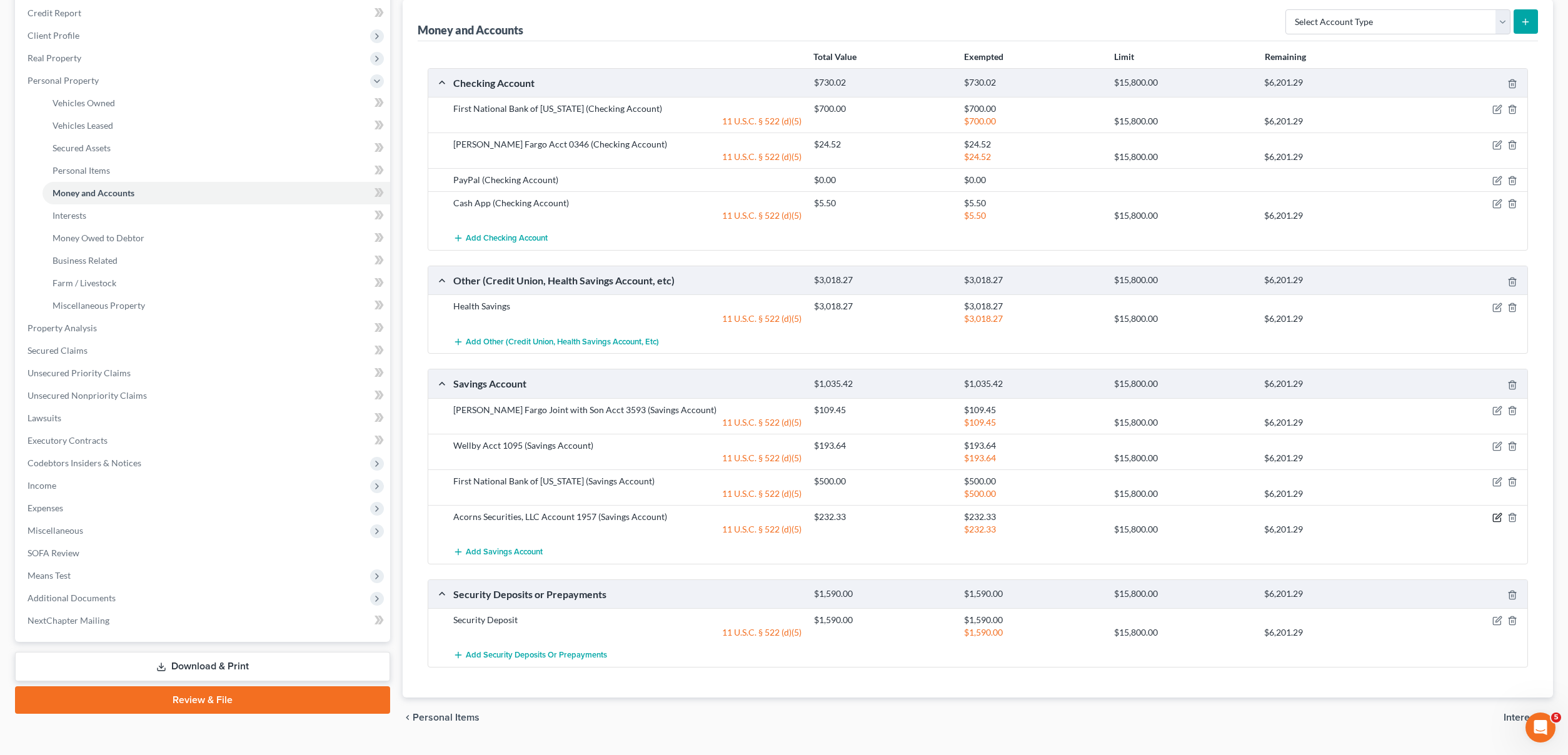
click at [1498, 519] on icon "button" at bounding box center [1497, 518] width 10 height 10
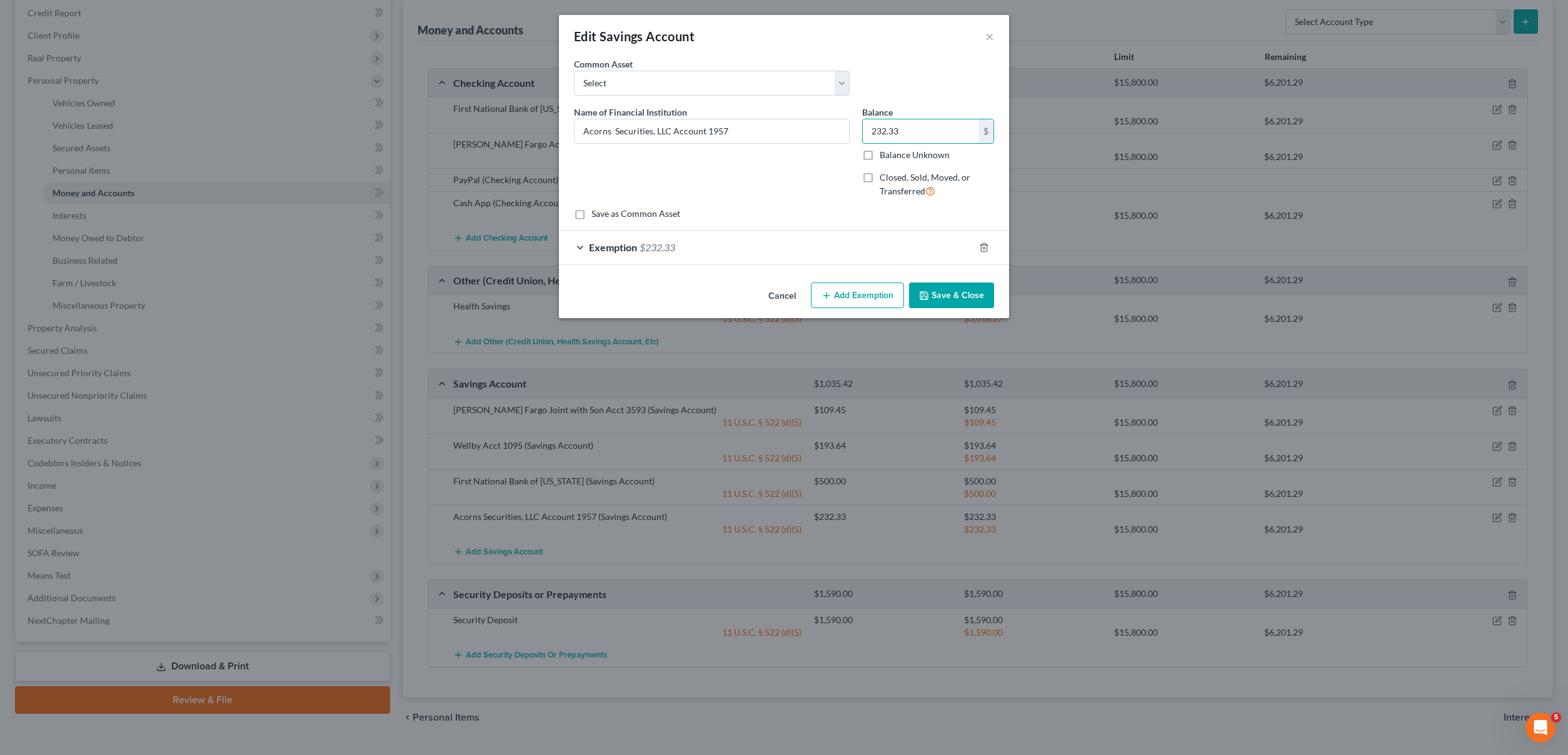
drag, startPoint x: 905, startPoint y: 131, endPoint x: 861, endPoint y: 129, distance: 44.0
click at [861, 129] on div "Balance 232.33 $ Balance Unknown Balance Undetermined 232.33 $ Balance Unknown …" at bounding box center [928, 156] width 144 height 103
type input "239"
click at [636, 241] on span "Exemption" at bounding box center [612, 247] width 48 height 12
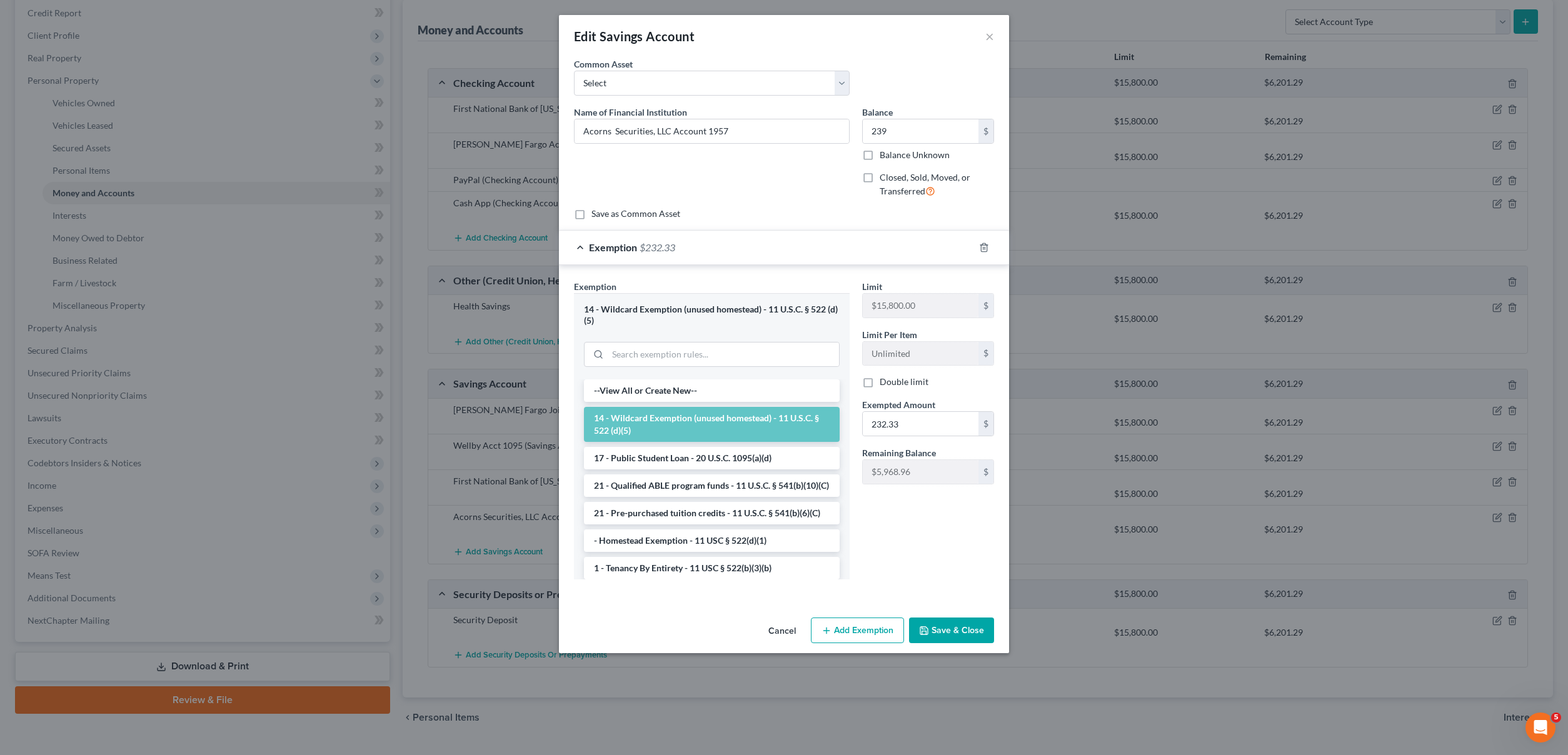
click at [905, 432] on div "Limit $15,800.00 $ Limit Per Item Unlimited $ Double limit Exempted Amount * 23…" at bounding box center [928, 387] width 144 height 215
click at [905, 424] on input "232.33" at bounding box center [920, 423] width 116 height 24
type input "239"
click at [933, 631] on button "Save & Close" at bounding box center [951, 631] width 85 height 26
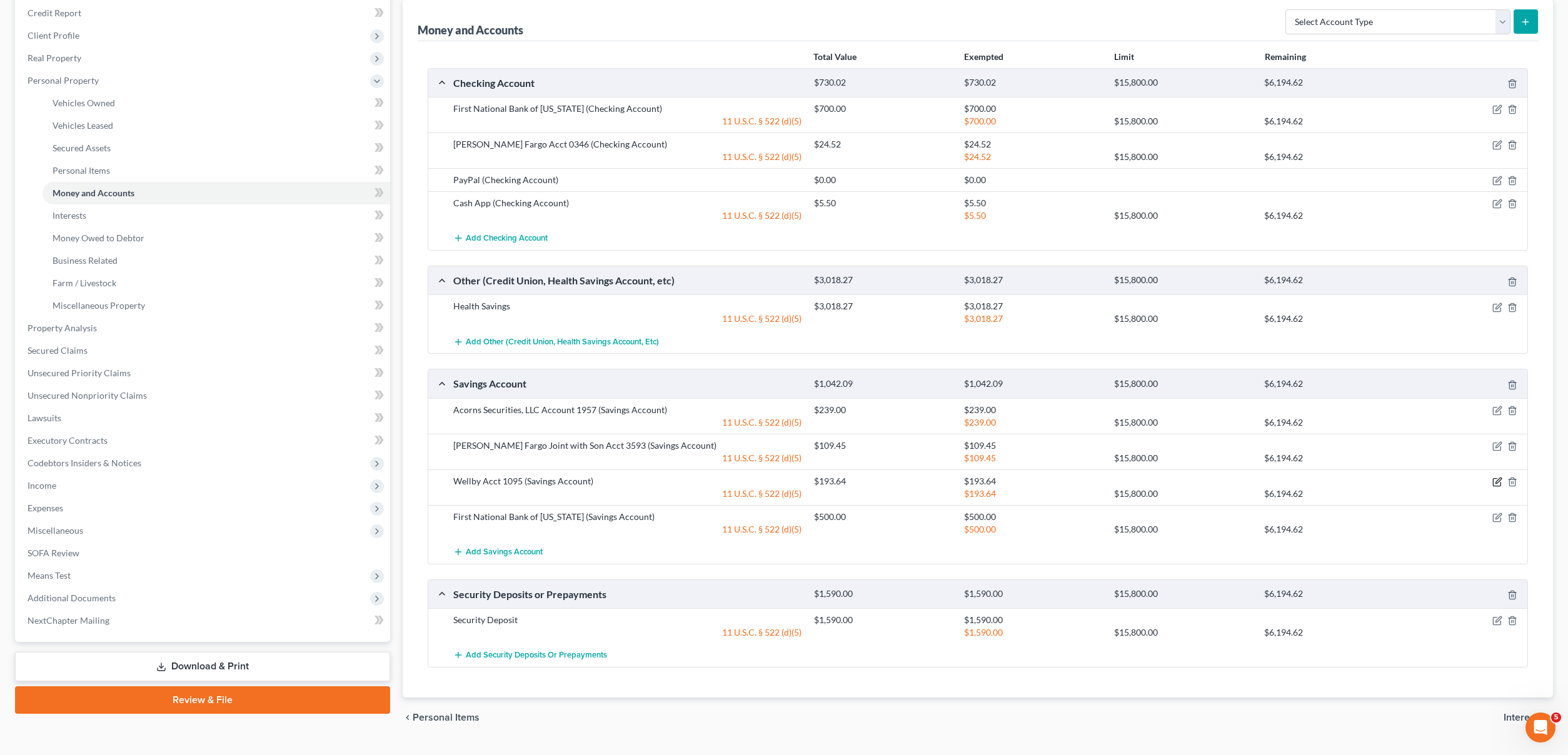
click at [1498, 484] on icon "button" at bounding box center [1497, 482] width 10 height 10
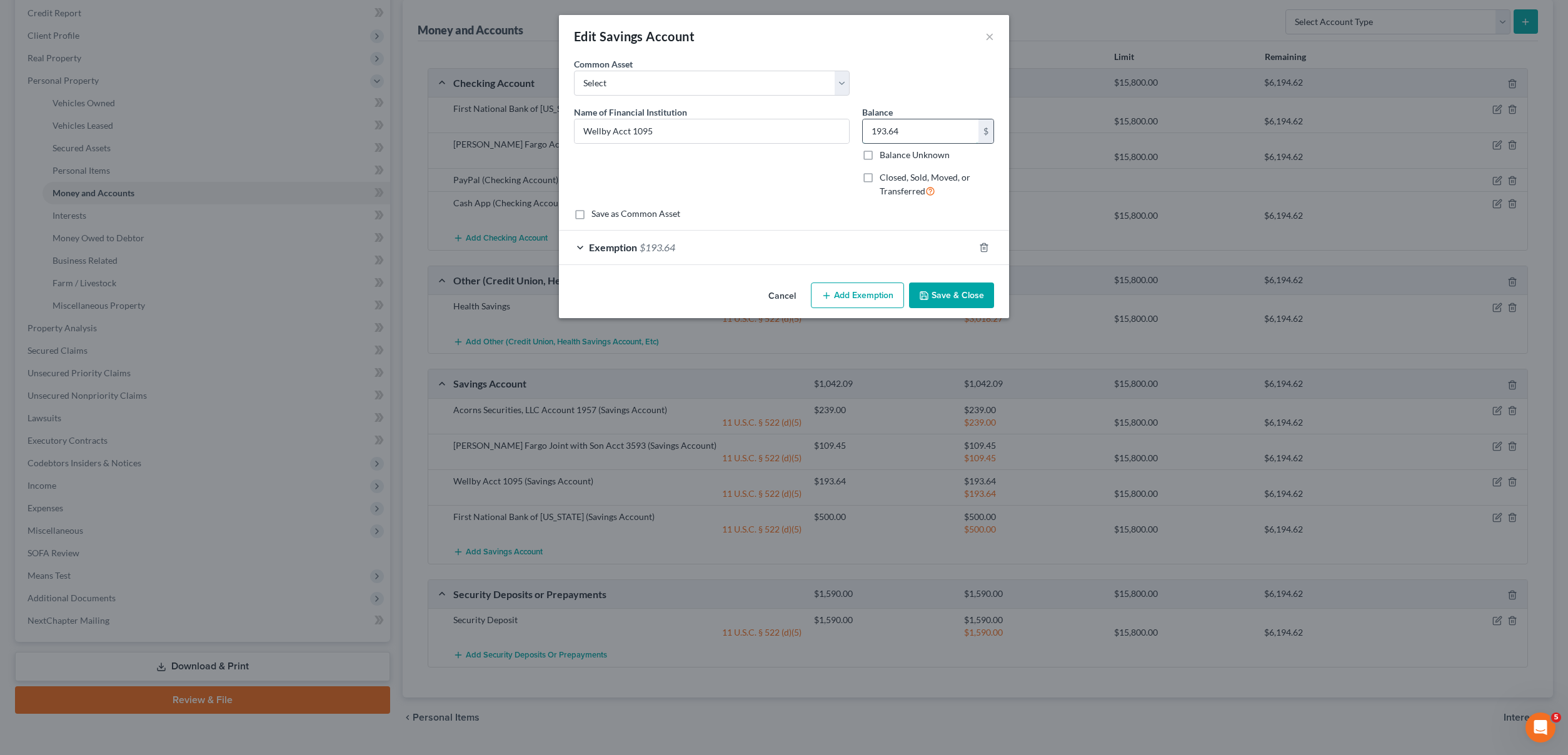
click at [927, 131] on input "193.64" at bounding box center [920, 131] width 116 height 24
type input "193.69"
click at [794, 249] on div "Exemption $193.64" at bounding box center [766, 247] width 415 height 33
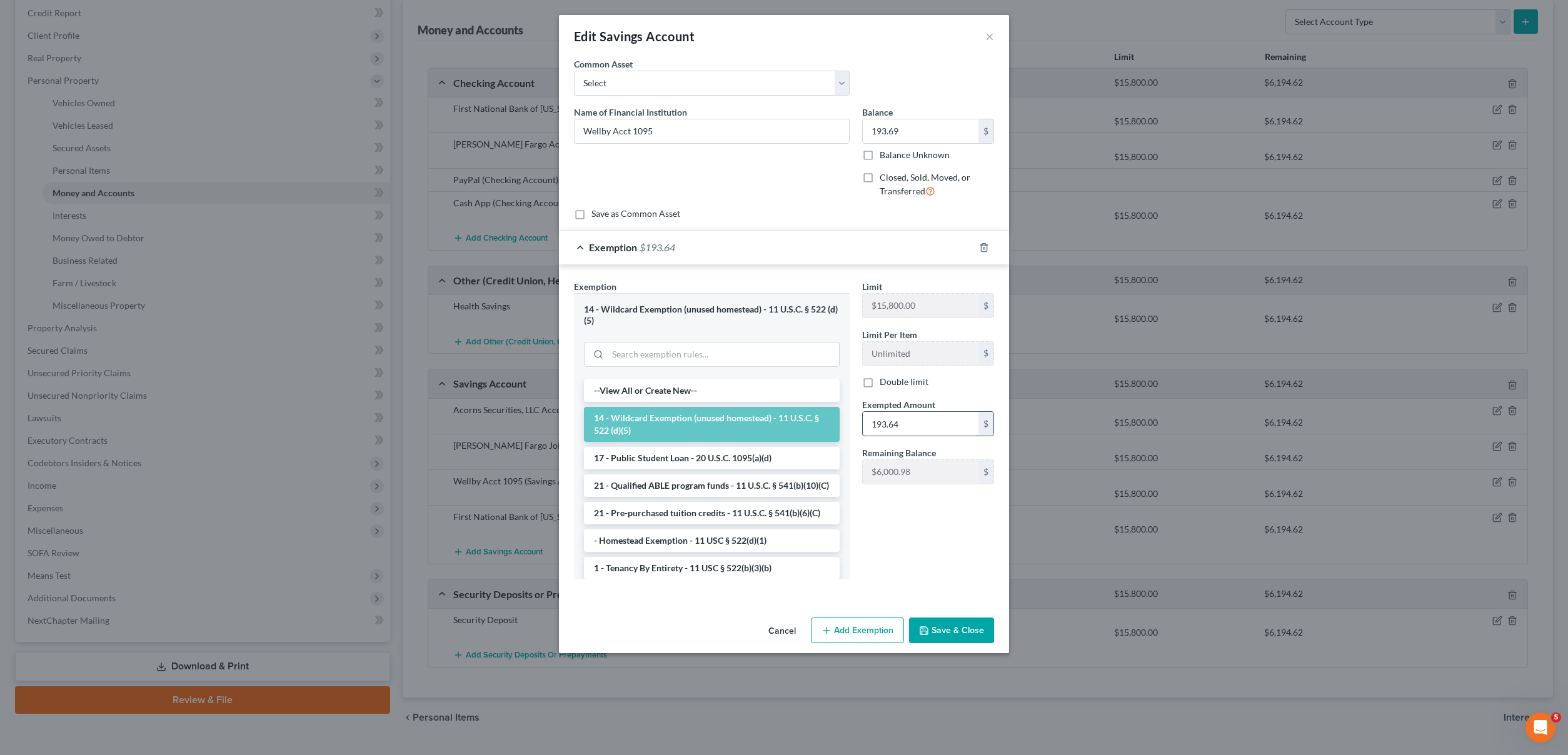
click at [916, 418] on input "193.64" at bounding box center [920, 423] width 116 height 24
type input "193.69"
click at [942, 630] on button "Save & Close" at bounding box center [951, 631] width 85 height 26
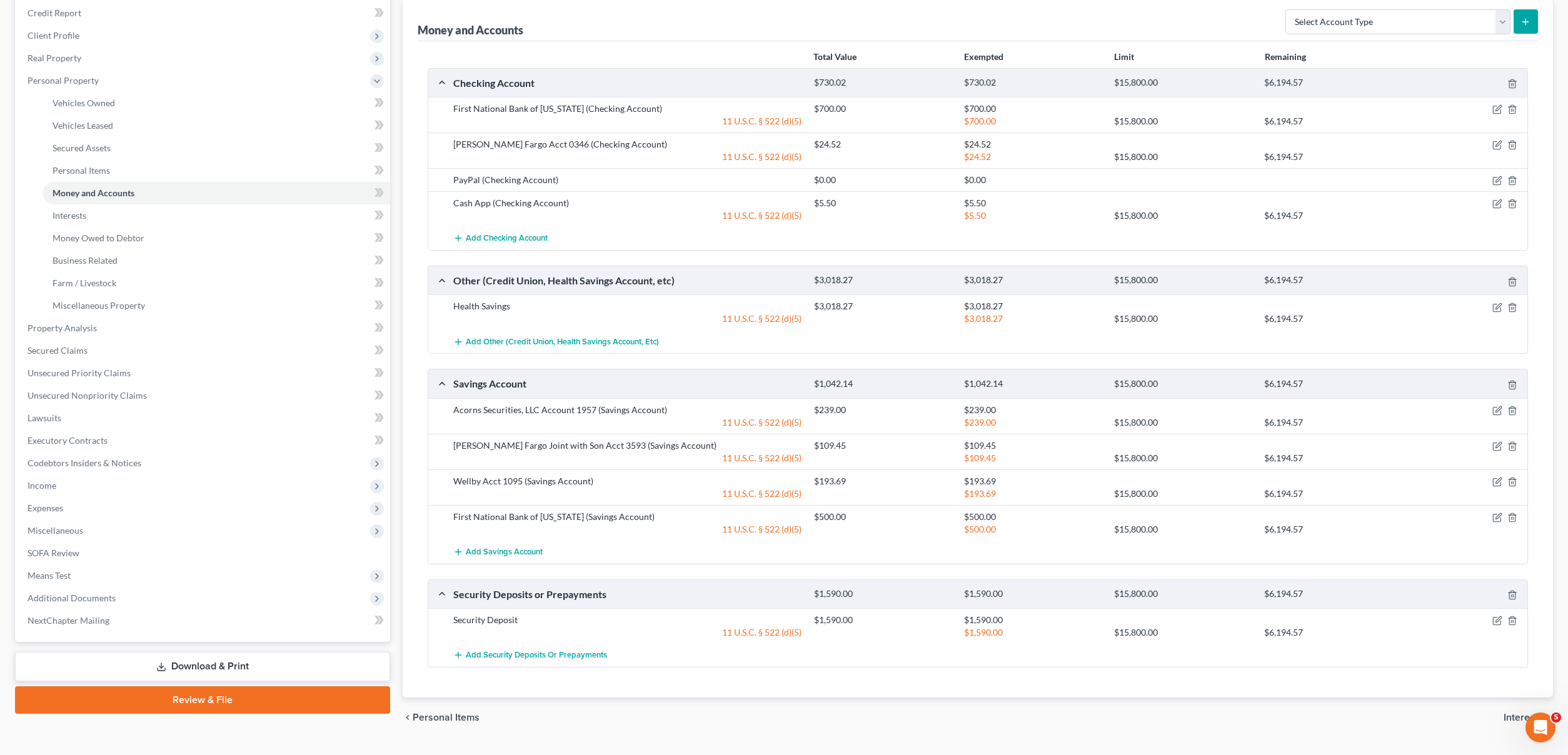
click at [138, 664] on link "Download & Print" at bounding box center [202, 667] width 375 height 30
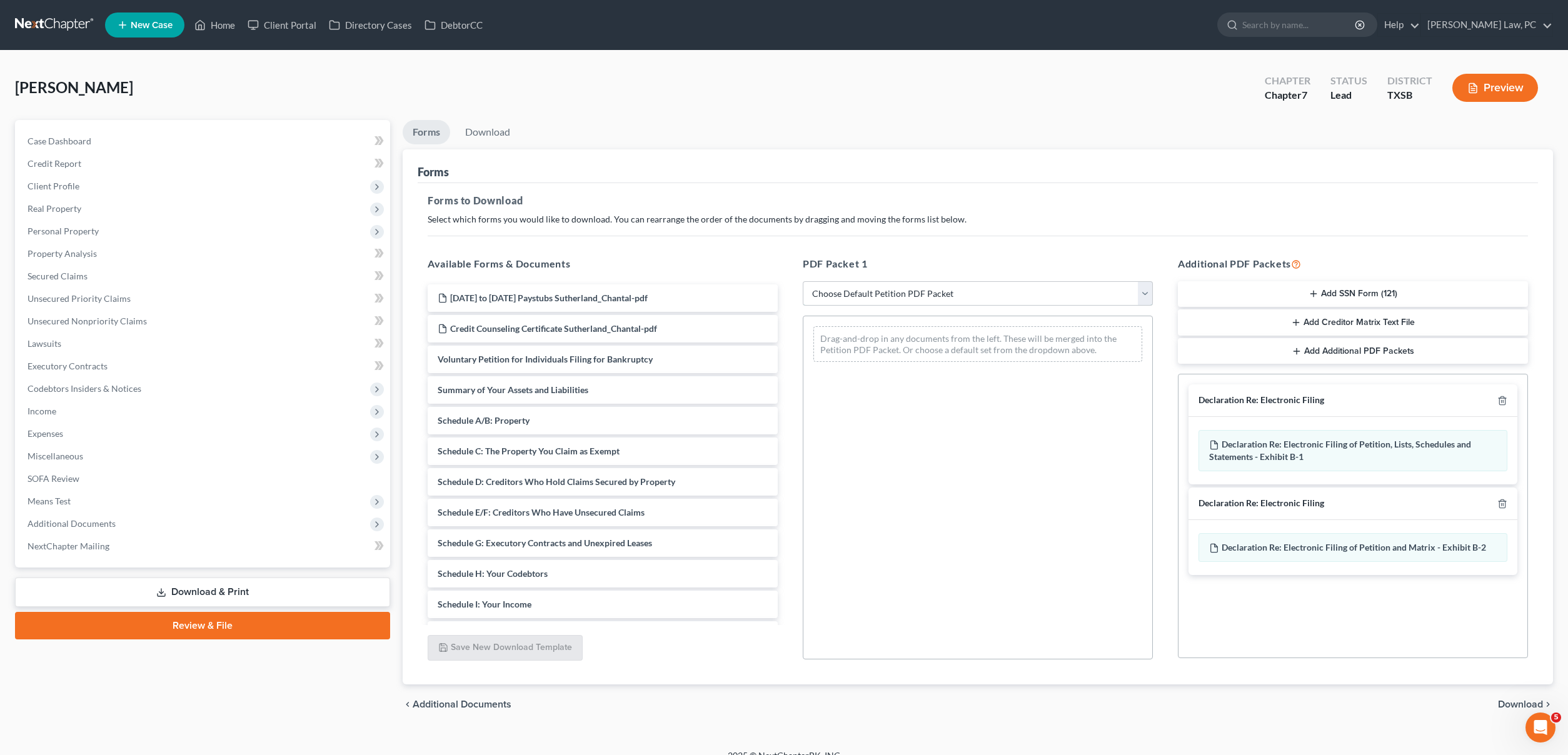
select select "0"
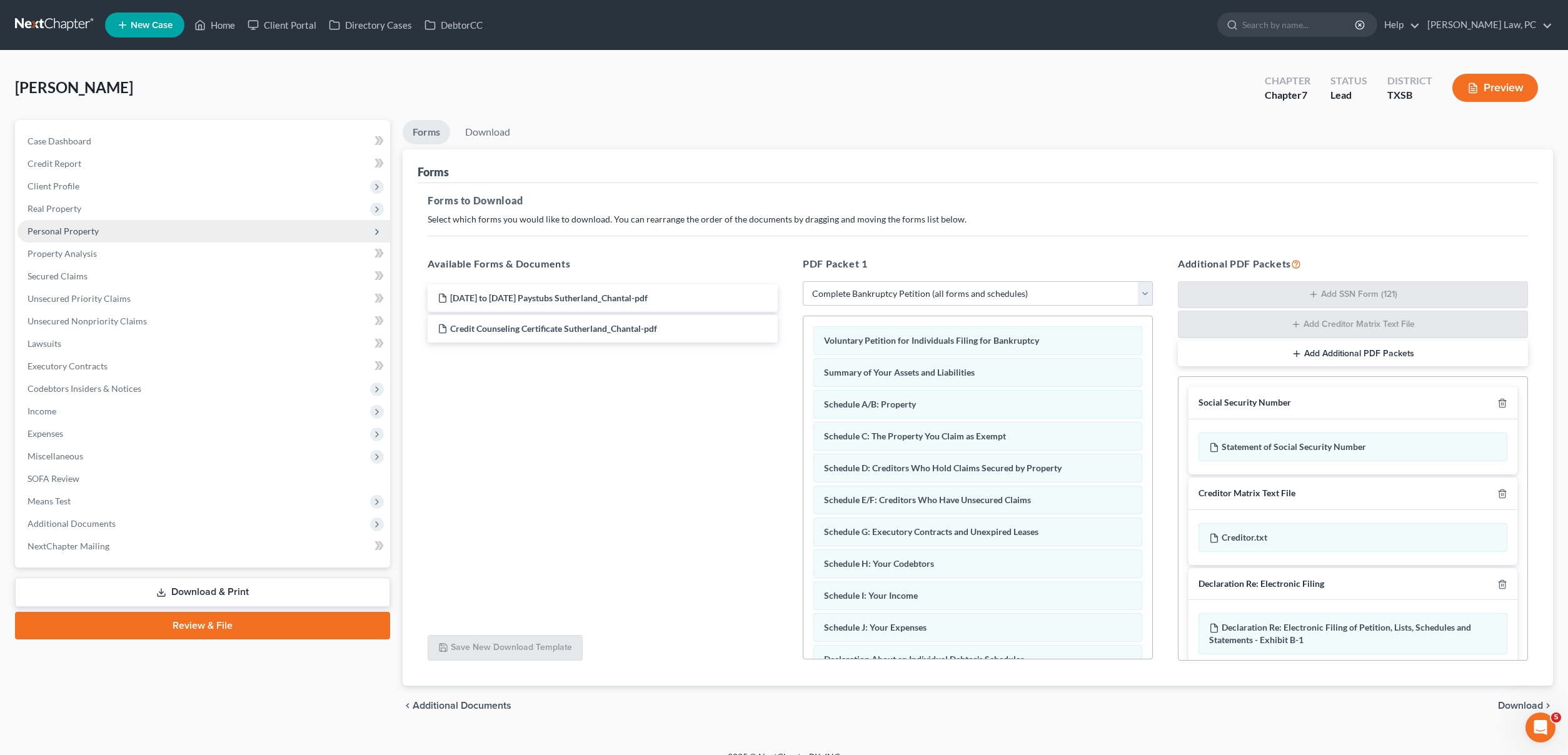
click at [75, 228] on span "Personal Property" at bounding box center [63, 231] width 72 height 11
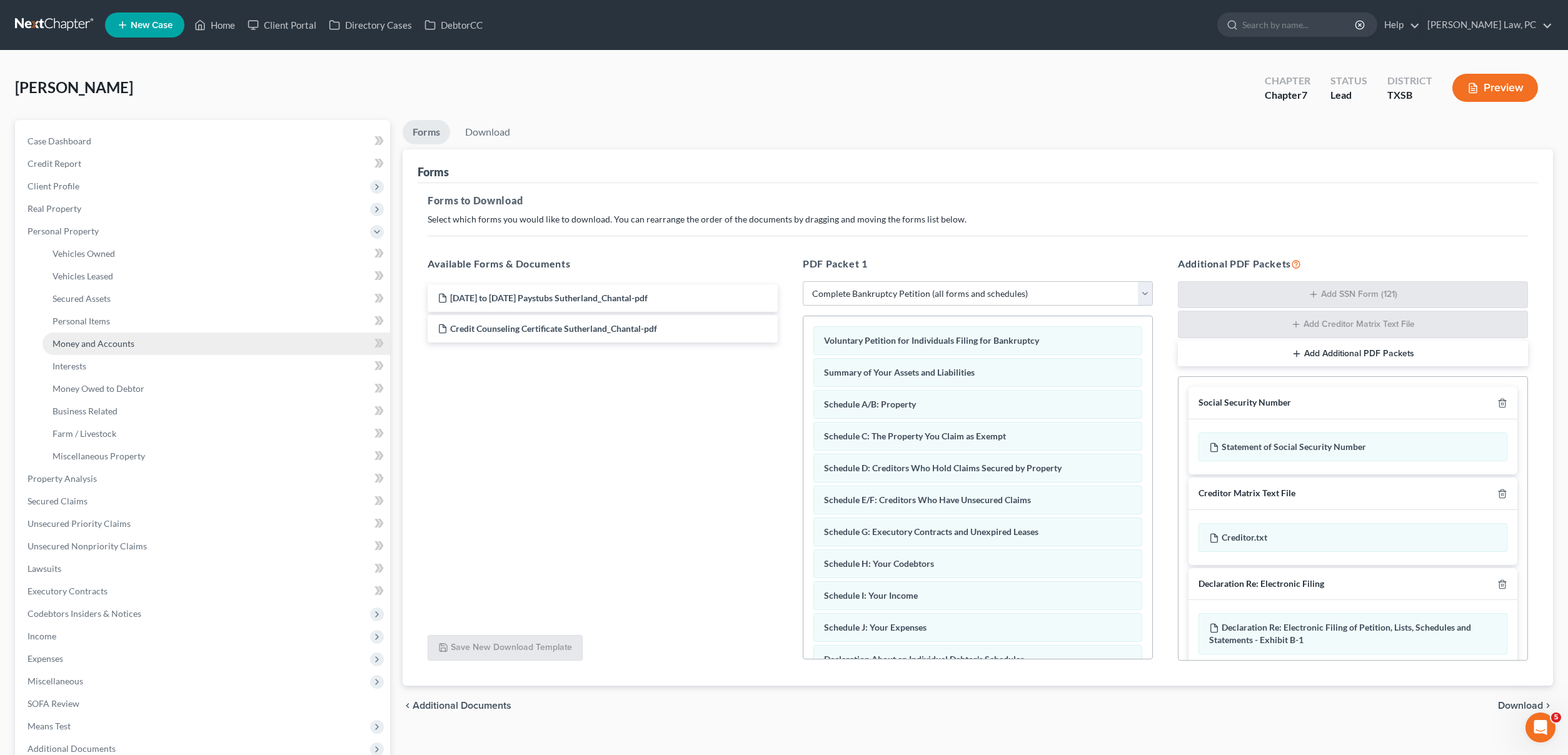
click at [128, 343] on span "Money and Accounts" at bounding box center [93, 343] width 81 height 11
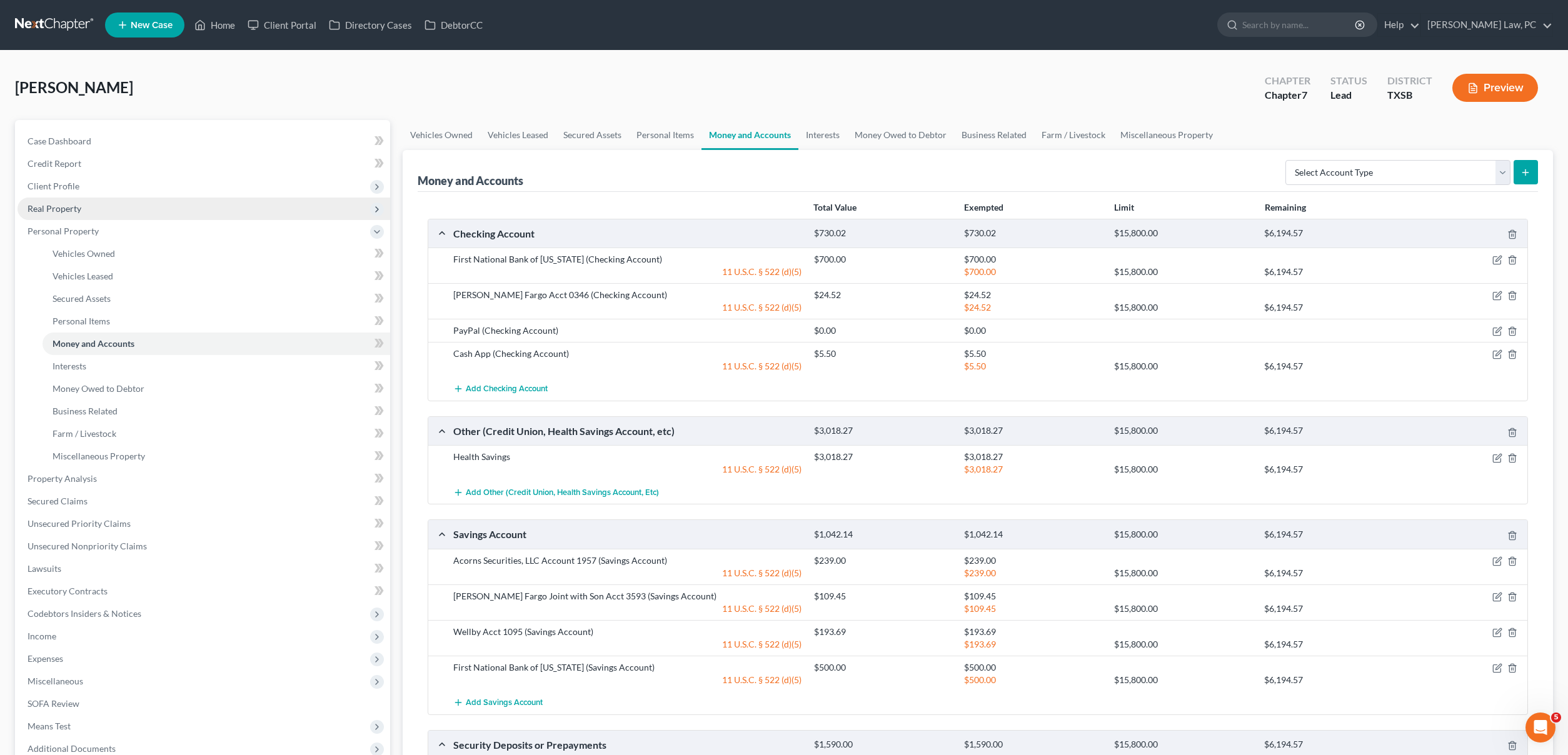
click at [222, 213] on span "Real Property" at bounding box center [203, 208] width 373 height 22
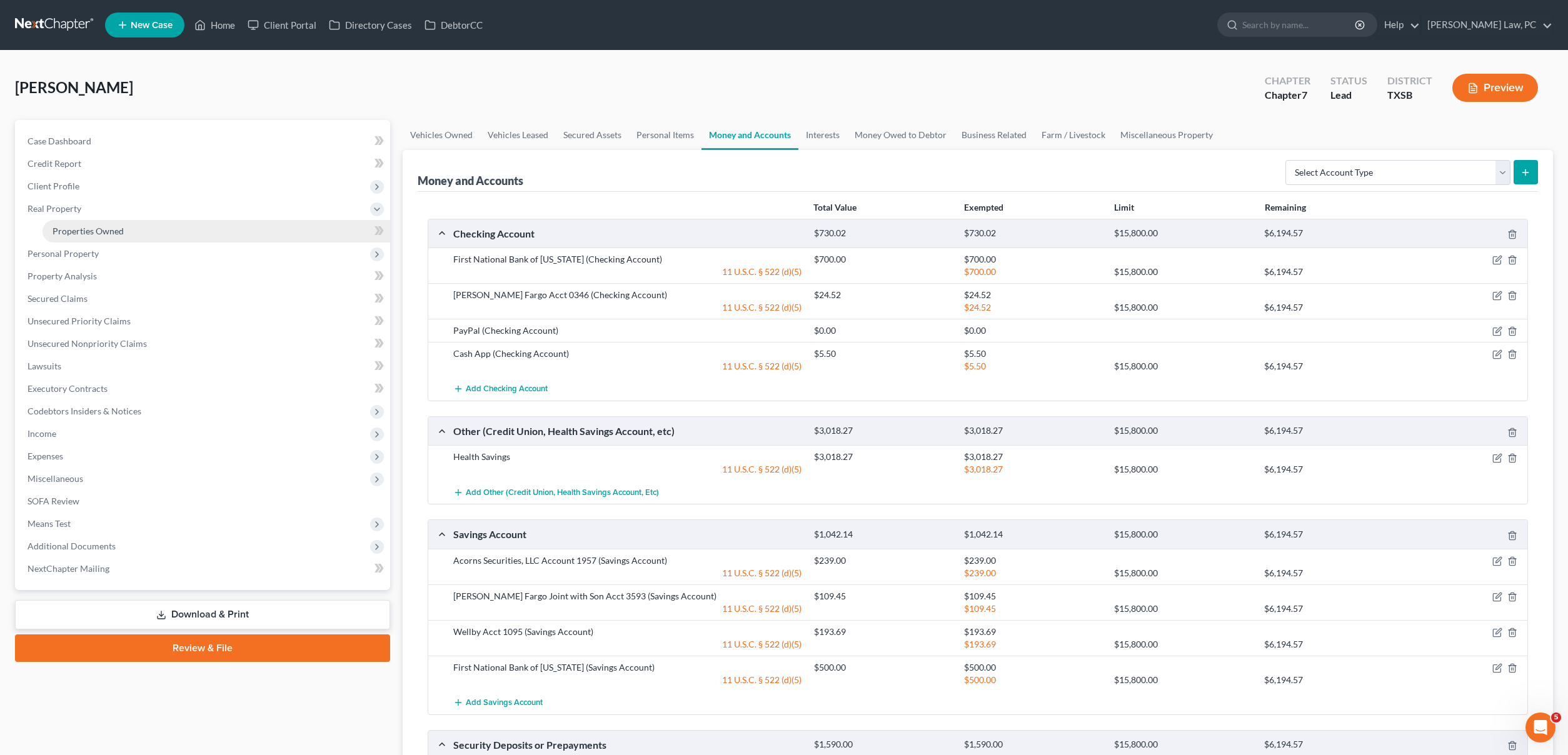
click at [219, 222] on link "Properties Owned" at bounding box center [216, 231] width 347 height 22
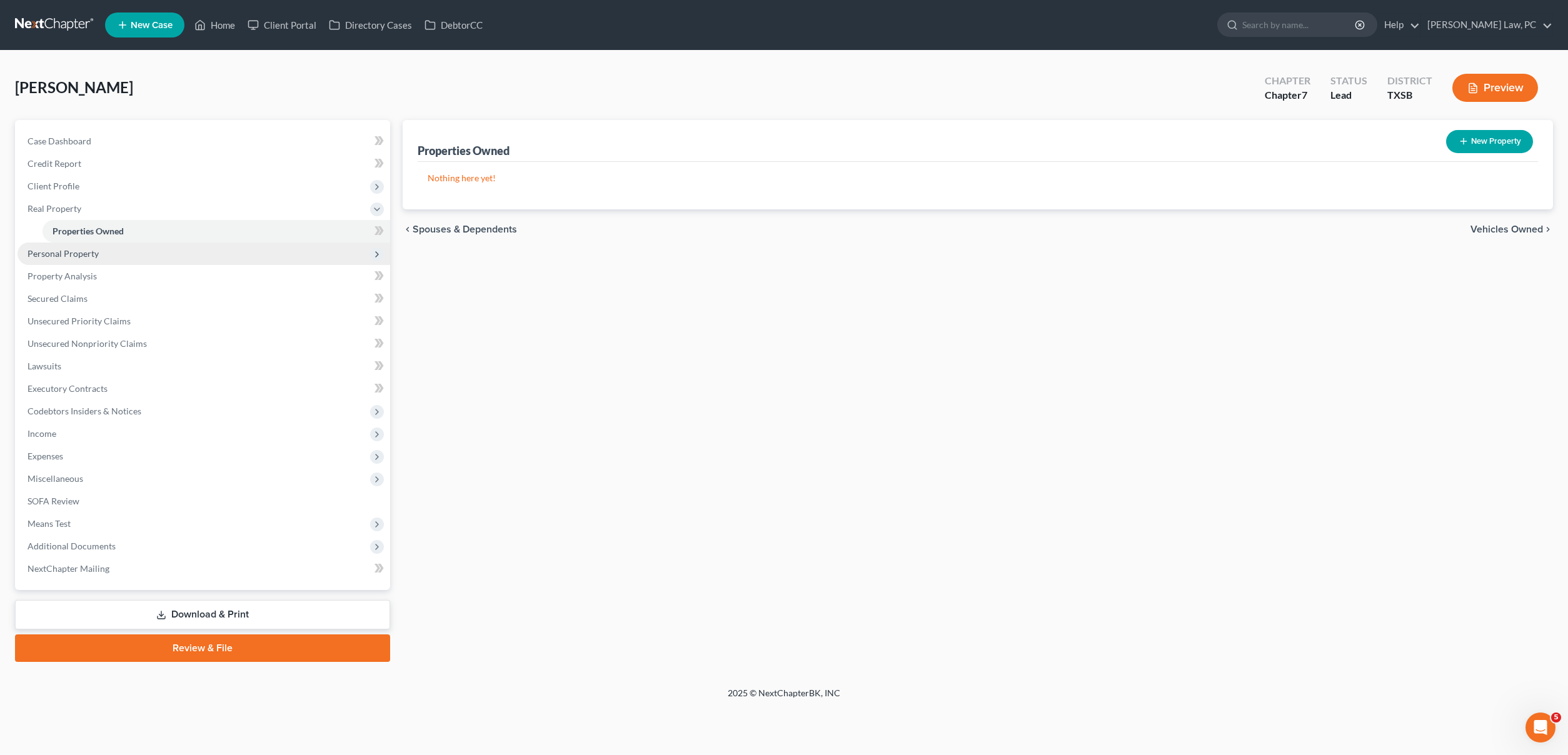
click at [61, 251] on span "Personal Property" at bounding box center [63, 254] width 72 height 11
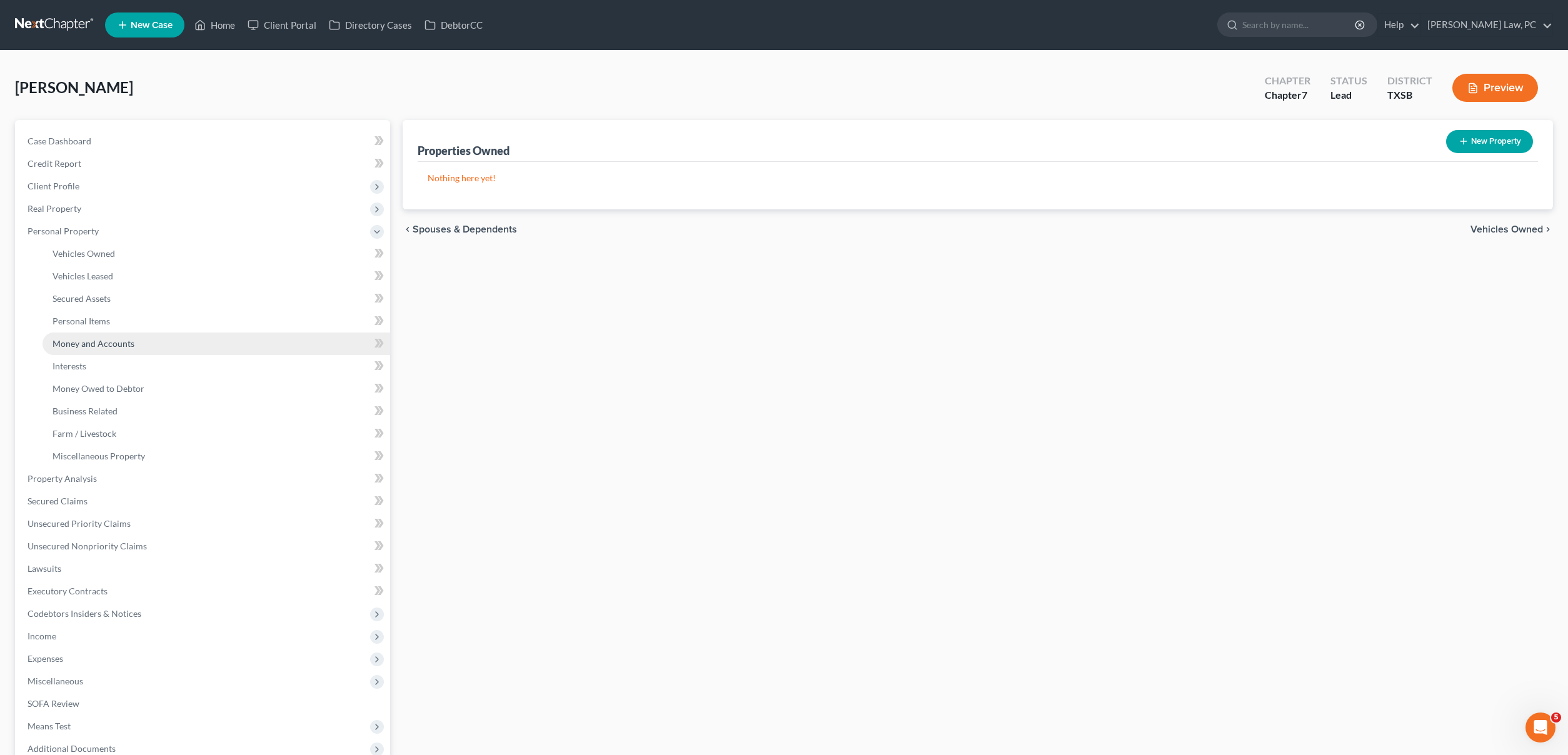
click at [95, 343] on span "Money and Accounts" at bounding box center [93, 343] width 81 height 11
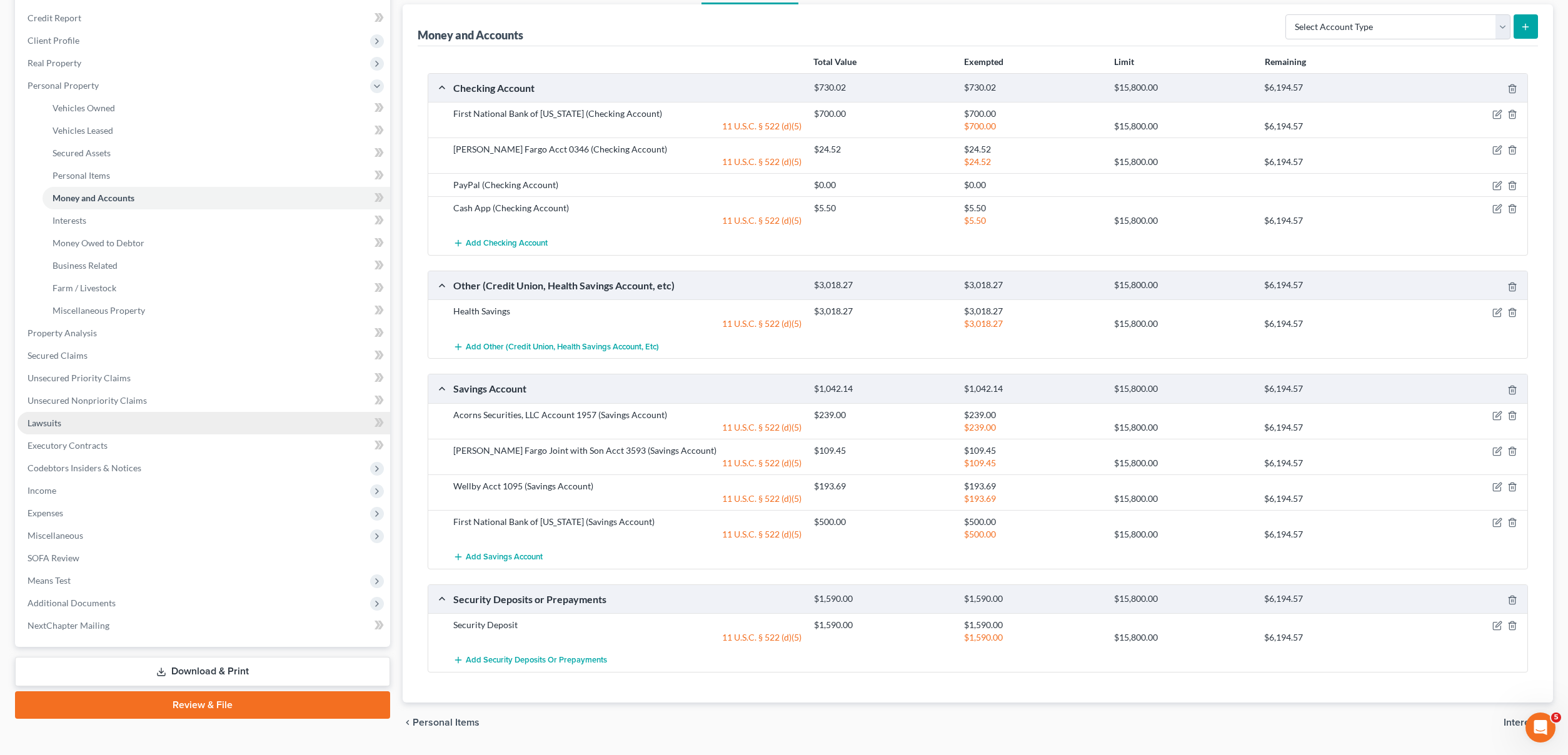
scroll to position [113, 0]
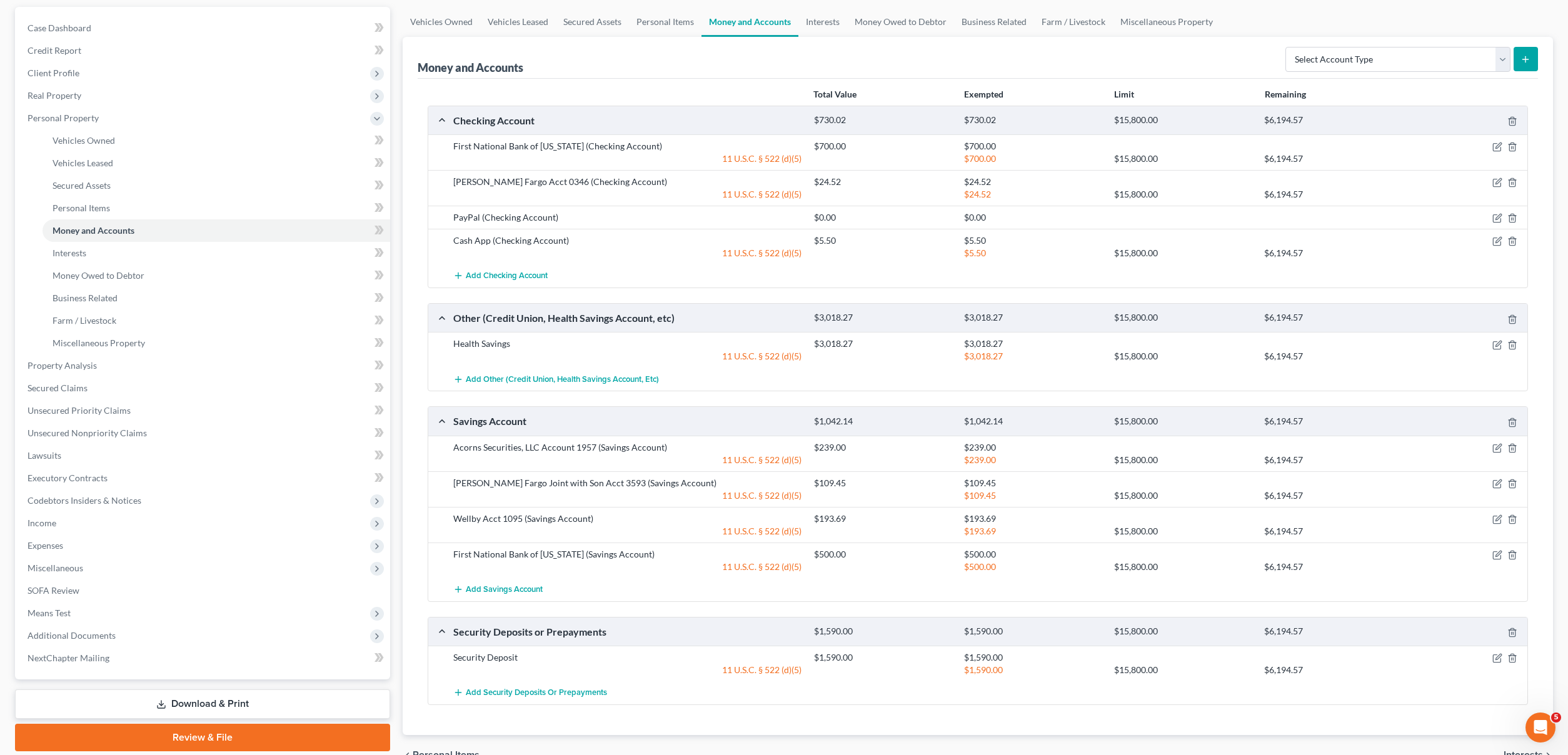
click at [114, 694] on link "Download & Print" at bounding box center [202, 705] width 375 height 30
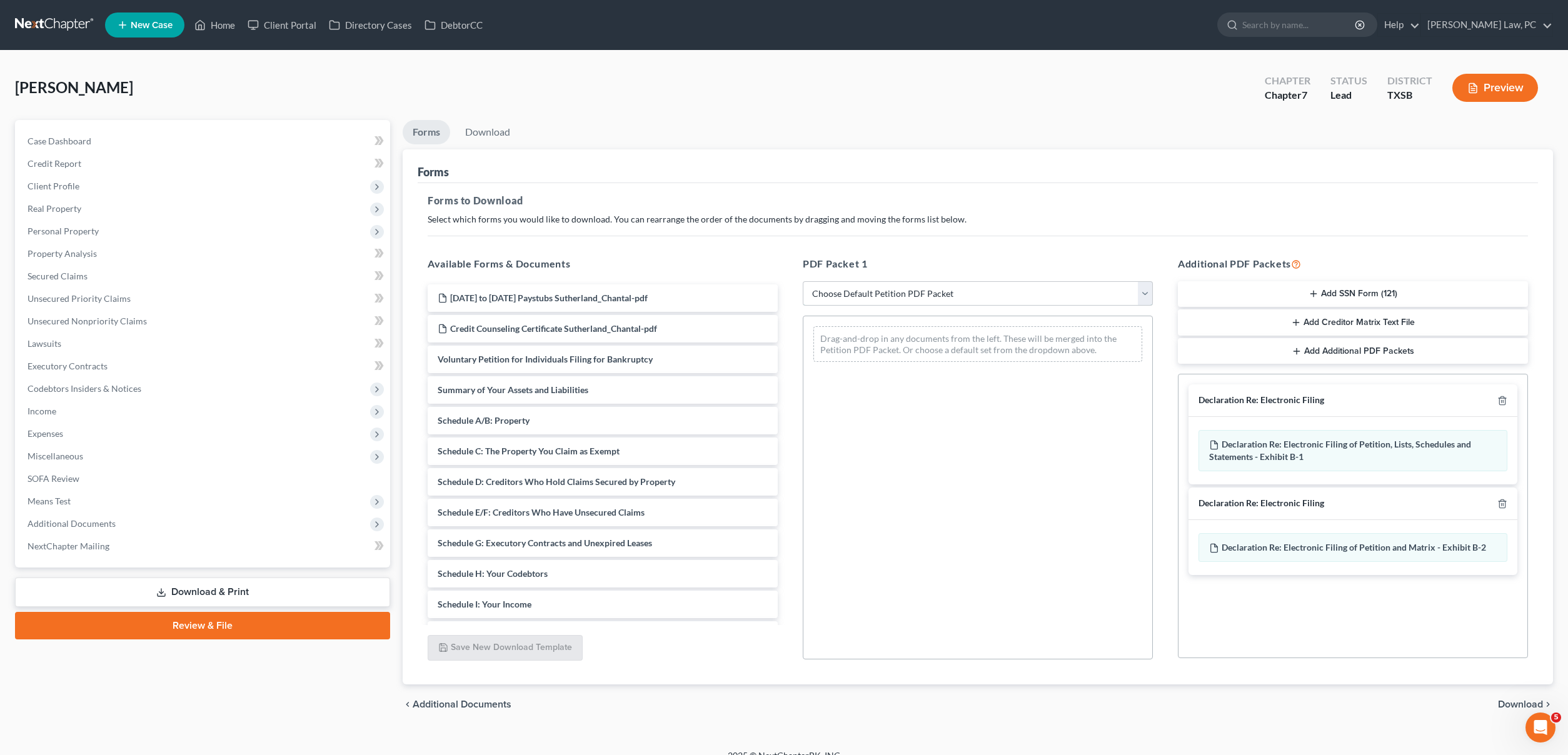
select select "0"
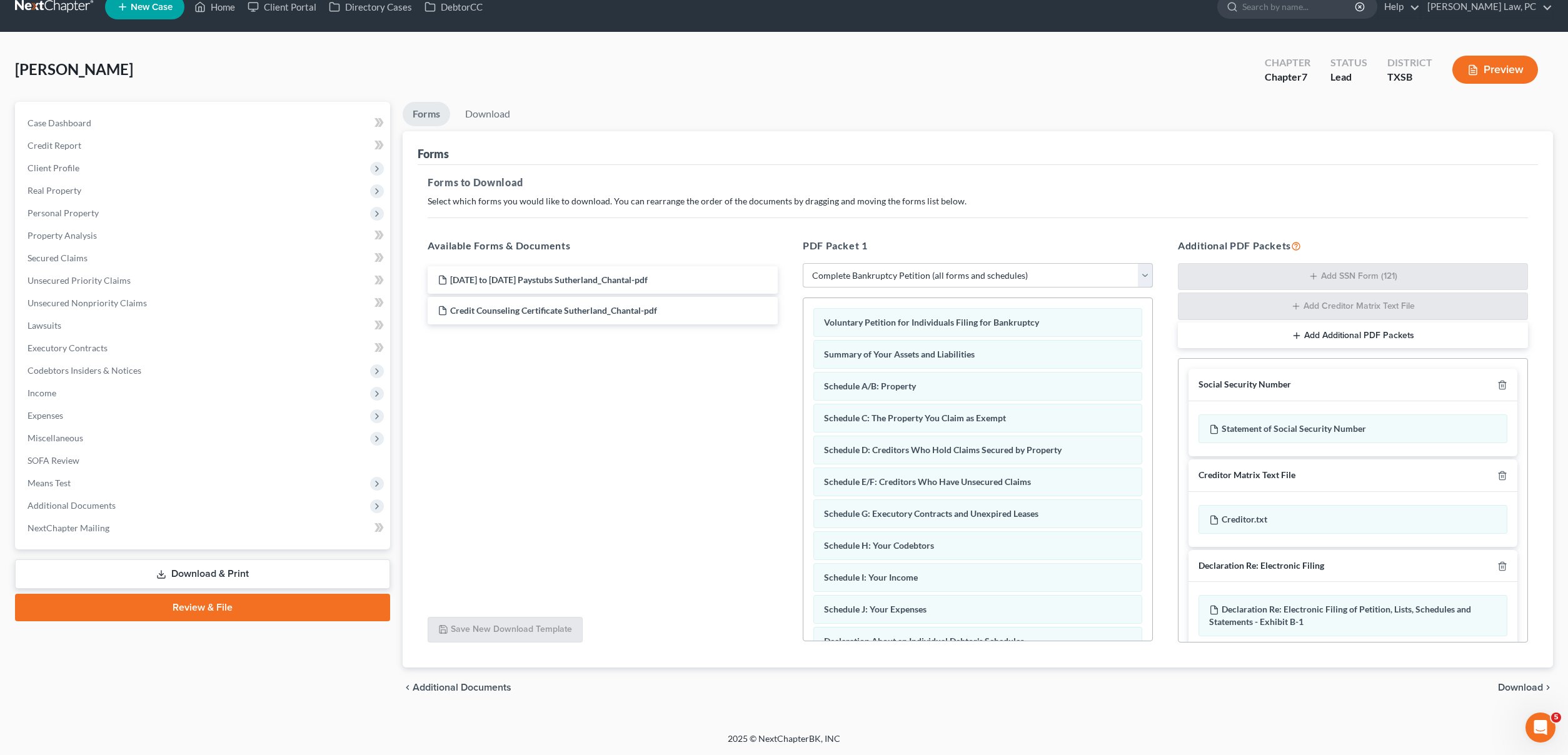
scroll to position [19, 0]
click at [1517, 687] on span "Download" at bounding box center [1520, 687] width 45 height 10
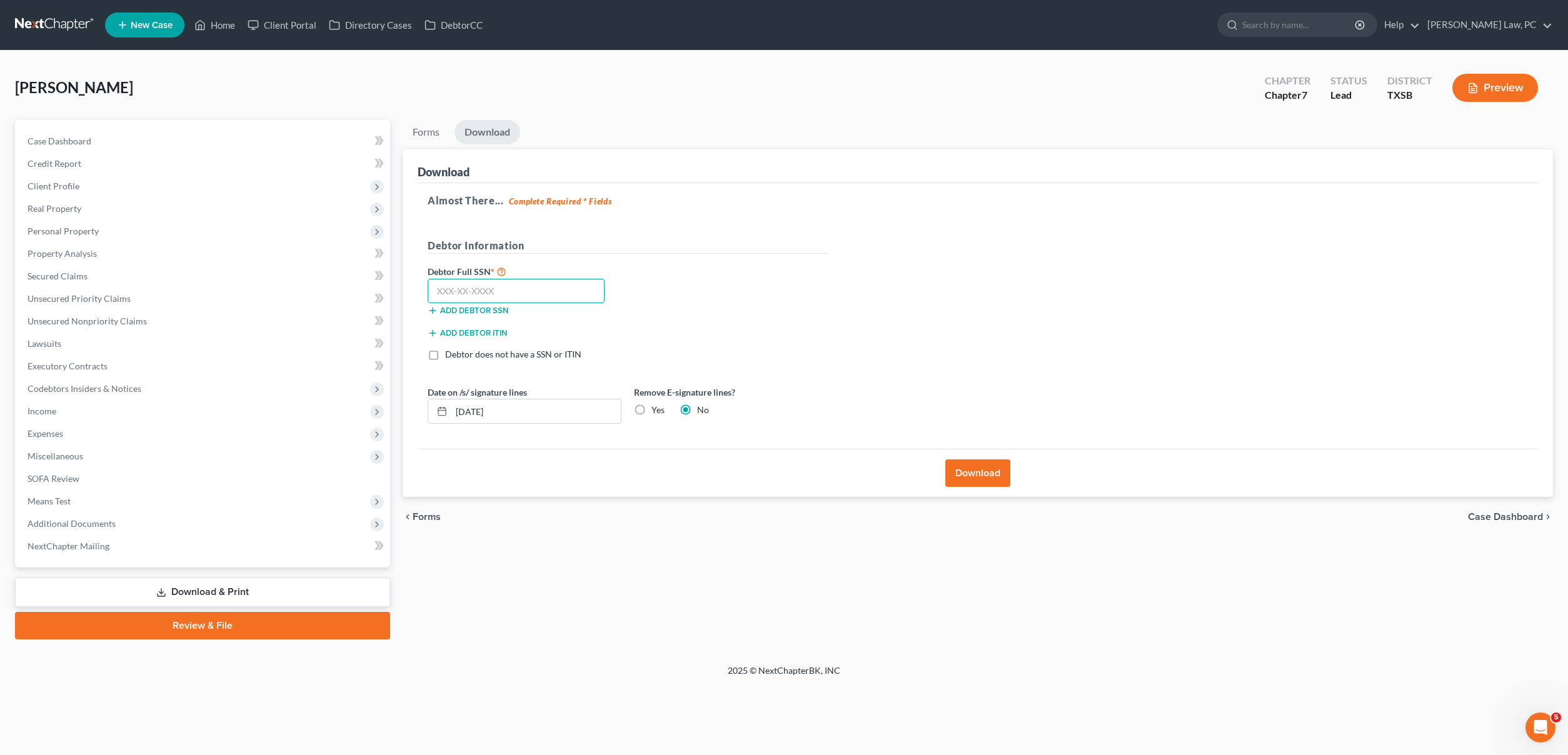
click at [516, 291] on input "text" at bounding box center [515, 291] width 177 height 25
type input "619-56-6896"
click at [965, 467] on button "Download" at bounding box center [977, 473] width 65 height 27
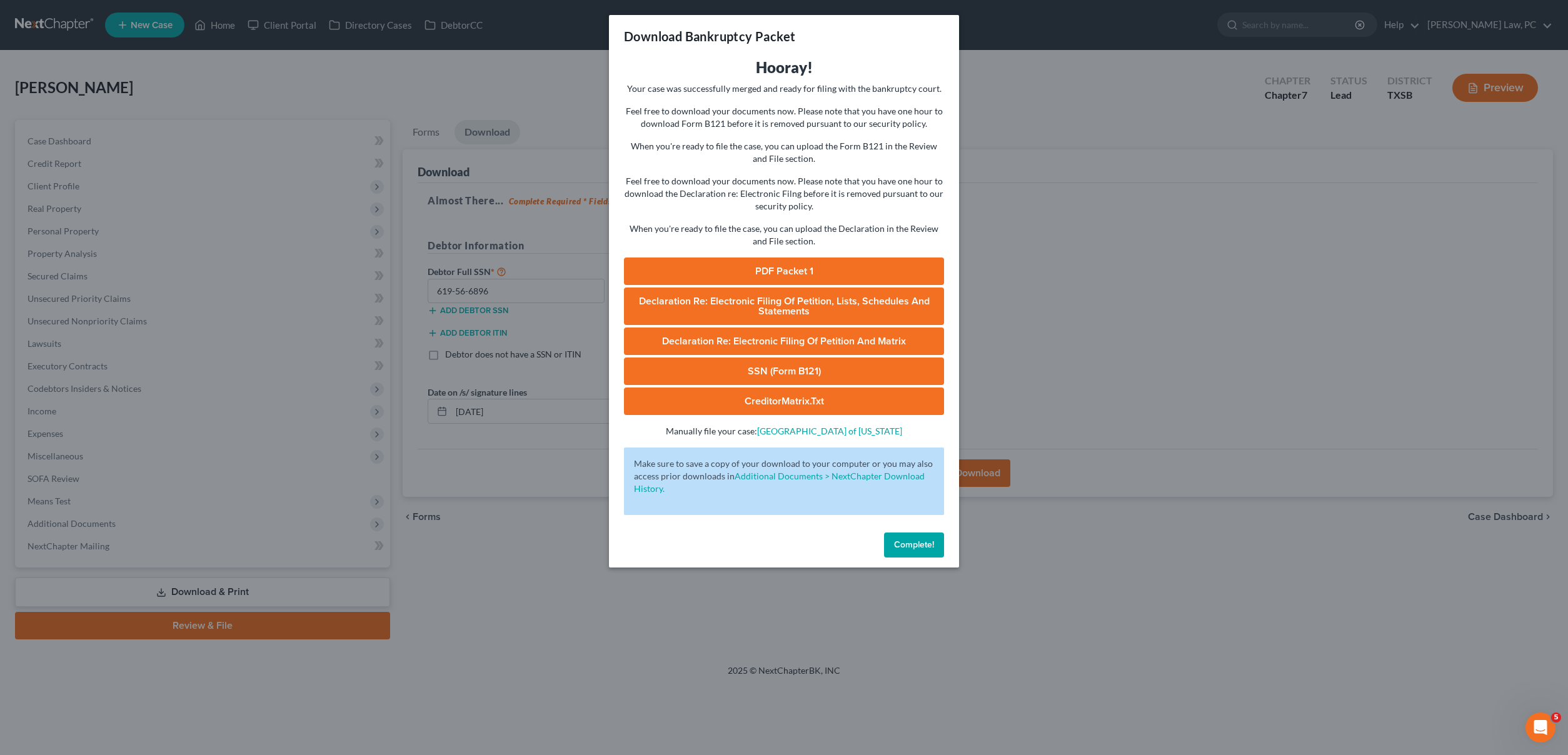
click at [783, 268] on link "PDF Packet 1" at bounding box center [784, 271] width 320 height 27
click at [758, 373] on link "SSN (Form B121)" at bounding box center [784, 371] width 320 height 27
click at [749, 295] on span "Declaration Re: Electronic Filing of Petition, Lists, Schedules and Statements" at bounding box center [784, 305] width 291 height 22
click at [927, 542] on span "Complete!" at bounding box center [914, 544] width 40 height 11
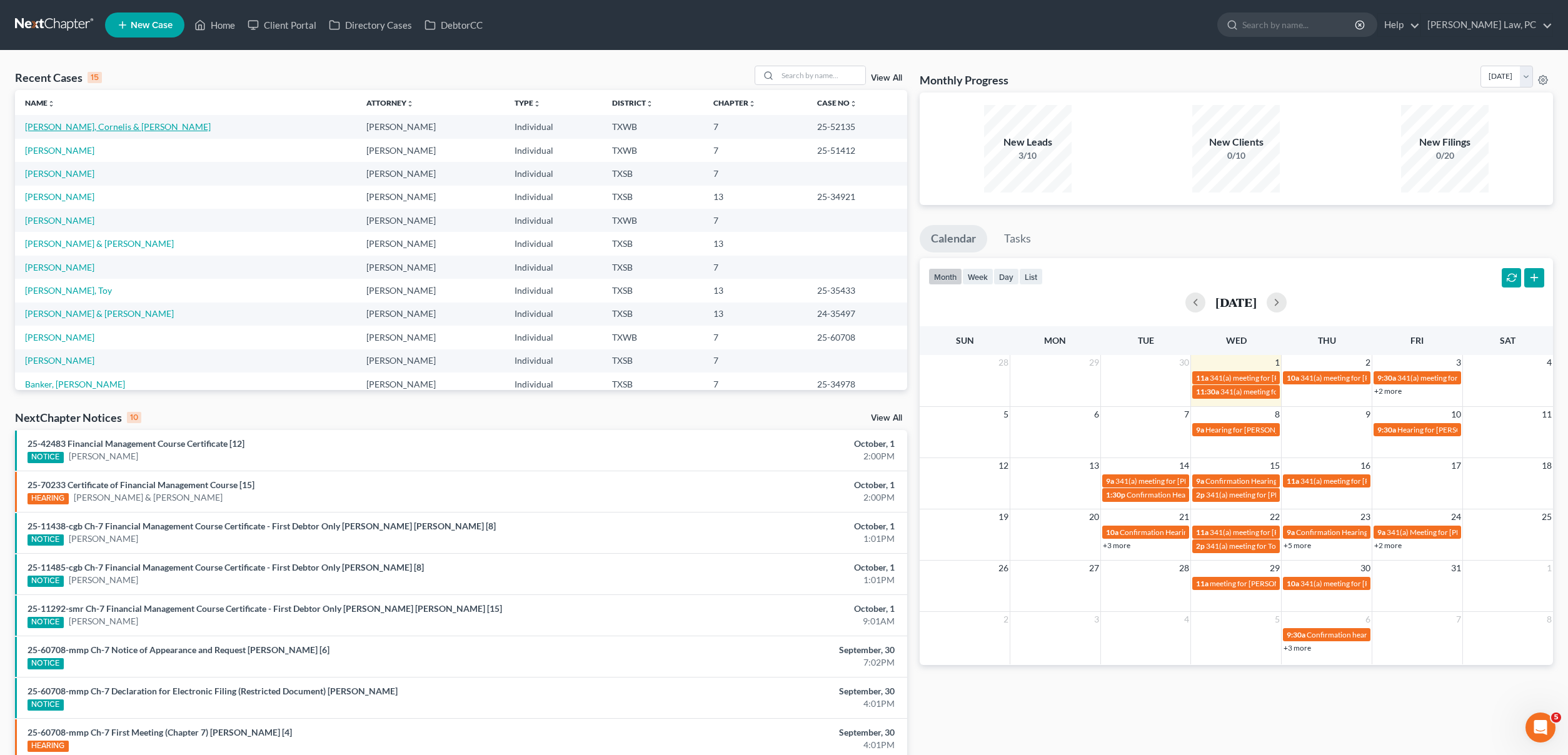
click at [99, 128] on link "[PERSON_NAME], Cornelis & [PERSON_NAME]" at bounding box center [118, 126] width 186 height 11
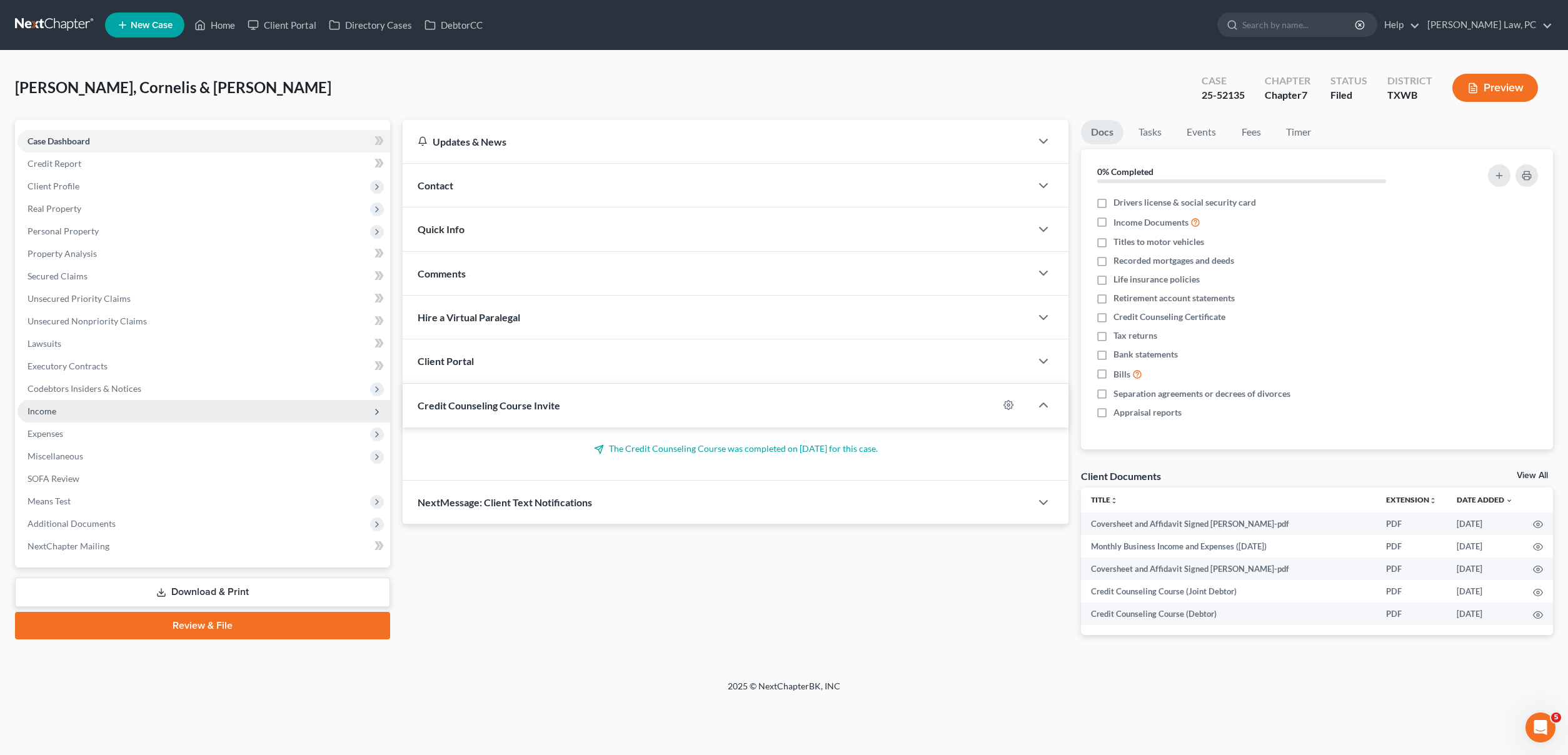
click at [69, 414] on span "Income" at bounding box center [203, 411] width 373 height 22
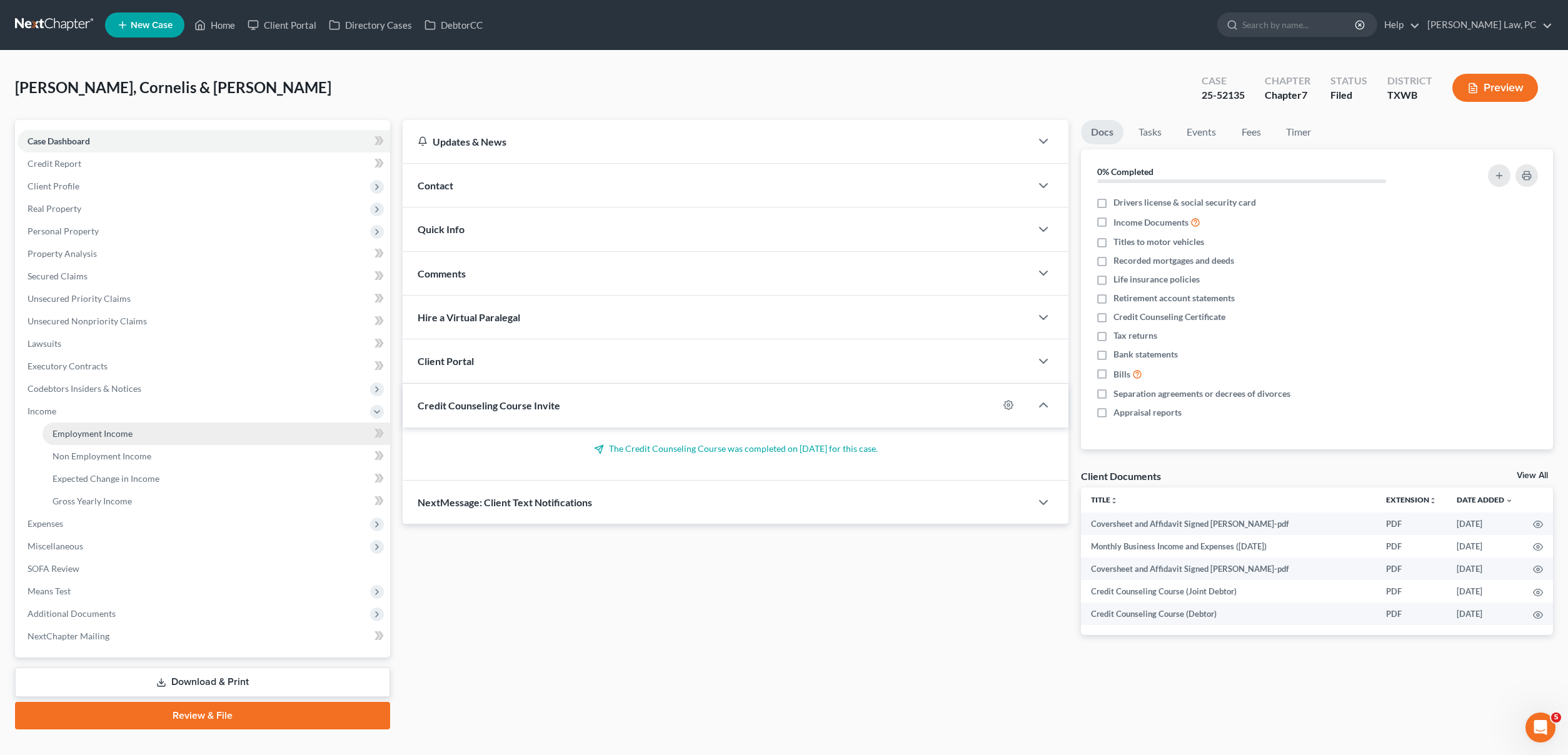
click at [87, 431] on span "Employment Income" at bounding box center [92, 433] width 80 height 11
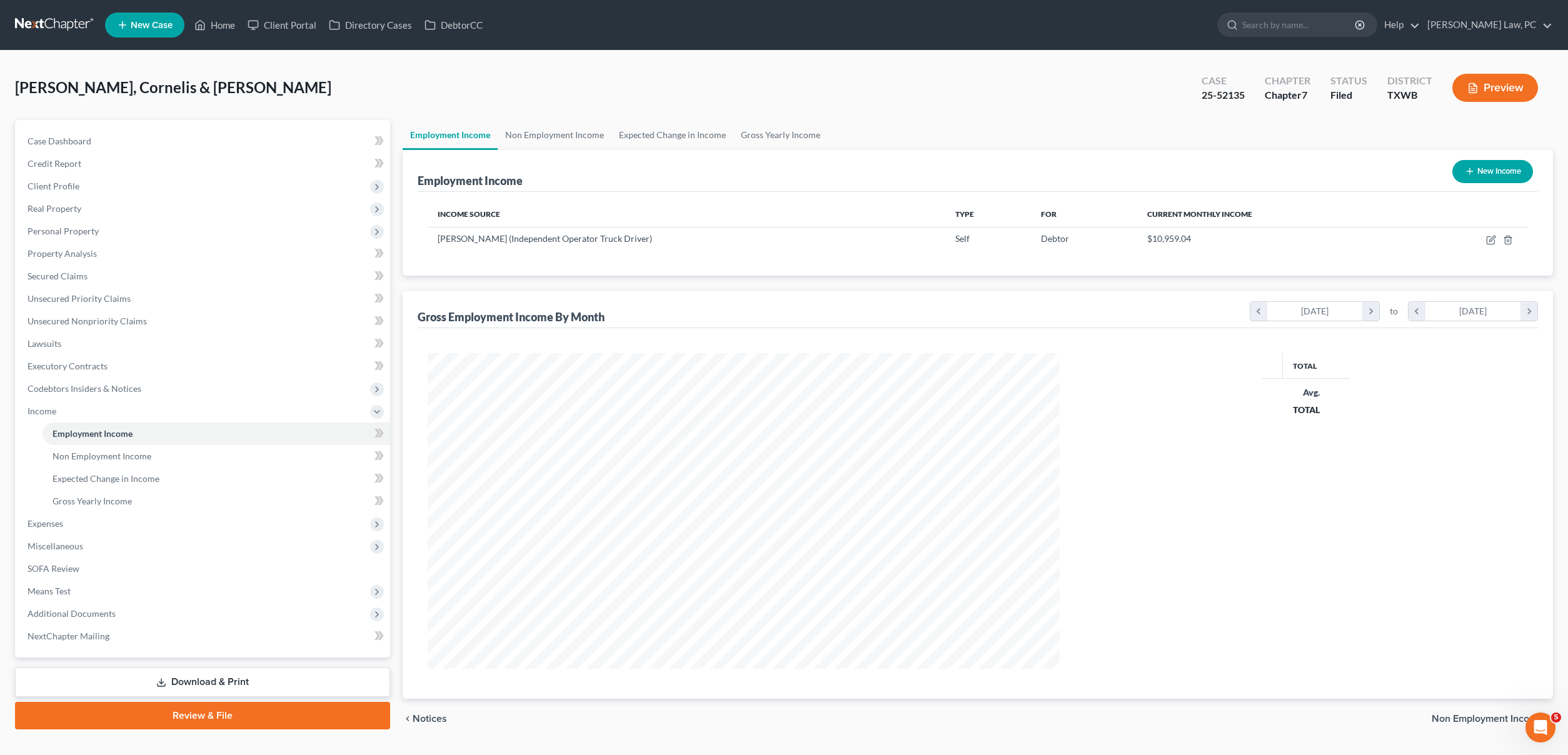
scroll to position [316, 656]
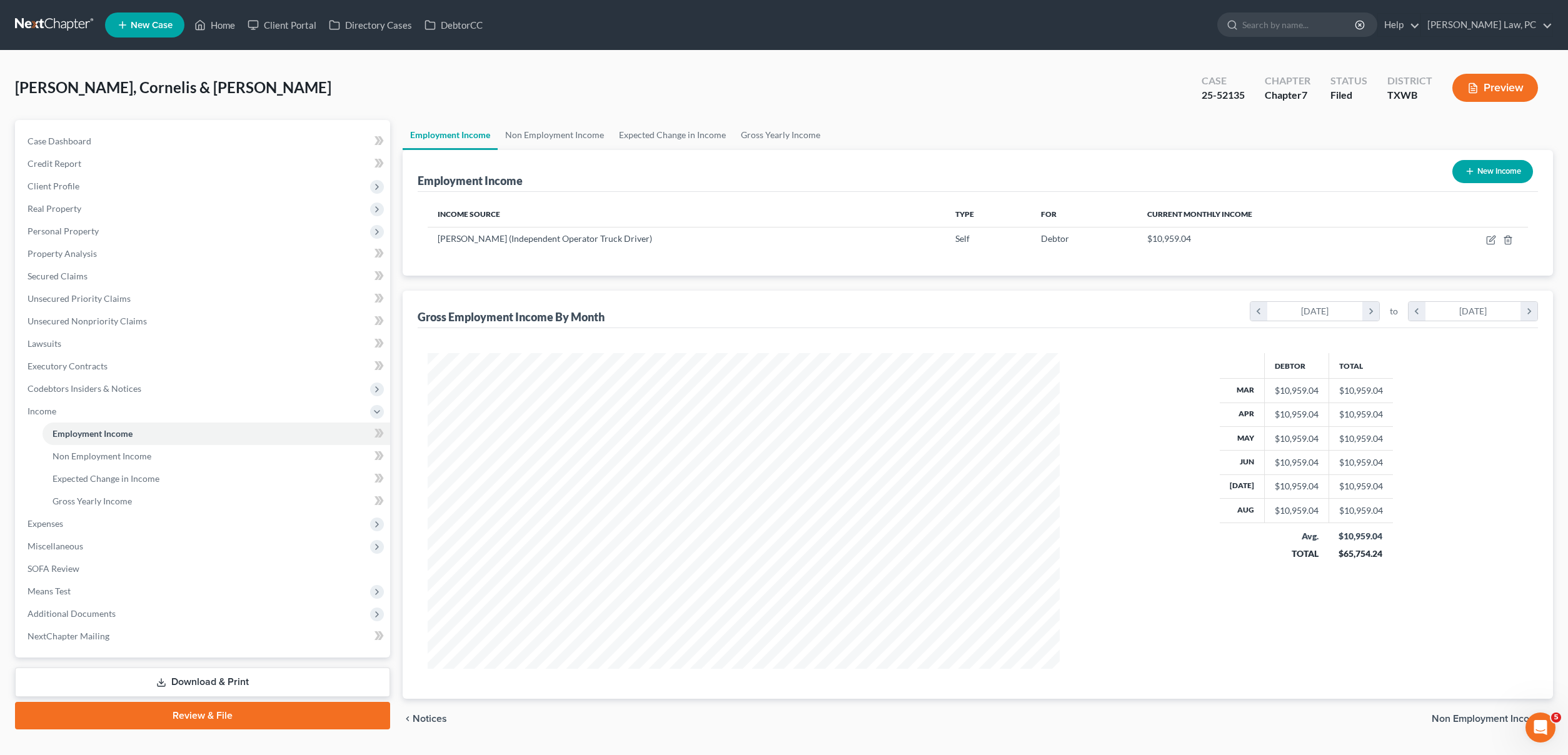
click at [32, 21] on link at bounding box center [54, 25] width 80 height 22
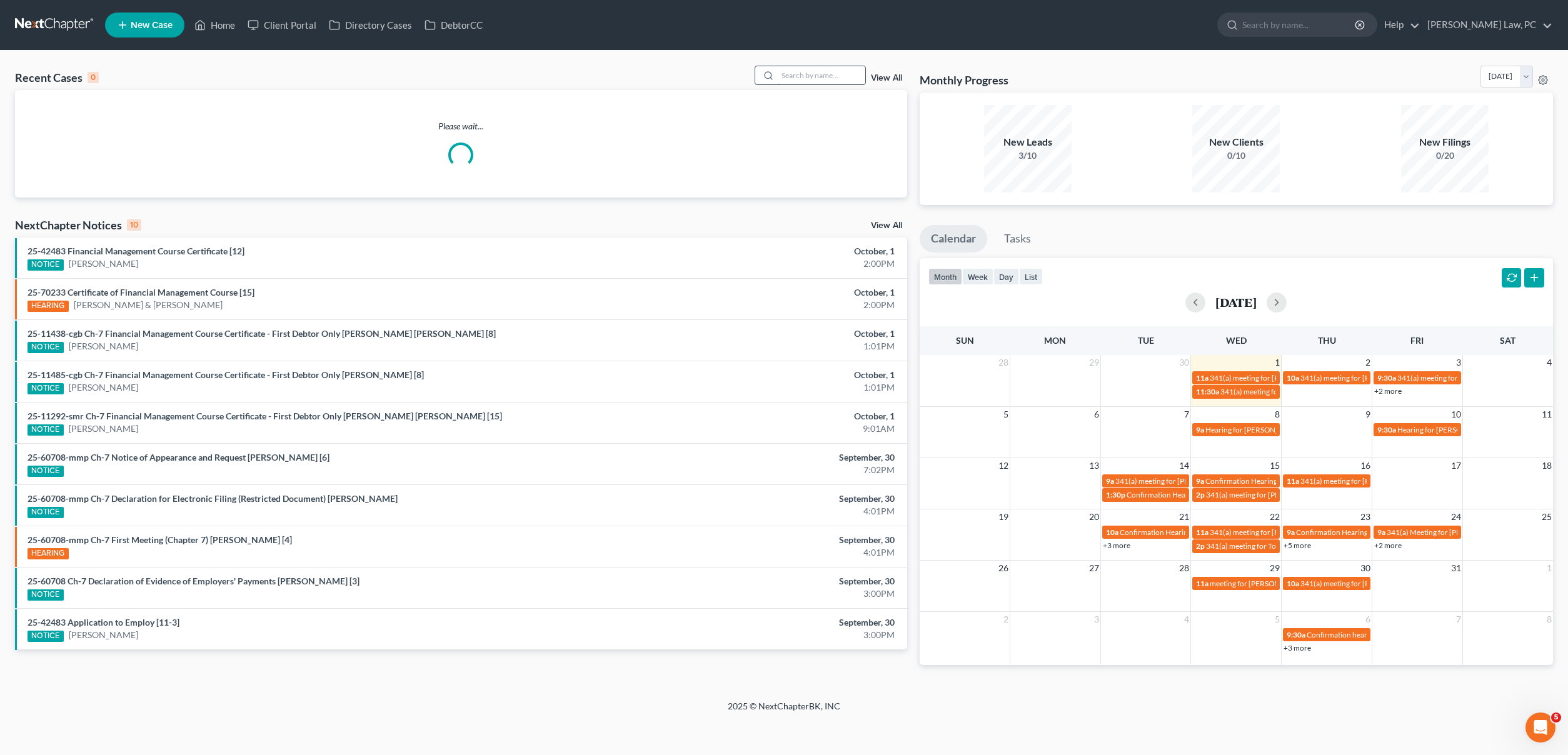
click at [807, 72] on input "search" at bounding box center [821, 76] width 87 height 18
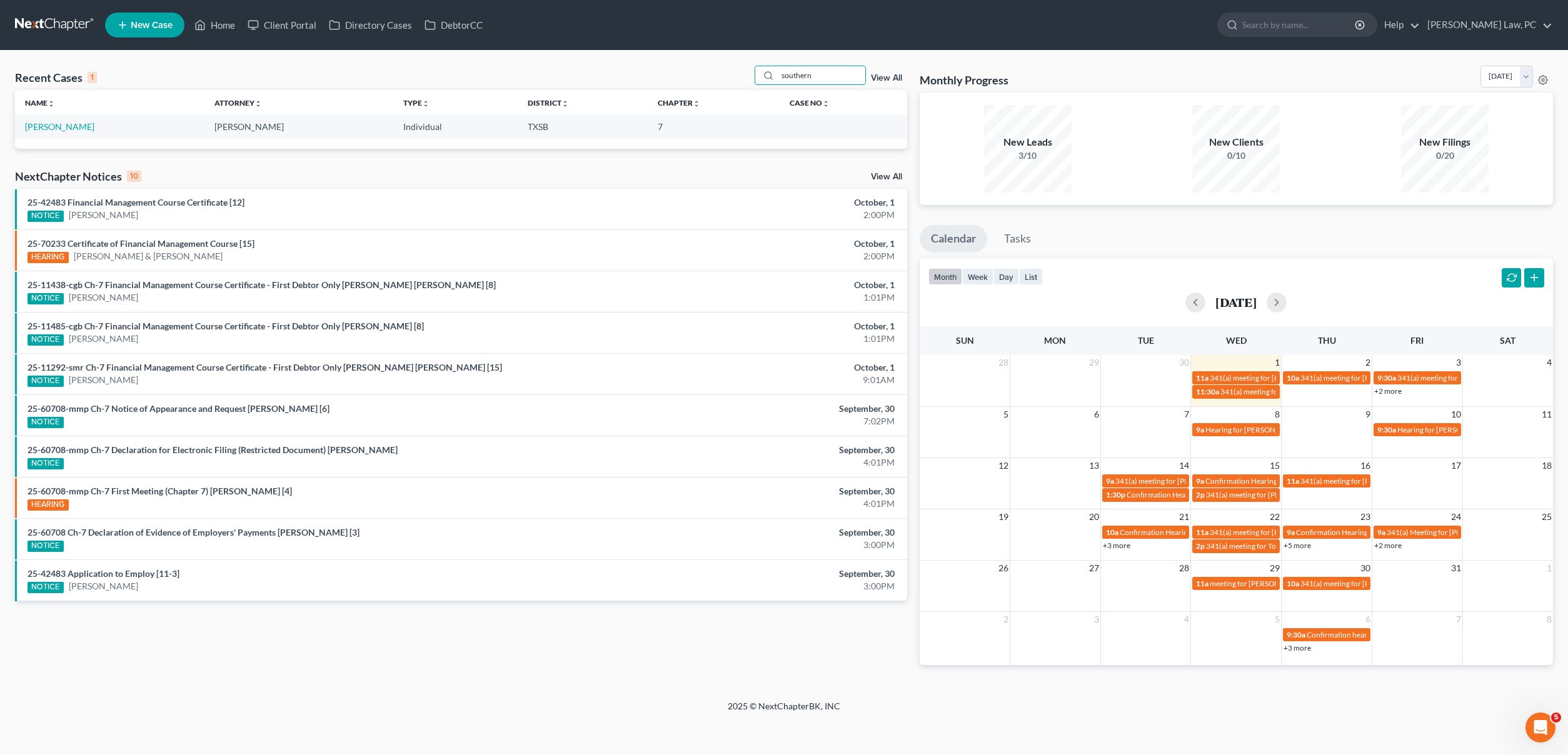
type input "southern"
drag, startPoint x: 766, startPoint y: 103, endPoint x: 61, endPoint y: 126, distance: 705.4
click at [61, 126] on link "[PERSON_NAME]" at bounding box center [59, 126] width 69 height 11
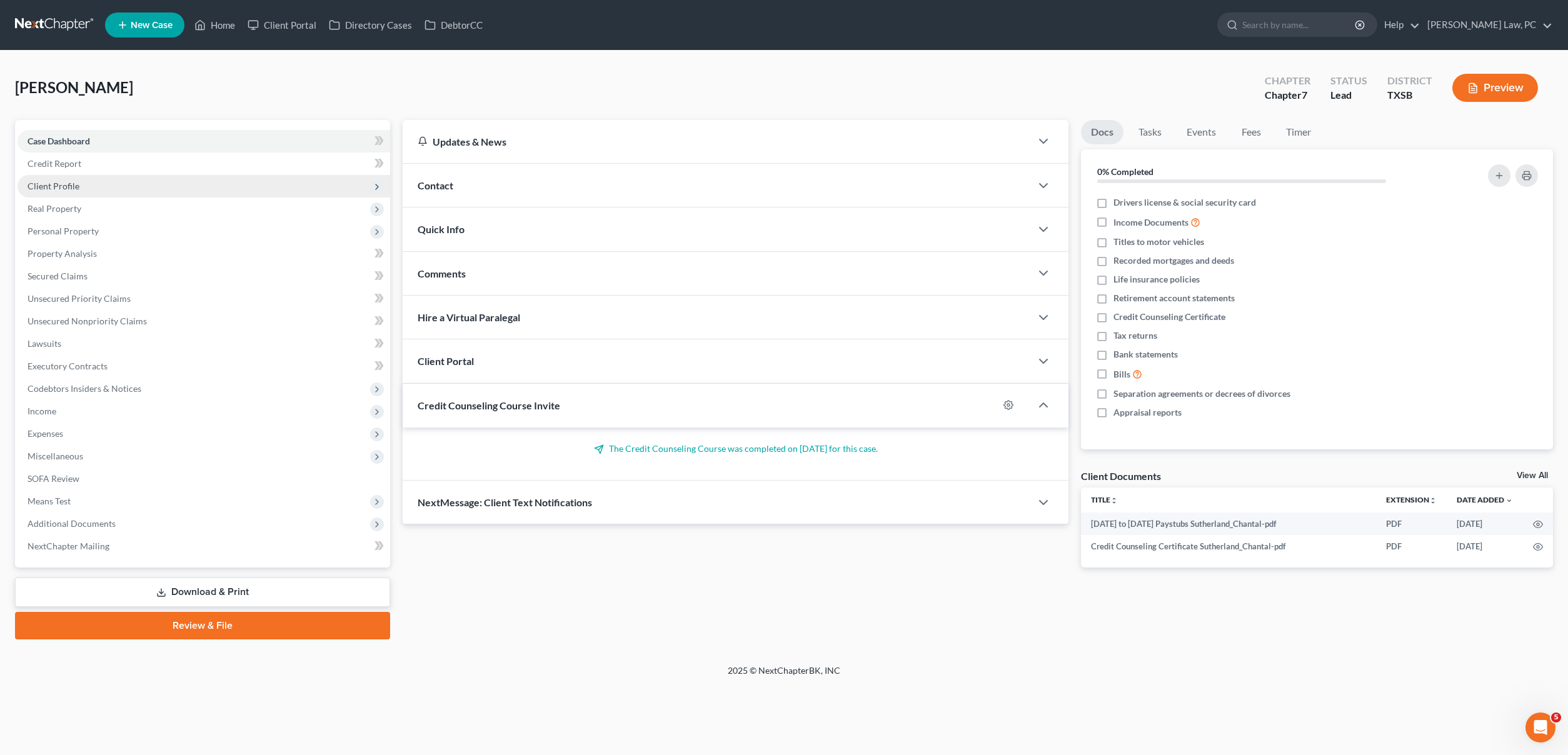
click at [72, 189] on span "Client Profile" at bounding box center [53, 185] width 52 height 11
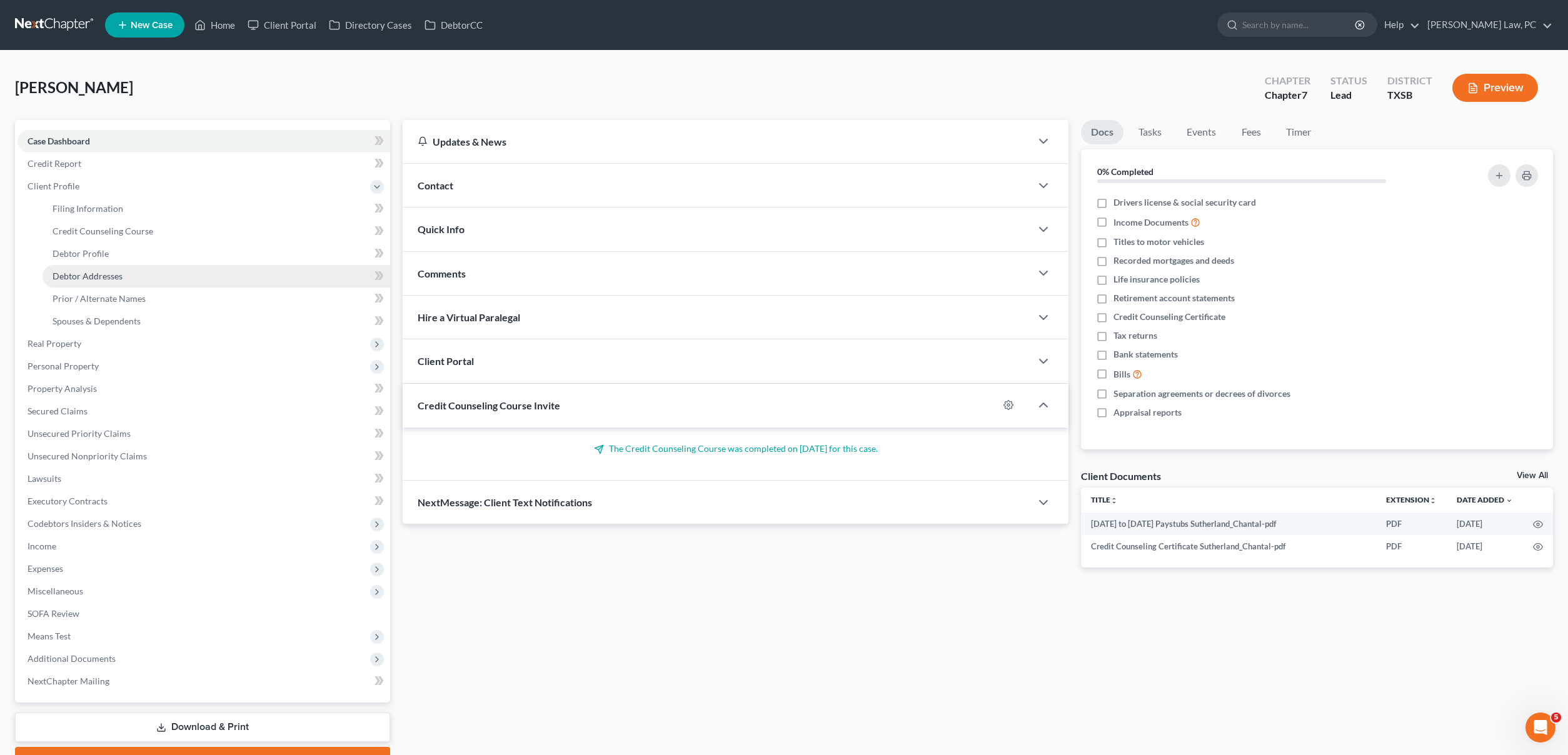
click at [106, 274] on span "Debtor Addresses" at bounding box center [87, 276] width 70 height 11
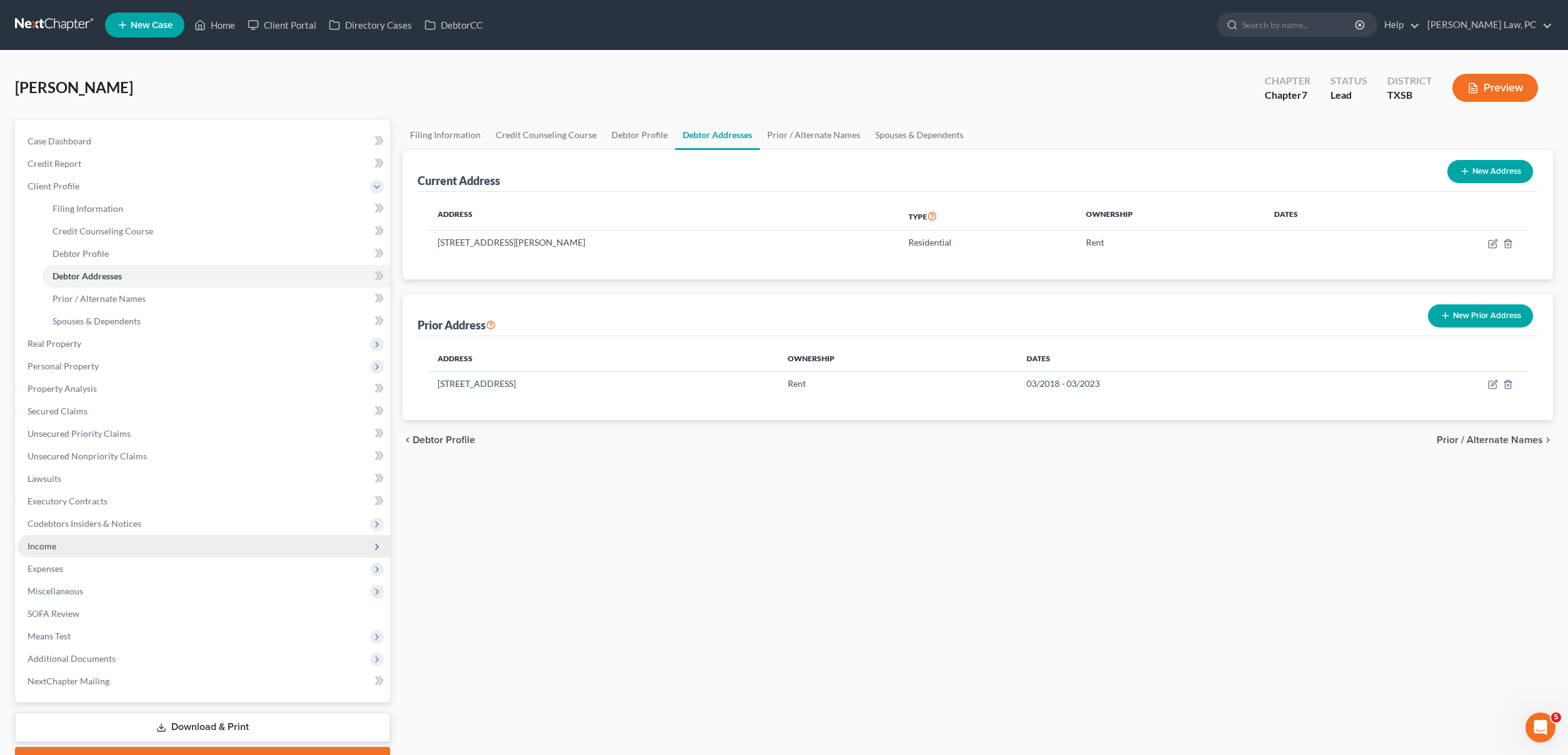
click at [51, 548] on span "Income" at bounding box center [41, 546] width 29 height 11
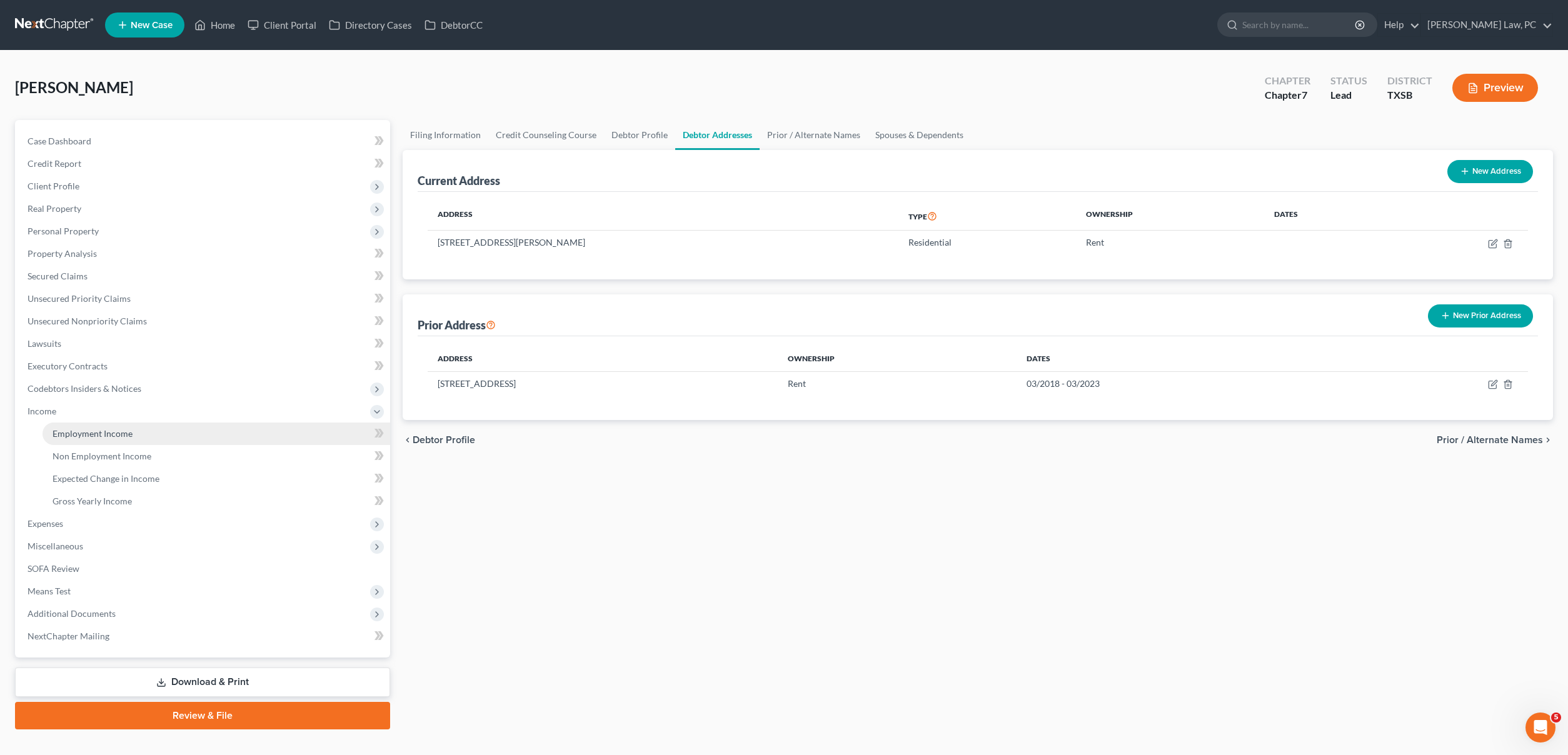
click at [267, 431] on link "Employment Income" at bounding box center [216, 433] width 347 height 22
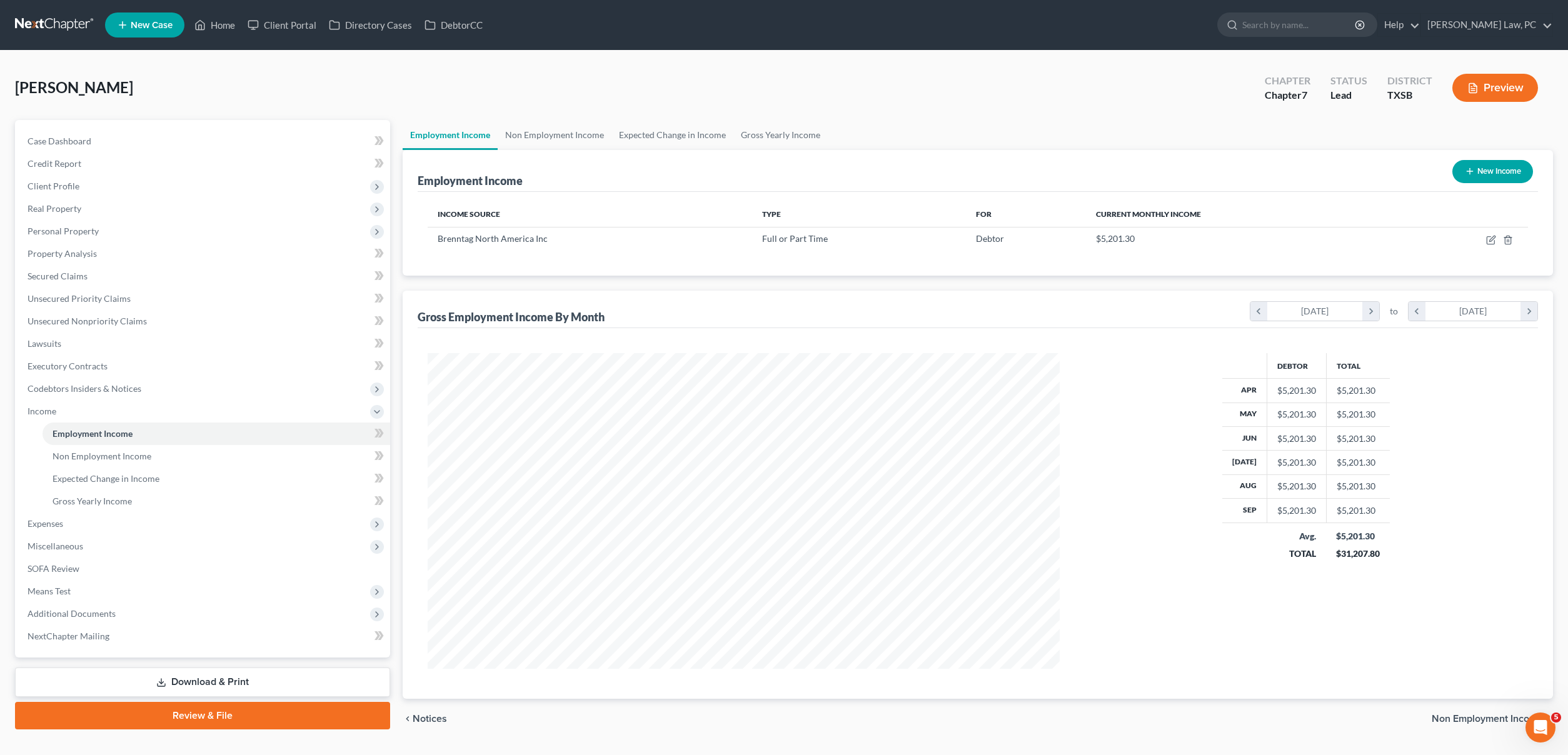
scroll to position [316, 656]
click at [1494, 239] on icon "button" at bounding box center [1491, 240] width 10 height 10
select select "0"
select select "39"
select select "2"
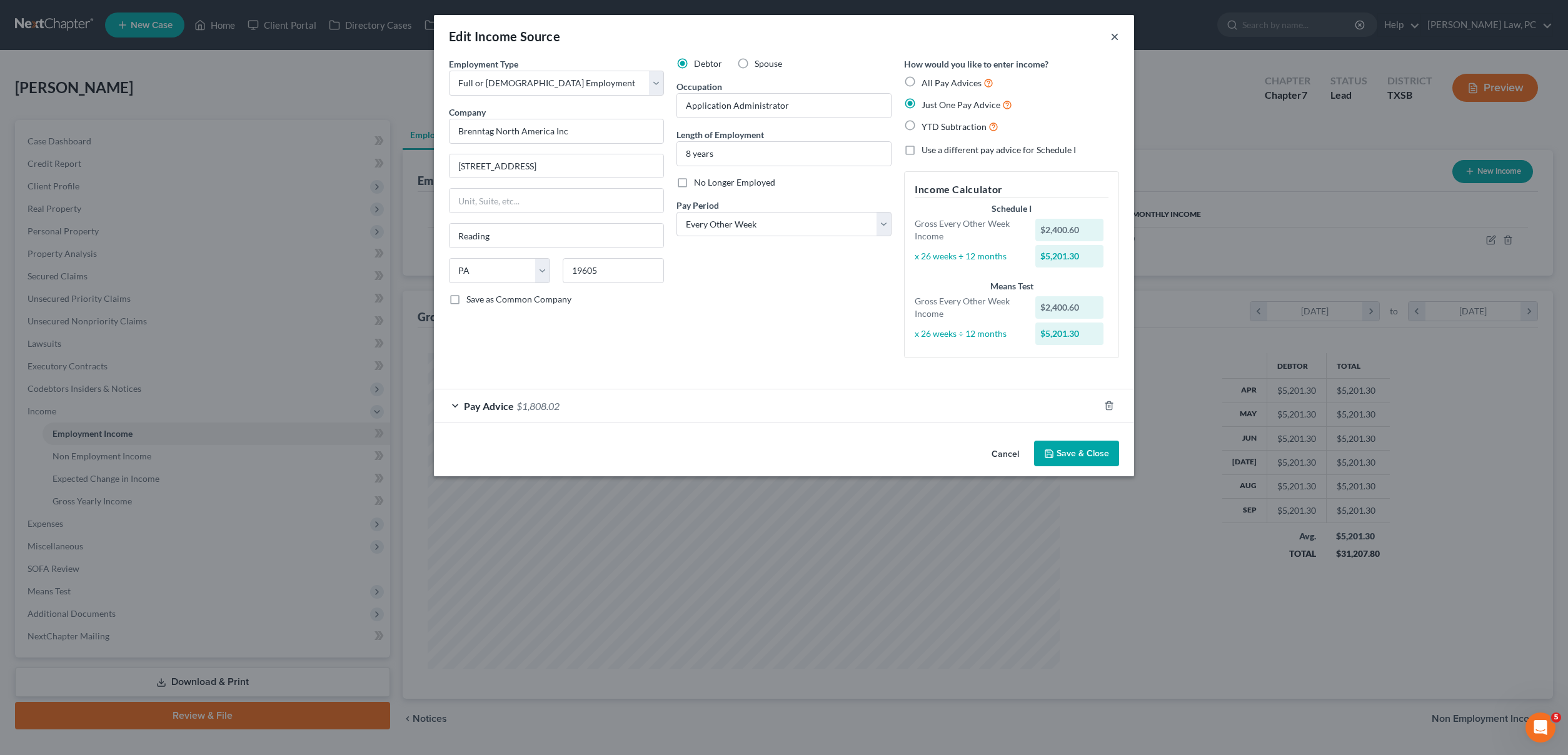
click at [1113, 40] on button "×" at bounding box center [1114, 36] width 9 height 15
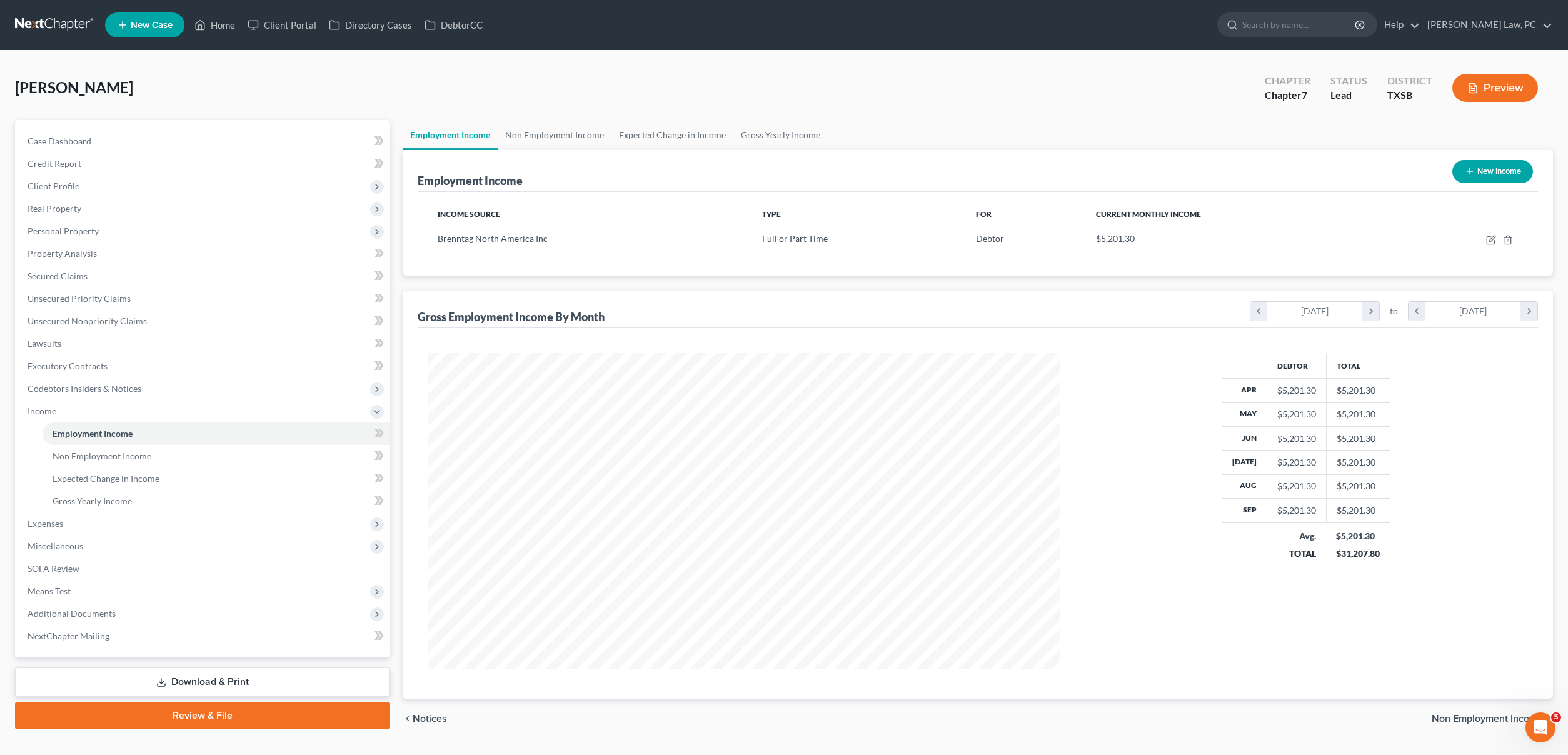
click at [27, 18] on link at bounding box center [54, 25] width 80 height 22
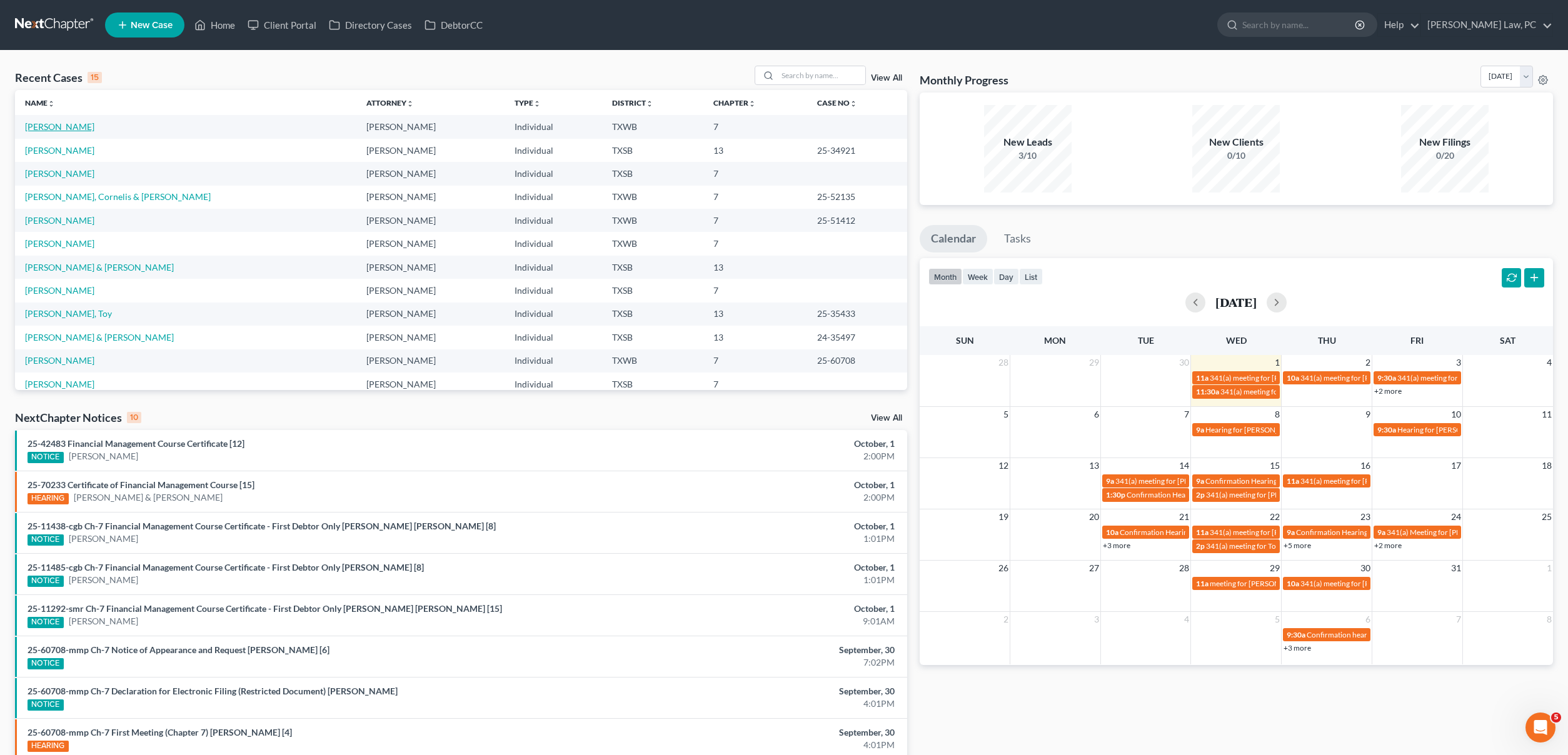
click at [45, 128] on link "[PERSON_NAME]" at bounding box center [59, 126] width 69 height 11
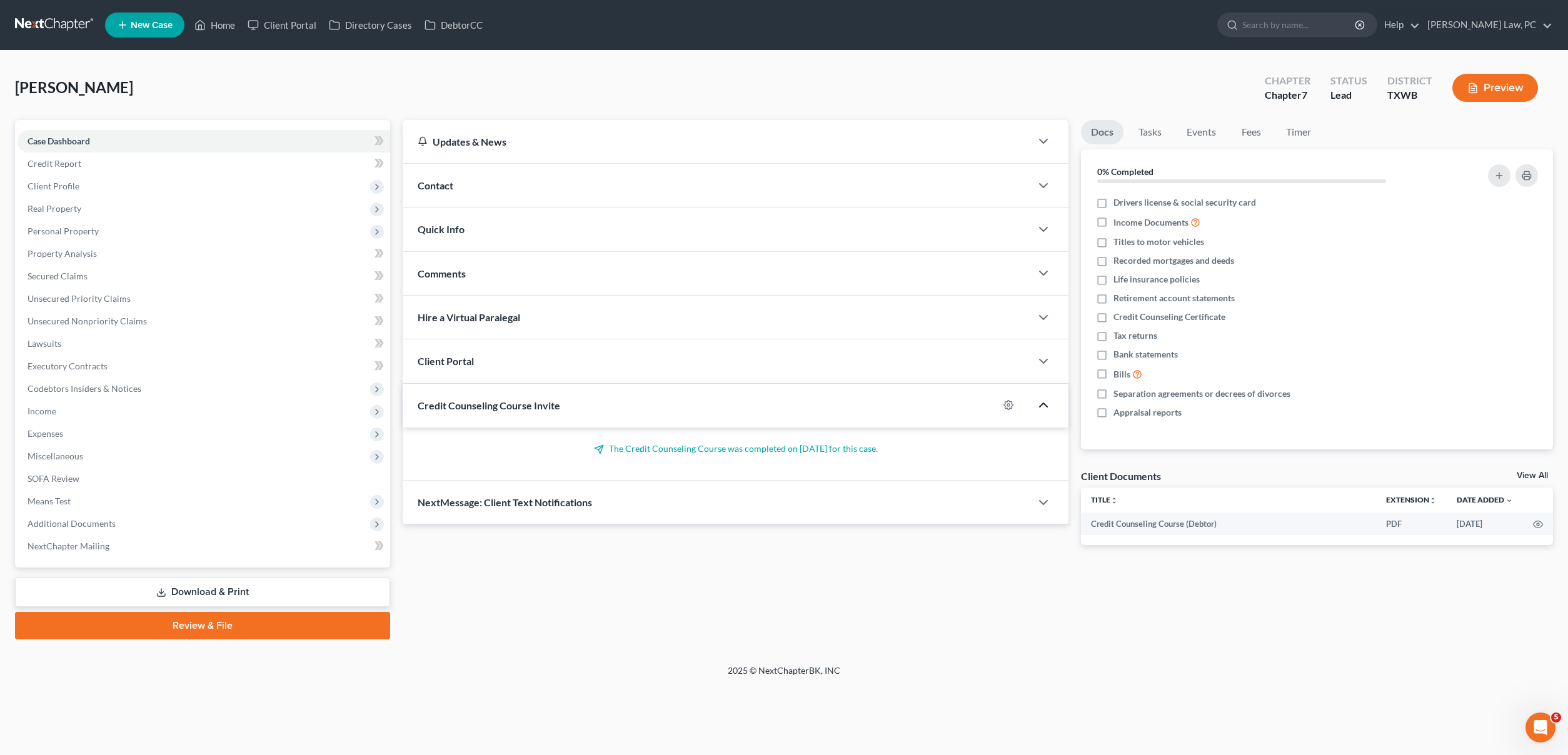
click at [1049, 408] on icon "button" at bounding box center [1043, 405] width 15 height 15
click at [51, 25] on link at bounding box center [54, 25] width 80 height 22
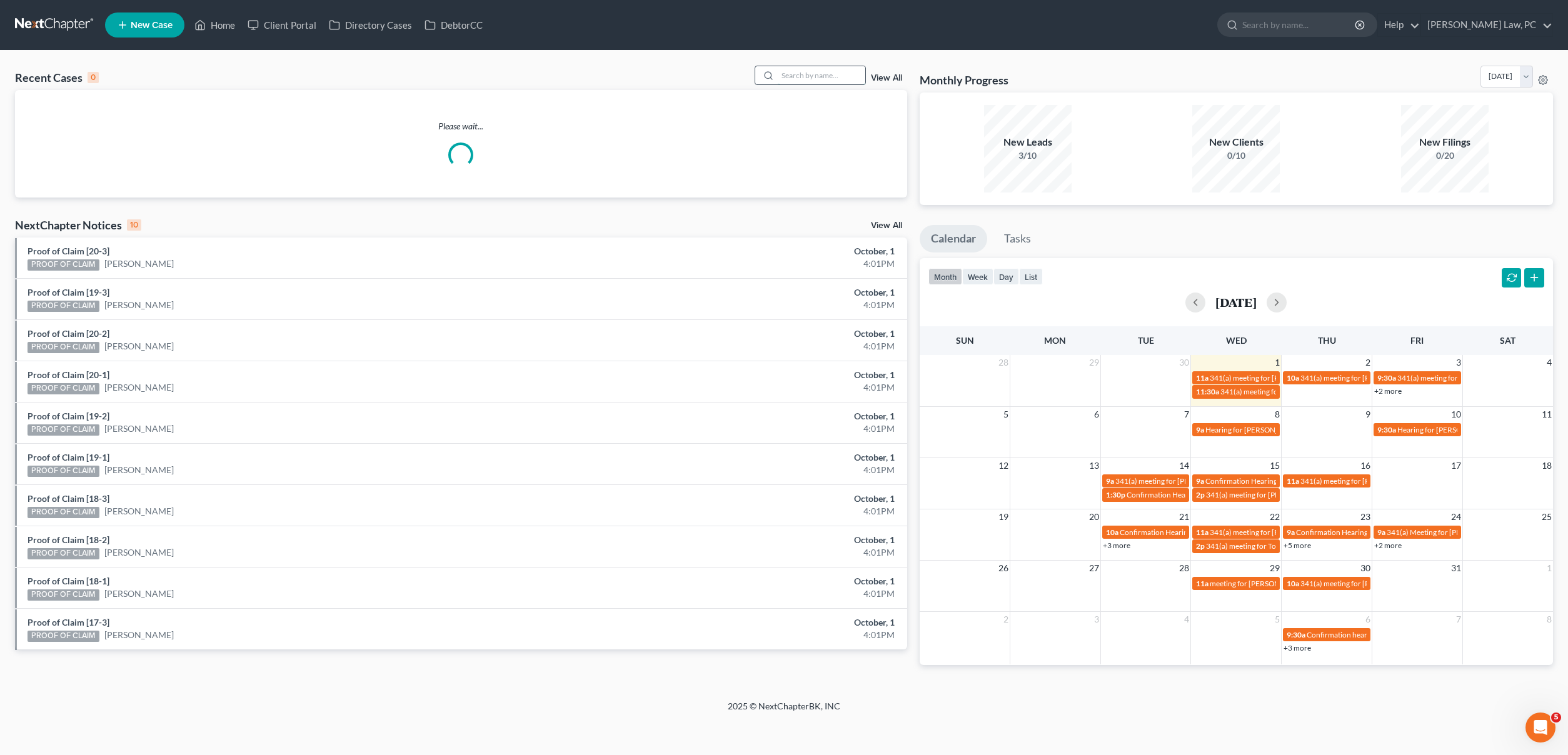
click at [802, 74] on input "search" at bounding box center [821, 76] width 87 height 18
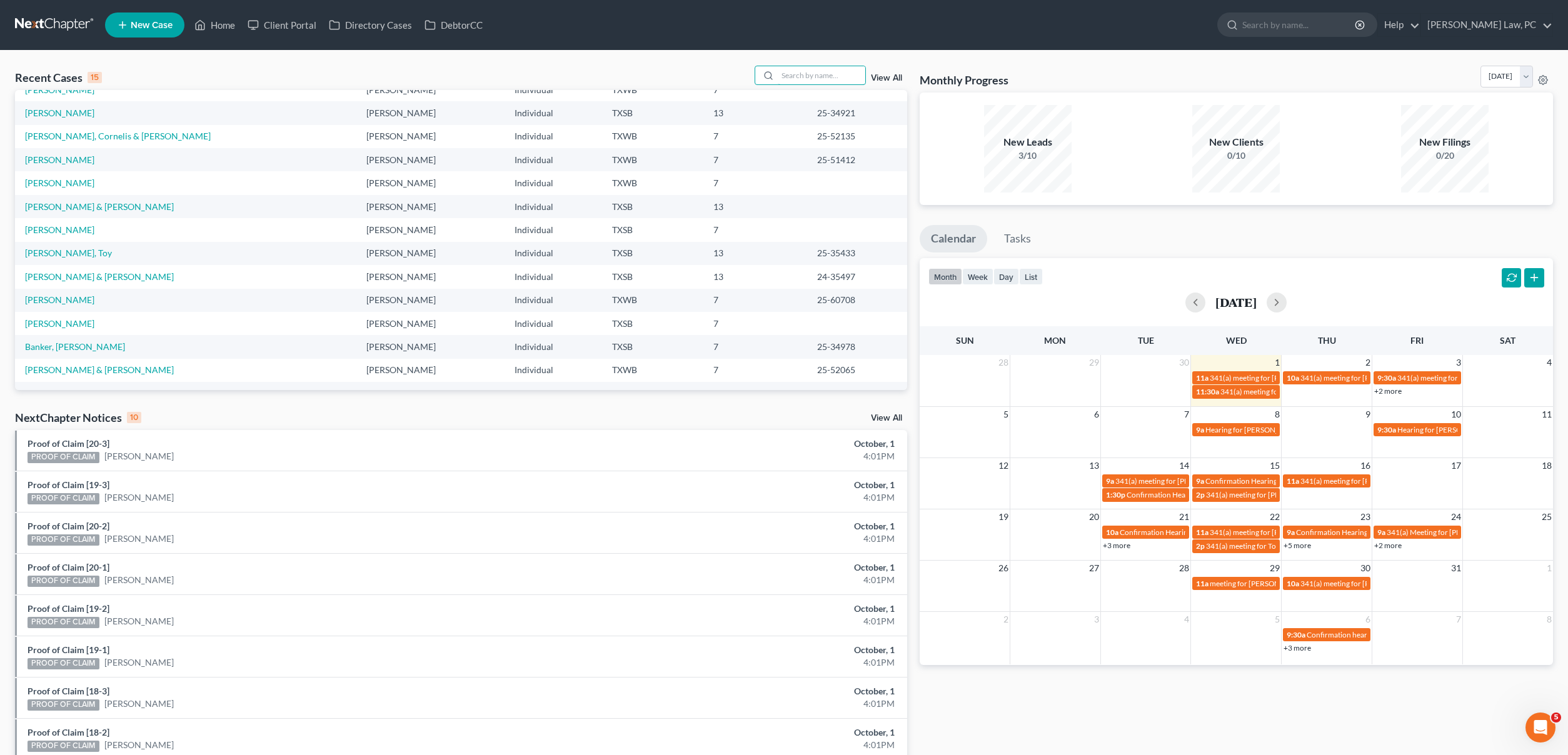
scroll to position [61, 0]
